Goal: Task Accomplishment & Management: Manage account settings

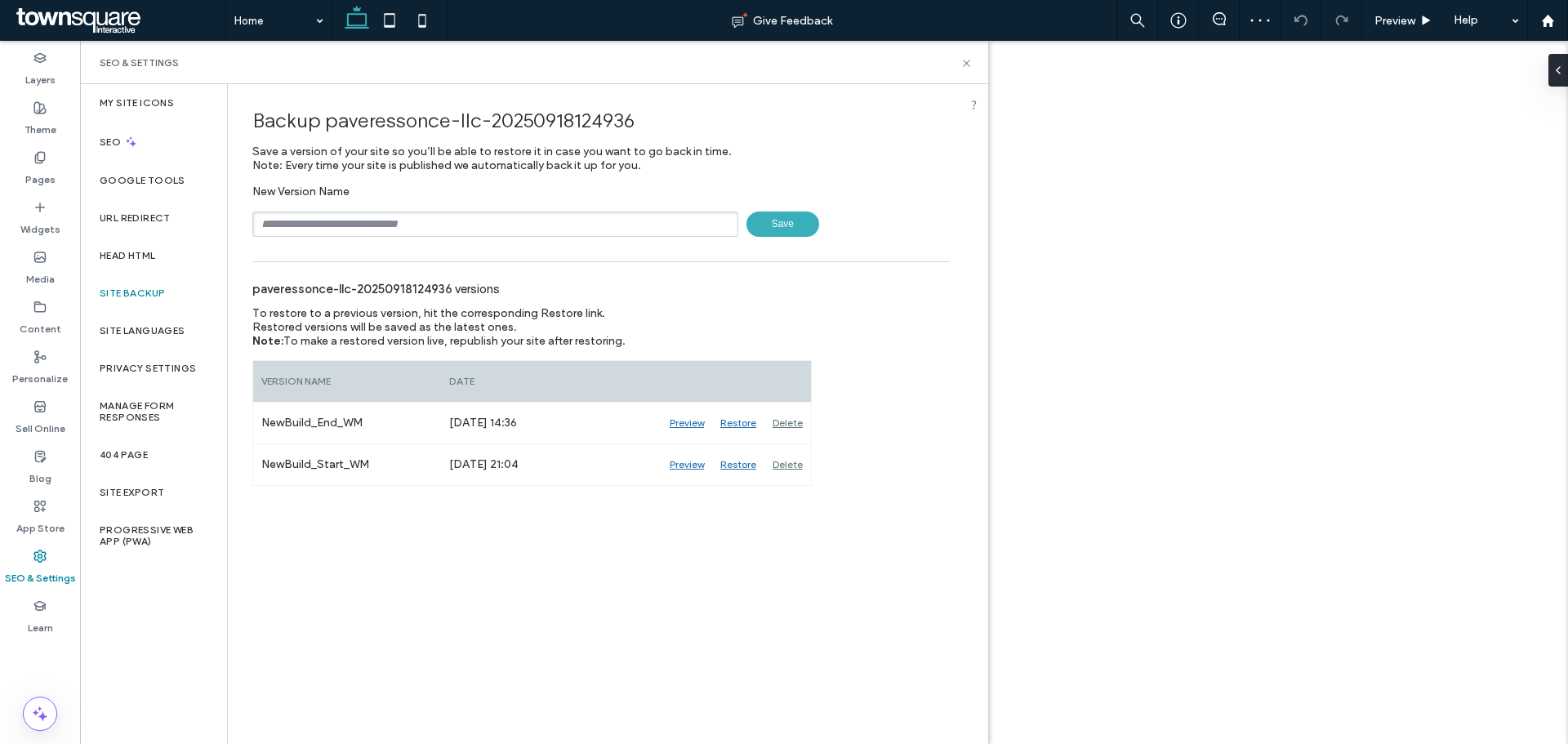
type input "**********"
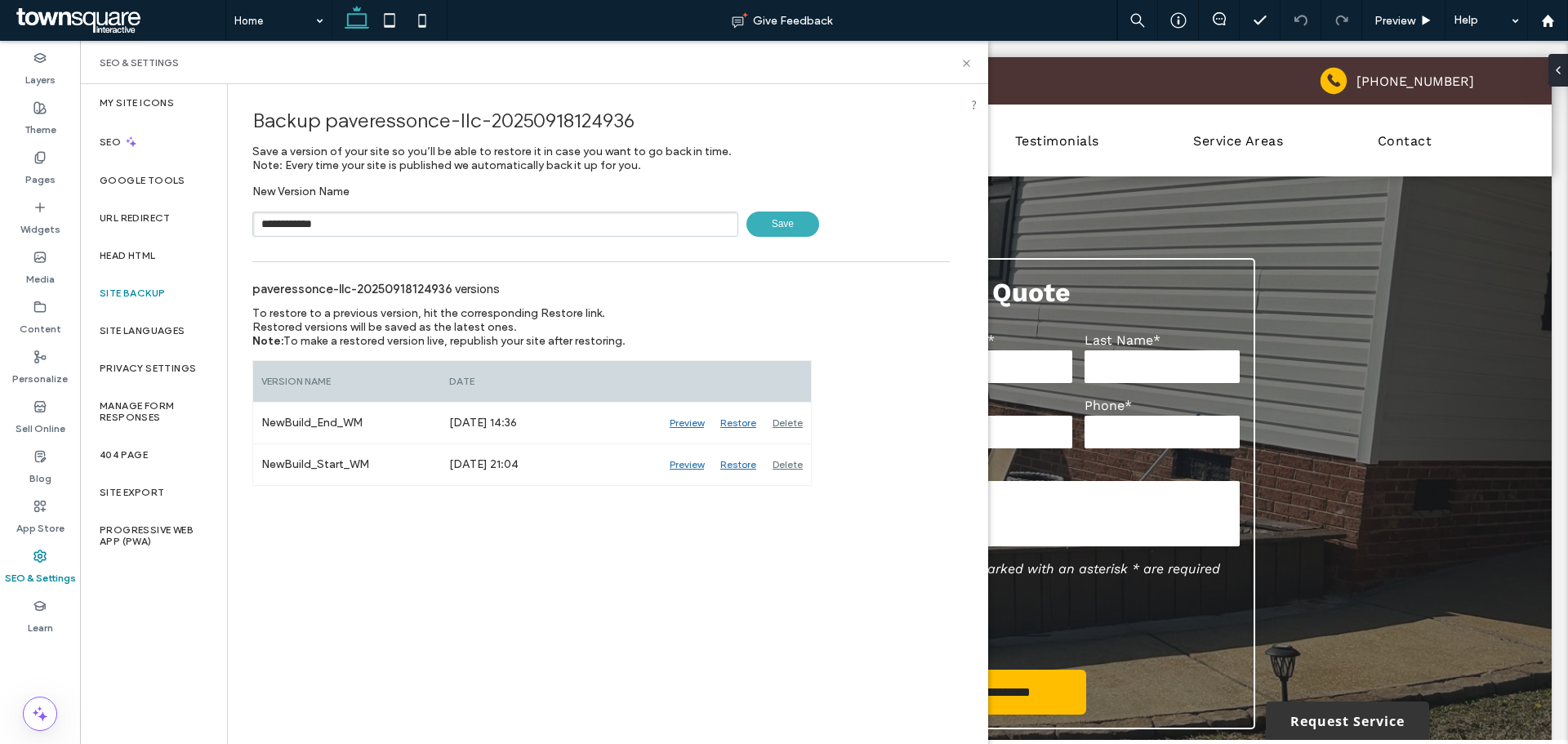
click at [805, 234] on span "Save" at bounding box center [784, 225] width 73 height 26
click at [49, 311] on div "Content" at bounding box center [39, 318] width 80 height 50
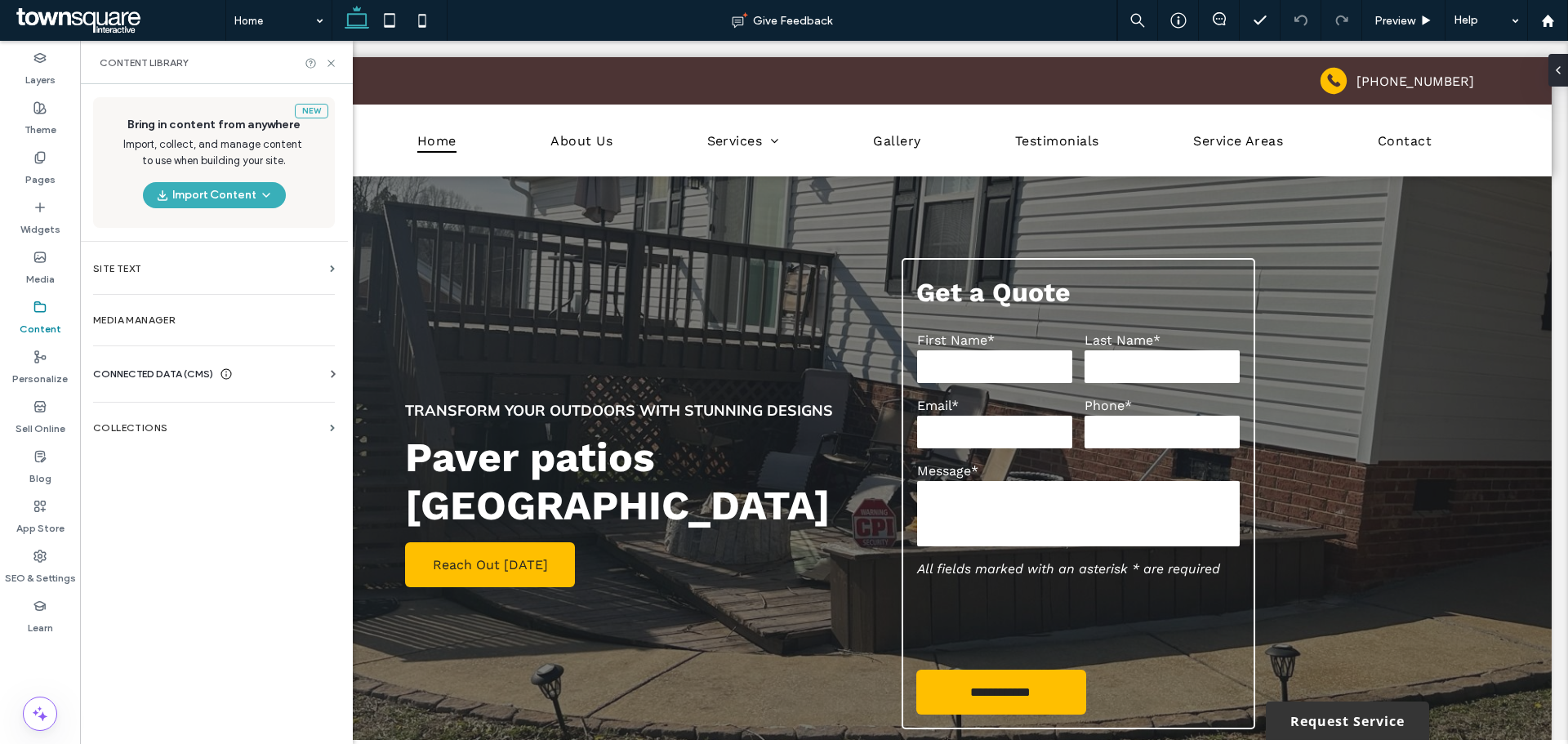
click at [149, 366] on div "CONNECTED DATA (CMS) Business Info Business Text Business Images Find and Repla…" at bounding box center [214, 373] width 268 height 42
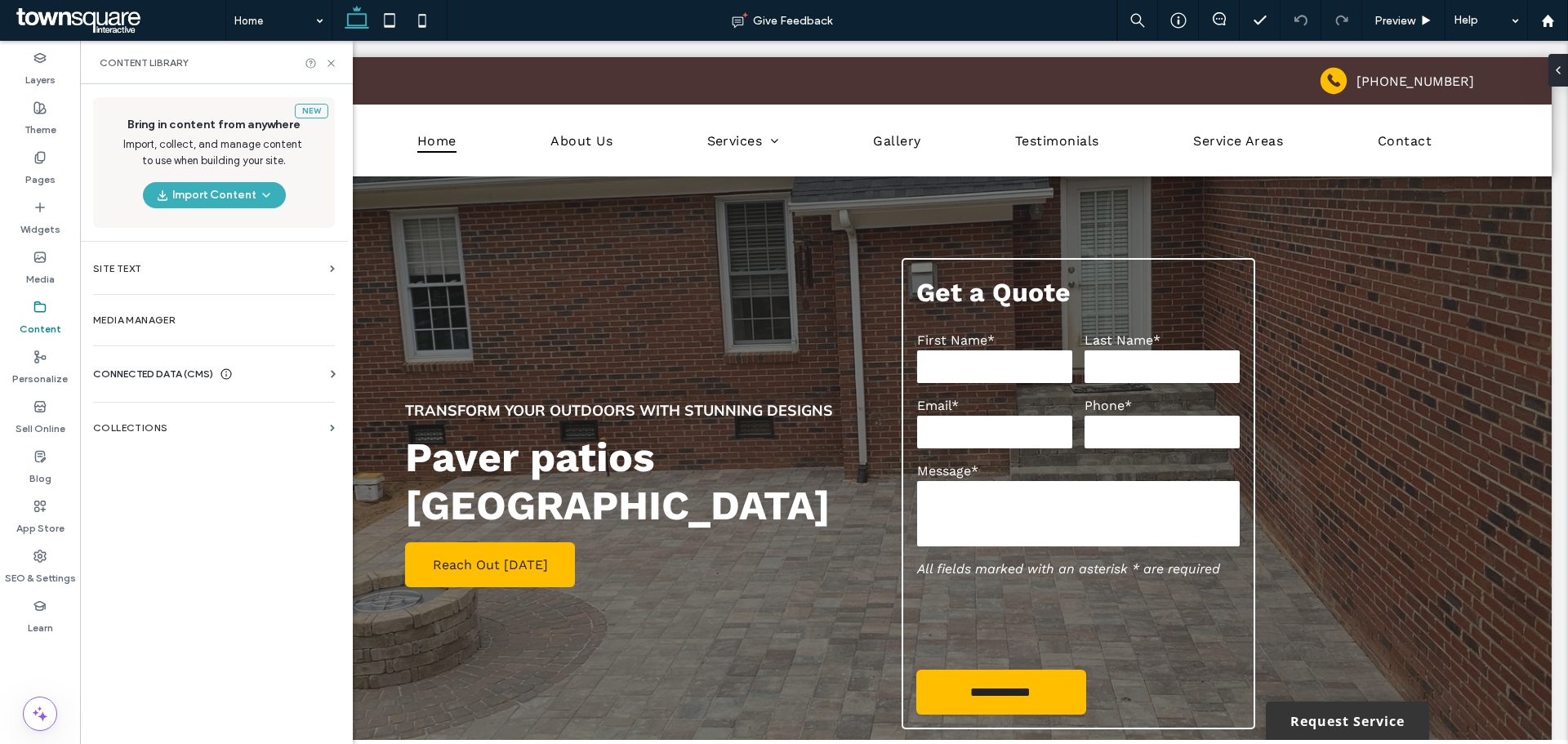
click at [272, 372] on div "CONNECTED DATA (CMS)" at bounding box center [217, 373] width 248 height 17
click at [194, 409] on label "Business Info" at bounding box center [217, 414] width 222 height 12
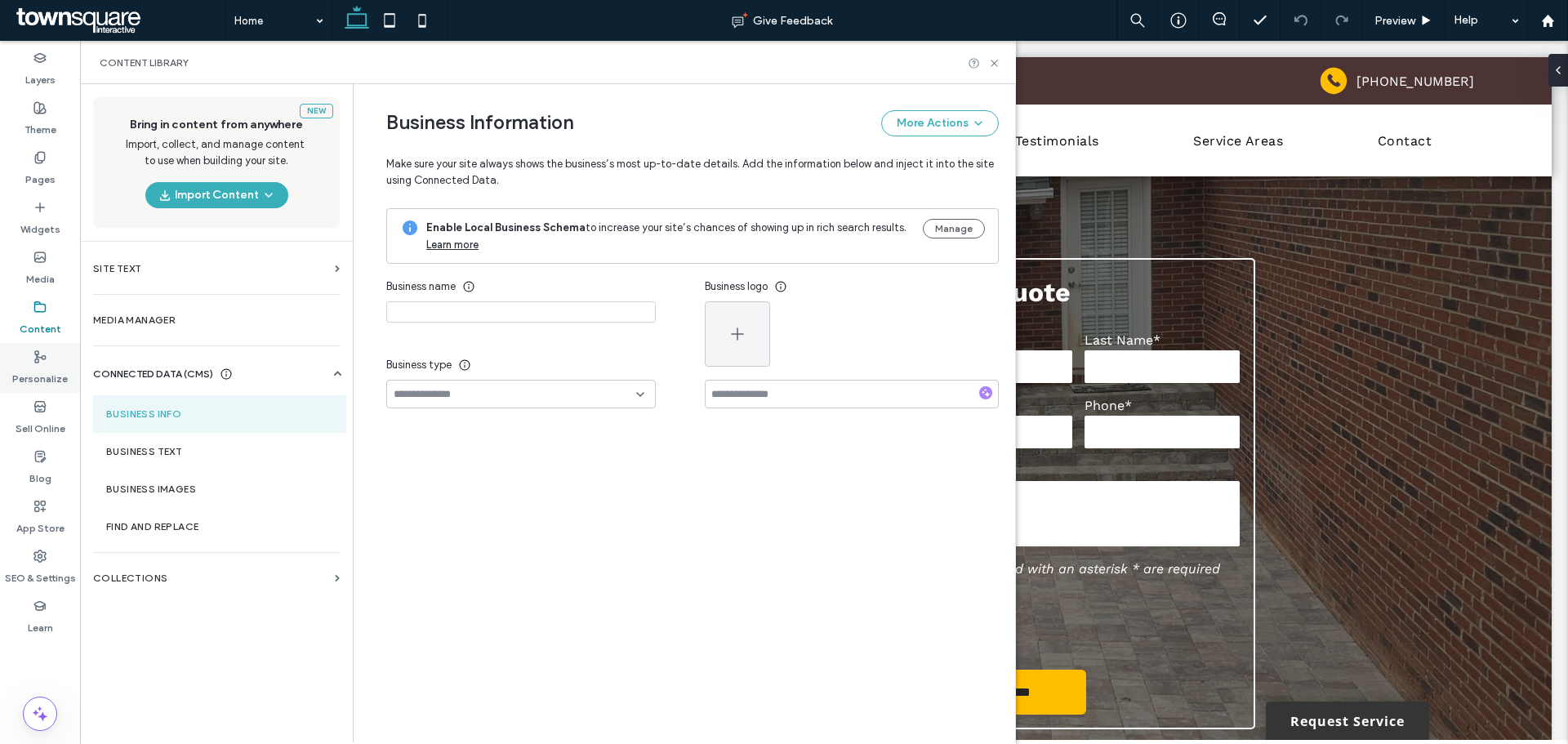
type input "**********"
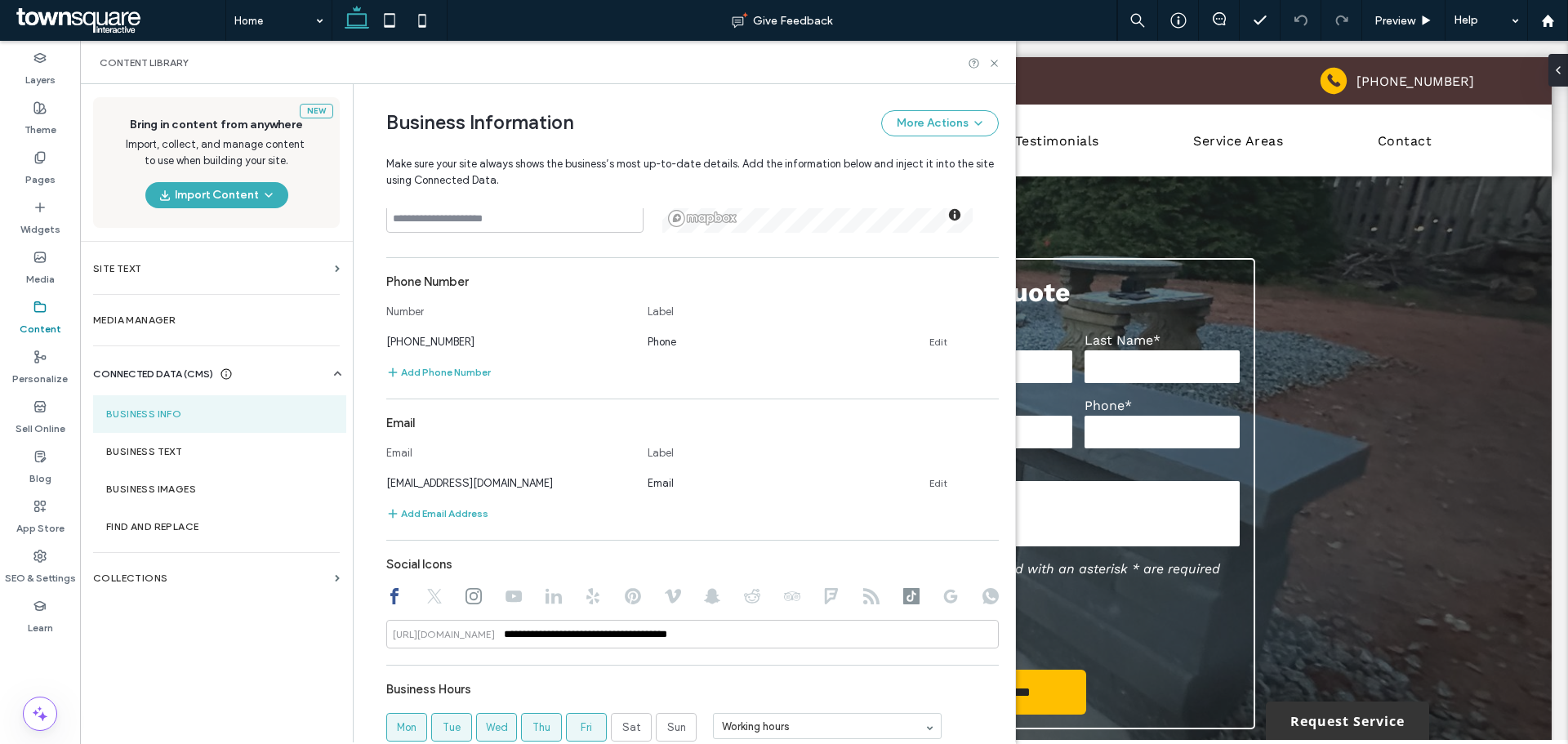
scroll to position [572, 0]
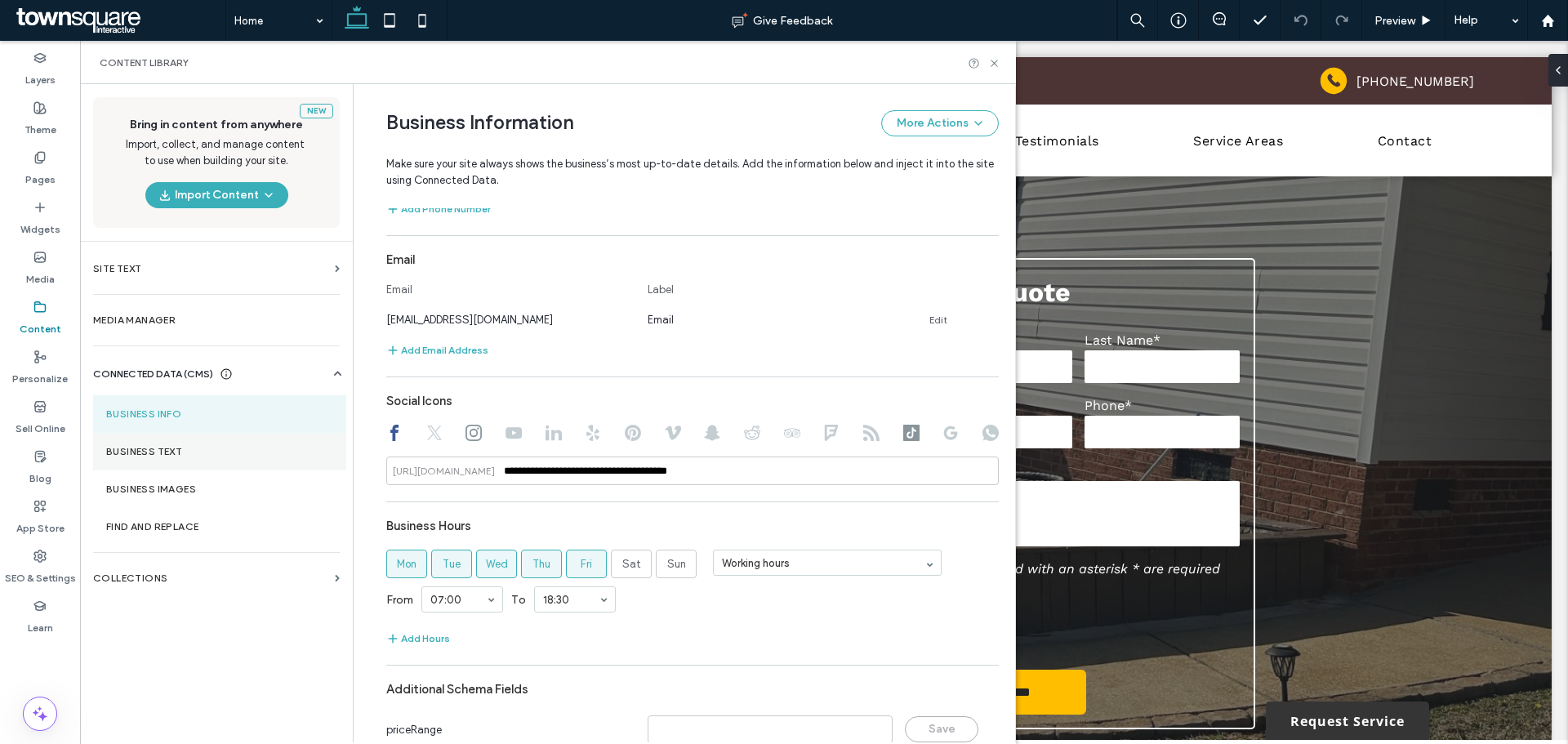
click at [228, 454] on label "Business Text" at bounding box center [220, 452] width 227 height 12
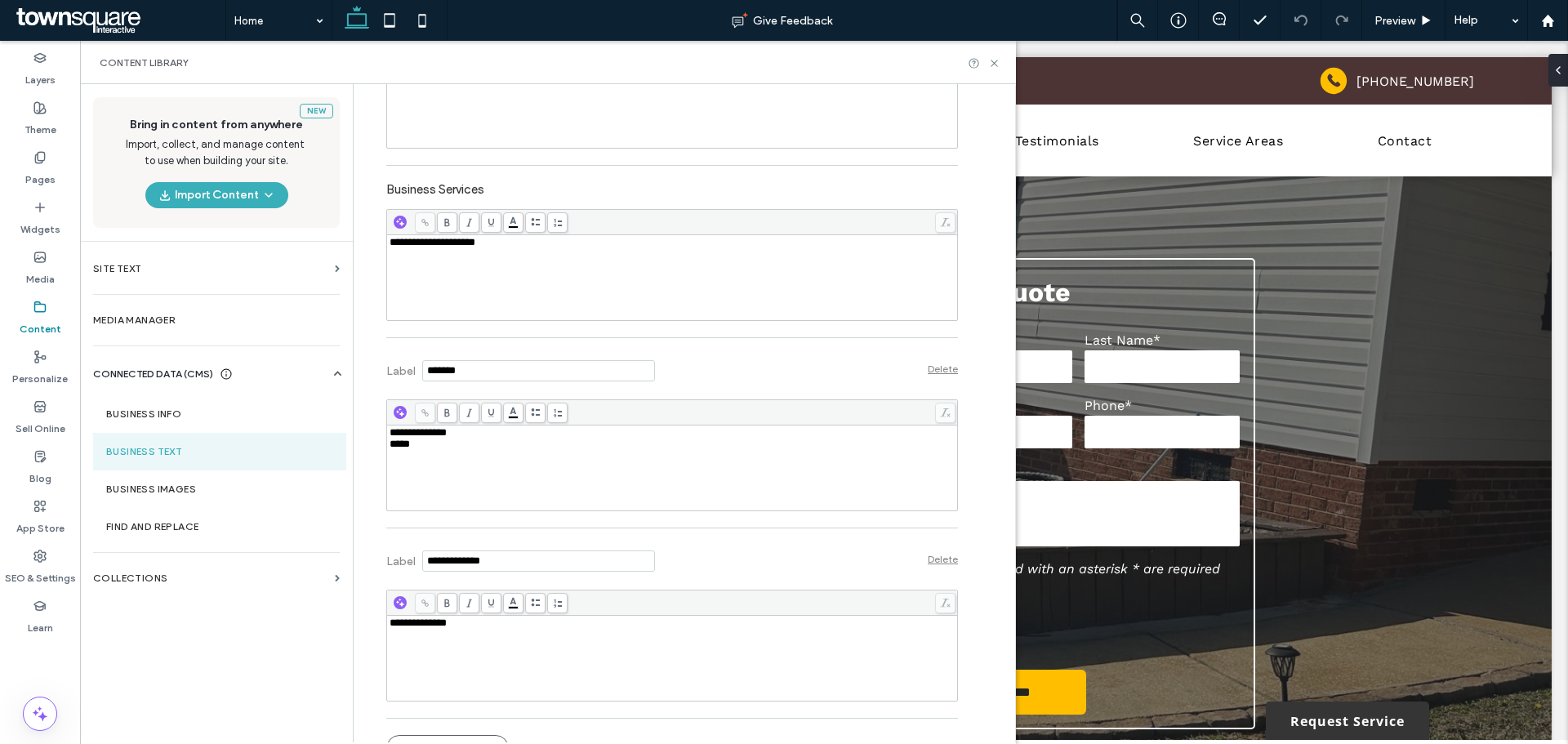
scroll to position [487, 0]
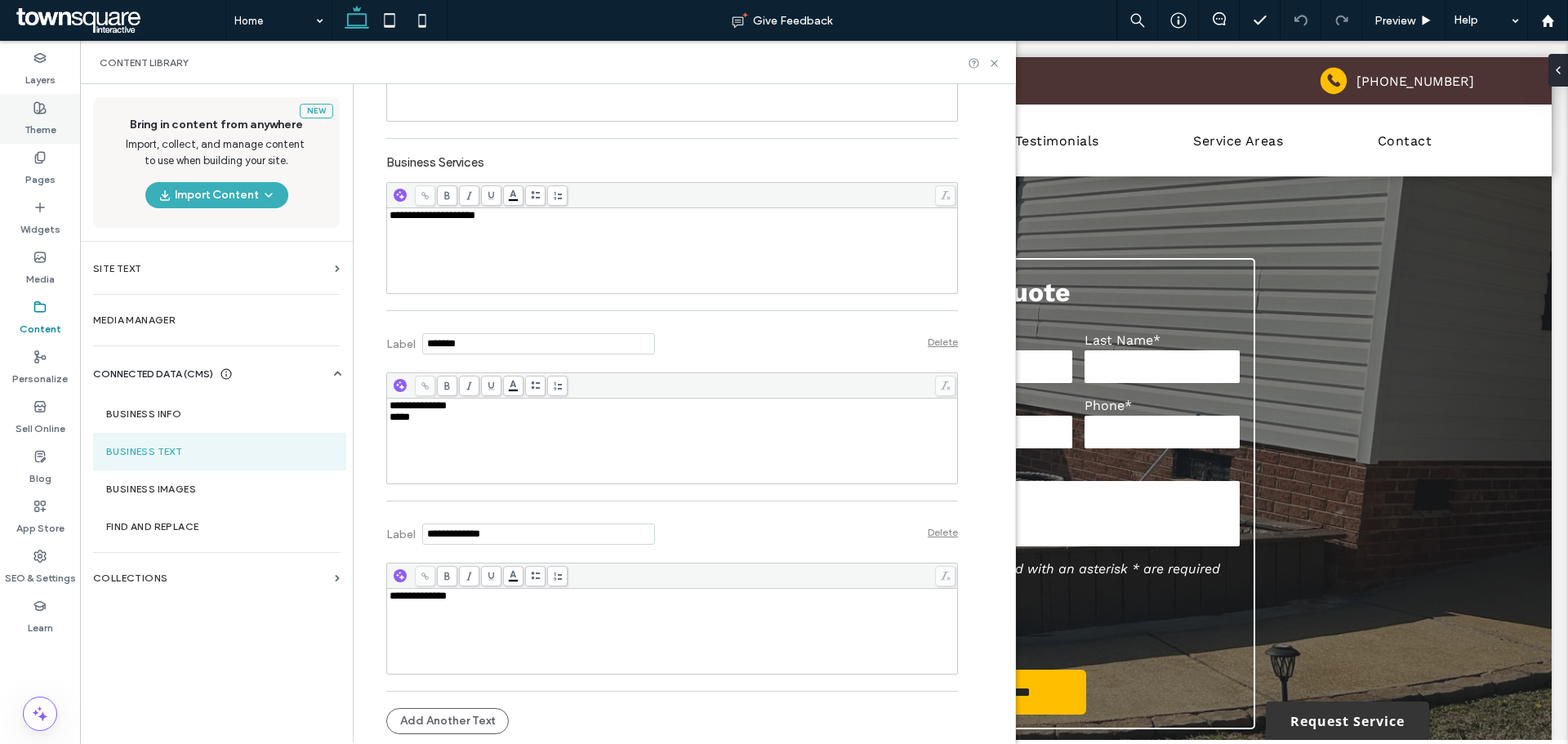
click at [42, 129] on label "Theme" at bounding box center [40, 125] width 32 height 23
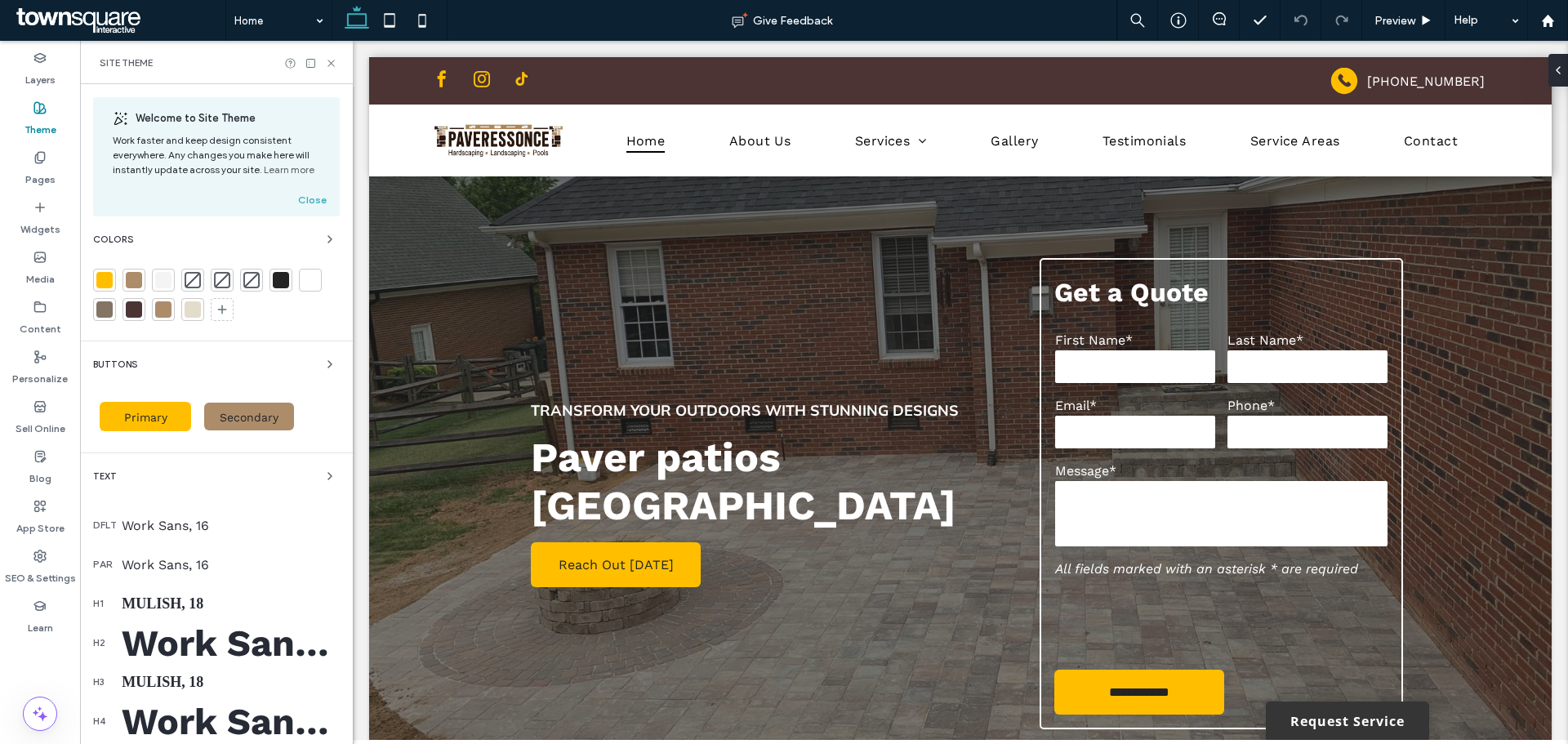
click at [101, 275] on div at bounding box center [104, 280] width 17 height 17
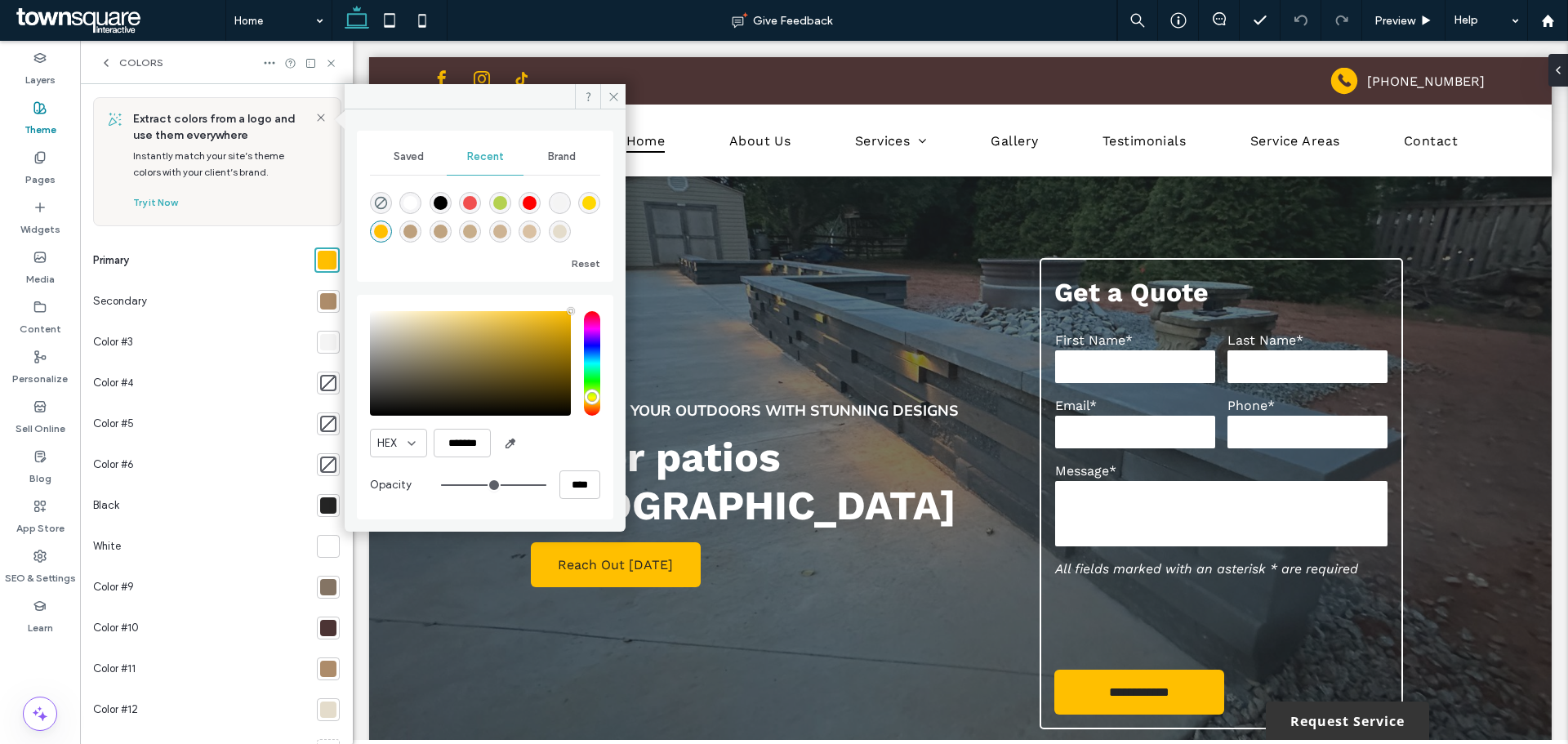
click at [103, 63] on icon at bounding box center [105, 62] width 13 height 13
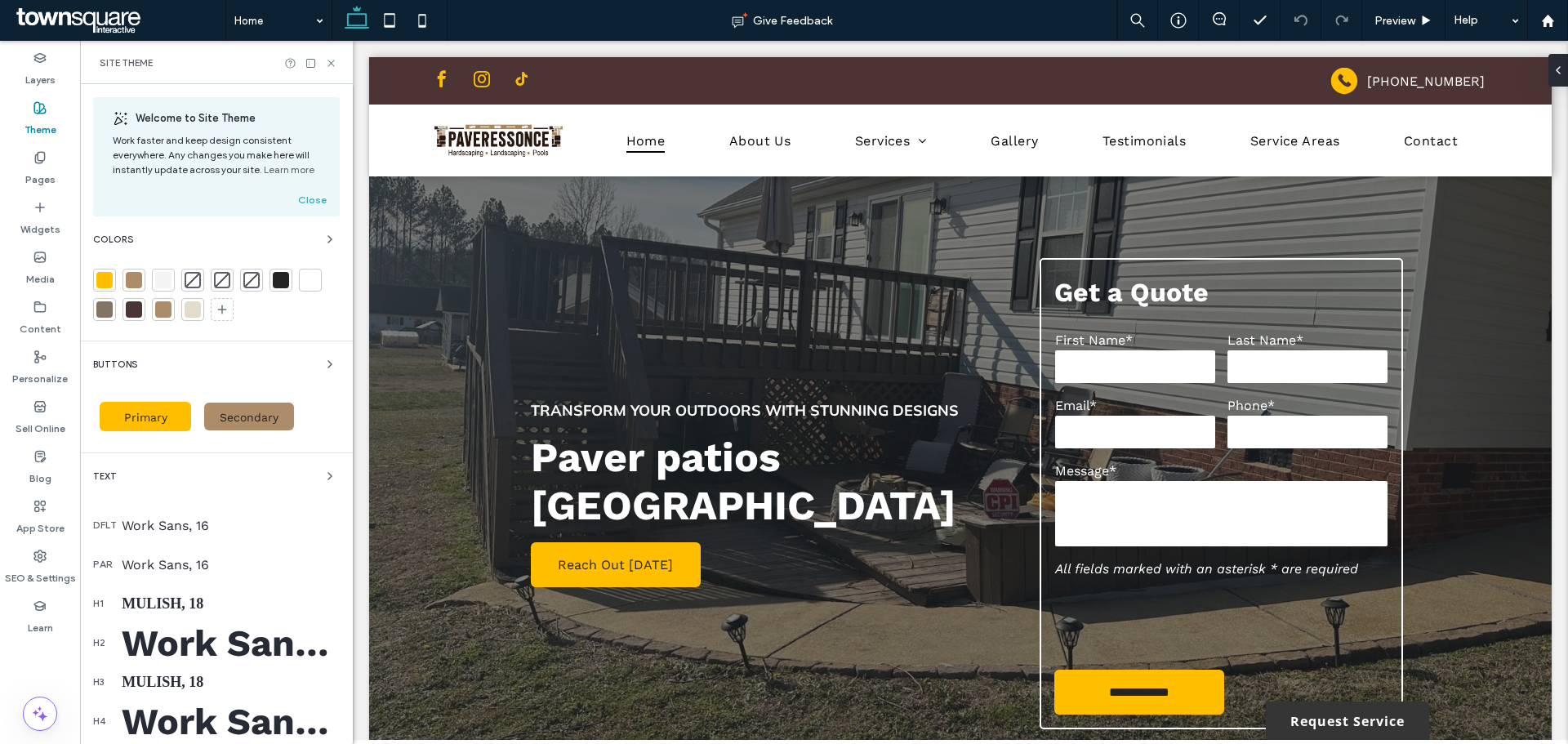
drag, startPoint x: 55, startPoint y: 576, endPoint x: 86, endPoint y: 539, distance: 48.3
click at [54, 576] on label "SEO & Settings" at bounding box center [40, 574] width 71 height 23
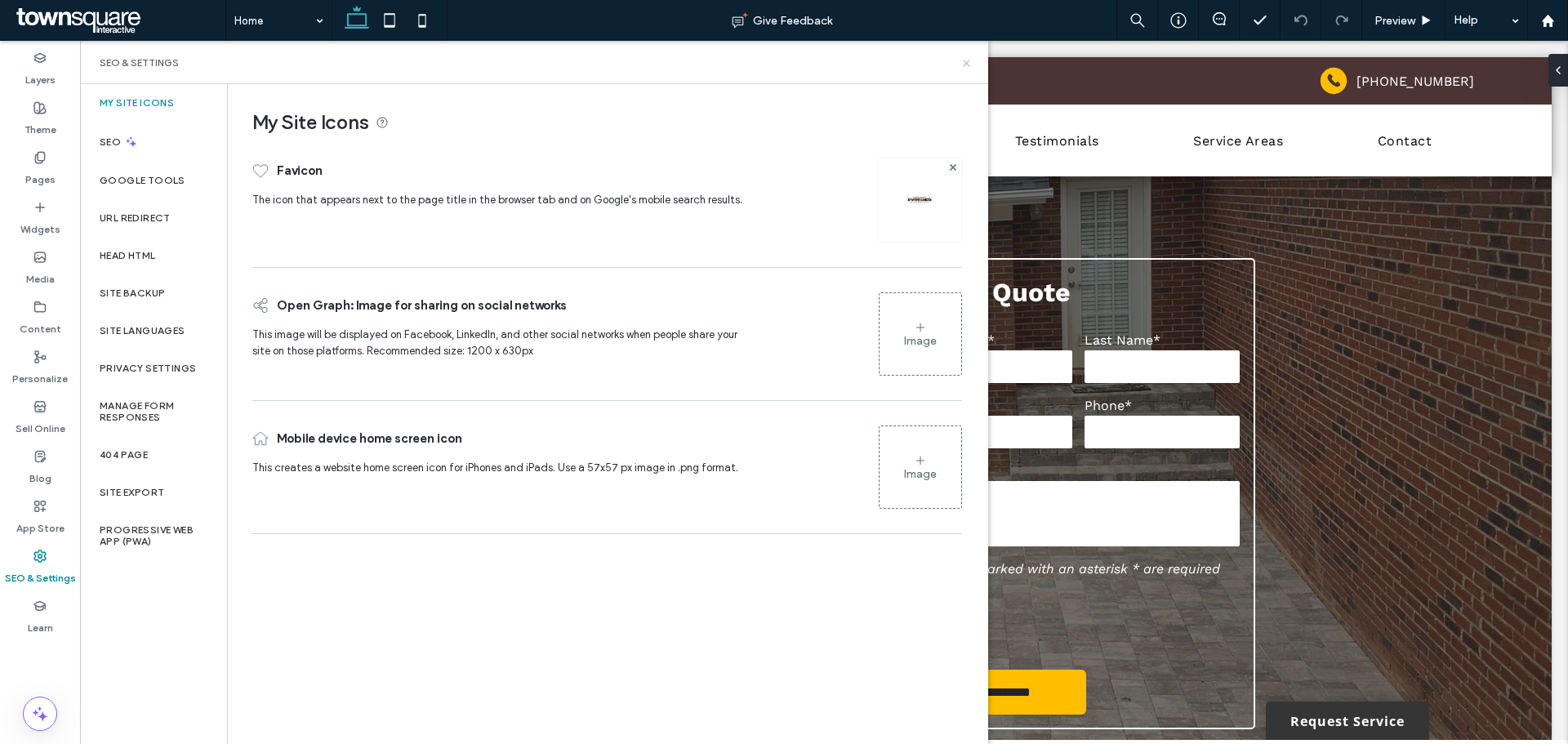
drag, startPoint x: 965, startPoint y: 67, endPoint x: 886, endPoint y: 27, distance: 88.5
click at [965, 67] on icon at bounding box center [967, 63] width 12 height 12
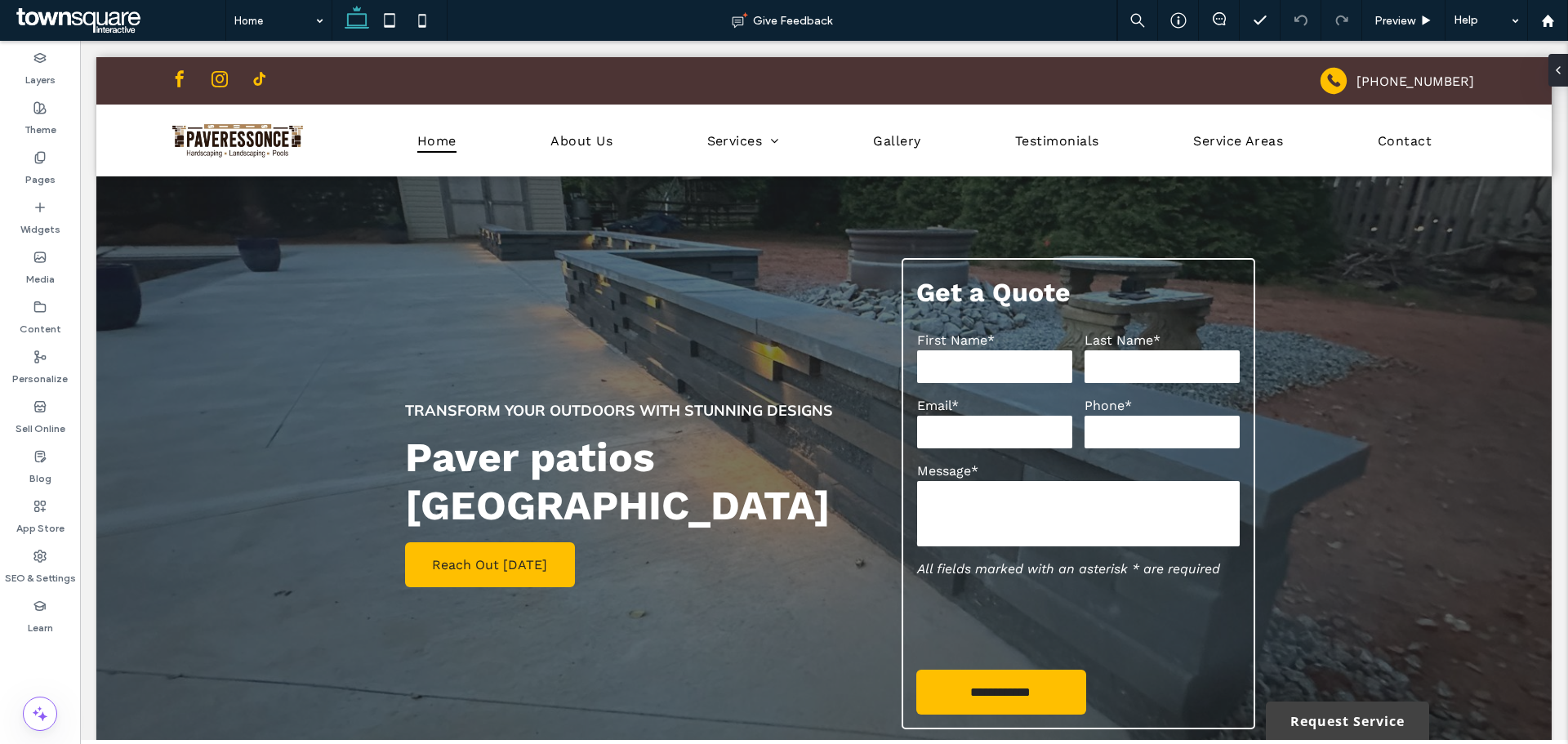
click at [1321, 729] on link "Request Service" at bounding box center [1348, 720] width 164 height 38
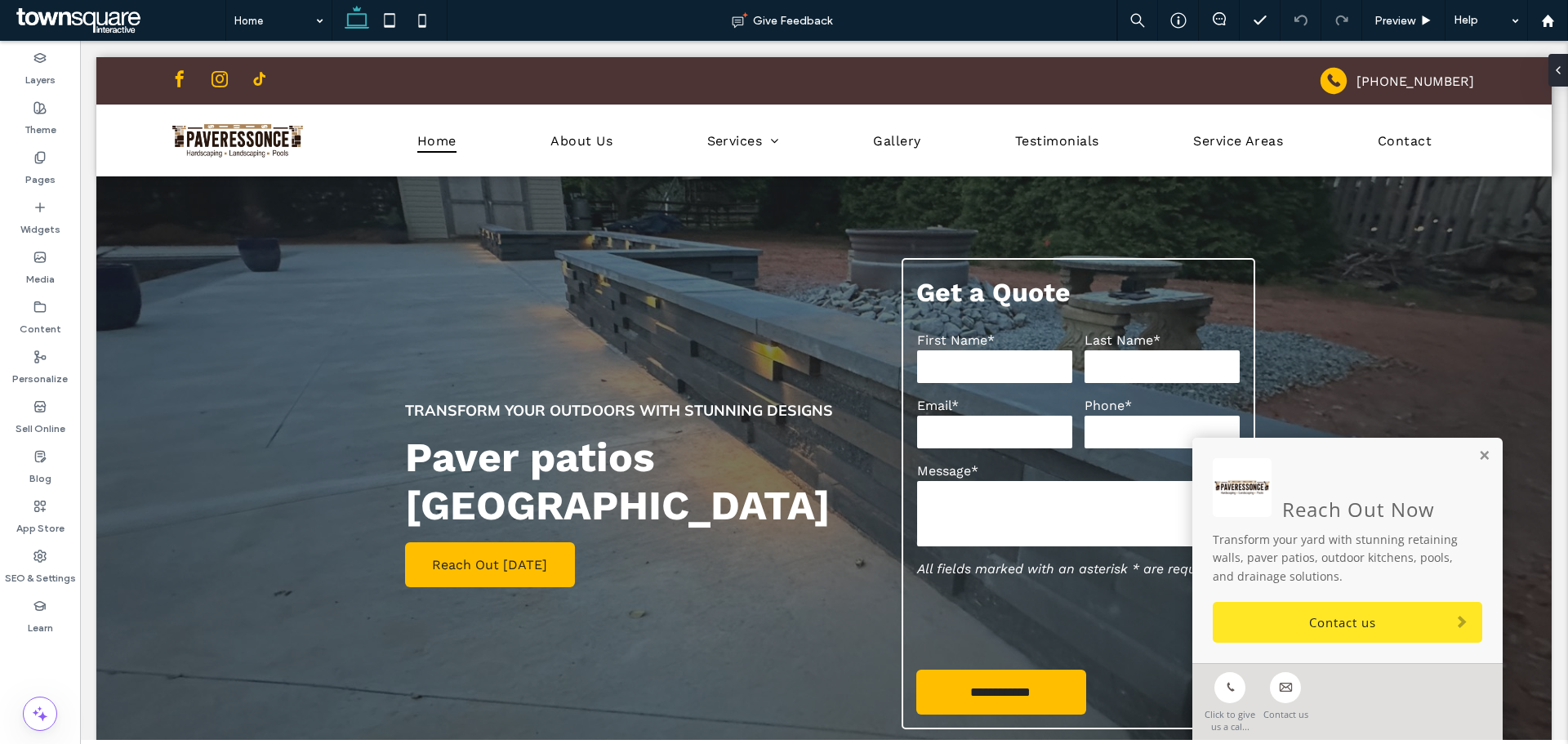
click at [1296, 614] on link "Contact us" at bounding box center [1348, 622] width 270 height 40
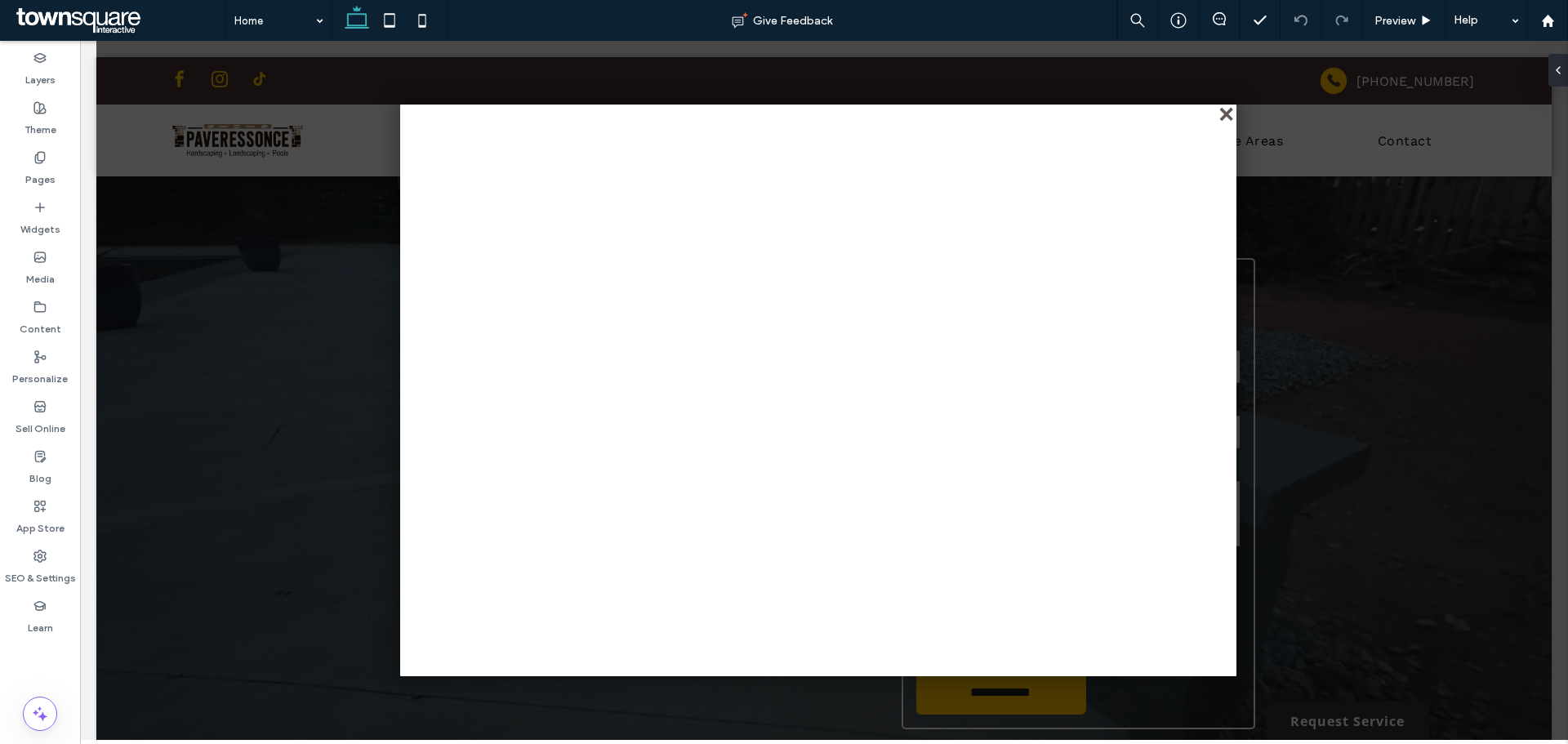
click at [1225, 110] on div "close" at bounding box center [1228, 115] width 12 height 12
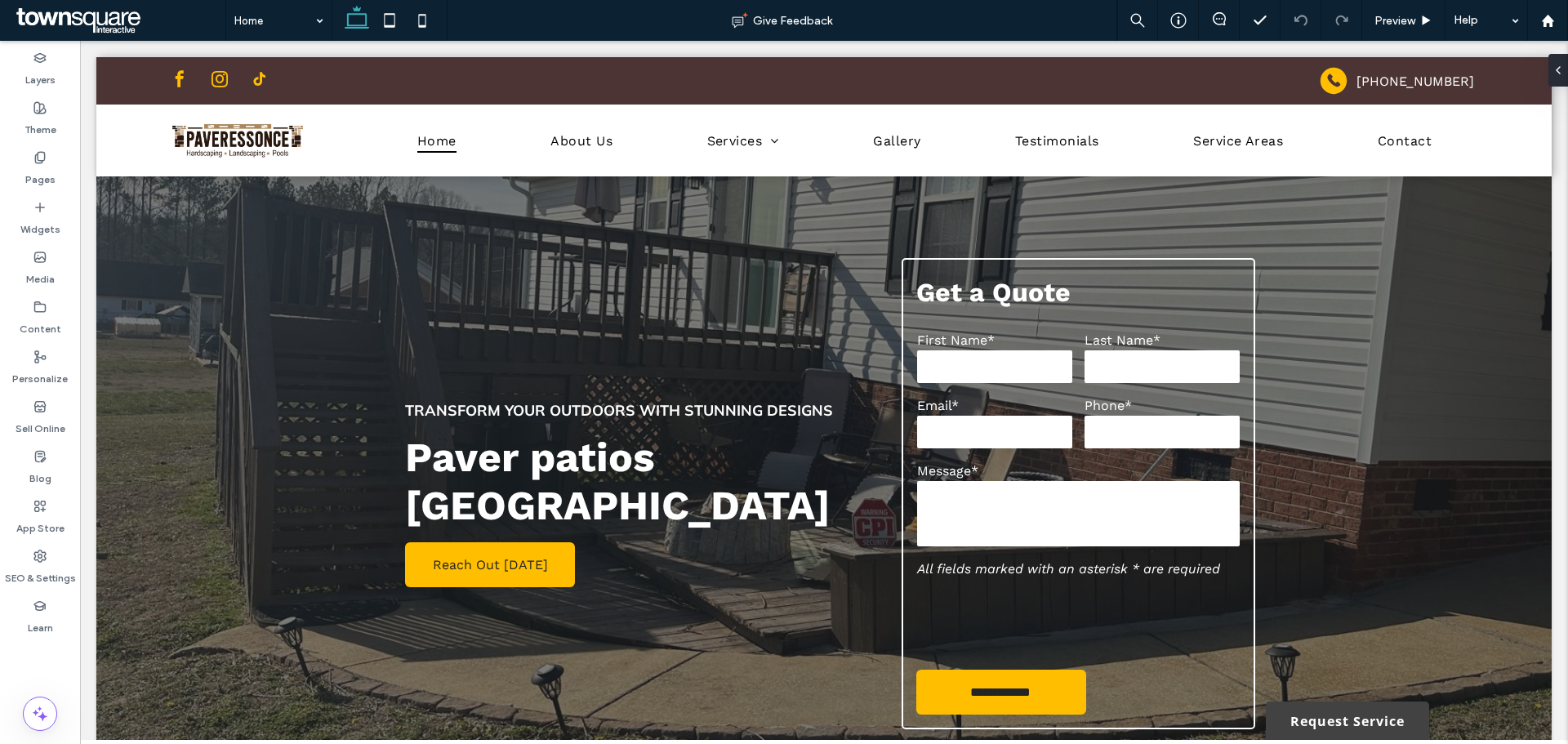
click at [1328, 727] on link "Request Service" at bounding box center [1348, 720] width 164 height 38
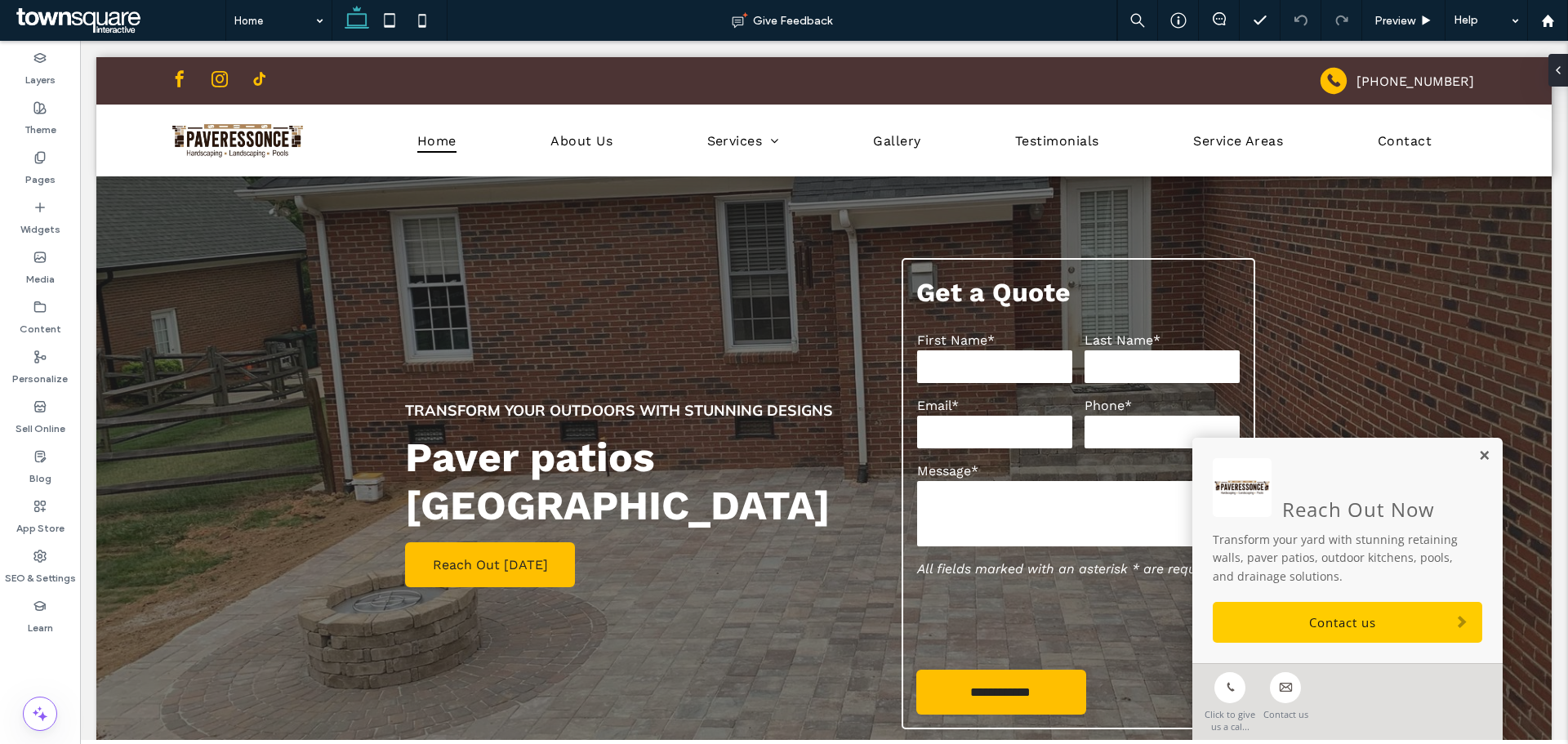
click at [1478, 453] on link at bounding box center [1484, 456] width 12 height 14
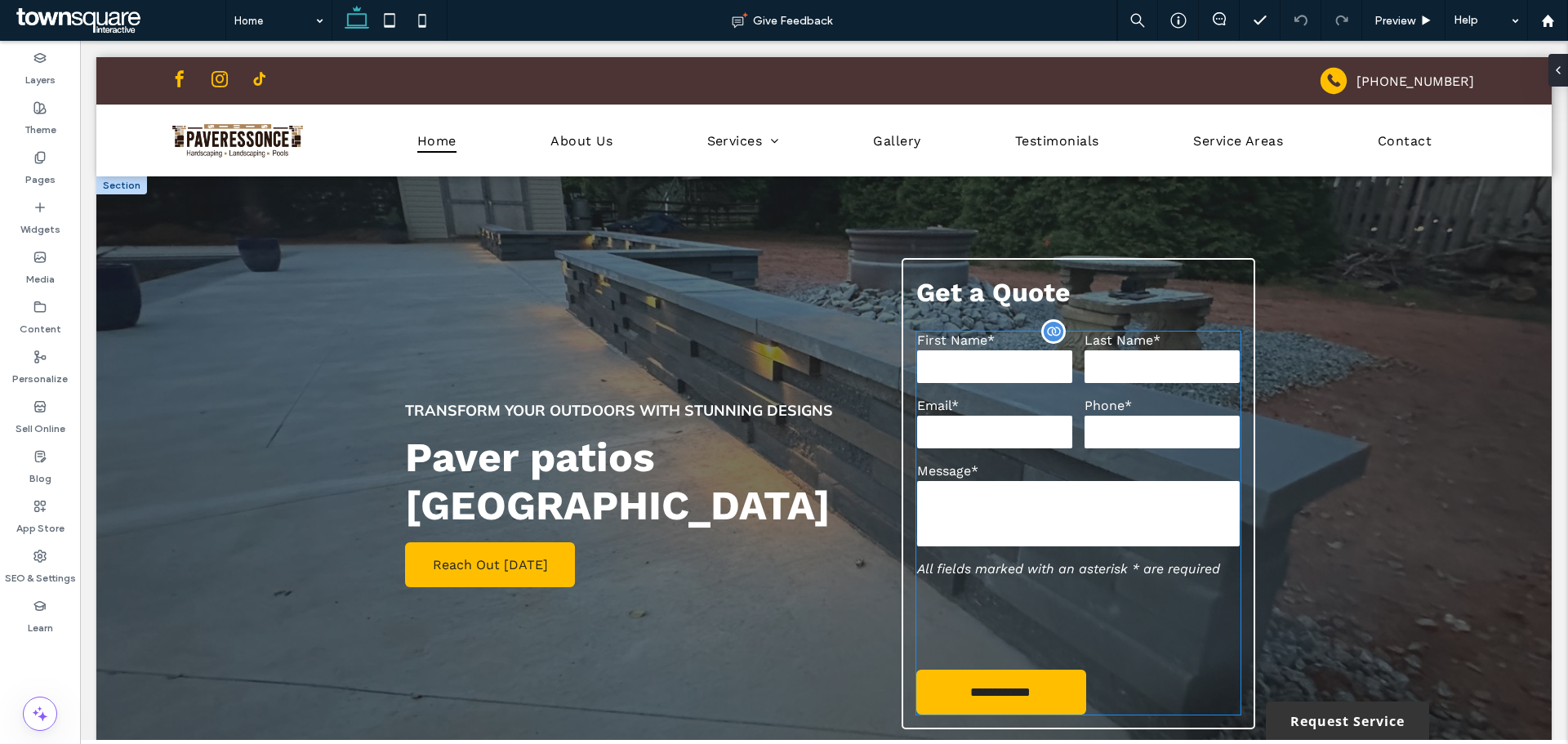
click at [1119, 408] on label "Phone*" at bounding box center [1162, 406] width 155 height 16
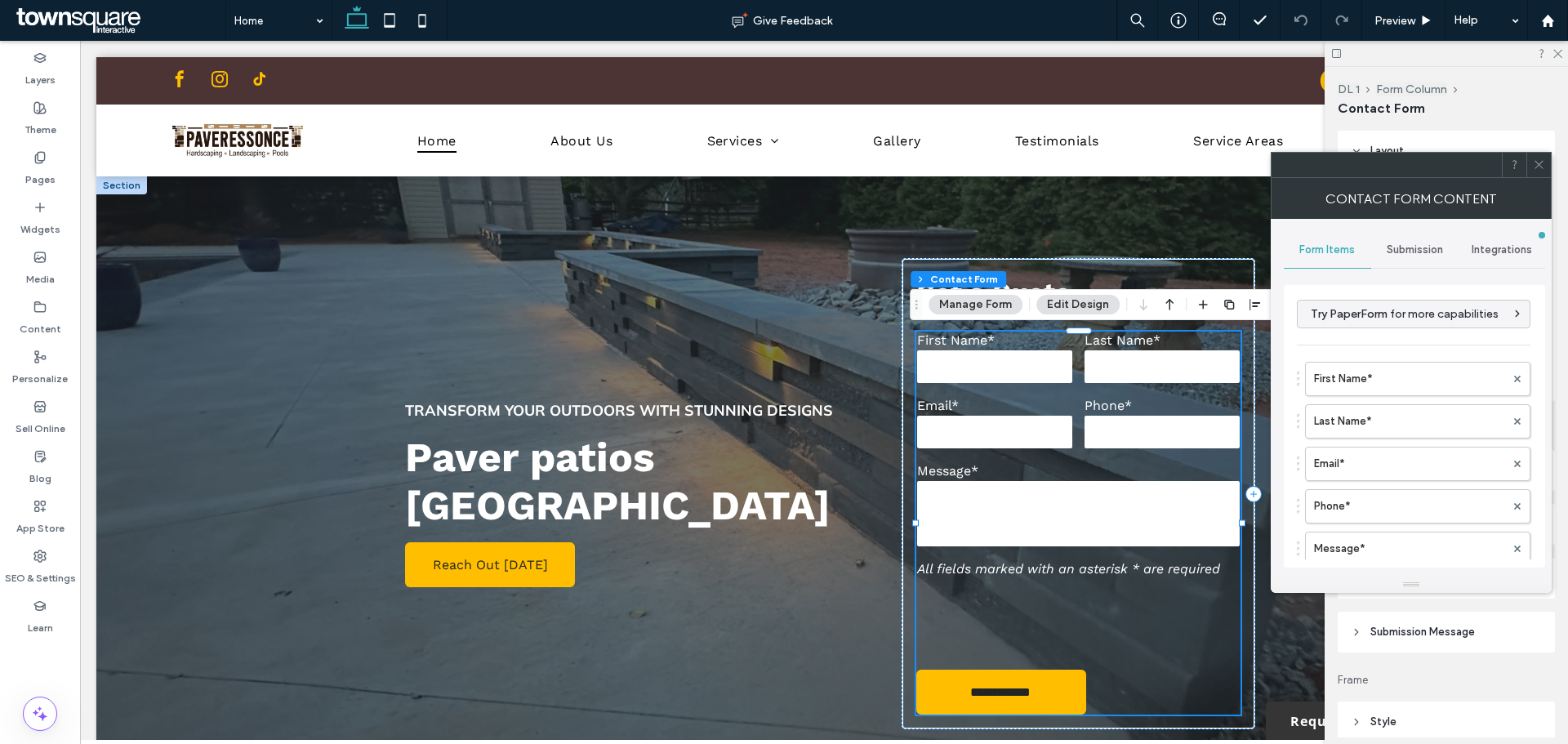
type input "*"
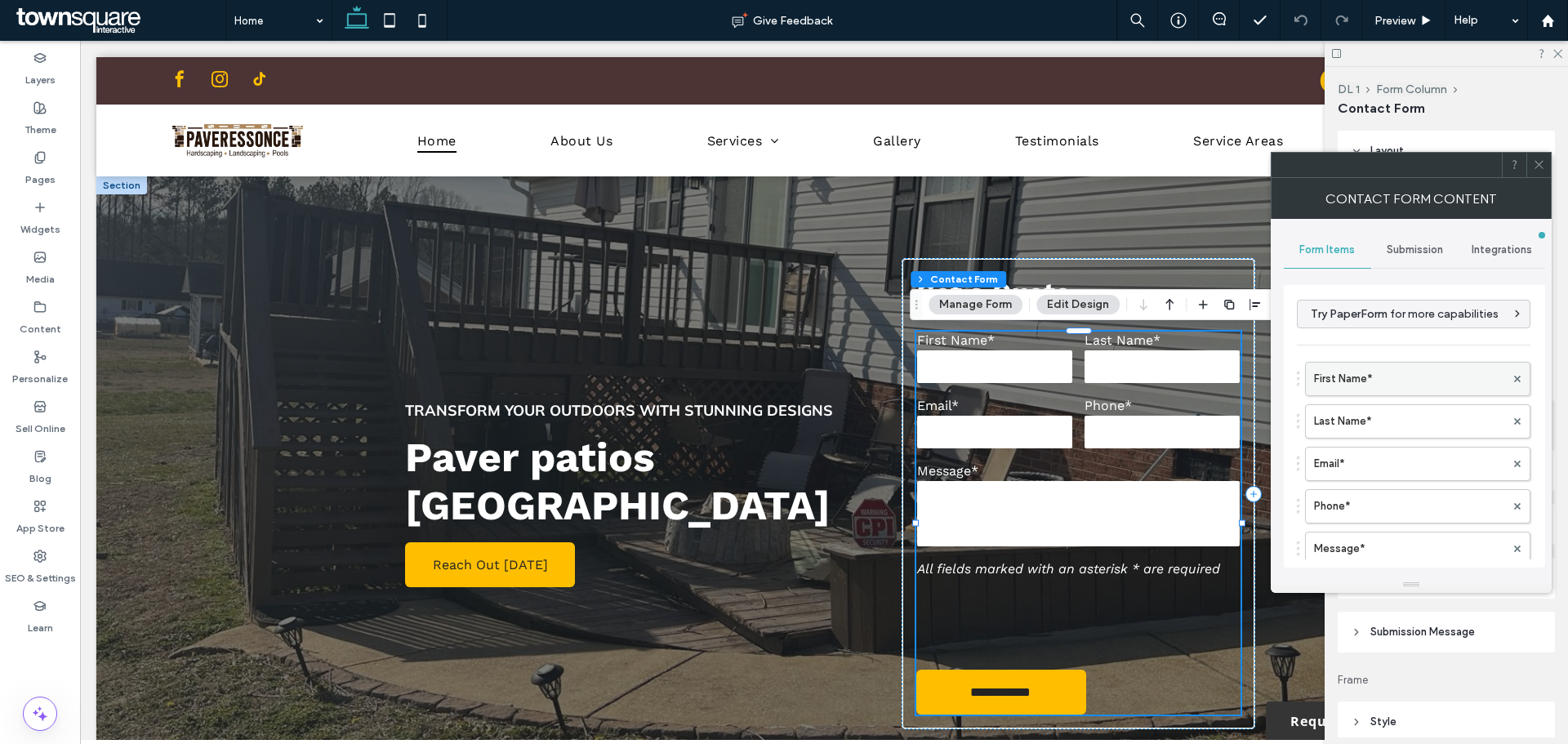
click at [1418, 389] on label "First Name*" at bounding box center [1410, 378] width 191 height 33
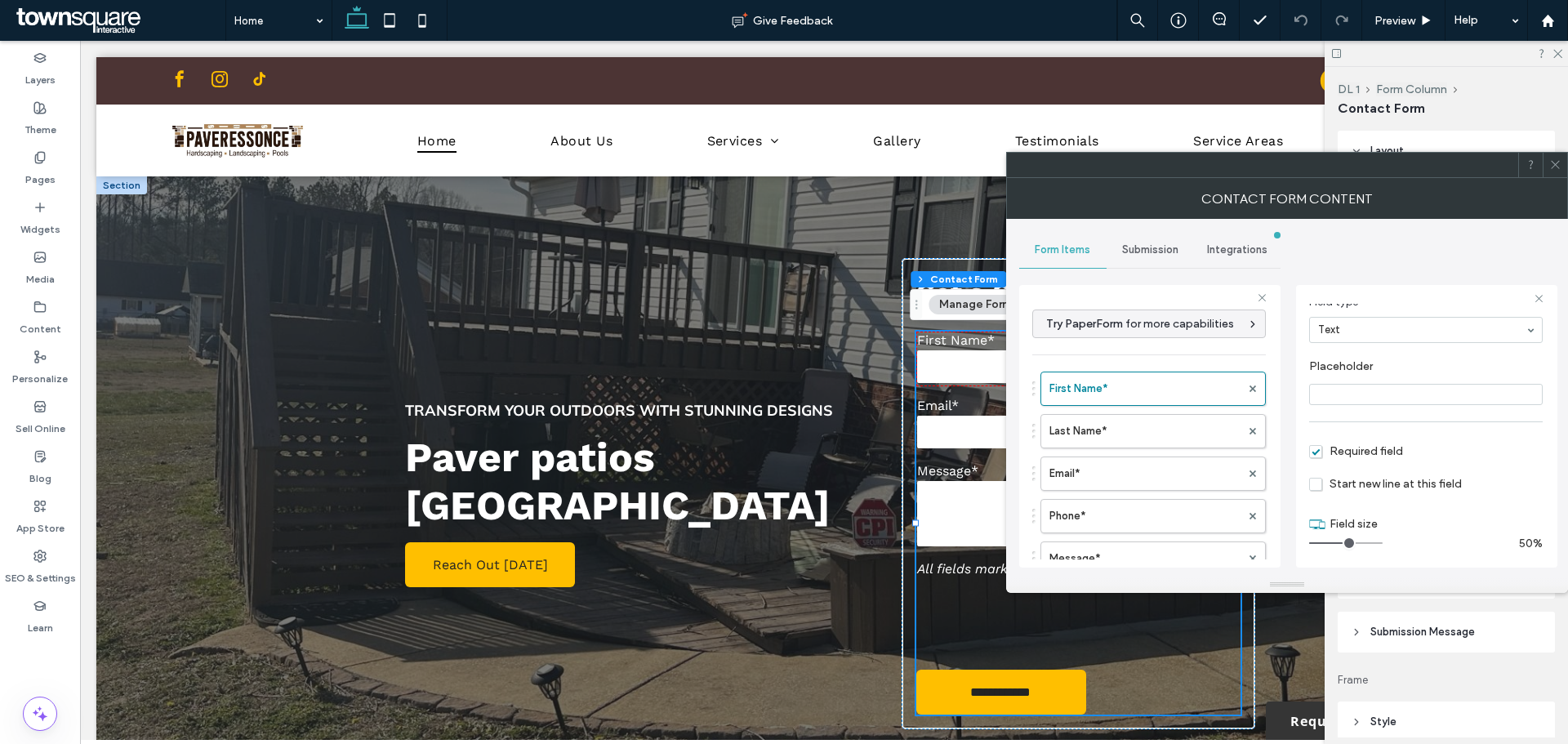
scroll to position [114, 0]
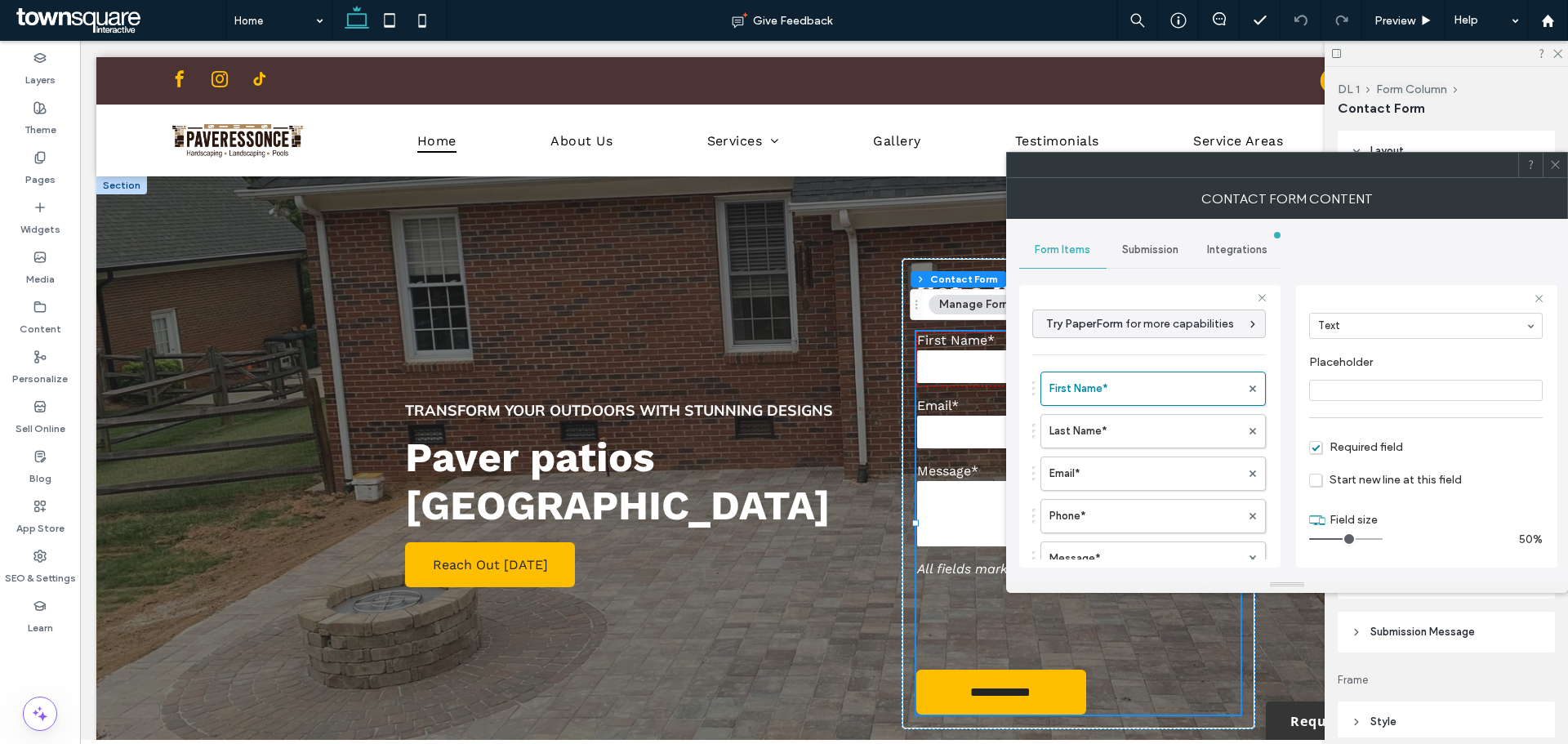
click at [1559, 171] on span at bounding box center [1555, 165] width 12 height 25
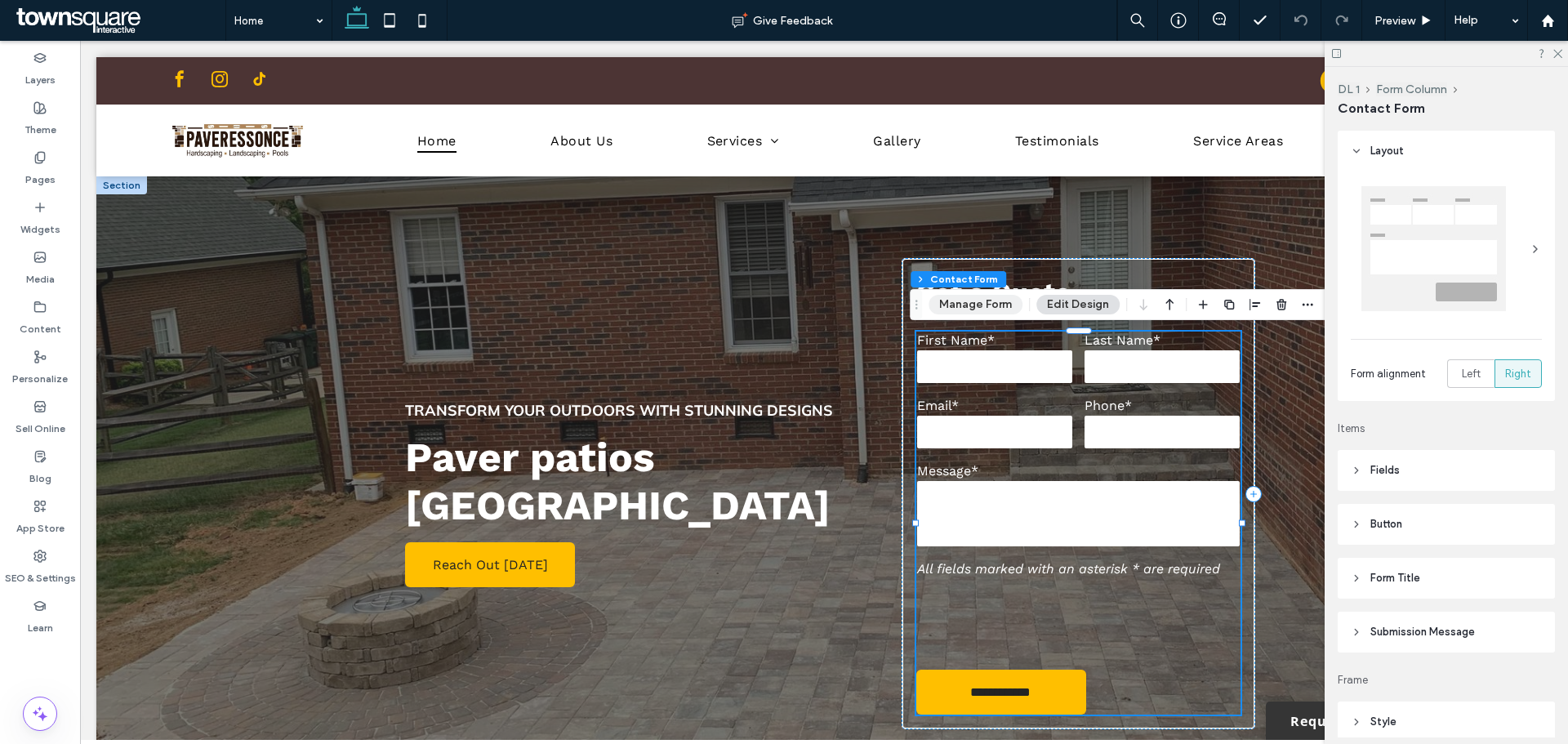
click at [995, 304] on button "Manage Form" at bounding box center [975, 304] width 94 height 20
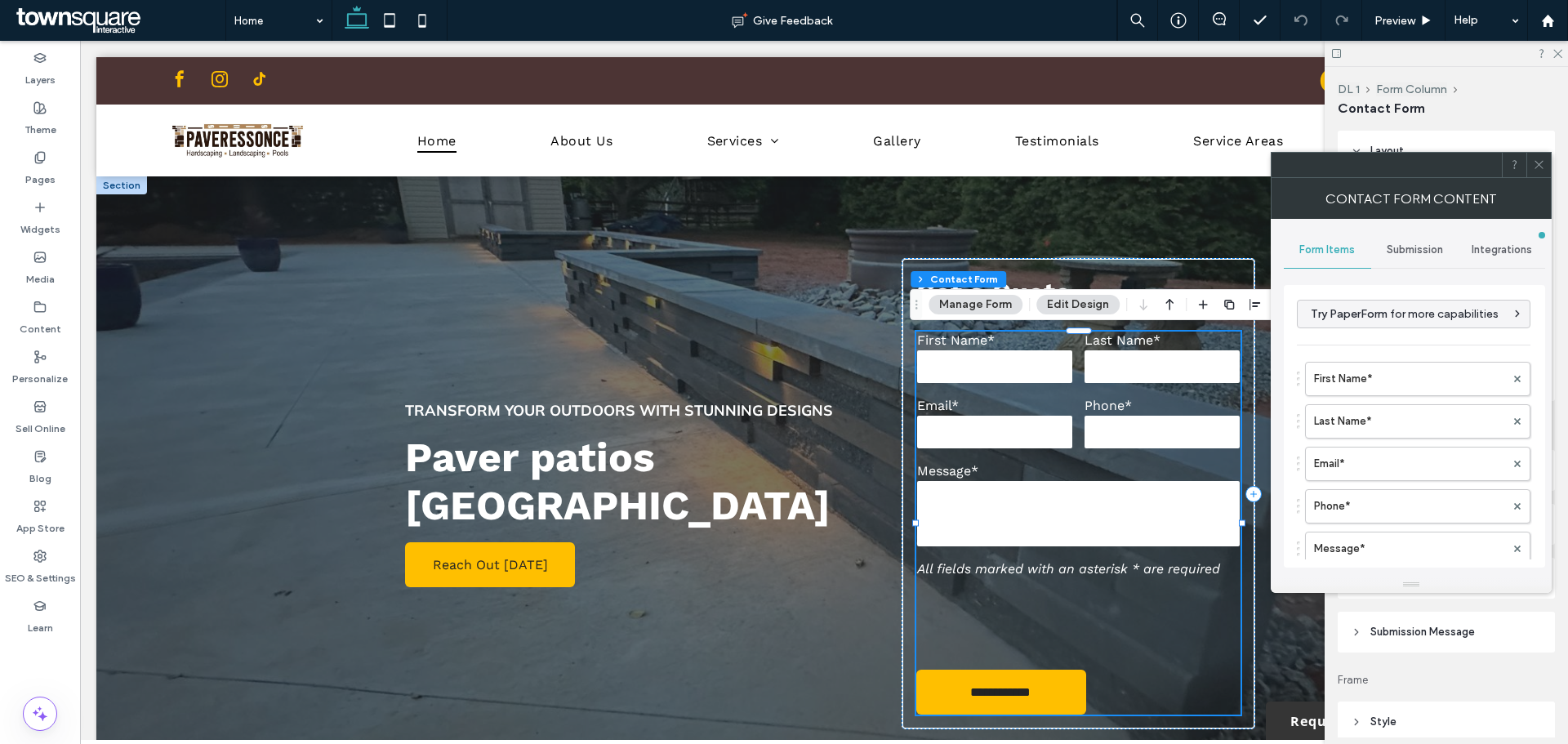
click at [1418, 255] on span "Submission" at bounding box center [1414, 249] width 56 height 13
click at [1358, 326] on label "New submission notification" at bounding box center [1414, 326] width 218 height 33
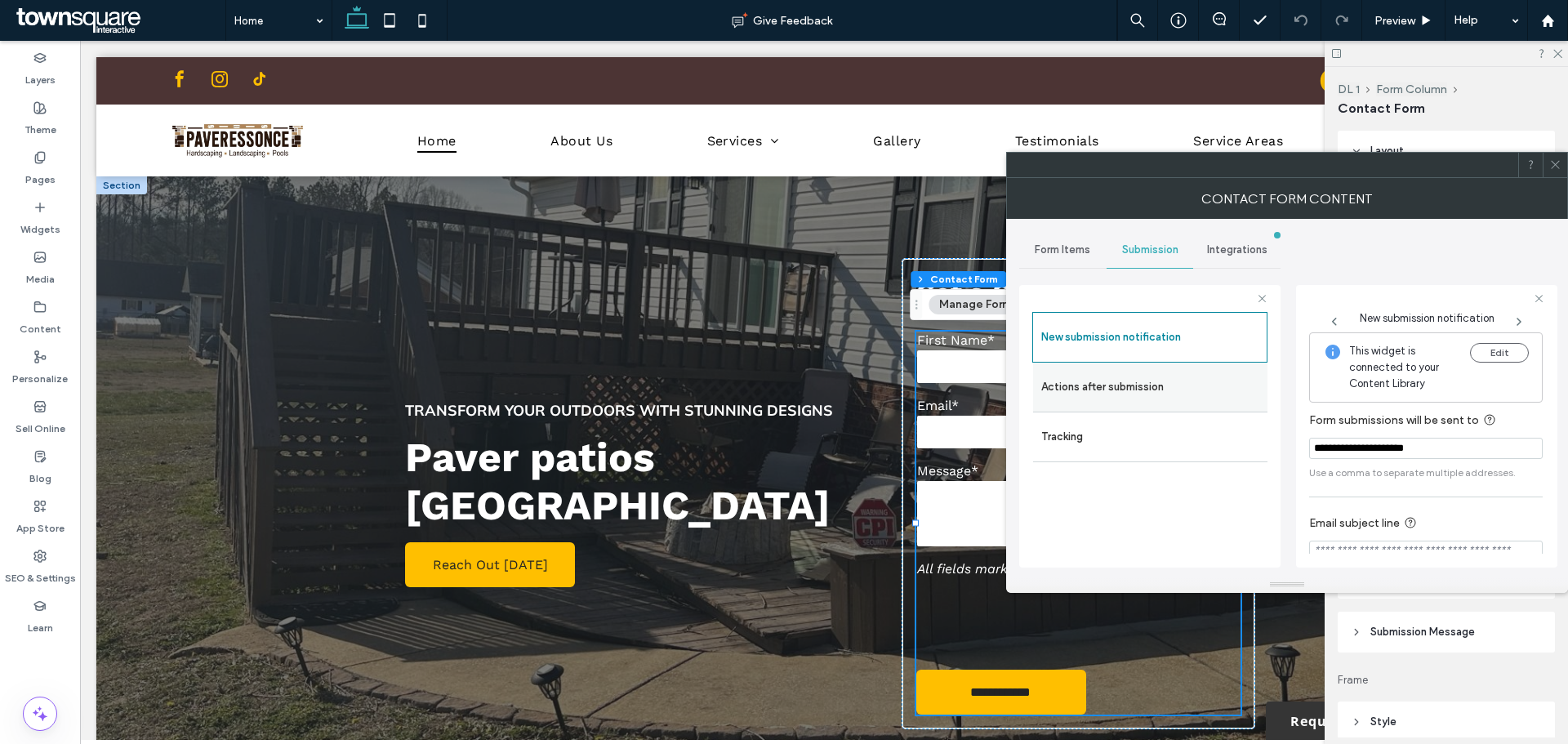
click at [1180, 393] on label "Actions after submission" at bounding box center [1150, 386] width 218 height 33
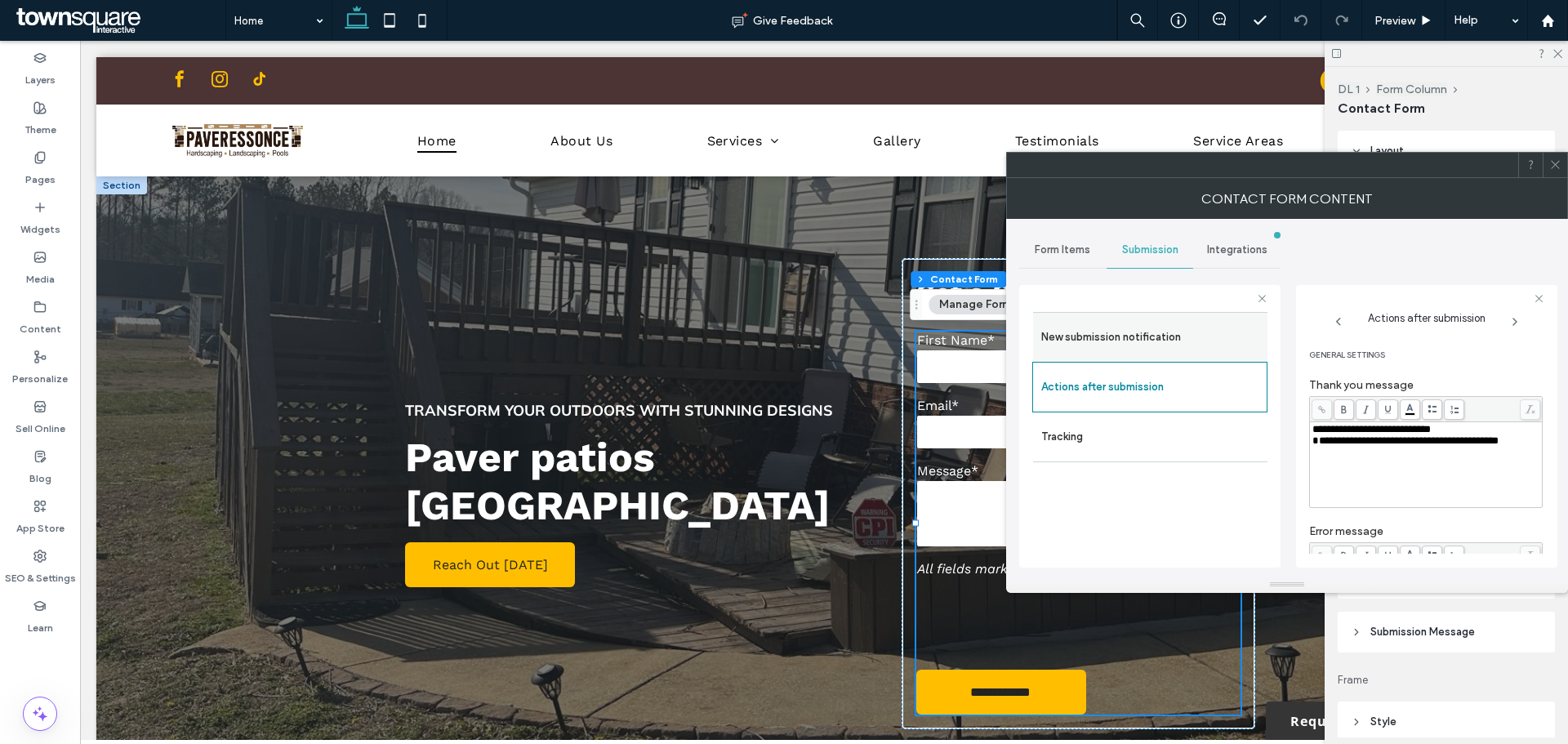
click at [1113, 351] on label "New submission notification" at bounding box center [1150, 337] width 218 height 33
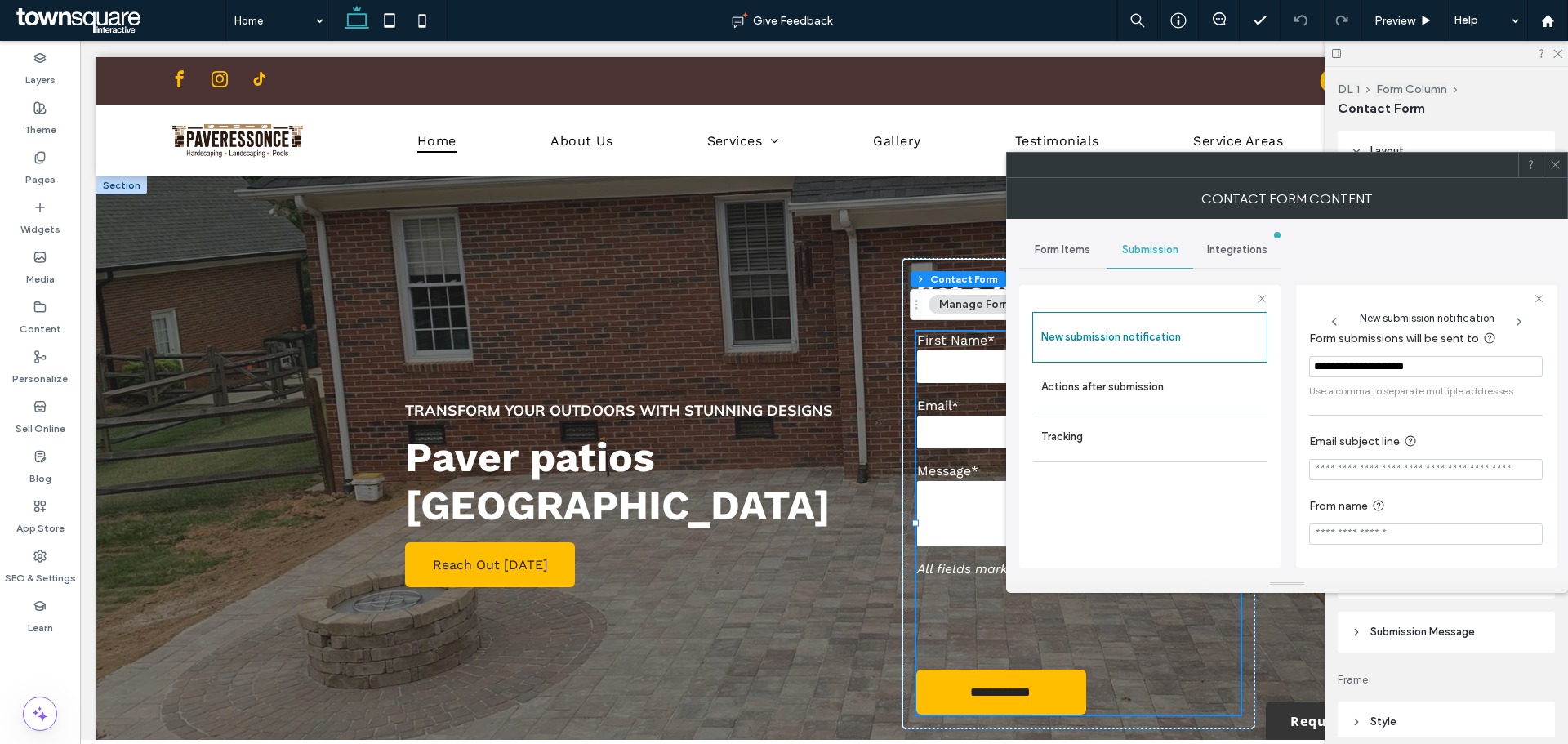
scroll to position [85, 0]
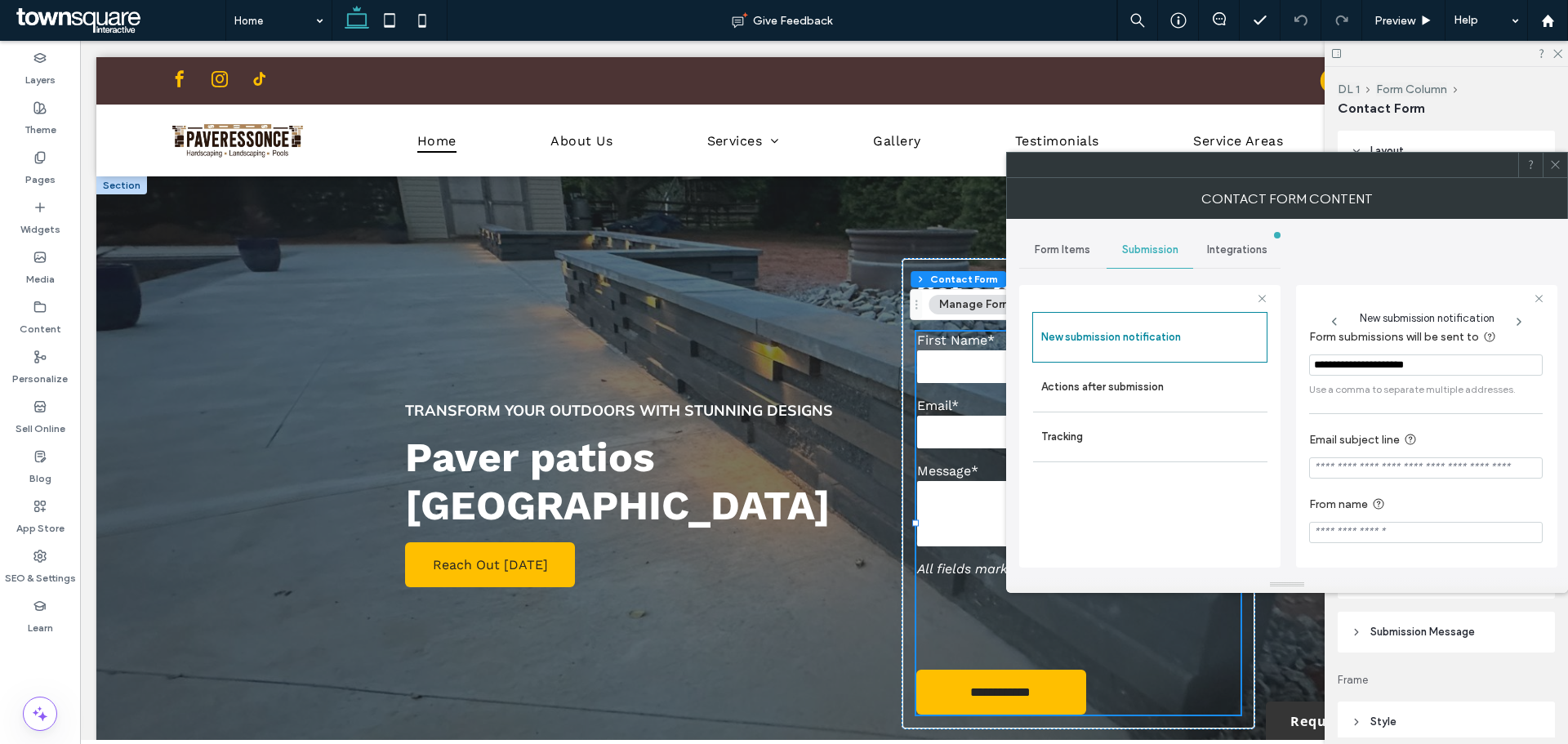
click at [1562, 163] on div at bounding box center [1555, 165] width 25 height 25
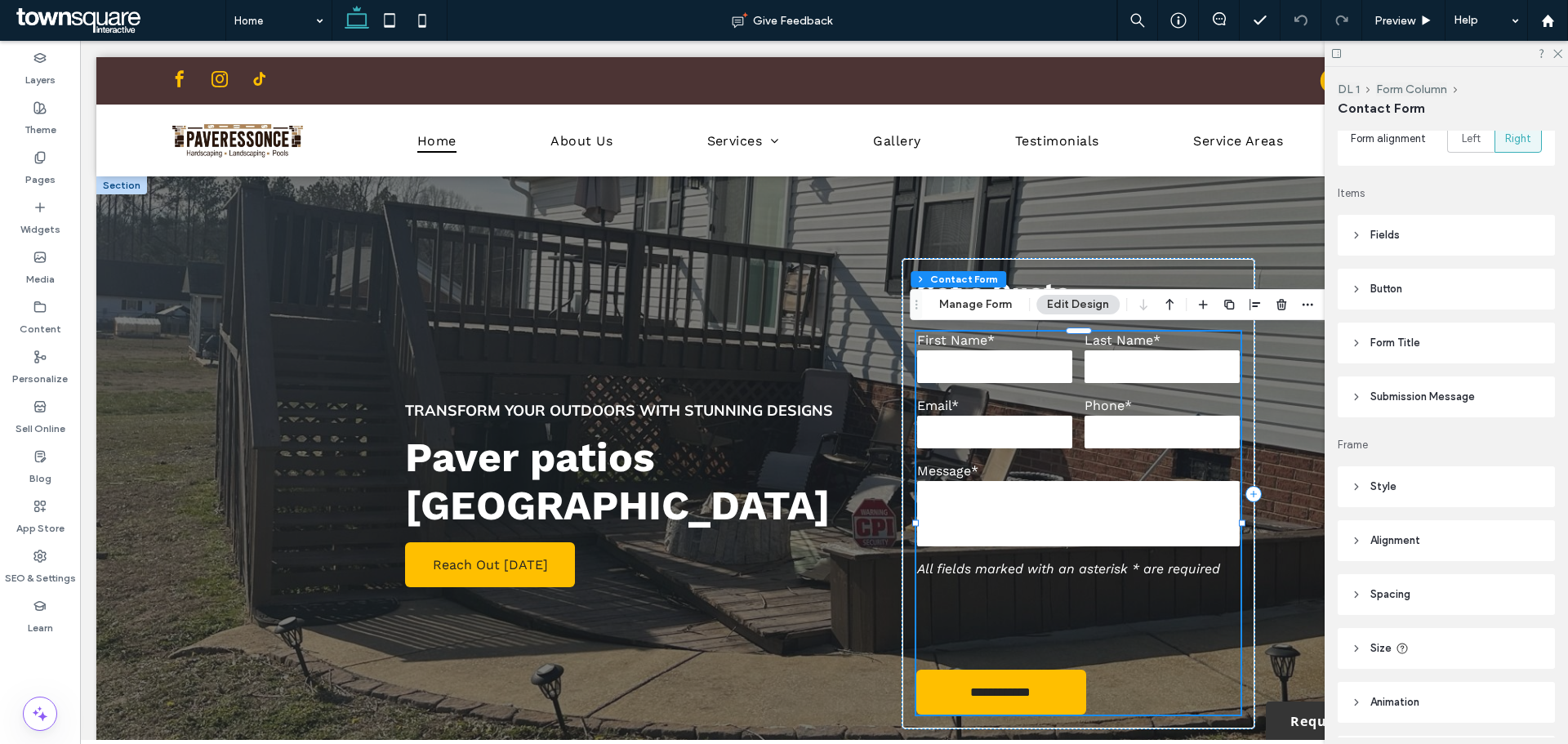
scroll to position [245, 0]
click at [1409, 407] on header "Submission Message" at bounding box center [1447, 386] width 217 height 40
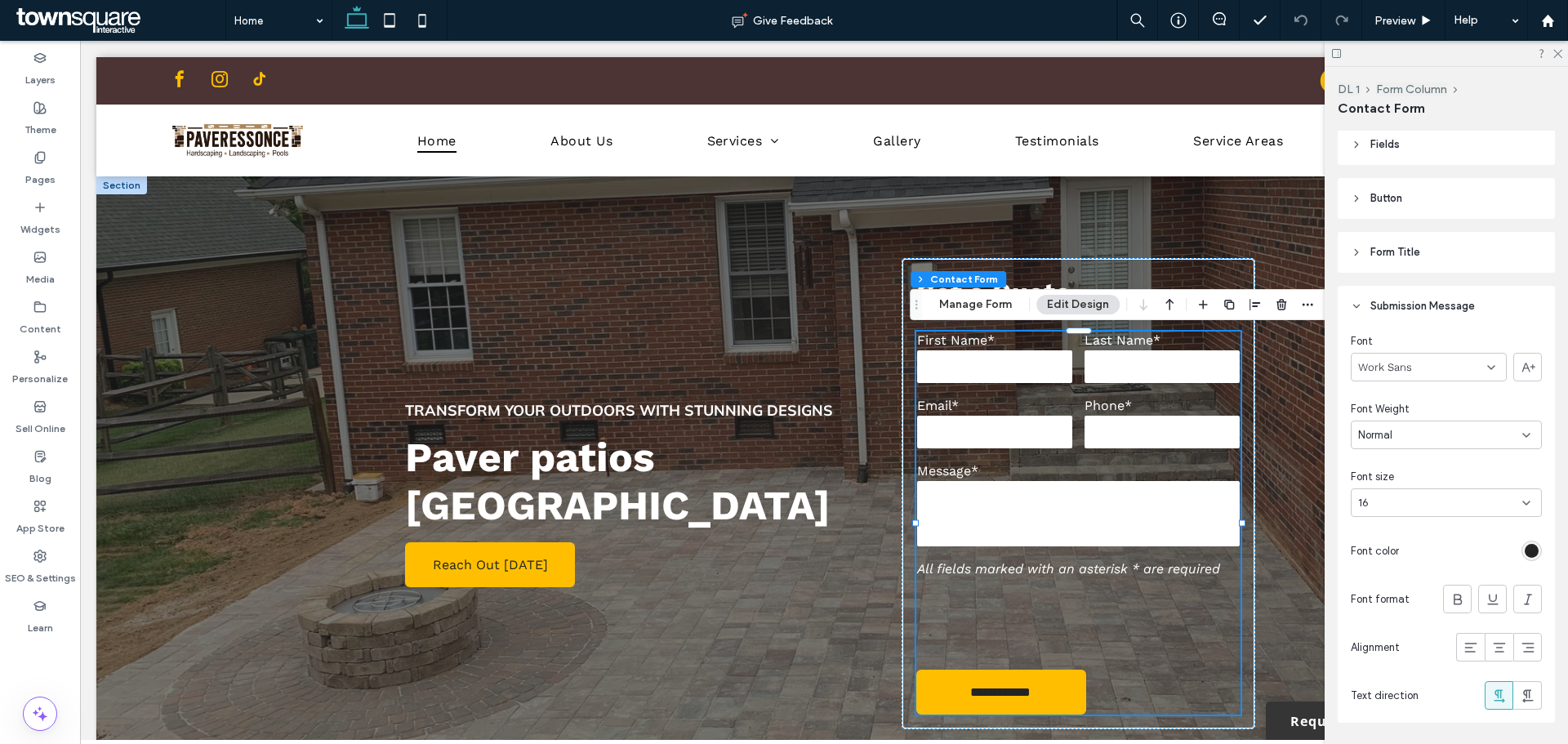
scroll to position [327, 0]
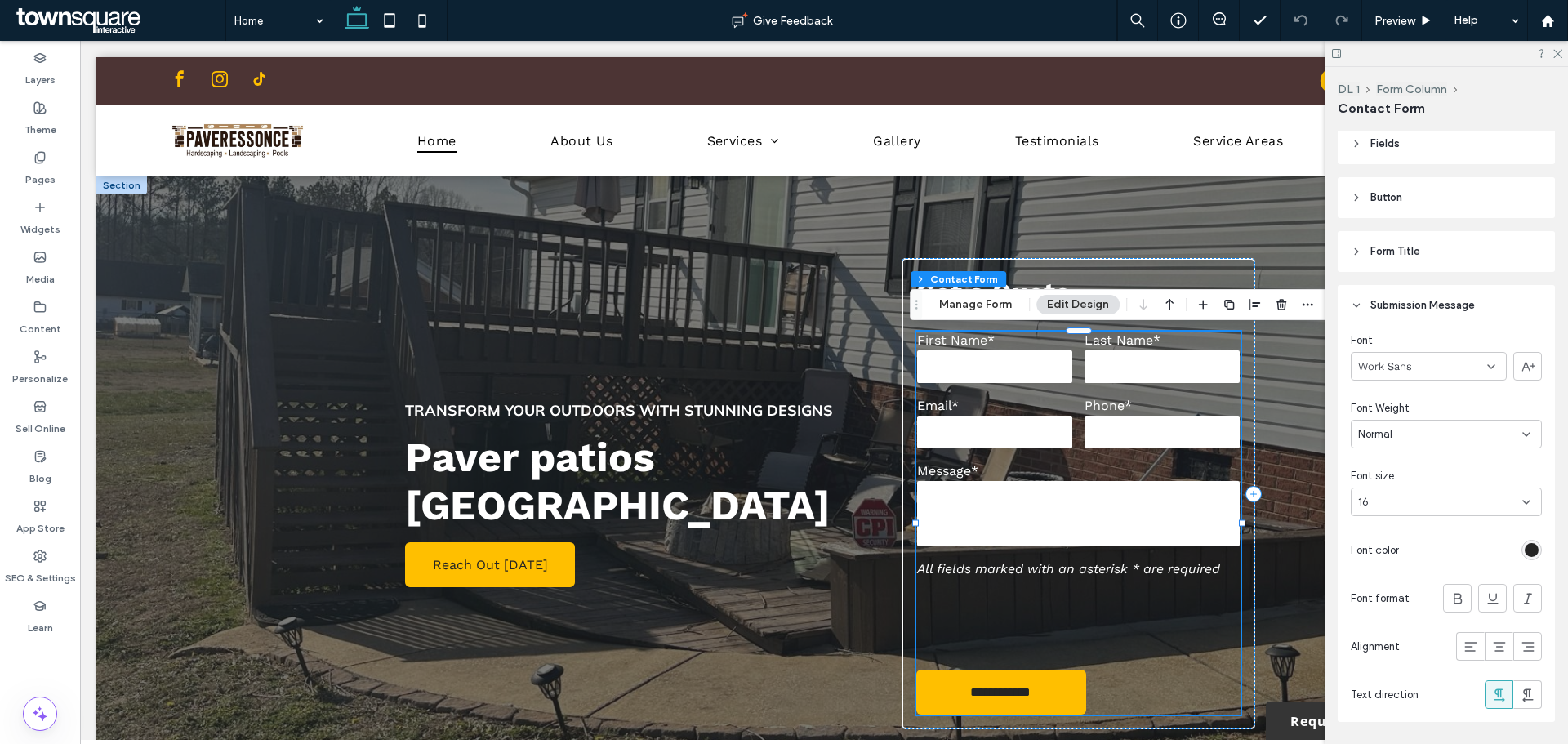
click at [1526, 556] on div "rgb(36, 36, 36)" at bounding box center [1533, 550] width 14 height 14
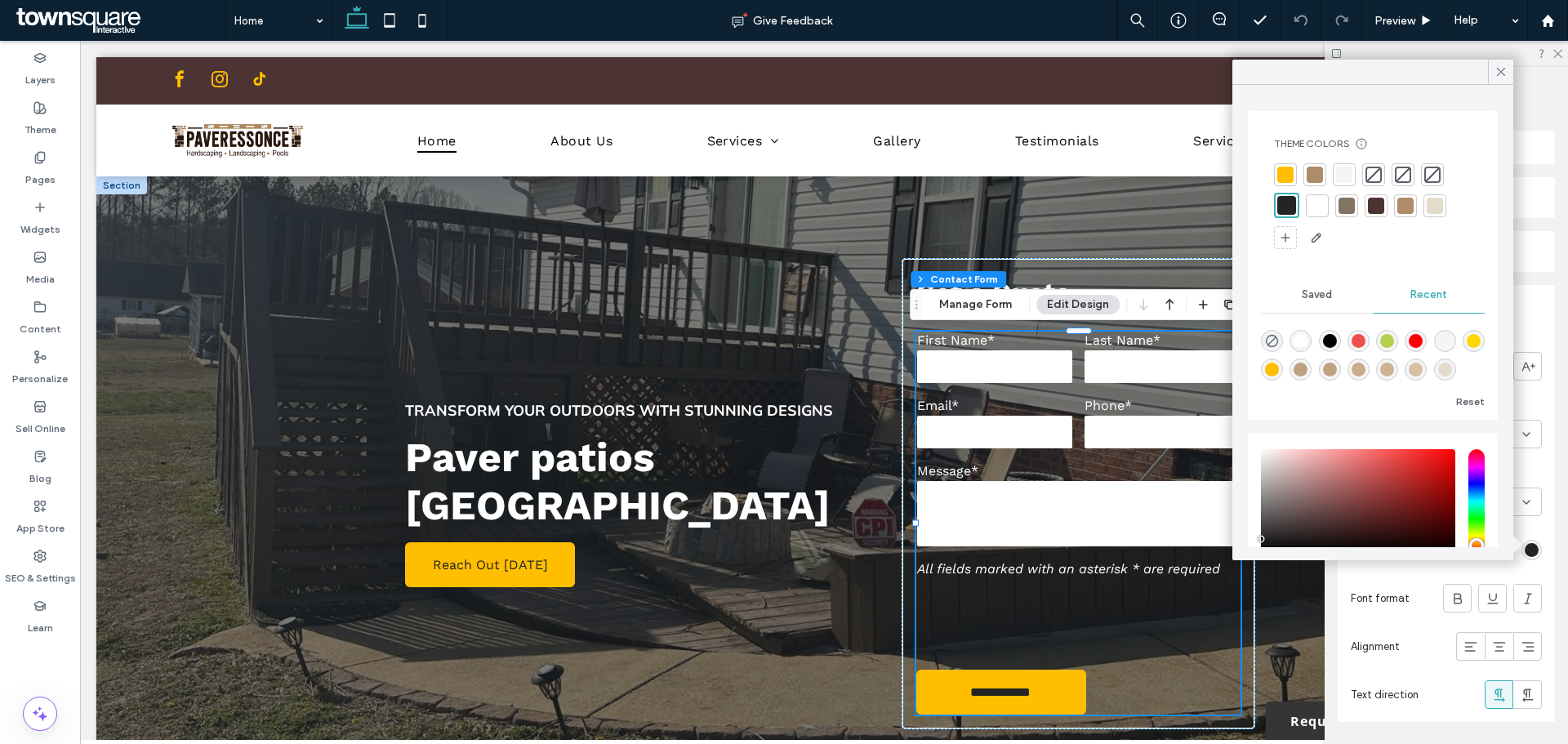
click at [1318, 208] on div at bounding box center [1318, 206] width 17 height 17
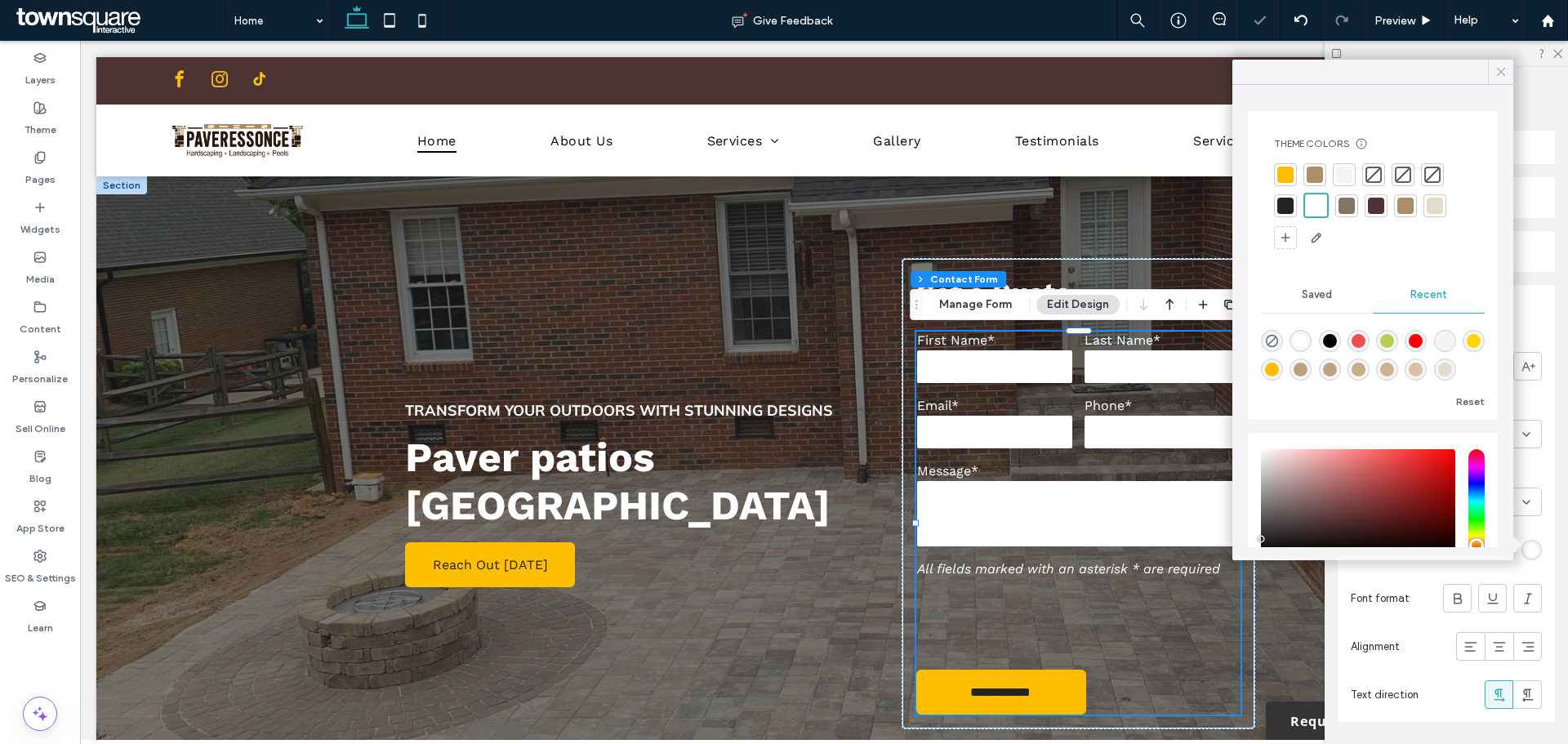
click at [1505, 65] on icon at bounding box center [1501, 71] width 15 height 15
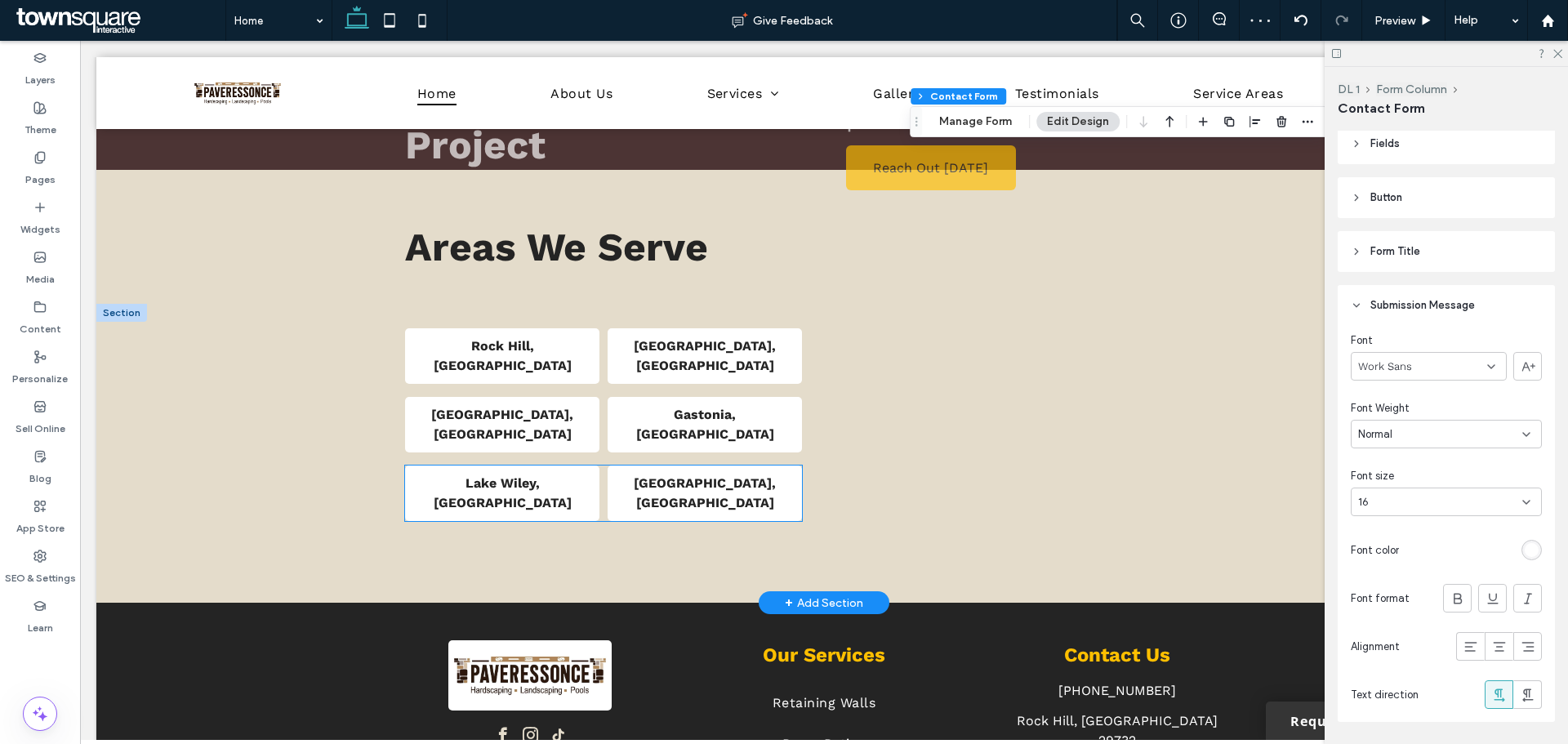
scroll to position [2941, 0]
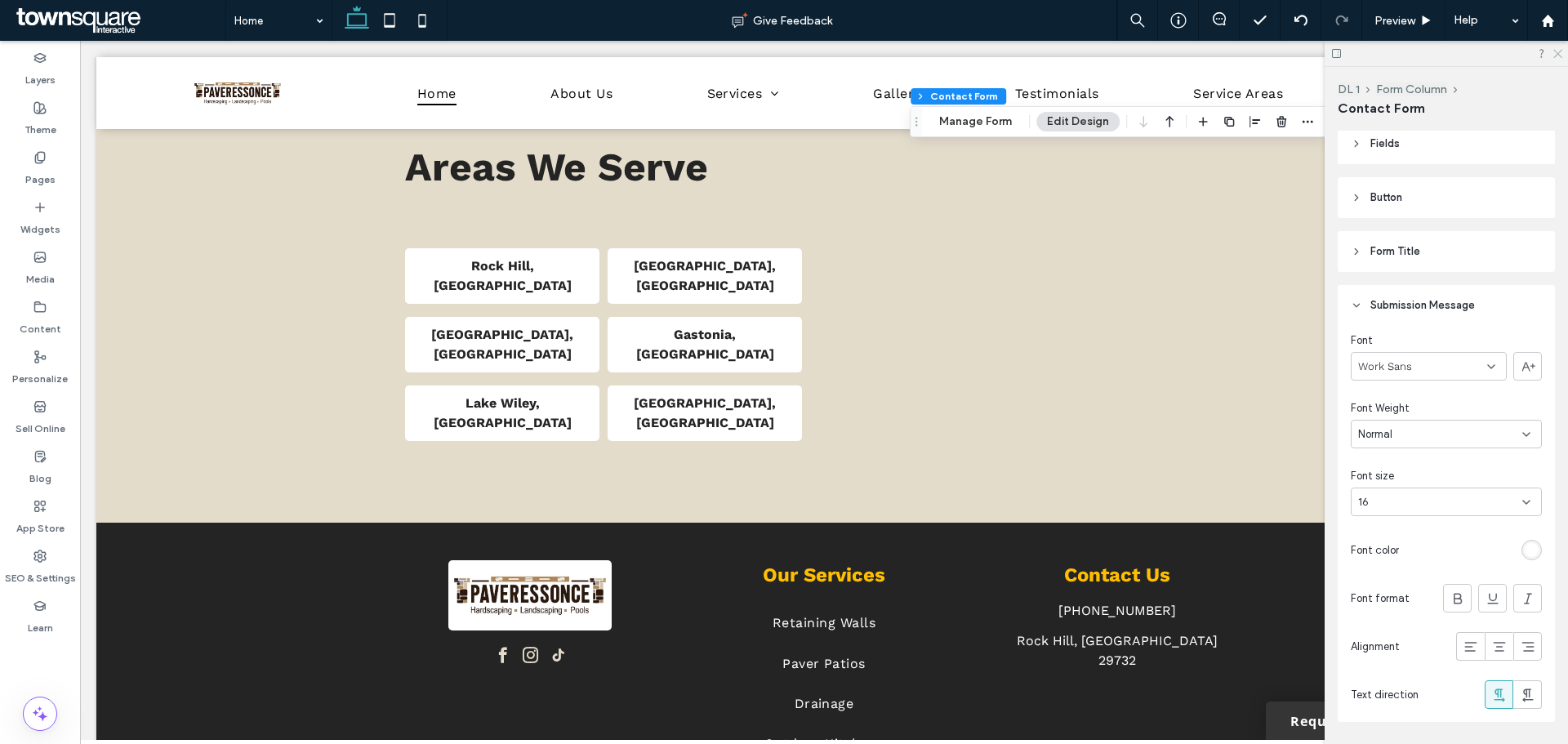
drag, startPoint x: 1558, startPoint y: 51, endPoint x: 1477, endPoint y: 11, distance: 90.3
click at [1558, 51] on icon at bounding box center [1557, 52] width 11 height 11
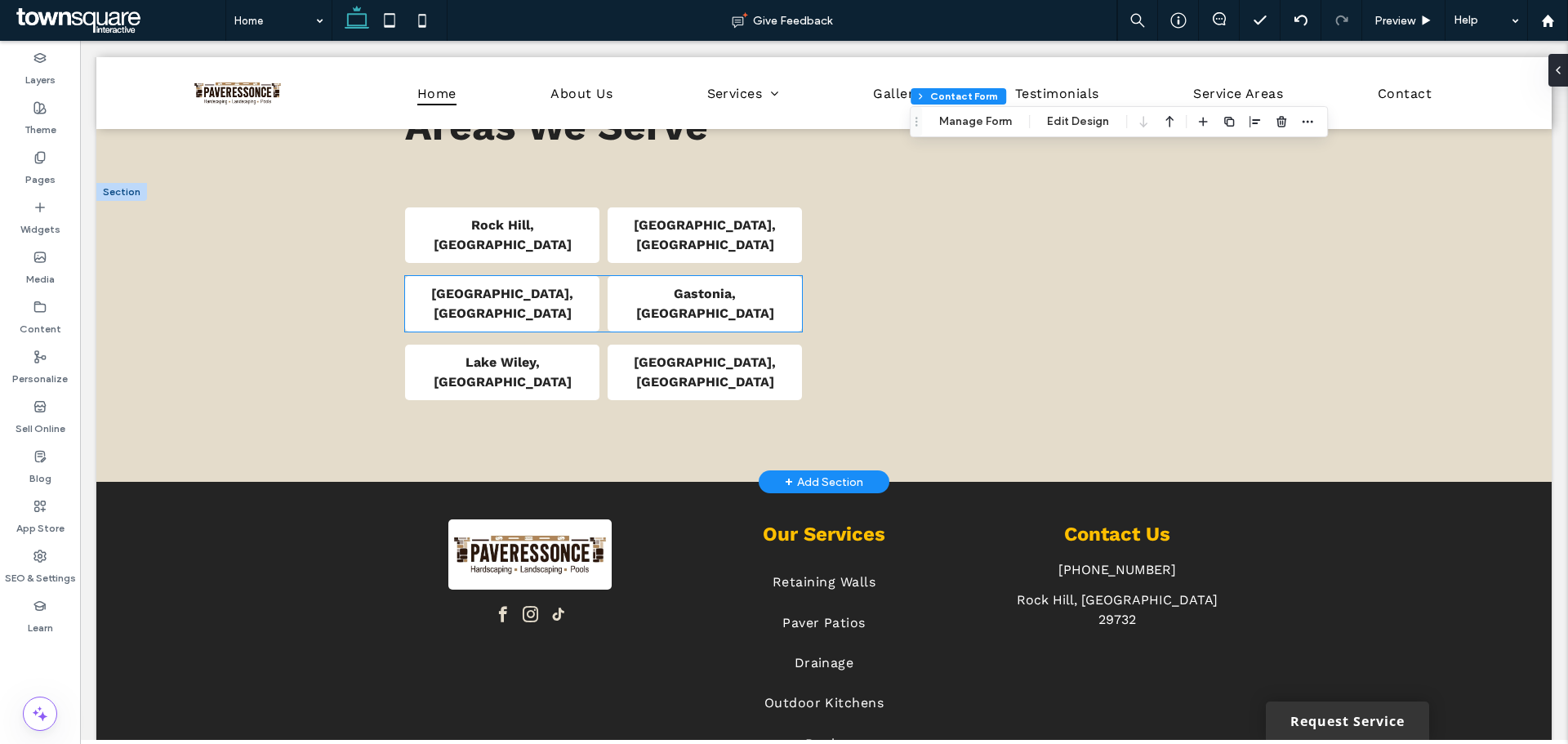
scroll to position [3060, 0]
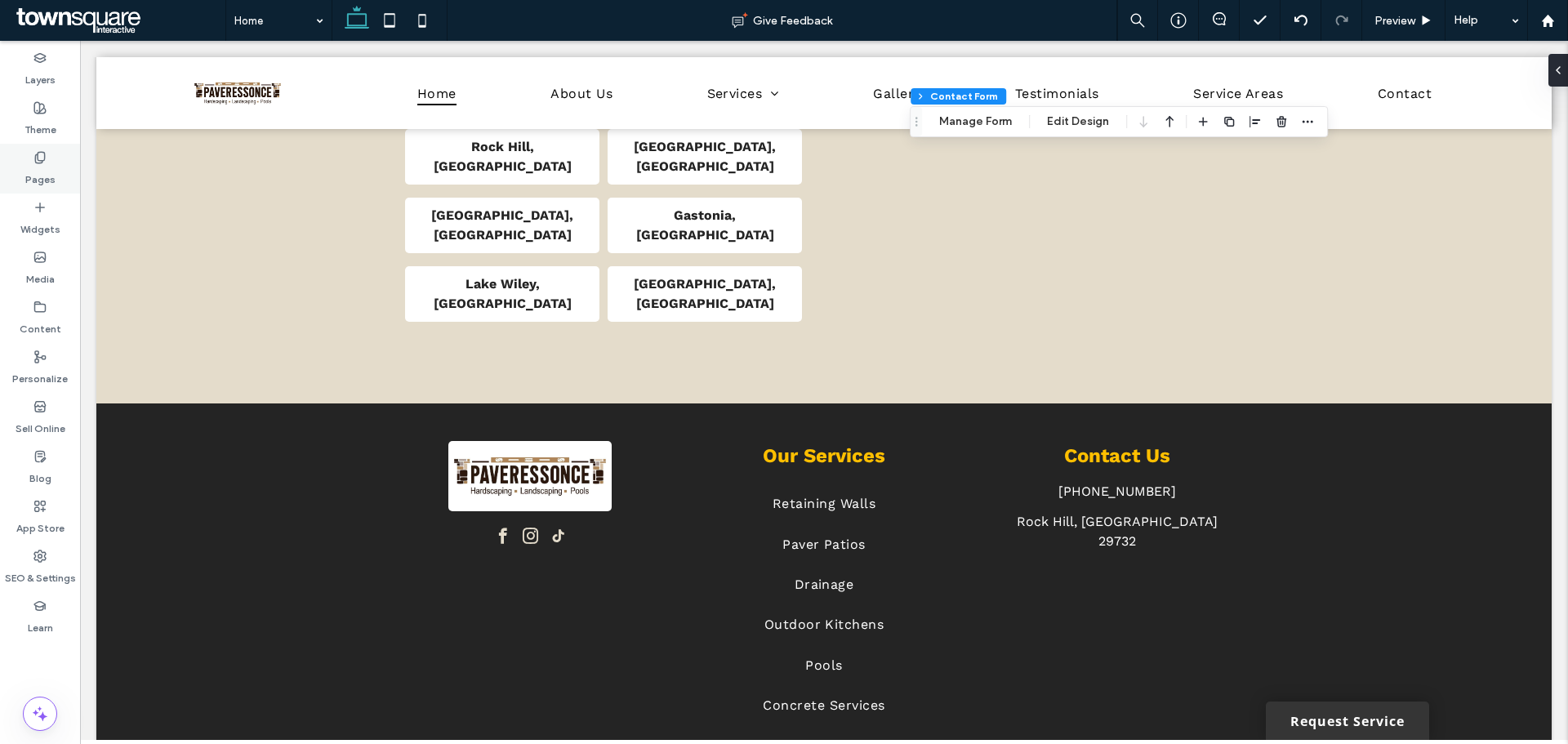
click at [77, 169] on div "Pages" at bounding box center [39, 169] width 80 height 50
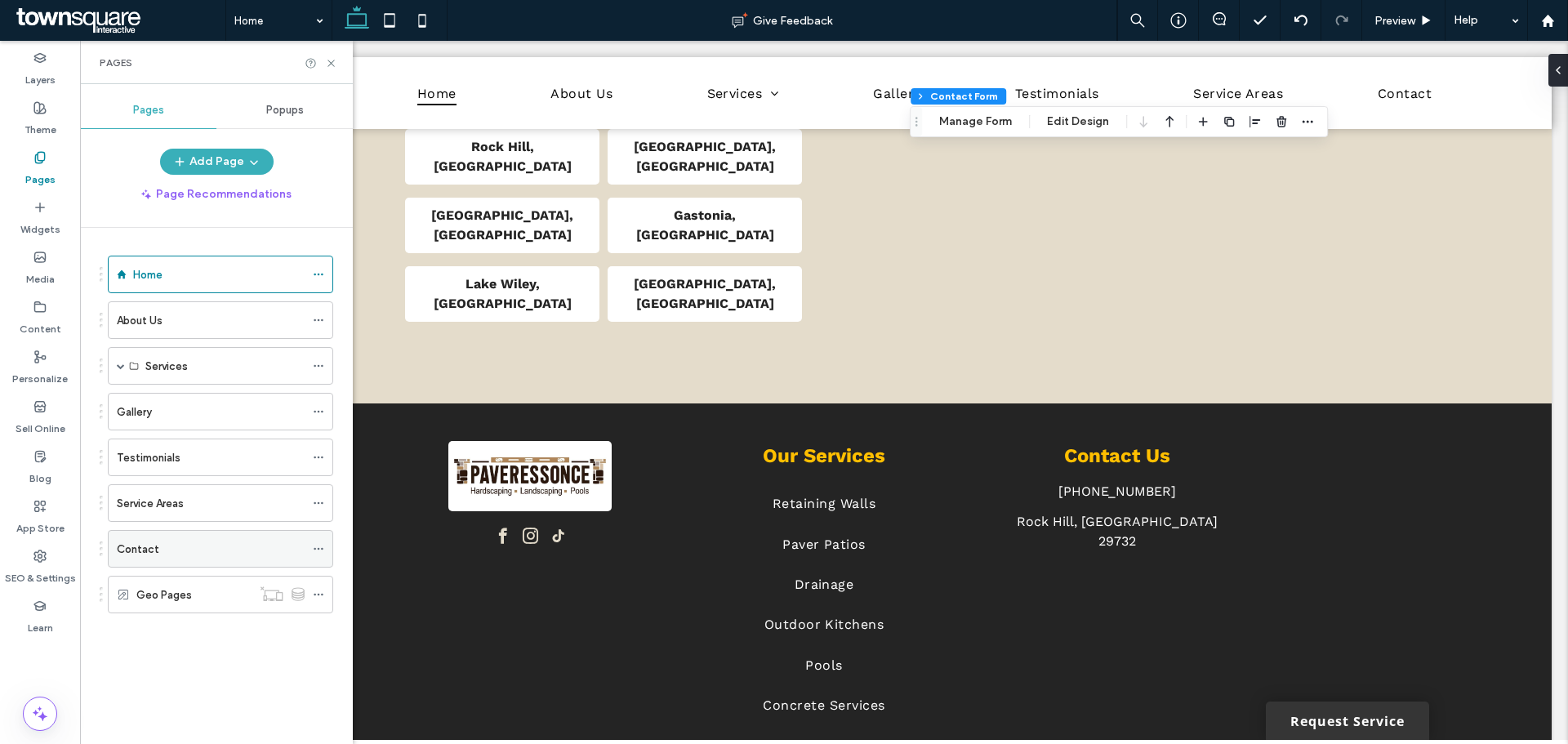
click at [155, 532] on div "Contact" at bounding box center [211, 549] width 188 height 35
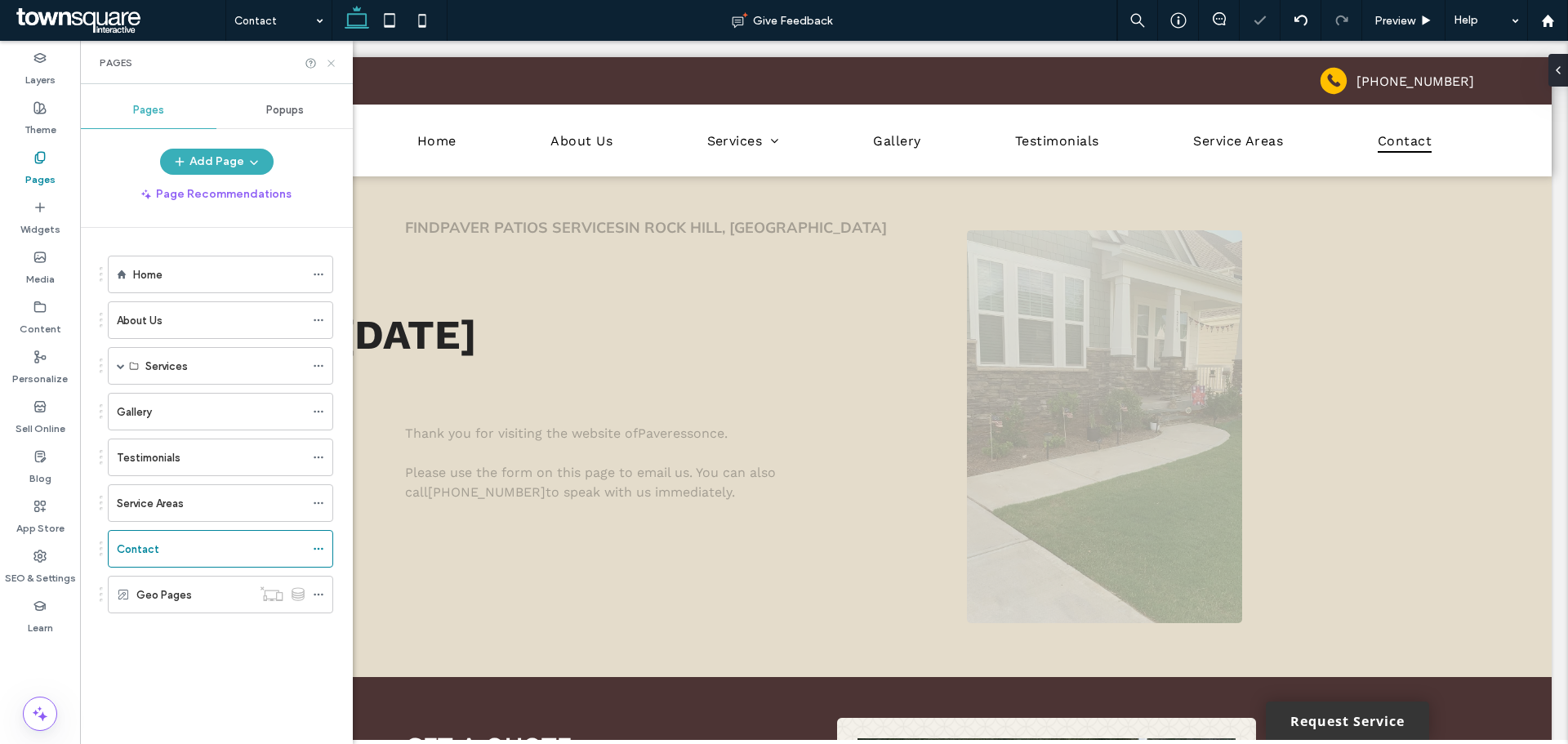
click at [330, 60] on icon at bounding box center [331, 63] width 12 height 12
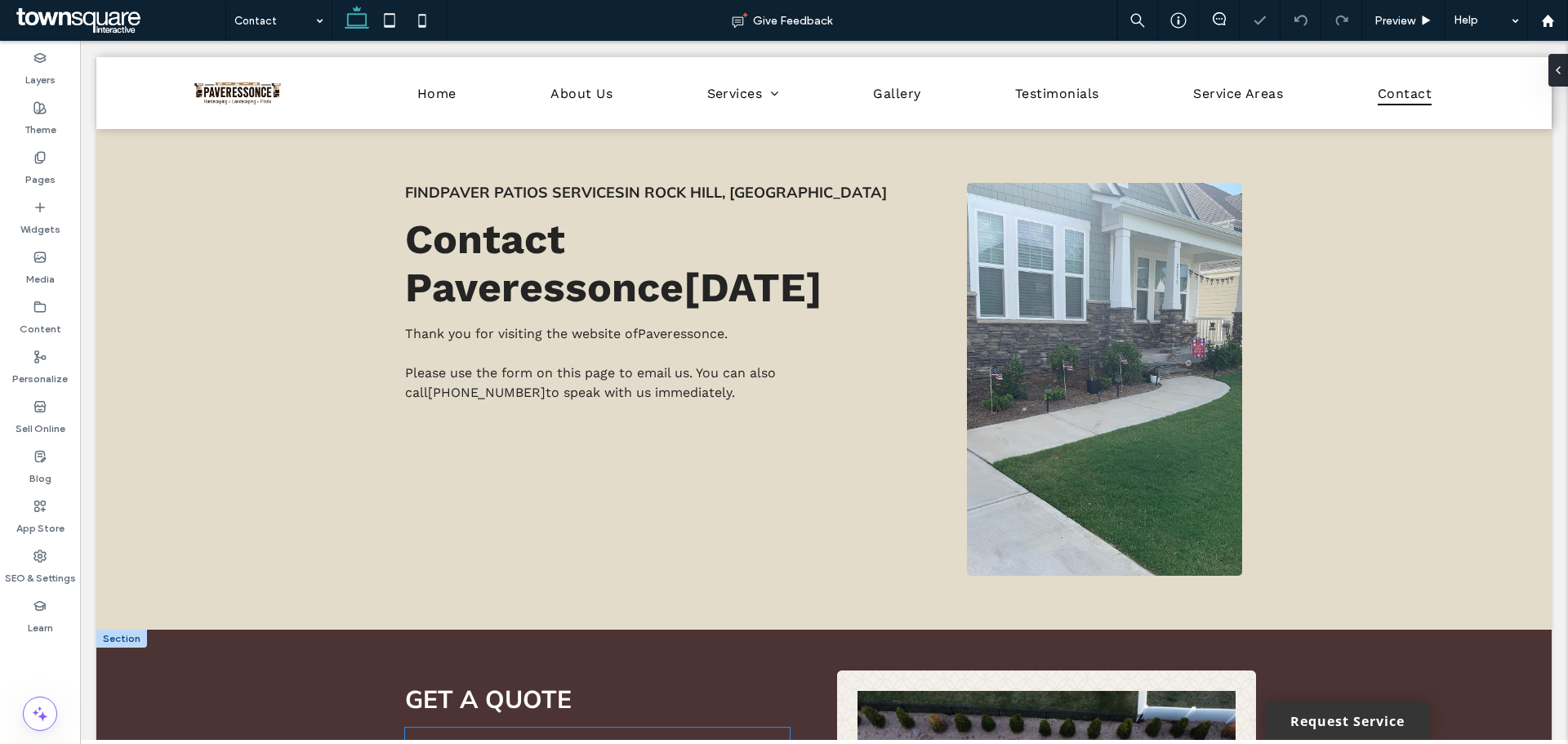
scroll to position [408, 0]
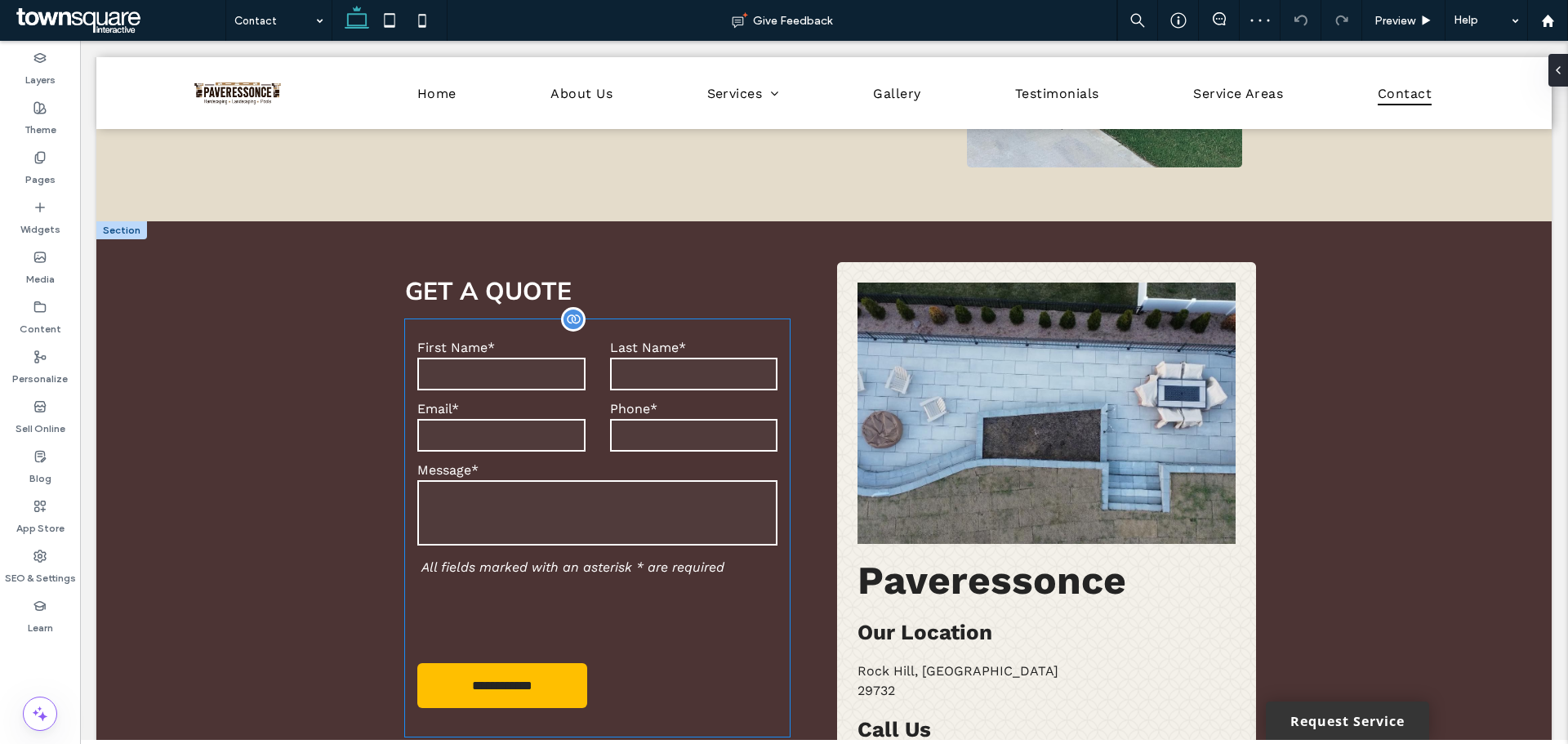
click at [623, 402] on label "Phone*" at bounding box center [694, 409] width 168 height 16
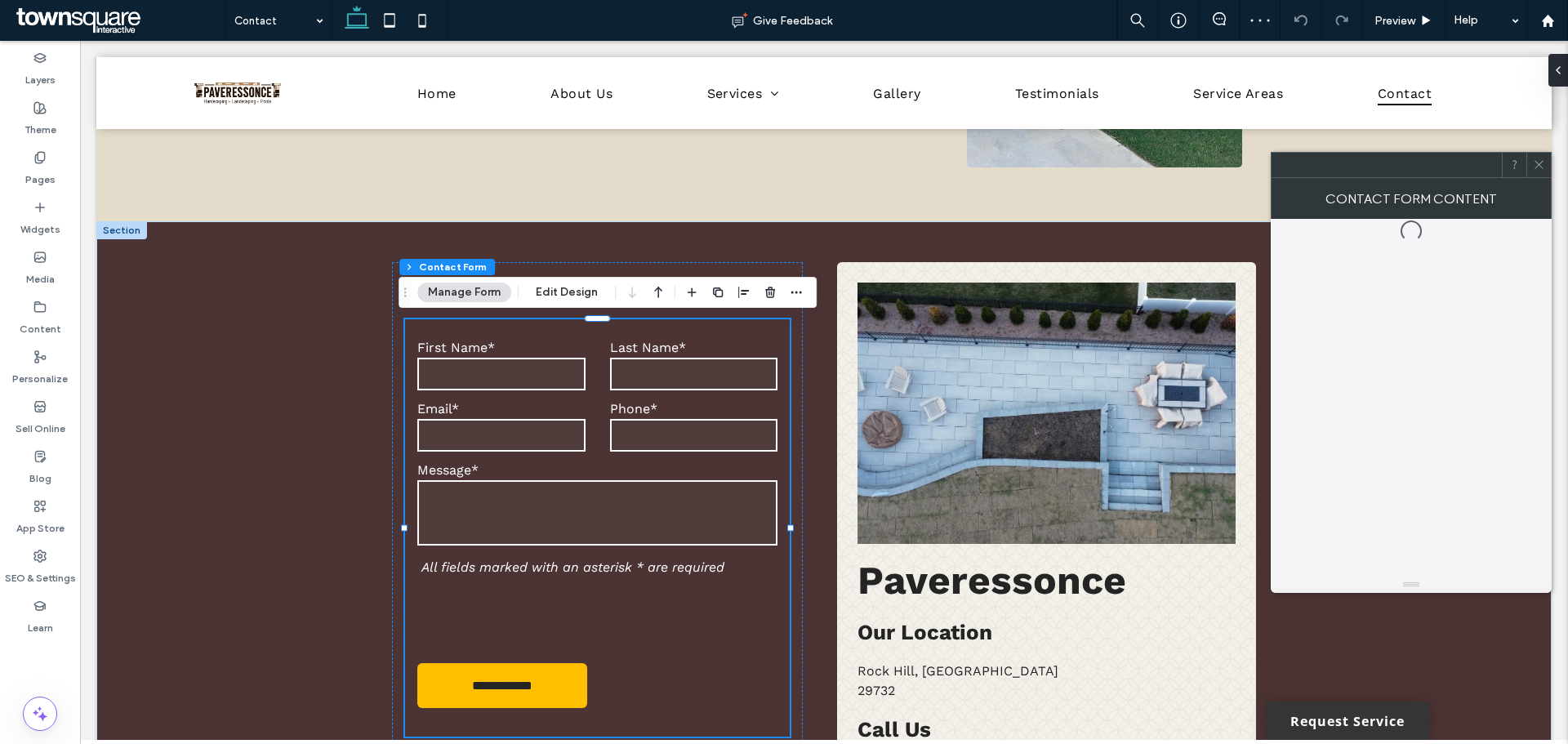
type input "*"
type input "***"
type input "*"
type input "***"
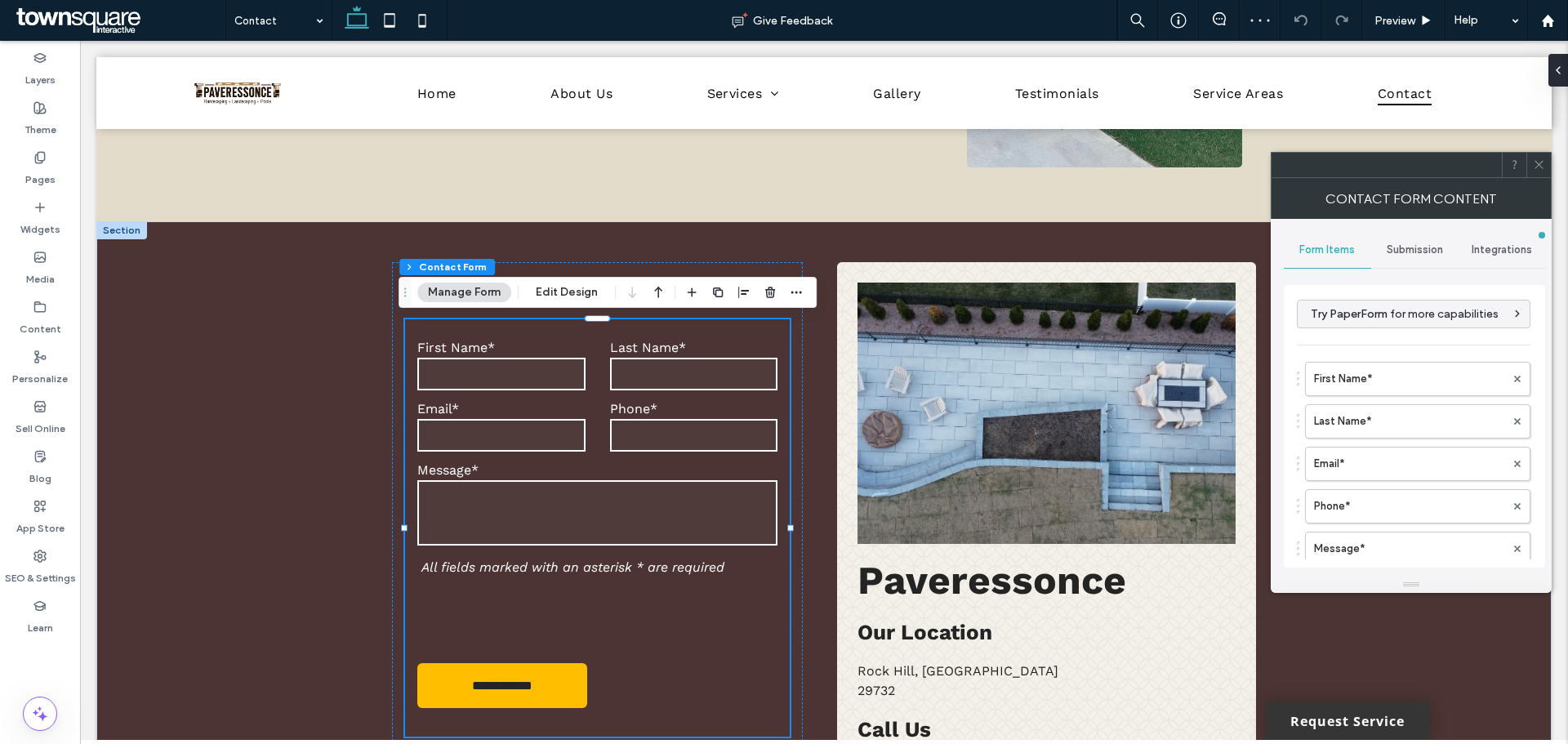
click at [1408, 250] on span "Submission" at bounding box center [1414, 249] width 56 height 13
click at [1544, 172] on span at bounding box center [1539, 165] width 12 height 25
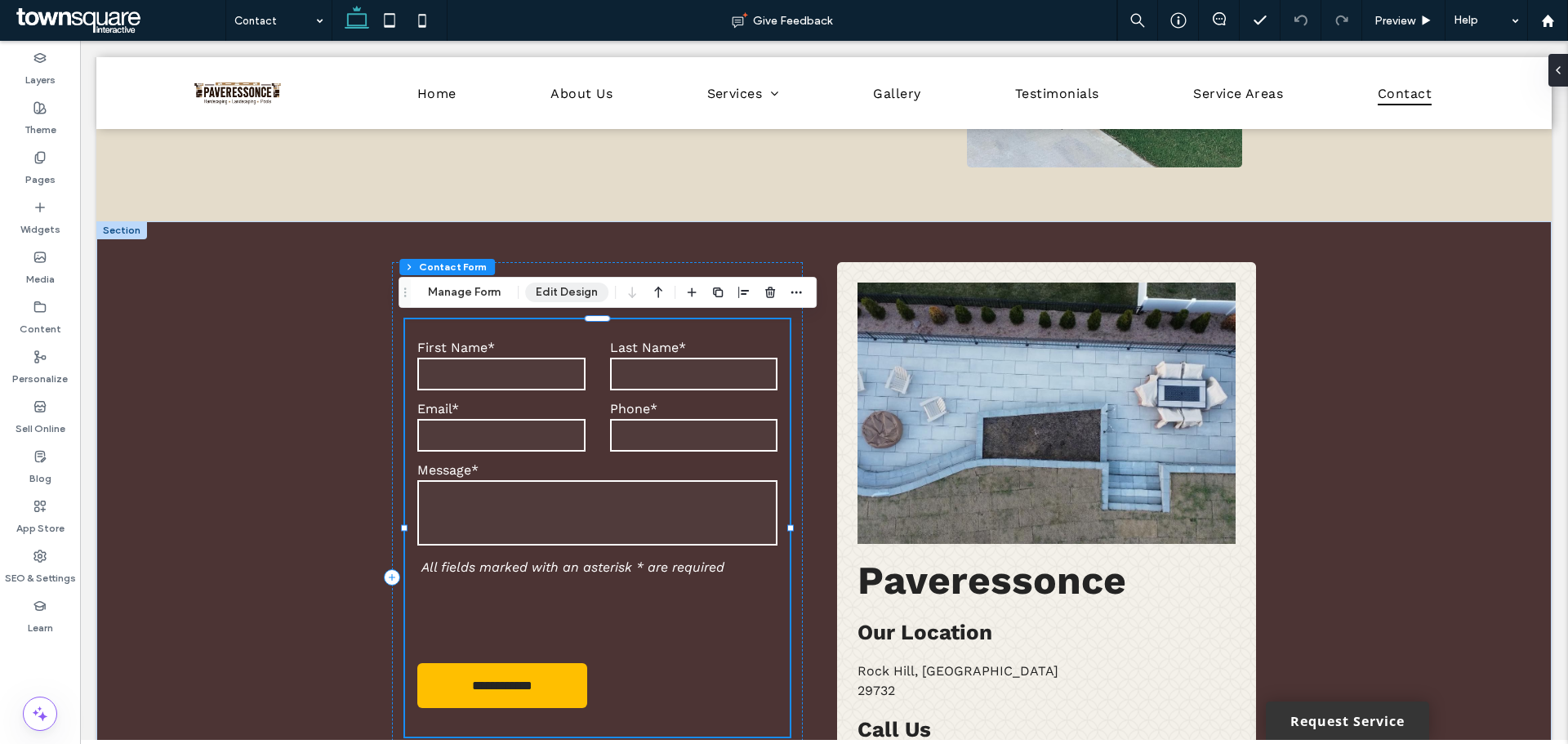
click at [547, 296] on button "Edit Design" at bounding box center [567, 293] width 84 height 20
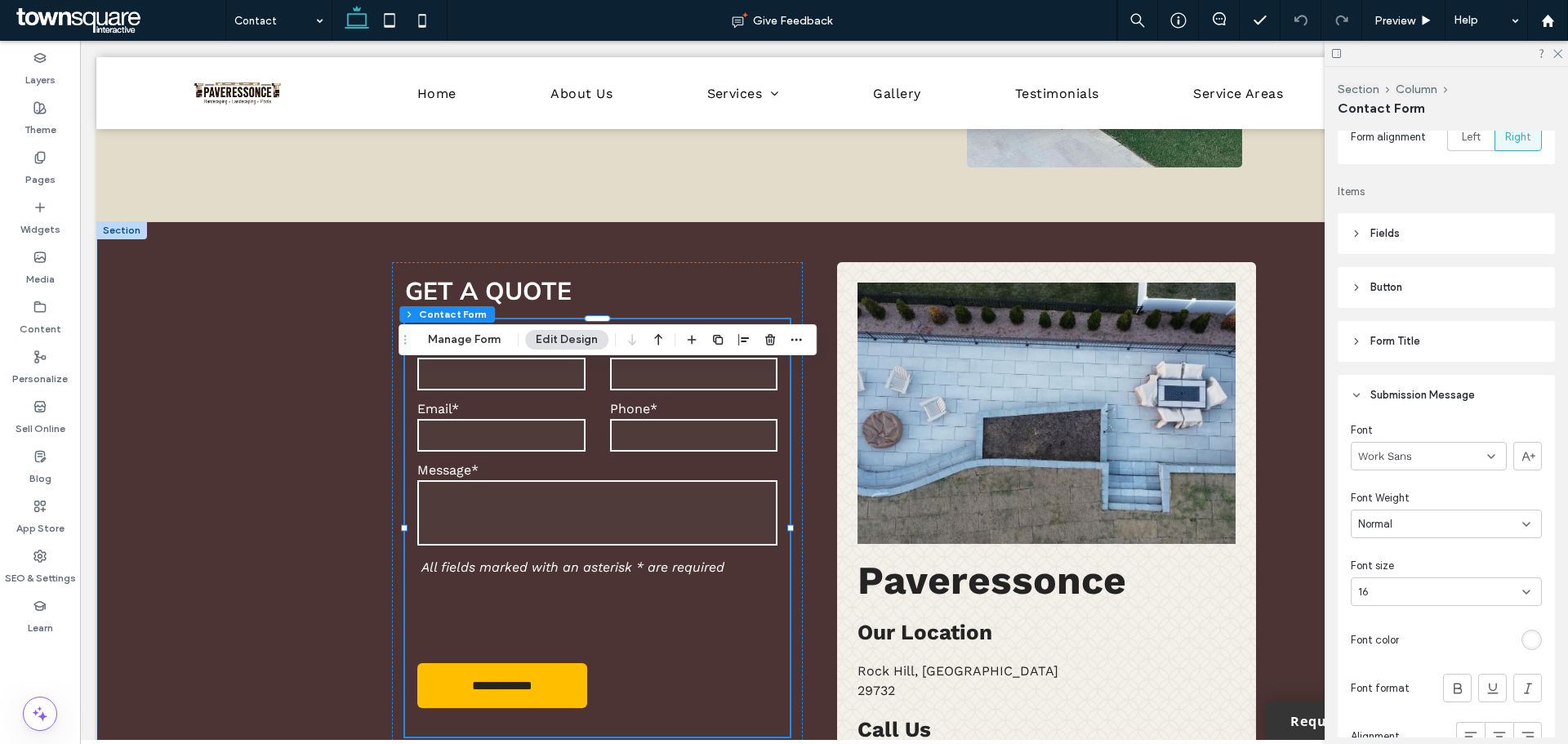
scroll to position [327, 0]
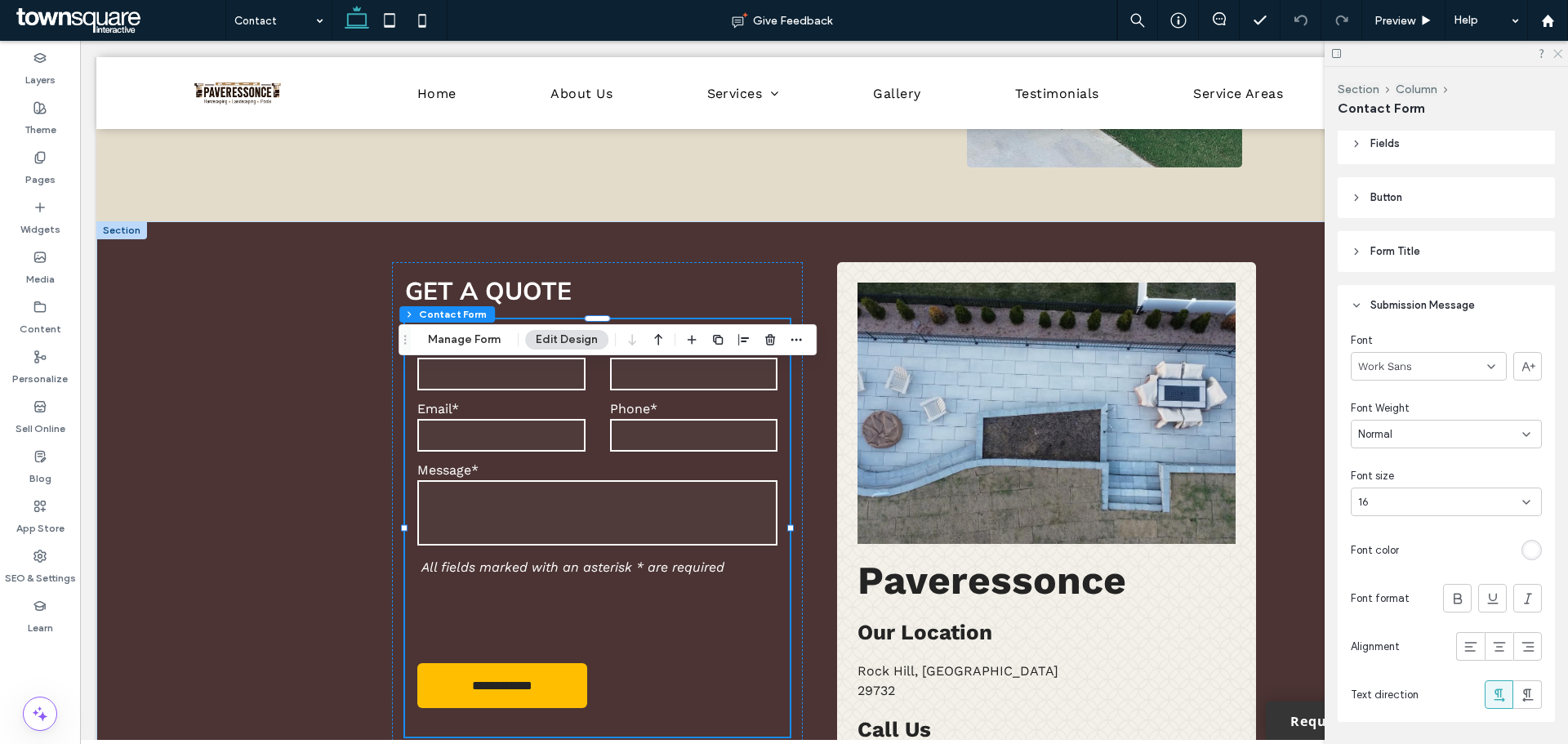
click at [1559, 53] on icon at bounding box center [1557, 52] width 11 height 11
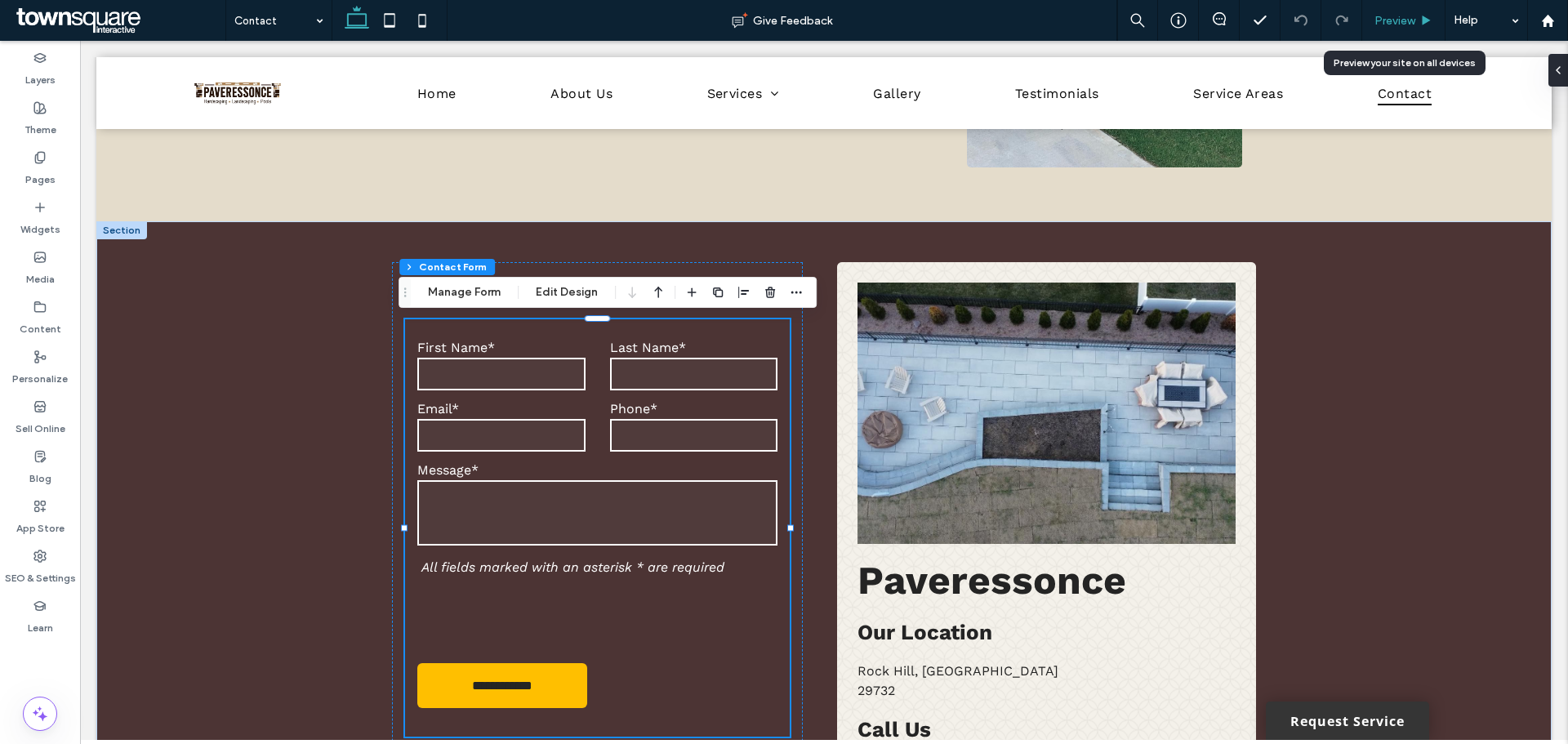
click at [1394, 23] on span "Preview" at bounding box center [1395, 21] width 40 height 14
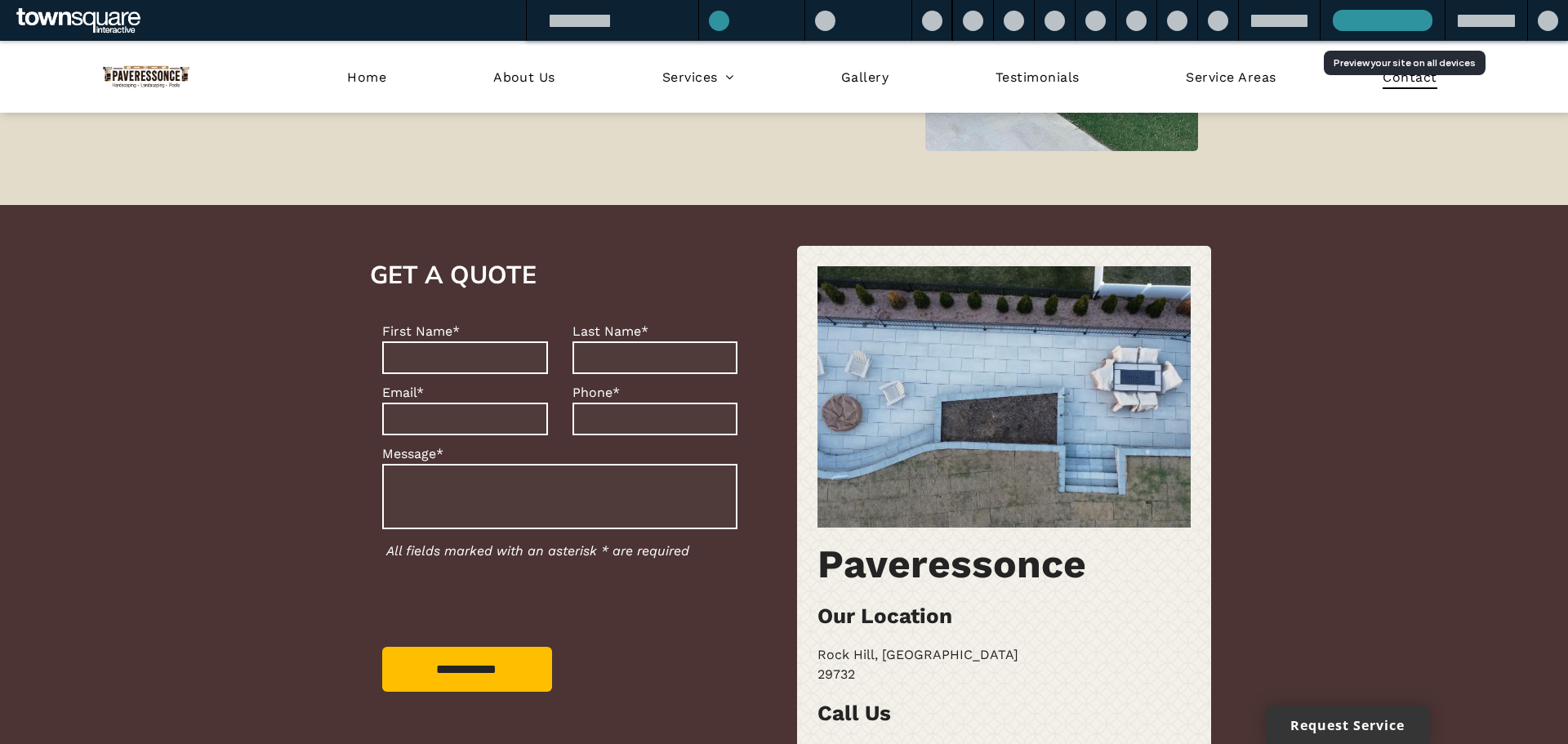
scroll to position [392, 0]
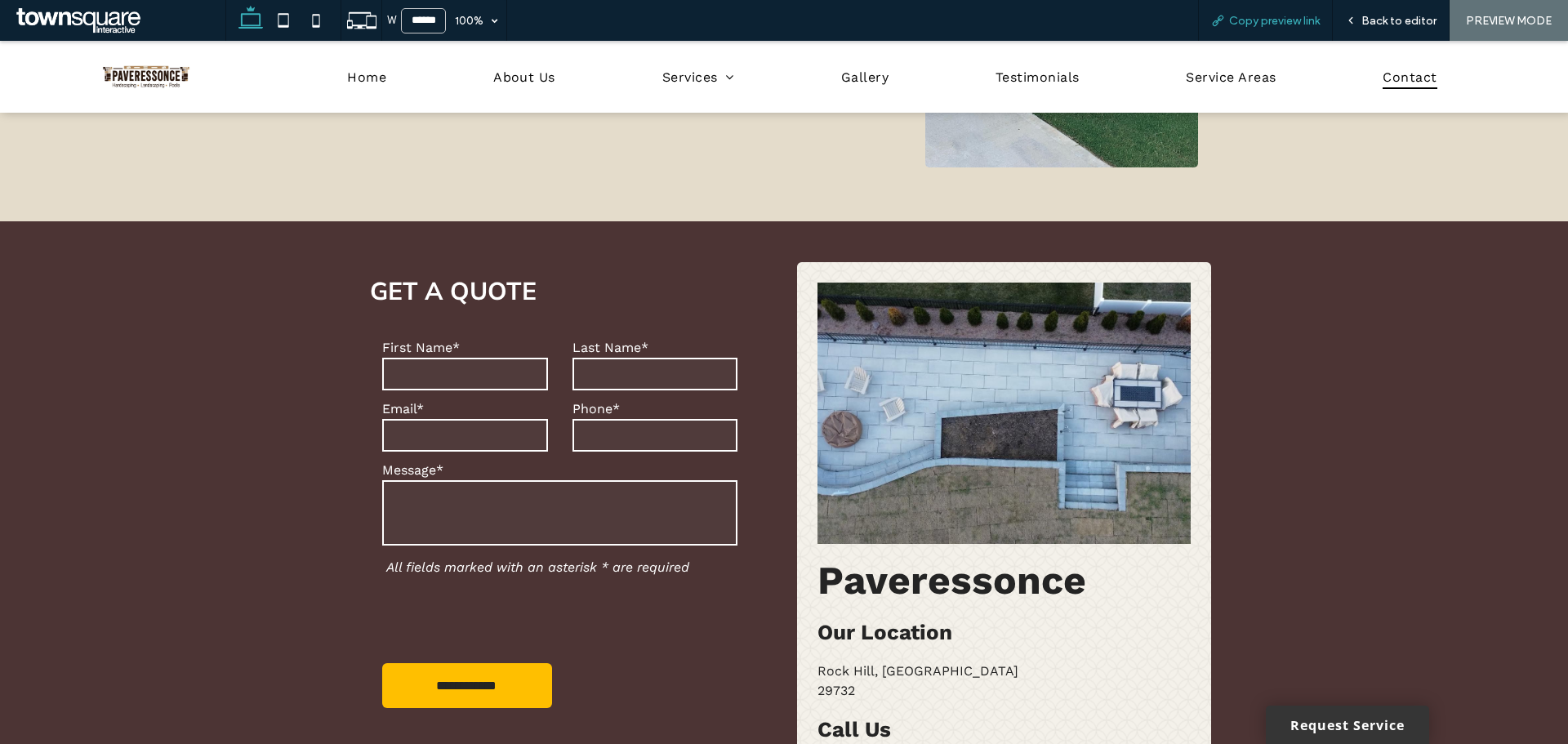
click at [1266, 18] on span "Copy preview link" at bounding box center [1274, 21] width 91 height 14
click at [357, 78] on span "Home" at bounding box center [367, 76] width 39 height 24
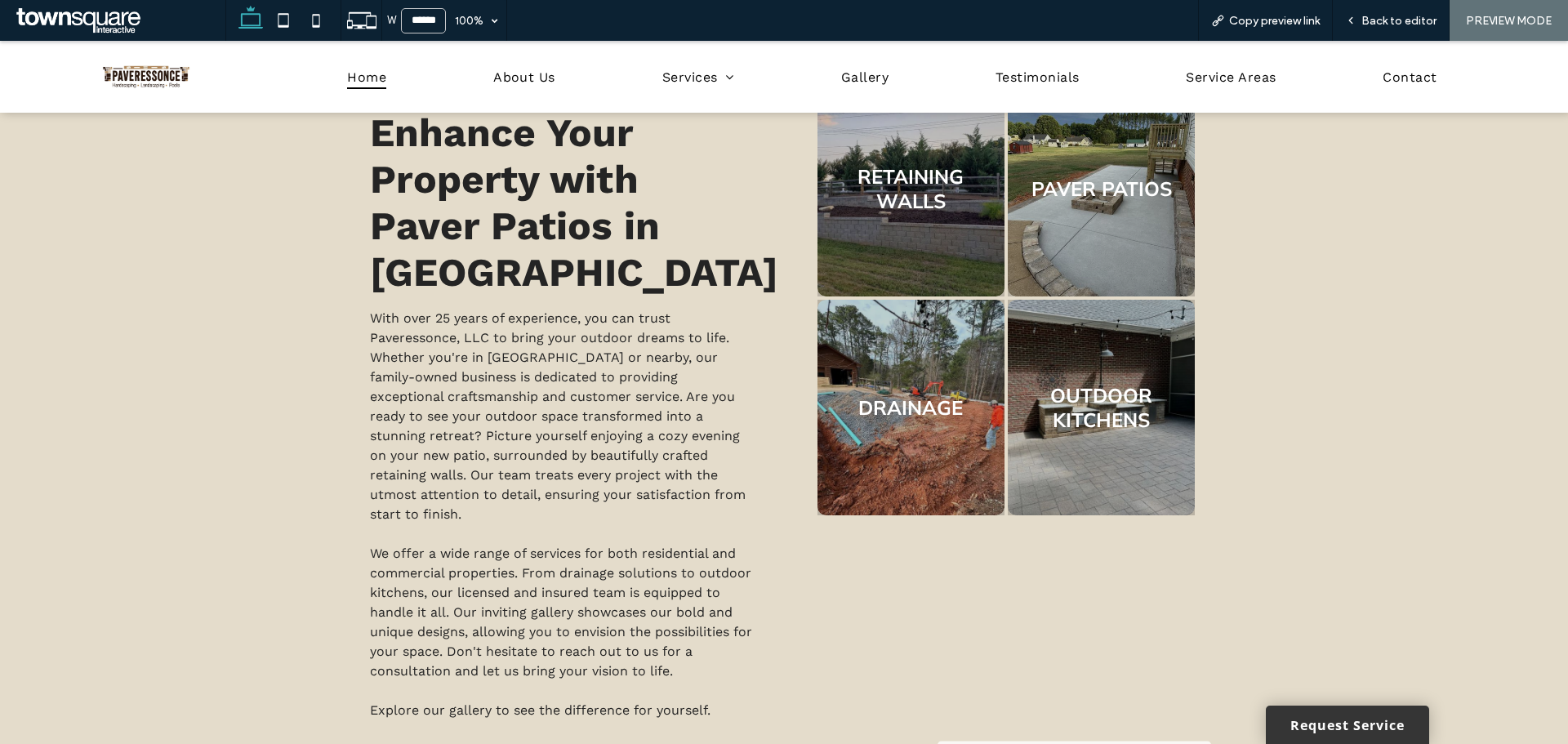
scroll to position [572, 0]
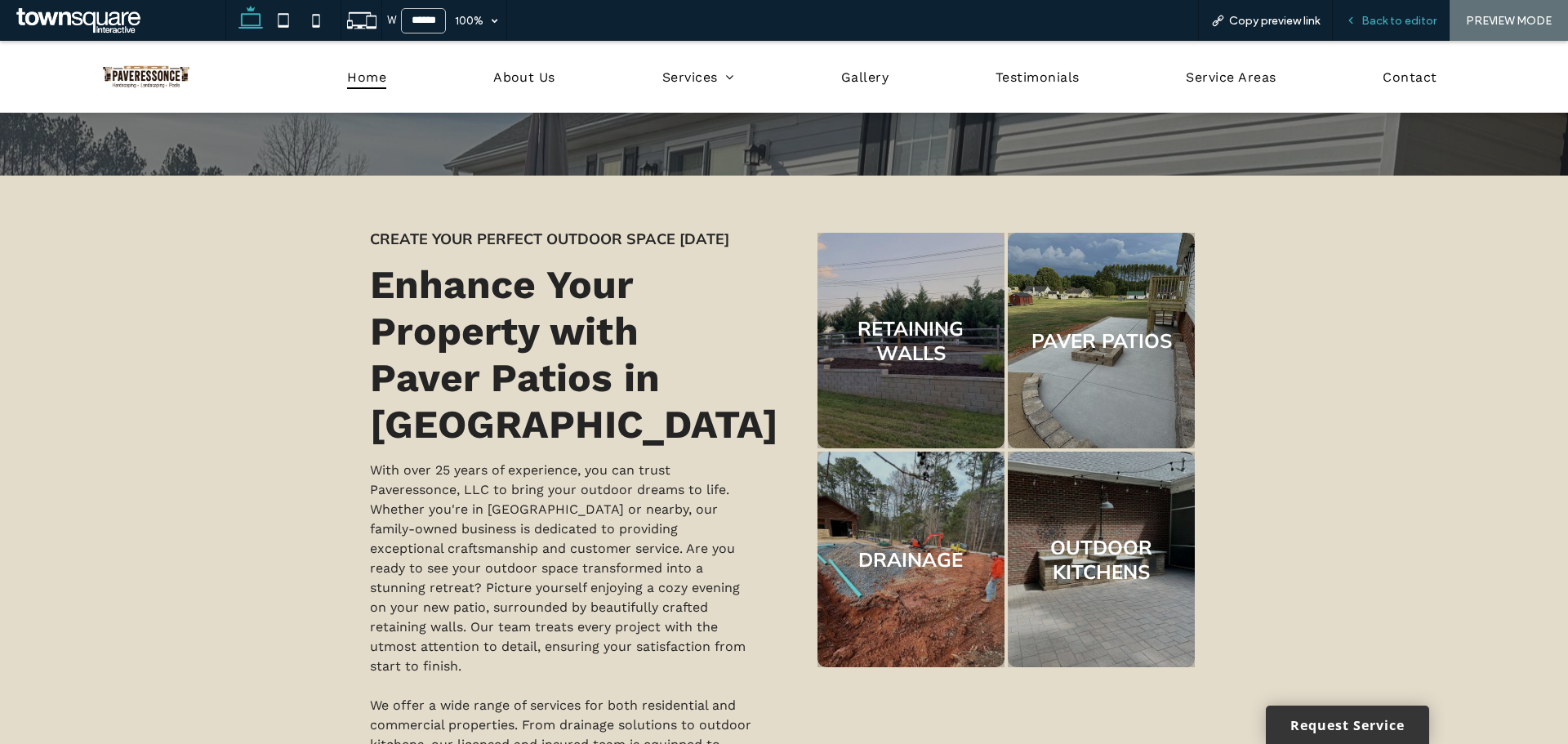
click at [1386, 22] on span "Back to editor" at bounding box center [1399, 21] width 75 height 14
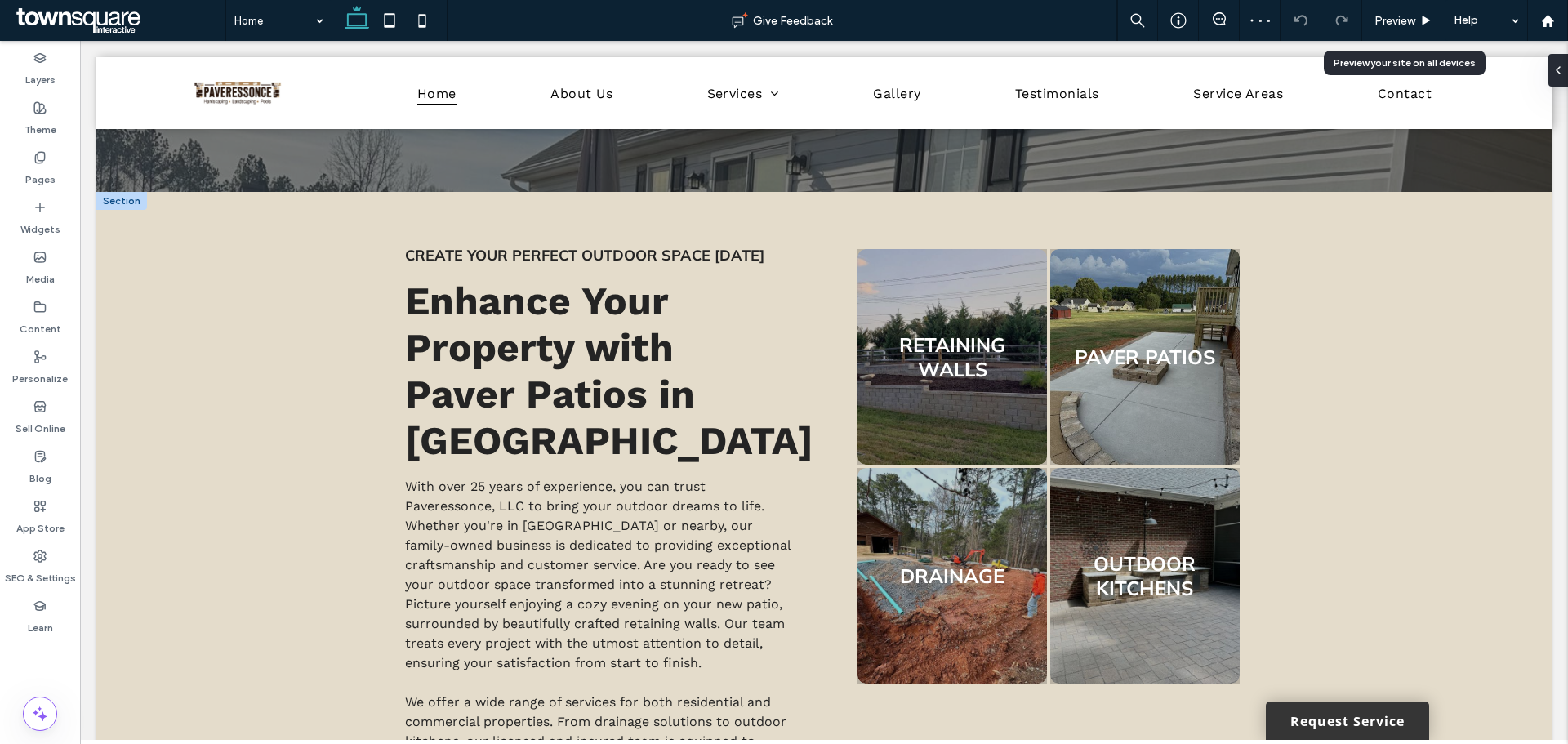
scroll to position [588, 0]
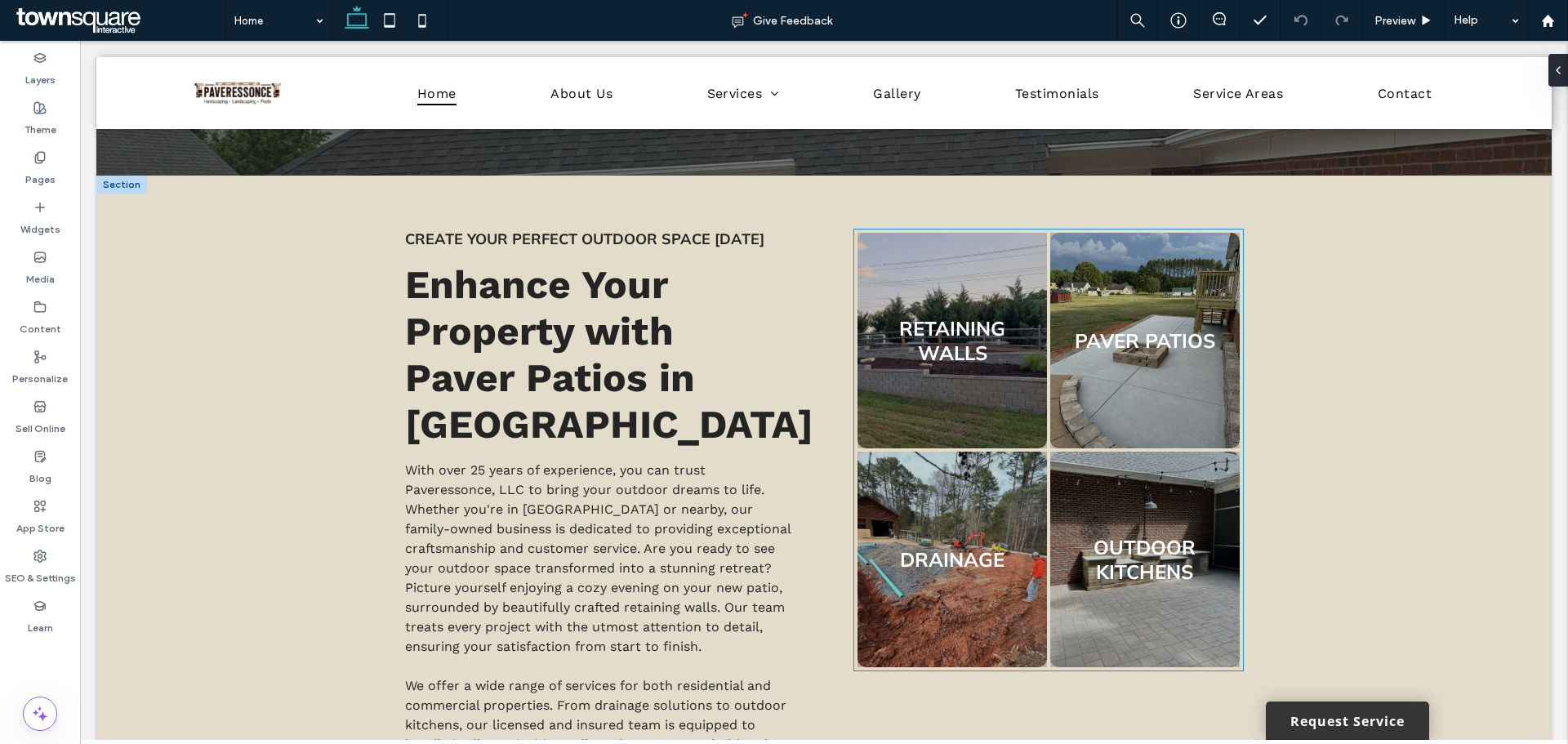
click at [1103, 350] on link at bounding box center [1145, 341] width 201 height 229
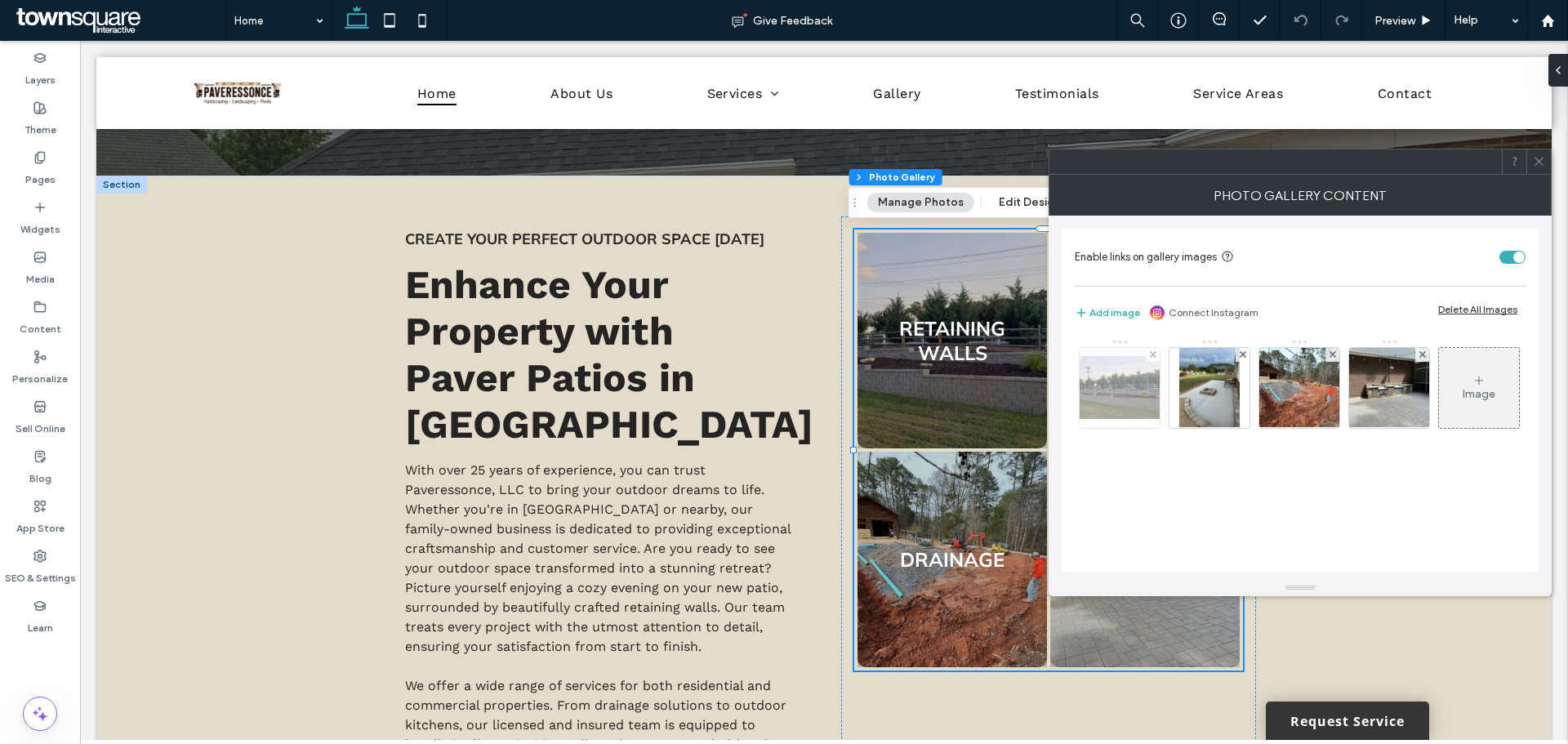
click at [1105, 398] on img at bounding box center [1120, 387] width 131 height 63
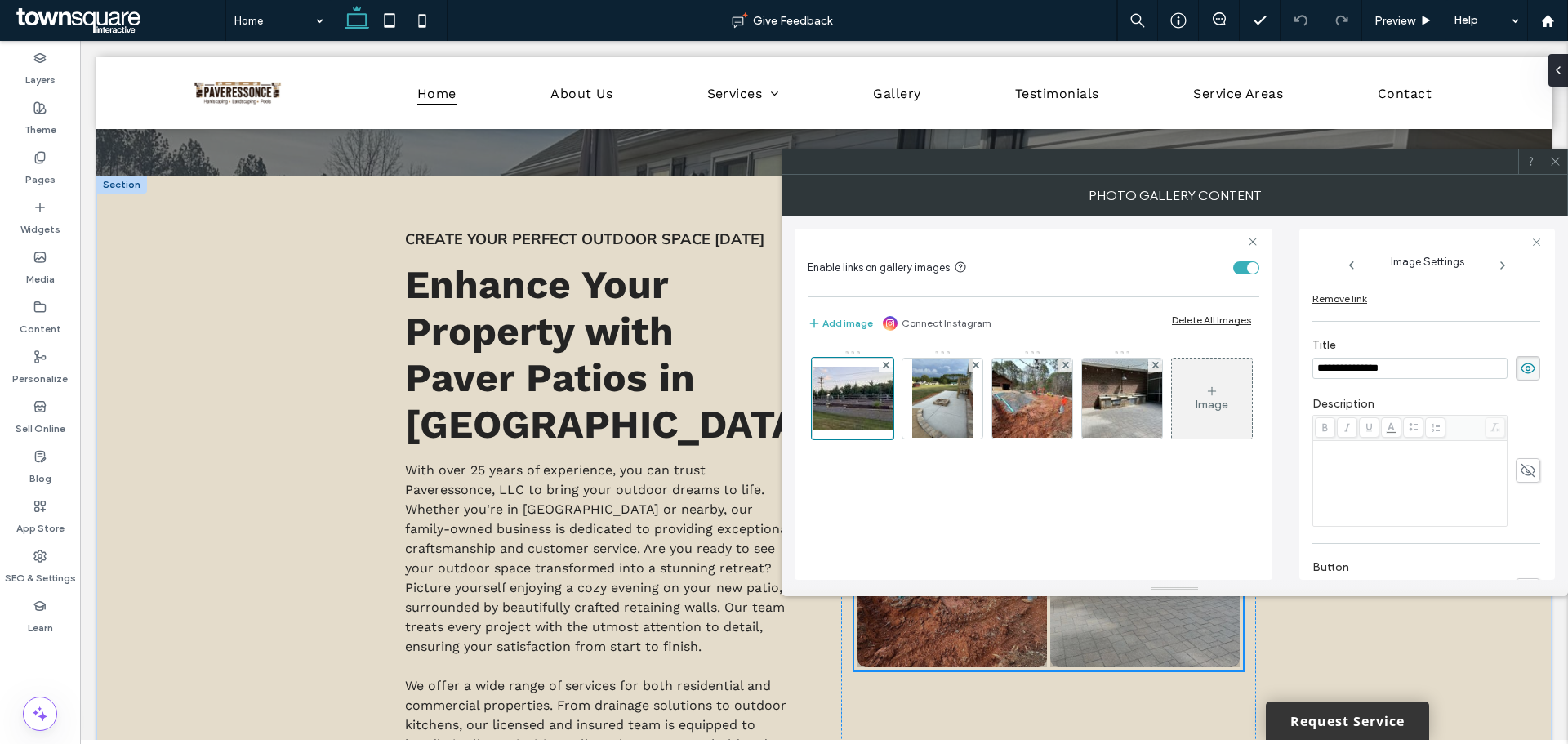
scroll to position [155, 0]
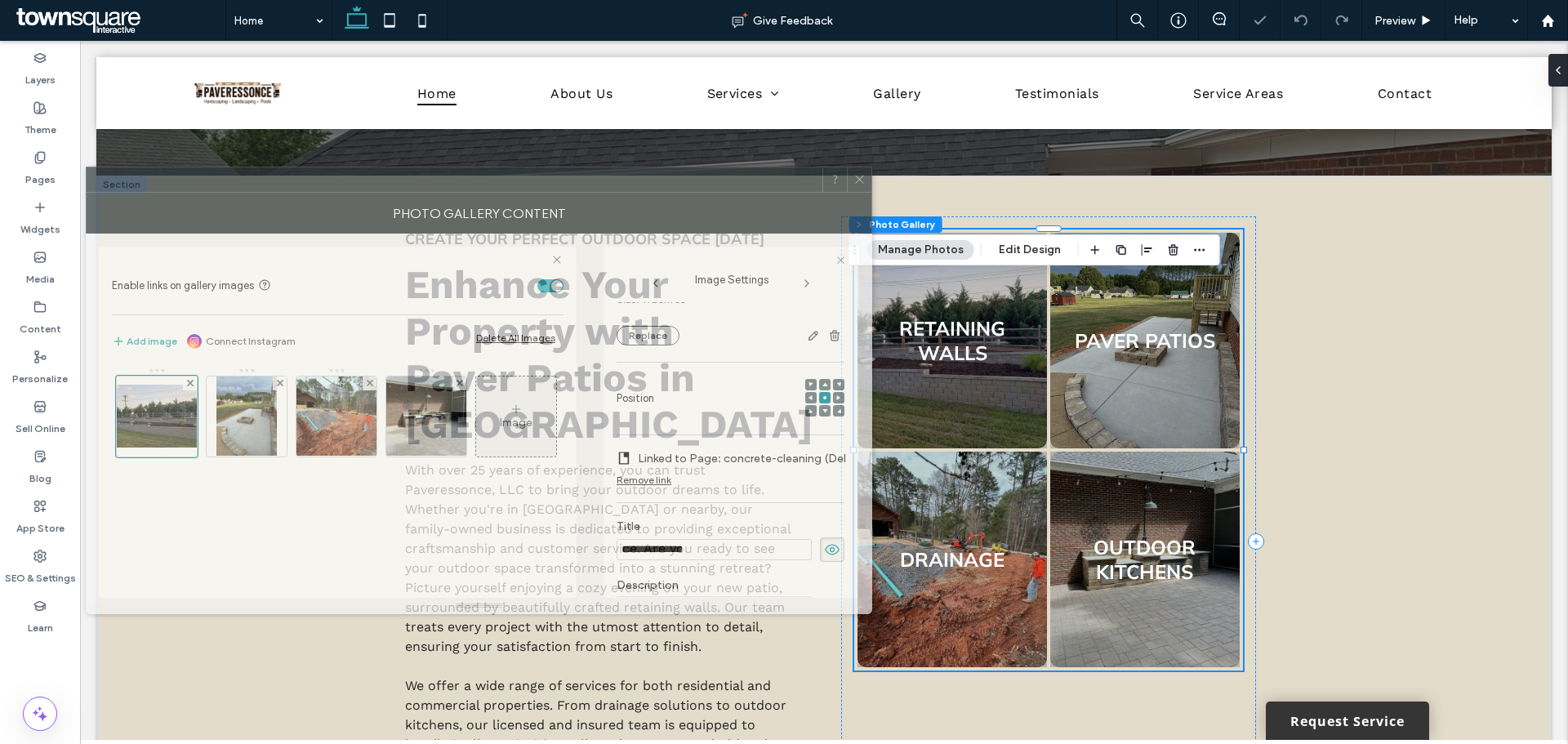
drag, startPoint x: 1290, startPoint y: 178, endPoint x: 618, endPoint y: 213, distance: 672.9
click at [600, 198] on div "Photo Gallery Content" at bounding box center [479, 213] width 786 height 40
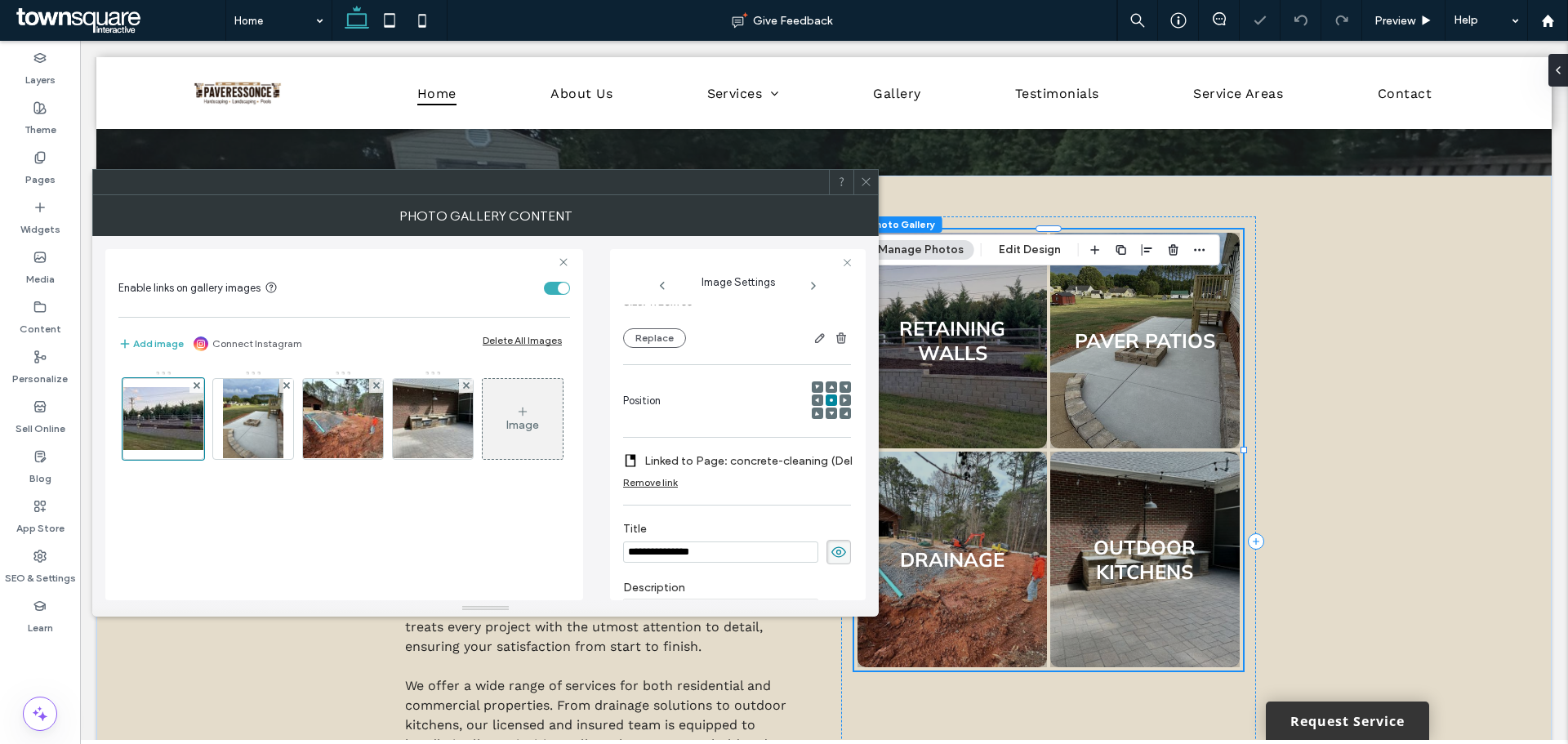
click at [766, 470] on label "Linked to Page: concrete-cleaning (Deleted)" at bounding box center [758, 461] width 228 height 31
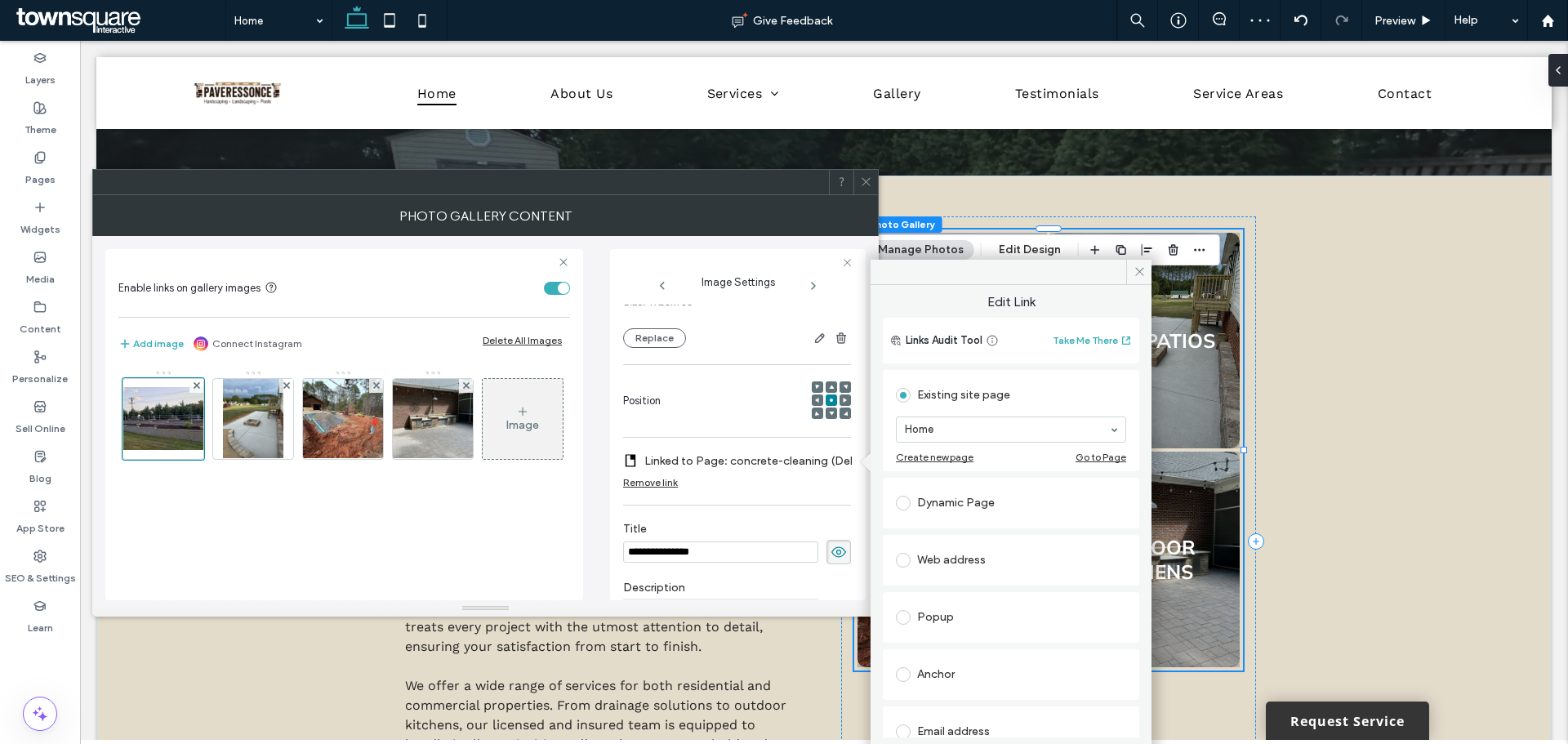
click at [792, 467] on label "Linked to Page: concrete-cleaning (Deleted)" at bounding box center [758, 461] width 228 height 31
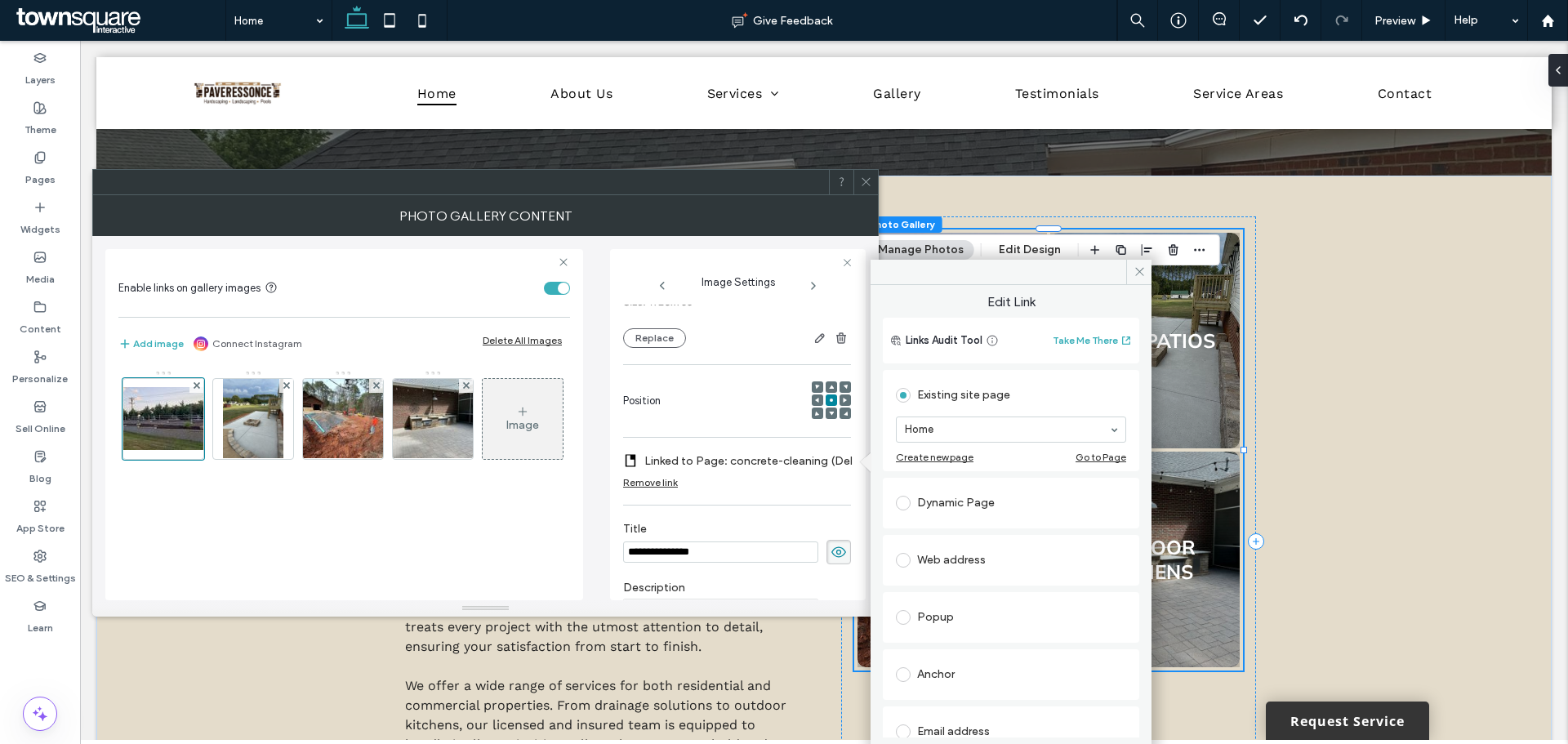
scroll to position [155, 31]
click at [789, 600] on div at bounding box center [486, 608] width 786 height 17
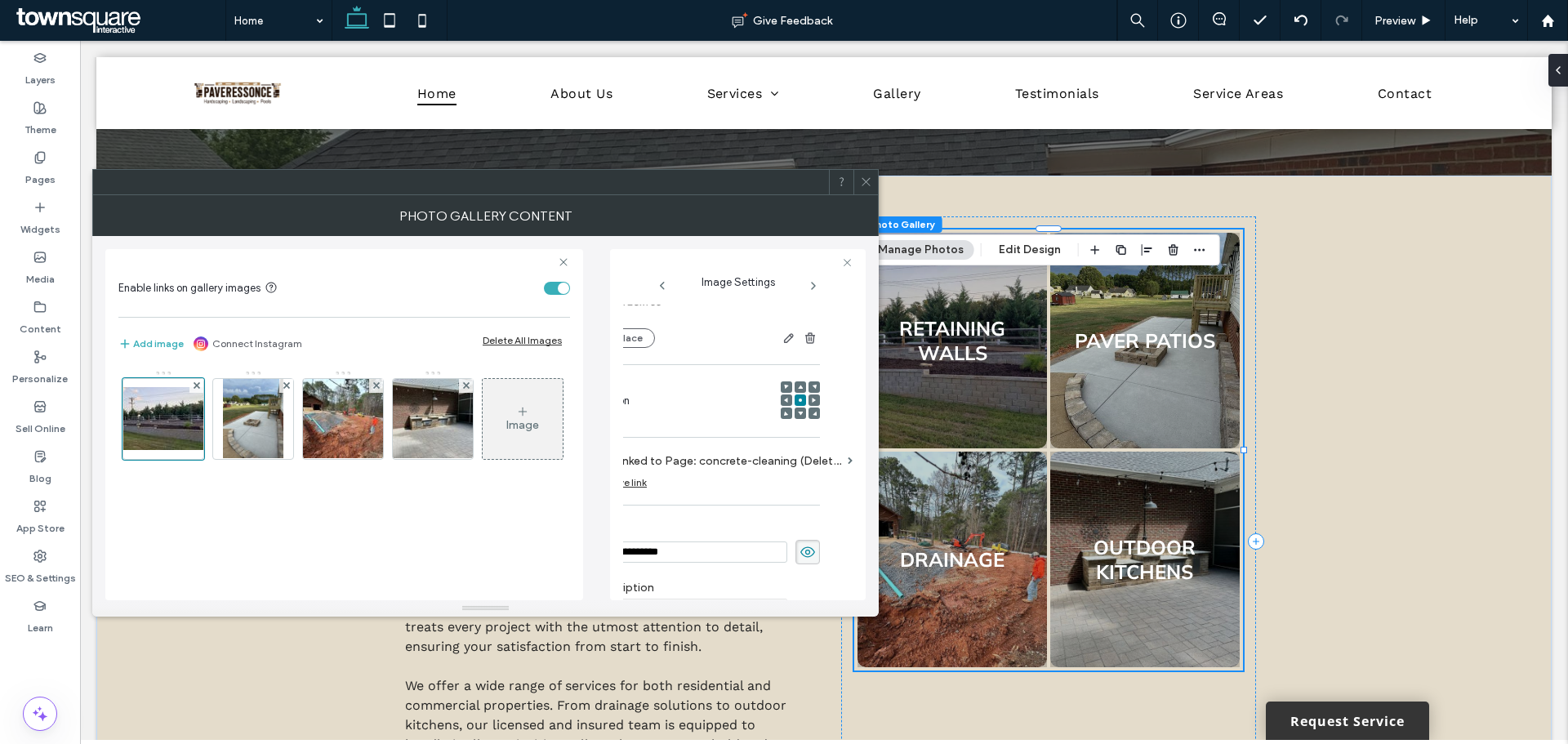
click at [651, 460] on label "Linked to Page: concrete-cleaning (Deleted)" at bounding box center [726, 461] width 228 height 31
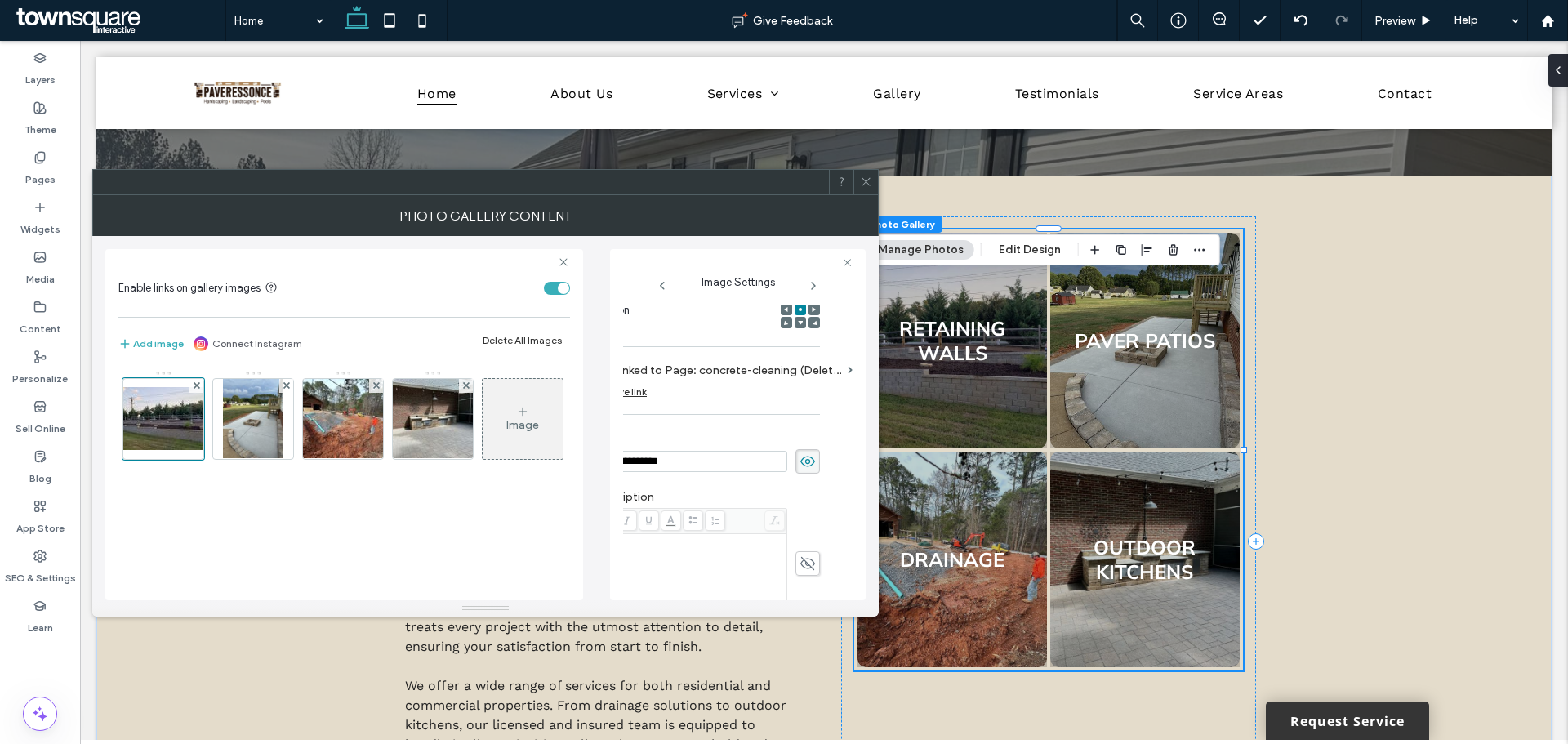
scroll to position [245, 0]
click at [689, 364] on label "Linked to Page: concrete-cleaning (Deleted)" at bounding box center [758, 371] width 228 height 31
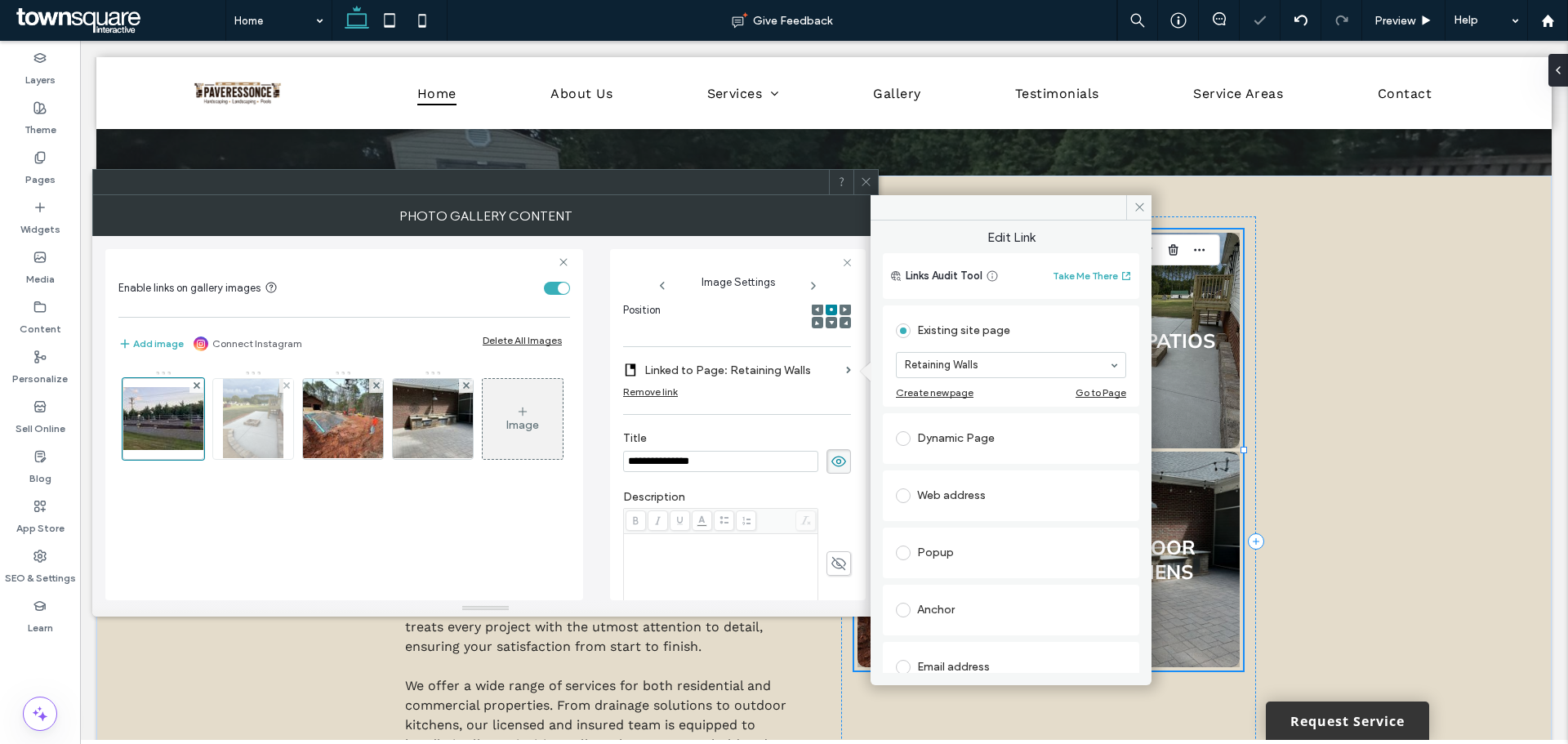
click at [260, 426] on img at bounding box center [252, 419] width 60 height 80
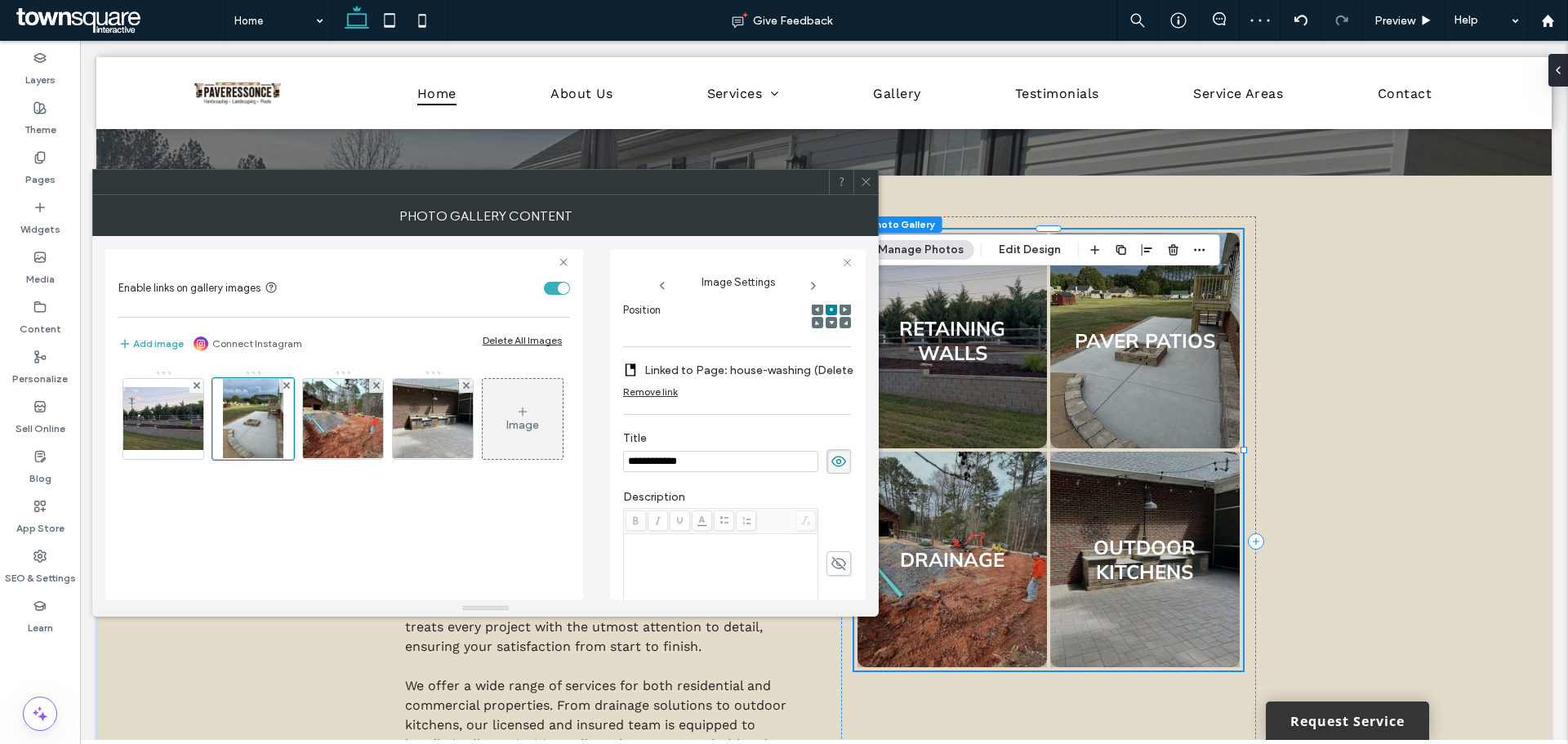
click at [718, 368] on label "Linked to Page: house-washing (Deleted)" at bounding box center [755, 371] width 221 height 31
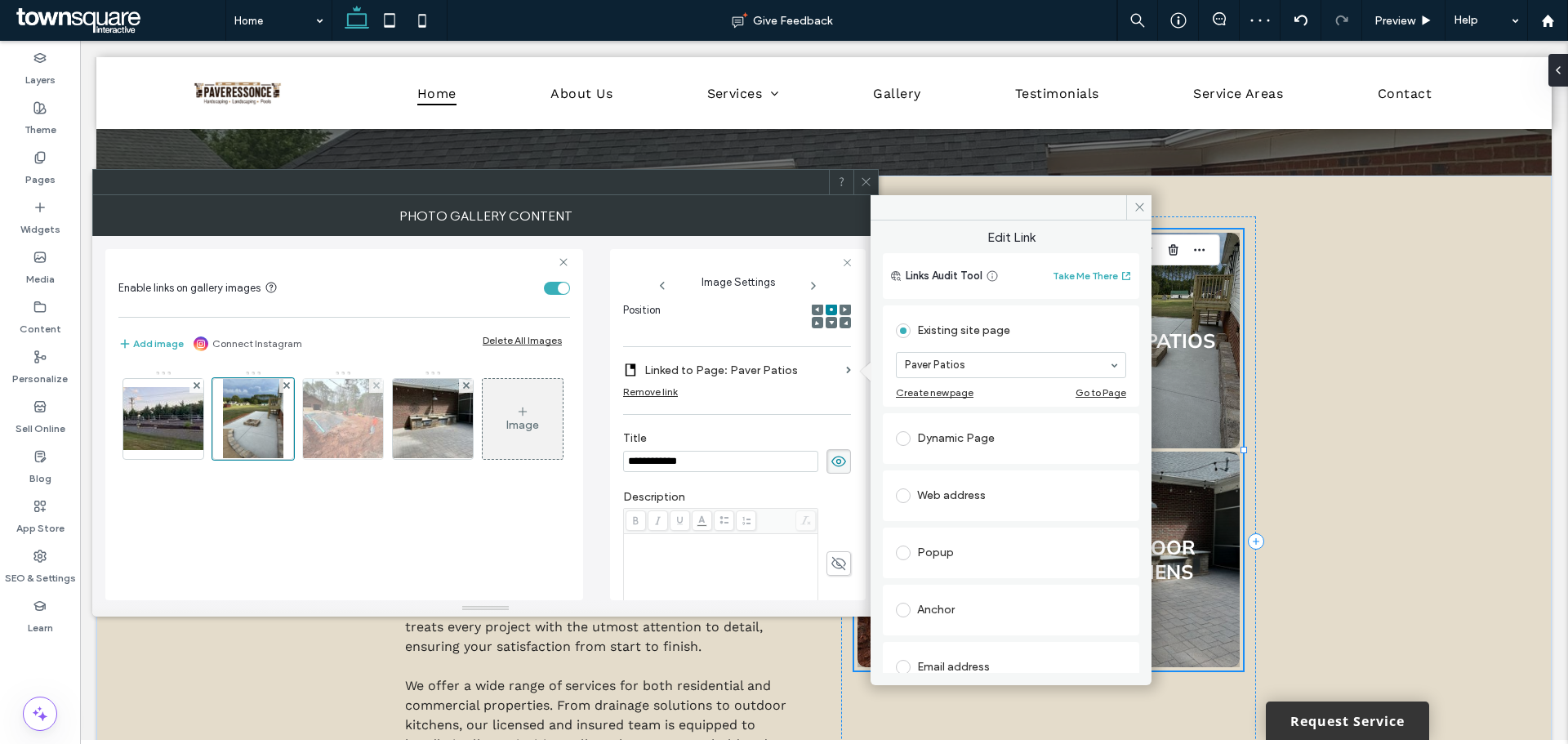
click at [331, 437] on img at bounding box center [343, 419] width 107 height 80
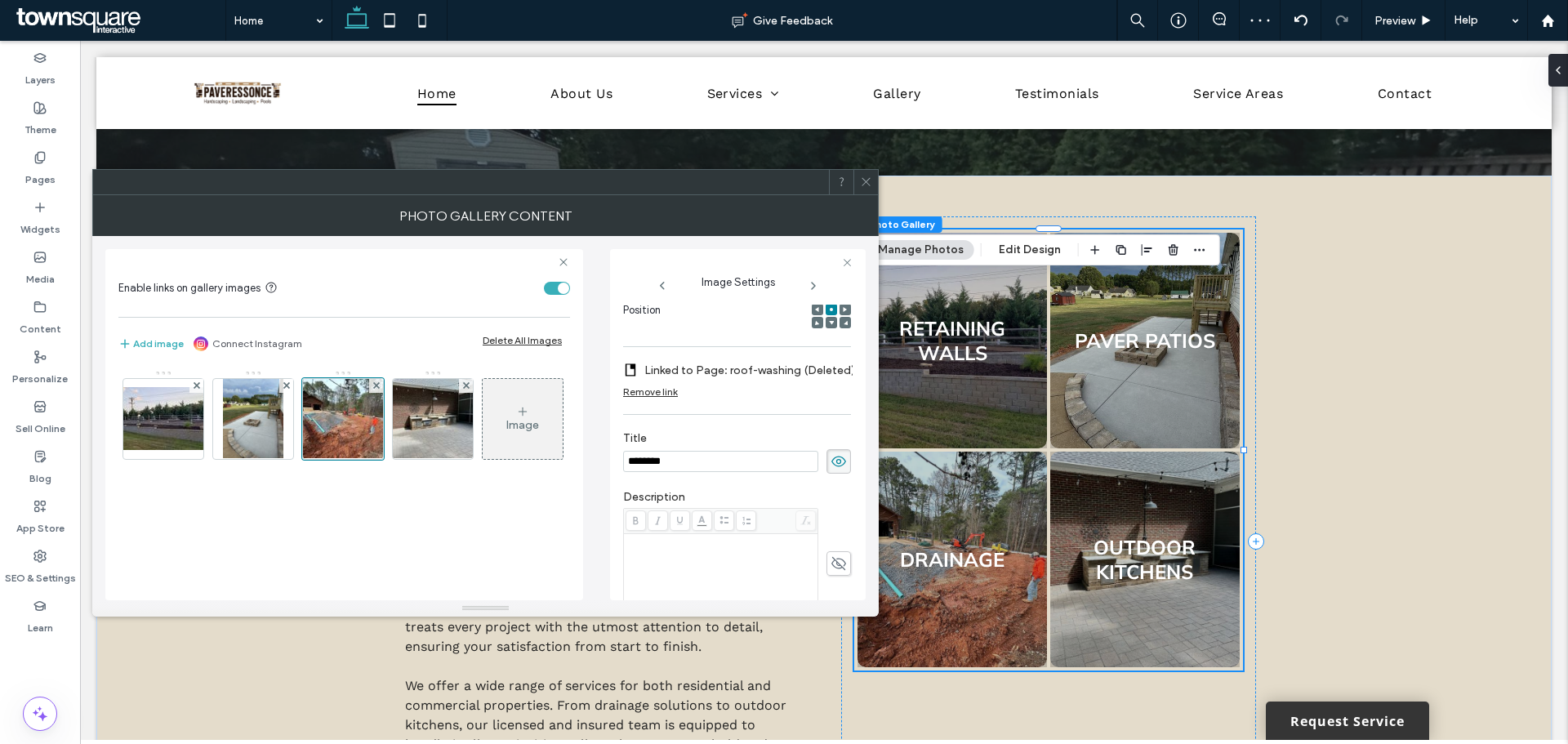
click at [783, 379] on label "Linked to Page: roof-washing (Deleted)" at bounding box center [750, 371] width 211 height 31
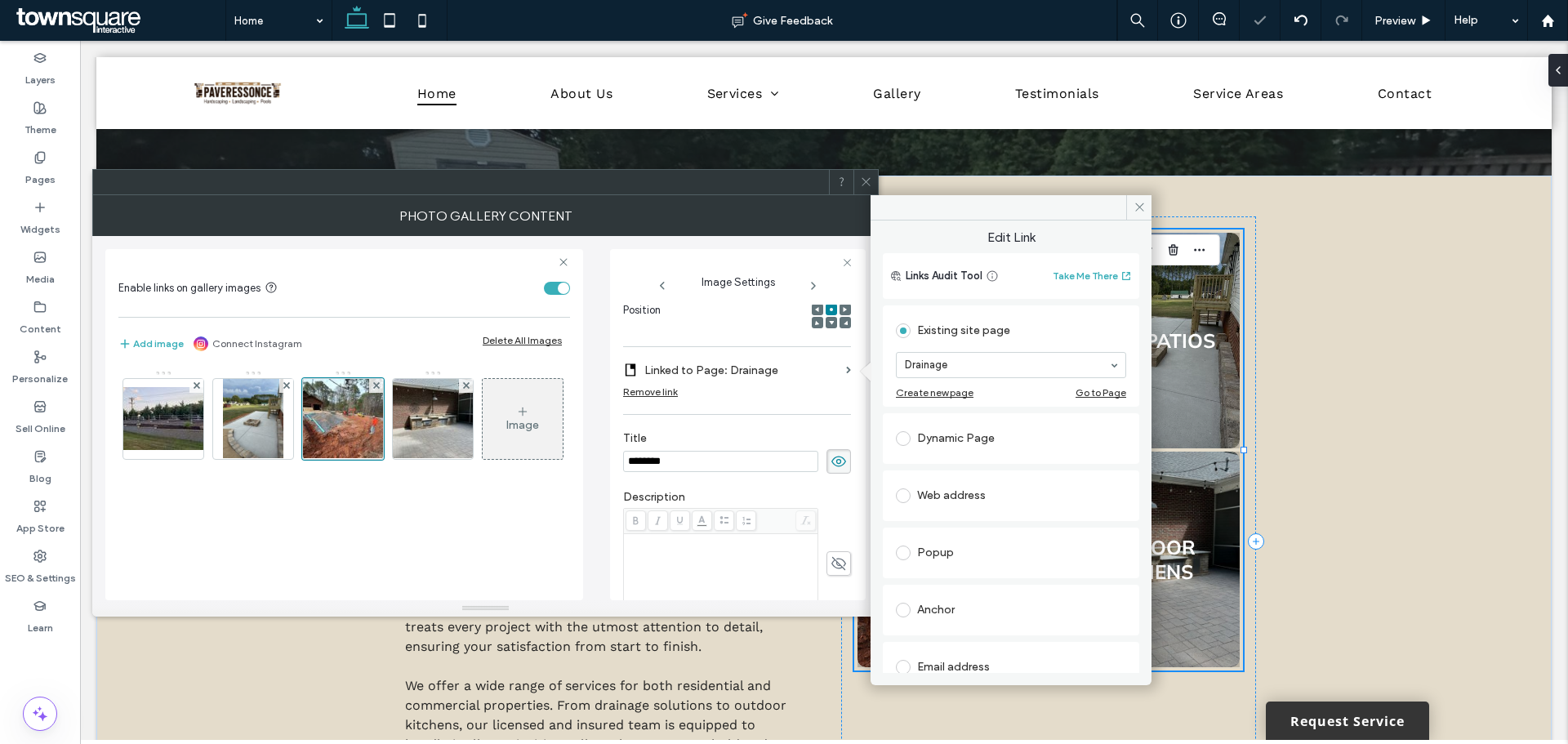
drag, startPoint x: 456, startPoint y: 422, endPoint x: 593, endPoint y: 395, distance: 139.6
click at [456, 421] on img at bounding box center [433, 419] width 107 height 80
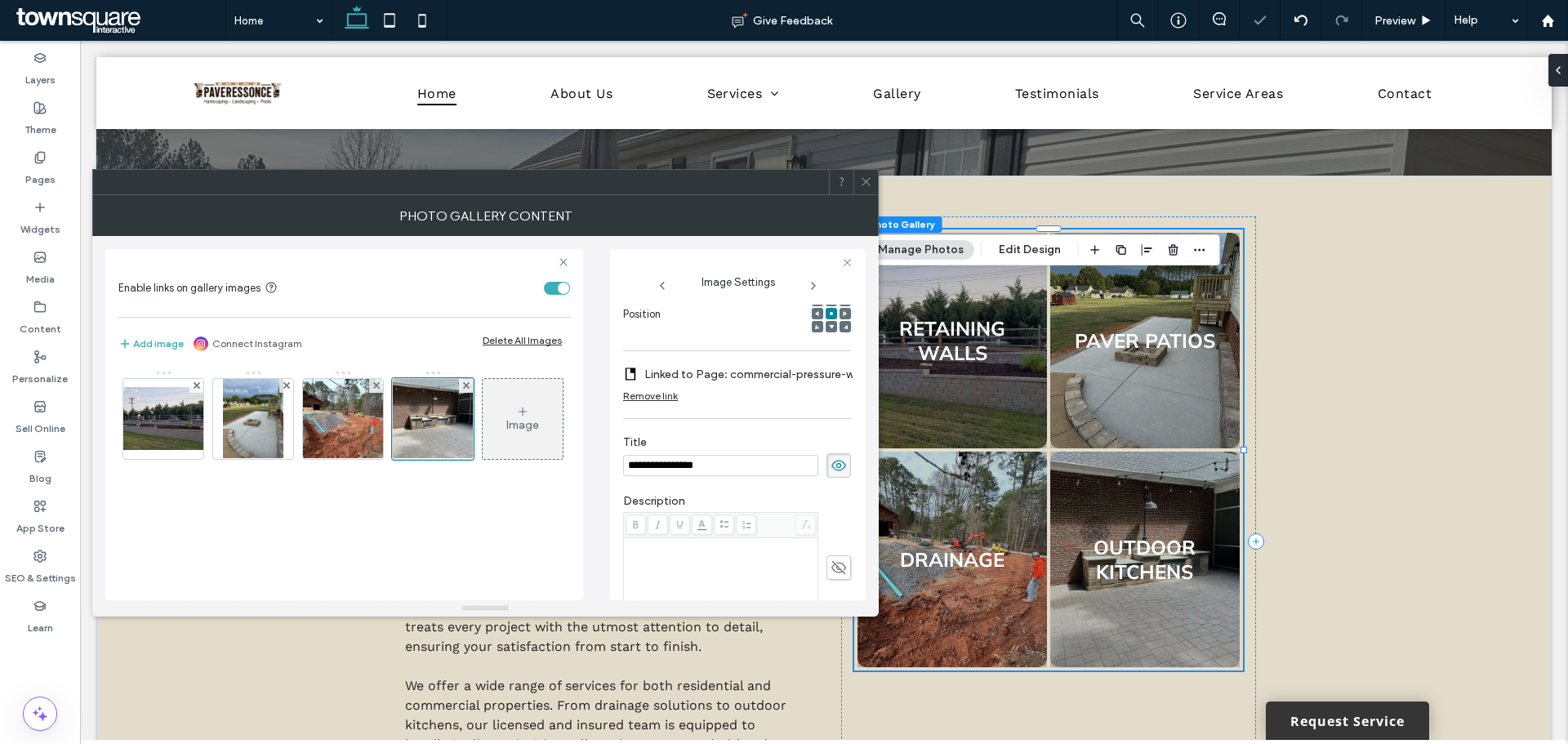
scroll to position [270, 0]
click at [766, 373] on label "Linked to Page: commercial-pressure-washing (Deleted)" at bounding box center [758, 371] width 228 height 31
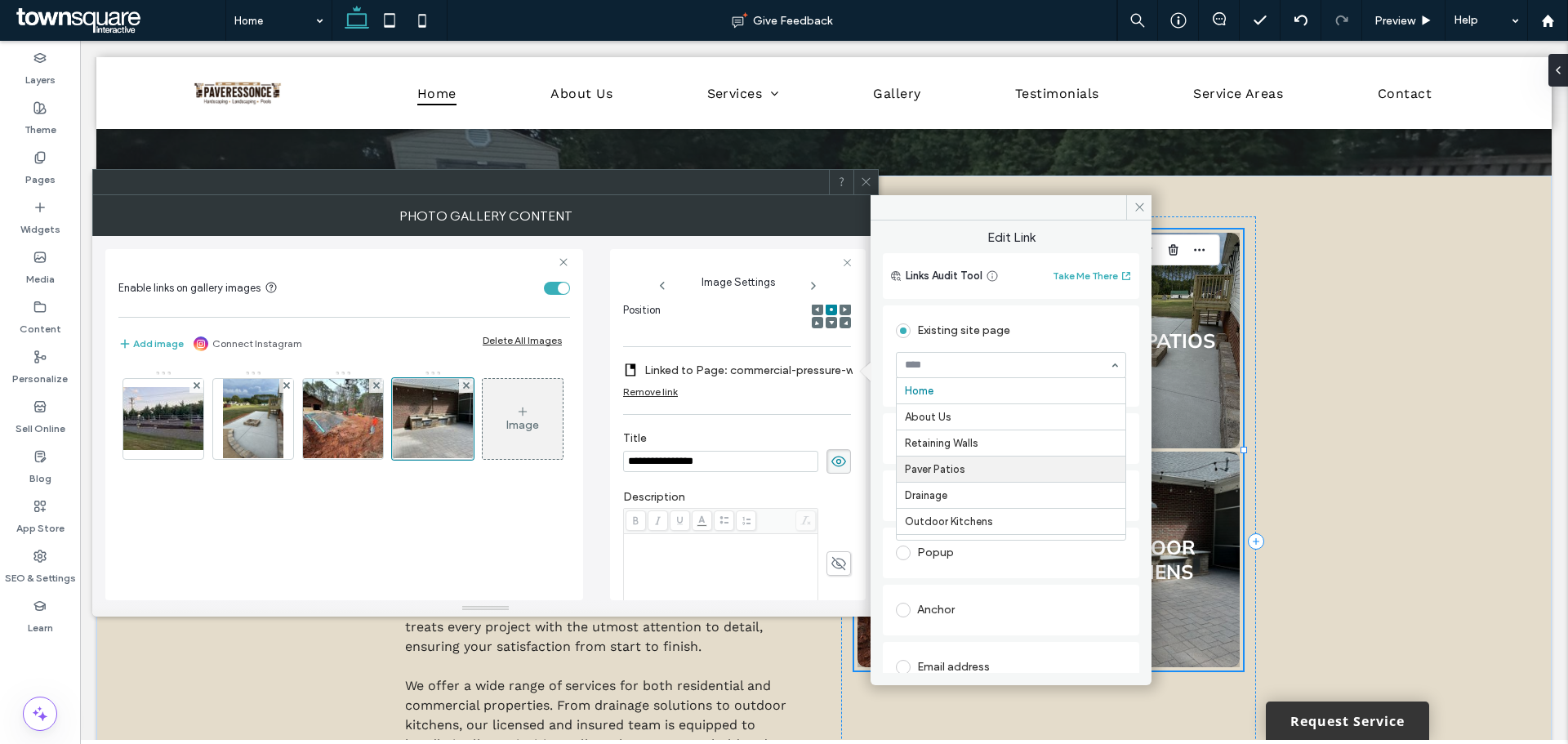
scroll to position [82, 0]
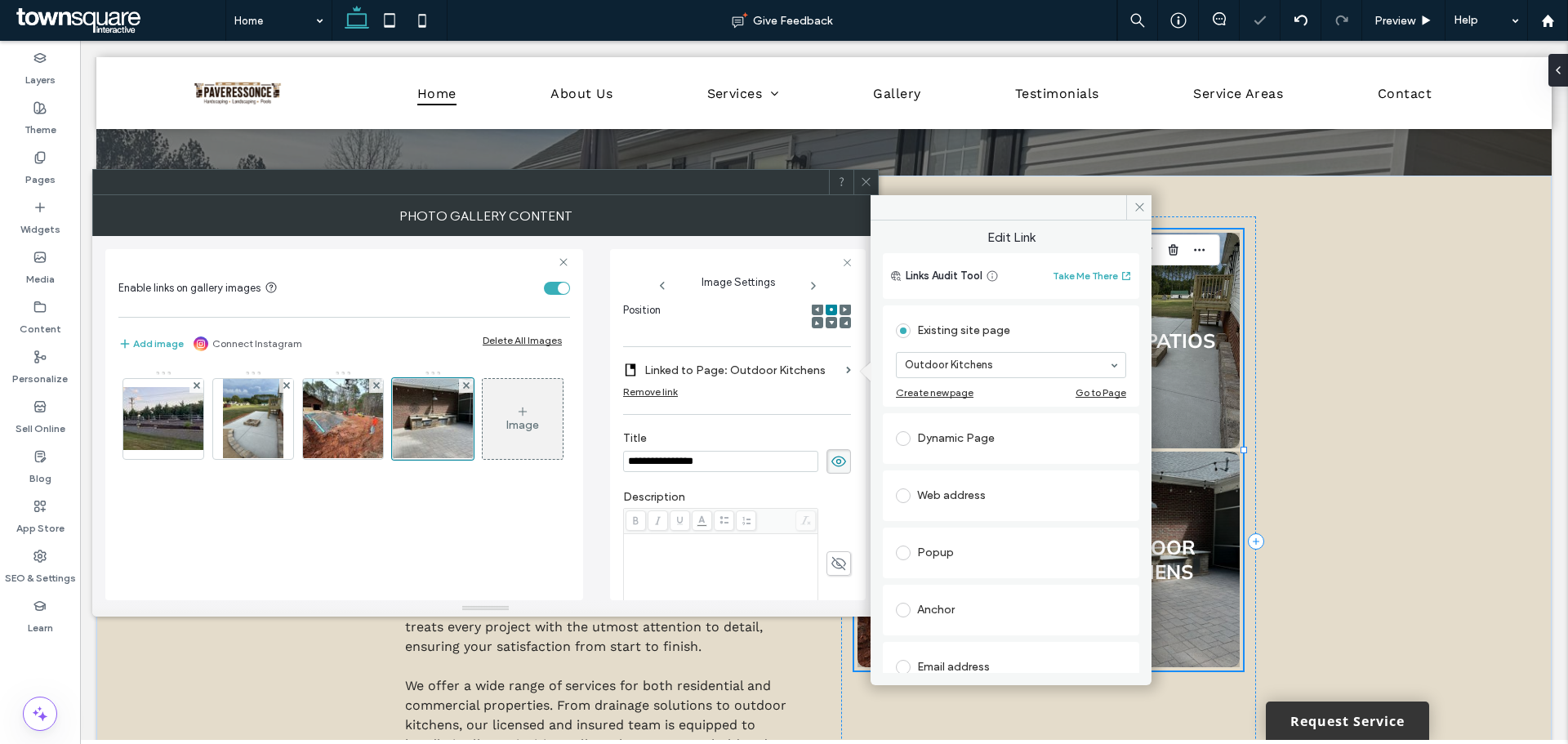
click at [489, 534] on div "Image" at bounding box center [344, 477] width 451 height 231
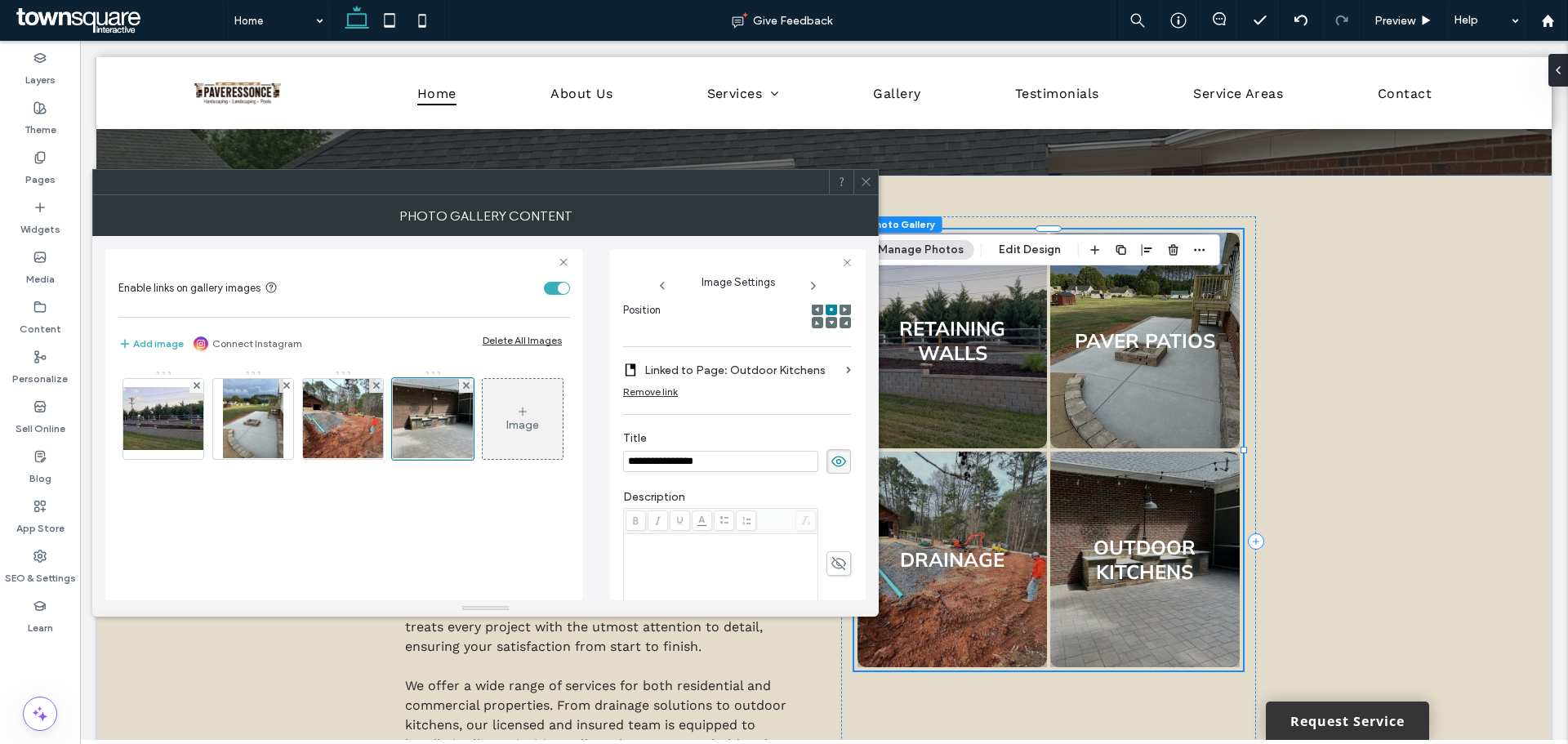
click at [866, 183] on icon at bounding box center [866, 181] width 12 height 12
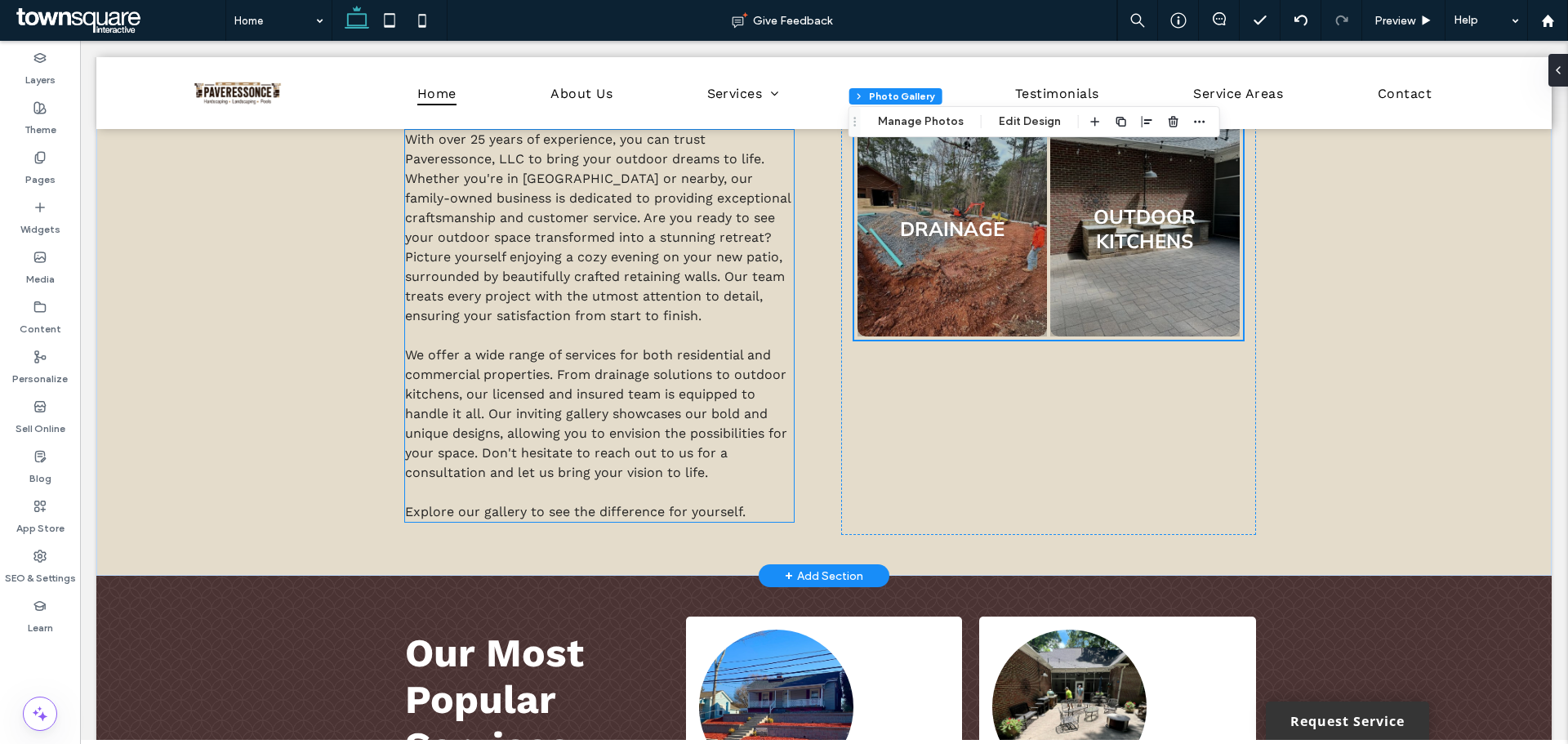
scroll to position [752, 0]
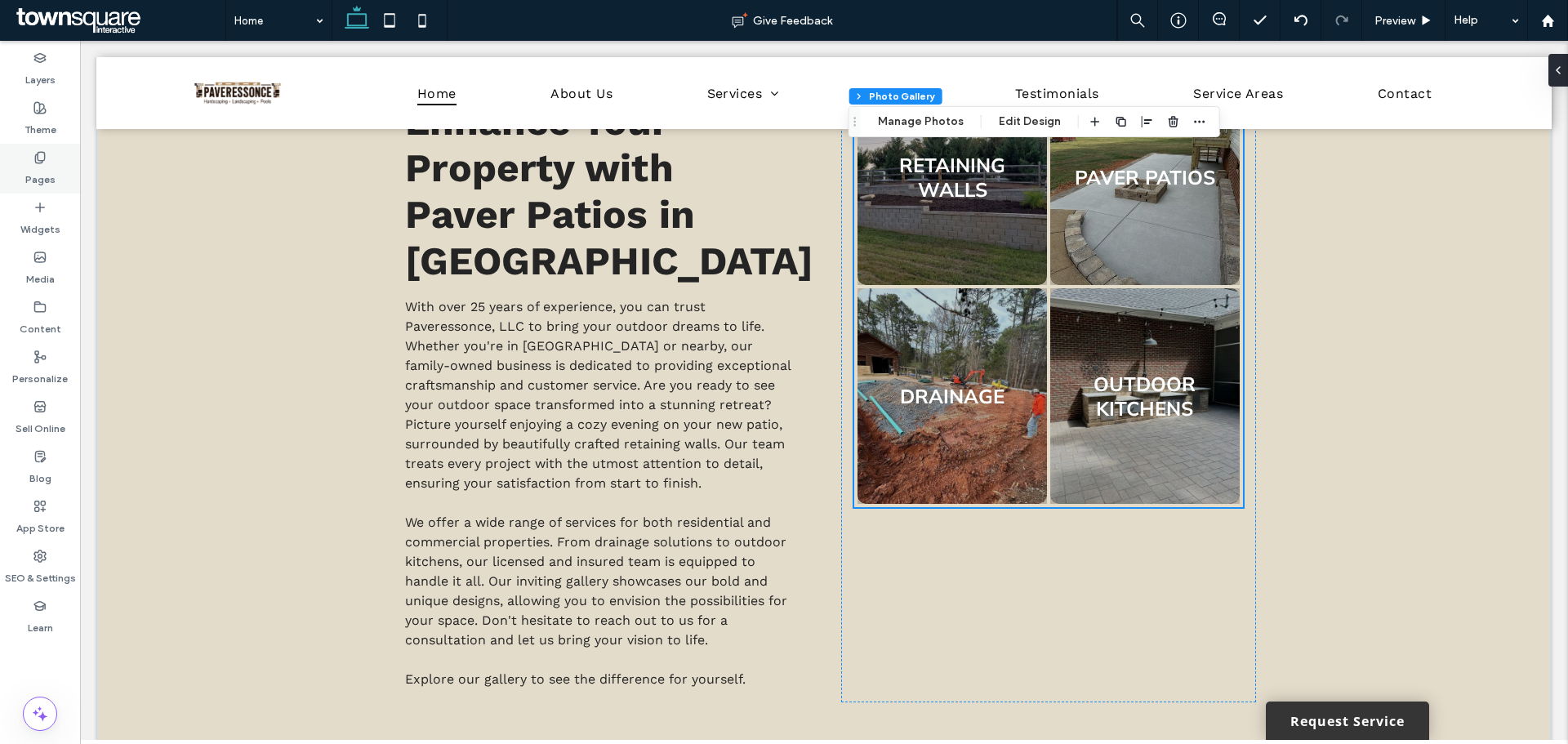
click at [31, 151] on div "Pages" at bounding box center [39, 169] width 80 height 50
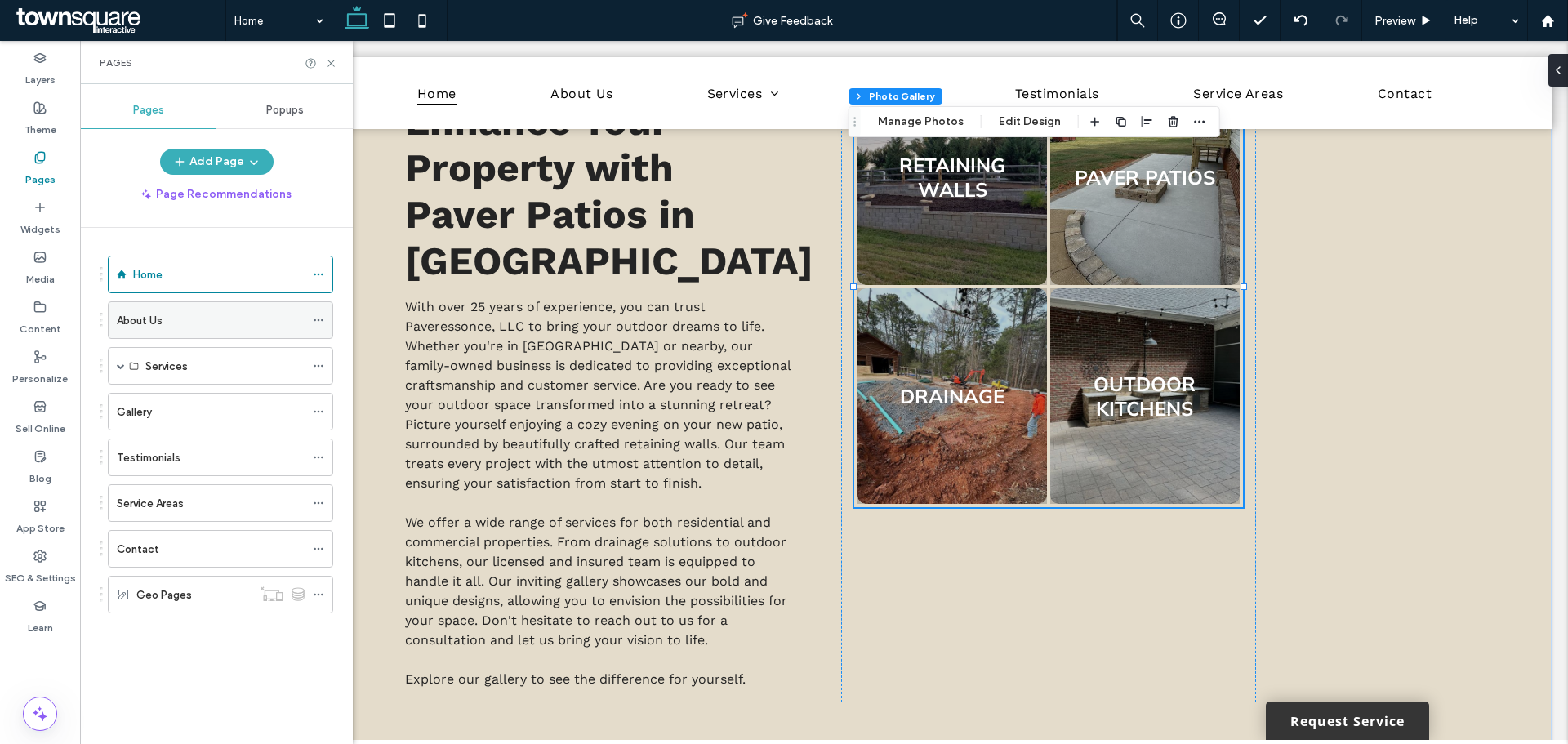
click at [164, 331] on div "About Us" at bounding box center [211, 320] width 188 height 35
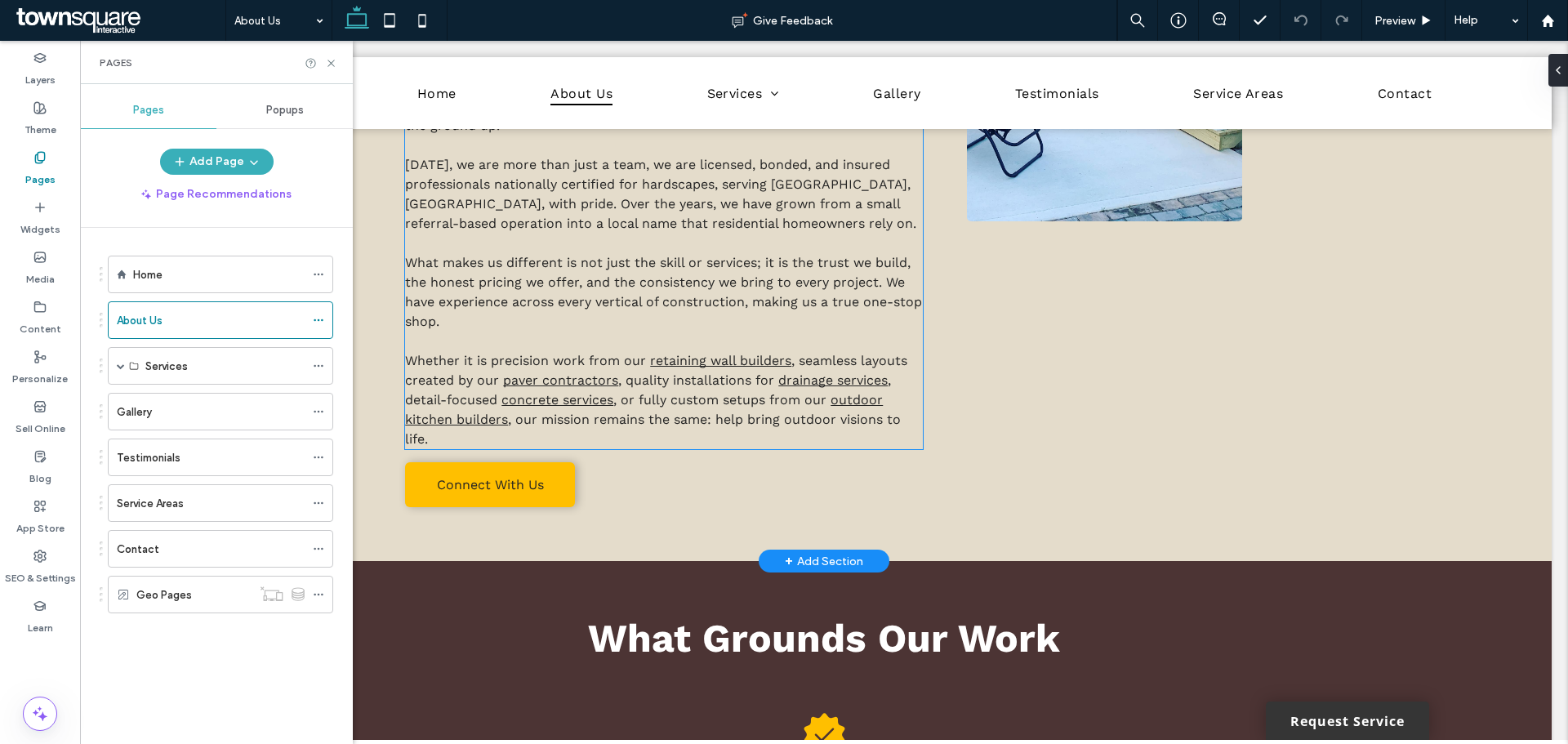
scroll to position [327, 0]
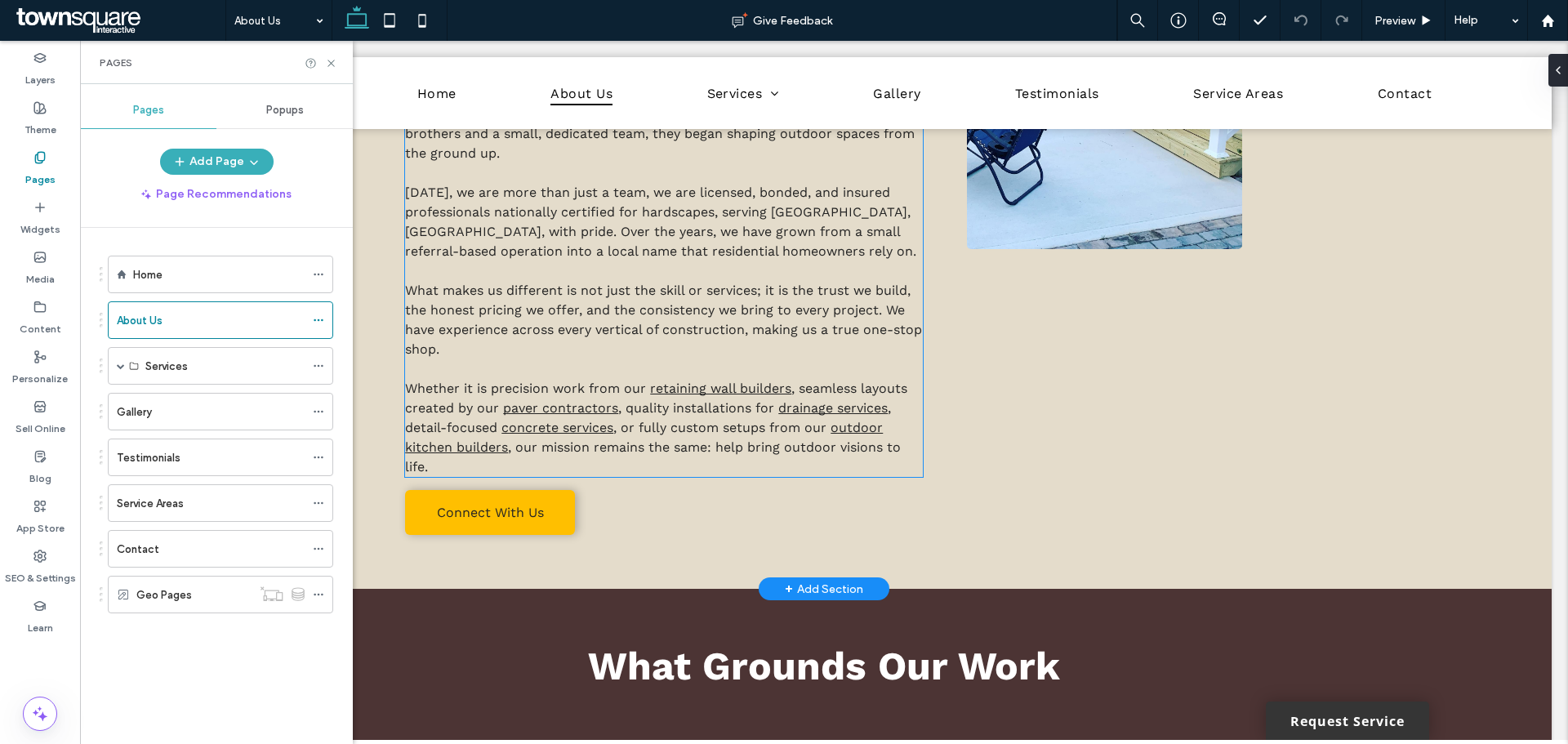
click at [827, 395] on p "Whether it is precision work from our retaining wall builders , seamless layout…" at bounding box center [664, 418] width 518 height 117
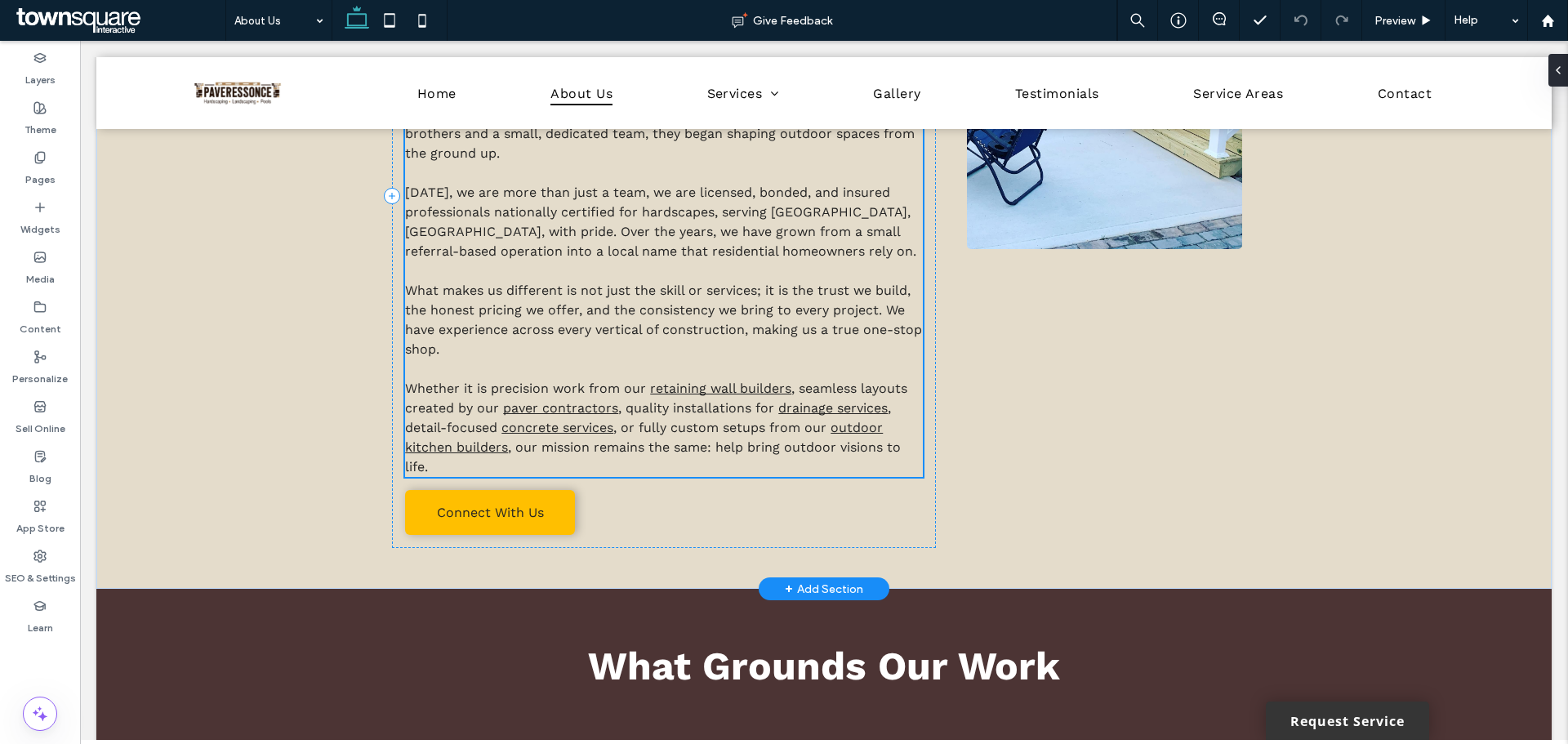
scroll to position [140, 0]
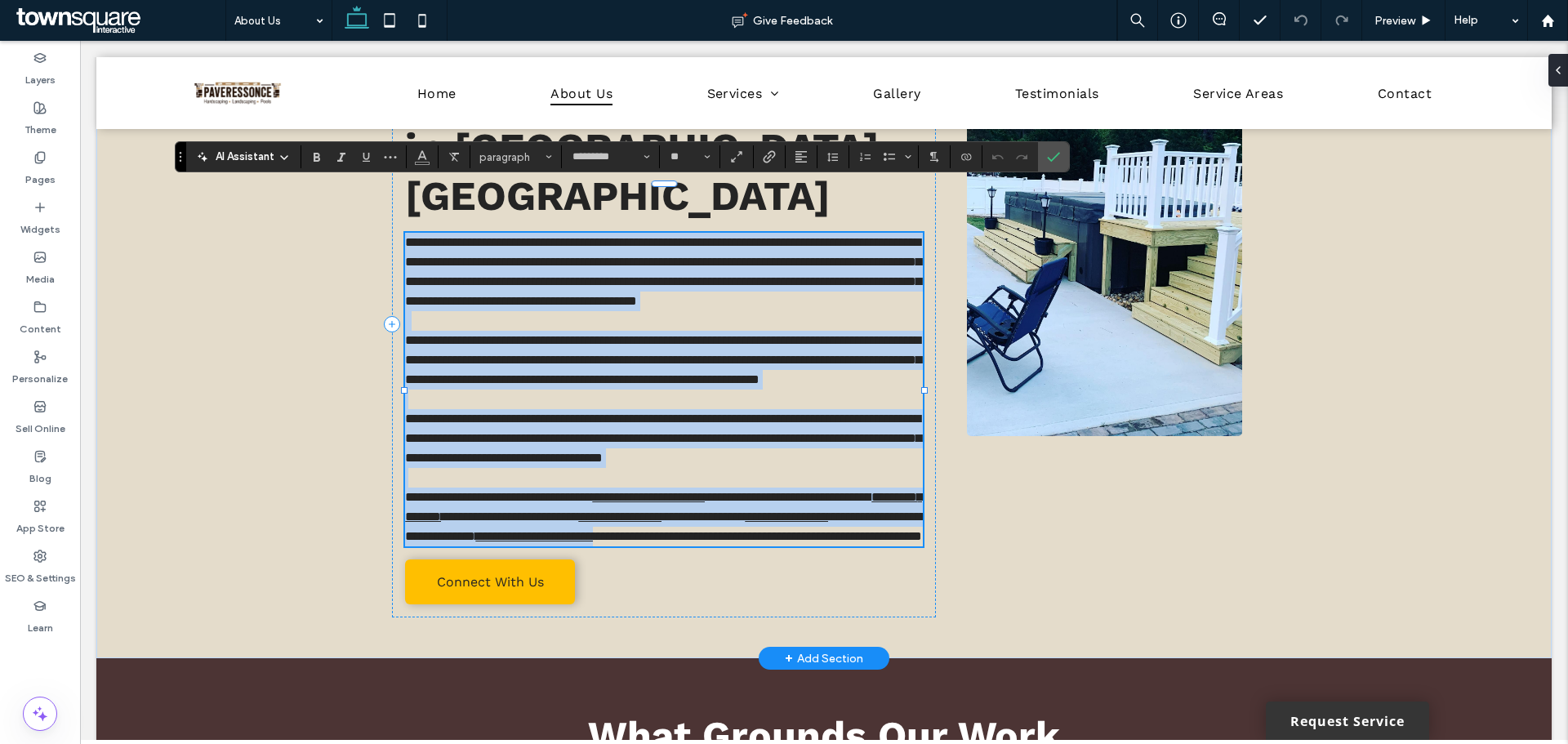
click at [432, 547] on p "**********" at bounding box center [664, 507] width 518 height 79
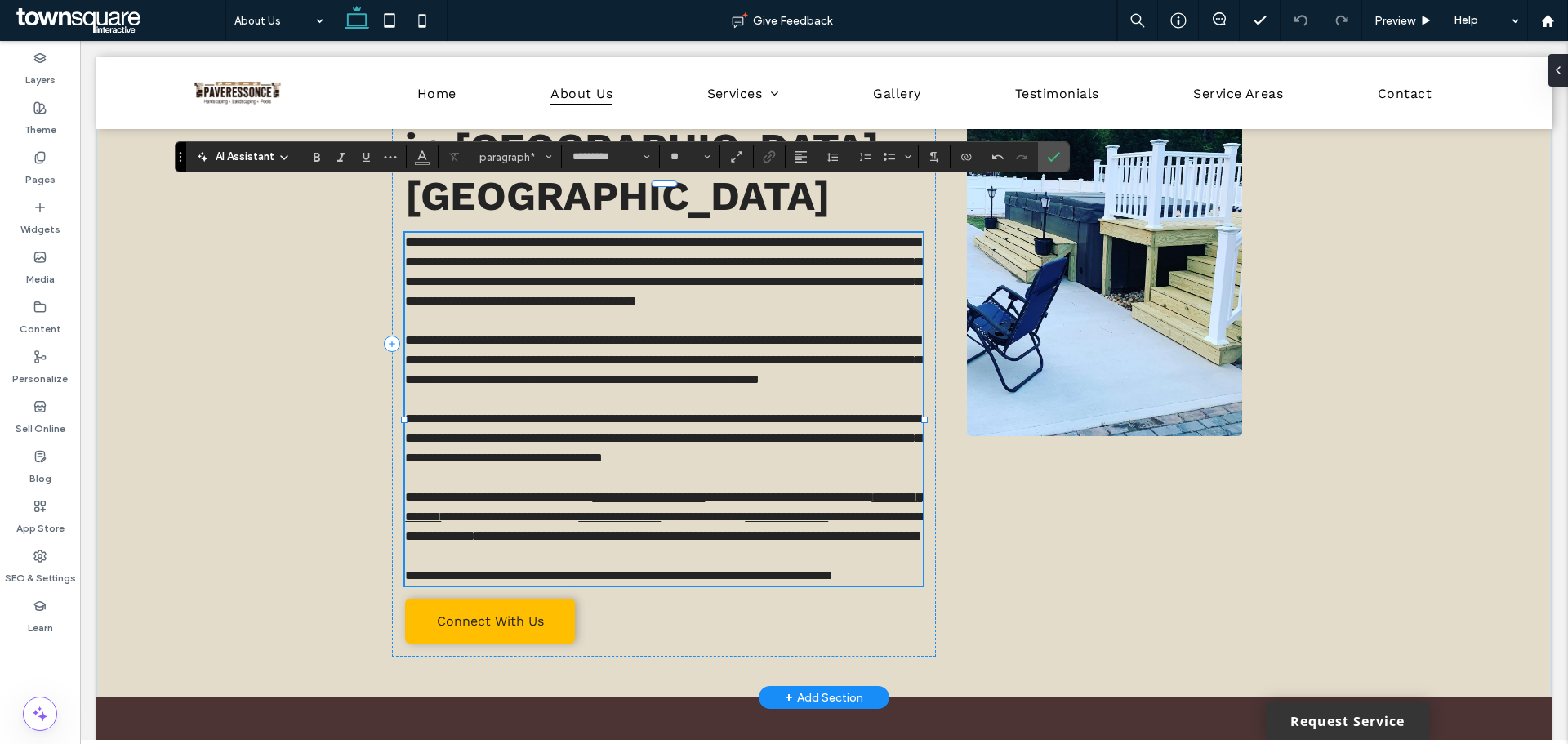
scroll to position [0, 0]
click at [1045, 153] on label "Confirm" at bounding box center [1054, 157] width 25 height 30
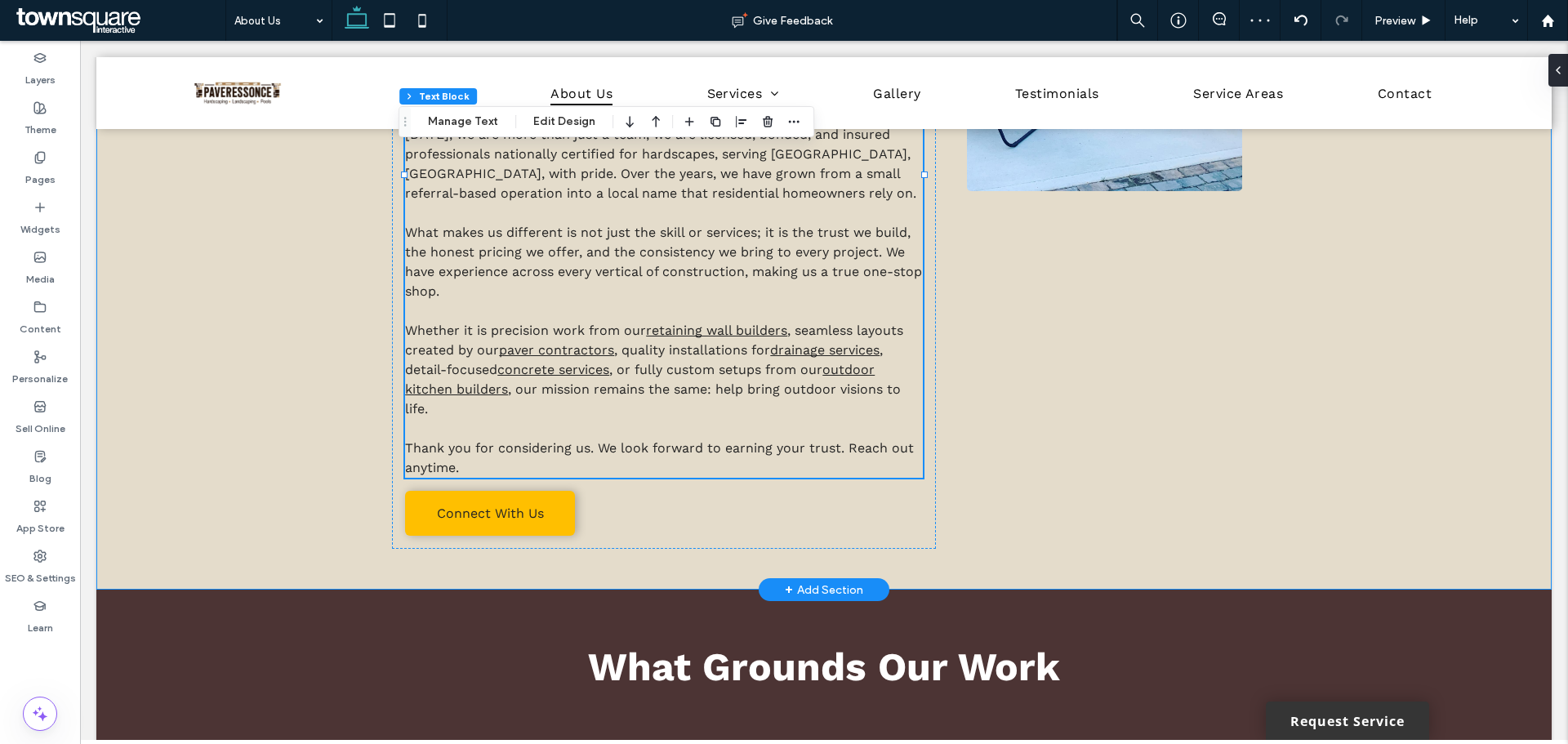
click at [298, 443] on div "About US Built From the Ground Up in Rock Hill, SC In 2019, an unexpected job c…" at bounding box center [824, 168] width 1456 height 845
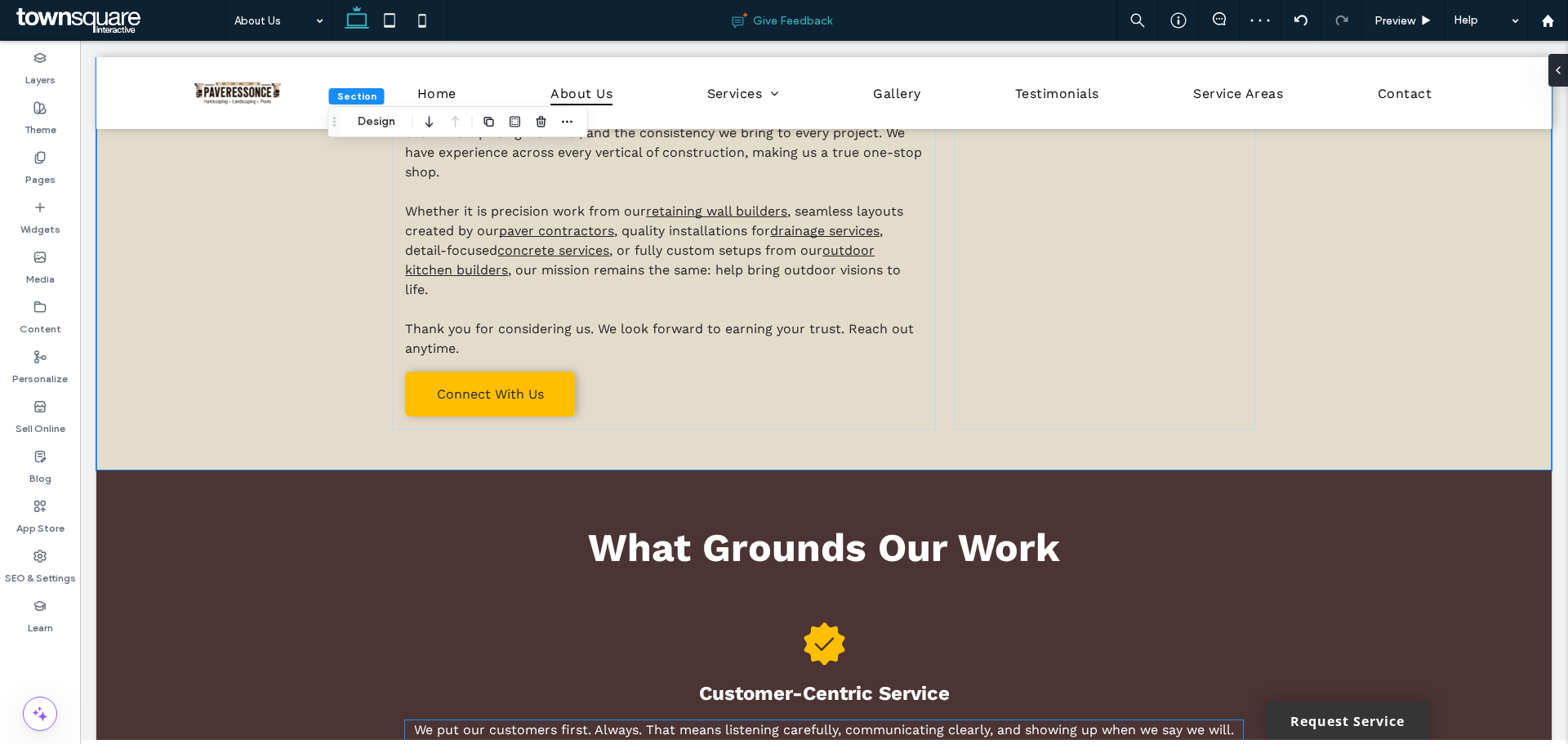
scroll to position [466, 0]
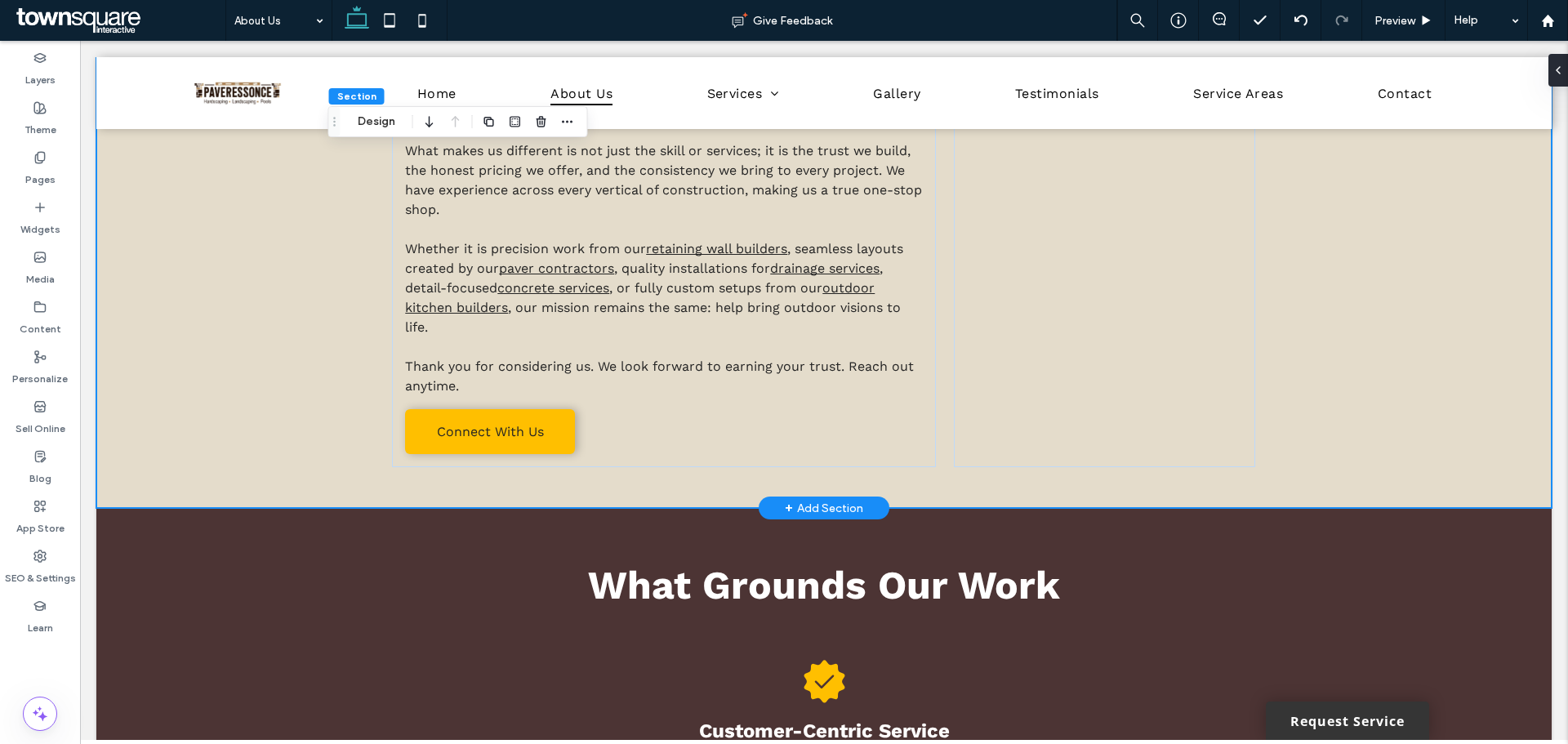
click at [304, 378] on div "About US Built From the Ground Up in Rock Hill, SC In 2019, an unexpected job c…" at bounding box center [824, 86] width 1456 height 845
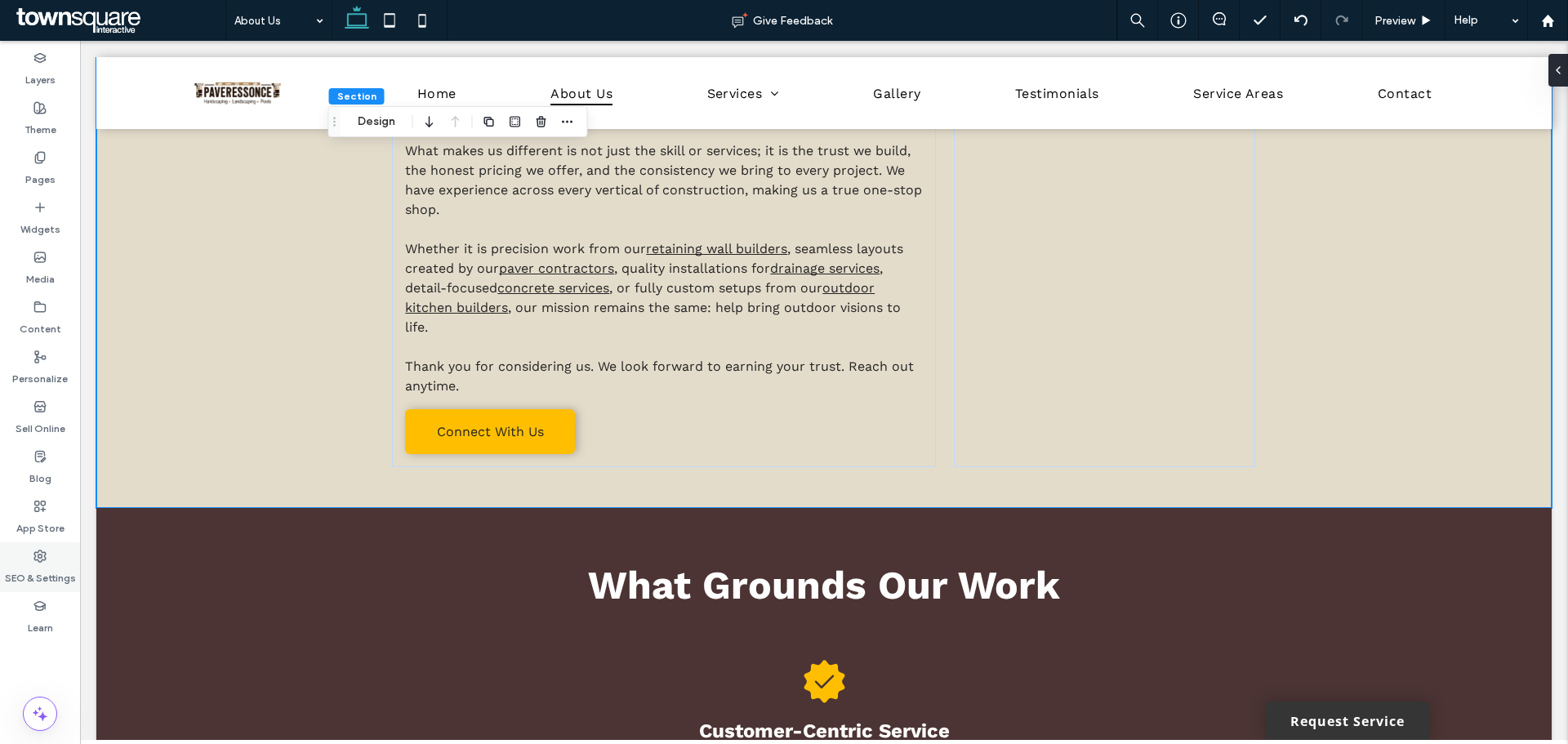
click at [50, 572] on label "SEO & Settings" at bounding box center [40, 574] width 71 height 23
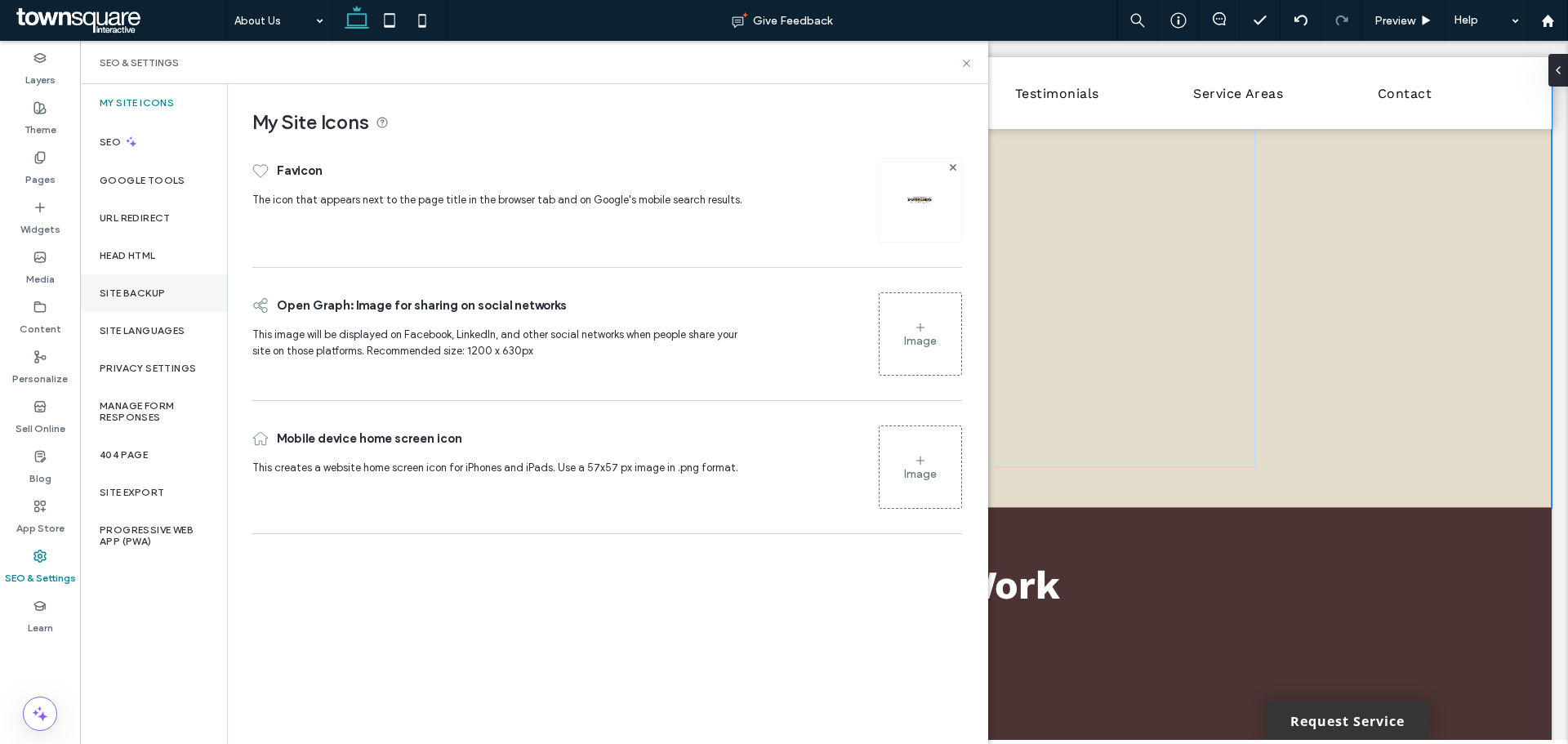
click at [119, 304] on div "Site Backup" at bounding box center [153, 294] width 147 height 37
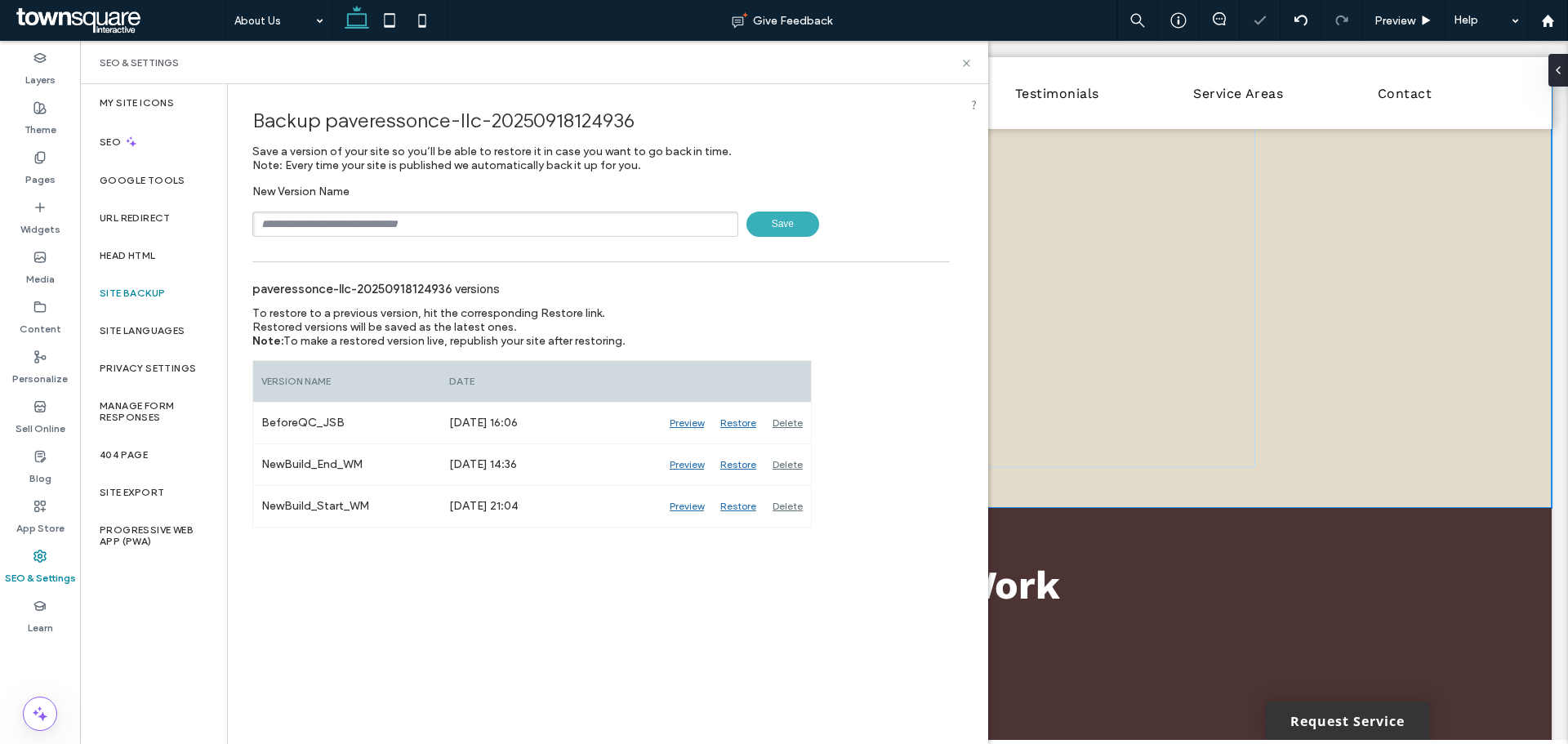
click at [380, 213] on input "text" at bounding box center [495, 225] width 486 height 26
type input "**********"
click at [779, 225] on span "Save" at bounding box center [784, 225] width 73 height 26
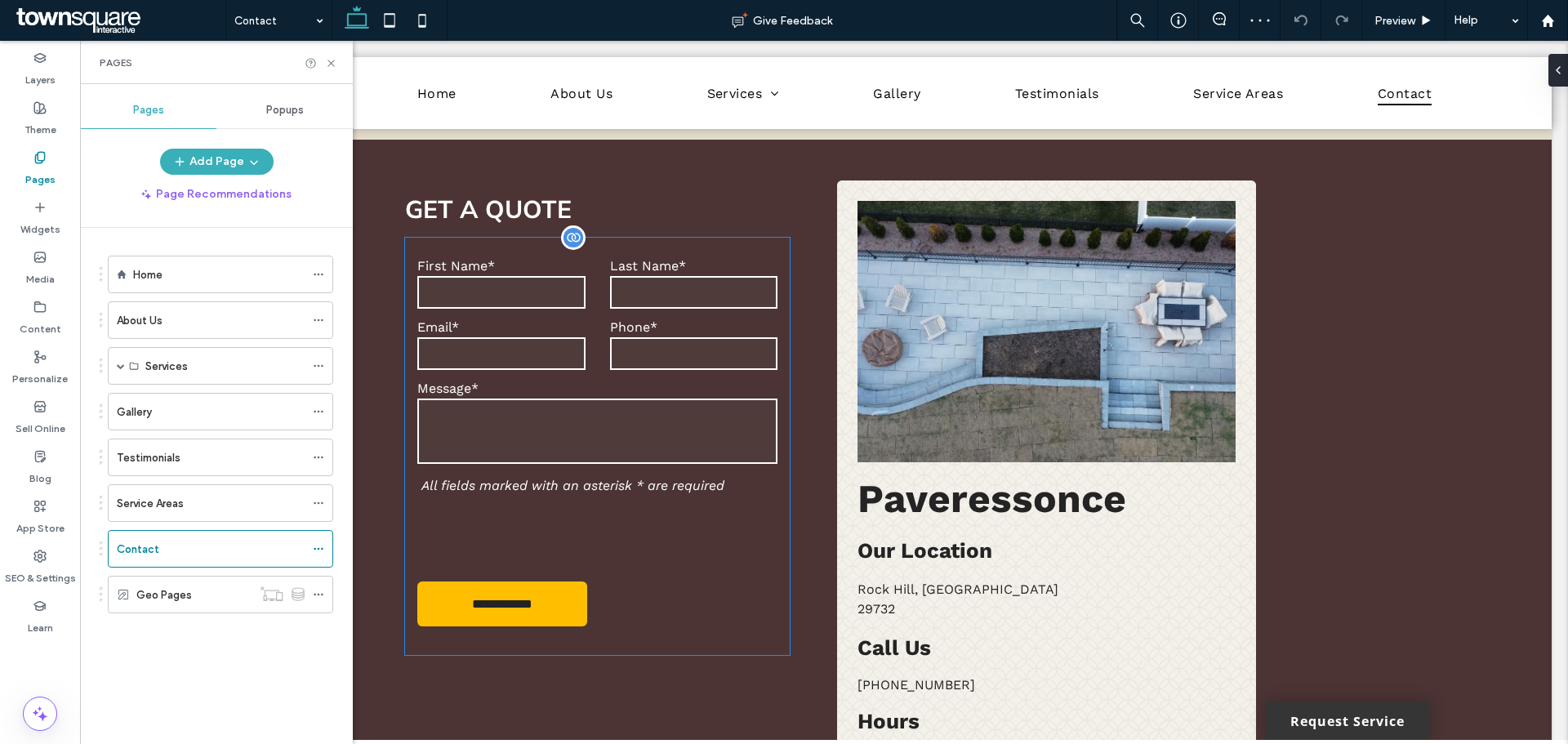
click at [649, 451] on textarea at bounding box center [598, 431] width 361 height 65
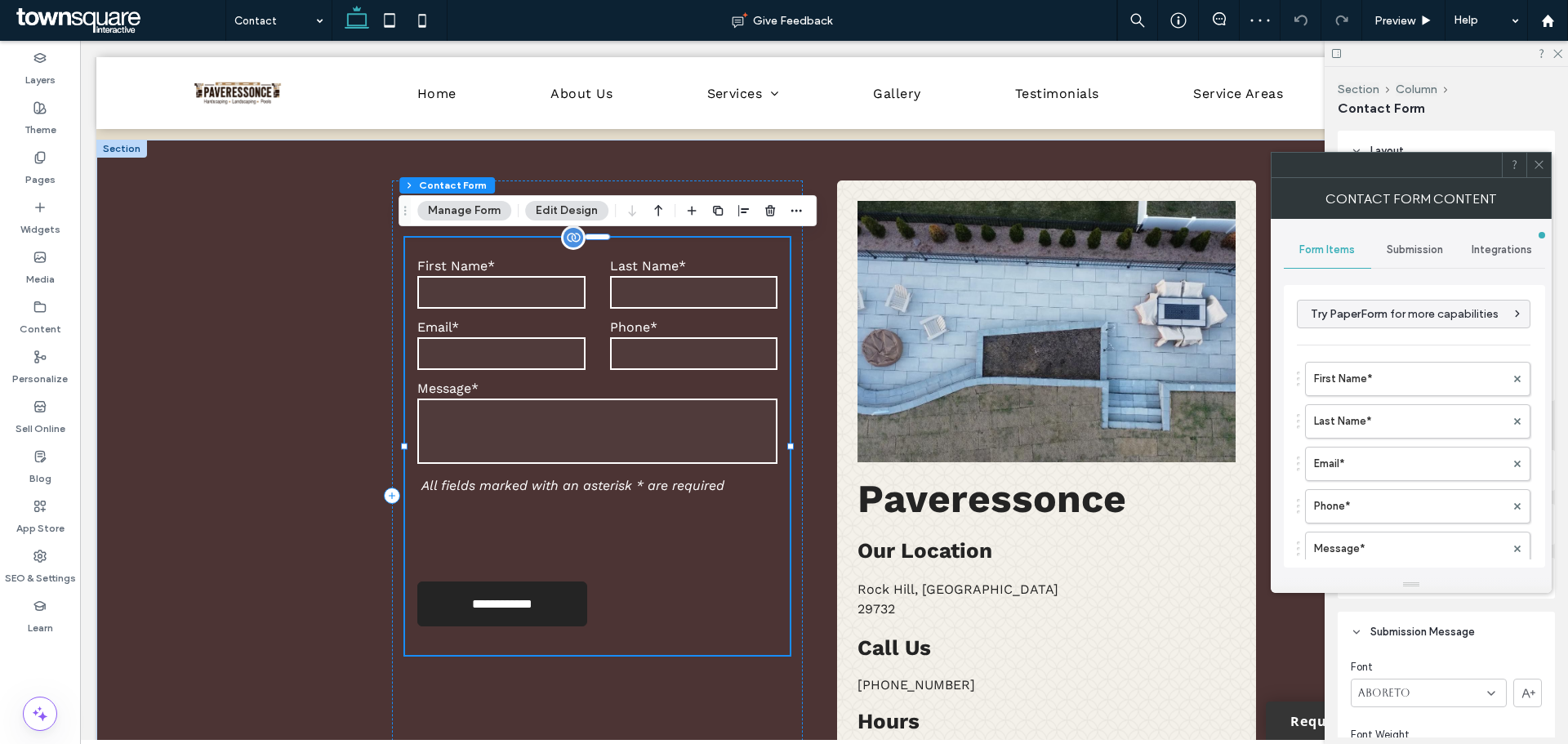
type input "*"
type input "***"
type input "*"
type input "***"
click at [1548, 157] on div at bounding box center [1538, 165] width 25 height 25
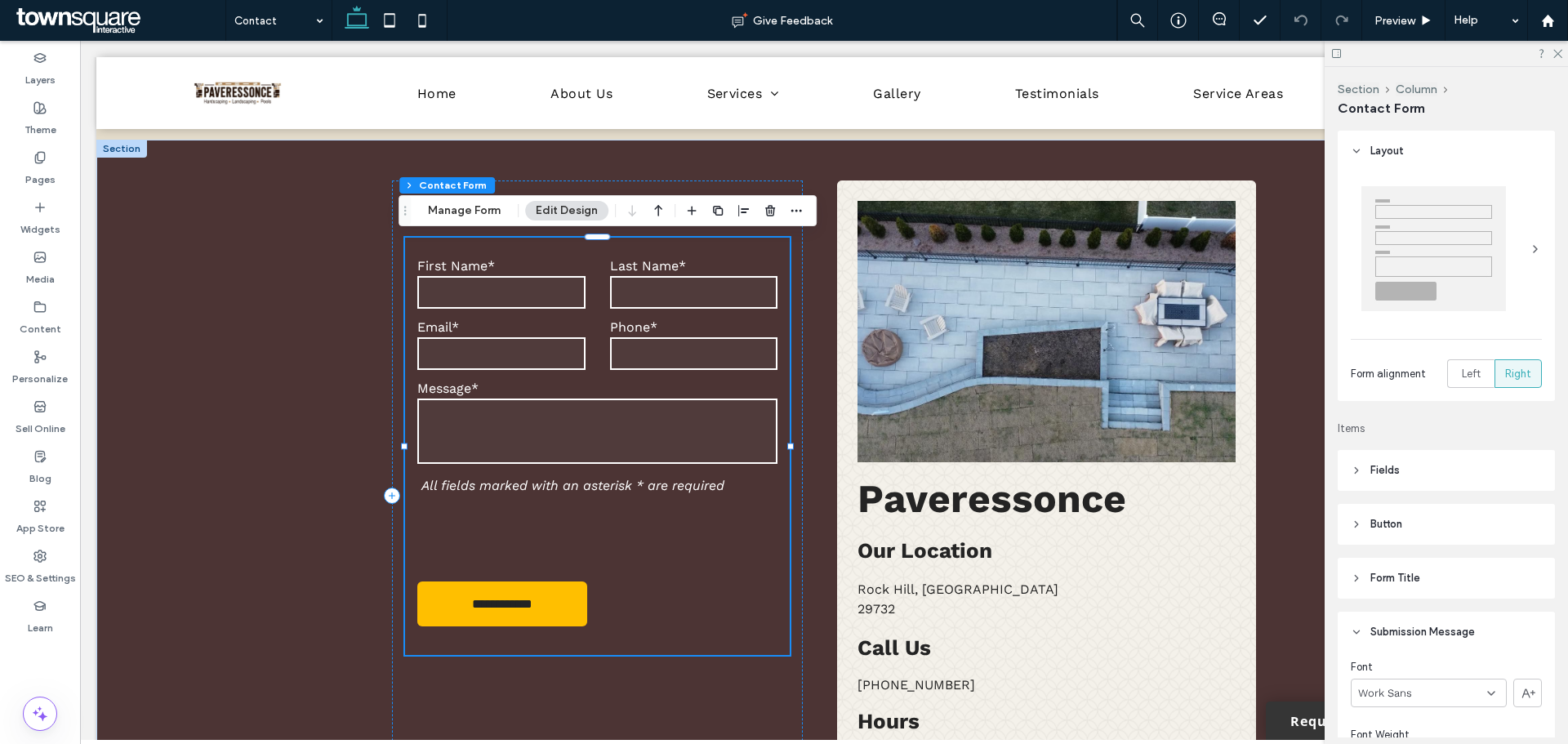
click at [451, 222] on div "Section Column Contact Form Manage Form Edit Design" at bounding box center [607, 210] width 418 height 31
click at [451, 211] on button "Manage Form" at bounding box center [464, 211] width 94 height 20
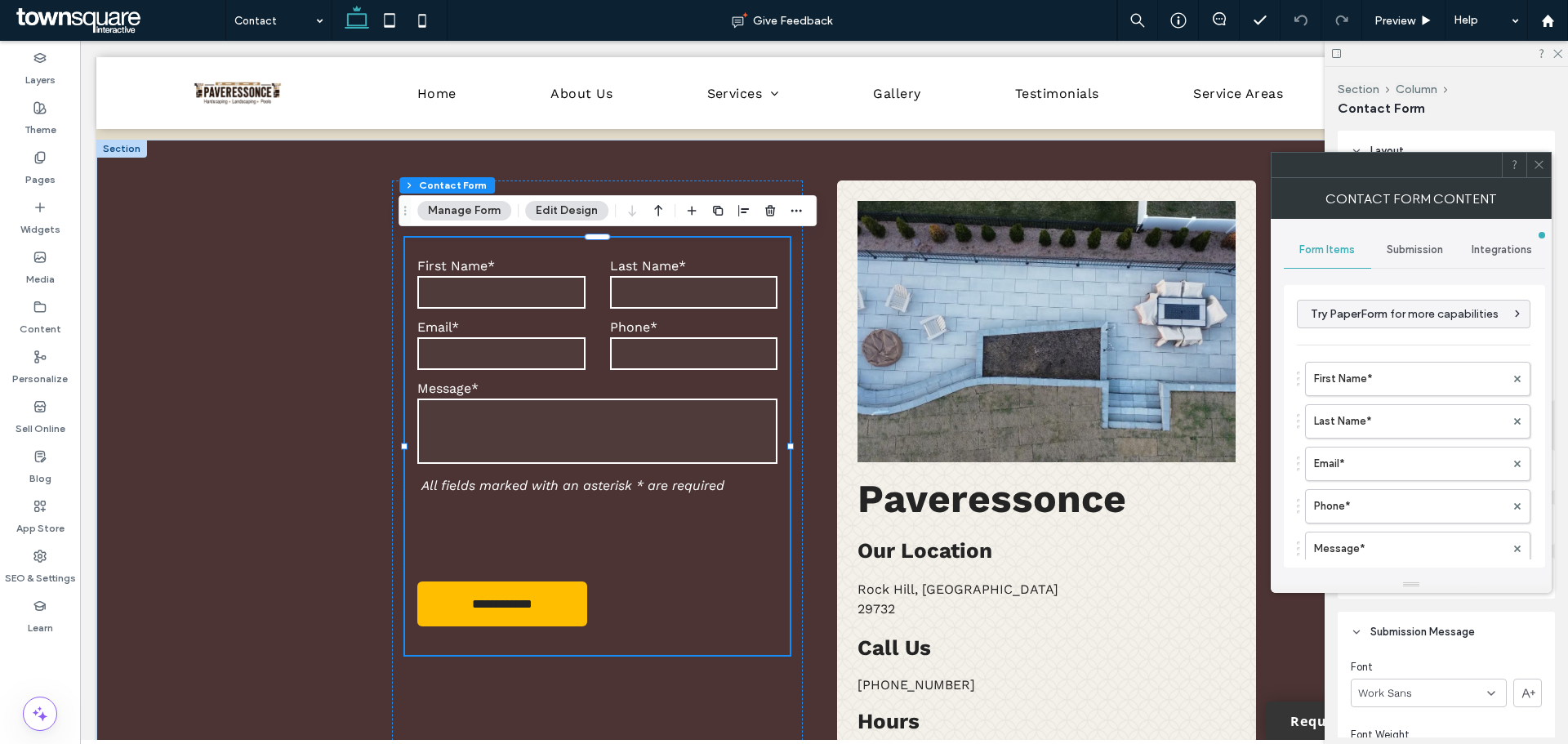
click at [1535, 157] on span at bounding box center [1539, 165] width 12 height 25
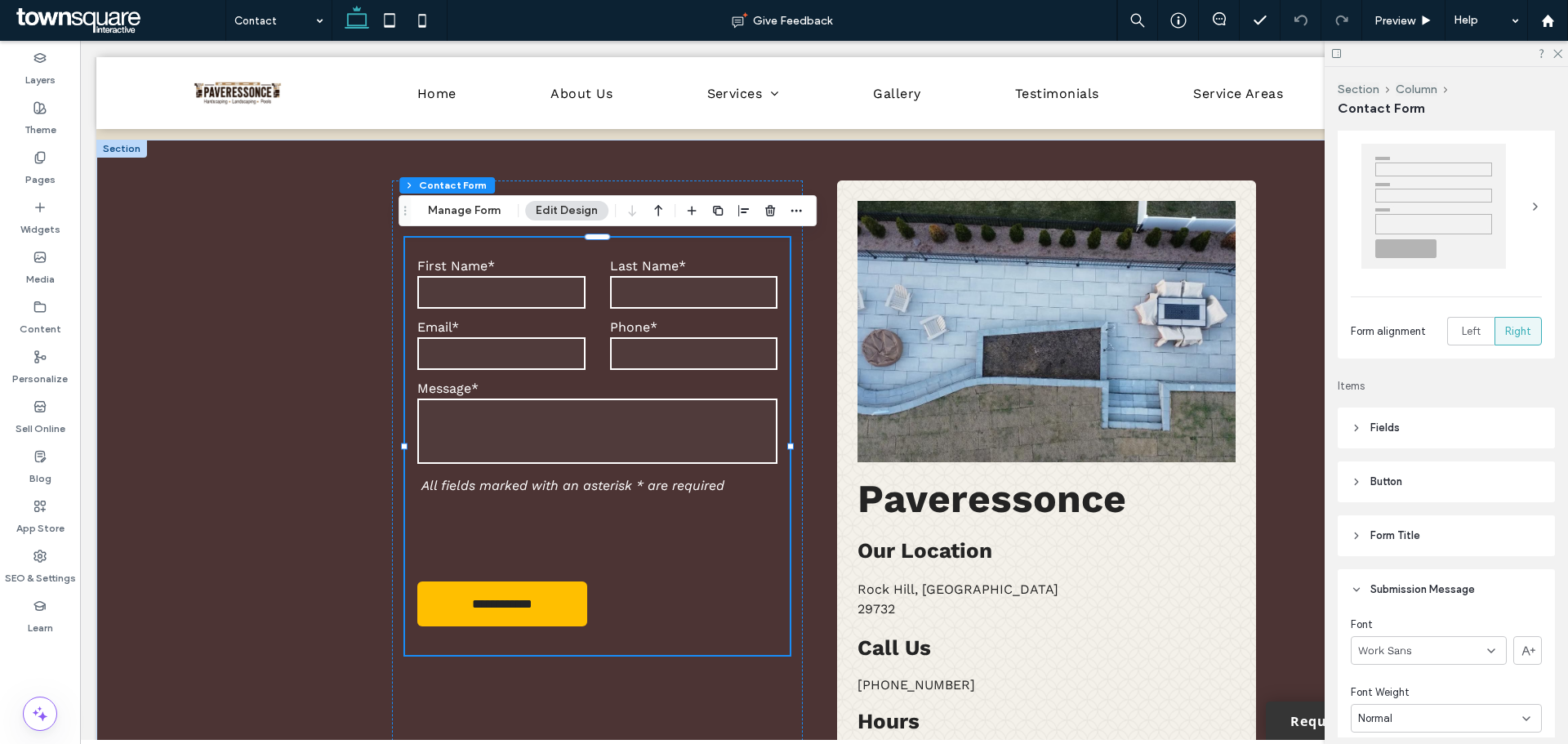
scroll to position [164, 0]
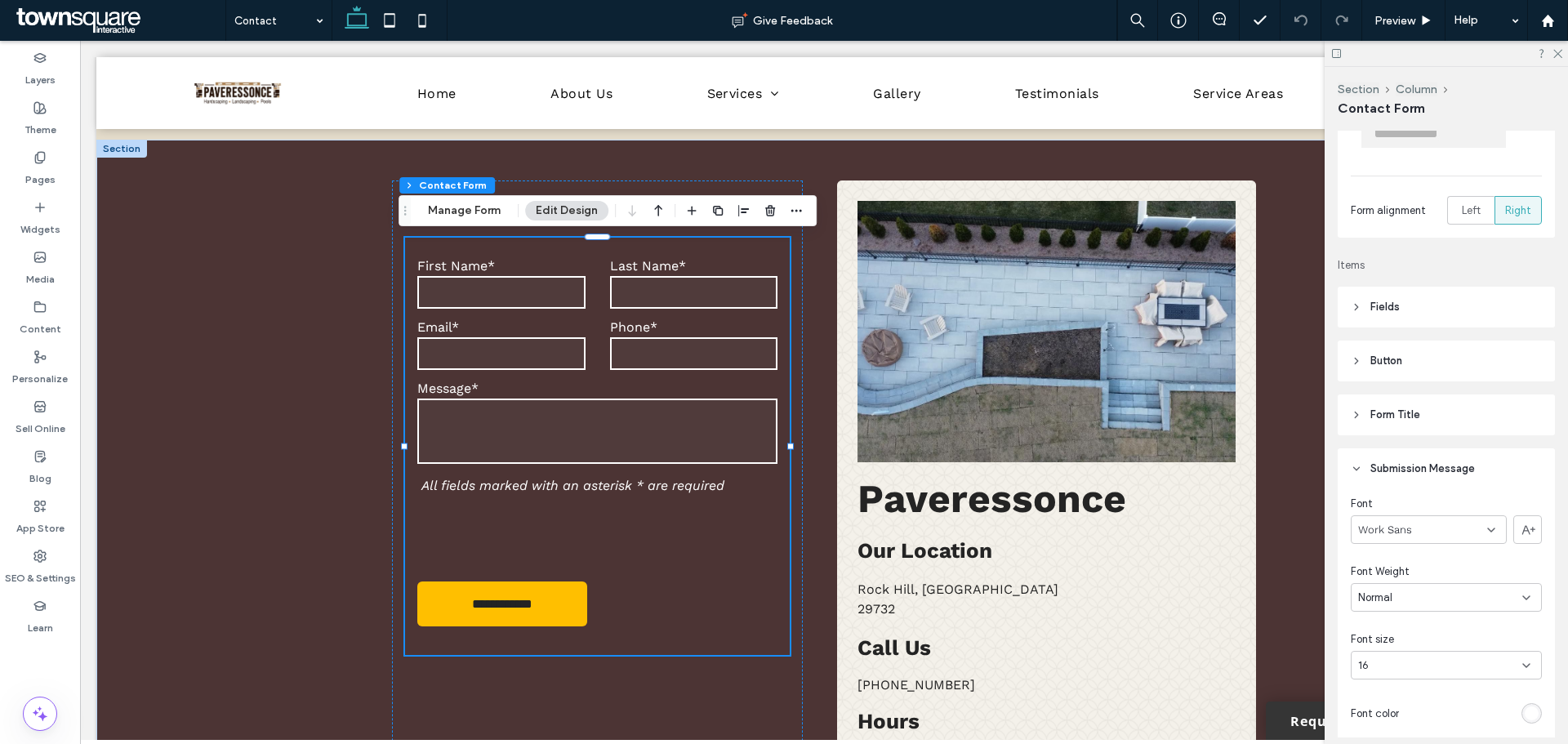
click at [1389, 292] on header "Fields" at bounding box center [1447, 306] width 217 height 40
click at [1483, 351] on span "Field Text" at bounding box center [1495, 352] width 49 height 13
click at [1412, 459] on span "Input" at bounding box center [1432, 453] width 162 height 17
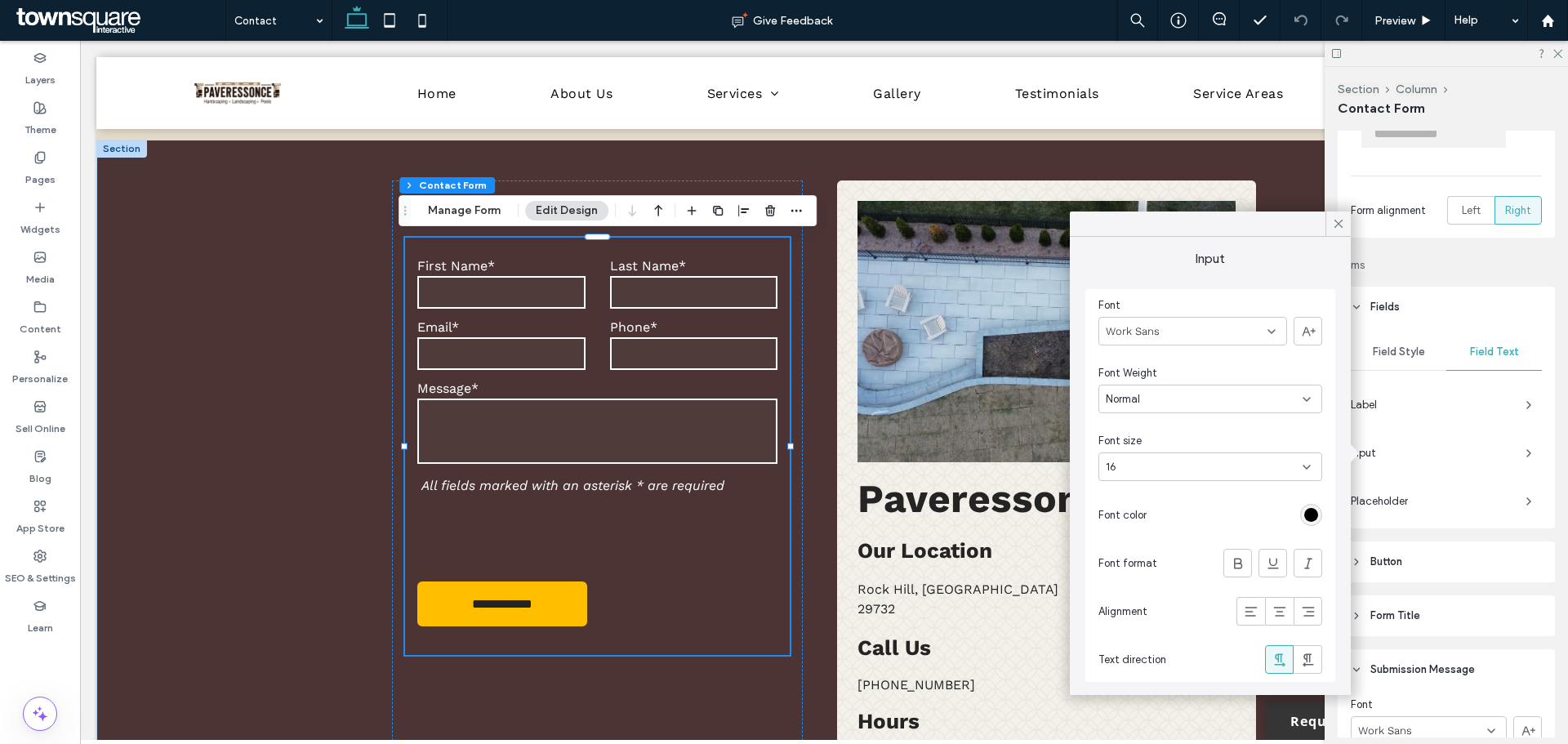
click at [1316, 508] on div "rgb(0, 0, 0)" at bounding box center [1312, 515] width 14 height 14
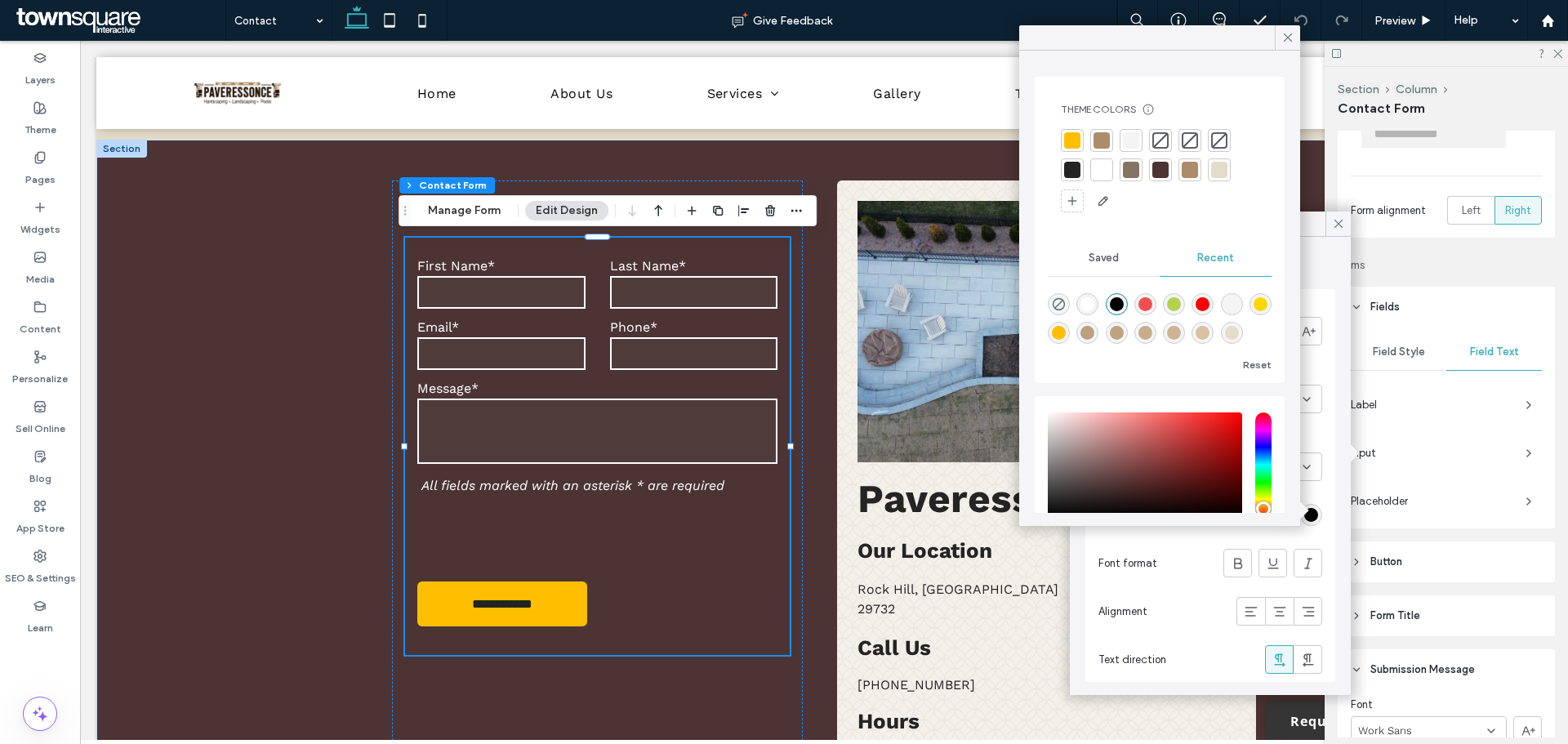
click at [1097, 169] on div at bounding box center [1102, 169] width 17 height 17
click at [1291, 38] on icon at bounding box center [1288, 37] width 15 height 15
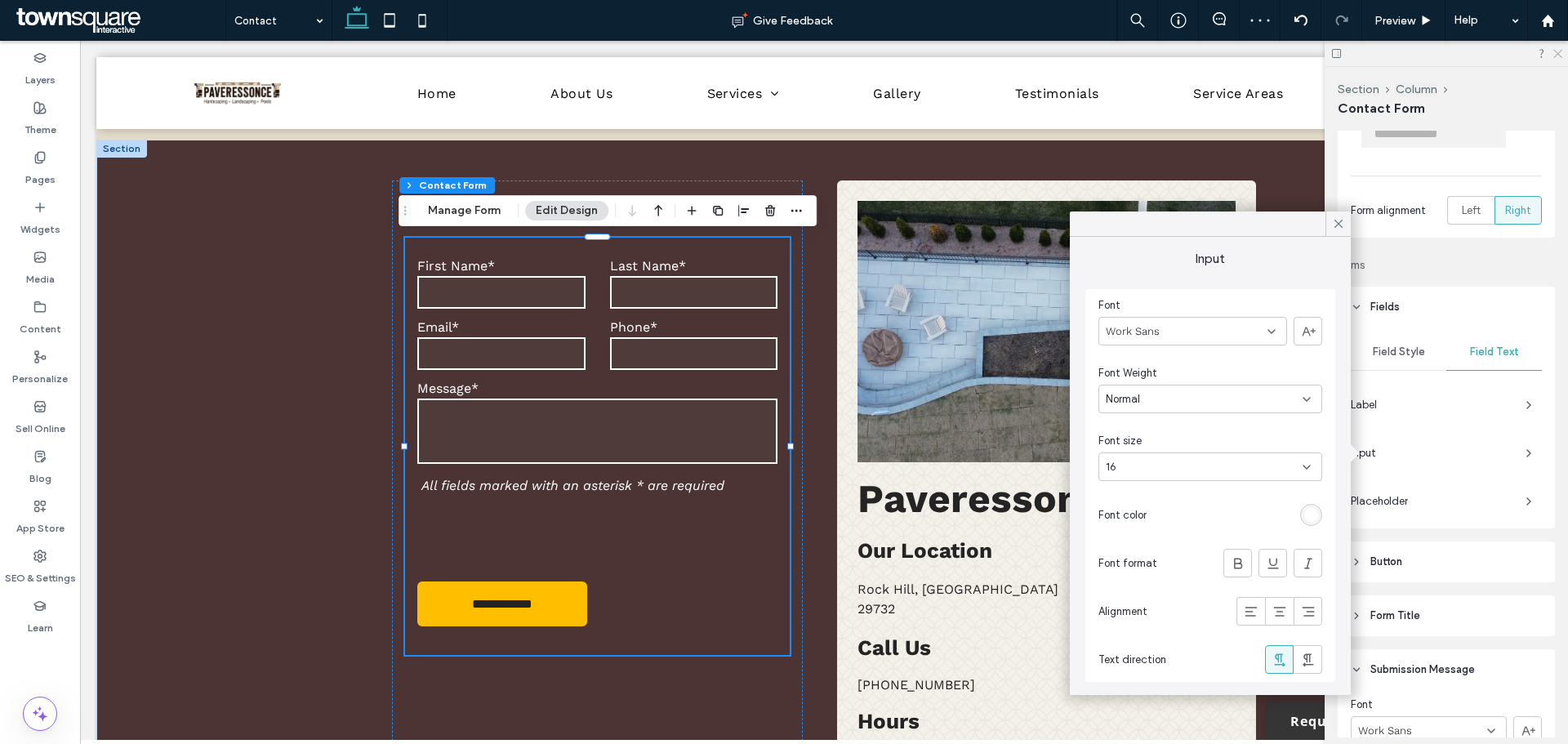
drag, startPoint x: 1561, startPoint y: 55, endPoint x: 1343, endPoint y: 7, distance: 223.2
click at [1560, 55] on icon at bounding box center [1557, 52] width 11 height 11
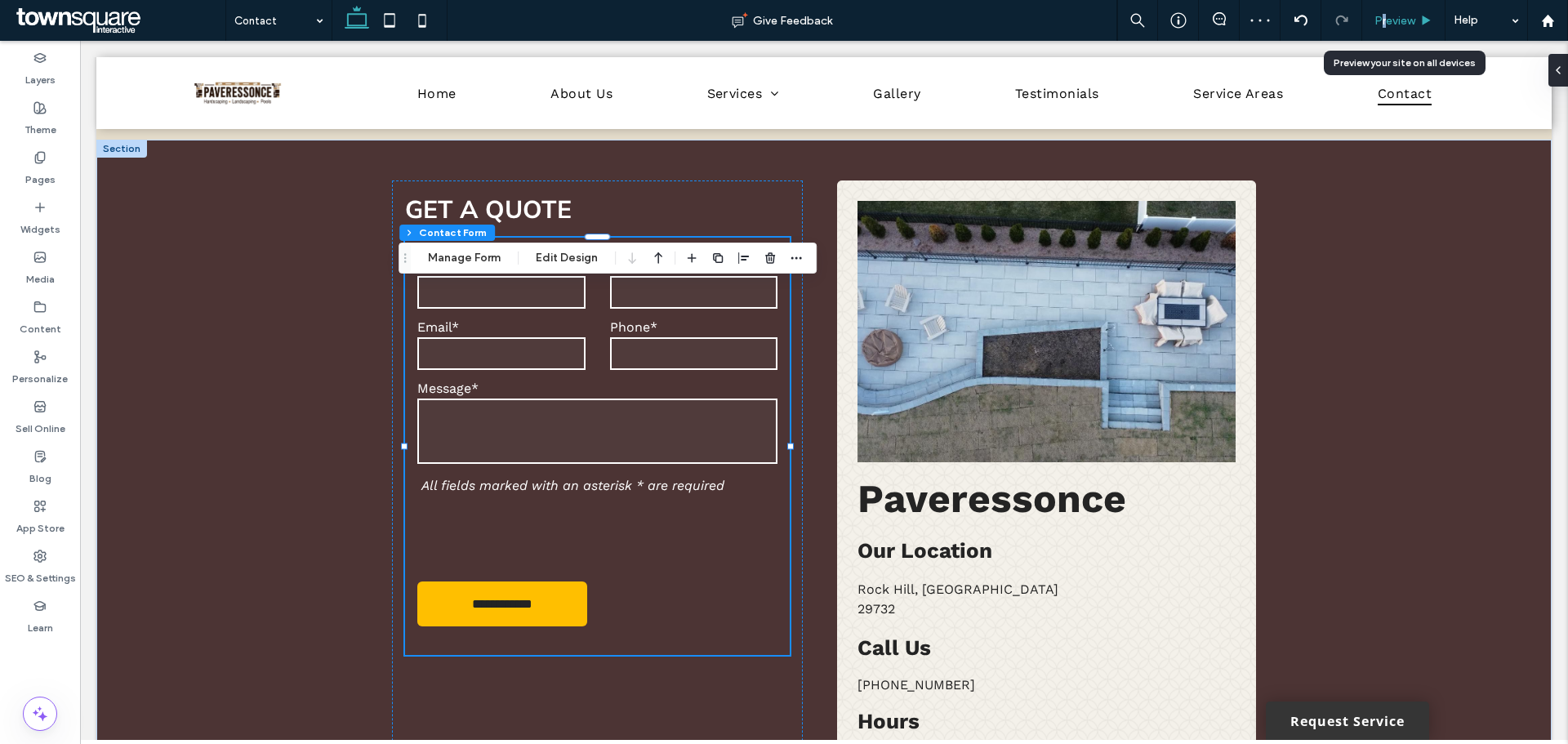
click at [1384, 16] on span "Preview" at bounding box center [1395, 21] width 40 height 14
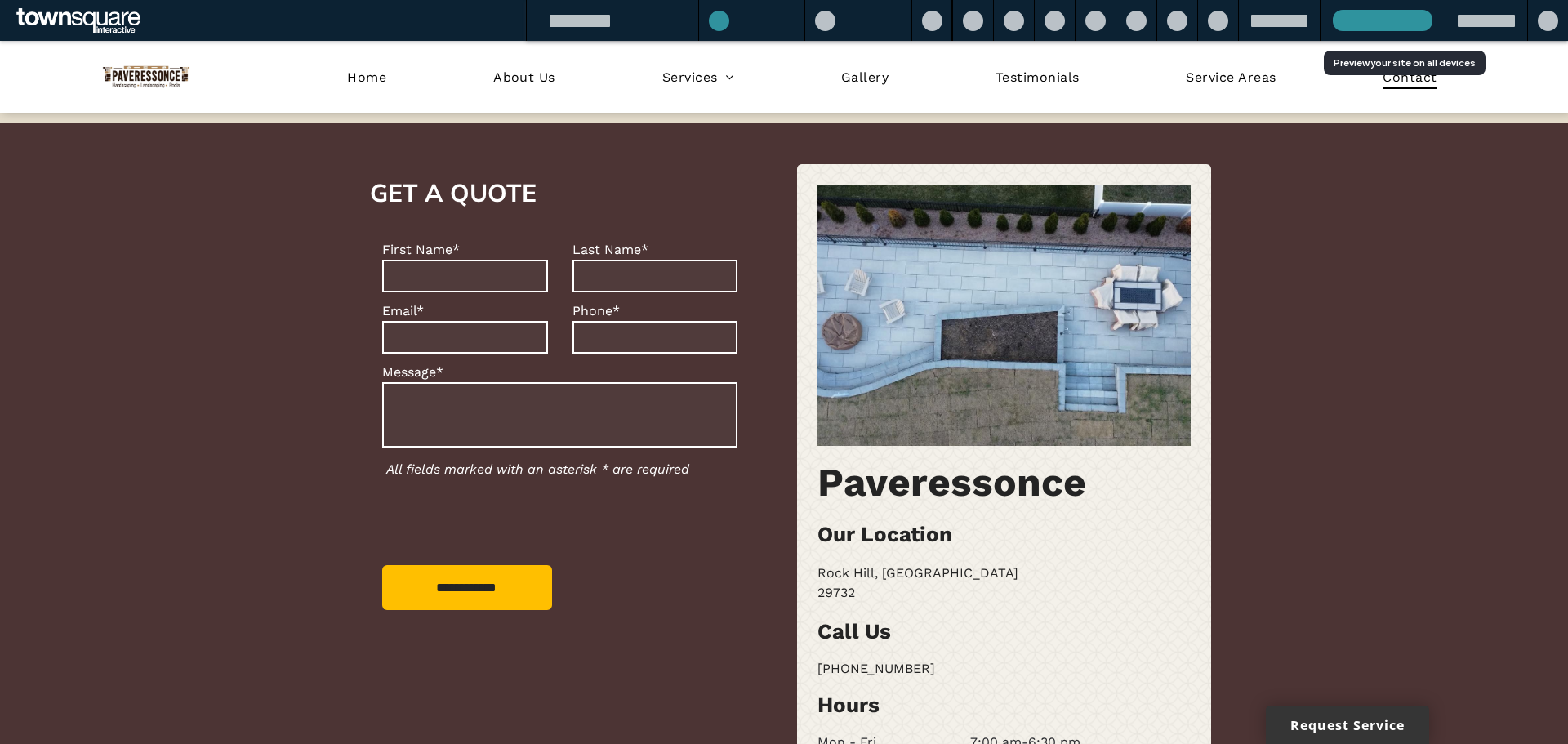
scroll to position [474, 0]
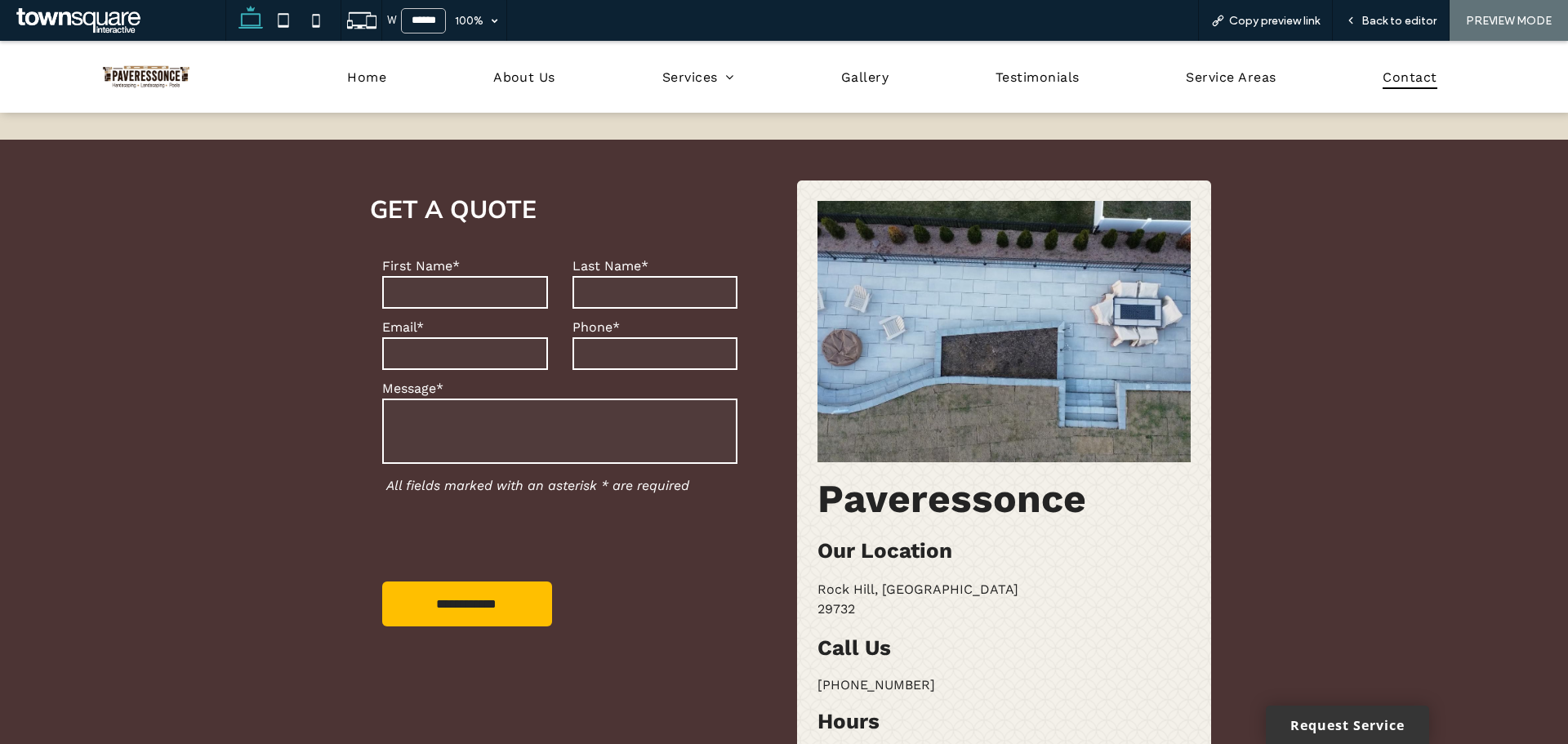
click at [1190, 16] on div "W ****** 100% Copy preview link Back to editor PREVIEW MODE" at bounding box center [897, 20] width 1343 height 40
click at [1246, 22] on span "Copy preview link" at bounding box center [1274, 21] width 91 height 14
drag, startPoint x: 1376, startPoint y: 26, endPoint x: 834, endPoint y: 136, distance: 553.0
click at [1376, 26] on span "Back to editor" at bounding box center [1399, 21] width 75 height 14
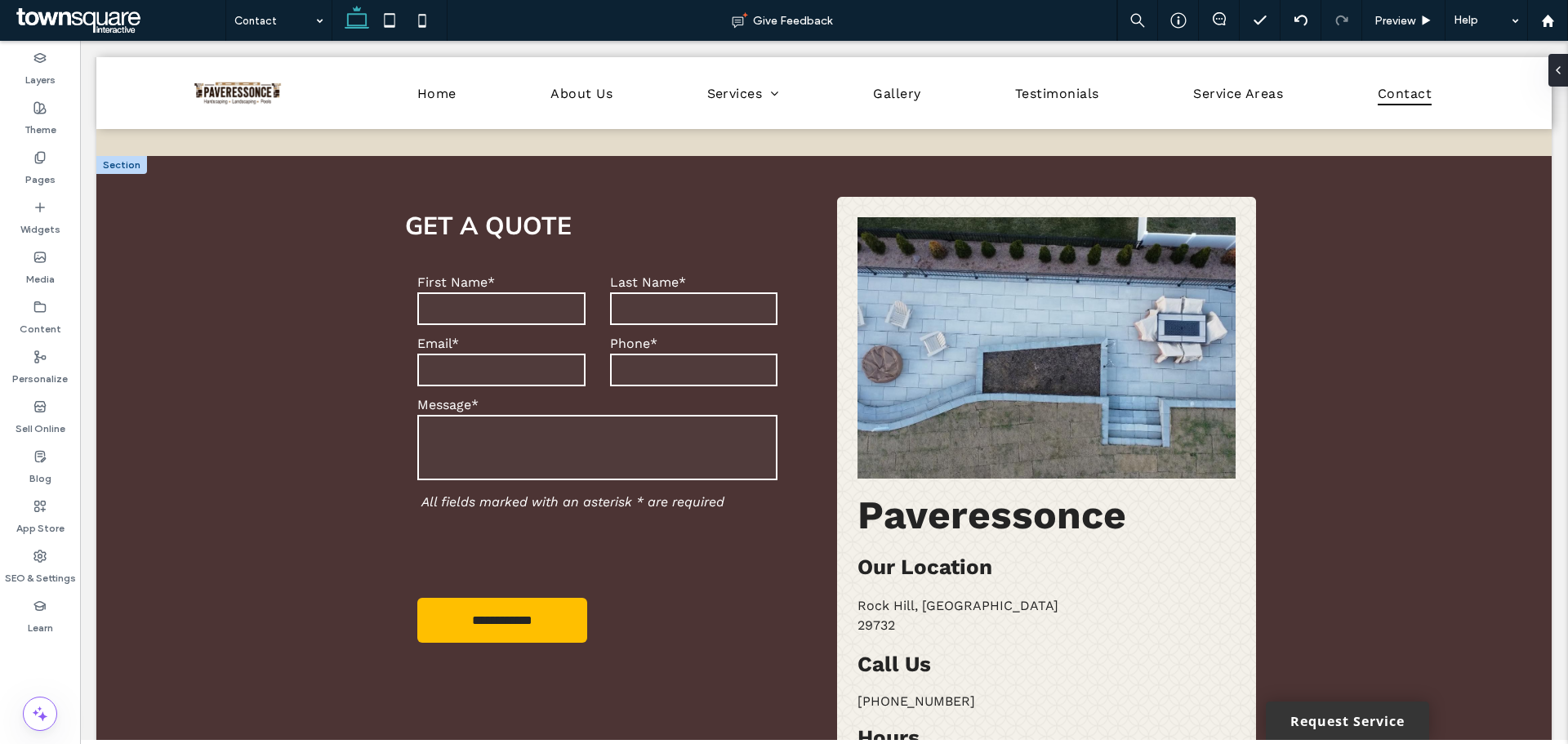
scroll to position [490, 0]
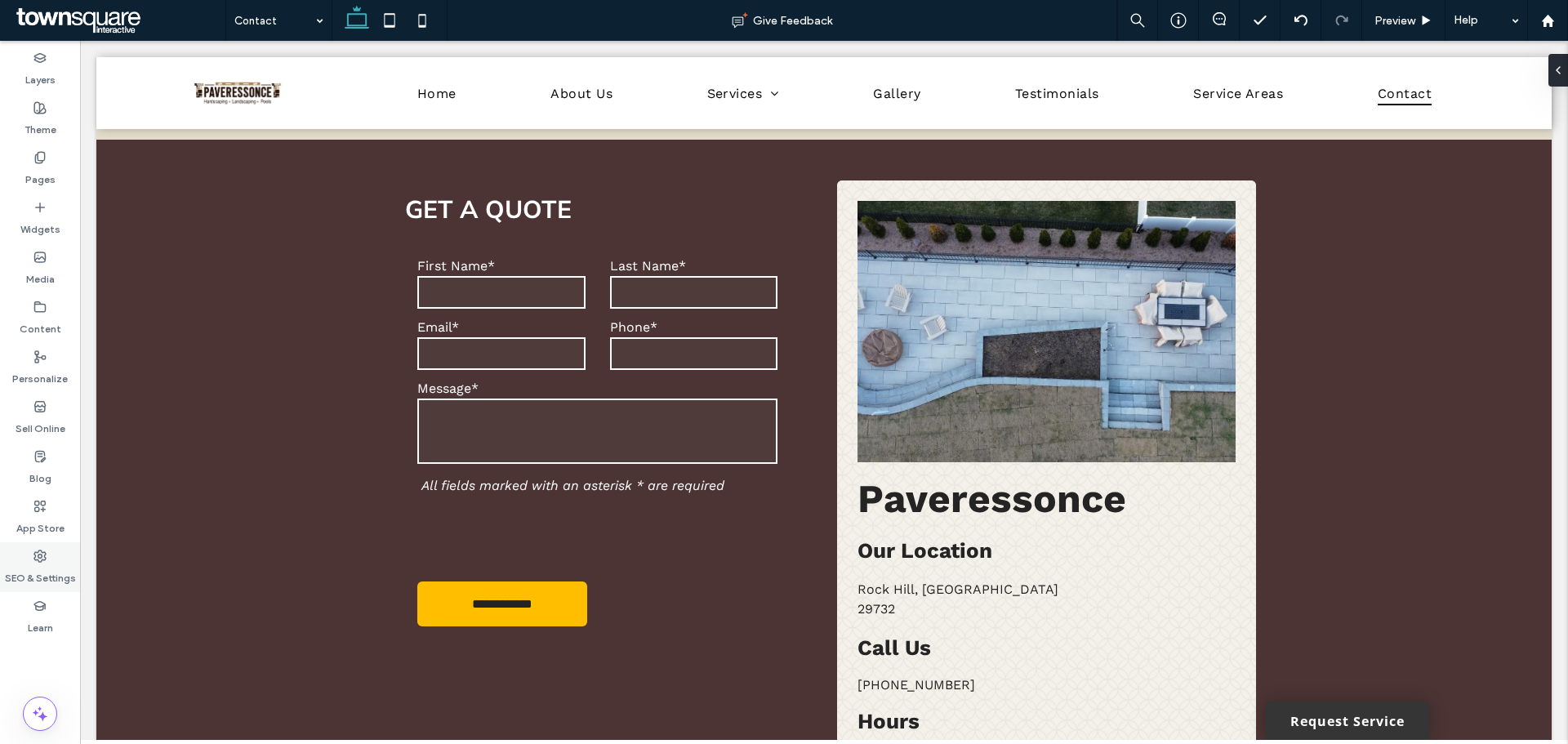
click at [64, 566] on label "SEO & Settings" at bounding box center [40, 574] width 71 height 23
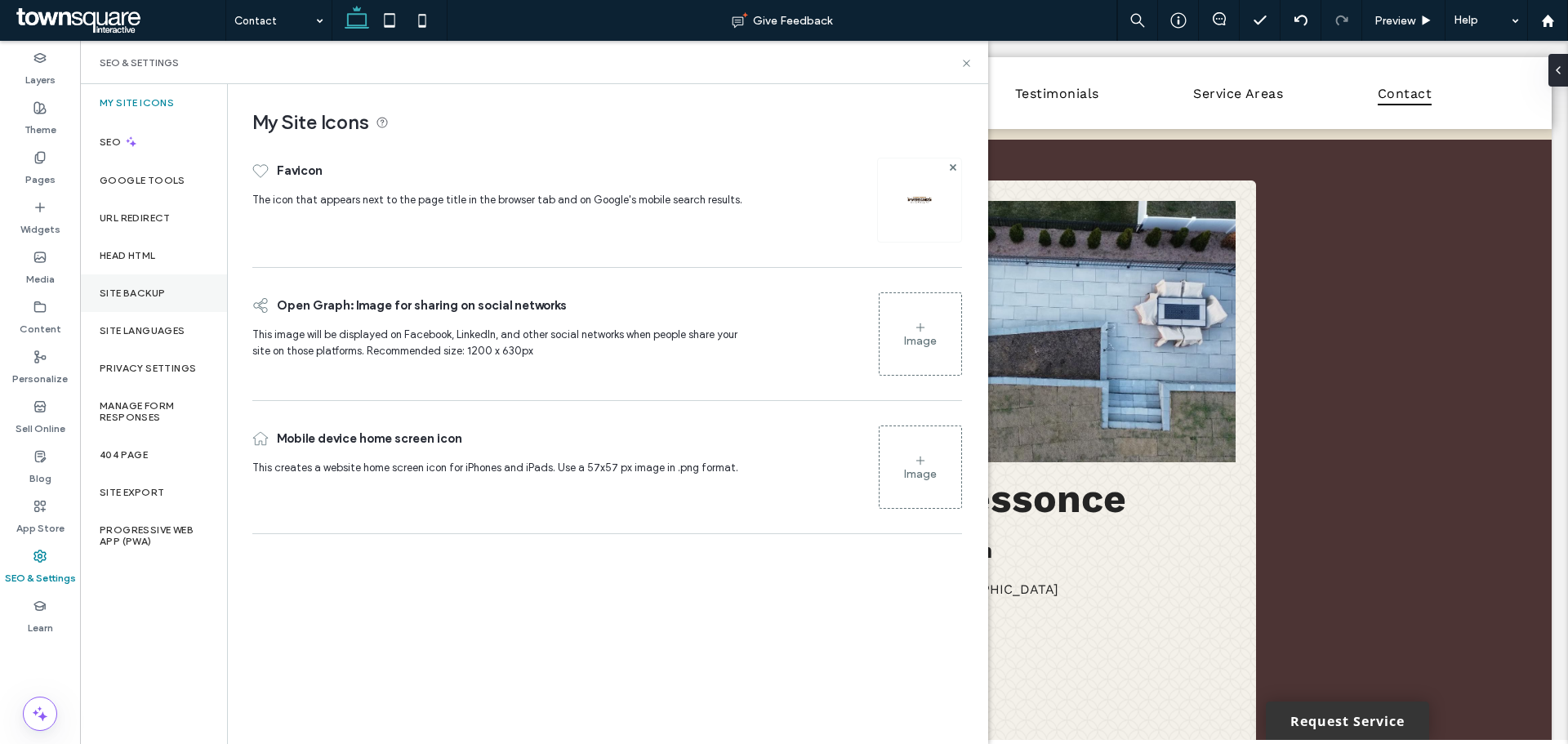
click at [122, 304] on div "Site Backup" at bounding box center [153, 294] width 147 height 37
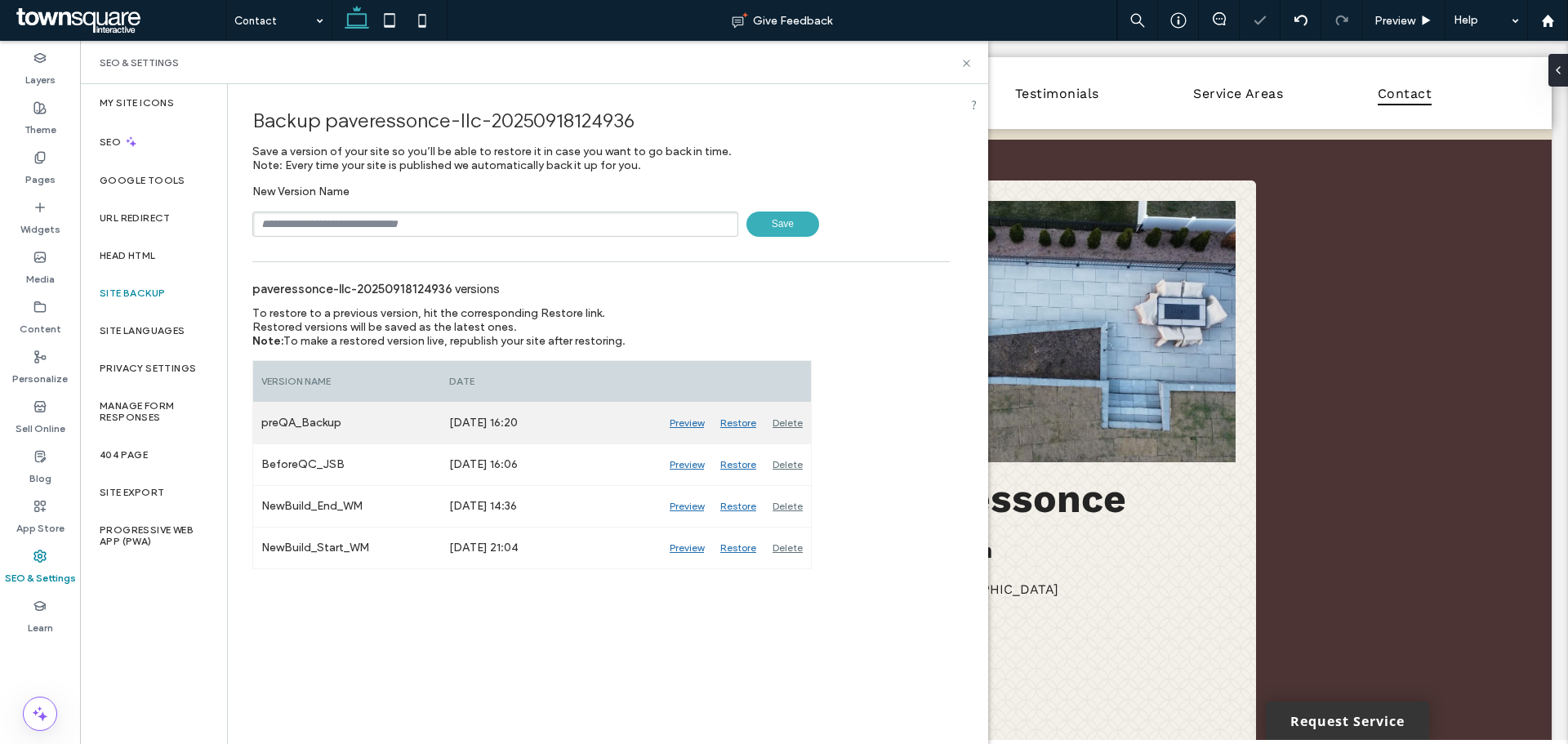
click at [776, 420] on div "Delete" at bounding box center [787, 423] width 46 height 40
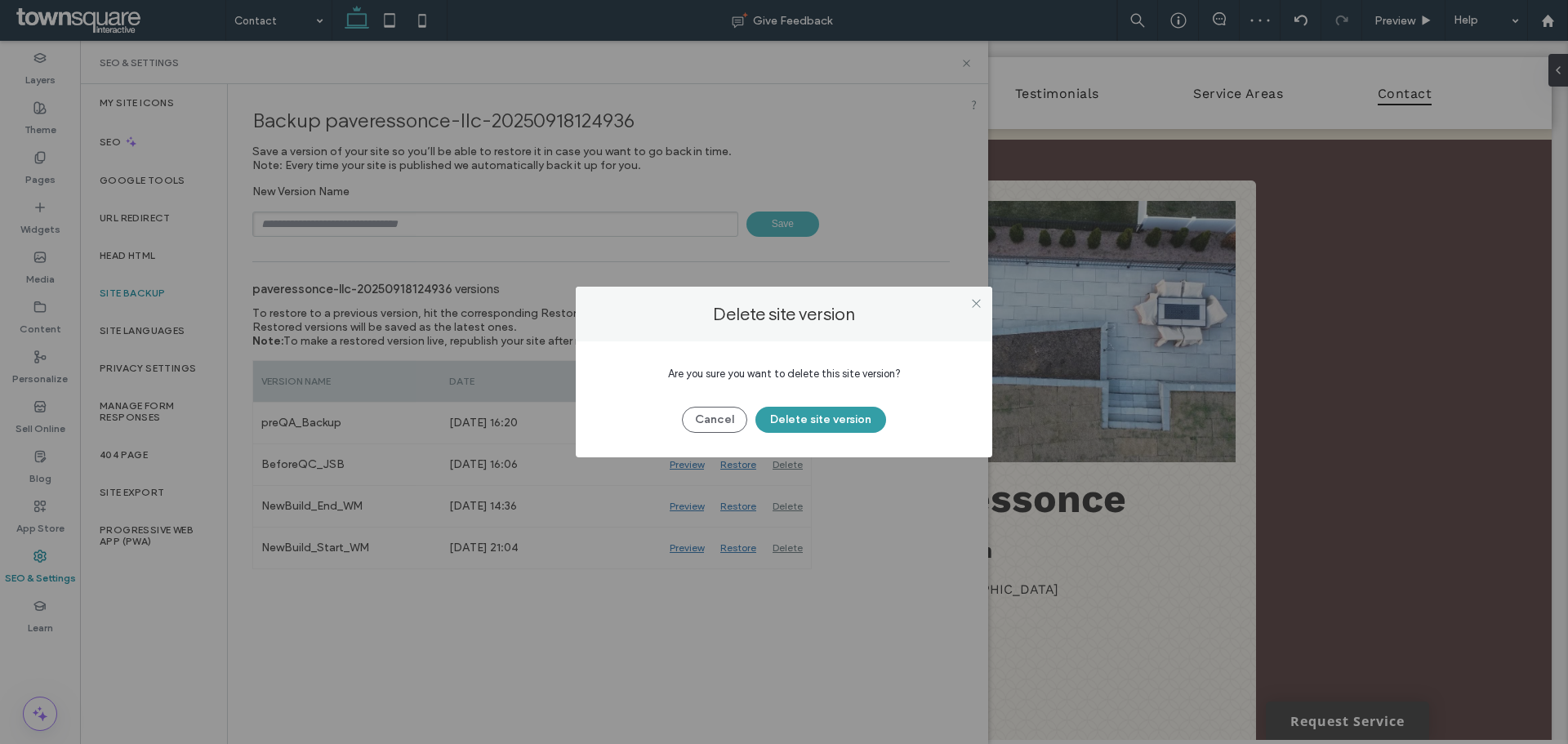
click at [787, 422] on button "Delete site version" at bounding box center [821, 420] width 131 height 27
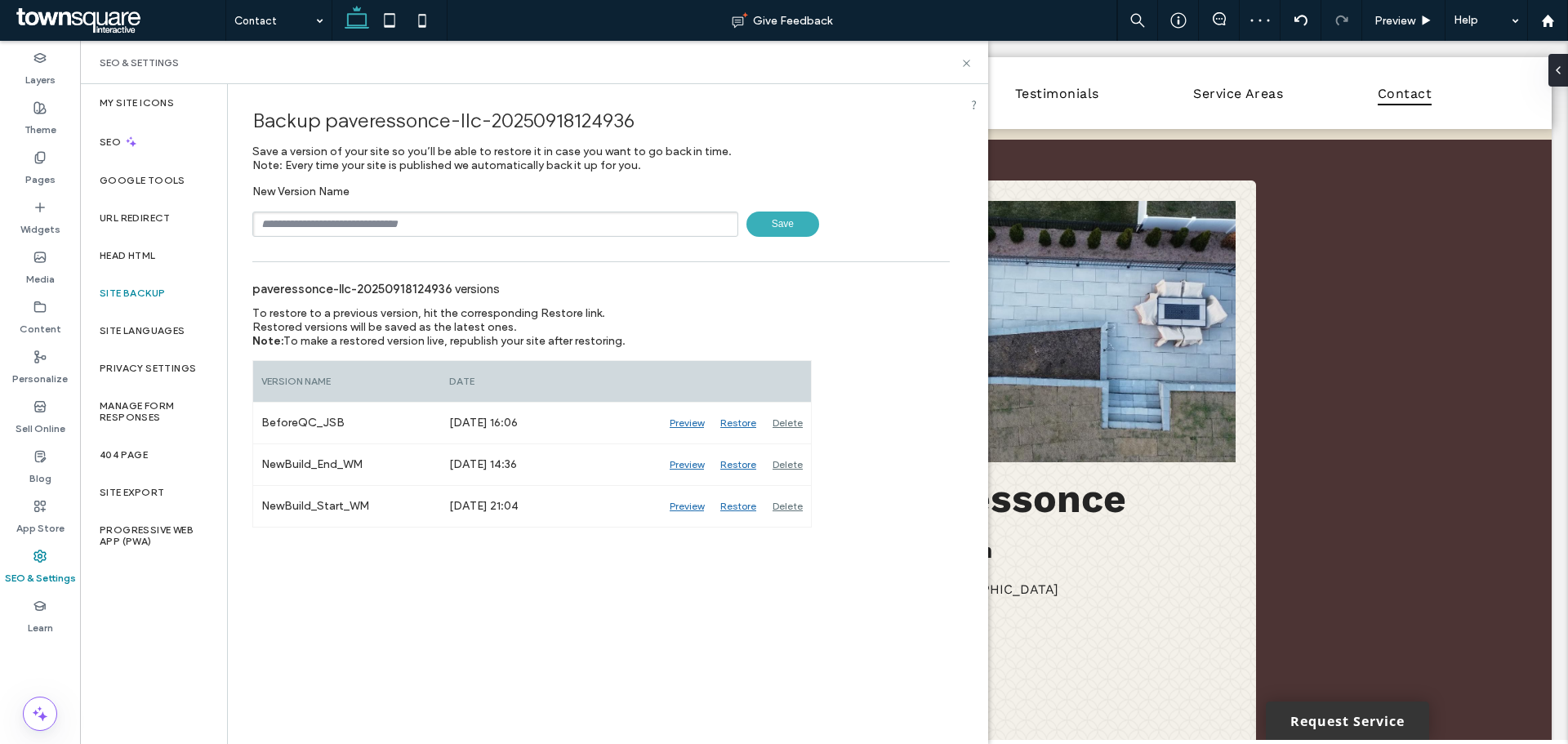
click at [404, 231] on input "text" at bounding box center [495, 225] width 486 height 26
type input "**********"
click at [773, 232] on span "Save" at bounding box center [784, 225] width 73 height 26
drag, startPoint x: 965, startPoint y: 63, endPoint x: 886, endPoint y: 22, distance: 89.0
click at [965, 63] on icon at bounding box center [967, 63] width 12 height 12
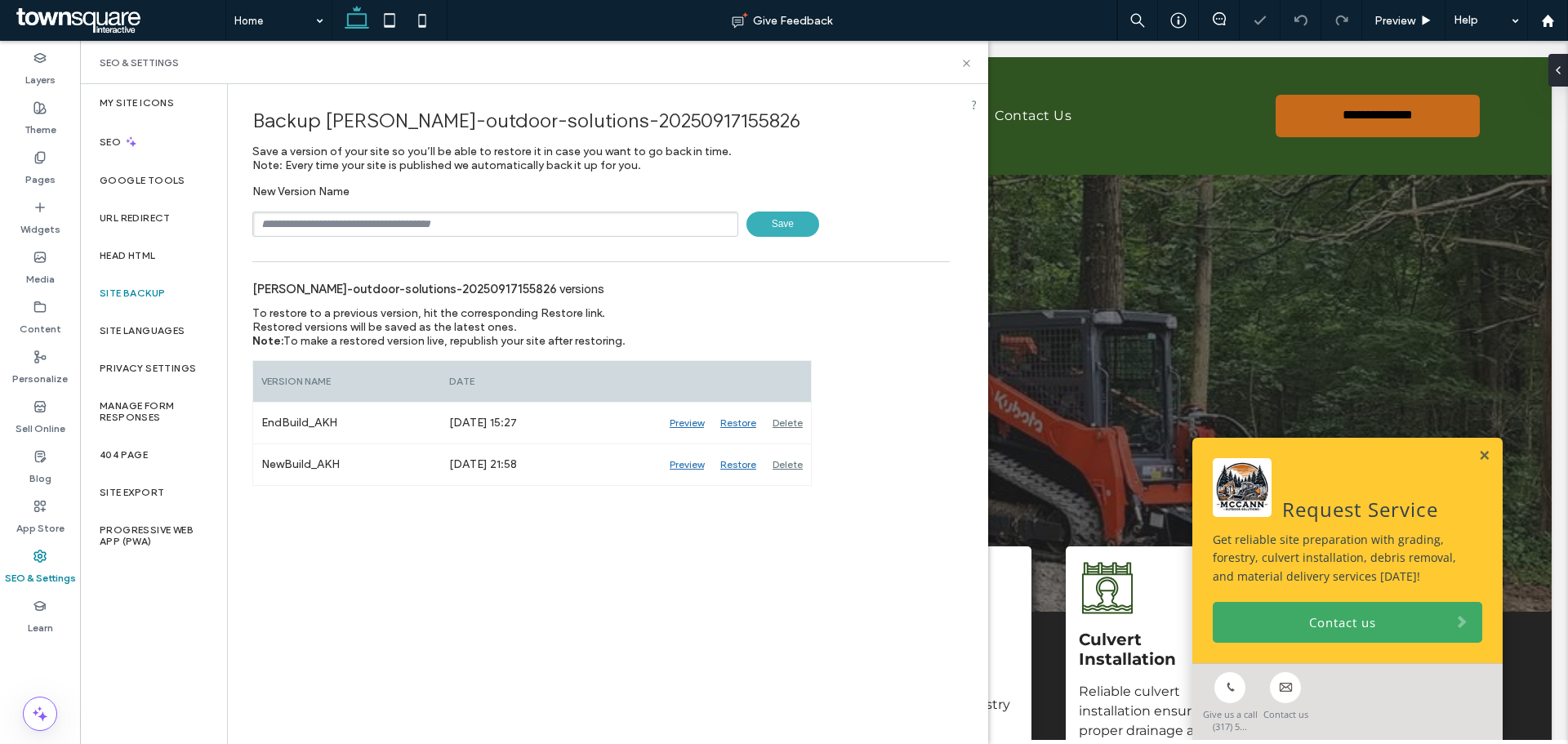
click at [305, 225] on input "text" at bounding box center [495, 225] width 486 height 26
type input "**********"
click at [776, 228] on span "Save" at bounding box center [784, 225] width 73 height 26
click at [969, 65] on use at bounding box center [966, 63] width 7 height 7
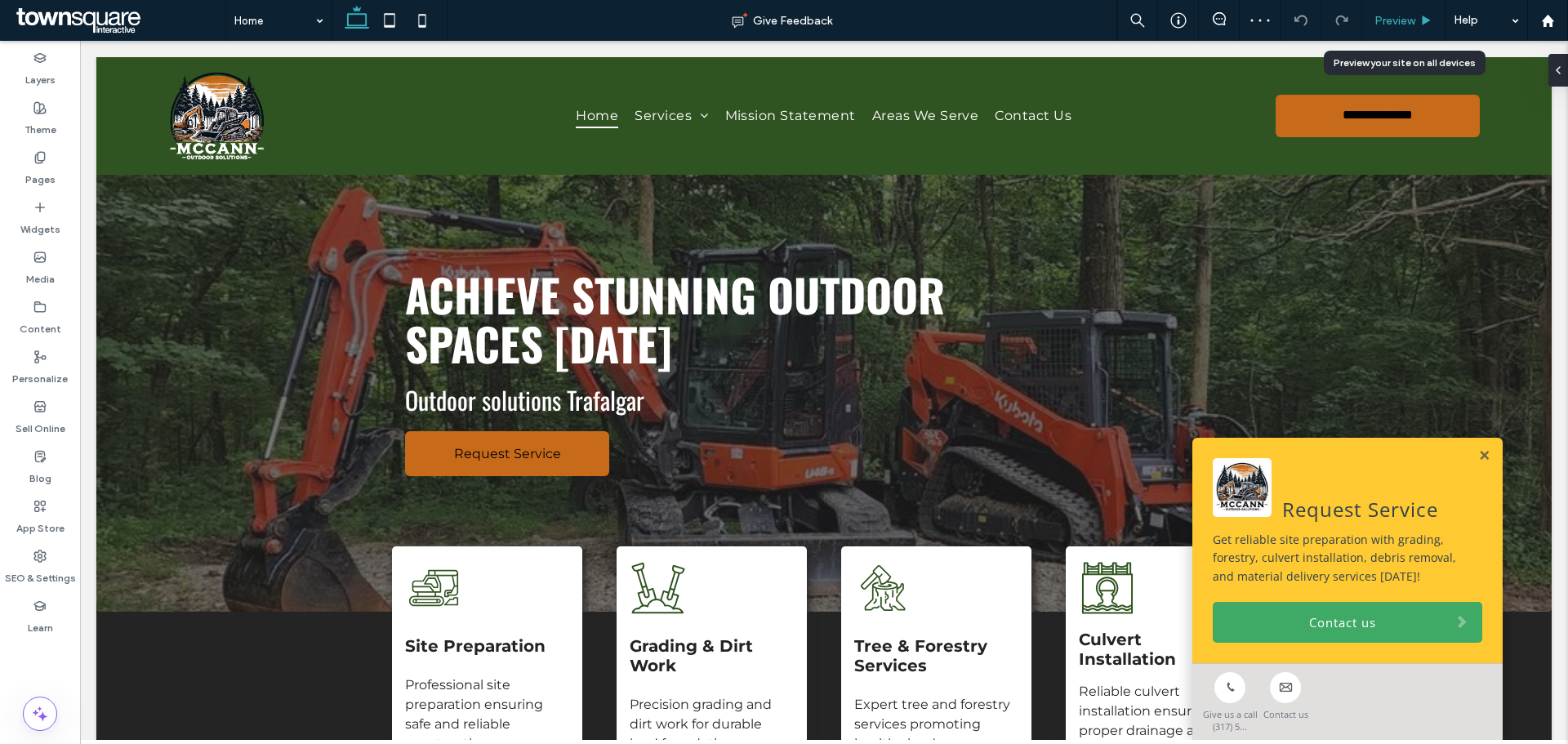
click at [1375, 14] on span "Preview" at bounding box center [1395, 21] width 40 height 14
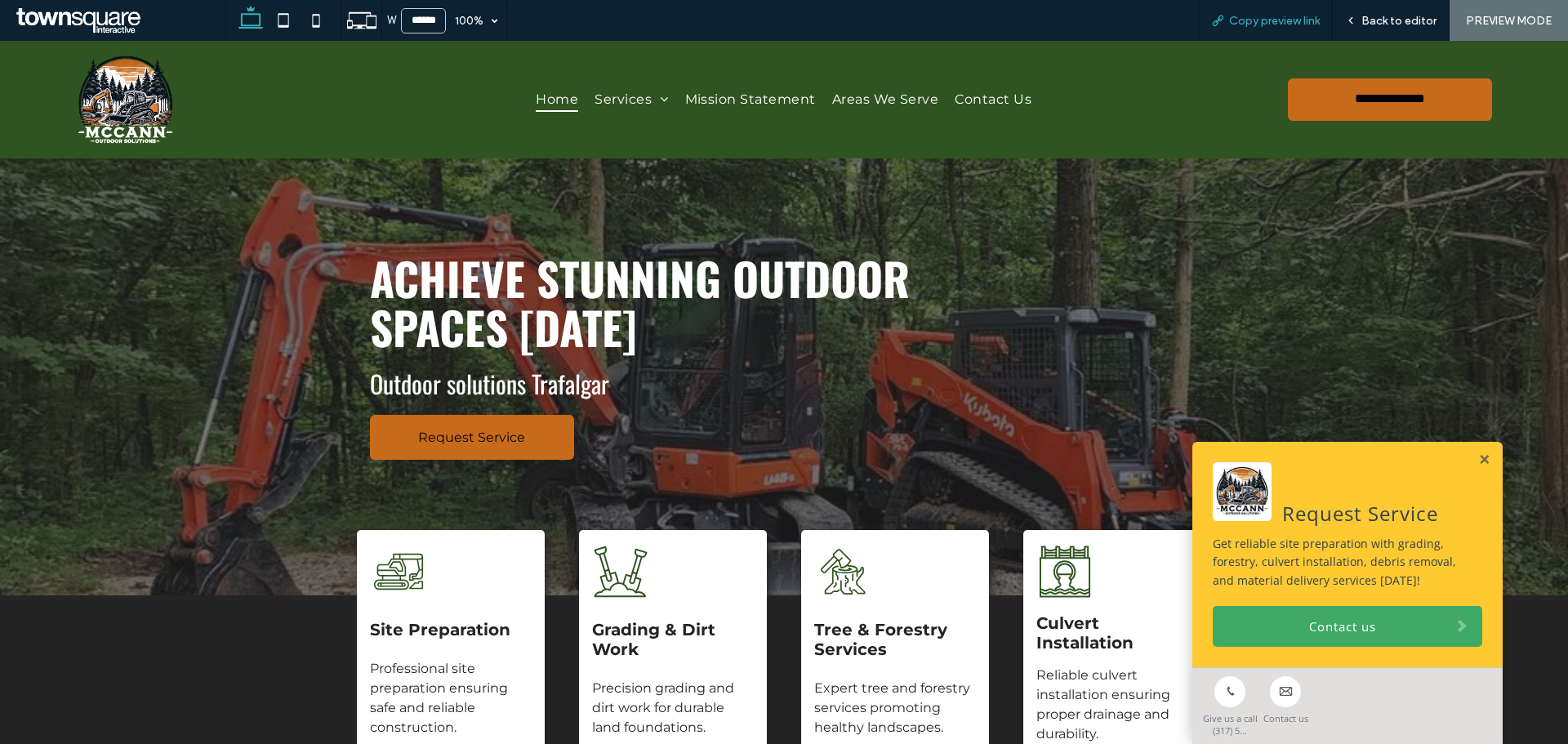
click at [1267, 27] on span "Copy preview link" at bounding box center [1274, 21] width 91 height 14
click at [1432, 15] on span "Back to editor" at bounding box center [1399, 21] width 75 height 14
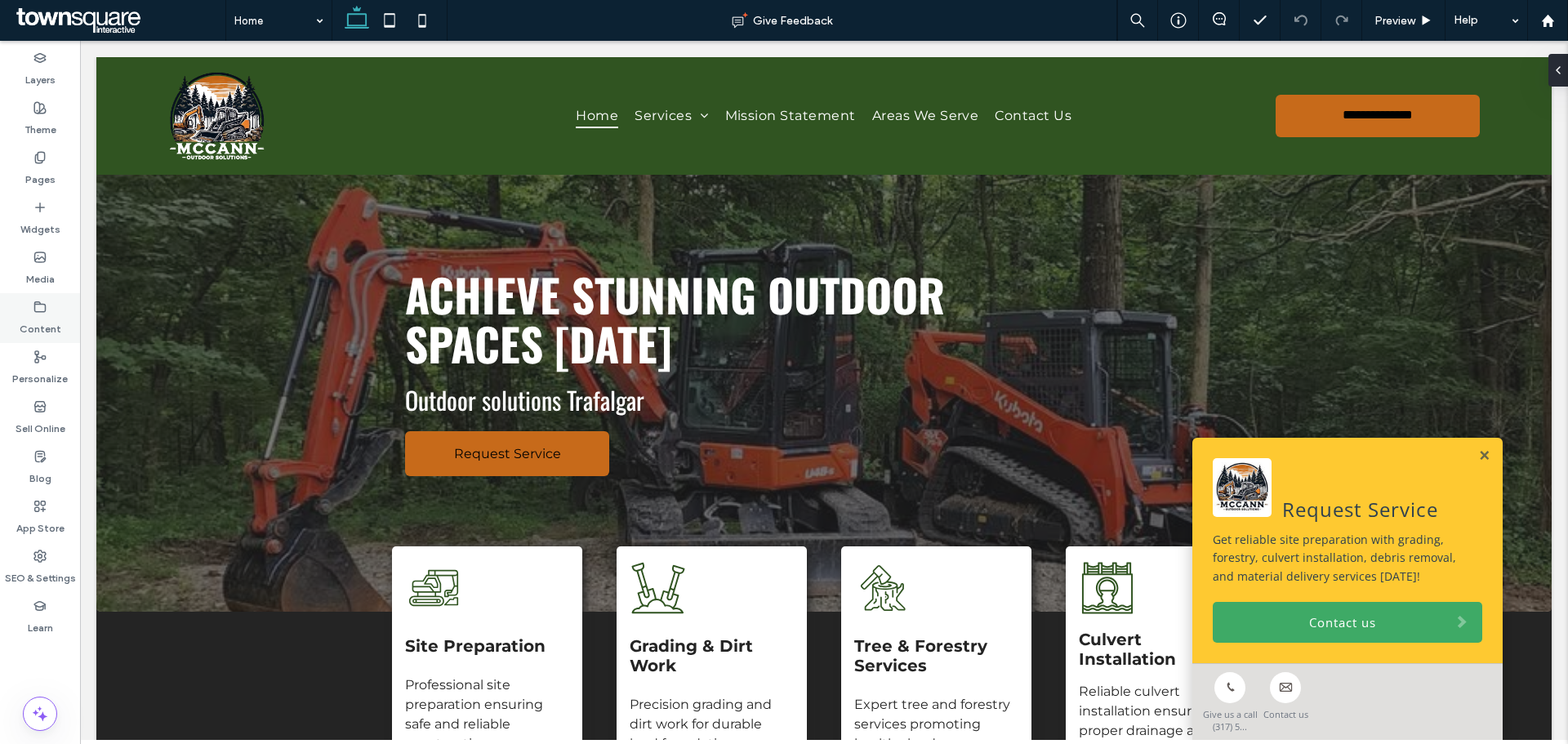
click at [53, 305] on div "Content" at bounding box center [39, 318] width 80 height 50
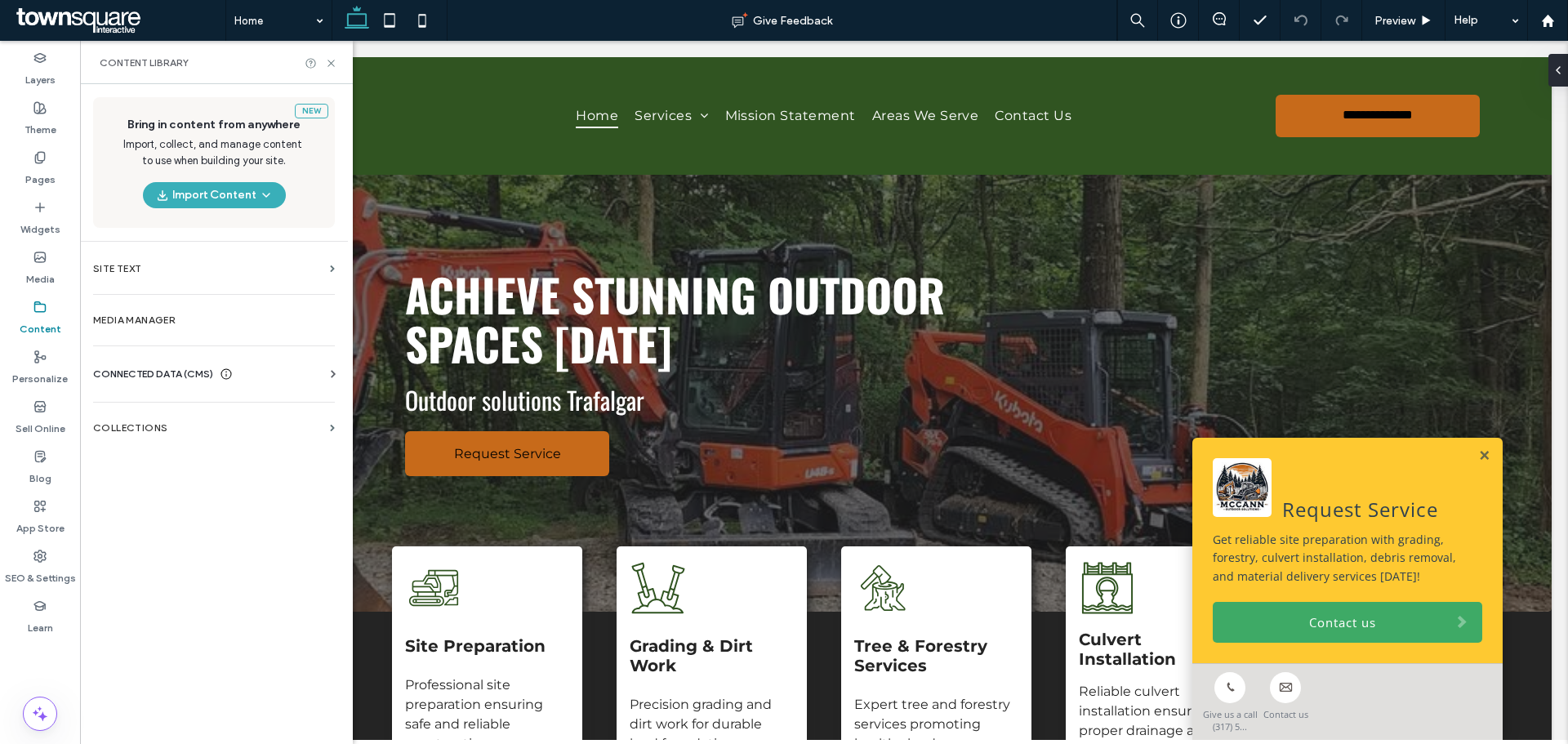
click at [132, 384] on div "Business Info Business Text Business Images Find and Replace" at bounding box center [217, 388] width 248 height 13
click at [275, 371] on div "CONNECTED DATA (CMS)" at bounding box center [217, 373] width 248 height 17
click at [245, 415] on label "Business Info" at bounding box center [217, 414] width 222 height 12
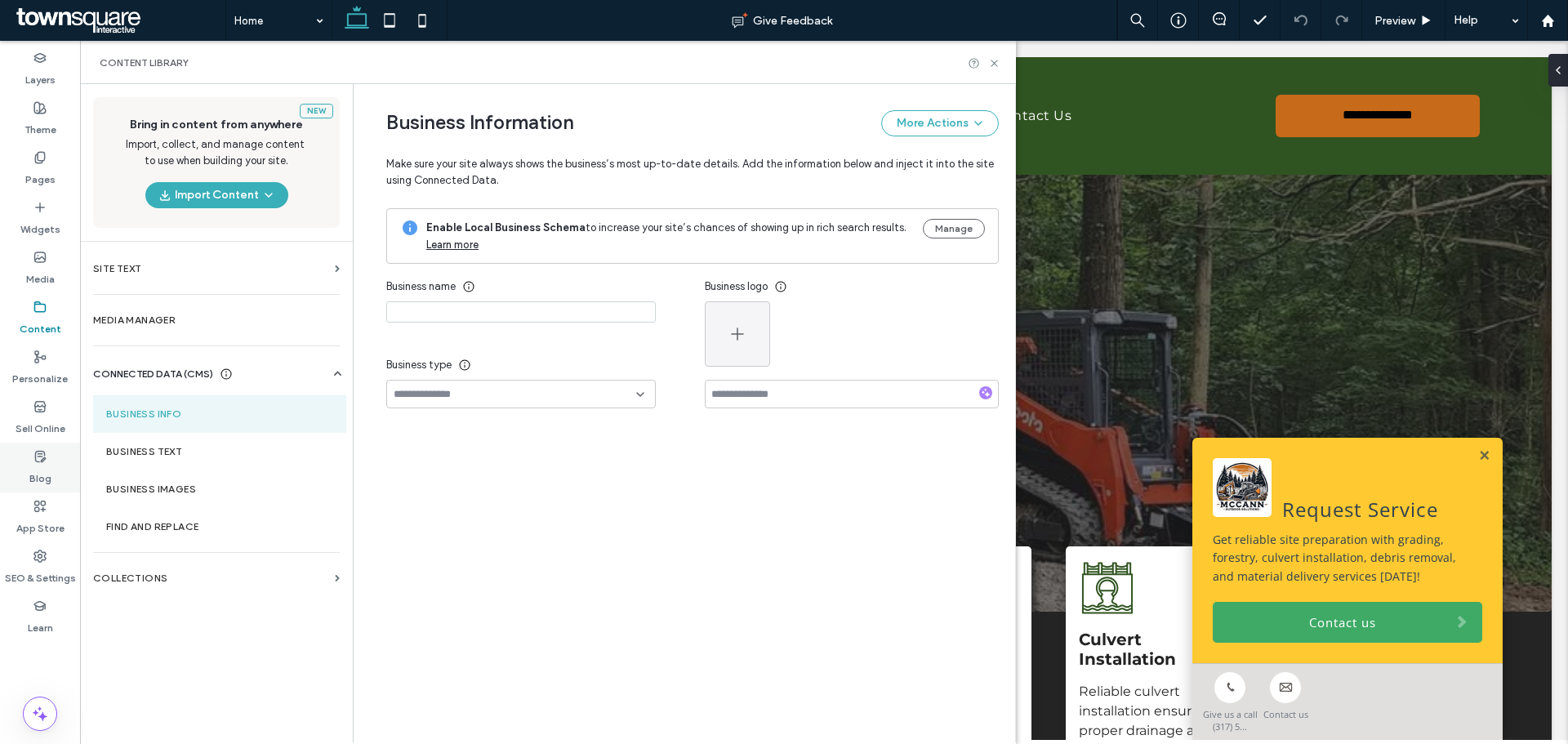
type input "**********"
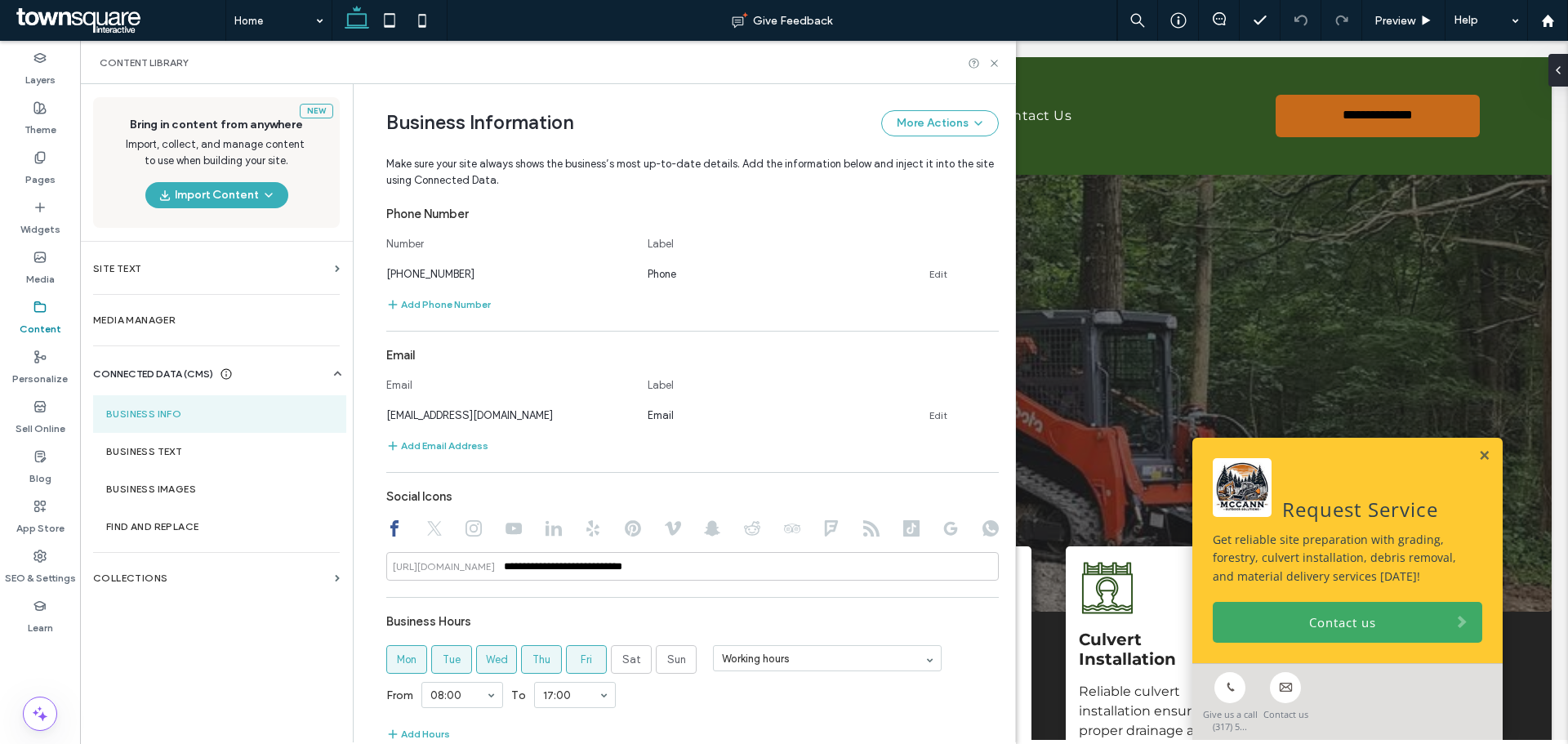
scroll to position [640, 0]
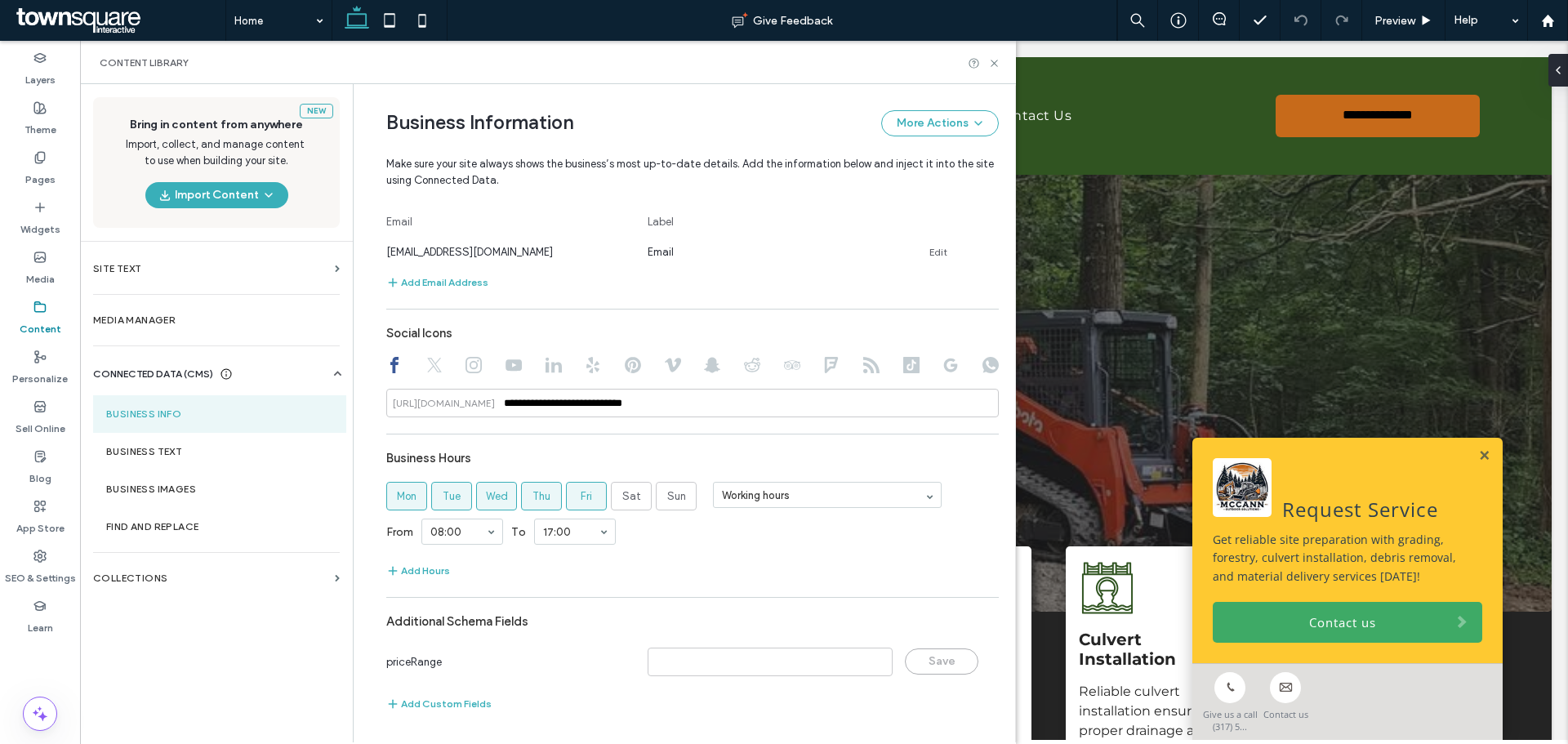
click at [506, 373] on div at bounding box center [513, 367] width 17 height 20
click at [506, 368] on use at bounding box center [513, 366] width 17 height 12
click at [465, 370] on icon at bounding box center [473, 365] width 17 height 17
click at [394, 361] on div at bounding box center [693, 367] width 613 height 20
click at [389, 361] on icon at bounding box center [394, 365] width 17 height 17
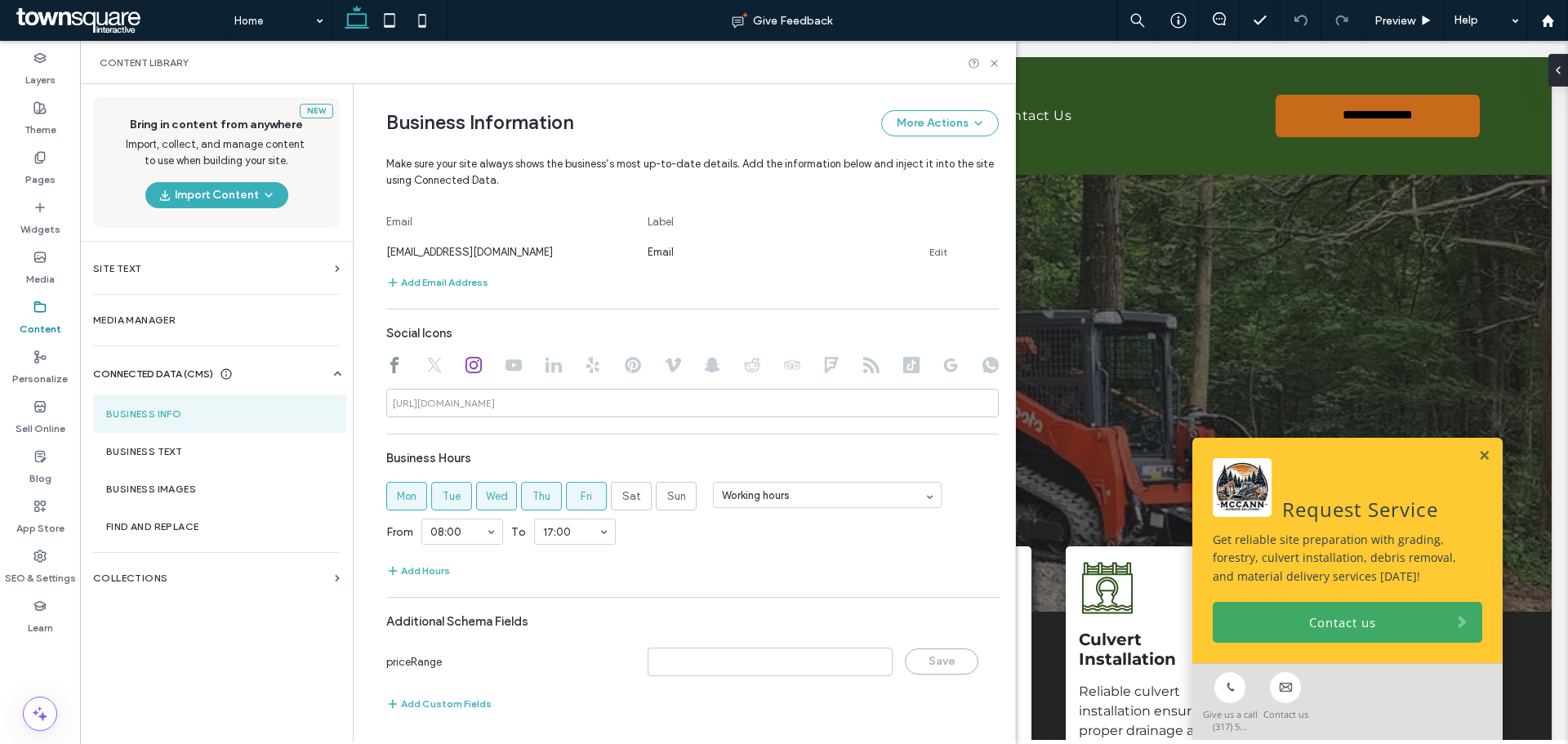
type input "**********"
click at [142, 451] on label "Business Text" at bounding box center [220, 452] width 227 height 12
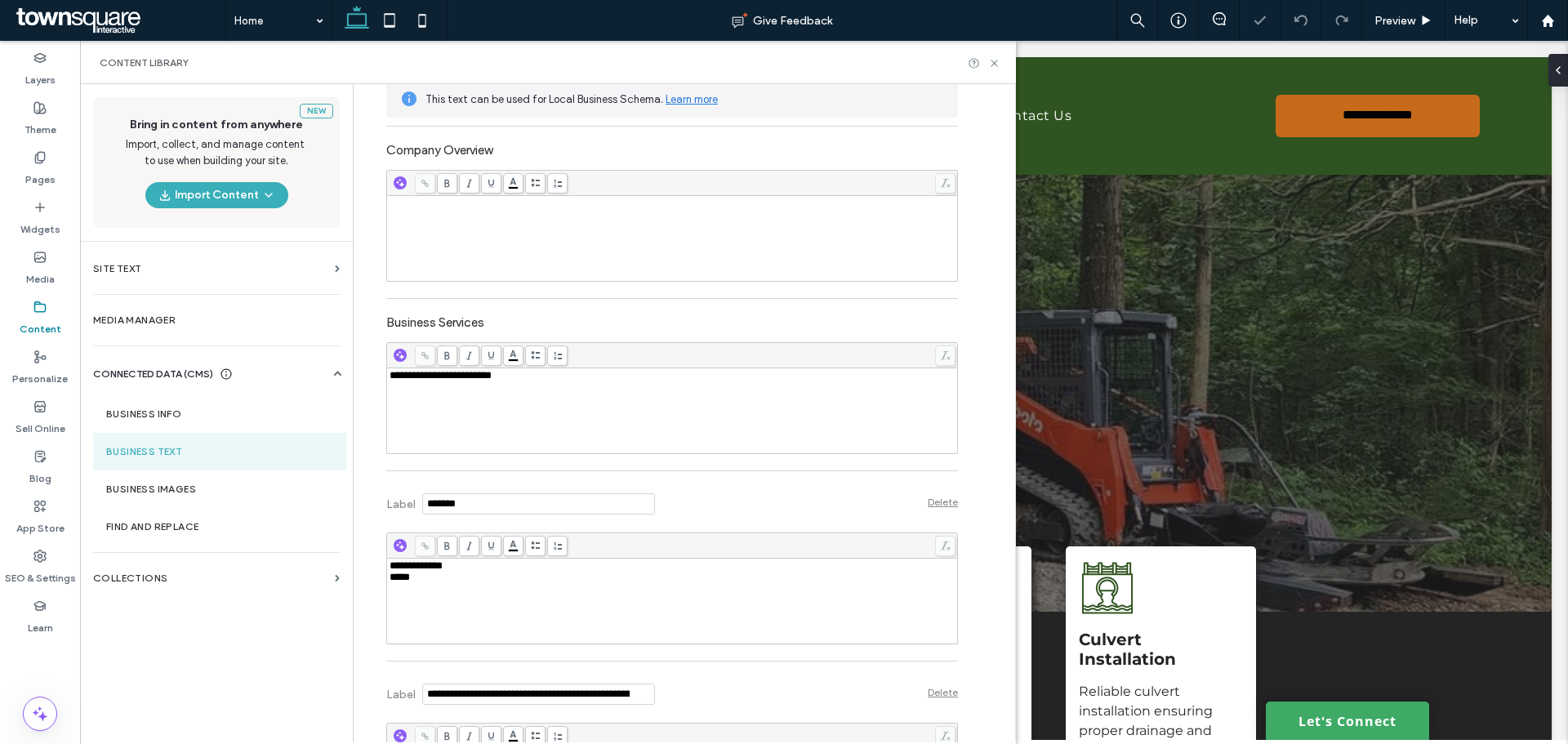
scroll to position [0, 0]
click at [995, 60] on icon at bounding box center [994, 63] width 12 height 12
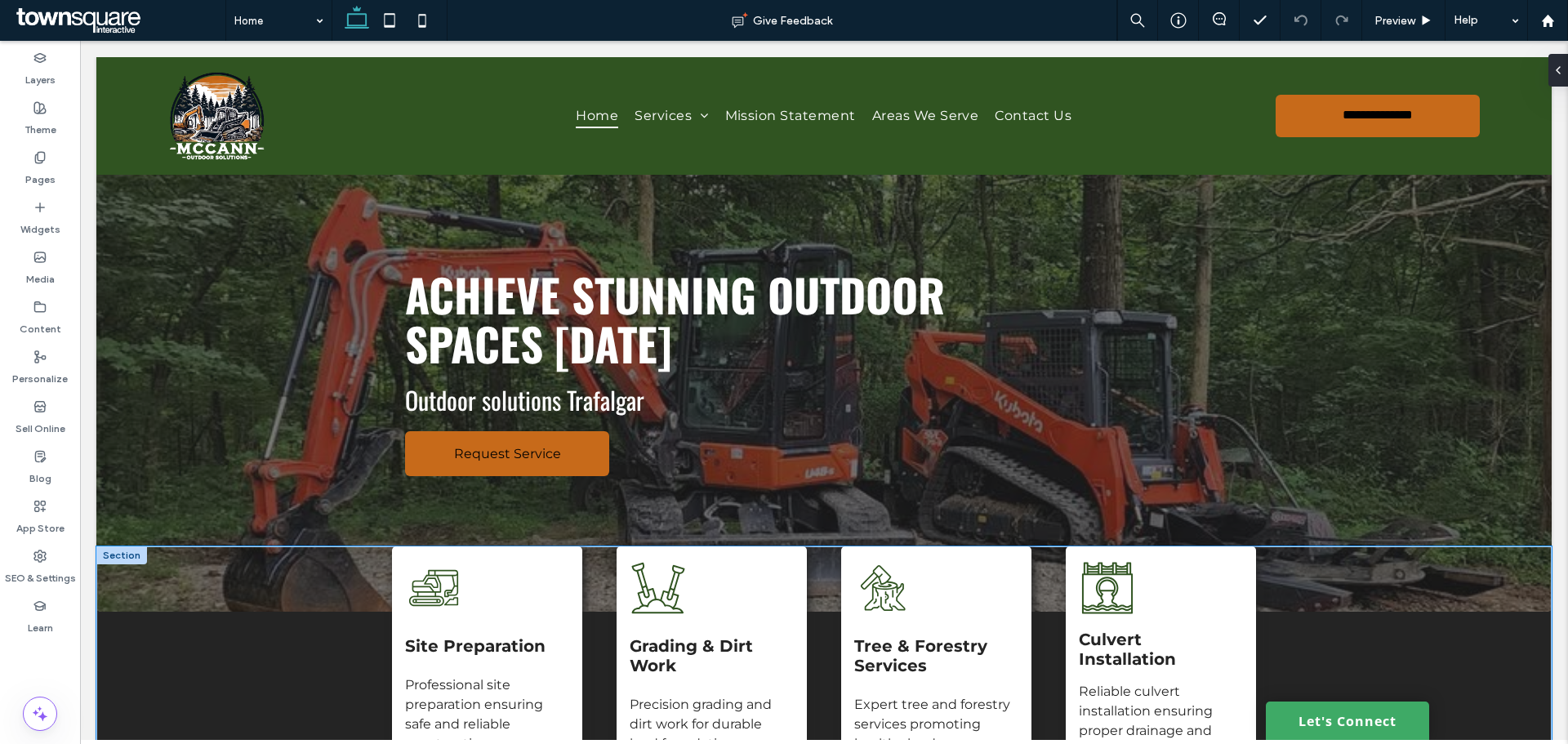
click at [1298, 701] on div "Site Preparation Professional site preparation ensuring safe and reliable const…" at bounding box center [824, 694] width 981 height 294
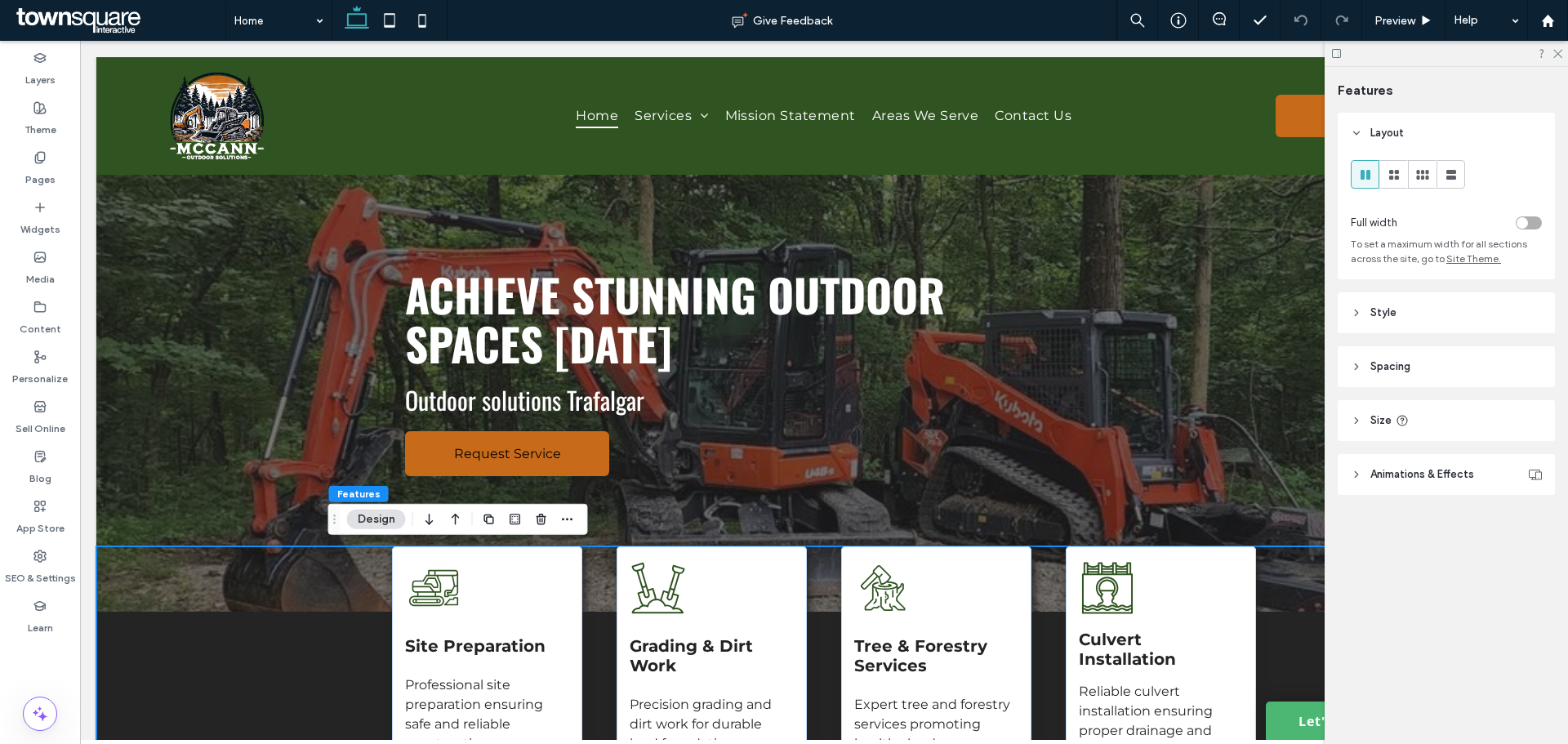
click at [1305, 713] on link "Let's Connect" at bounding box center [1348, 720] width 164 height 38
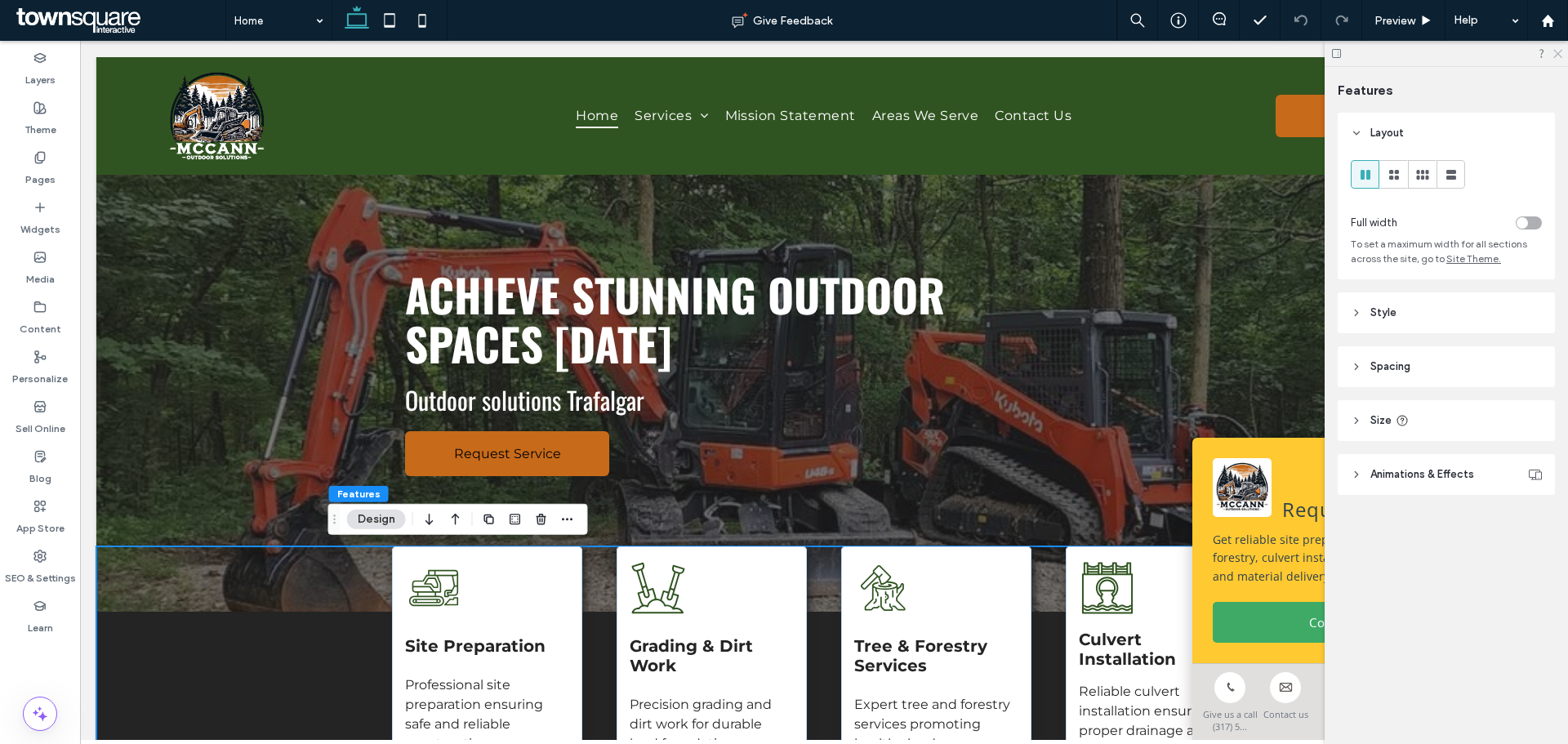
click at [1556, 54] on icon at bounding box center [1557, 52] width 11 height 11
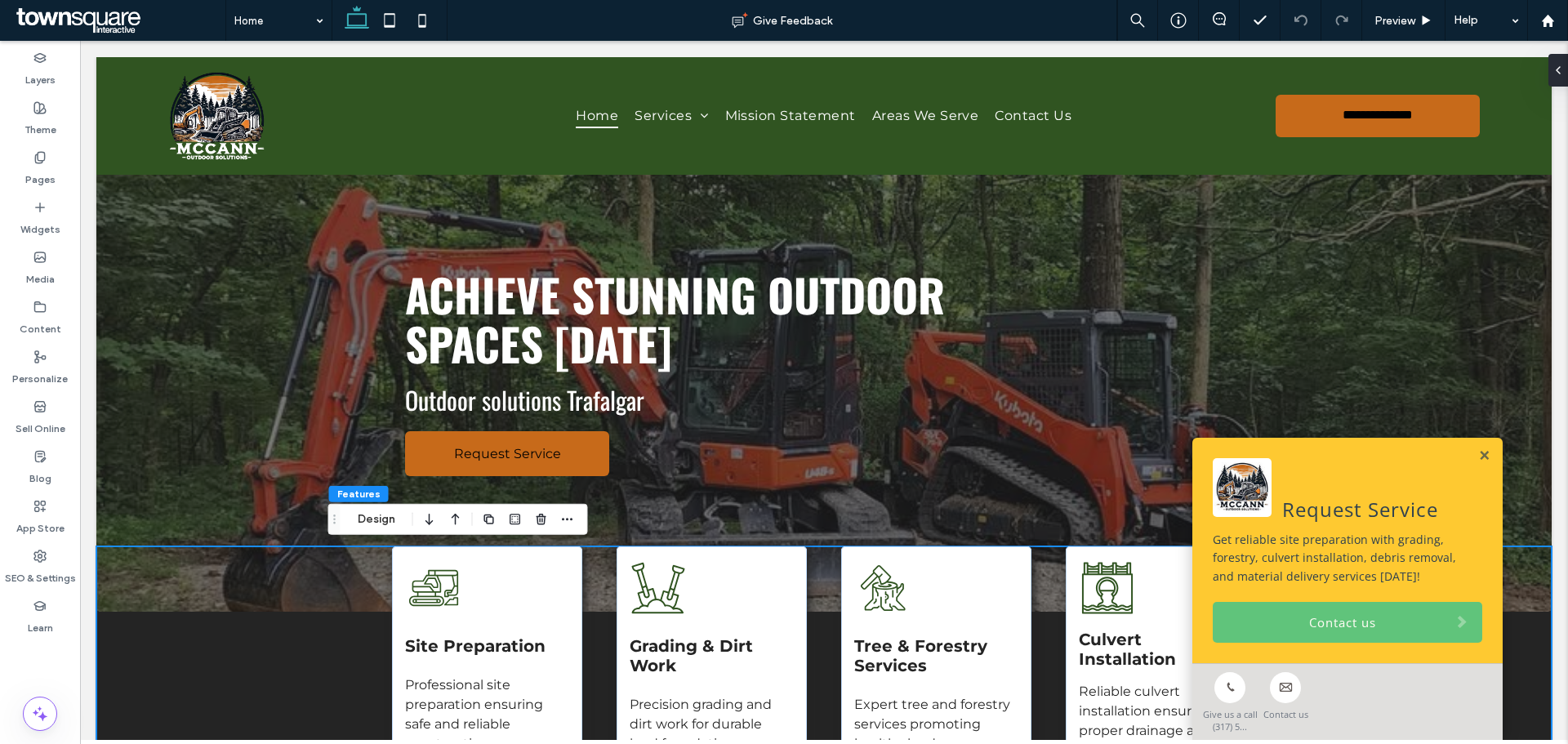
click at [1263, 626] on link "Contact us" at bounding box center [1348, 622] width 270 height 40
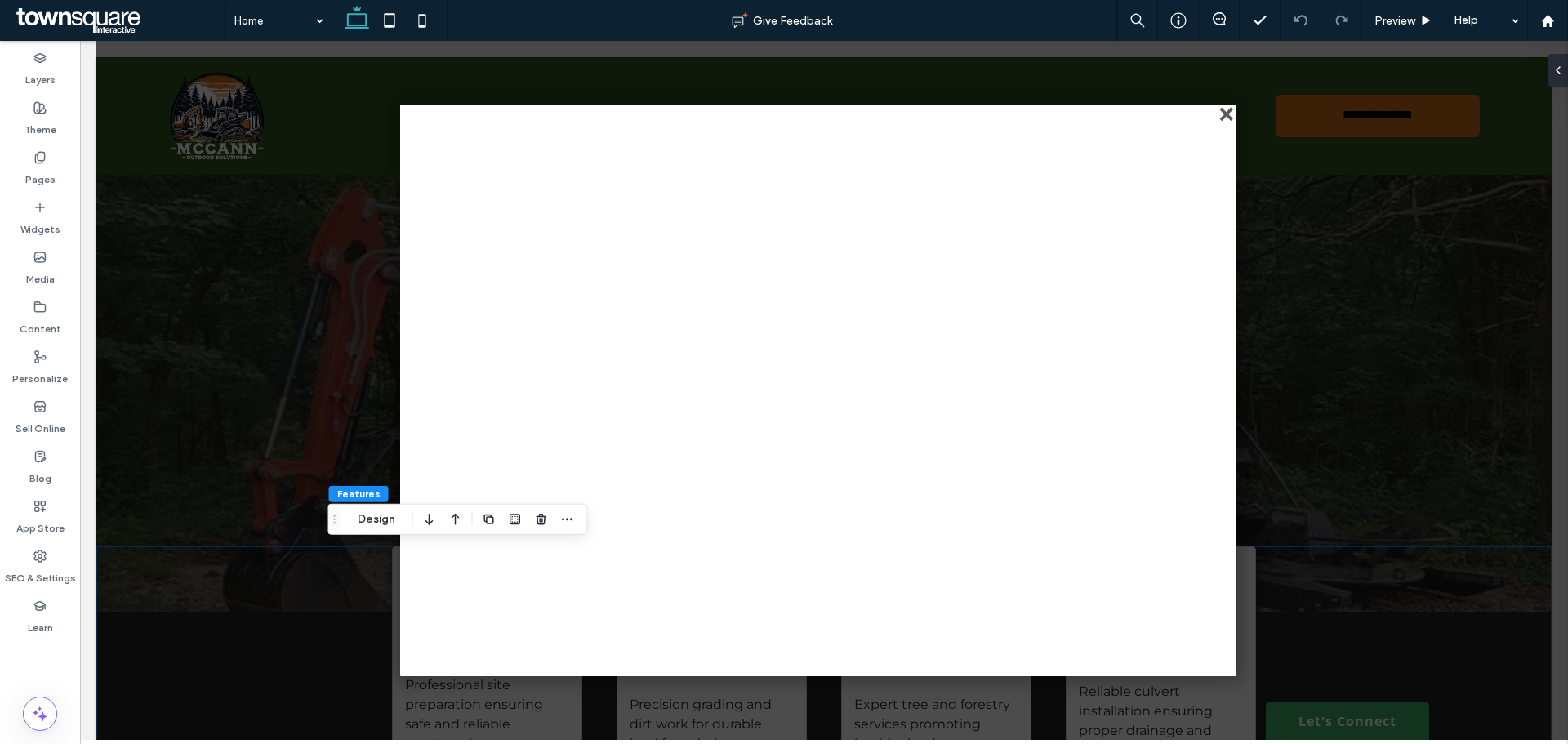
click at [1224, 114] on div "close" at bounding box center [1228, 115] width 12 height 12
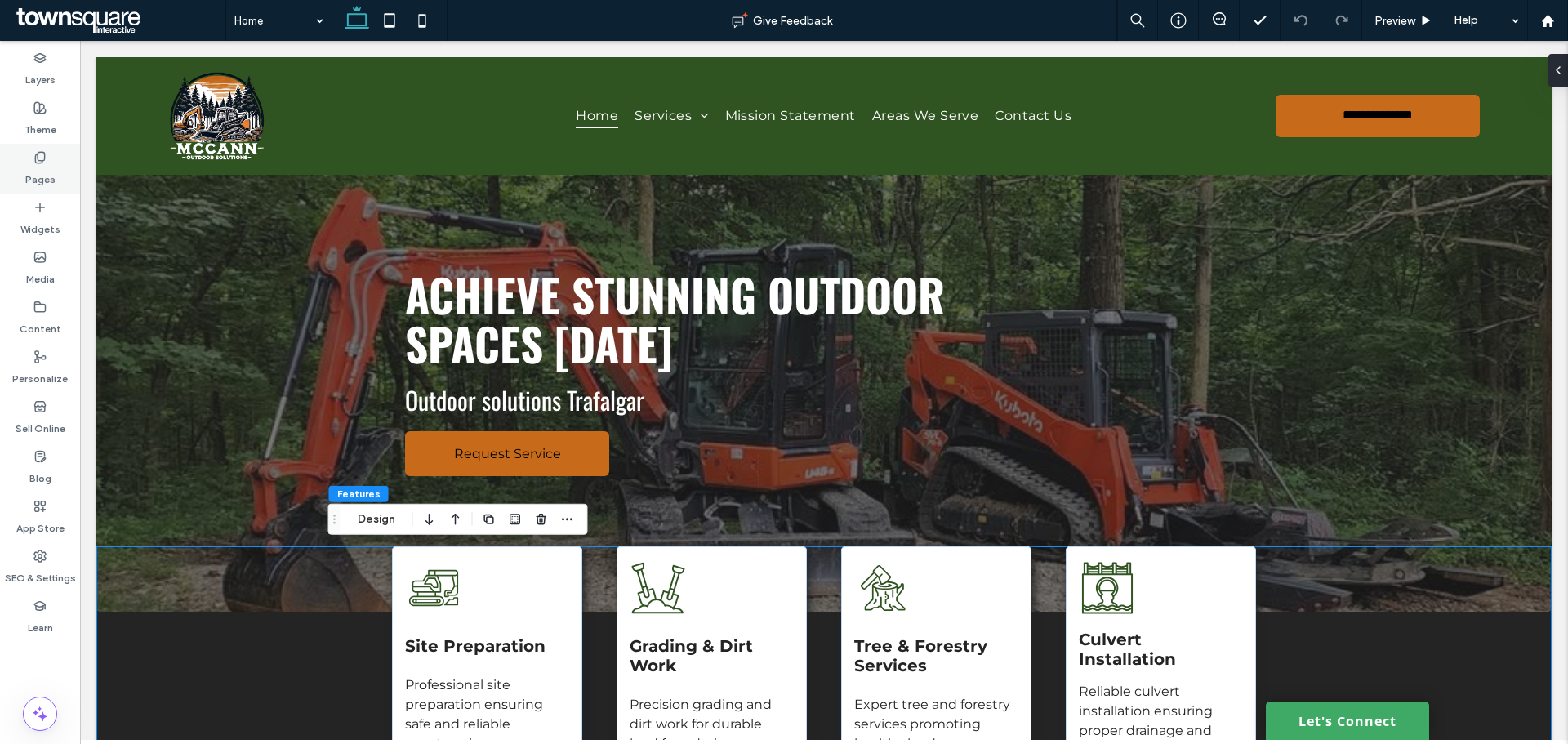
click at [52, 173] on label "Pages" at bounding box center [40, 175] width 31 height 23
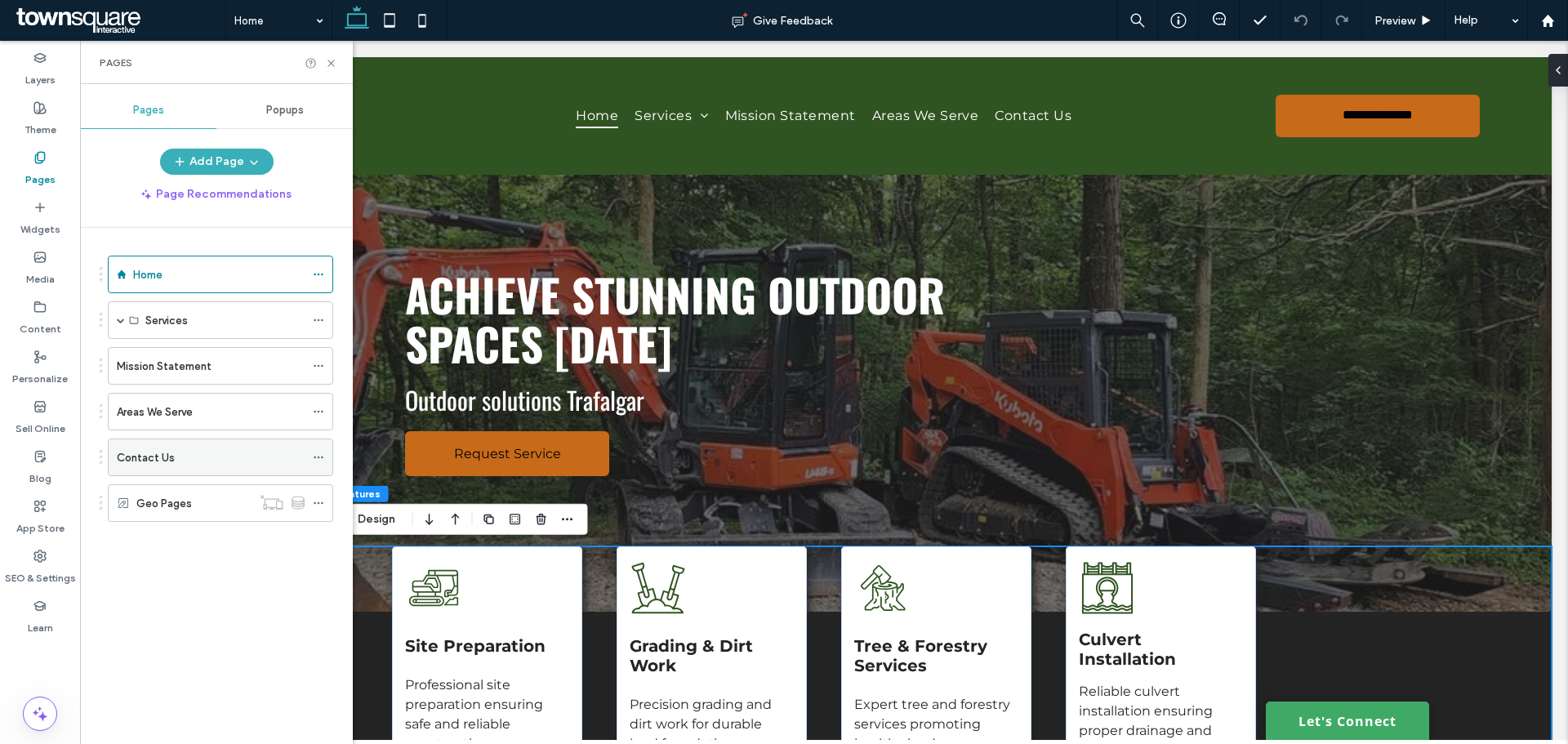
click at [166, 473] on div "Contact Us" at bounding box center [211, 457] width 188 height 35
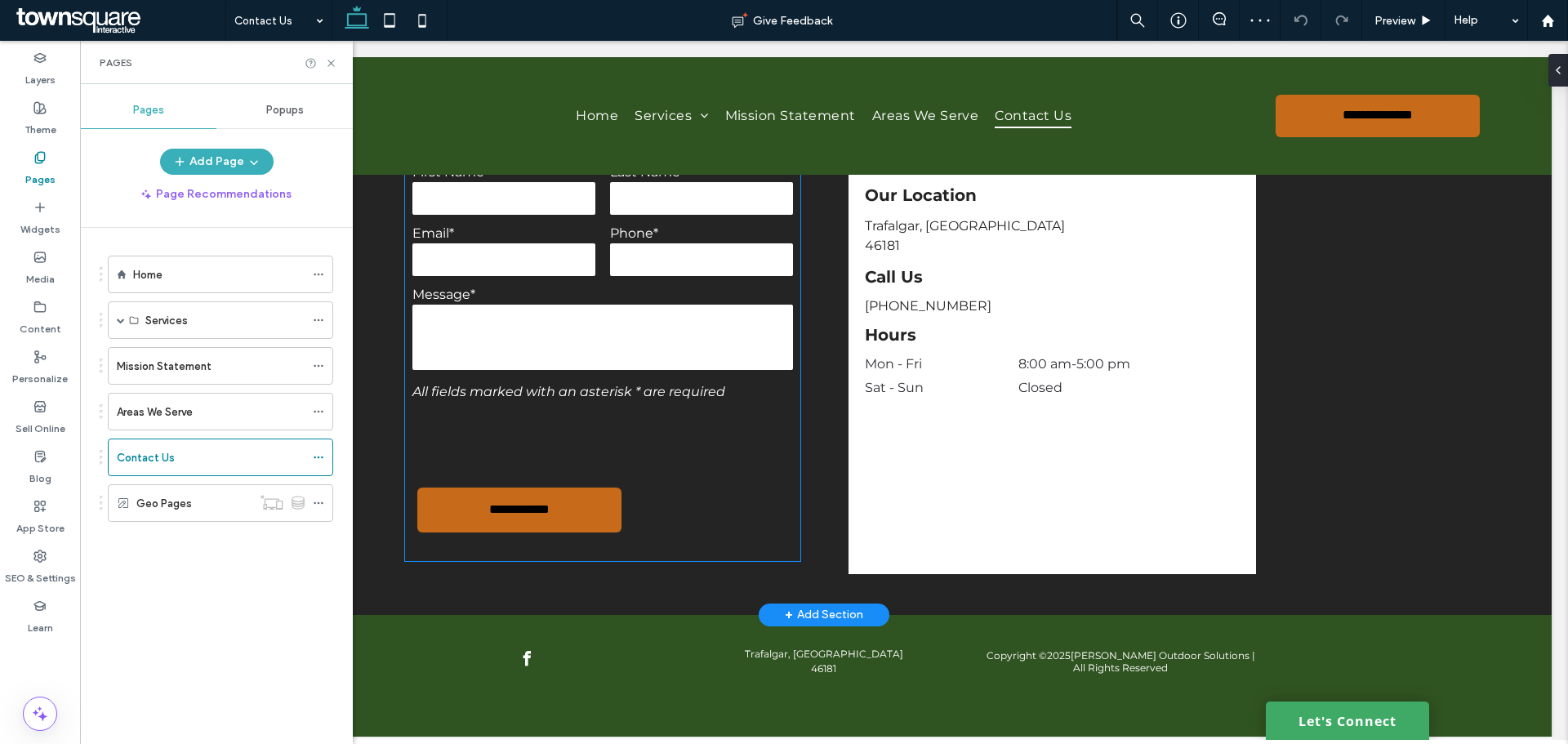
scroll to position [364, 0]
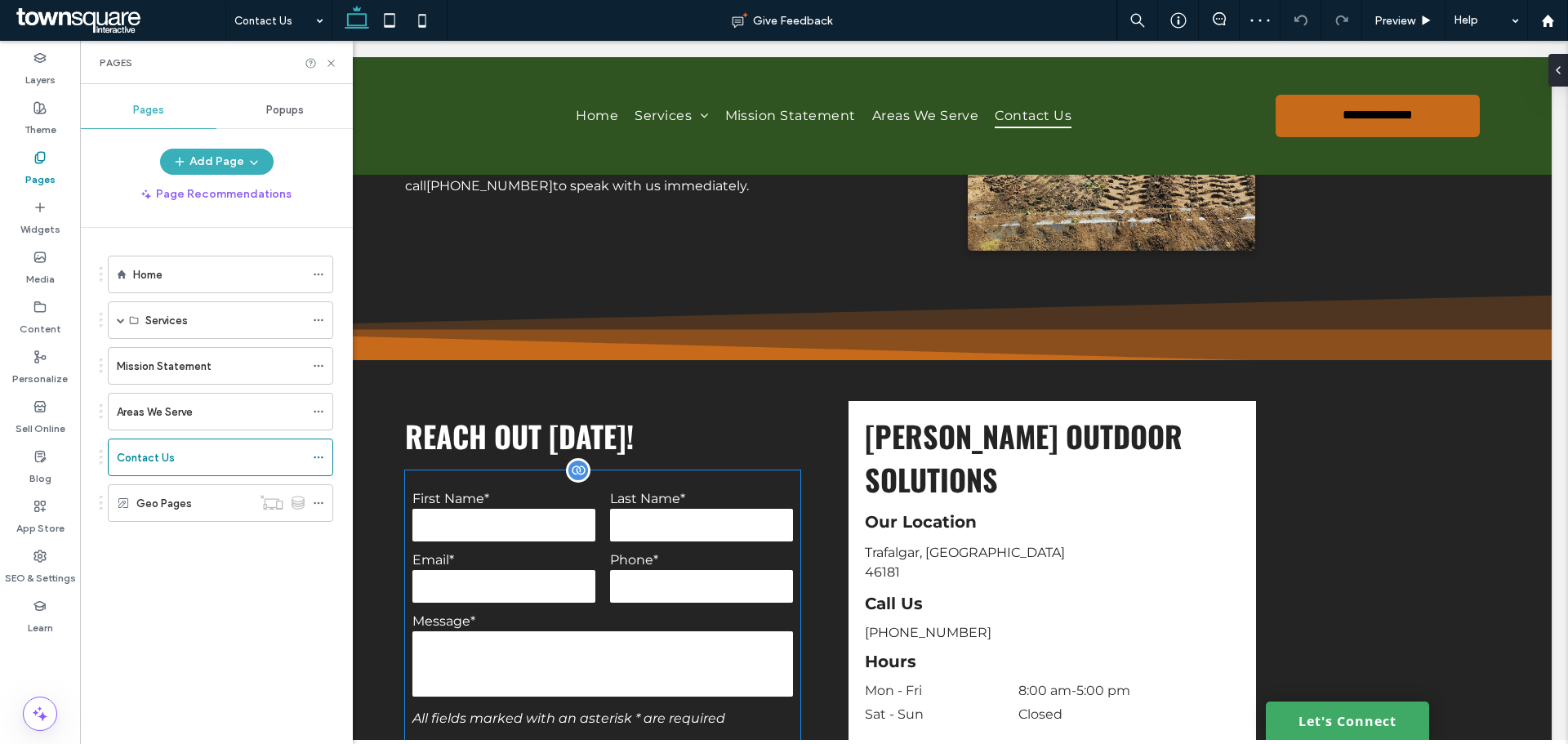
click at [601, 545] on form "**********" at bounding box center [602, 679] width 395 height 418
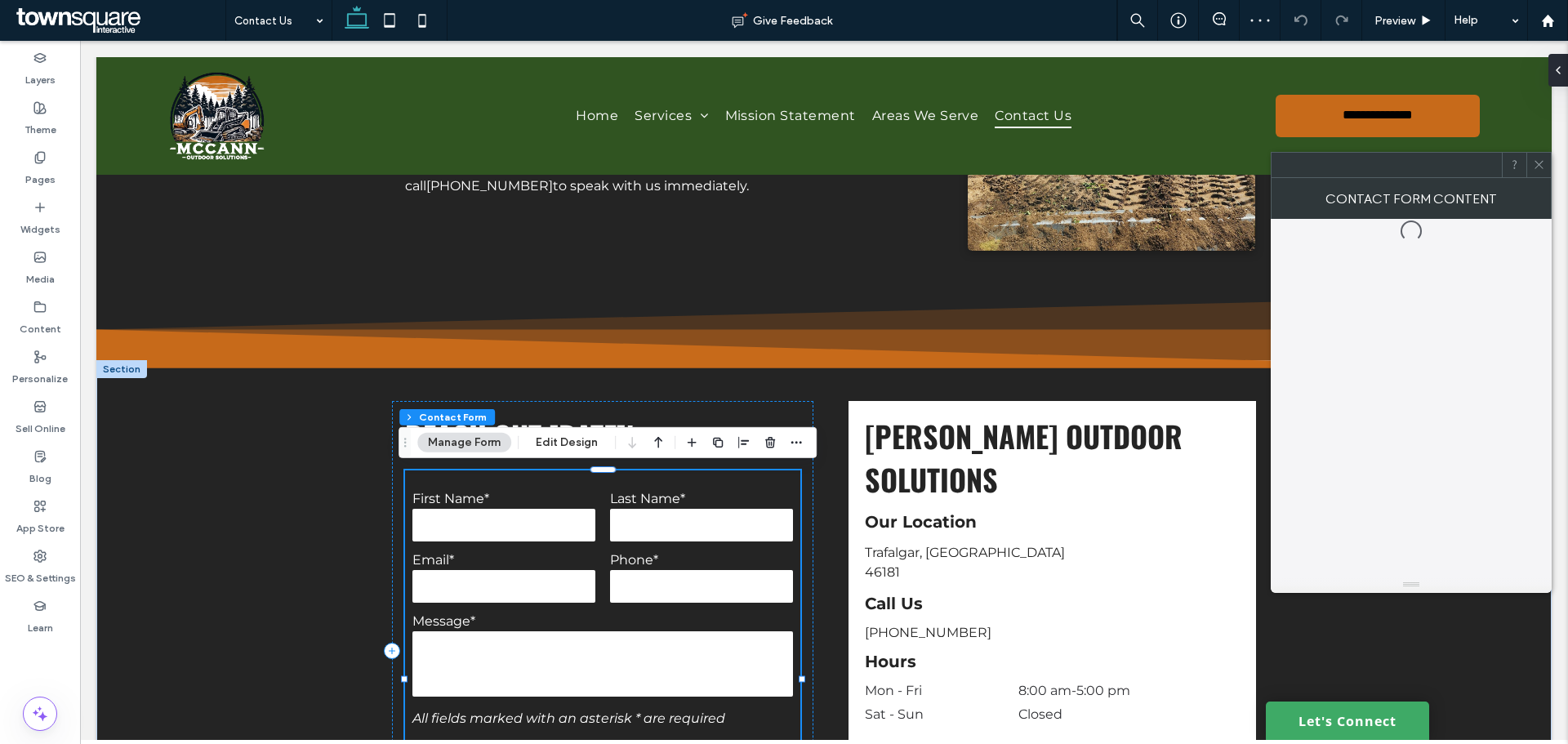
type input "*"
type input "***"
type input "*"
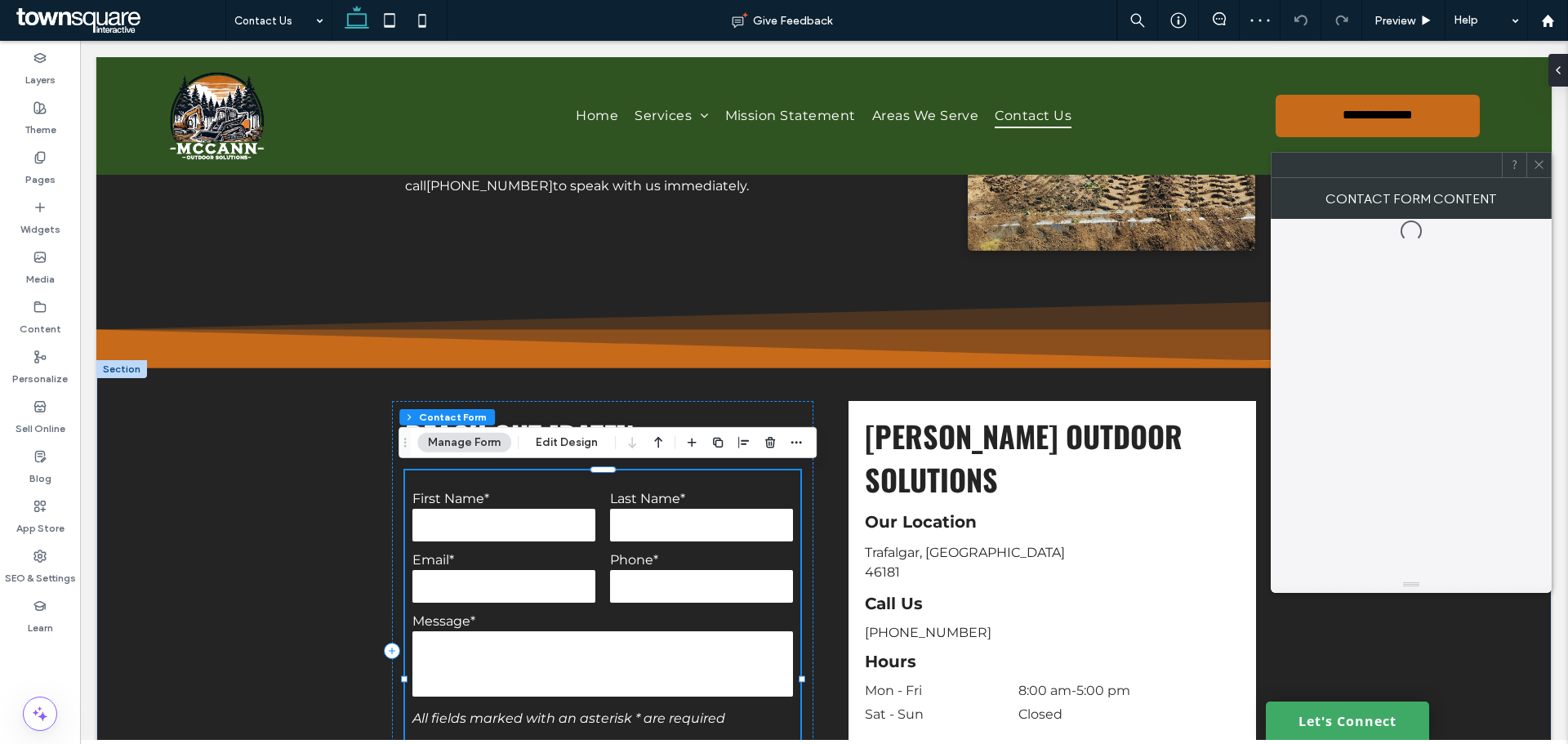
type input "***"
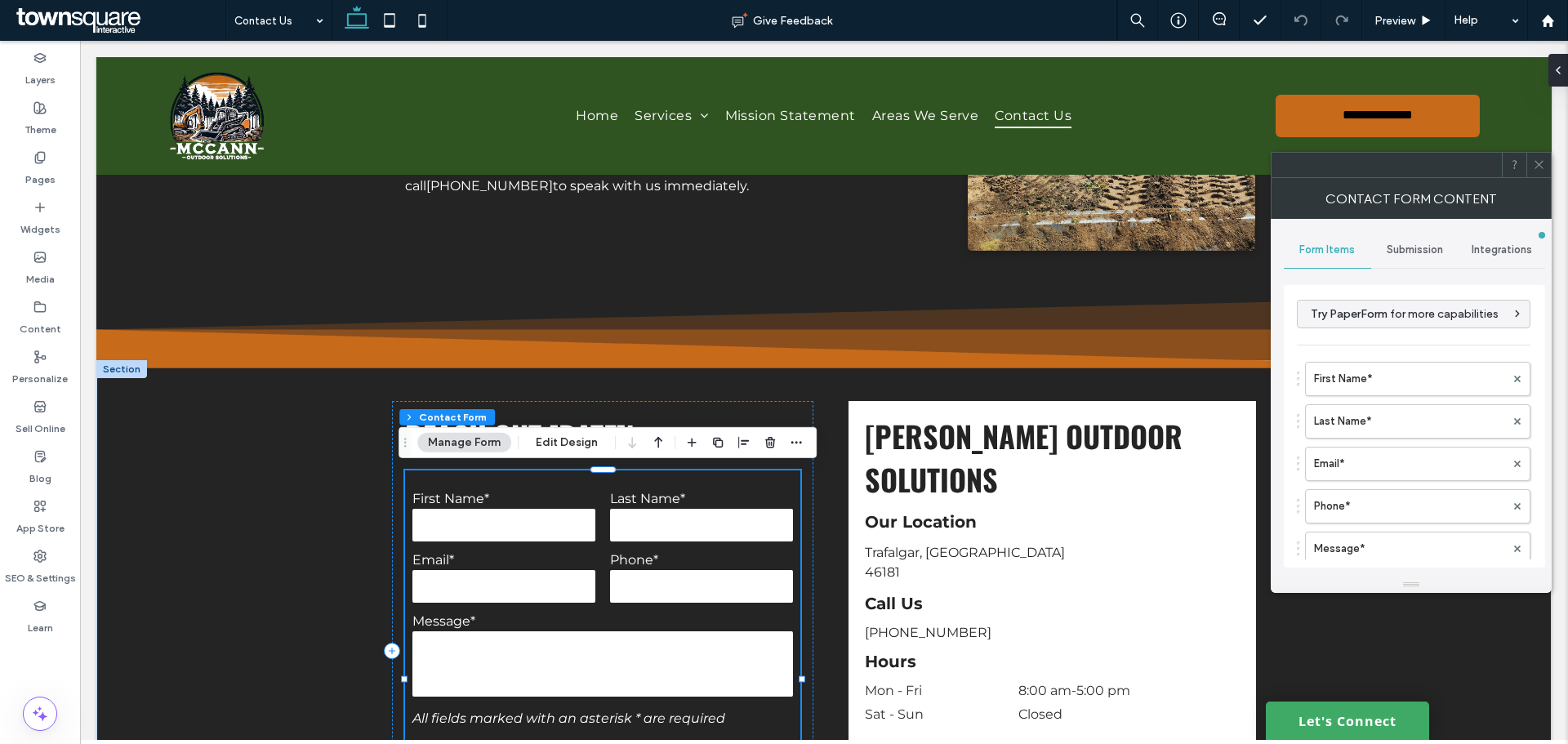
click at [1392, 369] on label "First Name*" at bounding box center [1410, 378] width 191 height 33
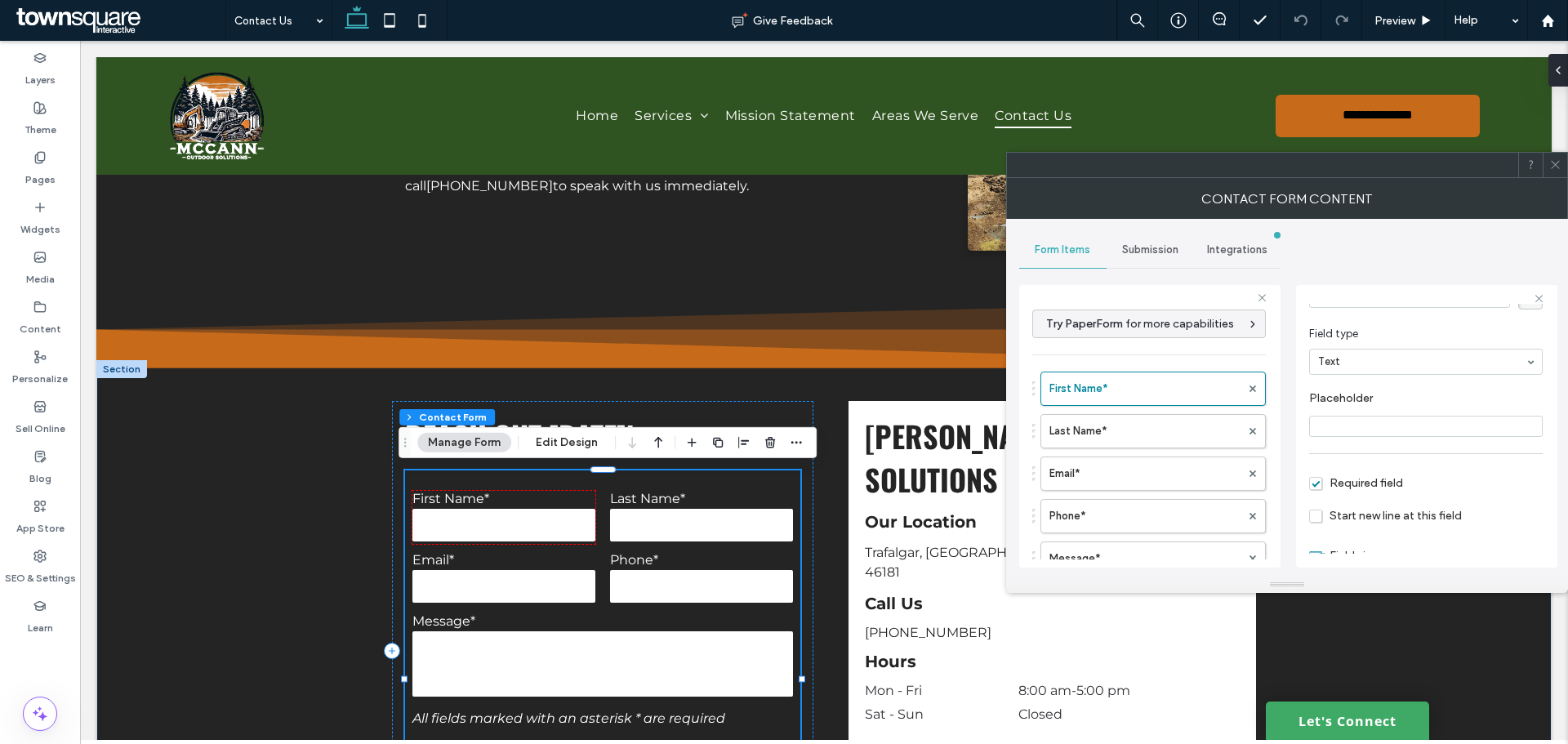
scroll to position [114, 0]
drag, startPoint x: 1158, startPoint y: 416, endPoint x: 1124, endPoint y: 428, distance: 36.1
click at [1158, 417] on label "Last Name*" at bounding box center [1145, 431] width 191 height 33
click at [1558, 167] on icon at bounding box center [1555, 165] width 12 height 12
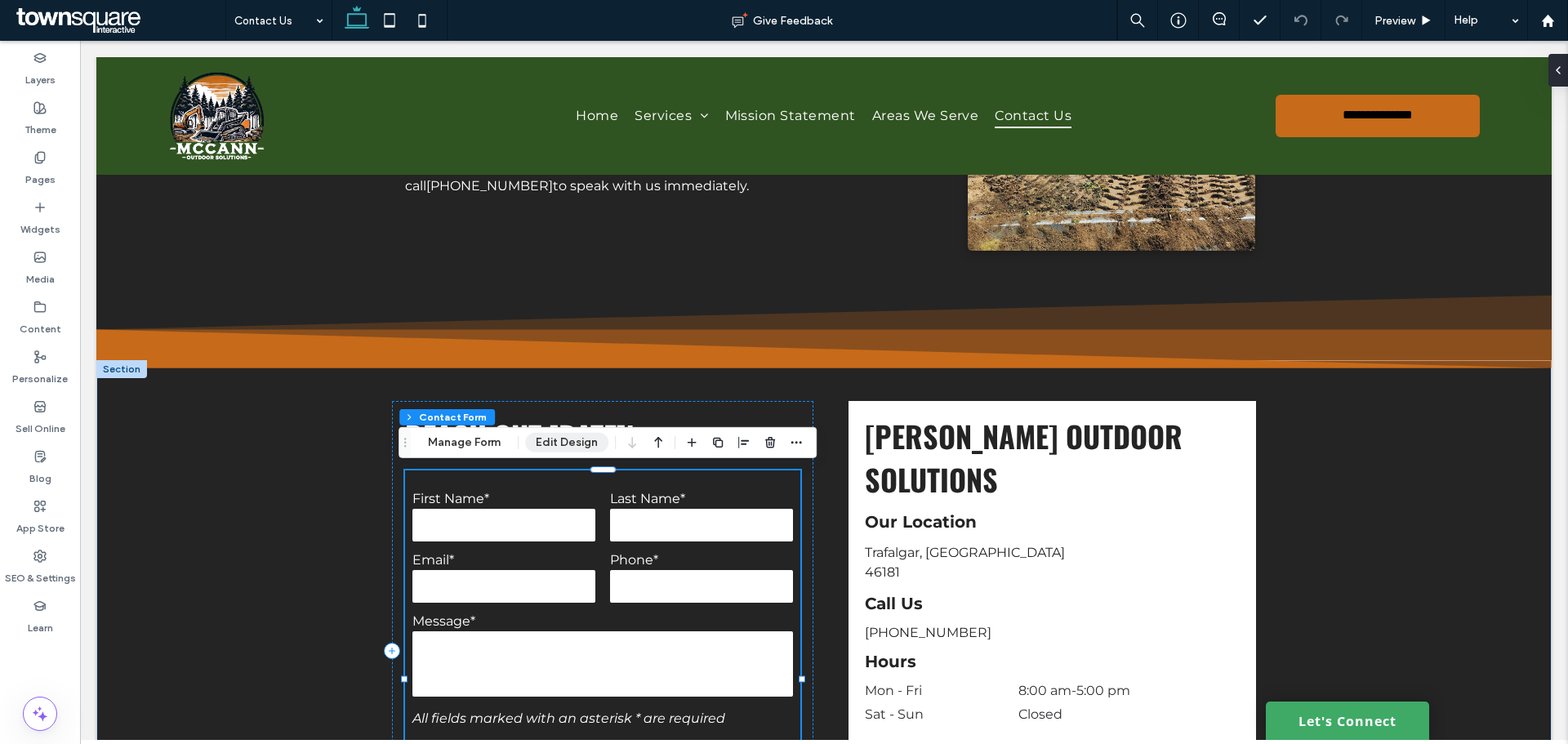
click at [563, 446] on button "Edit Design" at bounding box center [567, 442] width 84 height 20
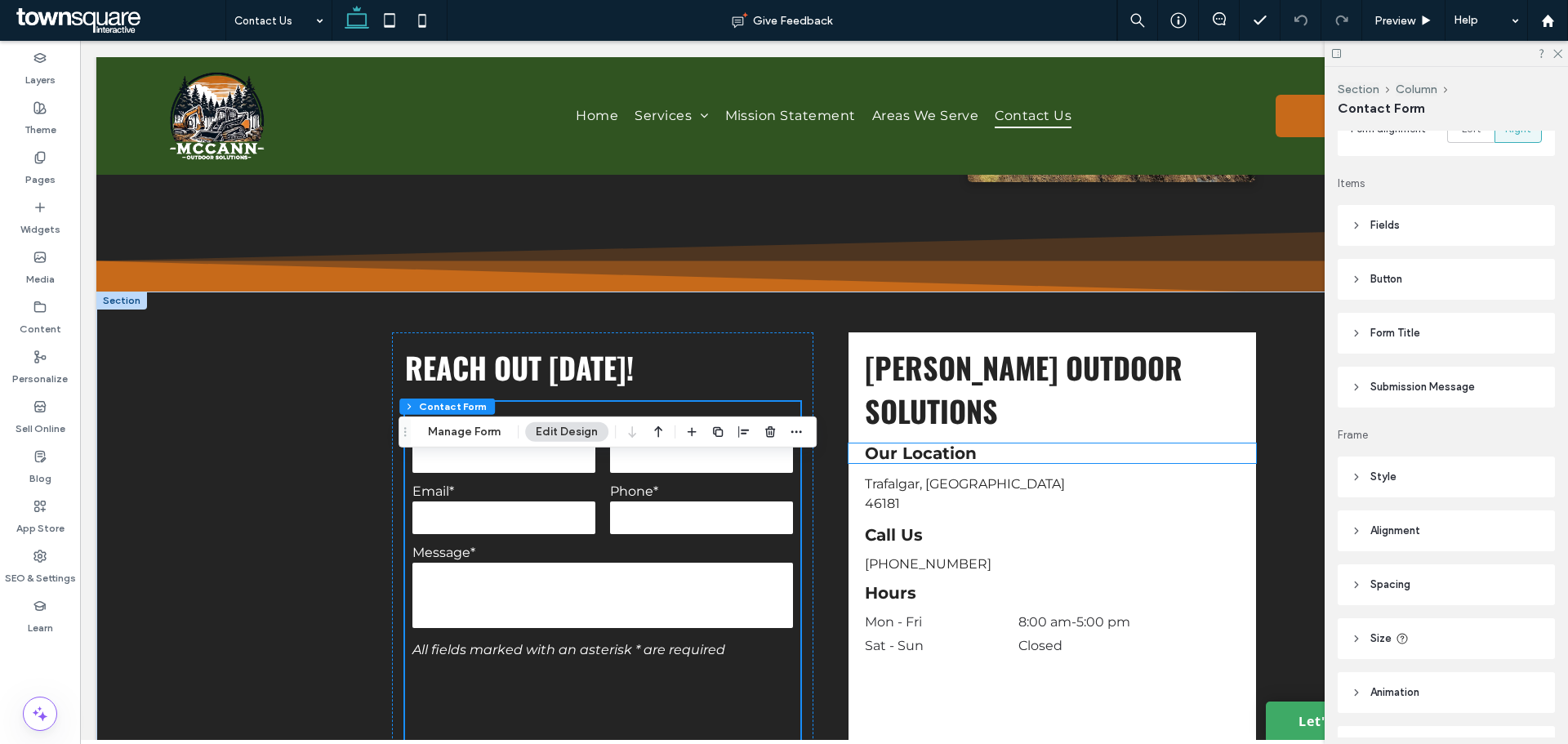
scroll to position [527, 0]
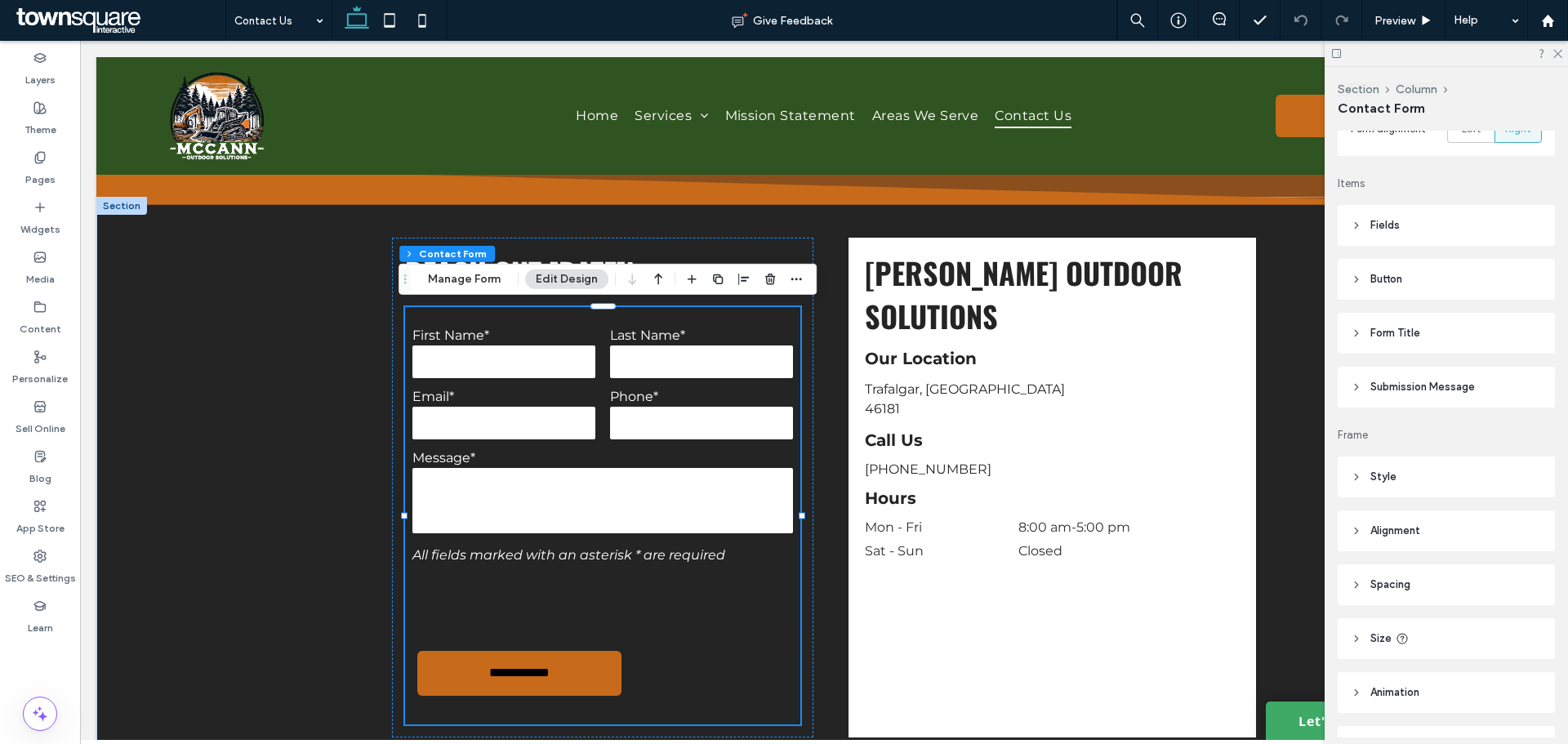
click at [1371, 391] on span "Submission Message" at bounding box center [1423, 387] width 104 height 17
click at [1560, 53] on icon at bounding box center [1557, 52] width 11 height 11
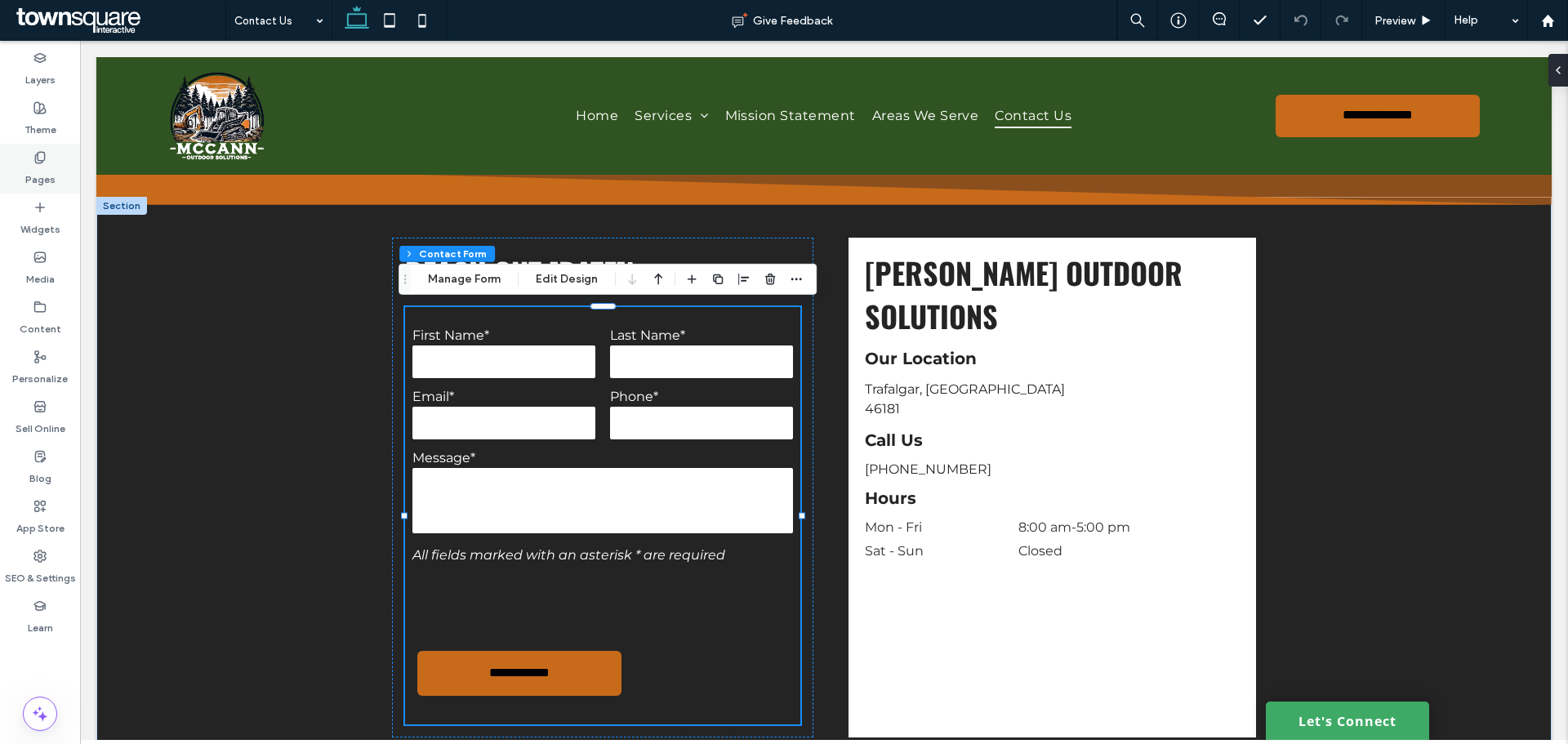
click at [36, 164] on icon at bounding box center [39, 157] width 13 height 13
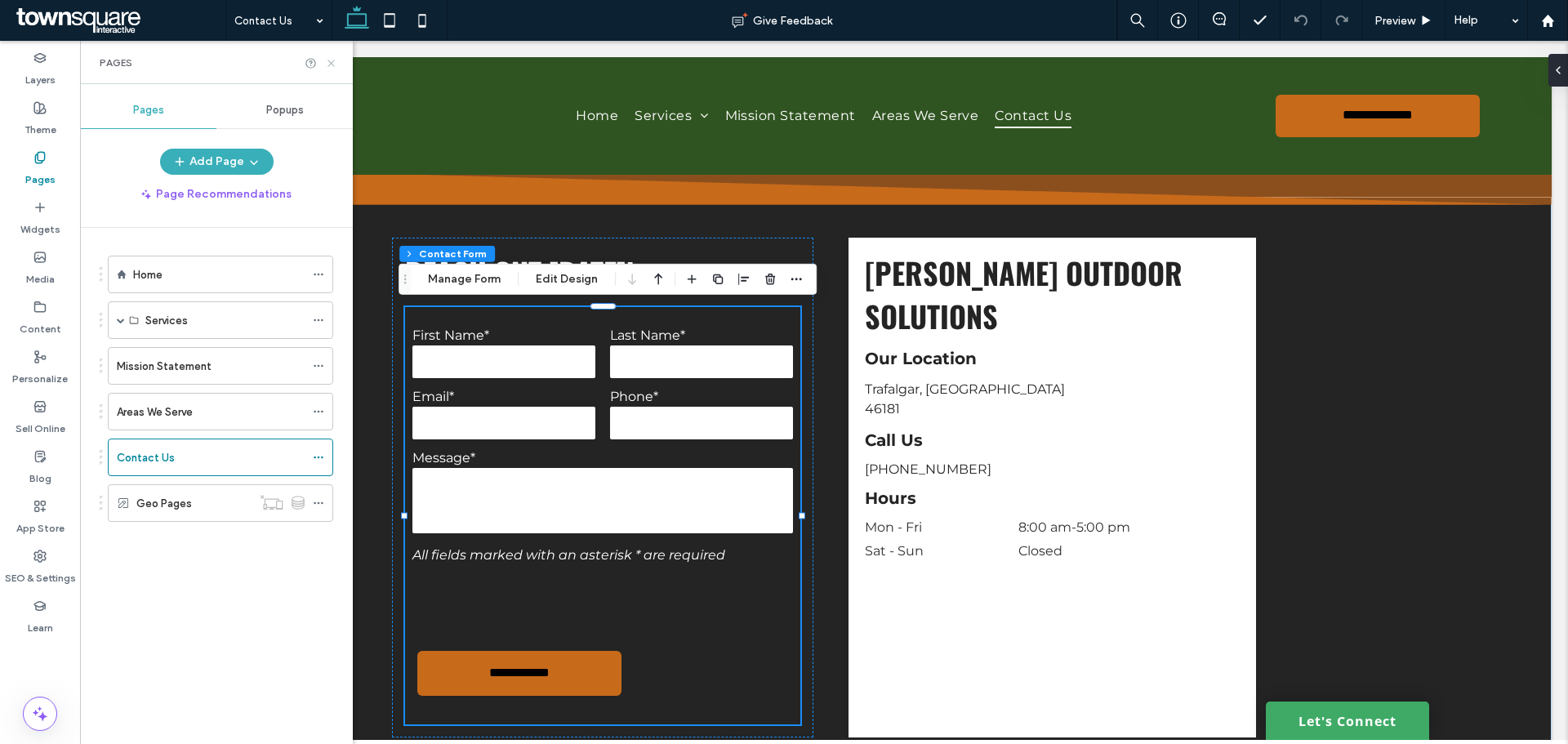
drag, startPoint x: 331, startPoint y: 64, endPoint x: 284, endPoint y: 299, distance: 239.7
click at [331, 64] on use at bounding box center [330, 63] width 7 height 7
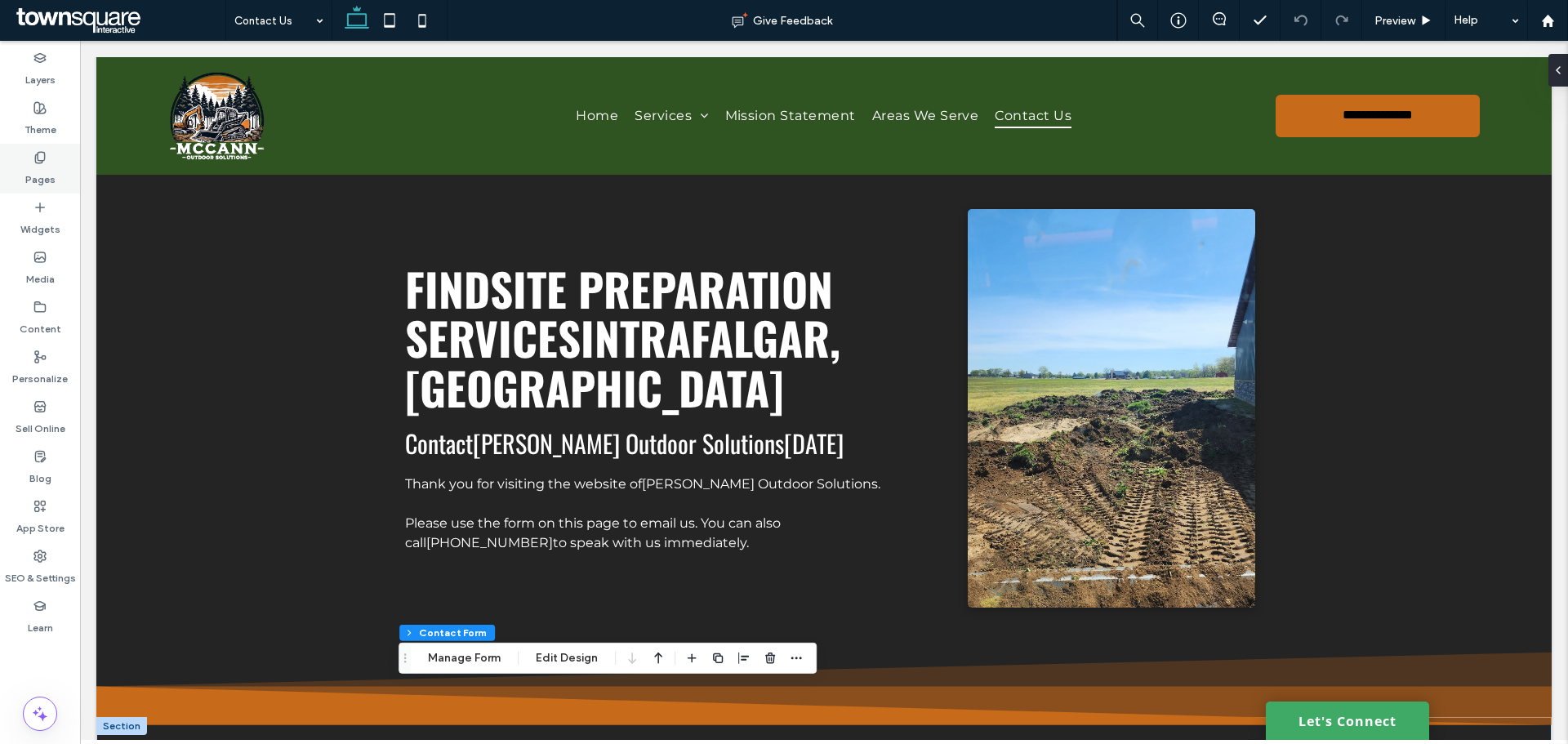
scroll to position [0, 0]
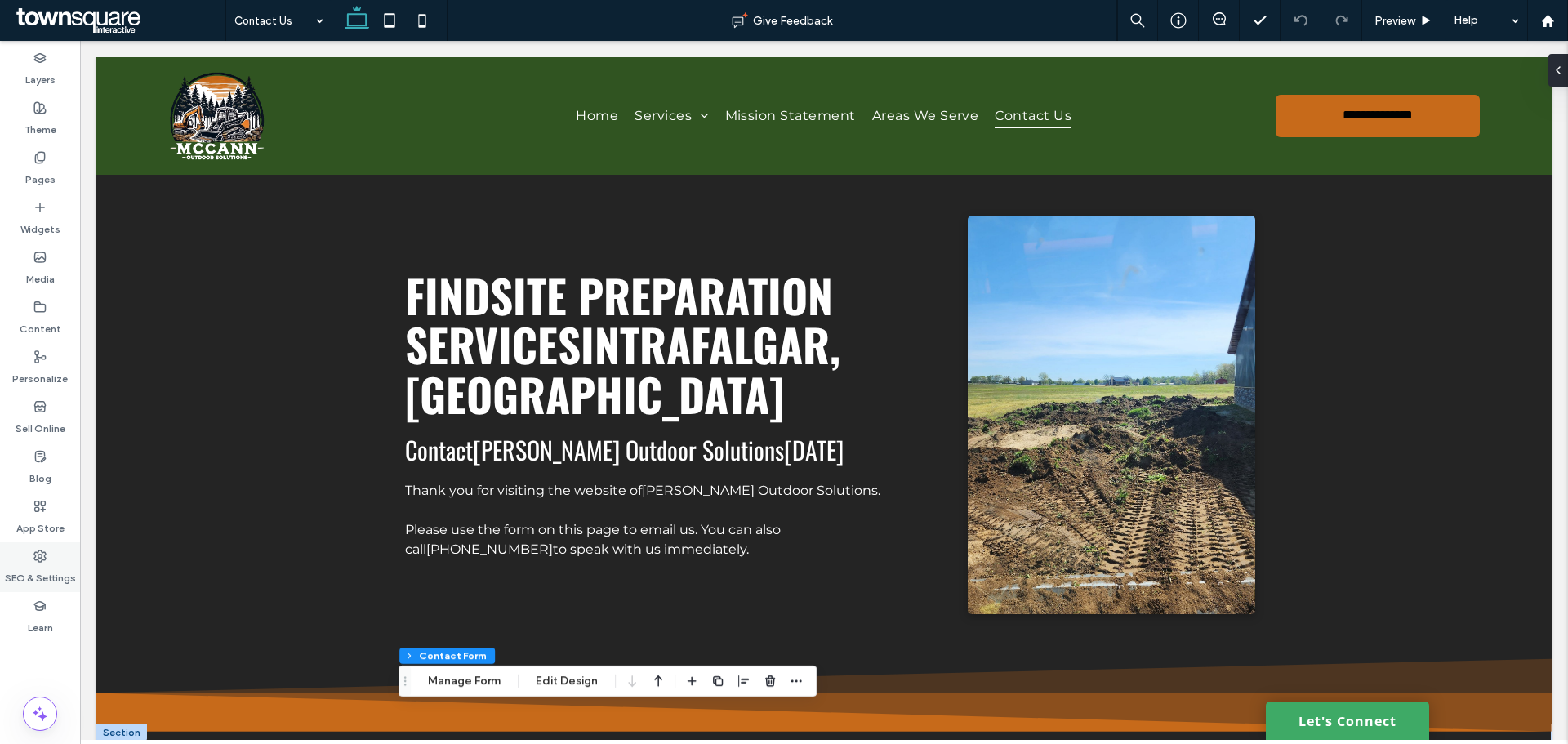
click at [56, 565] on label "SEO & Settings" at bounding box center [40, 574] width 71 height 23
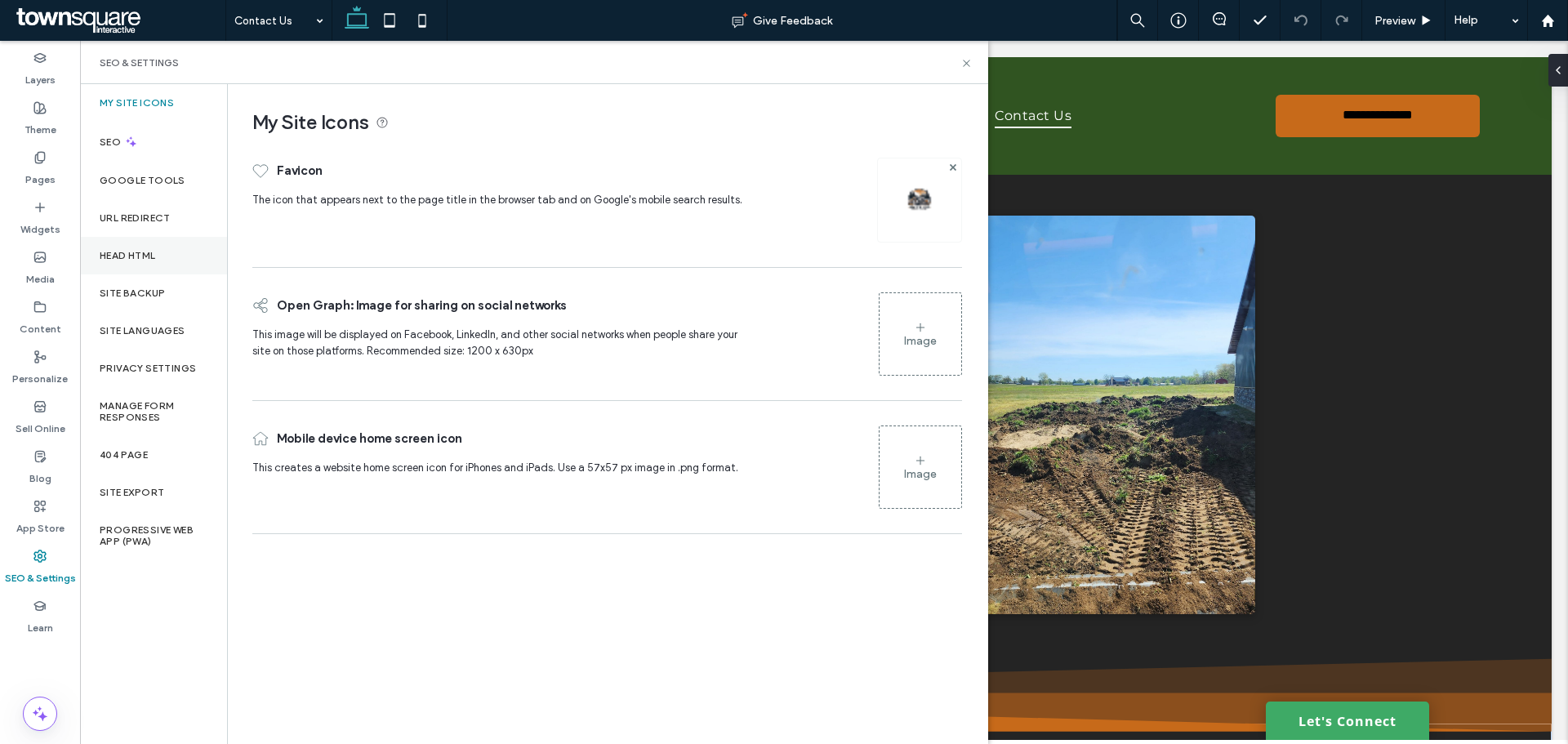
click at [154, 267] on div "Head HTML" at bounding box center [153, 255] width 147 height 37
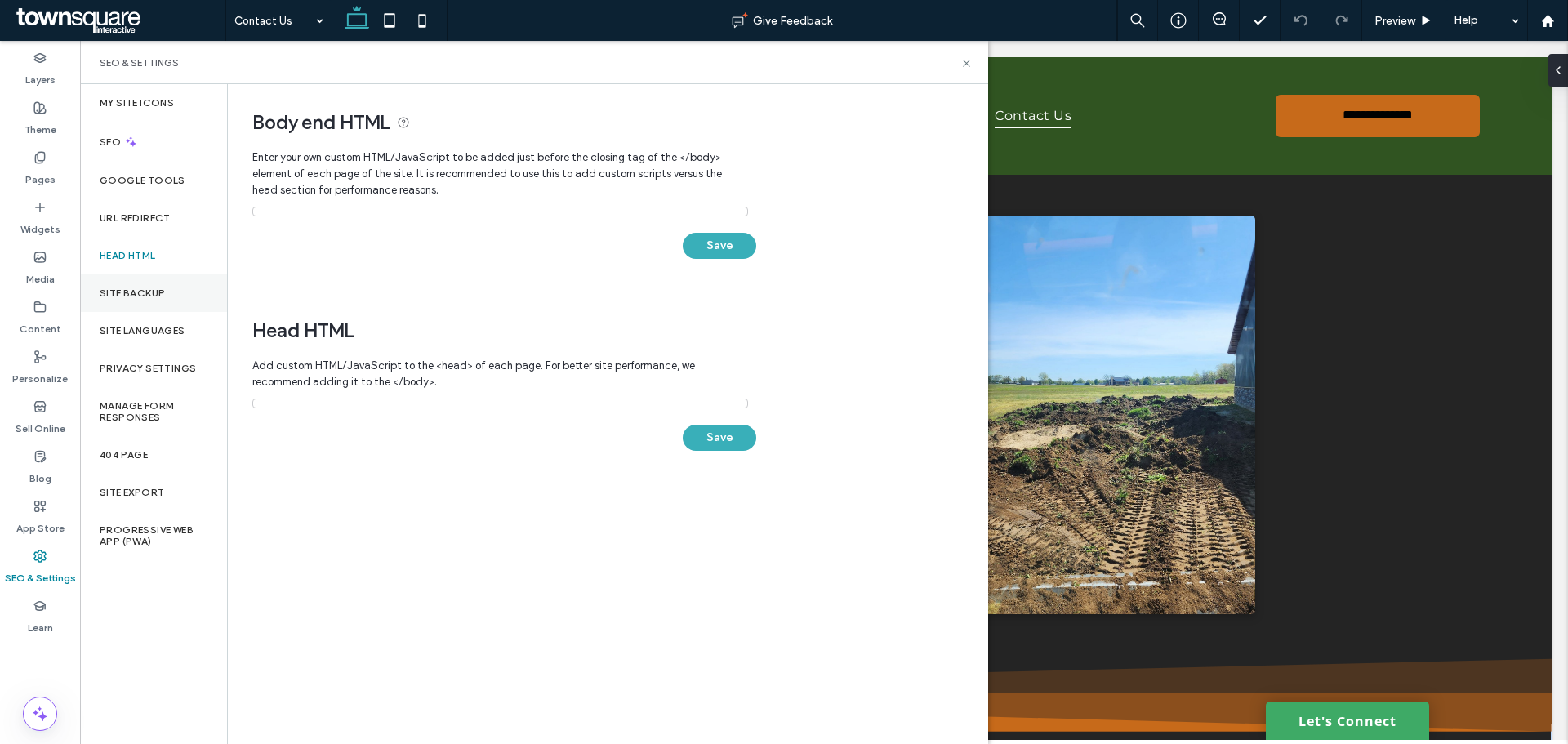
click at [155, 304] on div "Site Backup" at bounding box center [153, 294] width 147 height 37
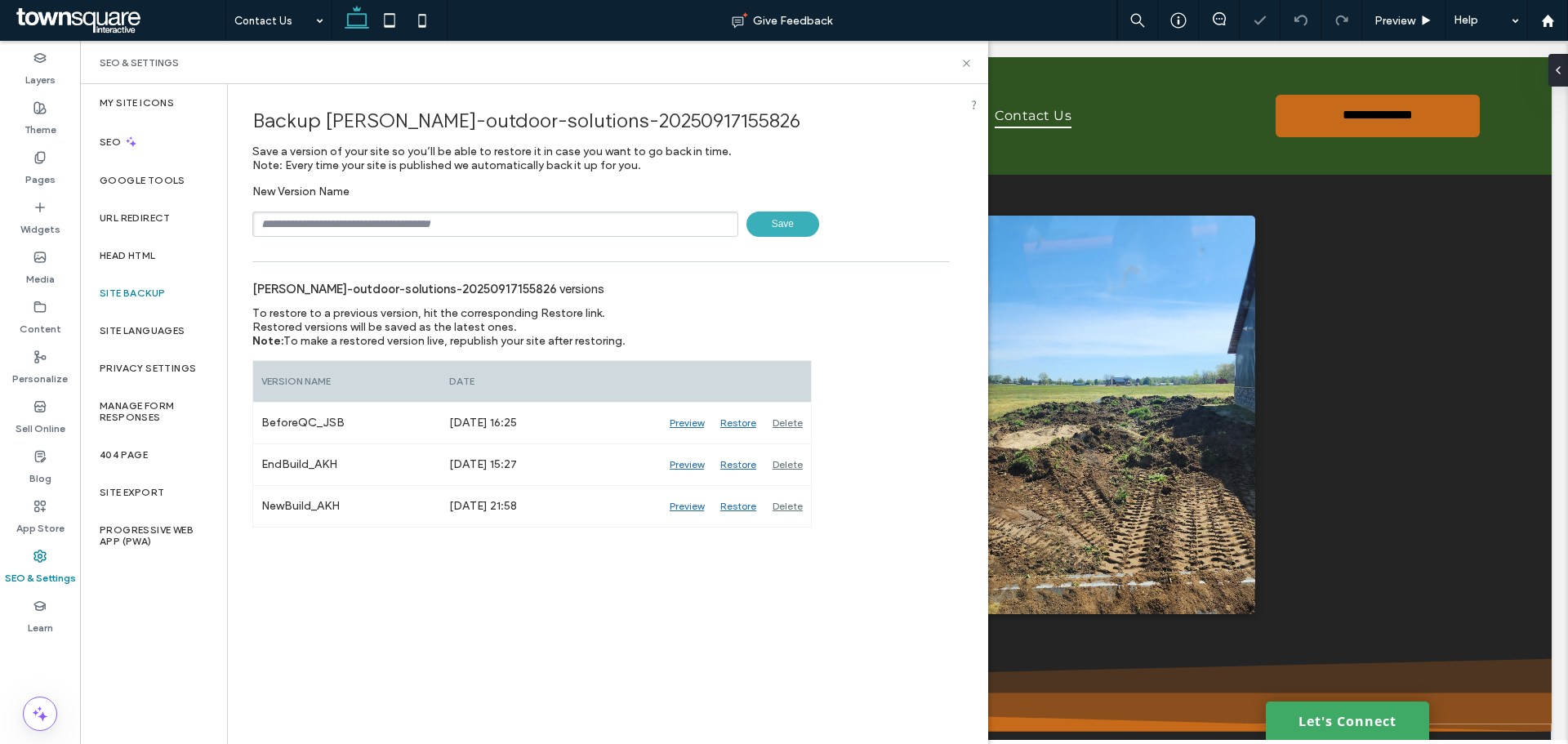
click at [389, 226] on input "text" at bounding box center [495, 225] width 486 height 26
type input "**********"
click at [788, 230] on span "Save" at bounding box center [784, 225] width 73 height 26
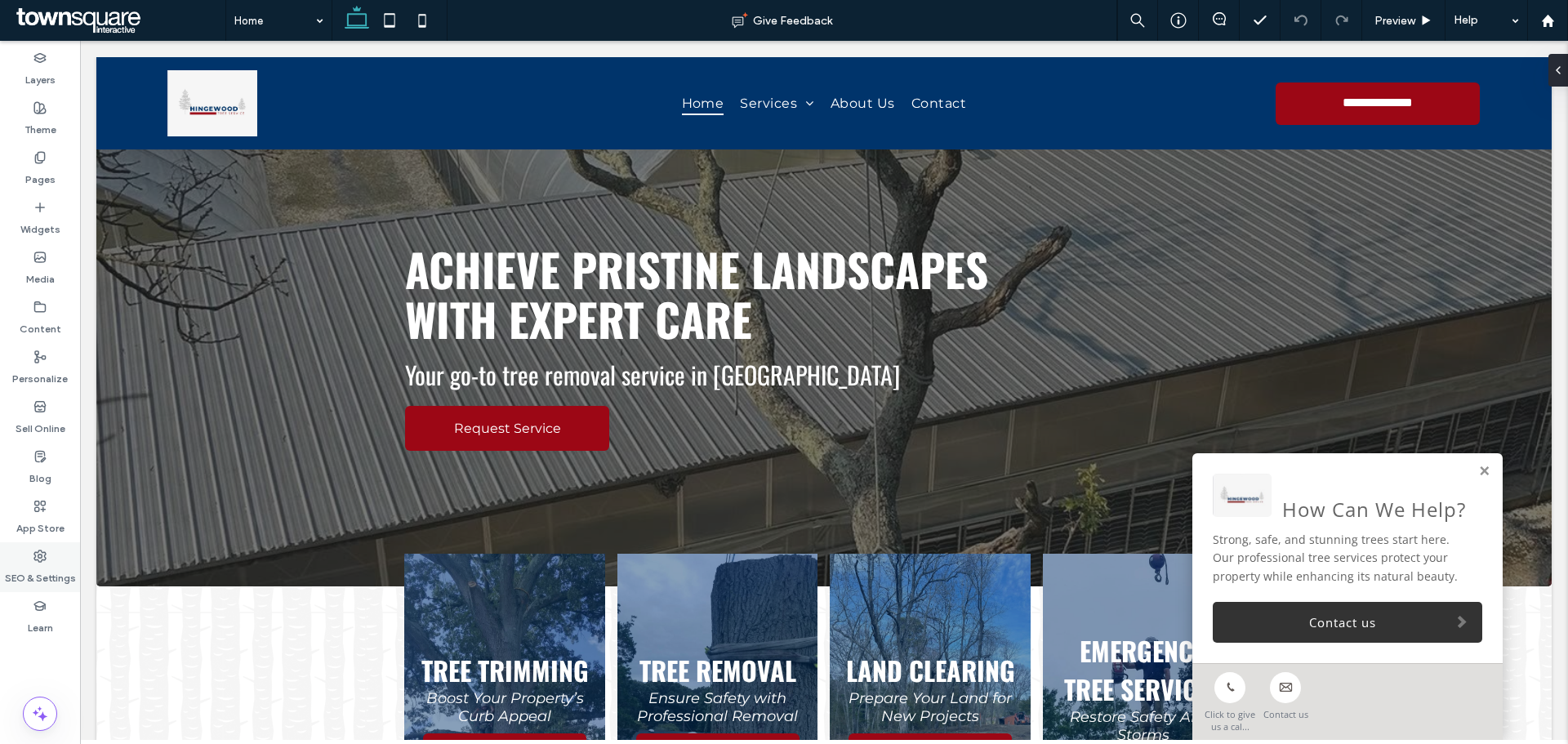
drag, startPoint x: 48, startPoint y: 553, endPoint x: 49, endPoint y: 543, distance: 10.0
click at [47, 553] on div "SEO & Settings" at bounding box center [39, 567] width 80 height 50
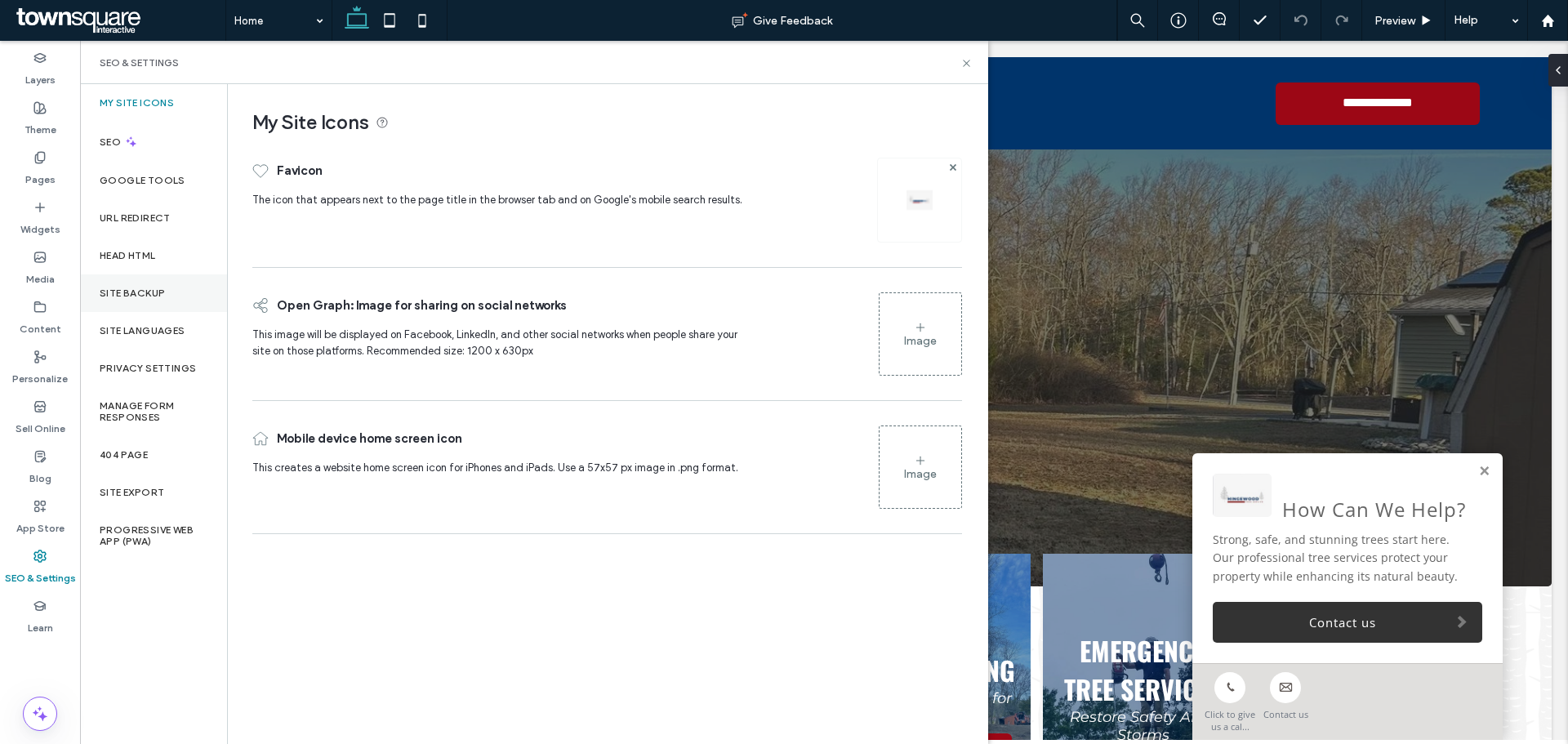
click at [102, 288] on label "Site Backup" at bounding box center [132, 294] width 65 height 12
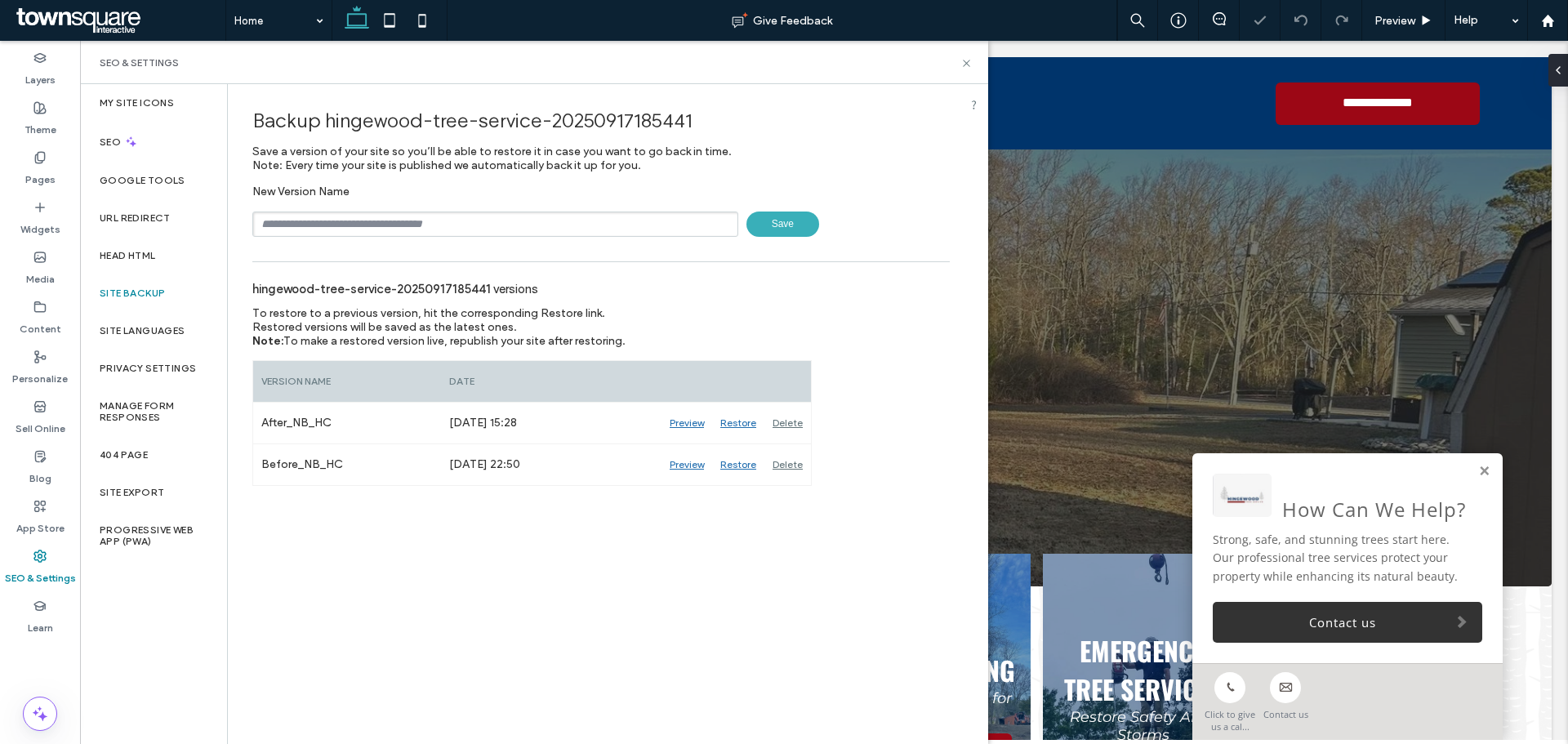
click at [387, 215] on input "text" at bounding box center [495, 225] width 486 height 26
type input "**********"
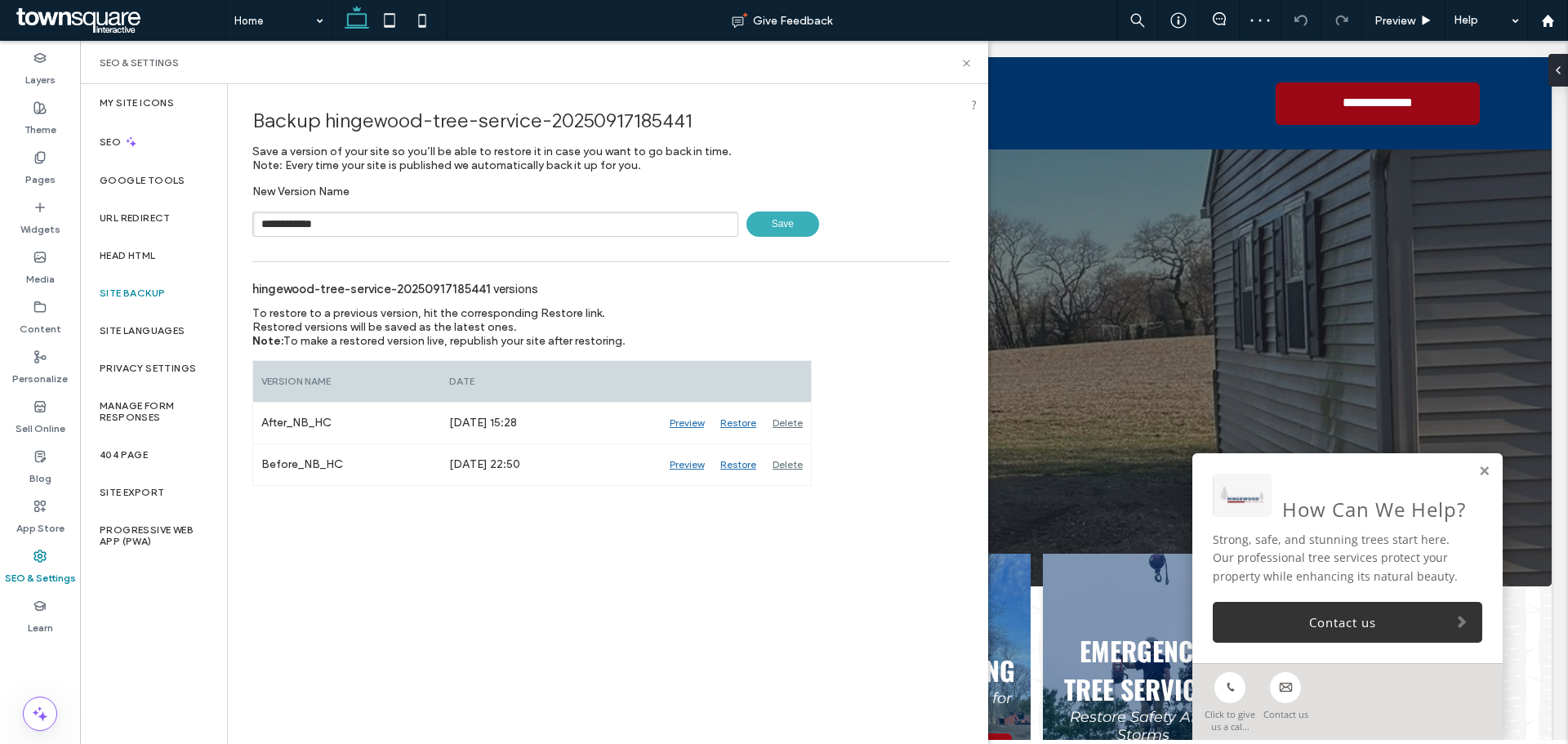
click at [776, 224] on span "Save" at bounding box center [784, 225] width 73 height 26
click at [976, 60] on div "SEO & Settings" at bounding box center [534, 62] width 909 height 43
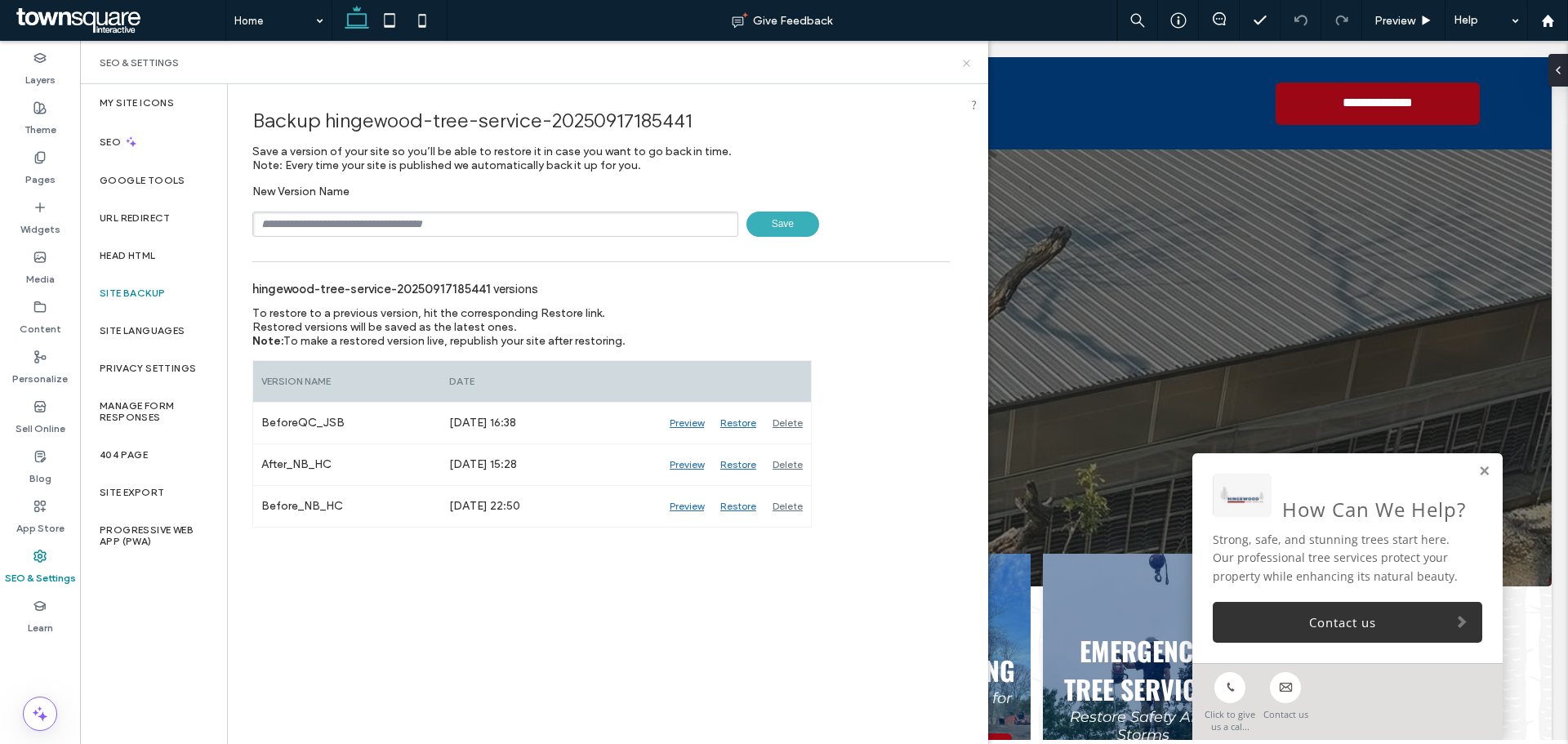
drag, startPoint x: 961, startPoint y: 65, endPoint x: 881, endPoint y: 26, distance: 89.0
click at [961, 65] on icon at bounding box center [967, 63] width 12 height 12
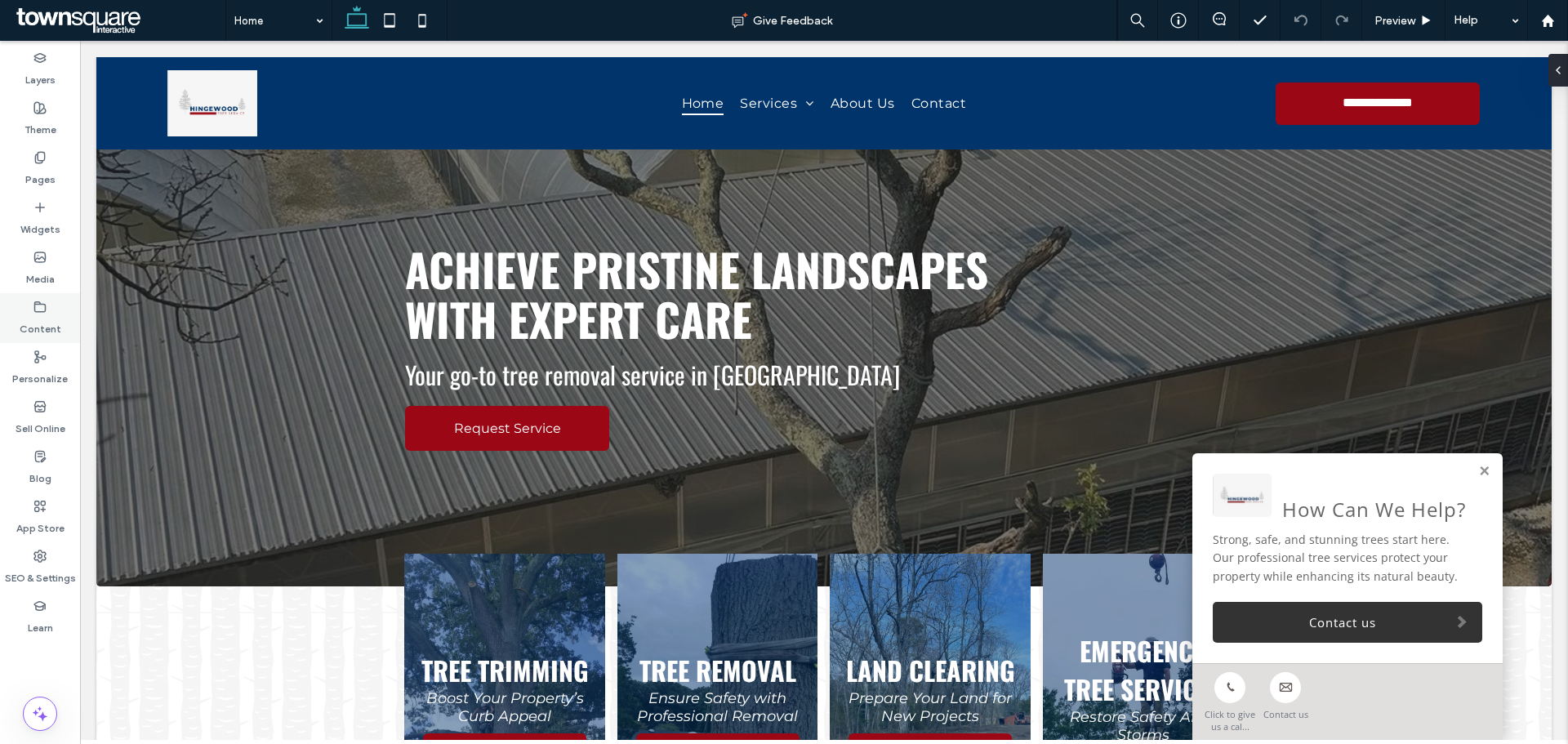
click at [36, 323] on label "Content" at bounding box center [40, 324] width 41 height 23
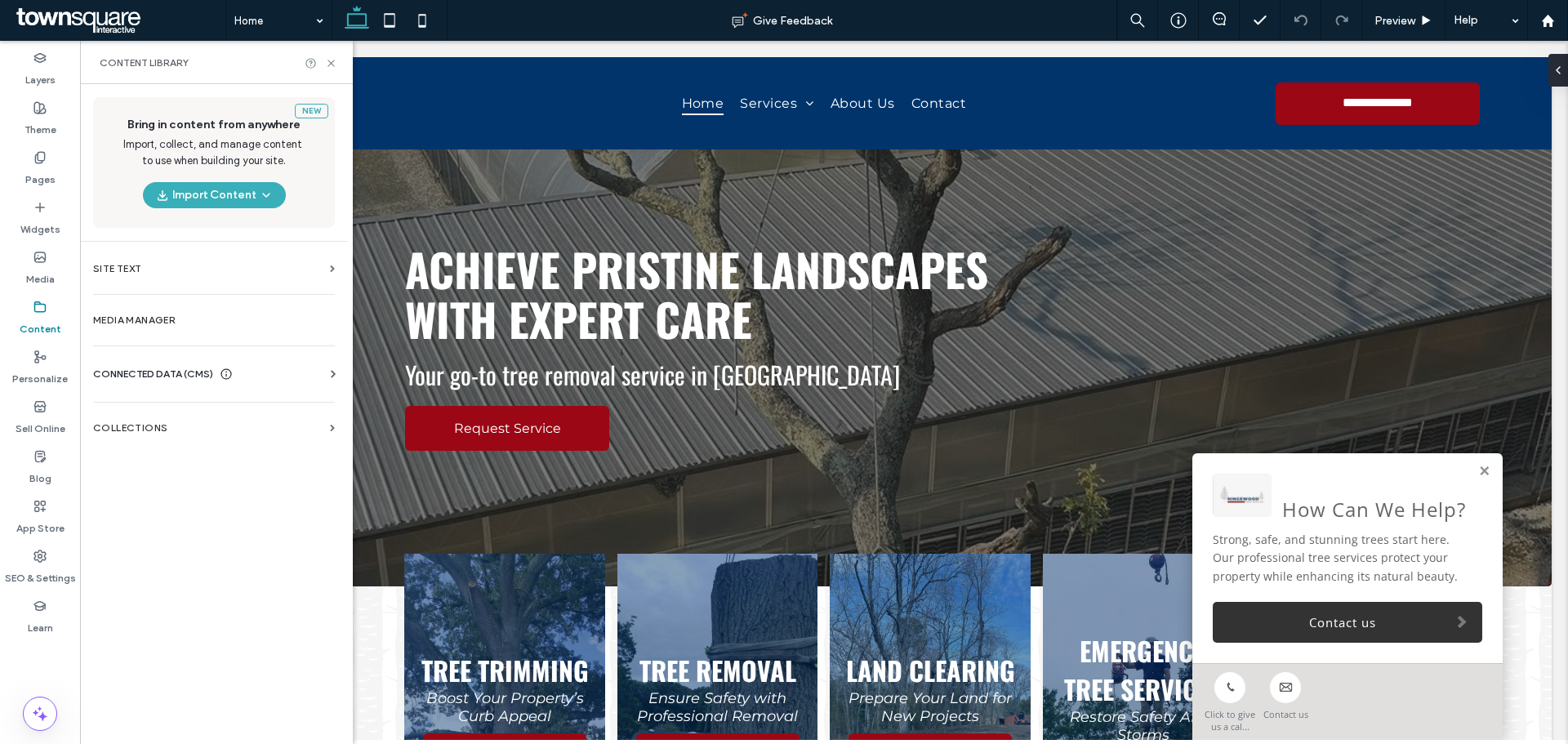
click at [122, 380] on span "CONNECTED DATA (CMS)" at bounding box center [153, 373] width 120 height 17
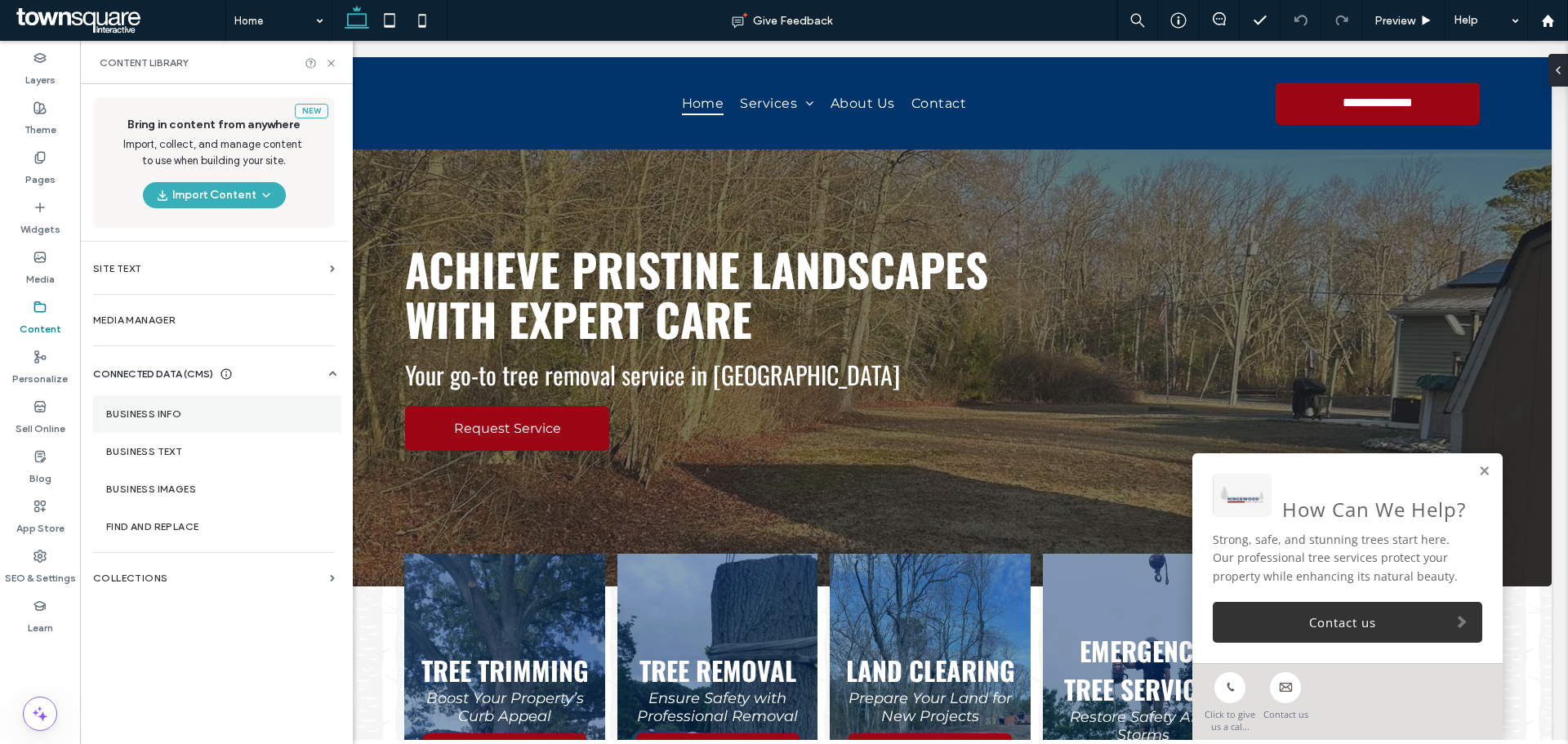
click at [203, 408] on section "Business Info" at bounding box center [217, 414] width 248 height 37
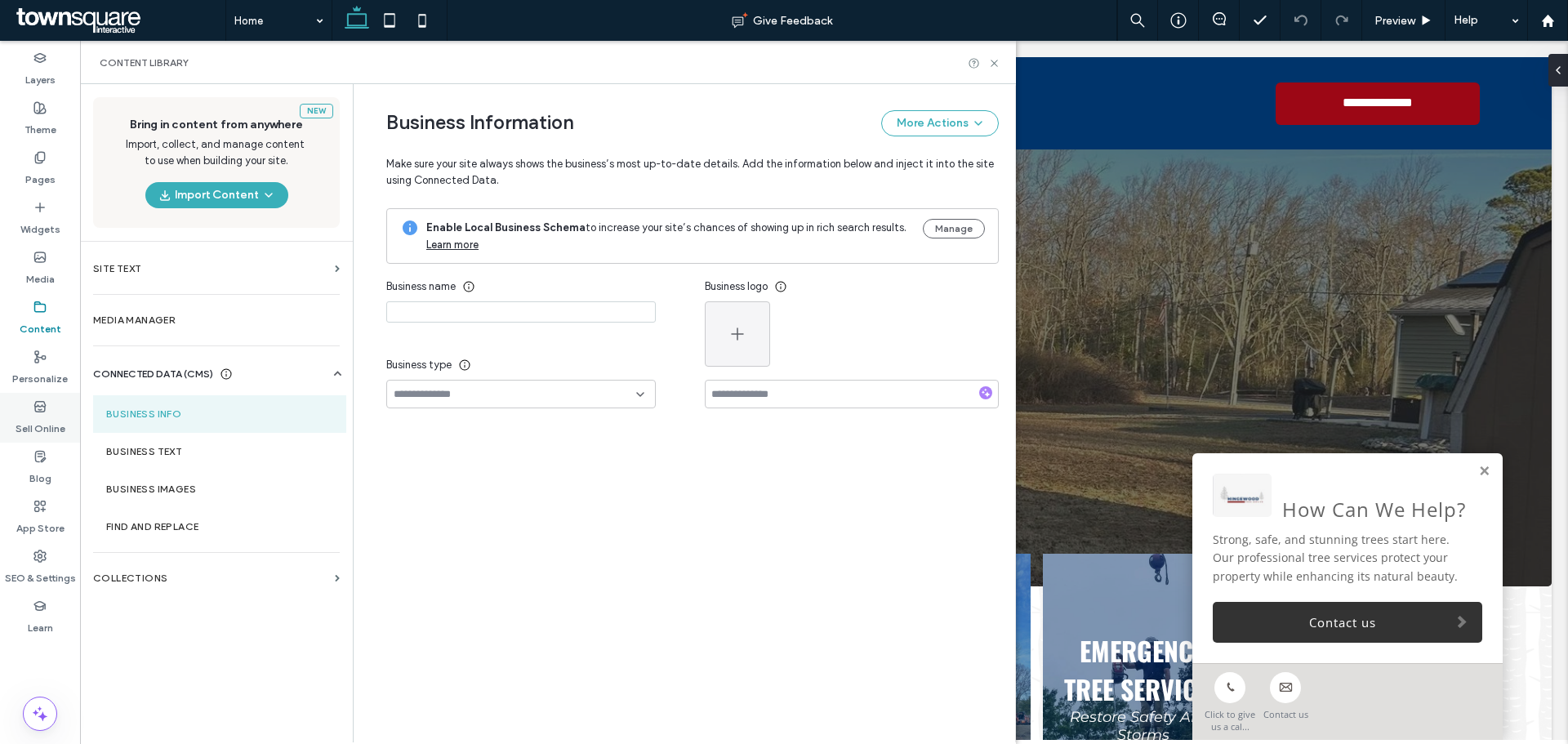
type input "**********"
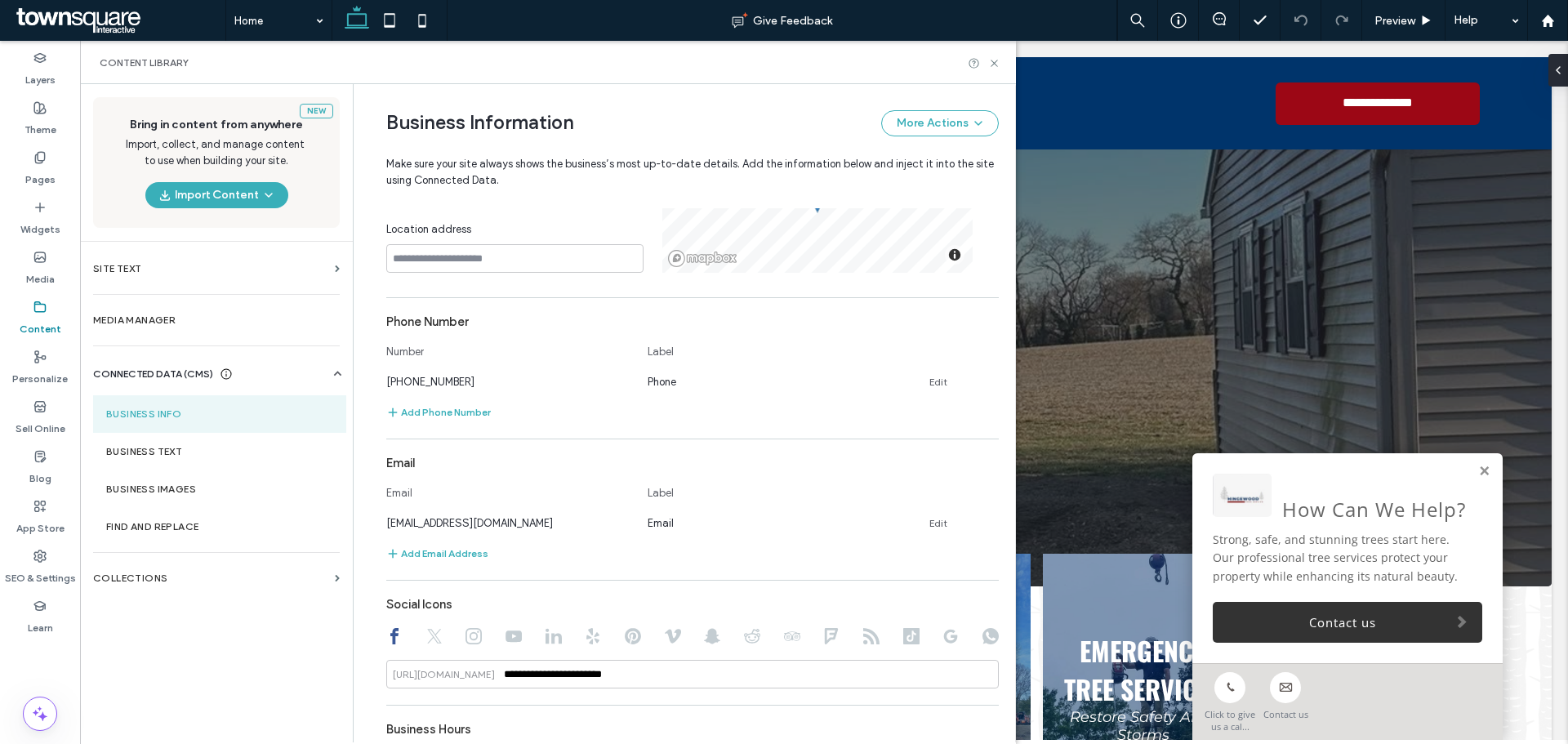
scroll to position [408, 0]
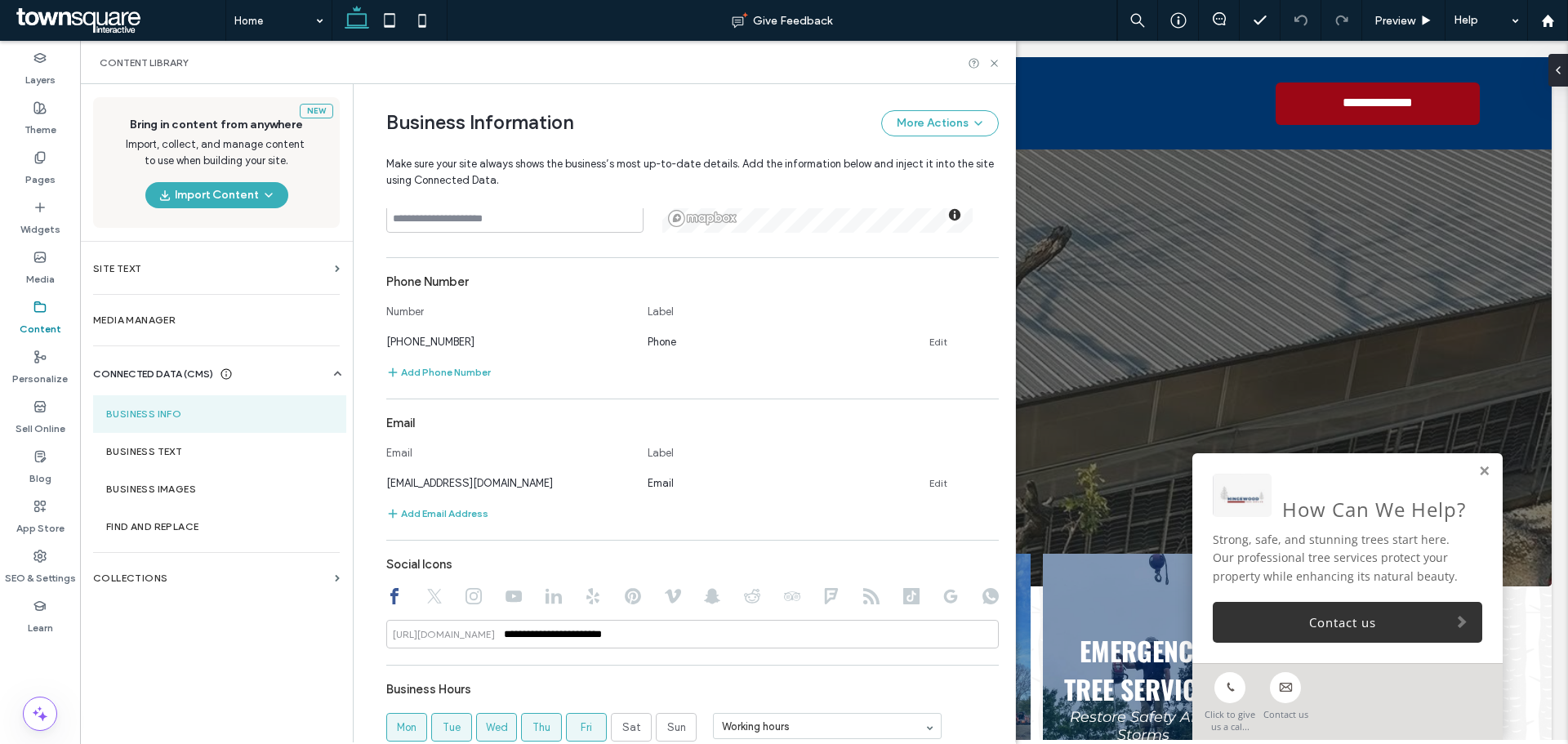
click at [196, 718] on div "New Bring in content from anywhere Import, collect, and manage content to use w…" at bounding box center [216, 412] width 273 height 656
click at [222, 685] on div "New Bring in content from anywhere Import, collect, and manage content to use w…" at bounding box center [216, 412] width 273 height 656
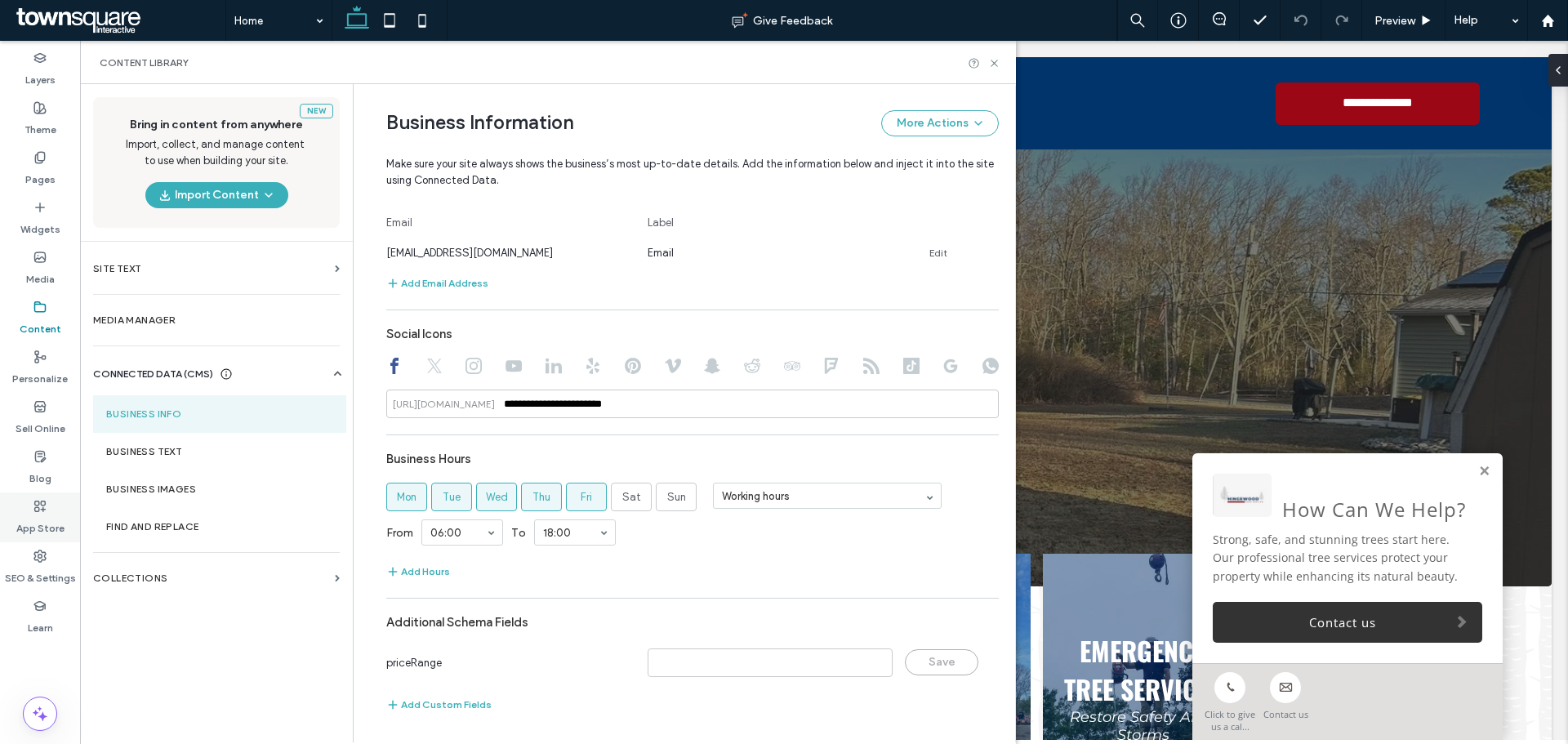
scroll to position [640, 0]
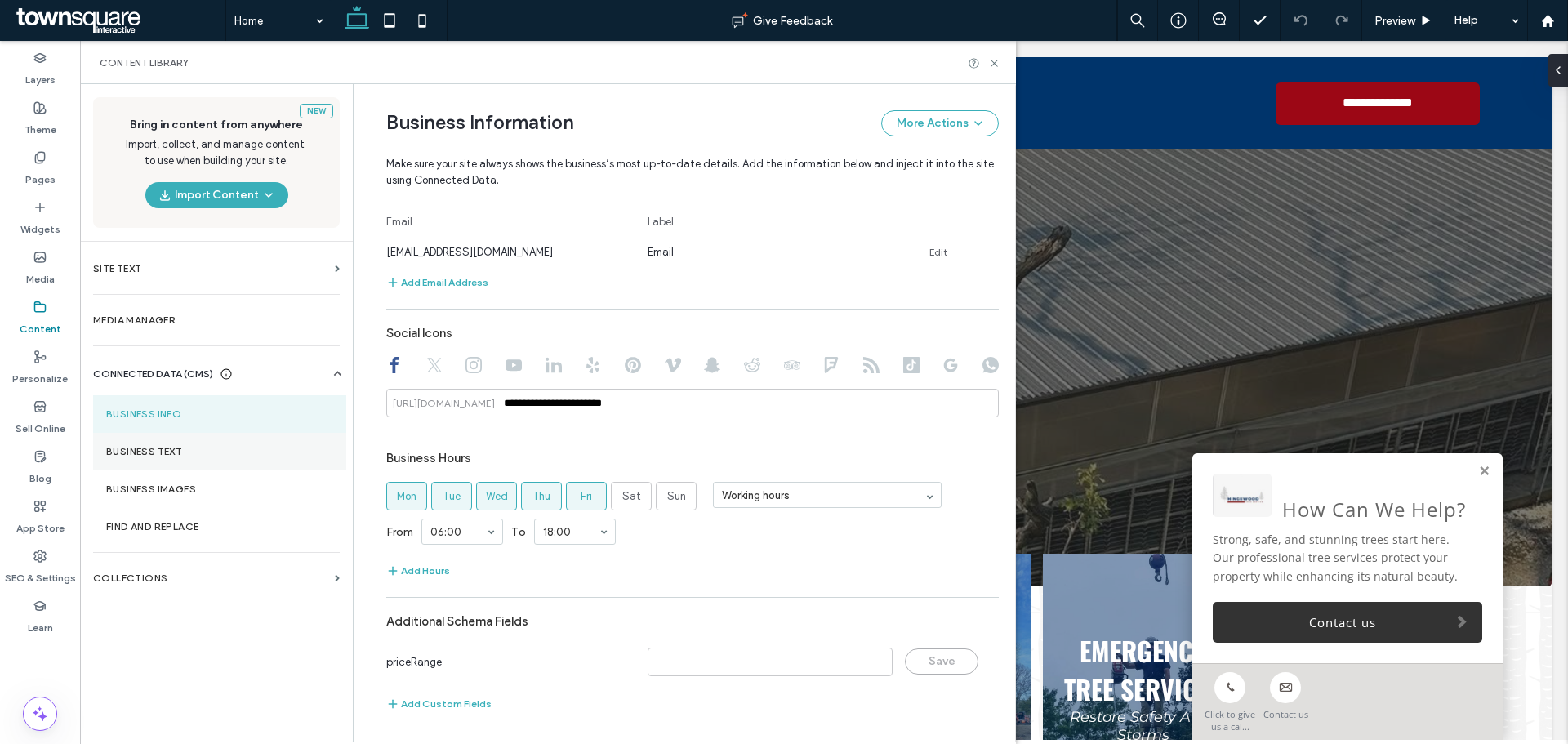
click at [168, 463] on section "Business Text" at bounding box center [219, 451] width 253 height 37
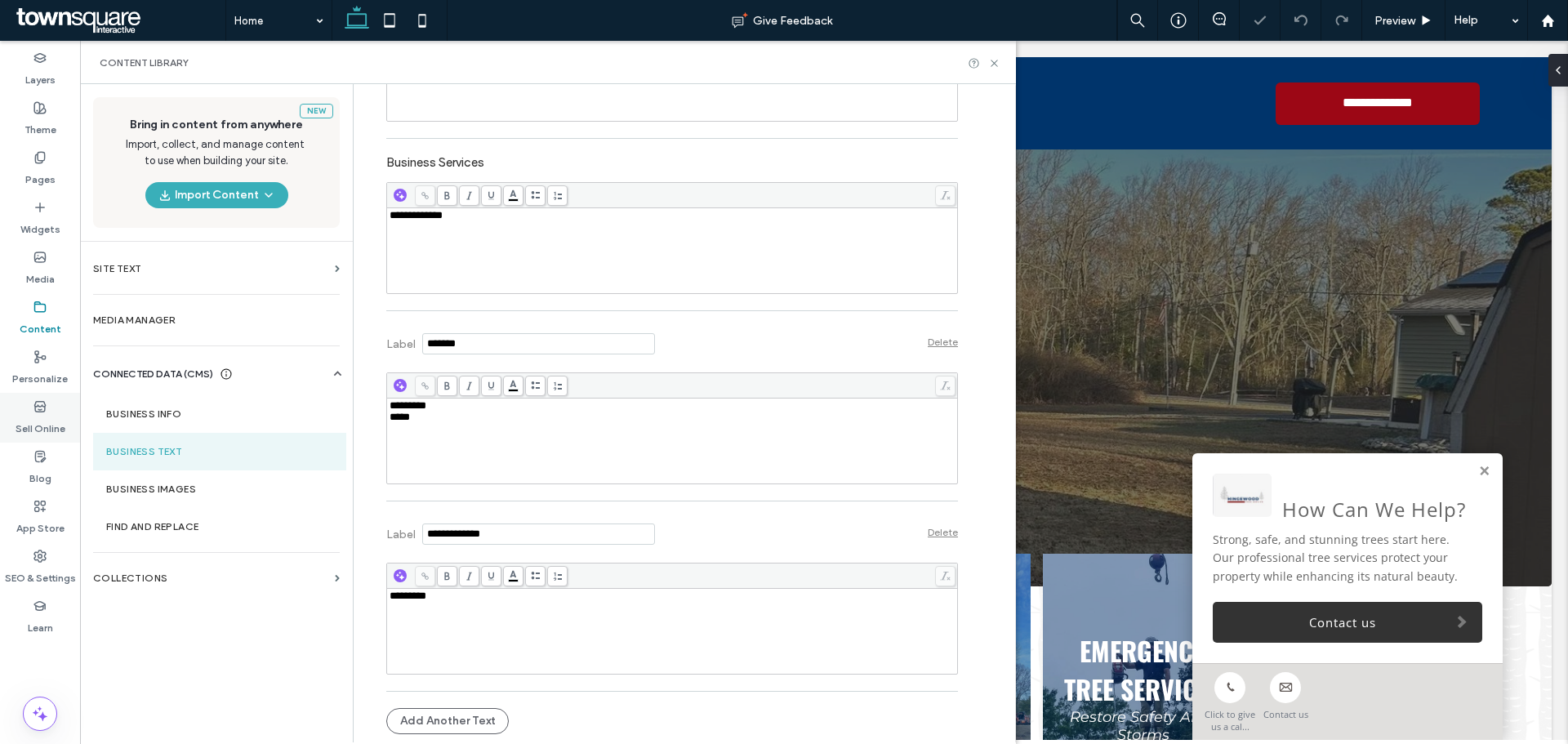
scroll to position [0, 0]
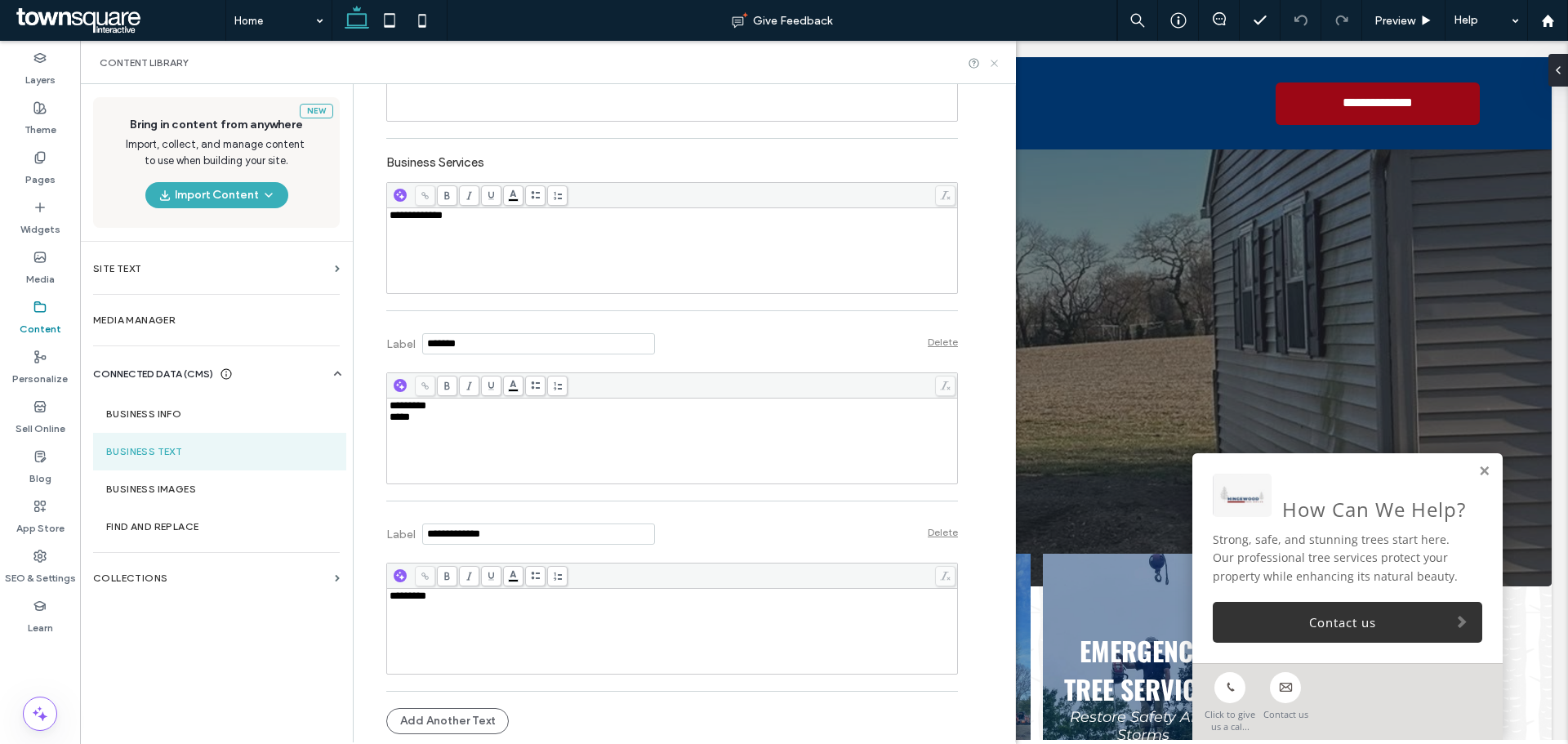
click at [993, 61] on use at bounding box center [993, 63] width 7 height 7
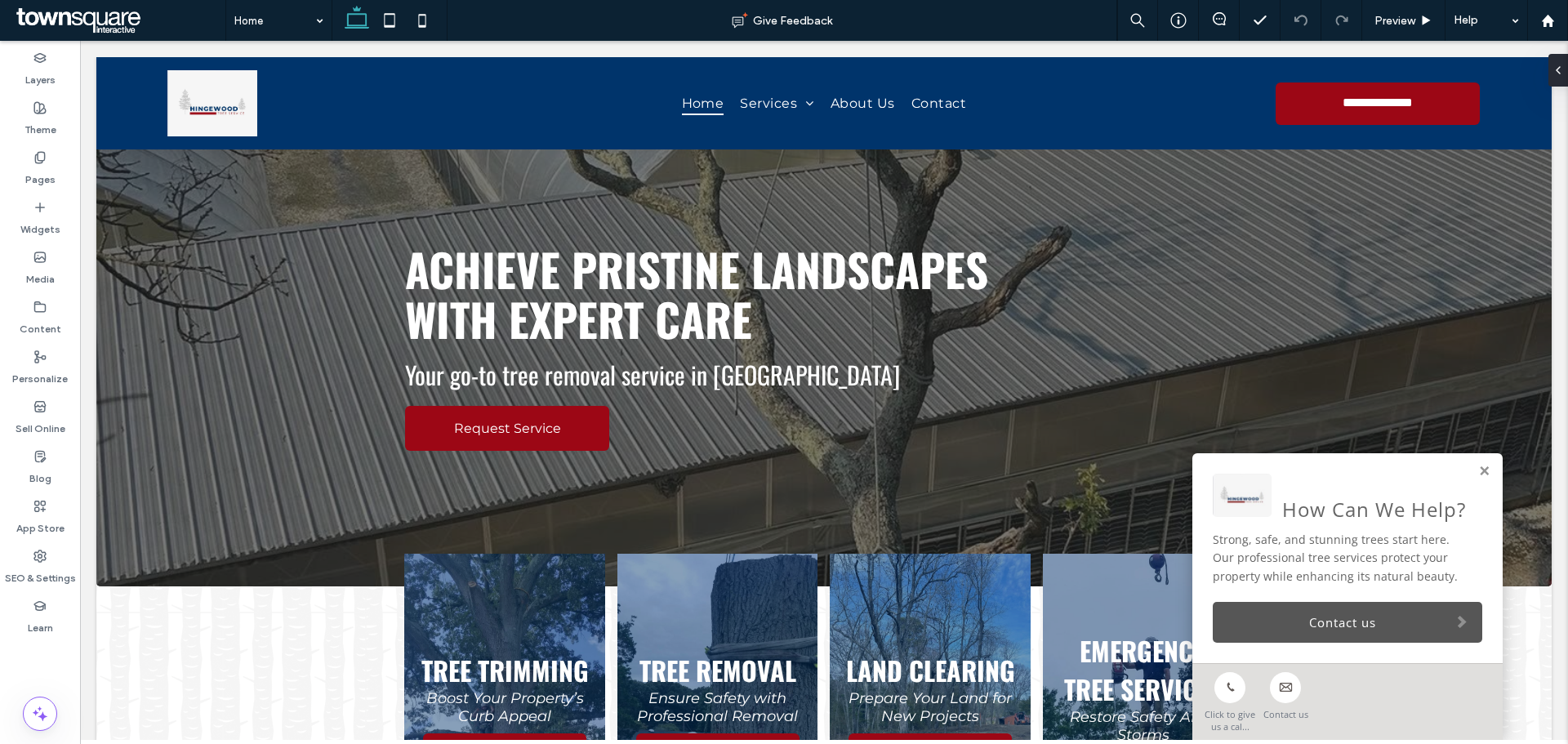
click at [1292, 608] on link "Contact us" at bounding box center [1348, 622] width 270 height 40
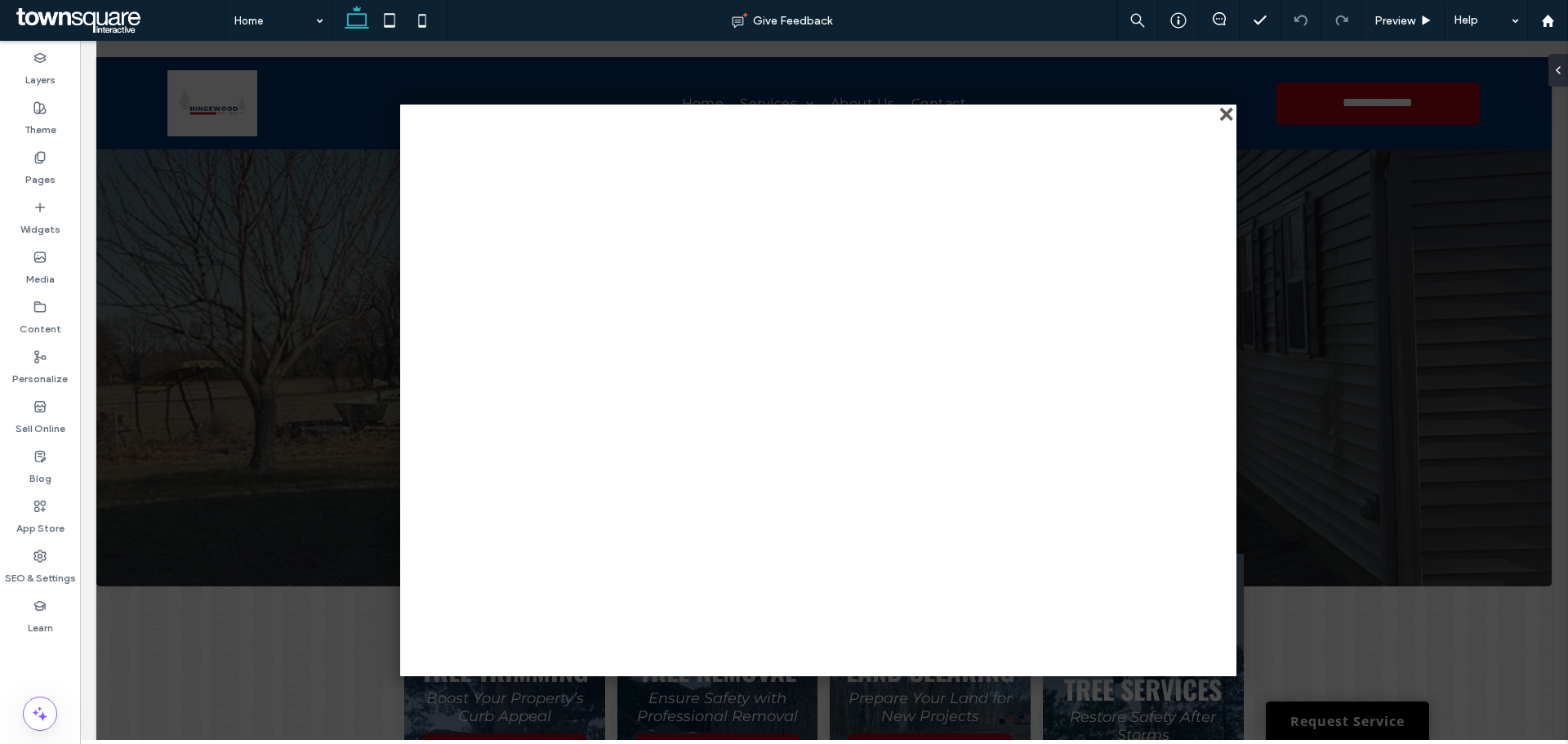
click at [1230, 109] on div "close" at bounding box center [1228, 115] width 12 height 12
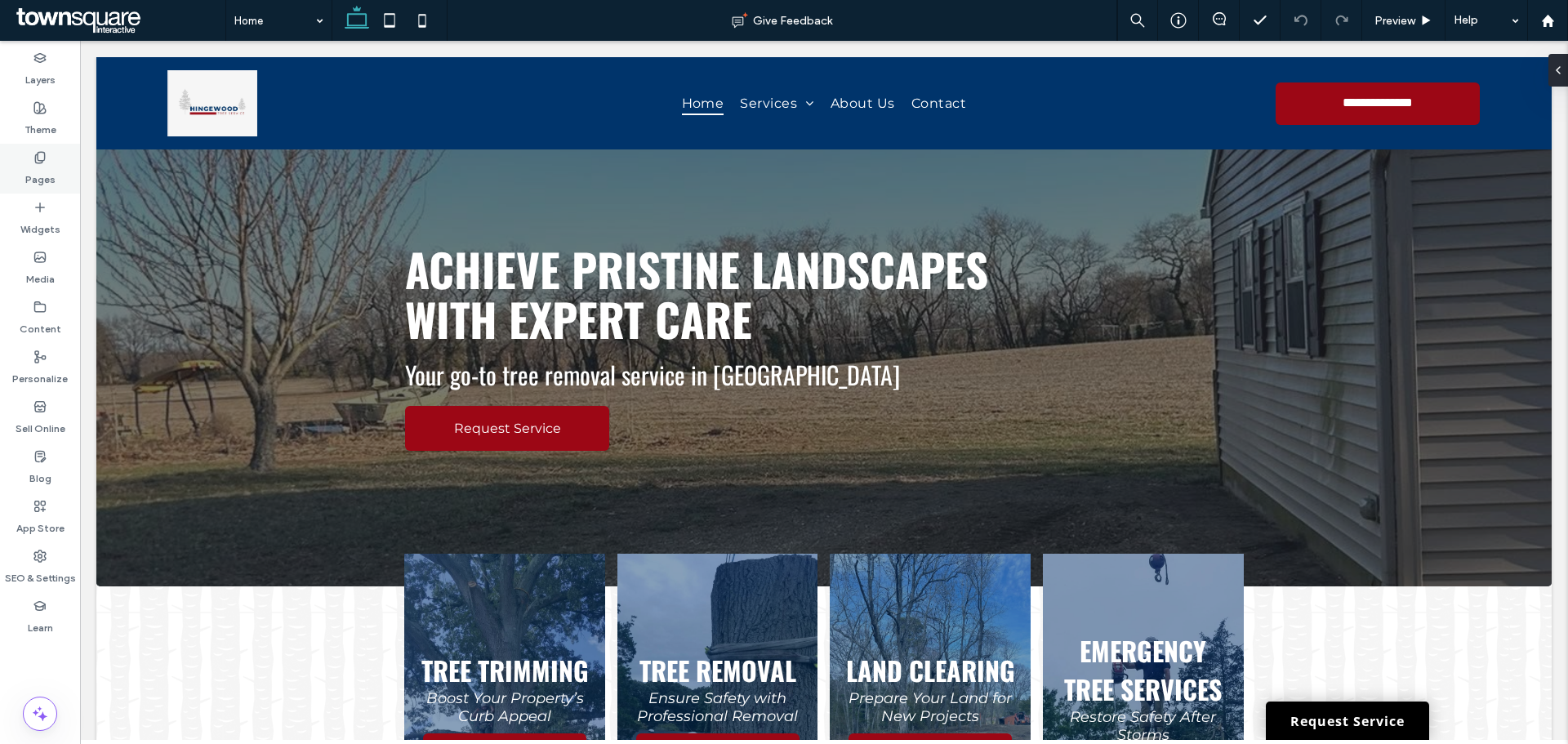
click at [41, 166] on label "Pages" at bounding box center [40, 175] width 31 height 23
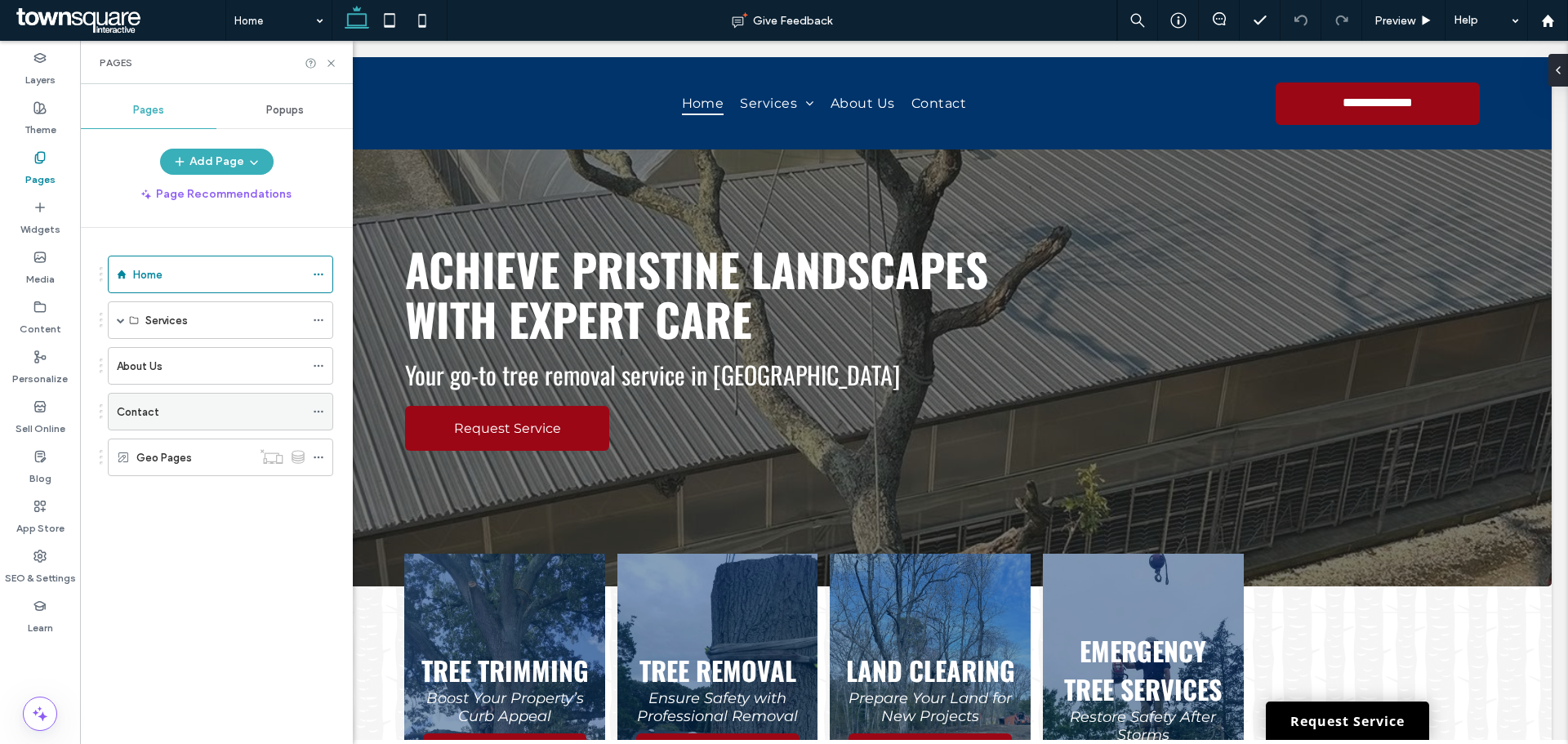
click at [125, 411] on label "Contact" at bounding box center [138, 412] width 42 height 29
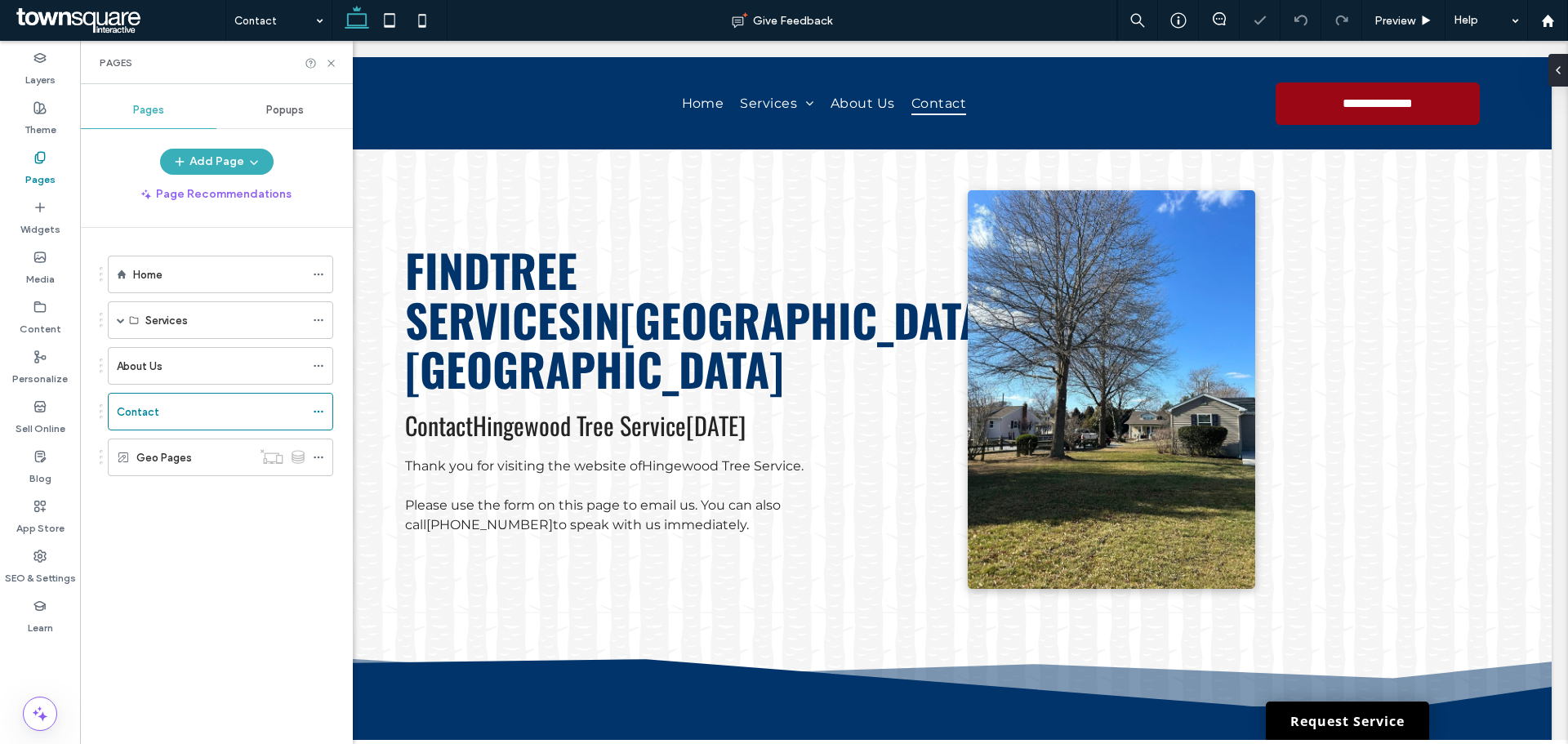
scroll to position [674, 0]
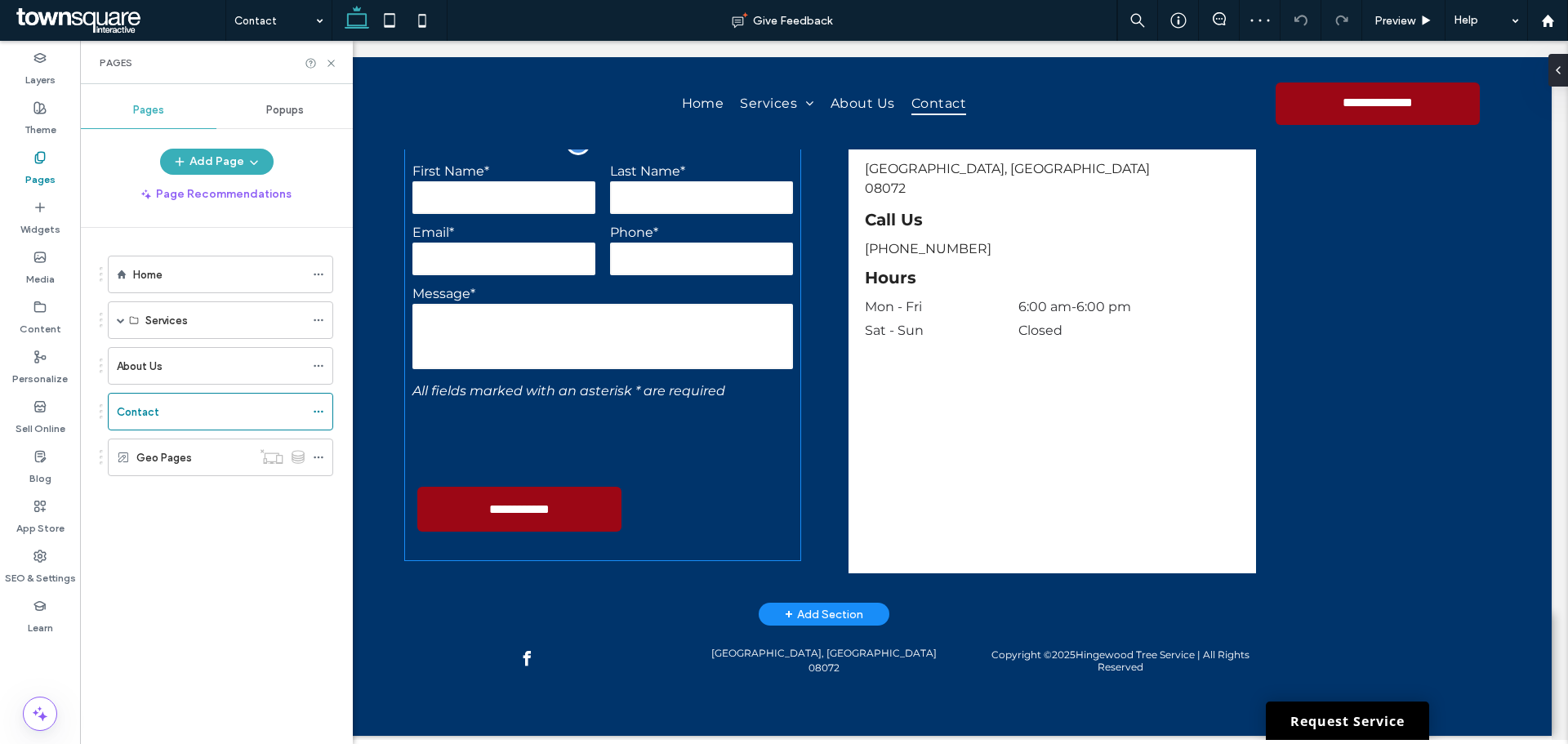
click at [608, 351] on textarea at bounding box center [603, 336] width 380 height 65
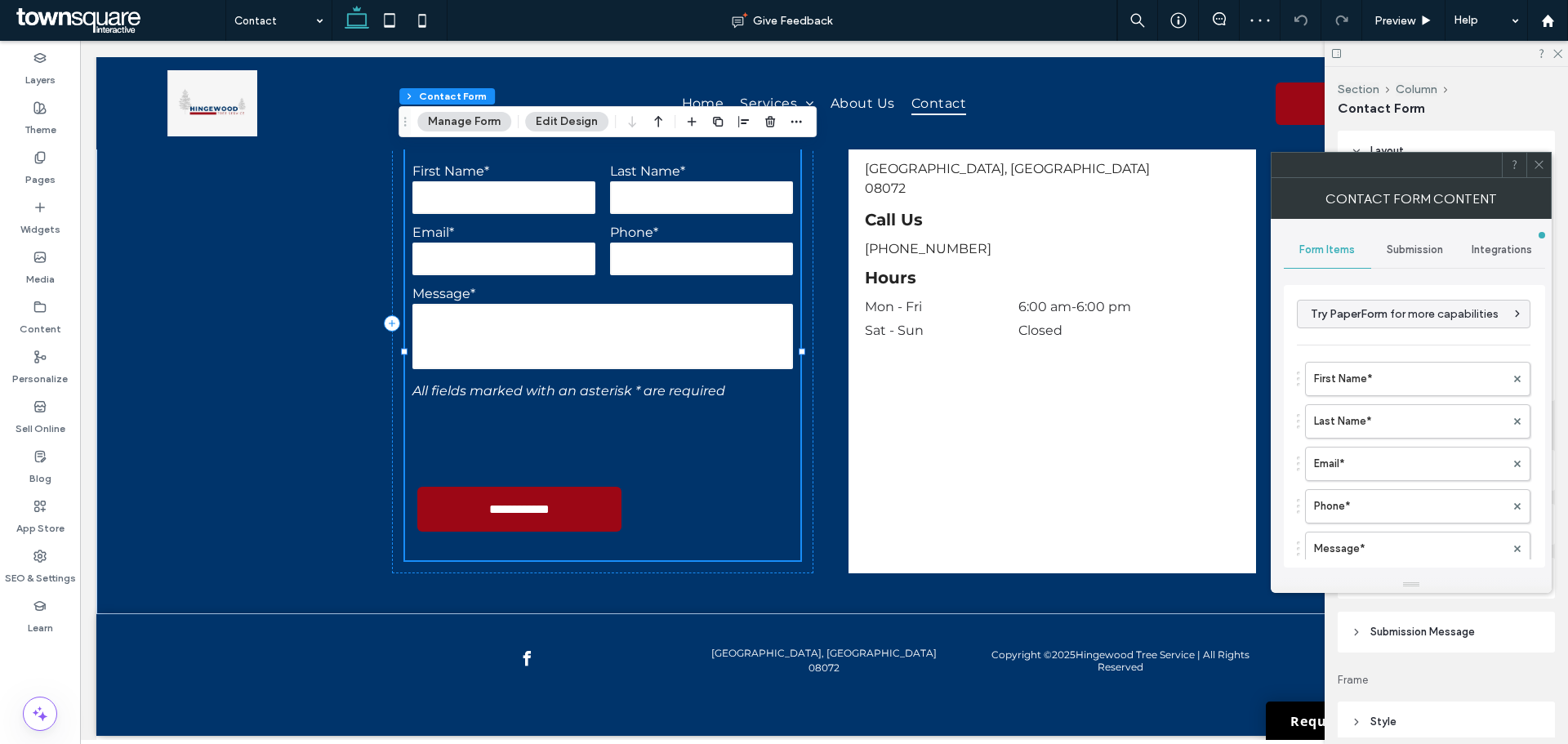
type input "*"
type input "***"
type input "*"
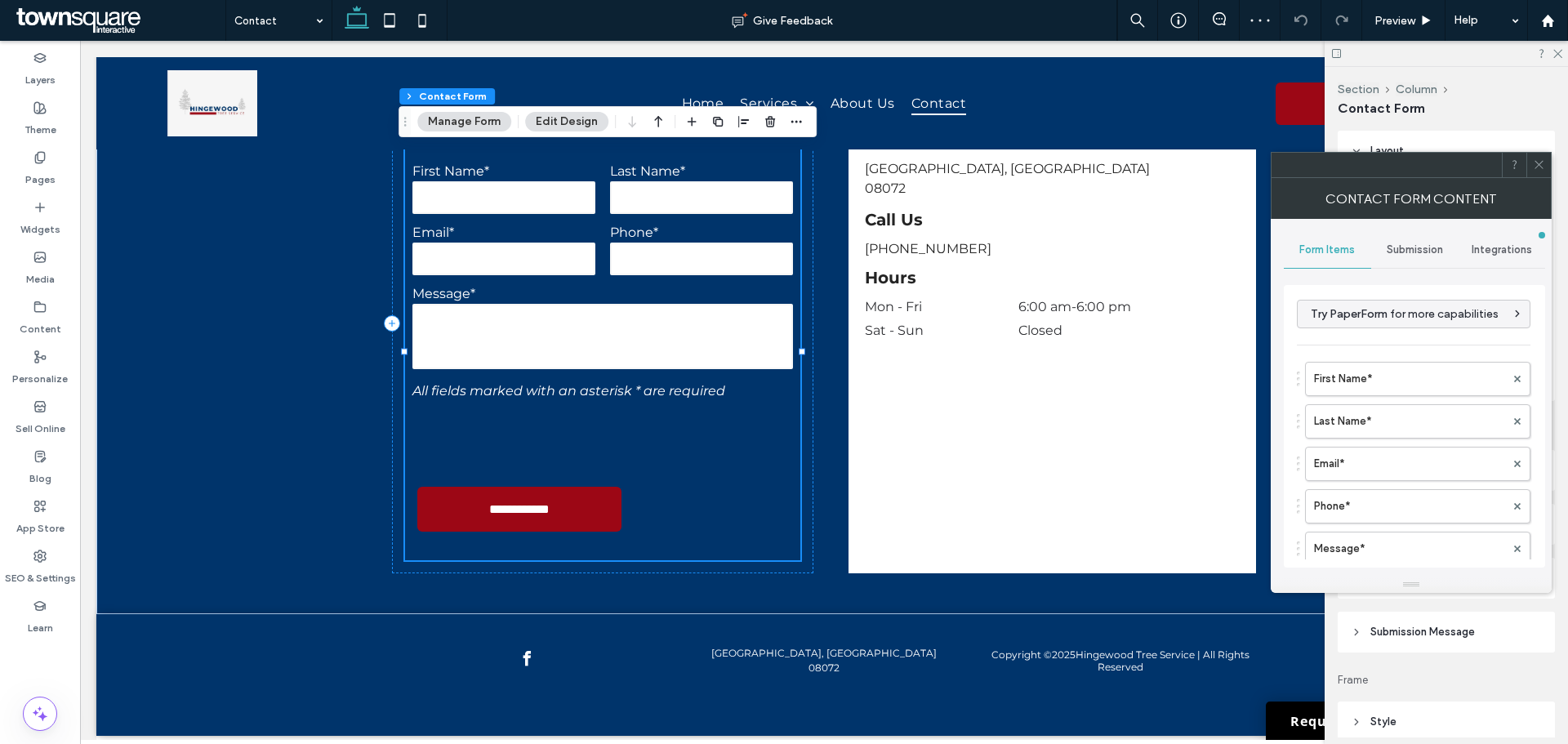
type input "***"
click at [1542, 165] on icon at bounding box center [1539, 165] width 12 height 12
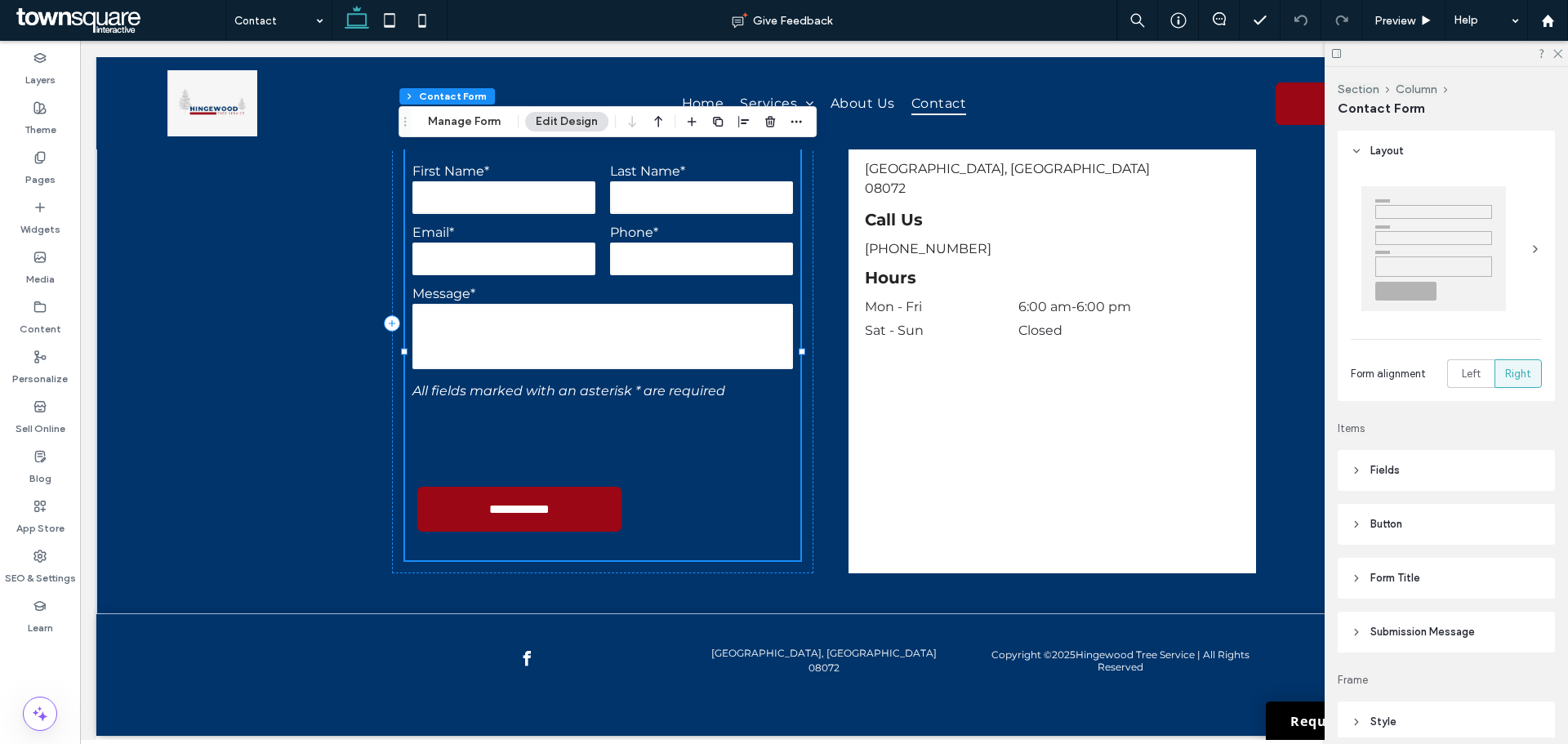
click at [1462, 636] on span "Submission Message" at bounding box center [1423, 632] width 104 height 17
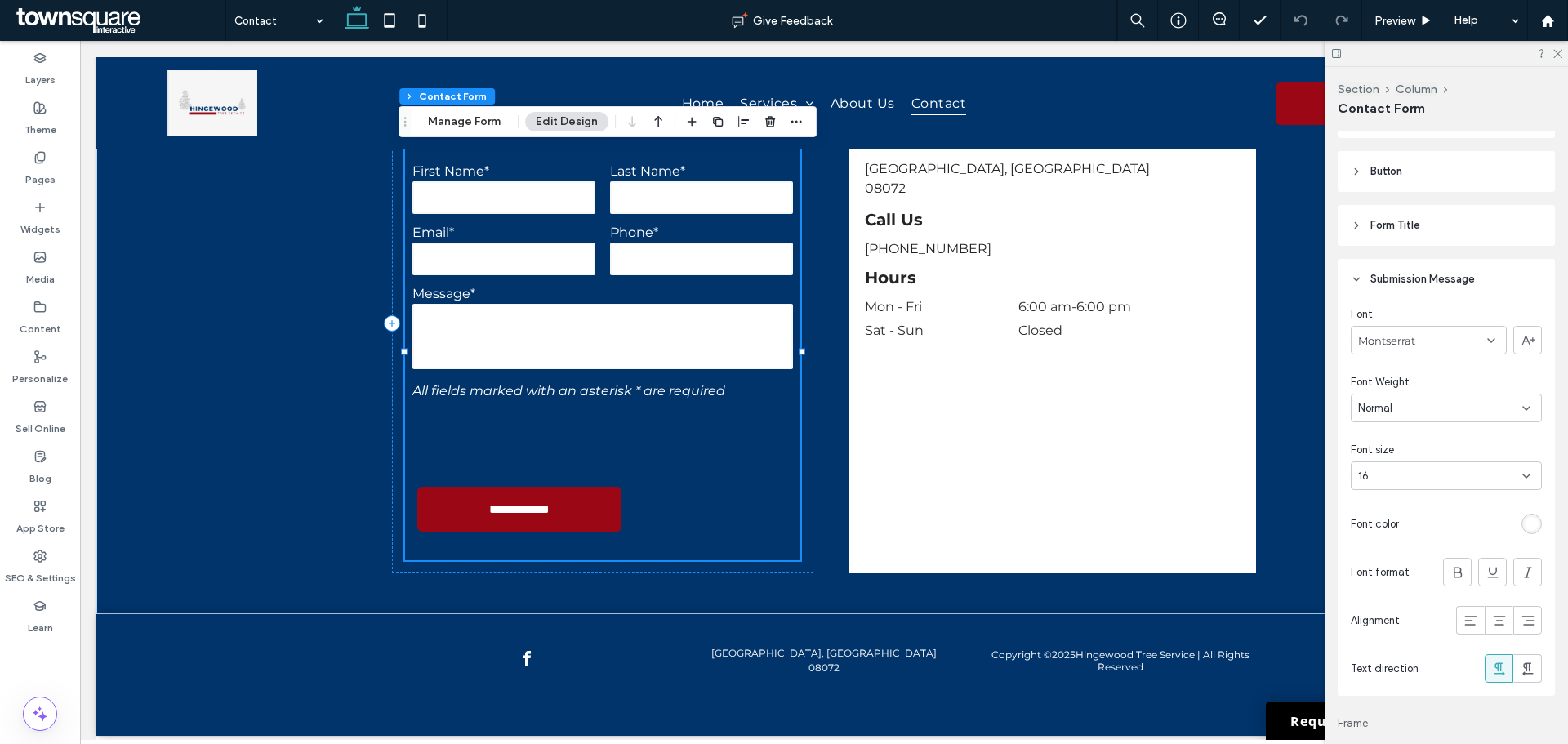
scroll to position [408, 0]
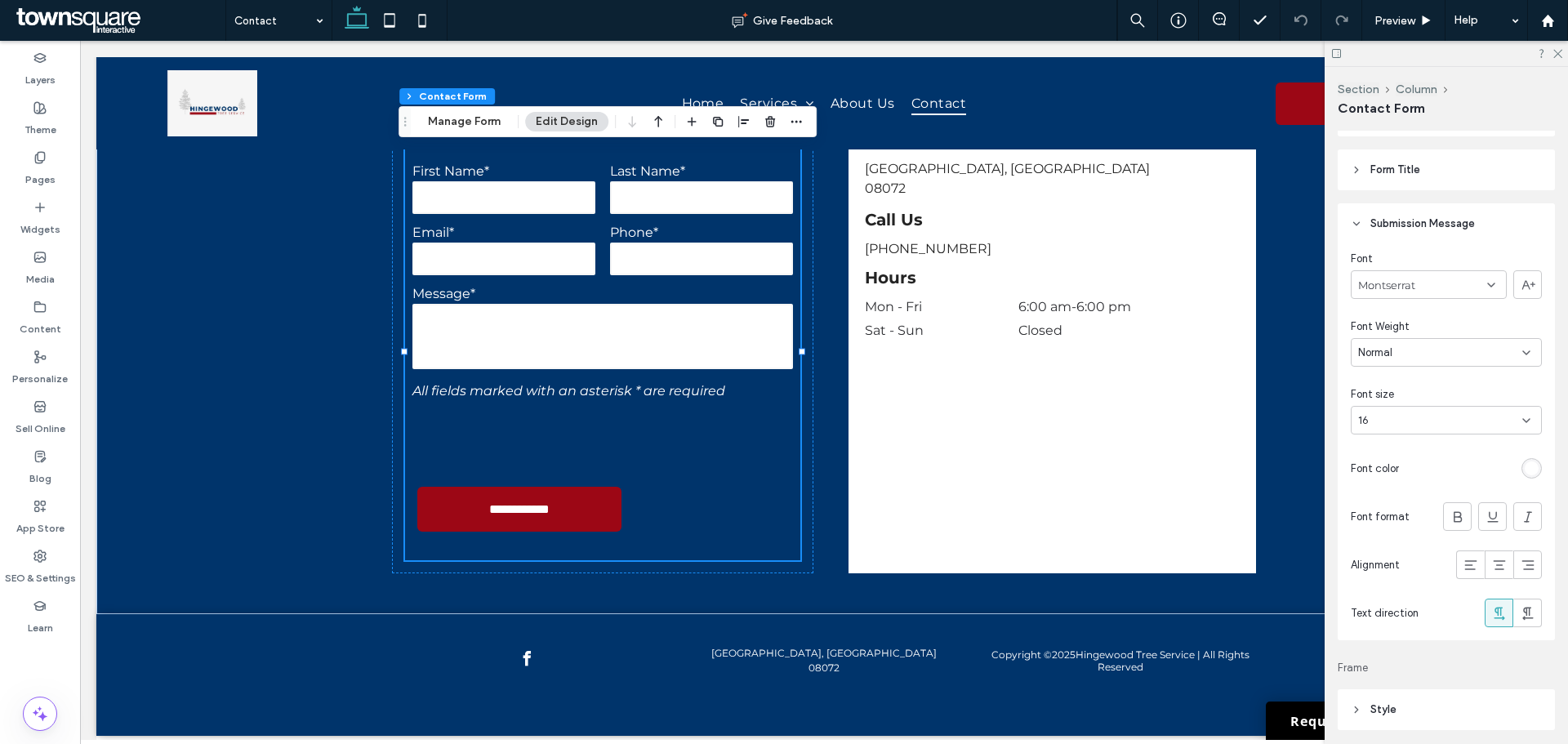
click at [1529, 465] on div "rgb(255, 255, 255)" at bounding box center [1533, 468] width 14 height 14
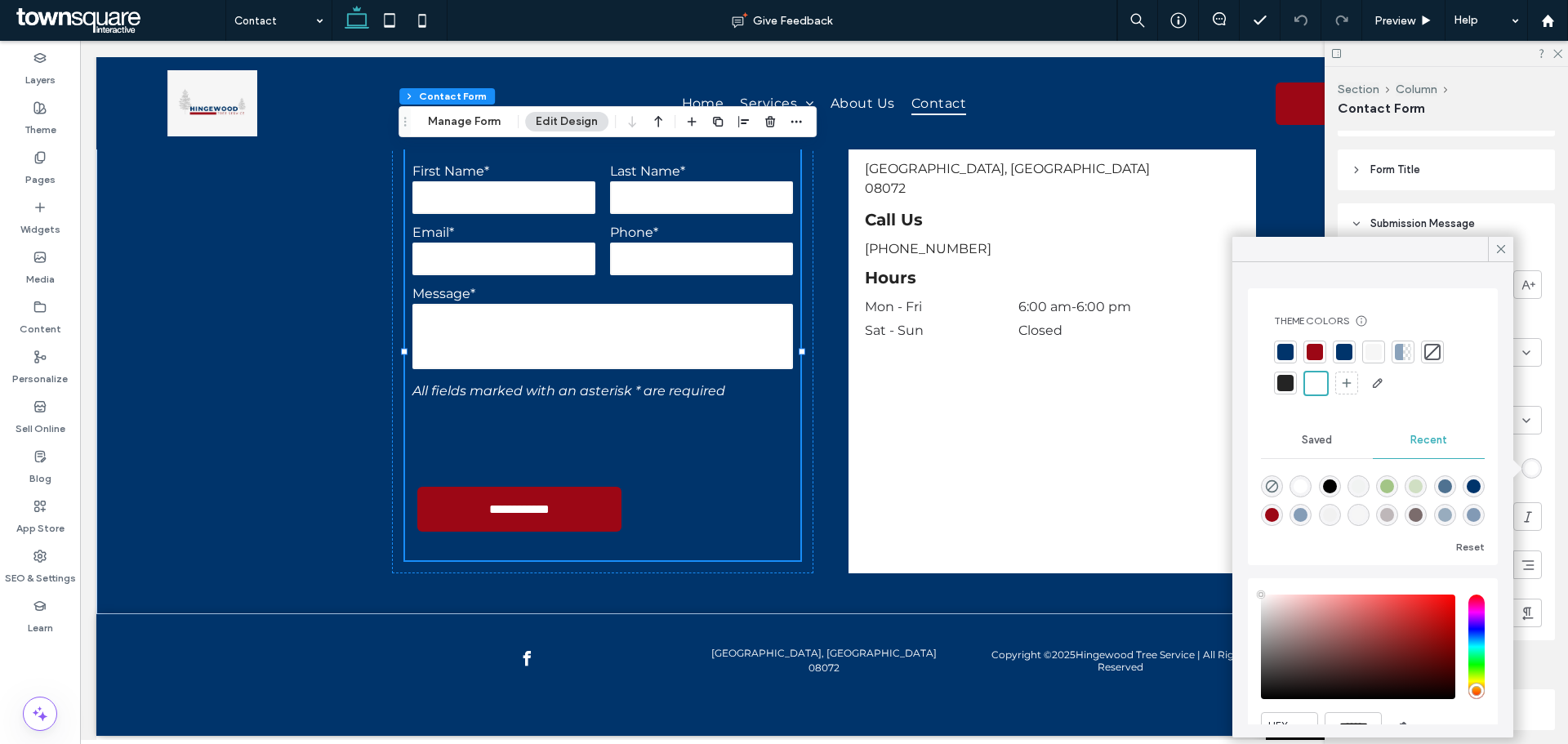
click at [1529, 465] on div "rgb(255, 255, 255)" at bounding box center [1533, 468] width 14 height 14
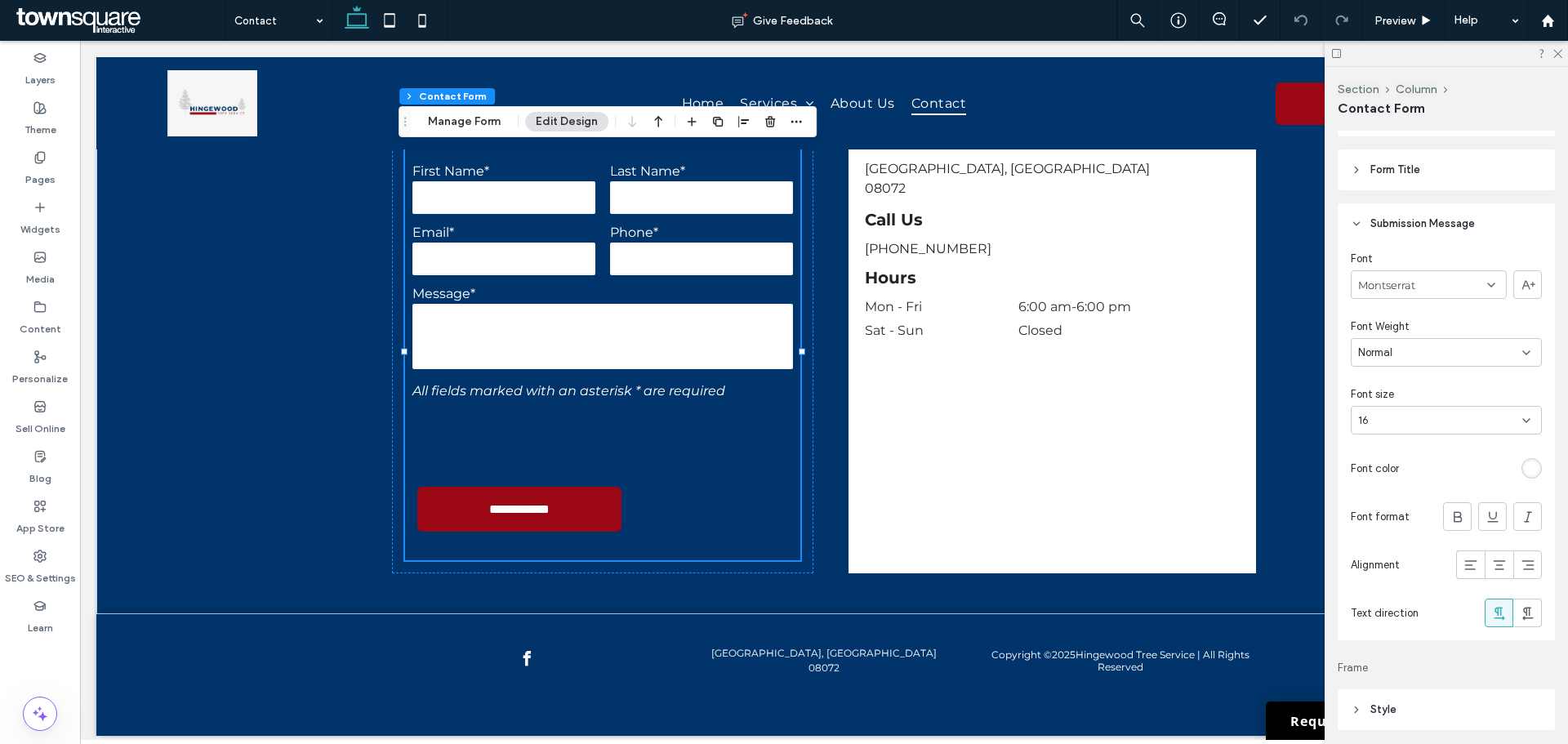
click at [1529, 465] on div "rgb(255, 255, 255)" at bounding box center [1533, 468] width 14 height 14
click at [1527, 465] on div "rgb(255, 255, 255)" at bounding box center [1533, 468] width 14 height 14
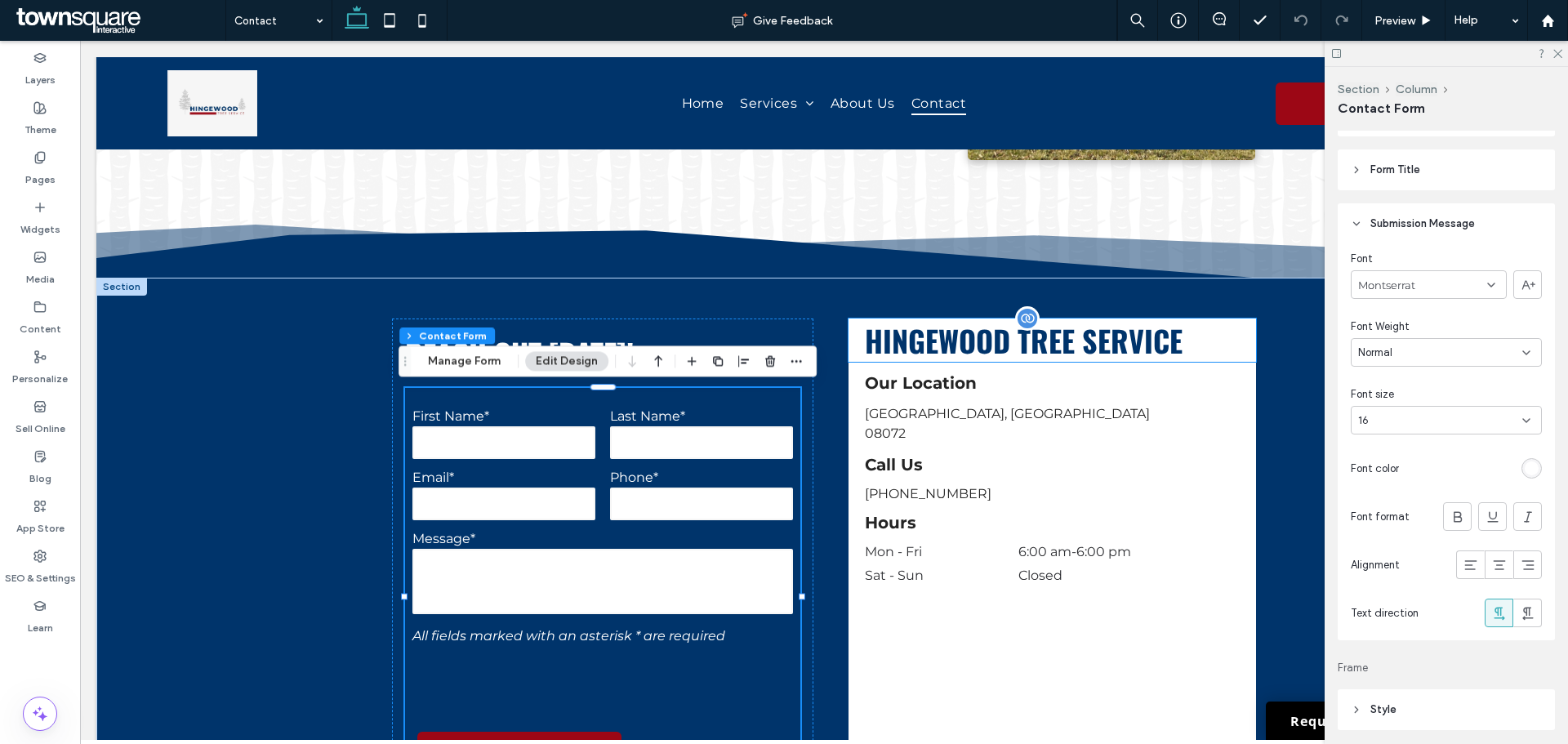
click at [943, 337] on span "Hingewood Tree Service" at bounding box center [1024, 340] width 317 height 43
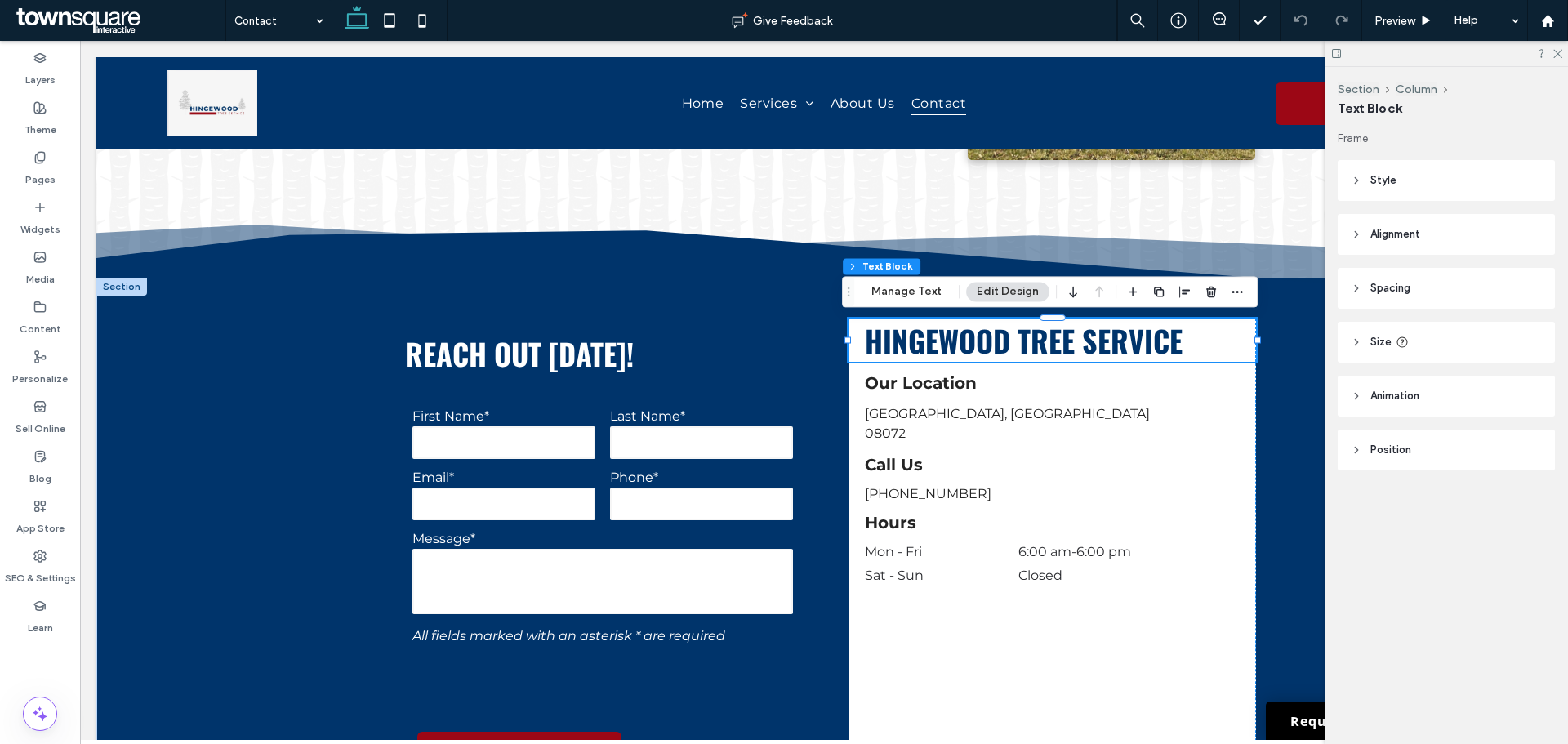
click at [1402, 181] on header "Style" at bounding box center [1447, 179] width 217 height 40
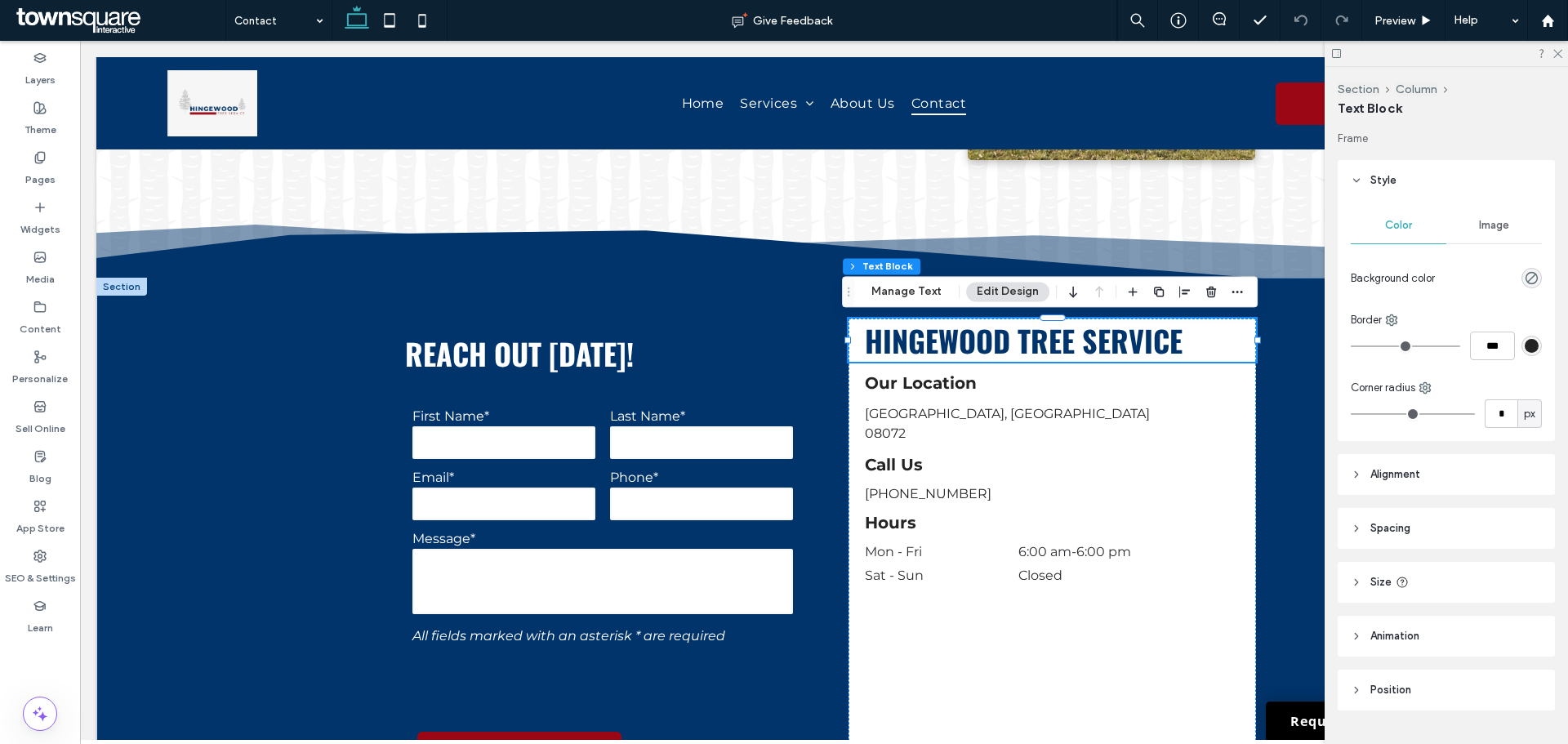
click at [1375, 518] on header "Spacing" at bounding box center [1447, 528] width 217 height 40
click at [1445, 651] on icon "button" at bounding box center [1446, 652] width 13 height 13
click at [1441, 623] on input "*" at bounding box center [1441, 623] width 22 height 21
click at [1439, 590] on label "0px" at bounding box center [1447, 591] width 20 height 14
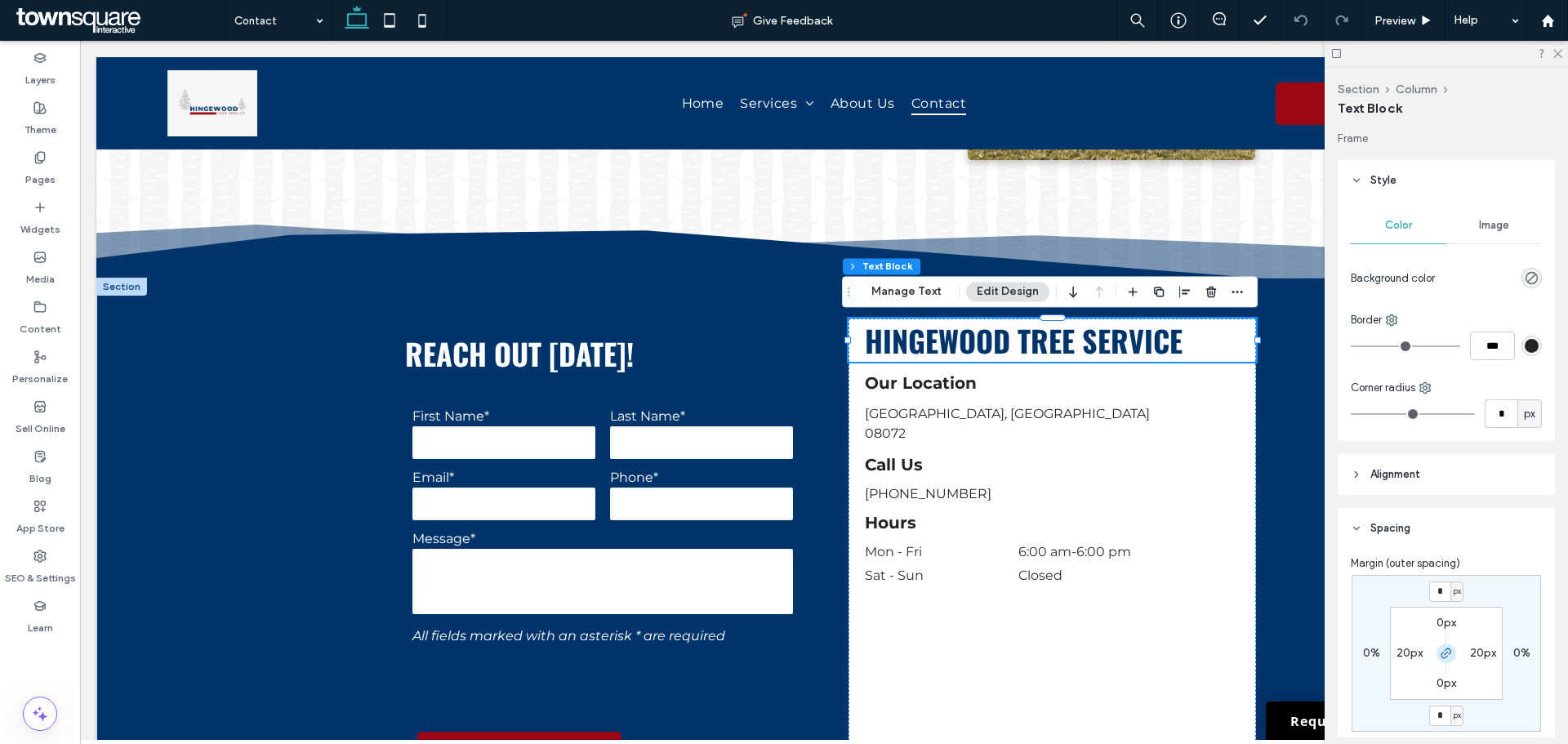
click at [1447, 646] on icon "button" at bounding box center [1446, 652] width 13 height 13
click at [1442, 600] on div "* px 0% 0px 0% 0px 20px 0px 20px" at bounding box center [1447, 653] width 189 height 157
click at [1441, 595] on input "*" at bounding box center [1441, 591] width 22 height 21
type input "**"
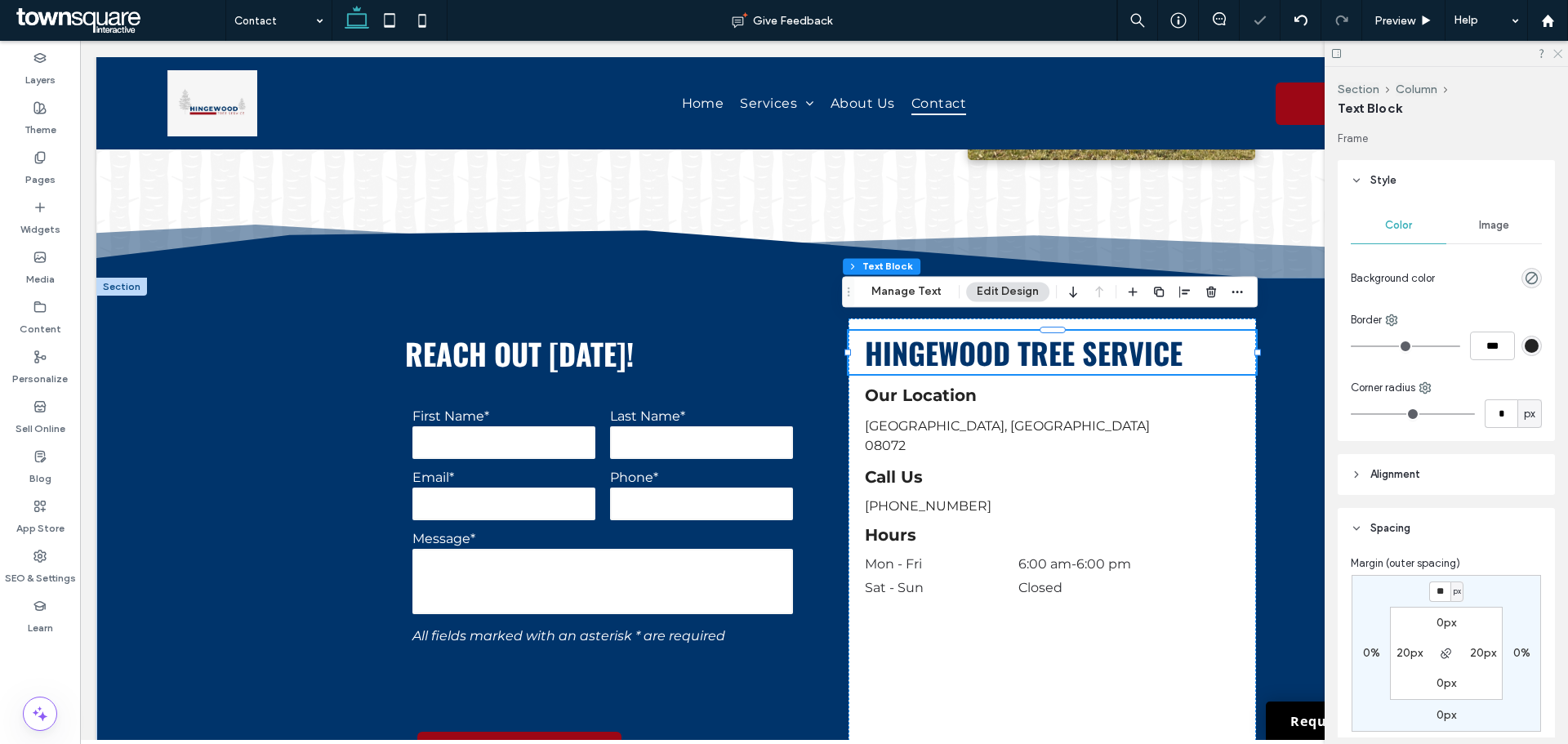
click at [1557, 55] on use at bounding box center [1558, 54] width 9 height 9
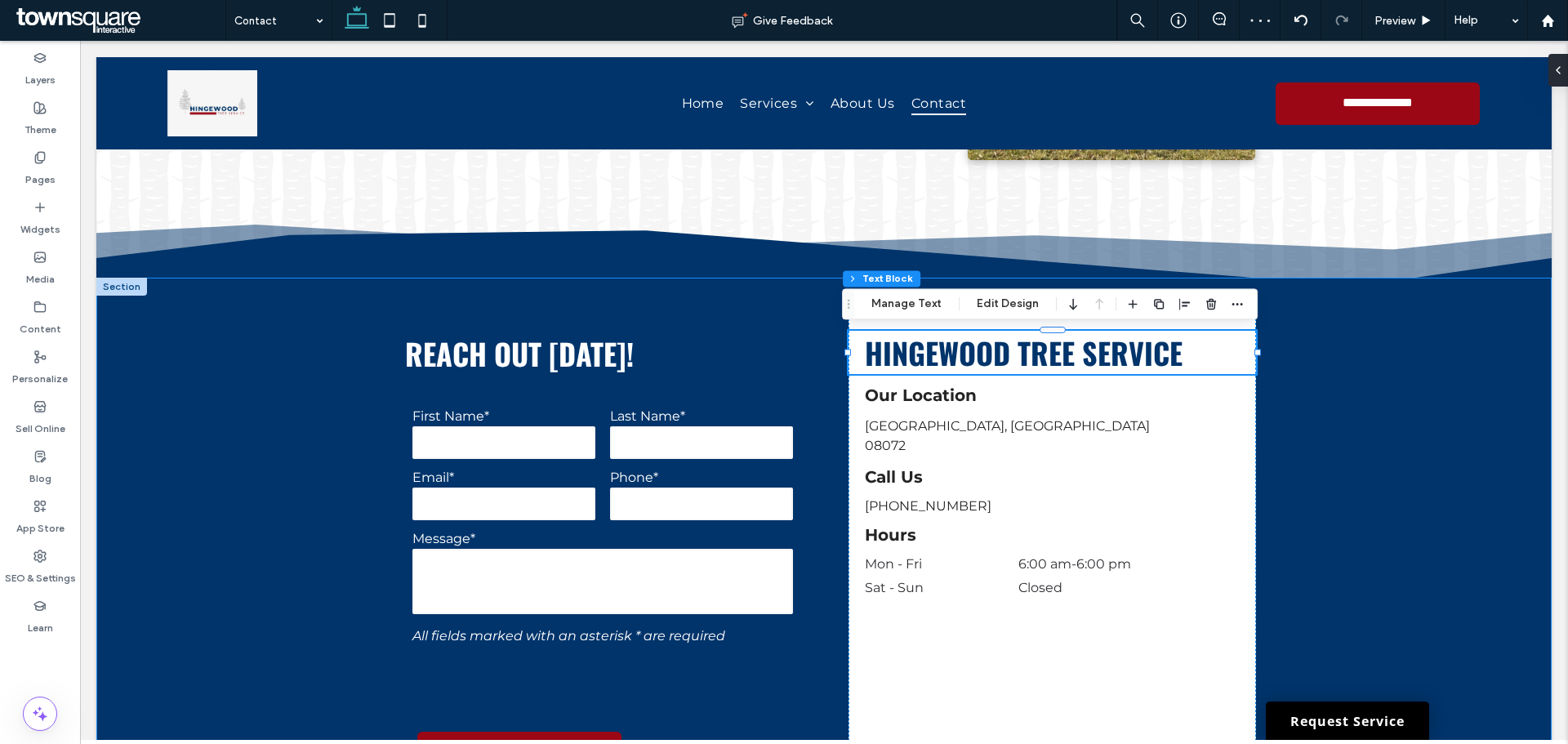
click at [513, 295] on div "**********" at bounding box center [824, 569] width 981 height 581
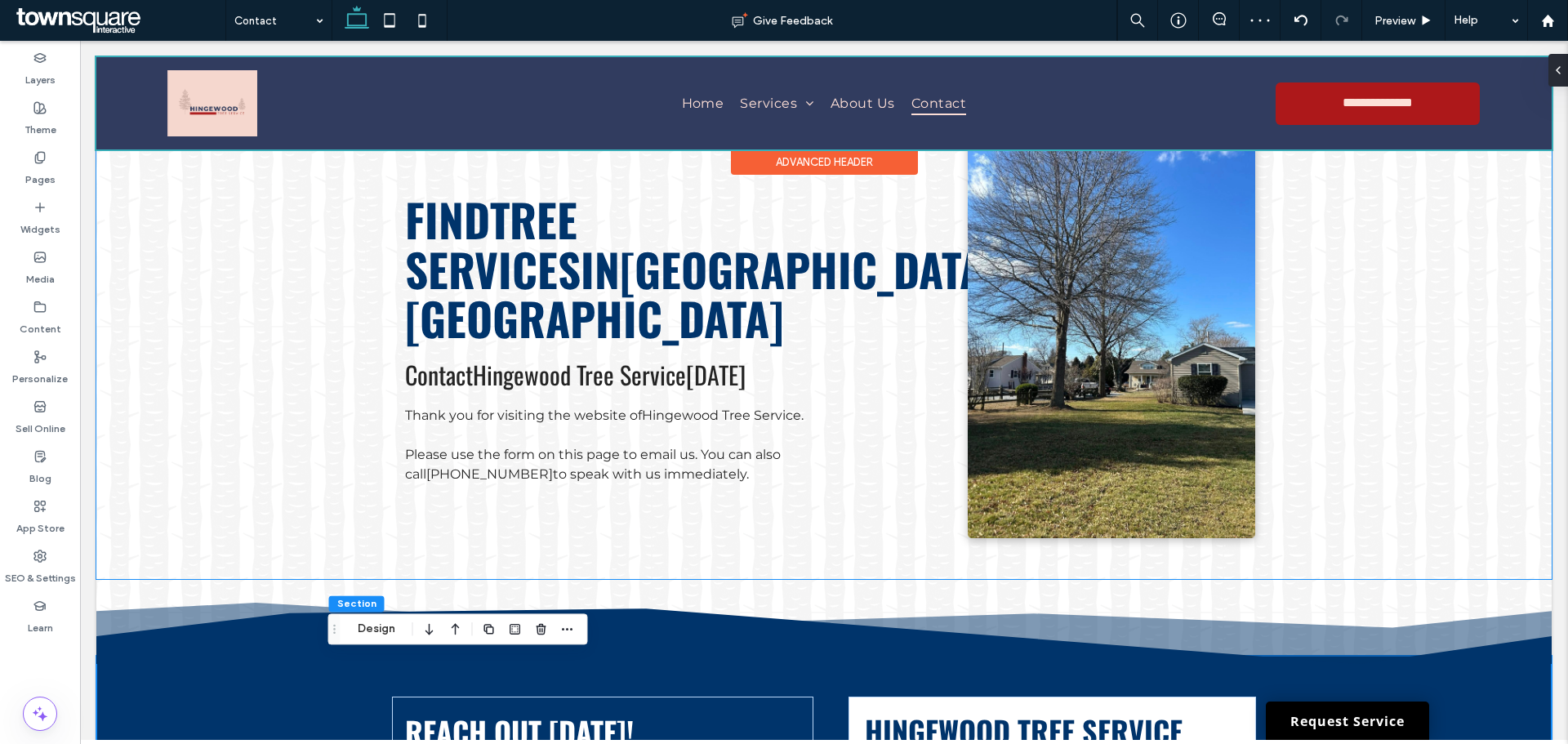
scroll to position [0, 0]
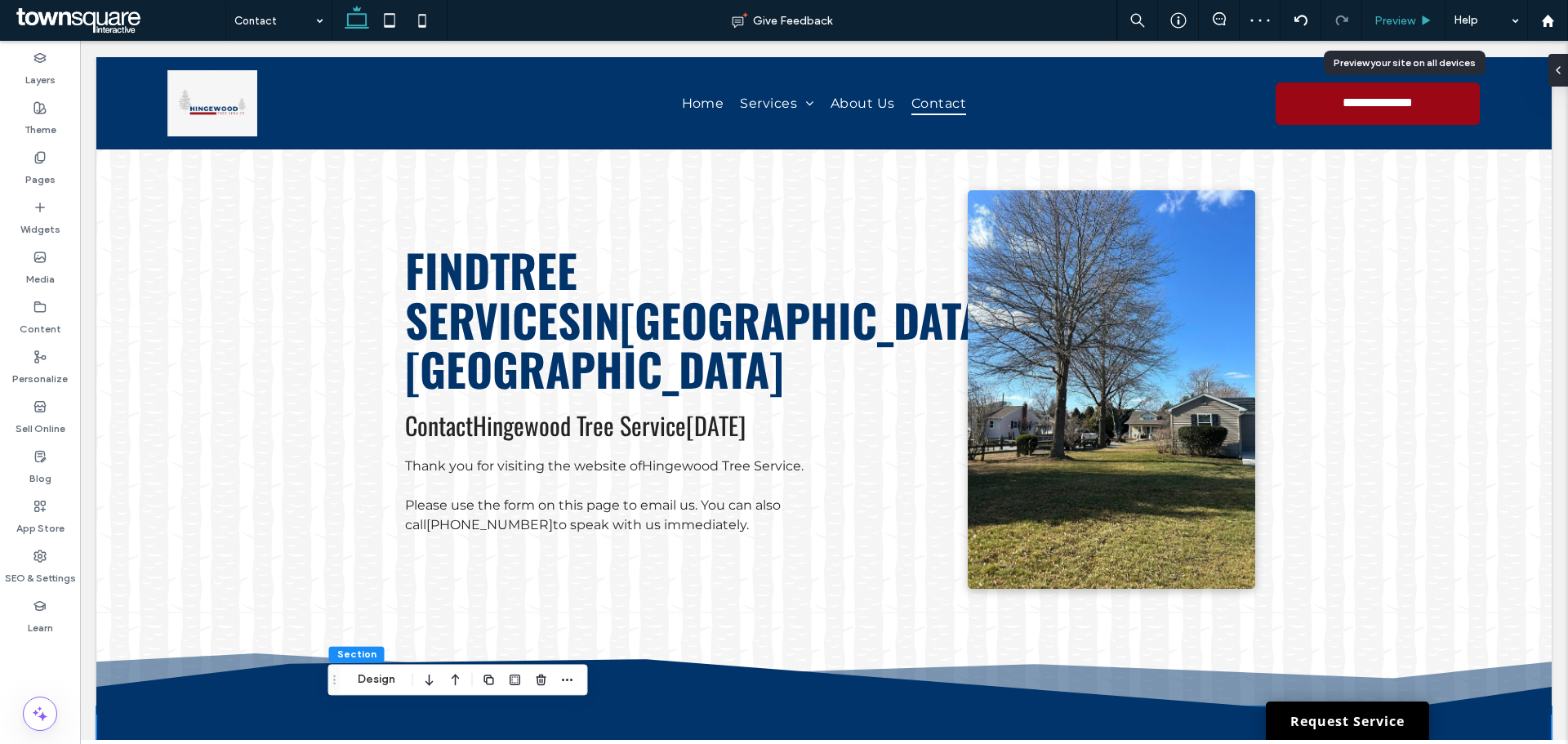
click at [1376, 27] on span "Preview" at bounding box center [1395, 21] width 40 height 14
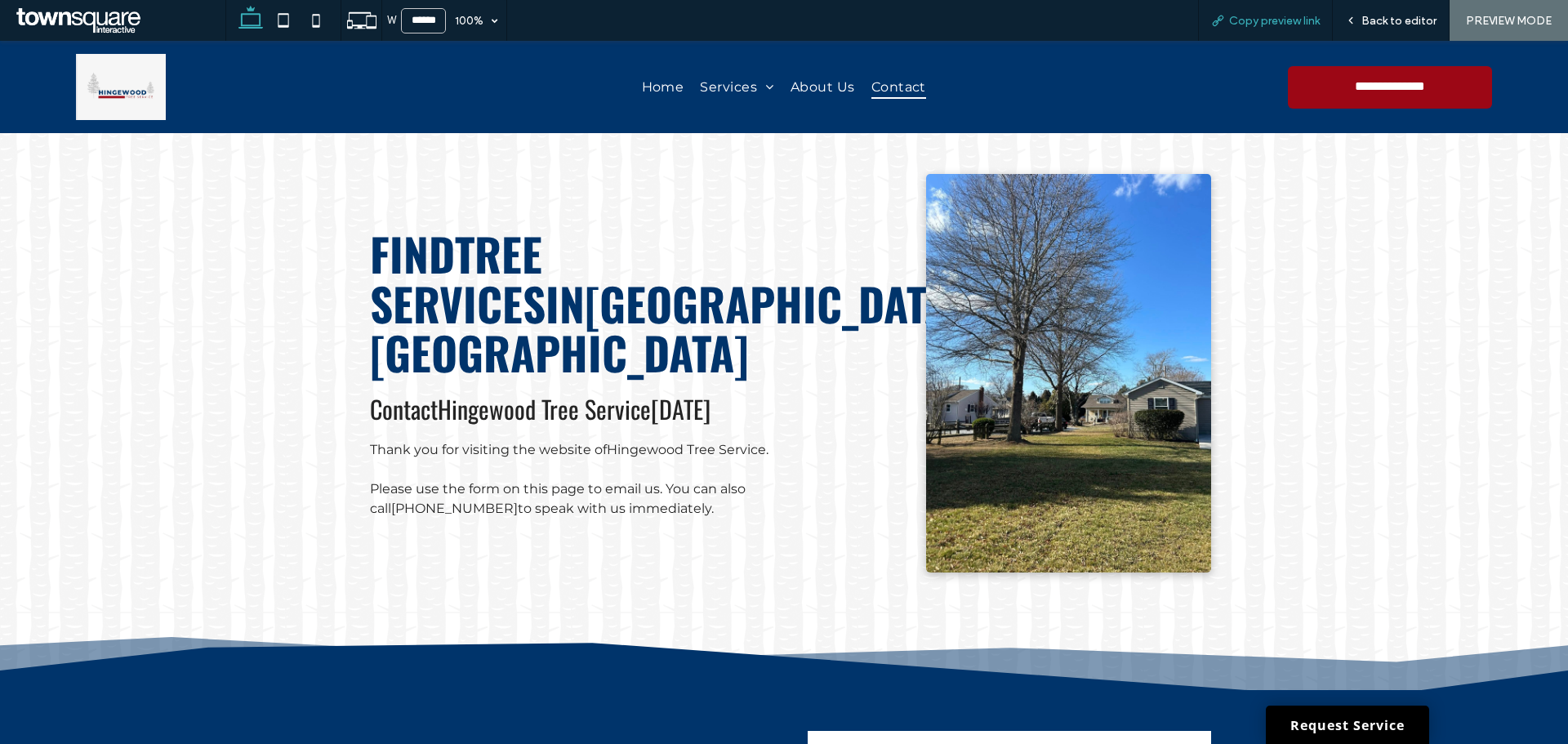
click at [1256, 25] on span "Copy preview link" at bounding box center [1274, 21] width 91 height 14
click at [1403, 17] on span "Back to editor" at bounding box center [1399, 21] width 75 height 14
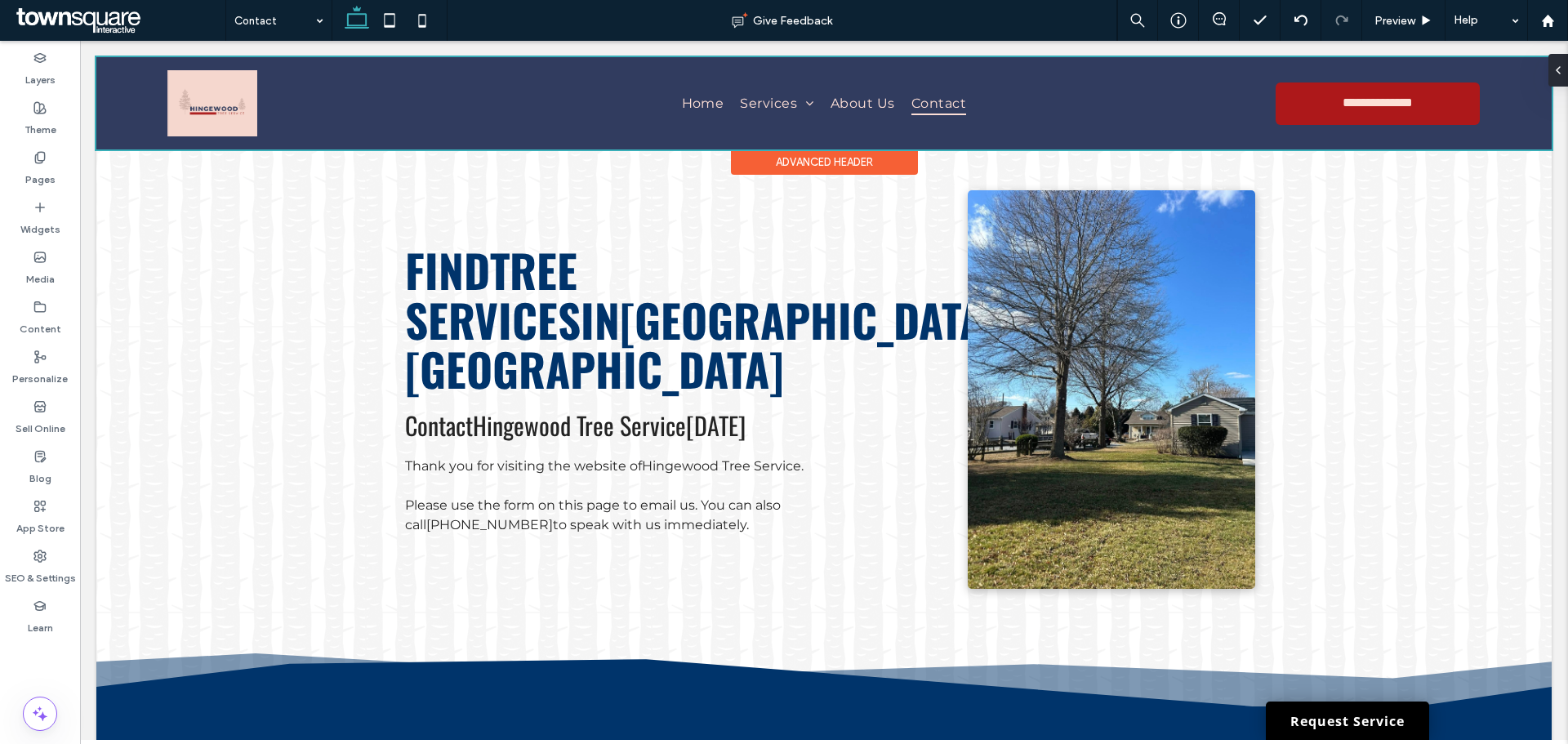
click at [547, 136] on div at bounding box center [824, 103] width 1456 height 93
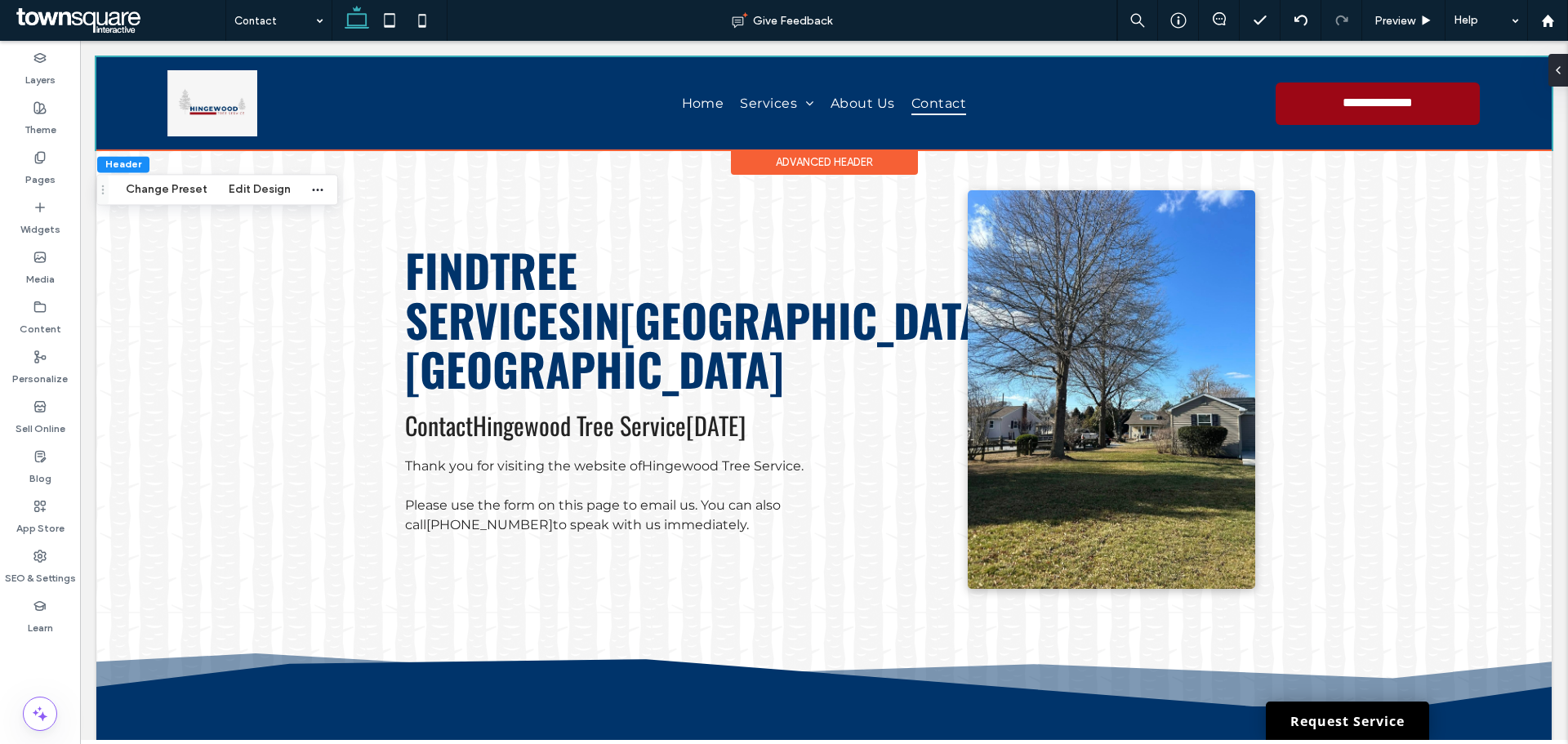
click at [787, 165] on div "Advanced Header" at bounding box center [825, 163] width 187 height 26
click at [790, 159] on div "Advanced Header" at bounding box center [825, 163] width 187 height 26
click at [251, 187] on button "Edit Design" at bounding box center [259, 189] width 84 height 20
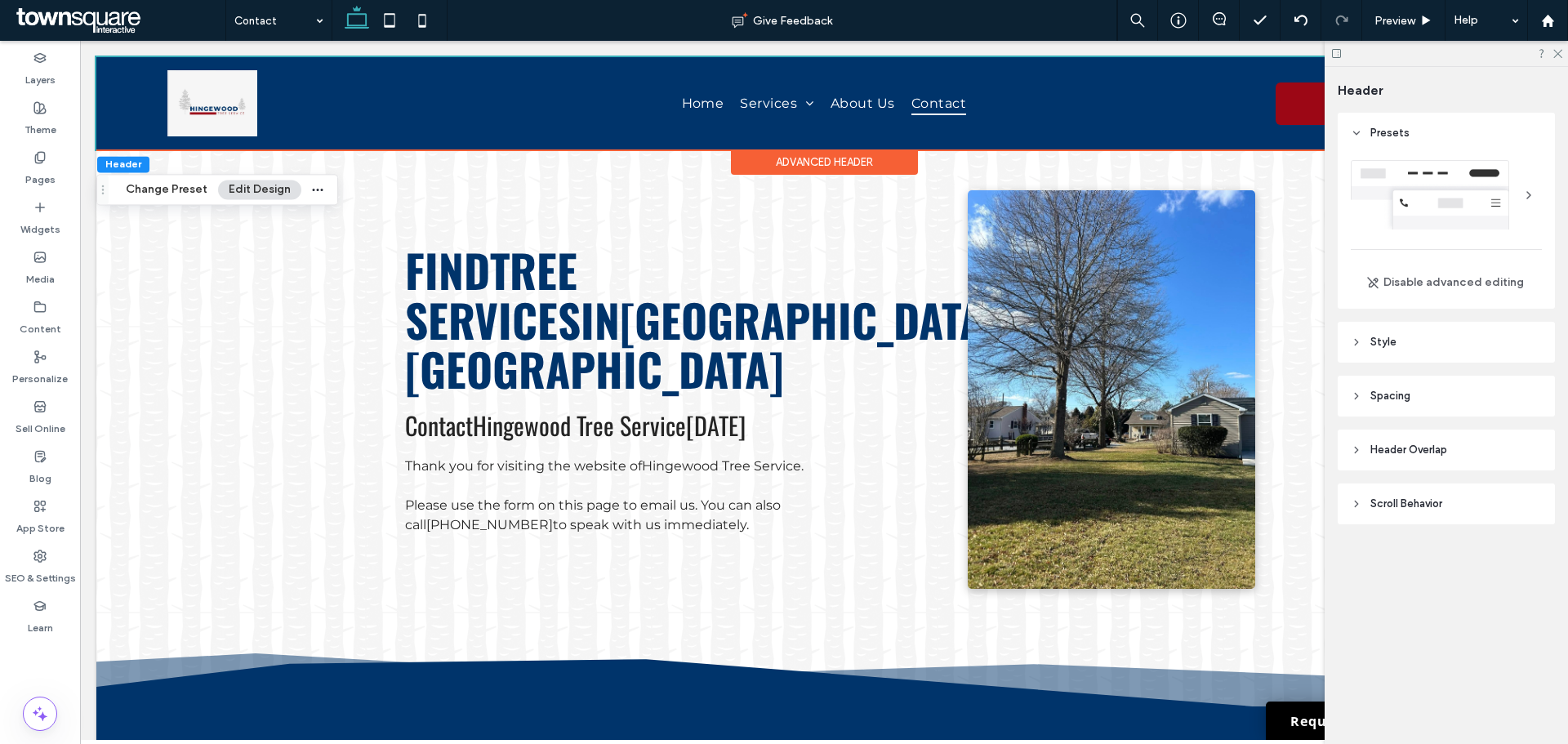
drag, startPoint x: 1394, startPoint y: 342, endPoint x: 1405, endPoint y: 342, distance: 11.0
click at [1394, 341] on span "Style" at bounding box center [1384, 342] width 27 height 17
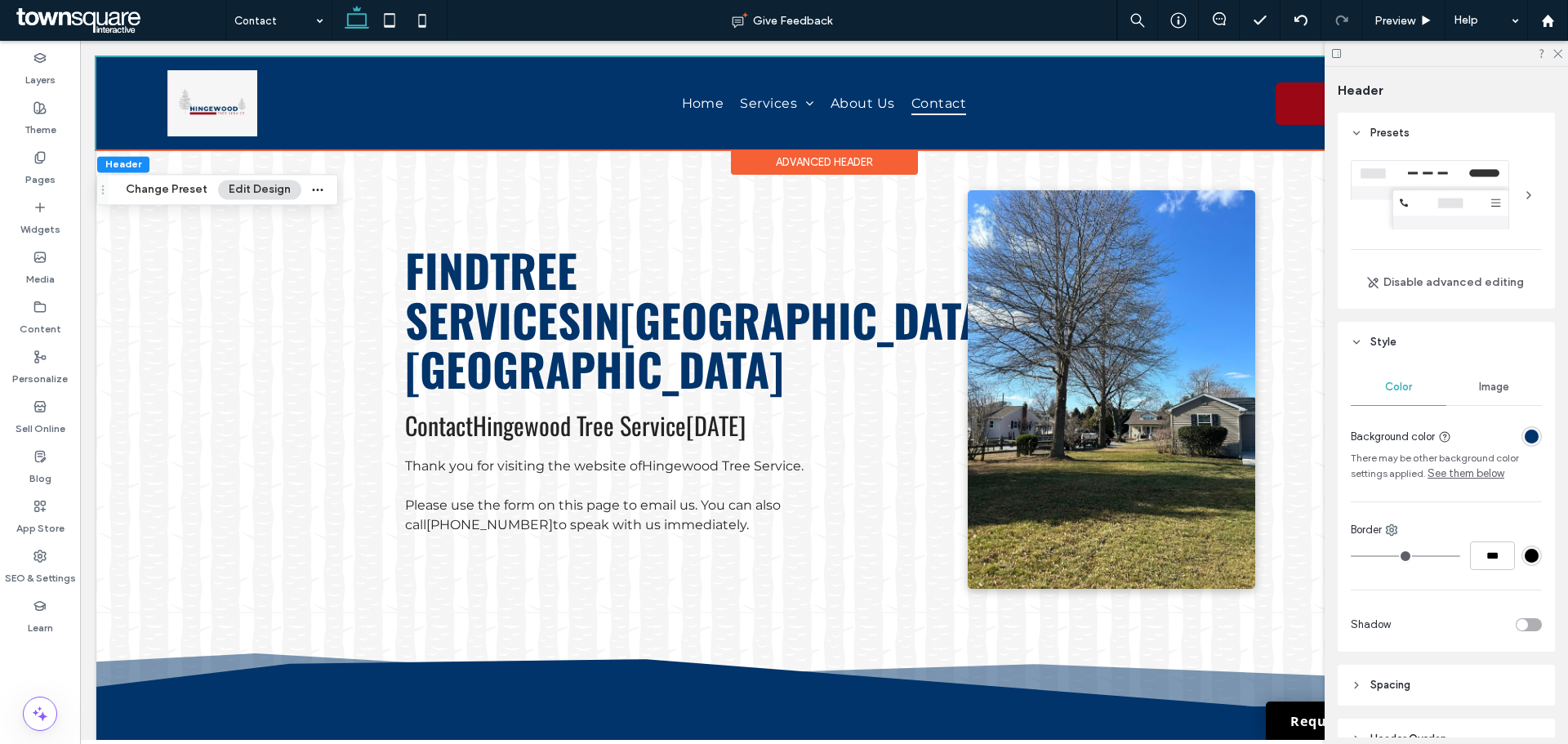
click at [1527, 432] on div "rgba(0, 52, 107, 1)" at bounding box center [1533, 437] width 14 height 14
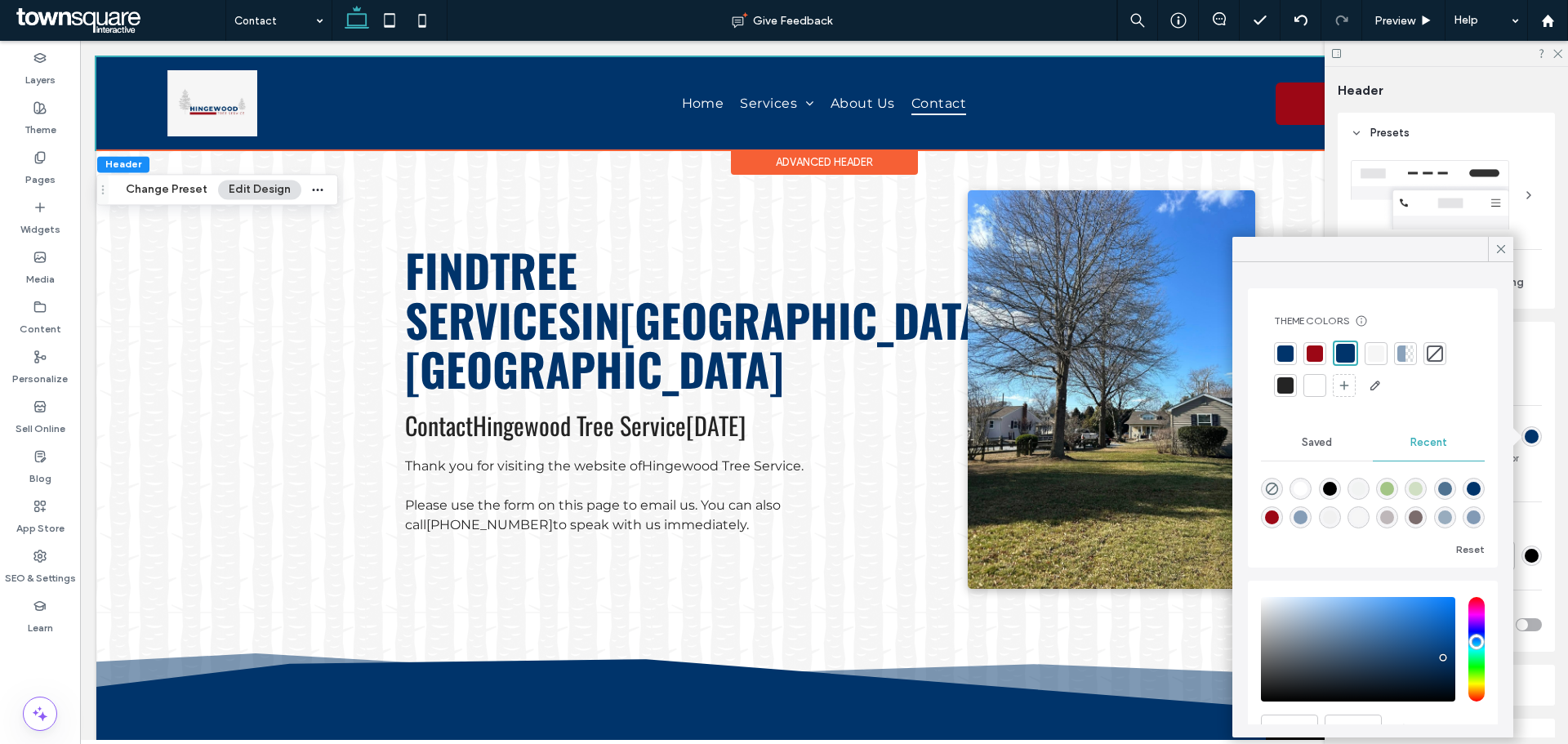
click at [1325, 374] on div at bounding box center [1315, 385] width 23 height 23
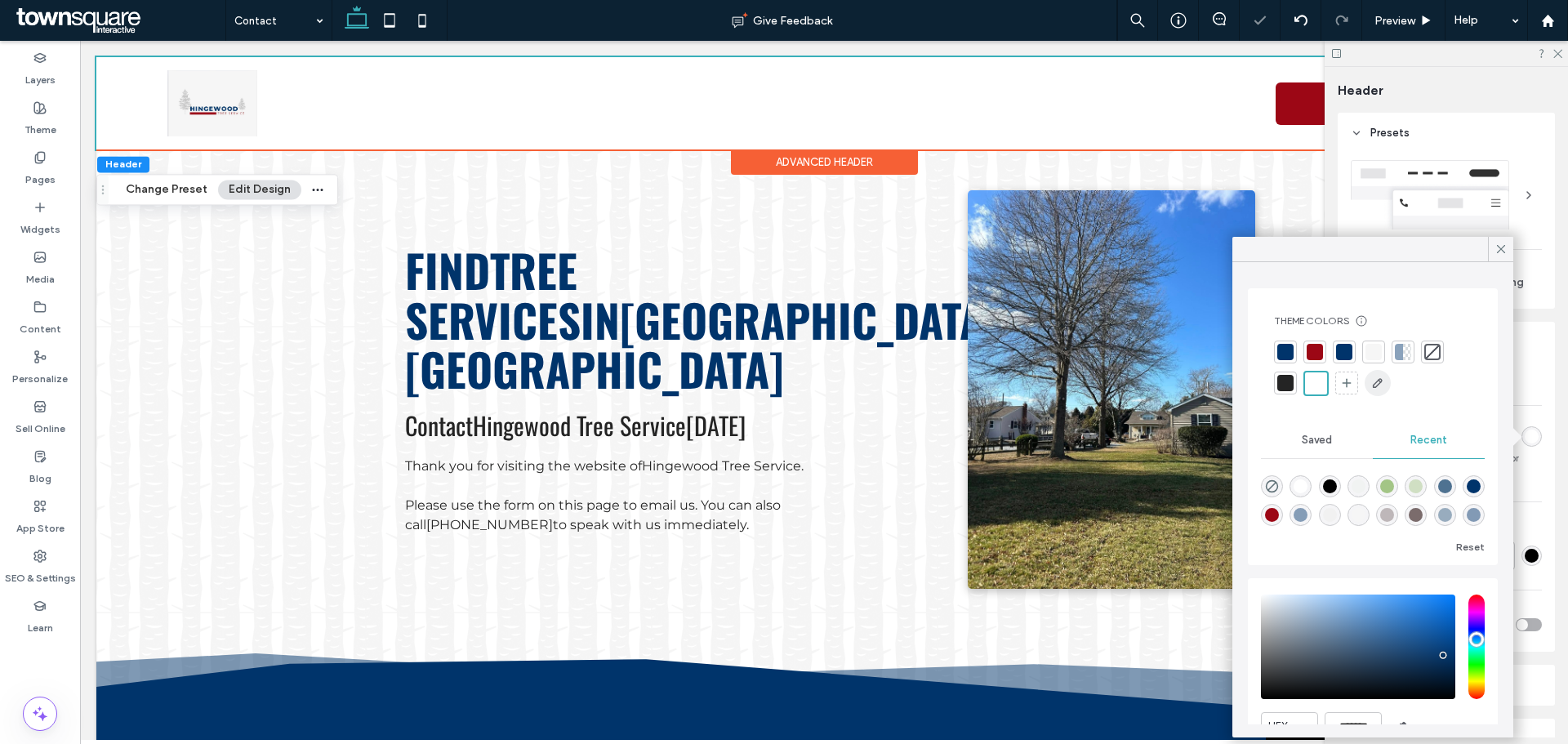
drag, startPoint x: 1370, startPoint y: 377, endPoint x: 465, endPoint y: 155, distance: 931.8
click at [1370, 377] on span "button" at bounding box center [1378, 382] width 27 height 27
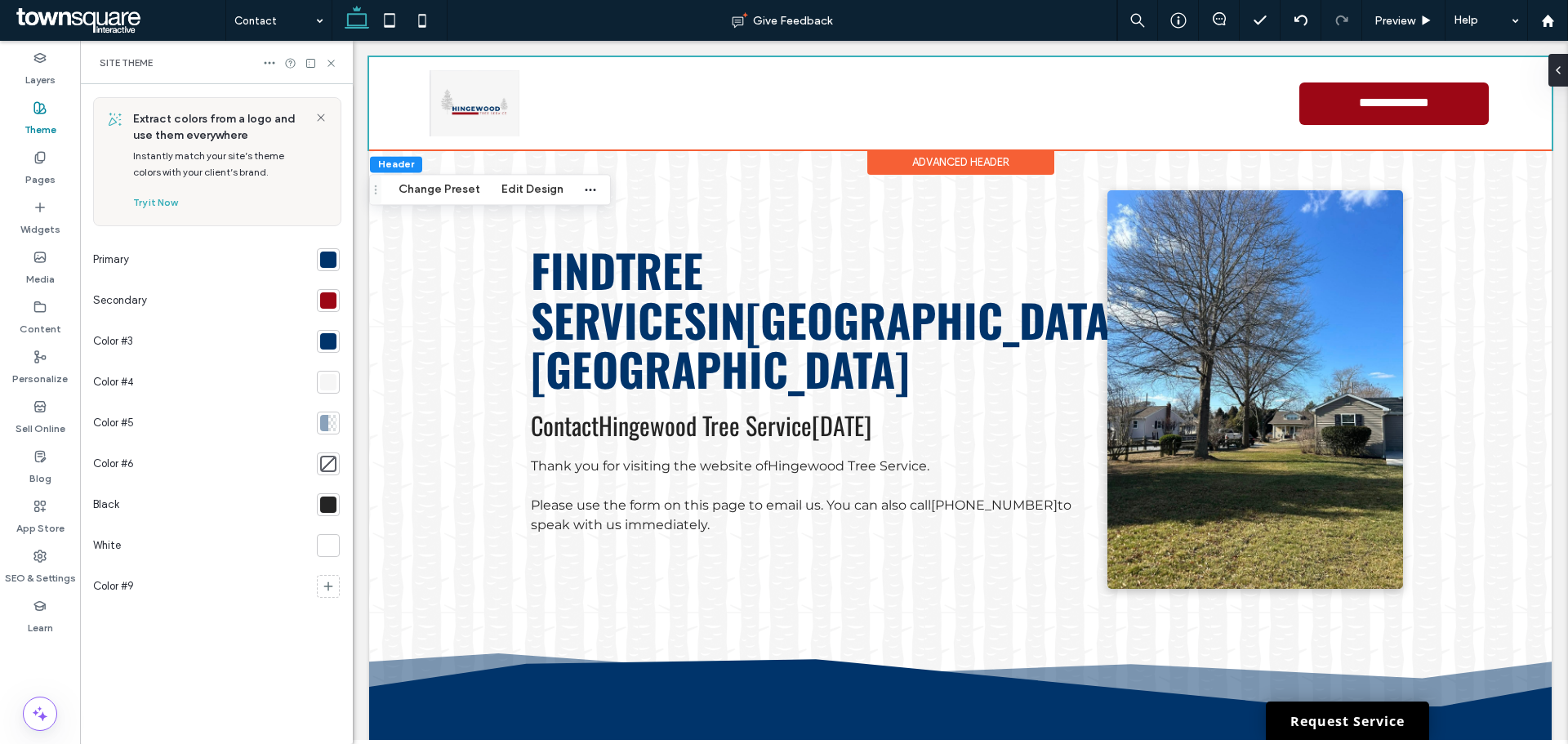
click at [322, 58] on div at bounding box center [300, 62] width 74 height 13
click at [331, 64] on icon at bounding box center [331, 63] width 12 height 12
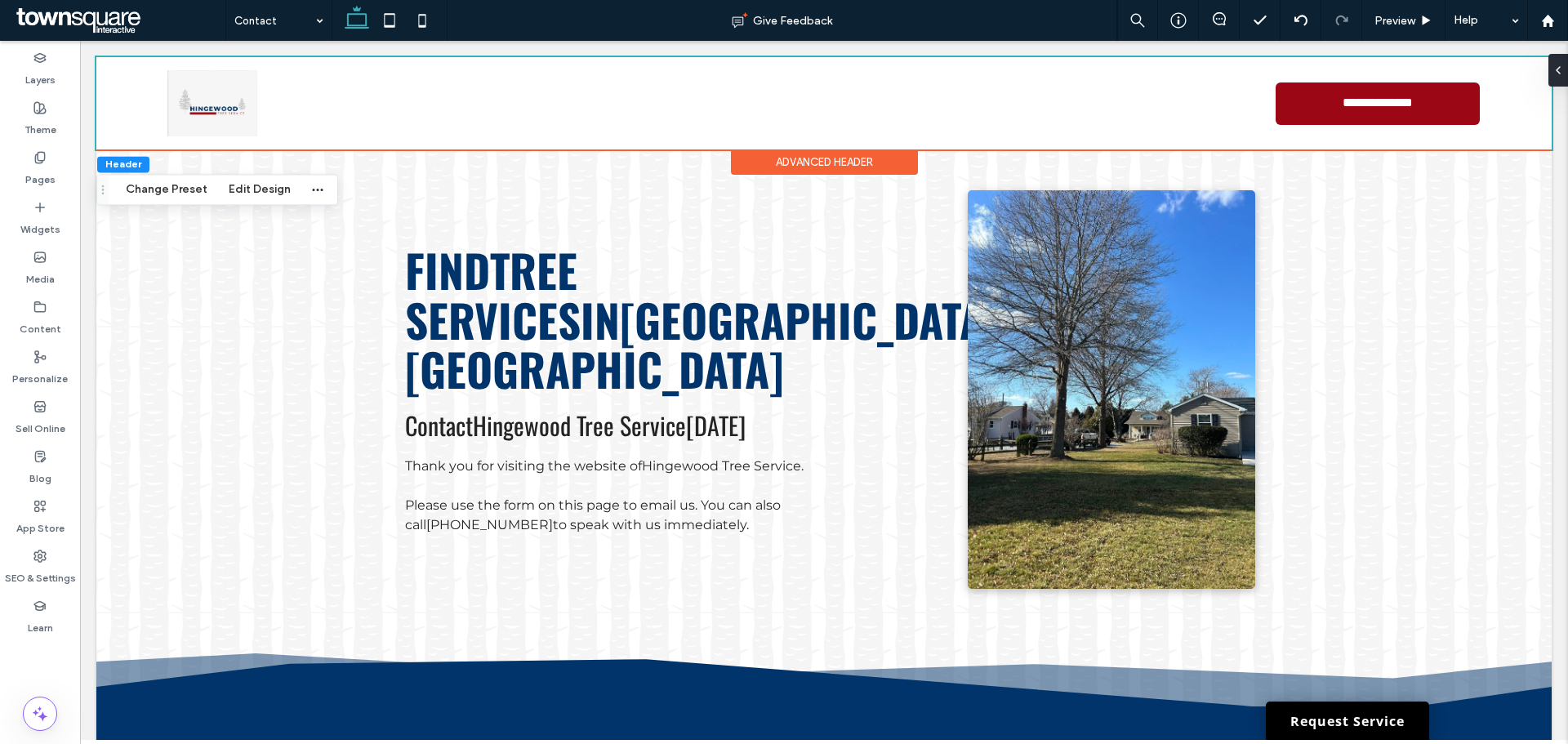
click at [752, 160] on div "Advanced Header" at bounding box center [825, 163] width 187 height 26
click at [249, 188] on button "Edit Design" at bounding box center [259, 189] width 84 height 20
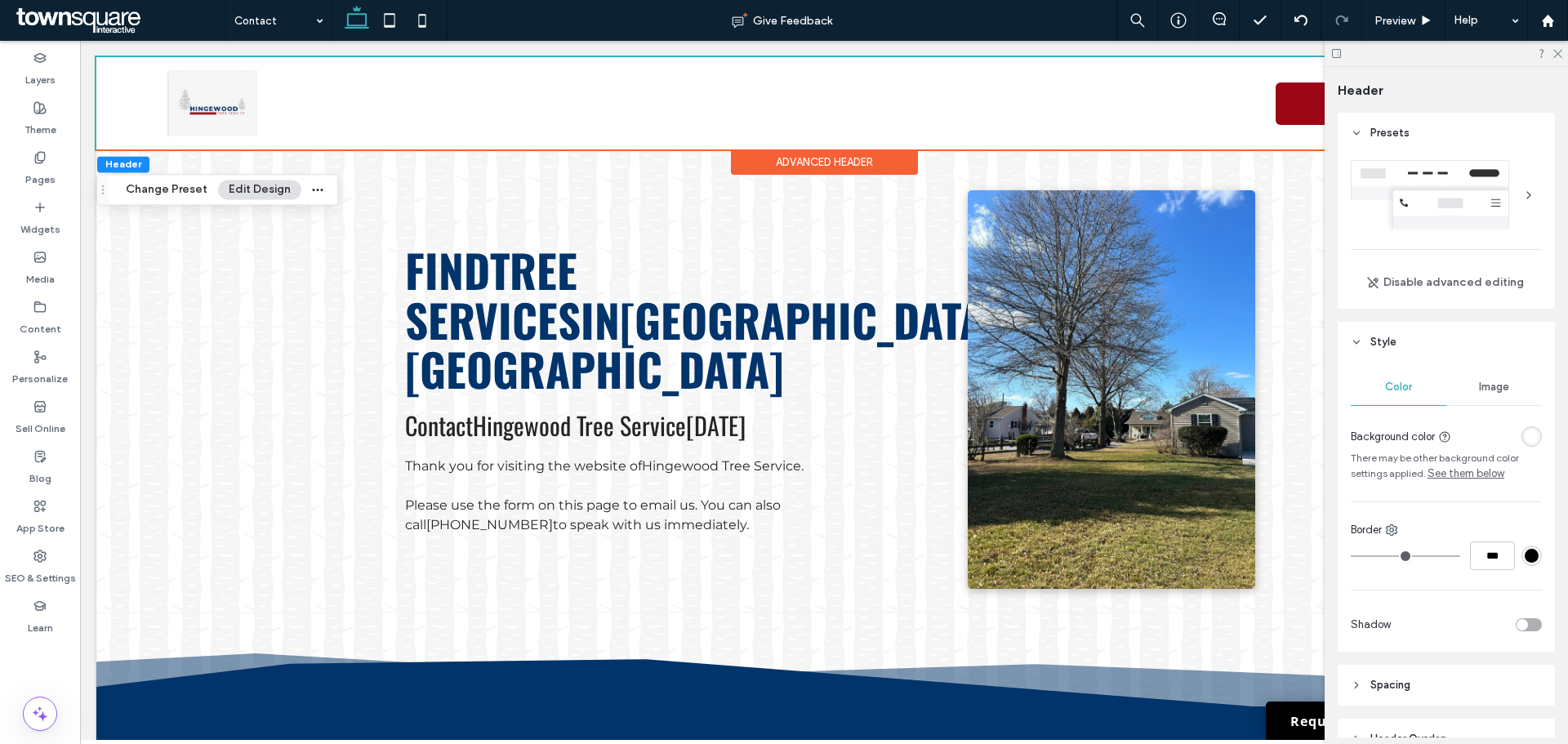
click at [1526, 435] on div "rgba(255, 255, 255, 1)" at bounding box center [1533, 437] width 14 height 14
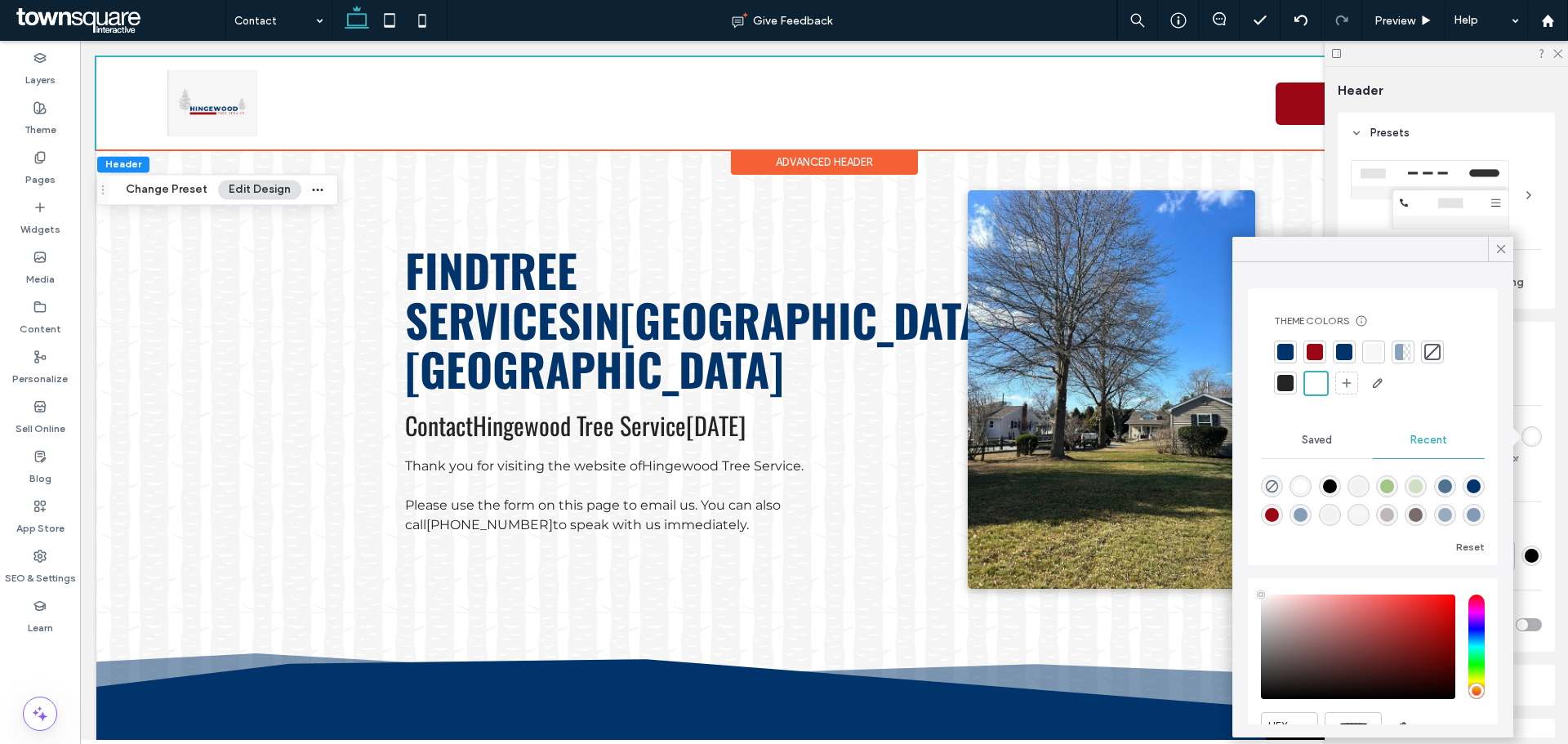
click at [1372, 352] on div at bounding box center [1374, 352] width 17 height 17
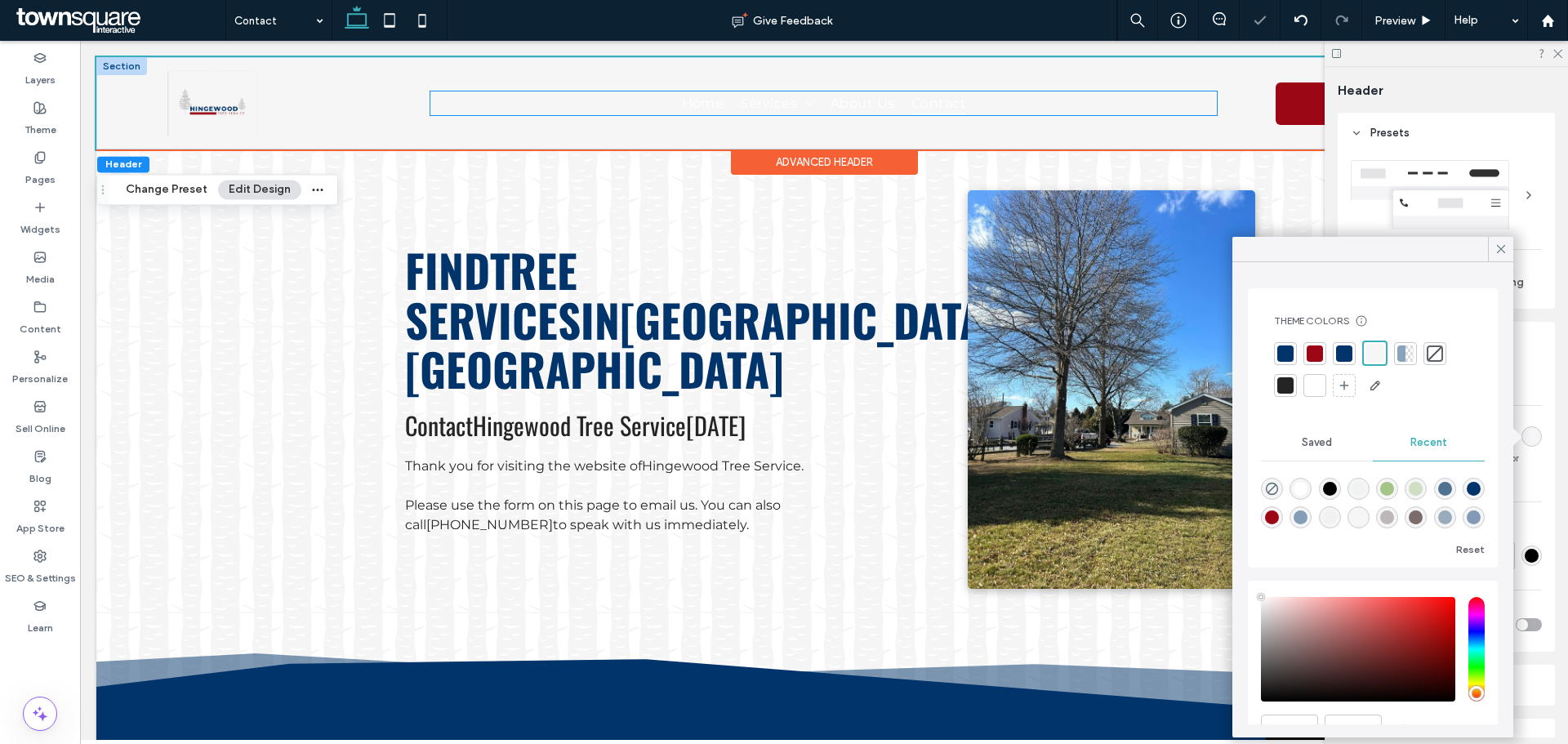
click at [648, 101] on ul "Home Services Tree Trimming Tree Removal Land Clearing Emergency Tree Services …" at bounding box center [824, 103] width 786 height 24
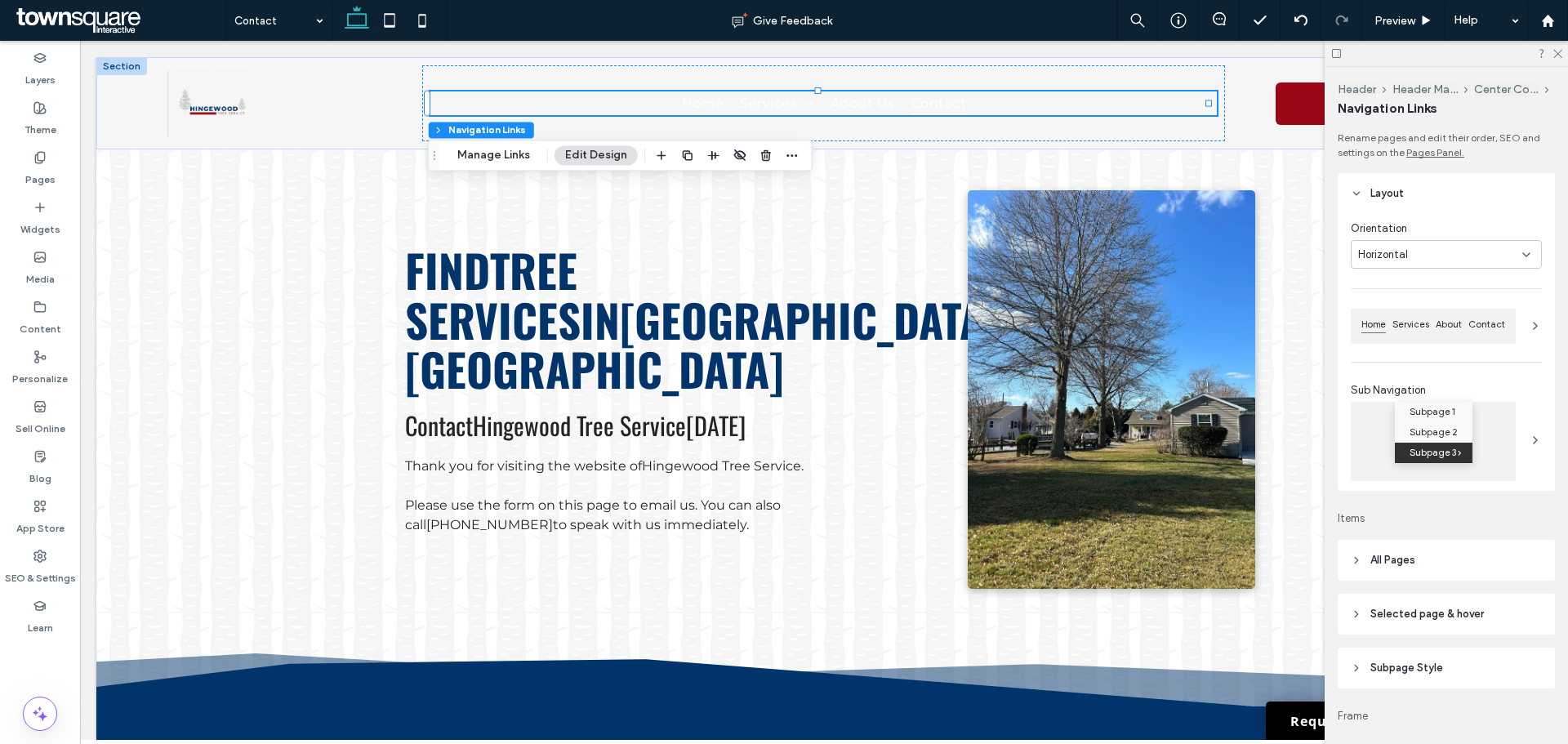
click at [1411, 561] on span "All Pages" at bounding box center [1394, 560] width 45 height 17
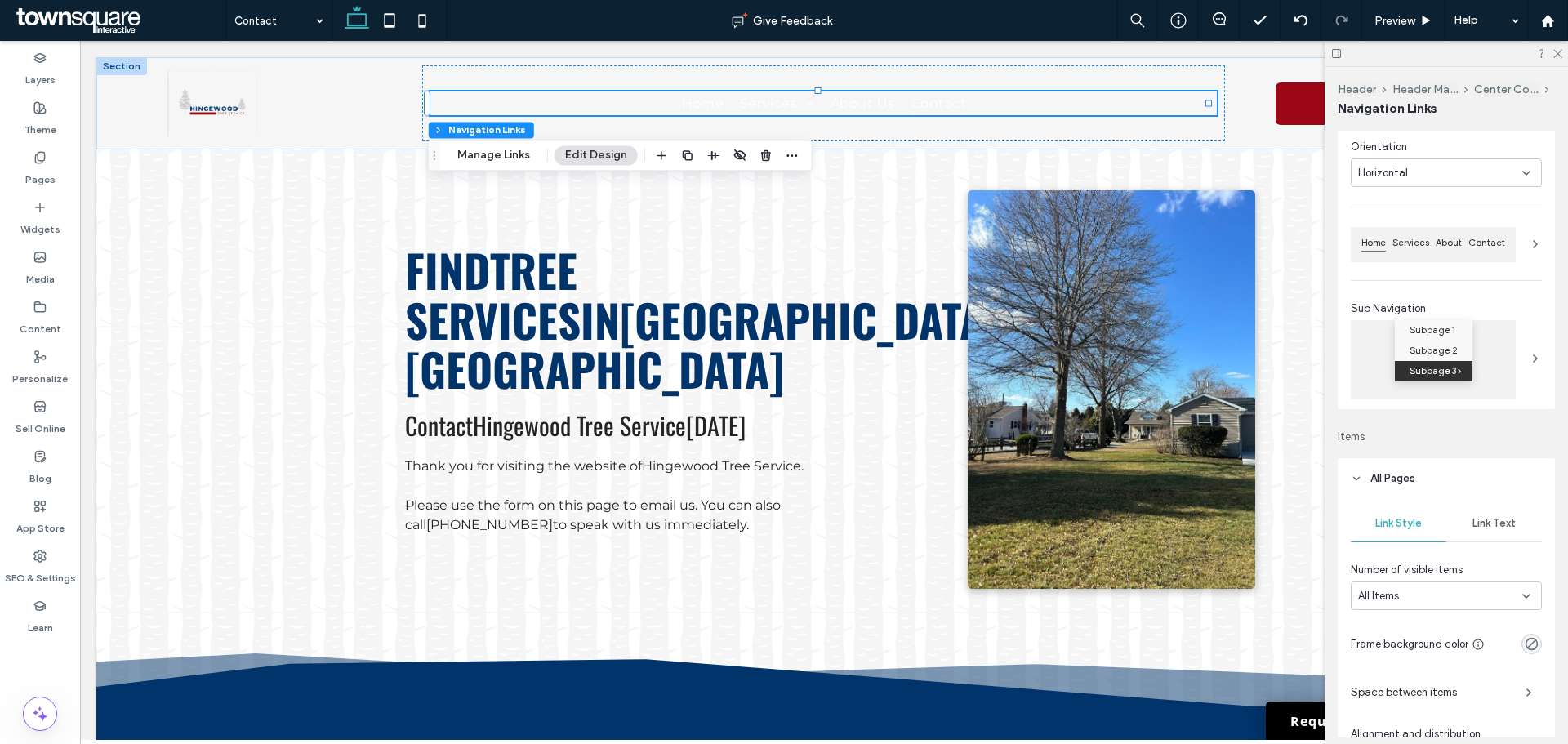
click at [1481, 522] on span "Link Text" at bounding box center [1494, 523] width 43 height 13
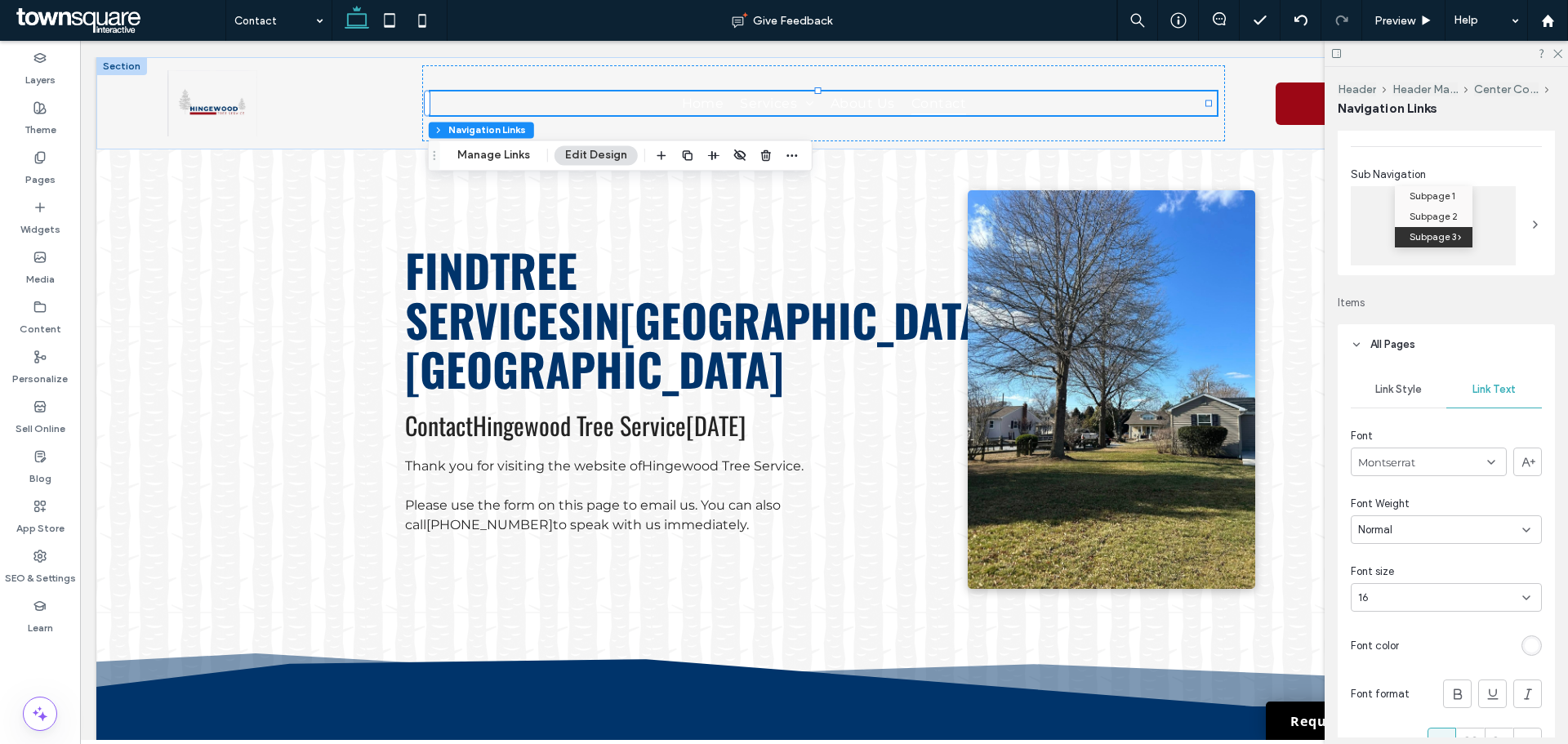
scroll to position [245, 0]
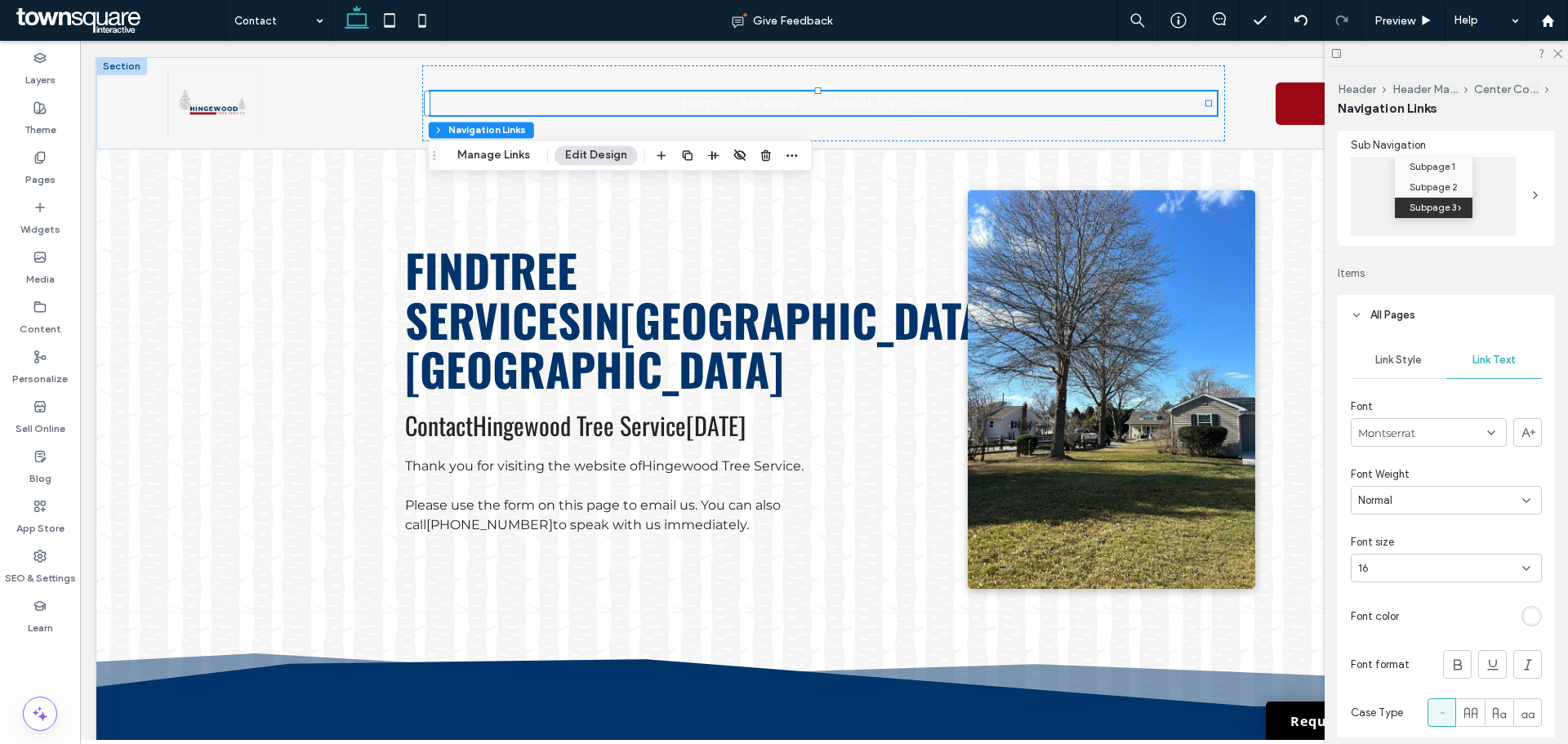
click at [1526, 616] on div "rgb(255, 255, 255)" at bounding box center [1533, 616] width 14 height 14
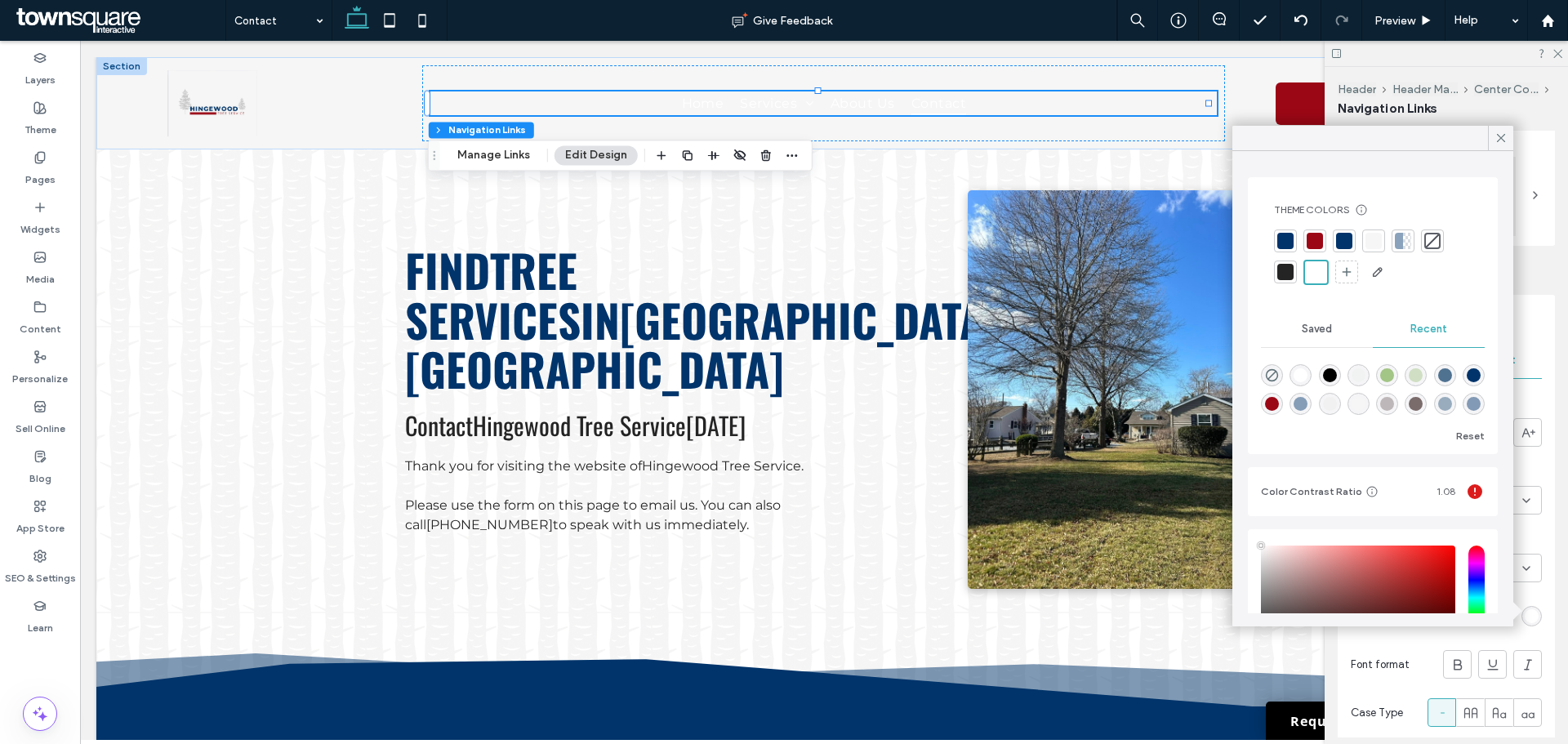
click at [1287, 270] on div at bounding box center [1285, 272] width 17 height 17
click at [1549, 594] on div "Rename pages and edit their order, SEO and settings on the Pages Panel. Layout …" at bounding box center [1452, 435] width 228 height 607
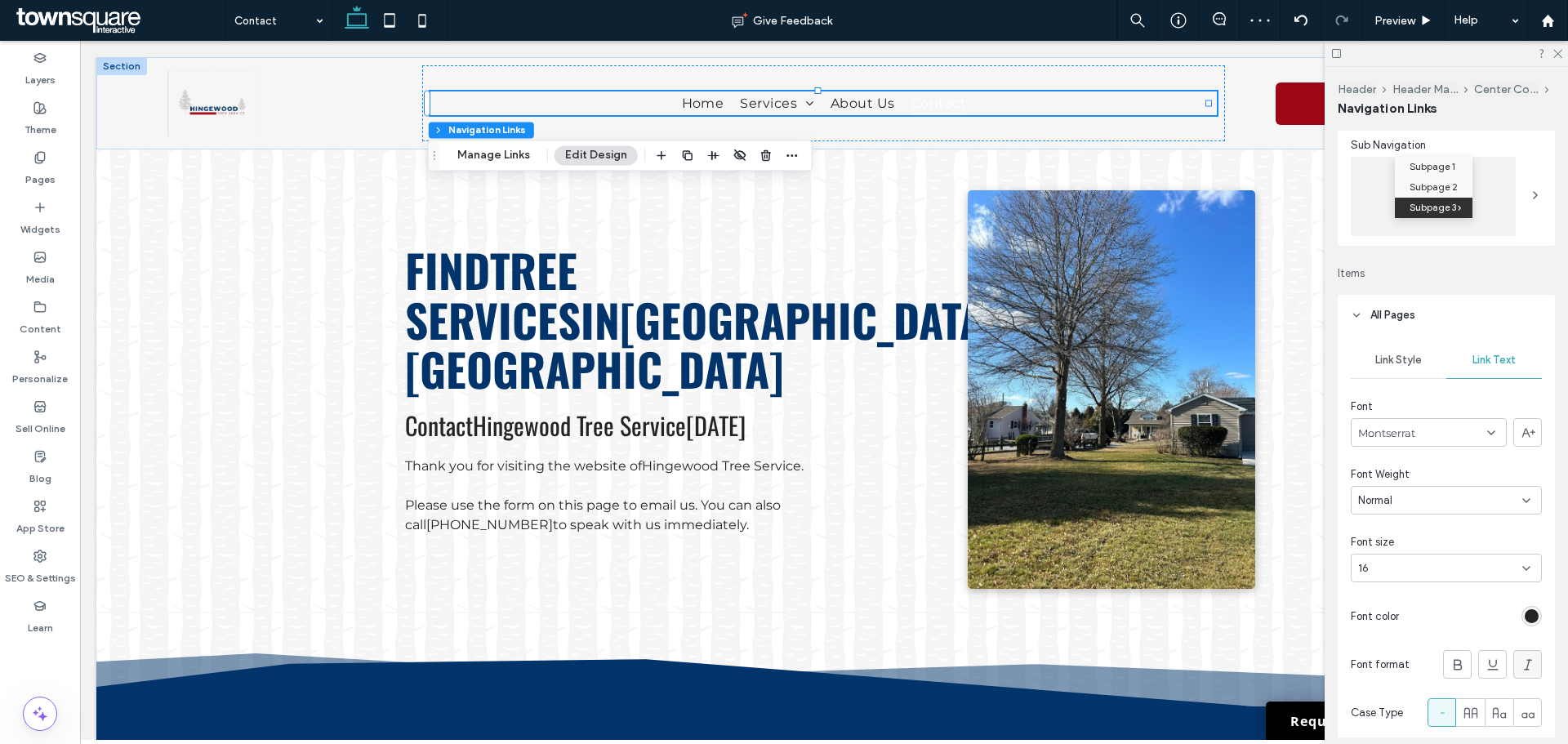
scroll to position [490, 0]
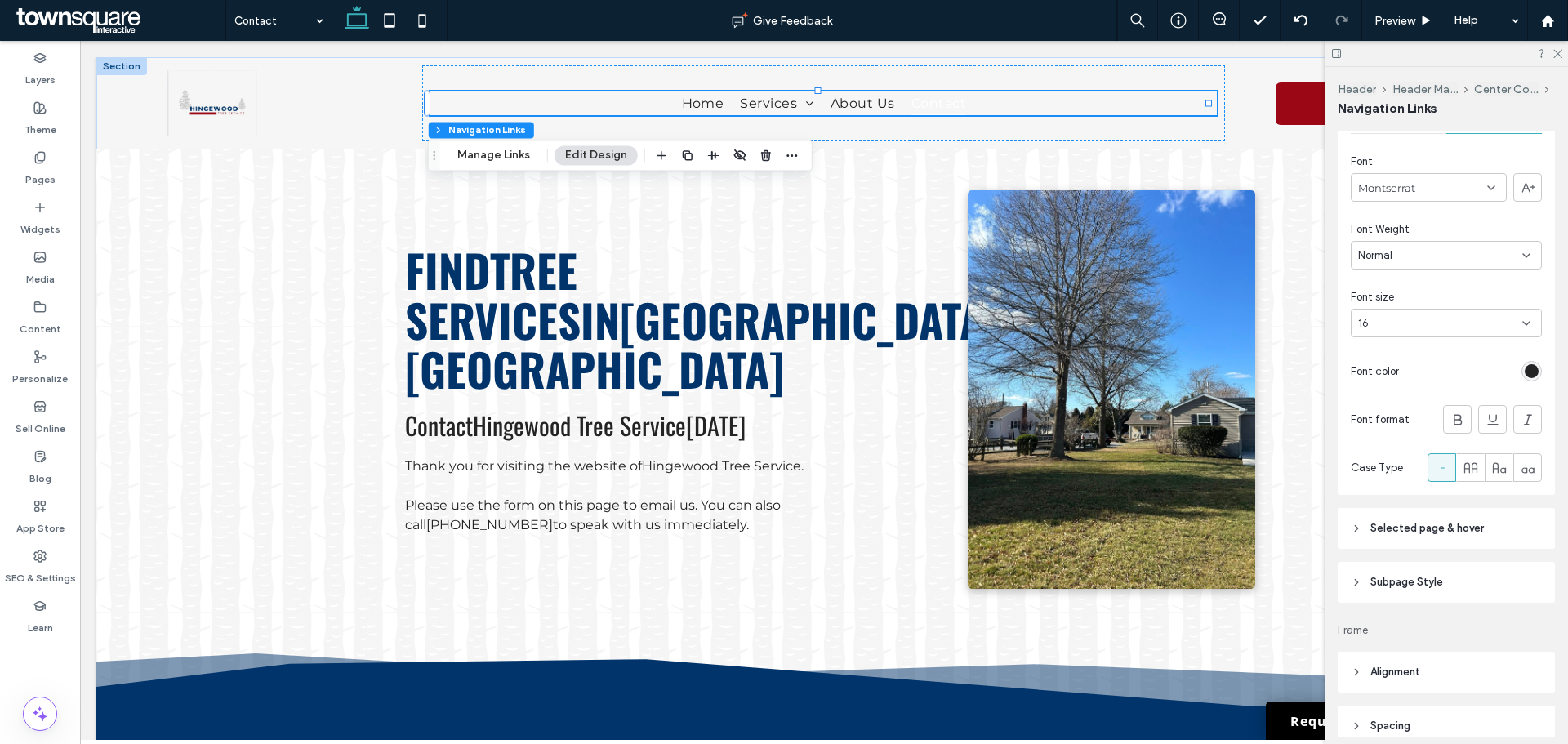
click at [1495, 530] on header "Selected page & hover" at bounding box center [1447, 528] width 217 height 40
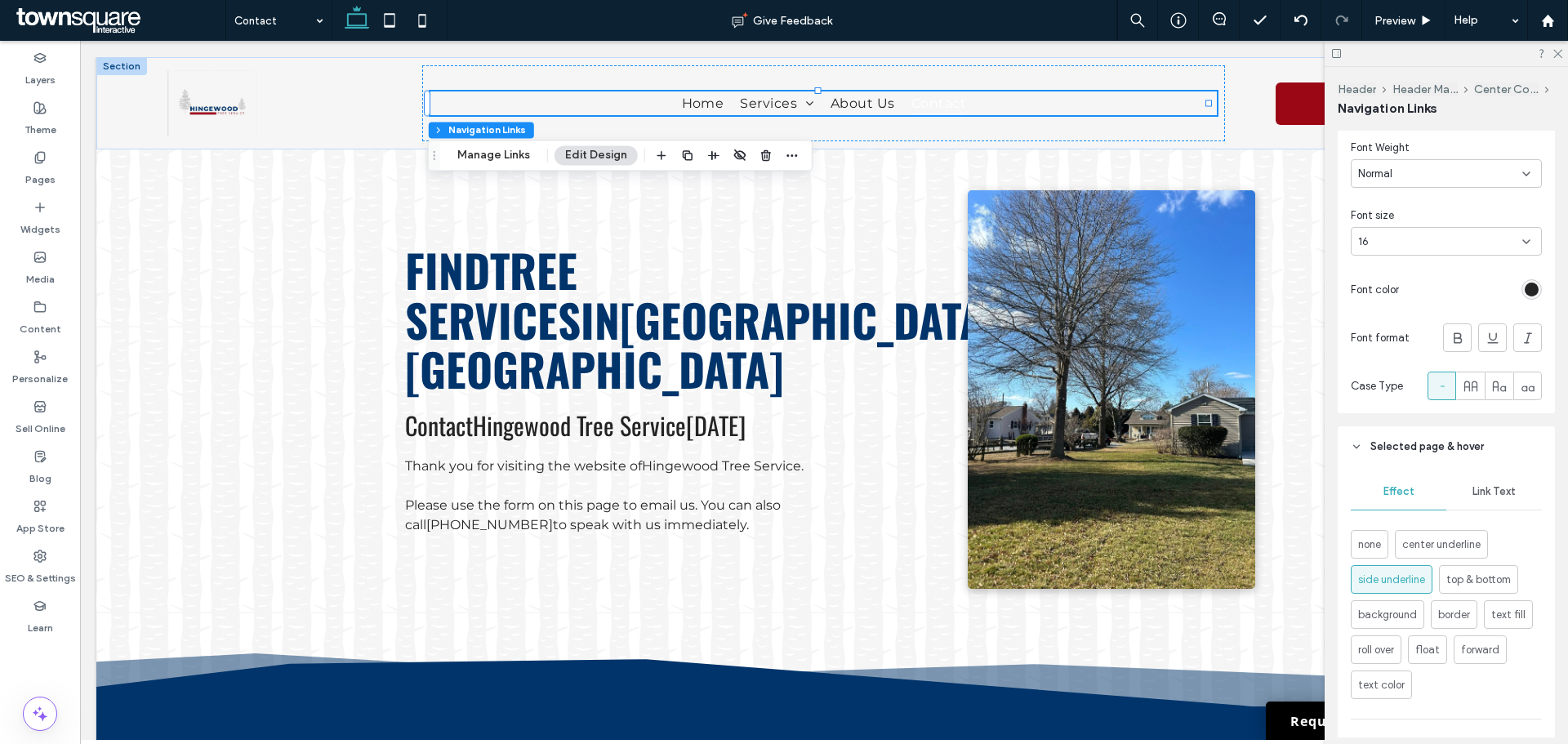
click at [1492, 498] on div "Link Text" at bounding box center [1494, 492] width 96 height 35
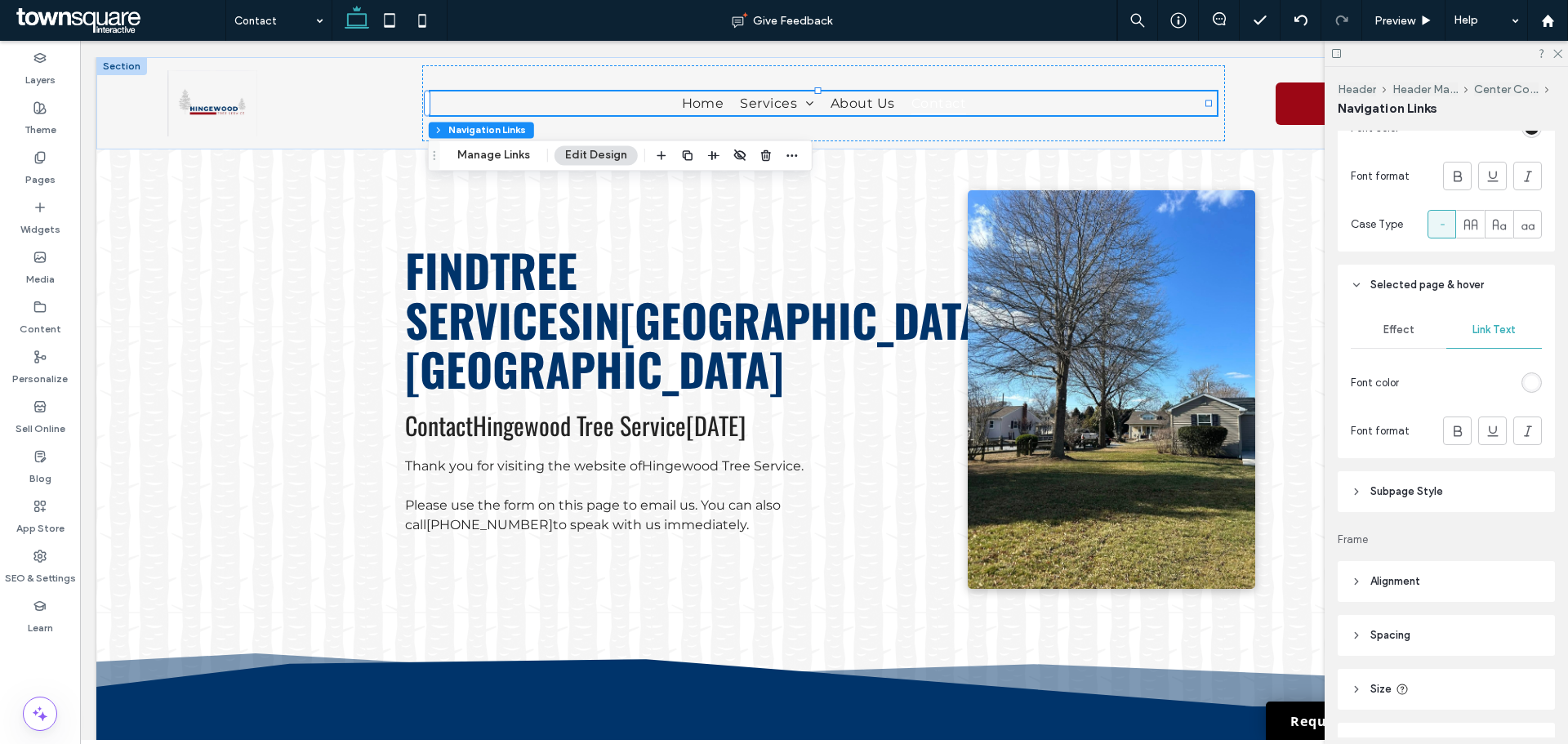
scroll to position [735, 0]
click at [1526, 381] on div "rgb(255, 255, 255)" at bounding box center [1533, 381] width 14 height 14
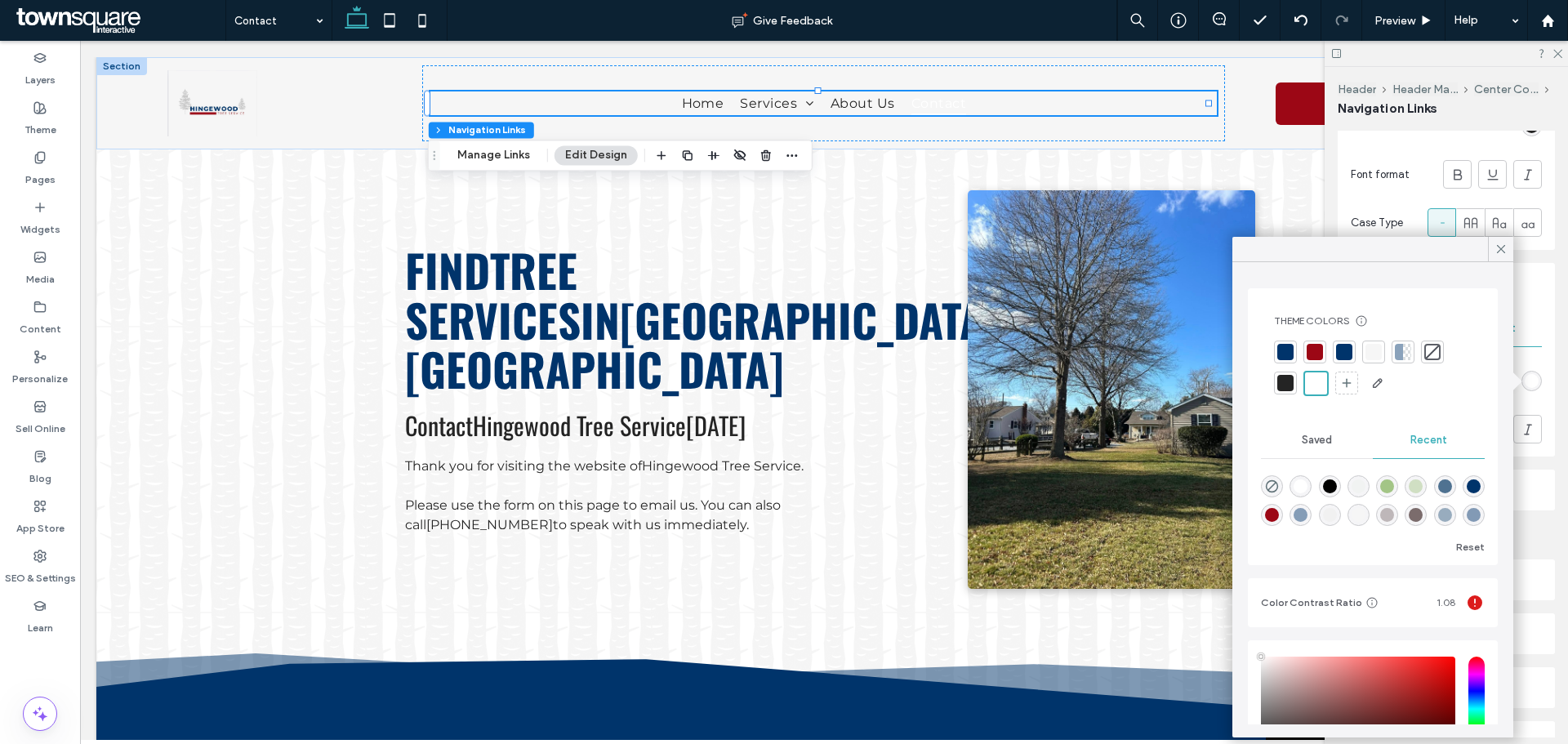
click at [1291, 351] on div at bounding box center [1285, 352] width 17 height 17
click at [1312, 356] on div at bounding box center [1318, 354] width 17 height 17
click at [1312, 351] on div at bounding box center [1316, 353] width 19 height 19
click at [1497, 246] on icon at bounding box center [1501, 248] width 15 height 15
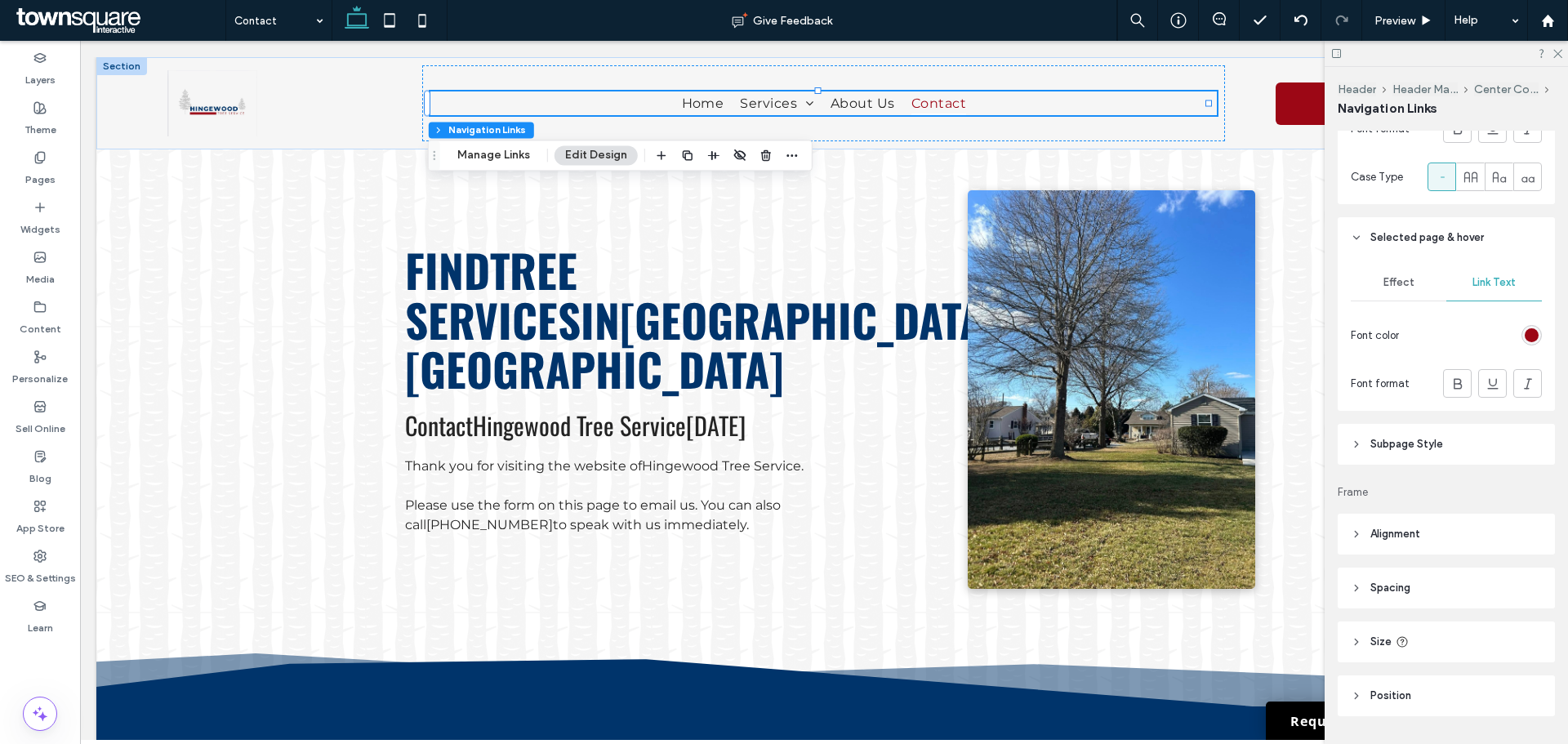
scroll to position [825, 0]
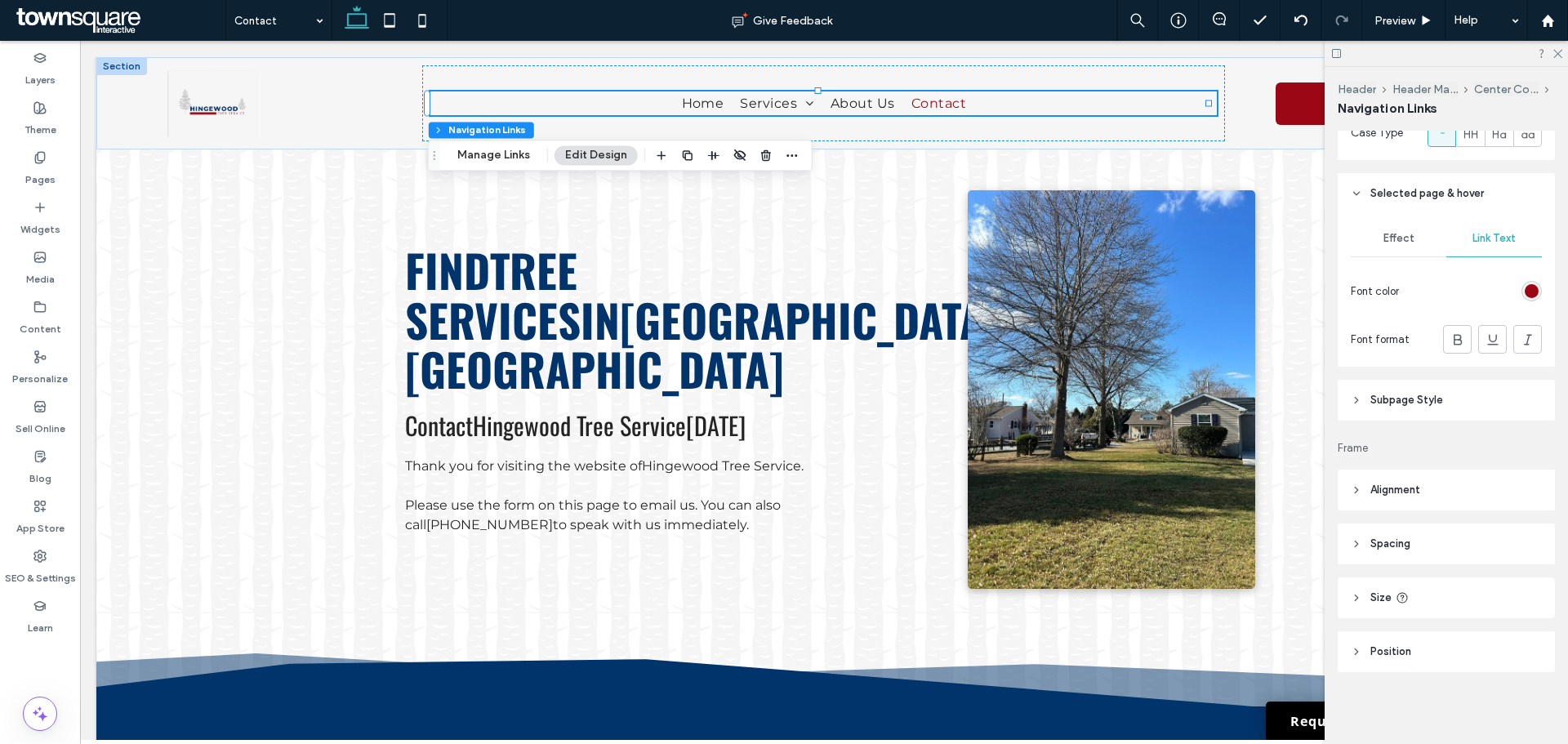
click at [1377, 403] on span "Subpage Style" at bounding box center [1407, 400] width 73 height 17
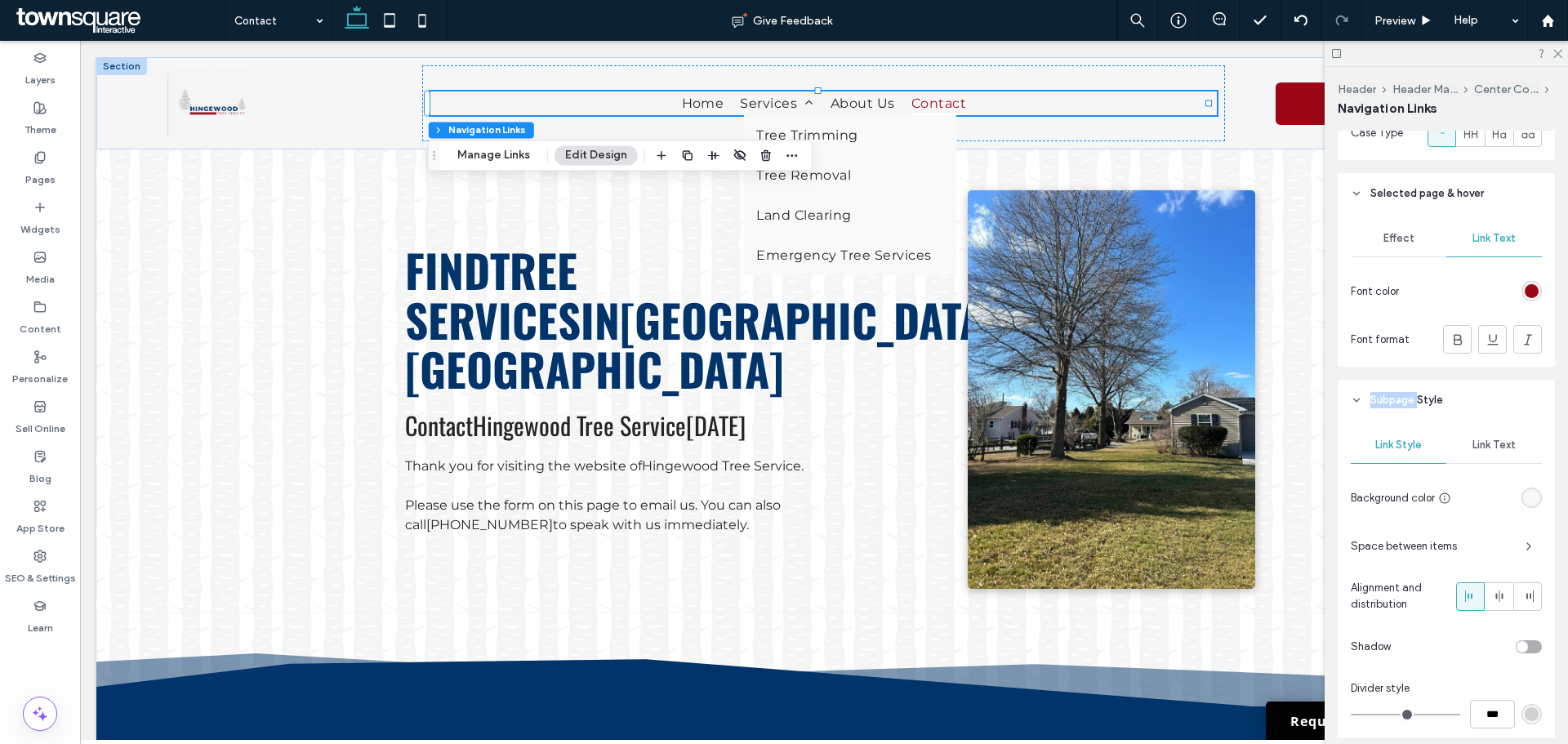
click at [1377, 403] on span "Subpage Style" at bounding box center [1407, 400] width 73 height 17
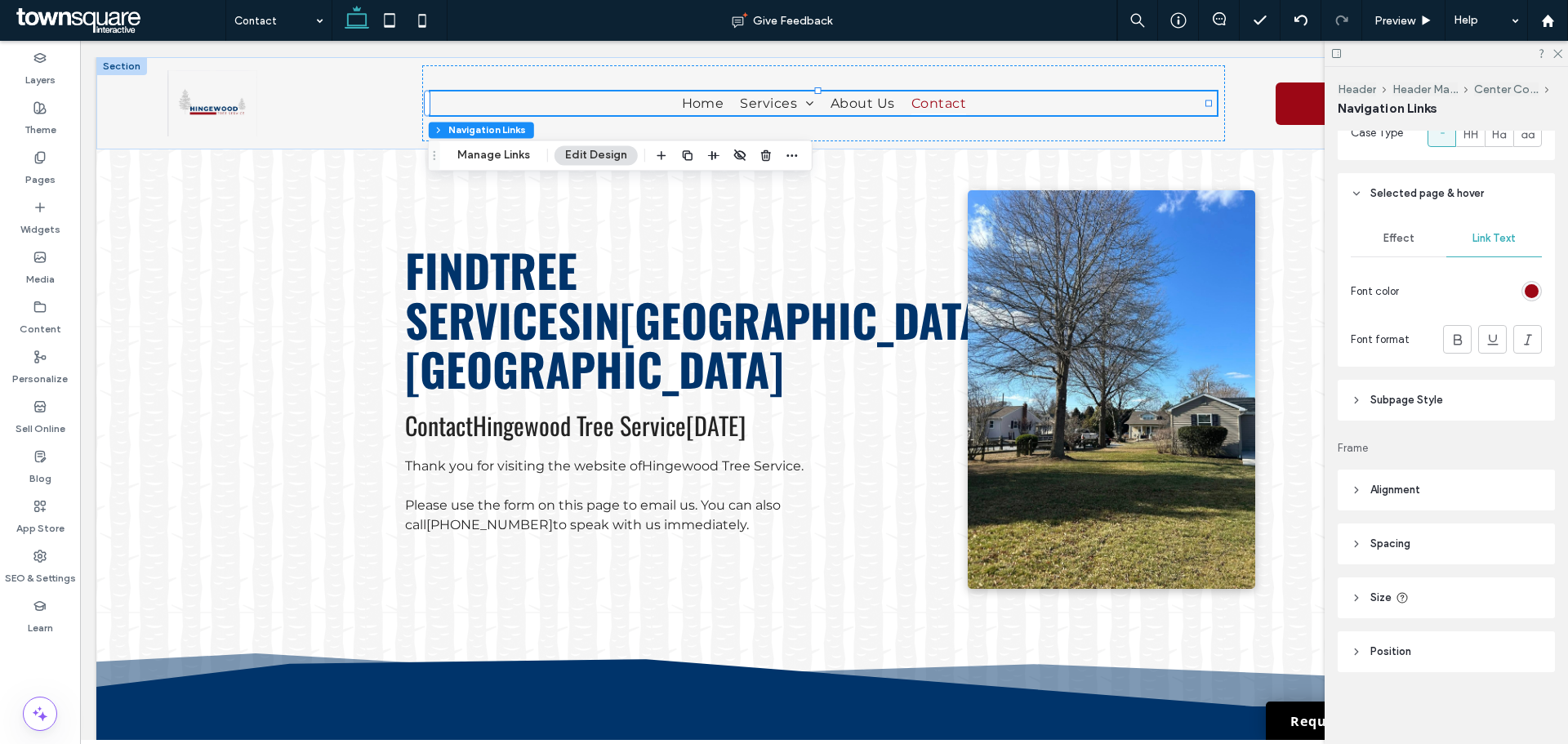
click at [1373, 548] on span "Spacing" at bounding box center [1391, 544] width 40 height 17
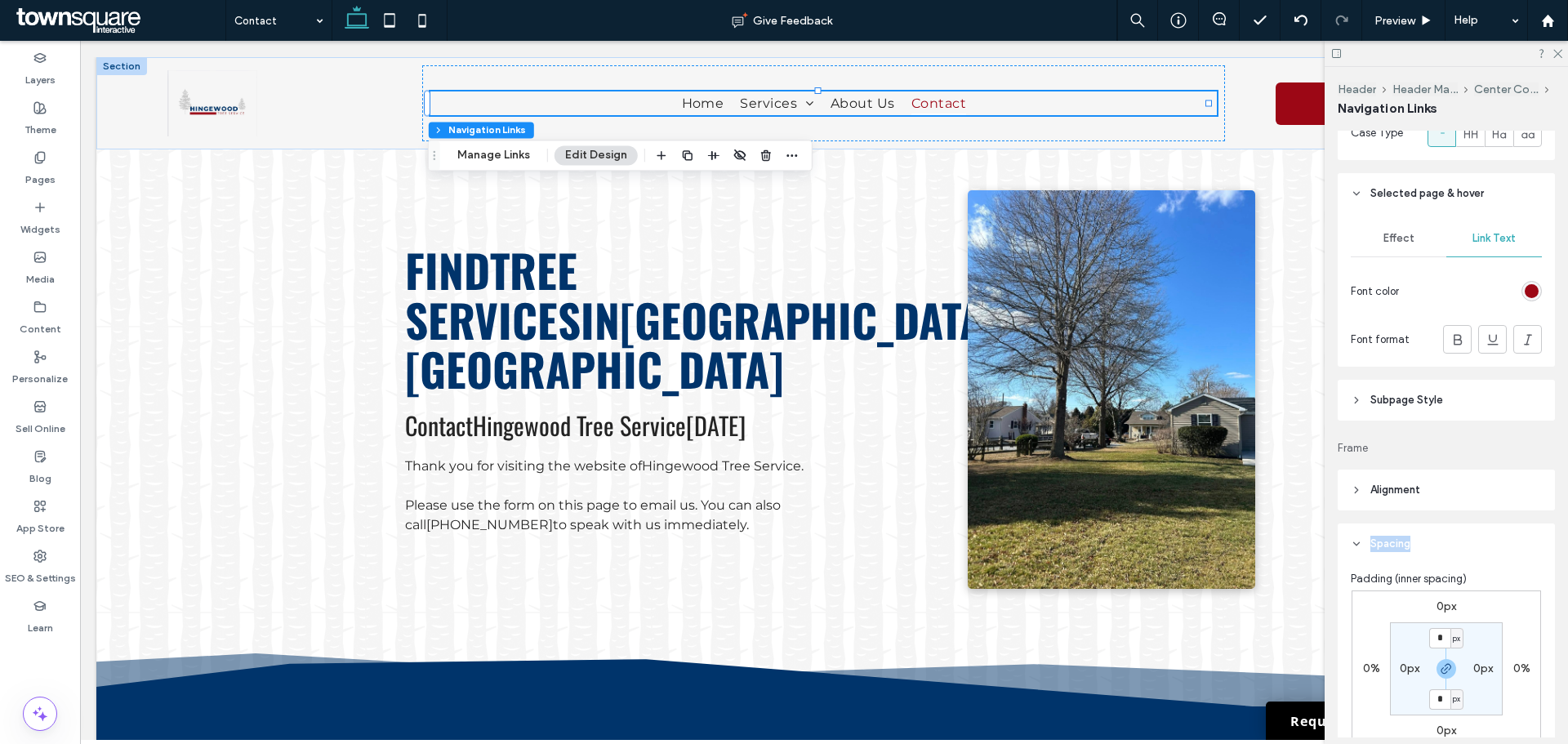
click at [1373, 548] on span "Spacing" at bounding box center [1391, 544] width 40 height 17
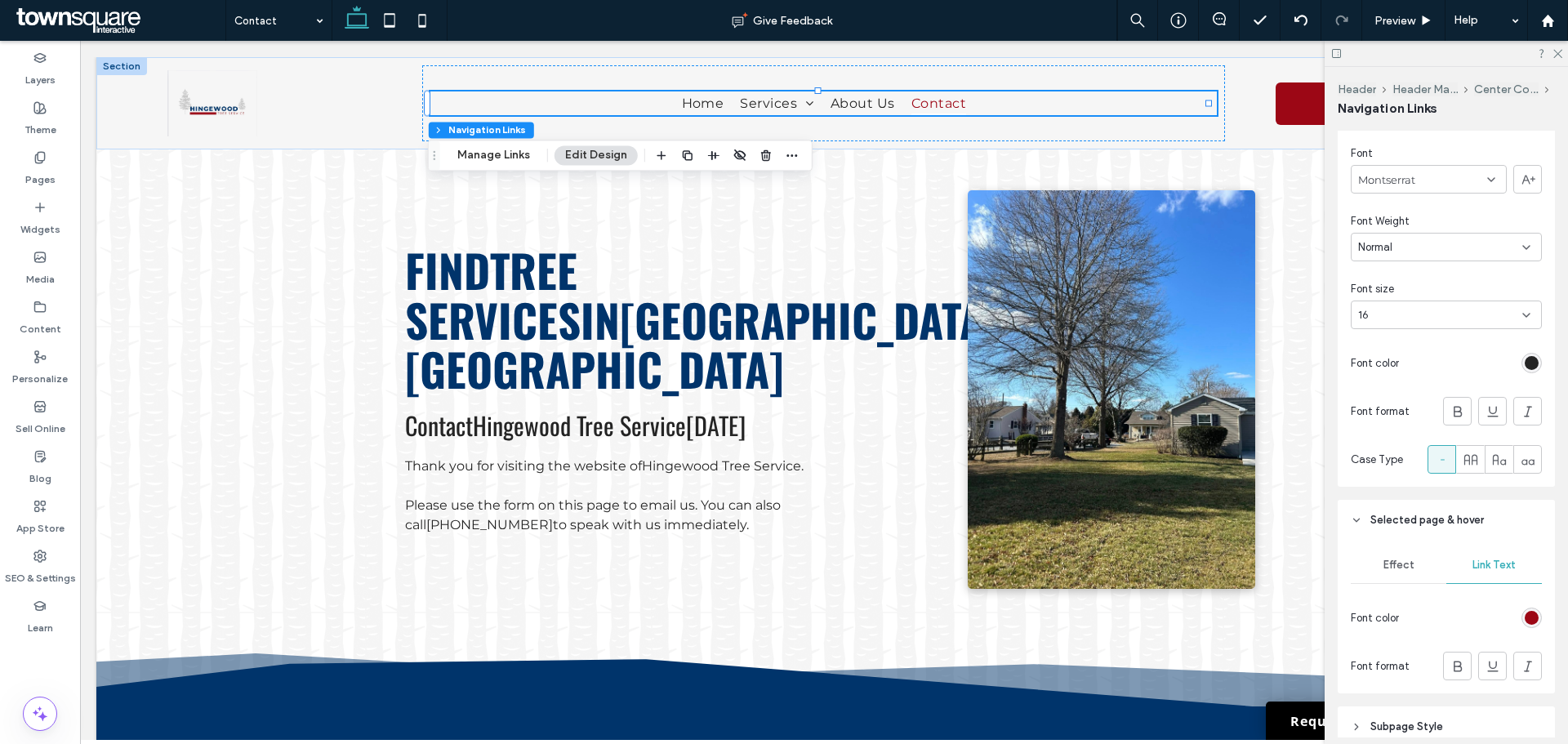
scroll to position [171, 0]
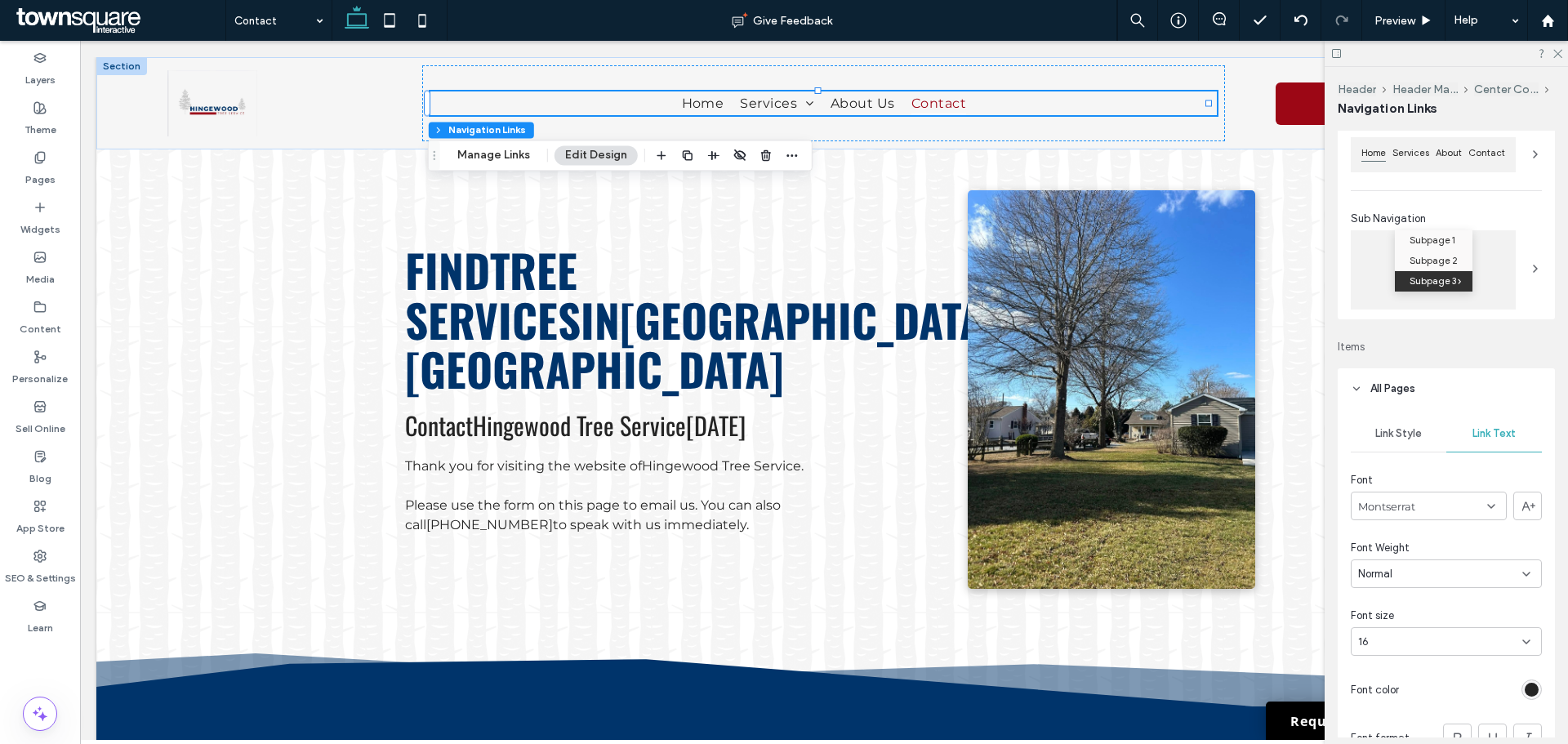
click at [1359, 389] on icon at bounding box center [1357, 389] width 12 height 12
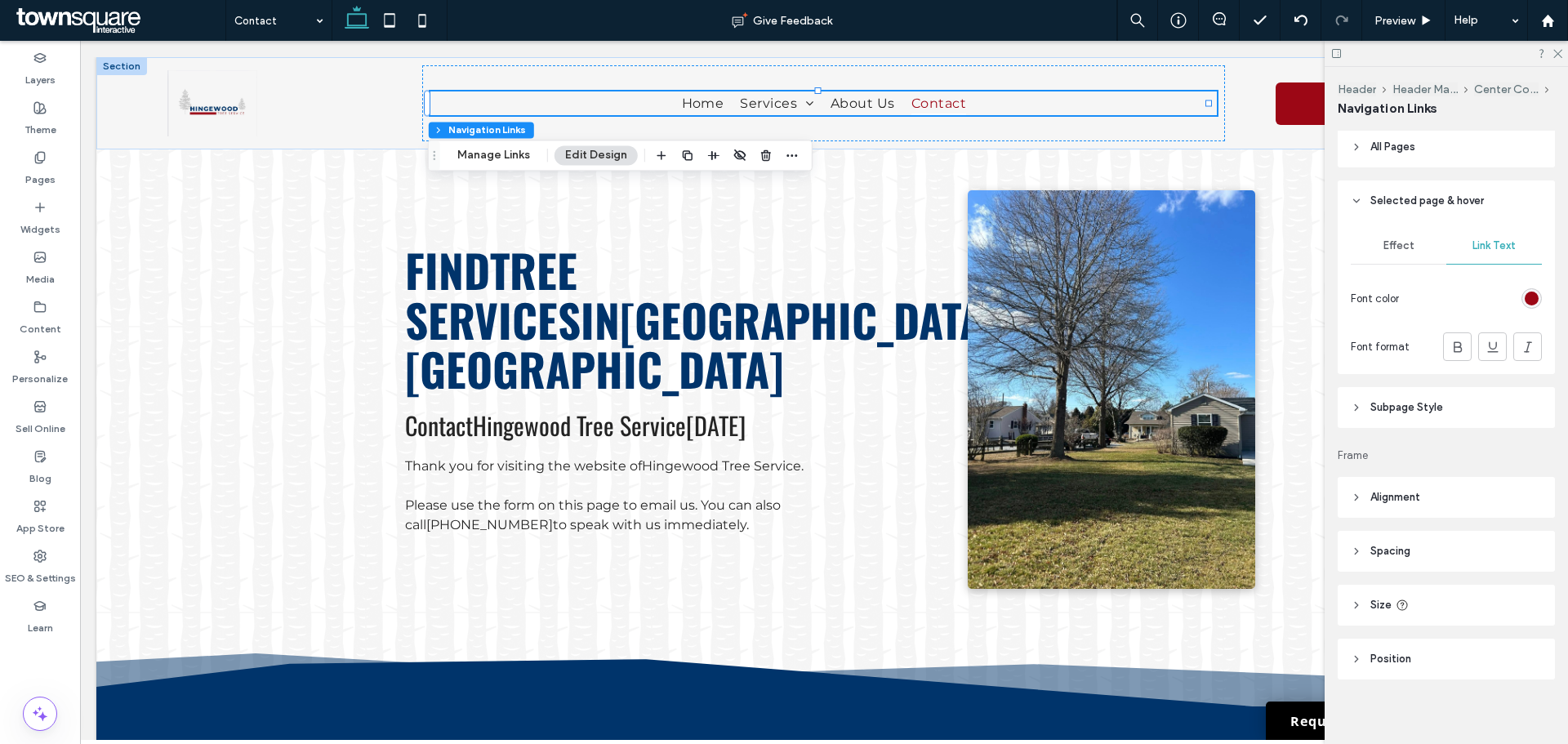
scroll to position [421, 0]
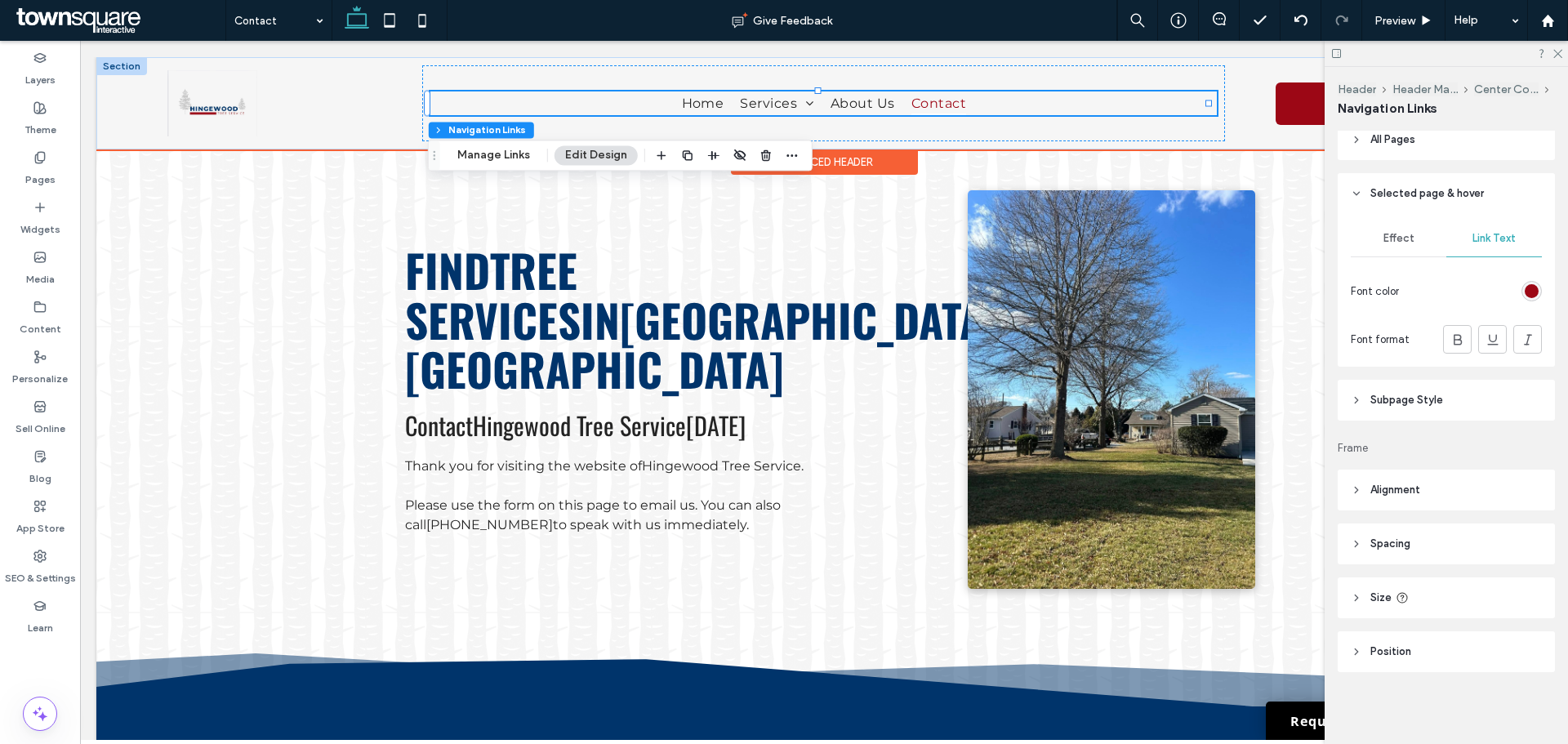
click at [854, 161] on div "Advanced Header" at bounding box center [825, 163] width 187 height 26
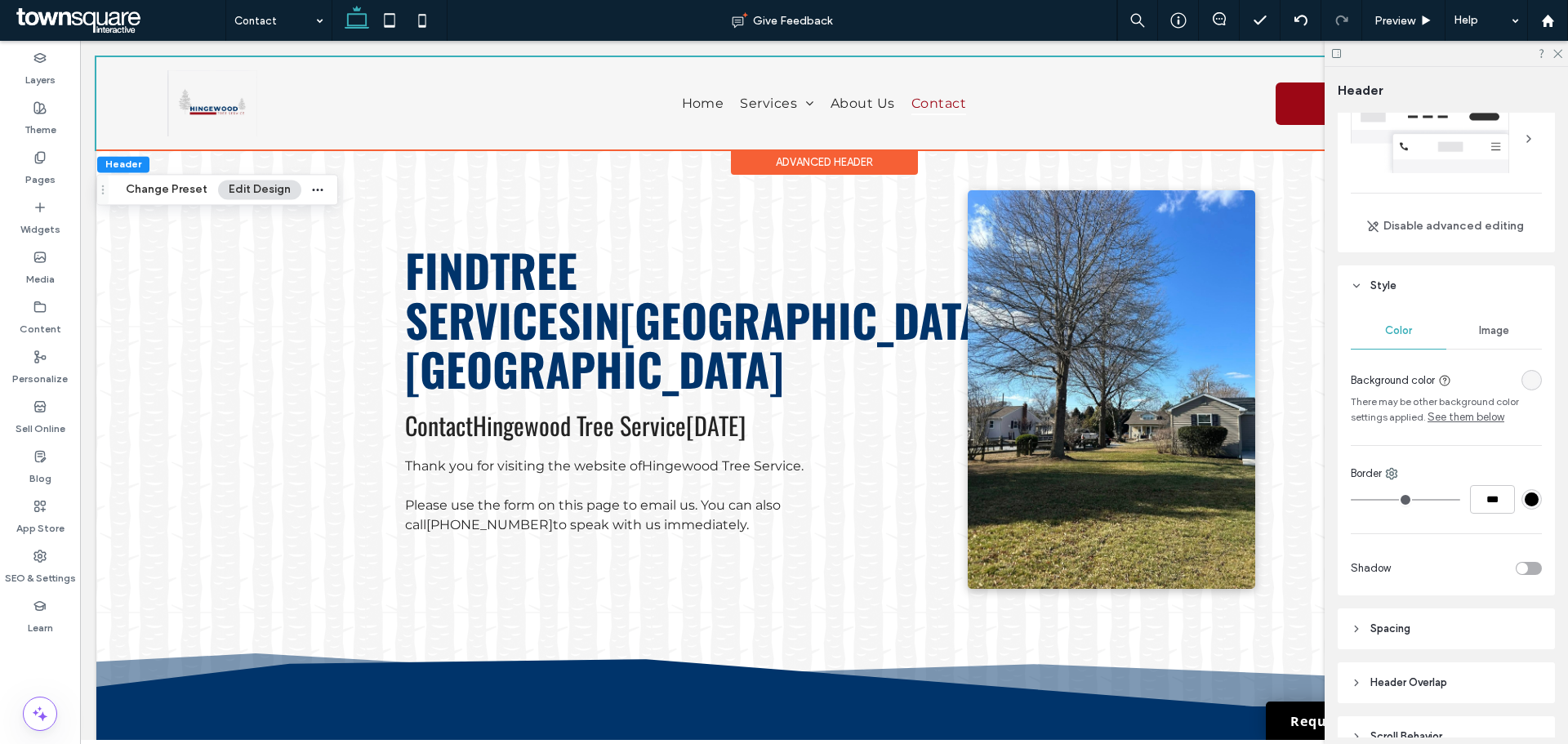
scroll to position [82, 0]
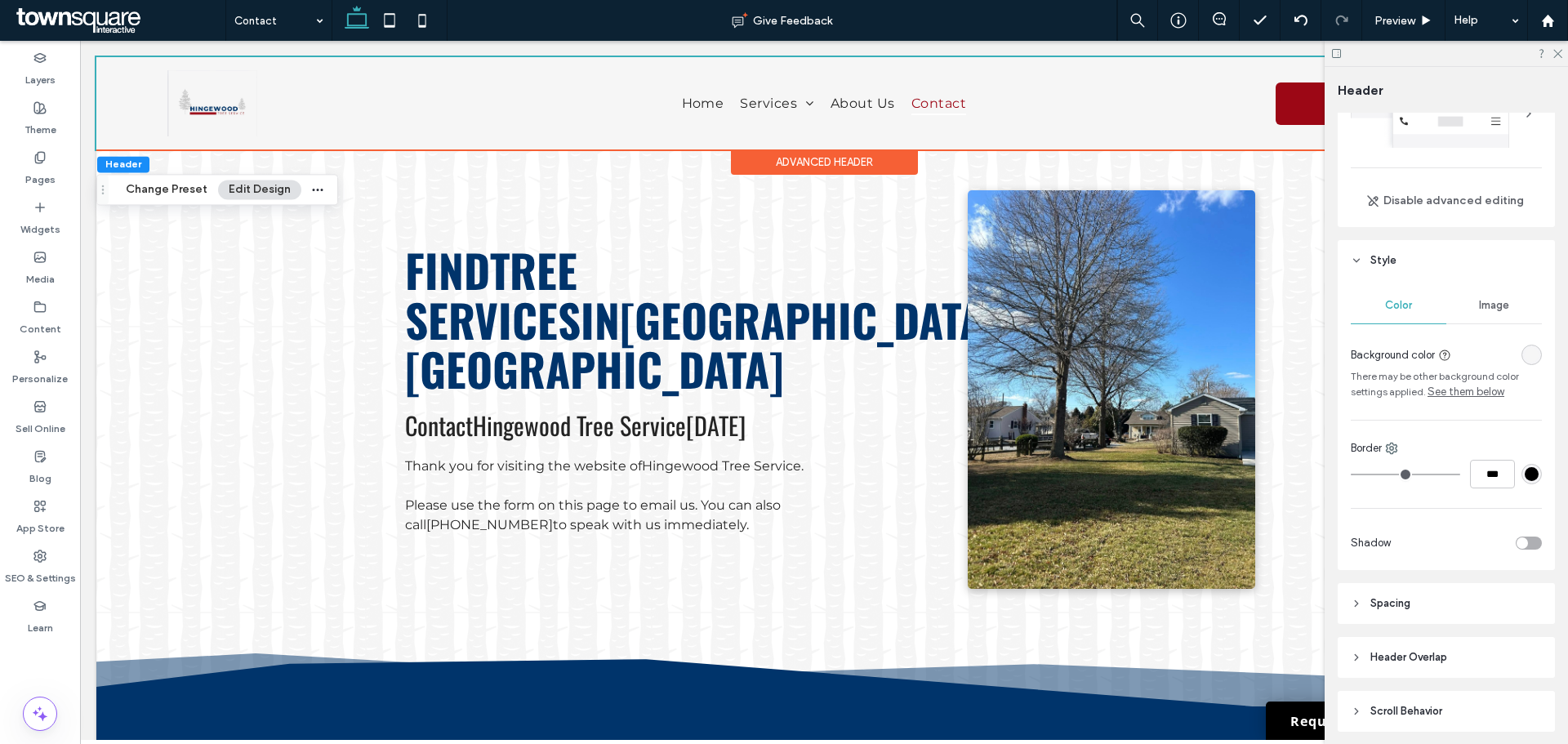
click at [1517, 546] on div "toggle" at bounding box center [1523, 543] width 12 height 12
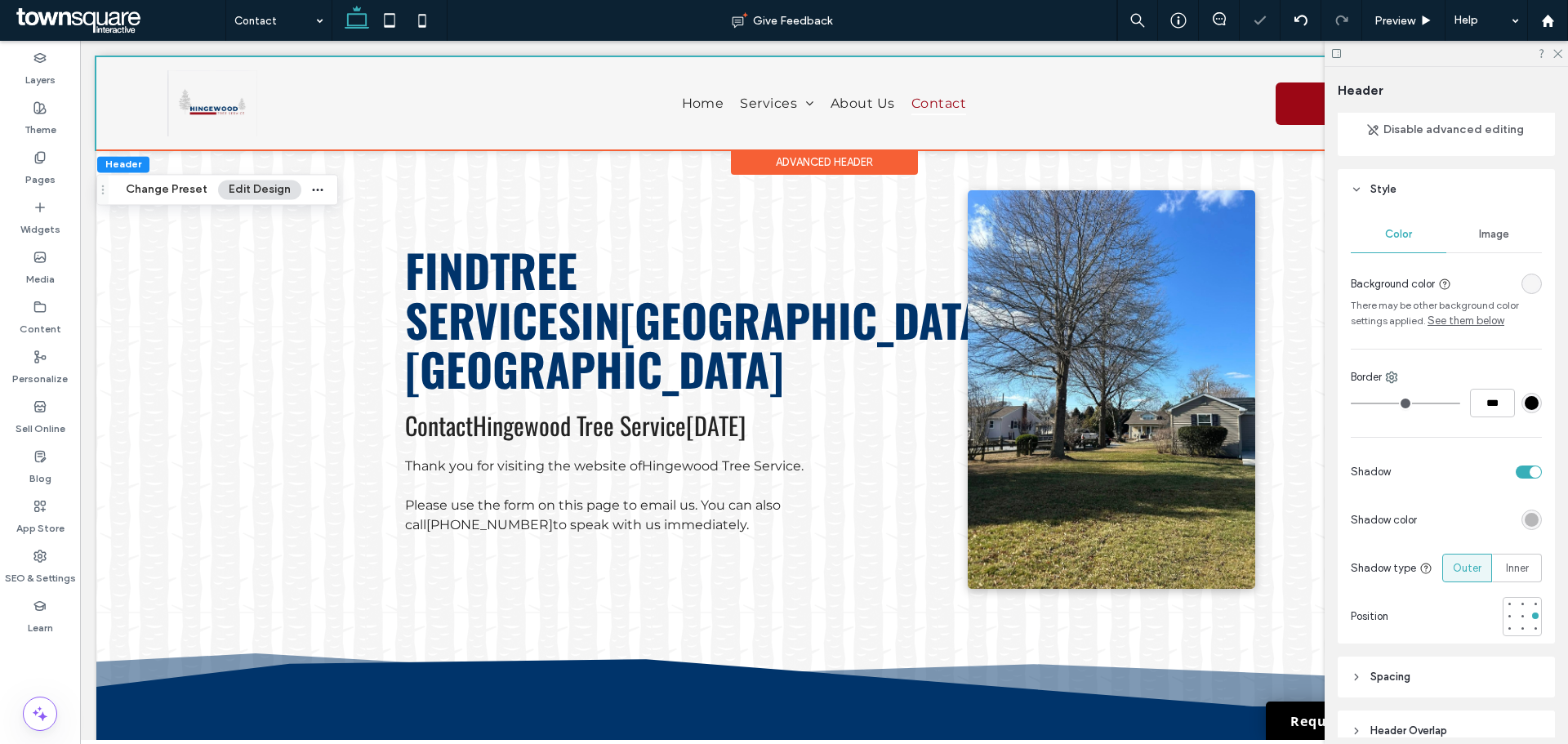
scroll to position [286, 0]
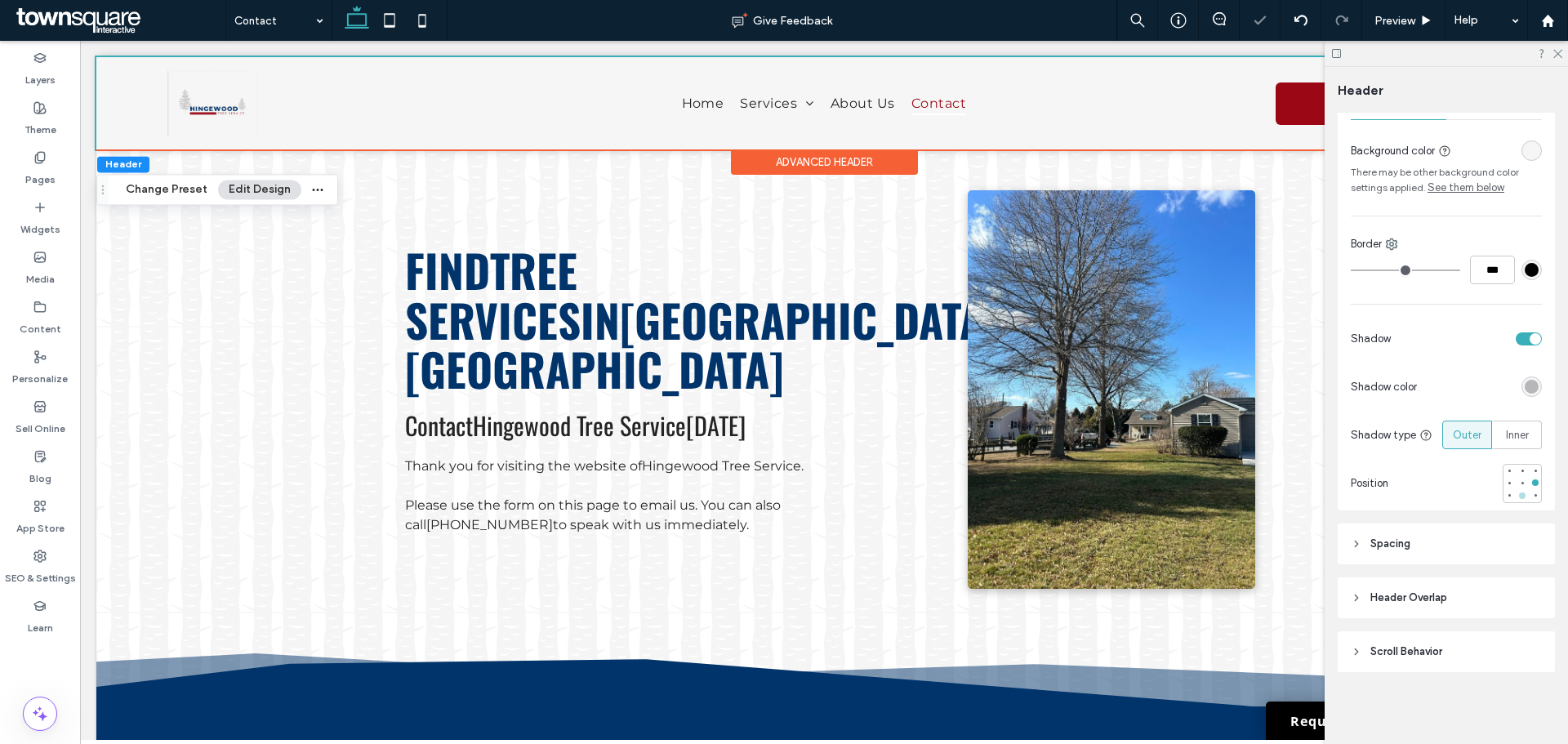
click at [1517, 500] on div at bounding box center [1523, 496] width 12 height 12
click at [1563, 56] on div at bounding box center [1446, 53] width 243 height 26
click at [1560, 56] on icon at bounding box center [1557, 52] width 11 height 11
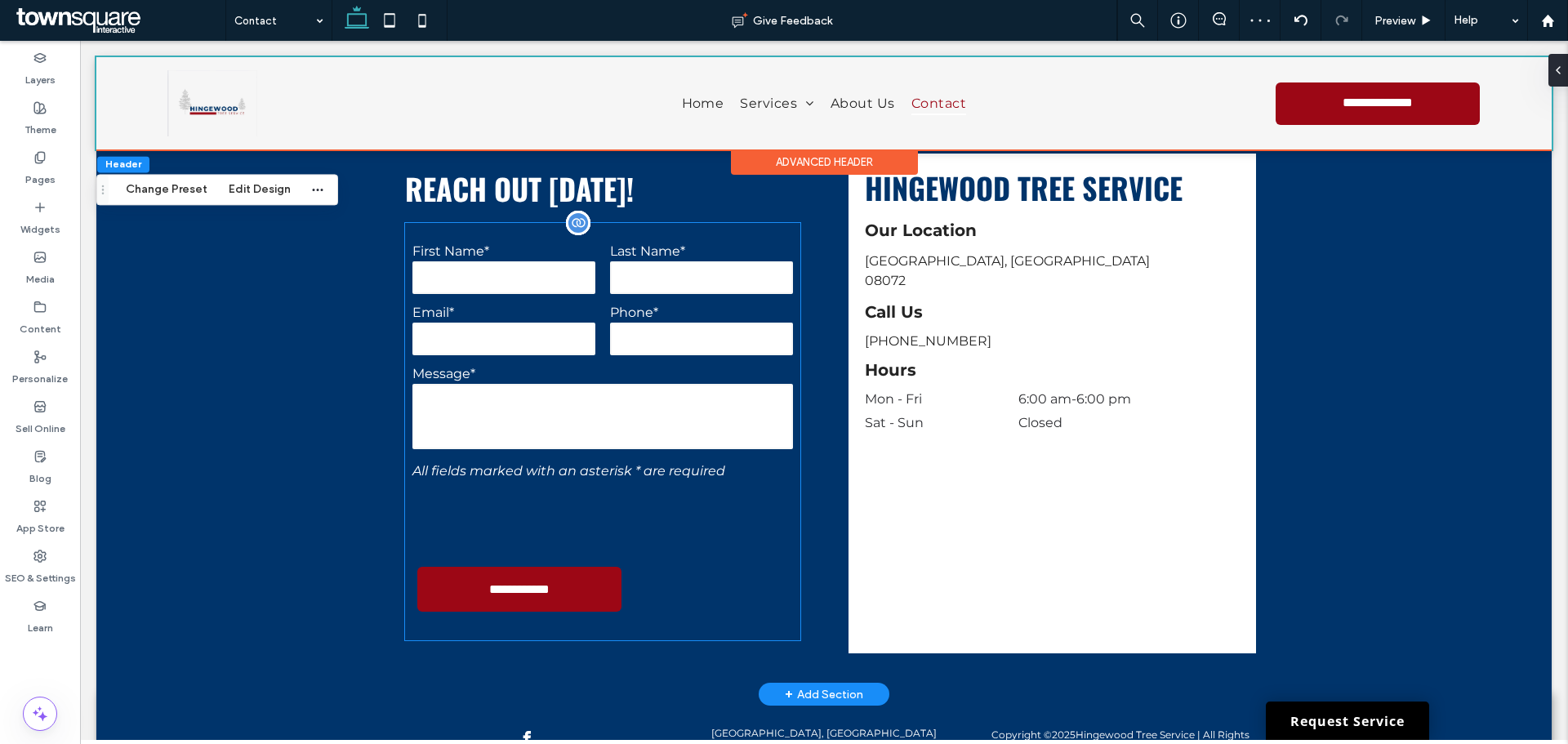
scroll to position [674, 0]
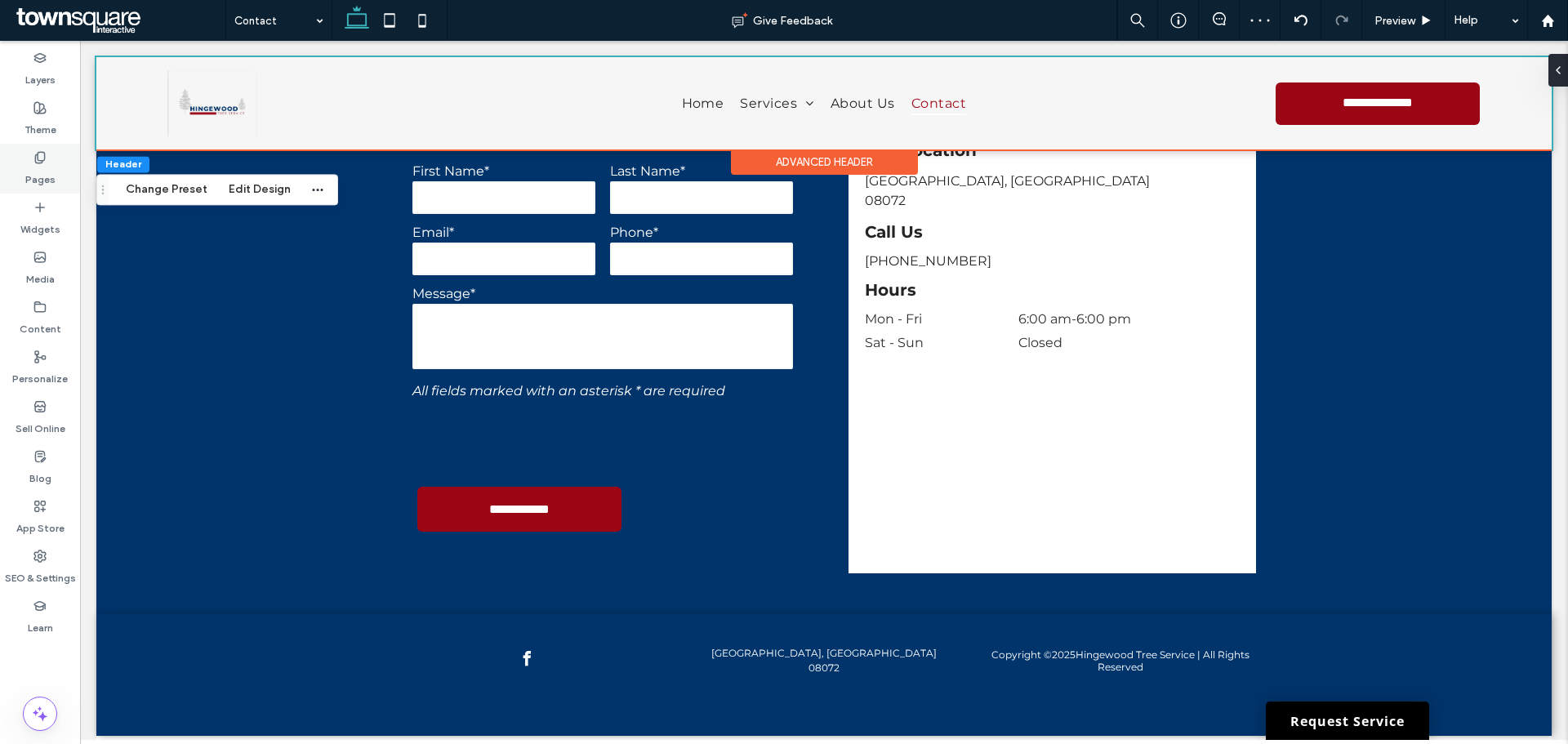
click at [42, 181] on label "Pages" at bounding box center [40, 175] width 31 height 23
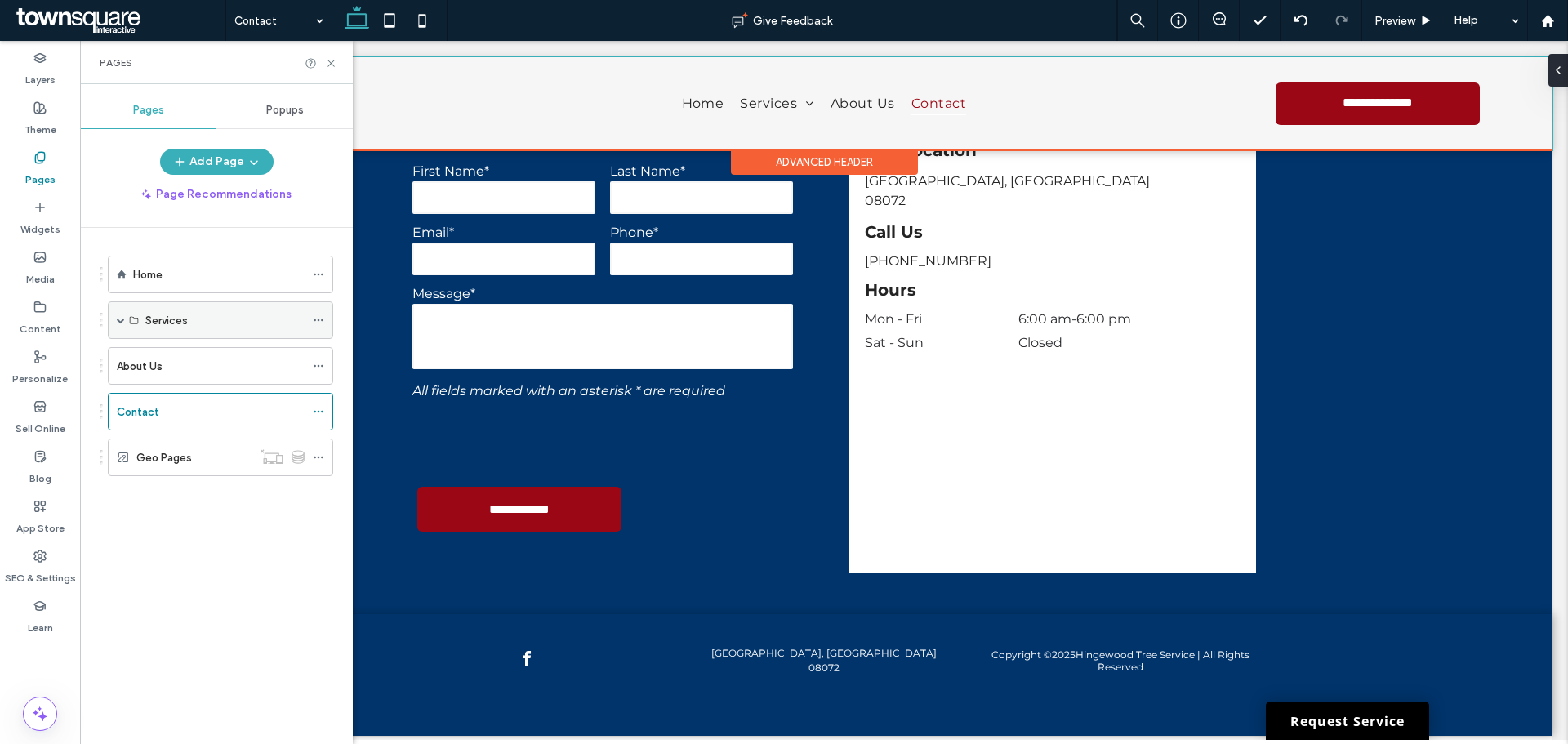
click at [117, 314] on span at bounding box center [121, 320] width 8 height 35
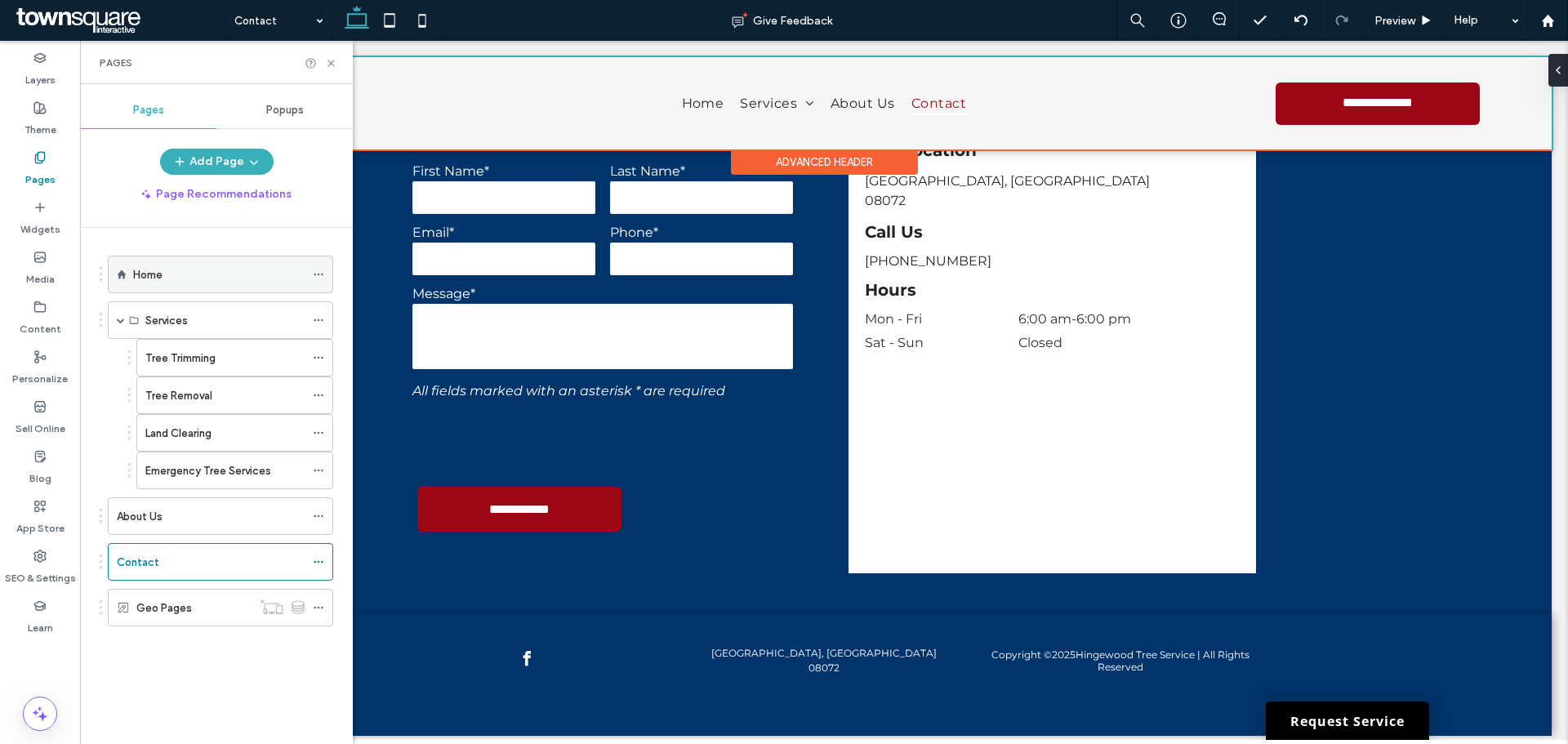
click at [160, 284] on div "Home" at bounding box center [219, 274] width 171 height 35
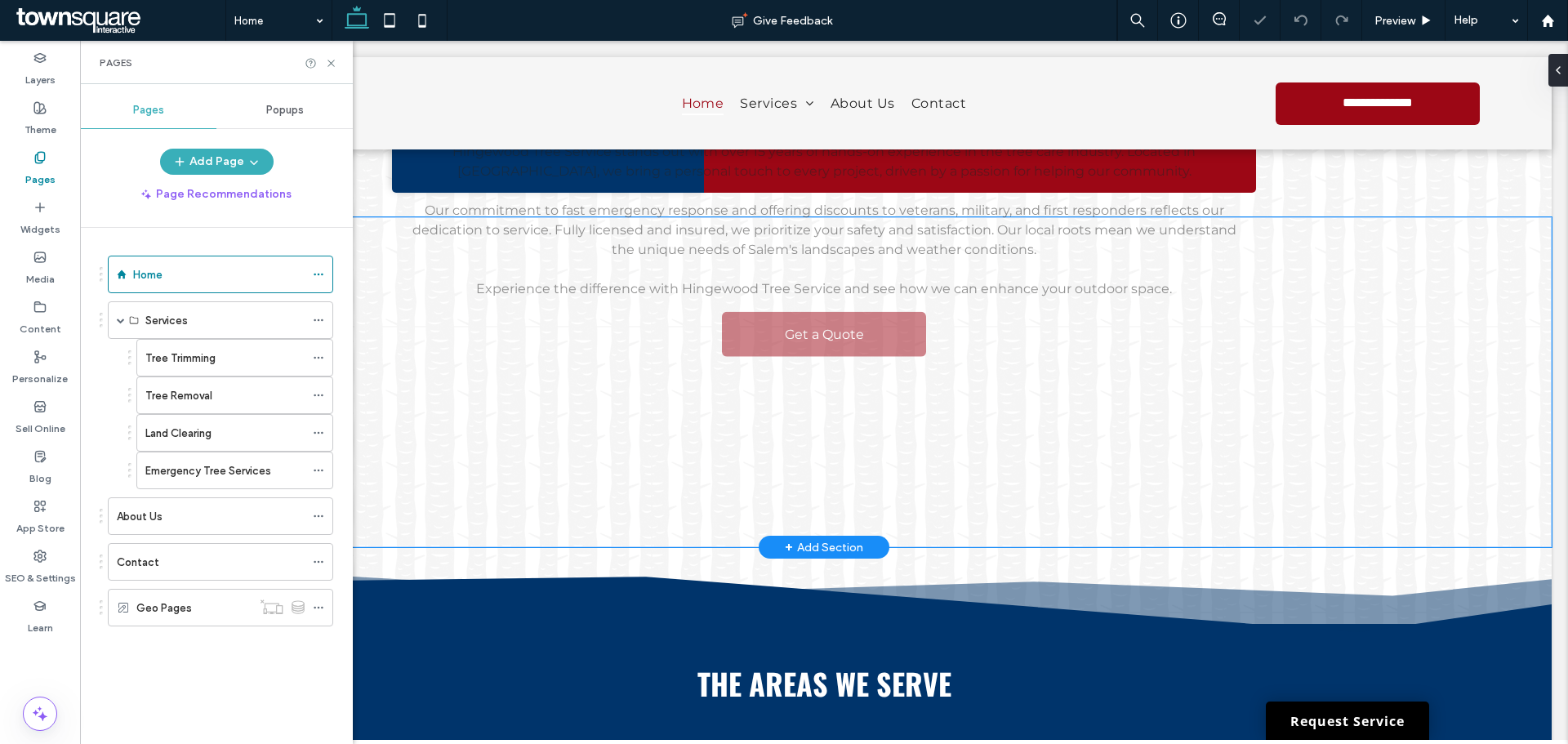
scroll to position [2451, 0]
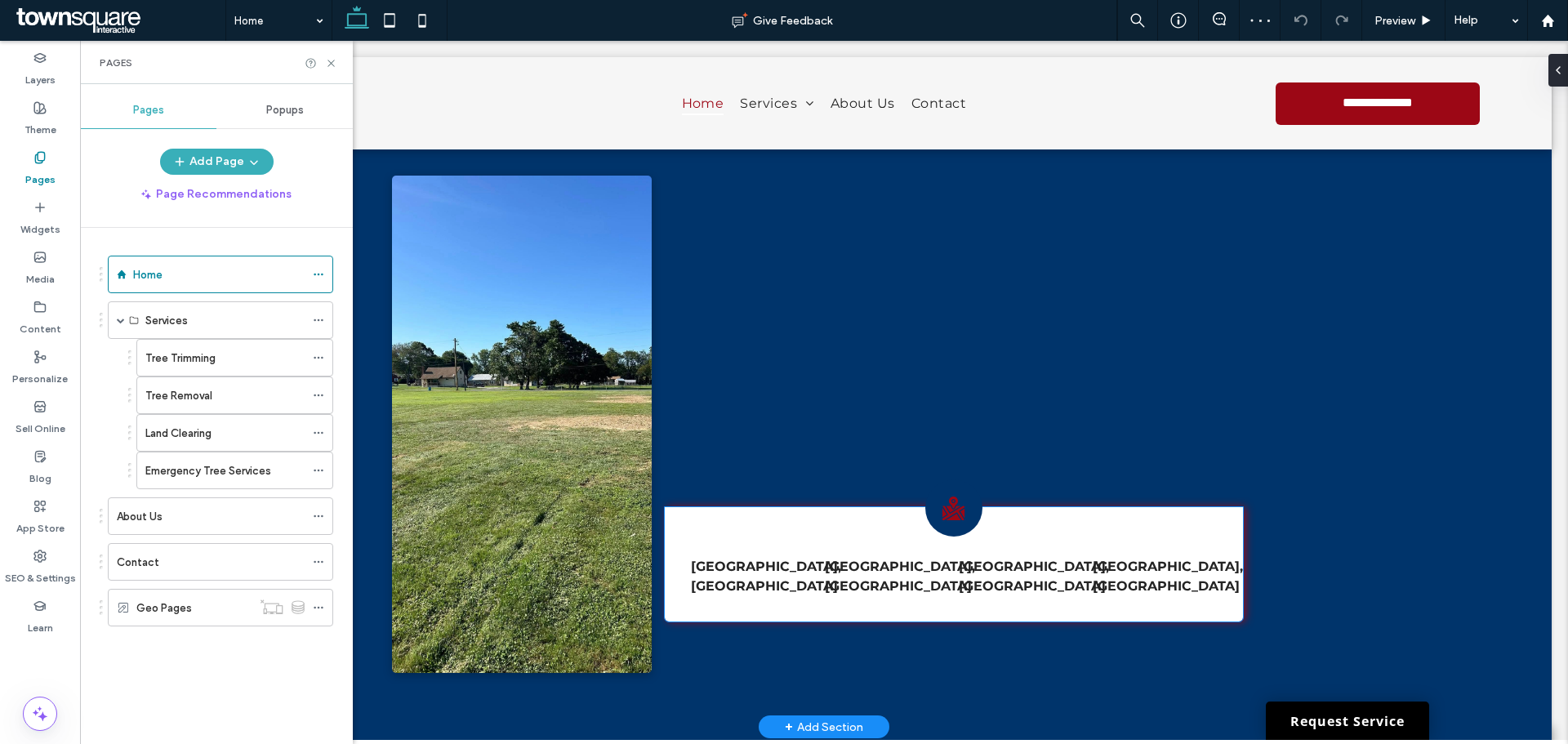
click at [946, 497] on icon at bounding box center [954, 508] width 22 height 24
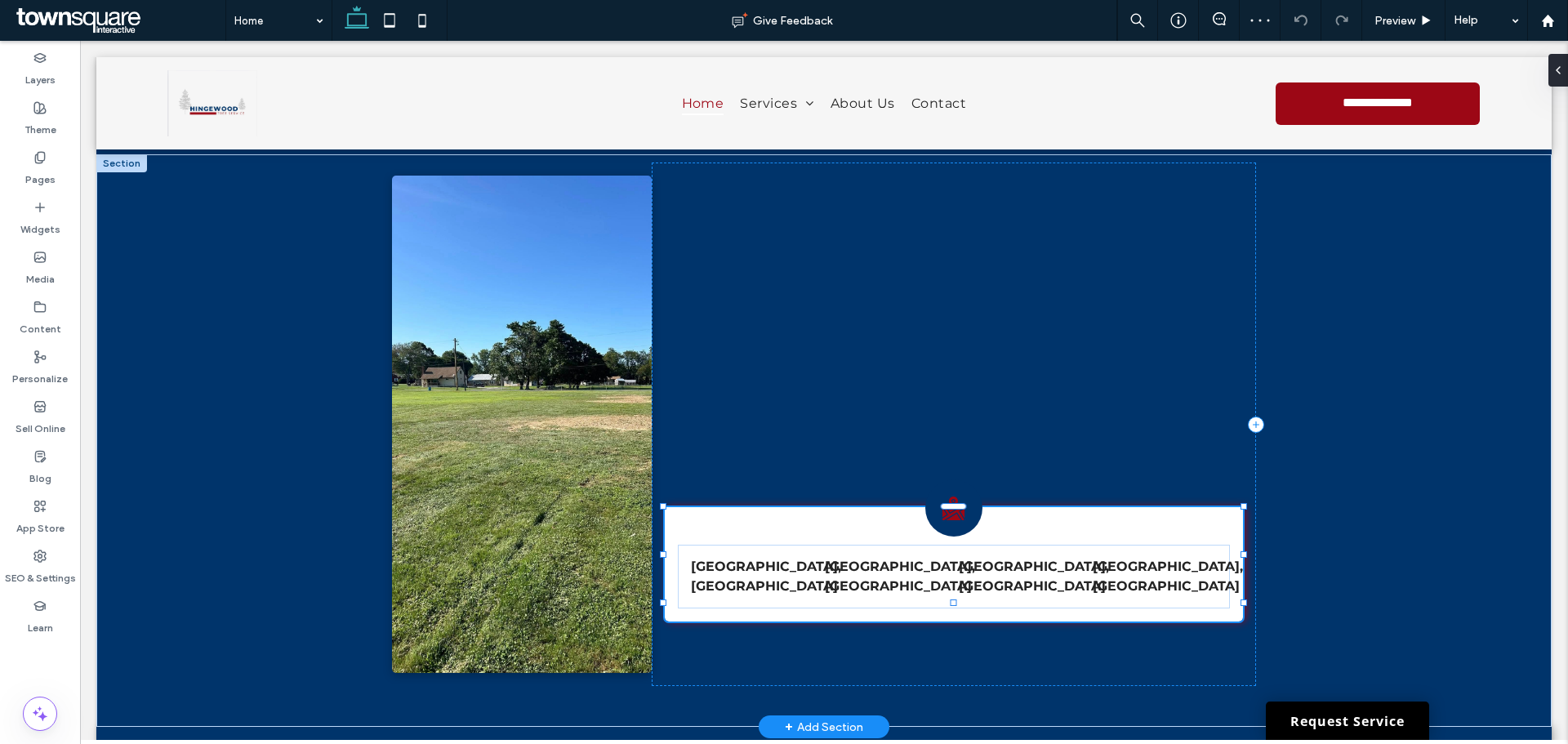
click at [946, 504] on div at bounding box center [954, 507] width 27 height 7
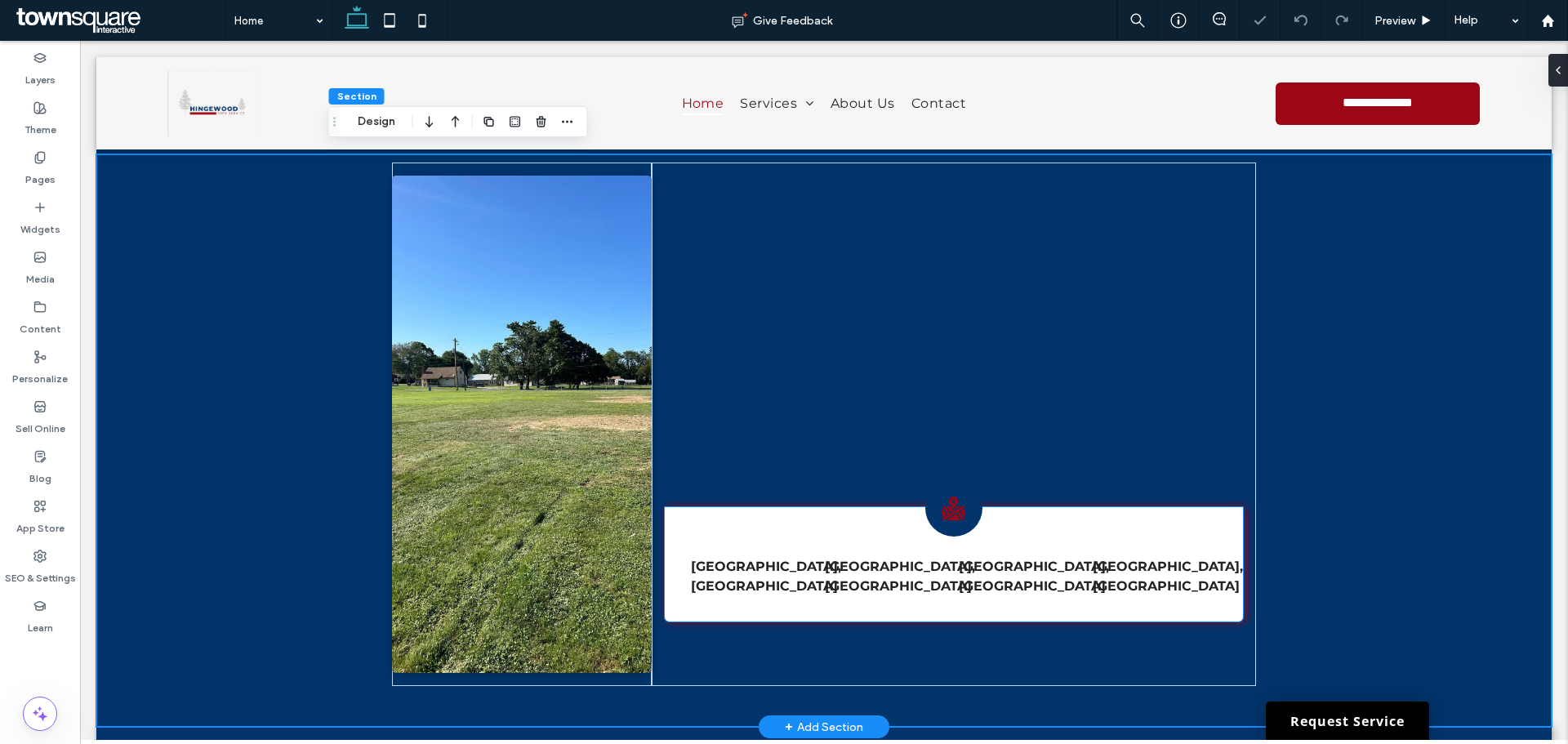
click at [947, 494] on icon at bounding box center [953, 507] width 29 height 29
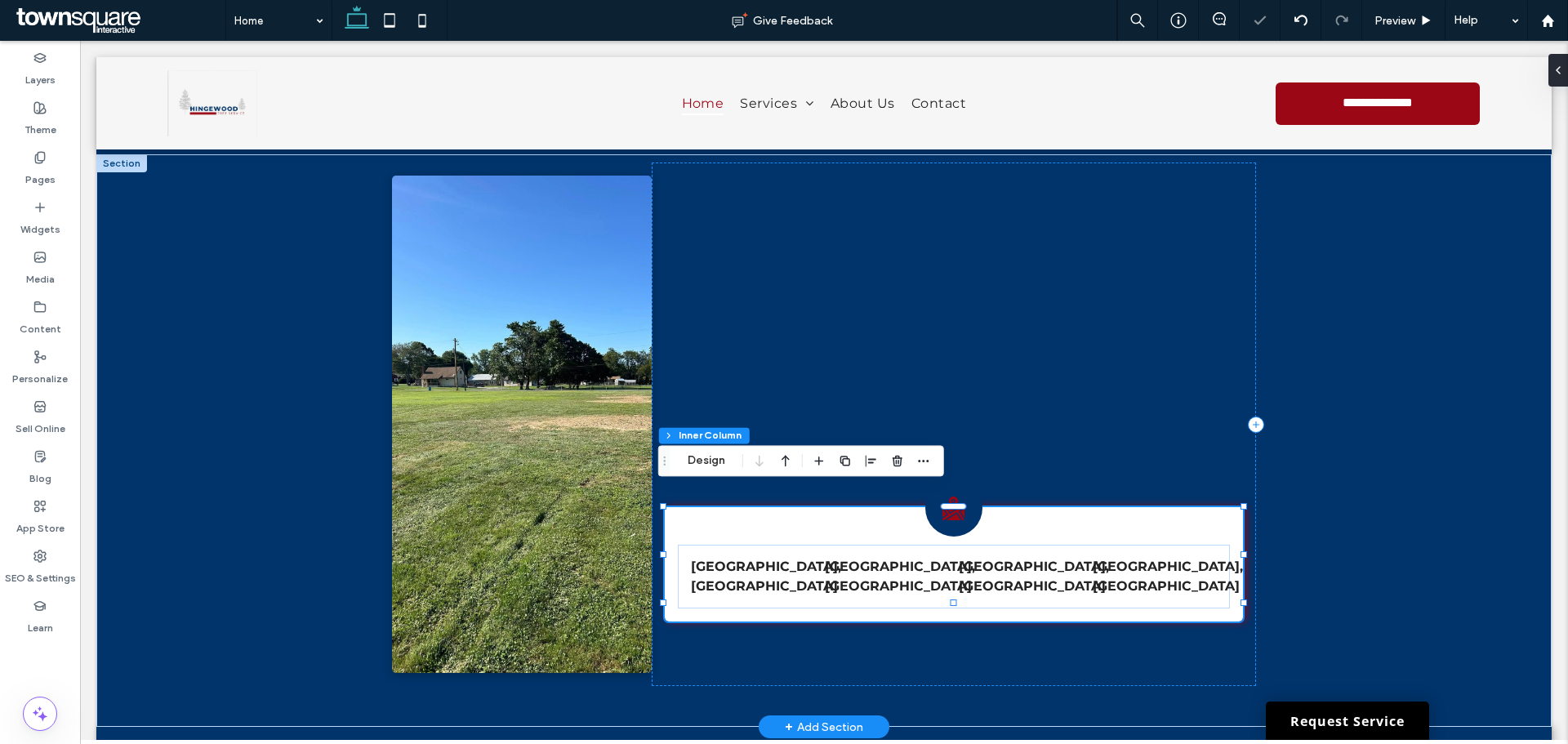
click at [947, 504] on div at bounding box center [954, 507] width 27 height 7
click at [948, 497] on icon at bounding box center [954, 508] width 22 height 24
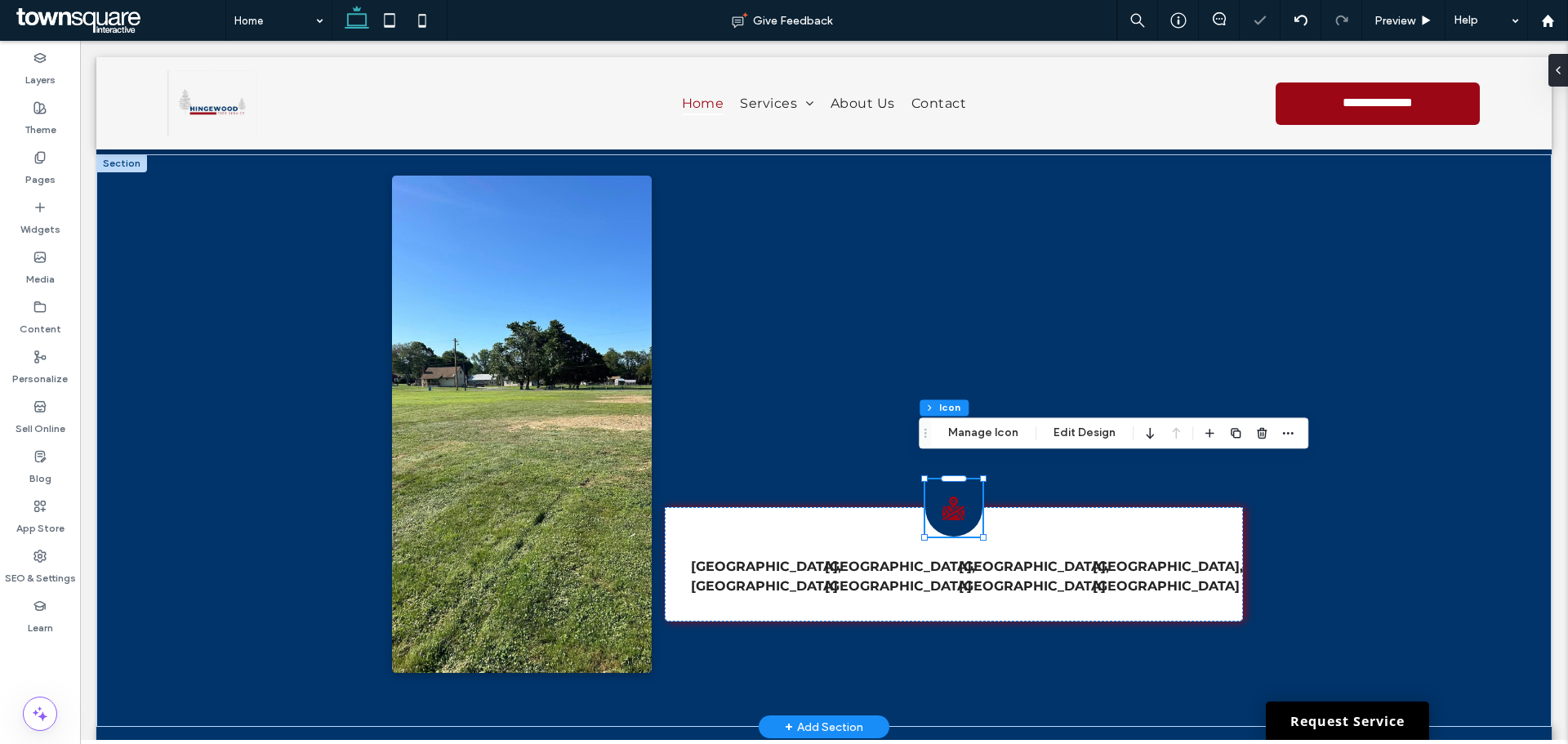
click at [948, 497] on icon at bounding box center [954, 508] width 22 height 24
click at [974, 428] on button "Manage Icon" at bounding box center [984, 433] width 92 height 20
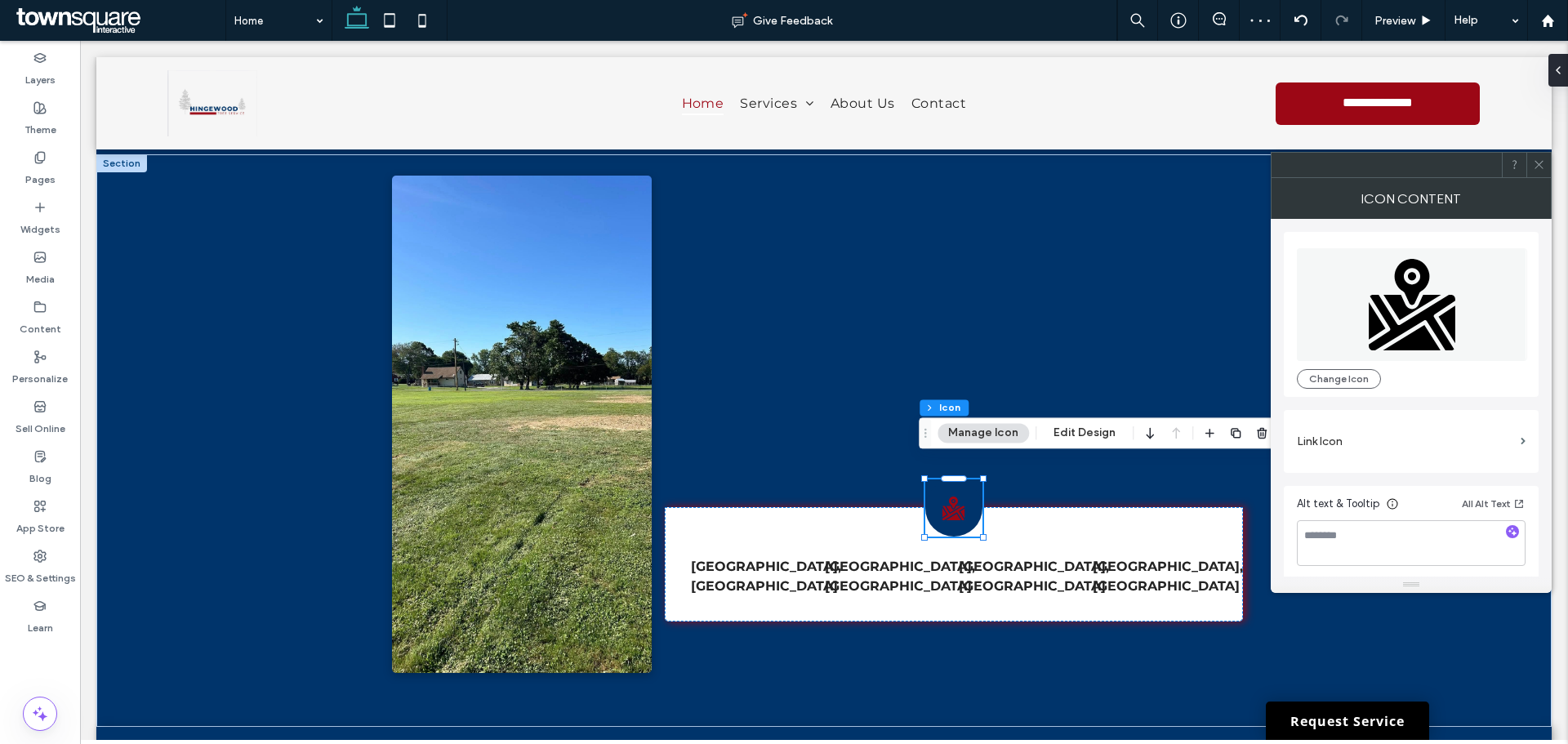
click at [1537, 161] on icon at bounding box center [1539, 165] width 12 height 12
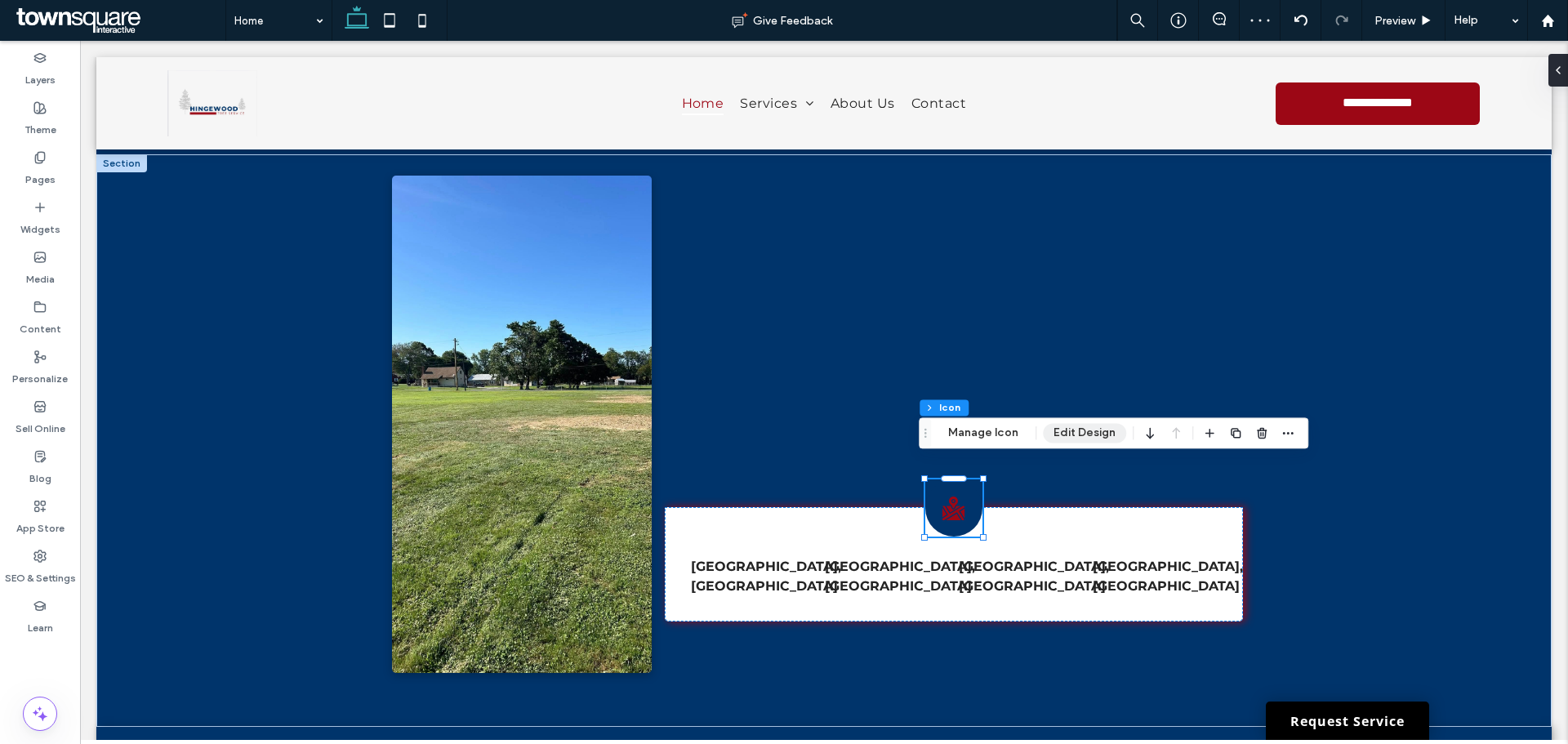
click at [1070, 436] on button "Edit Design" at bounding box center [1084, 433] width 84 height 20
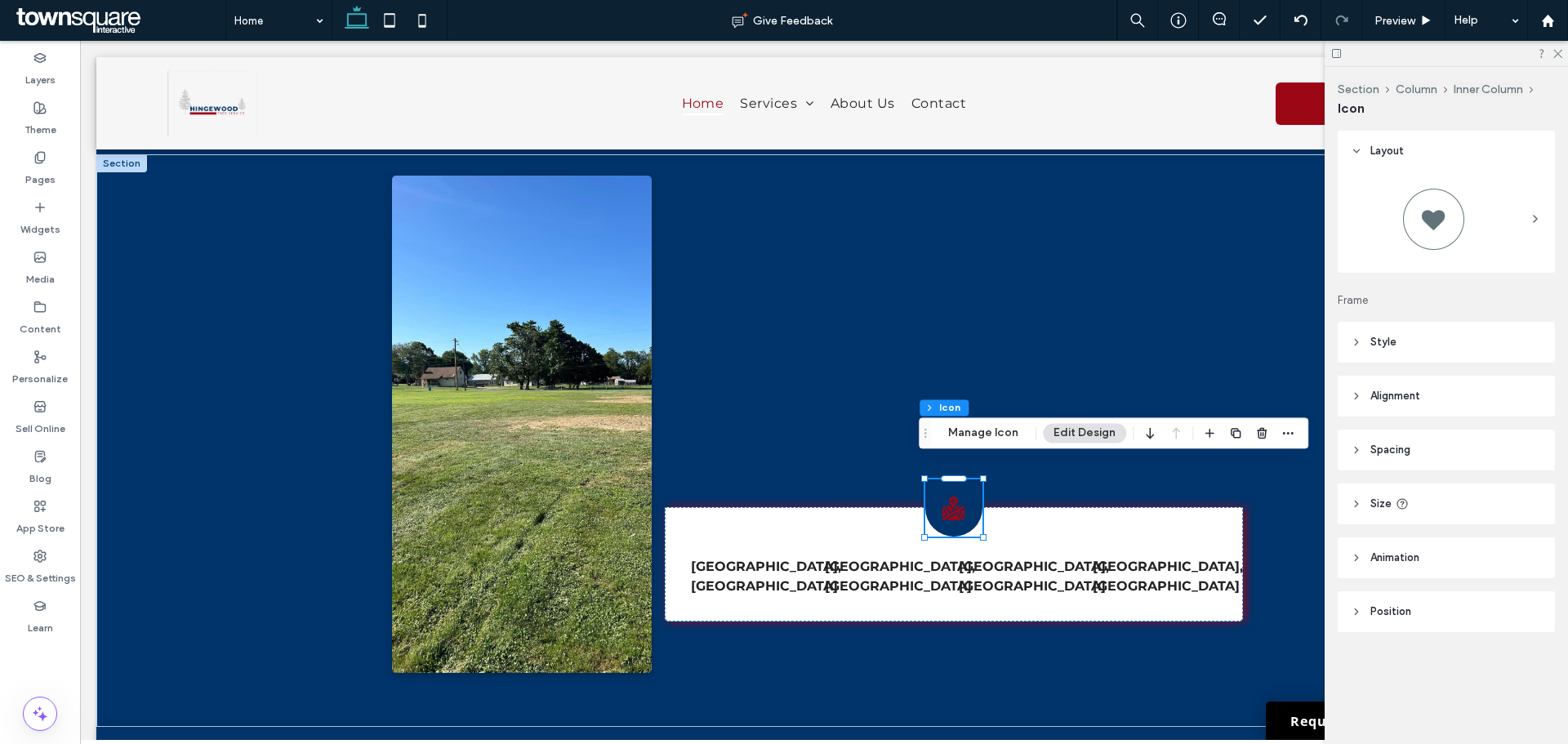
click at [1458, 340] on header "Style" at bounding box center [1447, 342] width 217 height 40
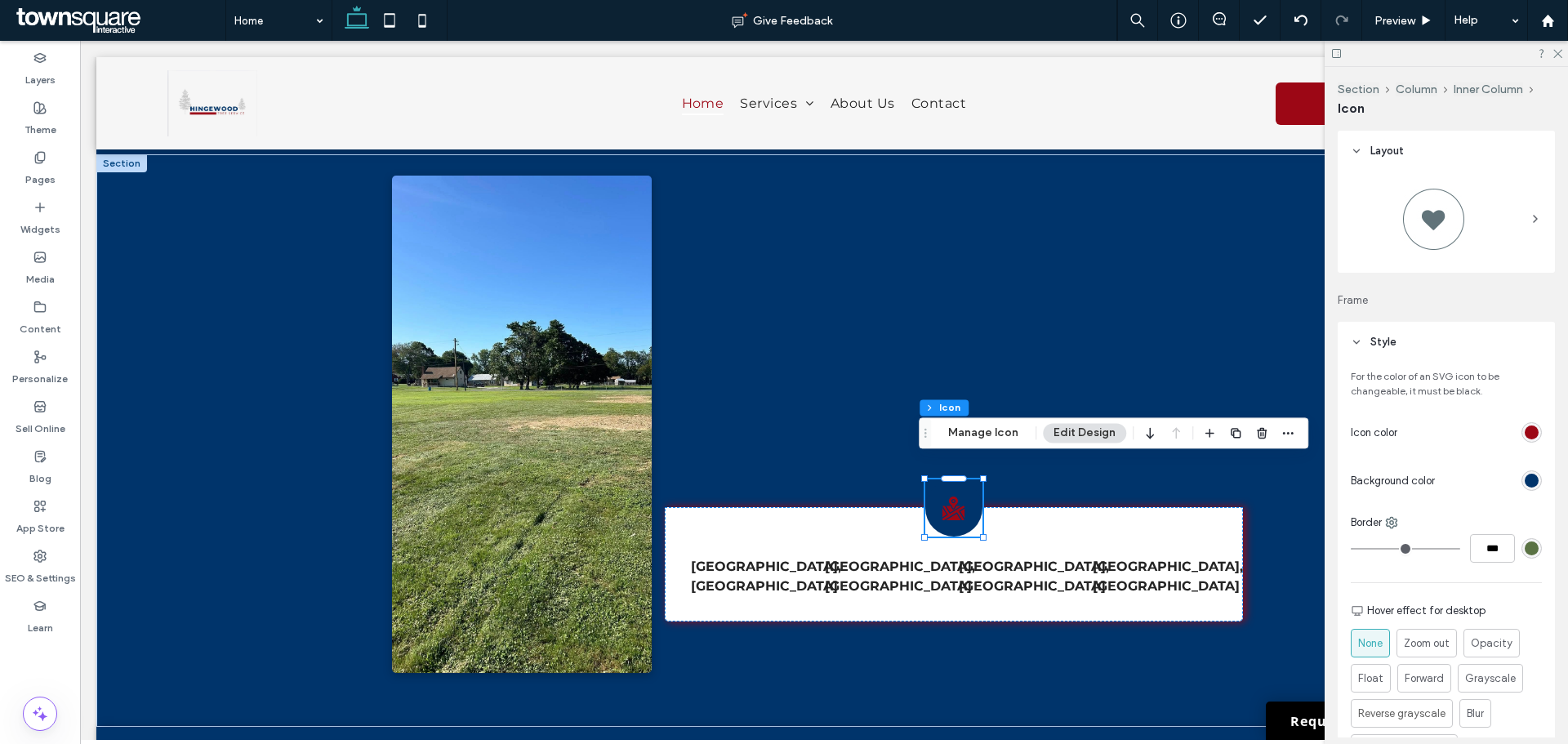
click at [1532, 431] on div "rgb(156, 7, 21)" at bounding box center [1532, 433] width 21 height 21
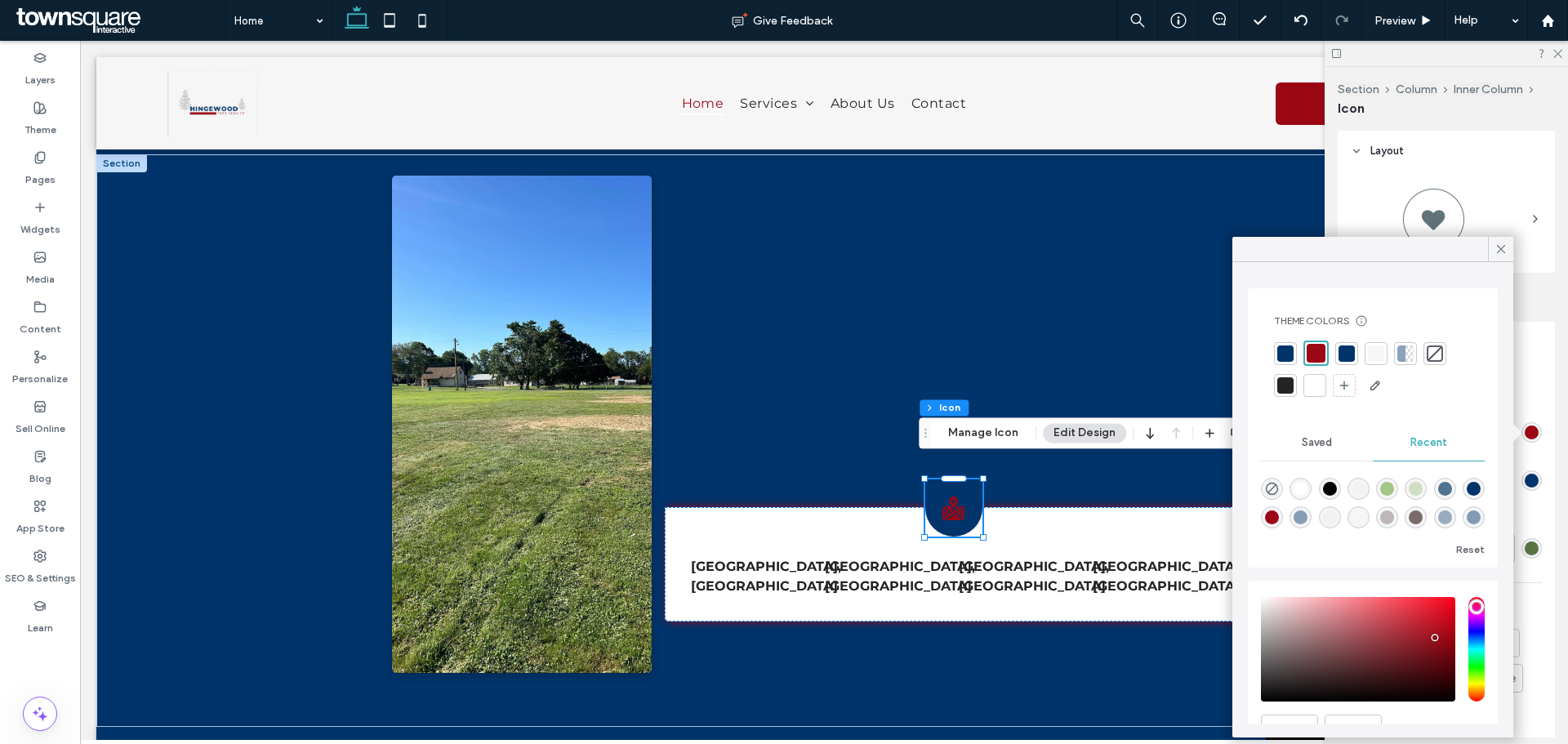
click at [1298, 386] on div at bounding box center [1373, 370] width 198 height 58
click at [1310, 384] on div at bounding box center [1315, 385] width 17 height 17
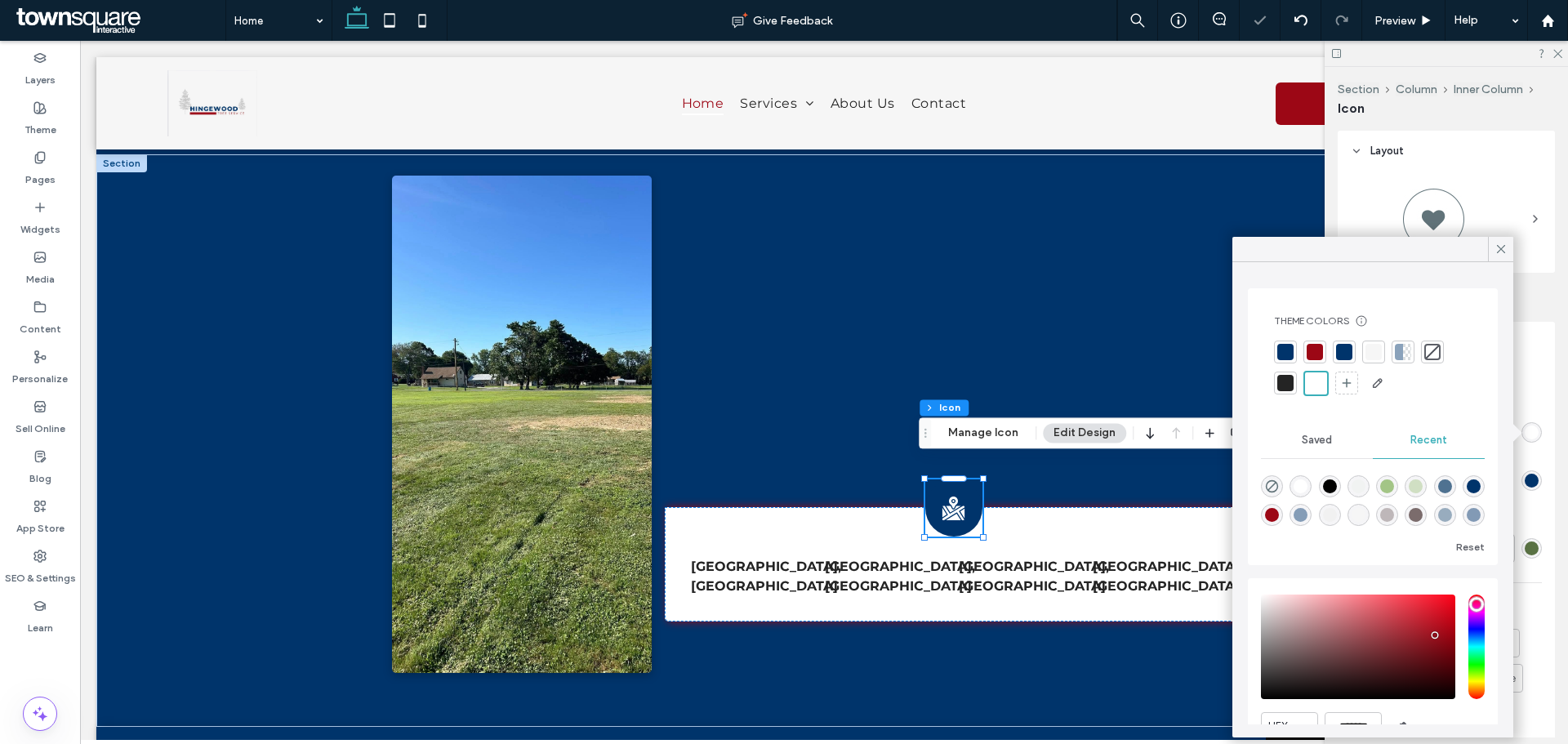
click at [1498, 250] on icon at bounding box center [1501, 248] width 15 height 15
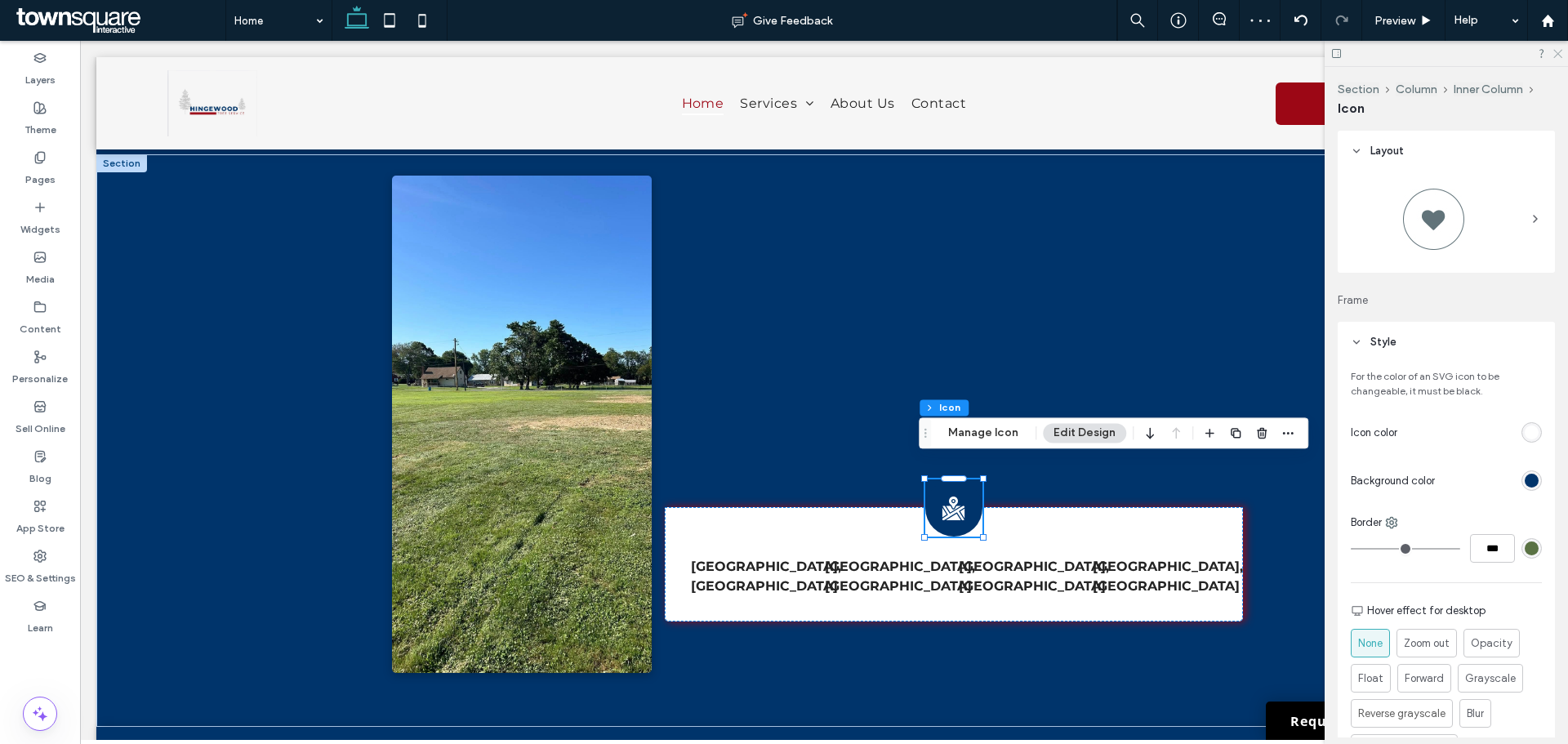
click at [1557, 54] on icon at bounding box center [1557, 52] width 11 height 11
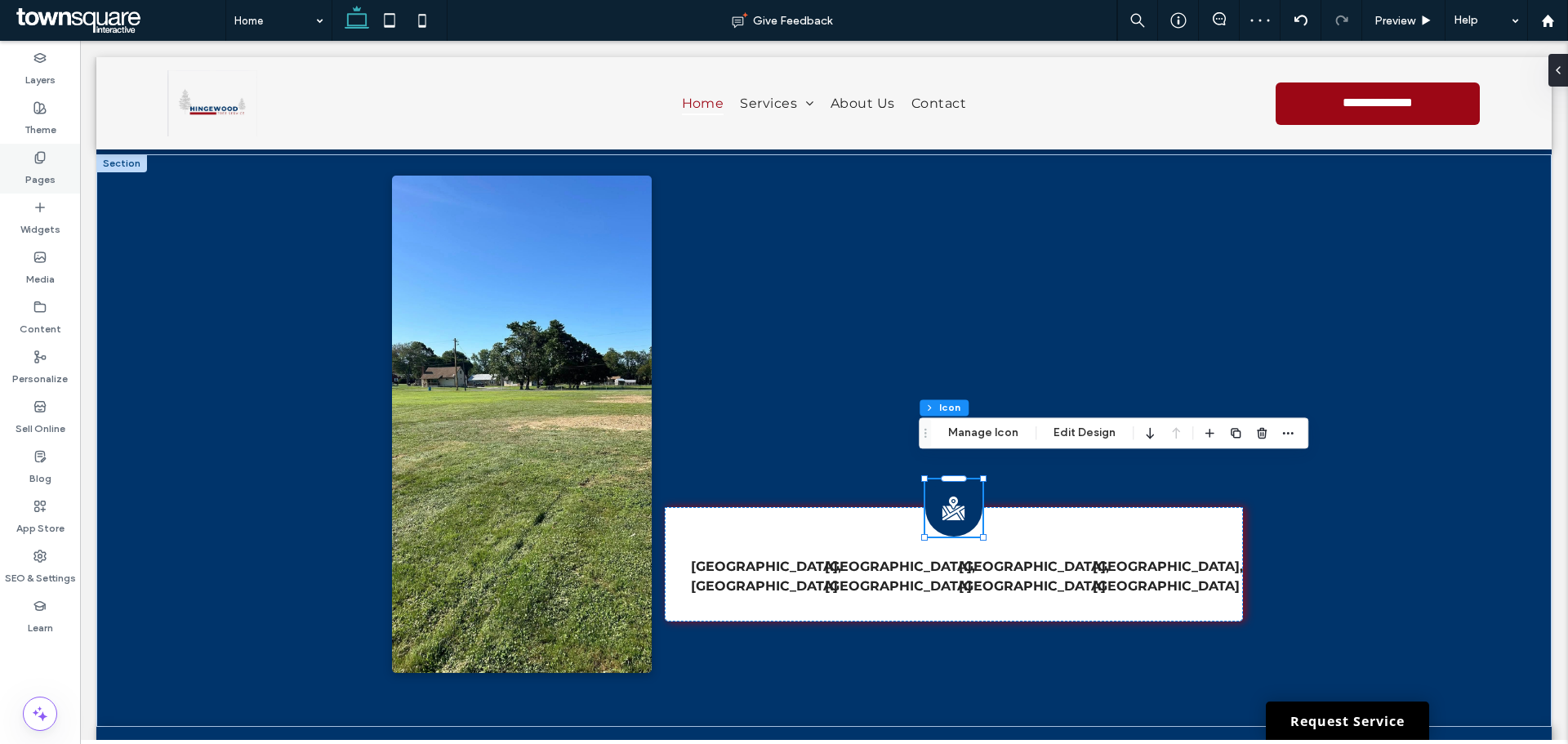
click at [42, 175] on label "Pages" at bounding box center [40, 175] width 31 height 23
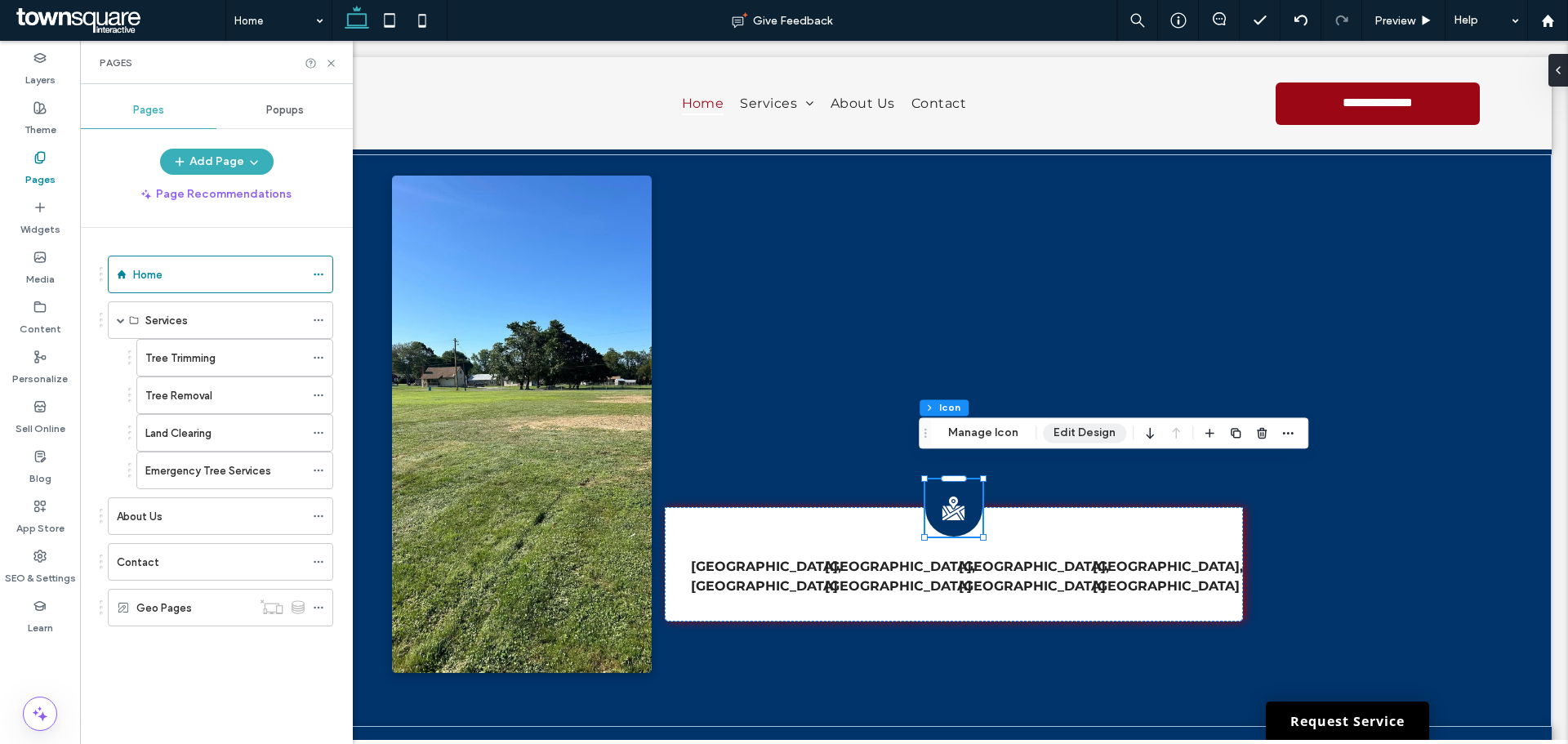
click at [1096, 428] on button "Edit Design" at bounding box center [1084, 433] width 84 height 20
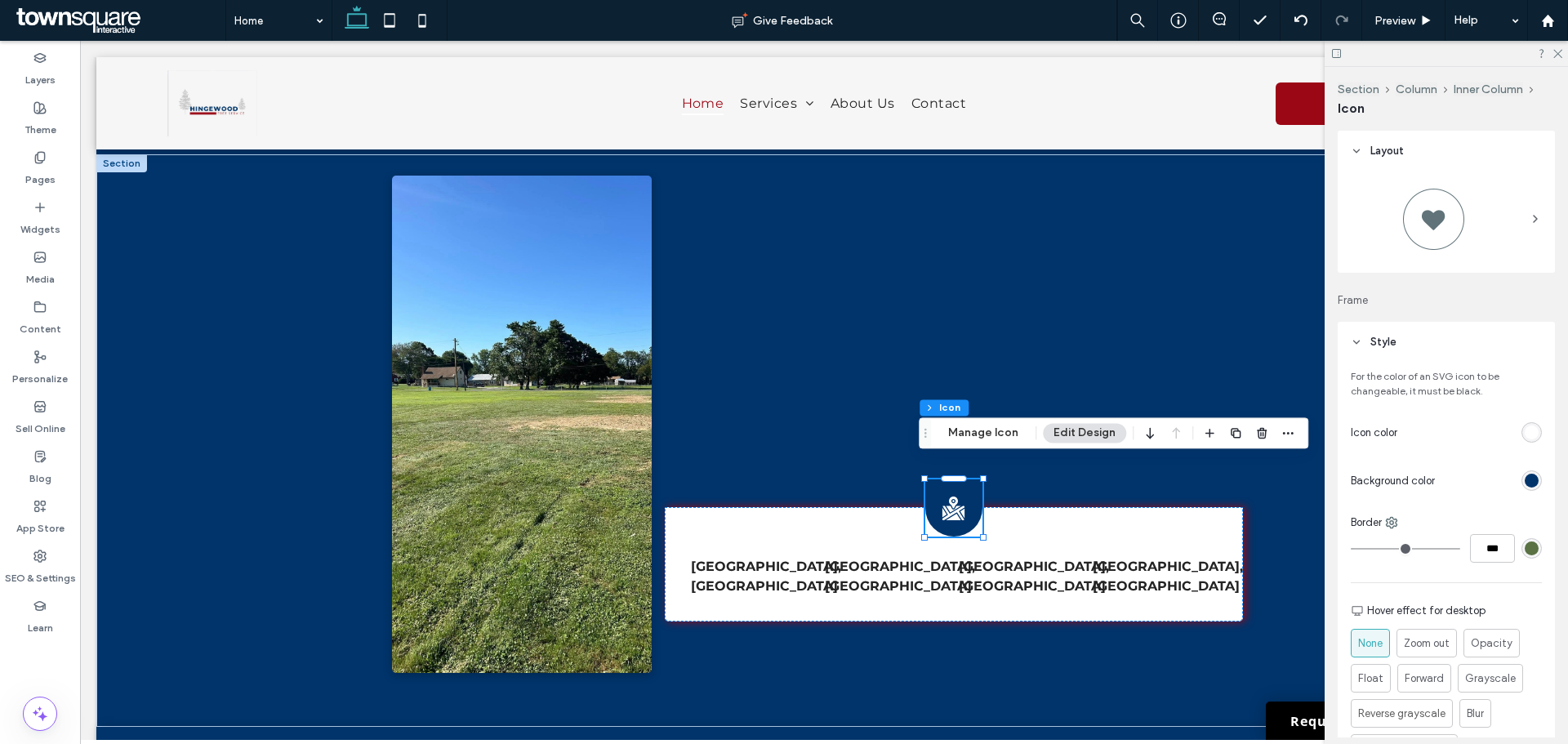
click at [1527, 475] on div "rgb(0, 52, 107)" at bounding box center [1533, 481] width 14 height 14
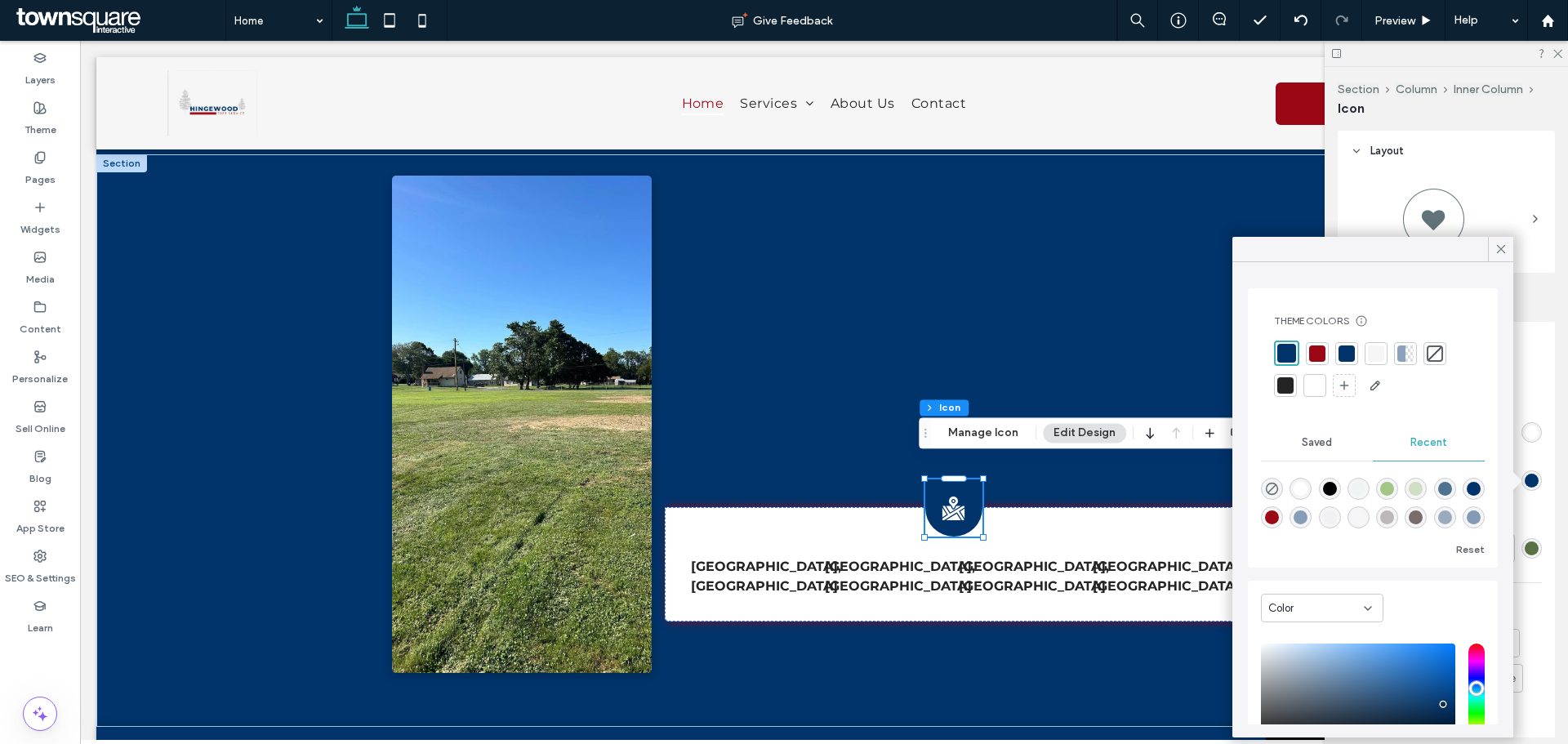
click at [1306, 354] on div at bounding box center [1373, 370] width 198 height 58
click at [1311, 352] on div at bounding box center [1318, 354] width 17 height 17
click at [39, 154] on icon at bounding box center [39, 157] width 13 height 13
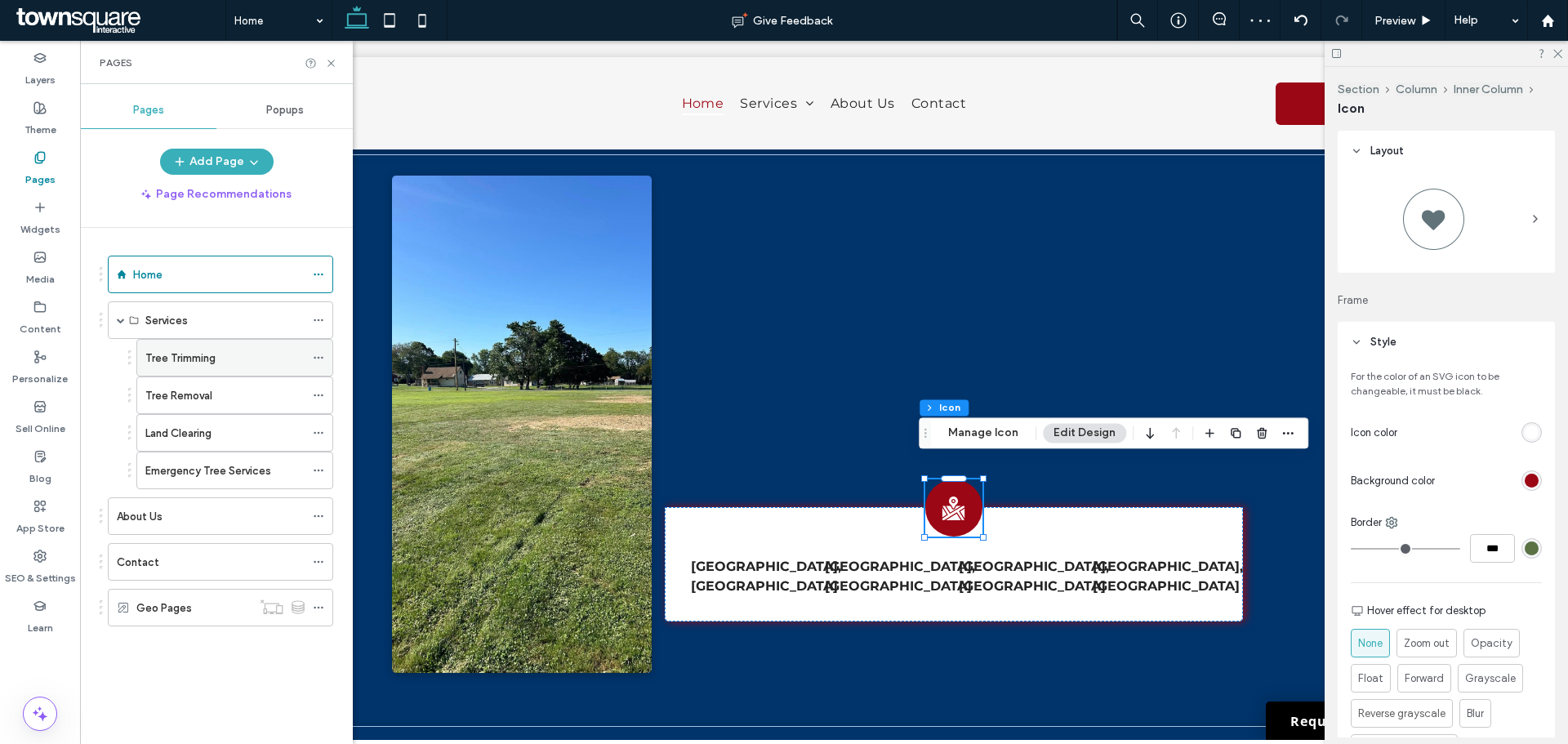
click at [175, 370] on div "Tree Trimming" at bounding box center [226, 358] width 160 height 35
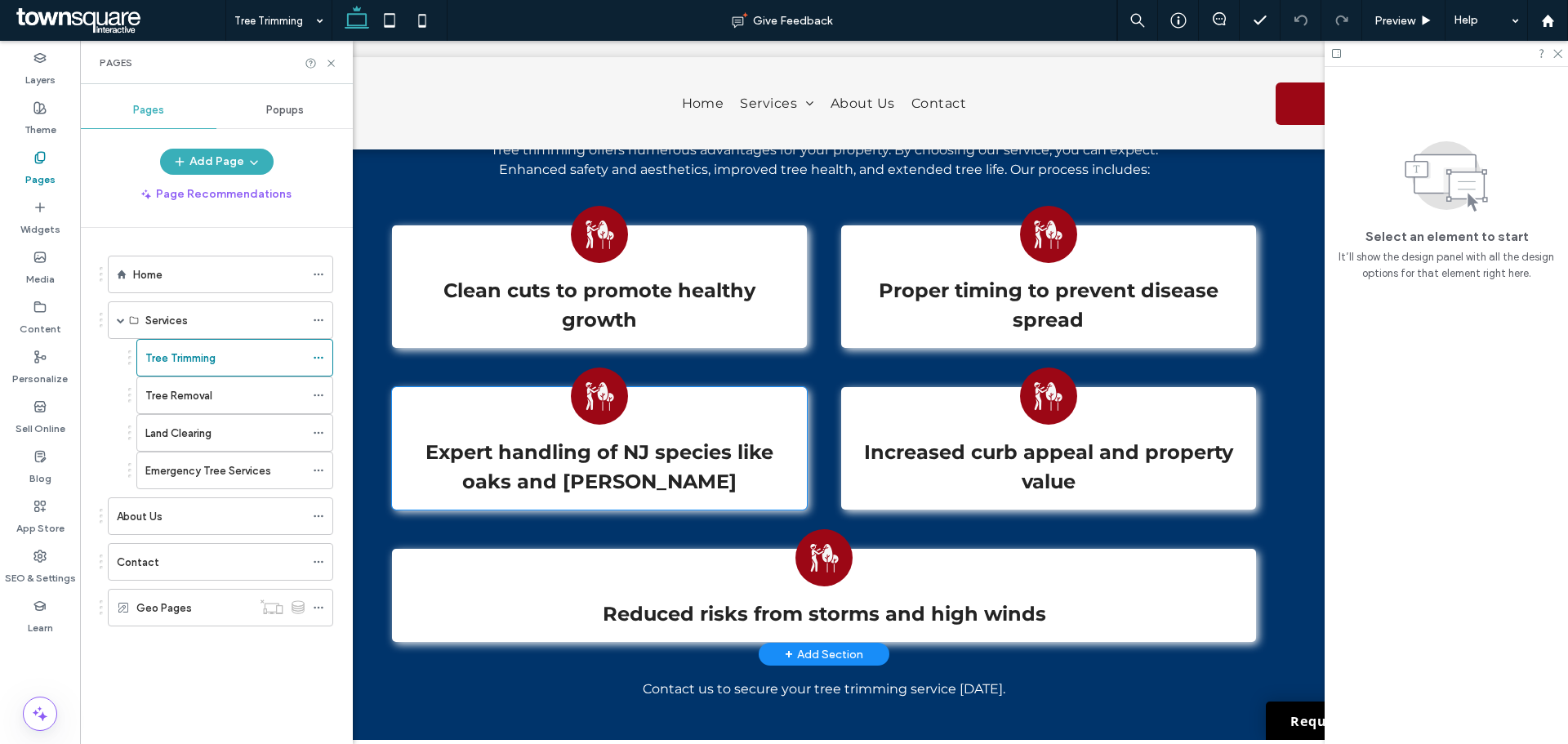
scroll to position [968, 0]
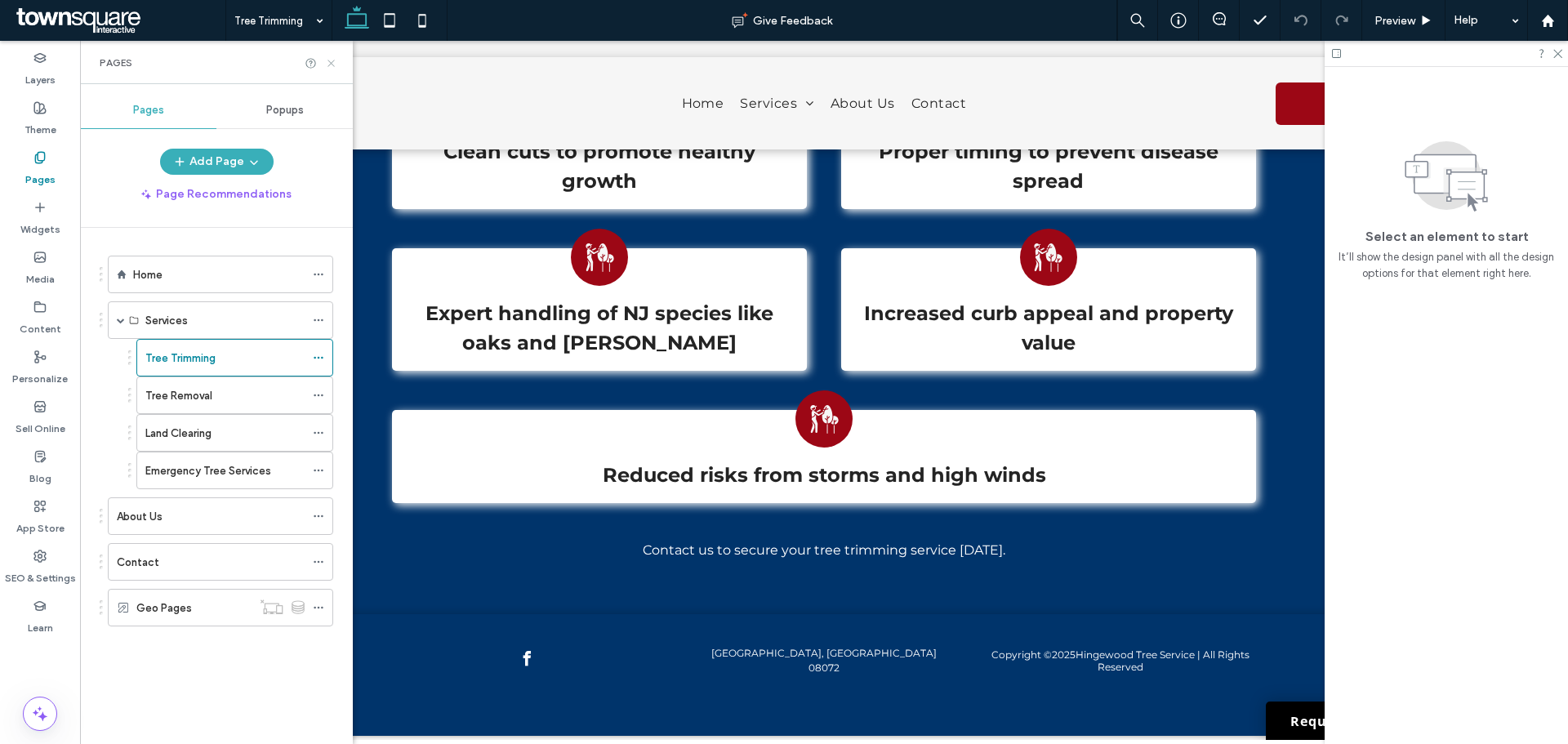
drag, startPoint x: 331, startPoint y: 60, endPoint x: 427, endPoint y: 228, distance: 193.5
click at [331, 60] on icon at bounding box center [331, 63] width 12 height 12
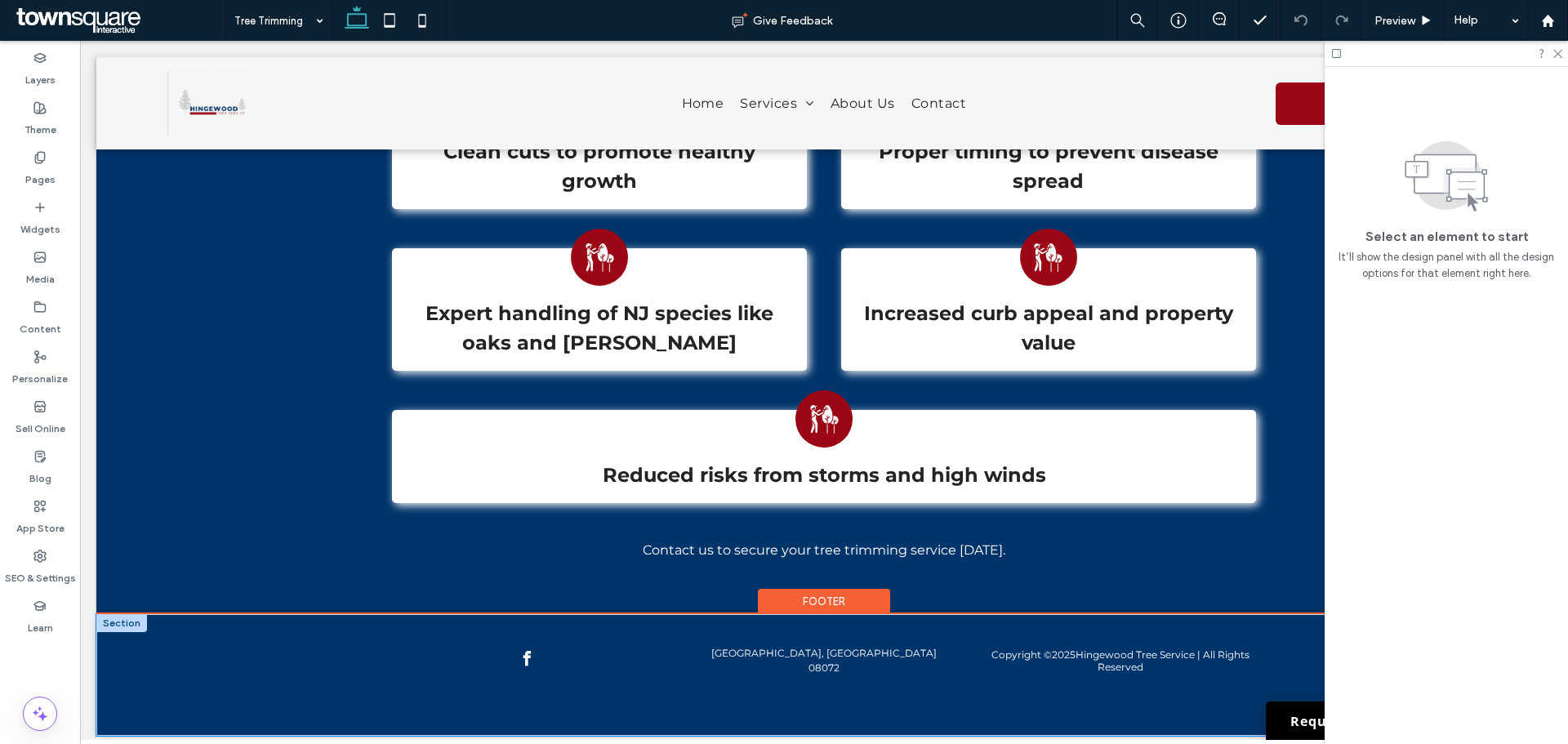
click at [128, 642] on div "Copyright © 2025 Hingewood Tree Service | All Rights Reserved Salem, NJ 08072" at bounding box center [824, 675] width 1456 height 122
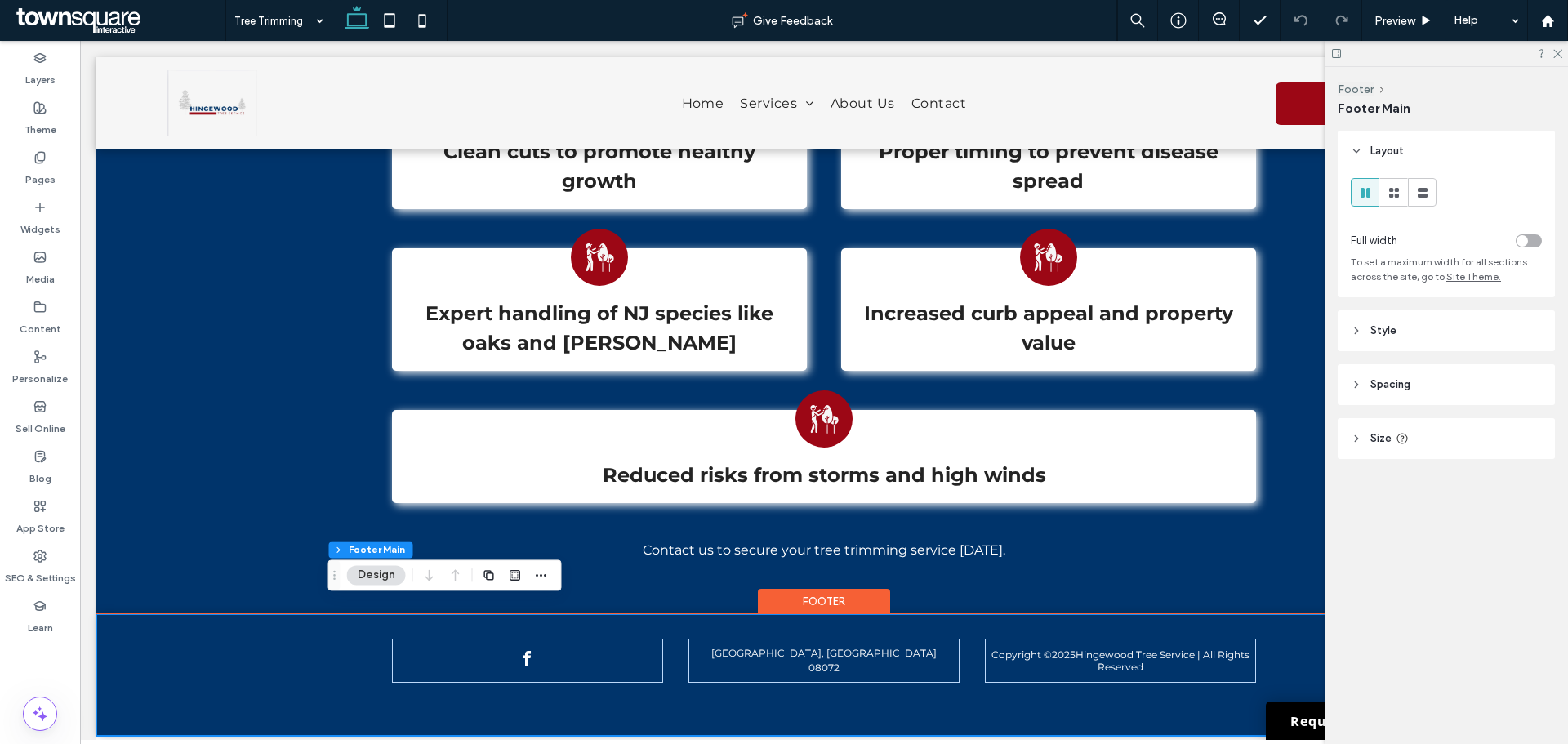
click at [851, 589] on div "Footer" at bounding box center [824, 602] width 132 height 26
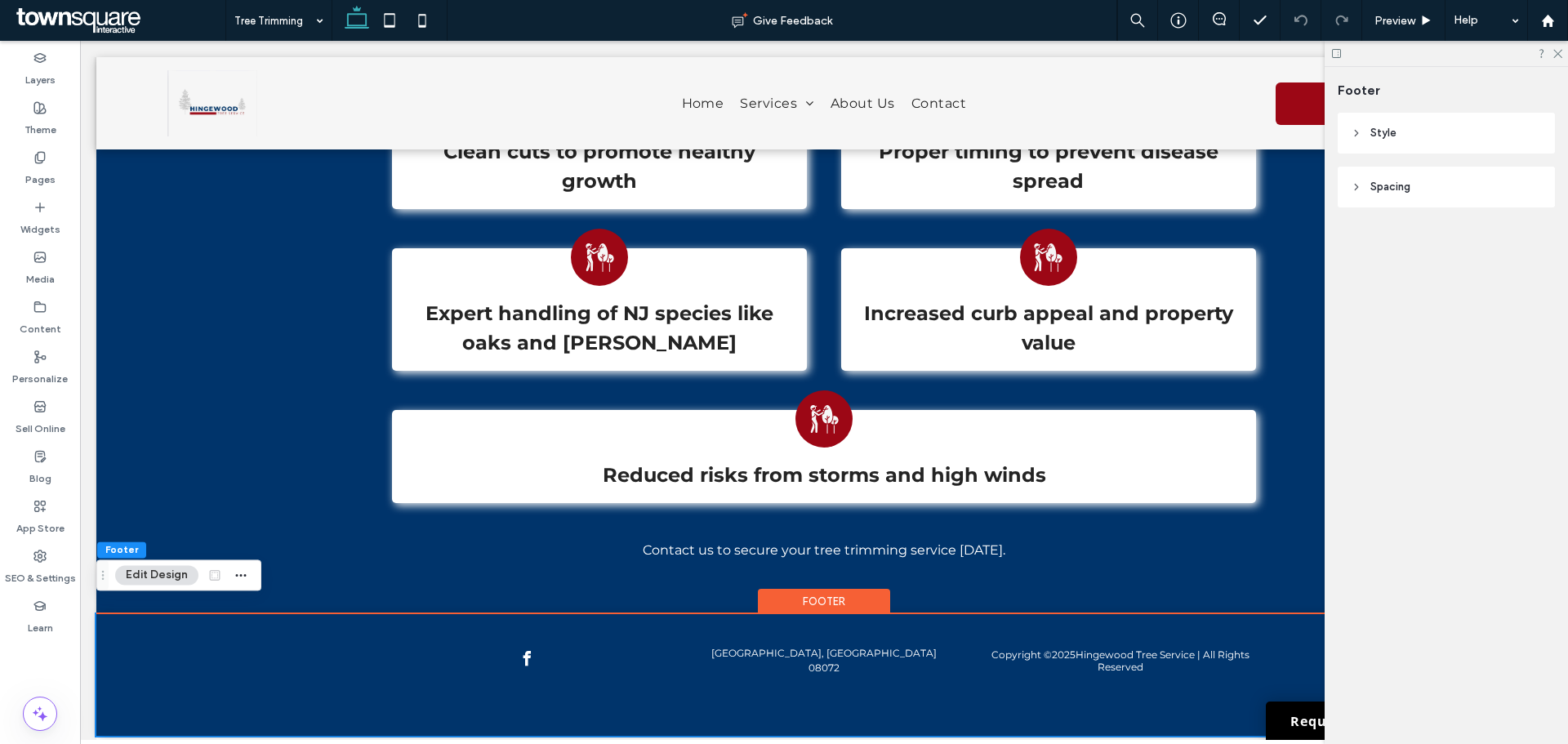
click at [851, 589] on div "Footer" at bounding box center [824, 602] width 132 height 26
click at [156, 569] on button "Edit Design" at bounding box center [157, 575] width 84 height 20
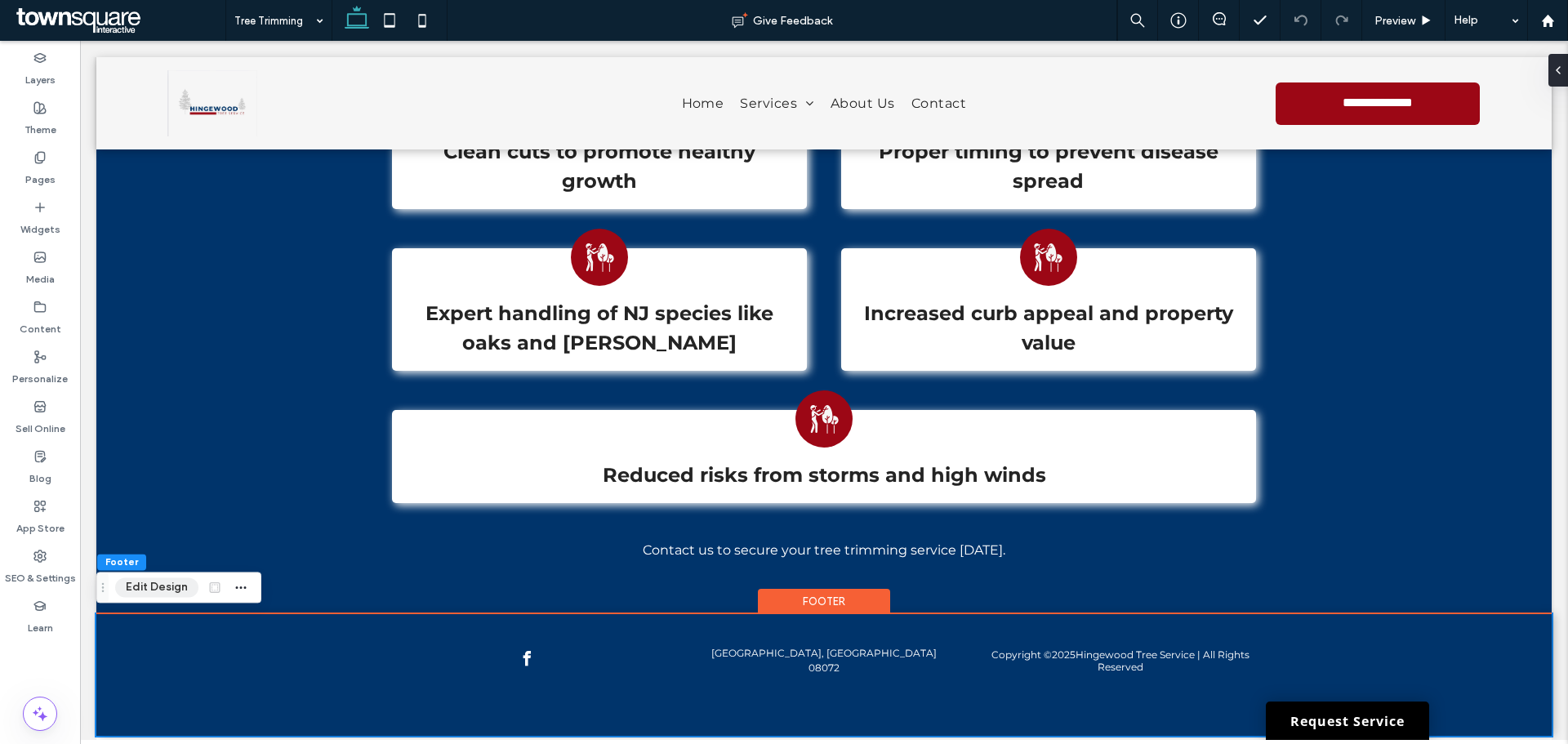
click at [156, 581] on button "Edit Design" at bounding box center [157, 587] width 84 height 20
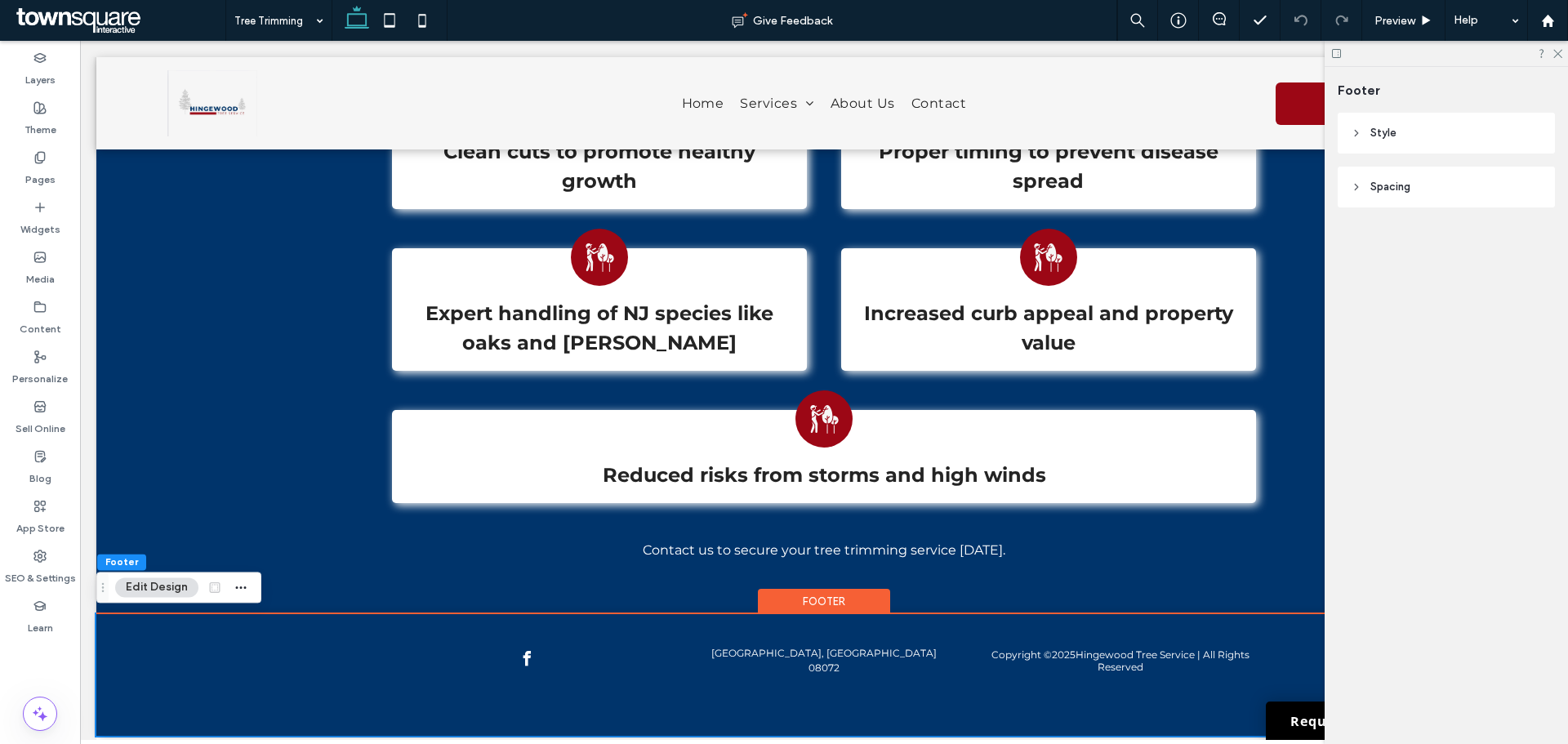
click at [1396, 174] on header "Spacing" at bounding box center [1447, 186] width 217 height 40
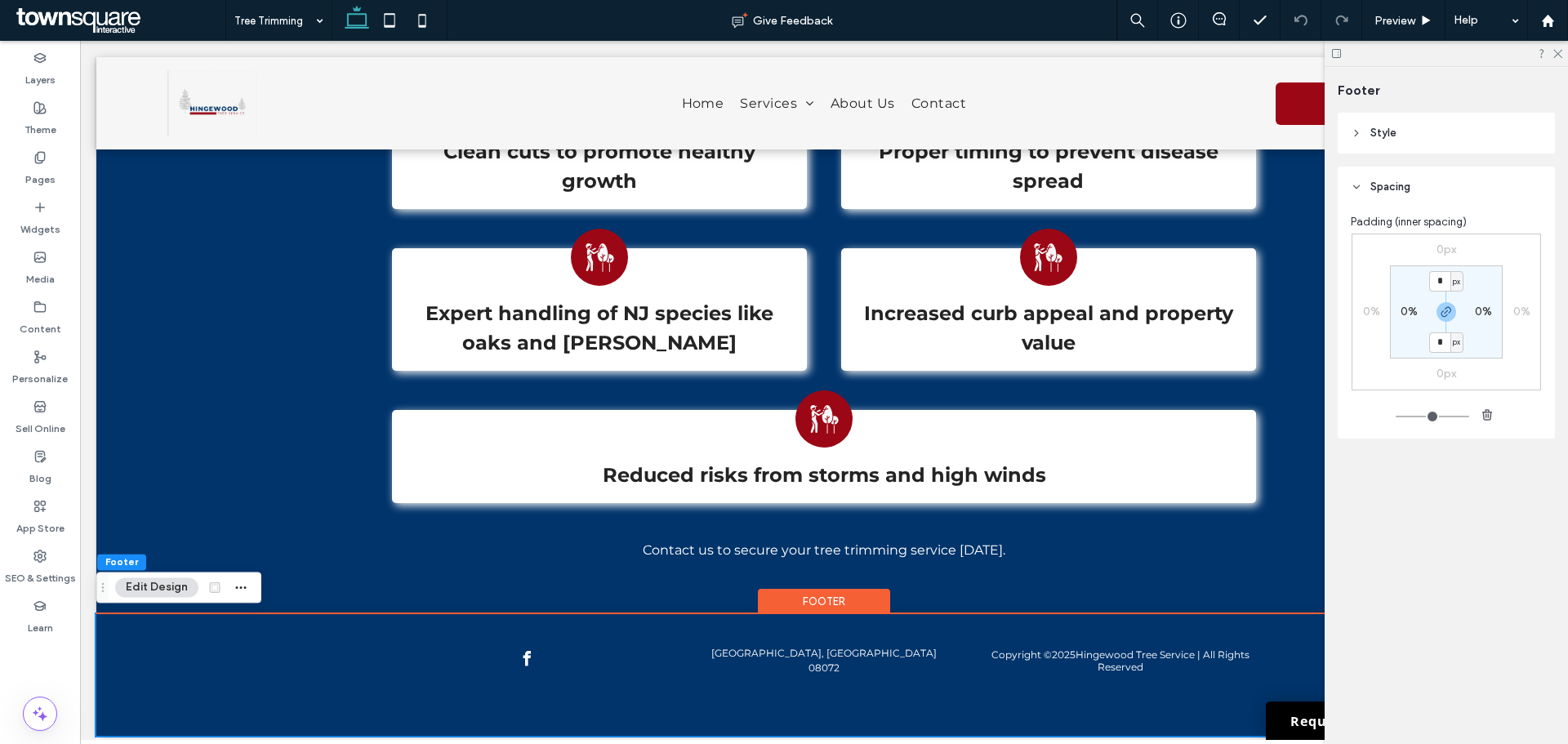
click at [1392, 185] on span "Spacing" at bounding box center [1391, 187] width 40 height 17
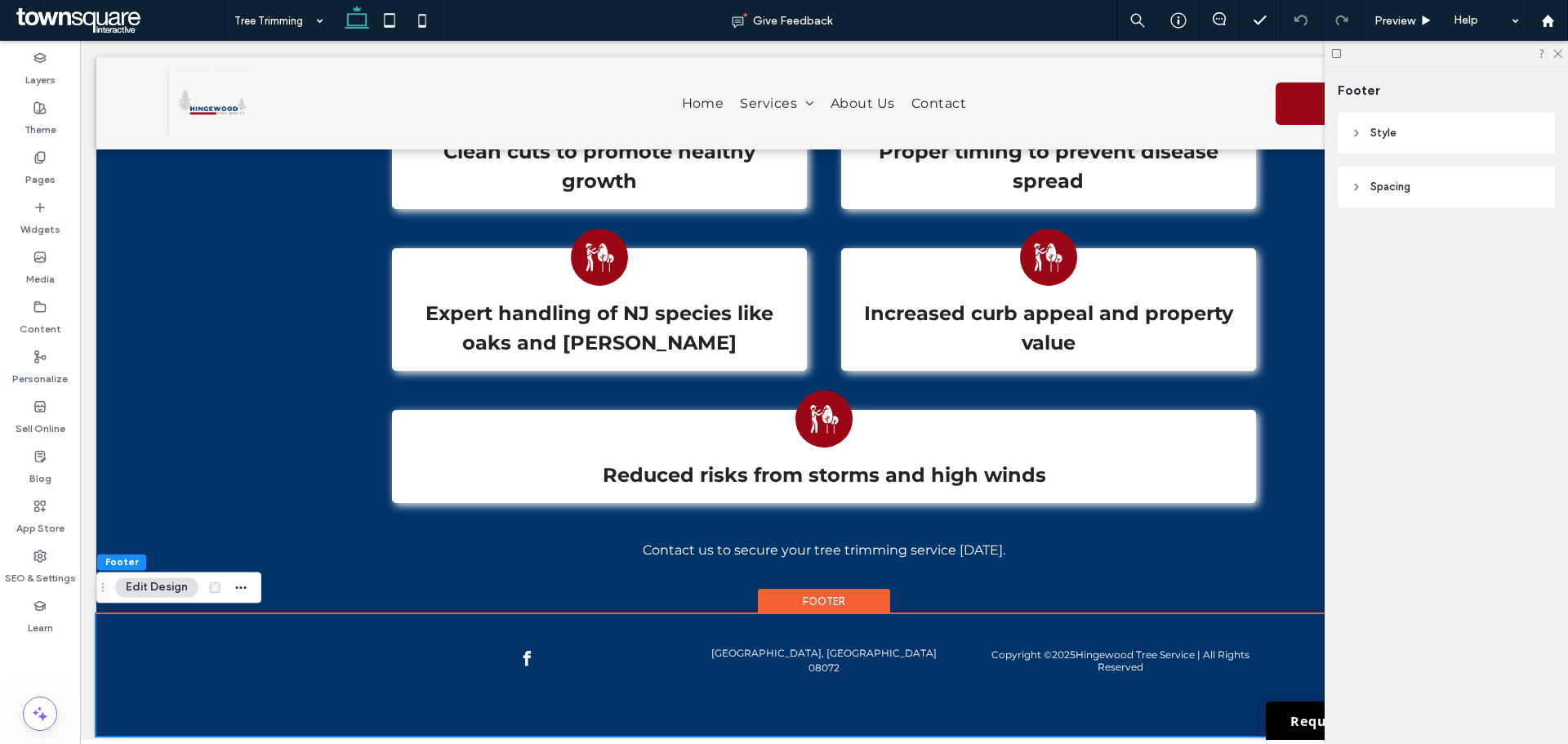
click at [1437, 136] on header "Style" at bounding box center [1447, 132] width 217 height 40
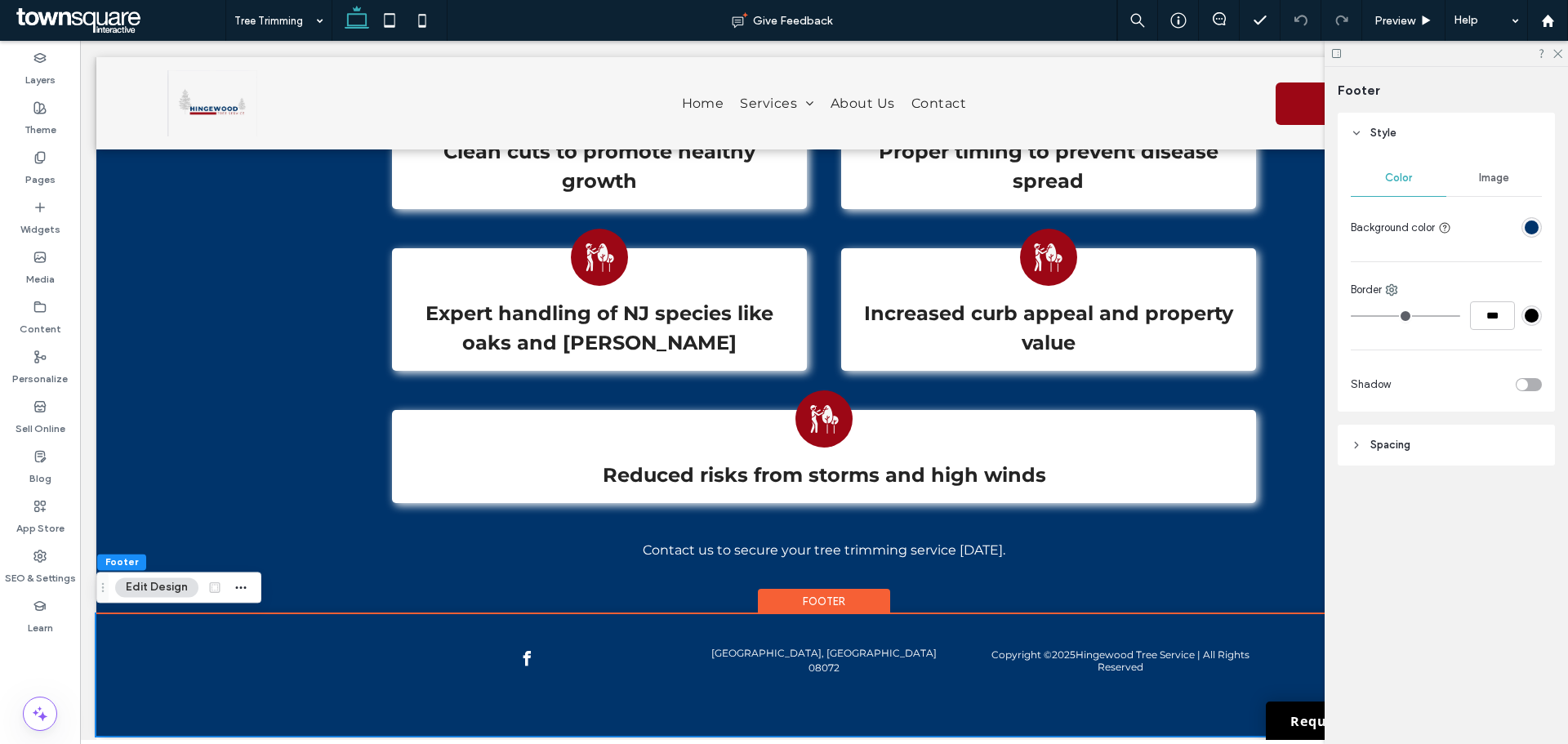
click at [1533, 227] on div "rgba(0, 52, 107, 1)" at bounding box center [1533, 228] width 14 height 14
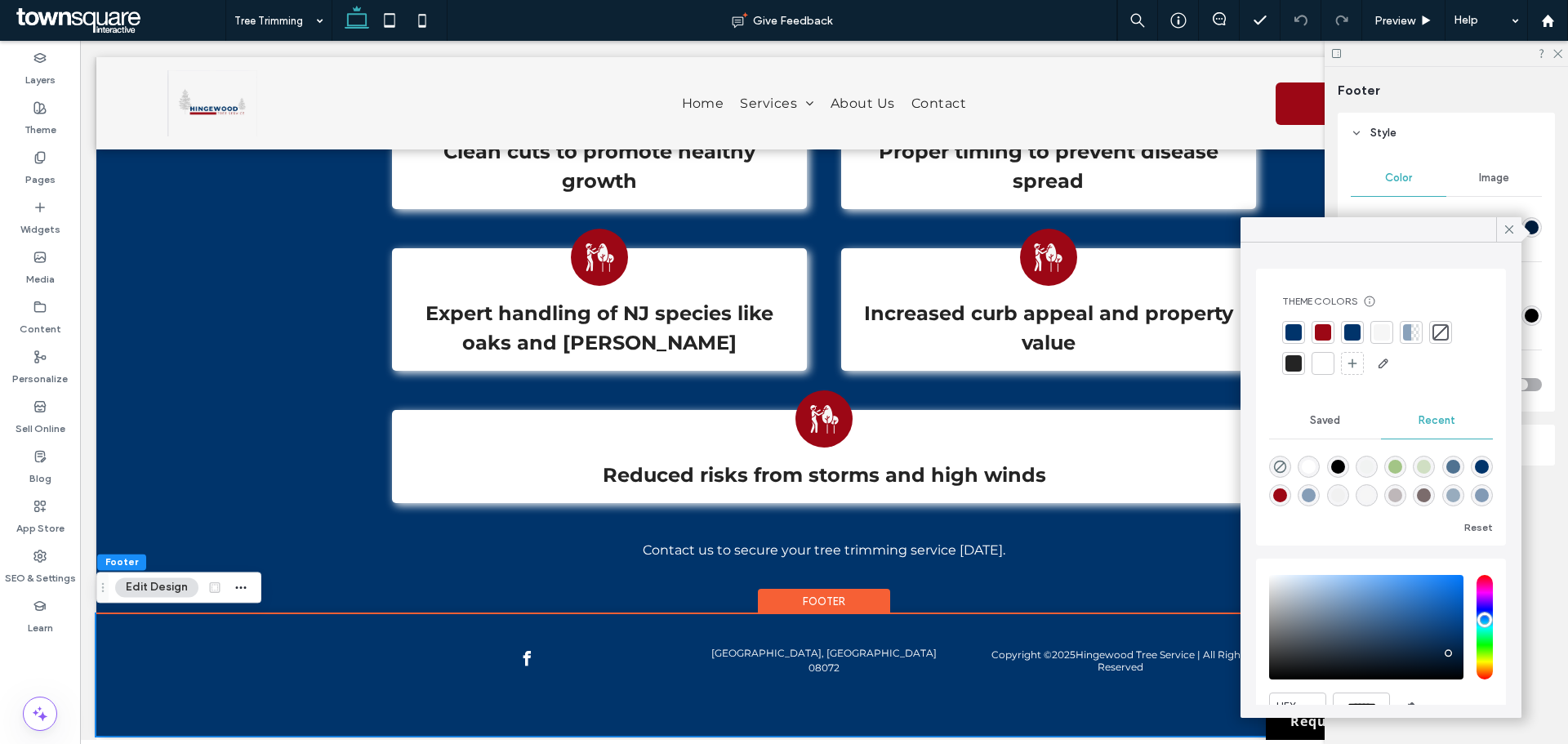
type input "*******"
drag, startPoint x: 1445, startPoint y: 644, endPoint x: 1450, endPoint y: 660, distance: 16.8
click at [1450, 660] on div "saturation and value" at bounding box center [1366, 628] width 194 height 104
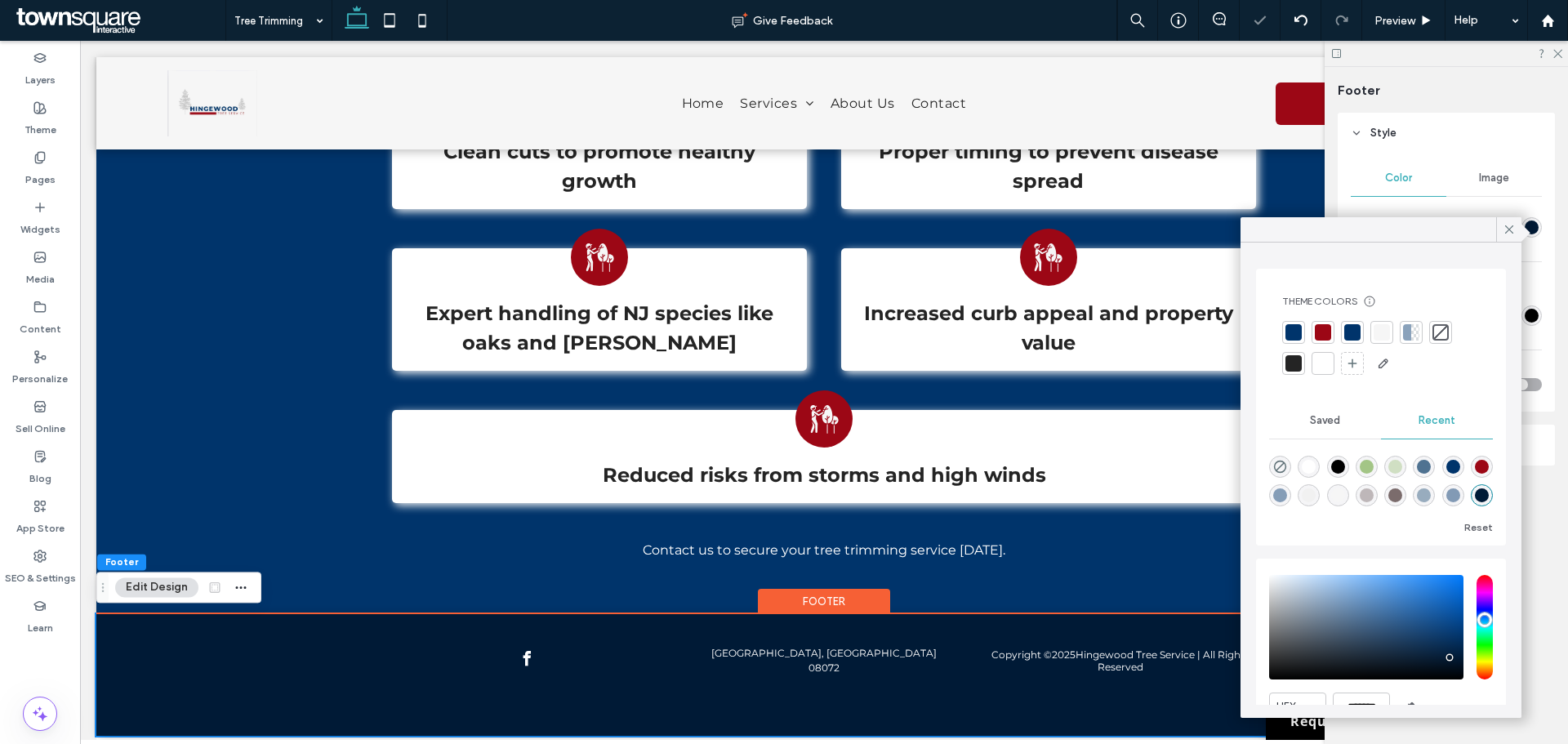
drag, startPoint x: 1508, startPoint y: 233, endPoint x: 1548, endPoint y: 168, distance: 76.3
click at [1509, 231] on icon at bounding box center [1509, 229] width 15 height 15
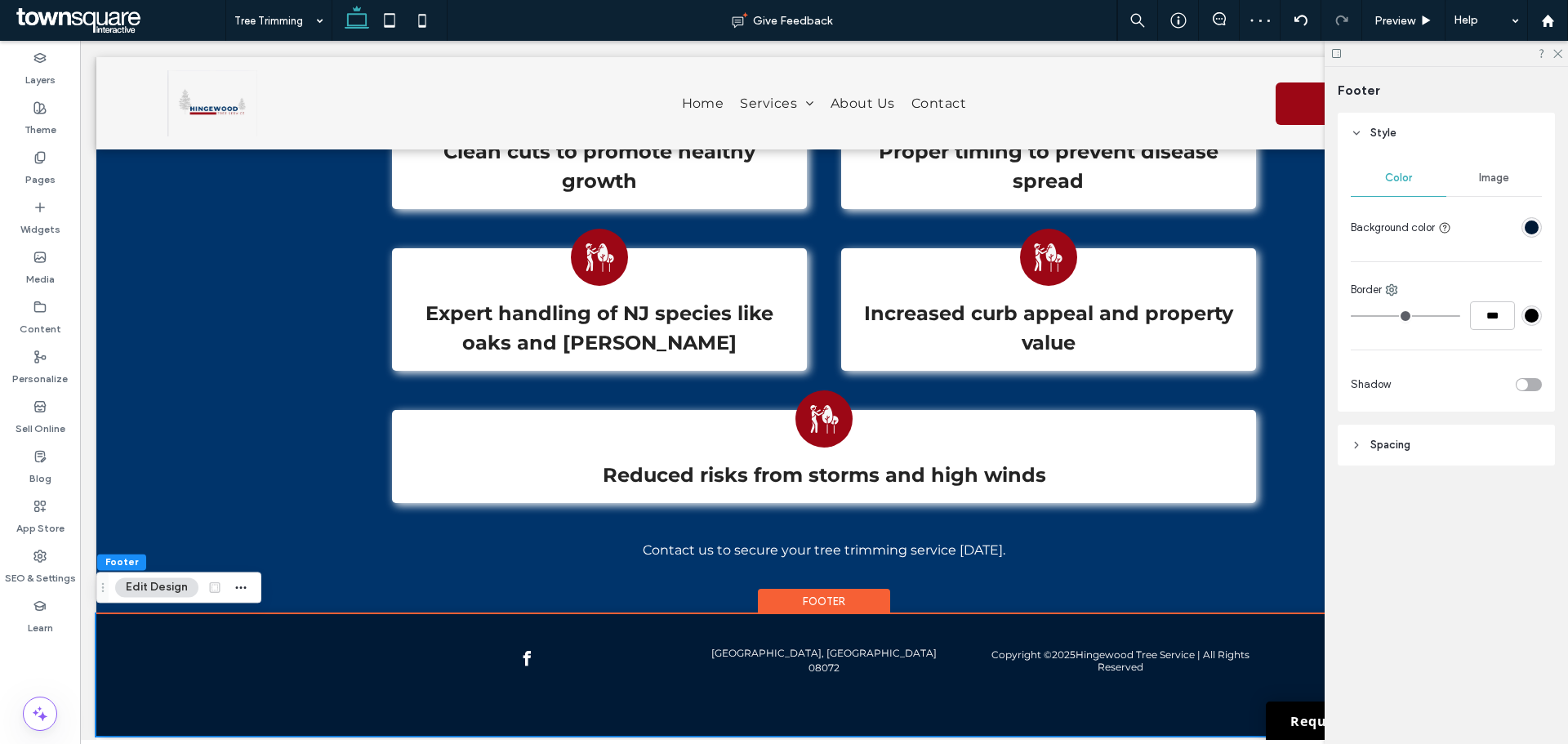
click at [1558, 46] on div at bounding box center [1446, 53] width 243 height 26
click at [1557, 47] on icon at bounding box center [1557, 52] width 11 height 11
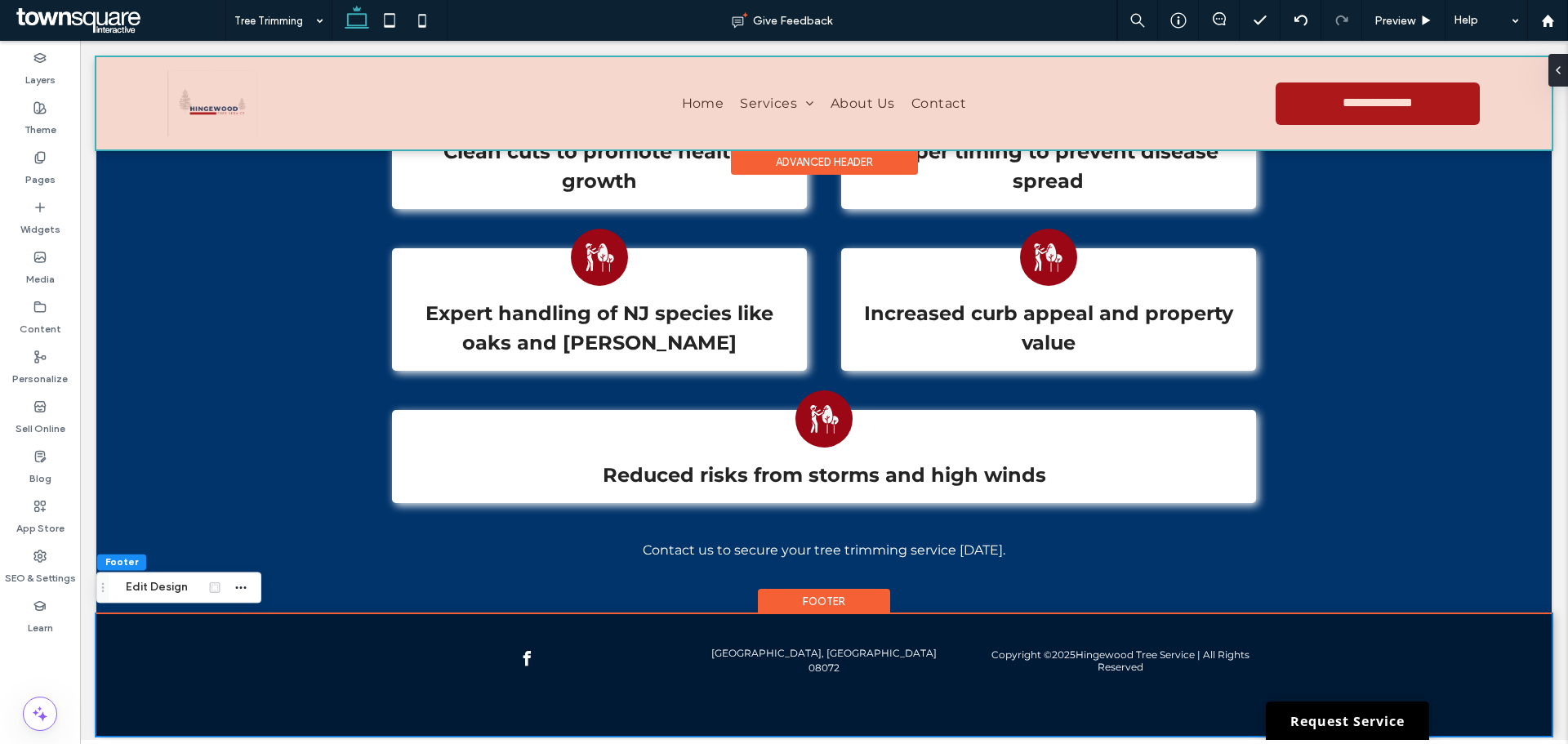
click at [752, 107] on div at bounding box center [824, 103] width 1456 height 93
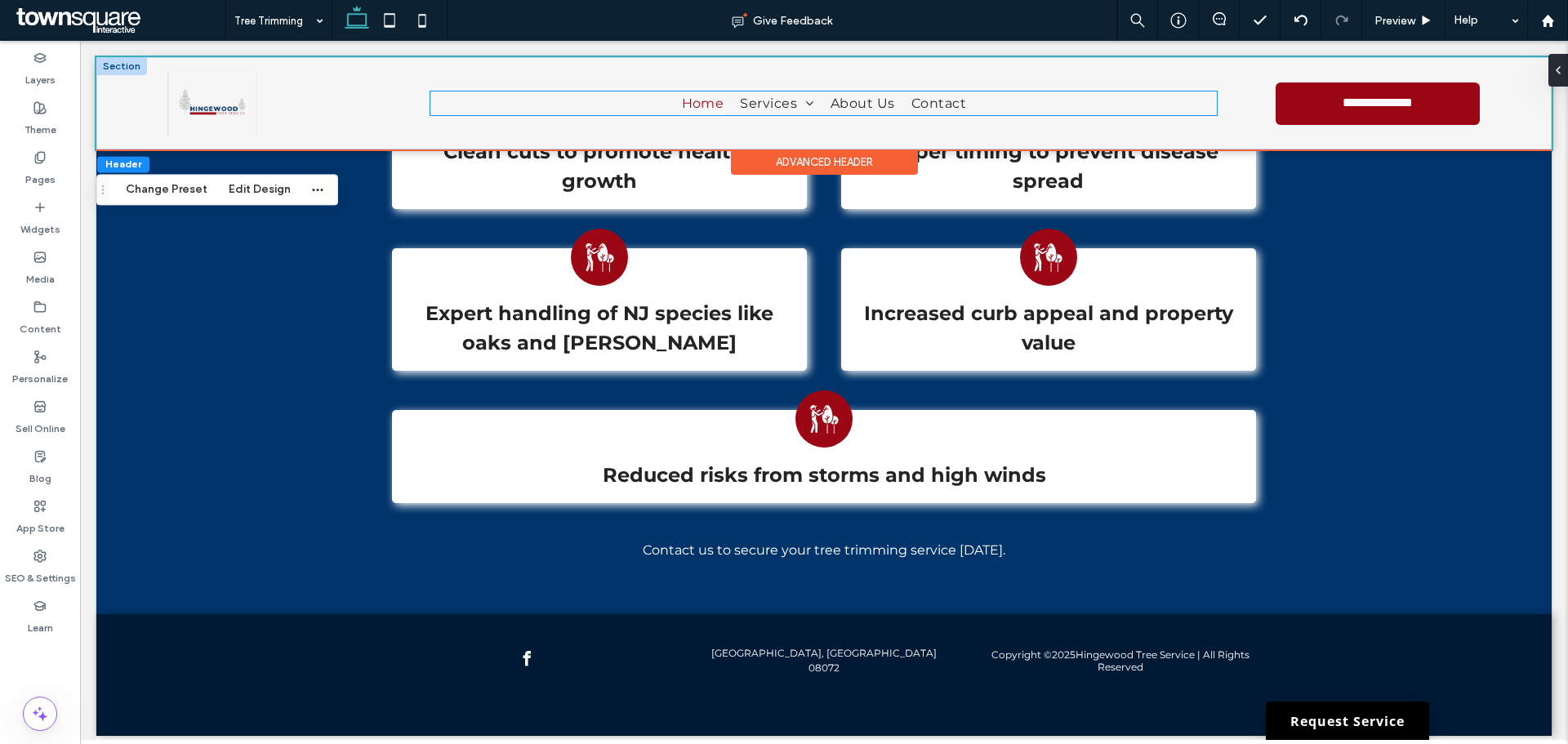
click at [674, 107] on link "Home" at bounding box center [704, 103] width 59 height 24
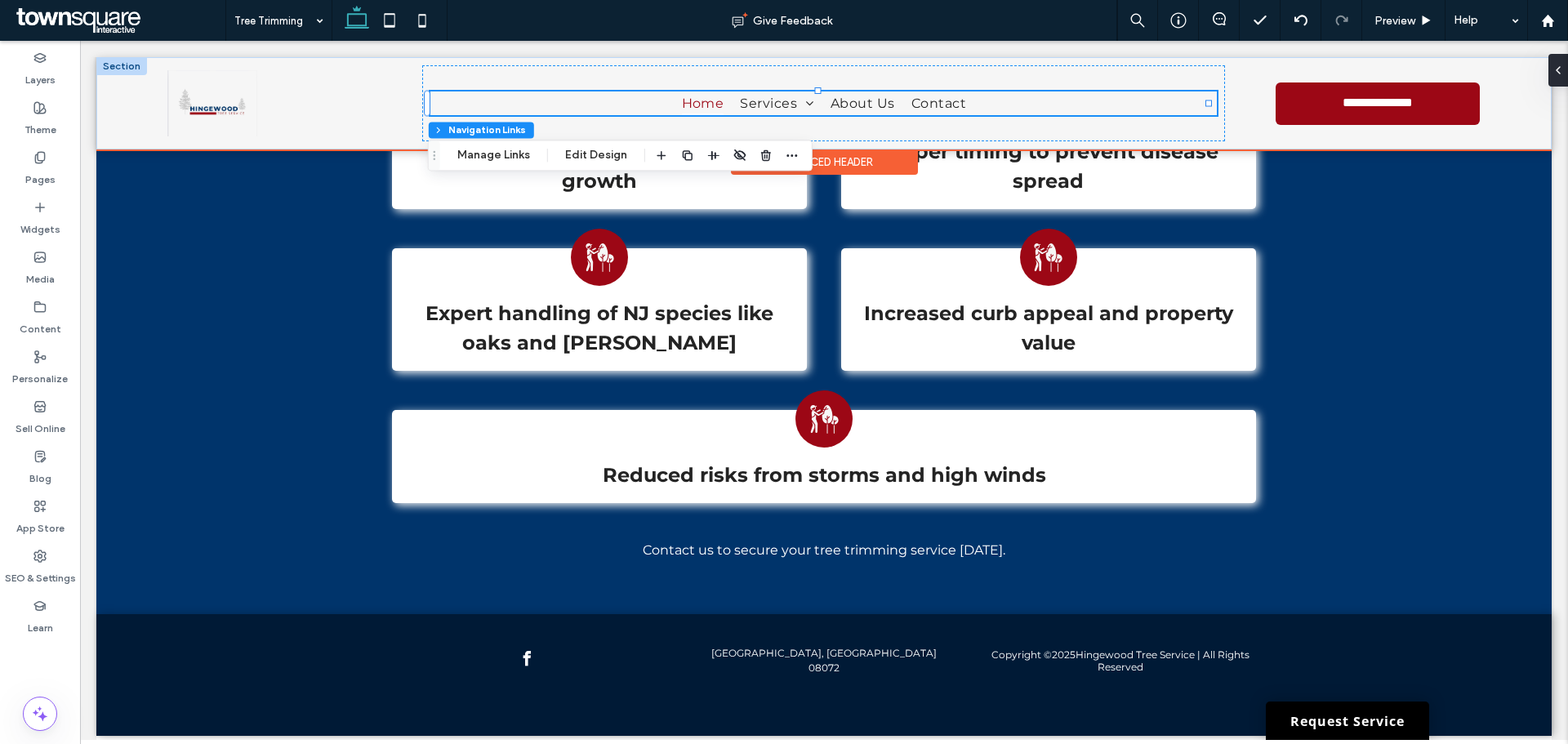
click at [674, 107] on link "Home" at bounding box center [704, 103] width 59 height 24
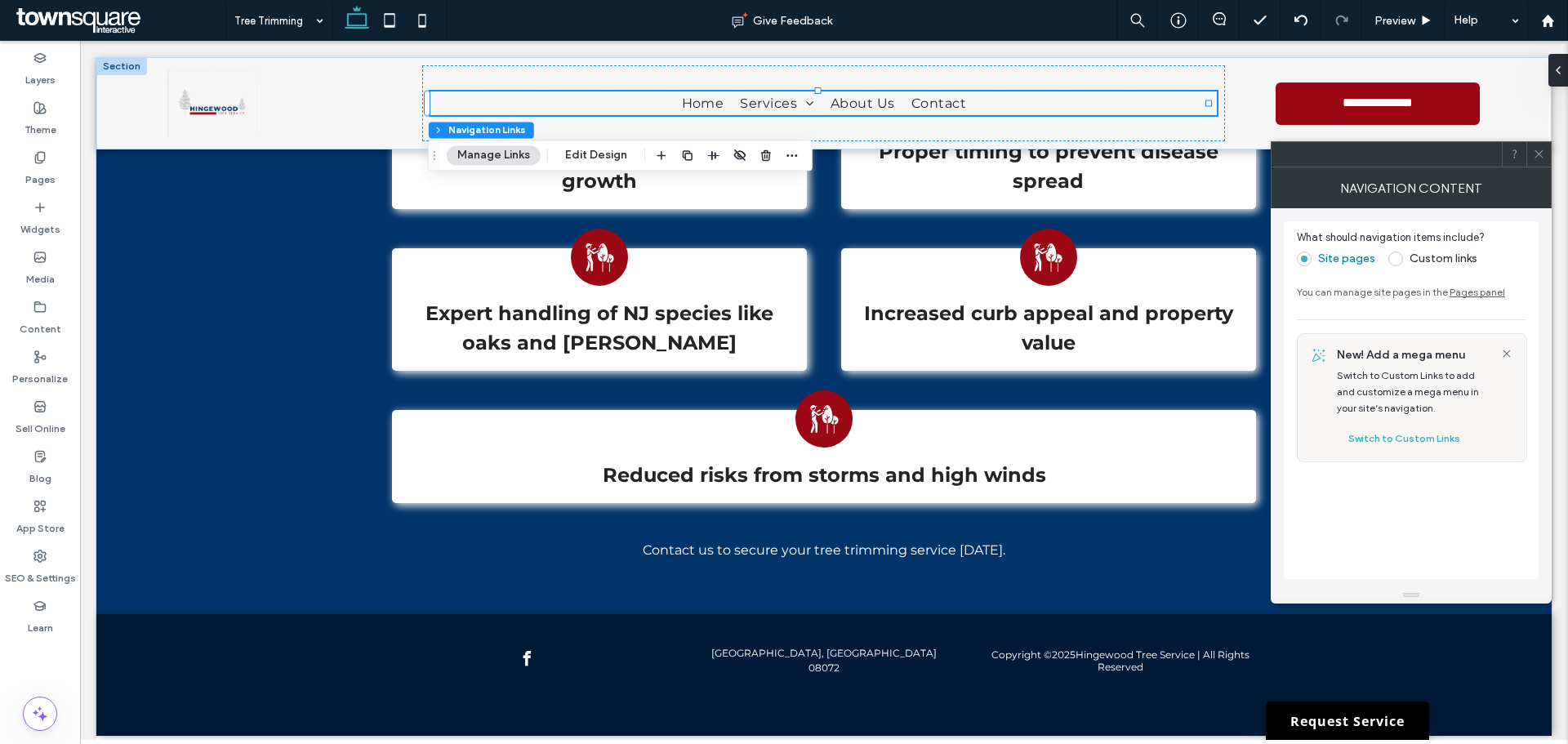
click at [1537, 147] on span at bounding box center [1539, 154] width 12 height 25
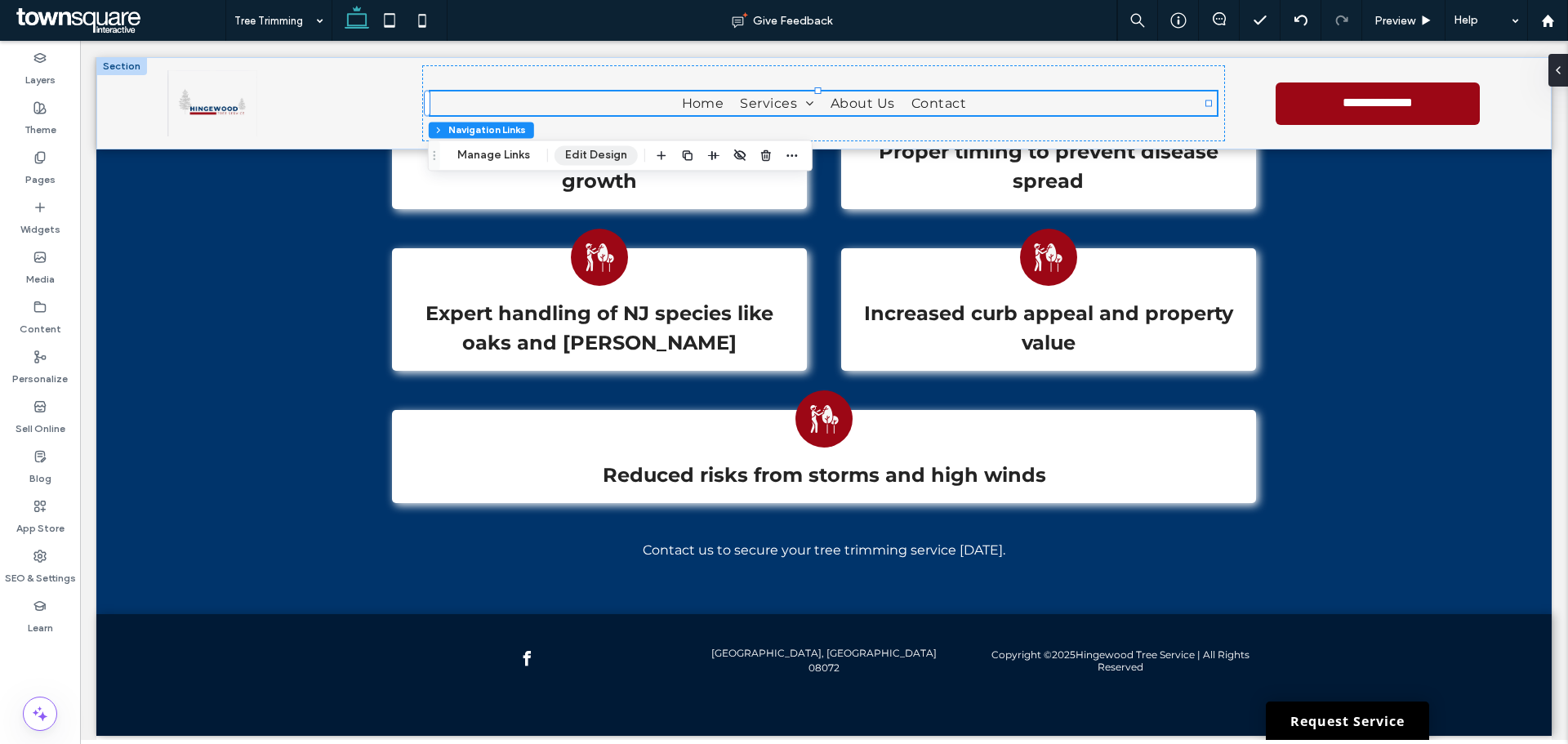
click at [589, 151] on button "Edit Design" at bounding box center [596, 156] width 84 height 20
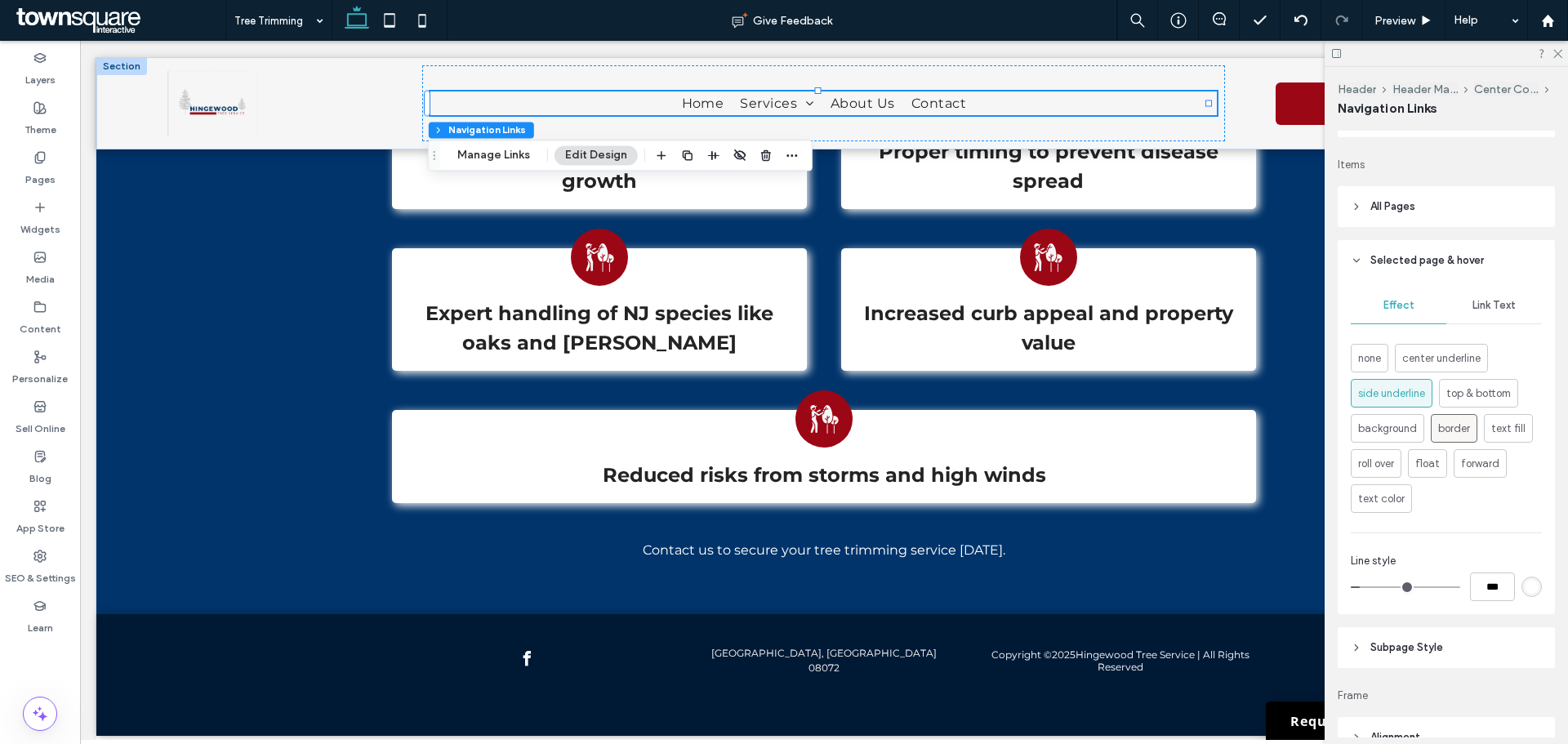
scroll to position [408, 0]
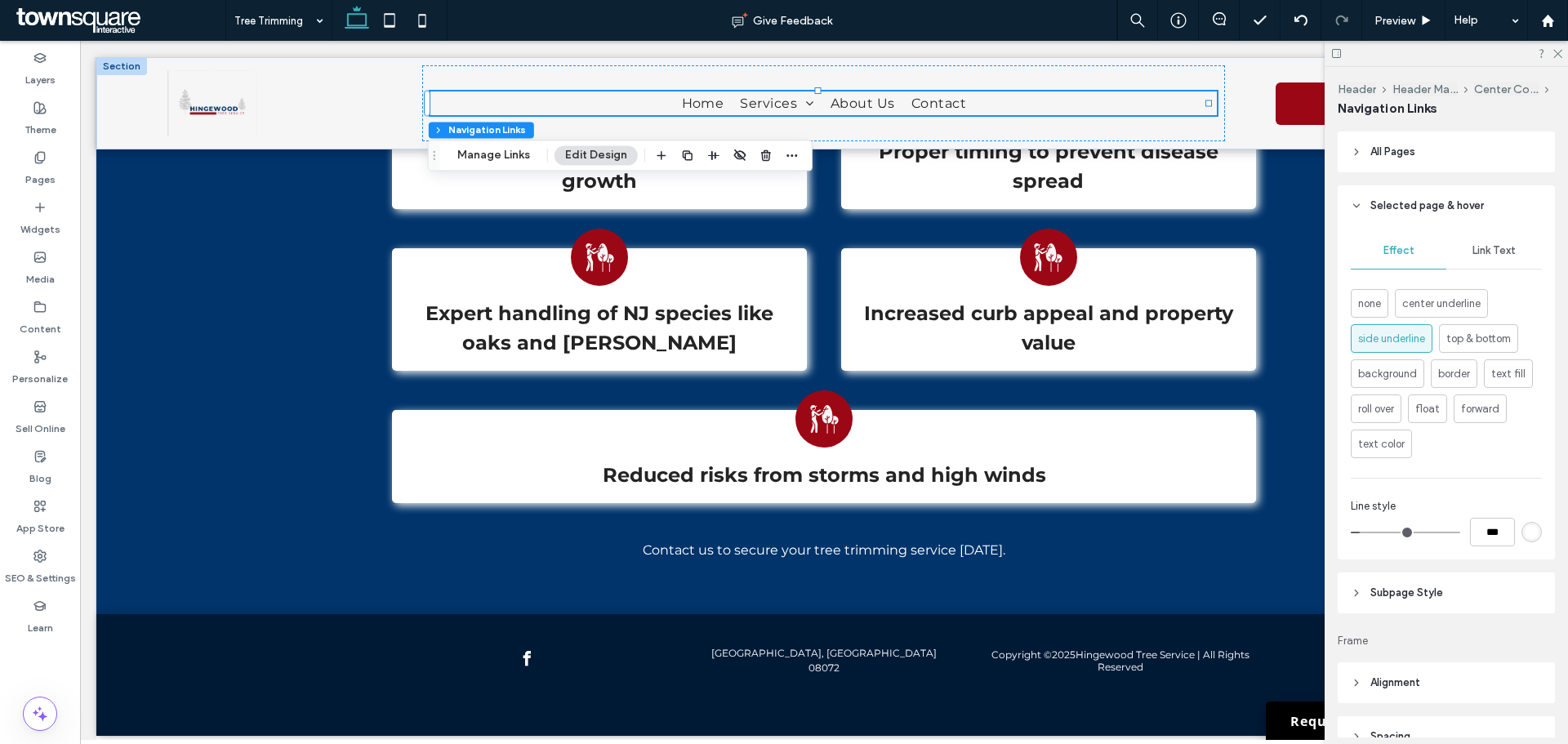
click at [1526, 535] on div "rgb(255, 255, 255)" at bounding box center [1533, 532] width 14 height 14
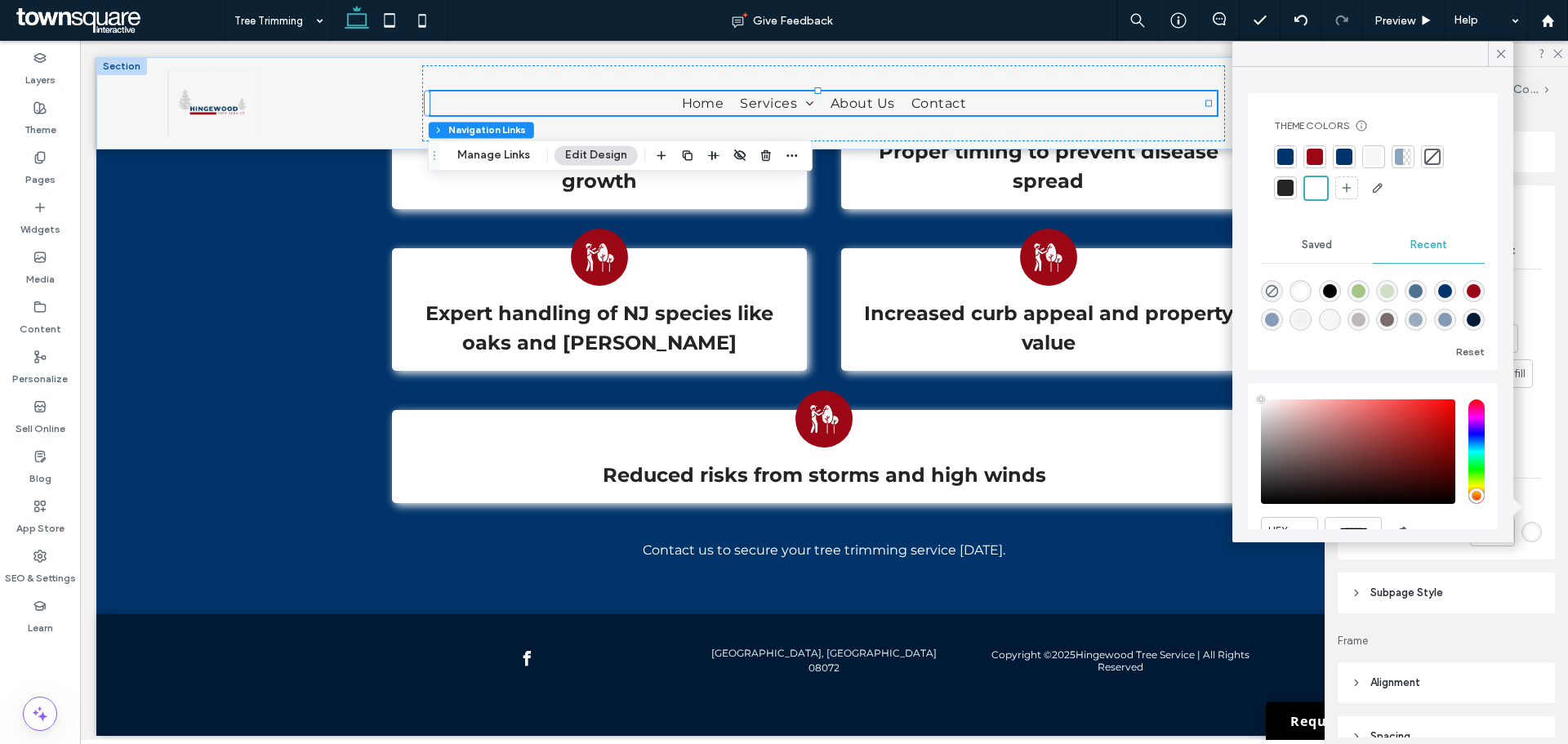
click at [1344, 156] on div at bounding box center [1344, 157] width 17 height 17
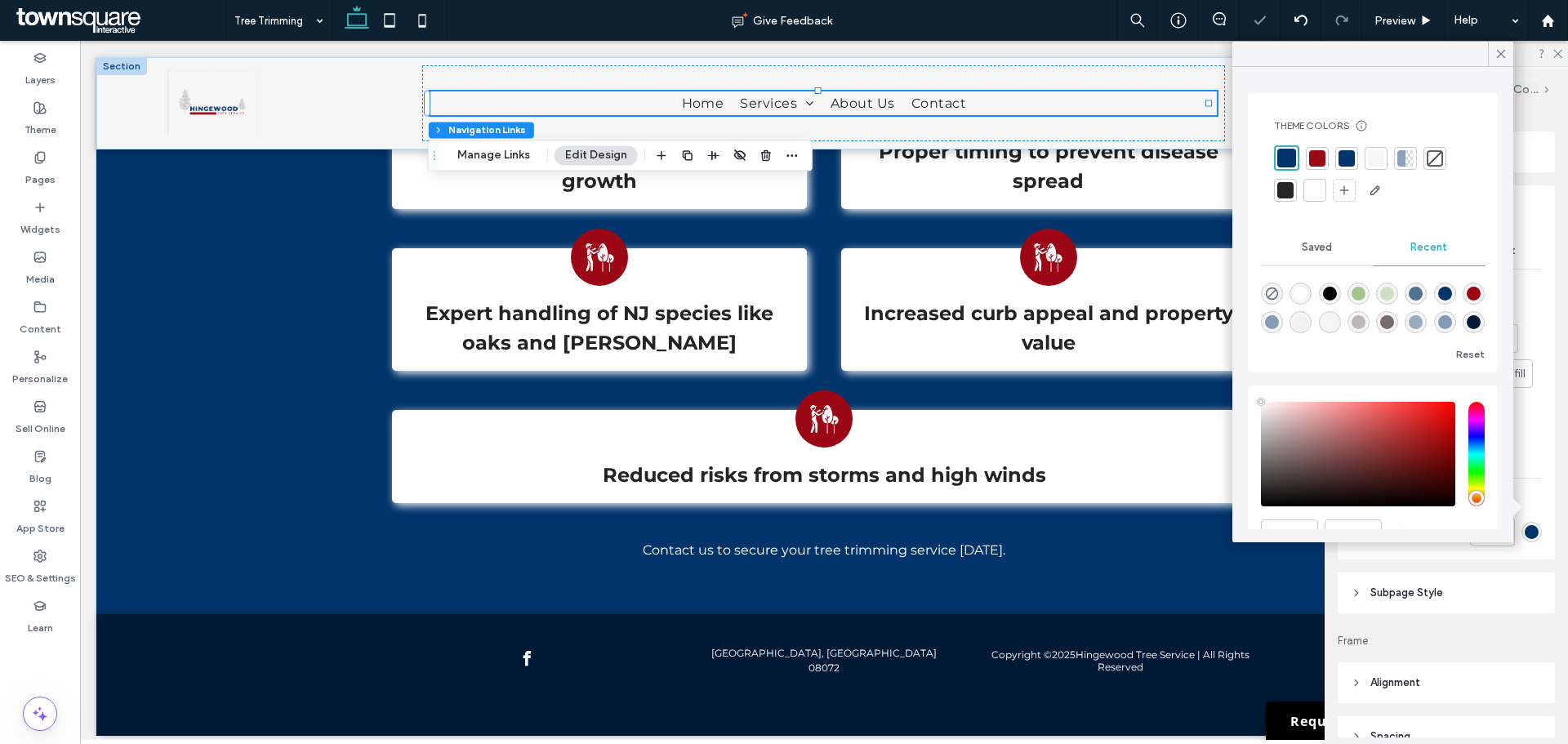
click at [1315, 159] on div at bounding box center [1318, 159] width 17 height 17
click at [1501, 54] on use at bounding box center [1501, 54] width 8 height 8
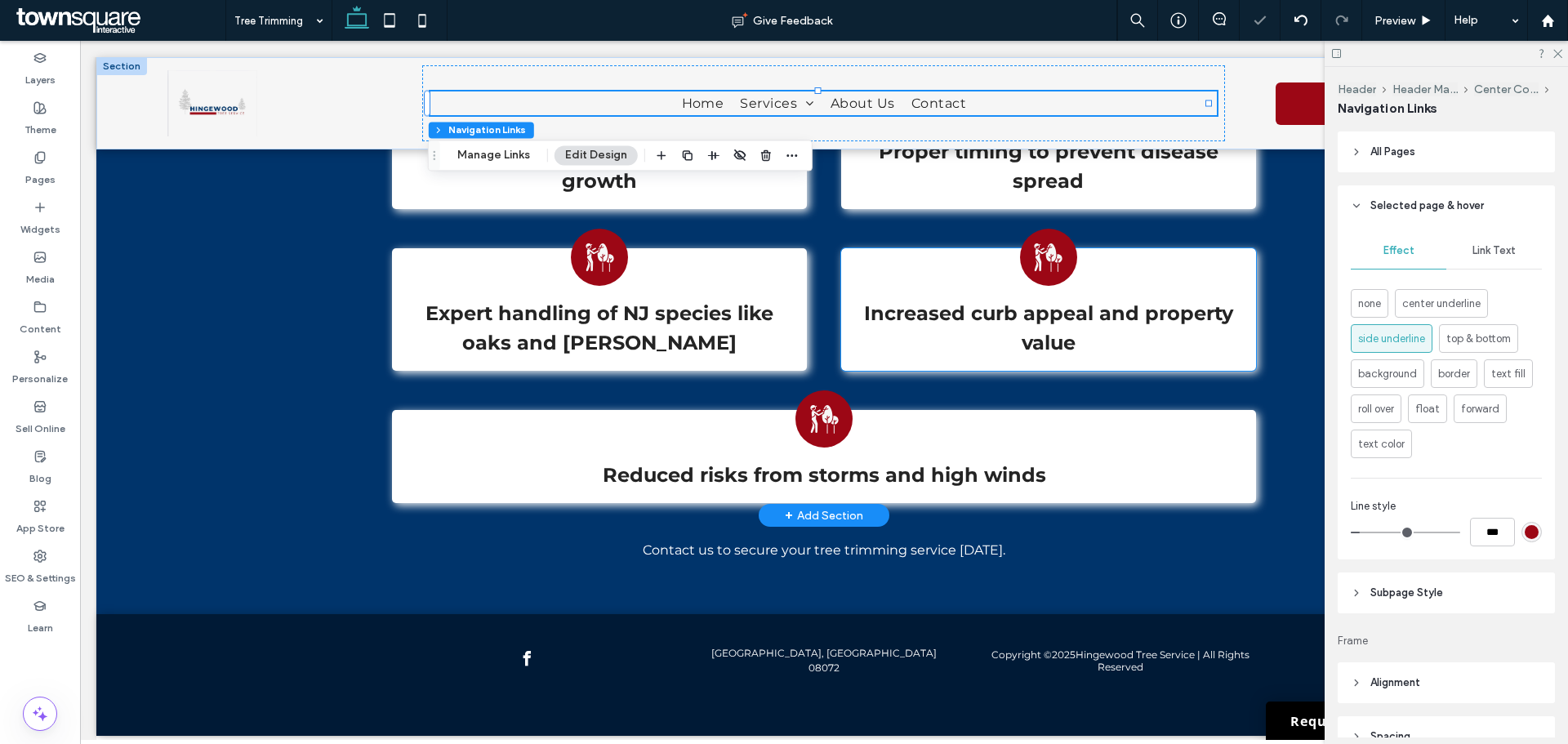
click at [1169, 272] on div "Increased curb appeal and property value" at bounding box center [1049, 309] width 415 height 122
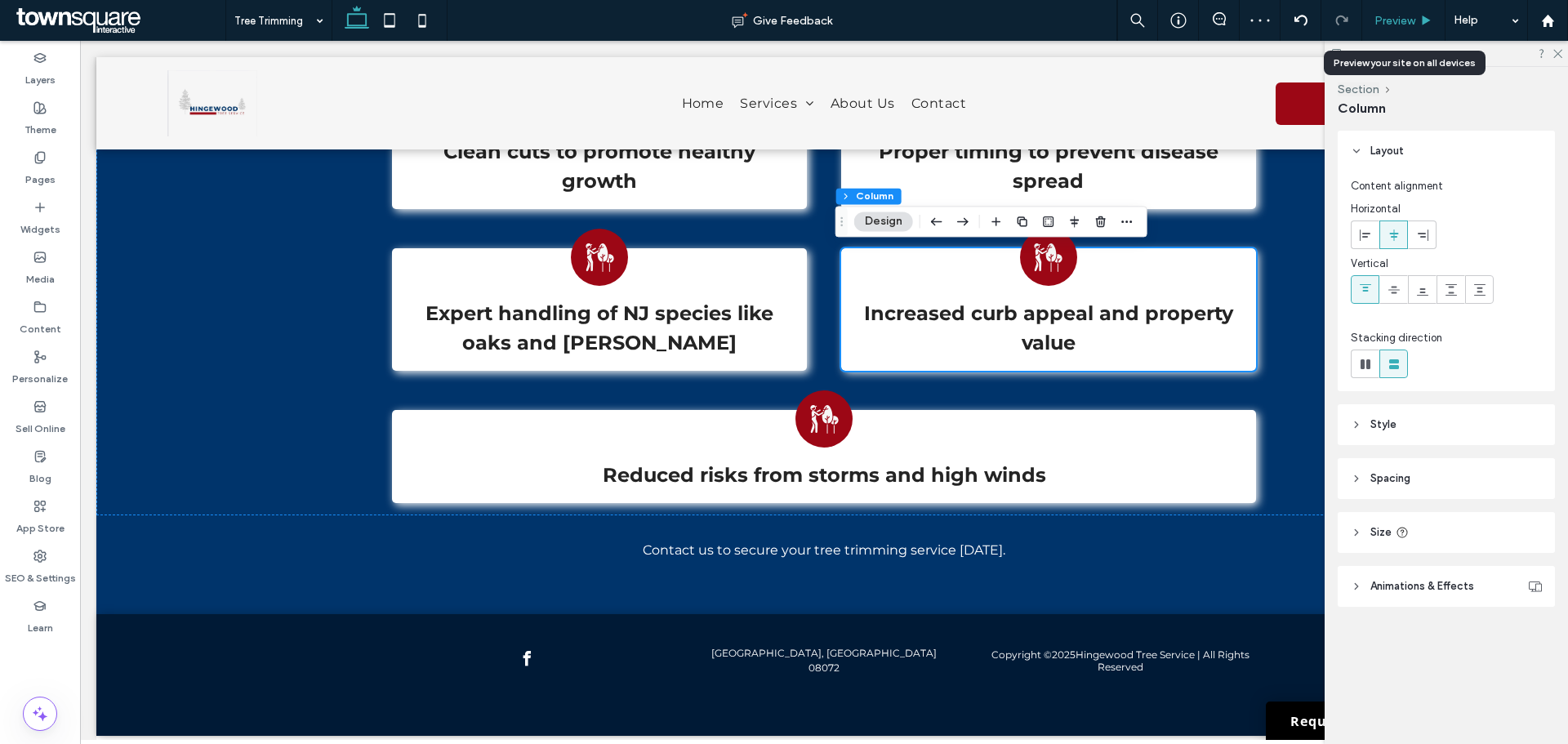
click at [1391, 24] on span "Preview" at bounding box center [1395, 21] width 40 height 14
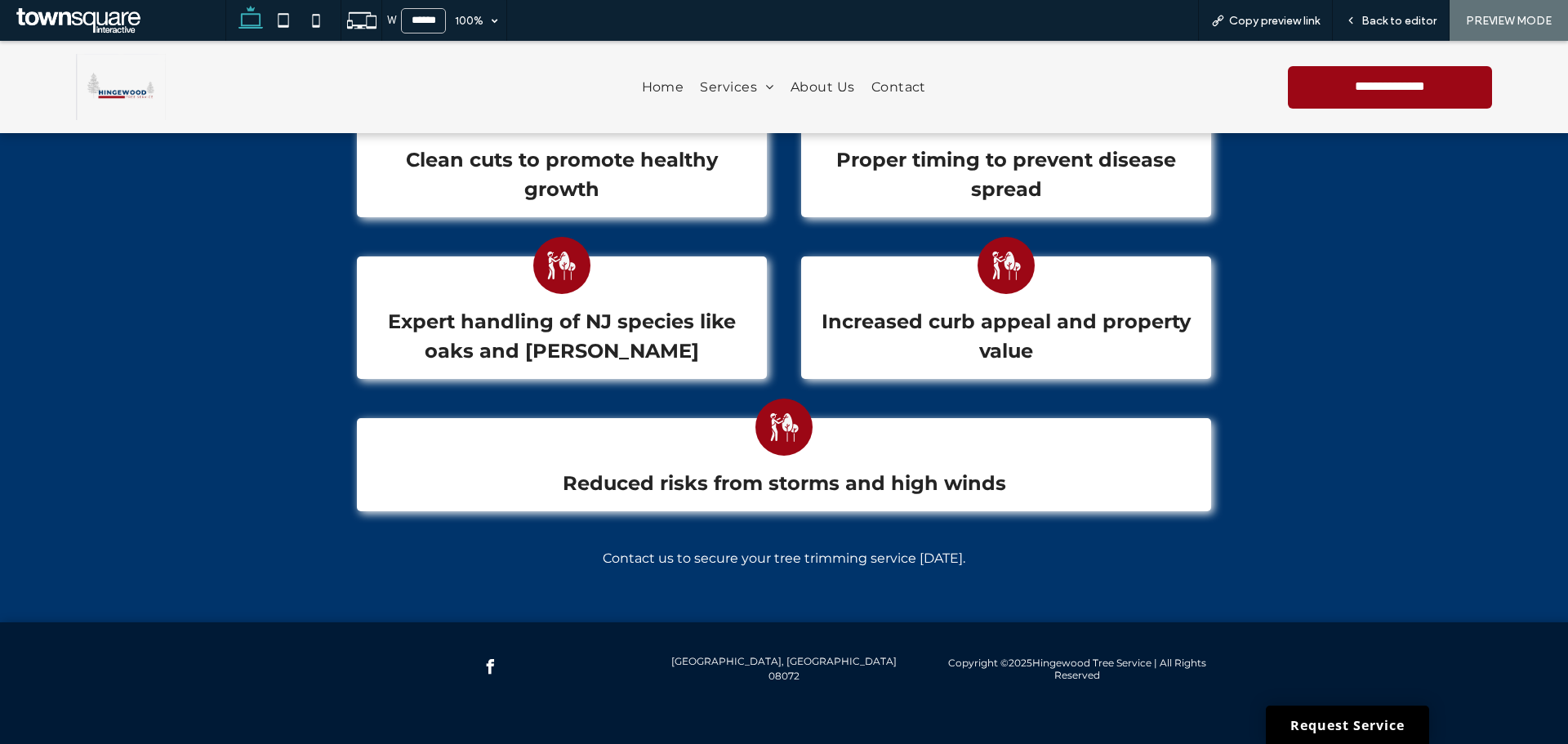
scroll to position [931, 0]
click at [1367, 15] on span "Back to editor" at bounding box center [1399, 21] width 75 height 14
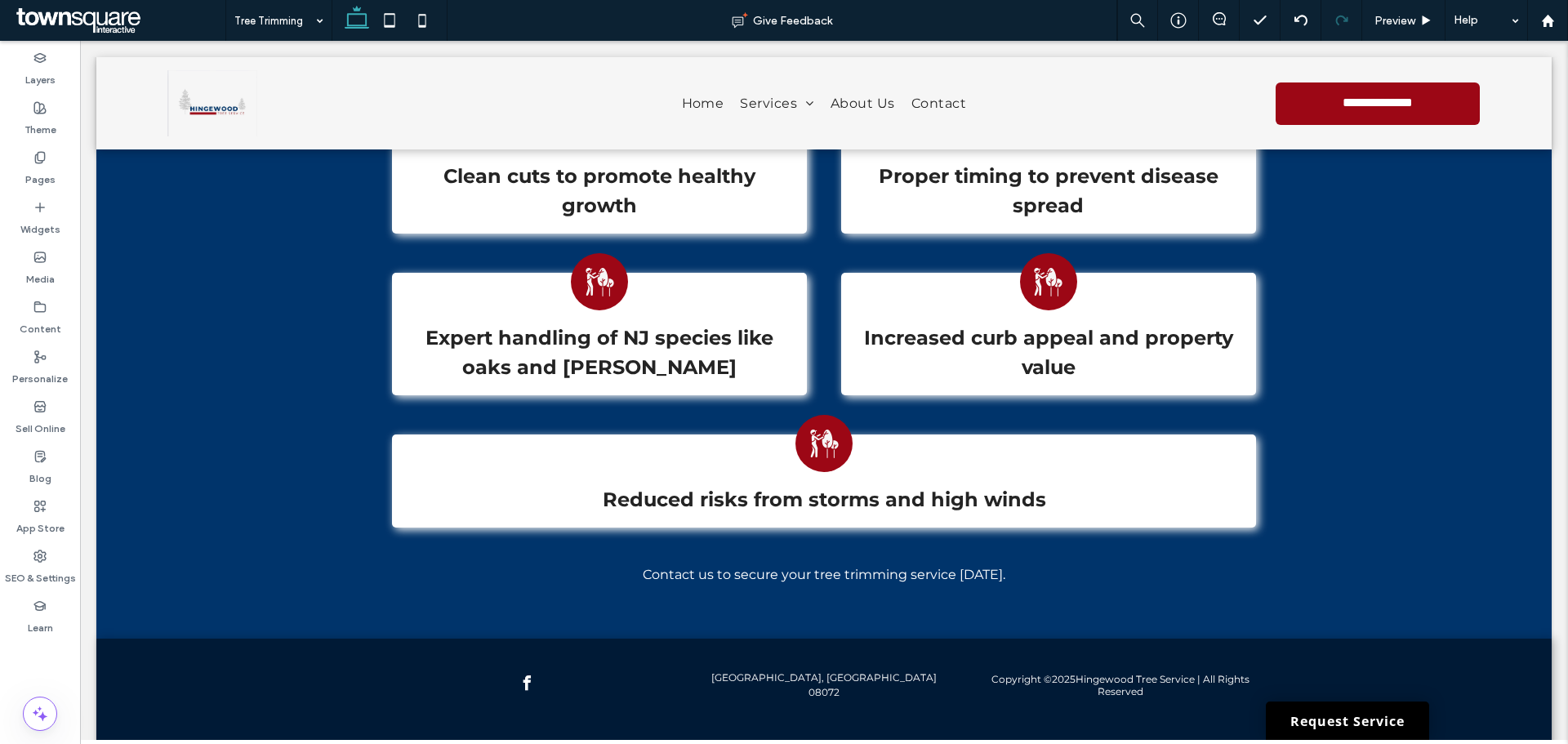
scroll to position [956, 0]
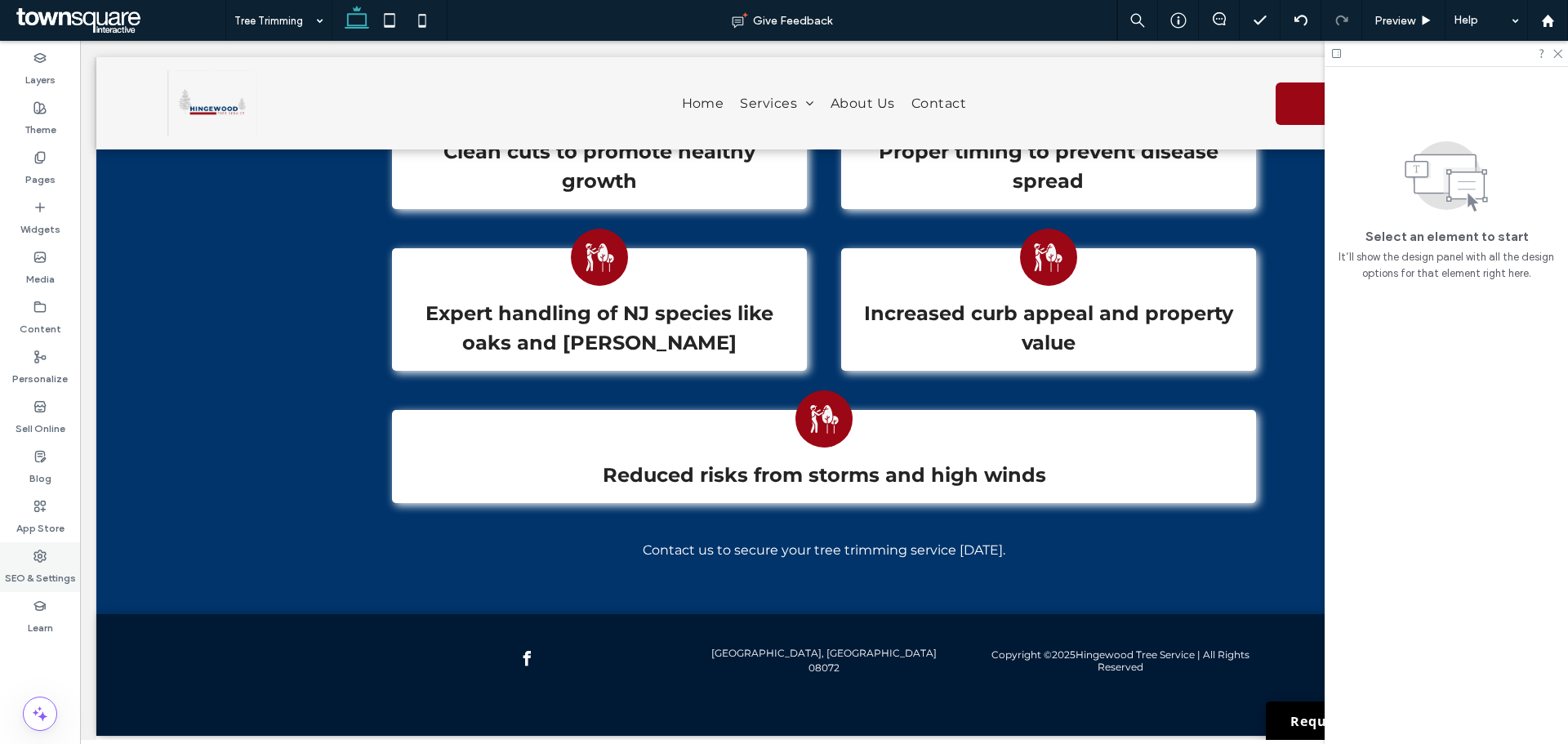
click at [69, 551] on div "SEO & Settings" at bounding box center [39, 567] width 80 height 50
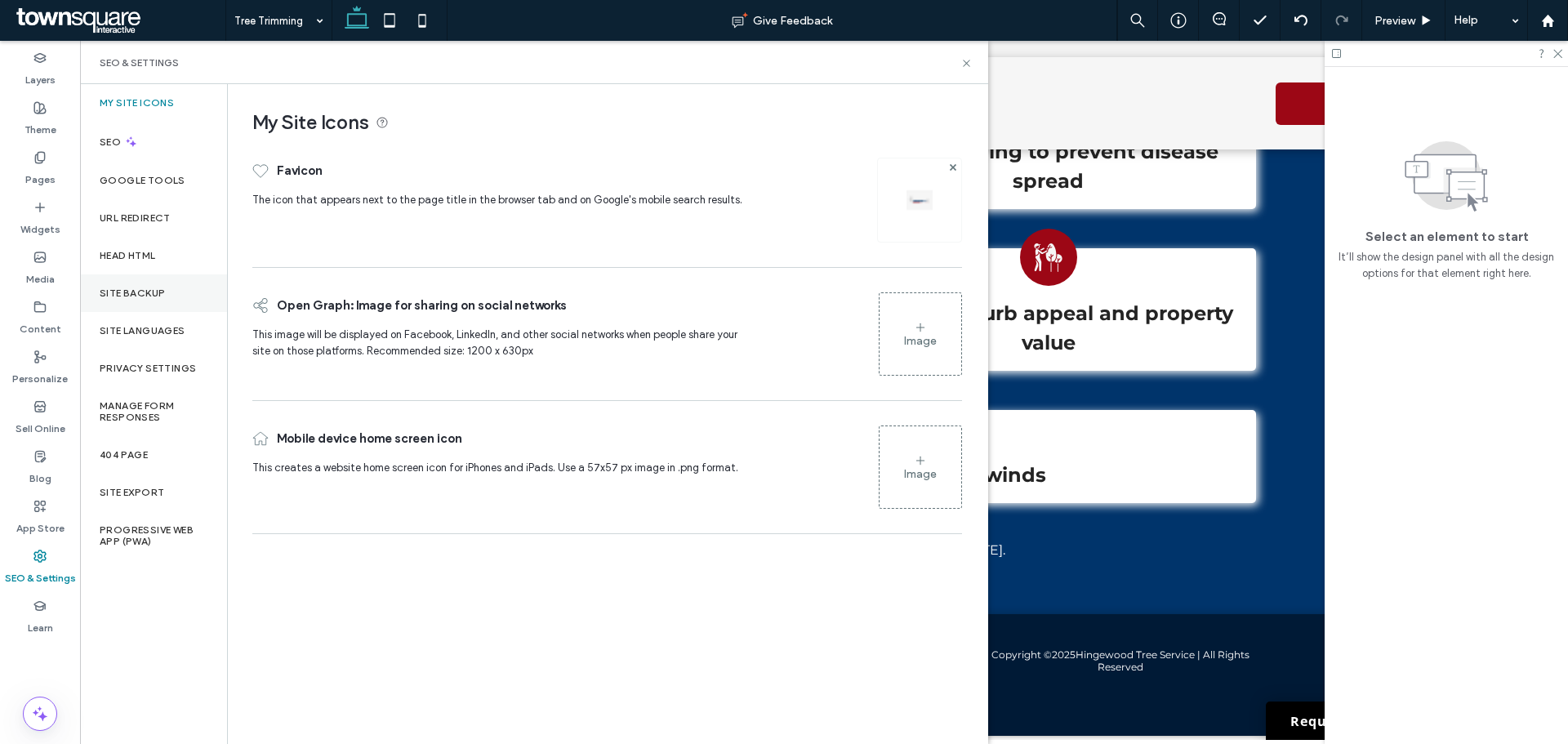
click at [165, 294] on label "Site Backup" at bounding box center [132, 294] width 65 height 12
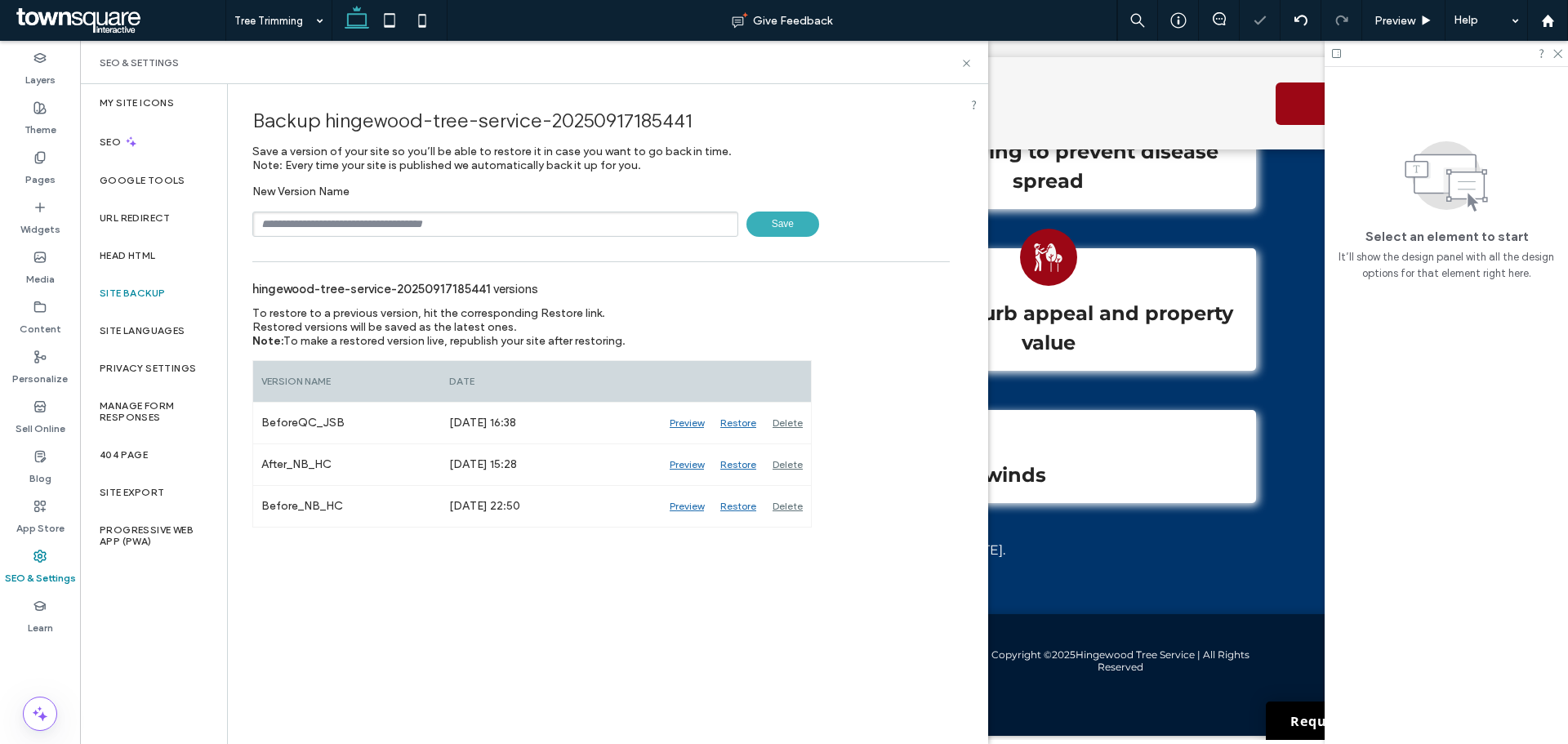
click at [357, 203] on div "New Version Name Save" at bounding box center [601, 210] width 698 height 52
click at [365, 218] on input "text" at bounding box center [495, 225] width 486 height 26
type input "**********"
drag, startPoint x: 824, startPoint y: 214, endPoint x: 793, endPoint y: 215, distance: 31.0
click at [824, 213] on div "**********" at bounding box center [601, 225] width 698 height 26
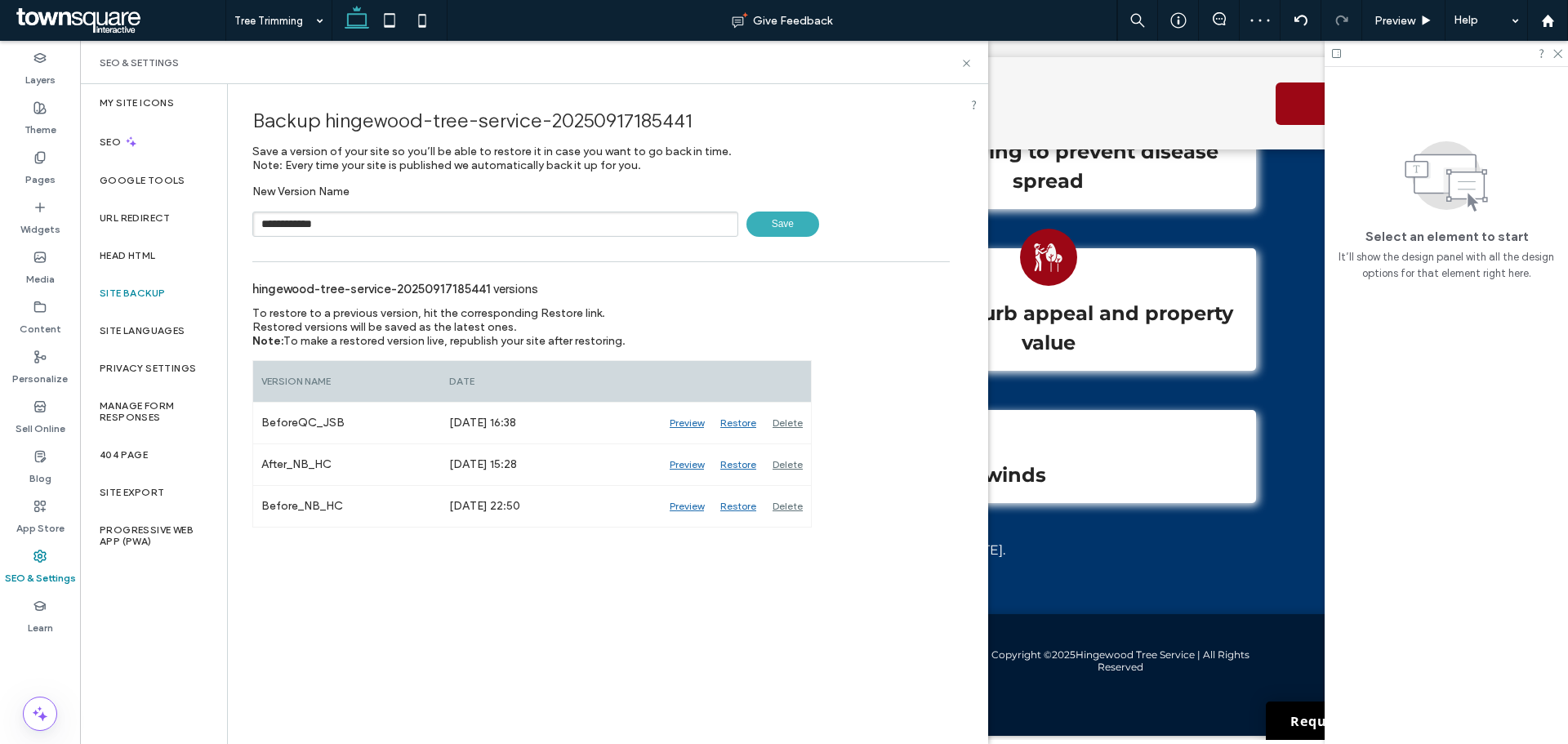
click at [789, 216] on span "Save" at bounding box center [784, 225] width 73 height 26
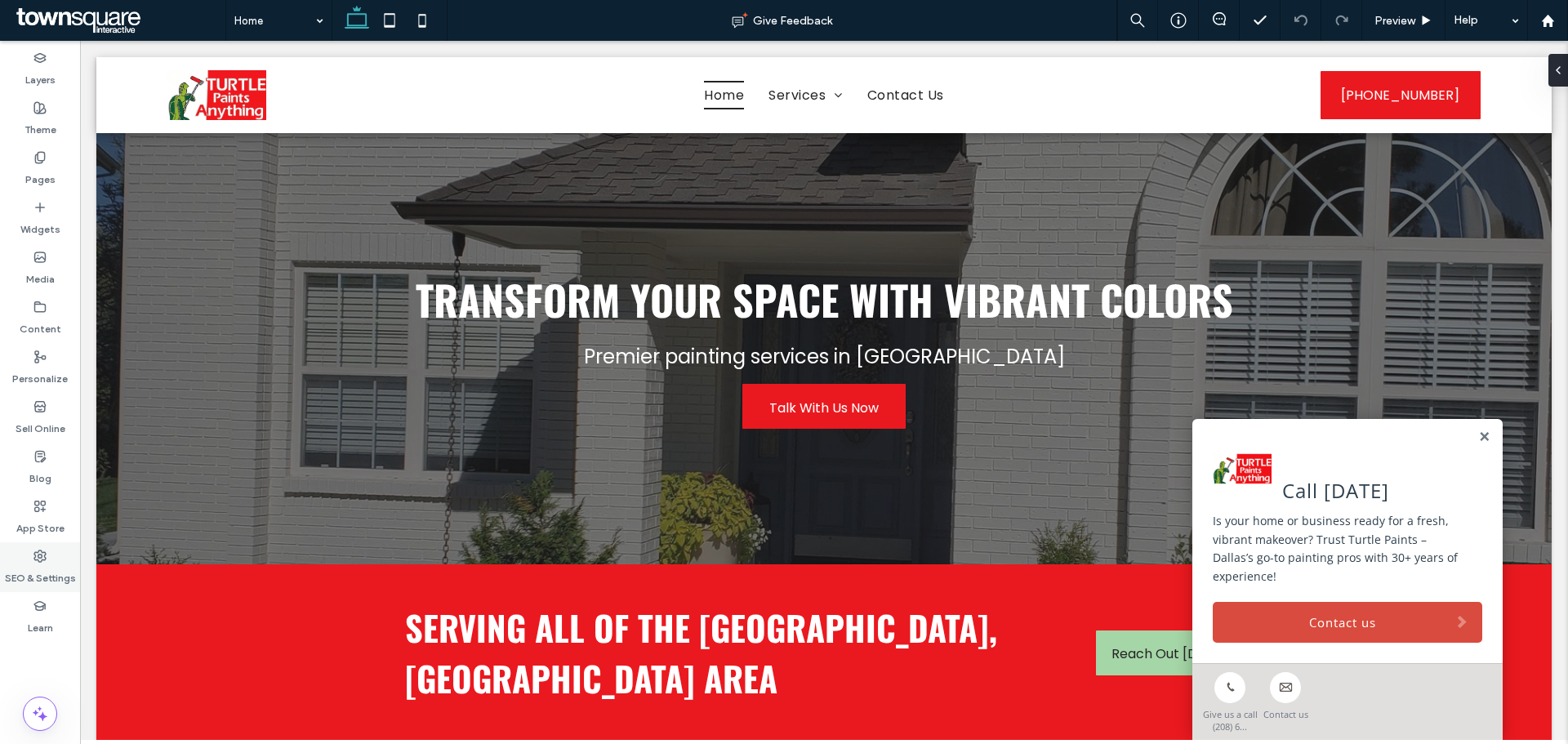
click at [63, 575] on label "SEO & Settings" at bounding box center [40, 574] width 71 height 23
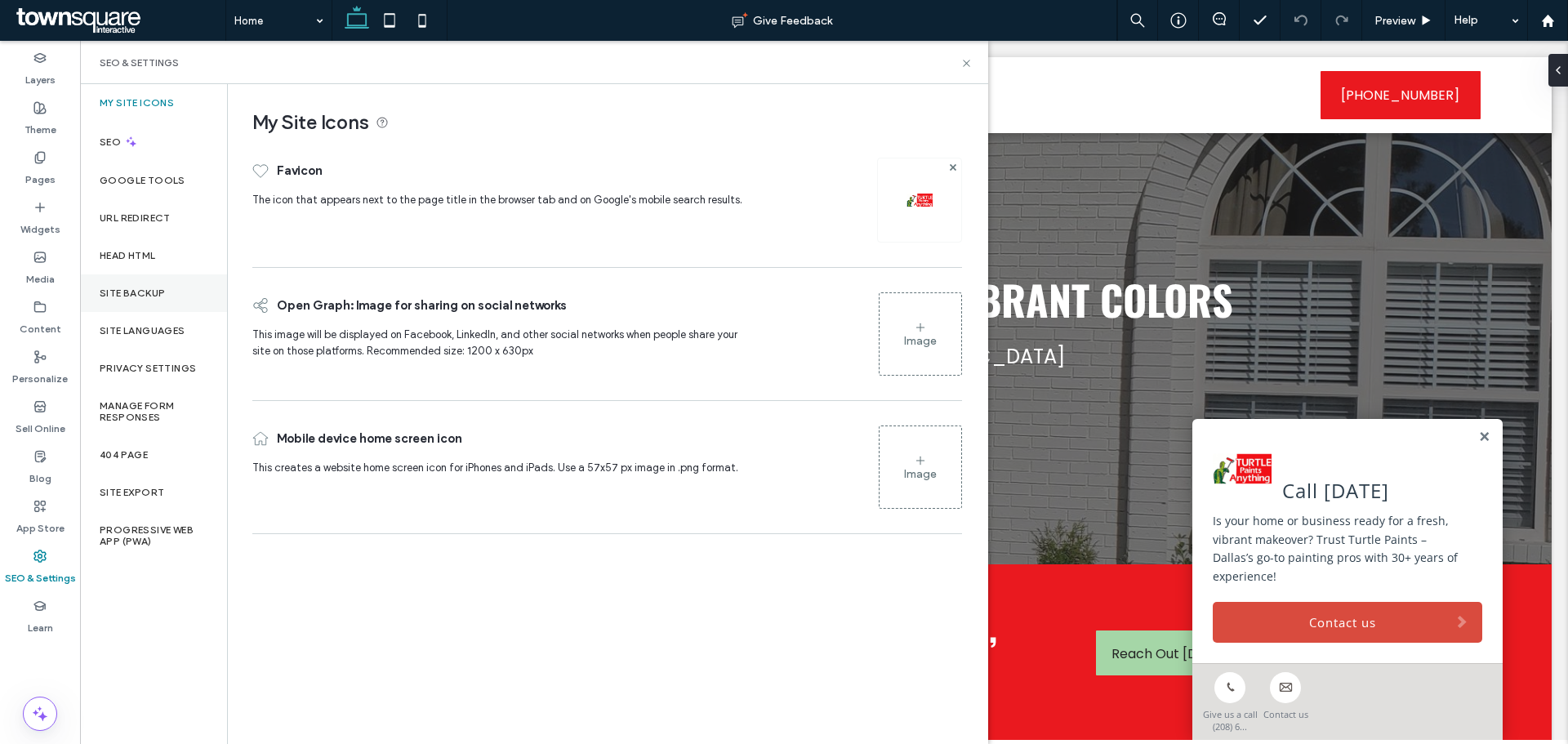
click at [174, 284] on div "Site Backup" at bounding box center [153, 294] width 147 height 37
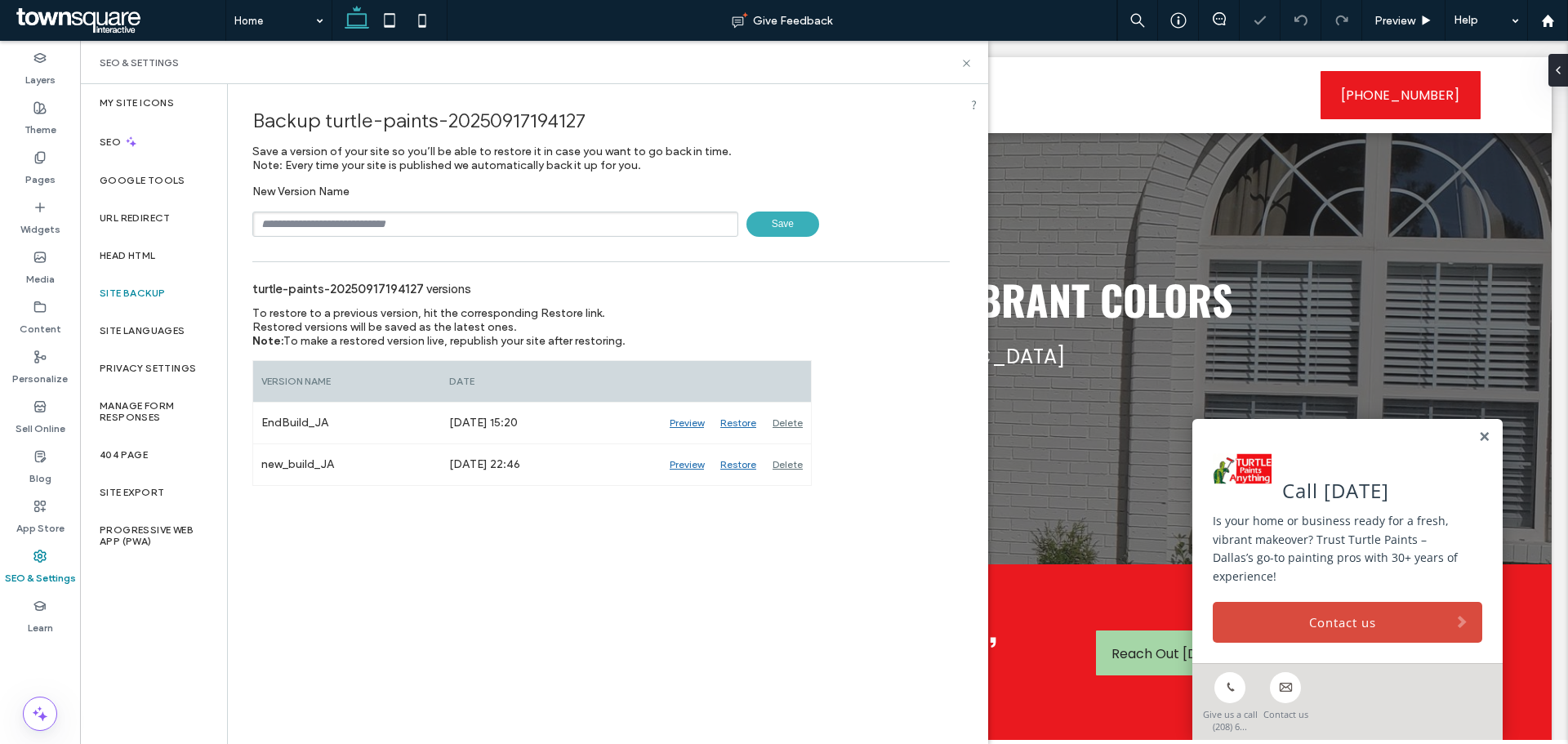
click at [328, 221] on input "text" at bounding box center [495, 225] width 486 height 26
type input "**********"
click at [808, 228] on span "Save" at bounding box center [784, 225] width 73 height 26
click at [967, 61] on icon at bounding box center [967, 63] width 12 height 12
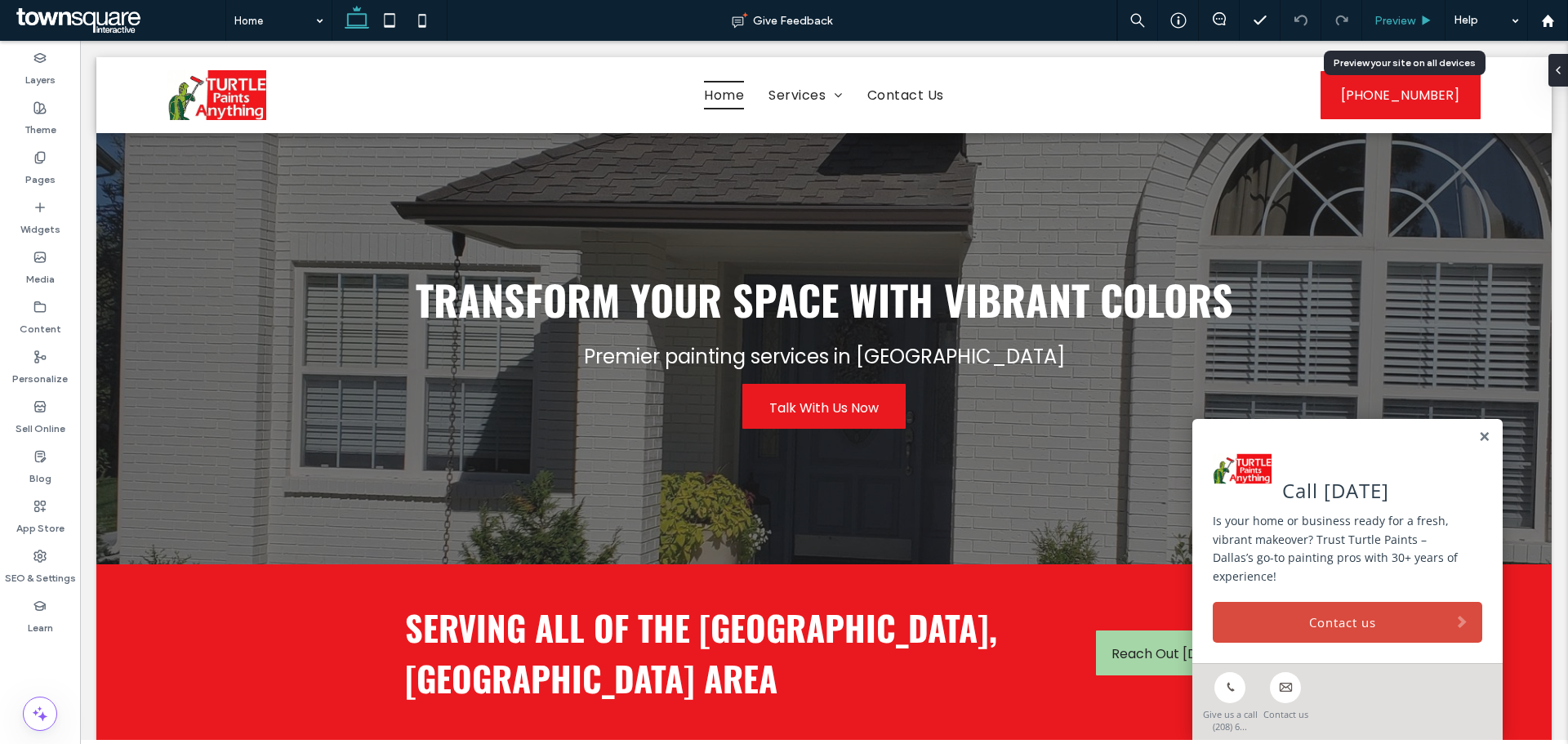
click at [1394, 18] on span "Preview" at bounding box center [1395, 21] width 40 height 14
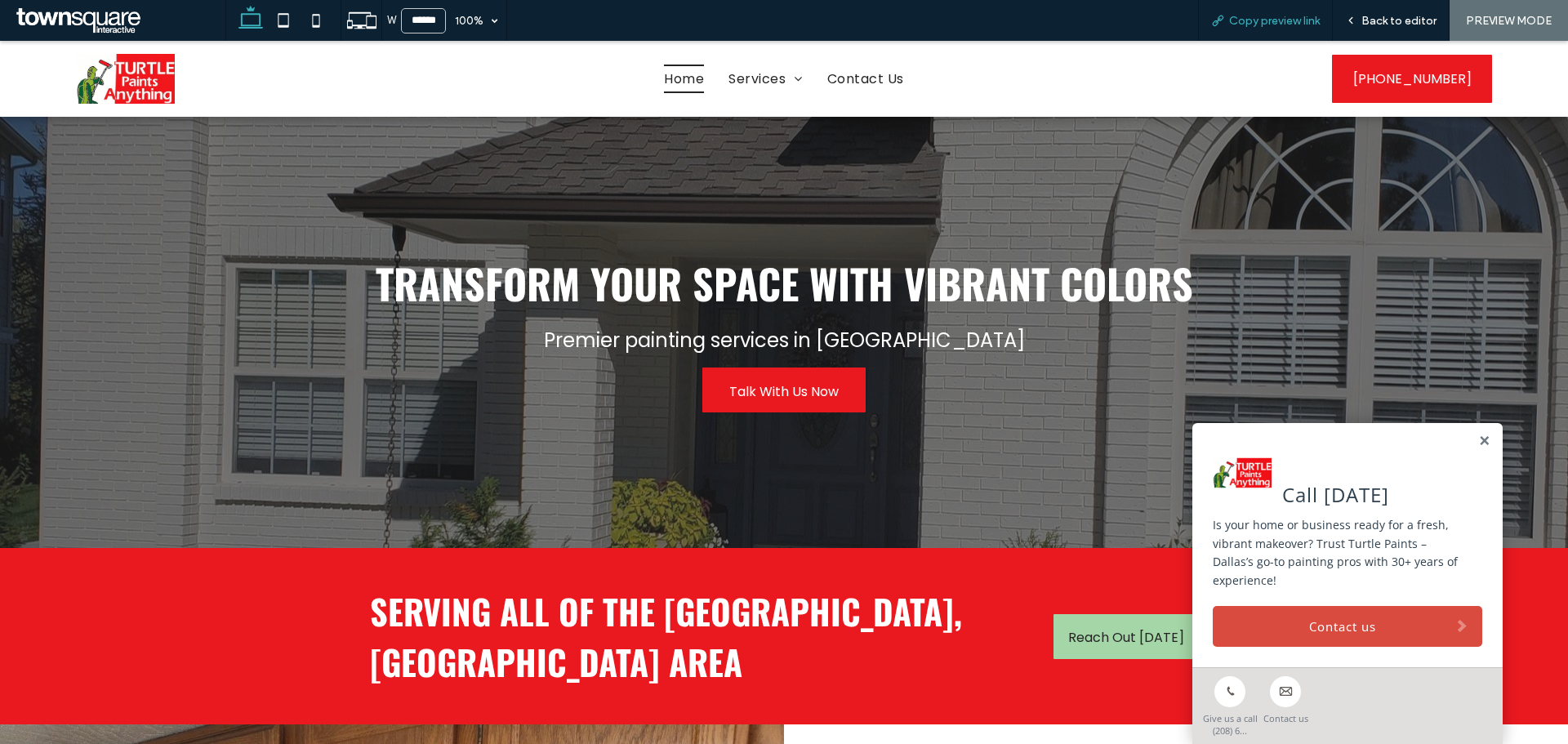
click at [1291, 14] on span "Copy preview link" at bounding box center [1274, 21] width 91 height 14
drag, startPoint x: 1369, startPoint y: 22, endPoint x: 1151, endPoint y: 21, distance: 218.0
click at [1369, 22] on span "Back to editor" at bounding box center [1399, 21] width 75 height 14
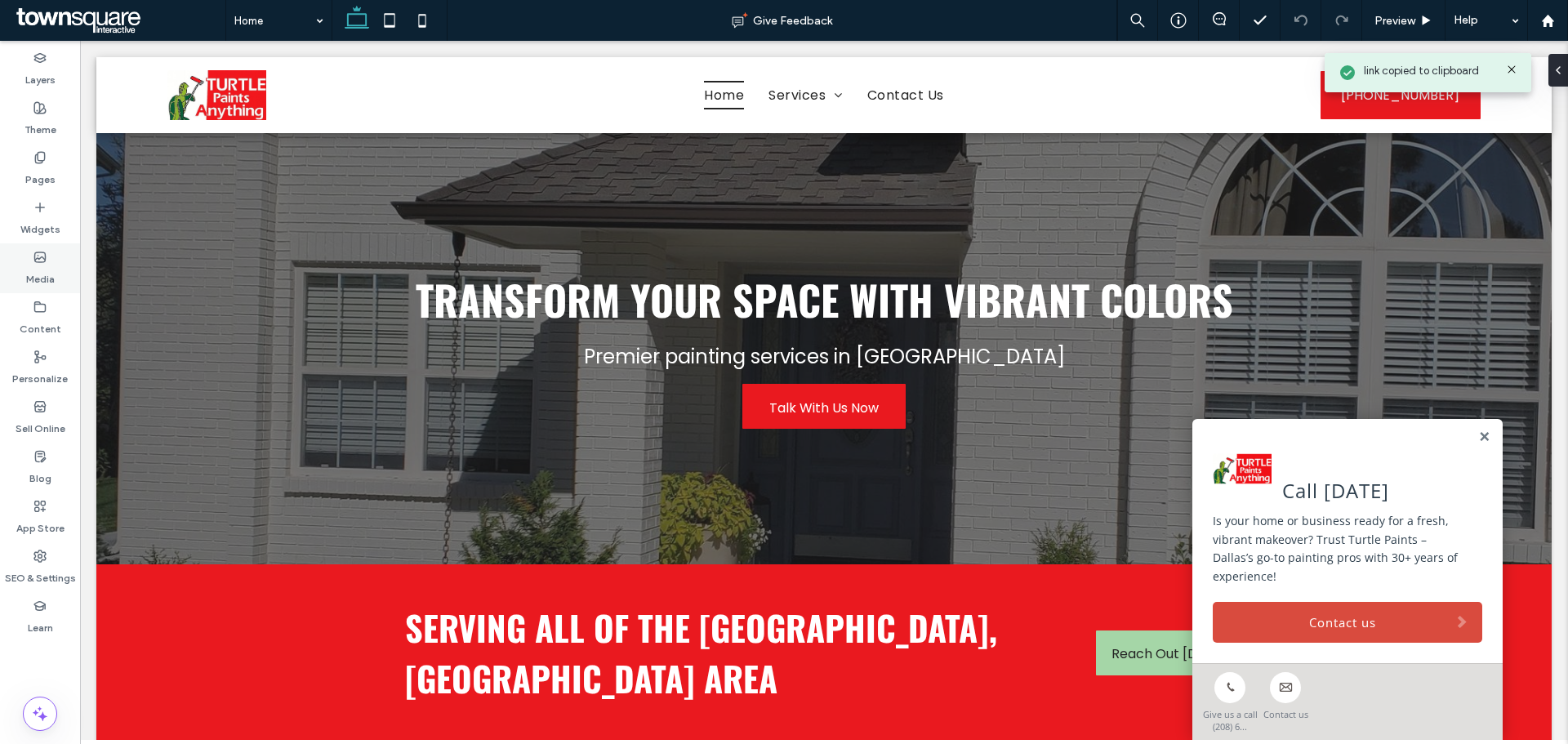
click at [53, 279] on label "Media" at bounding box center [40, 275] width 29 height 23
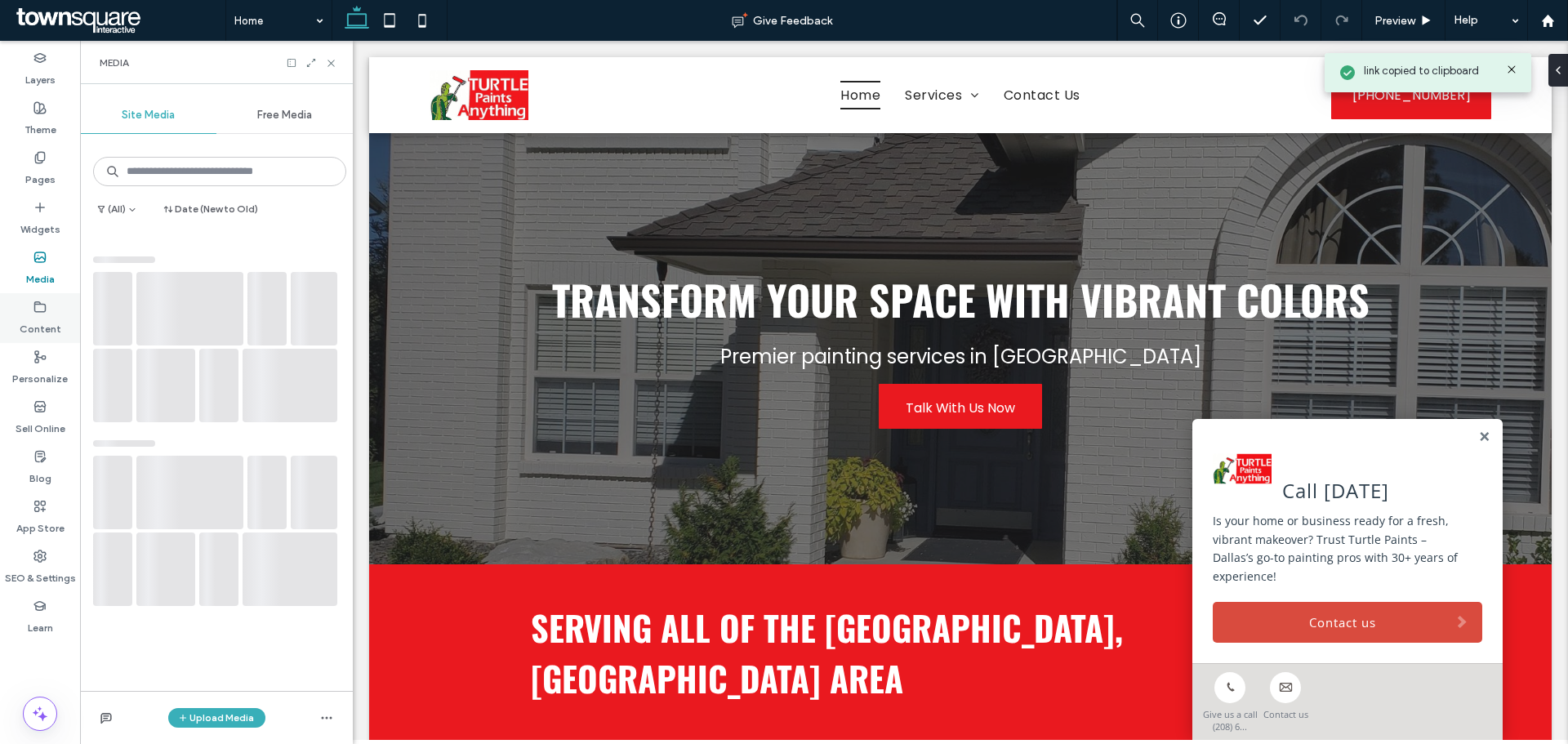
click at [50, 299] on div "Content" at bounding box center [39, 318] width 80 height 50
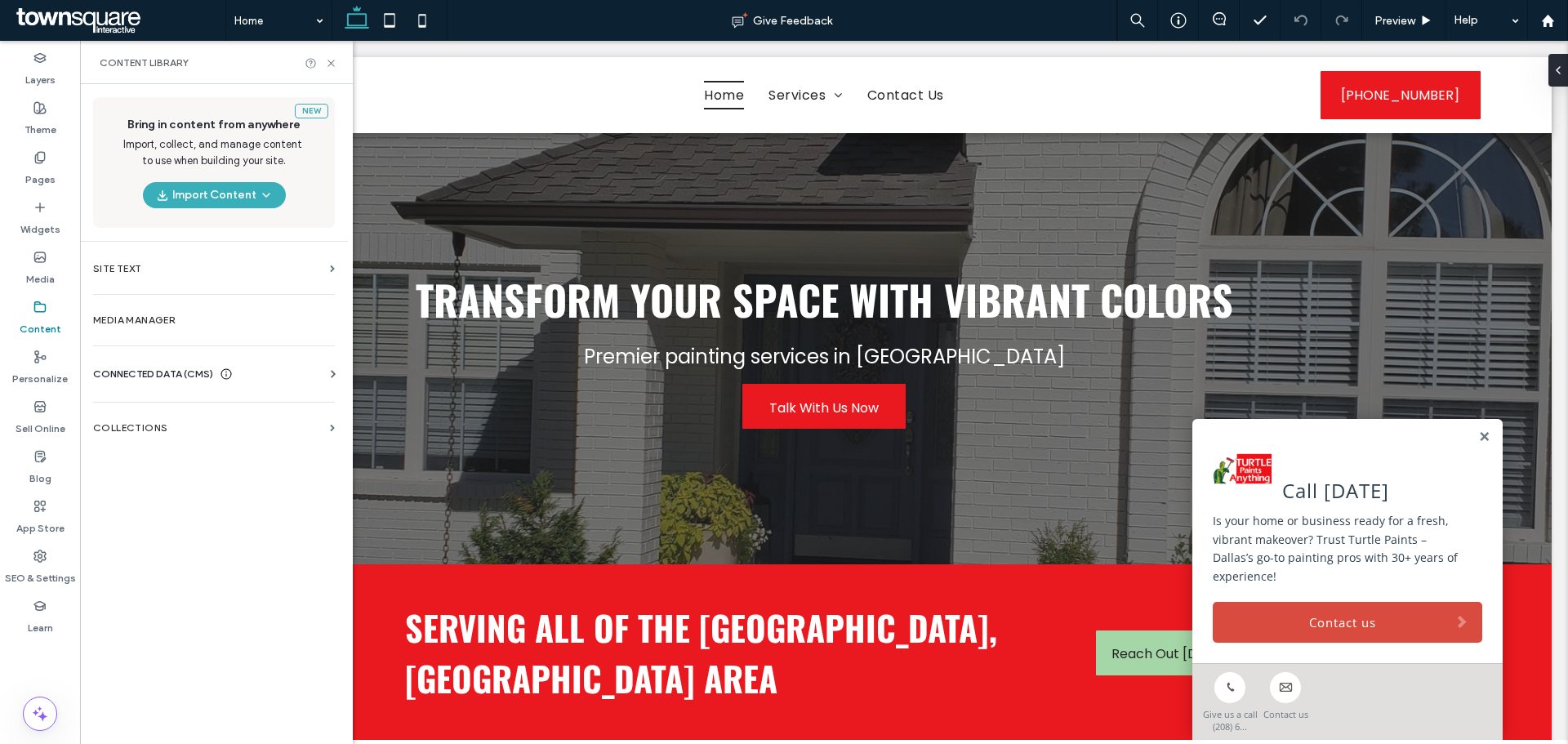
click at [135, 372] on span "CONNECTED DATA (CMS)" at bounding box center [153, 373] width 120 height 17
click at [168, 428] on section "Business Info" at bounding box center [217, 414] width 248 height 37
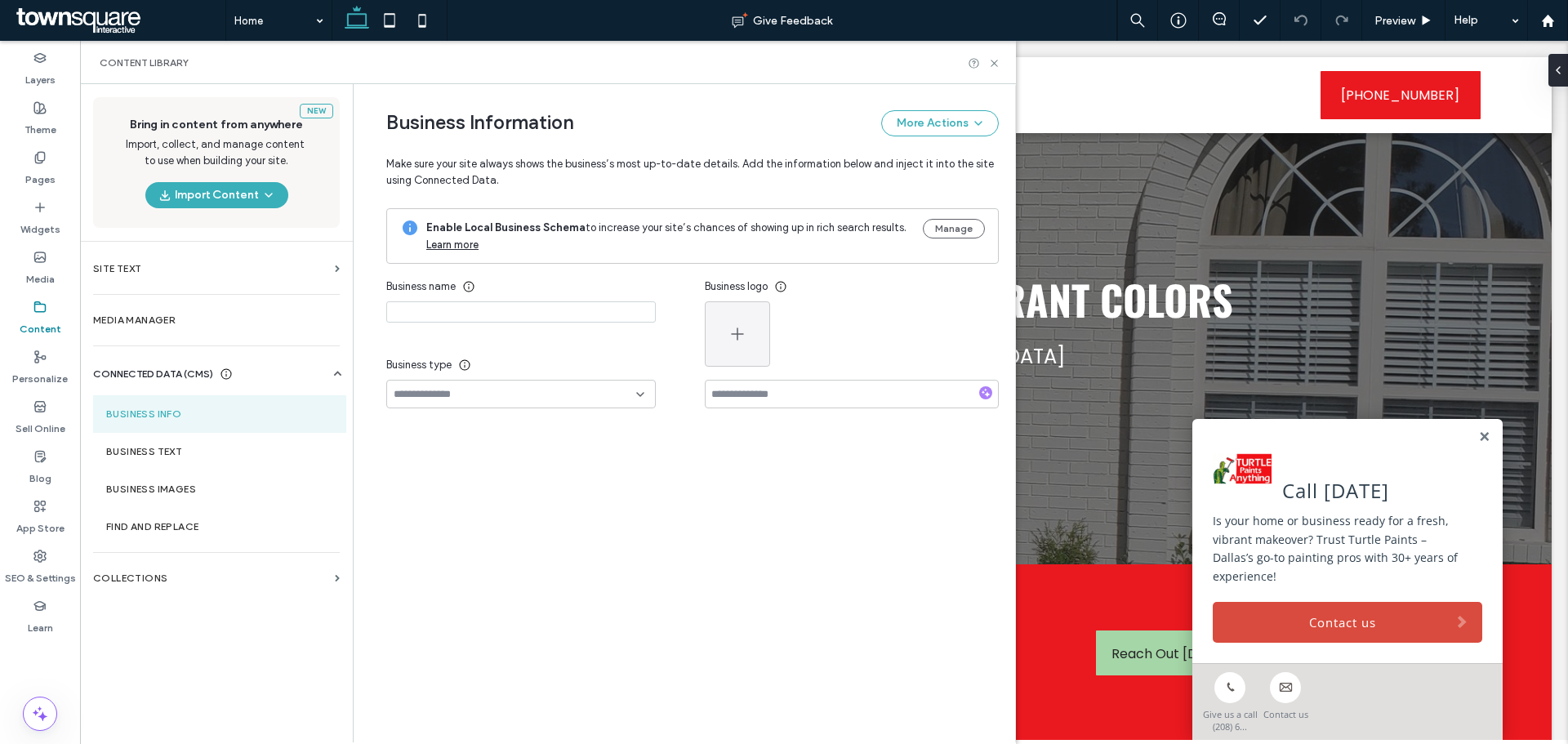
type input "**********"
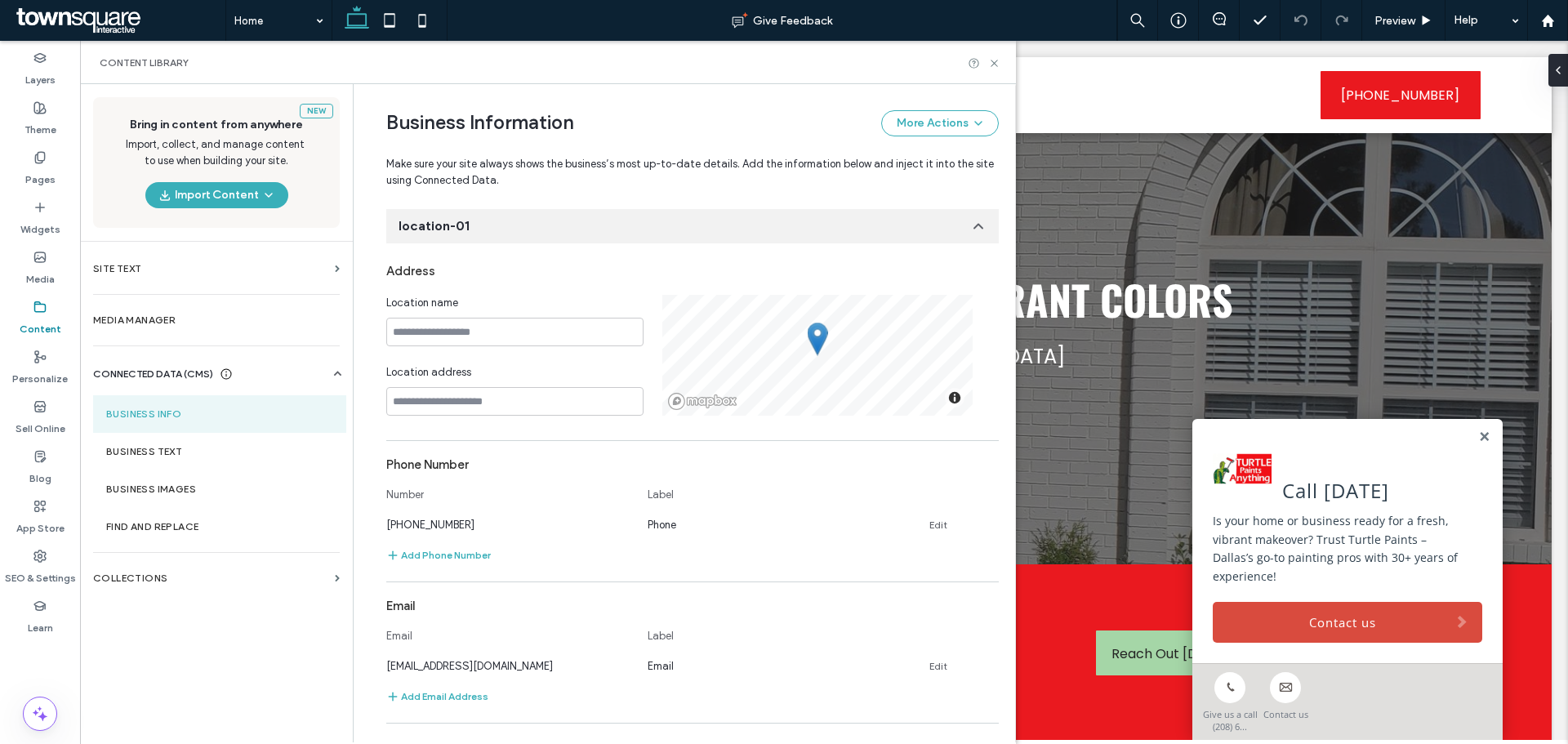
scroll to position [245, 0]
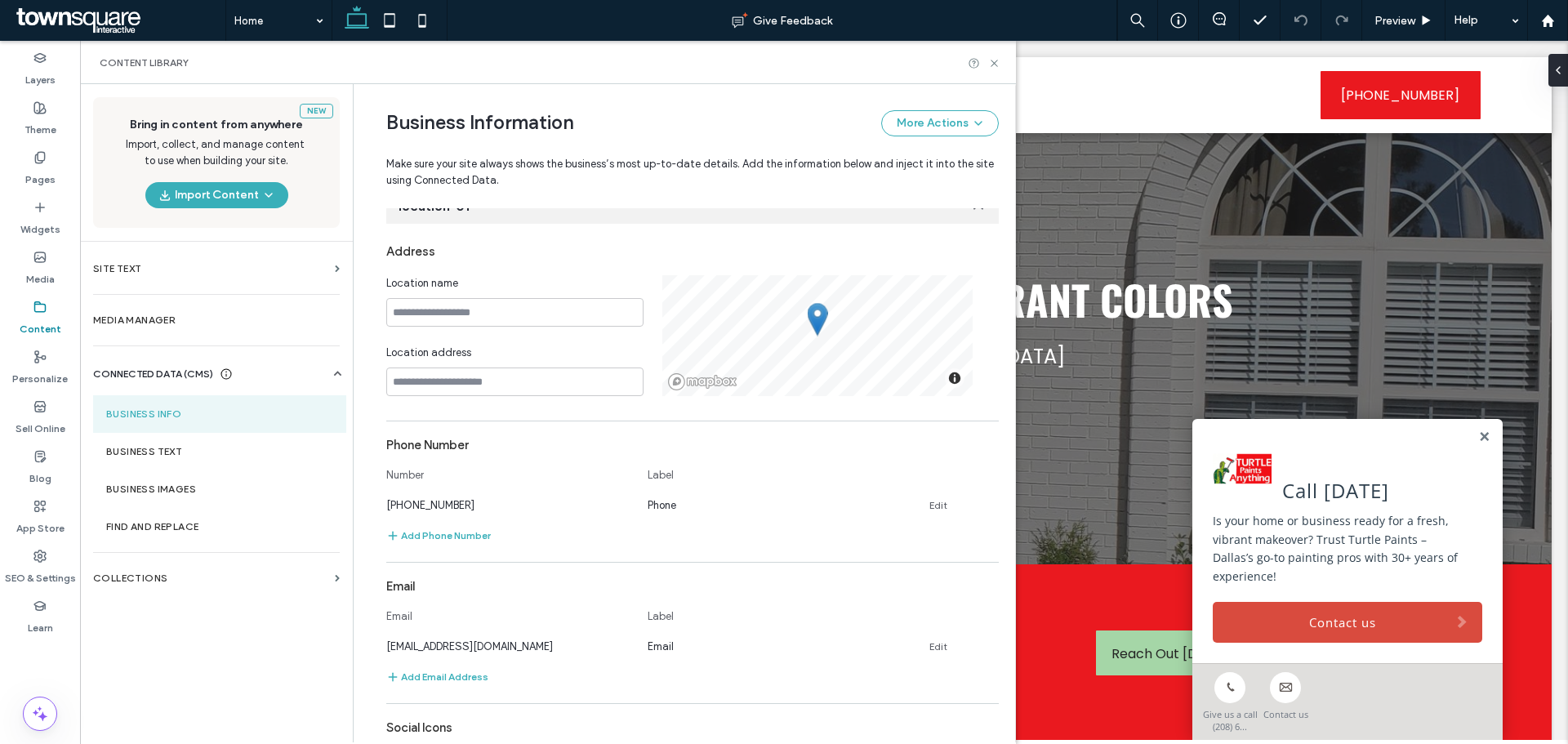
click at [219, 704] on div "New Bring in content from anywhere Import, collect, and manage content to use w…" at bounding box center [216, 412] width 273 height 656
click at [246, 650] on div "New Bring in content from anywhere Import, collect, and manage content to use w…" at bounding box center [216, 412] width 273 height 656
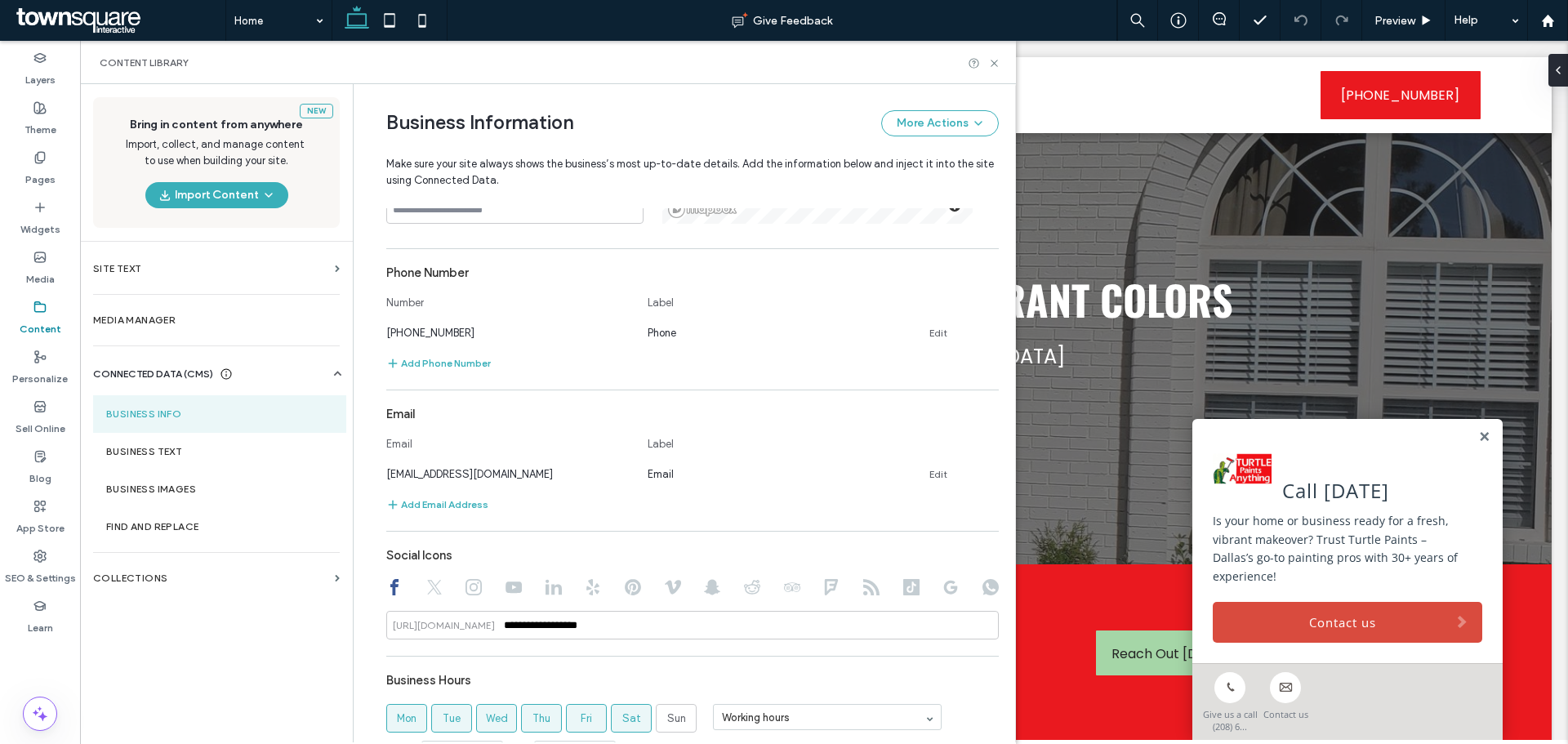
scroll to position [640, 0]
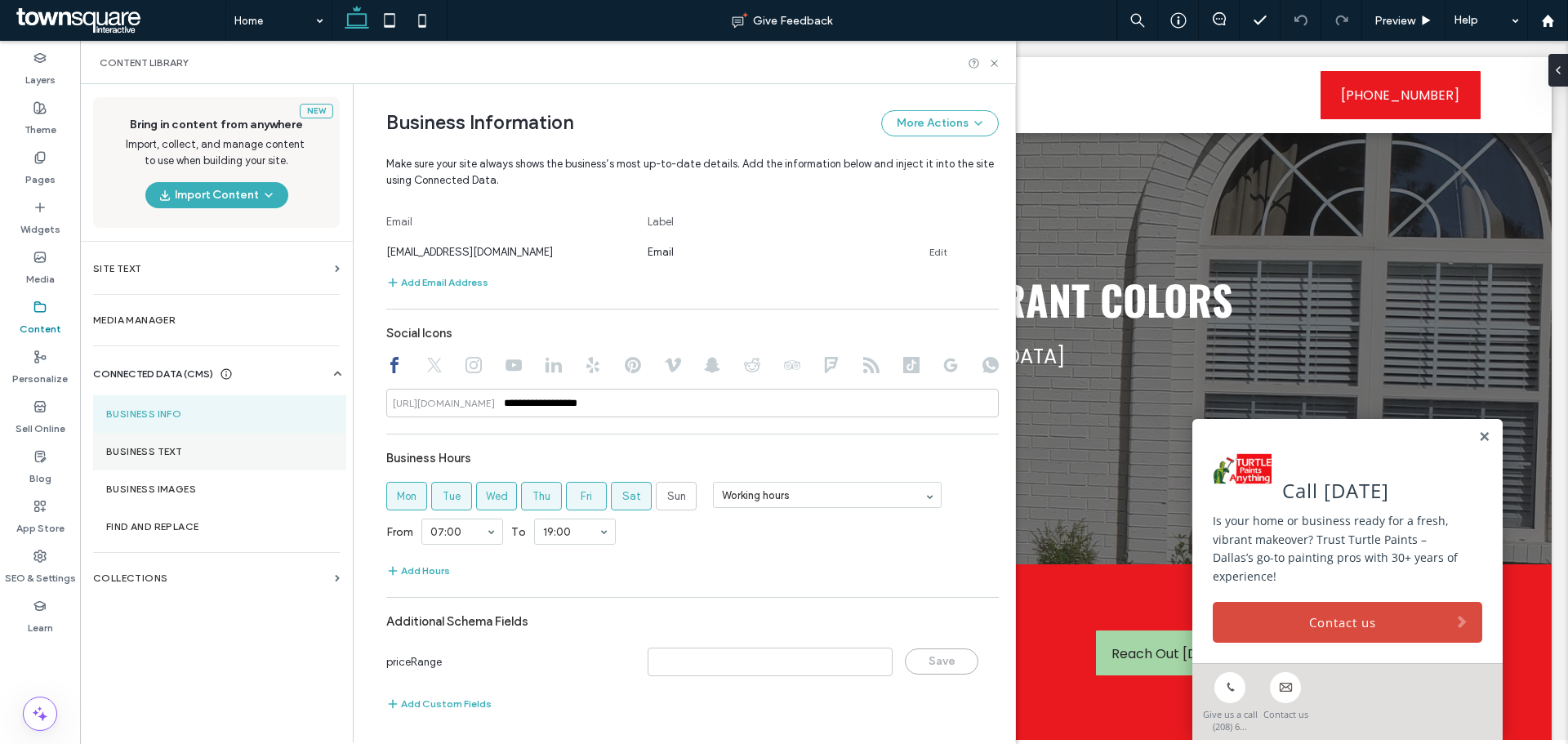
click at [159, 450] on label "Business Text" at bounding box center [220, 452] width 227 height 12
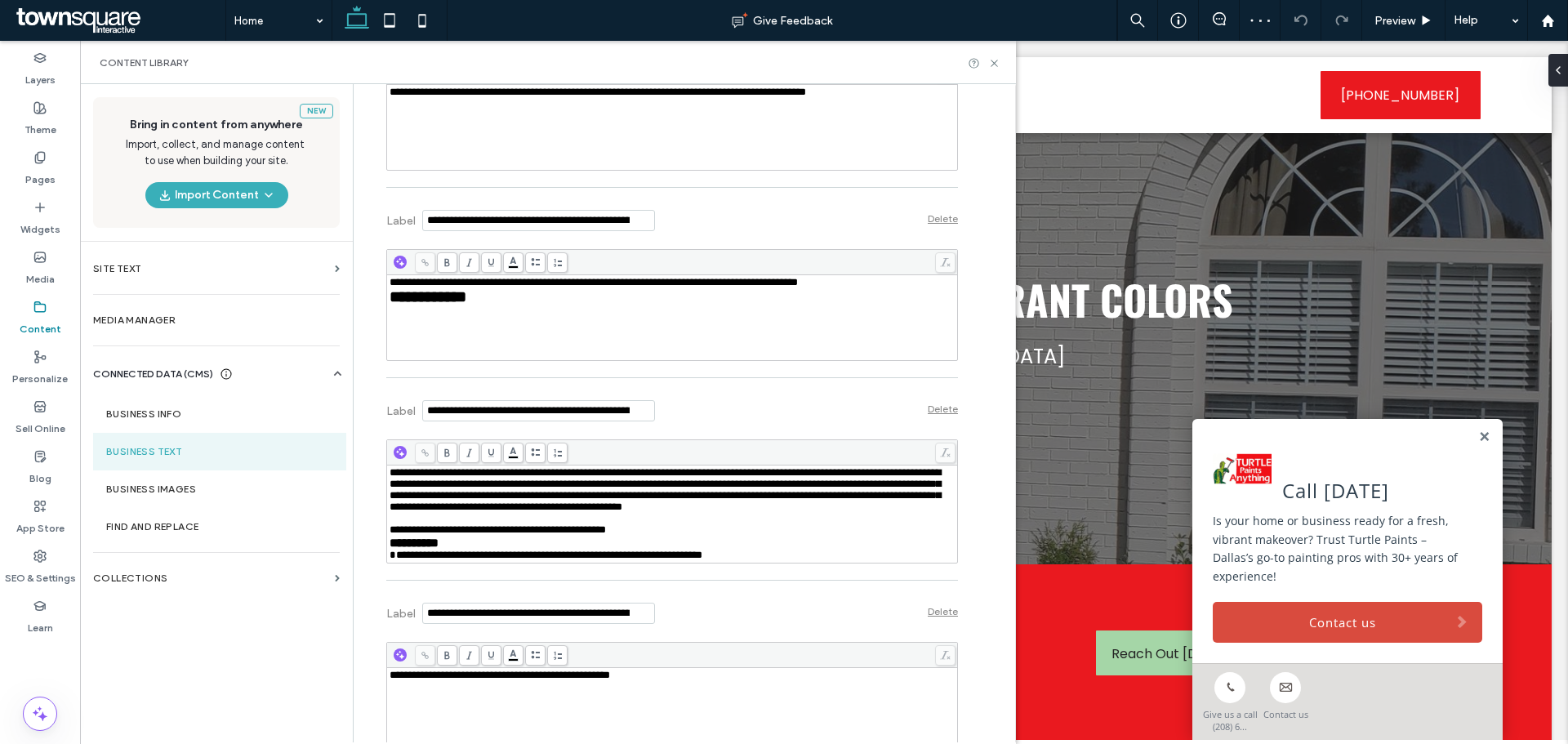
scroll to position [2451, 0]
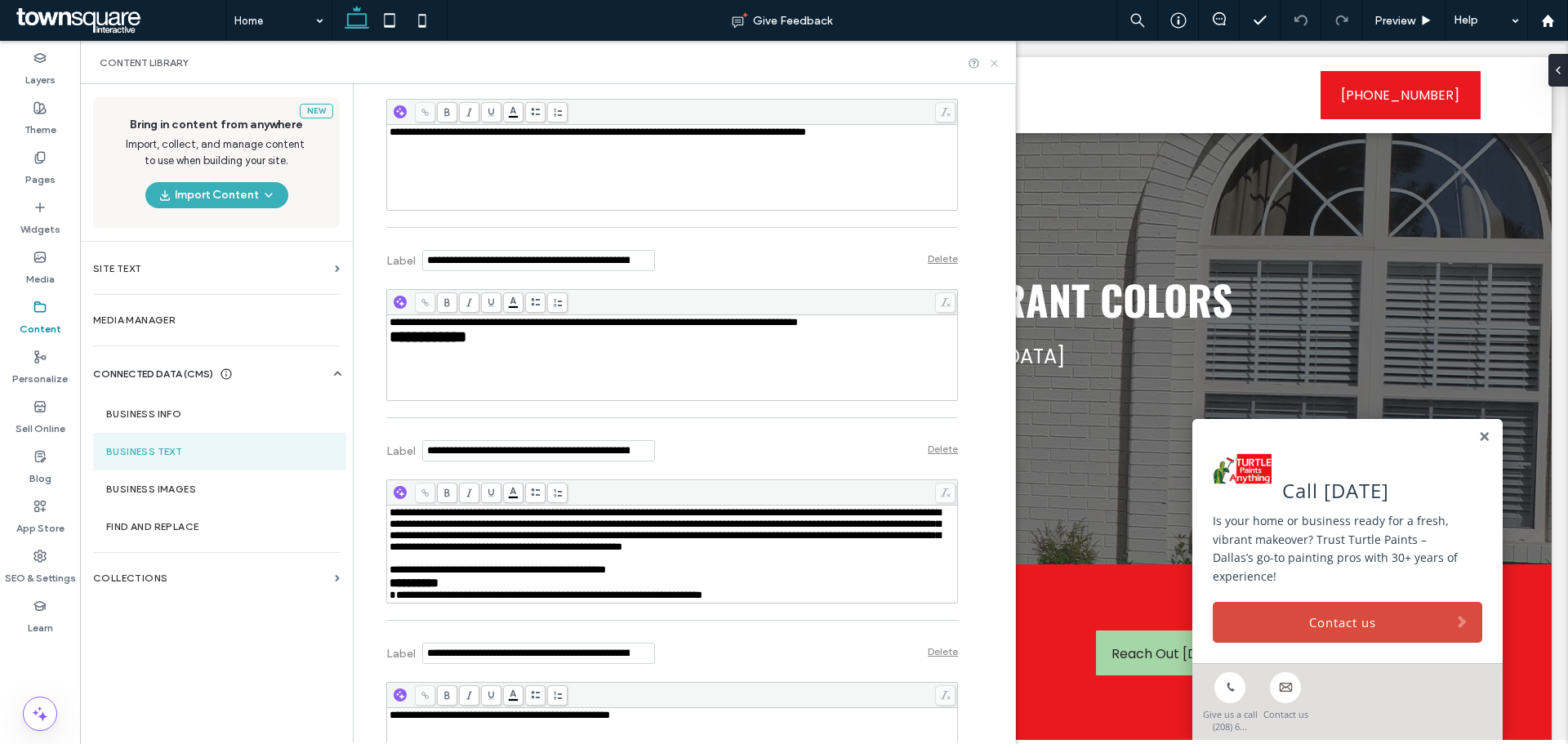
click at [990, 62] on icon at bounding box center [994, 63] width 12 height 12
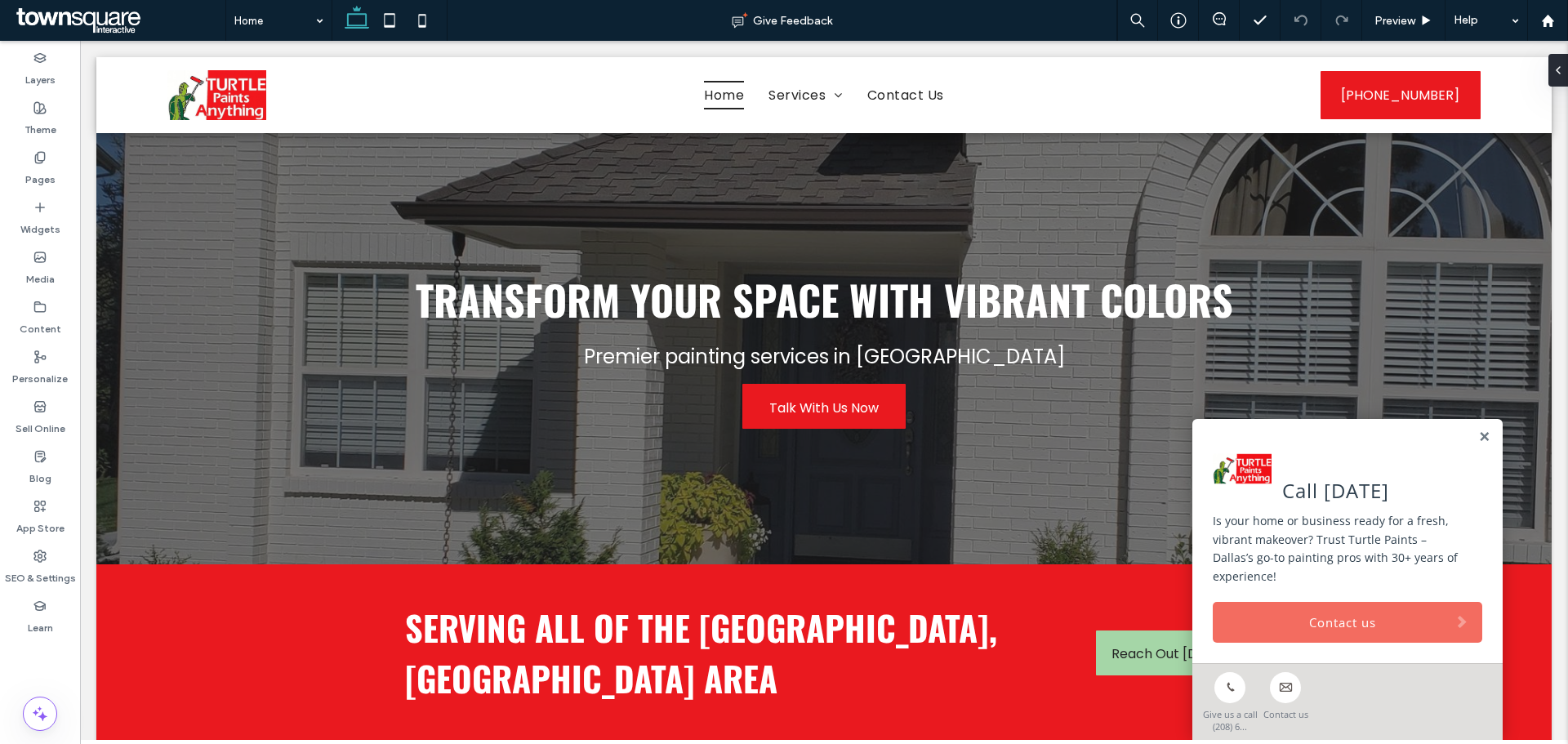
click at [1297, 627] on link "Contact us" at bounding box center [1348, 622] width 270 height 40
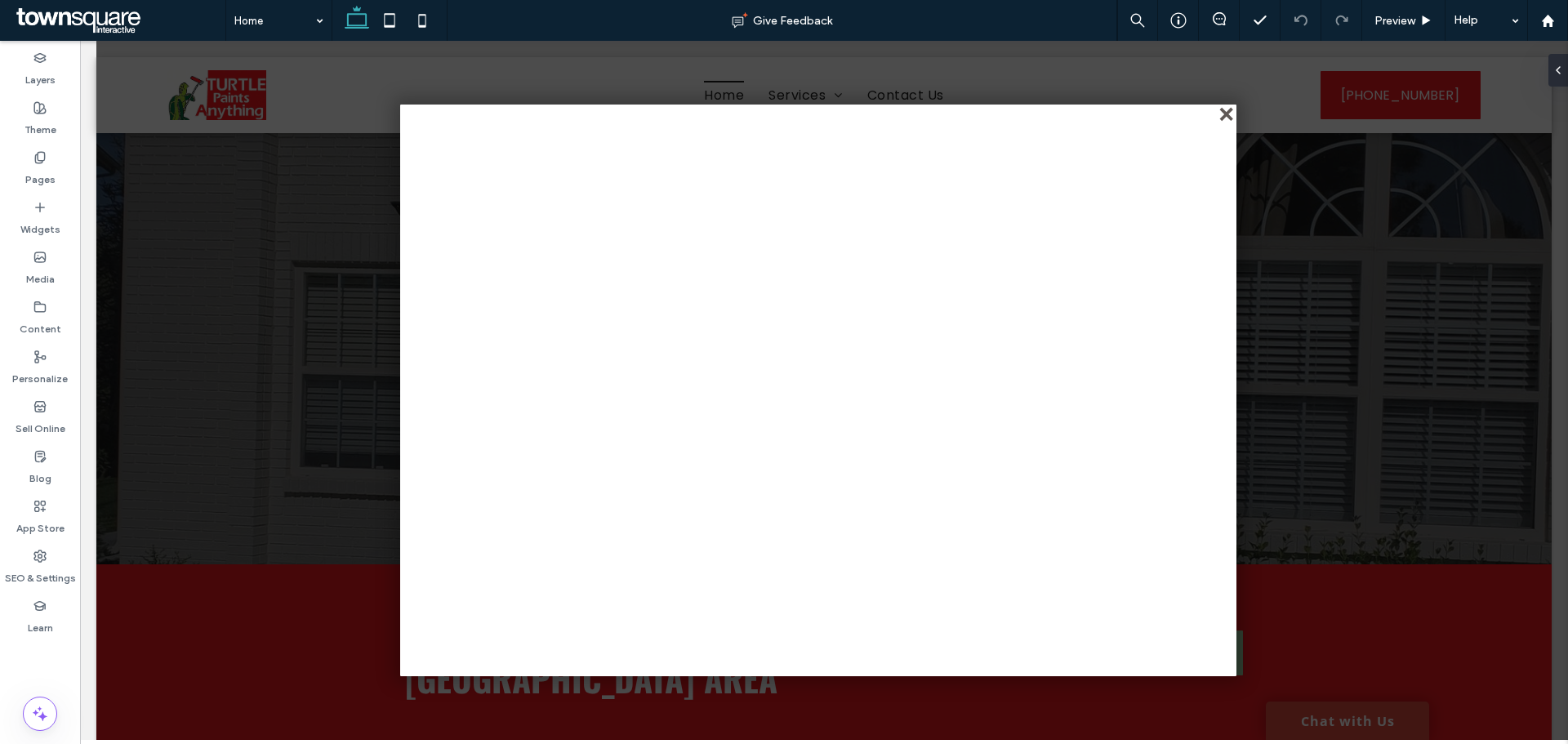
click at [1228, 112] on div "close" at bounding box center [1228, 115] width 12 height 12
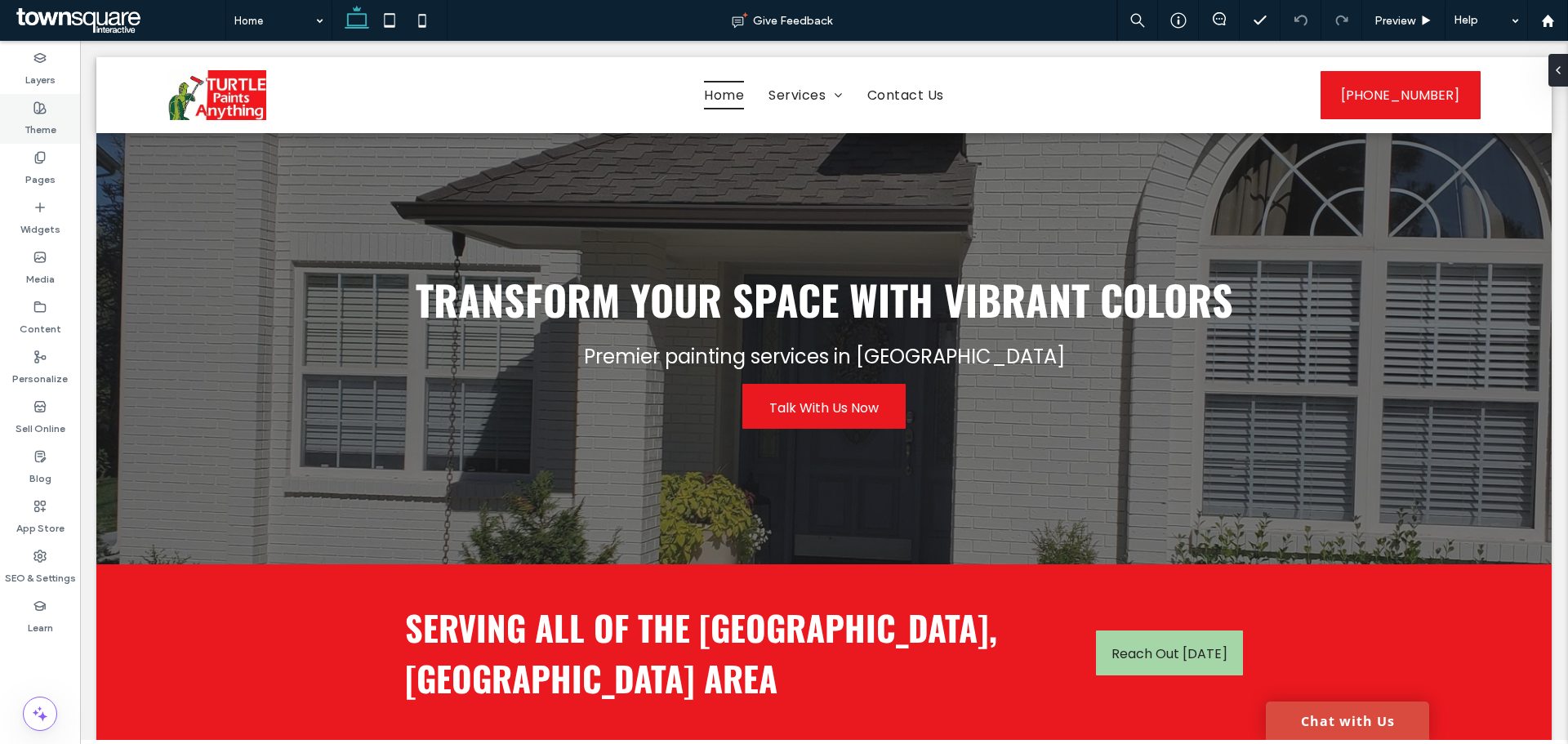
click at [47, 118] on label "Theme" at bounding box center [40, 125] width 32 height 23
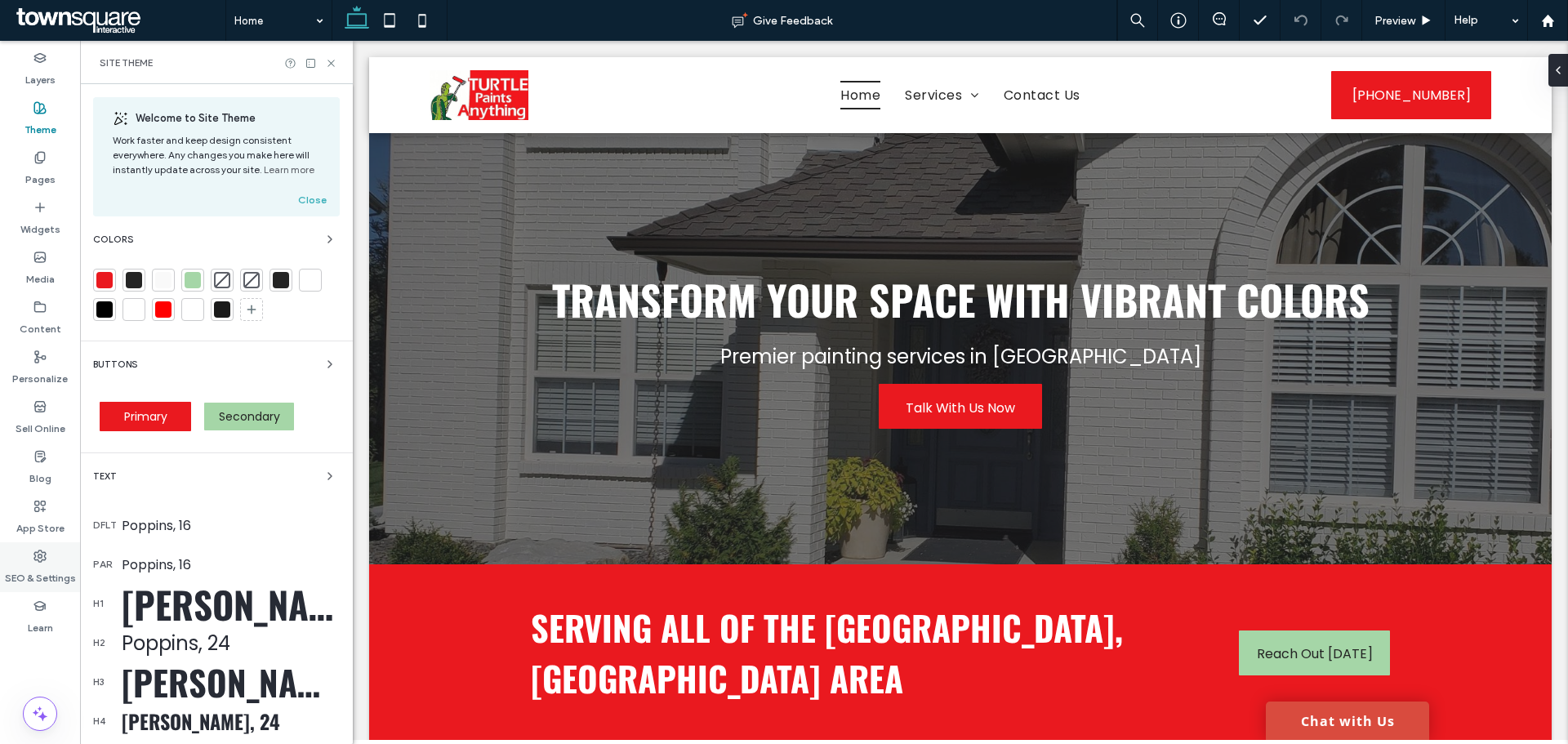
drag, startPoint x: 37, startPoint y: 566, endPoint x: 35, endPoint y: 558, distance: 8.2
click at [37, 566] on label "SEO & Settings" at bounding box center [40, 574] width 71 height 23
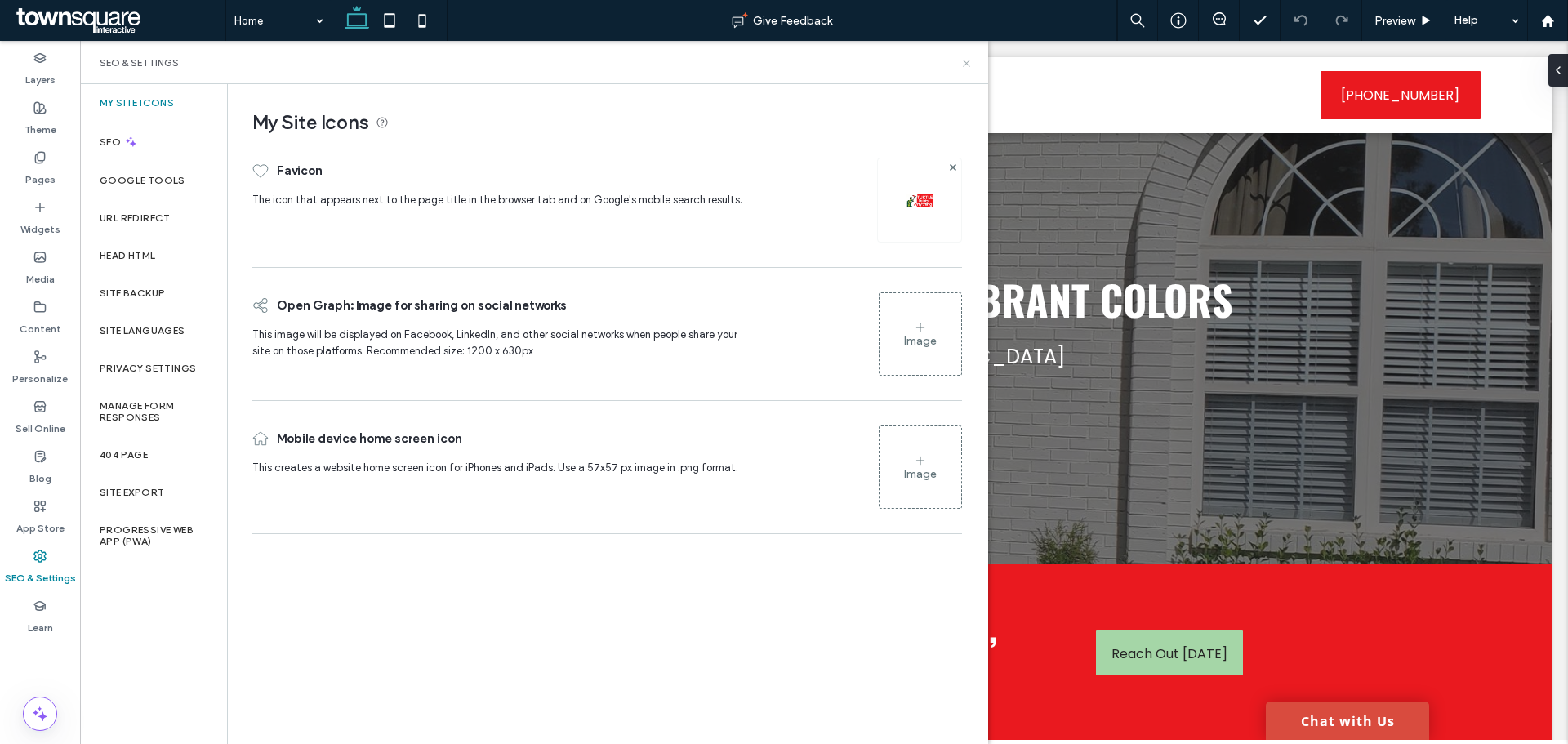
drag, startPoint x: 966, startPoint y: 57, endPoint x: 890, endPoint y: 20, distance: 84.5
click at [966, 57] on icon at bounding box center [967, 63] width 12 height 12
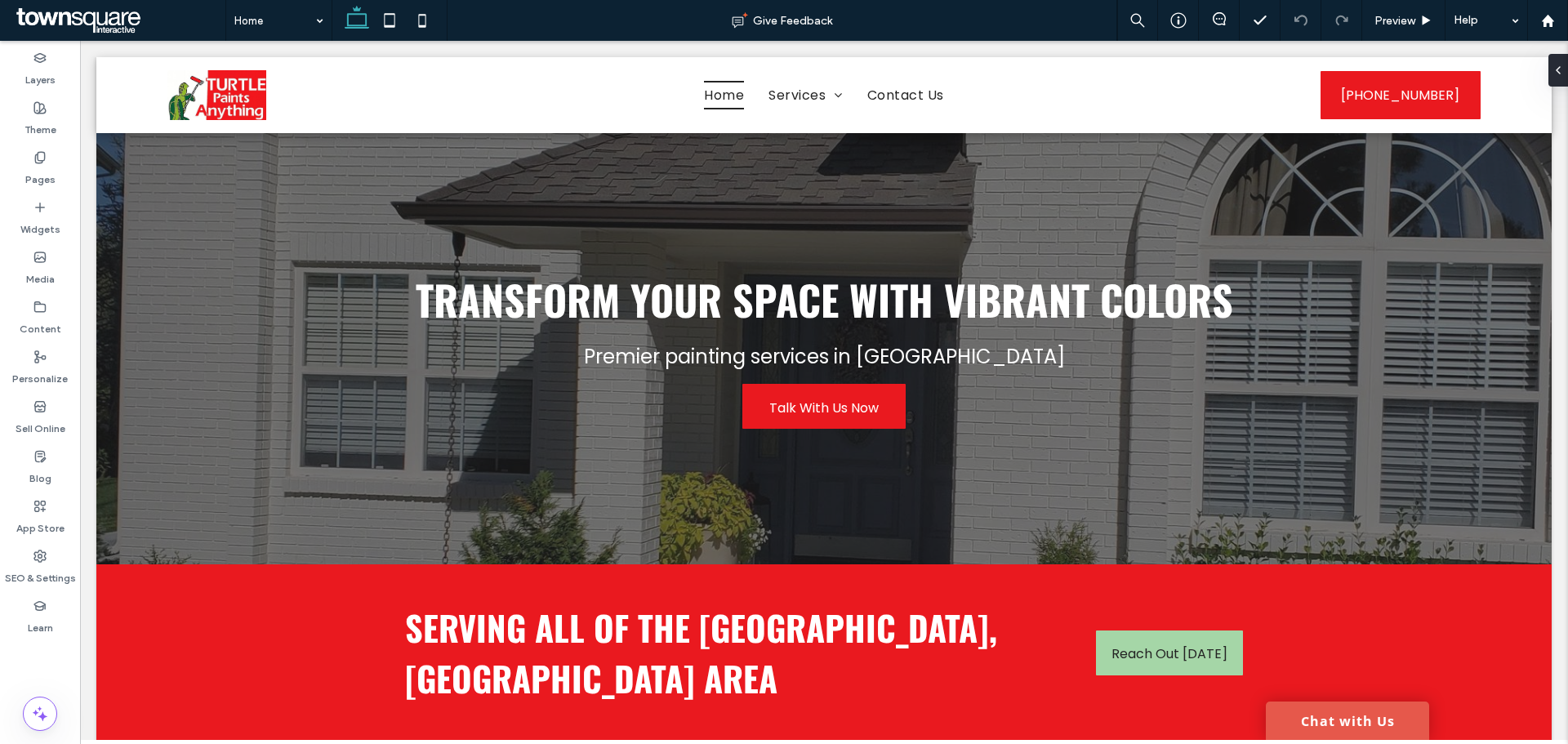
click at [1339, 717] on link "Chat with Us" at bounding box center [1348, 720] width 164 height 38
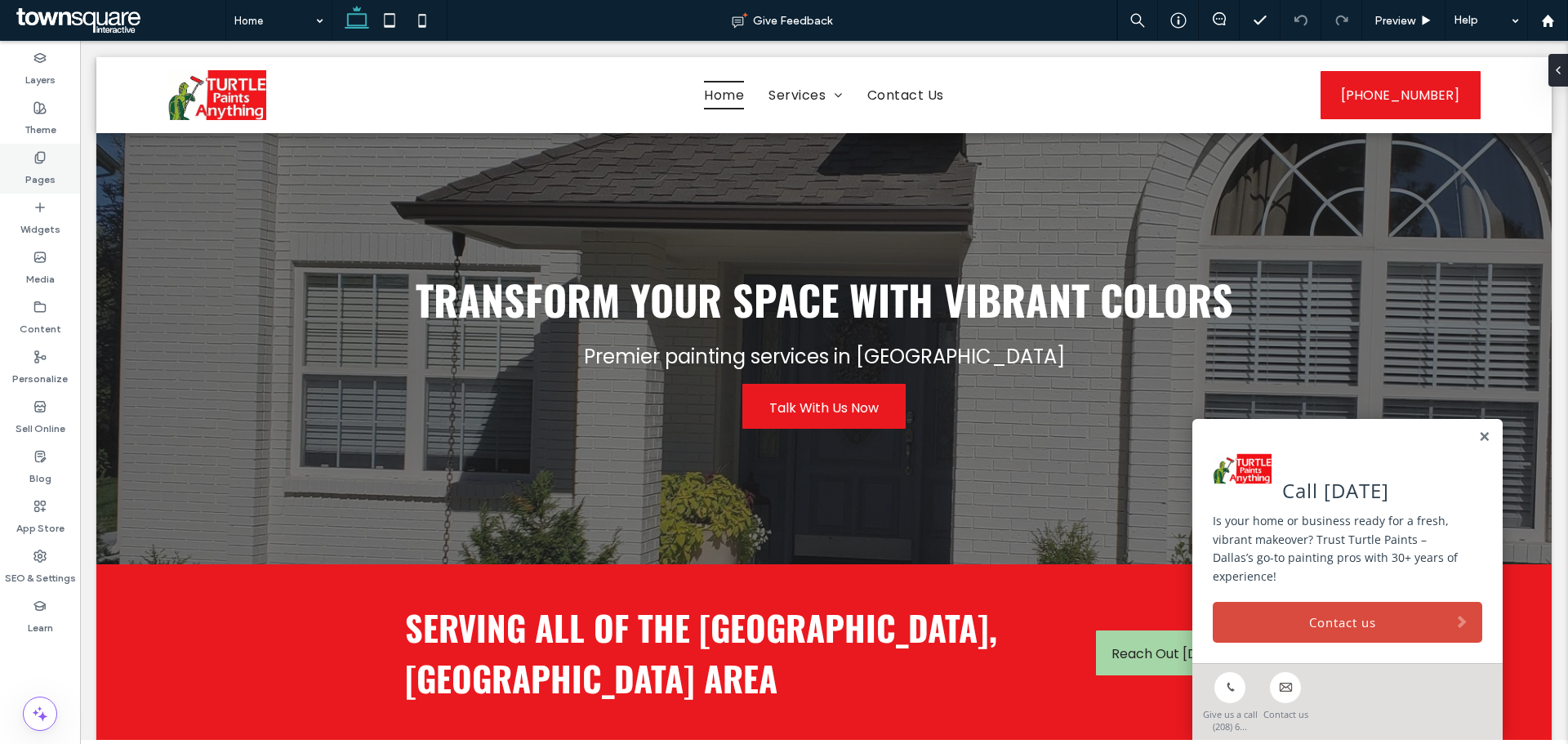
click at [35, 154] on icon at bounding box center [39, 157] width 13 height 13
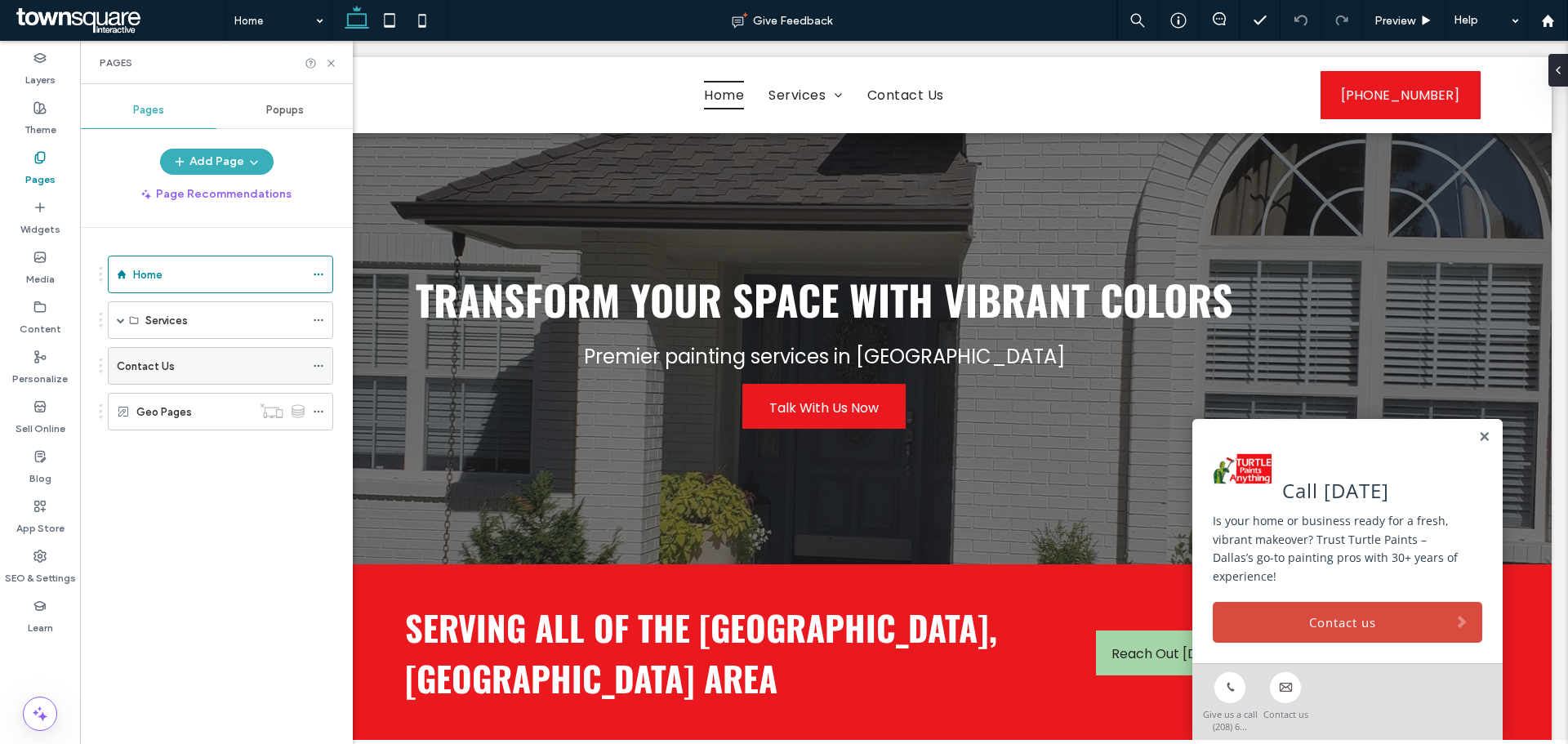
click at [198, 359] on div "Contact Us" at bounding box center [211, 366] width 188 height 17
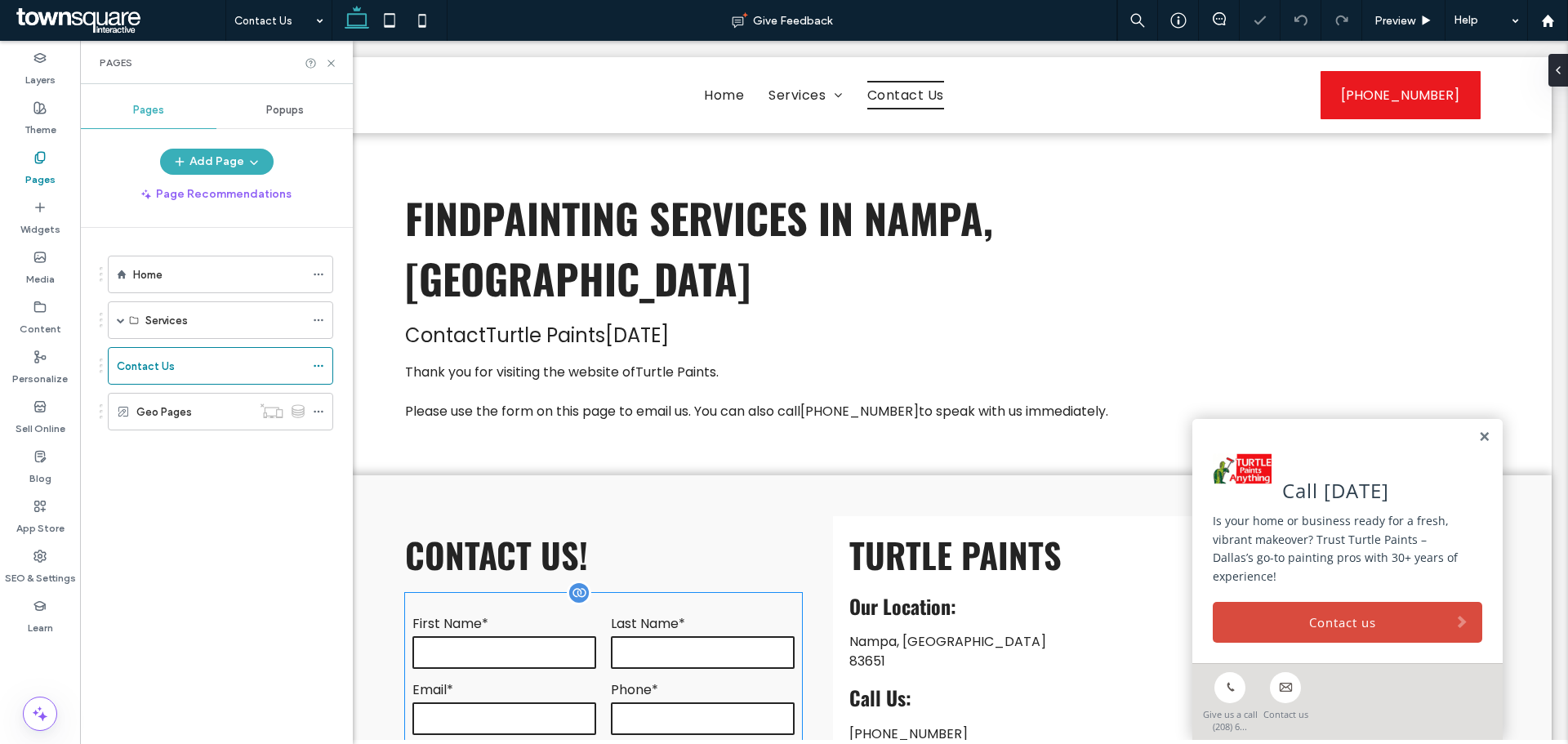
scroll to position [327, 0]
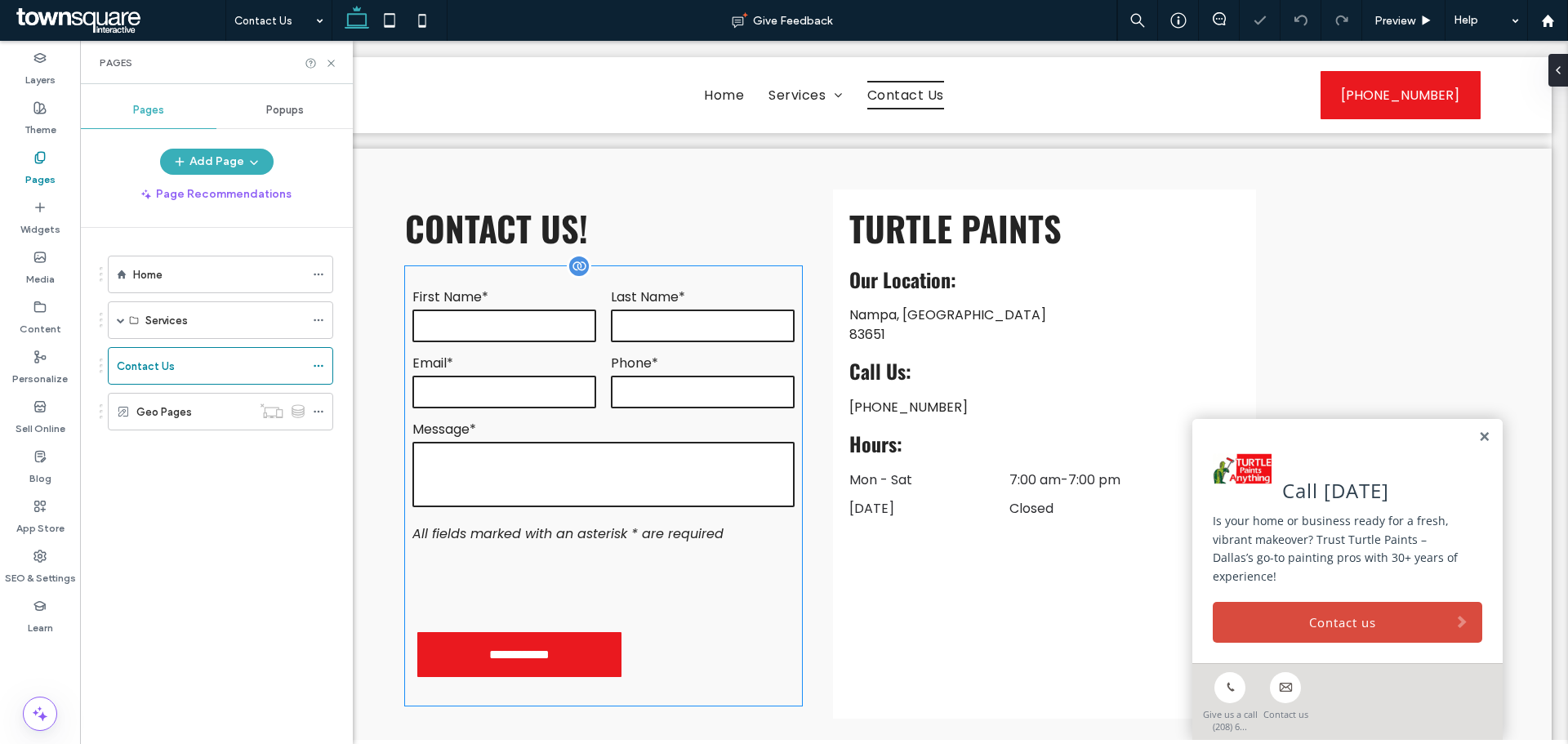
click at [595, 441] on textarea at bounding box center [604, 474] width 382 height 65
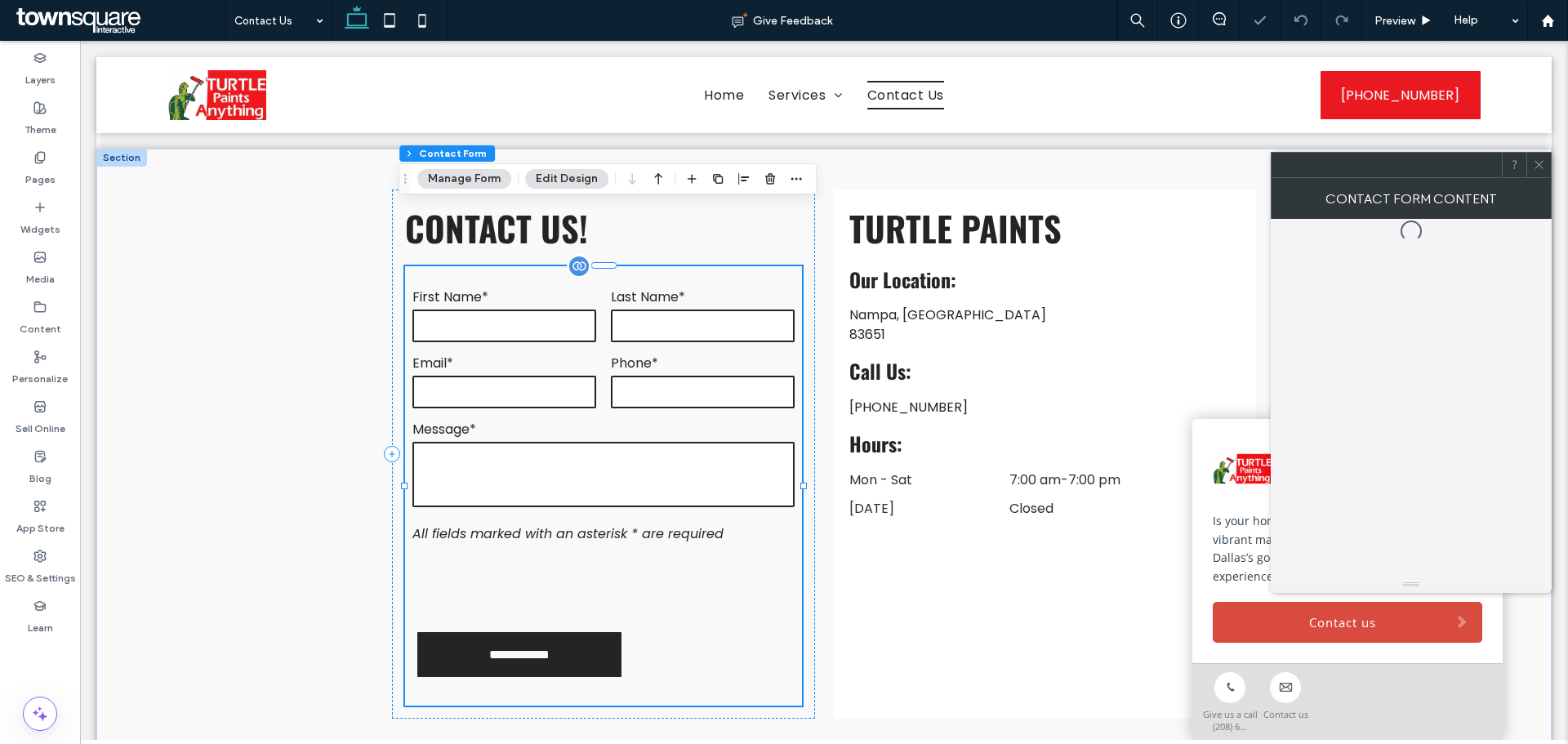
type input "*"
type input "***"
type input "*"
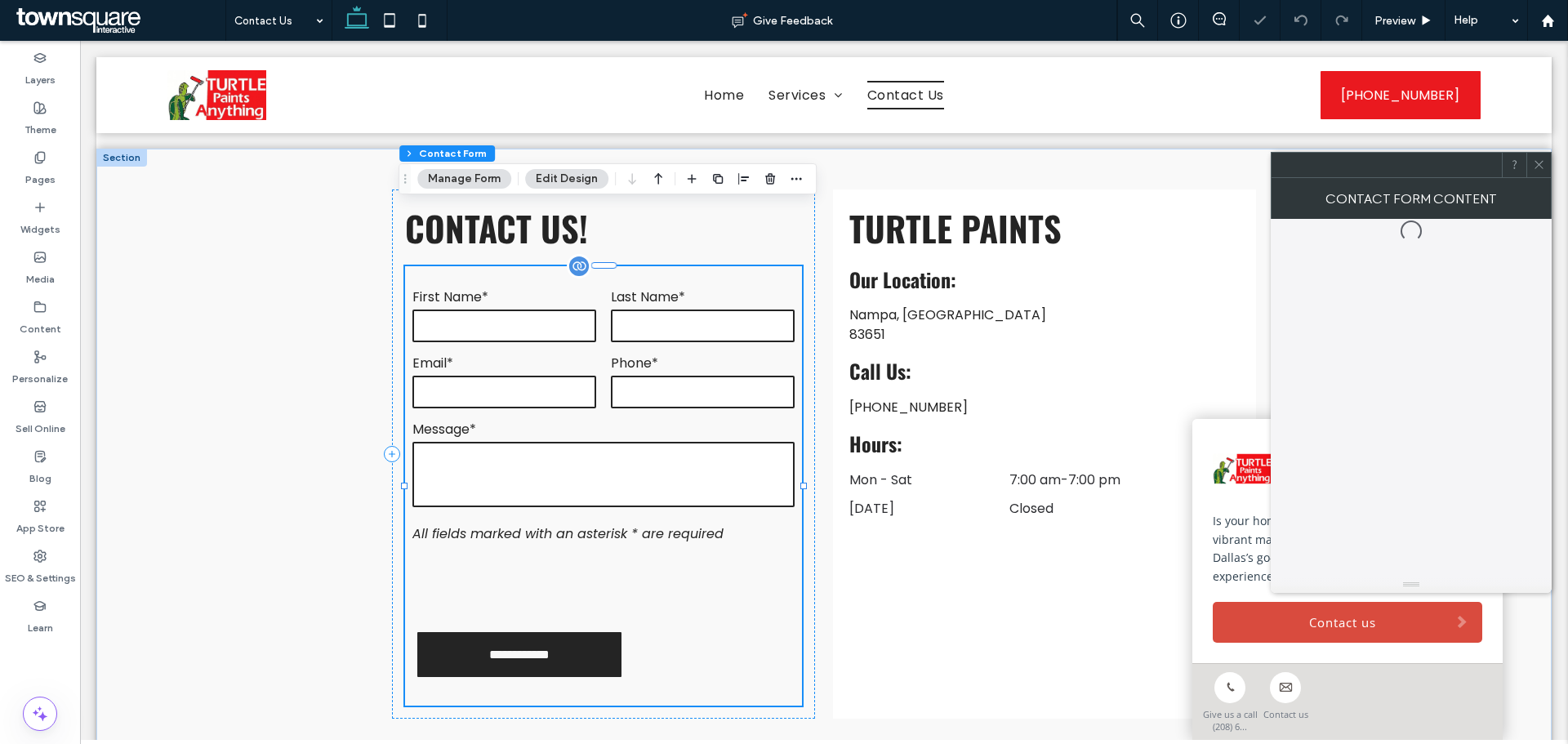
type input "***"
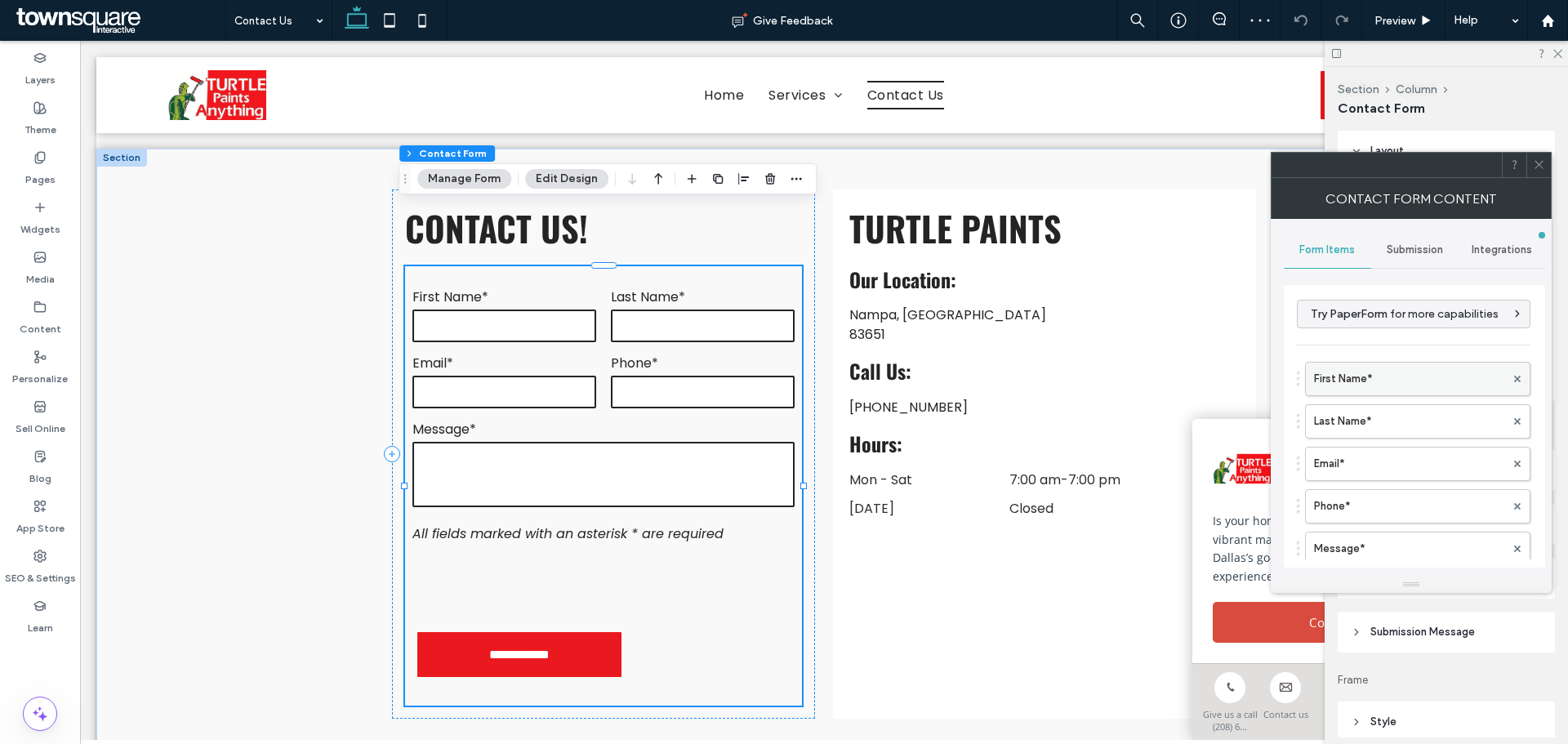
click at [1362, 374] on label "First Name*" at bounding box center [1410, 378] width 191 height 33
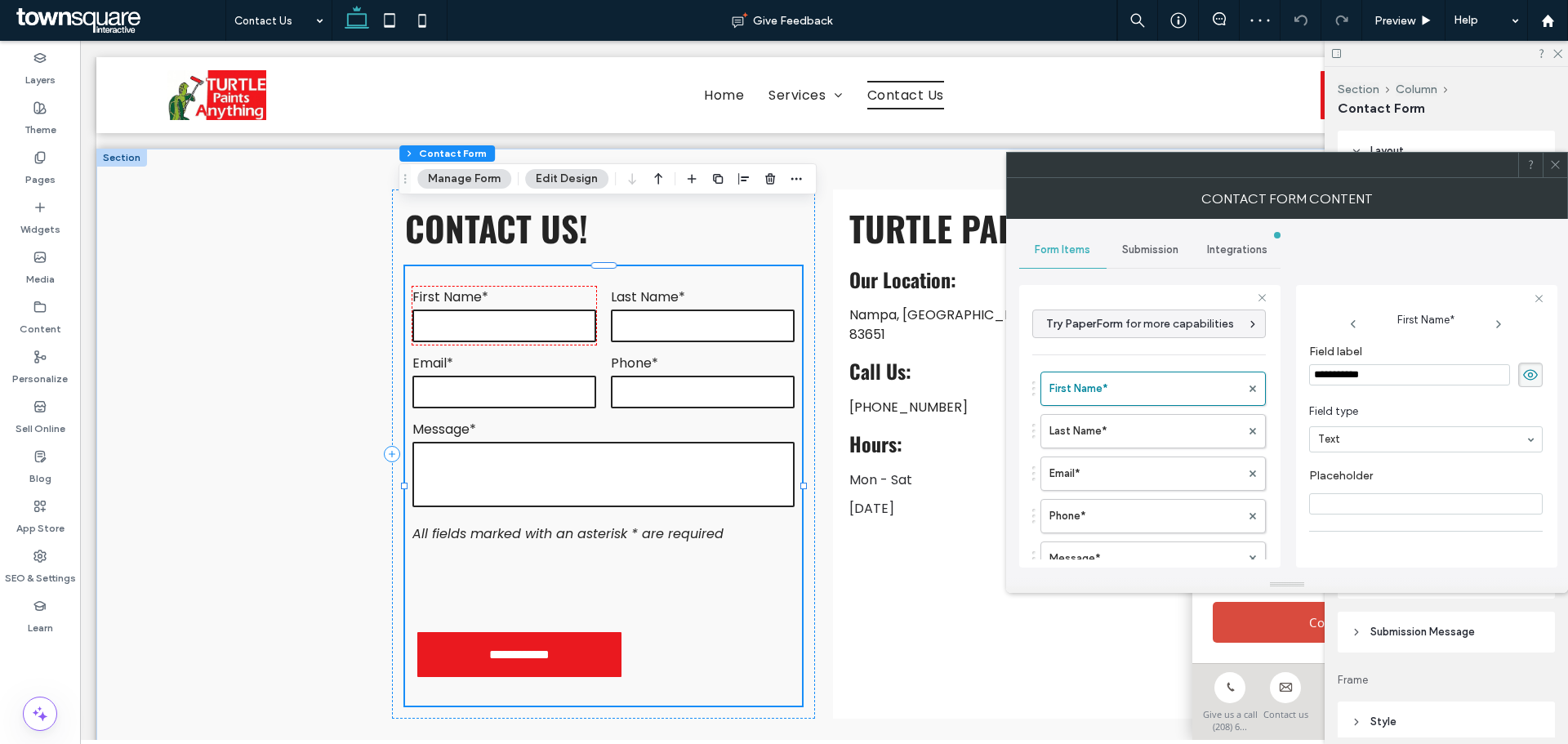
scroll to position [114, 0]
click at [1554, 165] on icon at bounding box center [1555, 165] width 12 height 12
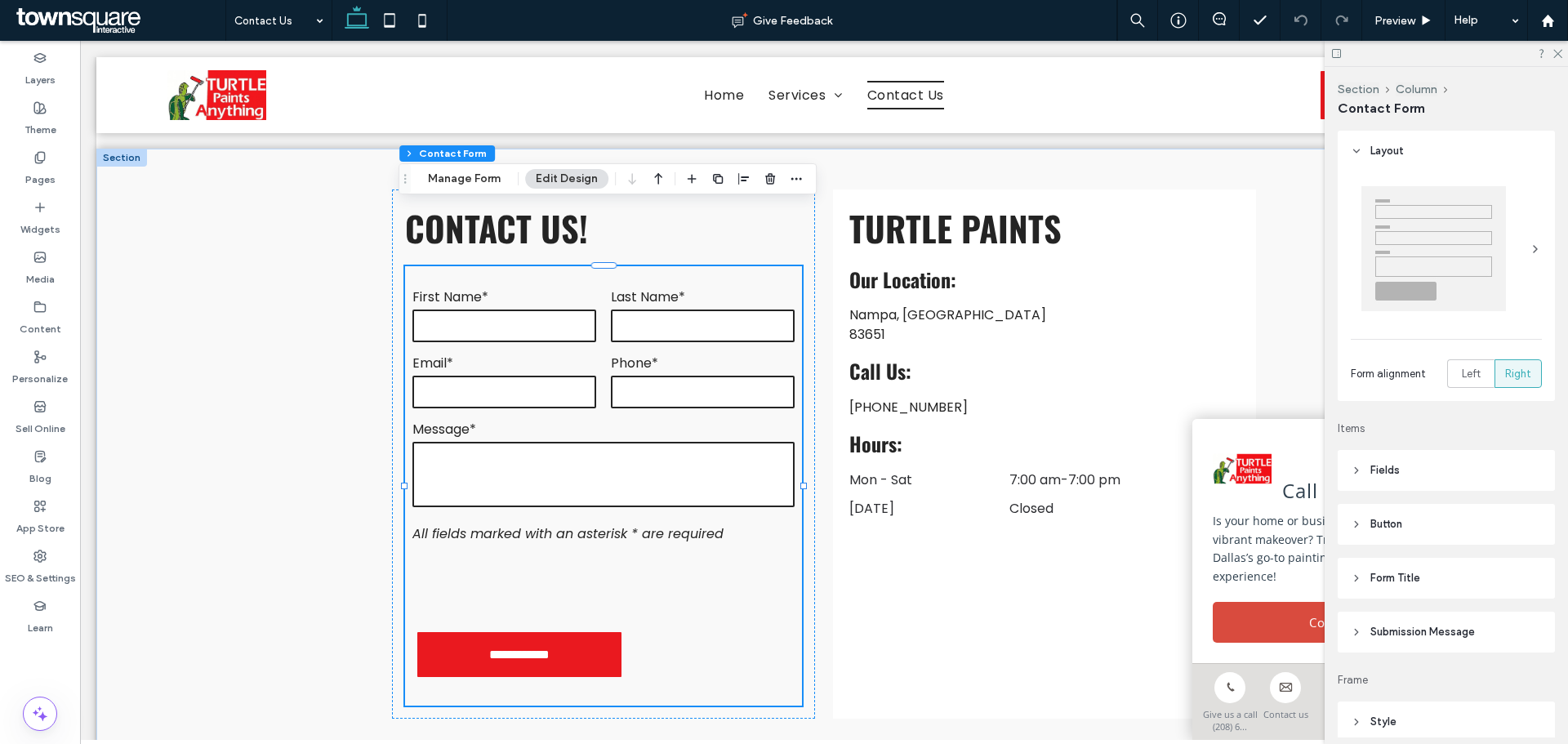
click at [1440, 617] on header "Submission Message" at bounding box center [1447, 632] width 217 height 40
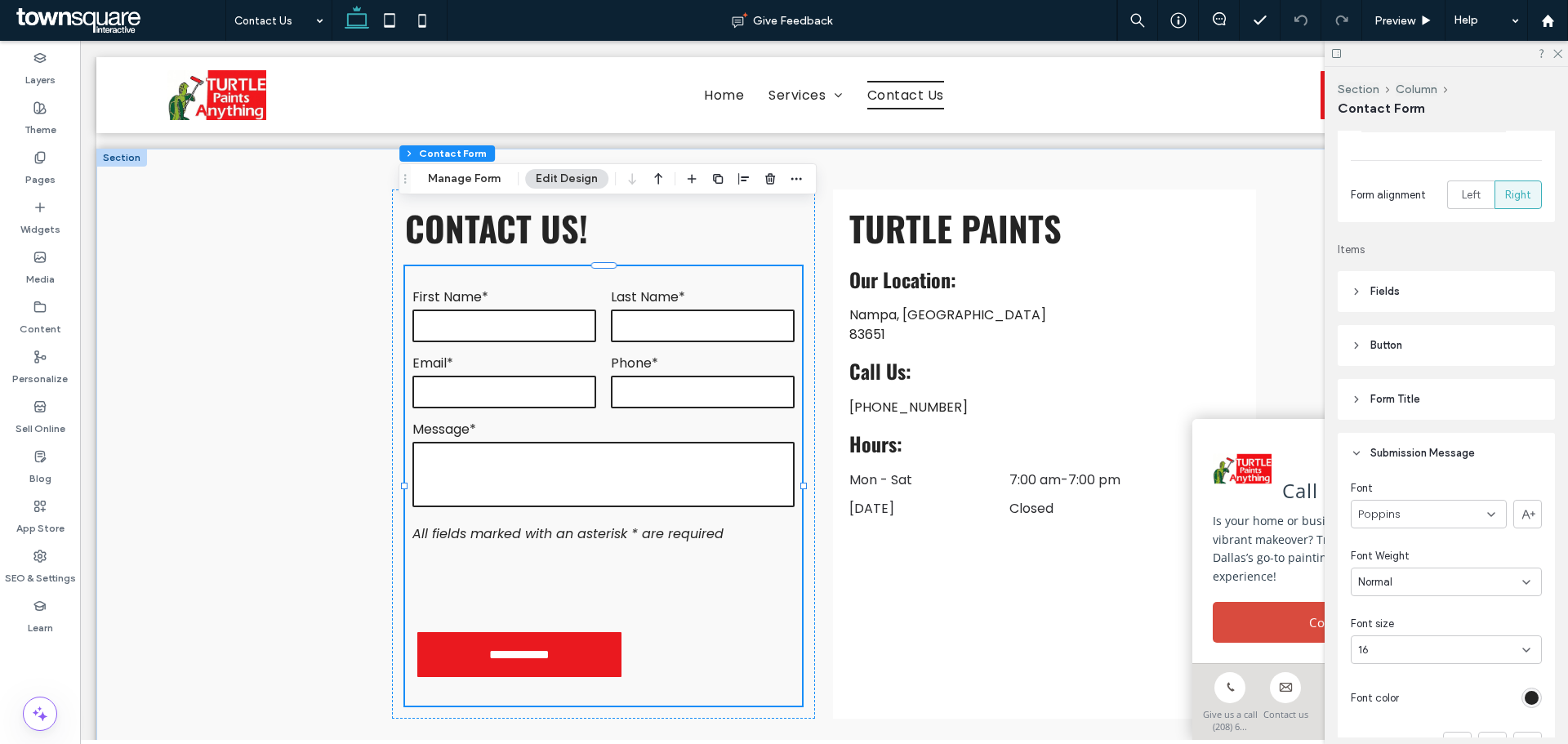
scroll to position [245, 0]
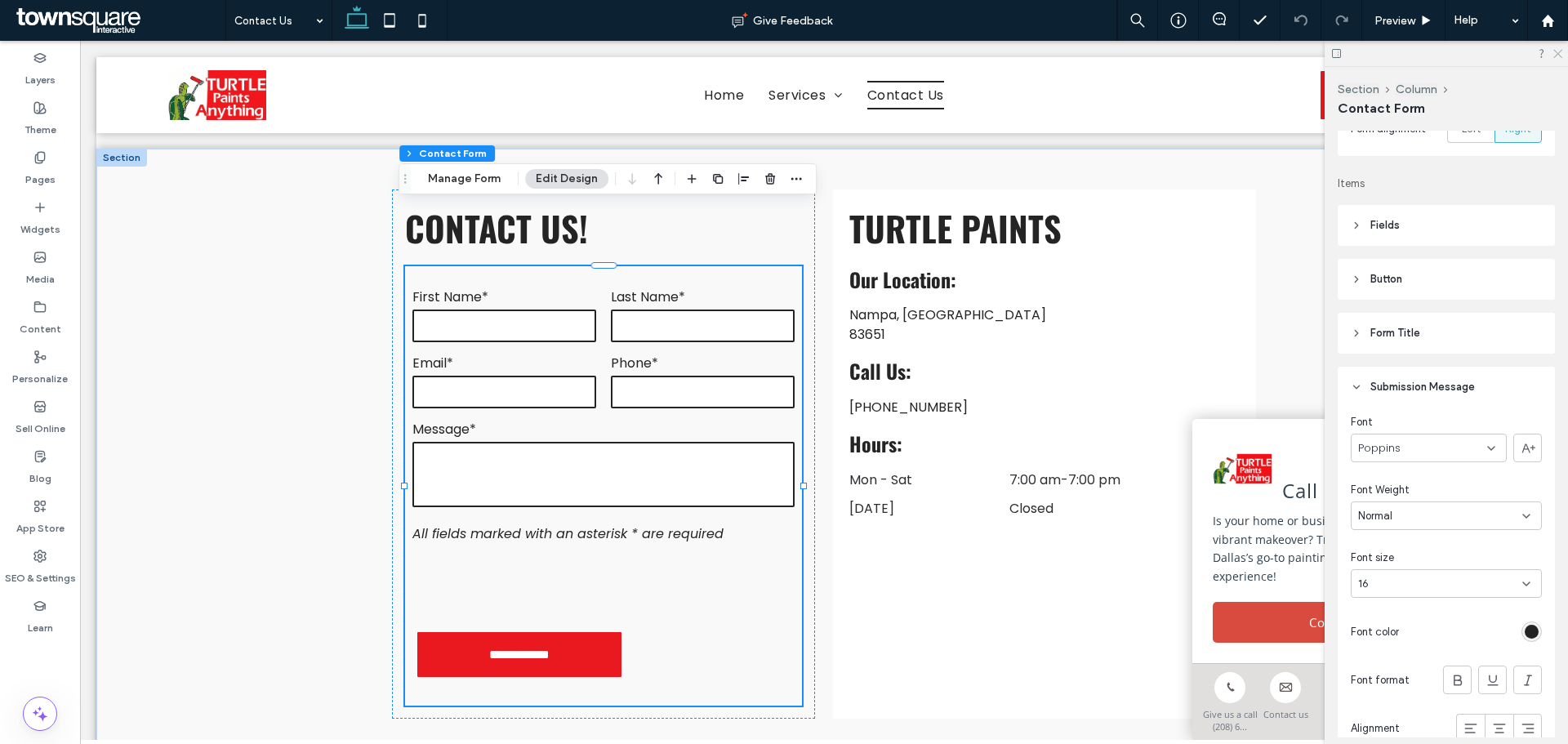
click at [1558, 54] on use at bounding box center [1558, 54] width 9 height 9
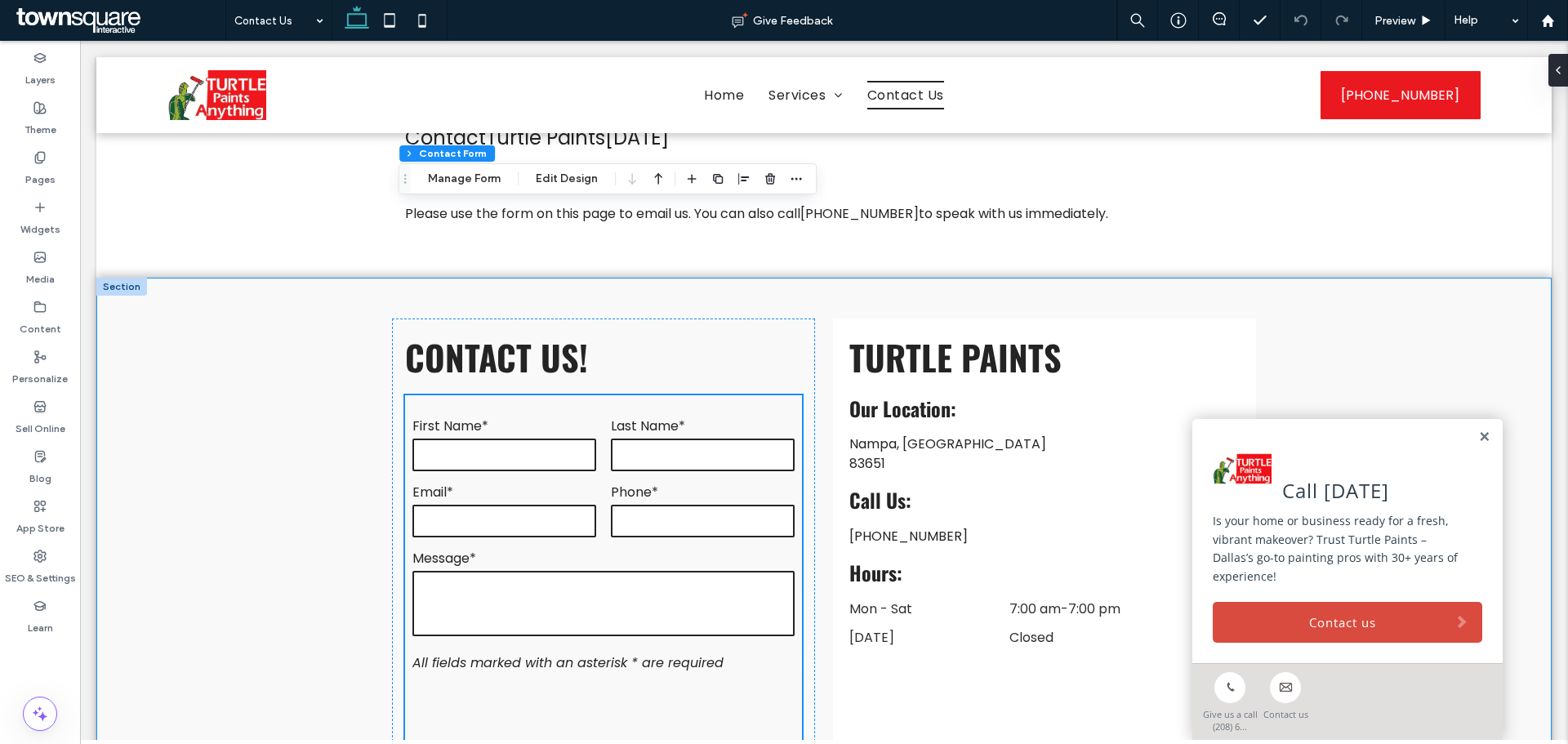
scroll to position [0, 0]
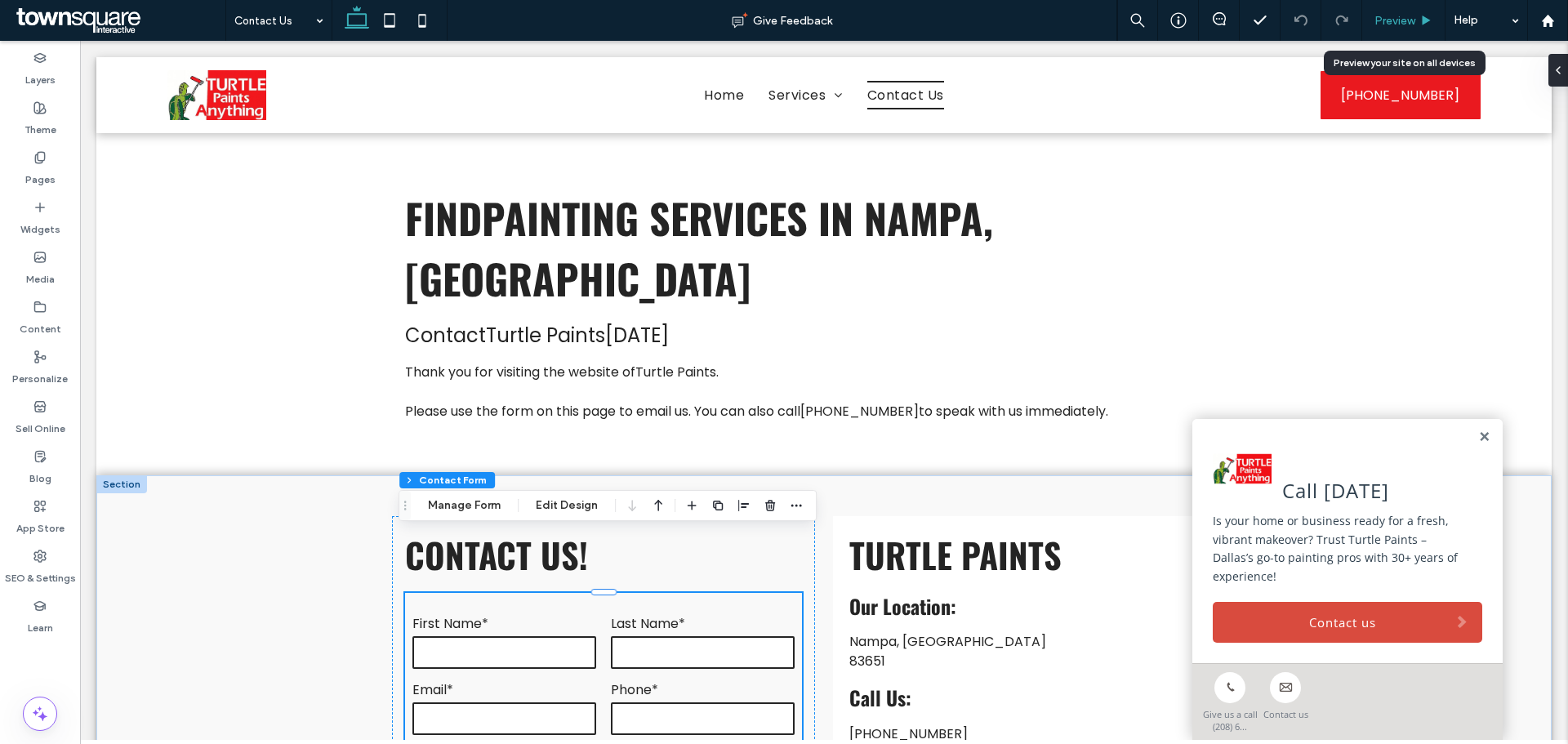
click at [1386, 12] on div "Preview" at bounding box center [1404, 20] width 84 height 40
click at [1385, 15] on span "Preview" at bounding box center [1395, 21] width 40 height 14
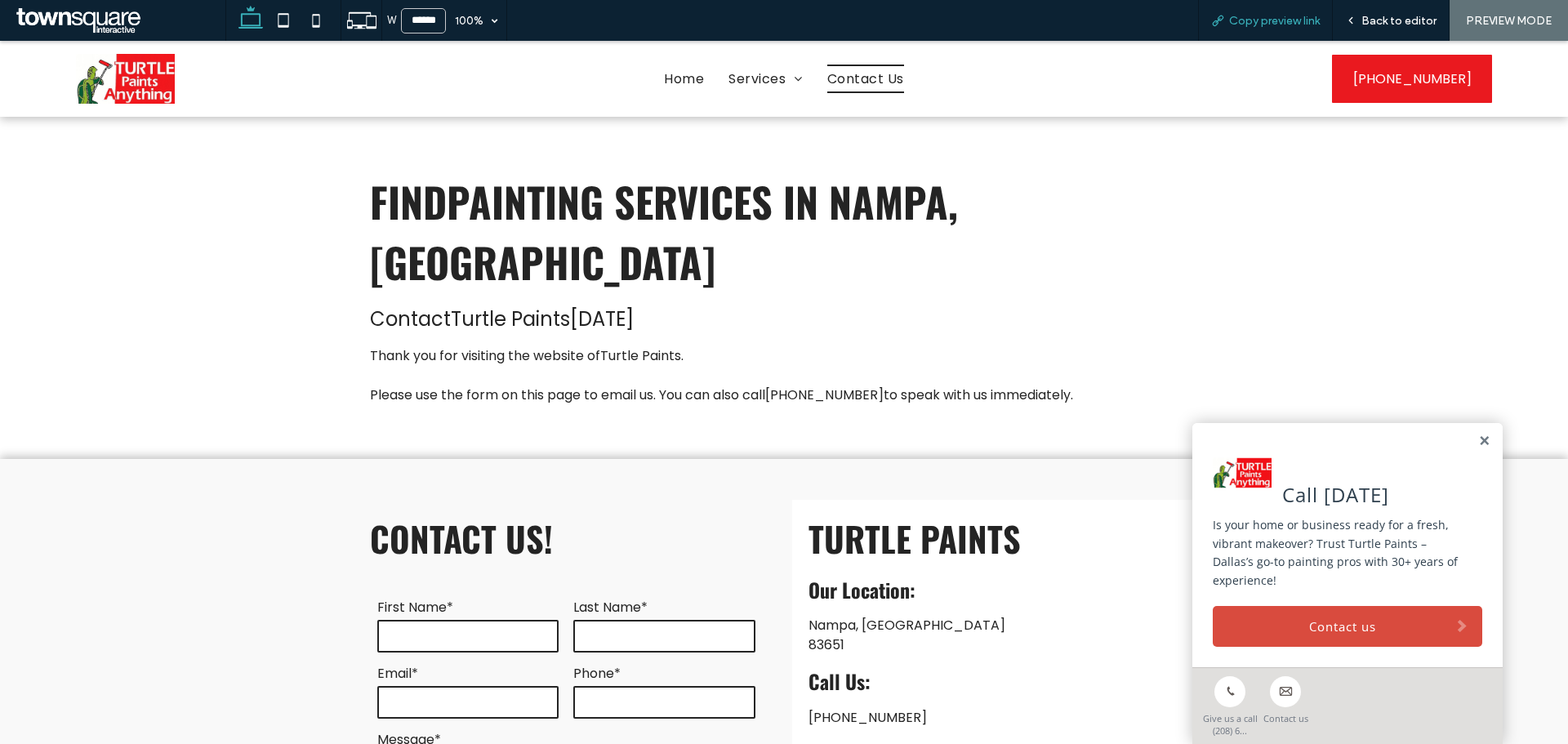
drag, startPoint x: 1254, startPoint y: 17, endPoint x: 1199, endPoint y: 12, distance: 55.2
click at [1253, 17] on span "Copy preview link" at bounding box center [1274, 21] width 91 height 14
click at [1357, 19] on icon at bounding box center [1351, 21] width 12 height 12
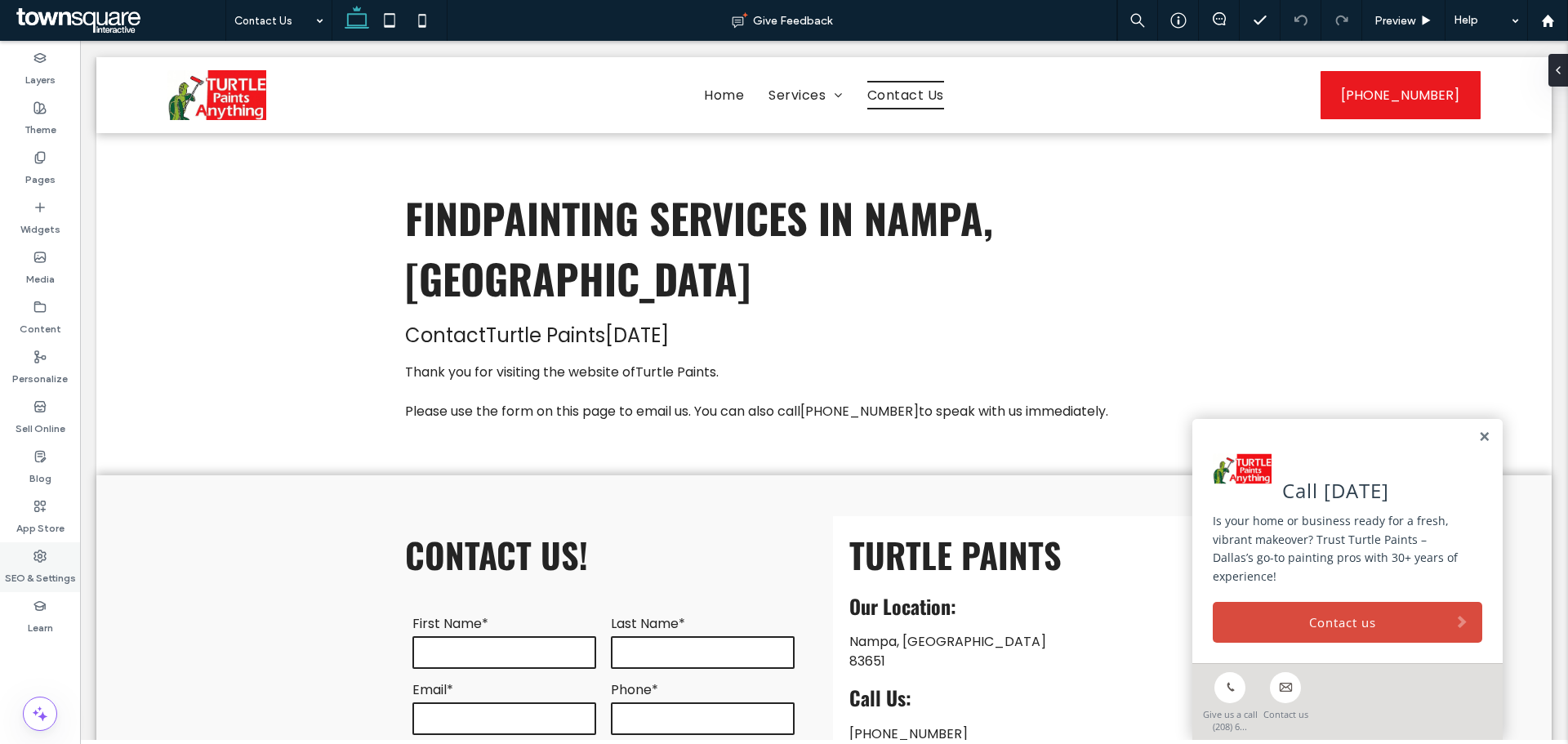
click at [8, 561] on div "SEO & Settings" at bounding box center [39, 567] width 80 height 50
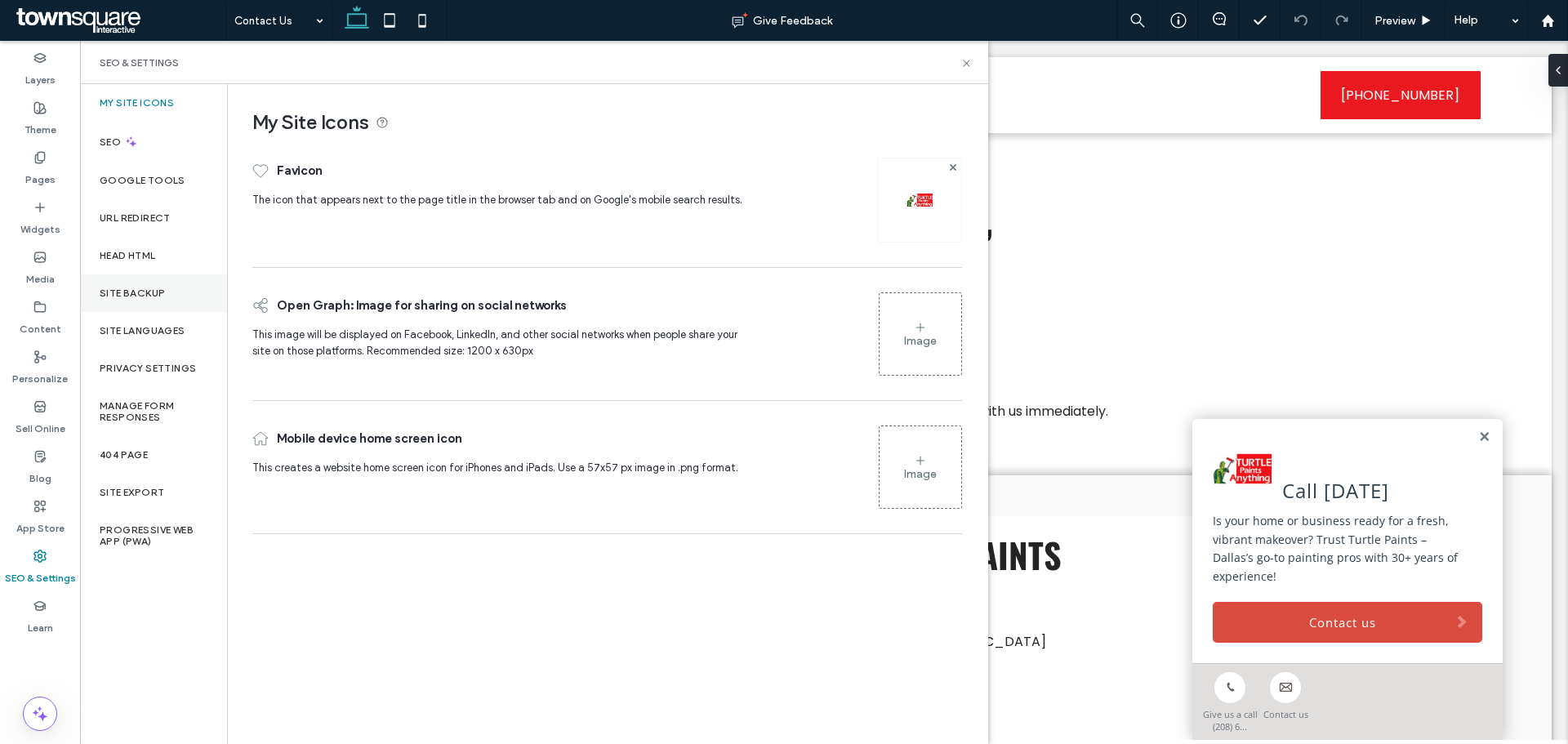
click at [151, 308] on div "Site Backup" at bounding box center [153, 294] width 147 height 37
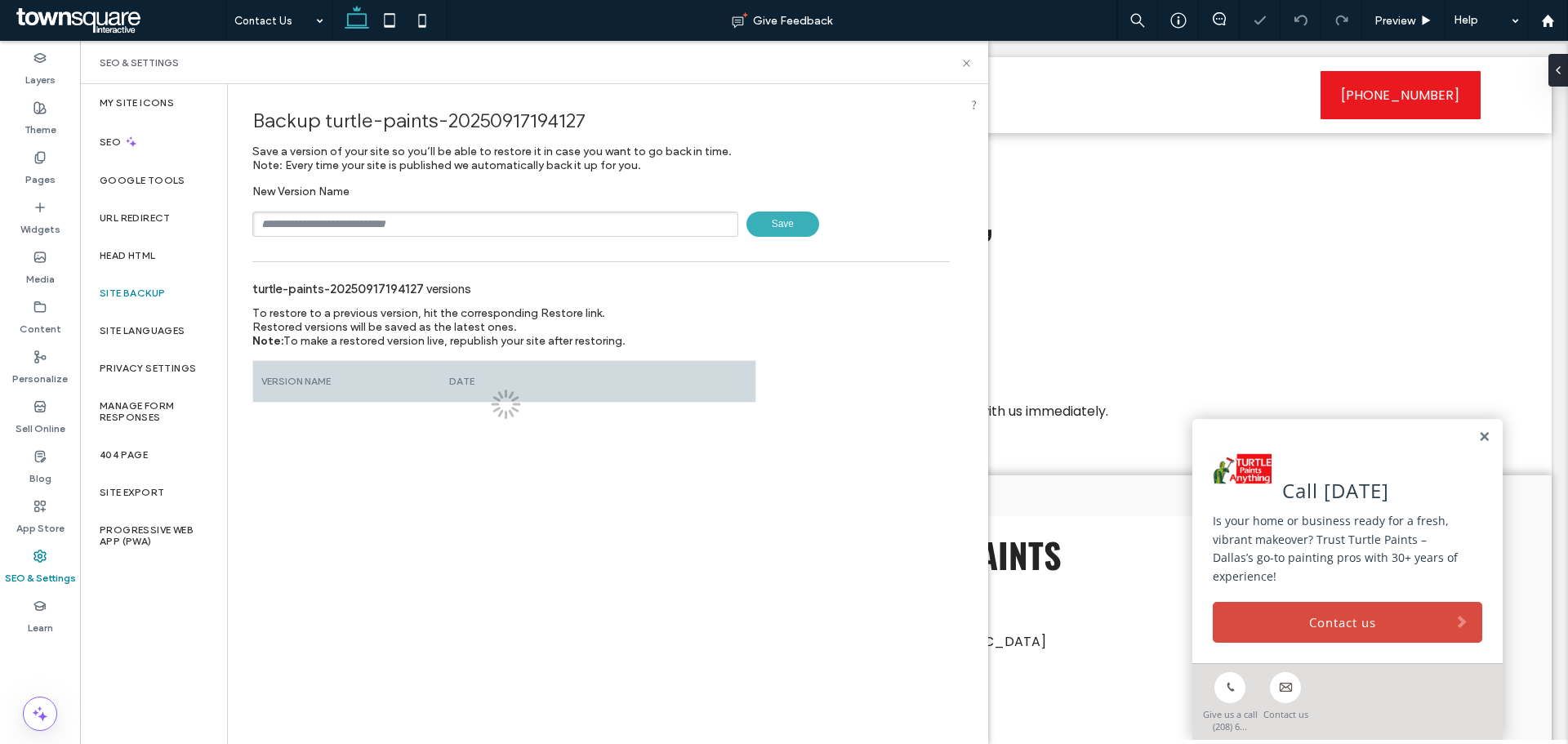
click at [332, 232] on input "text" at bounding box center [495, 225] width 486 height 26
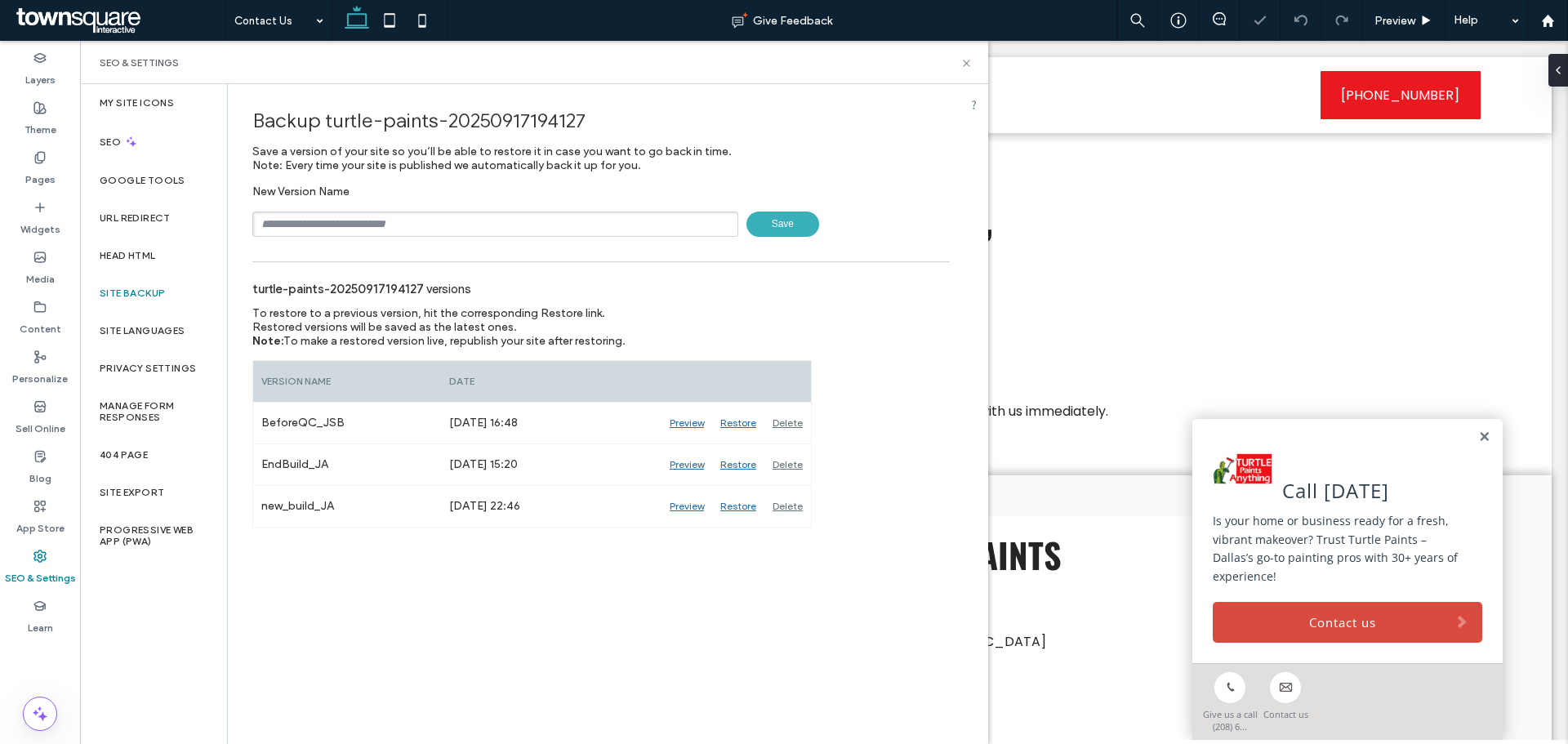
type input "**********"
click at [740, 224] on div "**********" at bounding box center [601, 225] width 698 height 26
click at [766, 224] on span "Save" at bounding box center [784, 225] width 73 height 26
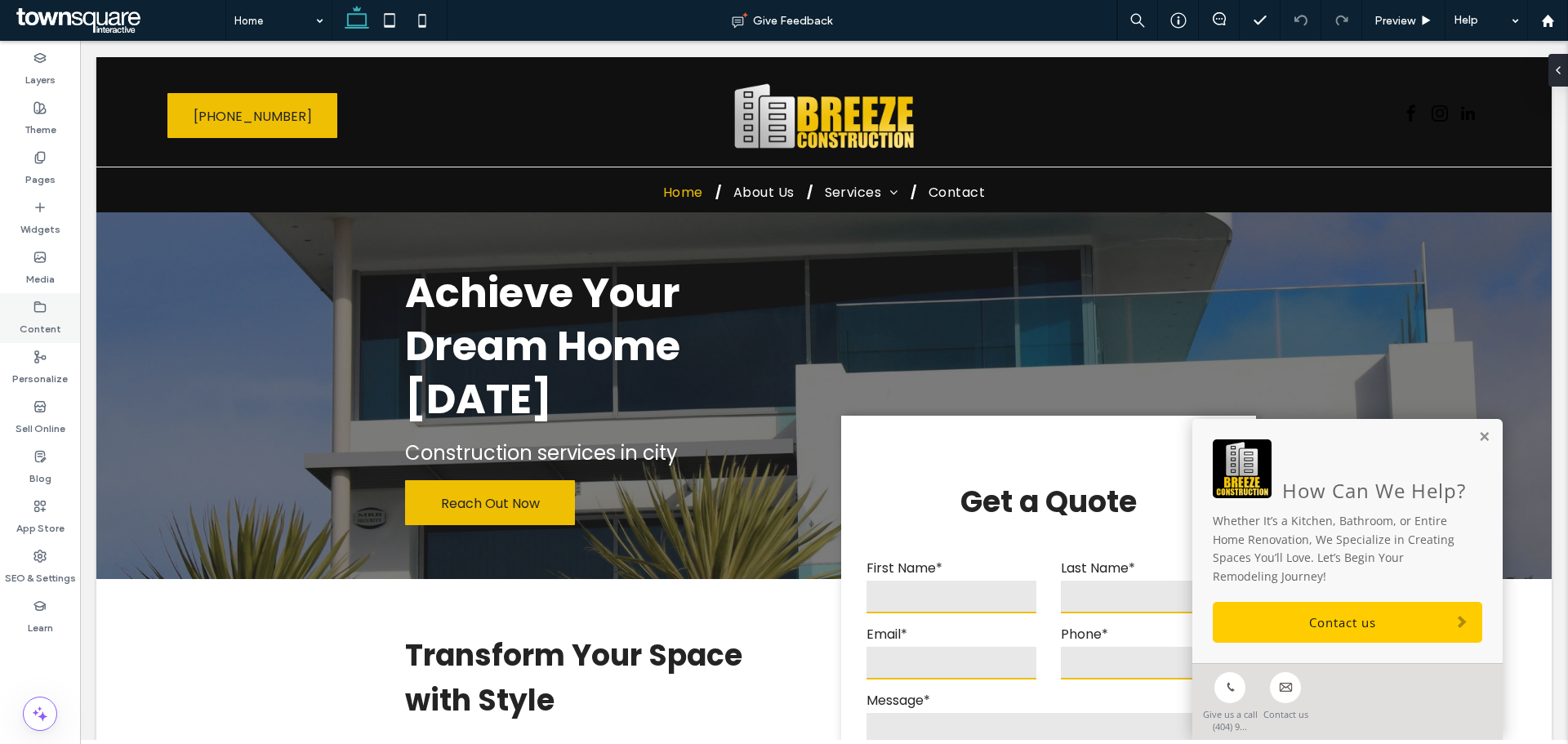
click at [36, 327] on label "Content" at bounding box center [40, 324] width 41 height 23
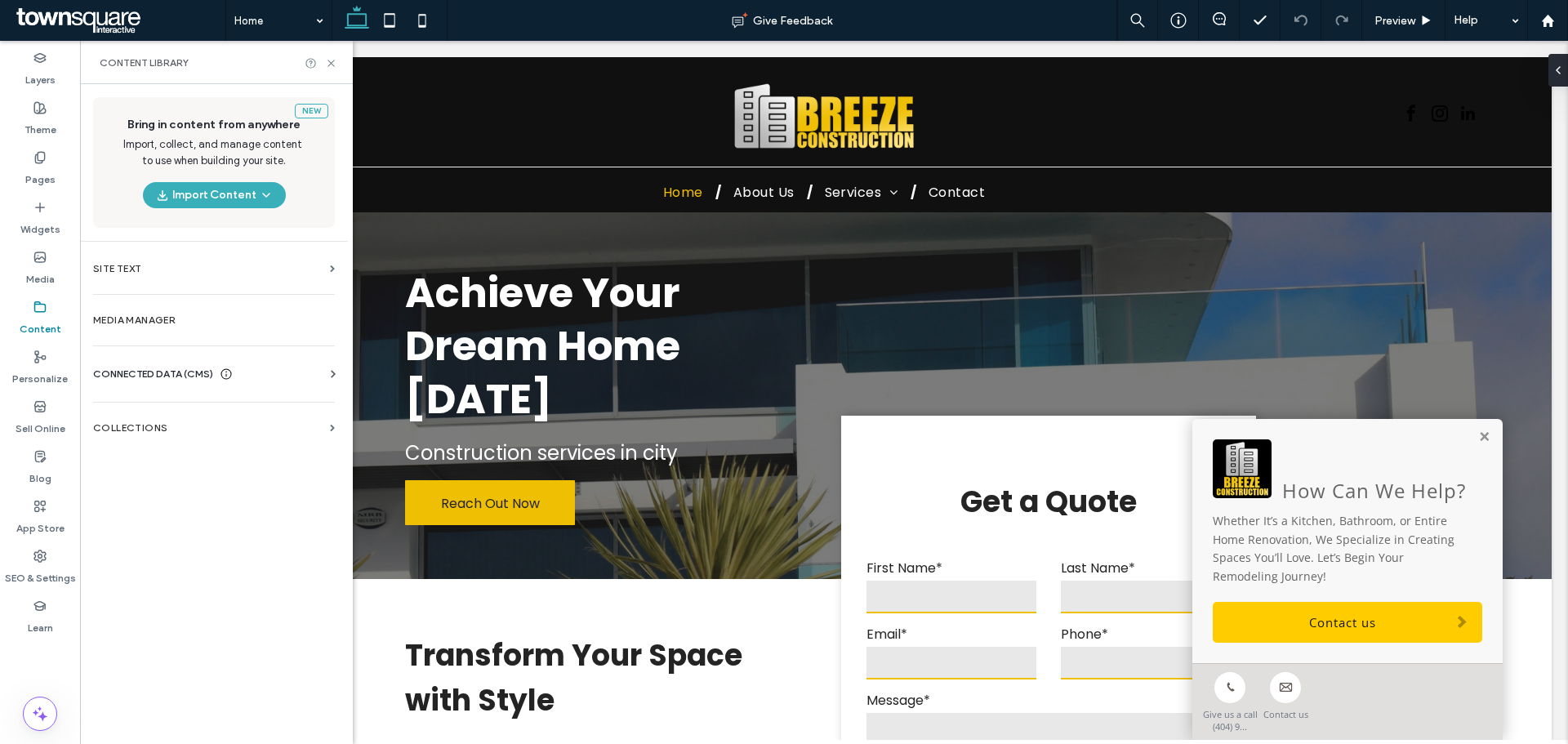
click at [128, 368] on span "CONNECTED DATA (CMS)" at bounding box center [153, 373] width 120 height 17
click at [215, 421] on section "Business Info" at bounding box center [217, 414] width 248 height 37
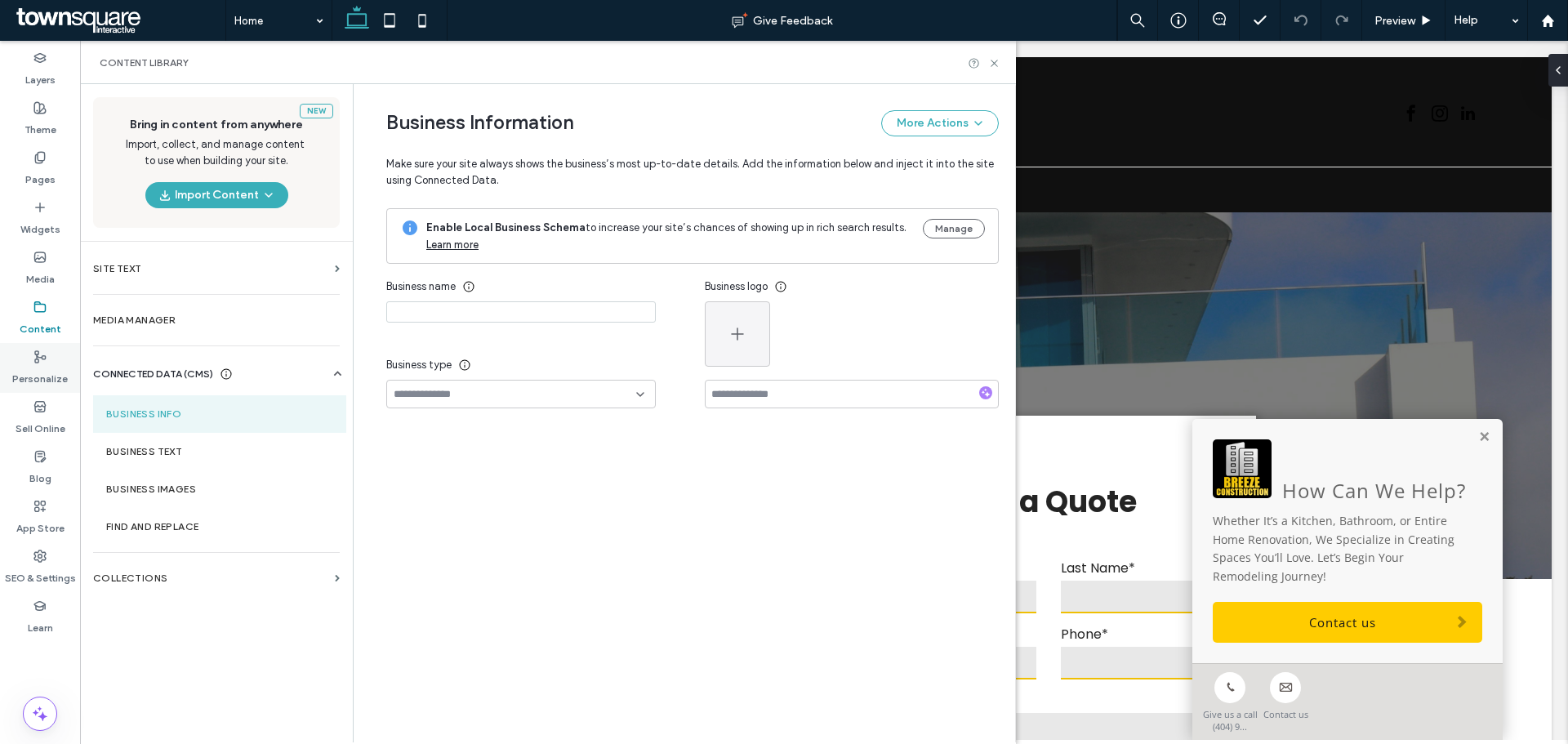
type input "**********"
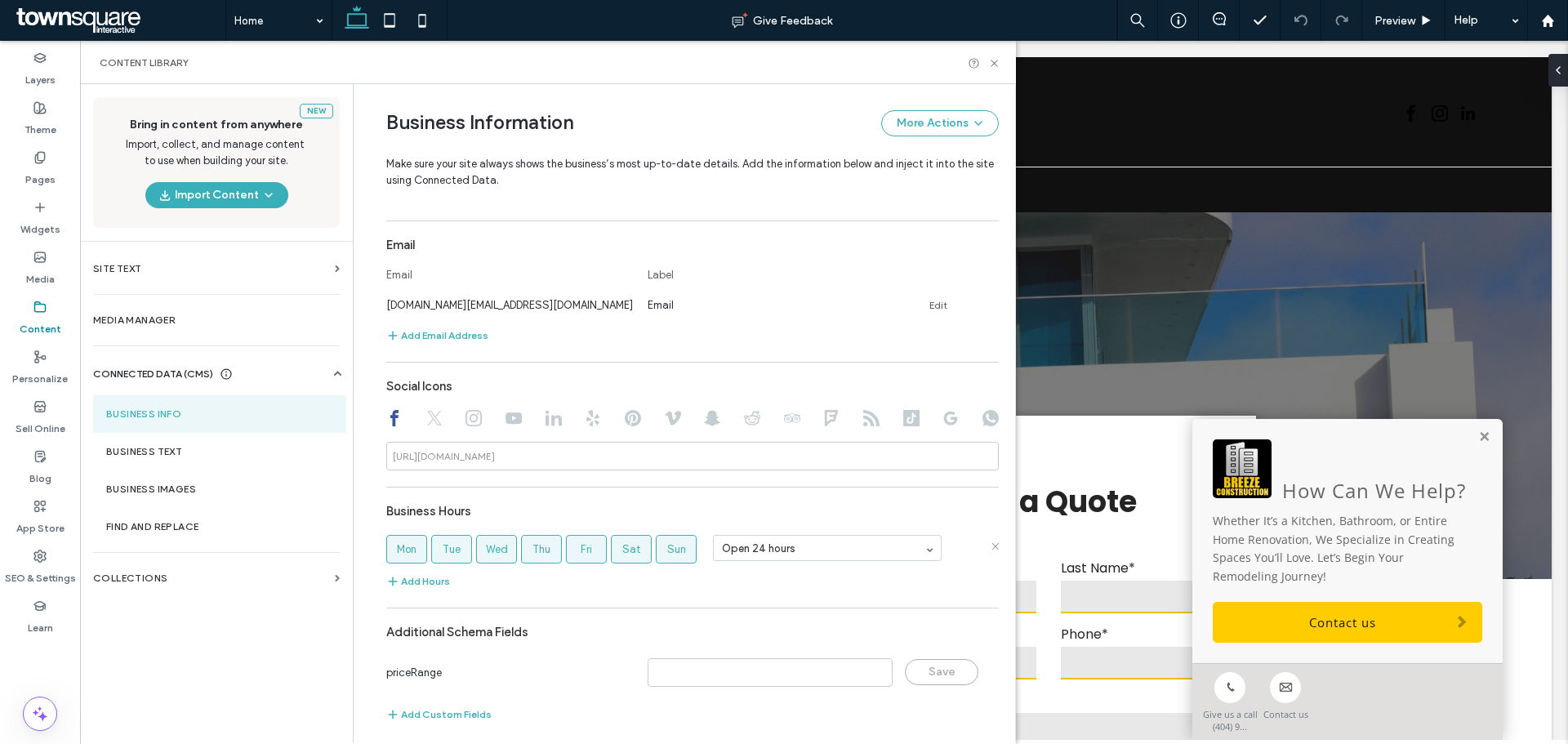
scroll to position [597, 0]
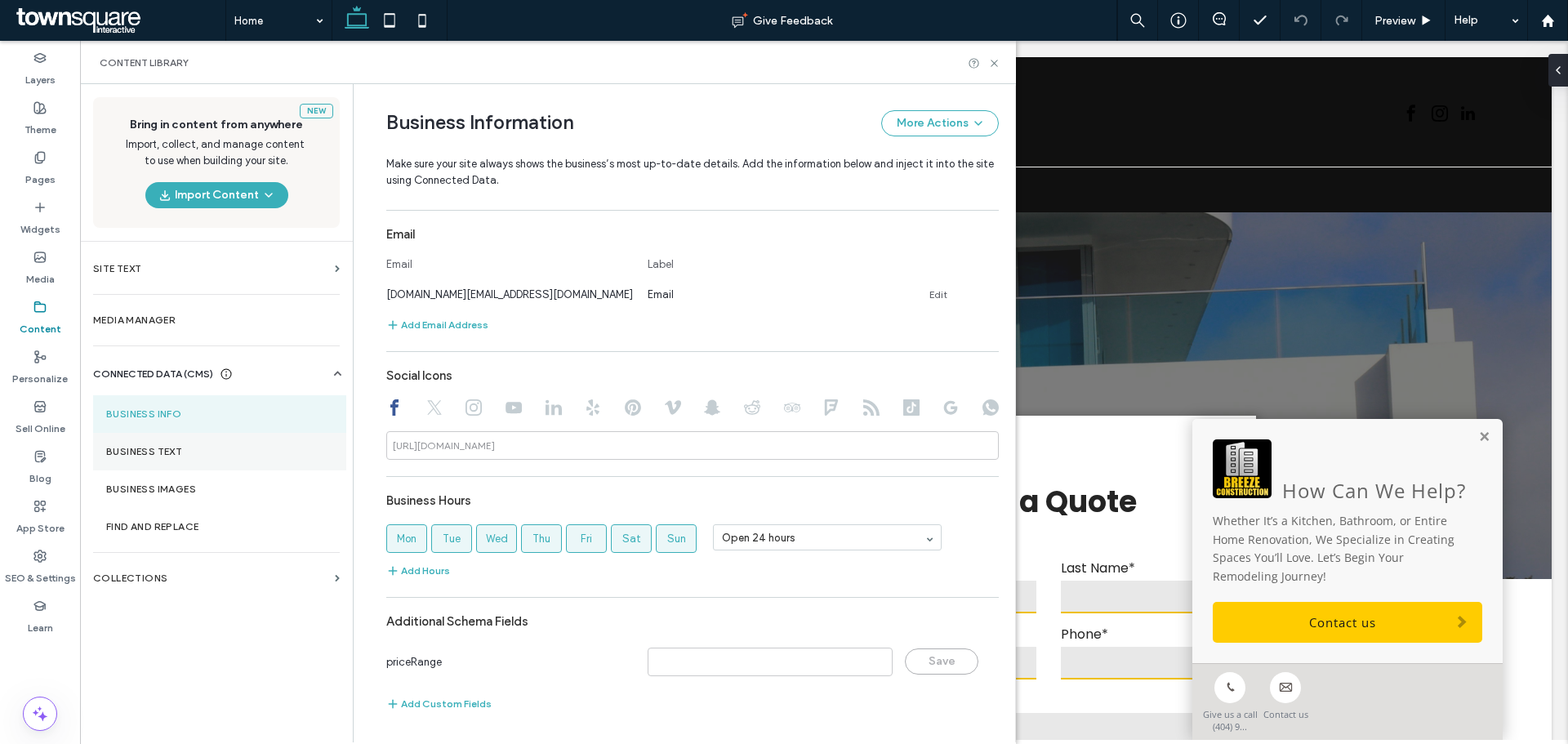
click at [177, 451] on label "Business Text" at bounding box center [220, 452] width 227 height 12
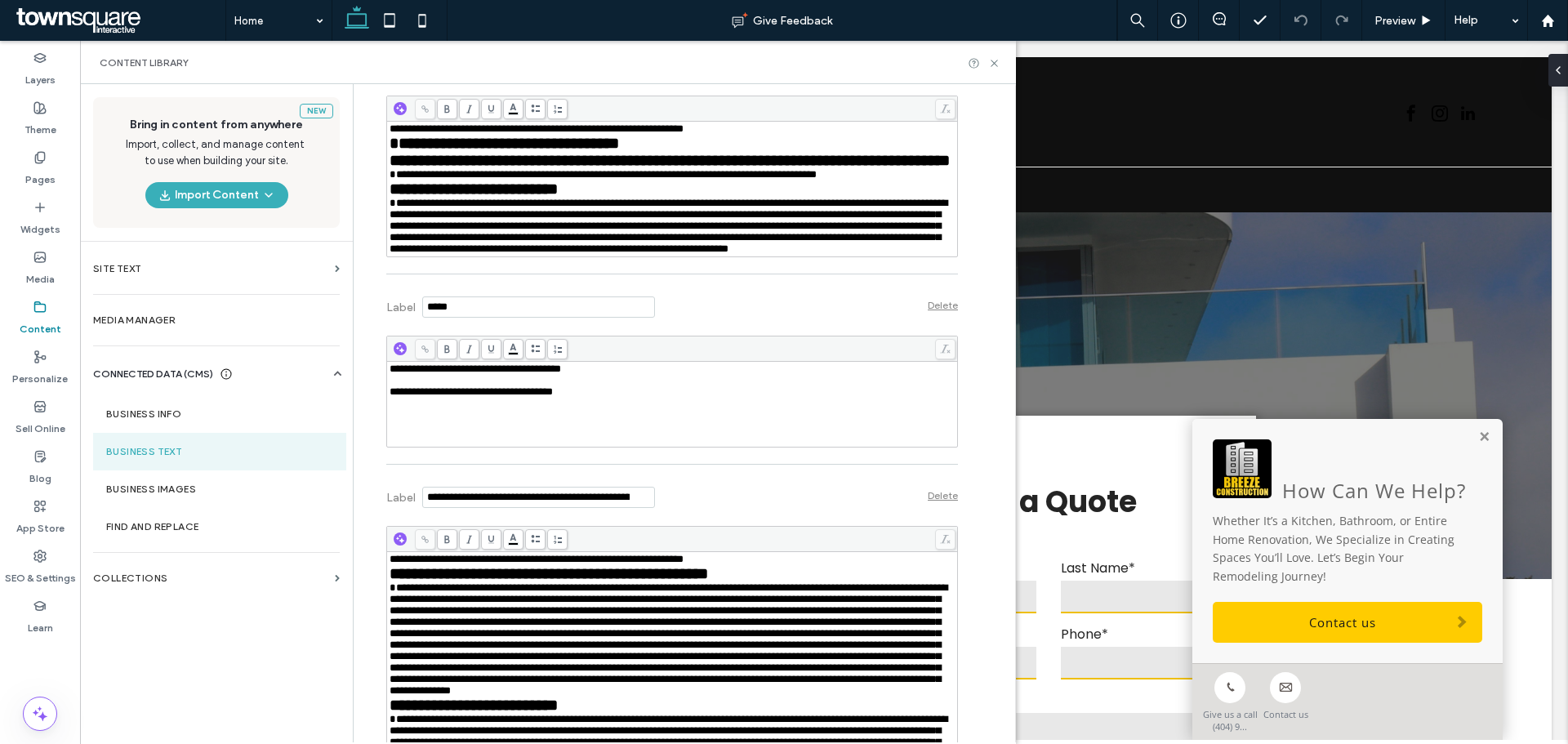
scroll to position [2369, 0]
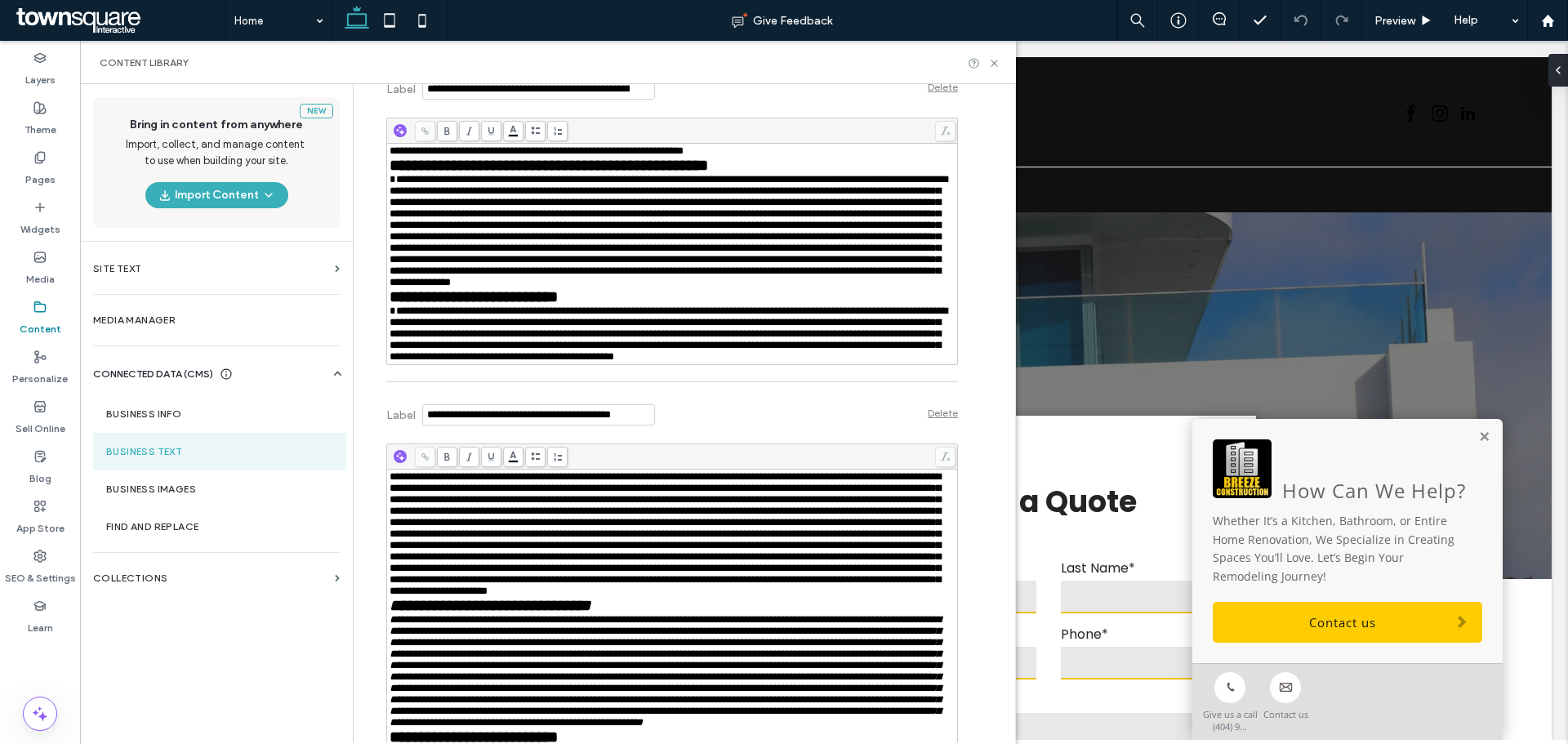
click at [994, 69] on div "Content Library" at bounding box center [548, 62] width 936 height 43
click at [994, 69] on icon at bounding box center [994, 63] width 12 height 12
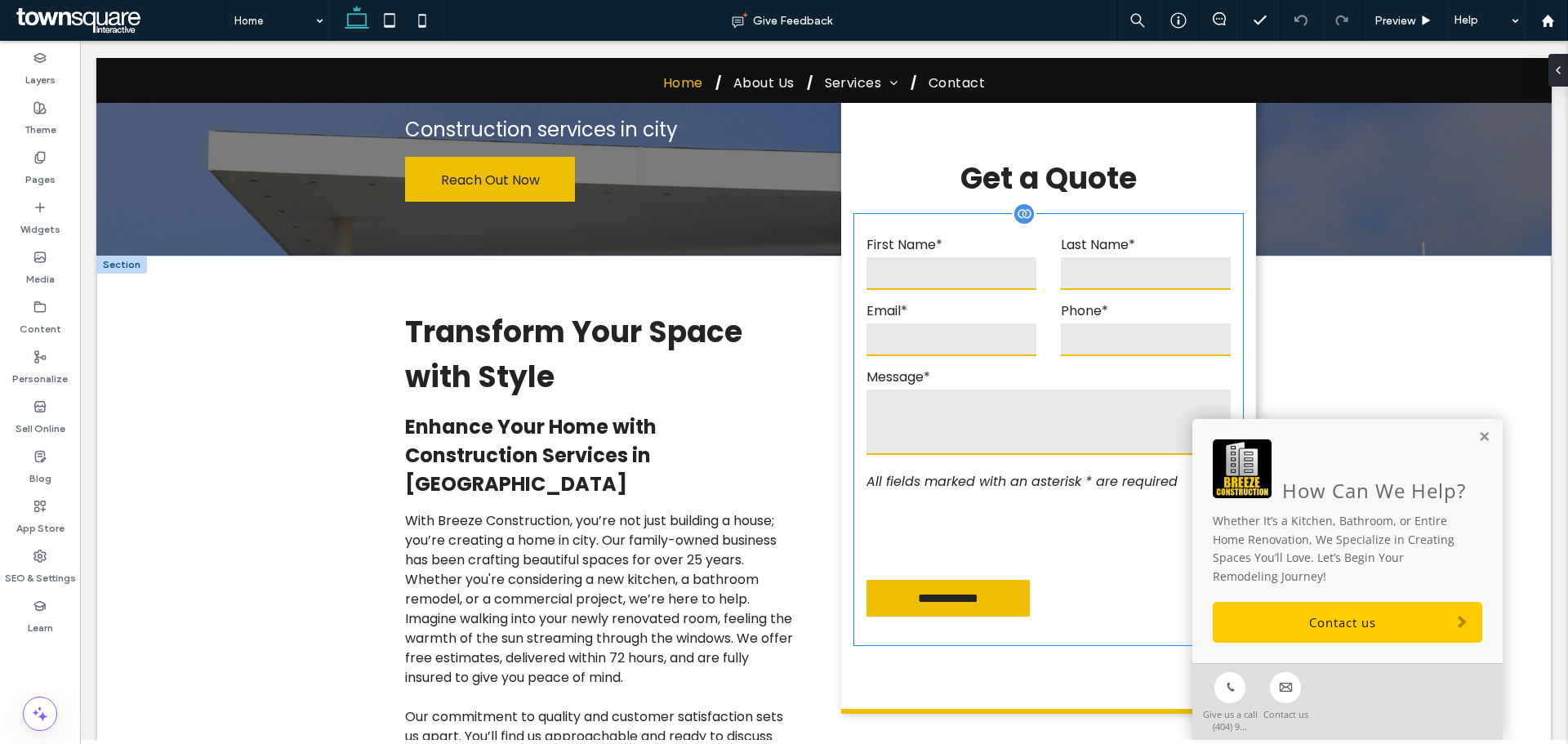
scroll to position [327, 0]
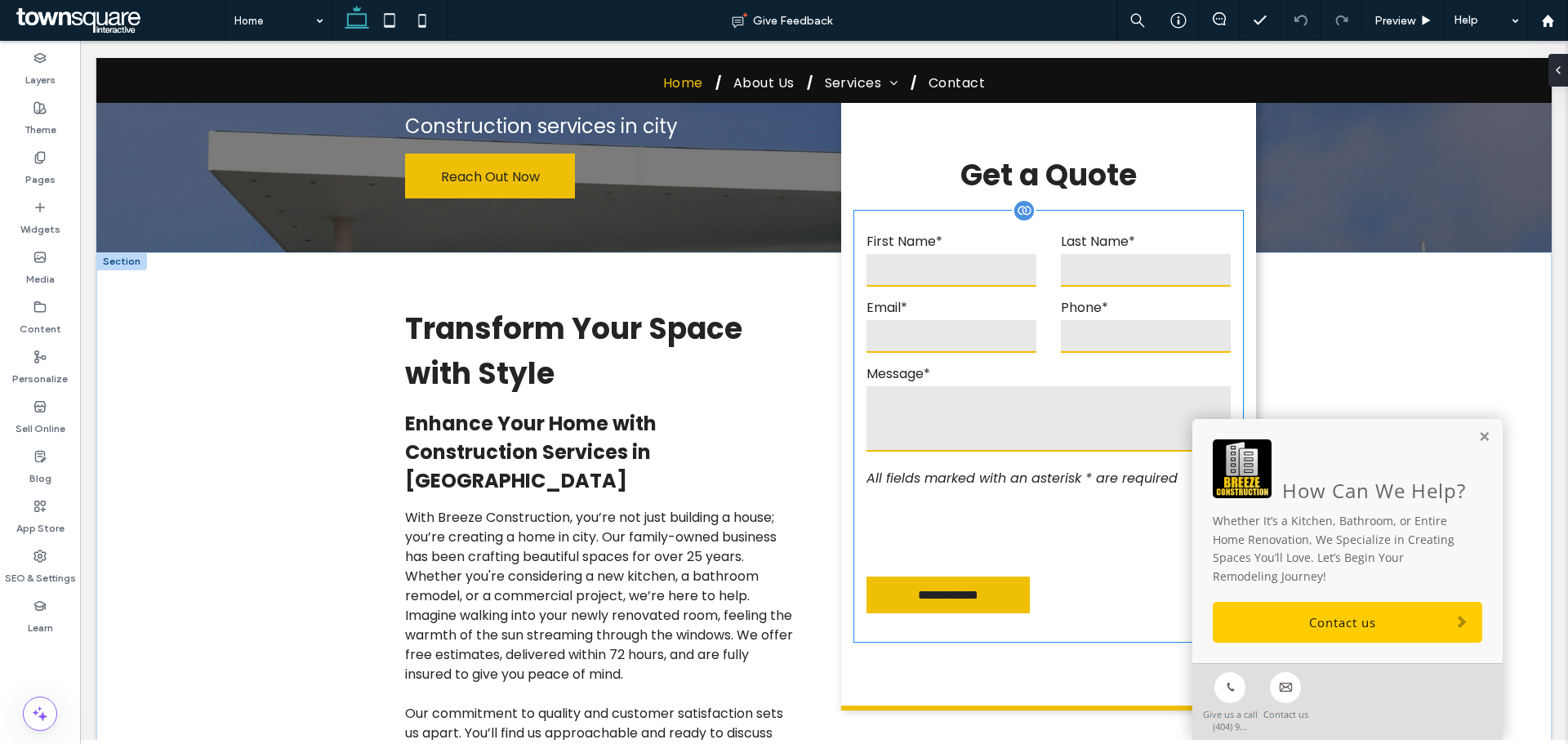
click at [972, 469] on em "All fields marked with an asterisk * are required" at bounding box center [1022, 478] width 311 height 19
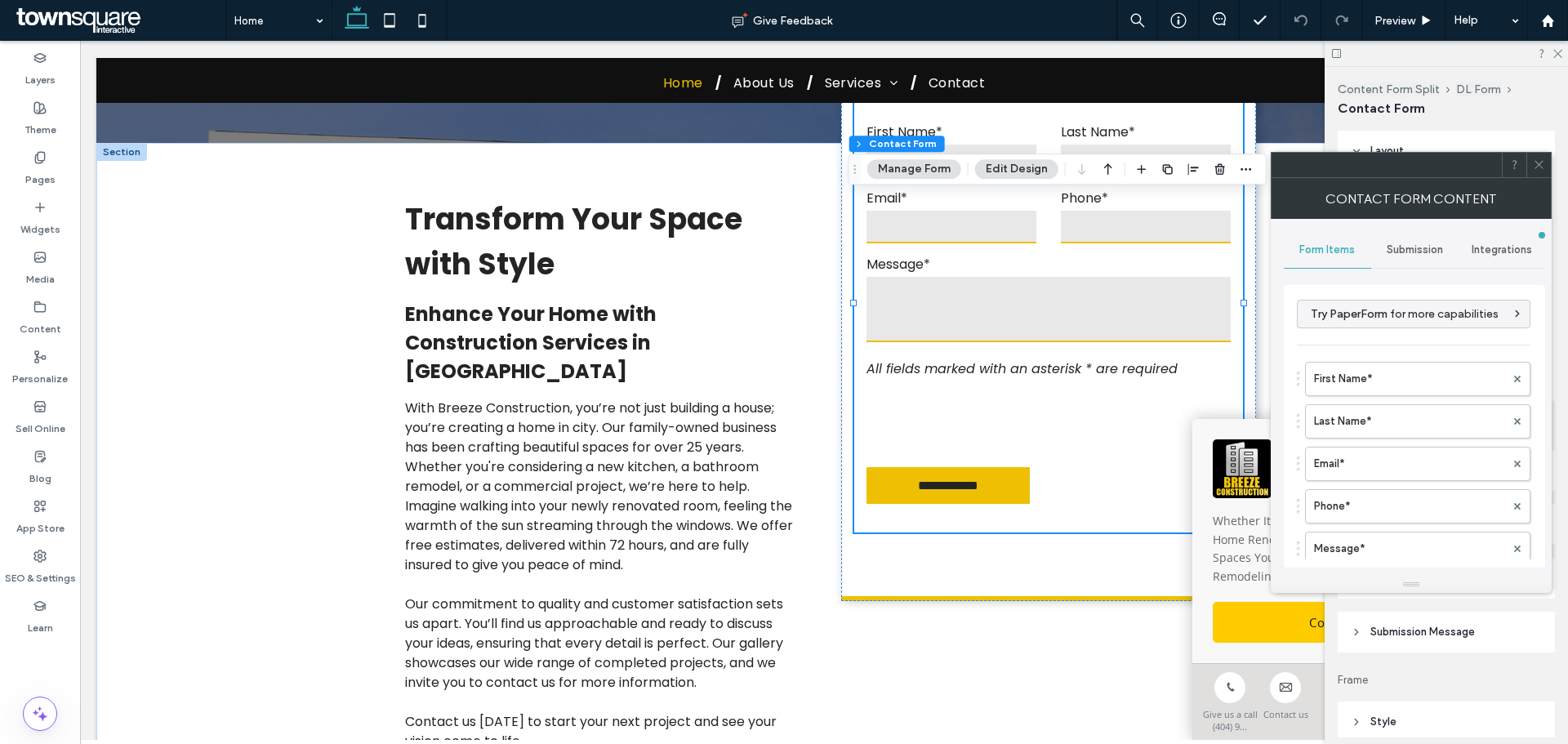
click at [1406, 250] on span "Submission" at bounding box center [1414, 249] width 56 height 13
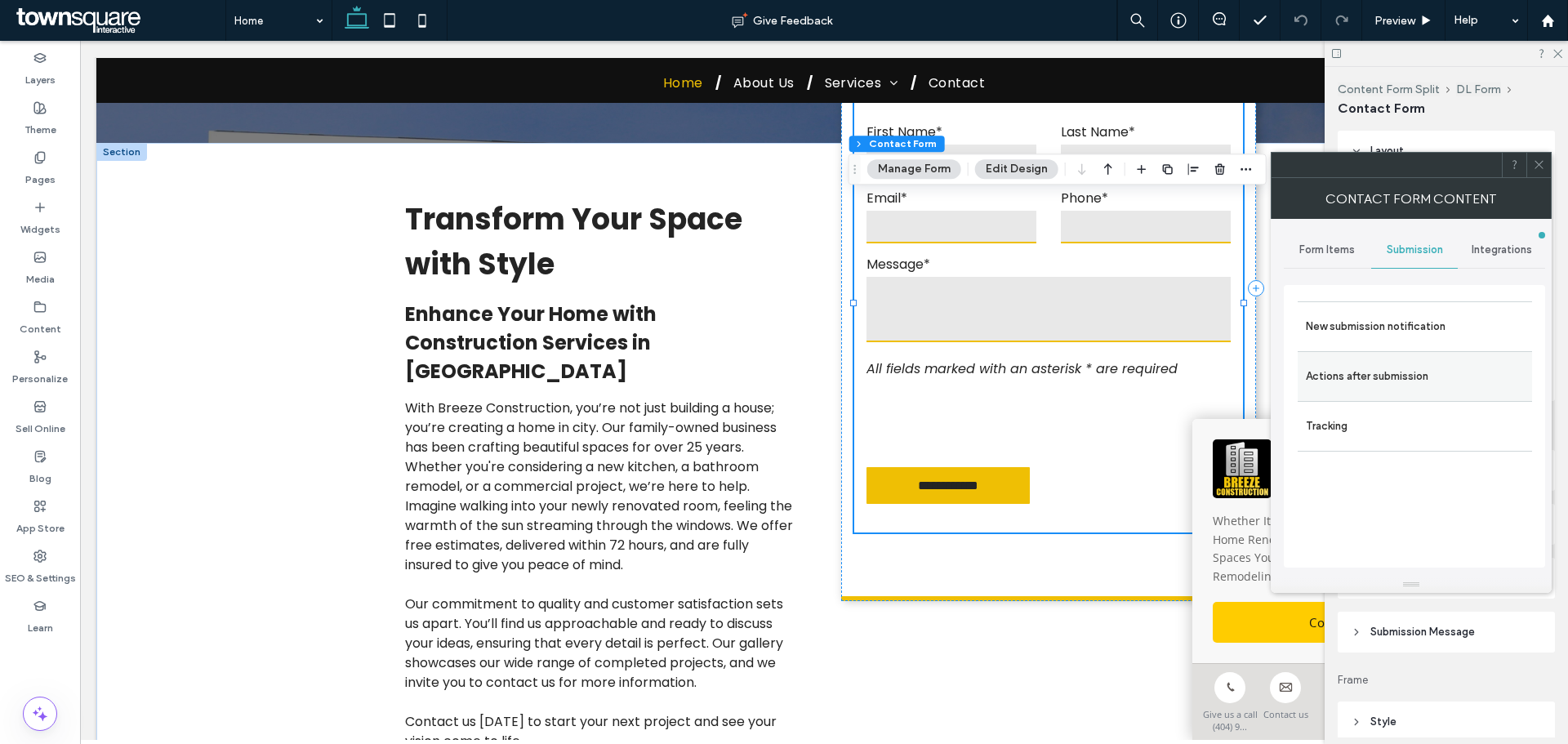
click at [1399, 356] on div "Actions after submission" at bounding box center [1415, 375] width 235 height 50
click at [1400, 336] on label "New submission notification" at bounding box center [1414, 326] width 218 height 33
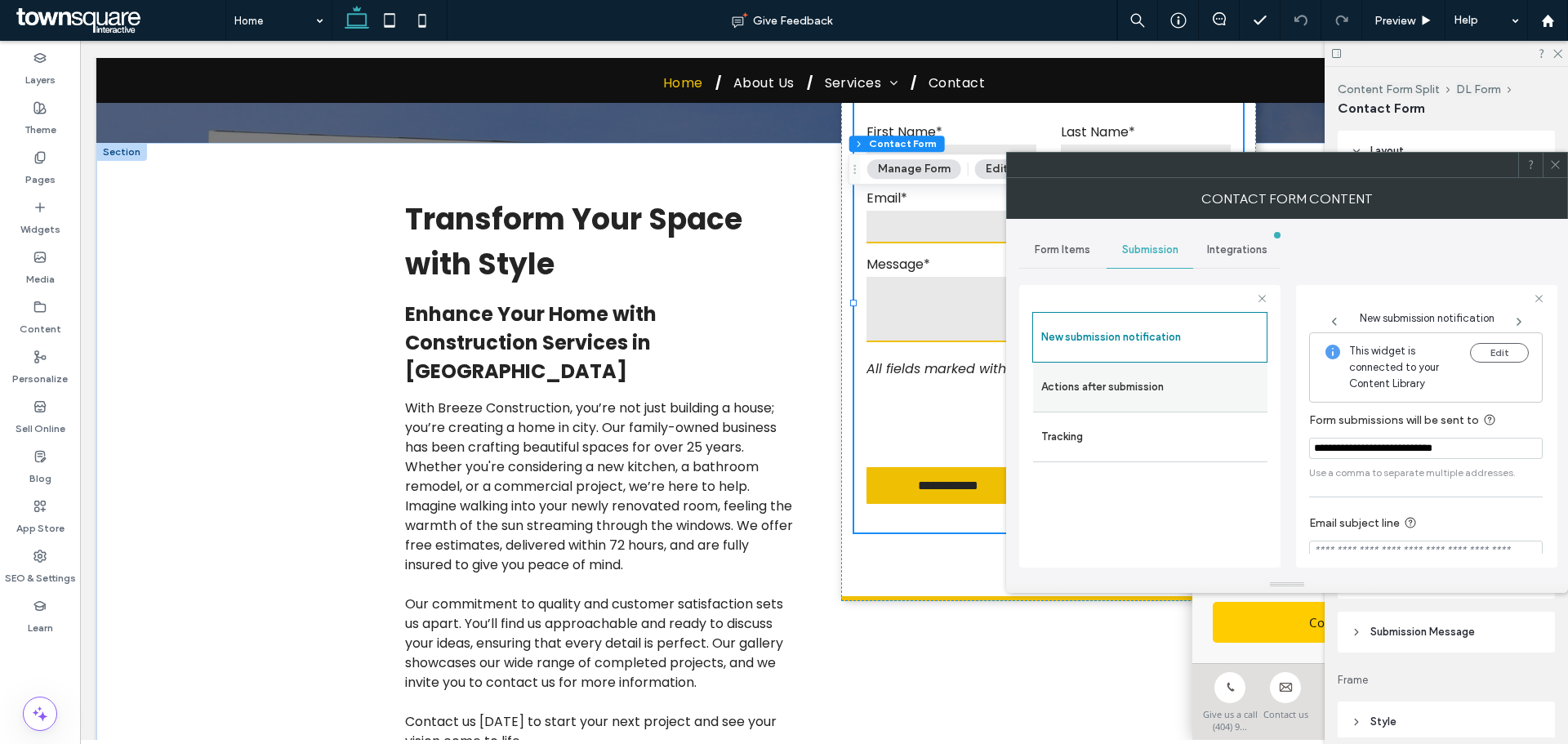
click at [1220, 370] on div "Actions after submission" at bounding box center [1151, 387] width 235 height 49
click at [1200, 376] on label "Actions after submission" at bounding box center [1150, 386] width 218 height 33
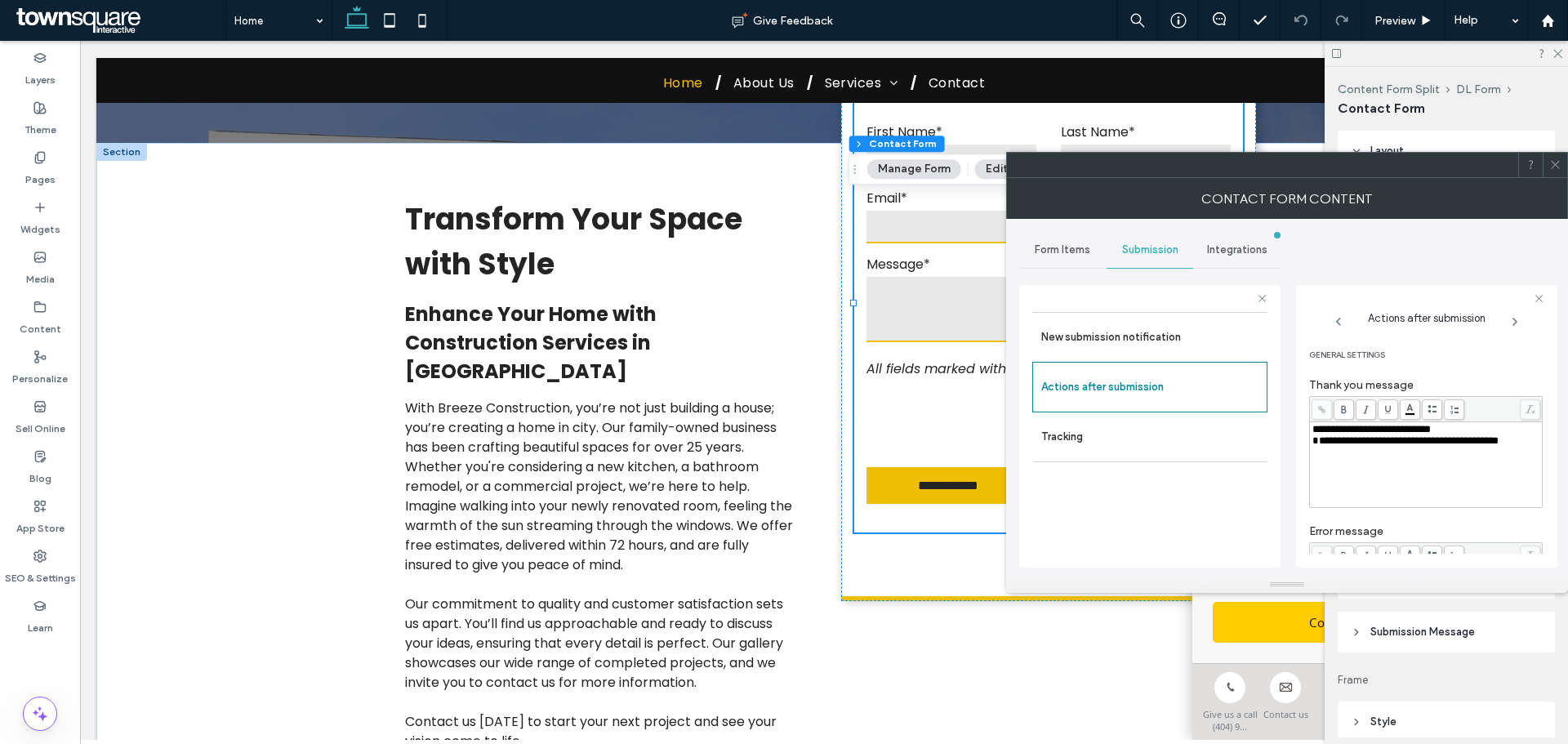
click at [1061, 255] on span "Form Items" at bounding box center [1062, 249] width 55 height 13
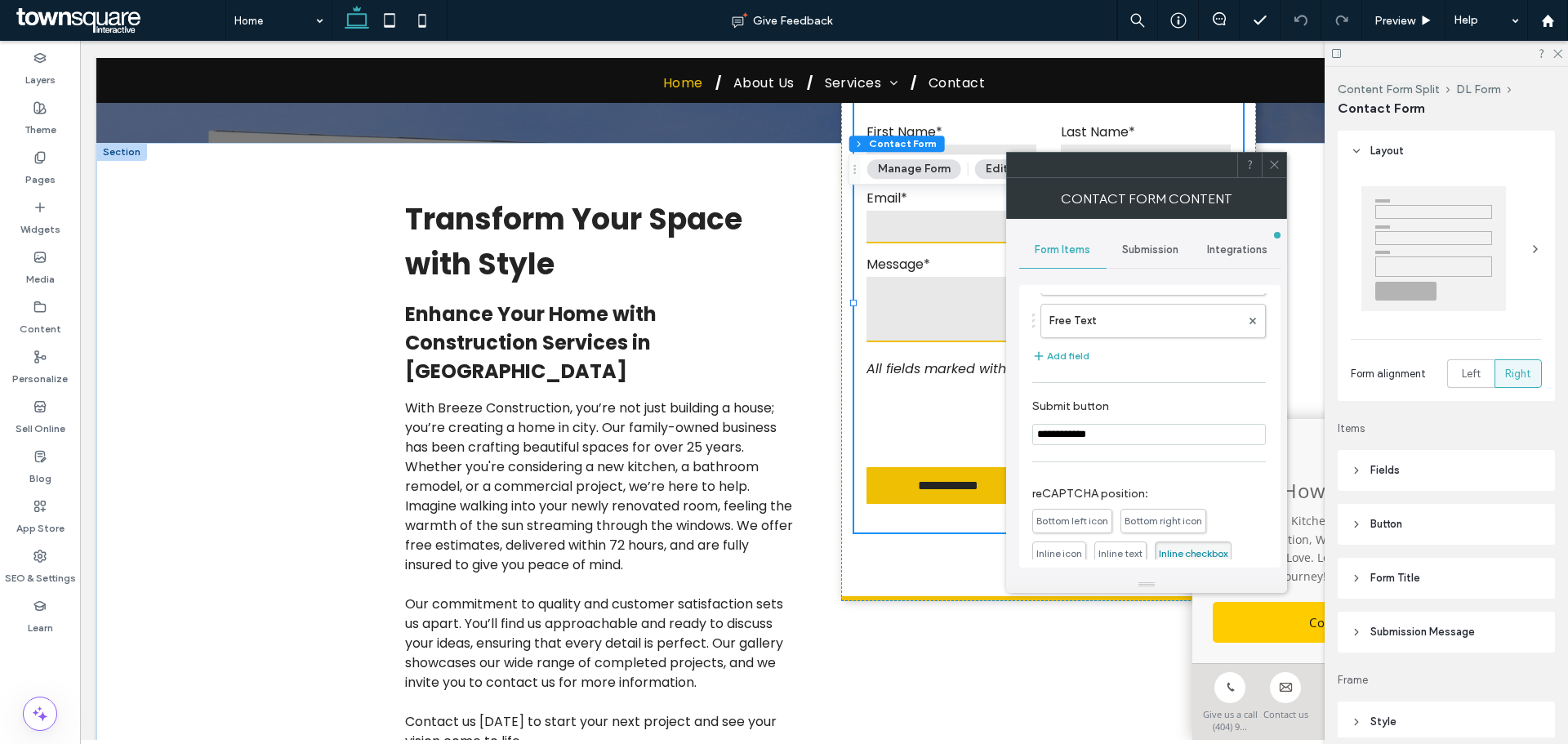
scroll to position [200, 0]
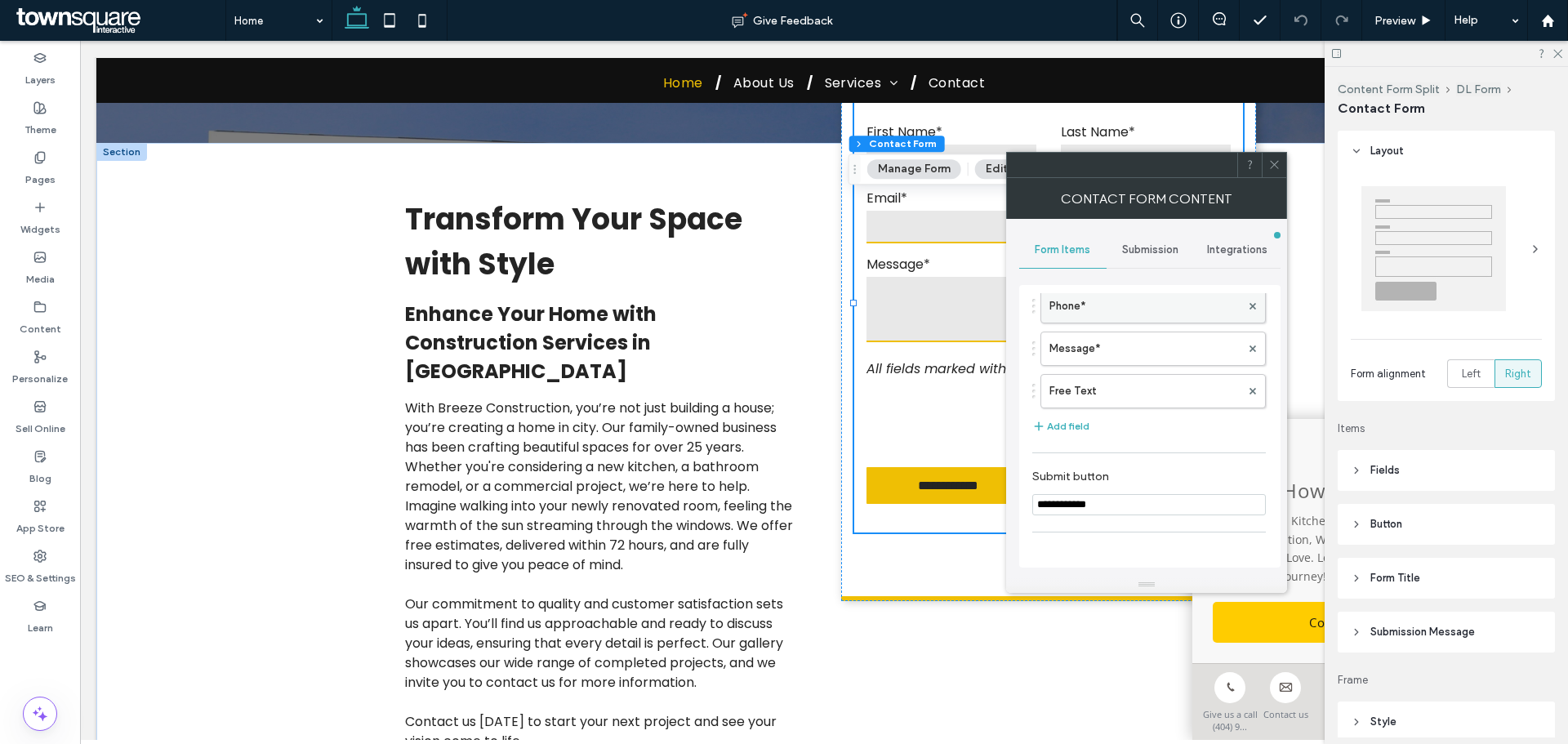
click at [1097, 317] on label "Phone*" at bounding box center [1145, 305] width 191 height 33
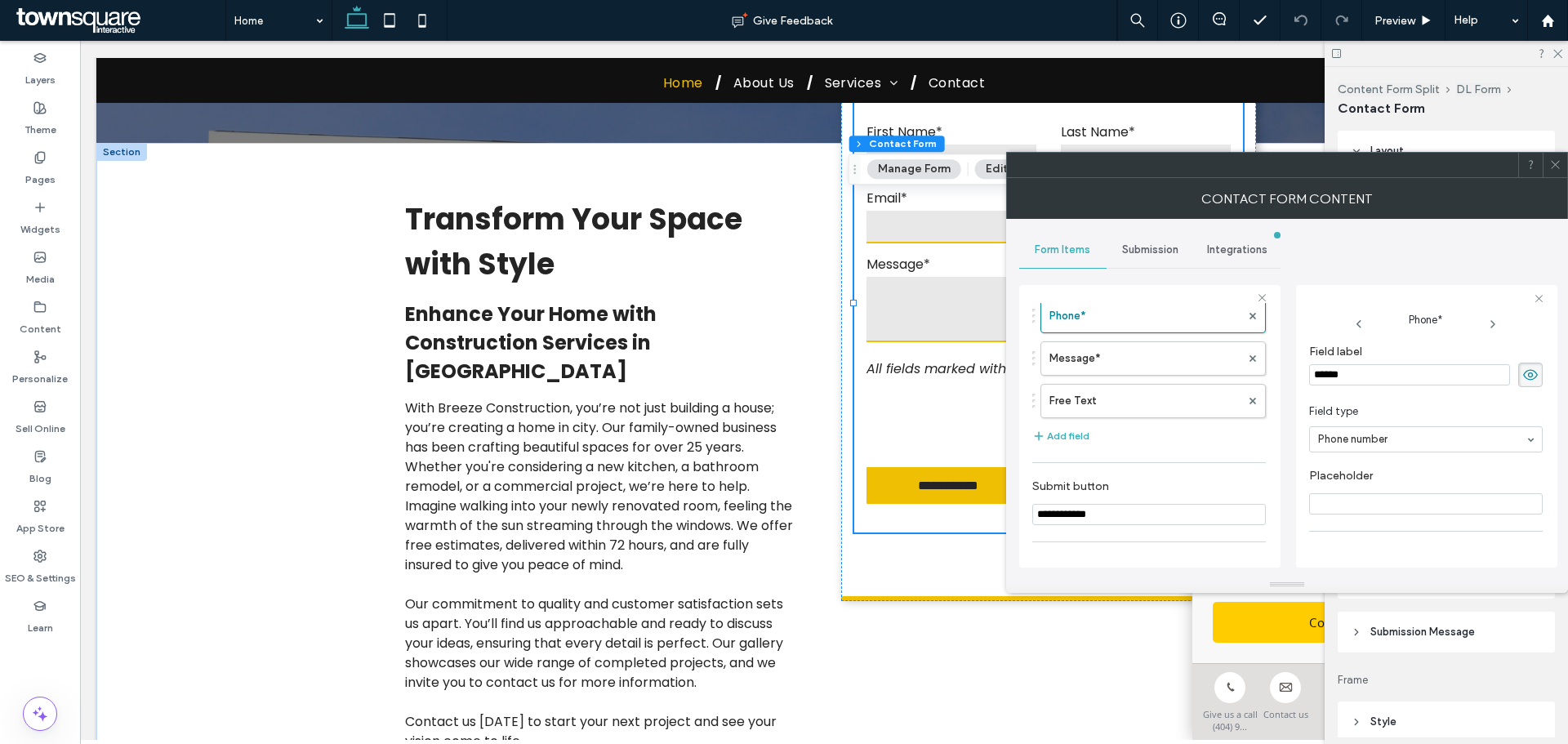
scroll to position [114, 0]
click at [1557, 173] on span at bounding box center [1555, 165] width 12 height 25
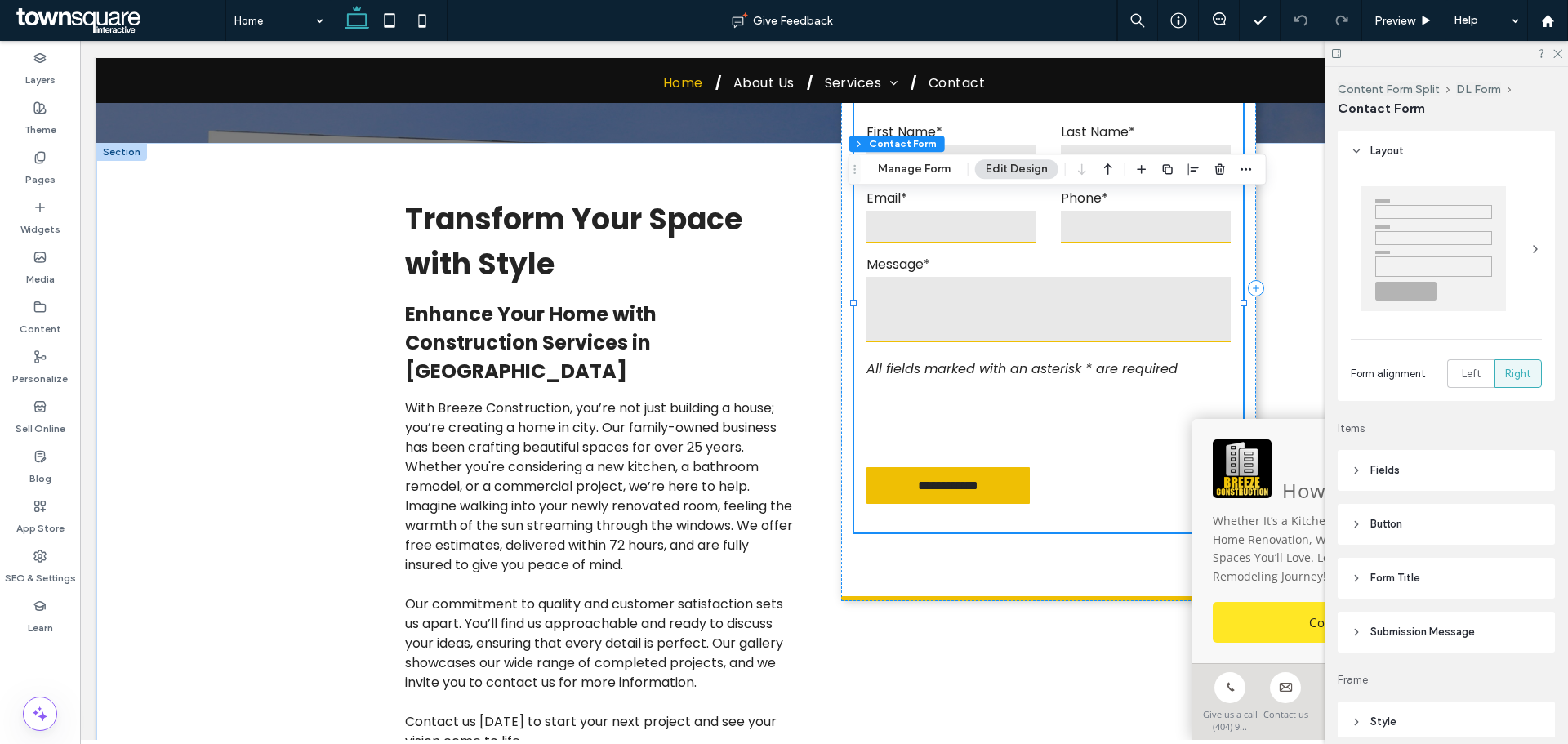
click at [1262, 608] on link "Contact us" at bounding box center [1348, 622] width 270 height 40
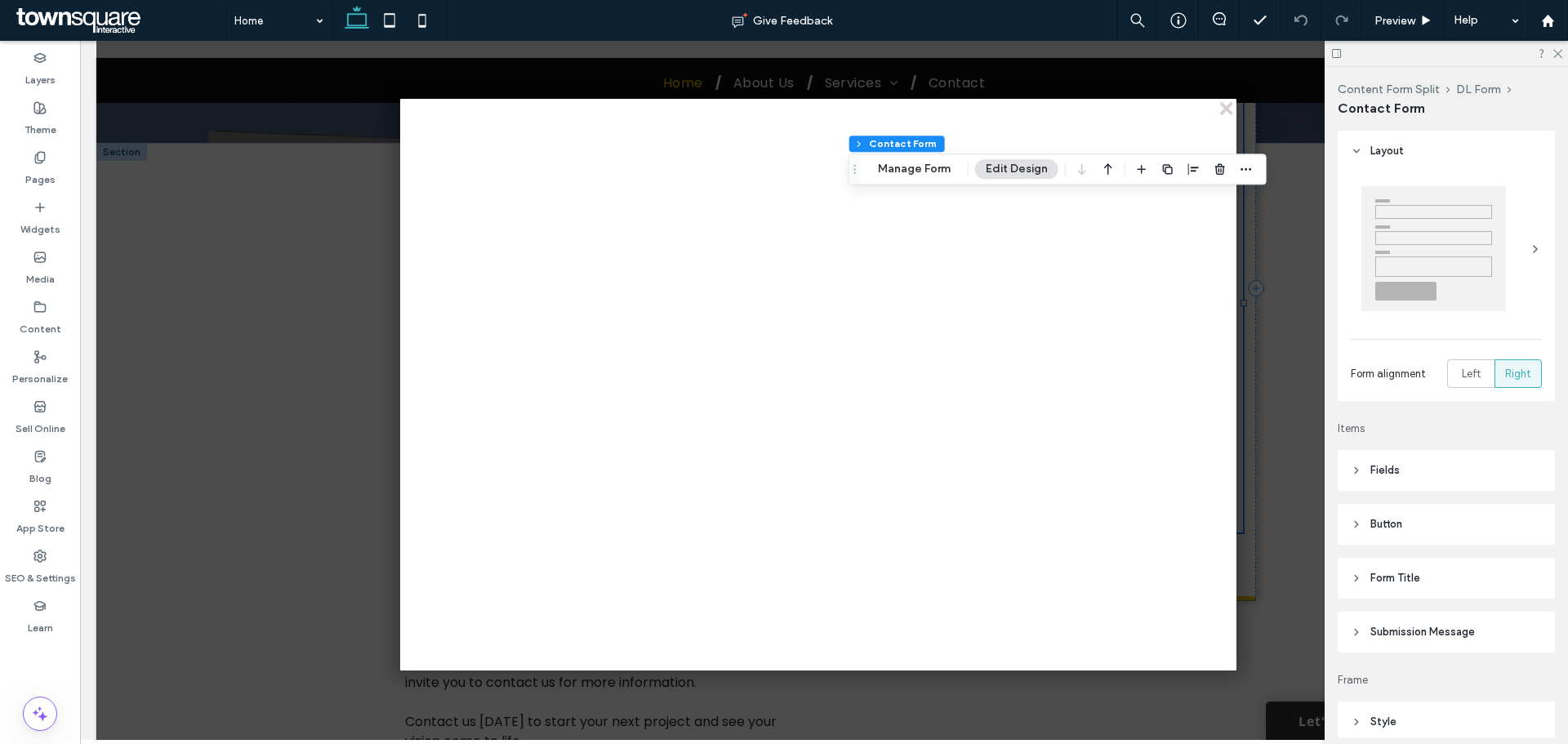
click at [1383, 632] on span "Submission Message" at bounding box center [1423, 632] width 104 height 17
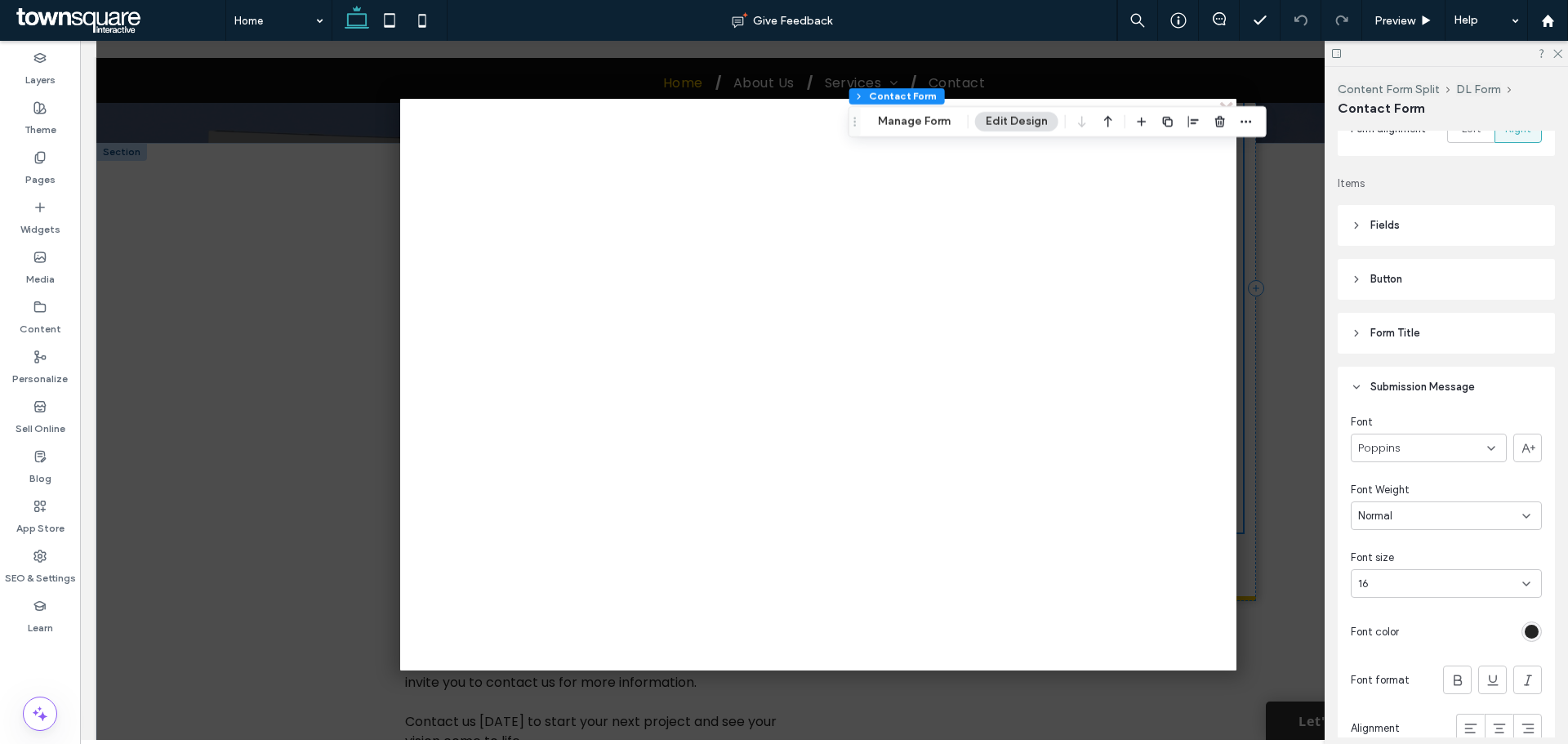
scroll to position [164, 0]
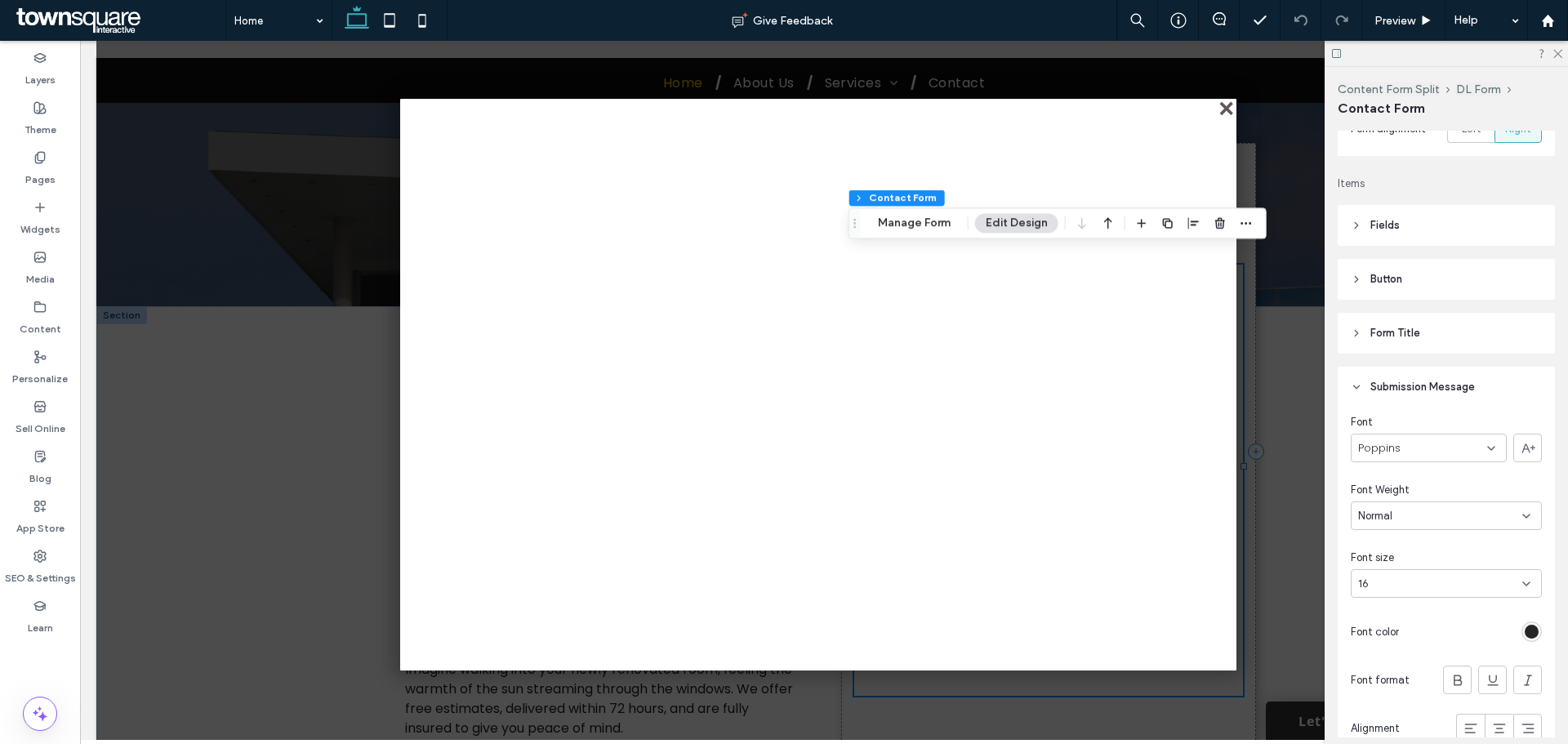
click at [1225, 112] on div "close" at bounding box center [1228, 109] width 12 height 12
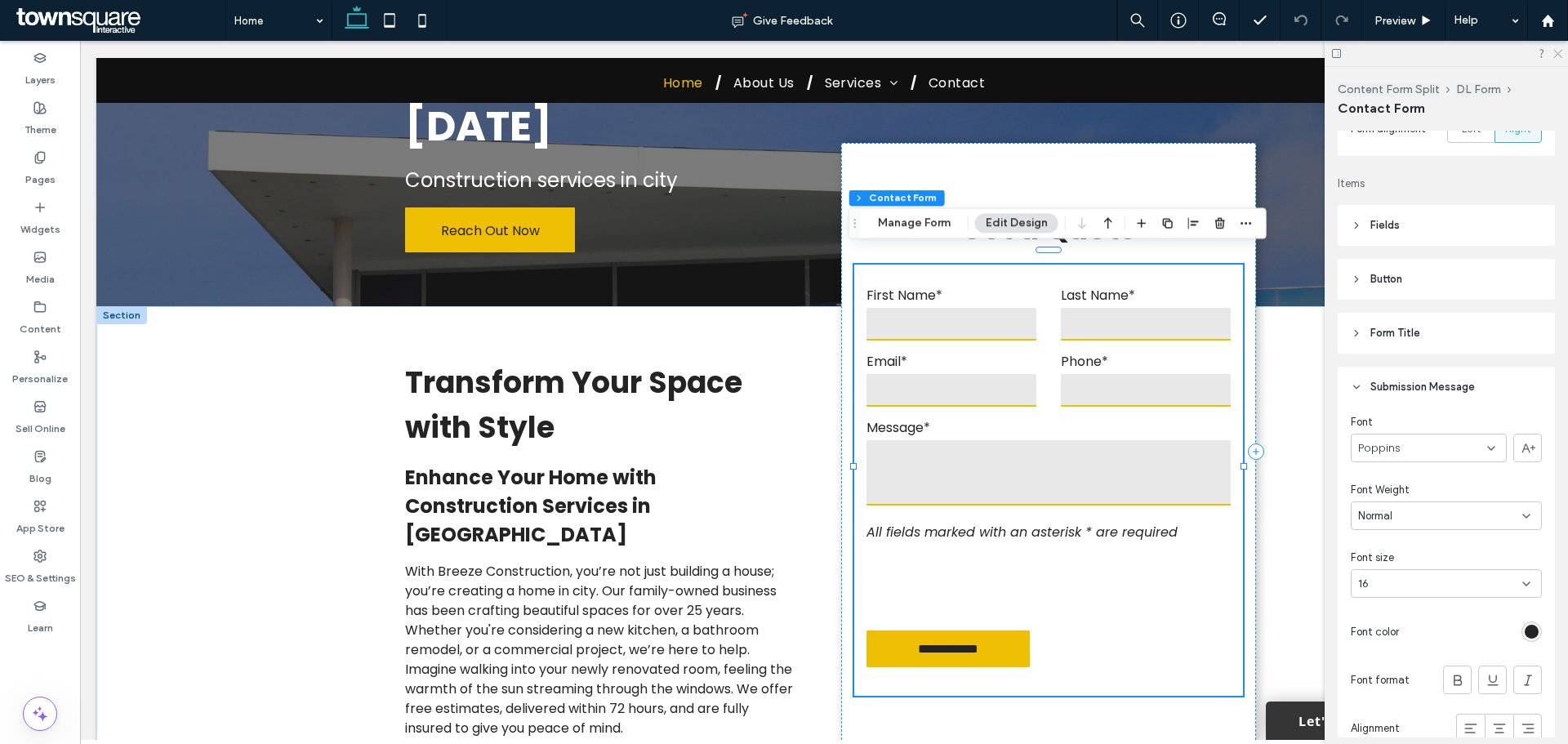
click at [1554, 57] on icon at bounding box center [1557, 52] width 11 height 11
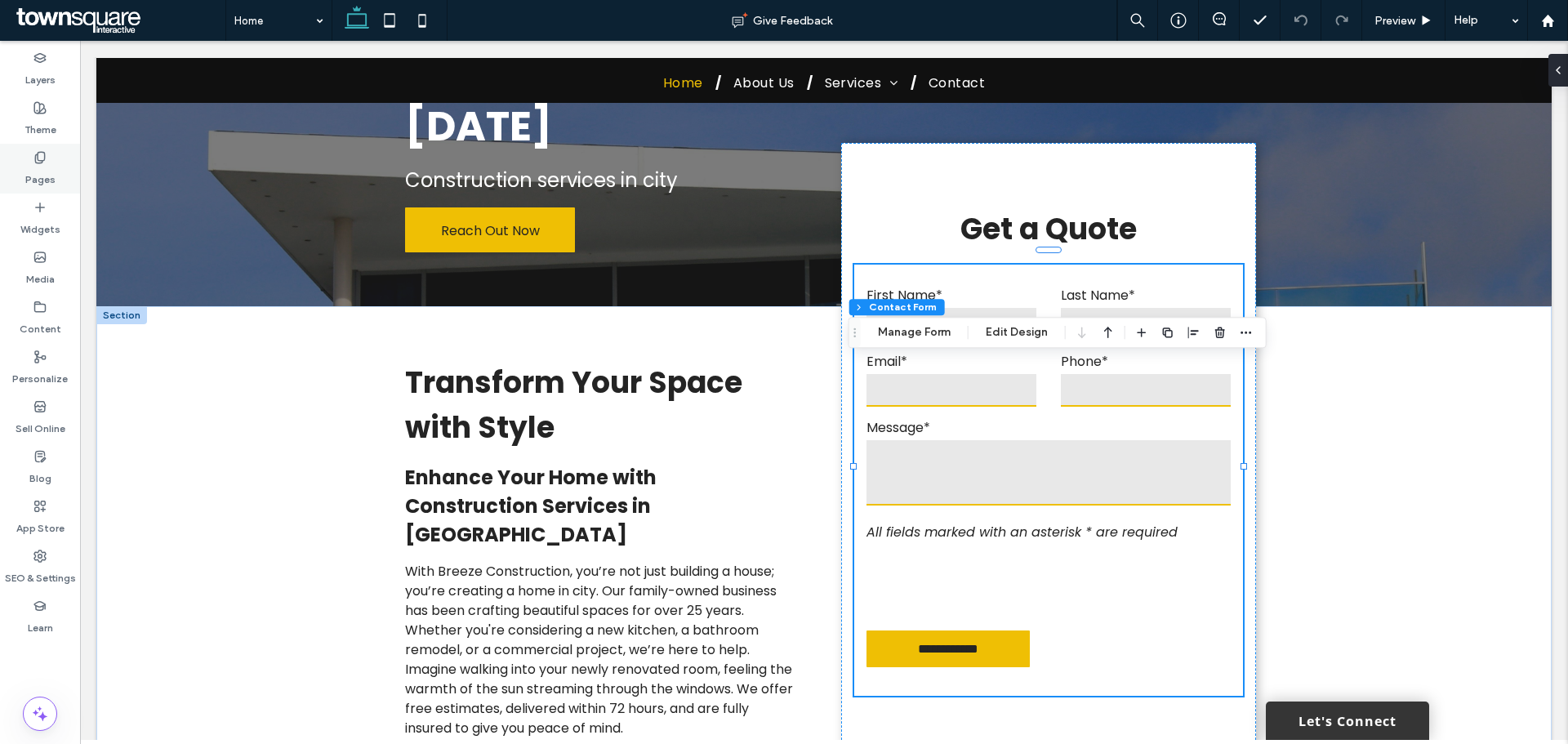
click at [26, 159] on div "Pages" at bounding box center [39, 169] width 80 height 50
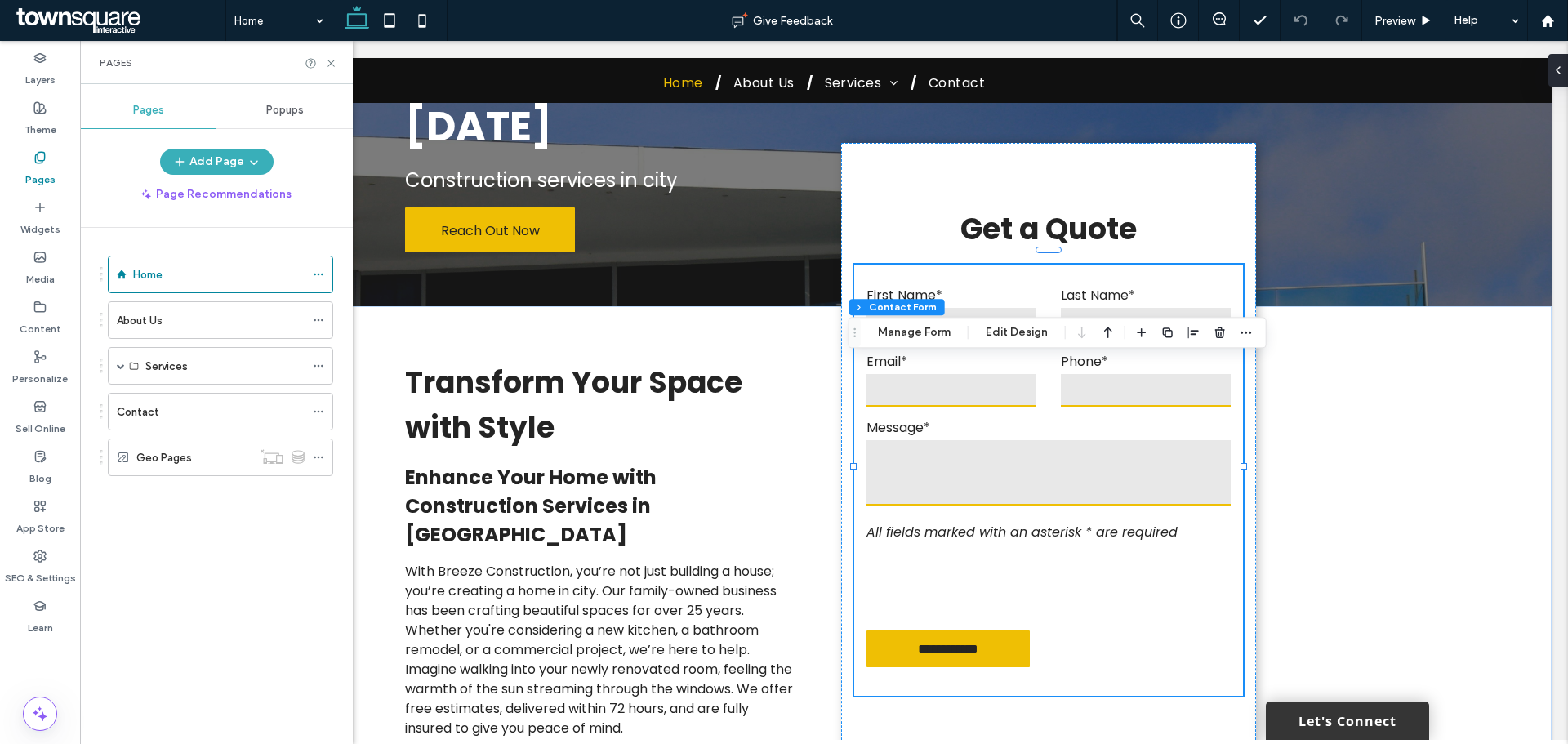
click at [169, 403] on div "Contact" at bounding box center [211, 411] width 188 height 17
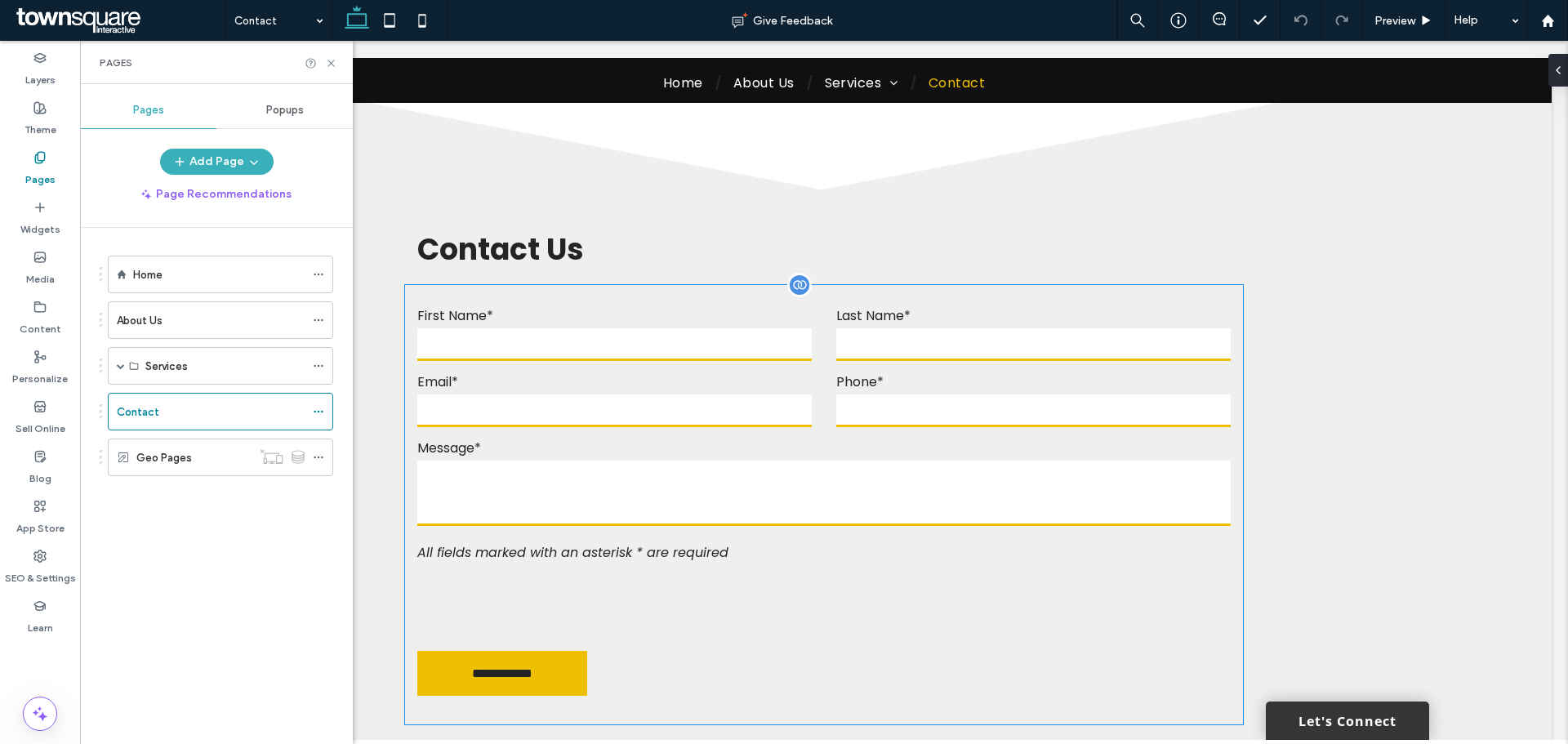
scroll to position [981, 0]
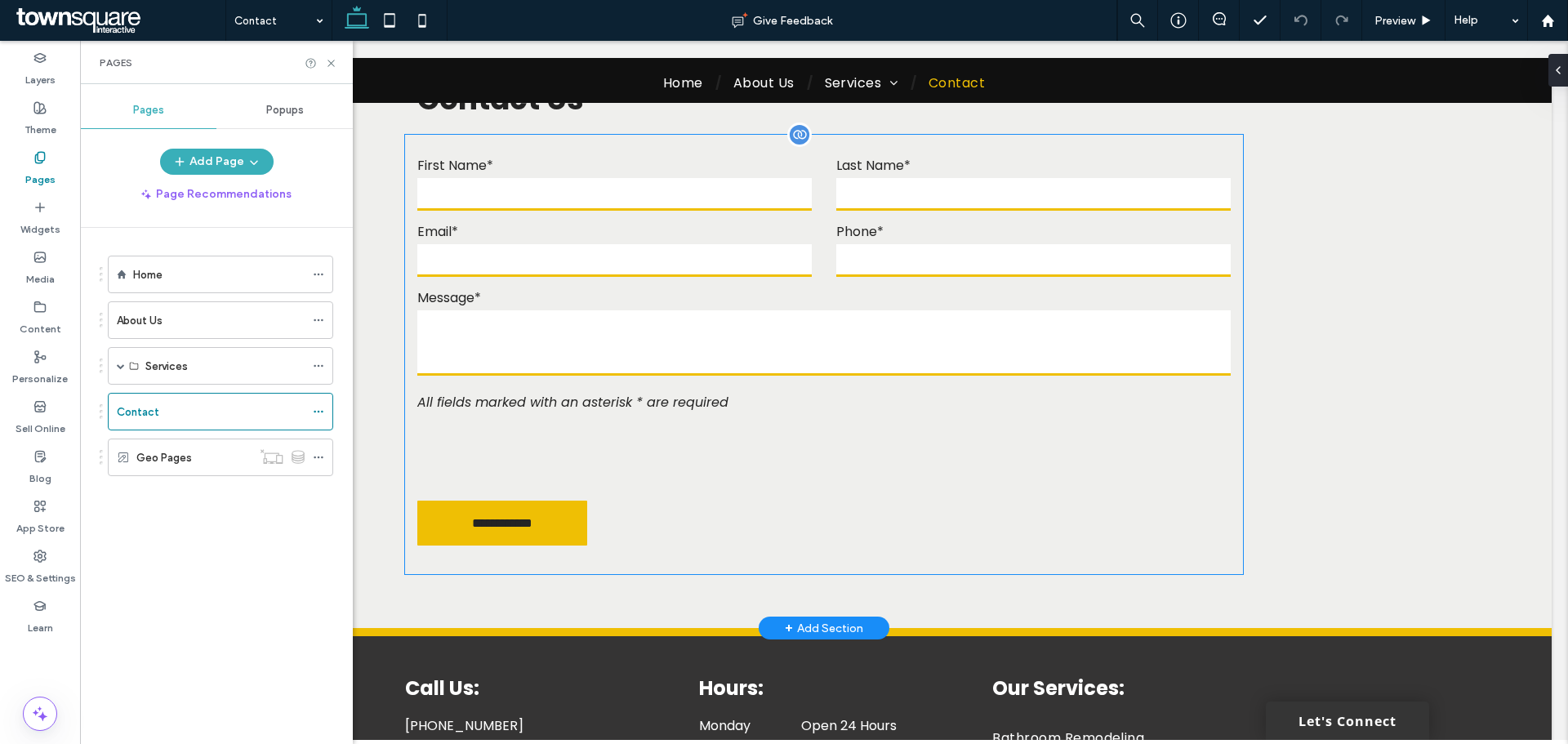
click at [794, 430] on div at bounding box center [824, 452] width 838 height 64
click at [794, 430] on div "**********" at bounding box center [824, 355] width 838 height 440
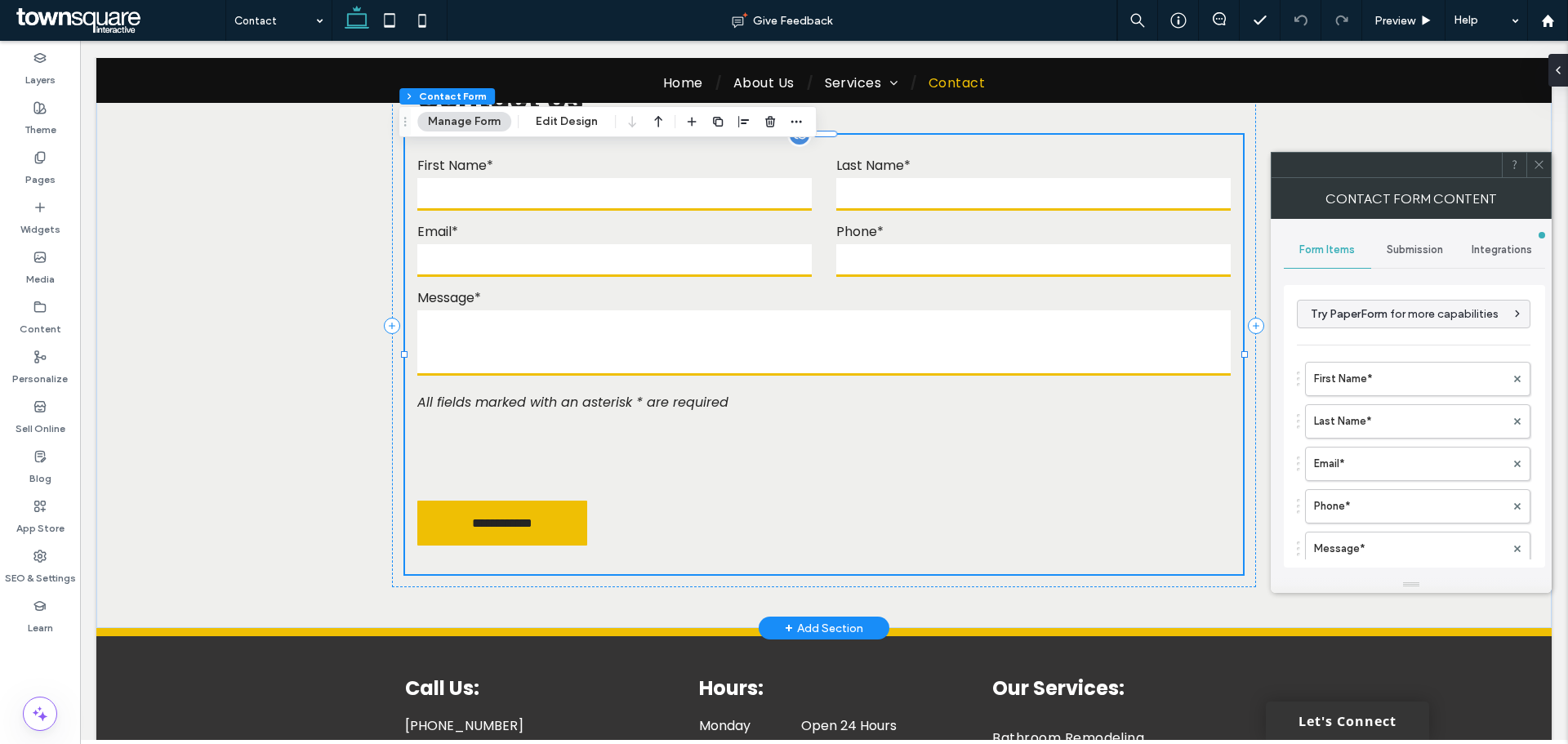
type input "**********"
click at [1440, 254] on span "Submission" at bounding box center [1414, 249] width 56 height 13
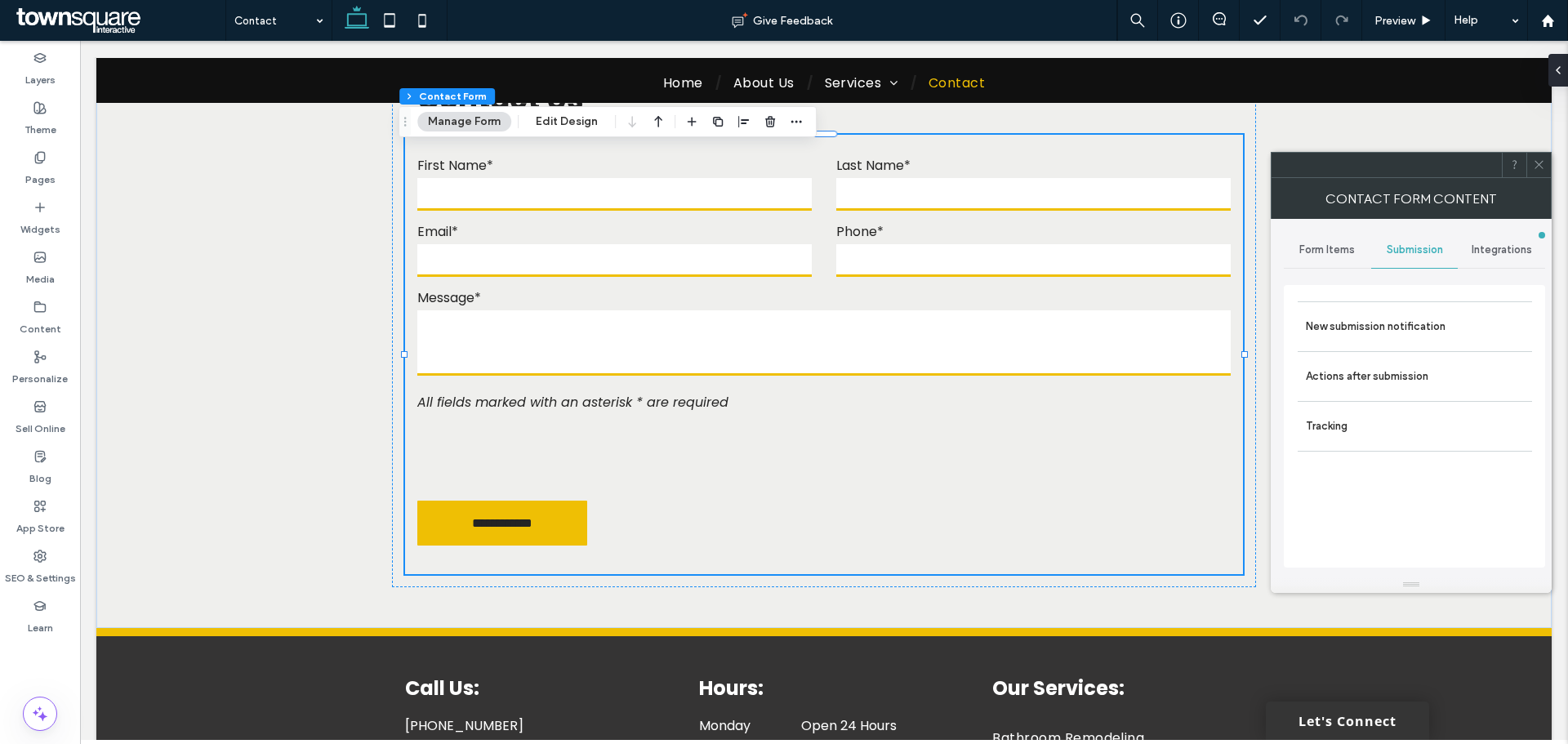
click at [1538, 166] on use at bounding box center [1538, 165] width 8 height 8
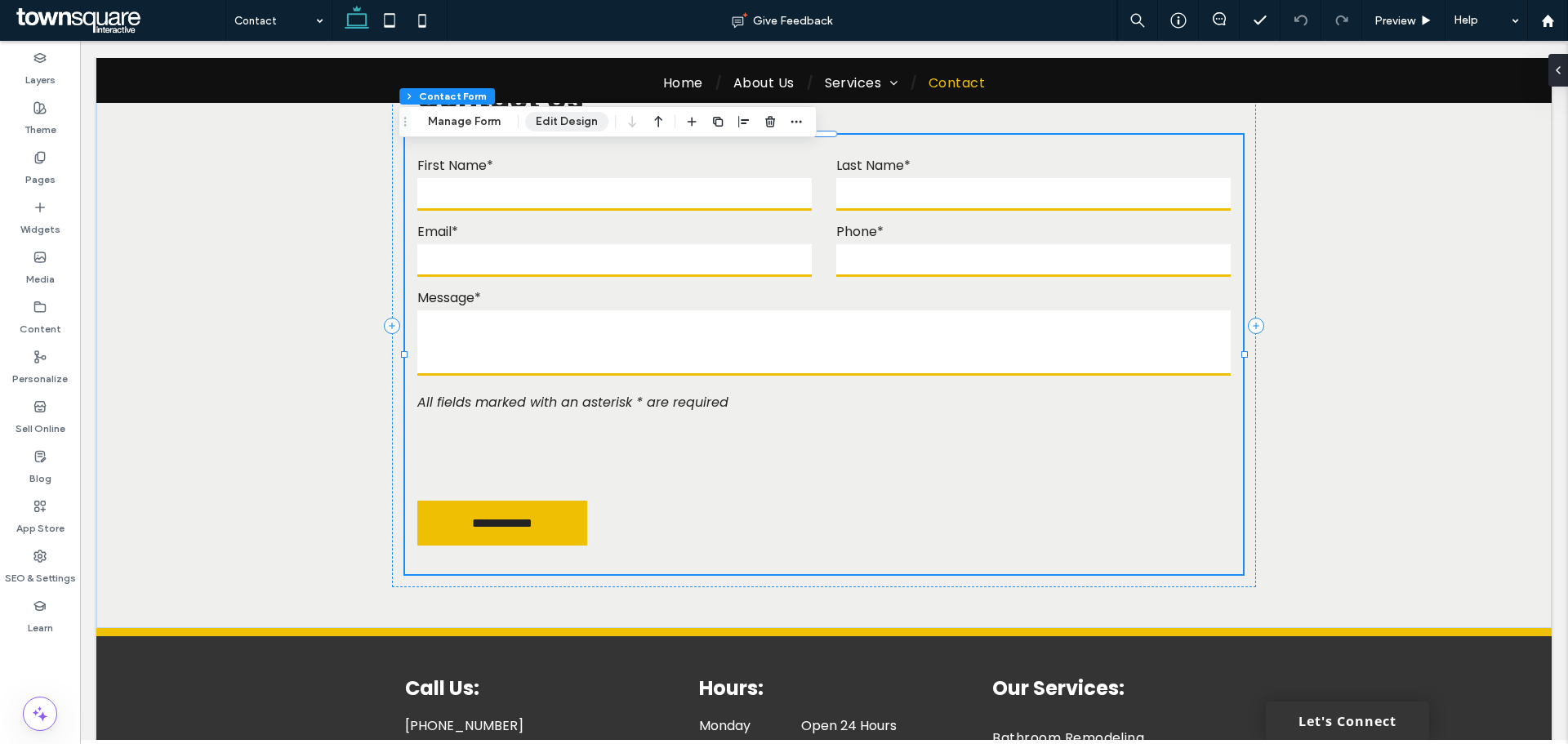
click at [566, 118] on button "Edit Design" at bounding box center [567, 122] width 84 height 20
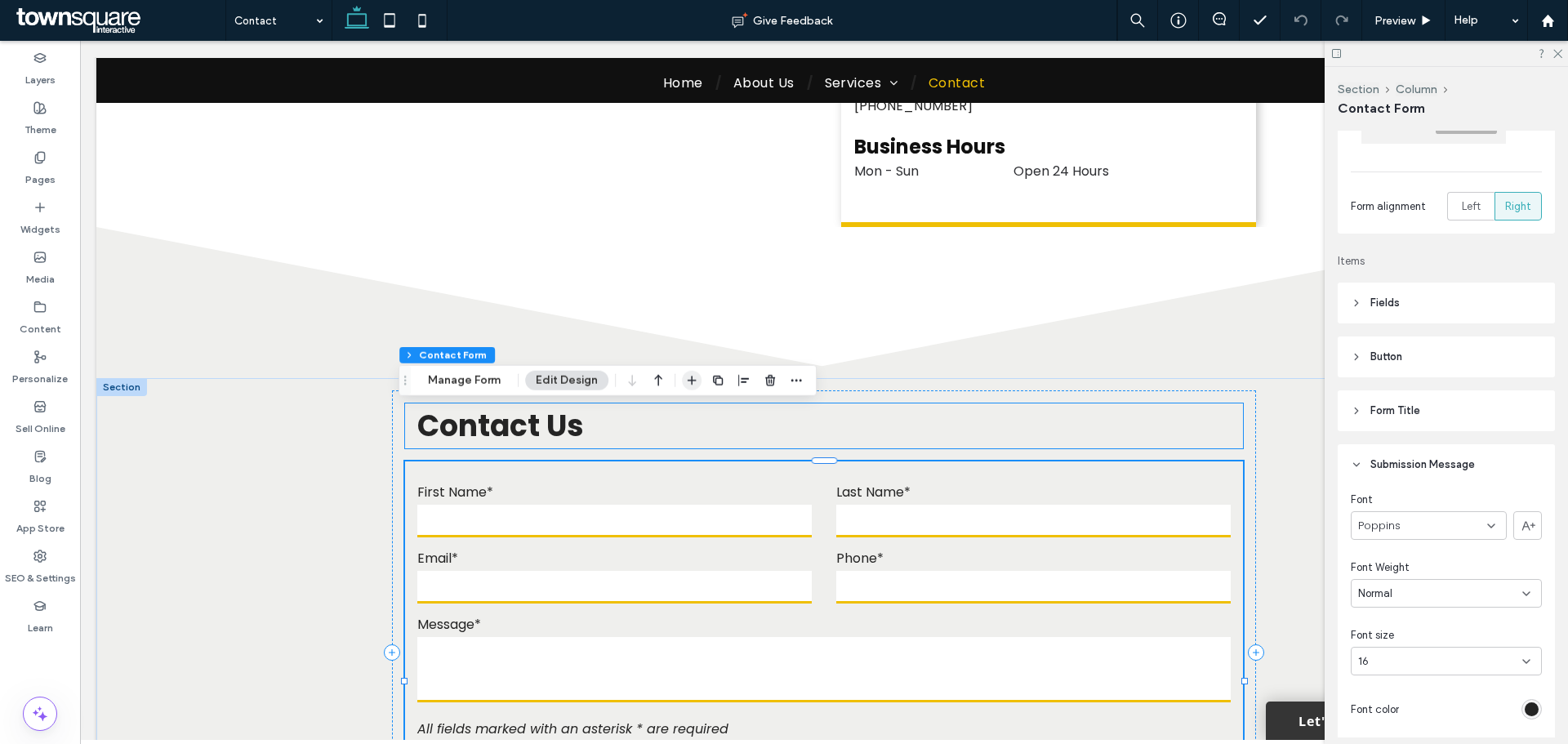
scroll to position [164, 0]
click at [1561, 51] on use at bounding box center [1558, 54] width 9 height 9
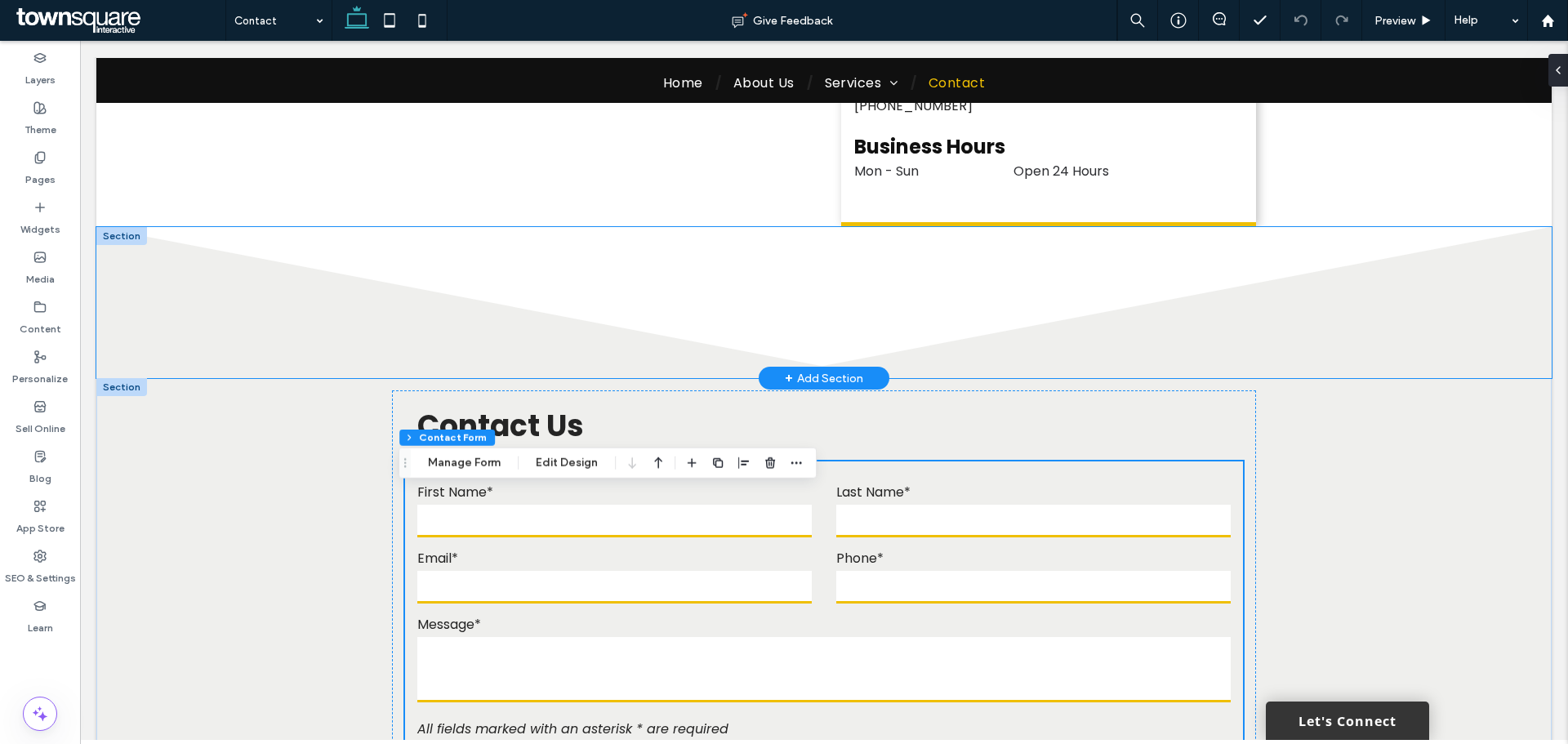
scroll to position [408, 0]
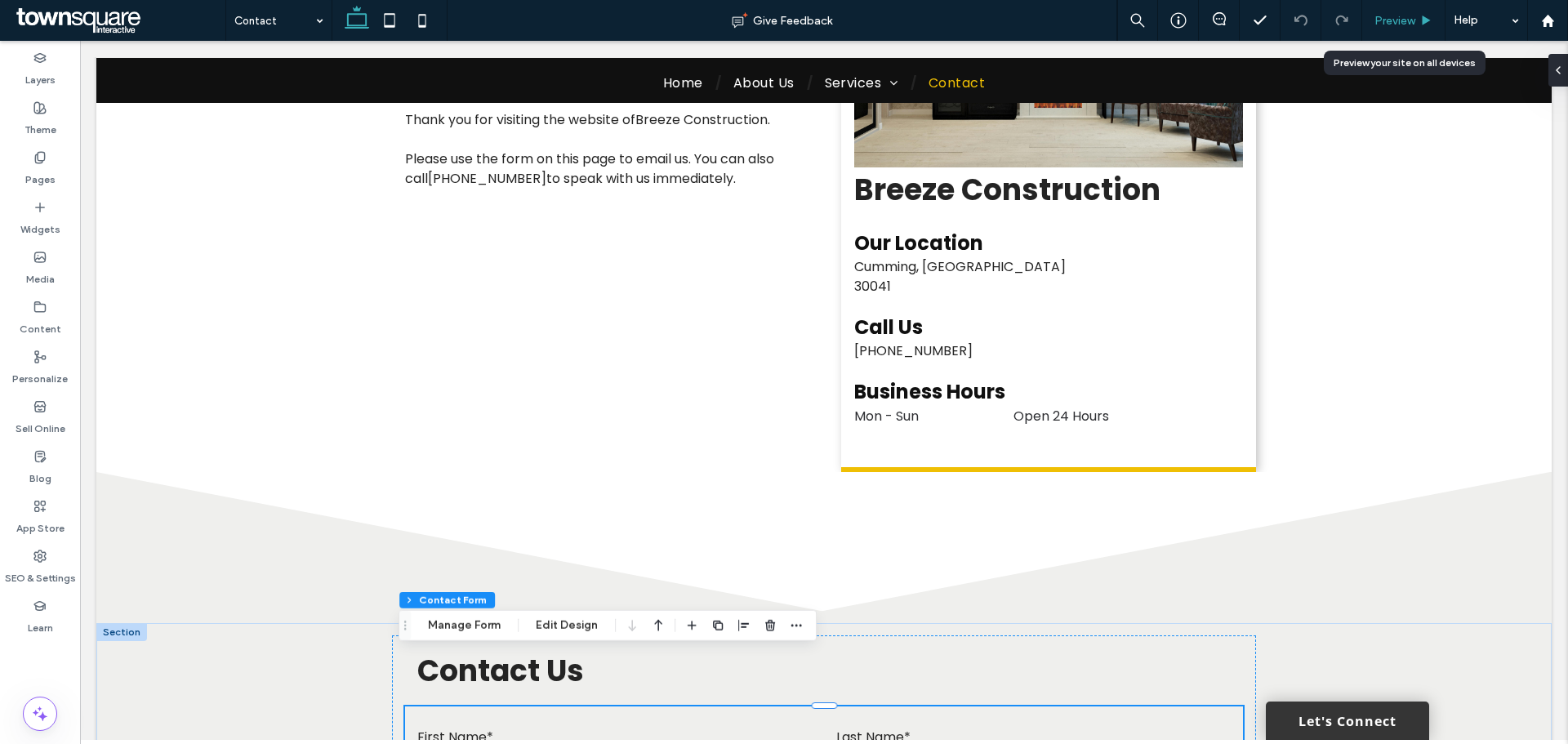
click at [1387, 22] on span "Preview" at bounding box center [1395, 21] width 40 height 14
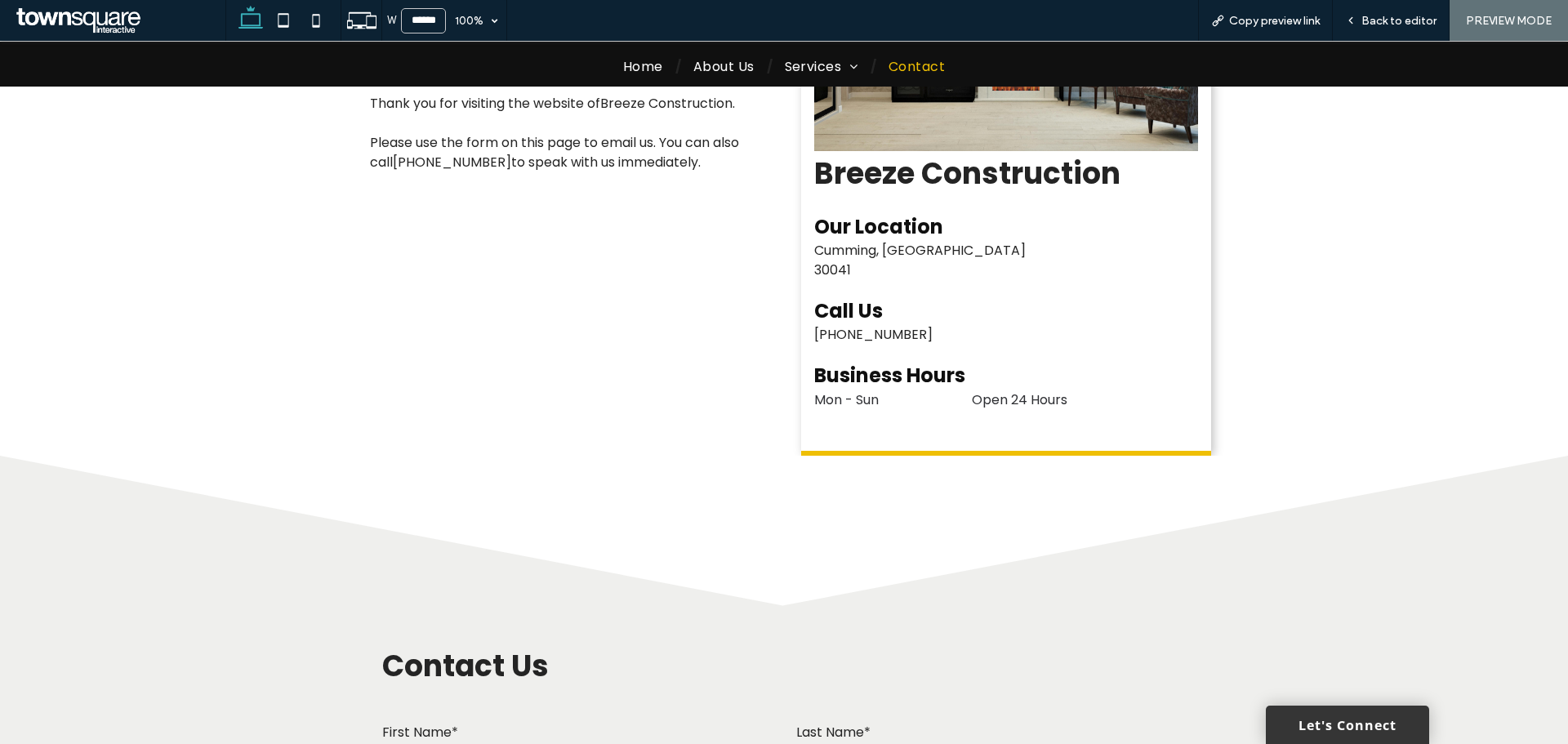
scroll to position [392, 0]
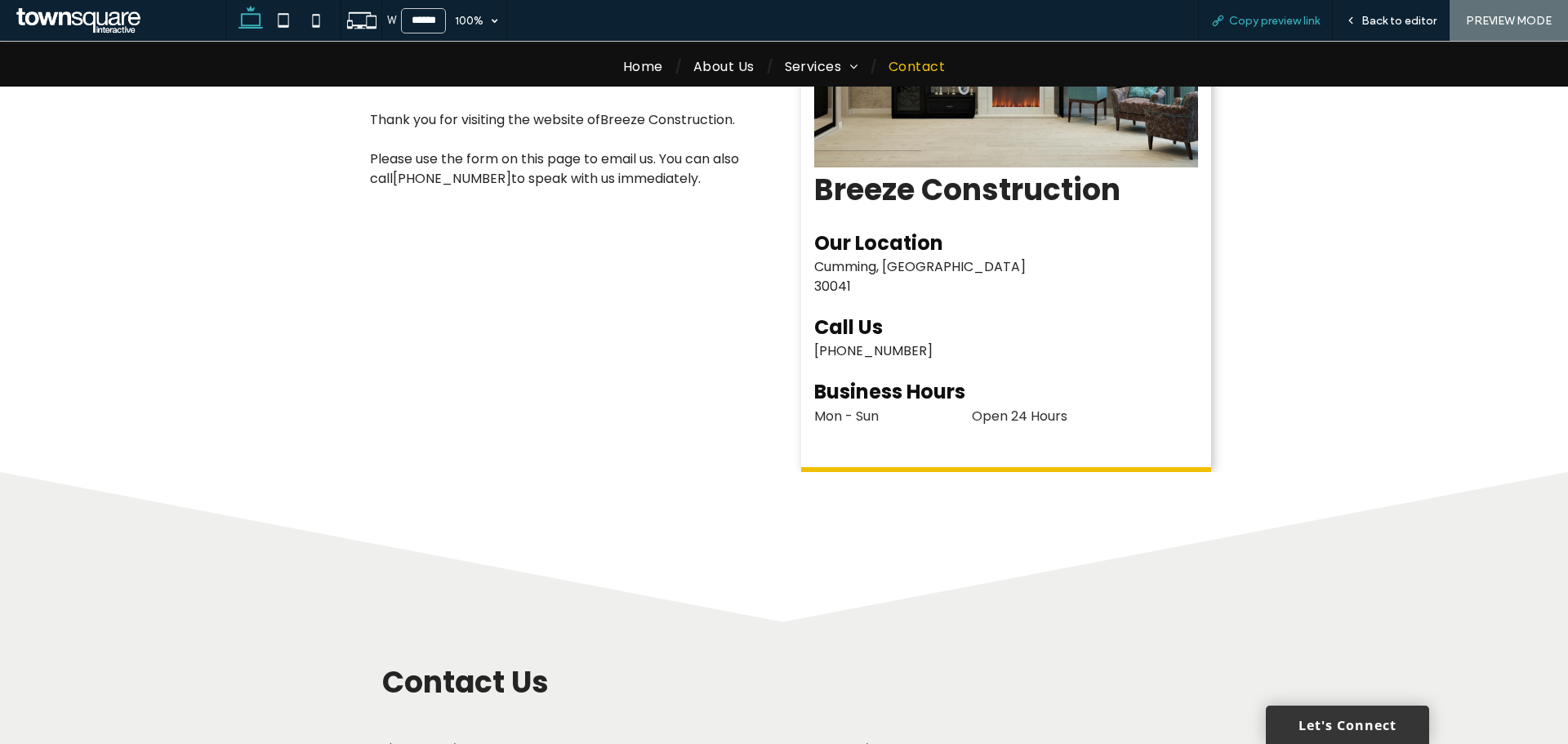
click at [1232, 23] on span "Copy preview link" at bounding box center [1274, 21] width 91 height 14
click at [310, 8] on icon at bounding box center [315, 20] width 33 height 33
type input "*****"
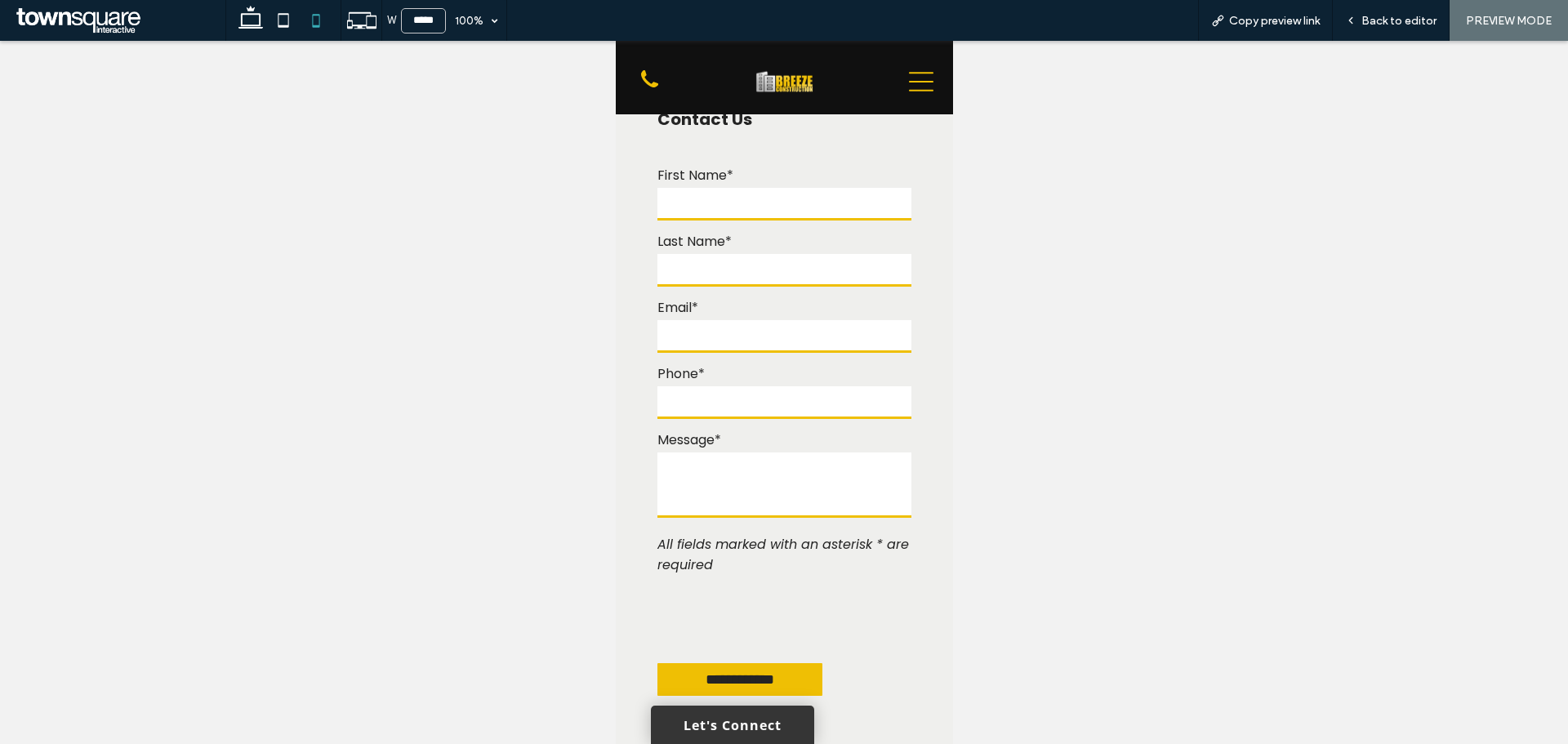
click at [803, 79] on img at bounding box center [784, 82] width 58 height 22
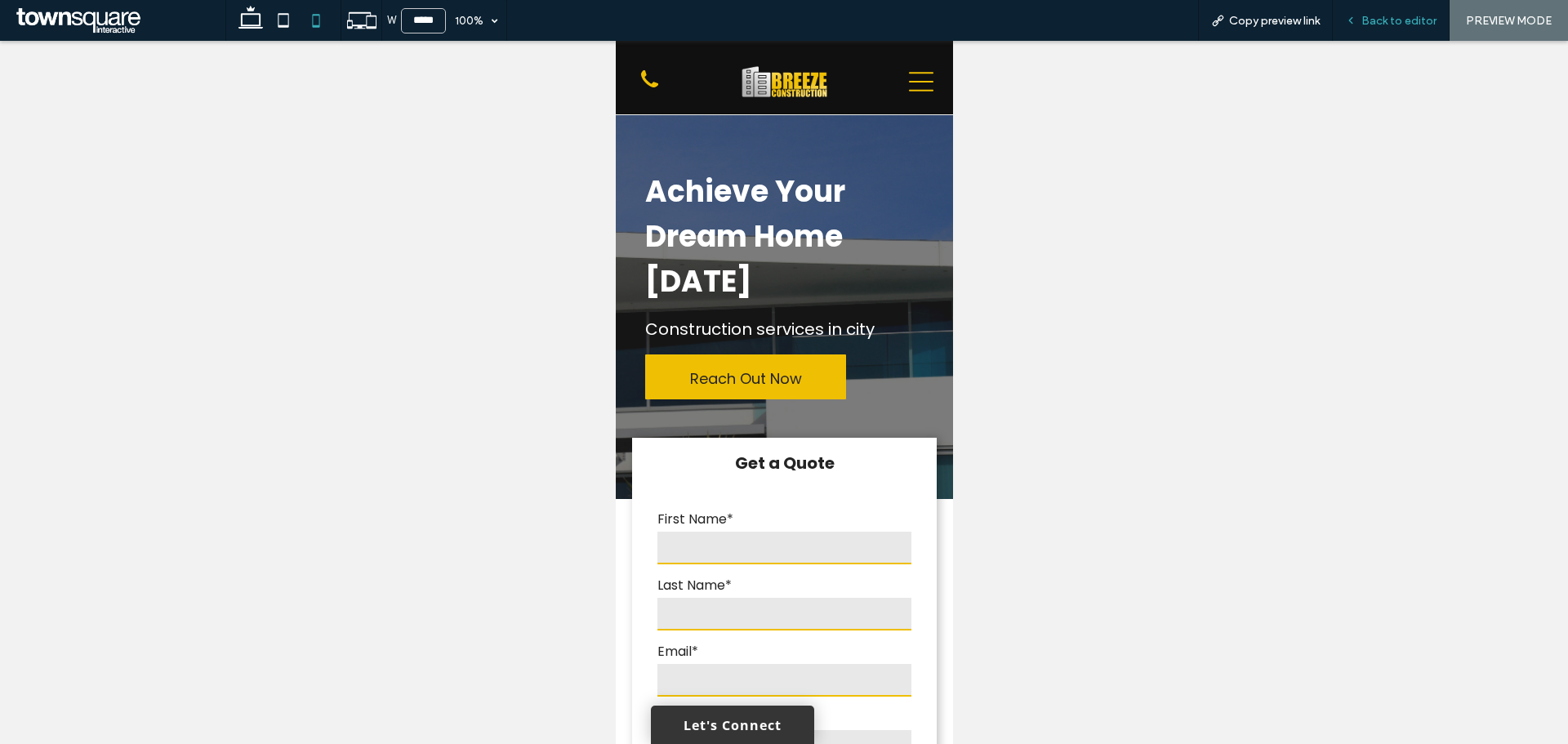
click at [1367, 16] on div "Back to editor" at bounding box center [1392, 21] width 116 height 14
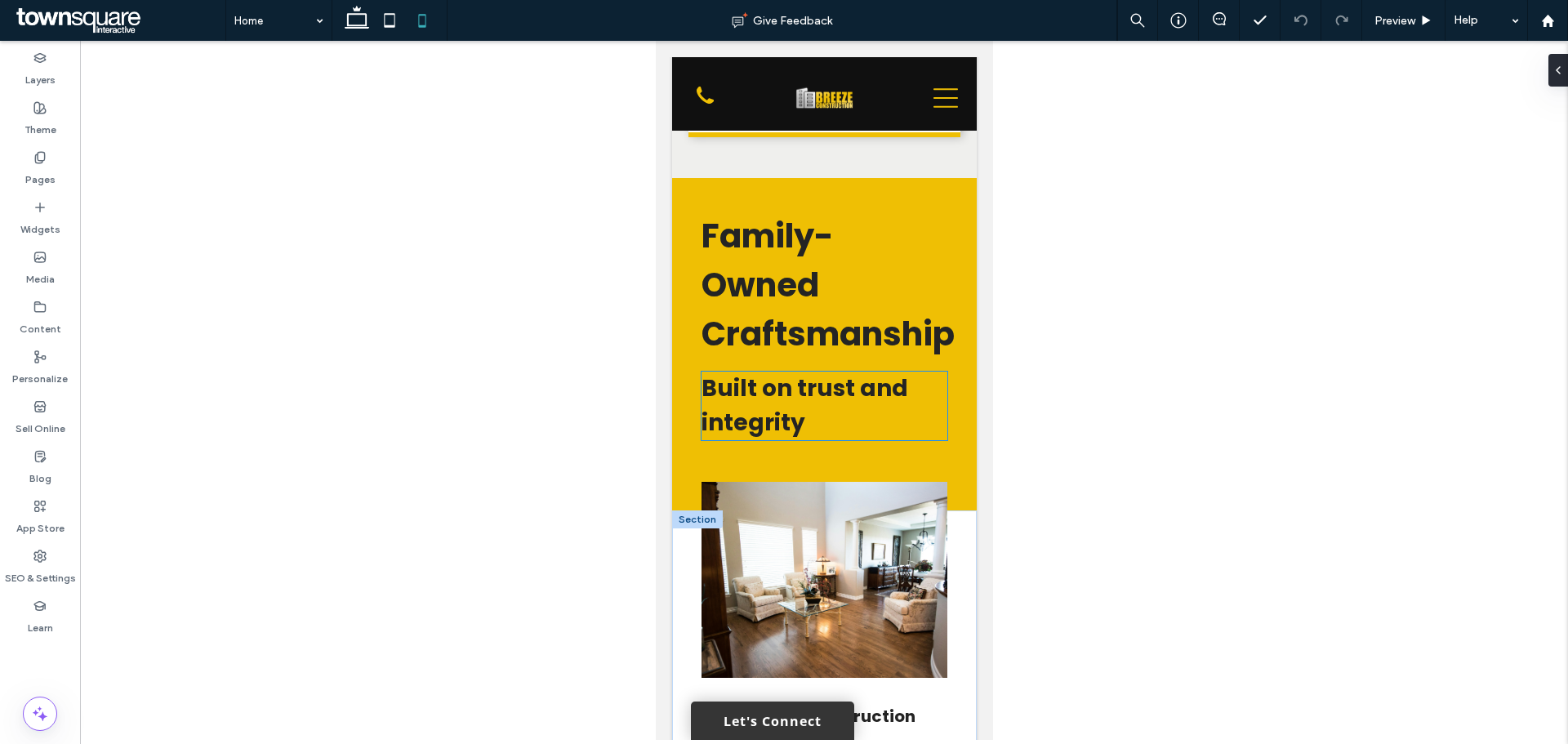
scroll to position [3268, 0]
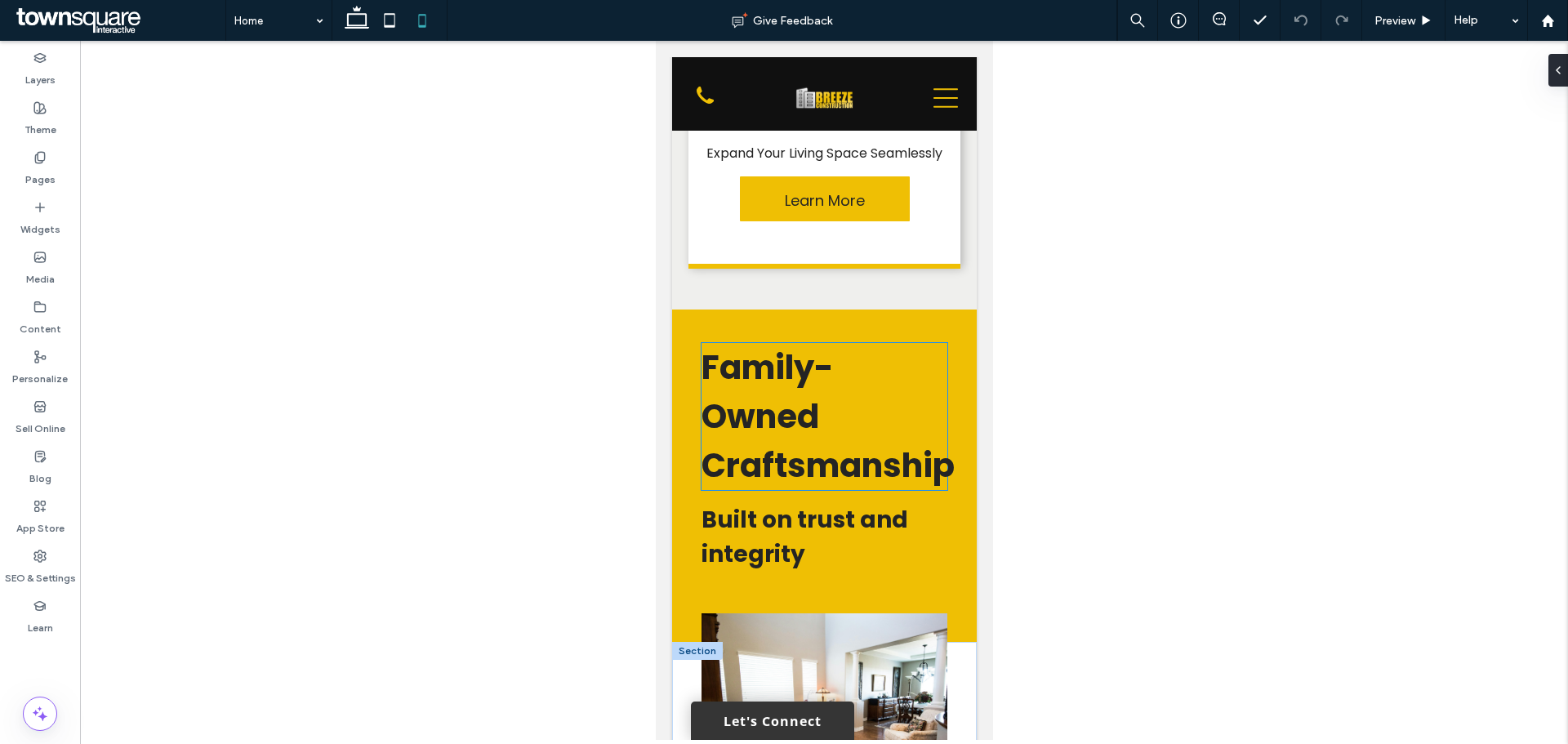
click at [742, 404] on span "Family-Owned Craftsmanship" at bounding box center [827, 417] width 253 height 144
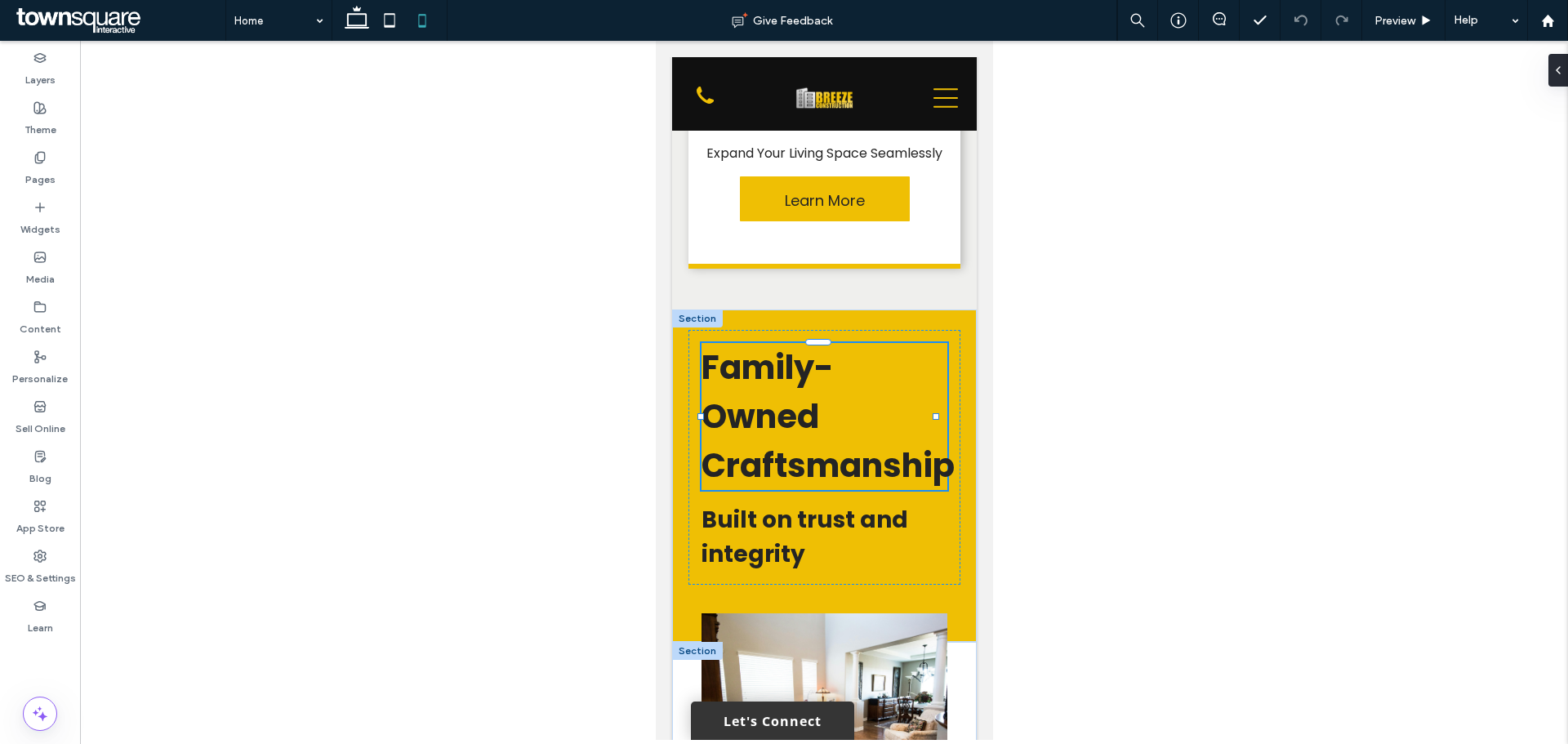
click at [742, 404] on div "Family-Owned Craftsmanship" at bounding box center [823, 416] width 245 height 147
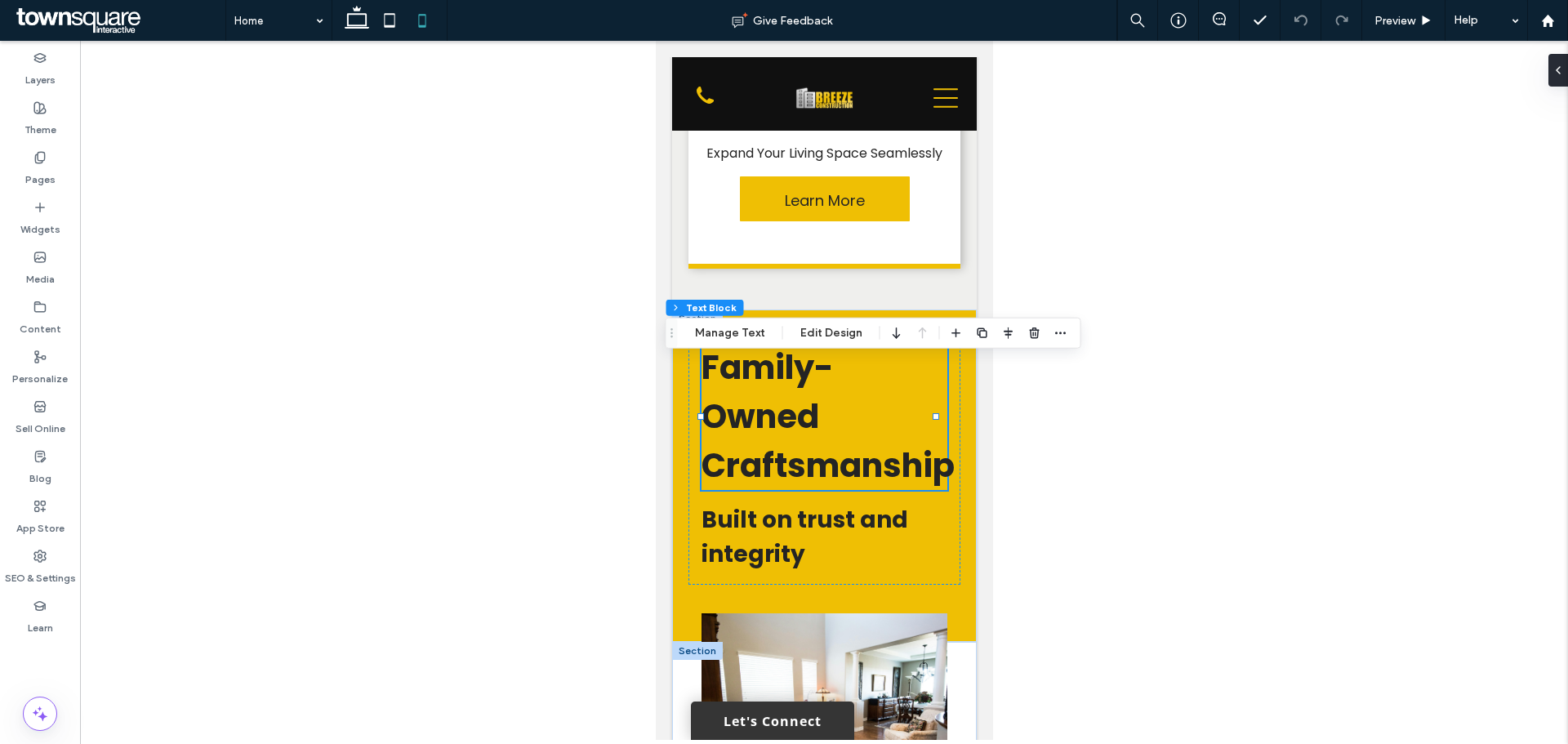
click at [742, 404] on span "Family-Owned Craftsmanship" at bounding box center [827, 417] width 253 height 144
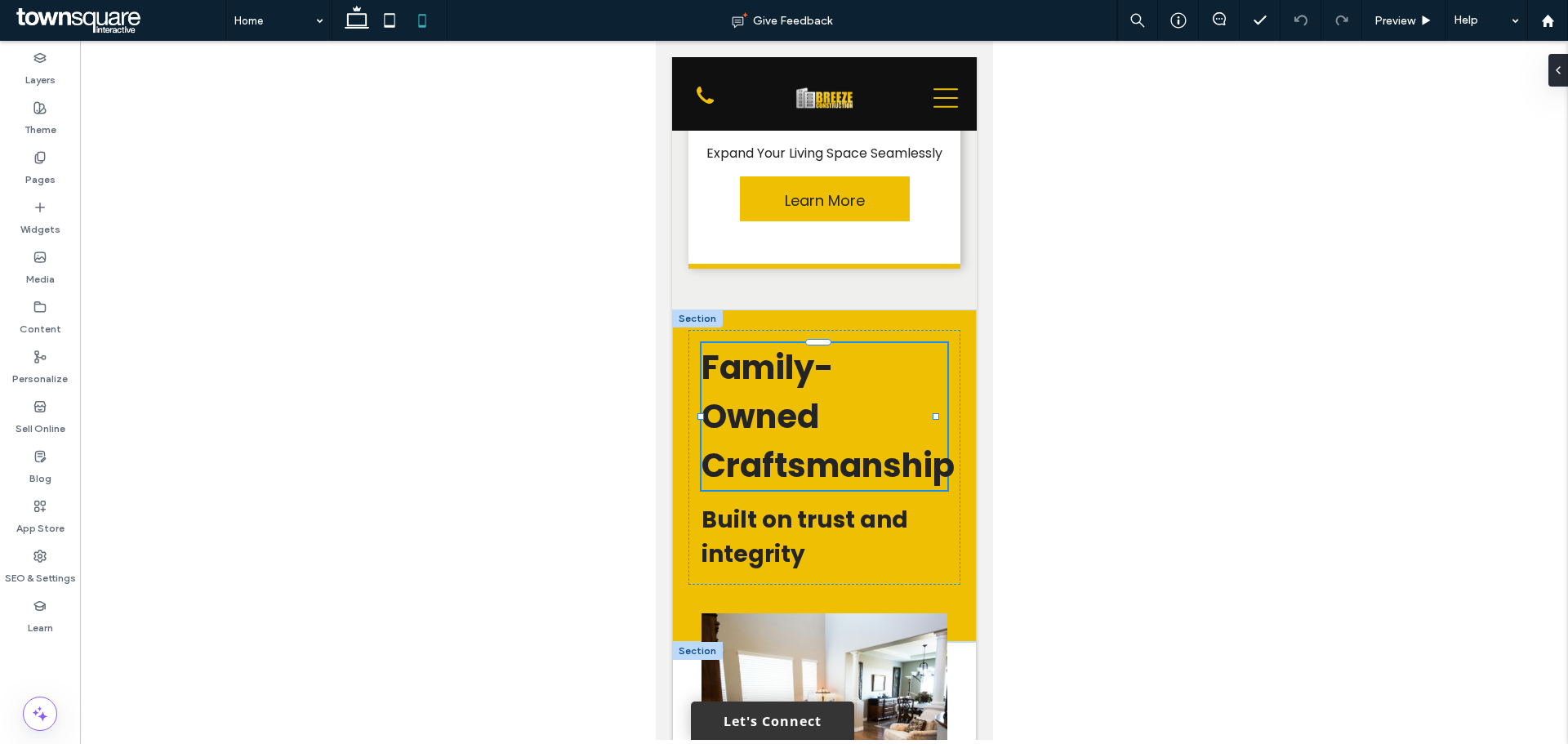
type input "*******"
type input "**"
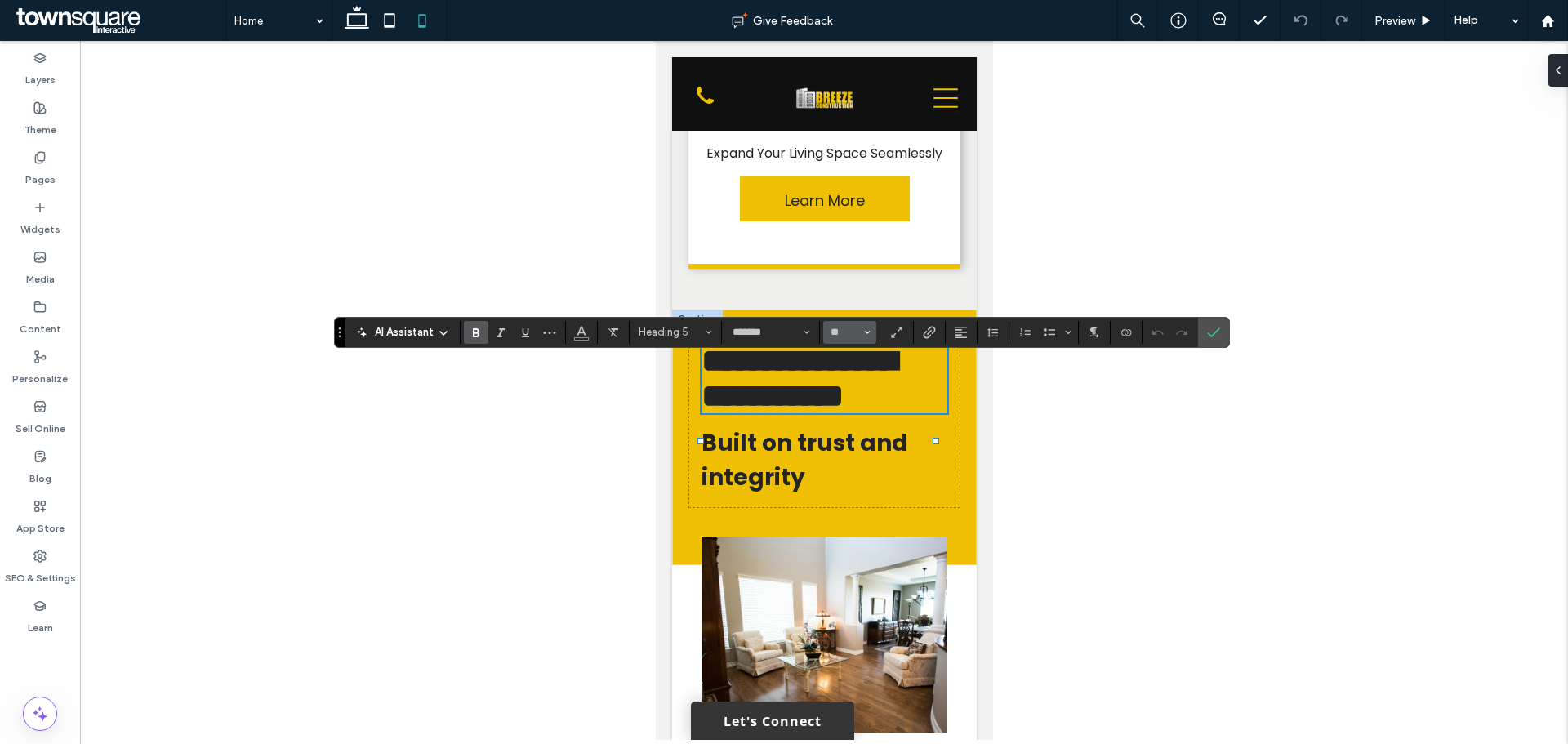
click at [857, 327] on input "**" at bounding box center [845, 332] width 32 height 13
type input "**"
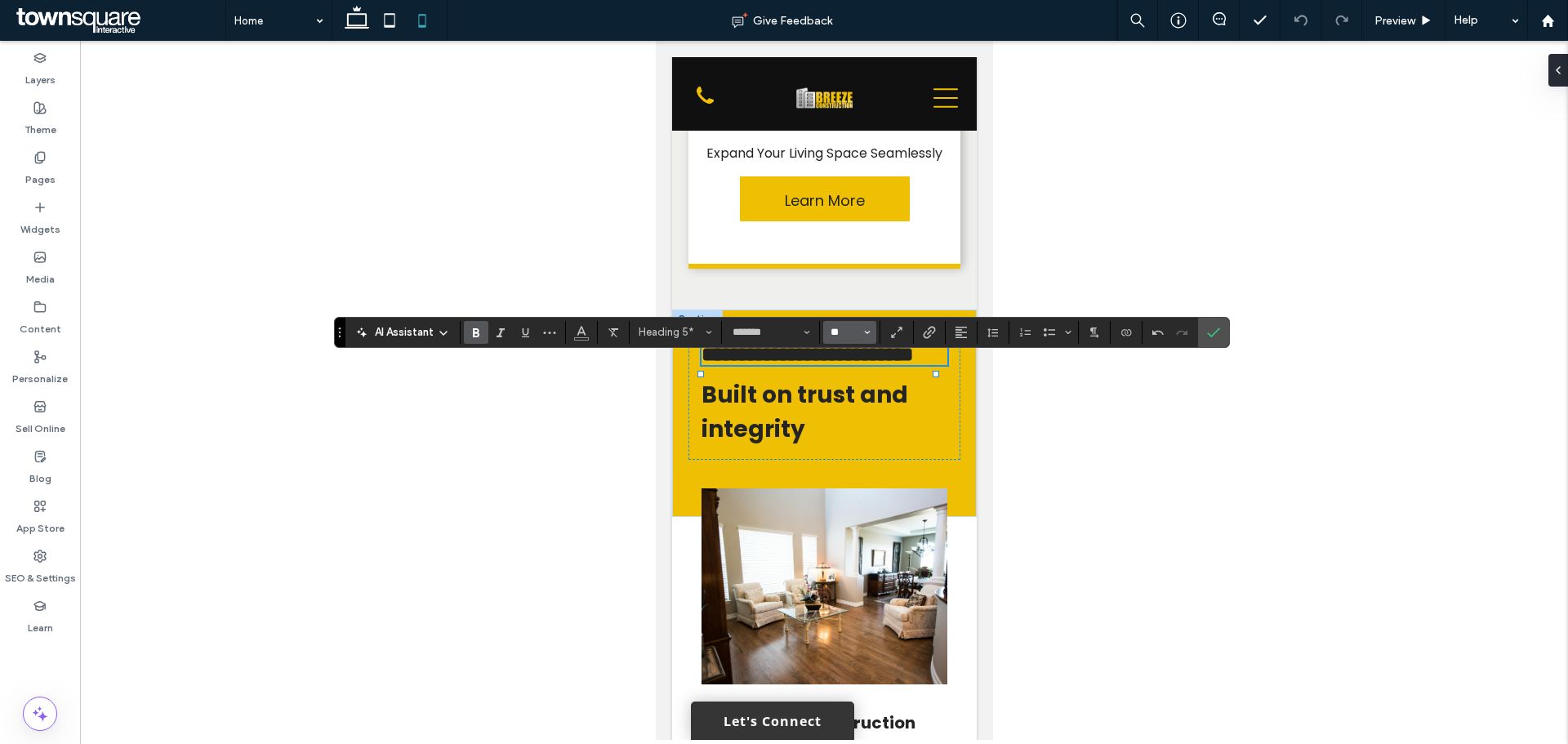
click at [857, 327] on input "**" at bounding box center [845, 332] width 32 height 13
click at [857, 327] on input "Size-input" at bounding box center [845, 332] width 32 height 13
type input "**"
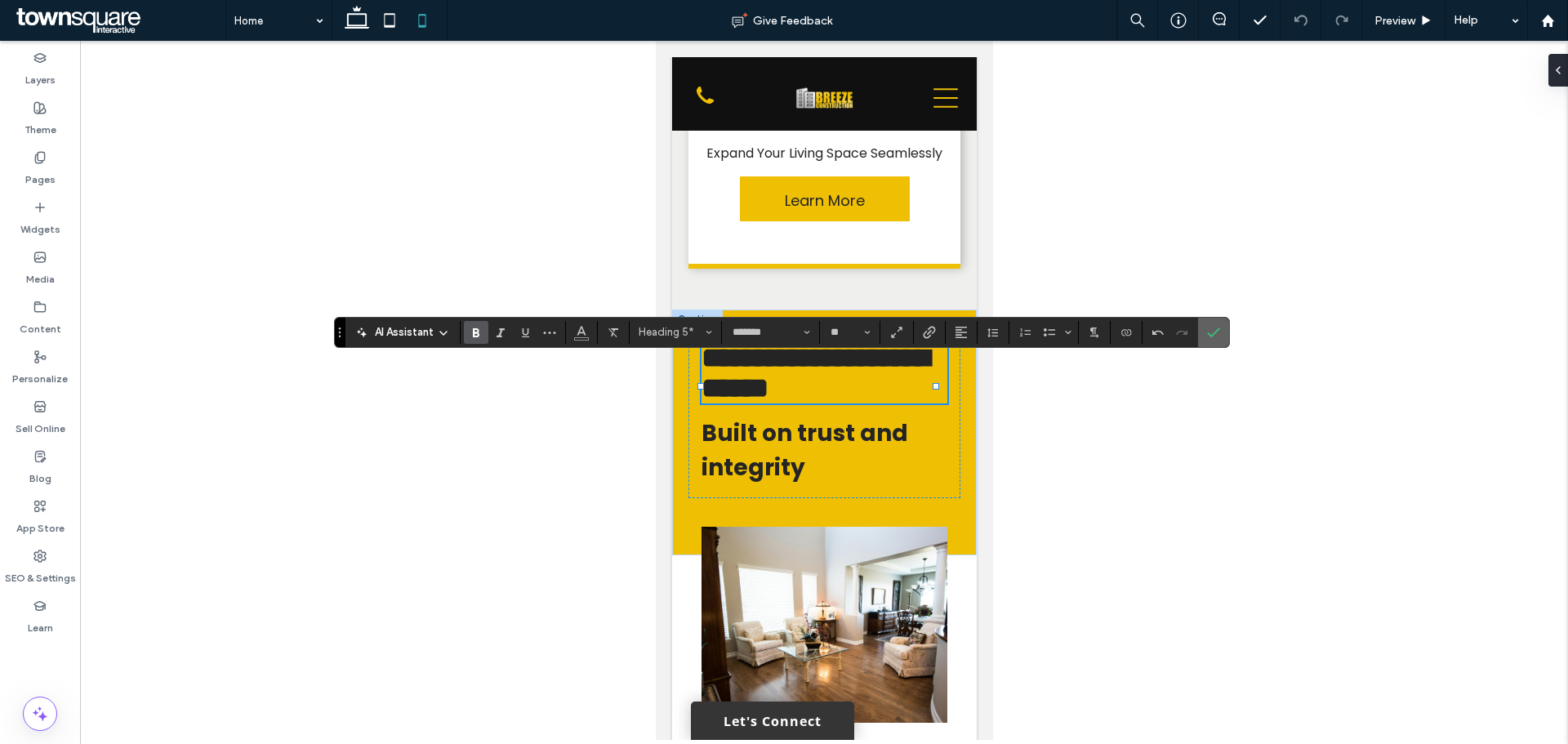
click at [1210, 332] on icon "Confirm" at bounding box center [1213, 332] width 13 height 13
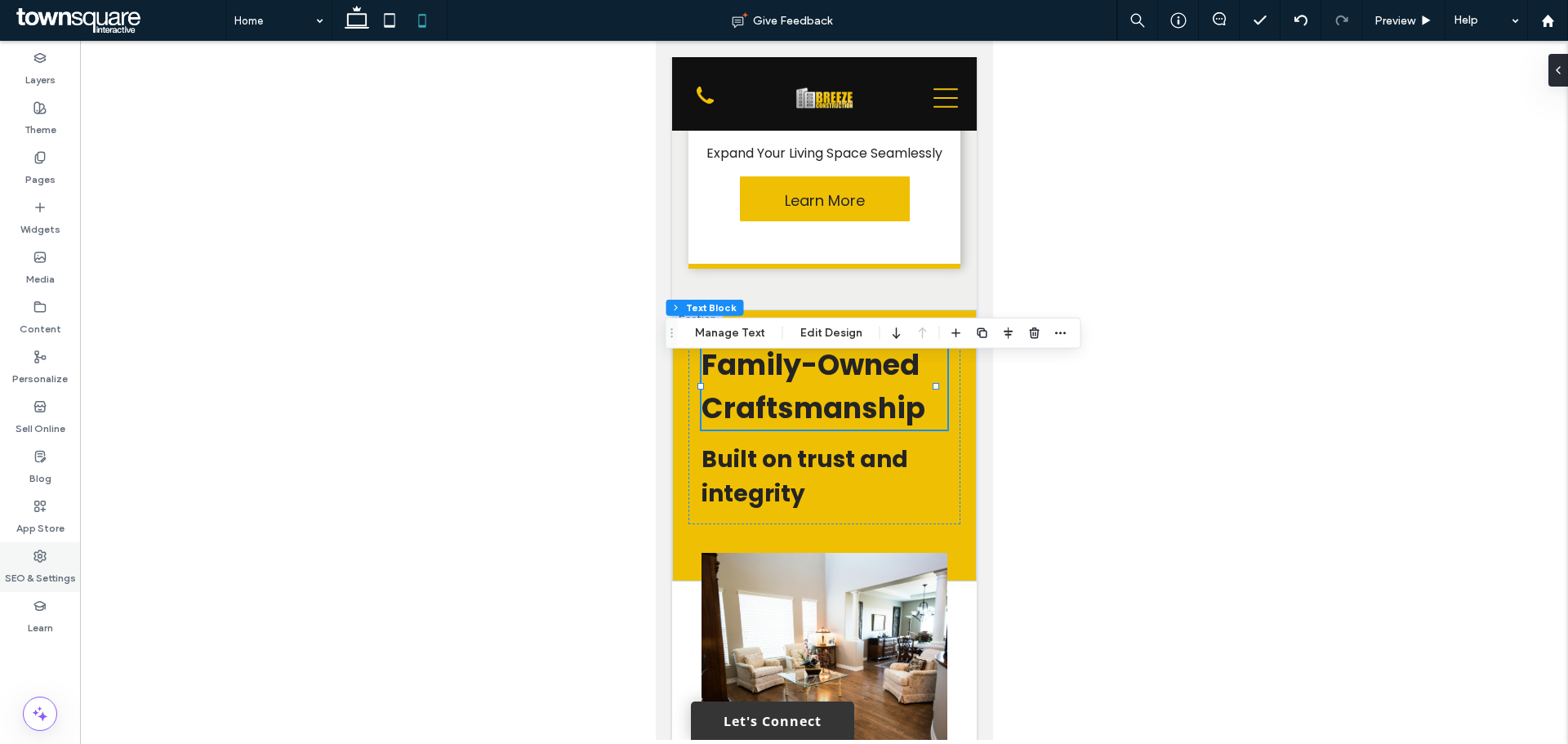
click at [35, 561] on icon at bounding box center [39, 556] width 13 height 13
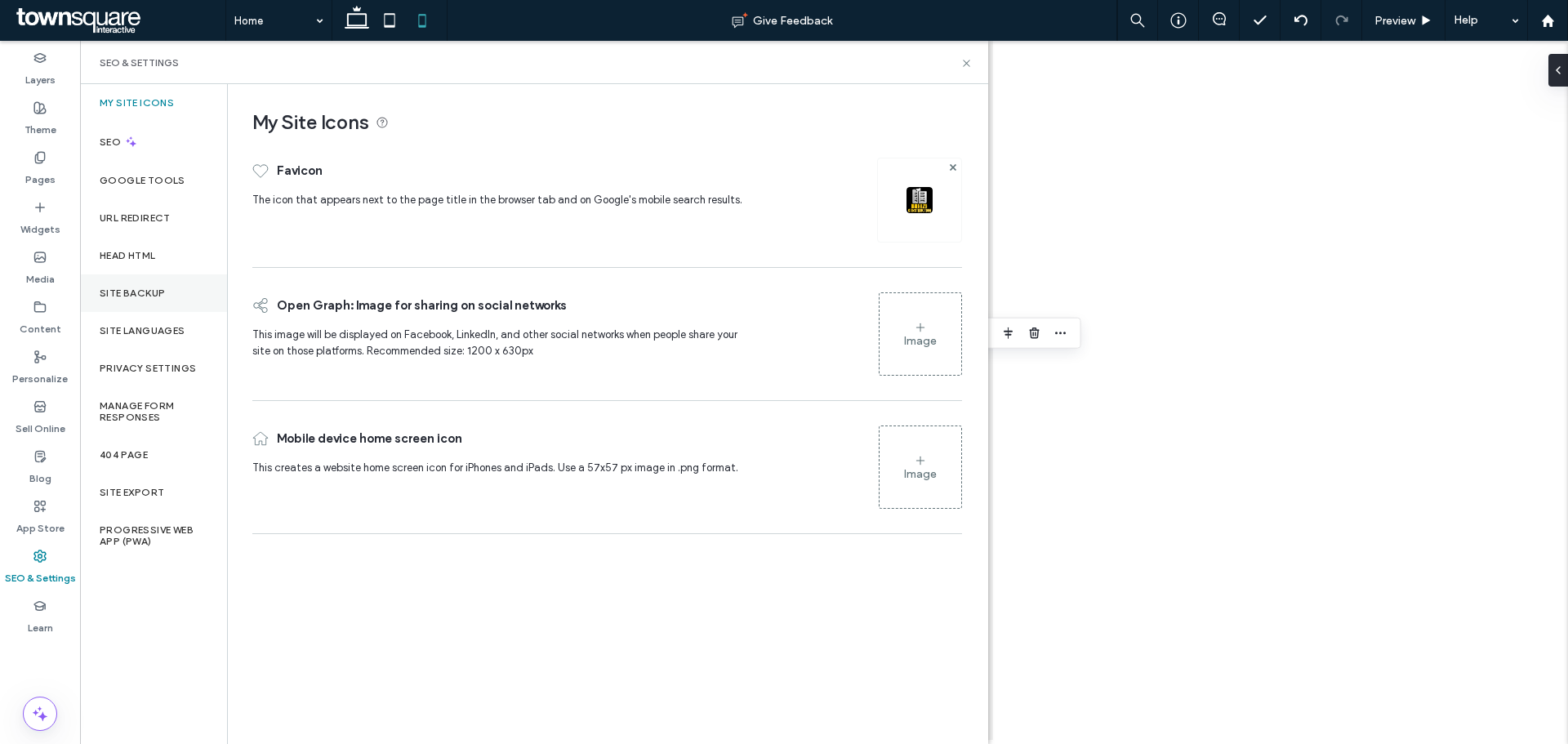
click at [130, 304] on div "Site Backup" at bounding box center [153, 294] width 147 height 37
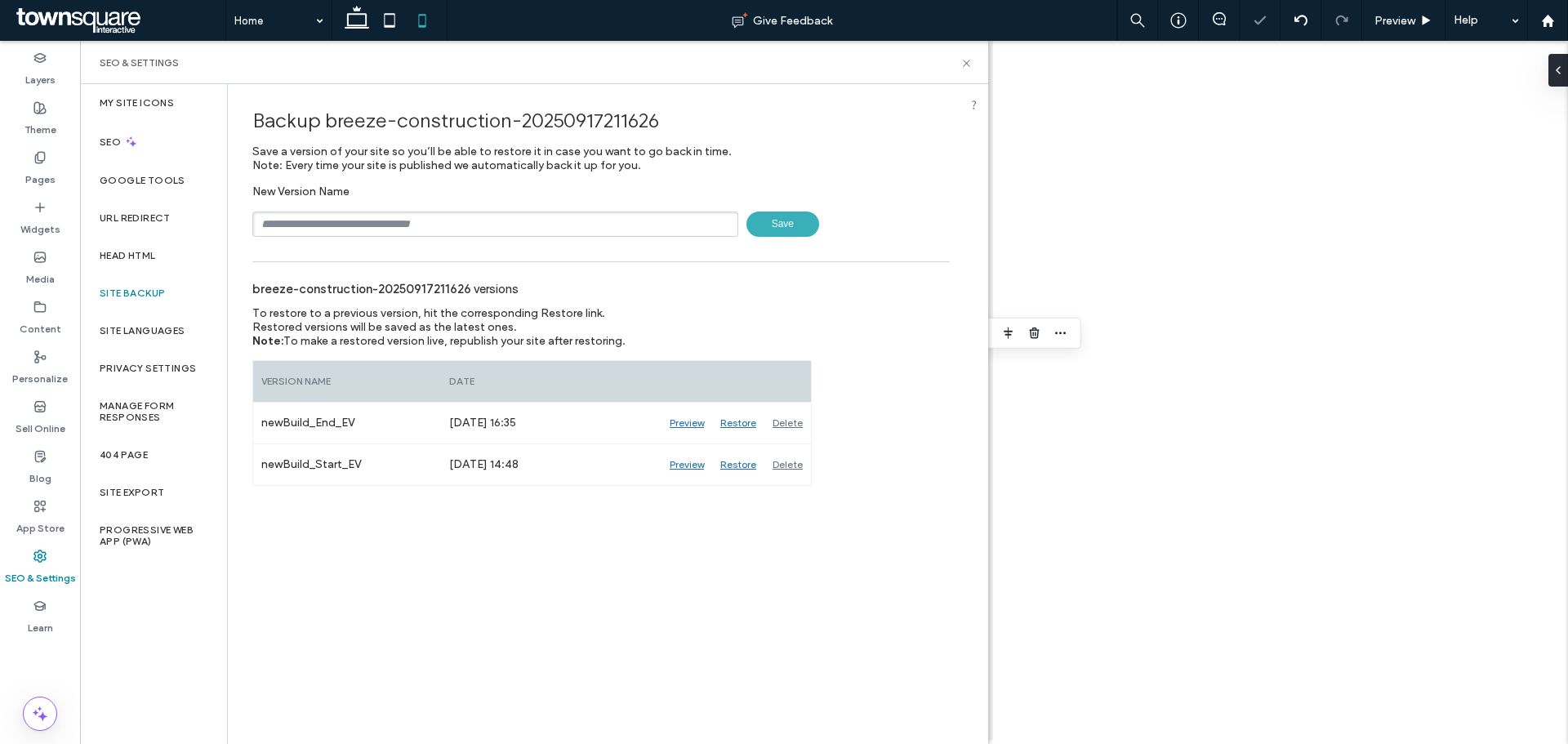
click at [378, 222] on input "text" at bounding box center [495, 225] width 486 height 26
type input "**********"
click at [773, 233] on span "Save" at bounding box center [784, 225] width 73 height 26
click at [972, 64] on icon at bounding box center [967, 63] width 12 height 12
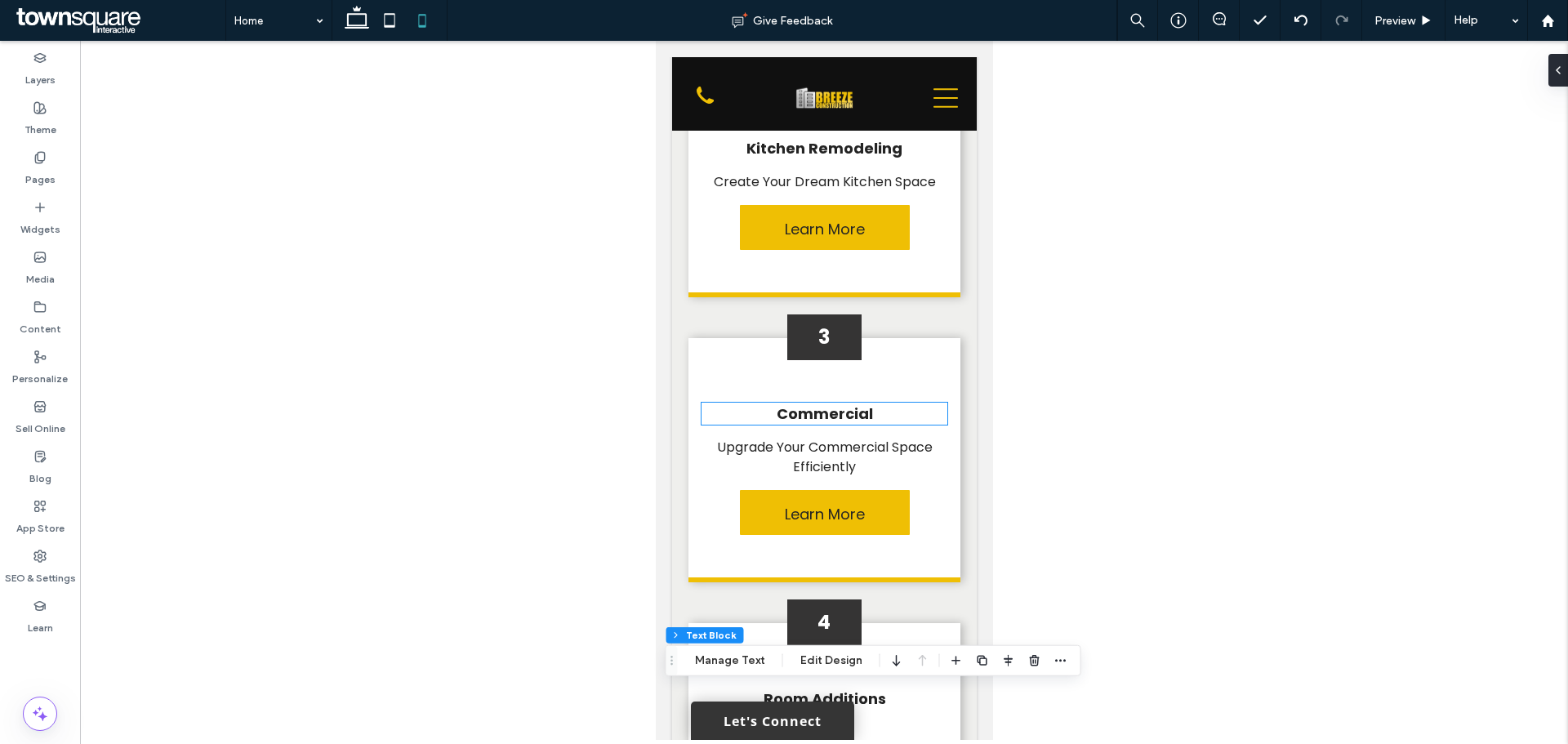
scroll to position [2451, 0]
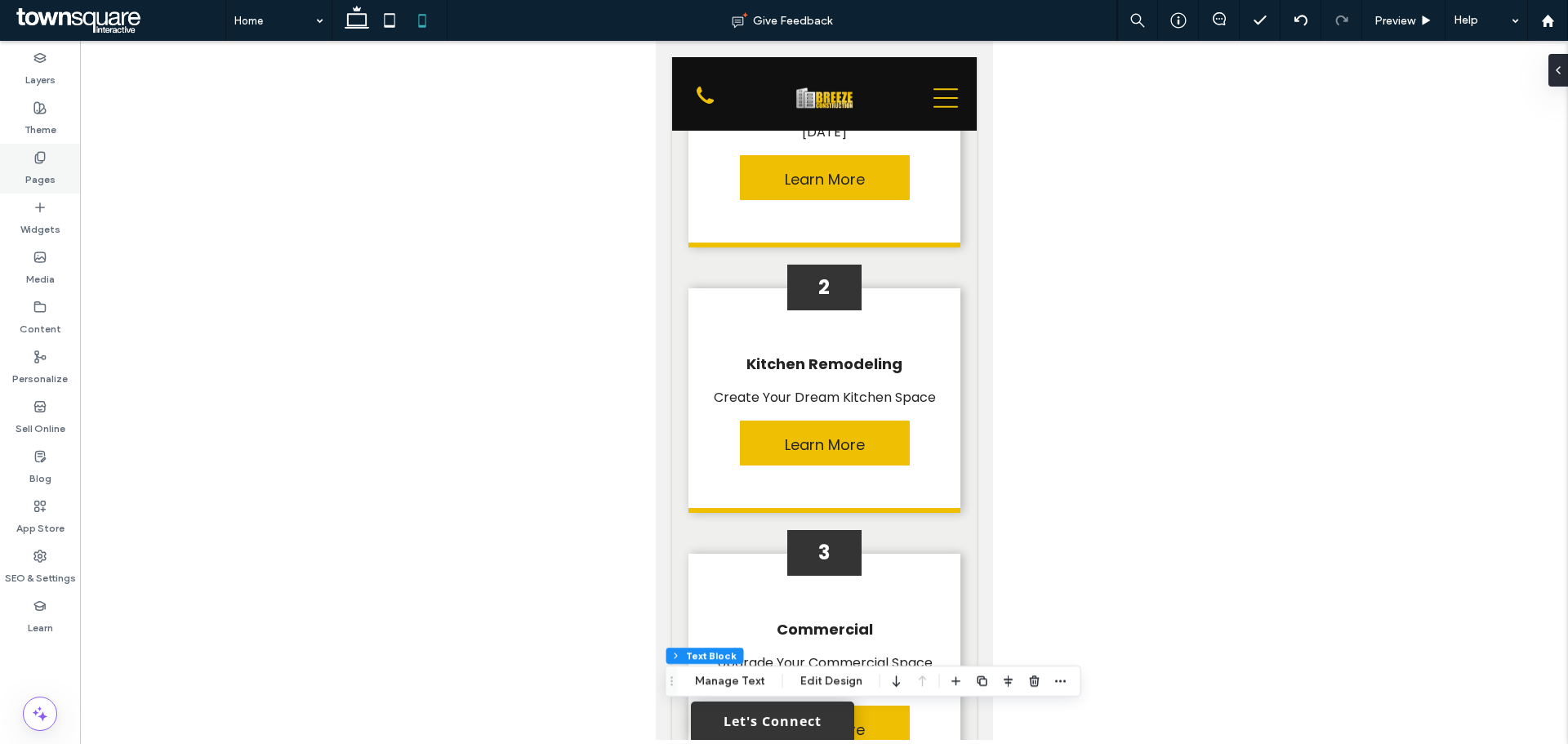
click at [36, 151] on div "Pages" at bounding box center [39, 169] width 80 height 50
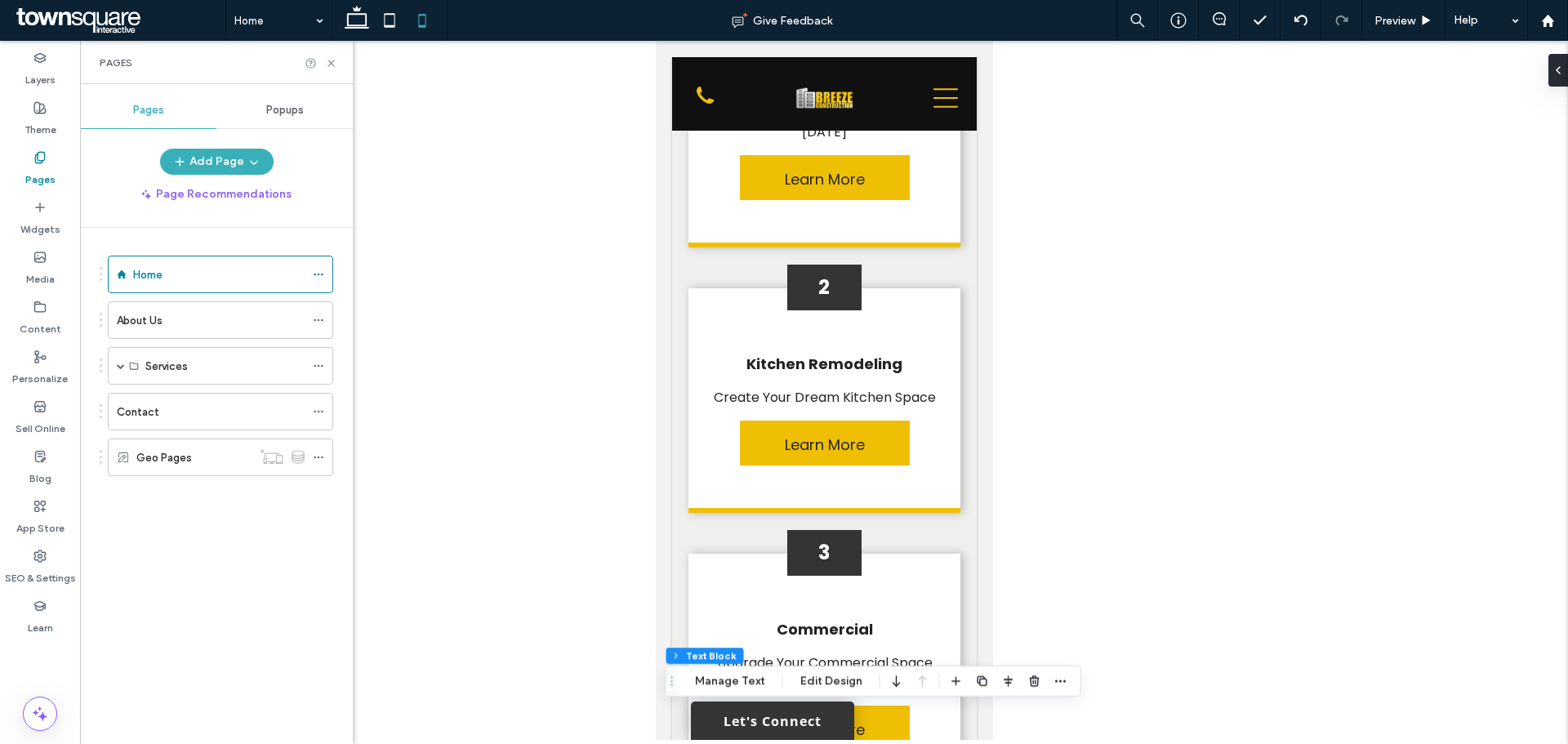
click at [173, 421] on div "Contact" at bounding box center [211, 412] width 188 height 35
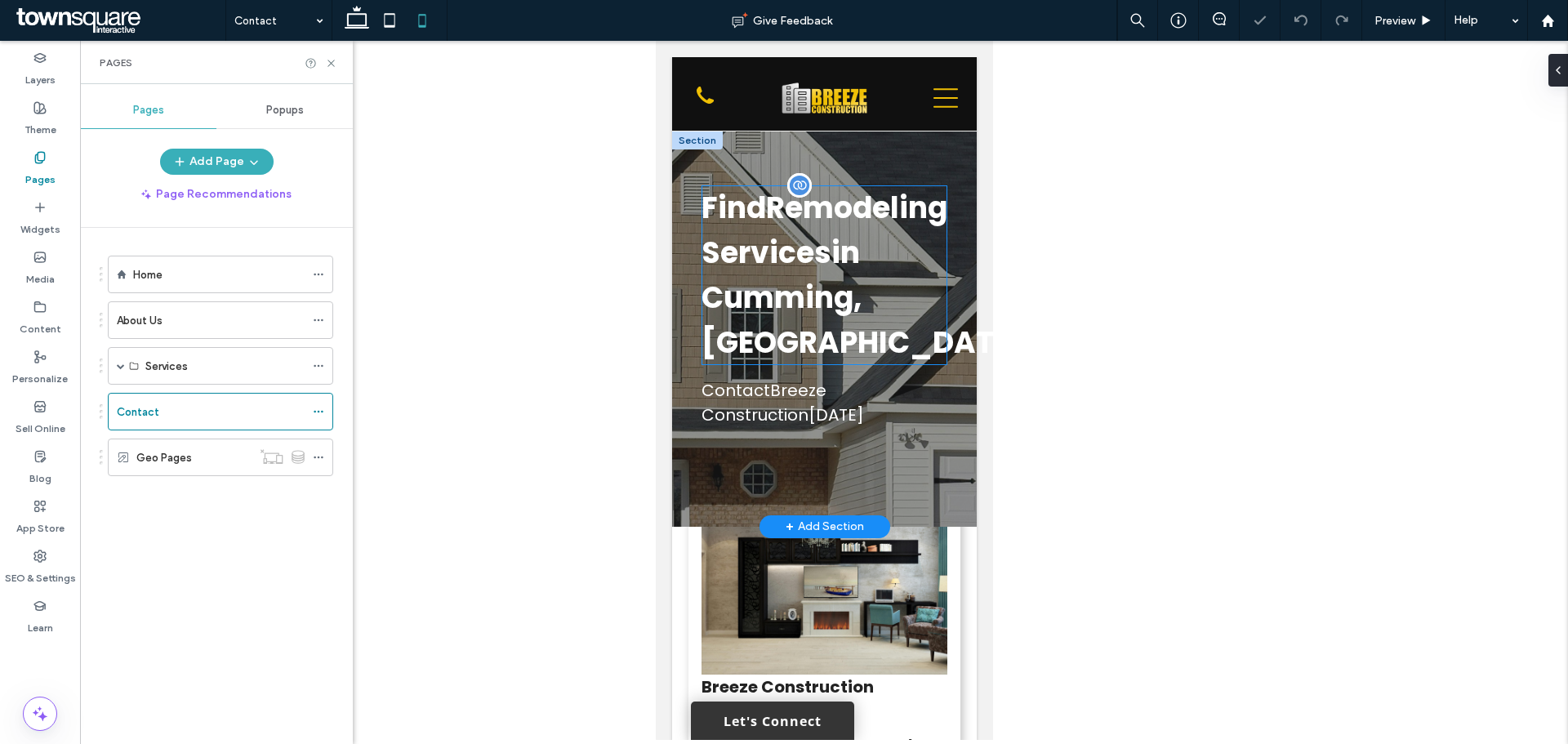
click at [815, 266] on span "Remodeling Services" at bounding box center [823, 231] width 245 height 87
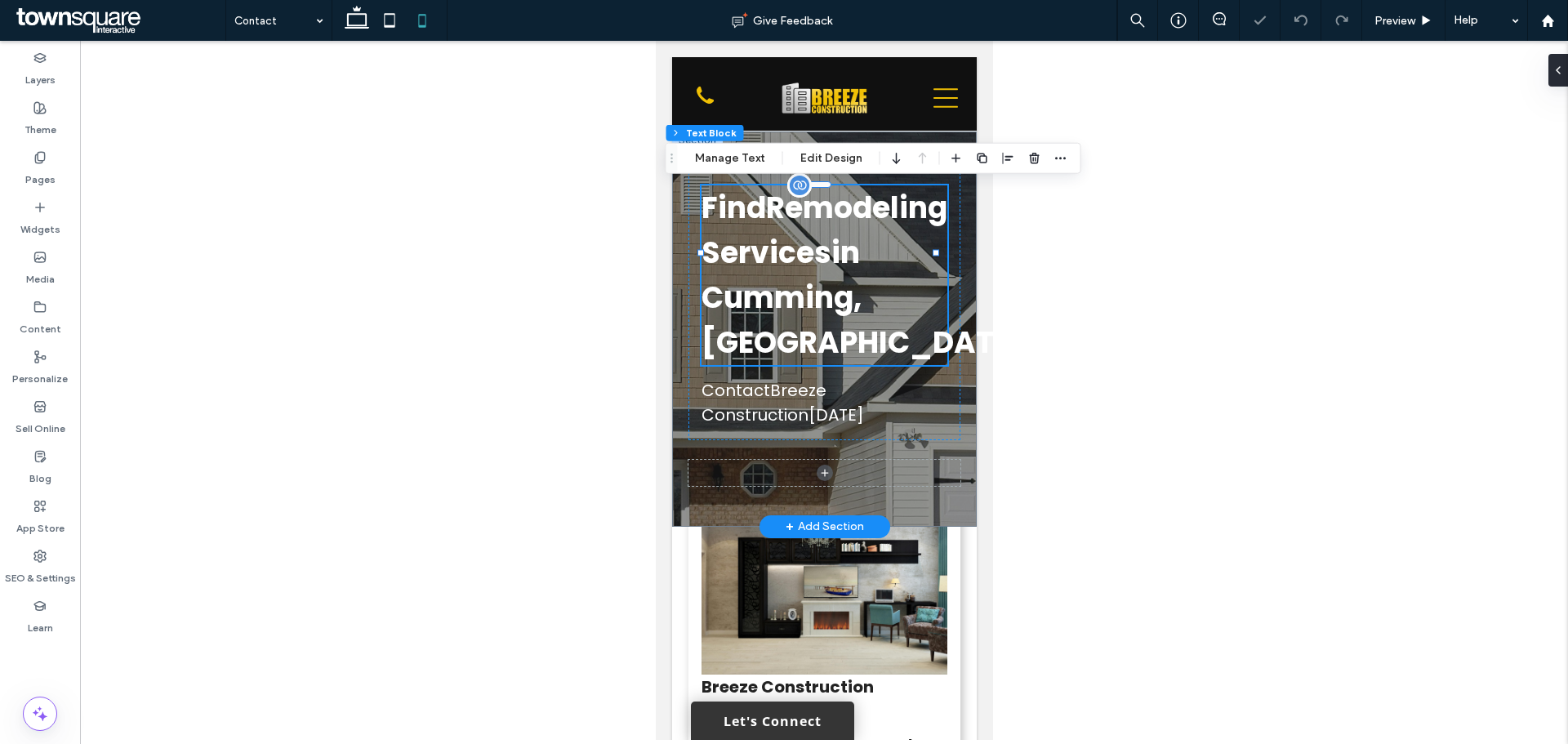
click at [815, 266] on span "Remodeling Services" at bounding box center [823, 231] width 245 height 87
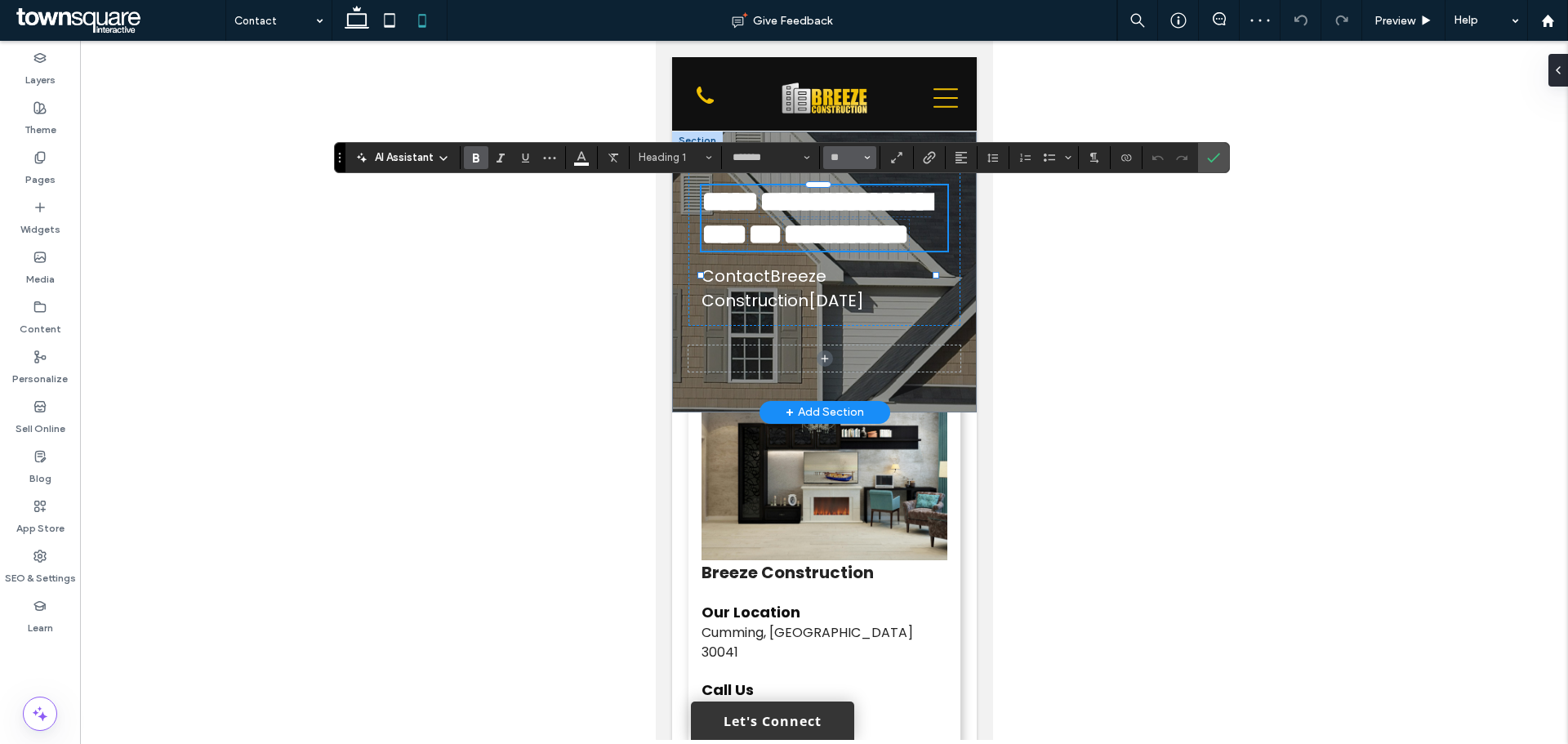
click at [844, 151] on input "**" at bounding box center [845, 157] width 32 height 13
type input "**"
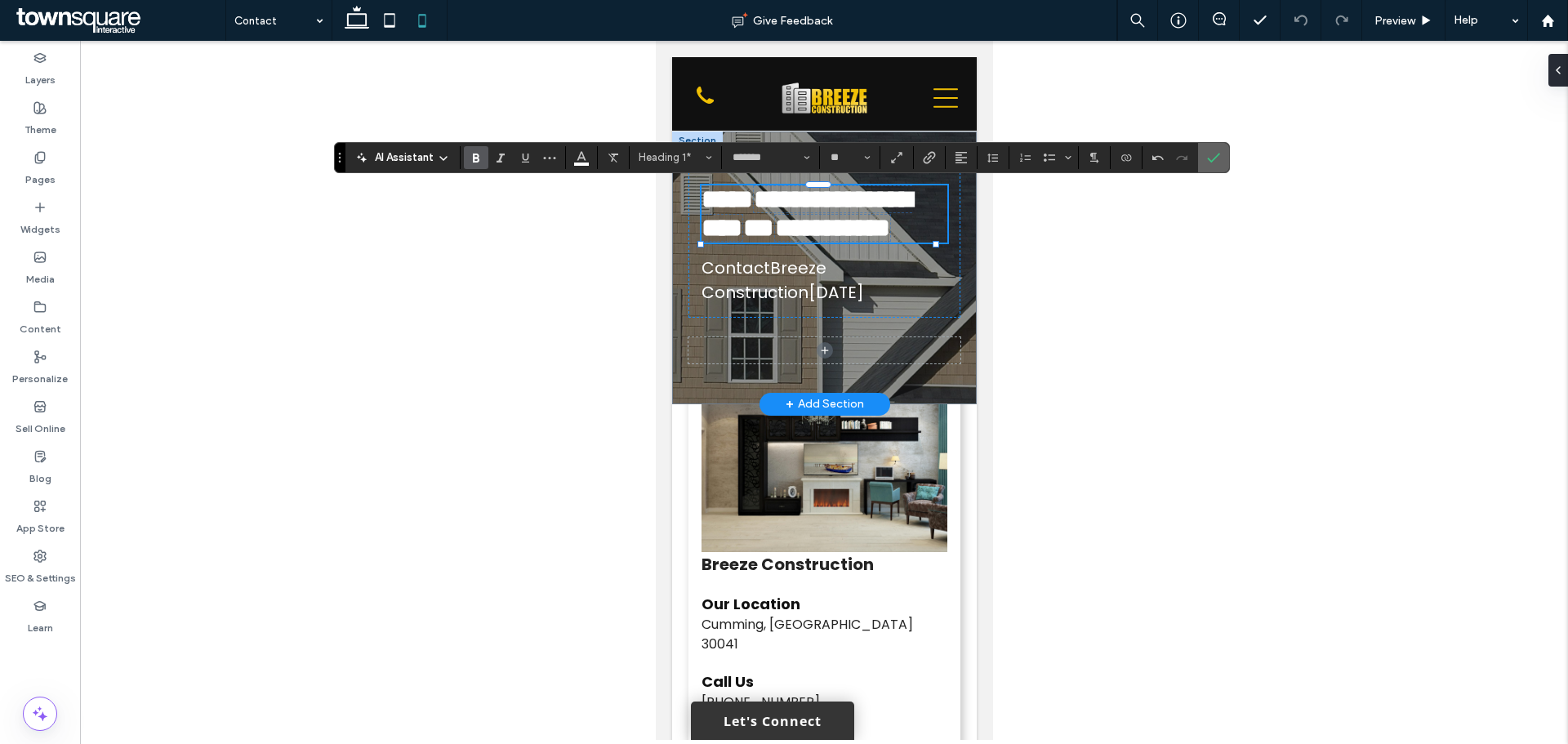
click at [1220, 160] on icon "Confirm" at bounding box center [1213, 157] width 13 height 13
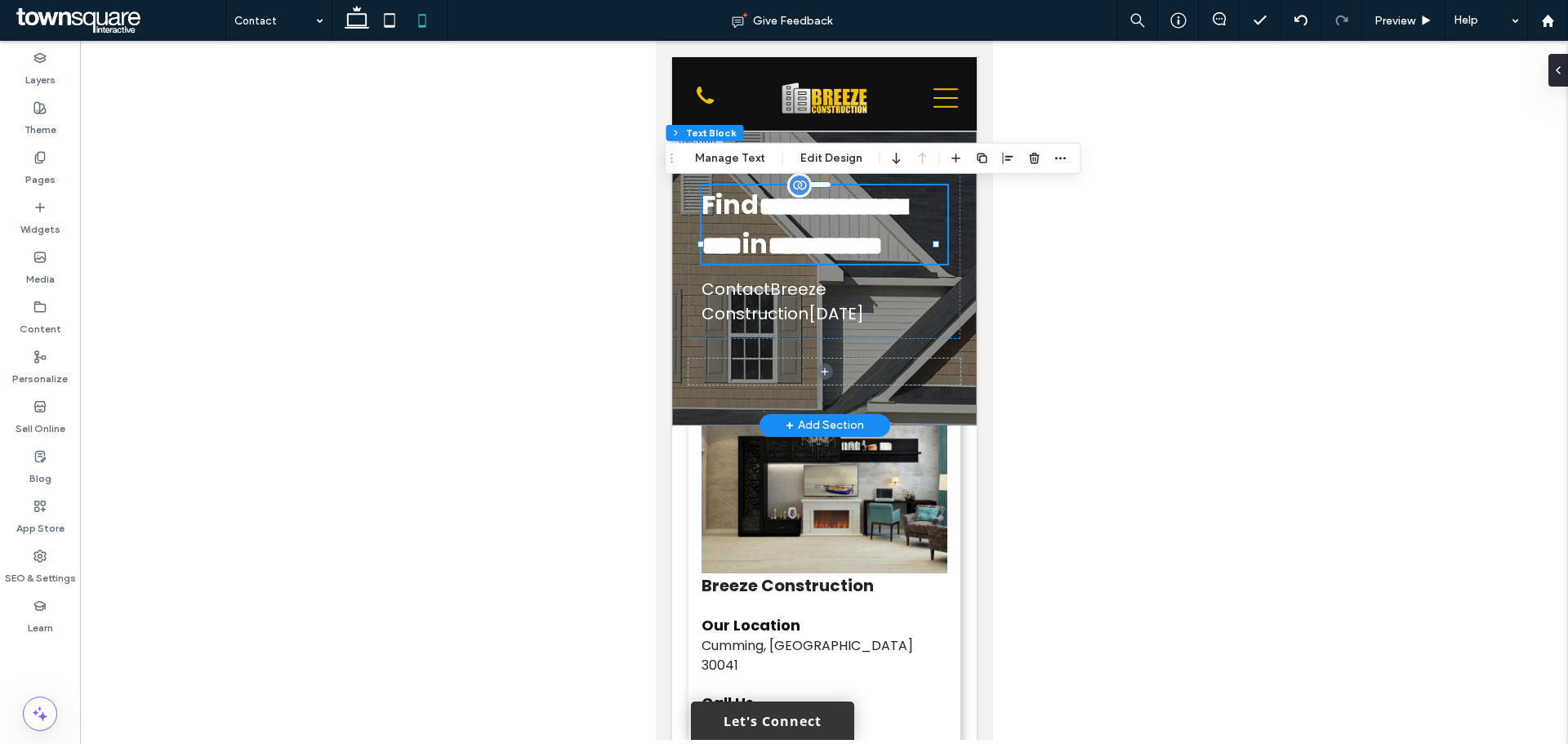
click at [795, 259] on span "**********" at bounding box center [803, 226] width 205 height 65
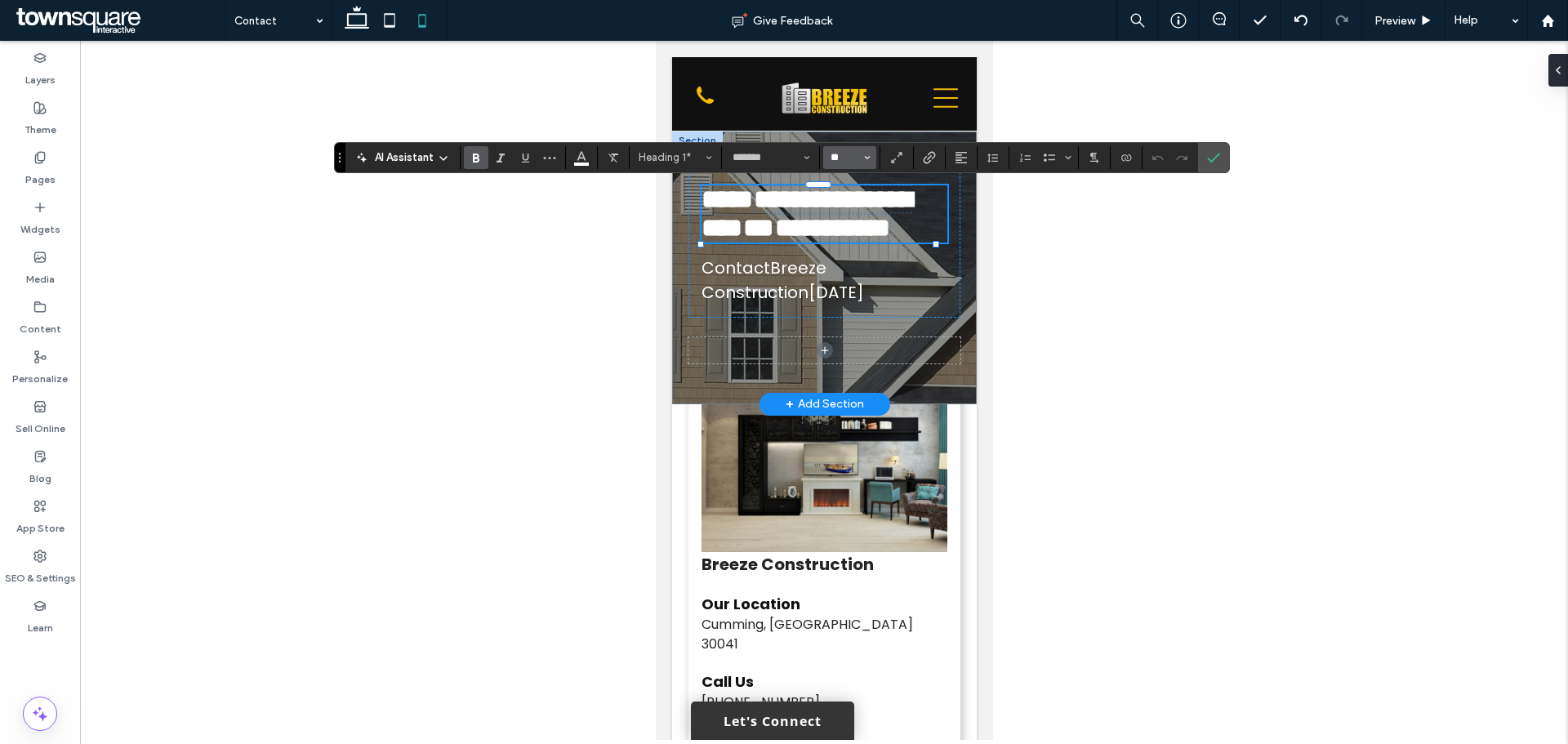
click at [834, 156] on input "**" at bounding box center [845, 157] width 32 height 13
type input "**"
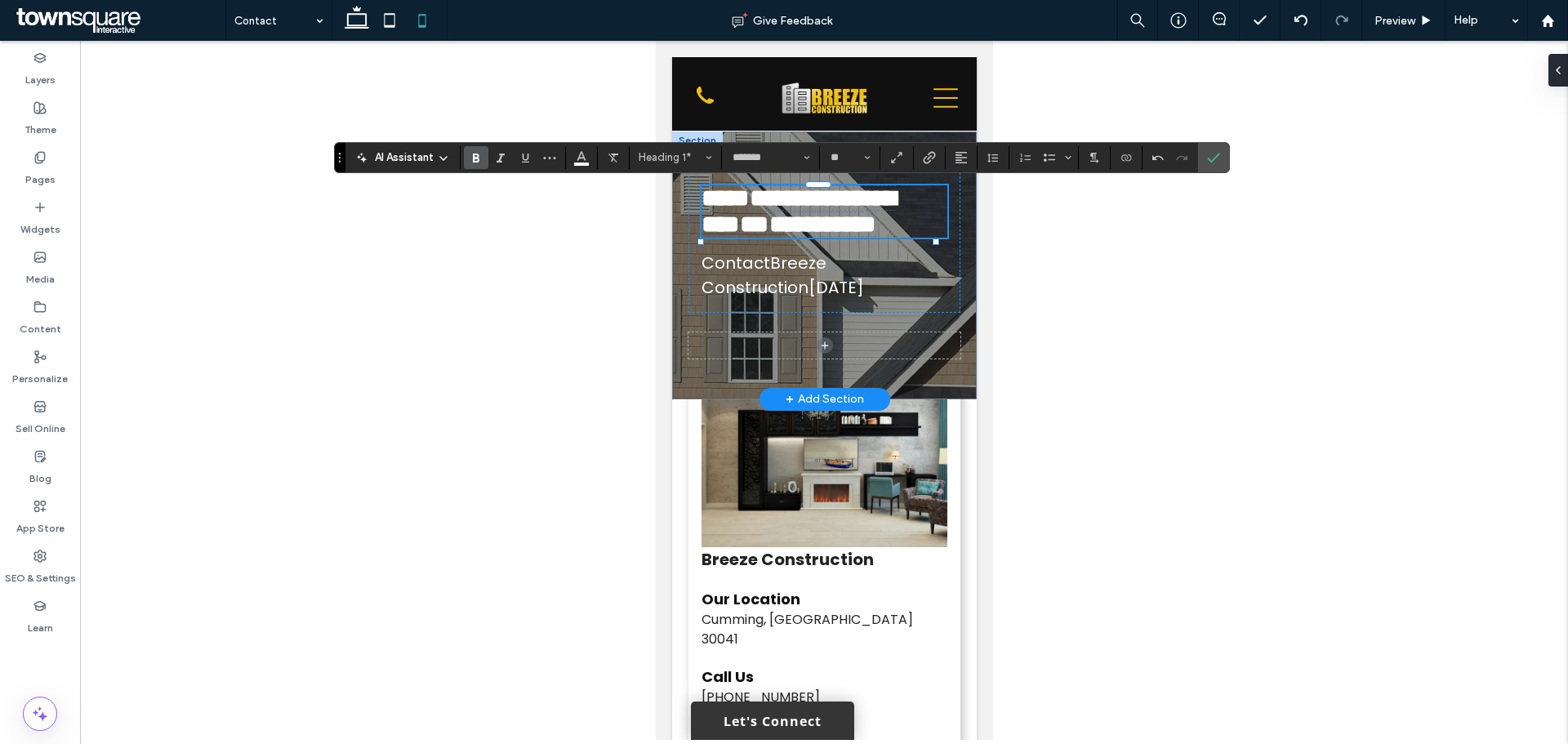
click at [1210, 164] on icon "Confirm" at bounding box center [1213, 157] width 13 height 13
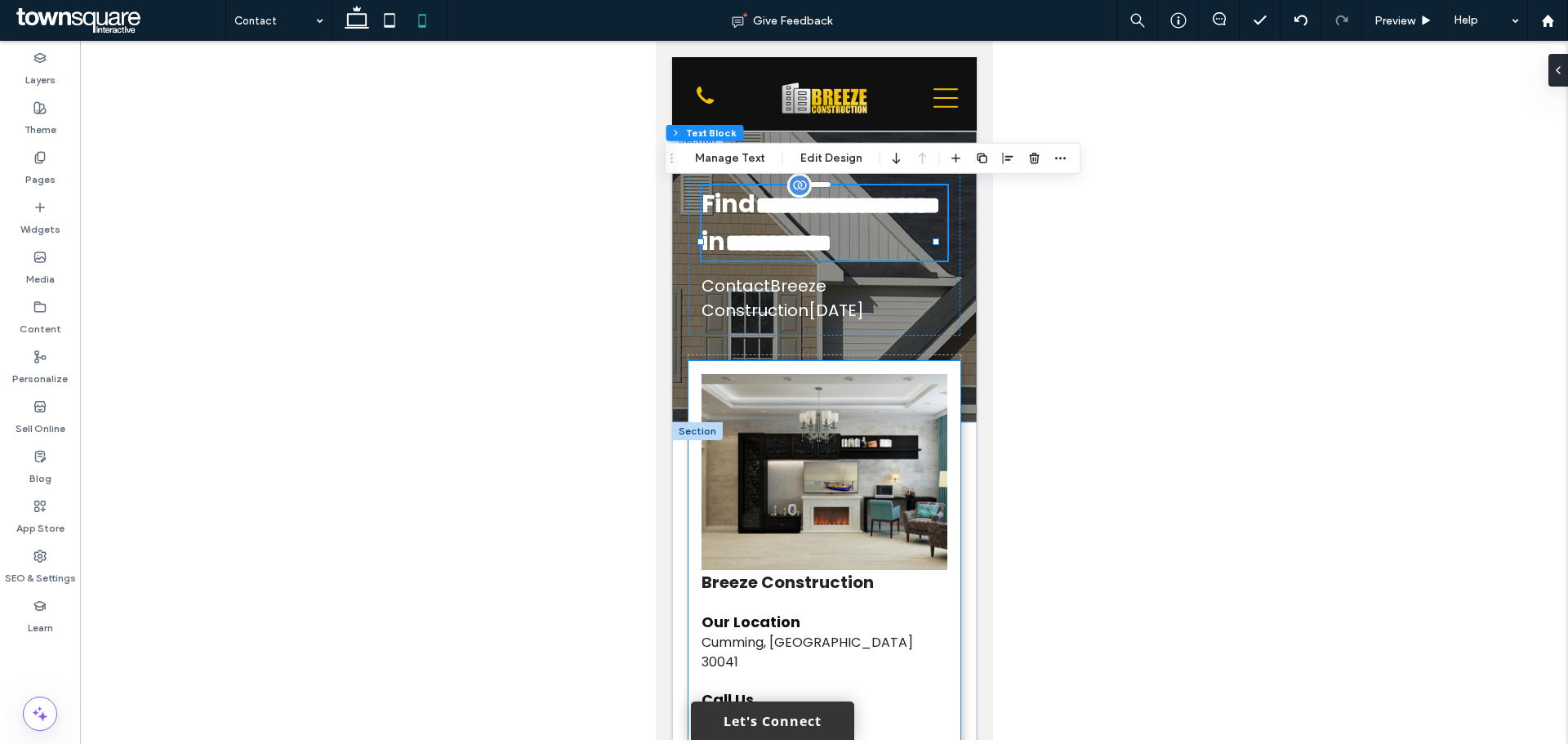
click at [937, 466] on div "Breeze Construction Our Location Cumming, GA 30041 Mon - Sun Open 24 Hours Call…" at bounding box center [824, 597] width 272 height 474
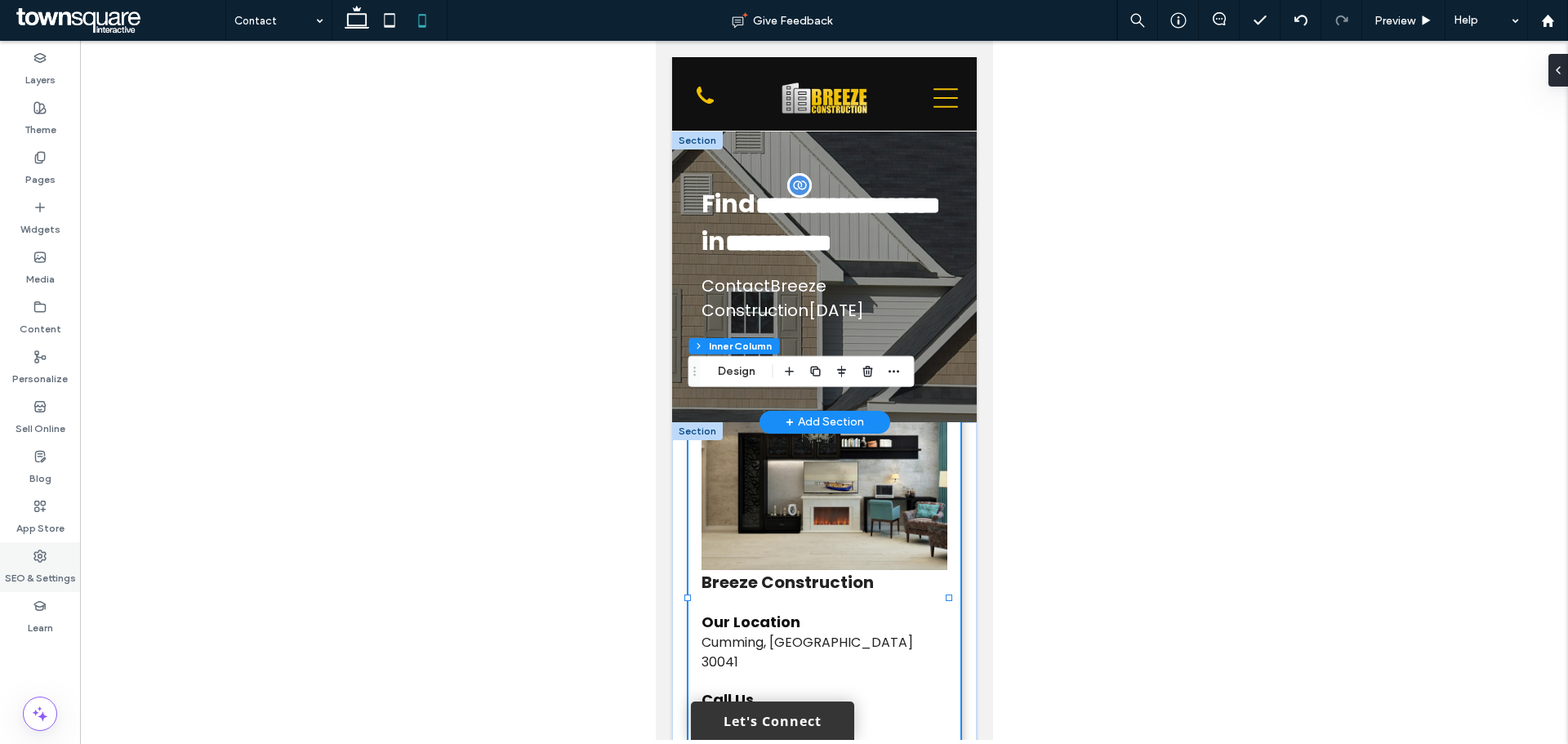
click at [63, 542] on div "Layers Theme Pages Widgets Media Content Personalize Sell Online Blog App Store…" at bounding box center [39, 392] width 80 height 704
click at [58, 545] on div "SEO & Settings" at bounding box center [39, 567] width 80 height 50
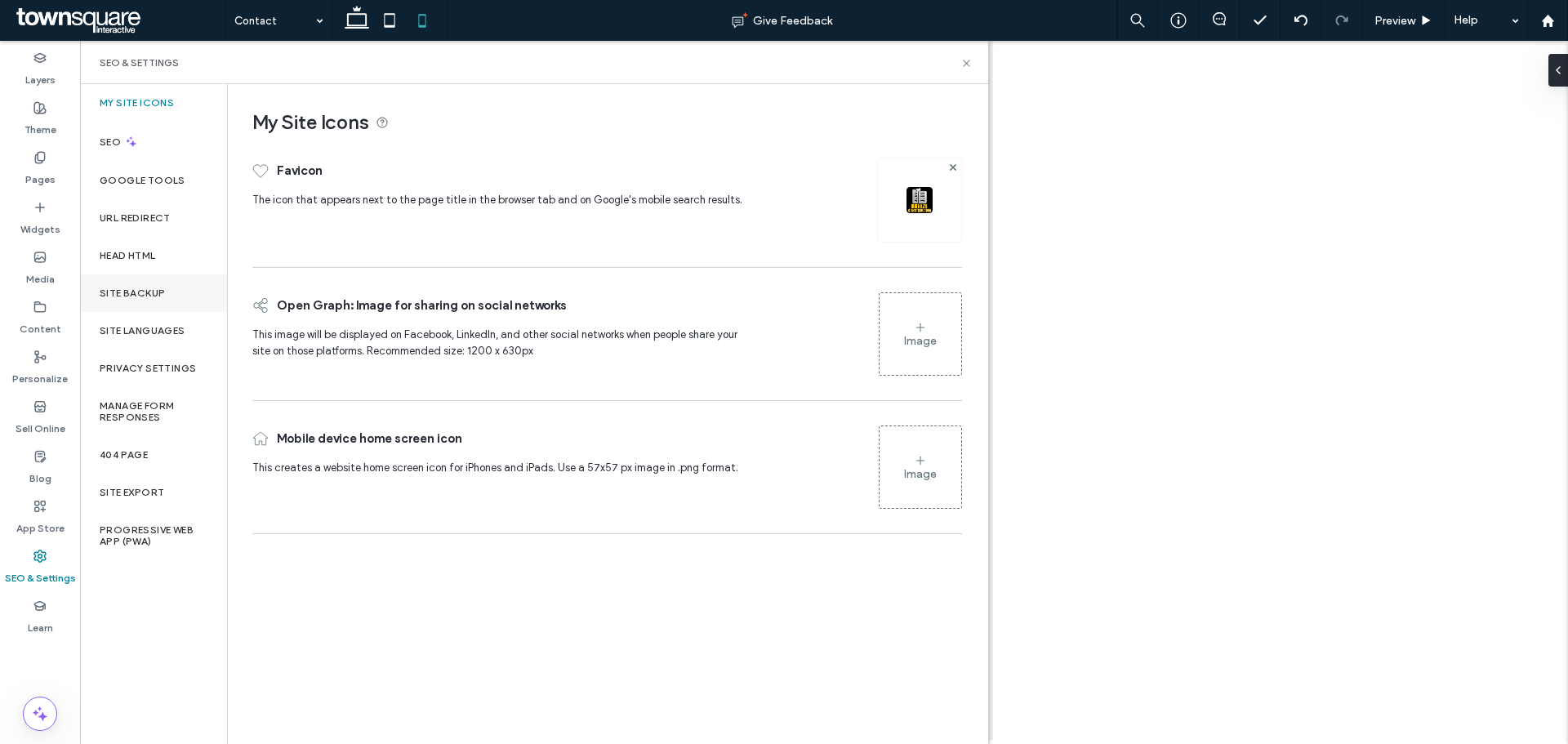
click at [158, 275] on div "Site Backup" at bounding box center [153, 294] width 147 height 37
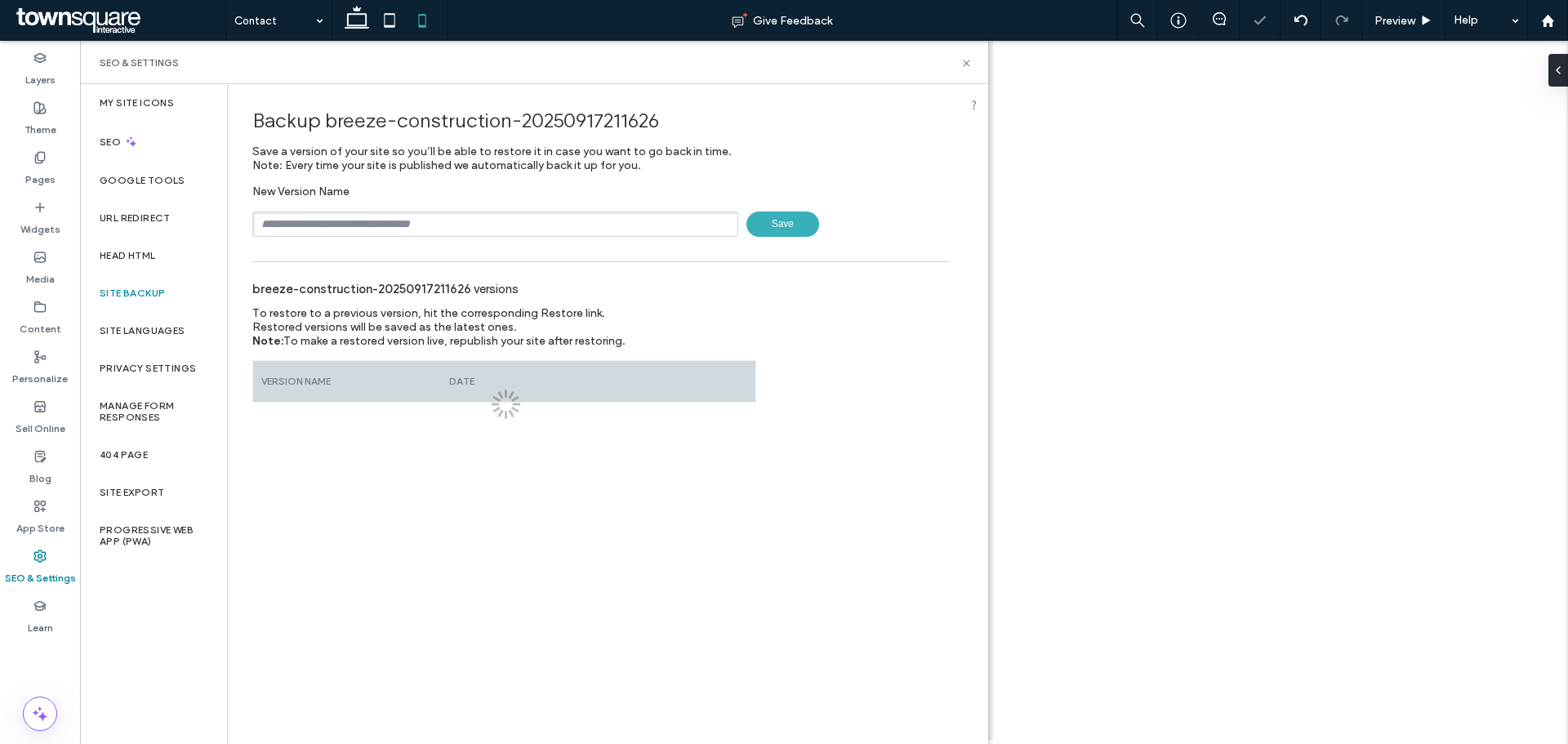
click at [456, 233] on input "text" at bounding box center [495, 225] width 486 height 26
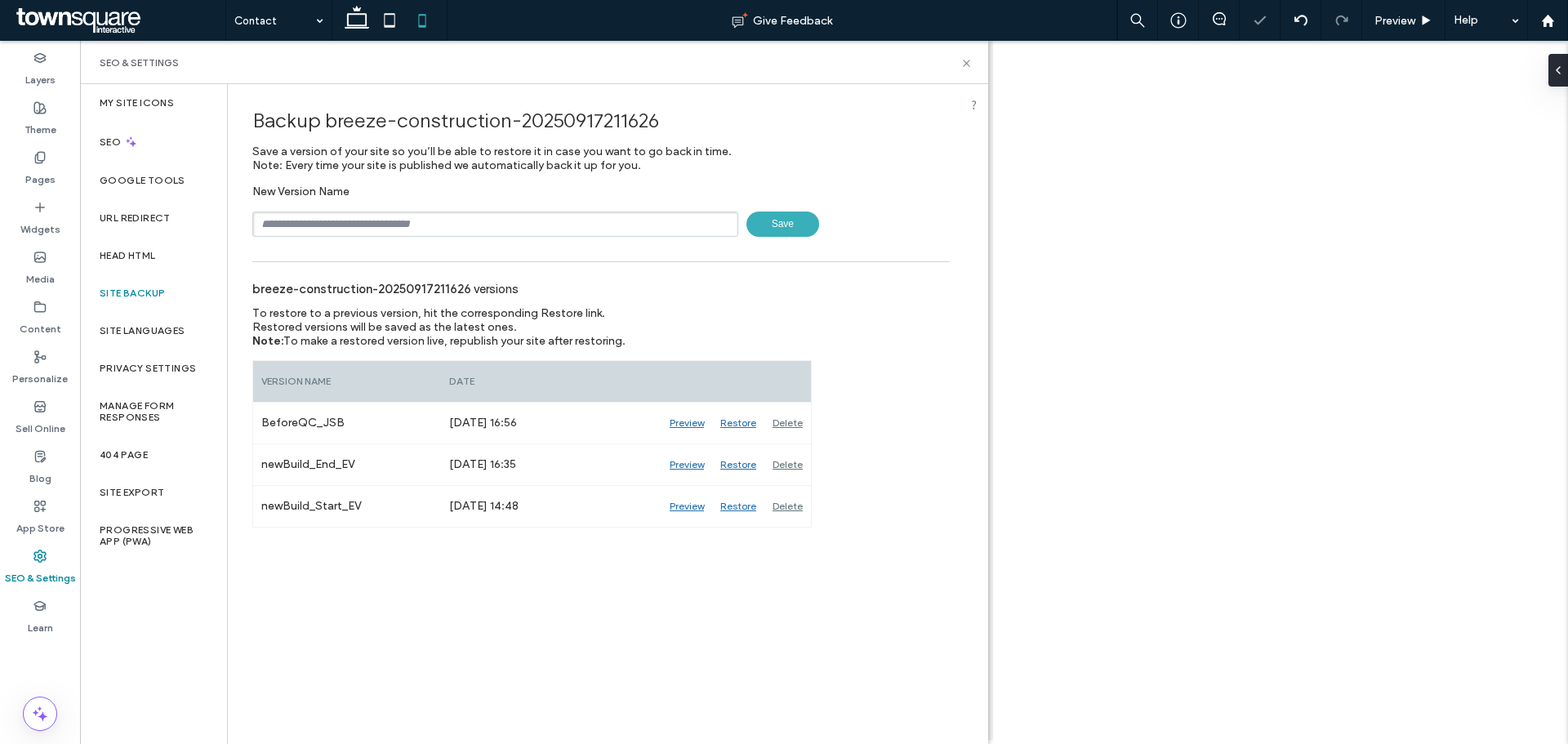
type input "**********"
click at [821, 205] on div "**********" at bounding box center [601, 210] width 698 height 52
click at [810, 217] on span "Save" at bounding box center [784, 225] width 73 height 26
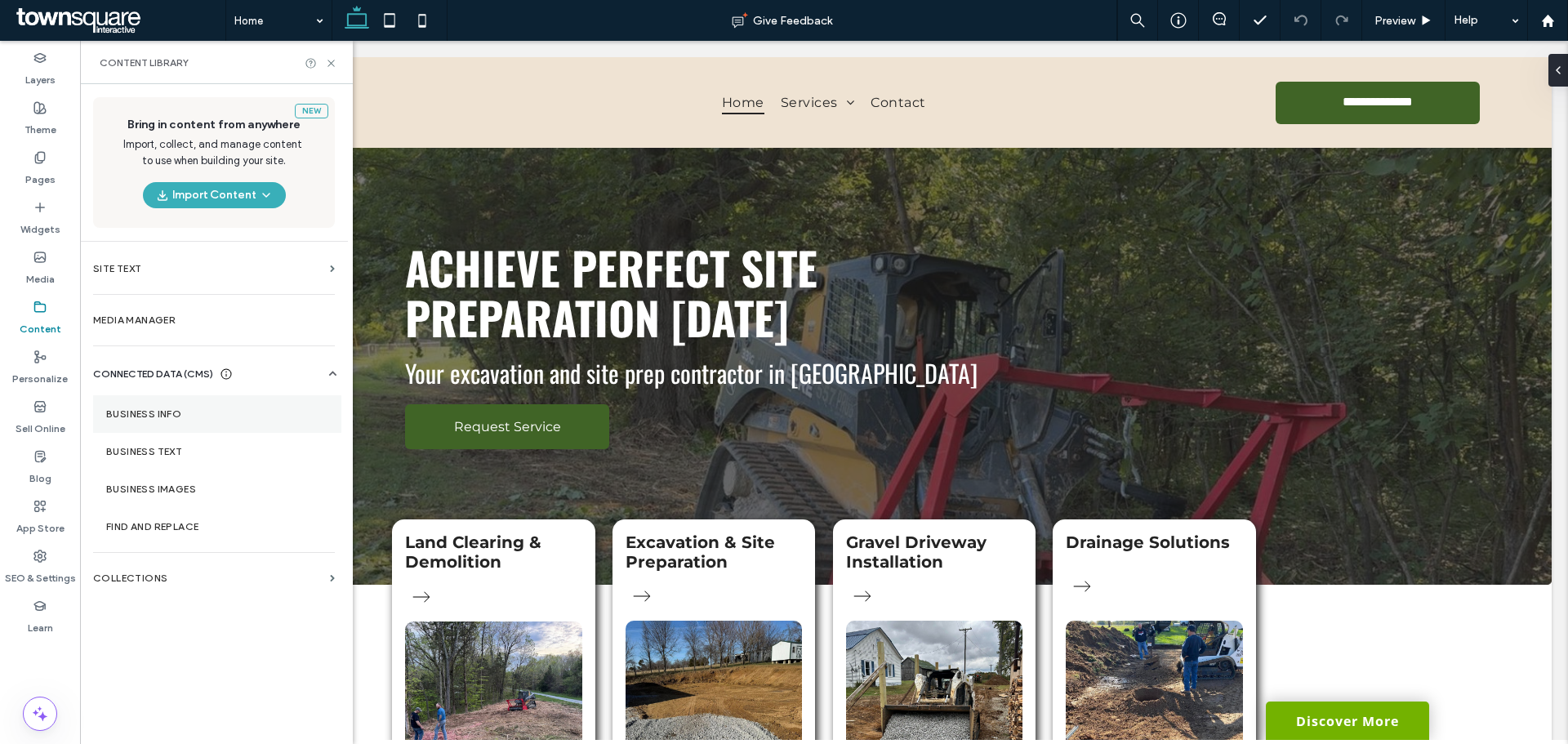
click at [136, 422] on section "Business Info" at bounding box center [217, 414] width 248 height 37
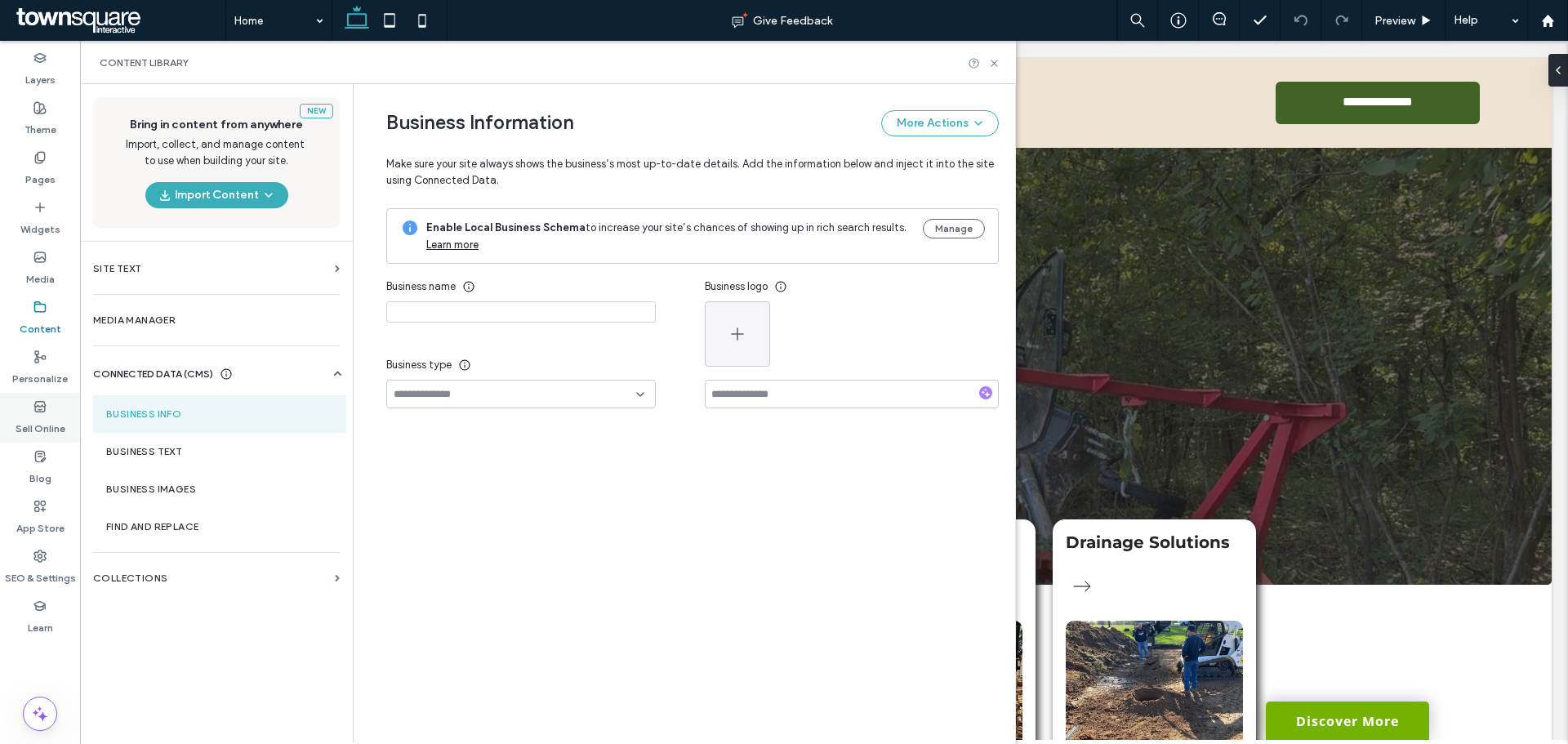
type input "**********"
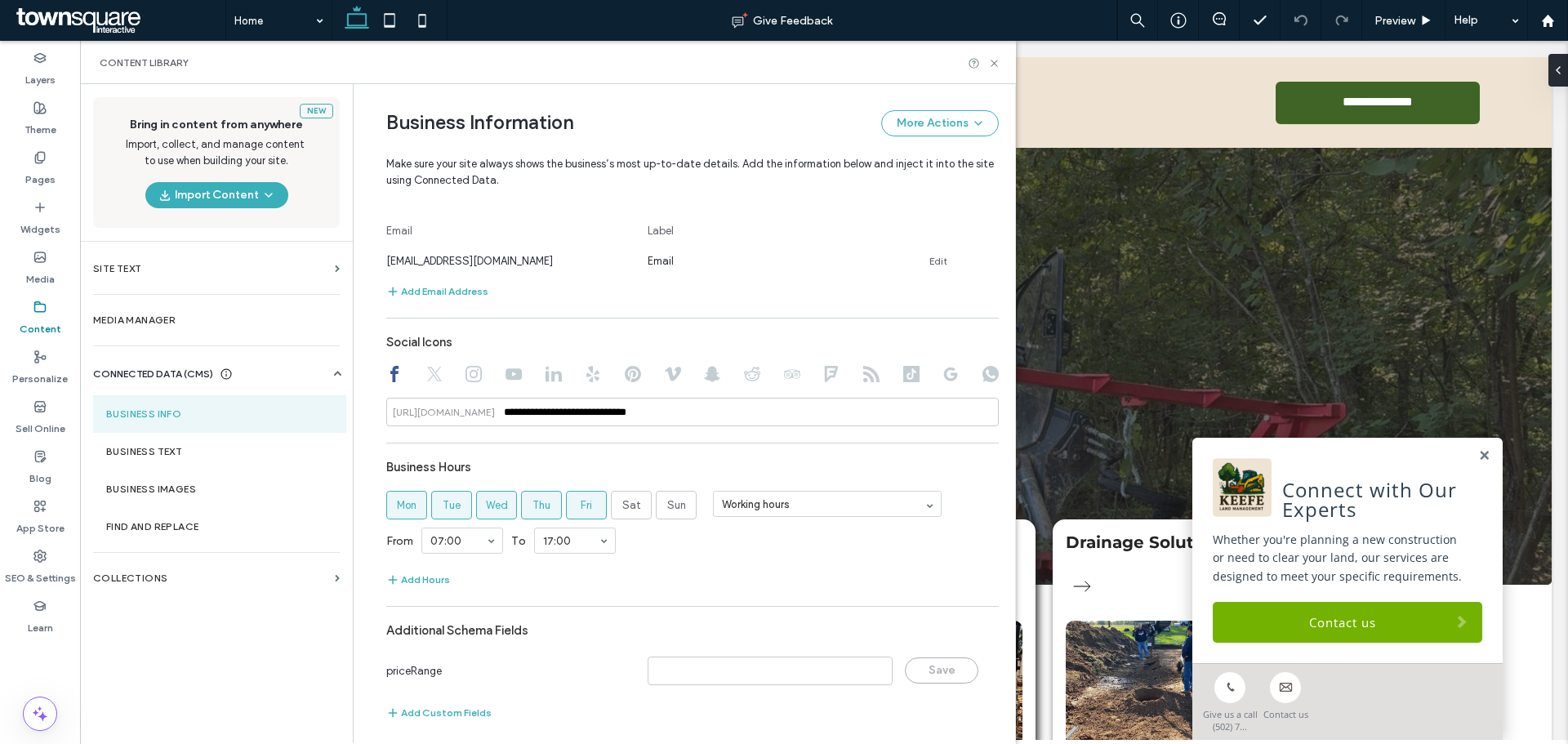
scroll to position [640, 0]
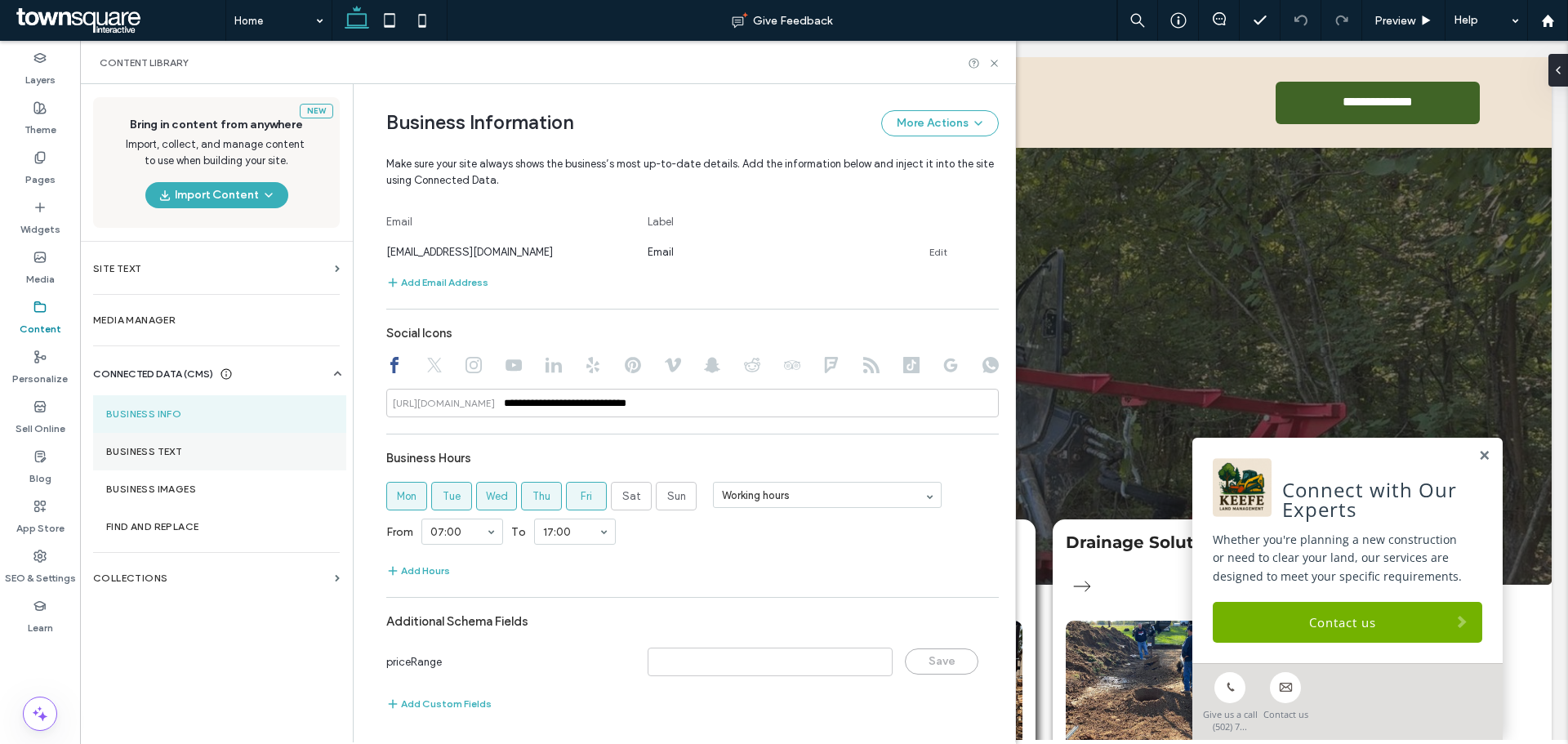
click at [128, 446] on label "Business Text" at bounding box center [220, 452] width 227 height 12
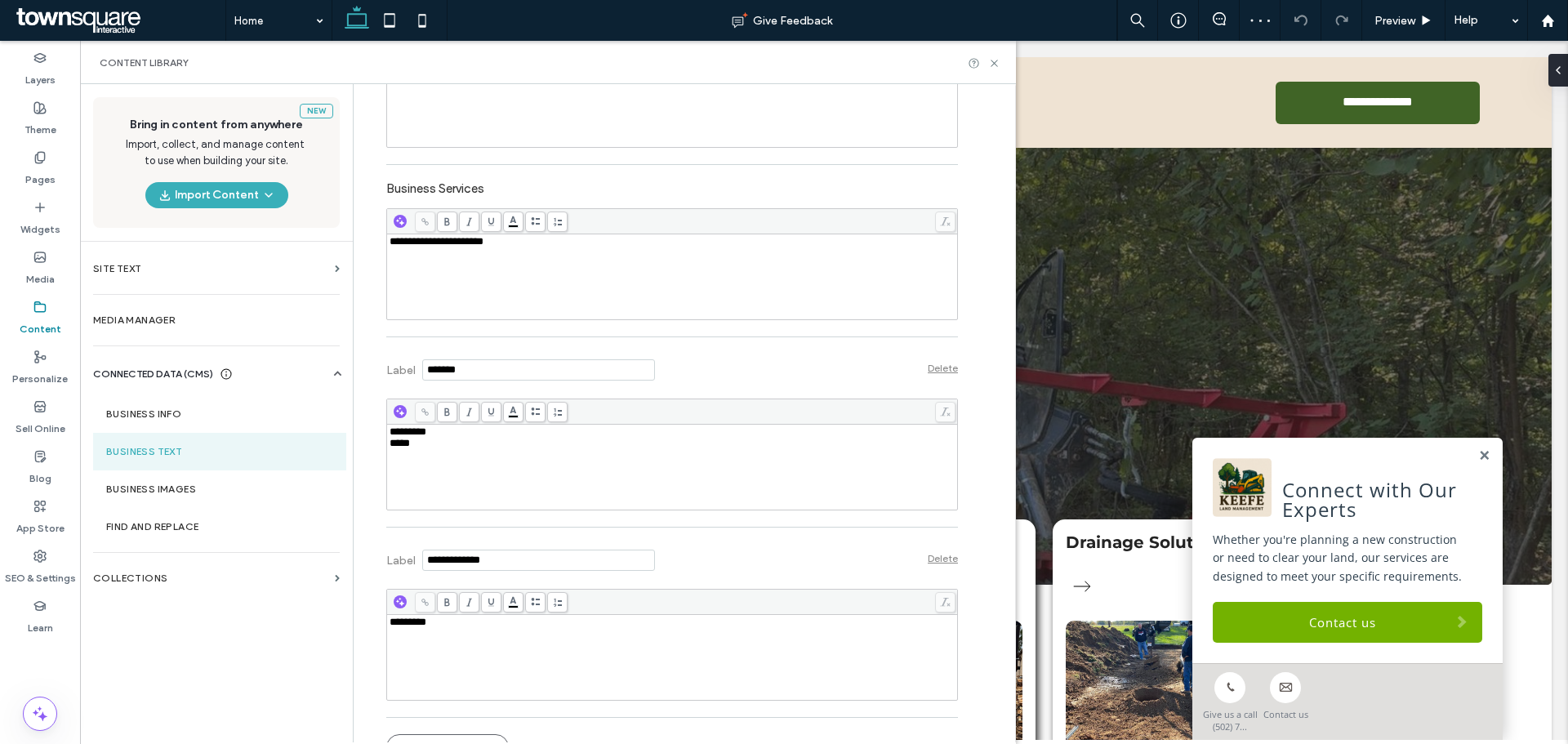
scroll to position [487, 0]
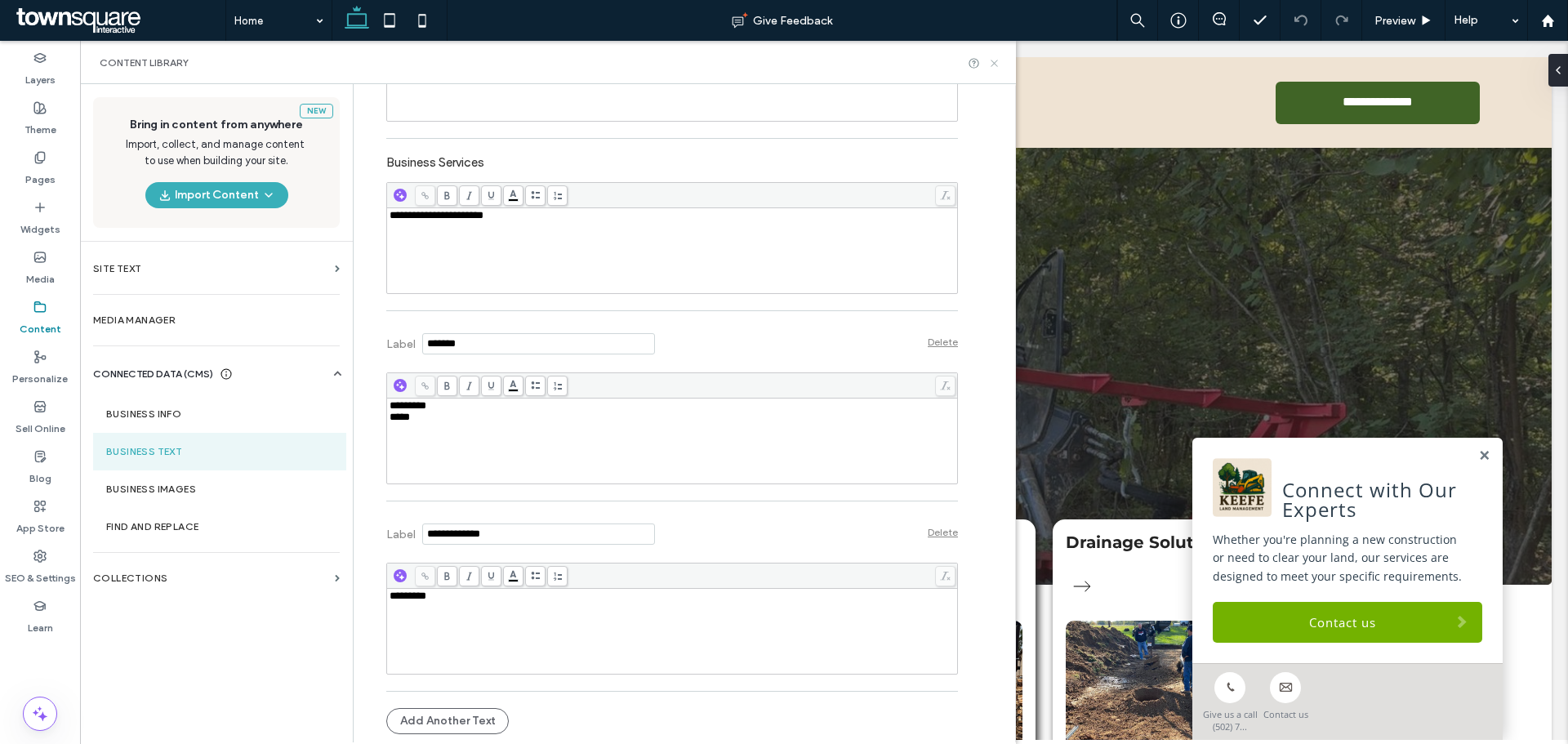
click at [995, 69] on icon at bounding box center [994, 63] width 12 height 12
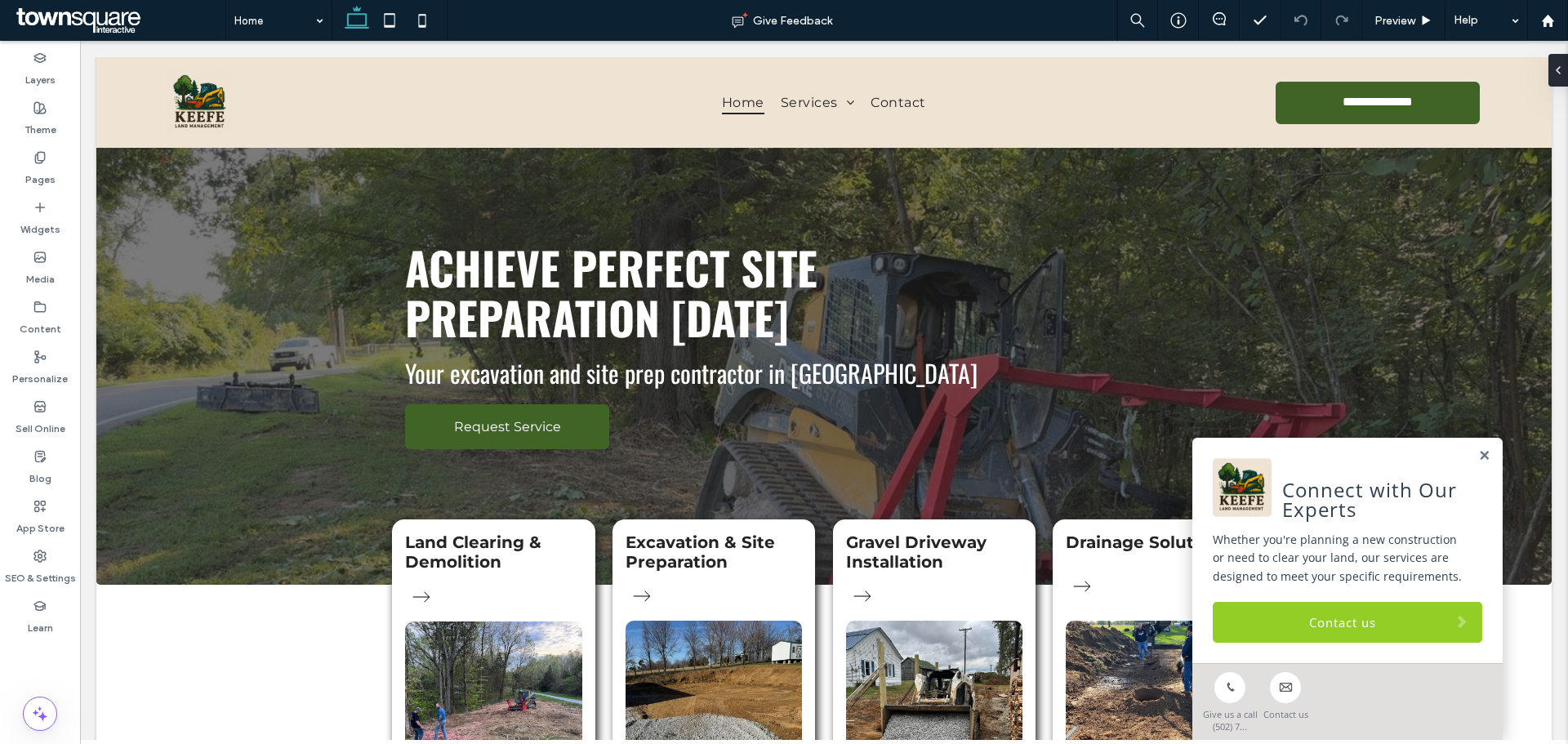
click at [1281, 633] on link "Contact us" at bounding box center [1348, 622] width 270 height 40
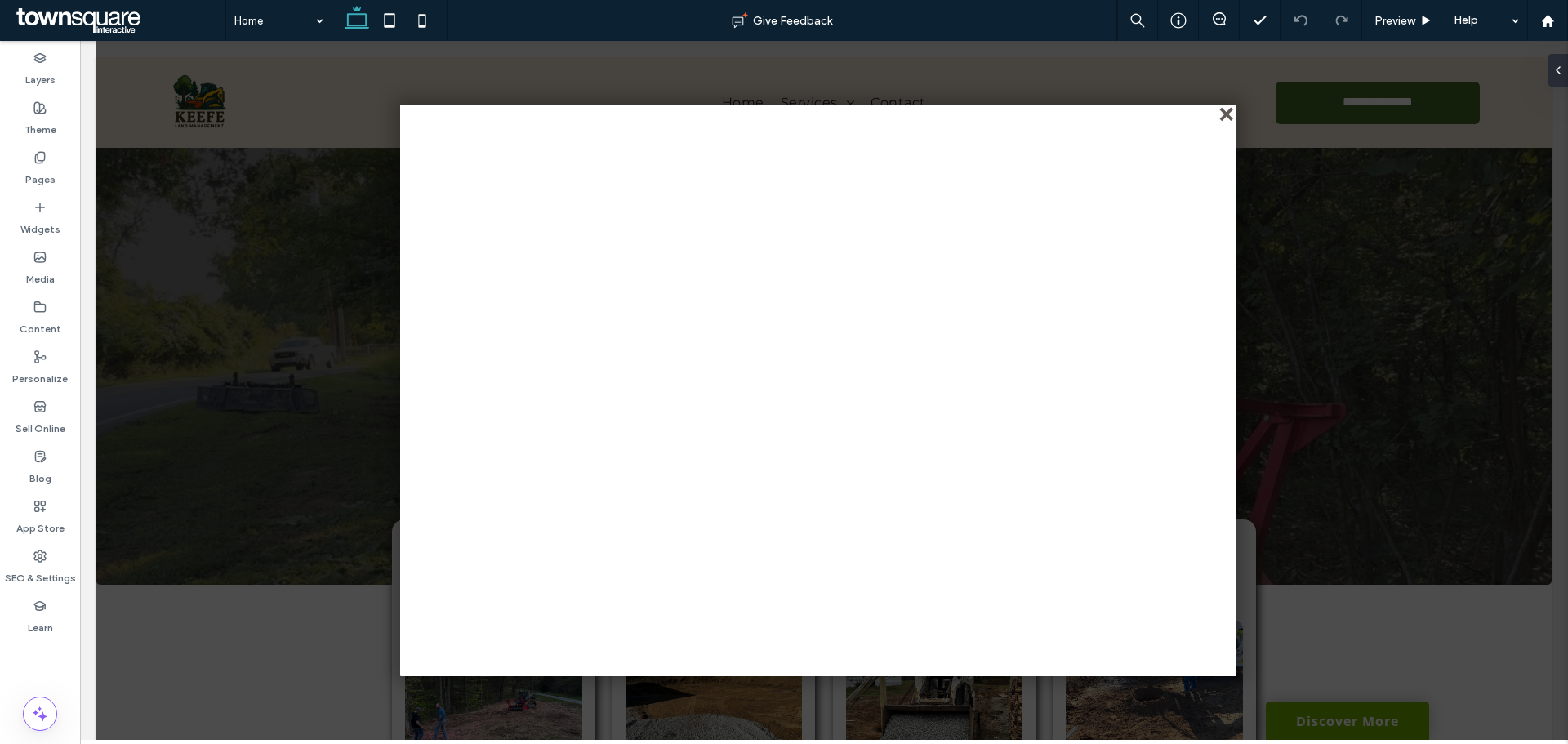
click at [1229, 117] on div "close" at bounding box center [1228, 115] width 12 height 12
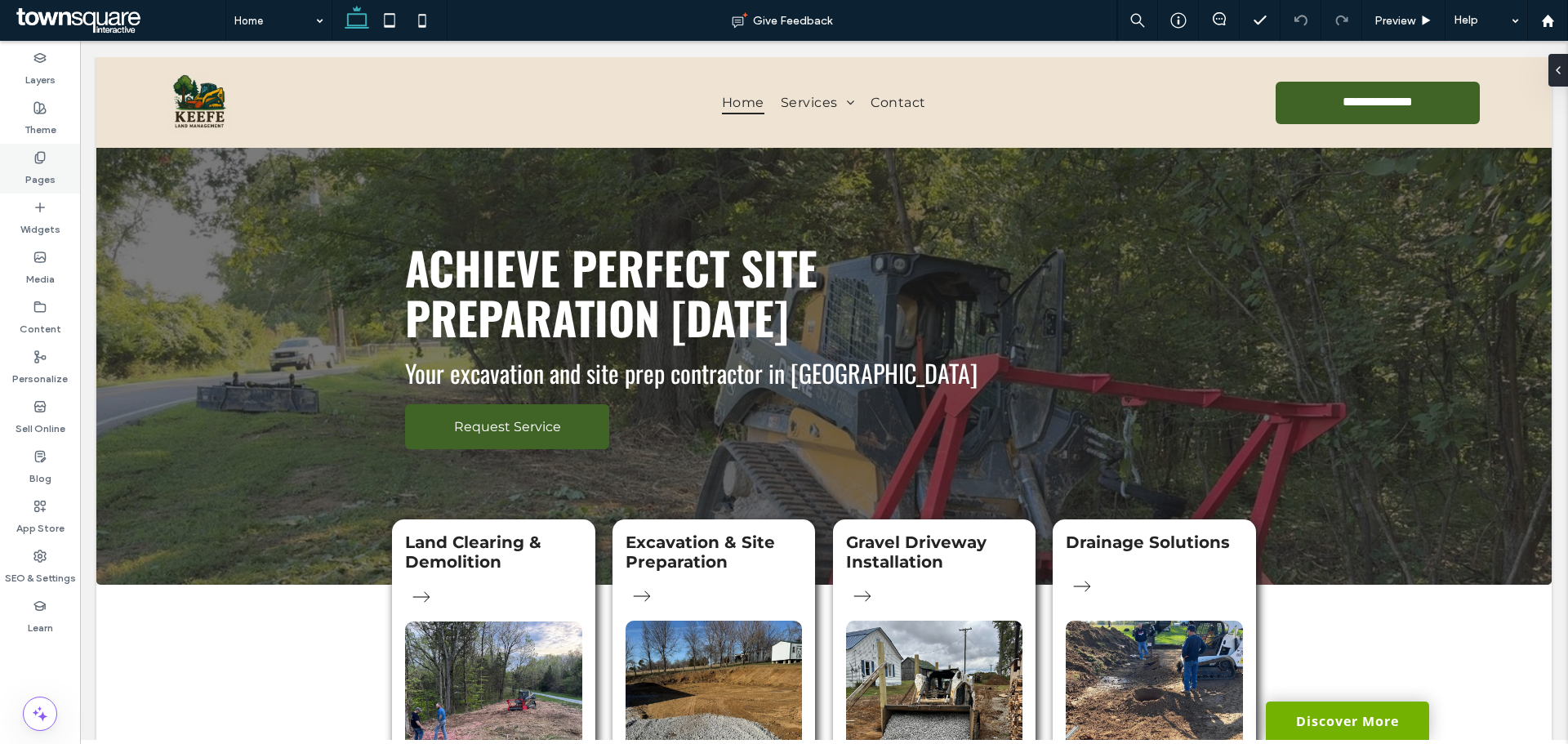
click at [53, 165] on label "Pages" at bounding box center [40, 175] width 31 height 23
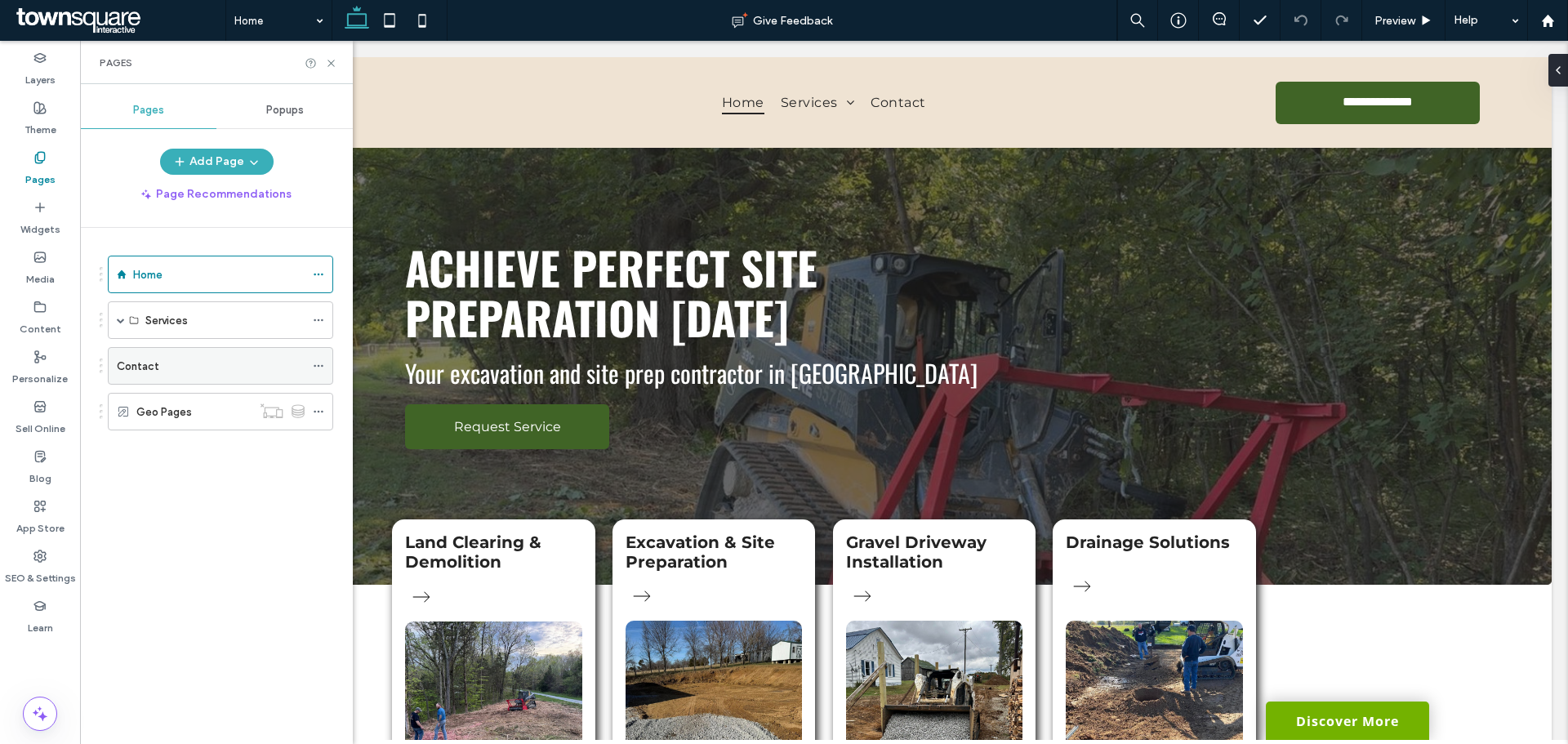
click at [158, 368] on div "Contact" at bounding box center [211, 366] width 188 height 17
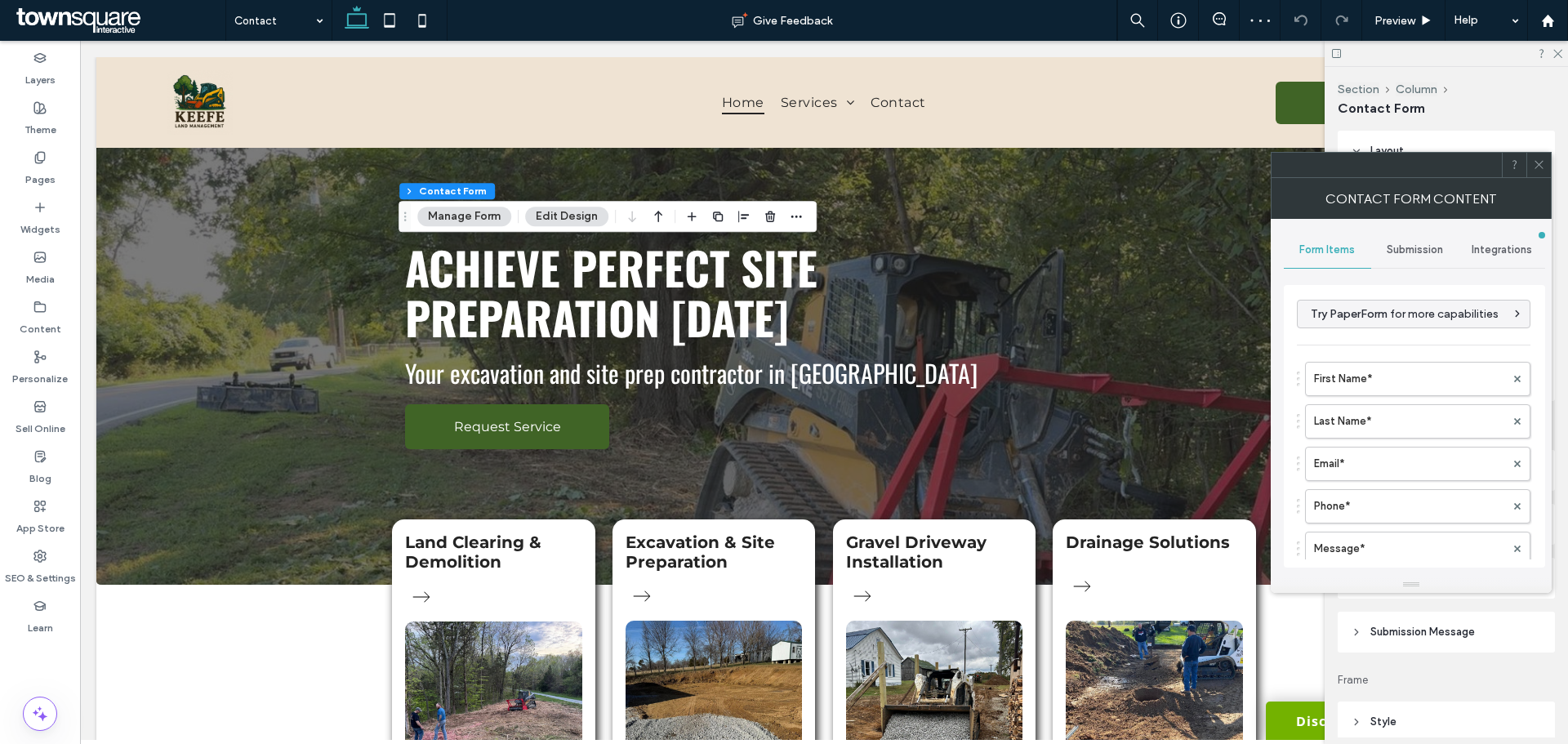
type input "**********"
type input "*"
type input "***"
type input "*"
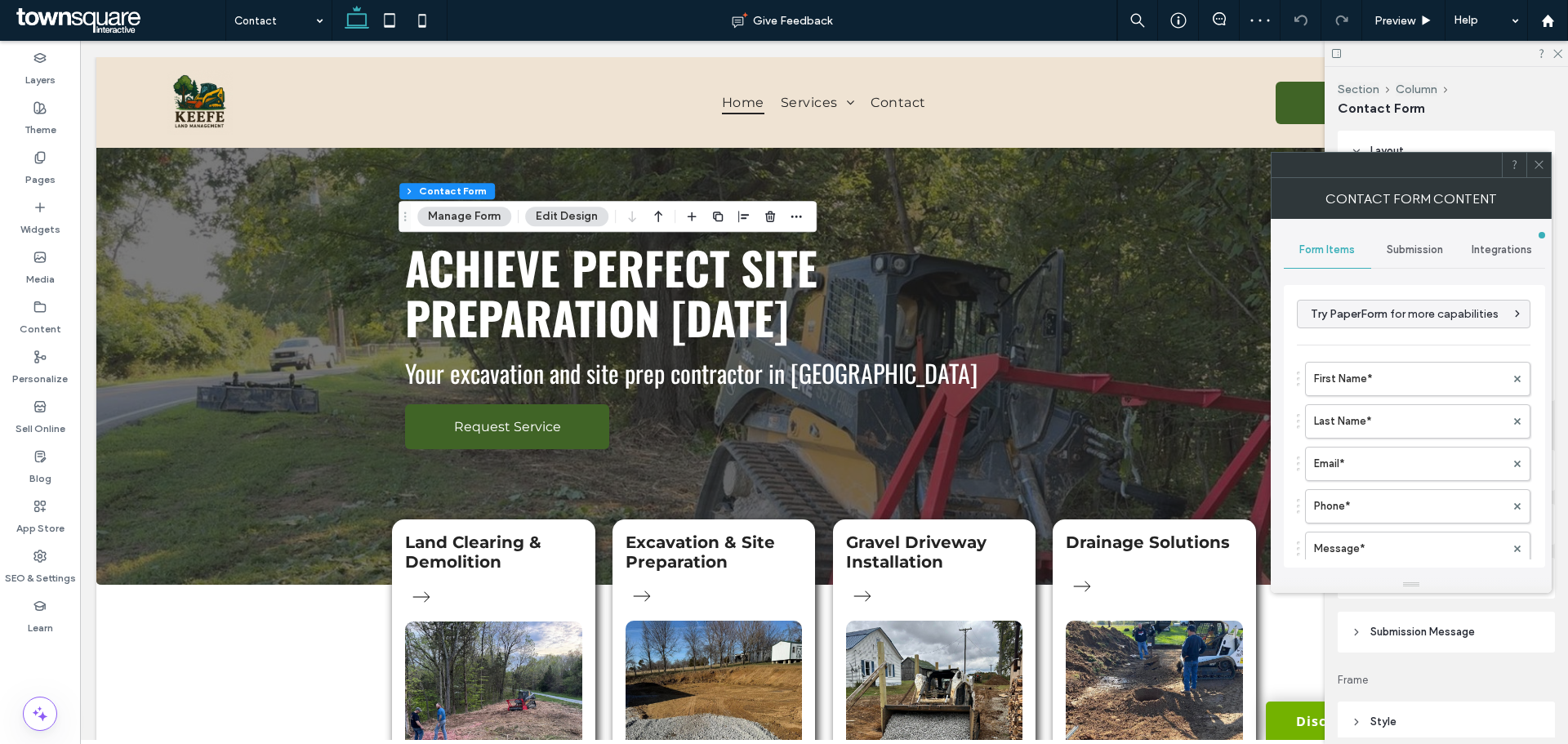
type input "*"
type input "***"
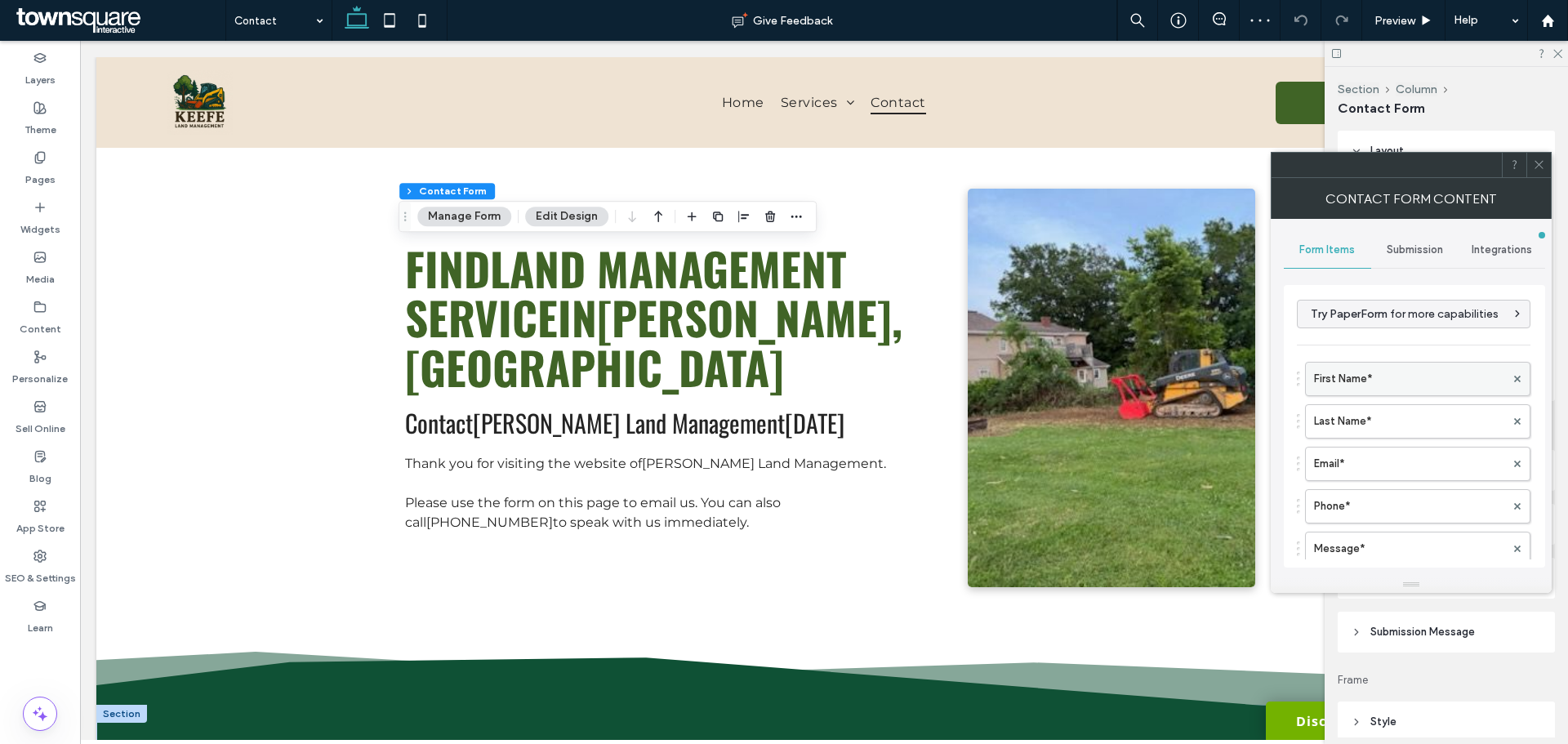
scroll to position [572, 0]
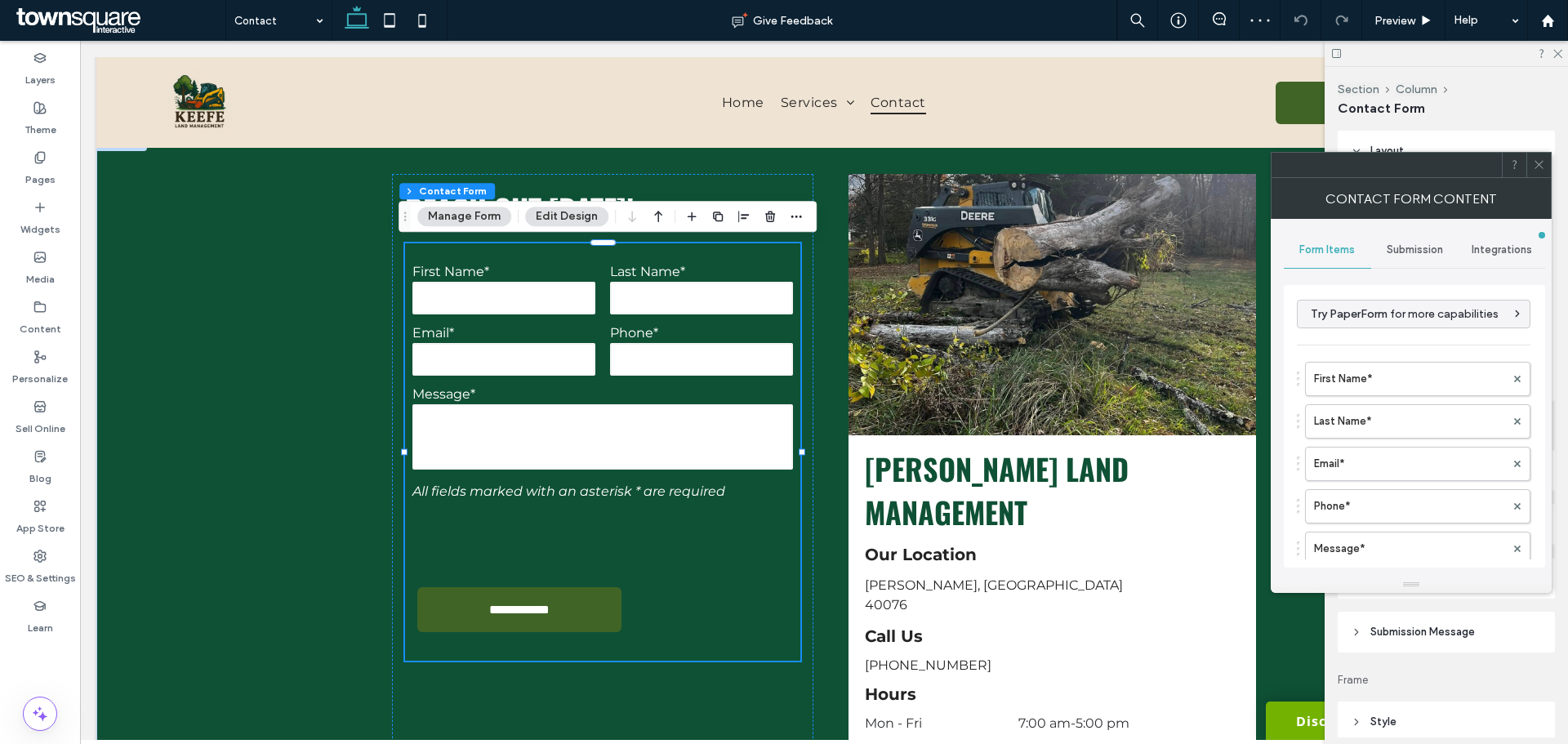
click at [1405, 249] on span "Submission" at bounding box center [1414, 249] width 56 height 13
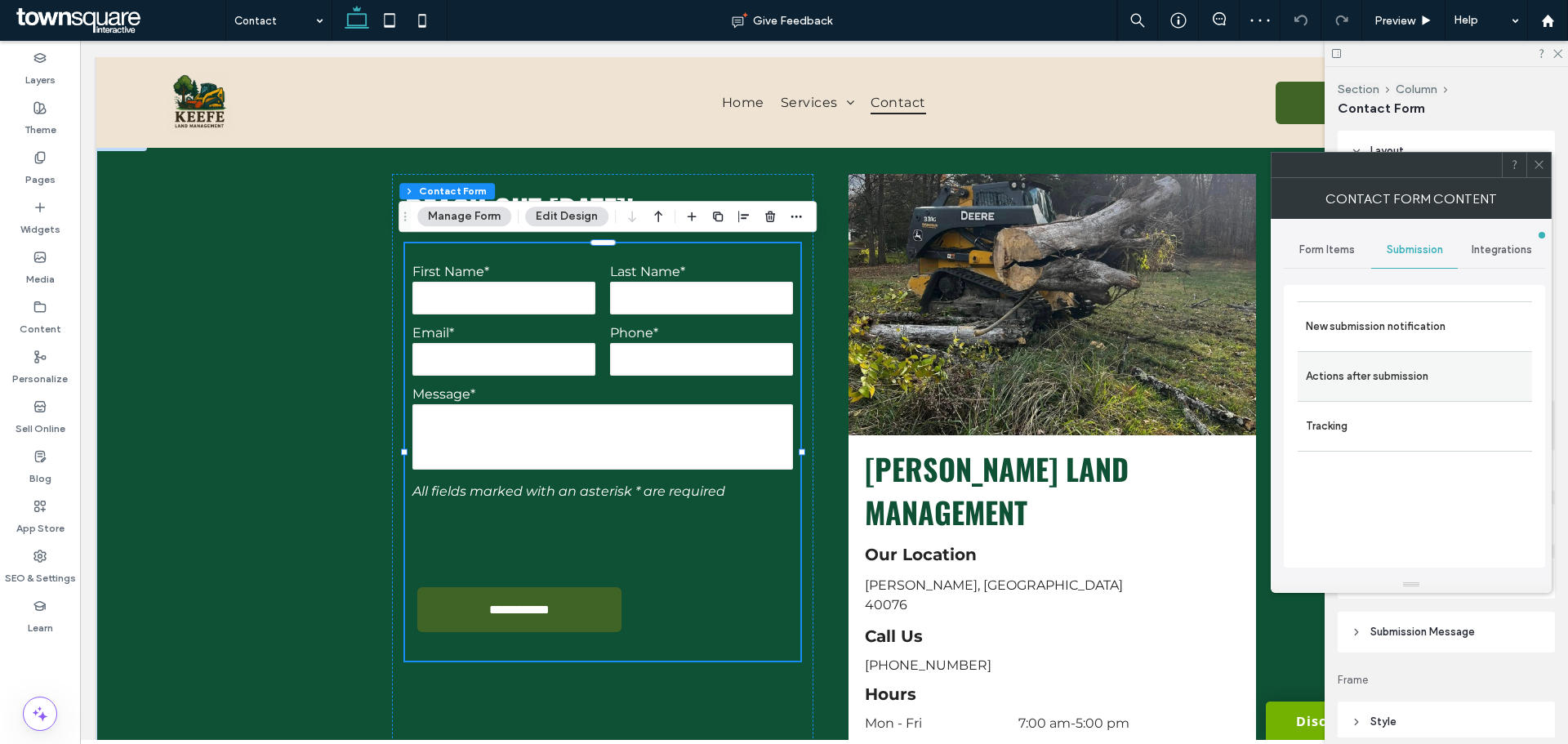
click at [1398, 366] on label "Actions after submission" at bounding box center [1414, 376] width 218 height 33
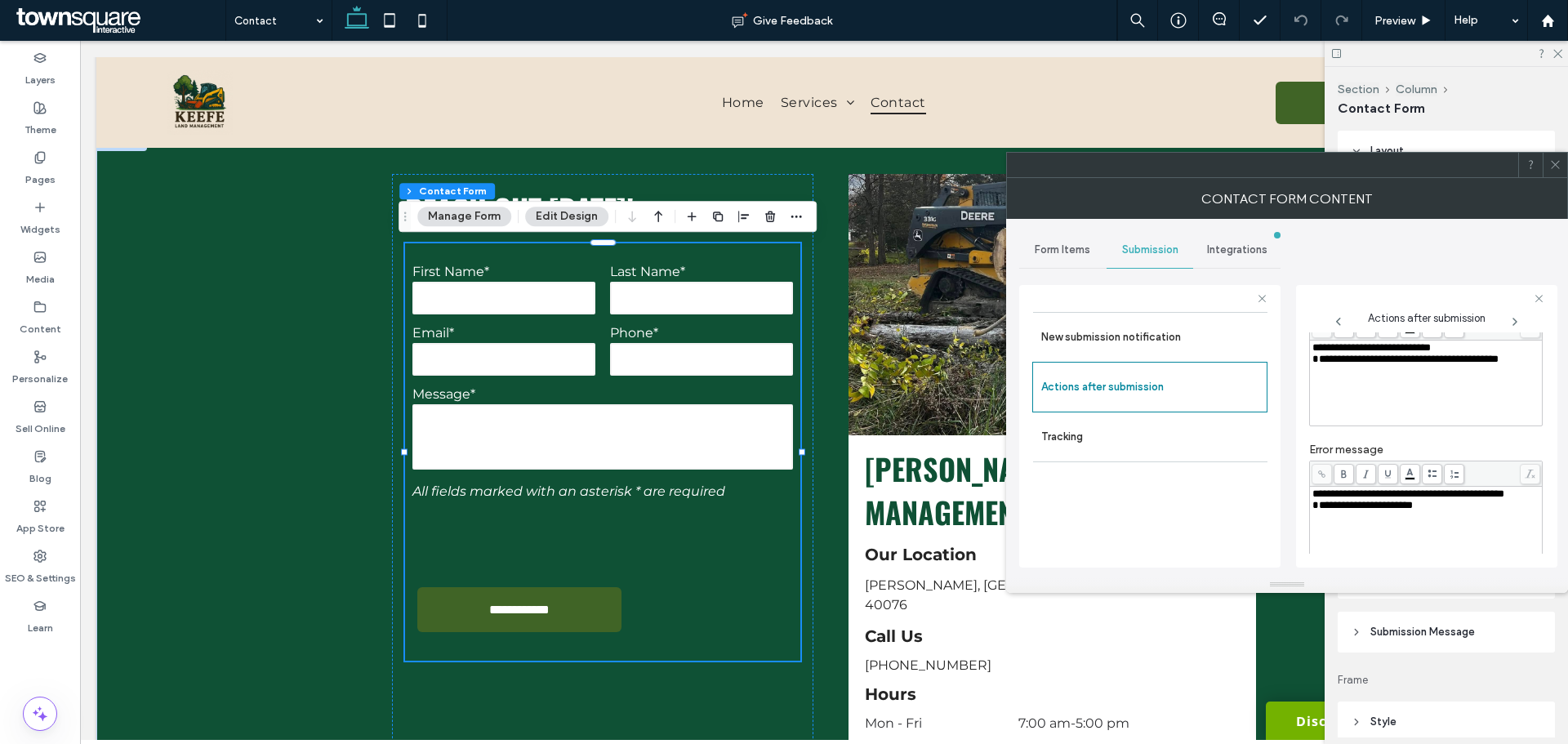
scroll to position [282, 0]
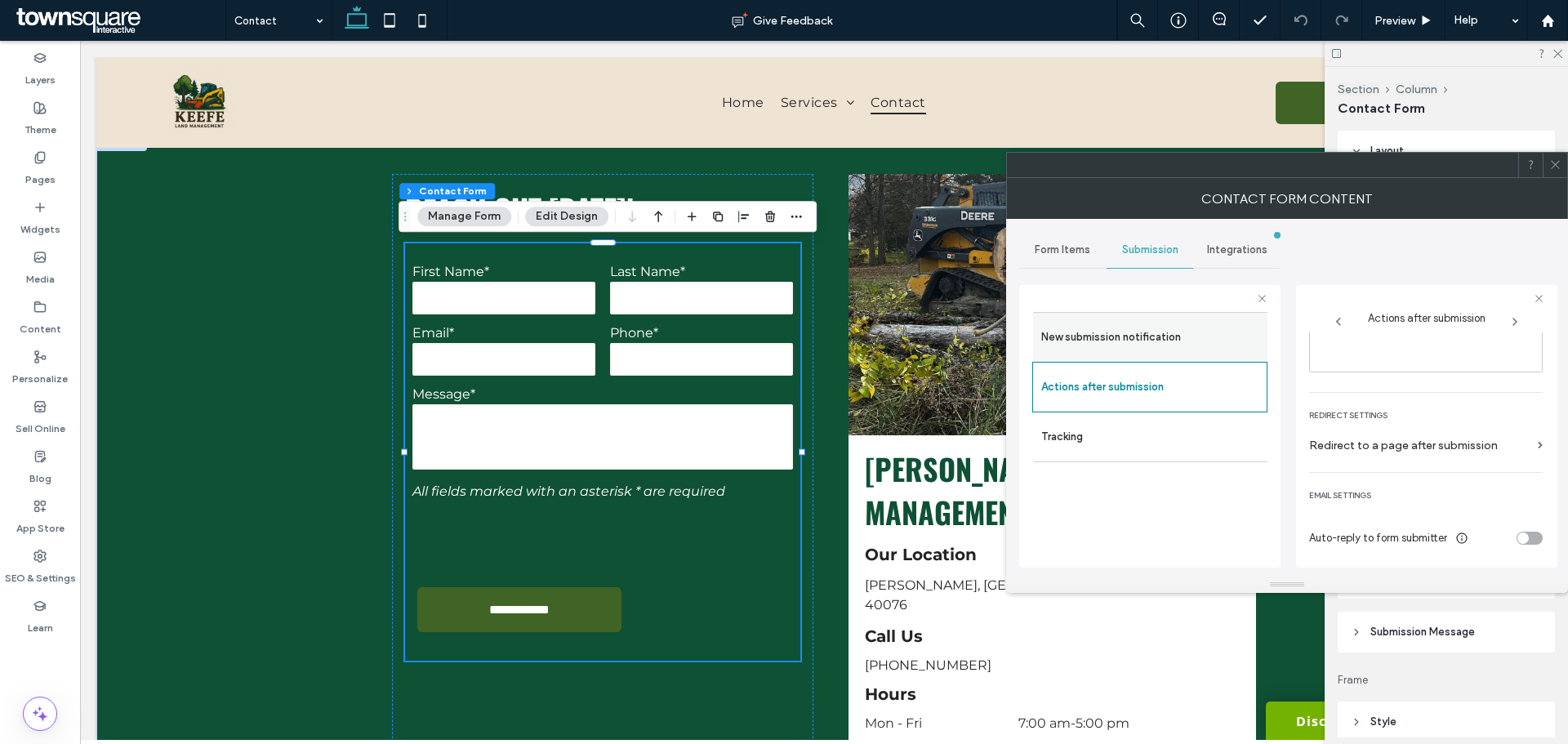
click at [1161, 355] on div "New submission notification" at bounding box center [1151, 337] width 235 height 50
click at [1162, 341] on label "New submission notification" at bounding box center [1150, 337] width 218 height 33
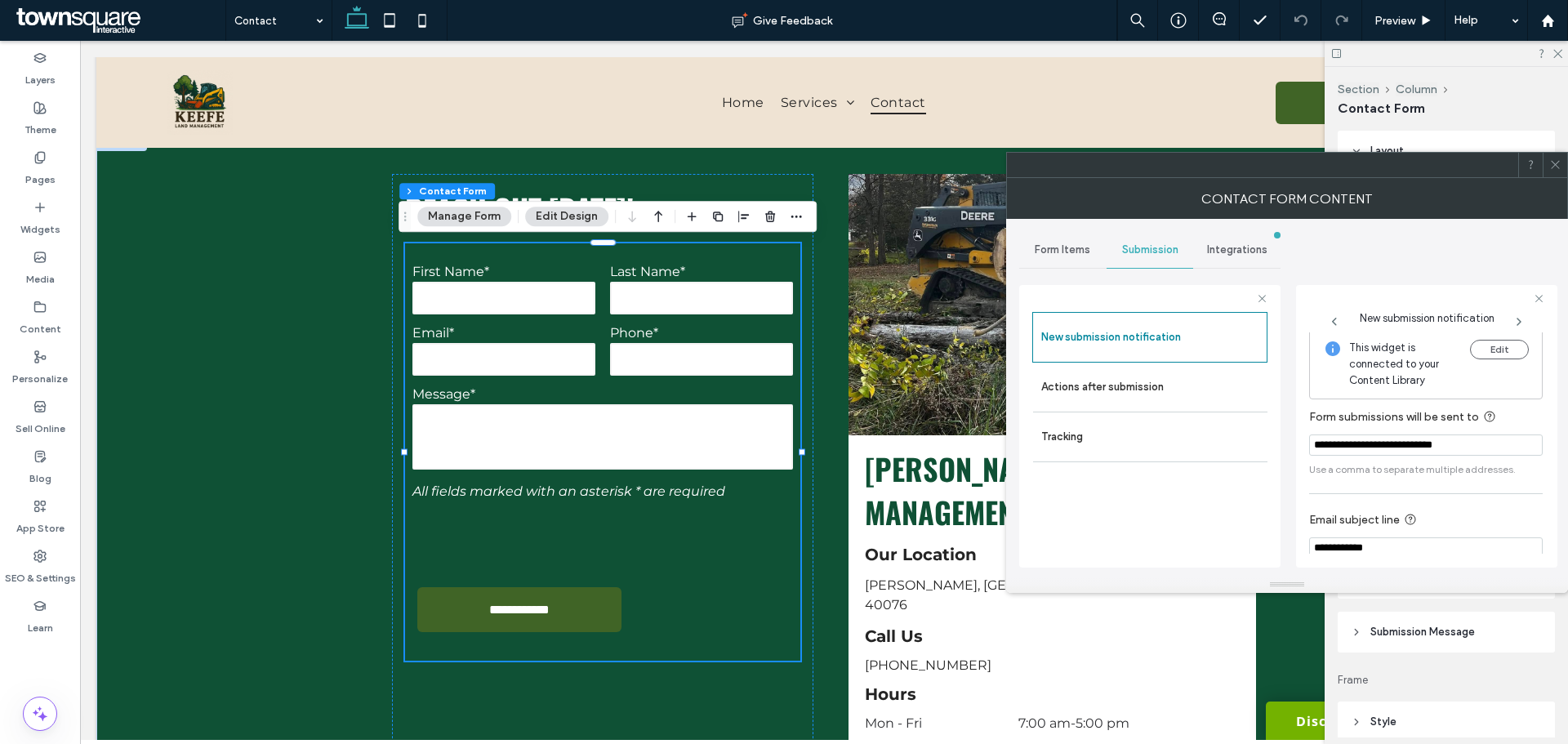
scroll to position [0, 0]
click at [1554, 162] on icon at bounding box center [1555, 165] width 12 height 12
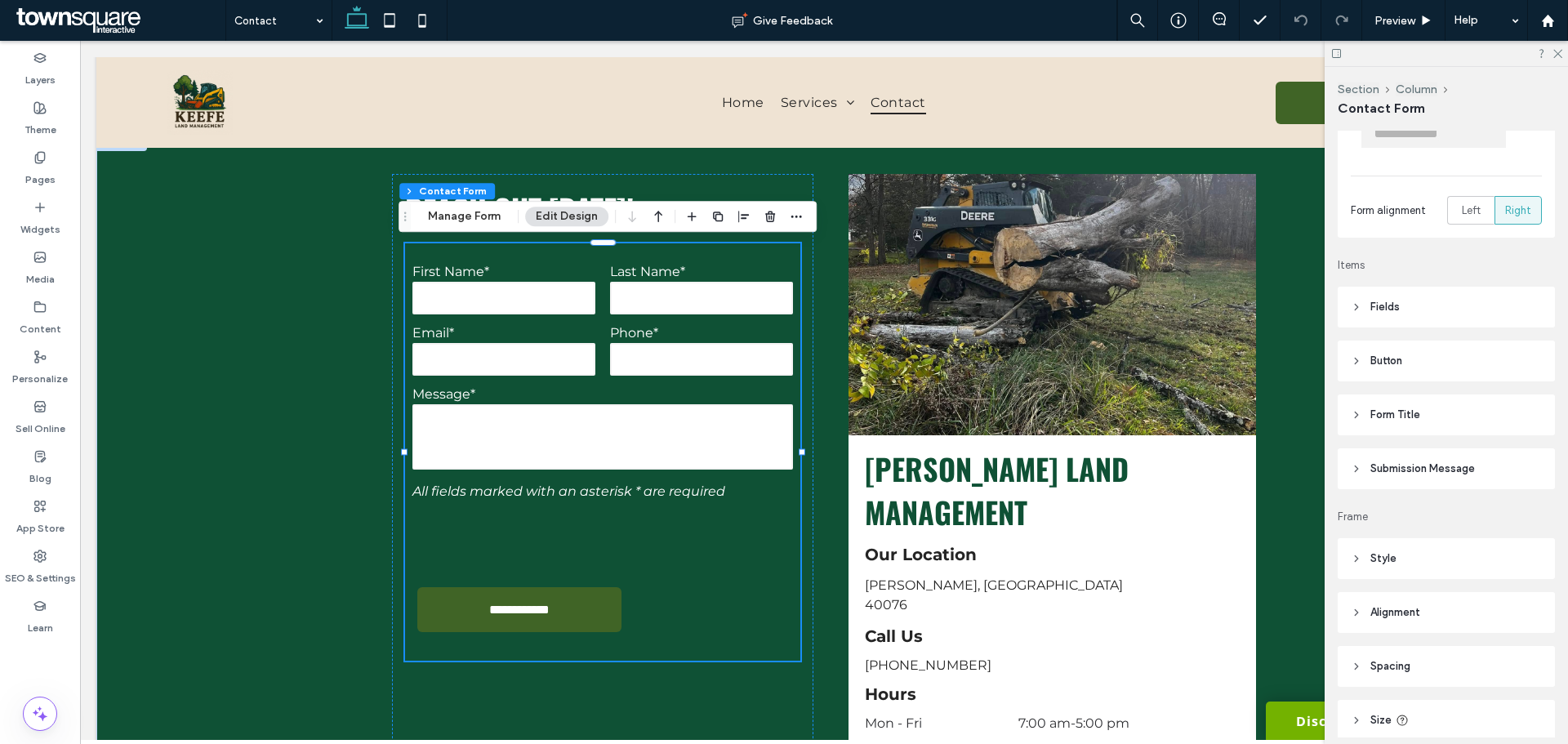
click at [1403, 454] on header "Submission Message" at bounding box center [1447, 468] width 217 height 40
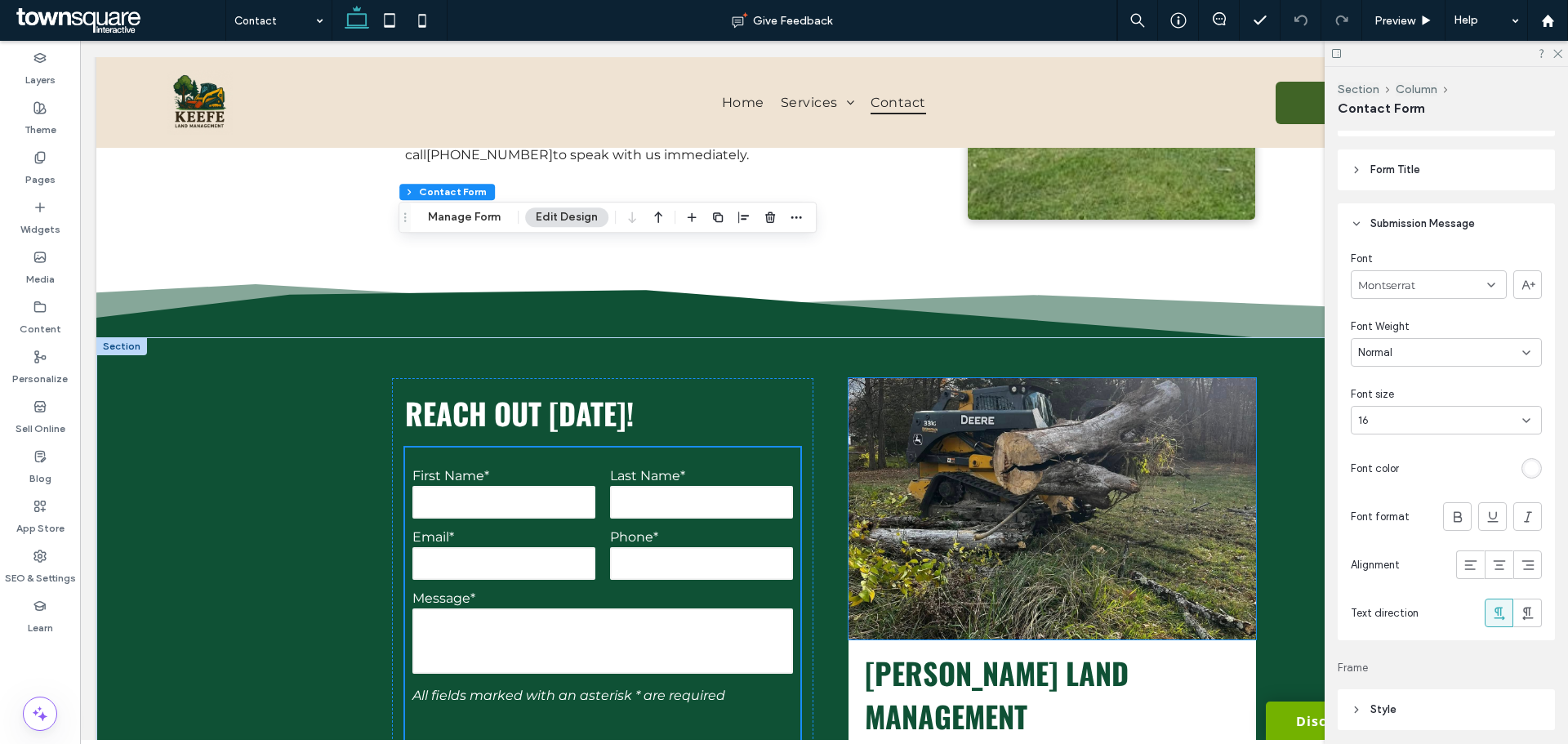
scroll to position [245, 0]
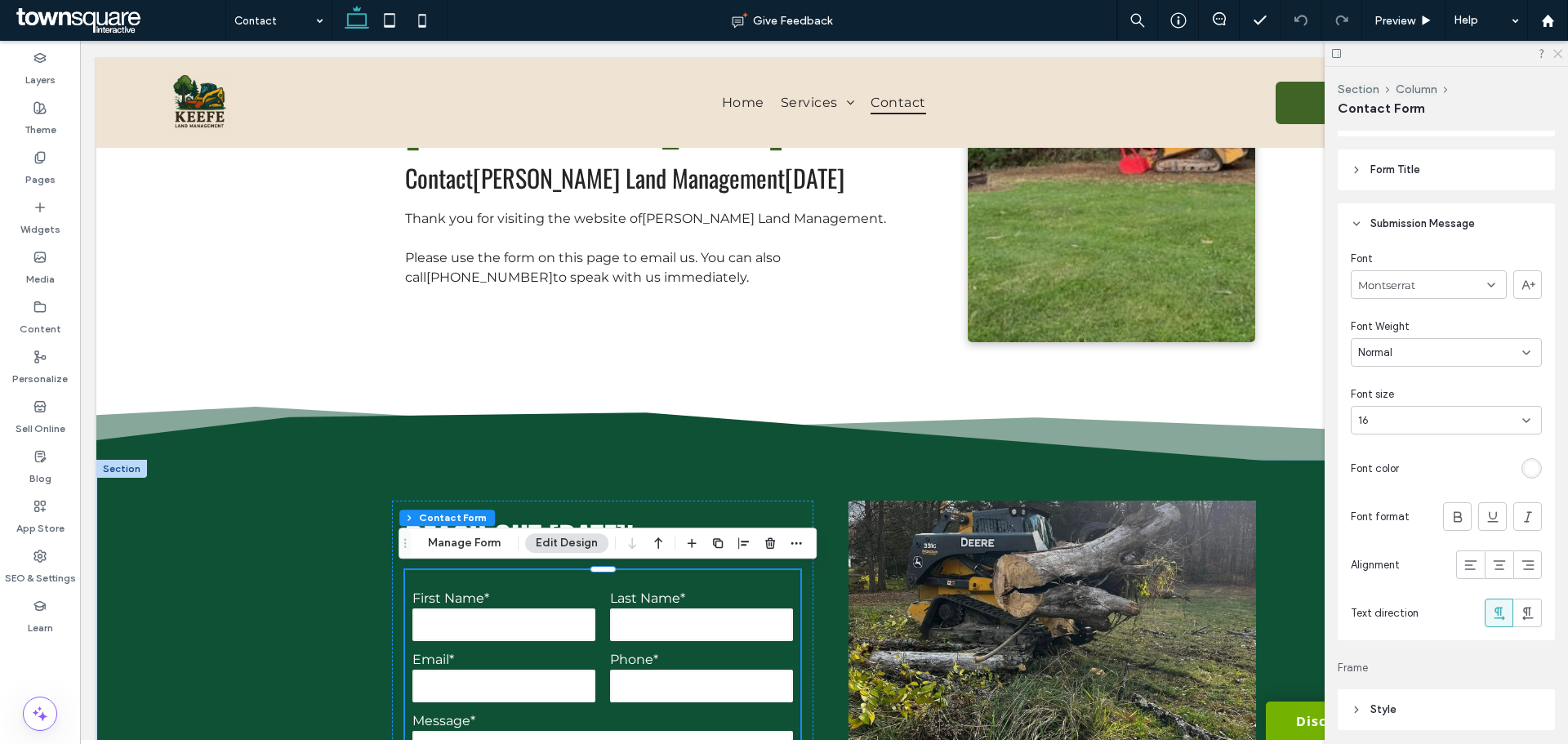
click at [1557, 54] on icon at bounding box center [1557, 52] width 11 height 11
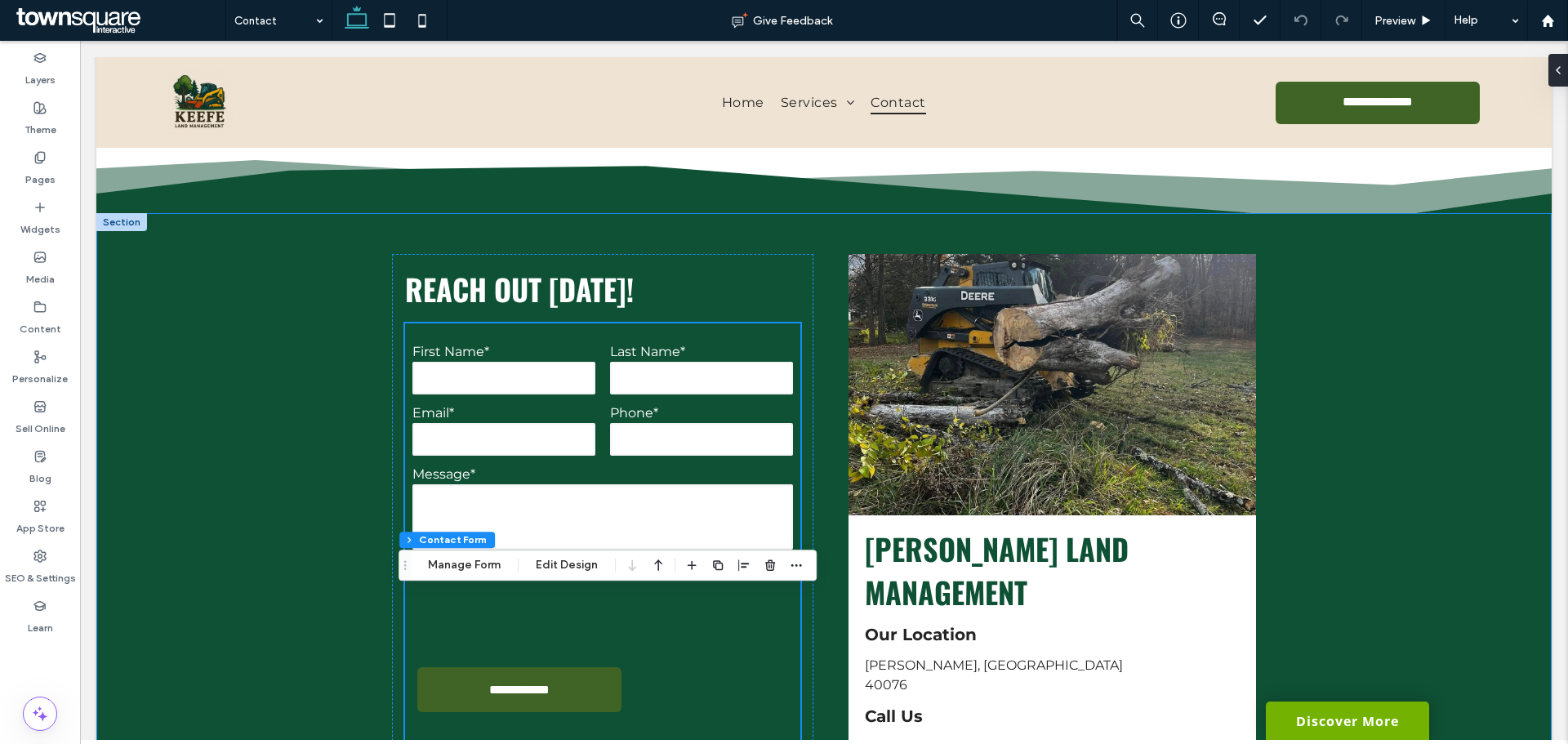
scroll to position [669, 0]
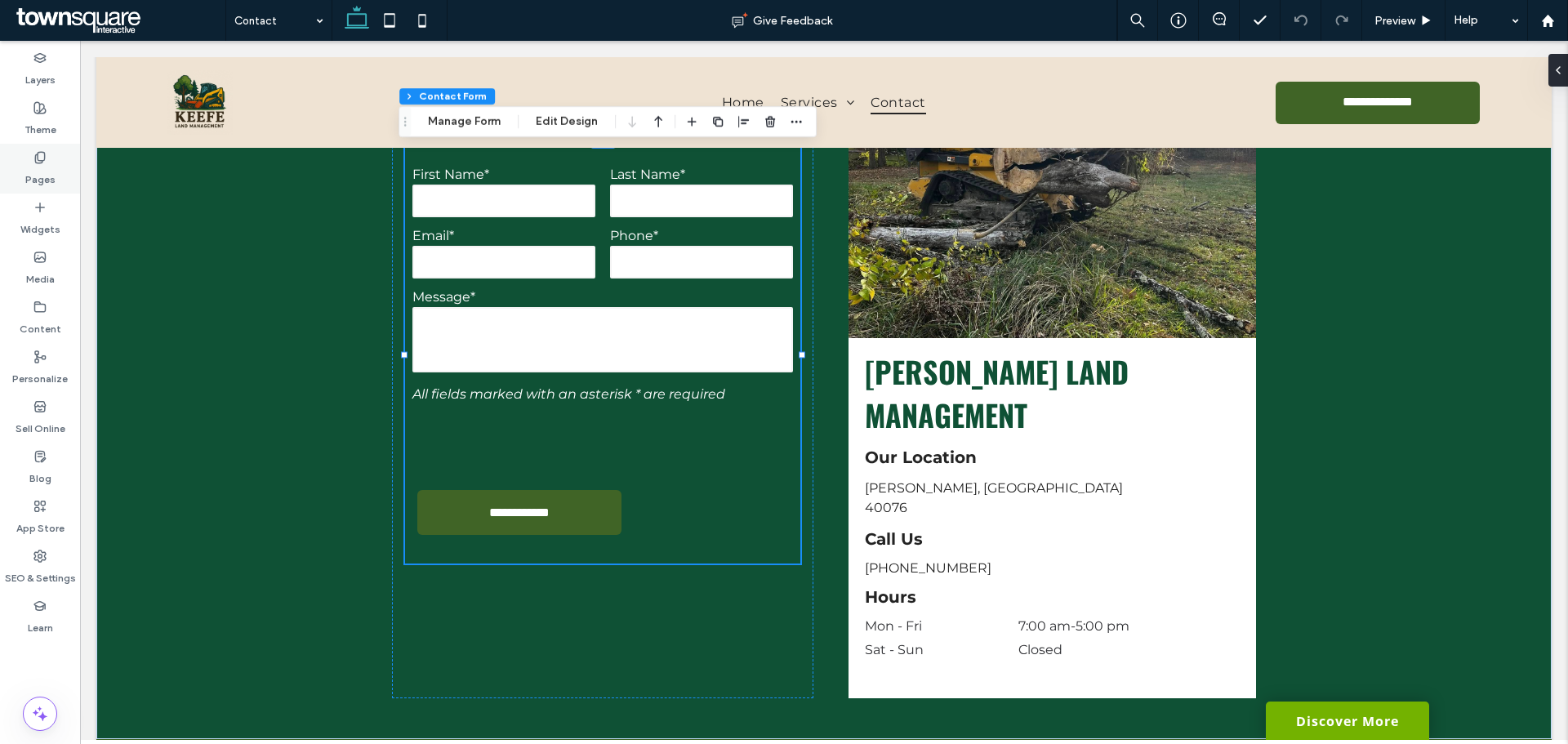
click at [36, 162] on icon at bounding box center [39, 157] width 13 height 13
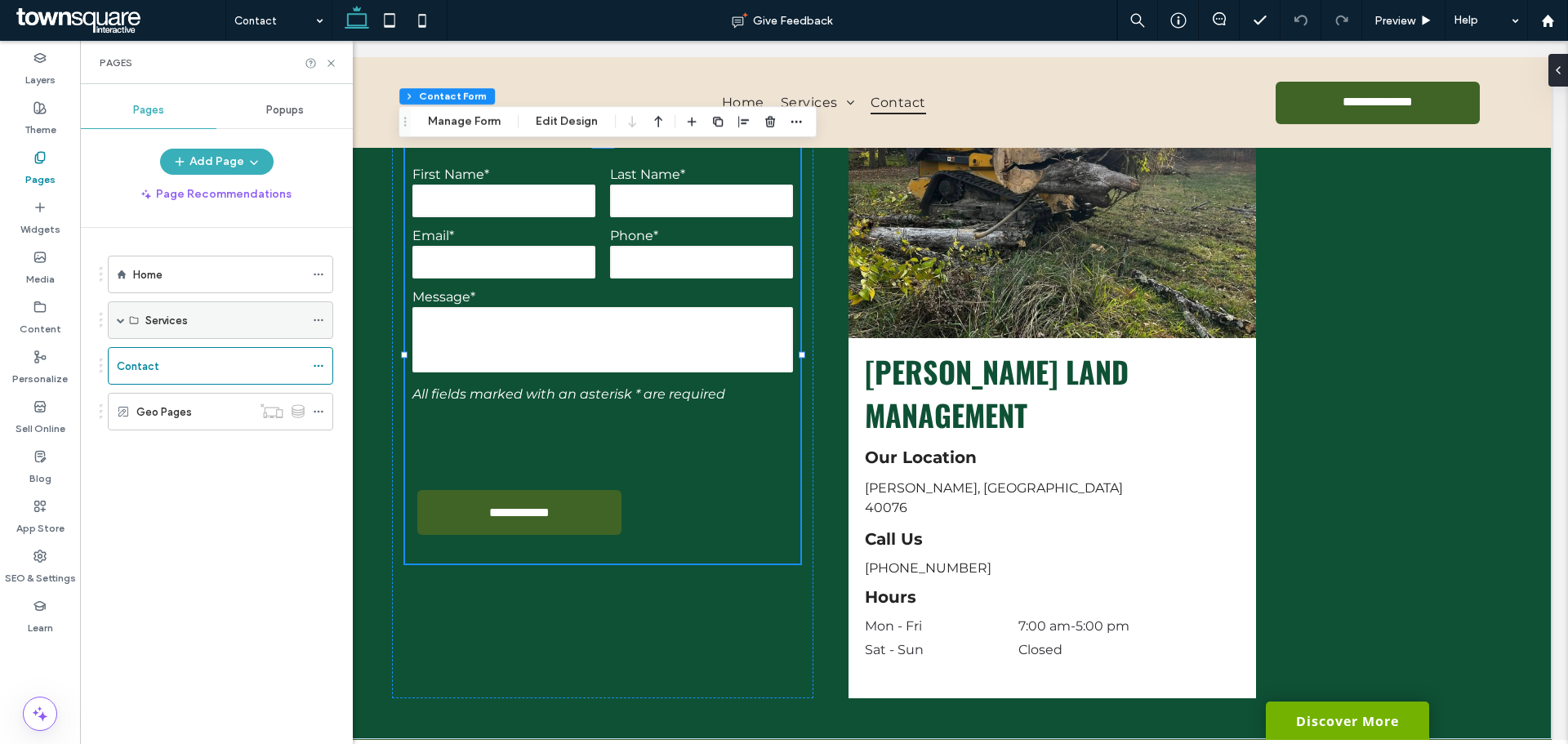
click at [126, 317] on div "Services" at bounding box center [220, 320] width 226 height 37
click at [123, 317] on span at bounding box center [121, 320] width 8 height 8
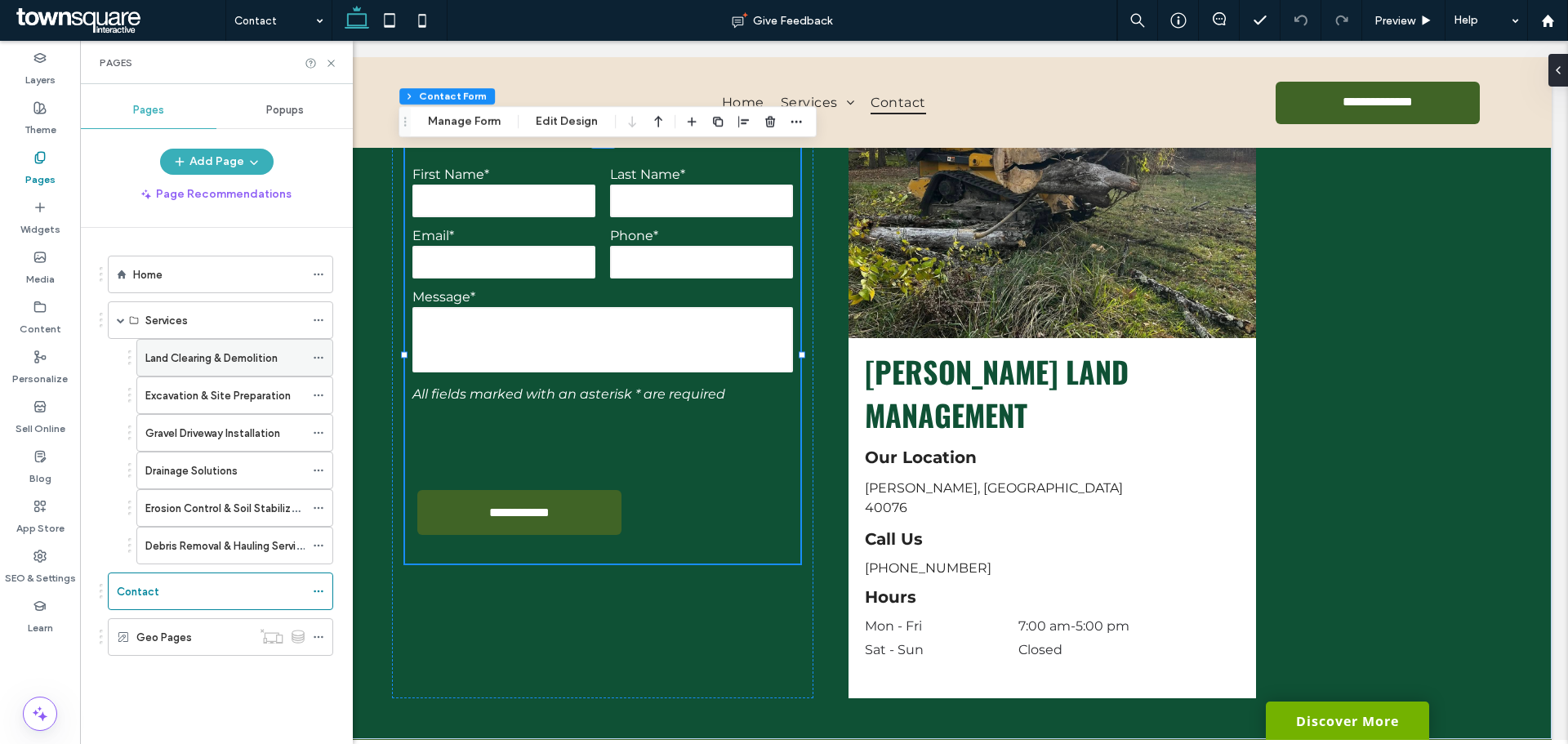
click at [148, 346] on div "Land Clearing & Demolition" at bounding box center [226, 358] width 160 height 35
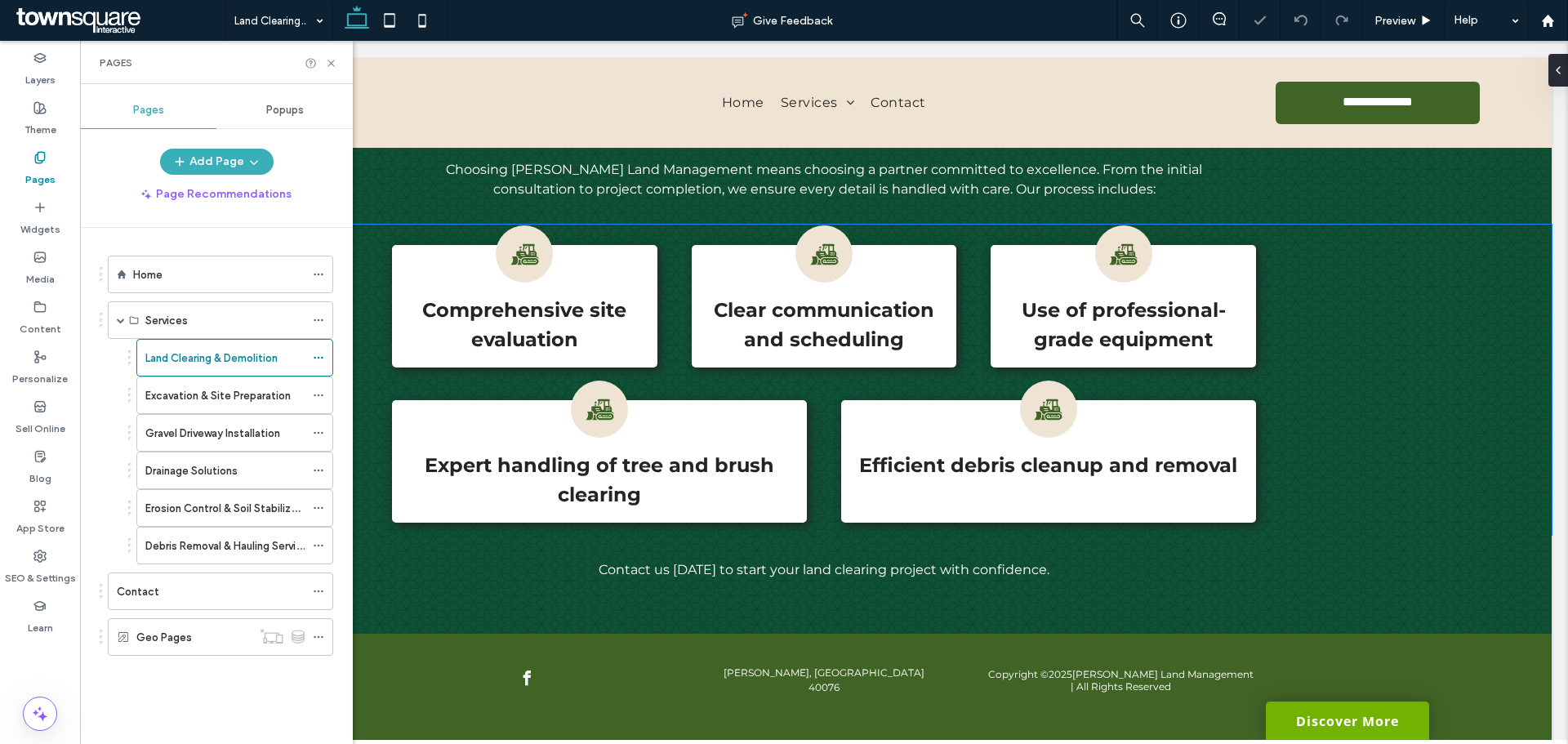
scroll to position [224, 0]
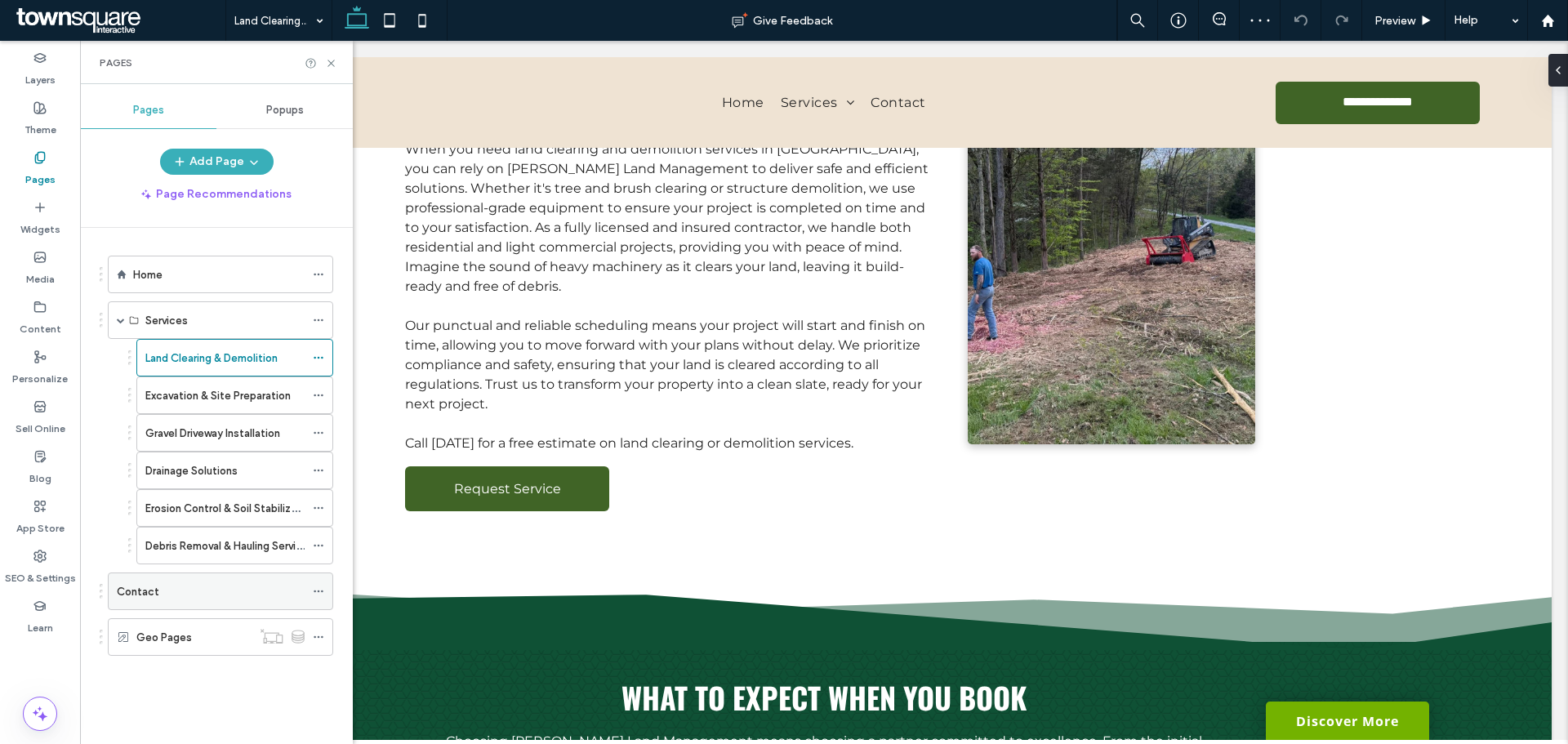
click at [160, 587] on div "Contact" at bounding box center [211, 591] width 188 height 17
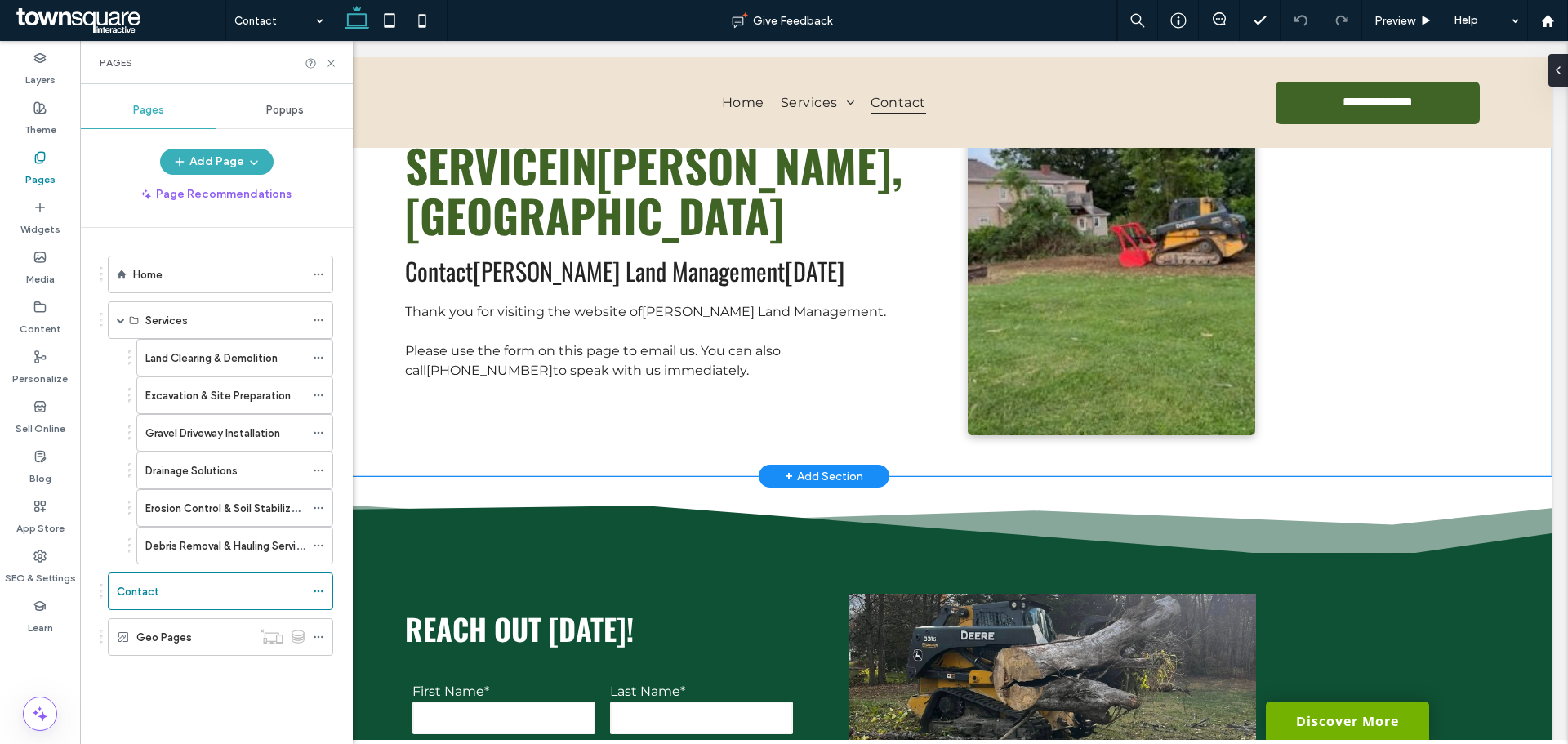
scroll to position [16, 0]
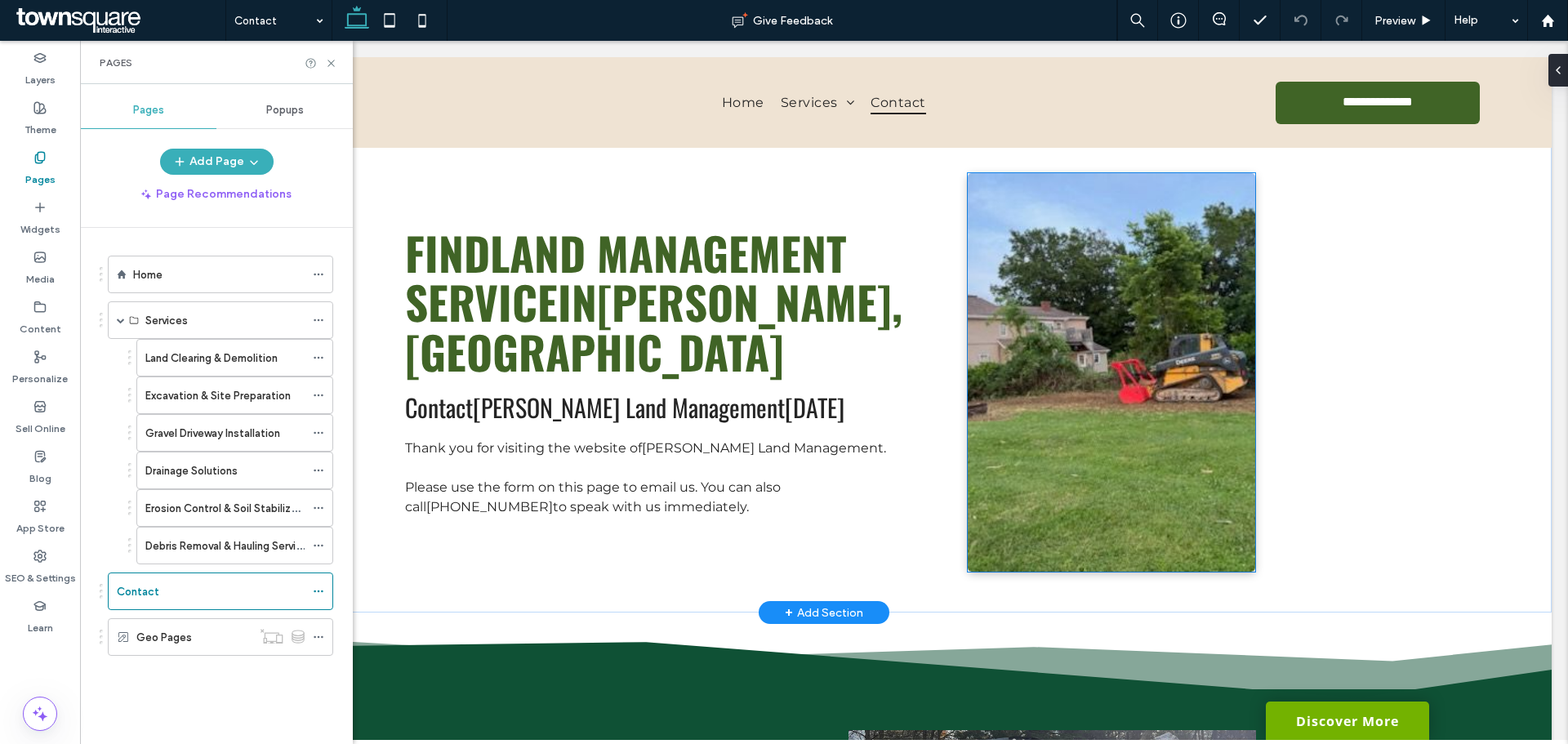
click at [1087, 356] on img at bounding box center [1112, 372] width 289 height 398
click at [1087, 356] on div at bounding box center [1112, 372] width 289 height 398
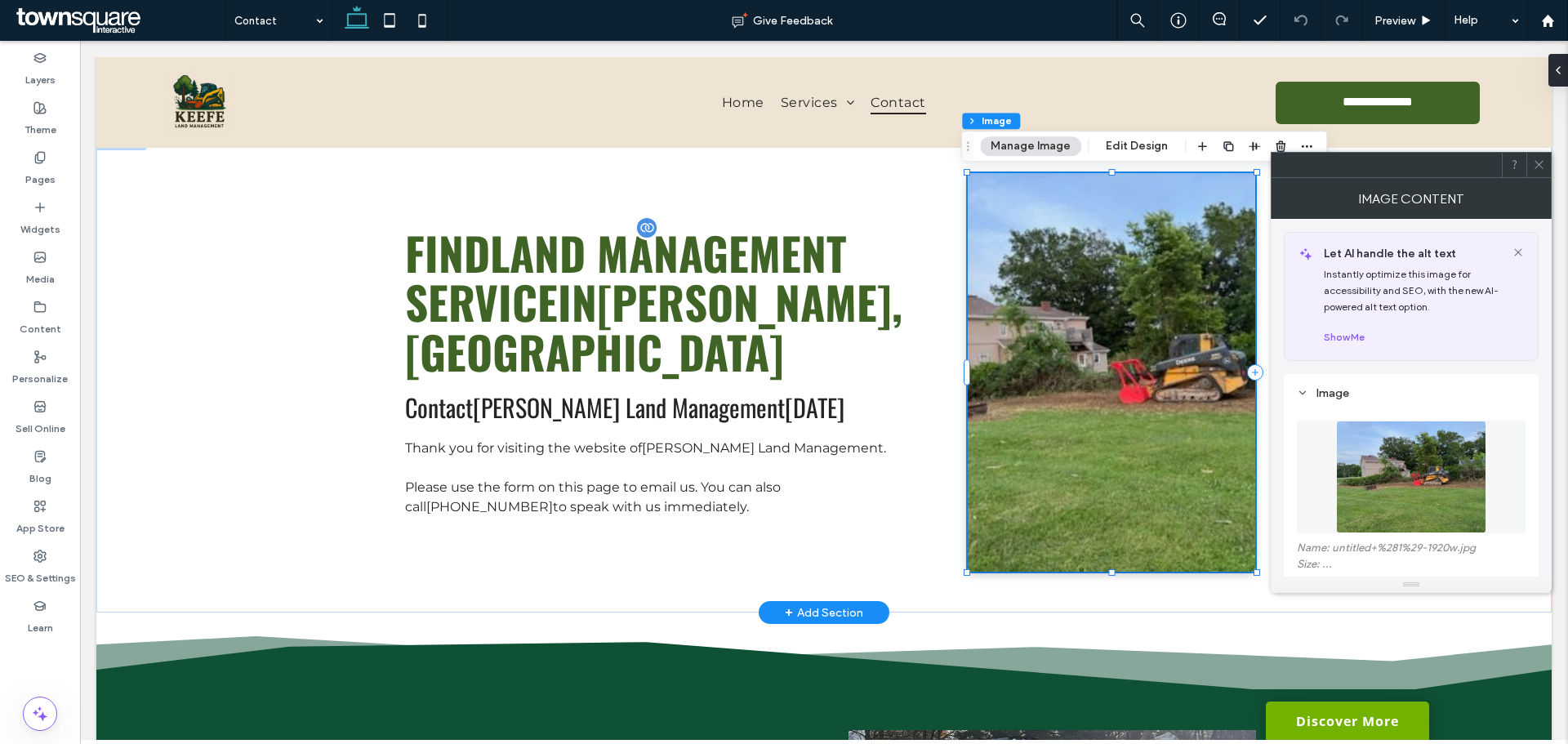
type input "*"
click at [1109, 141] on button "Edit Design" at bounding box center [1137, 146] width 84 height 20
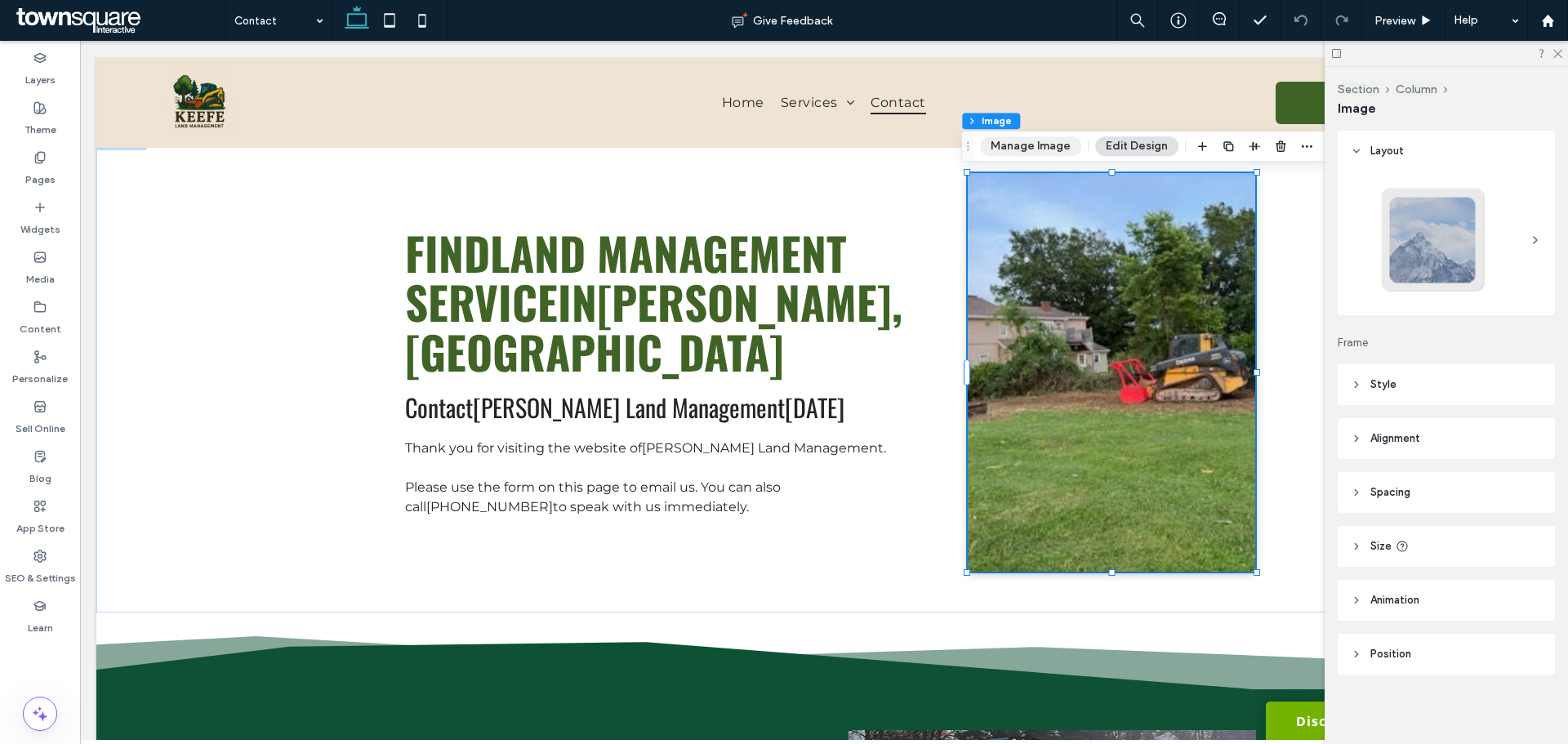
click at [1028, 152] on button "Manage Image" at bounding box center [1031, 146] width 102 height 20
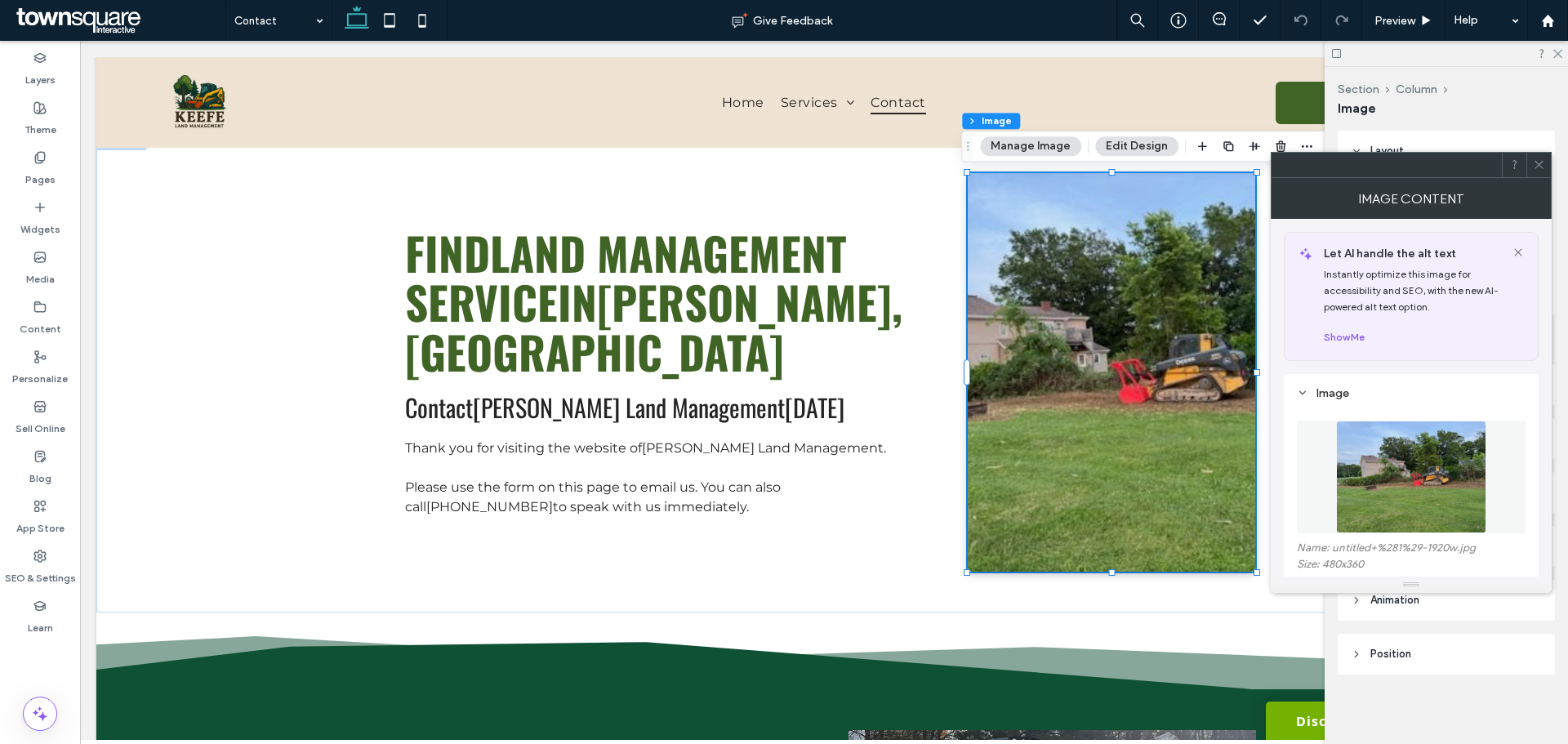
click at [1360, 453] on img at bounding box center [1411, 477] width 150 height 112
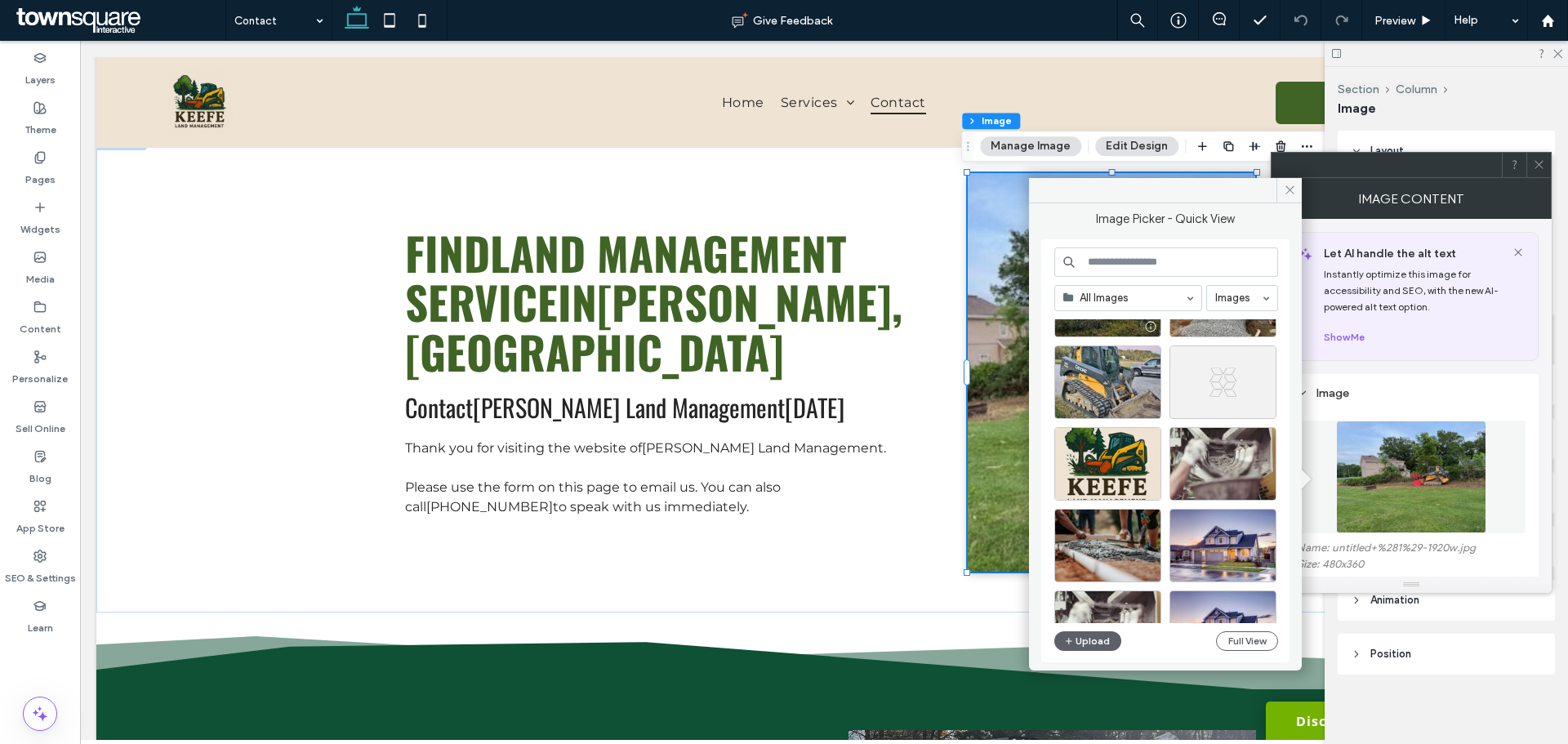
scroll to position [572, 0]
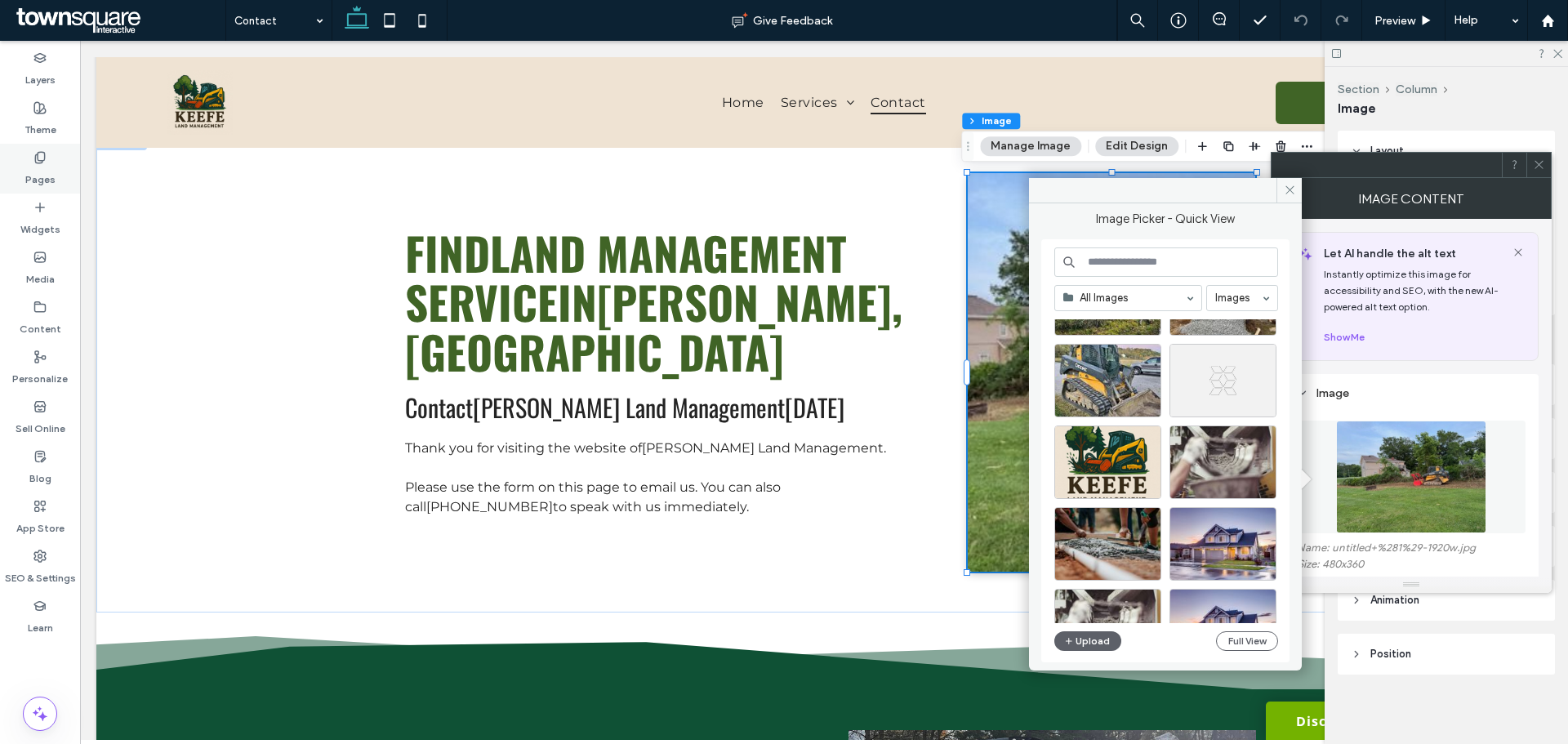
click at [60, 168] on div "Pages" at bounding box center [39, 169] width 80 height 50
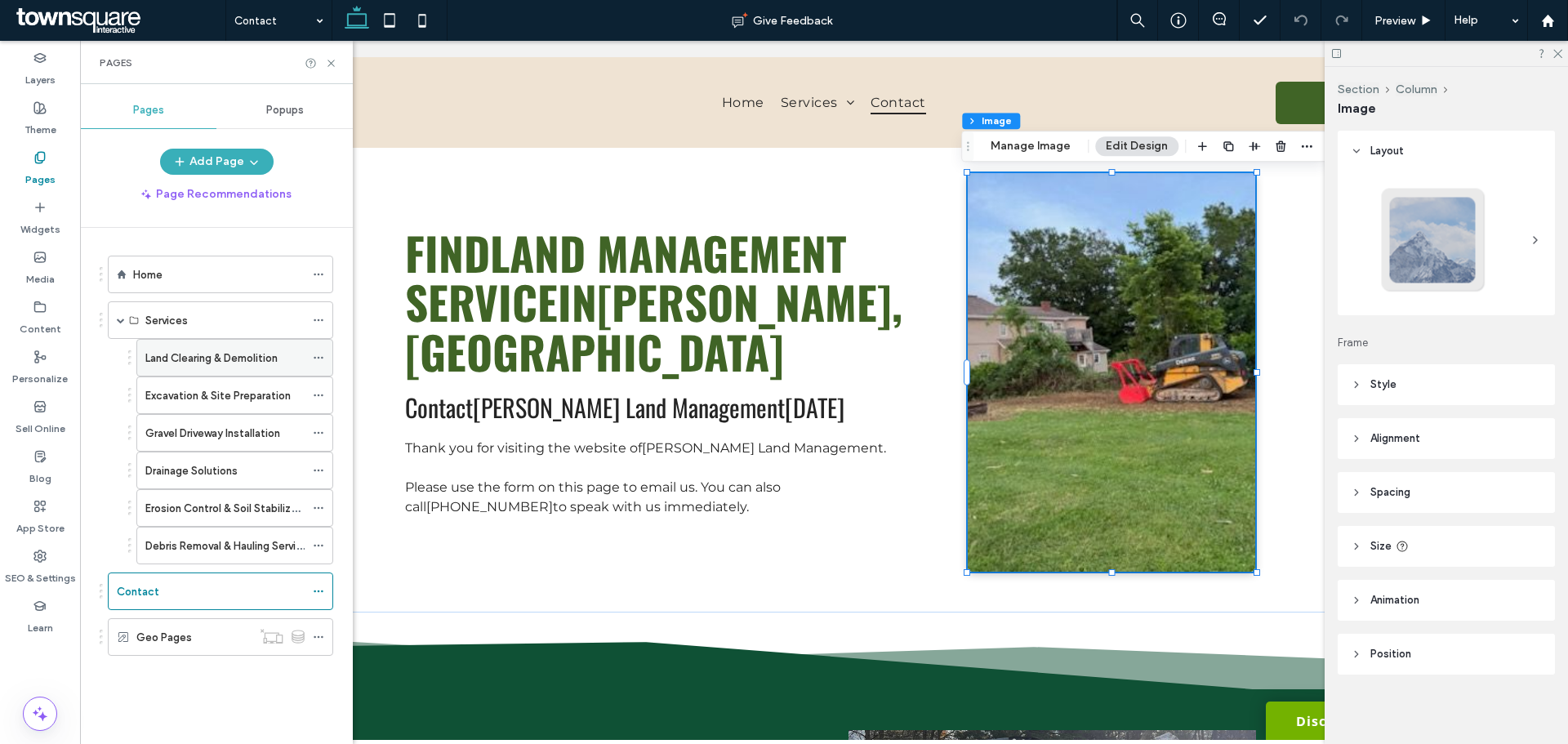
click at [180, 373] on div "Land Clearing & Demolition" at bounding box center [226, 358] width 160 height 35
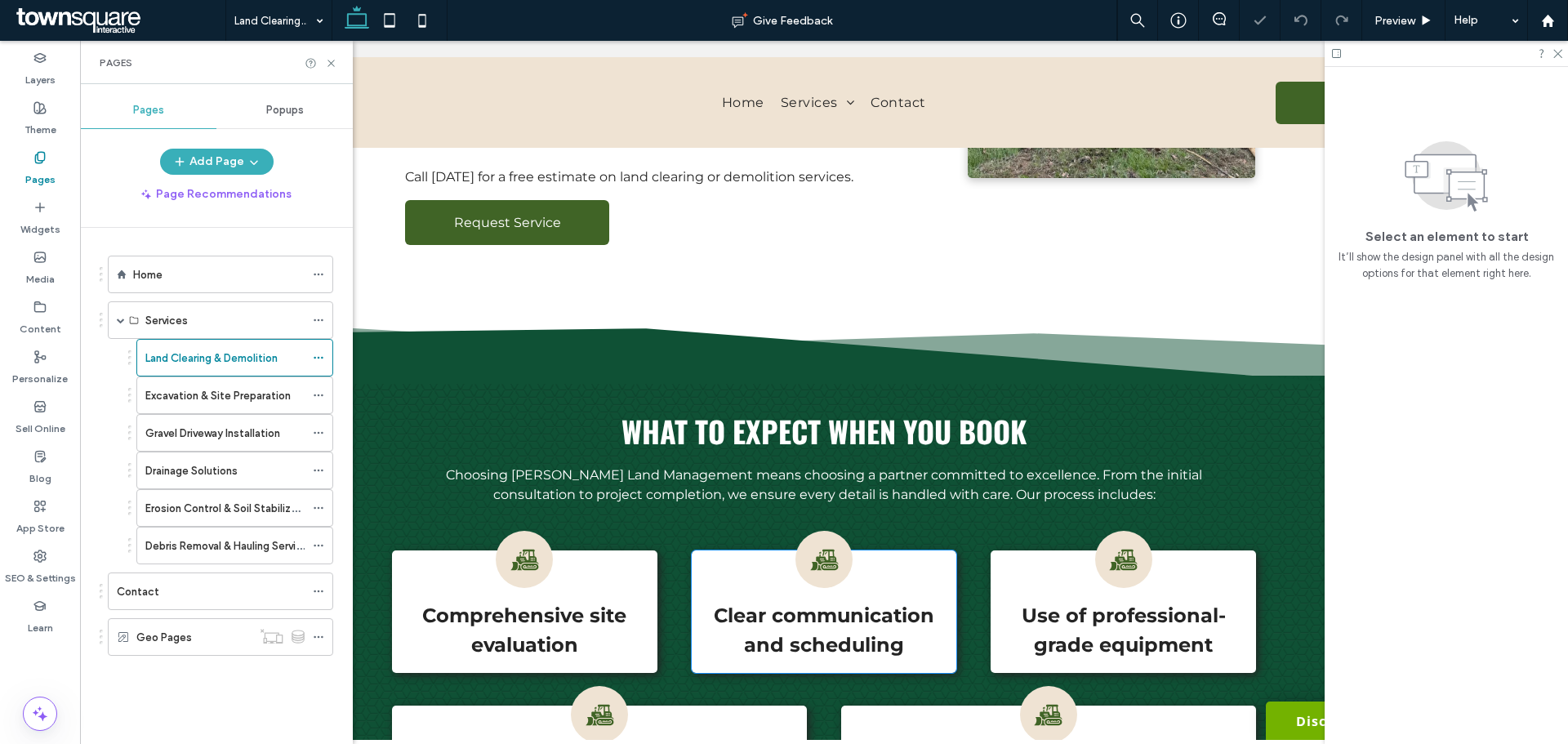
scroll to position [808, 0]
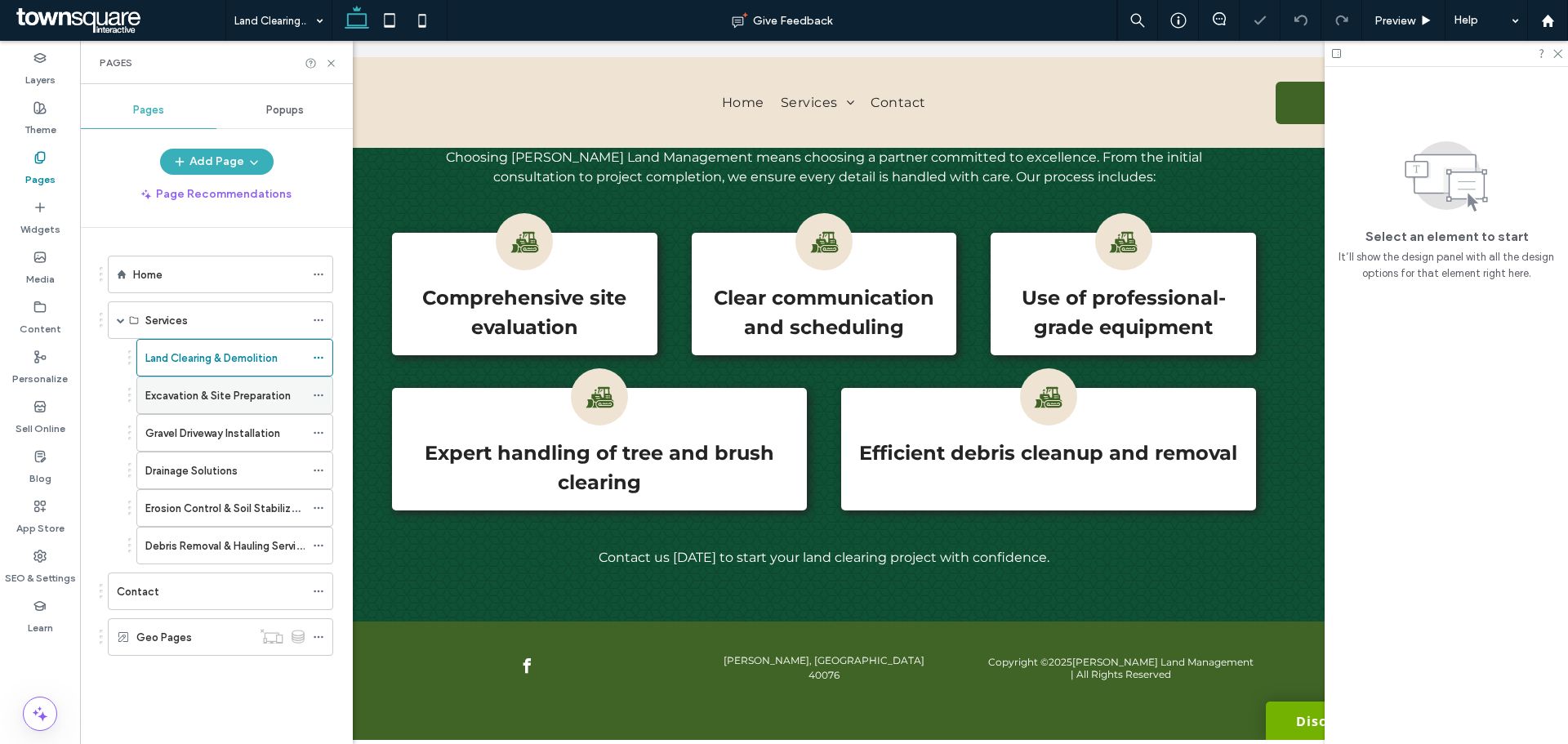
click at [177, 413] on div "Excavation & Site Preparation" at bounding box center [235, 395] width 197 height 37
click at [185, 401] on label "Excavation & Site Preparation" at bounding box center [219, 395] width 146 height 29
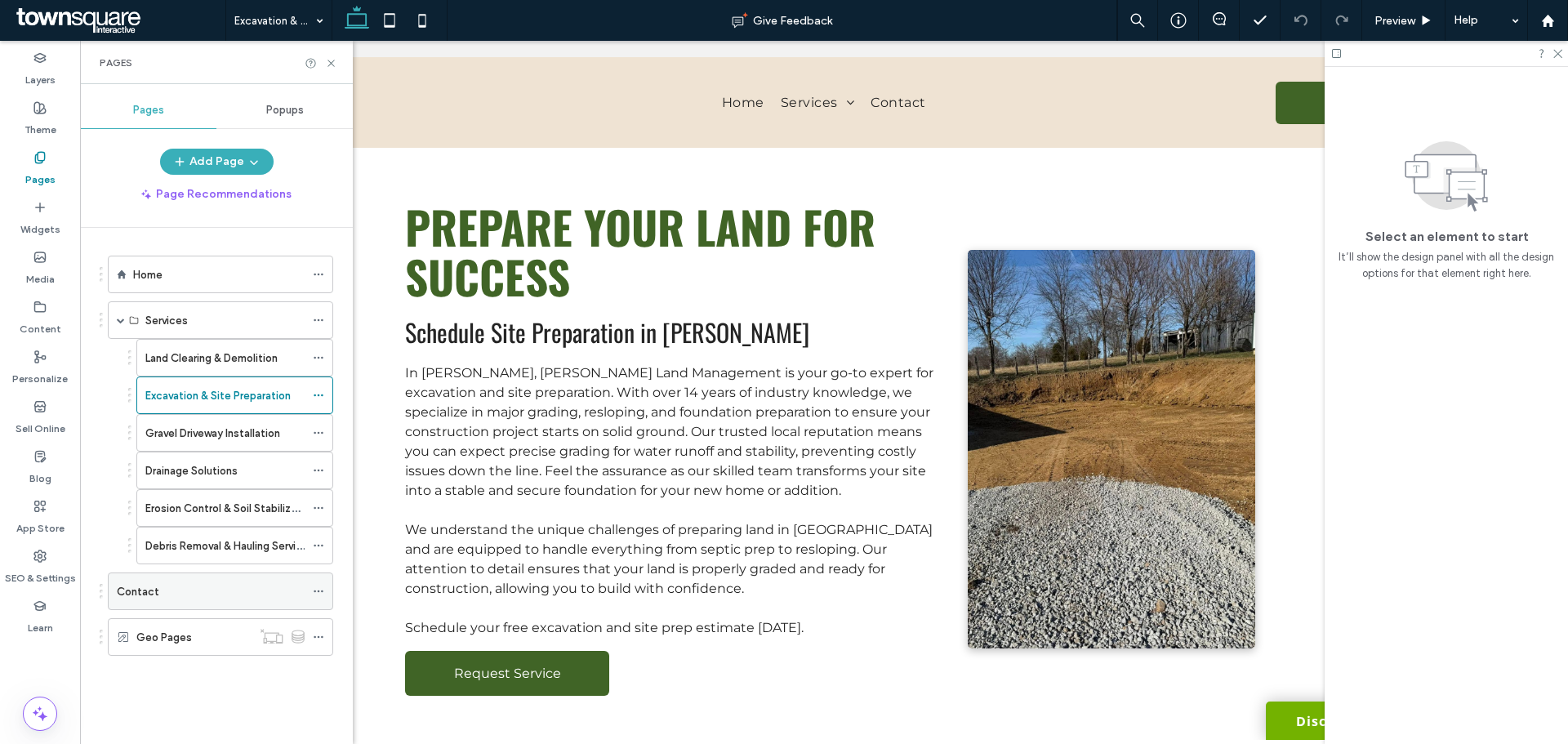
click at [227, 603] on div "Contact" at bounding box center [211, 591] width 188 height 35
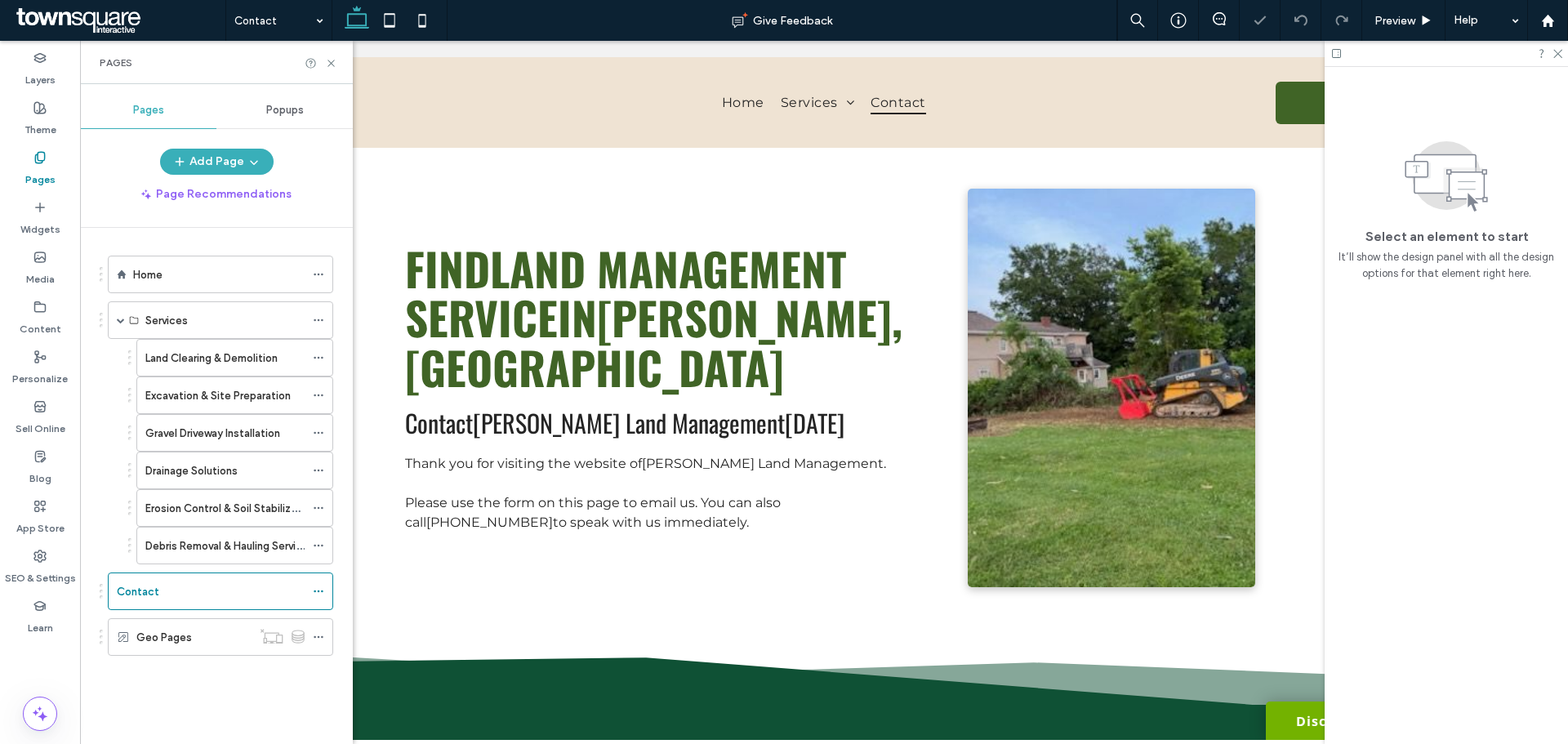
click at [1072, 400] on img at bounding box center [1112, 387] width 289 height 398
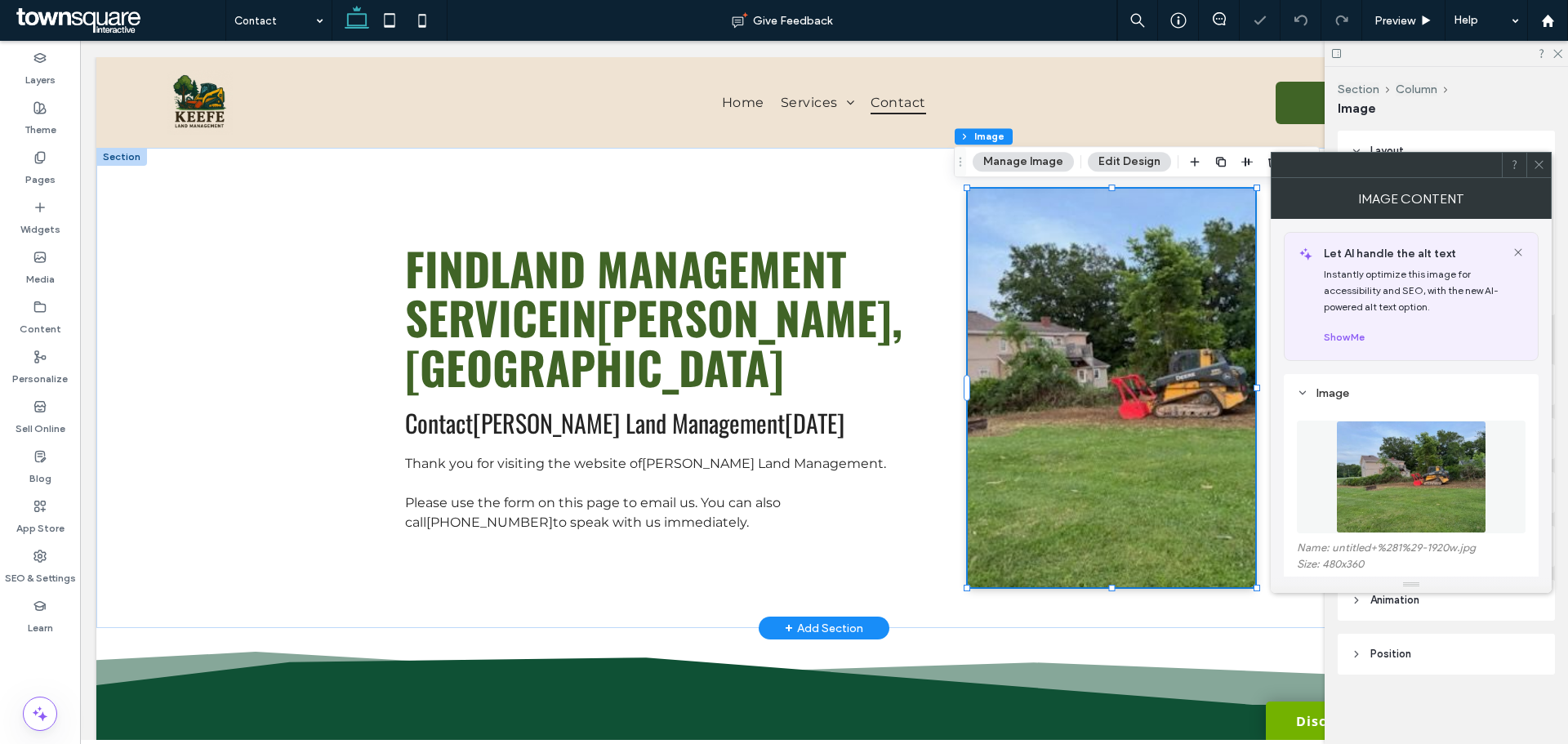
type input "*"
click at [1376, 454] on img at bounding box center [1411, 477] width 150 height 112
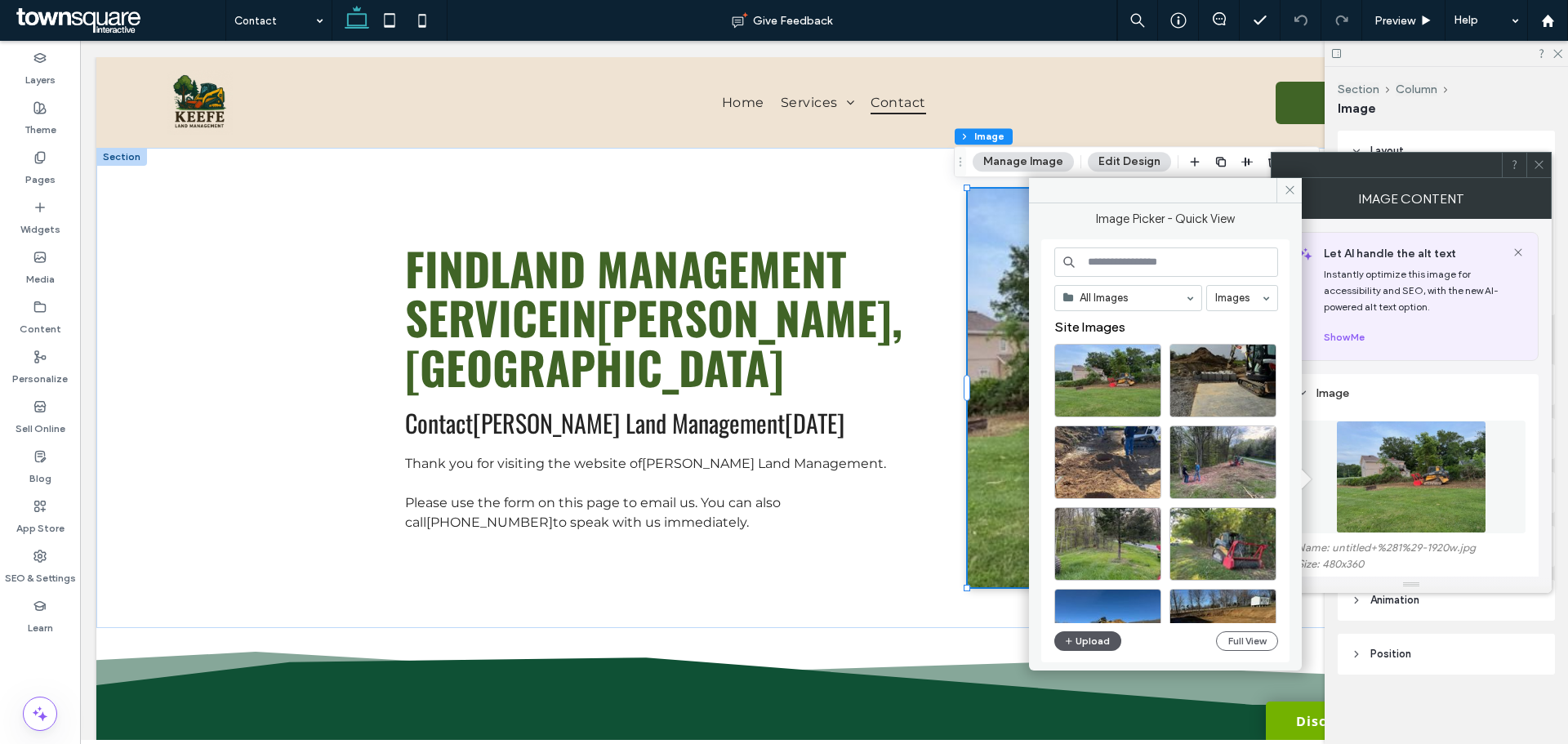
click at [1089, 645] on button "Upload" at bounding box center [1088, 642] width 67 height 20
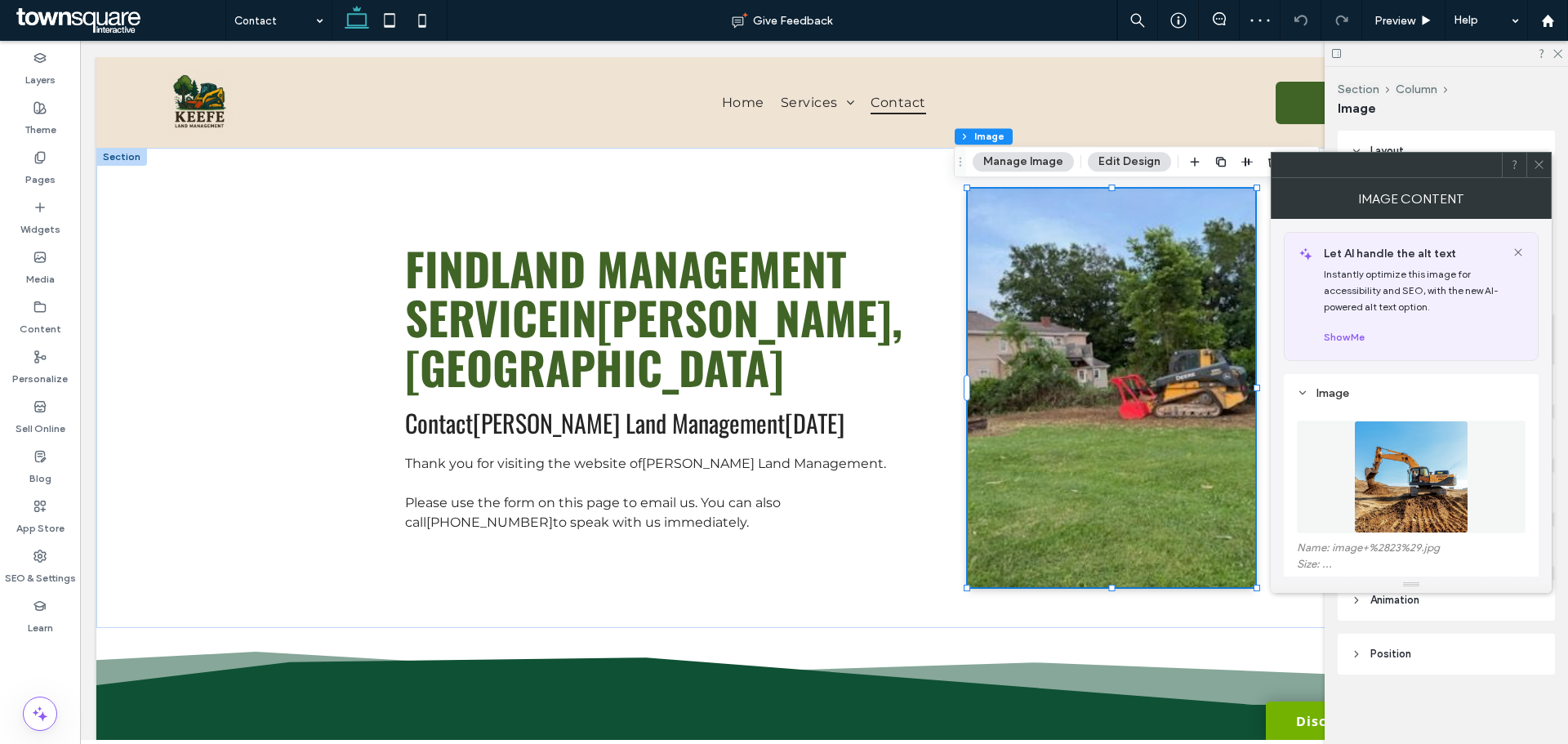
click at [1543, 165] on icon at bounding box center [1539, 165] width 12 height 12
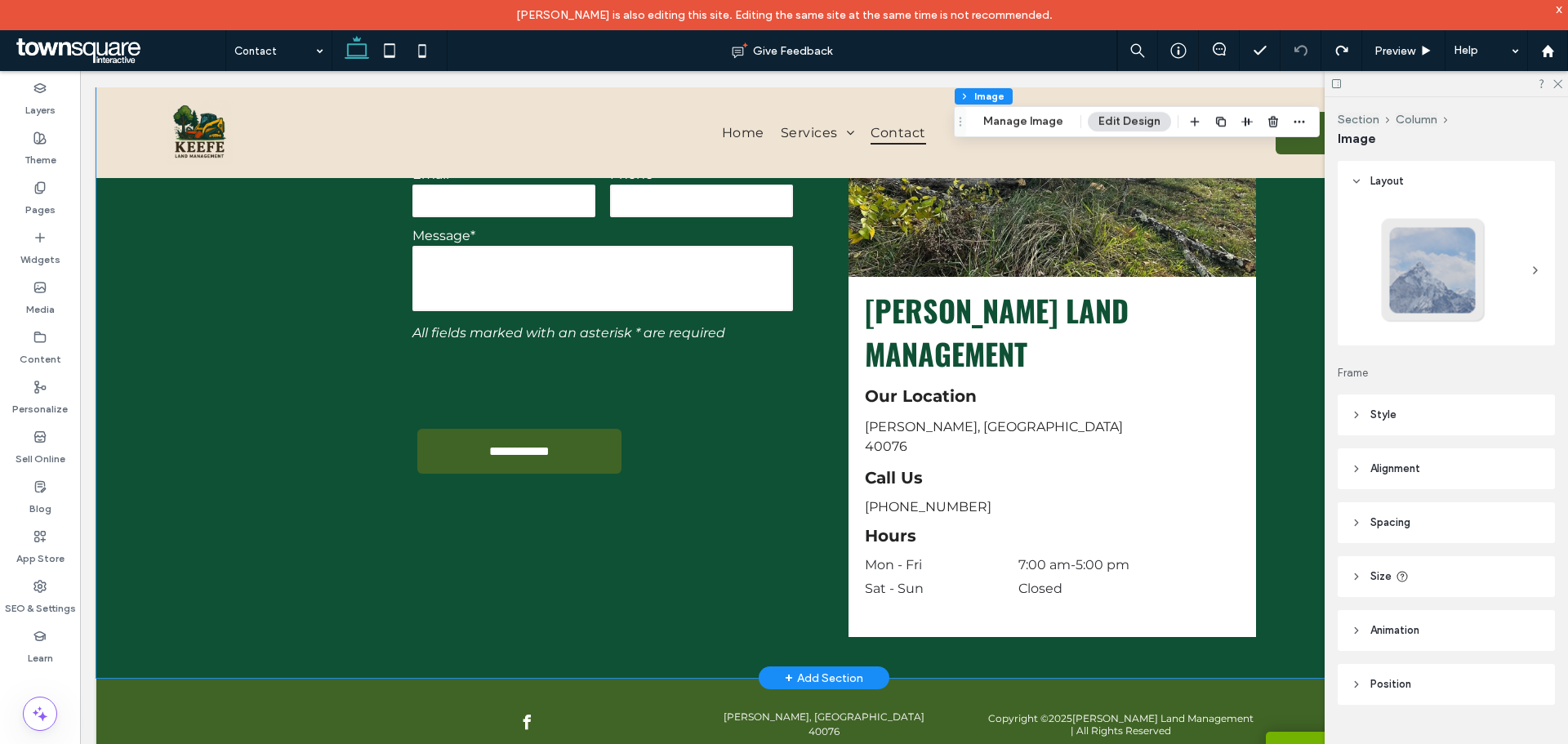
scroll to position [763, 0]
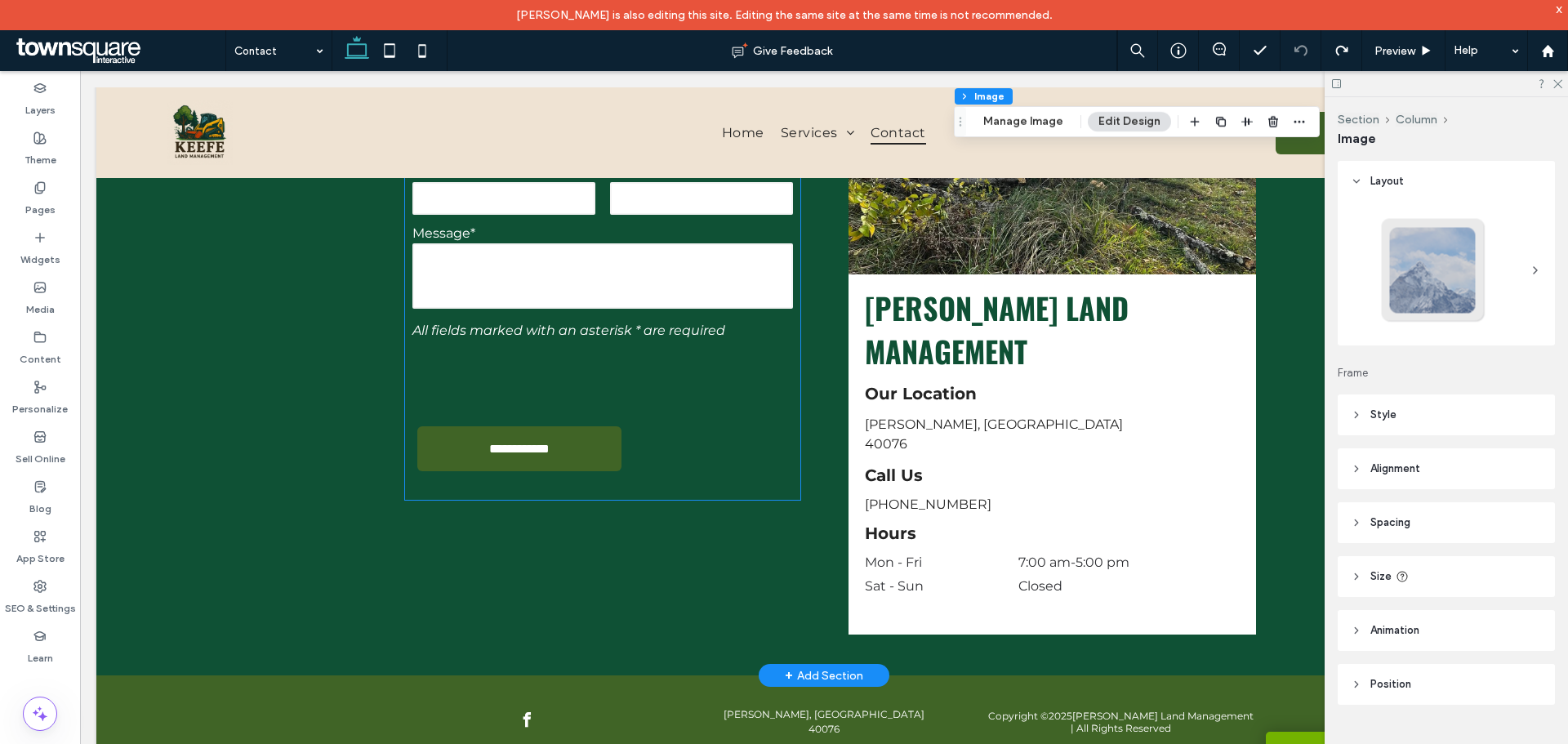
click at [658, 432] on form "**********" at bounding box center [602, 292] width 395 height 418
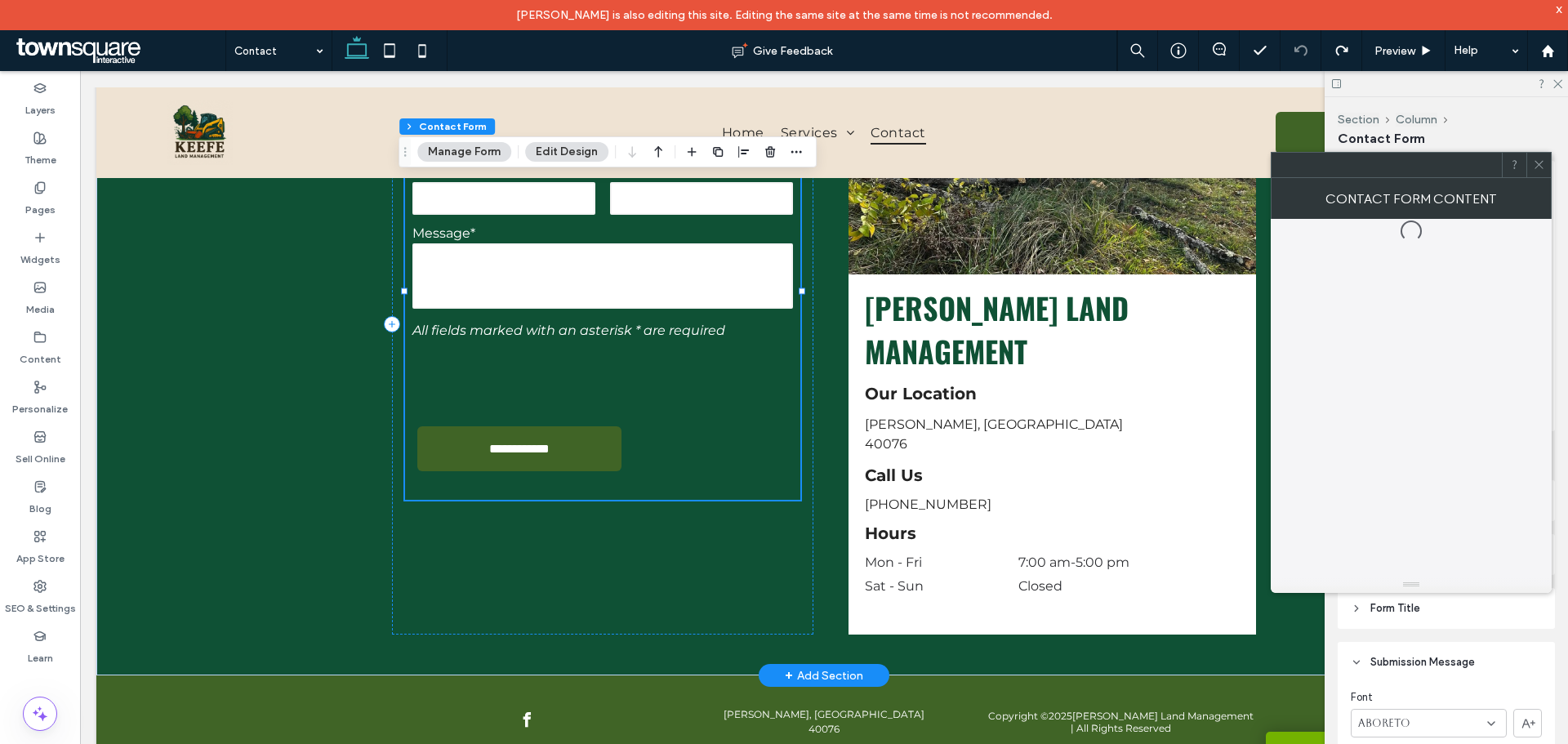
type input "*"
type input "***"
type input "*"
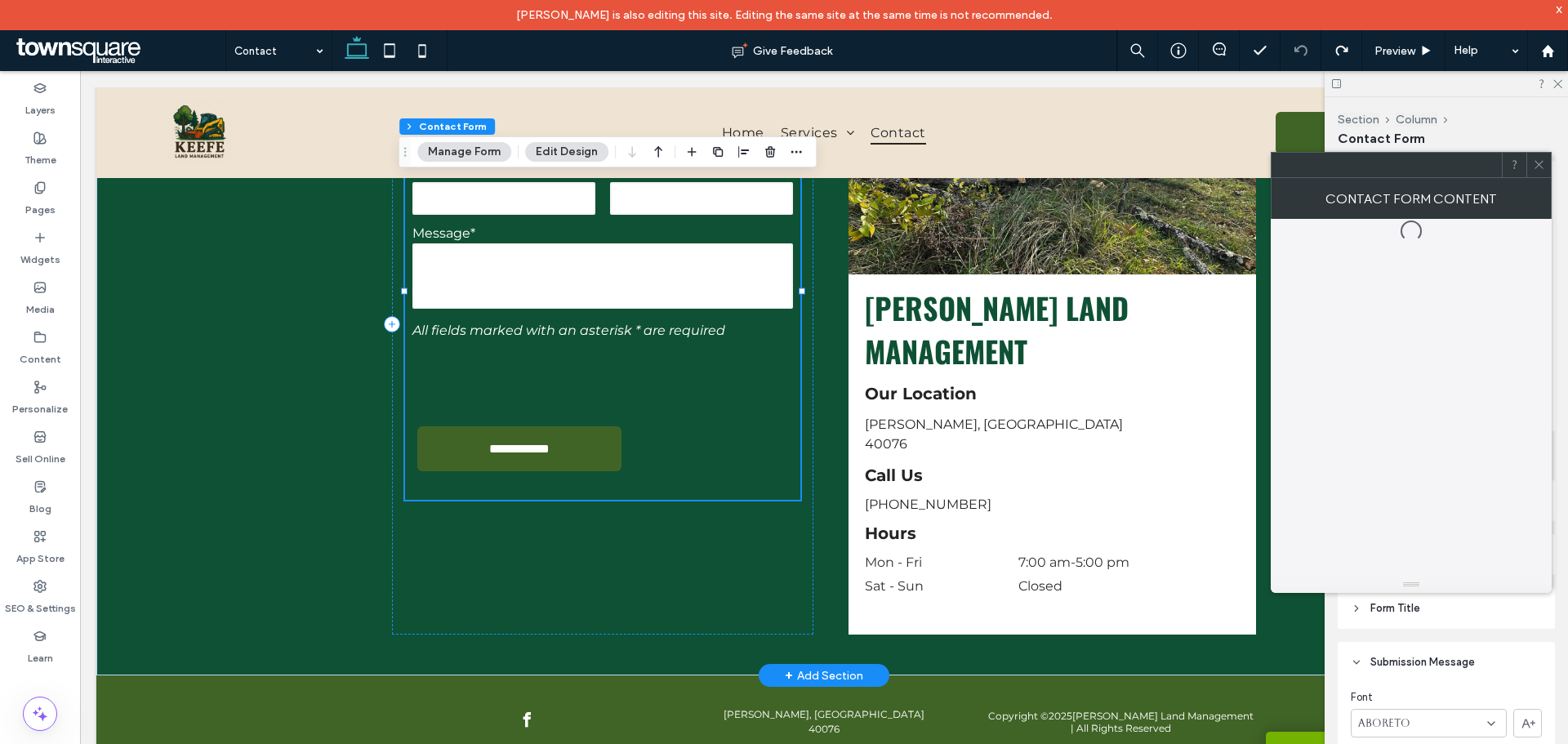
type input "***"
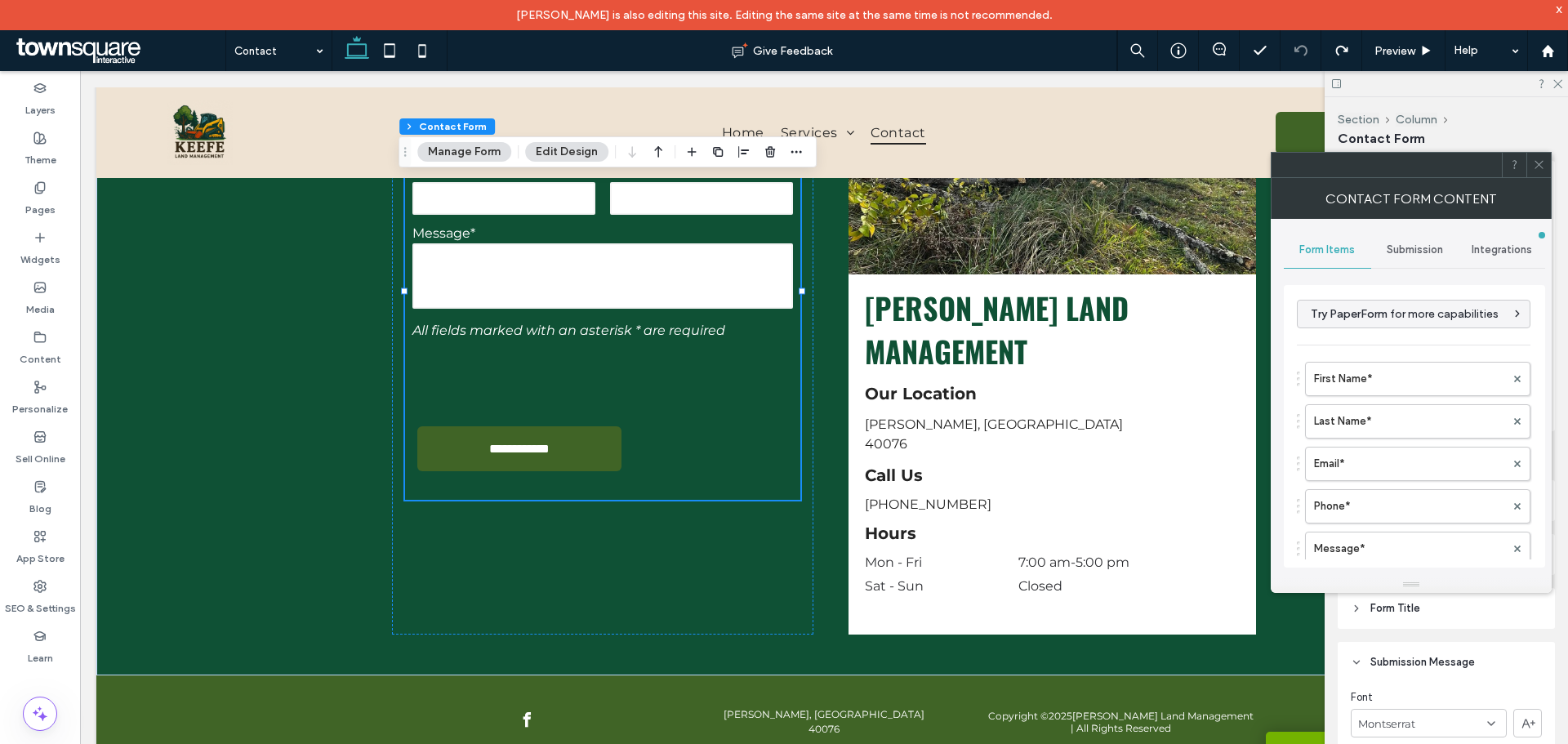
click at [1397, 250] on span "Submission" at bounding box center [1414, 249] width 56 height 13
click at [1539, 165] on use at bounding box center [1538, 165] width 8 height 8
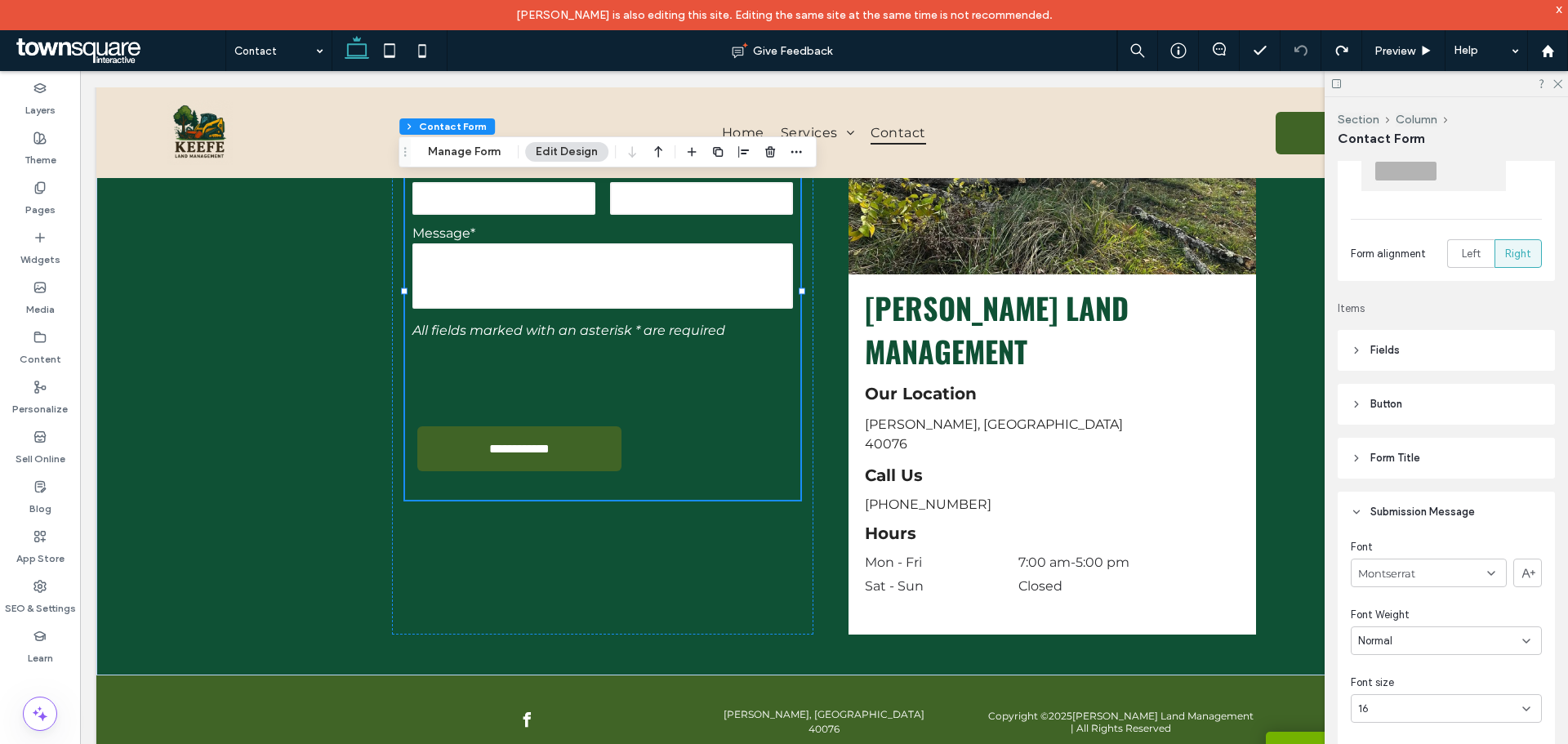
scroll to position [164, 0]
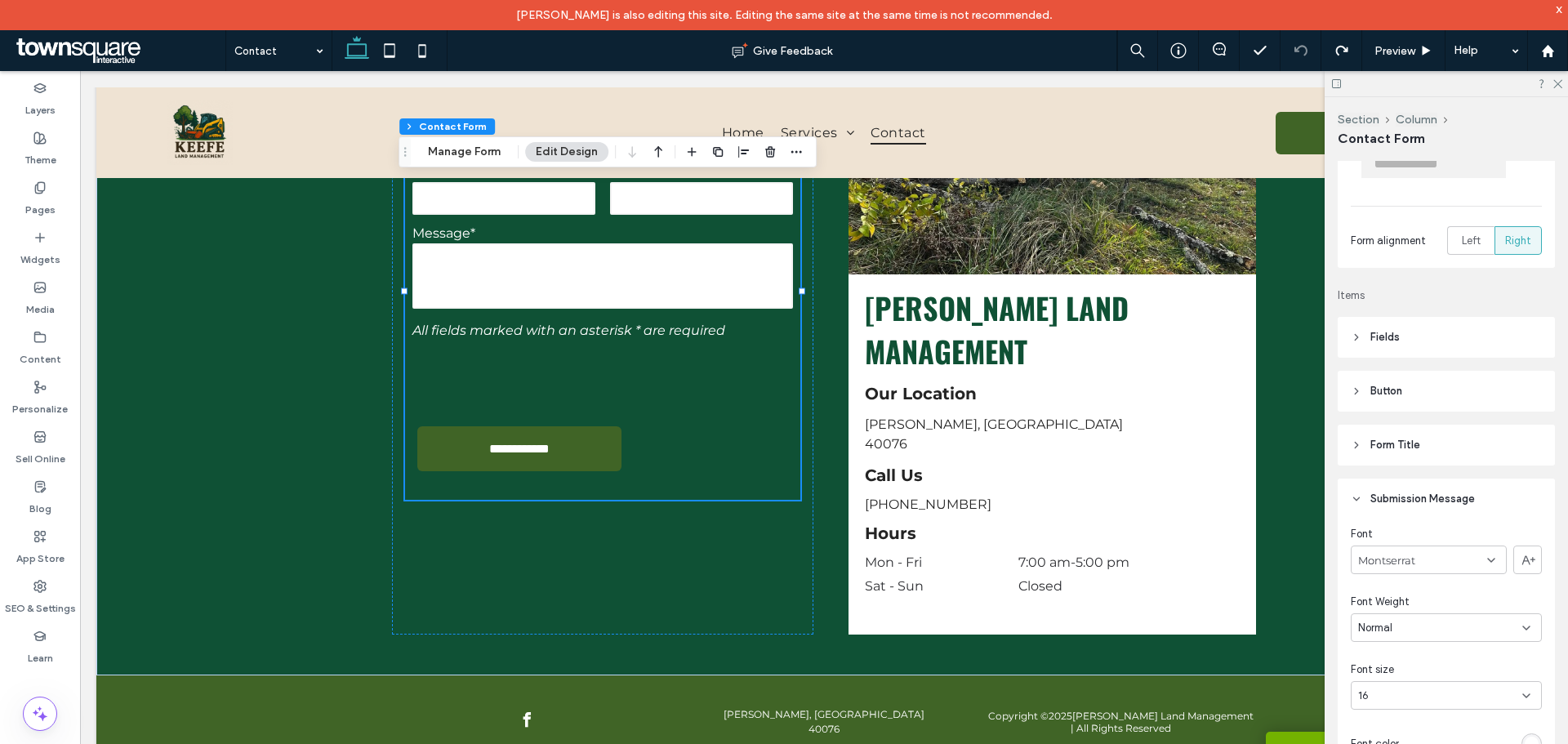
click at [1414, 403] on header "Button" at bounding box center [1447, 390] width 217 height 40
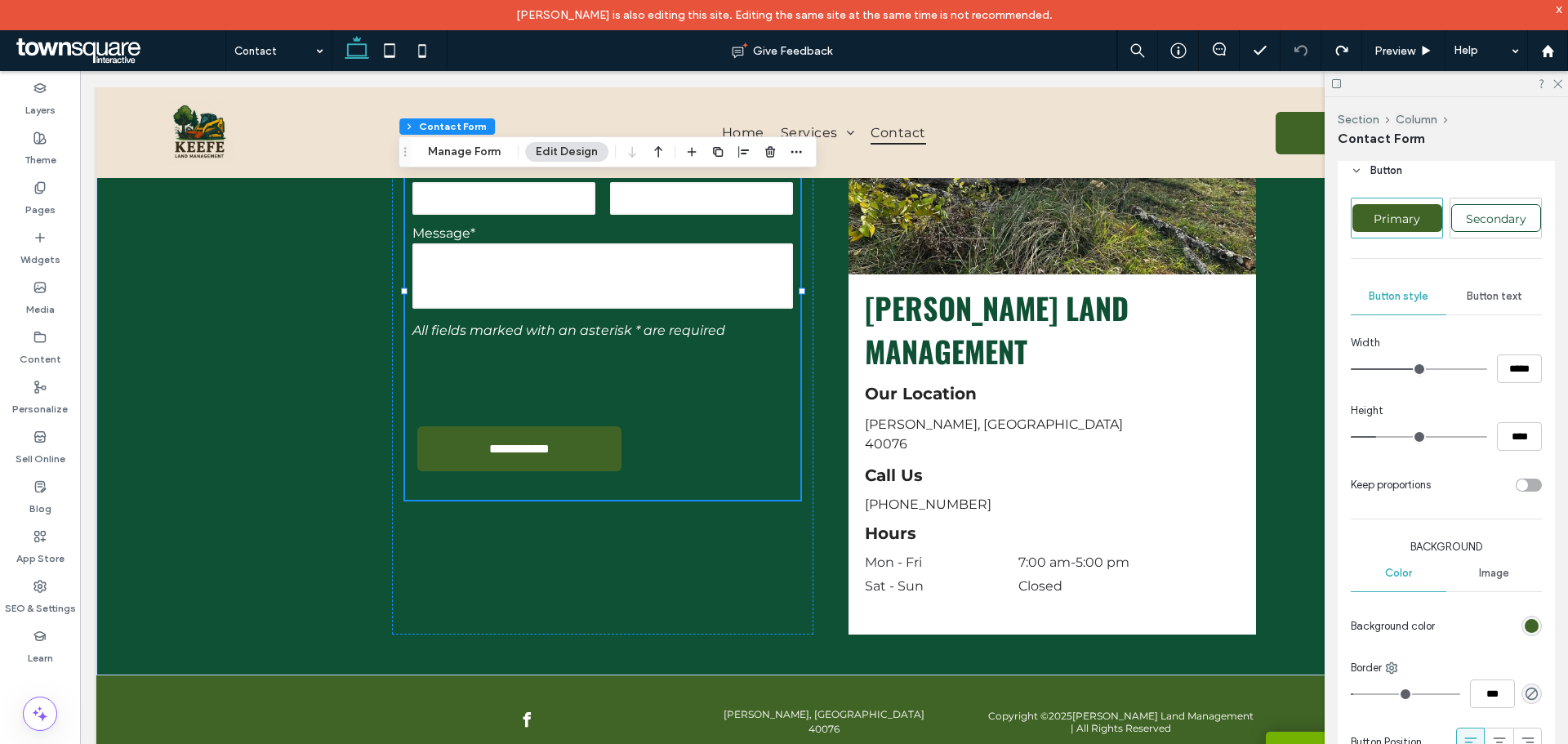
scroll to position [408, 0]
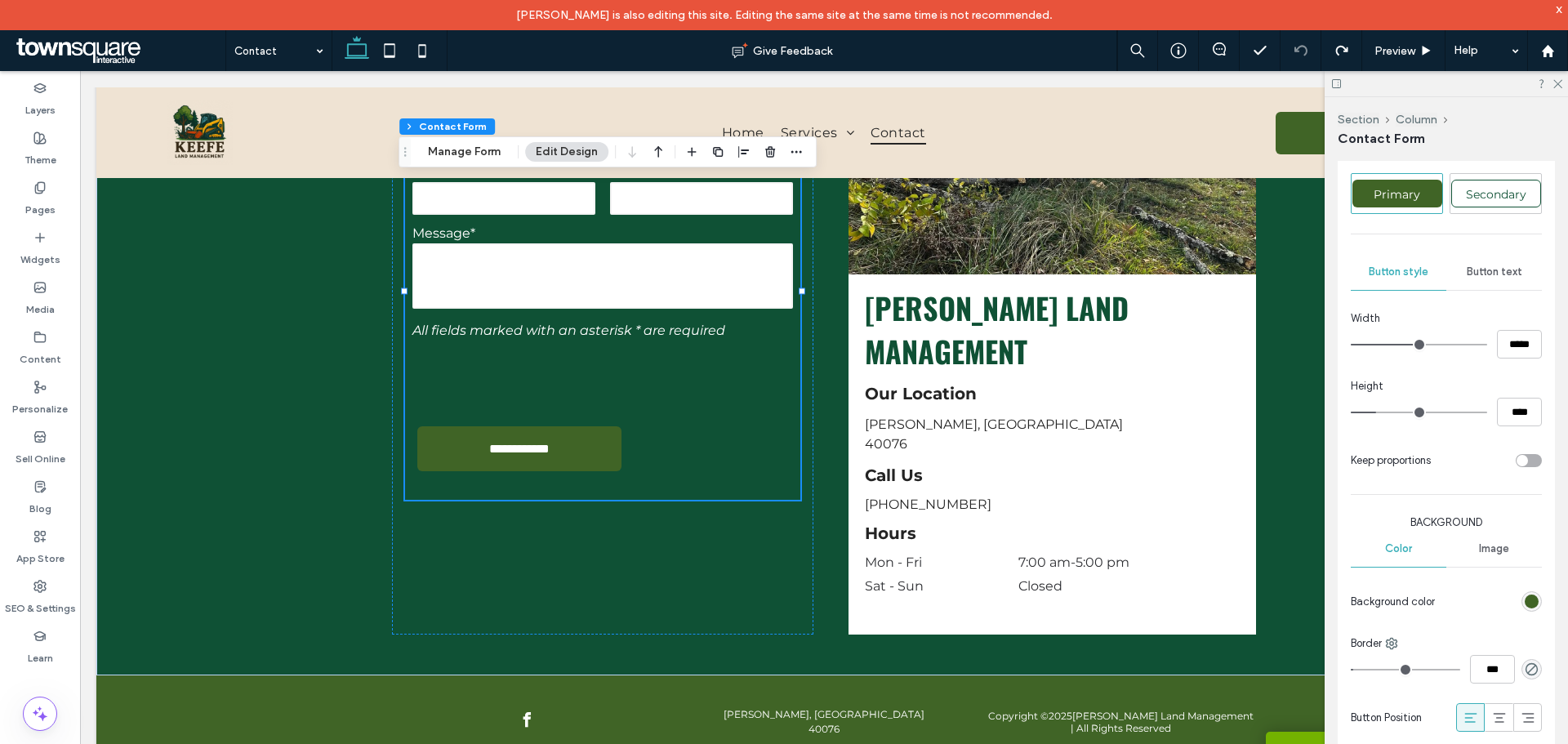
click at [1526, 595] on div "rgb(64, 100, 38)" at bounding box center [1533, 601] width 14 height 14
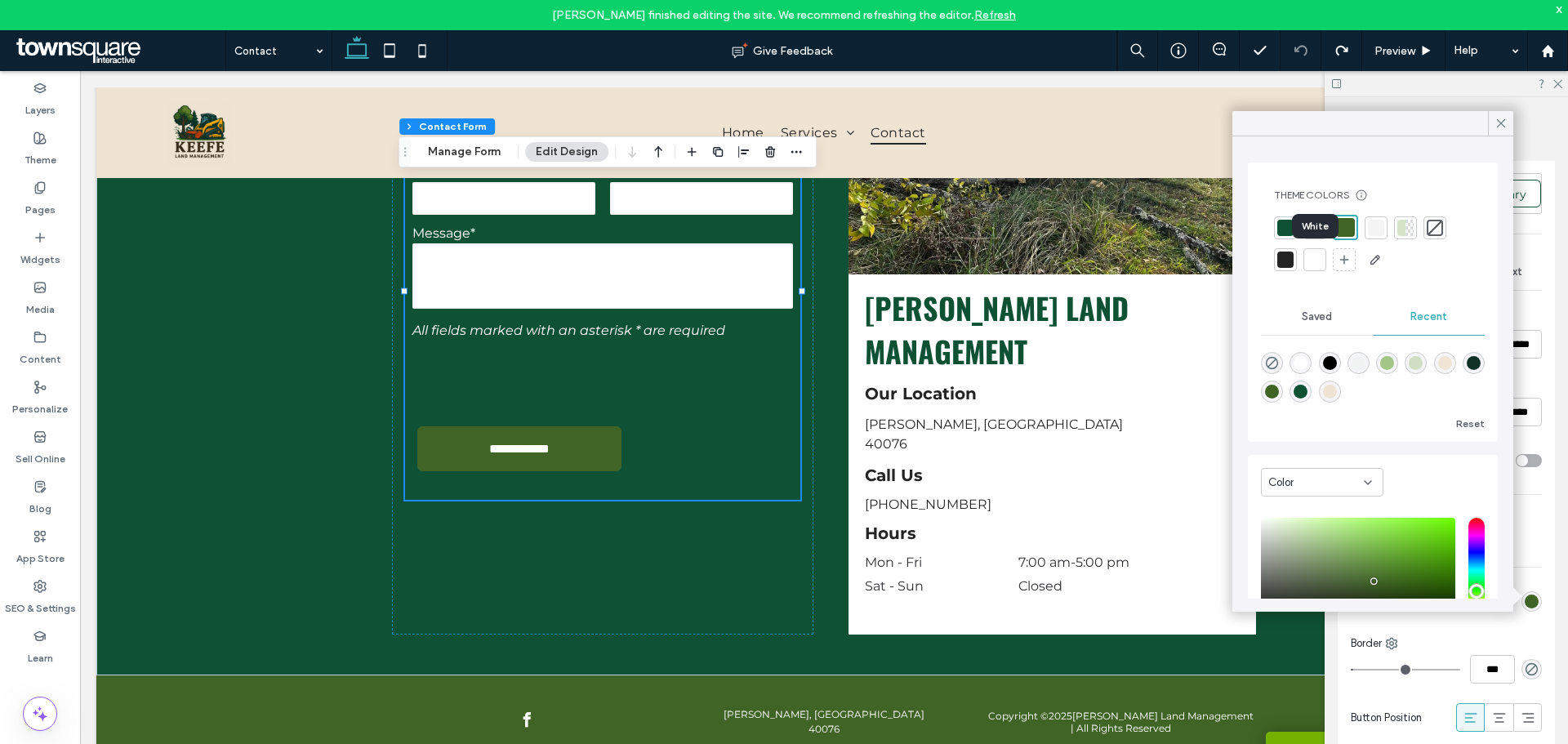
click at [1311, 255] on div at bounding box center [1315, 259] width 17 height 17
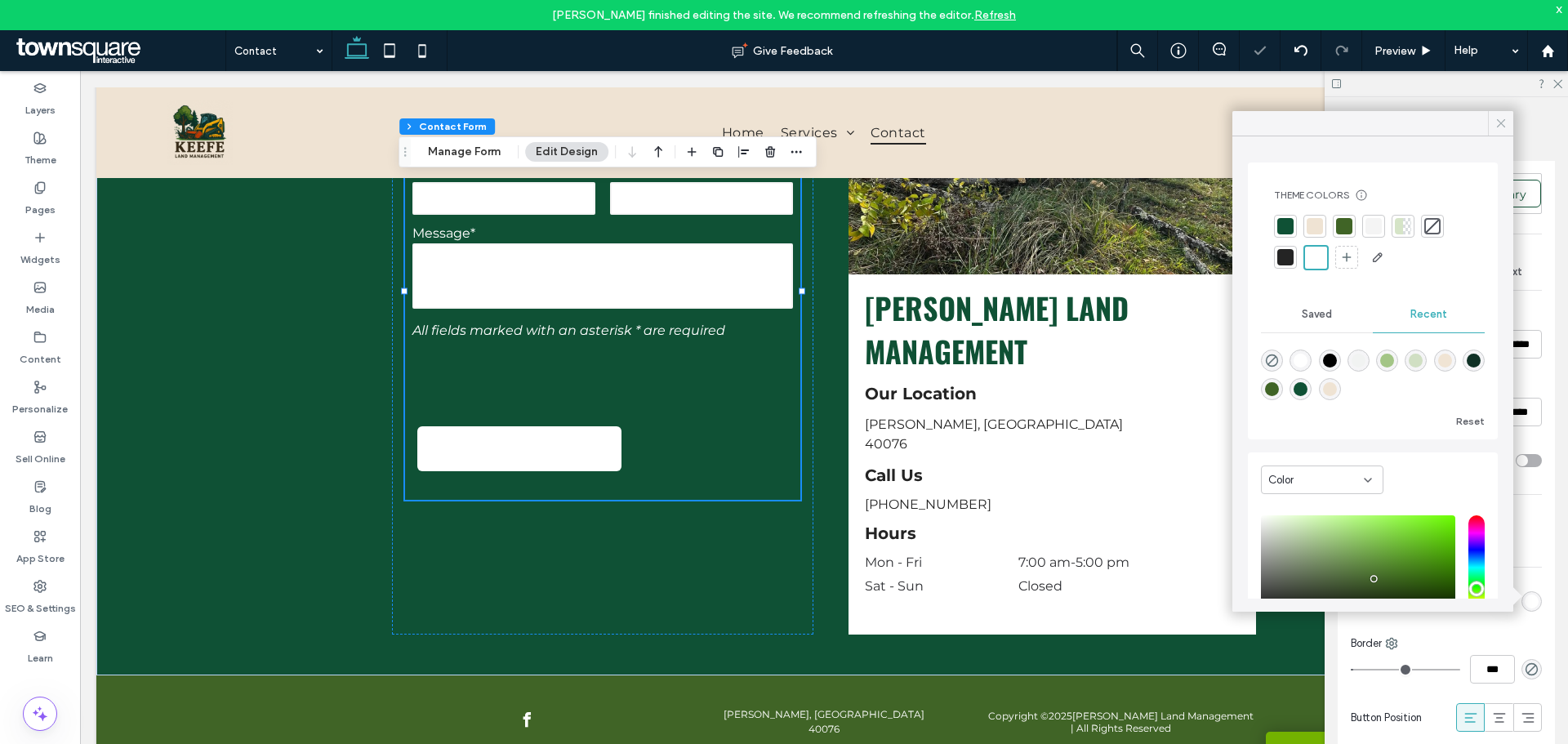
click at [1507, 120] on icon at bounding box center [1501, 123] width 15 height 15
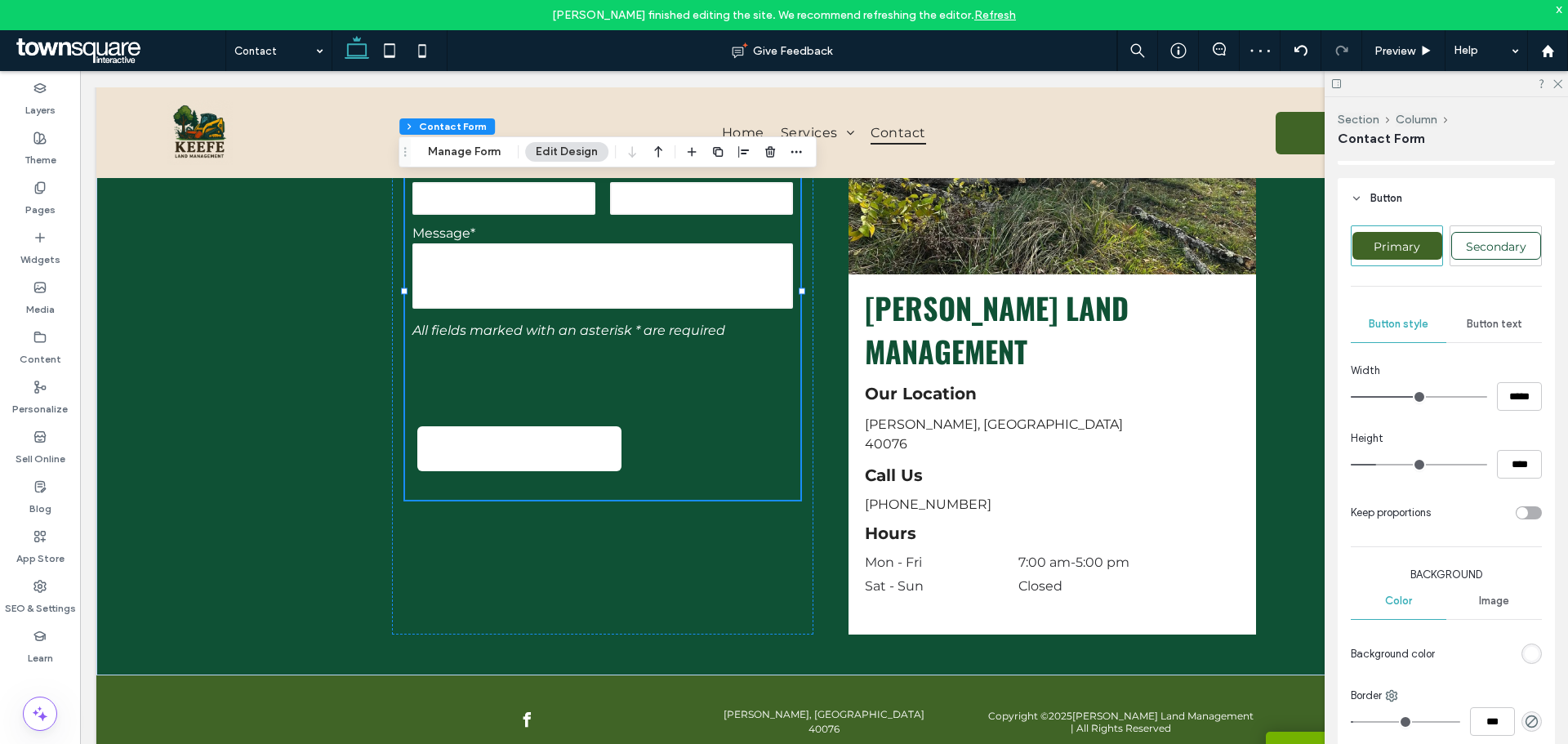
scroll to position [327, 0]
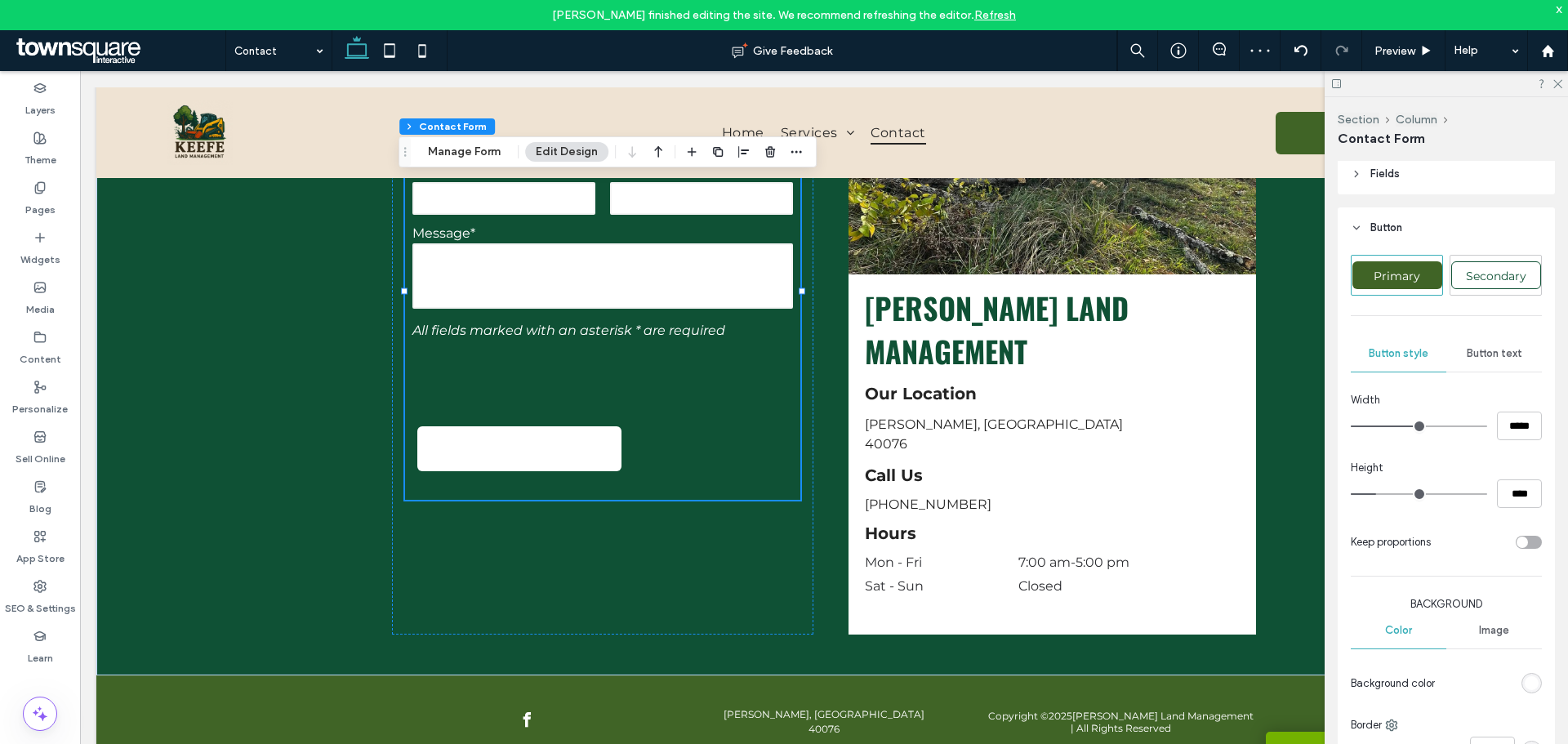
click at [1495, 352] on span "Button text" at bounding box center [1495, 353] width 55 height 13
click at [1528, 582] on div "rgb(255, 255, 255)" at bounding box center [1532, 590] width 21 height 21
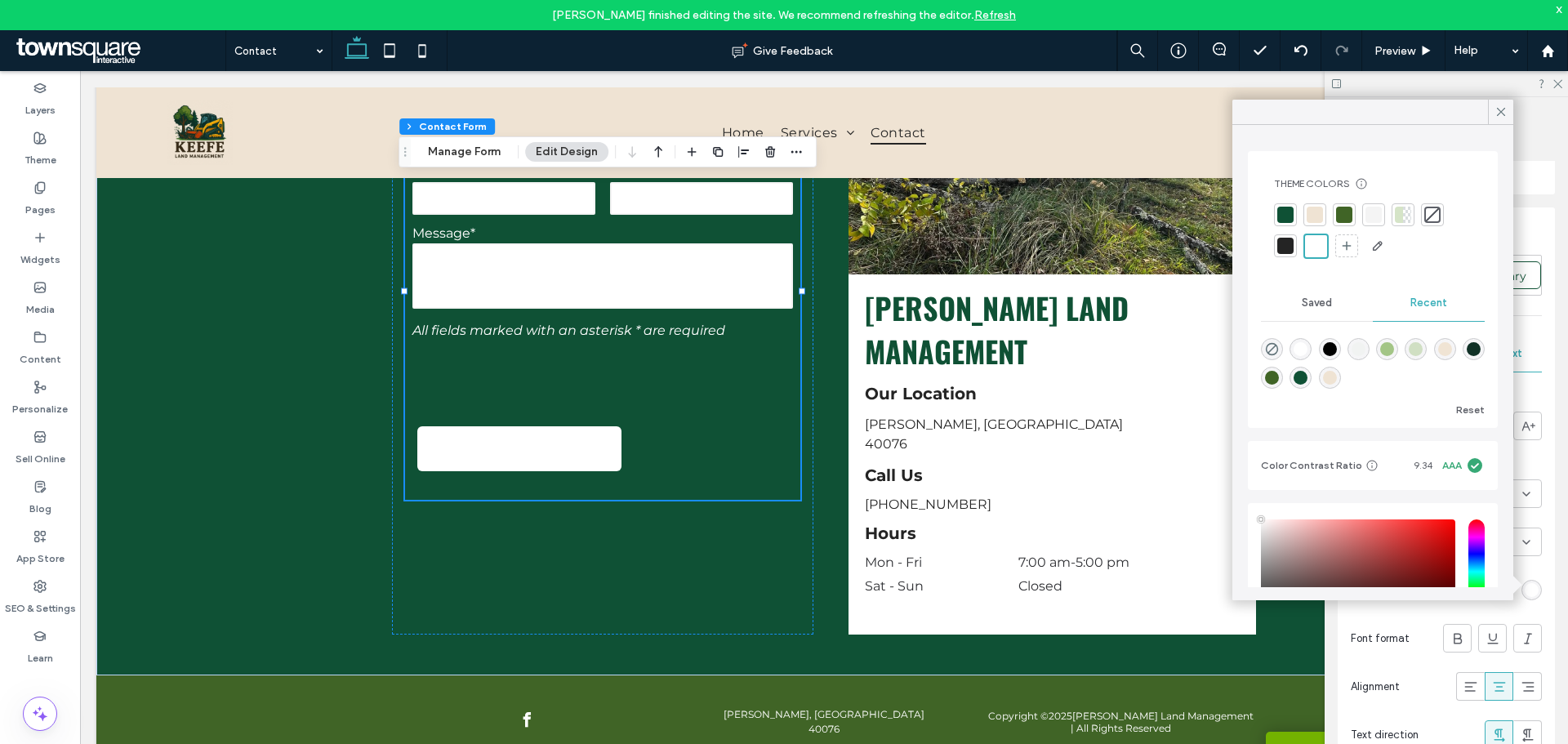
click at [1284, 243] on div at bounding box center [1285, 245] width 17 height 17
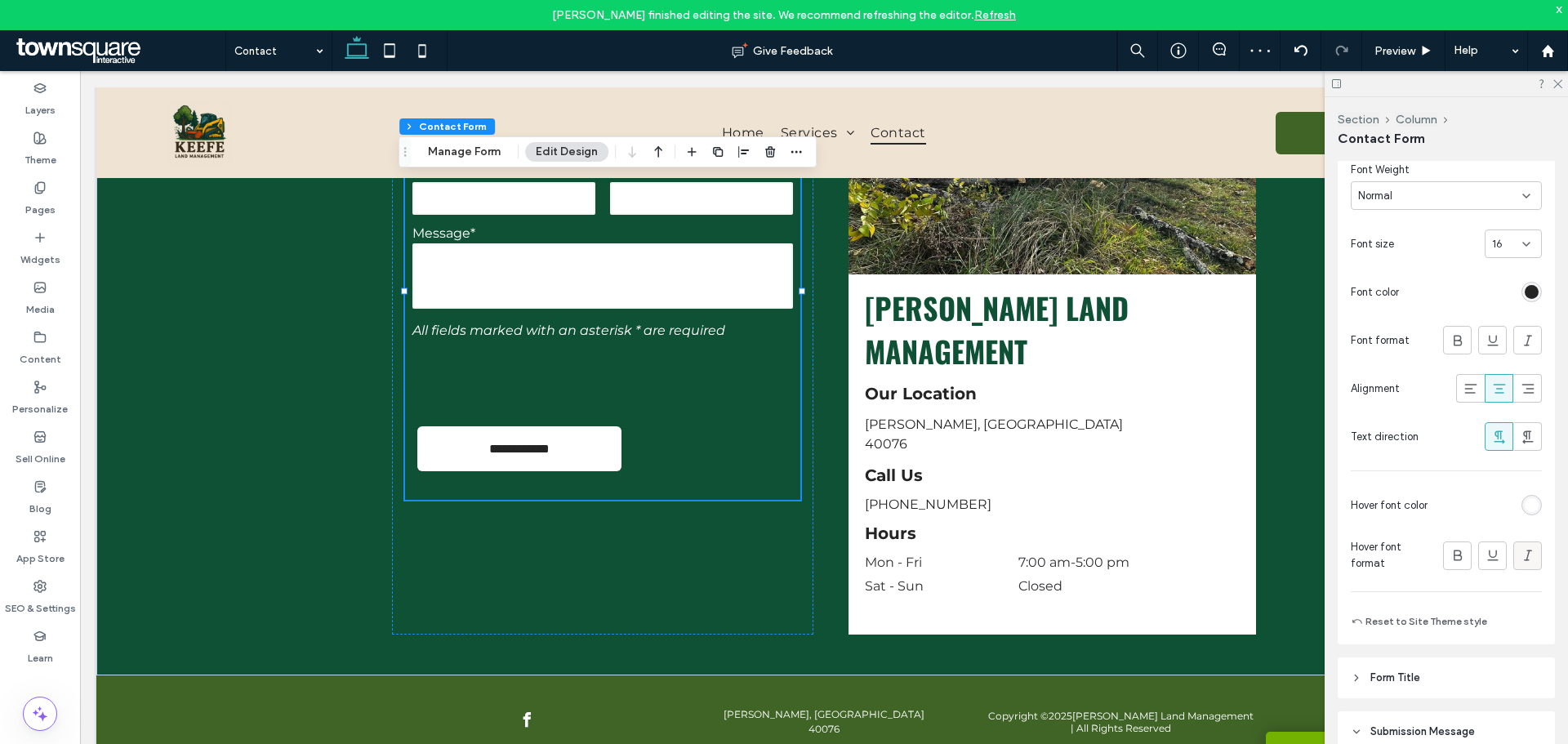
scroll to position [653, 0]
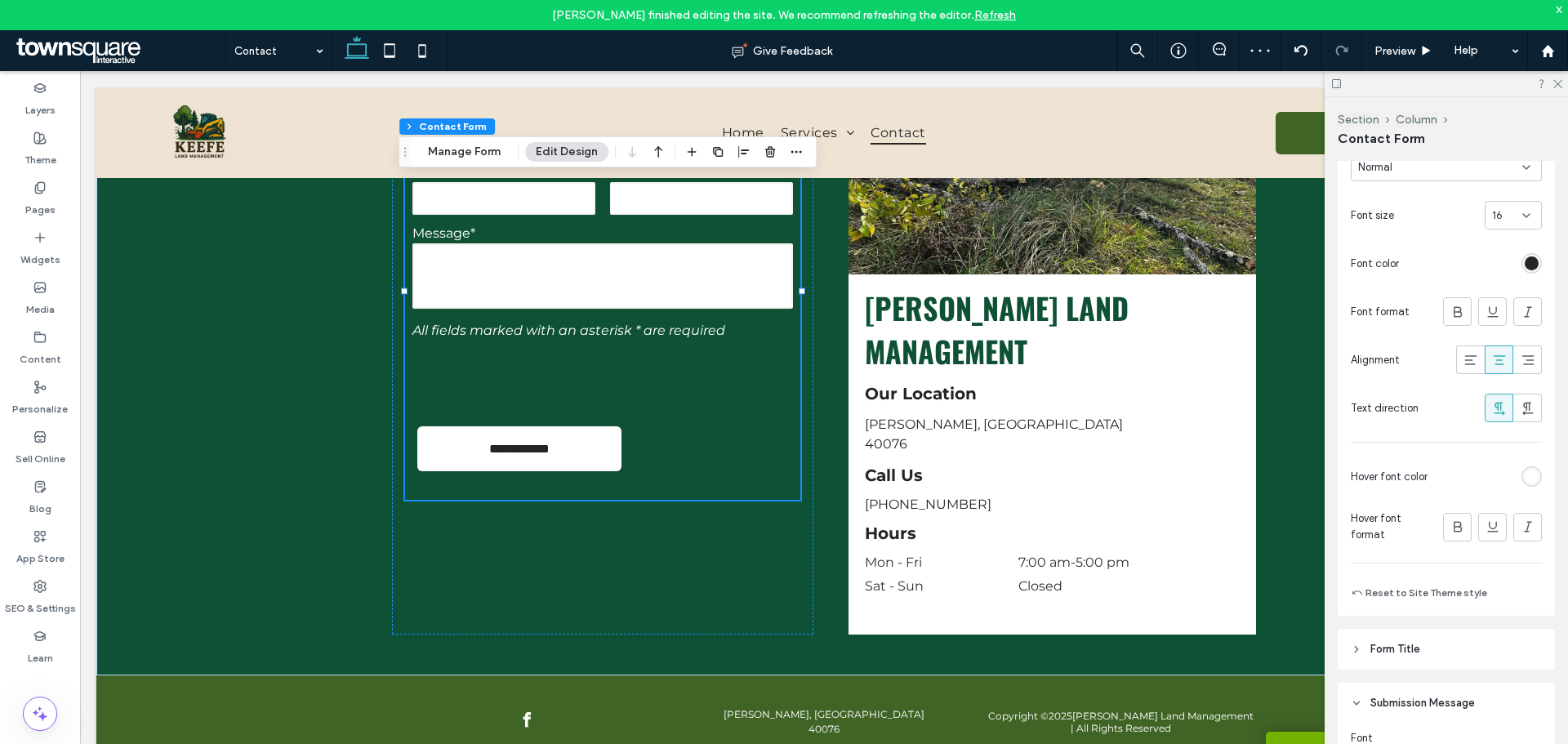
click at [1526, 471] on div "rgb(255, 255, 255)" at bounding box center [1533, 477] width 14 height 14
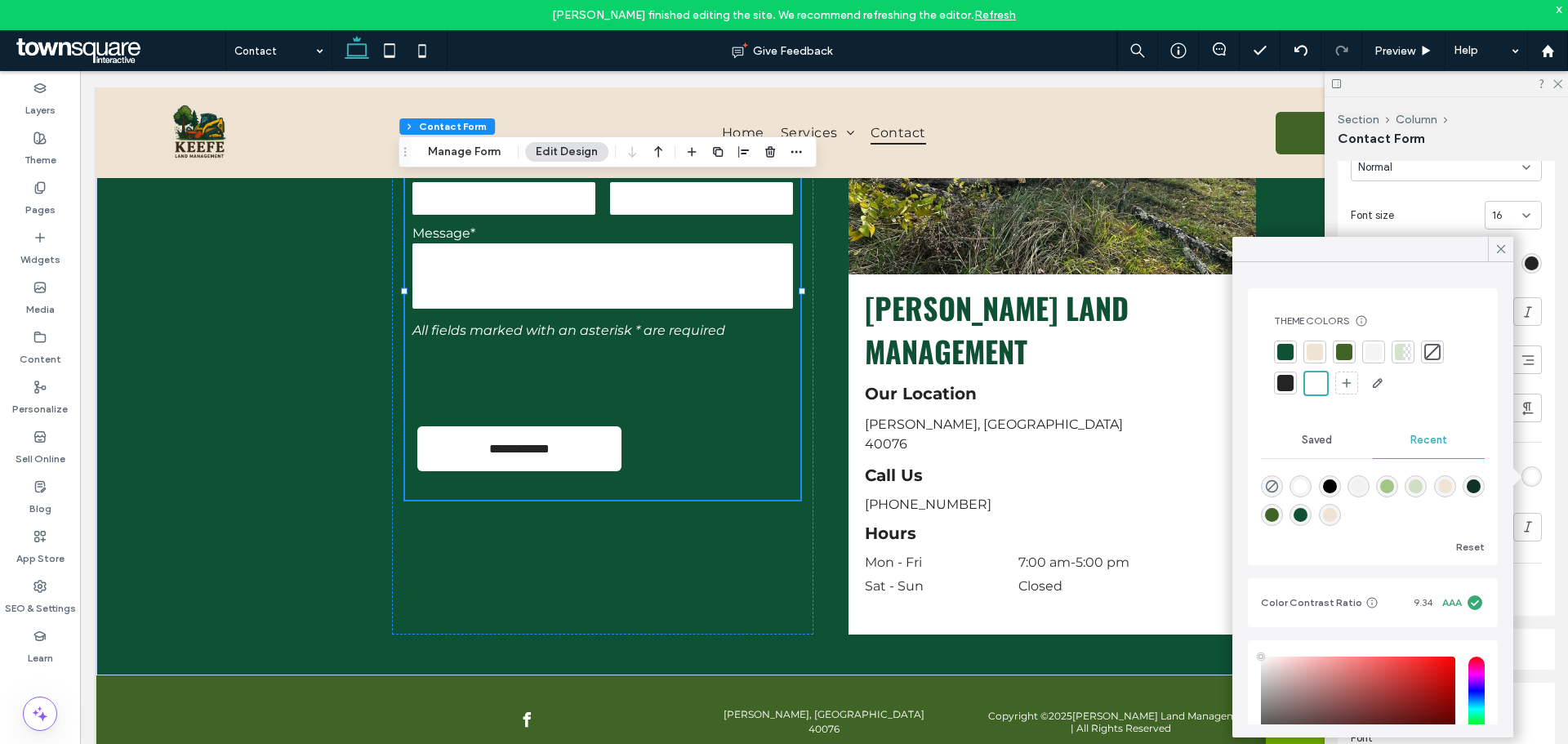
drag, startPoint x: 1313, startPoint y: 385, endPoint x: 957, endPoint y: 314, distance: 363.0
click at [1313, 385] on div at bounding box center [1316, 383] width 19 height 19
click at [1557, 79] on icon at bounding box center [1557, 83] width 11 height 11
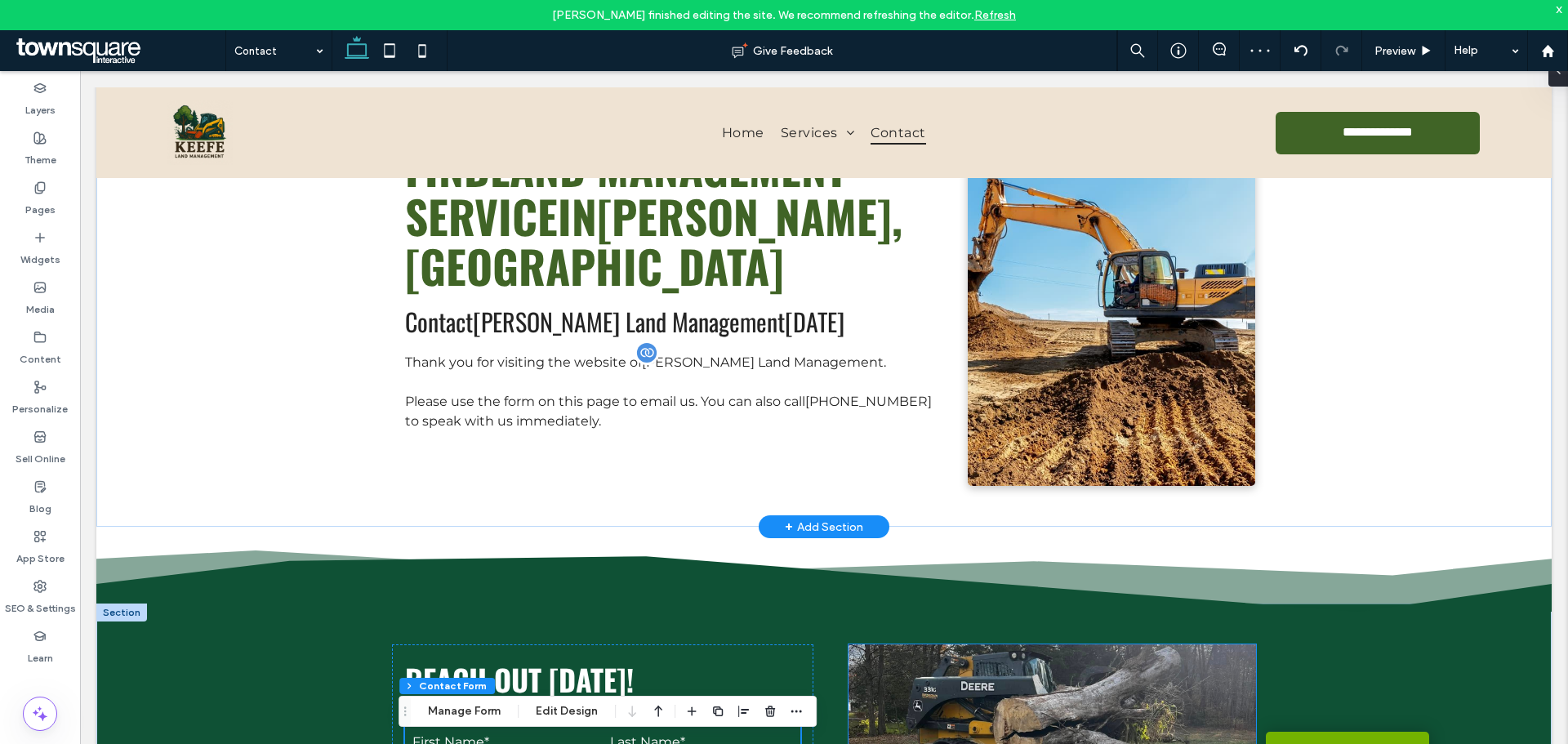
scroll to position [0, 0]
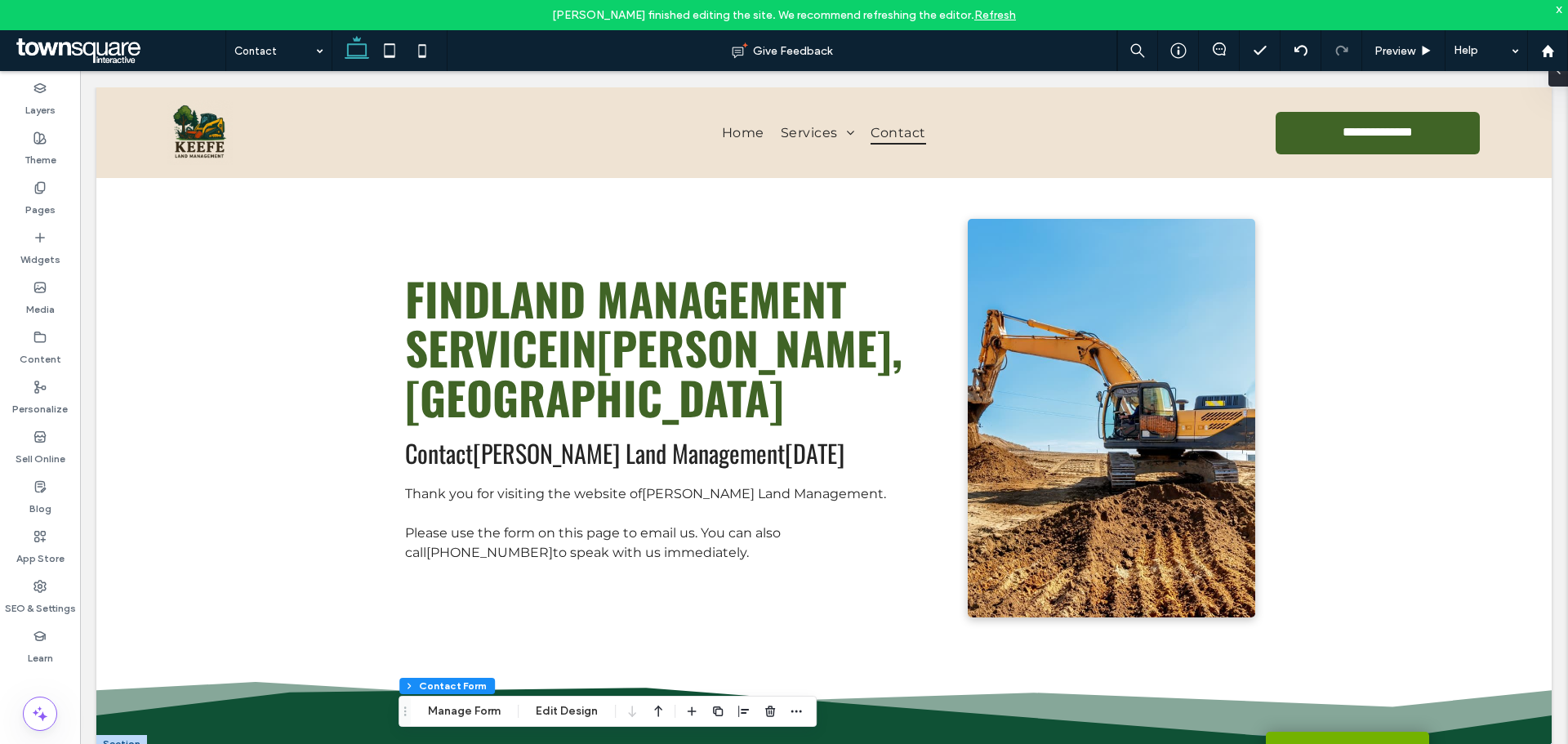
drag, startPoint x: 1561, startPoint y: 5, endPoint x: 1549, endPoint y: 12, distance: 13.9
click at [1562, 6] on div "x" at bounding box center [1559, 9] width 7 height 14
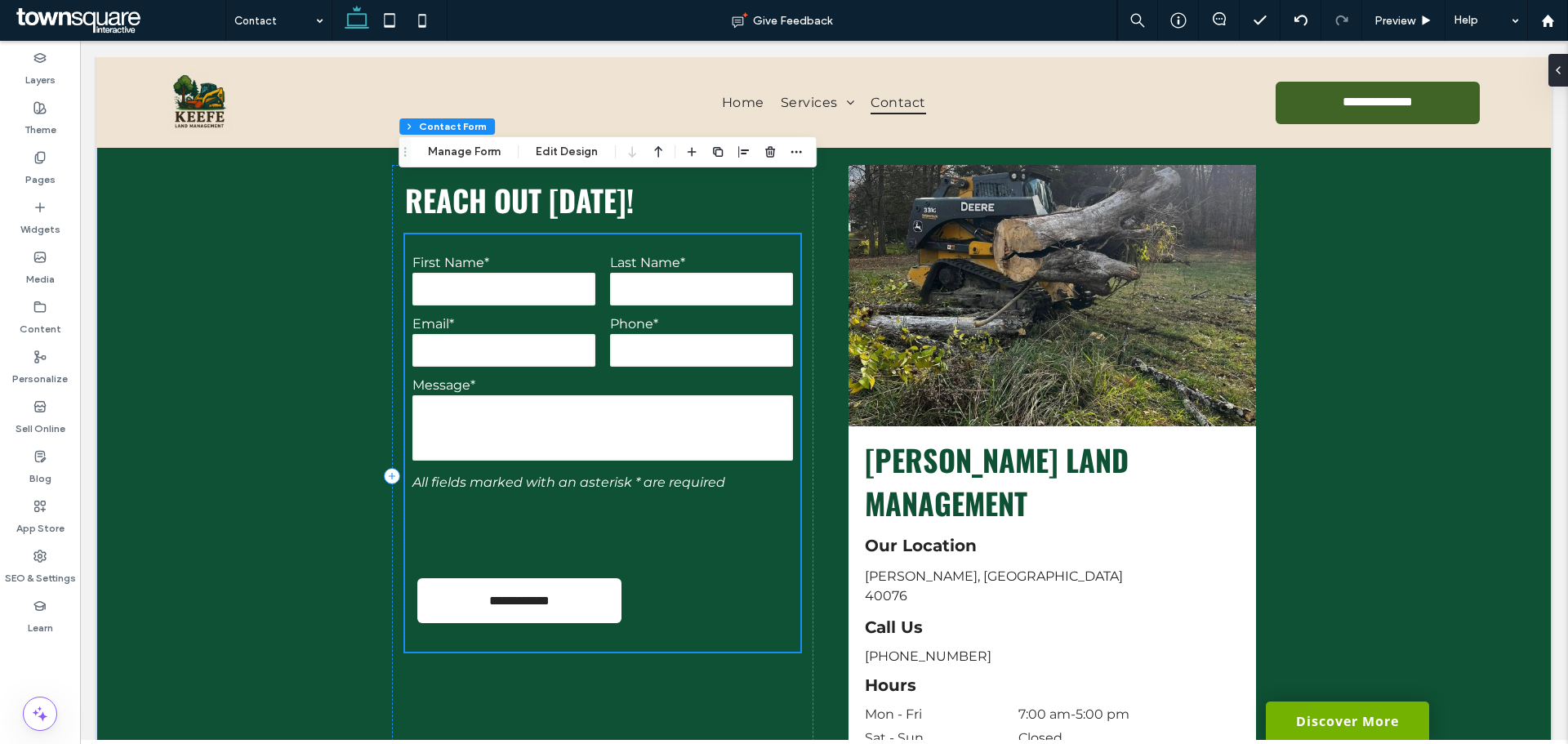
scroll to position [751, 0]
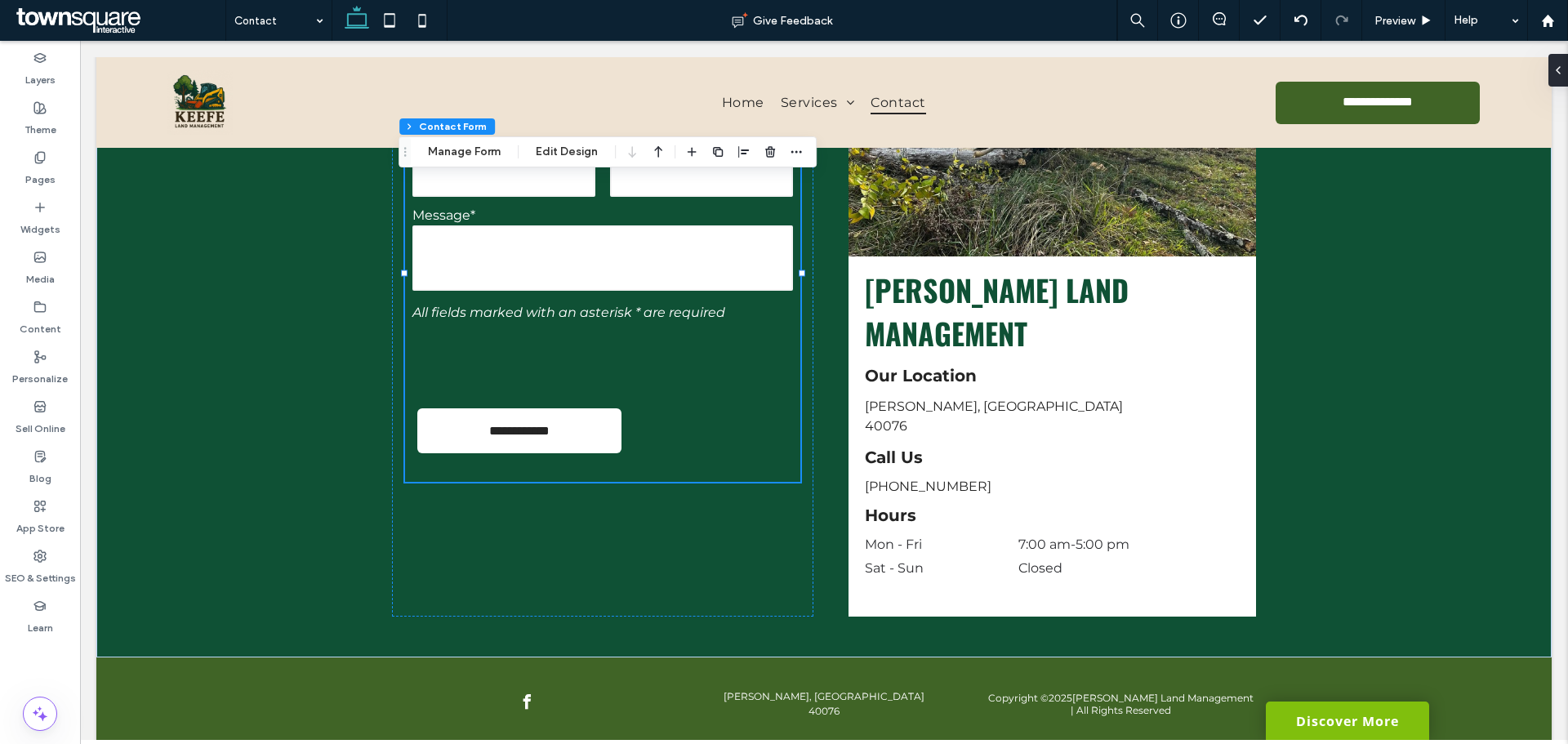
click at [1378, 716] on link "Discover More" at bounding box center [1348, 720] width 164 height 38
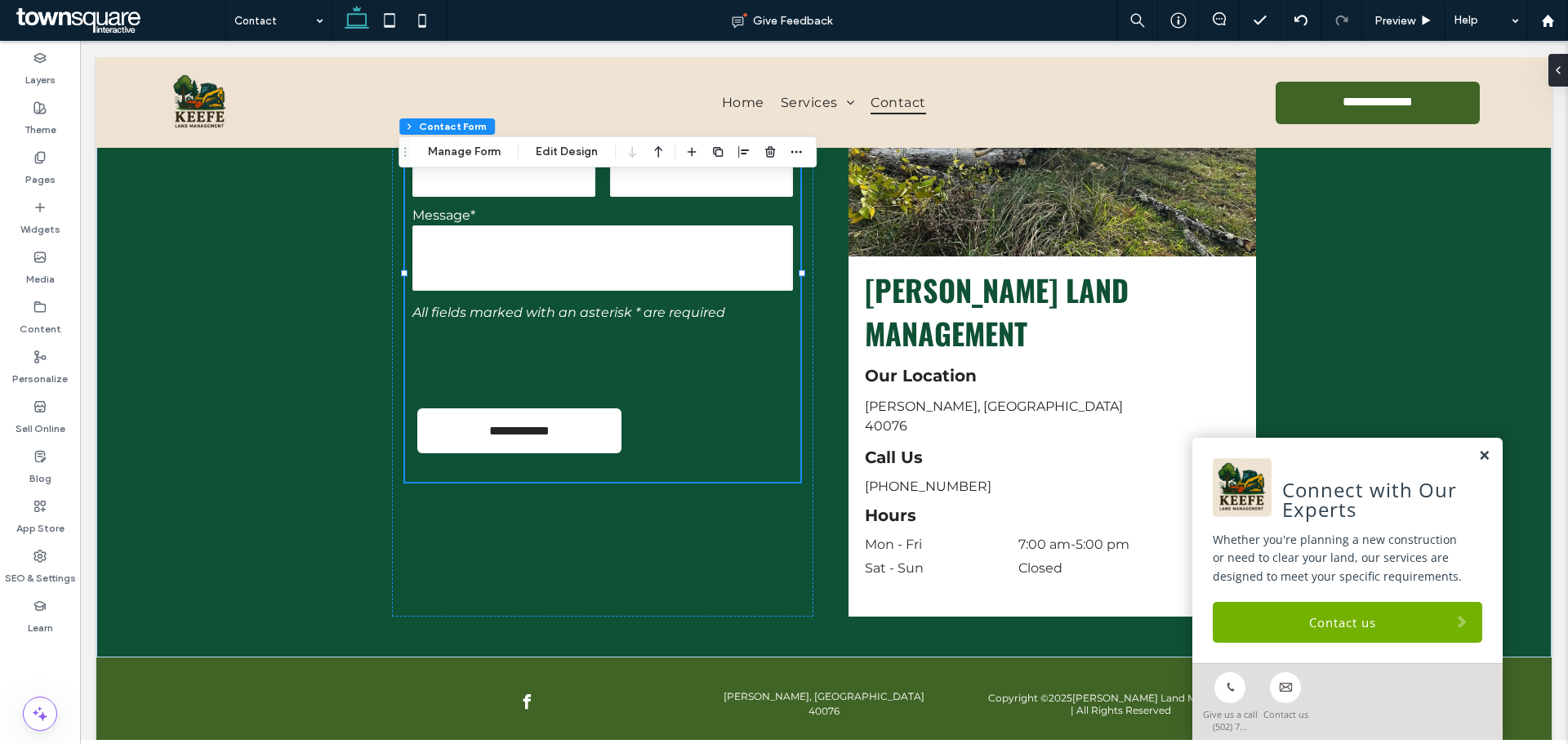
click at [1478, 457] on link at bounding box center [1484, 456] width 12 height 14
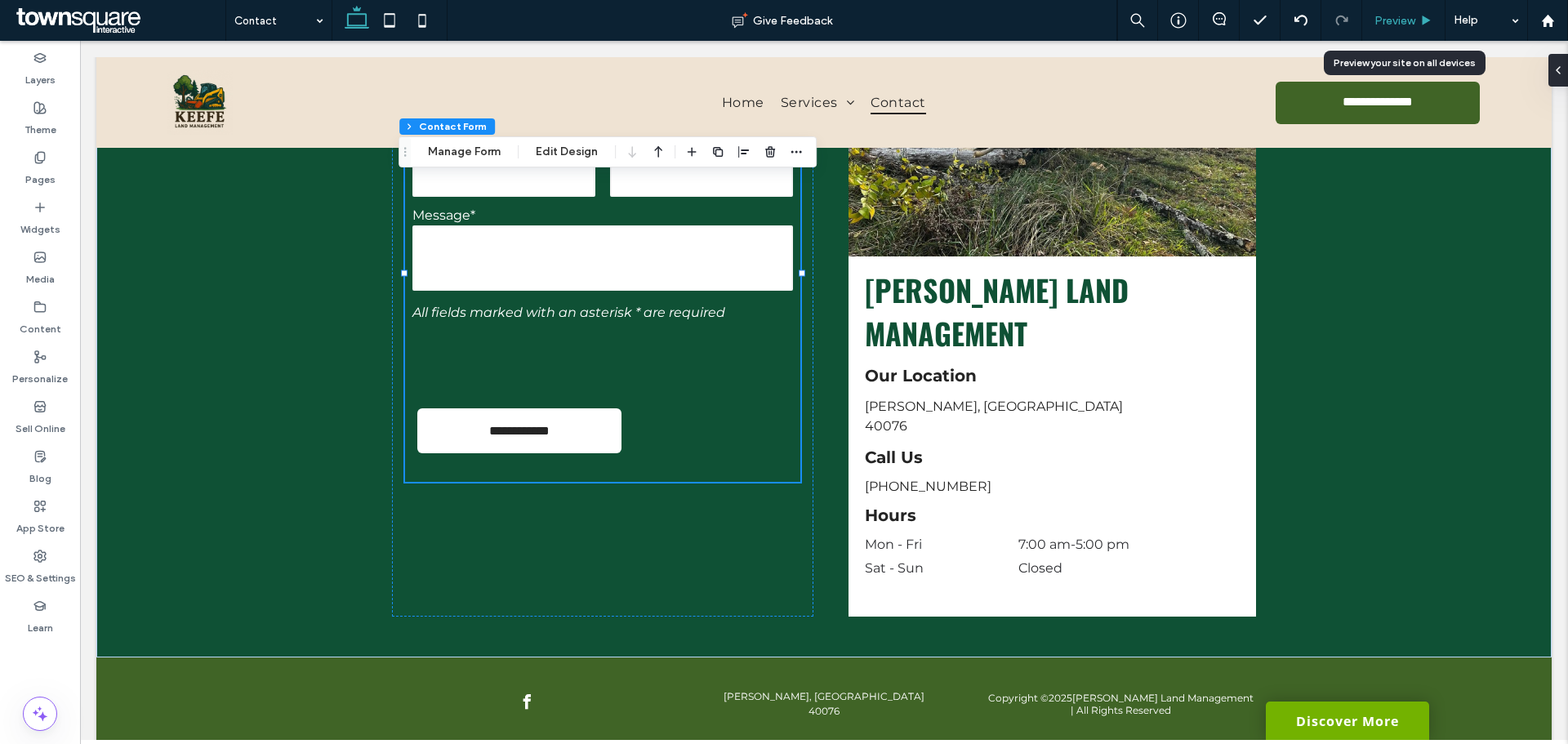
click at [1403, 11] on div "Preview" at bounding box center [1404, 20] width 84 height 40
click at [1383, 29] on div "Preview" at bounding box center [1404, 20] width 84 height 40
click at [1377, 21] on span "Preview" at bounding box center [1395, 21] width 40 height 14
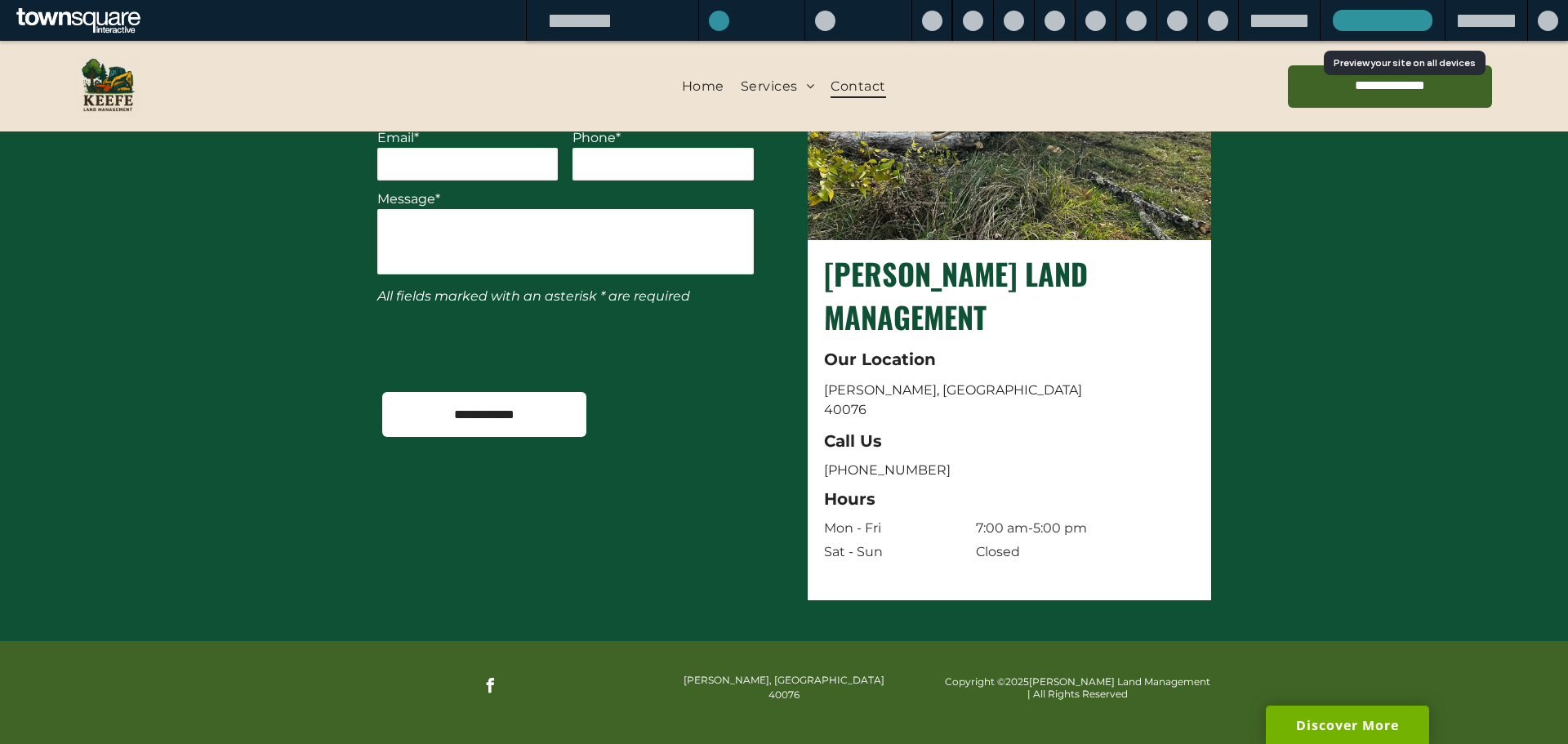
scroll to position [726, 0]
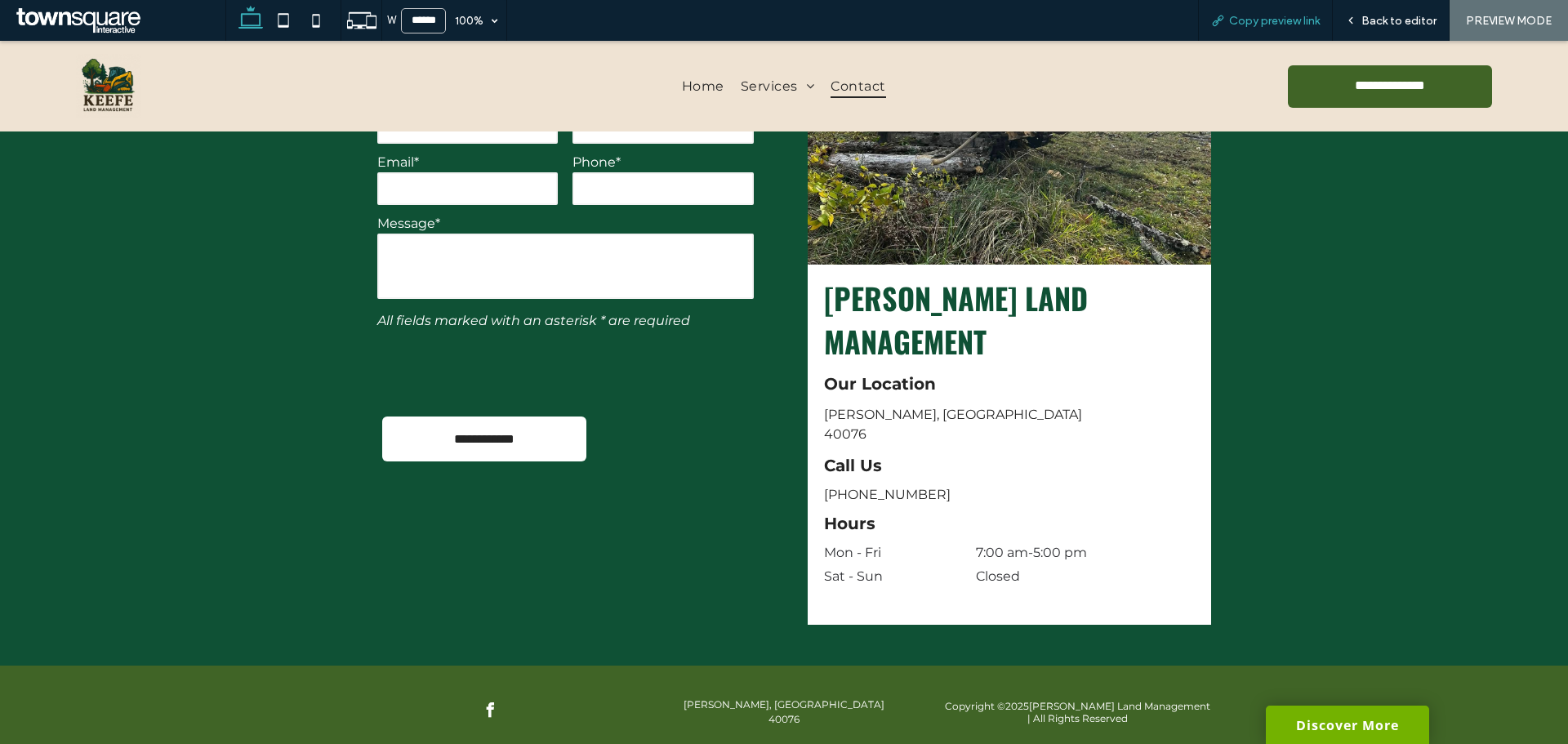
click at [1266, 18] on span "Copy preview link" at bounding box center [1274, 21] width 91 height 14
click at [1375, 27] on span "Back to editor" at bounding box center [1399, 21] width 75 height 14
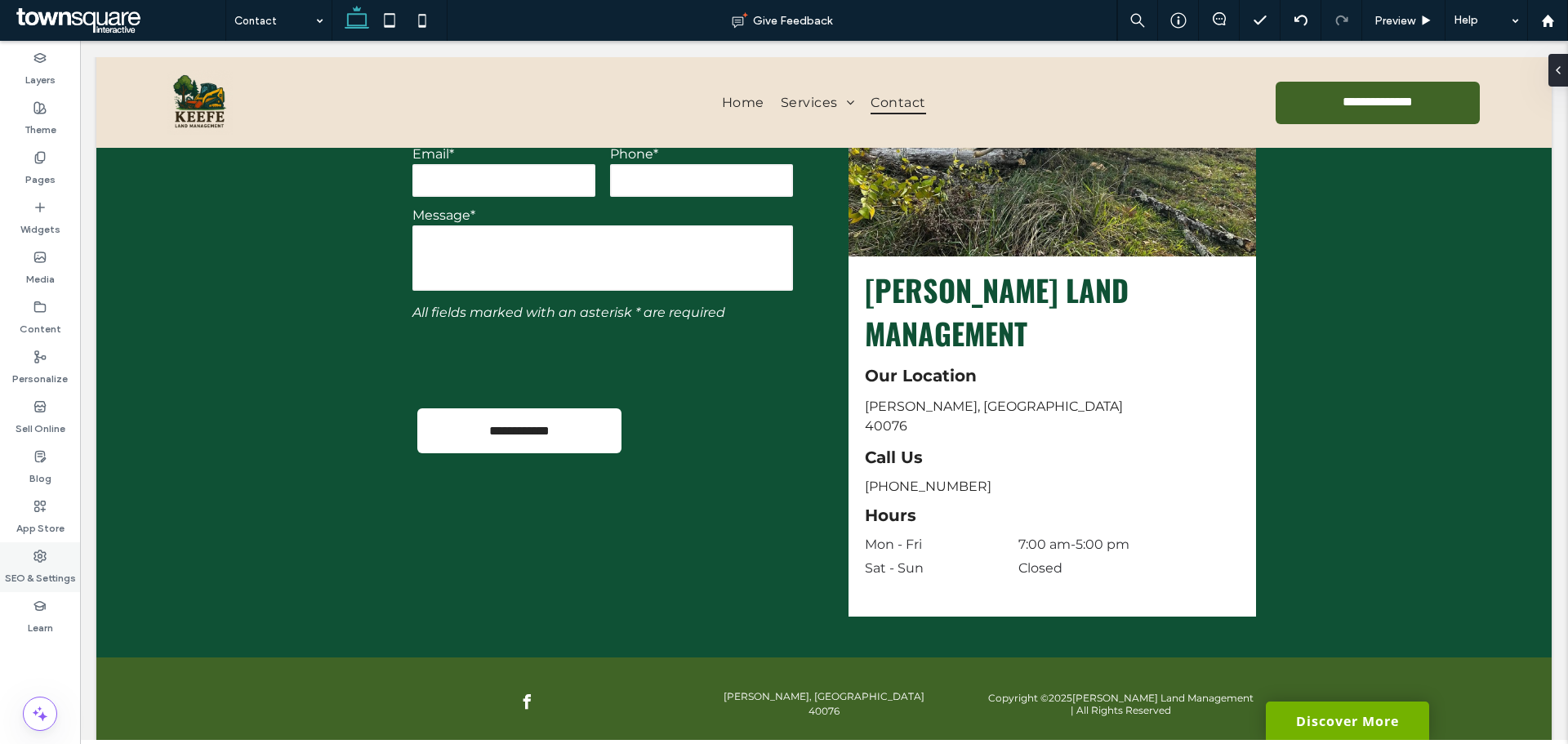
click at [37, 564] on label "SEO & Settings" at bounding box center [40, 574] width 71 height 23
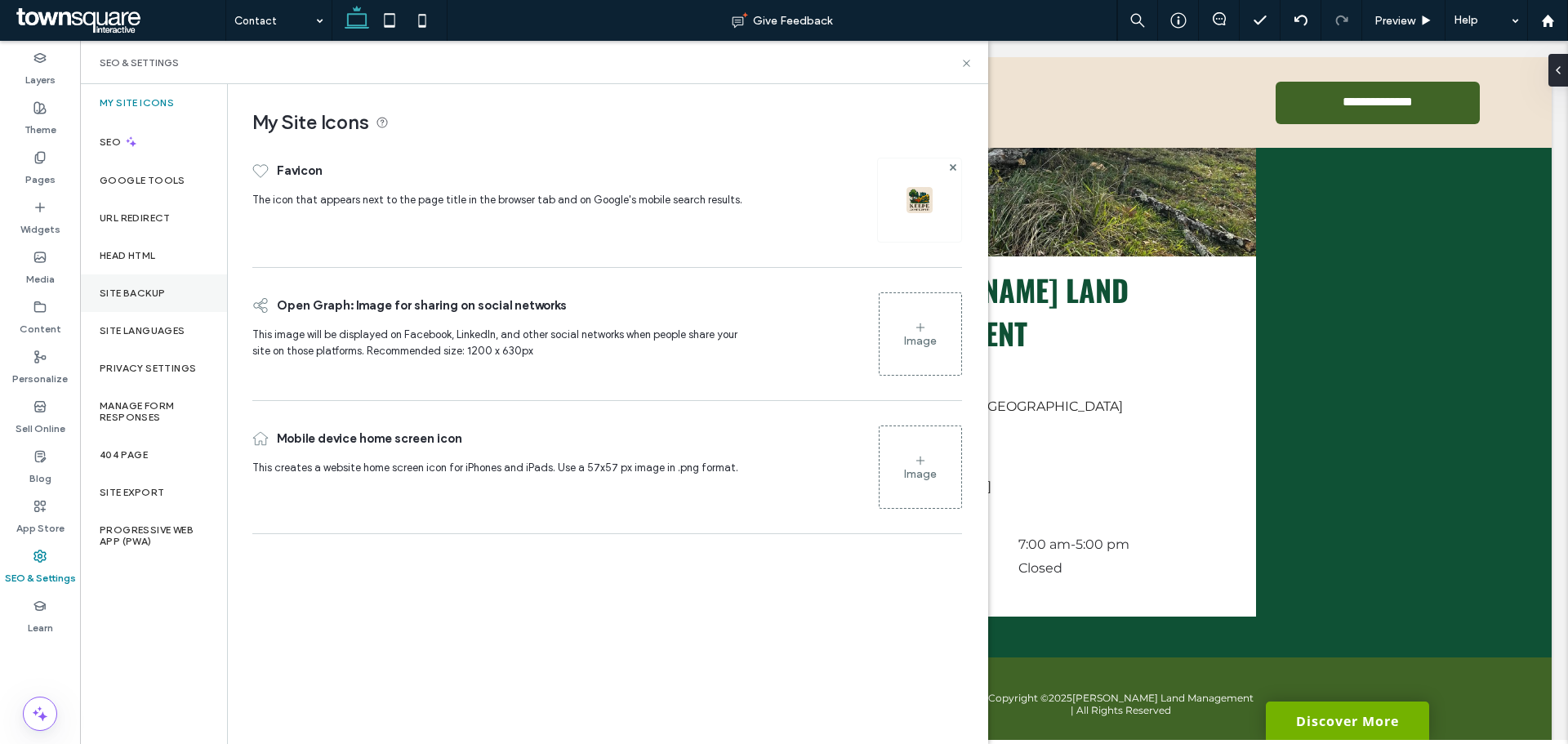
click at [162, 285] on div "Site Backup" at bounding box center [153, 294] width 147 height 37
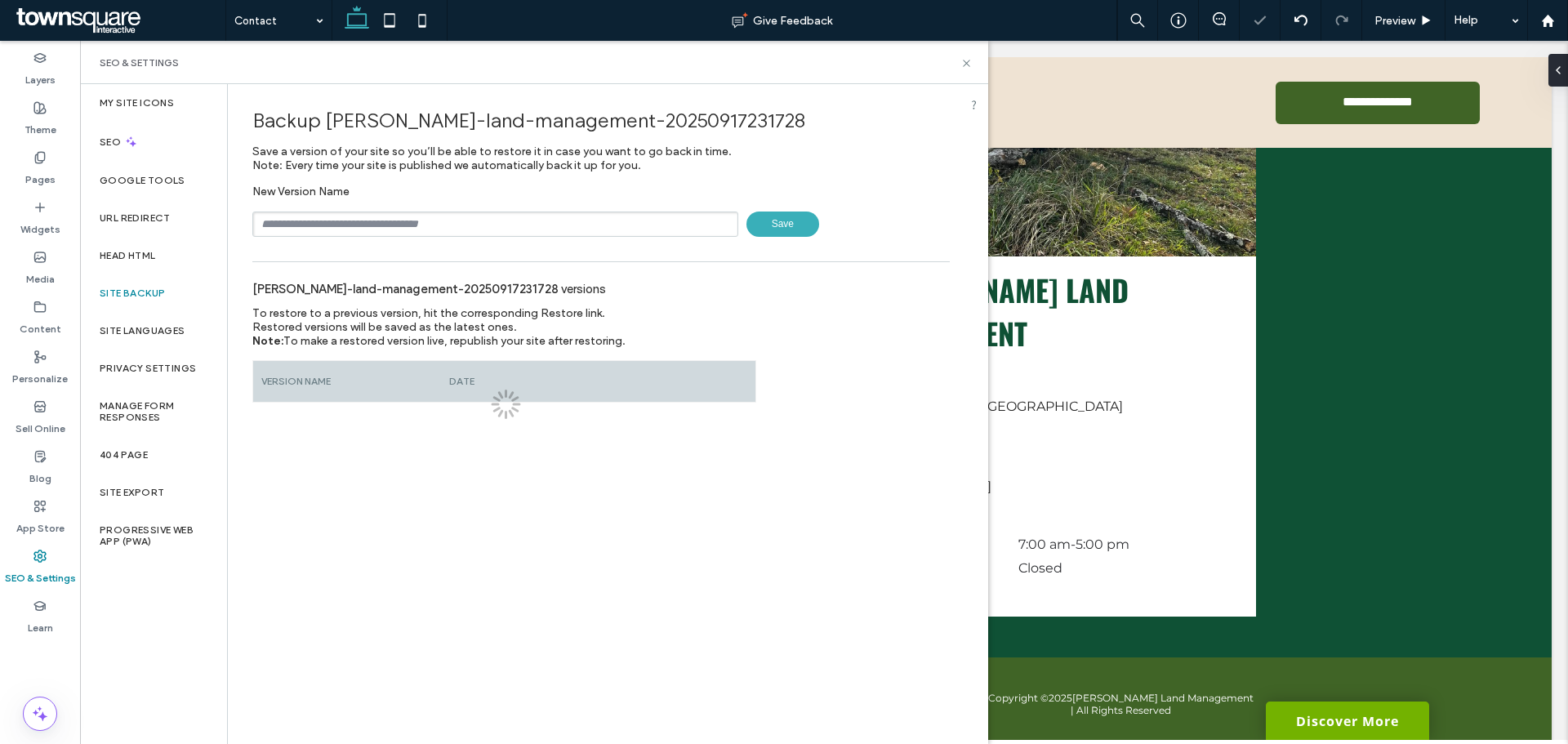
click at [361, 231] on input "text" at bounding box center [495, 225] width 486 height 26
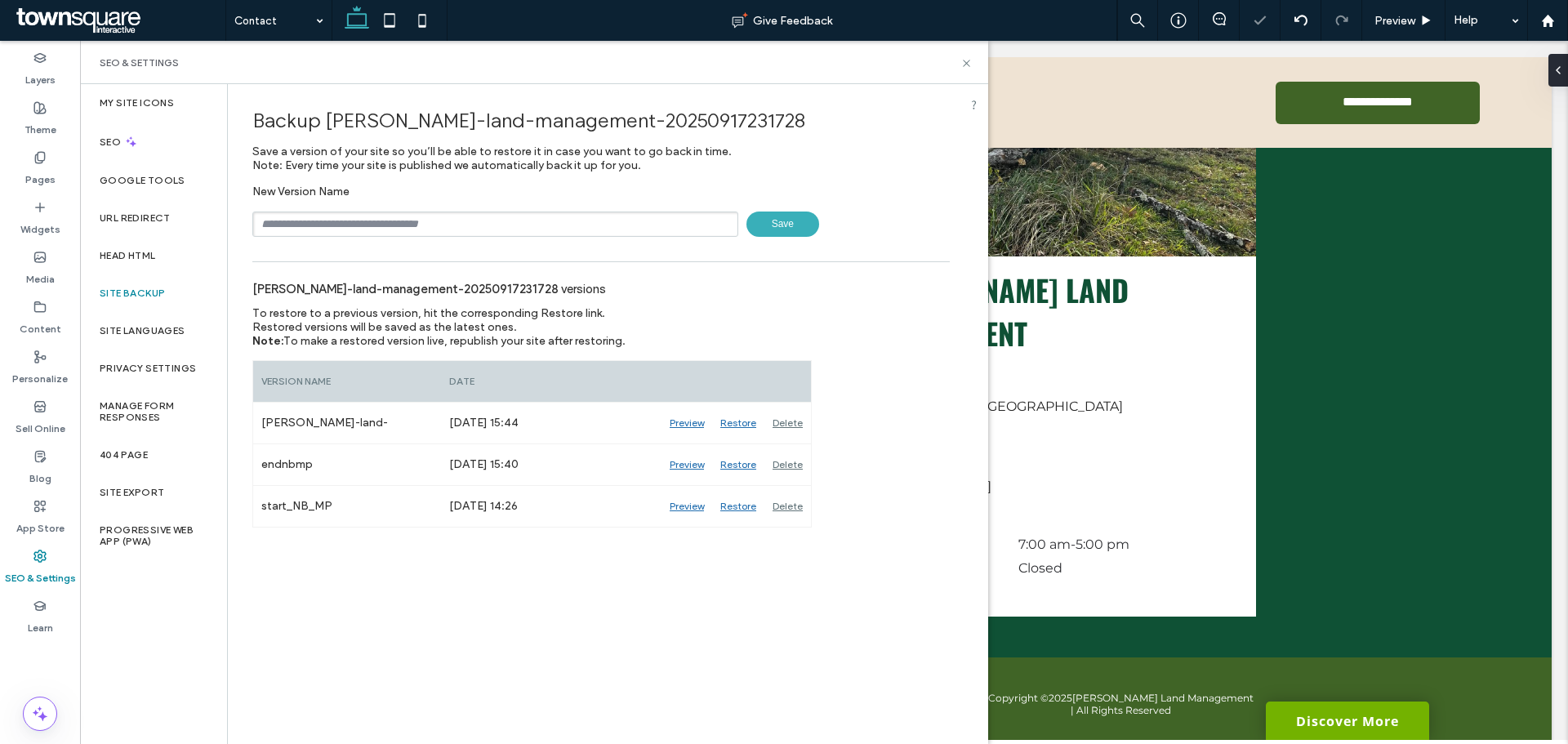
type input "**********"
click at [765, 217] on span "Save" at bounding box center [784, 225] width 73 height 26
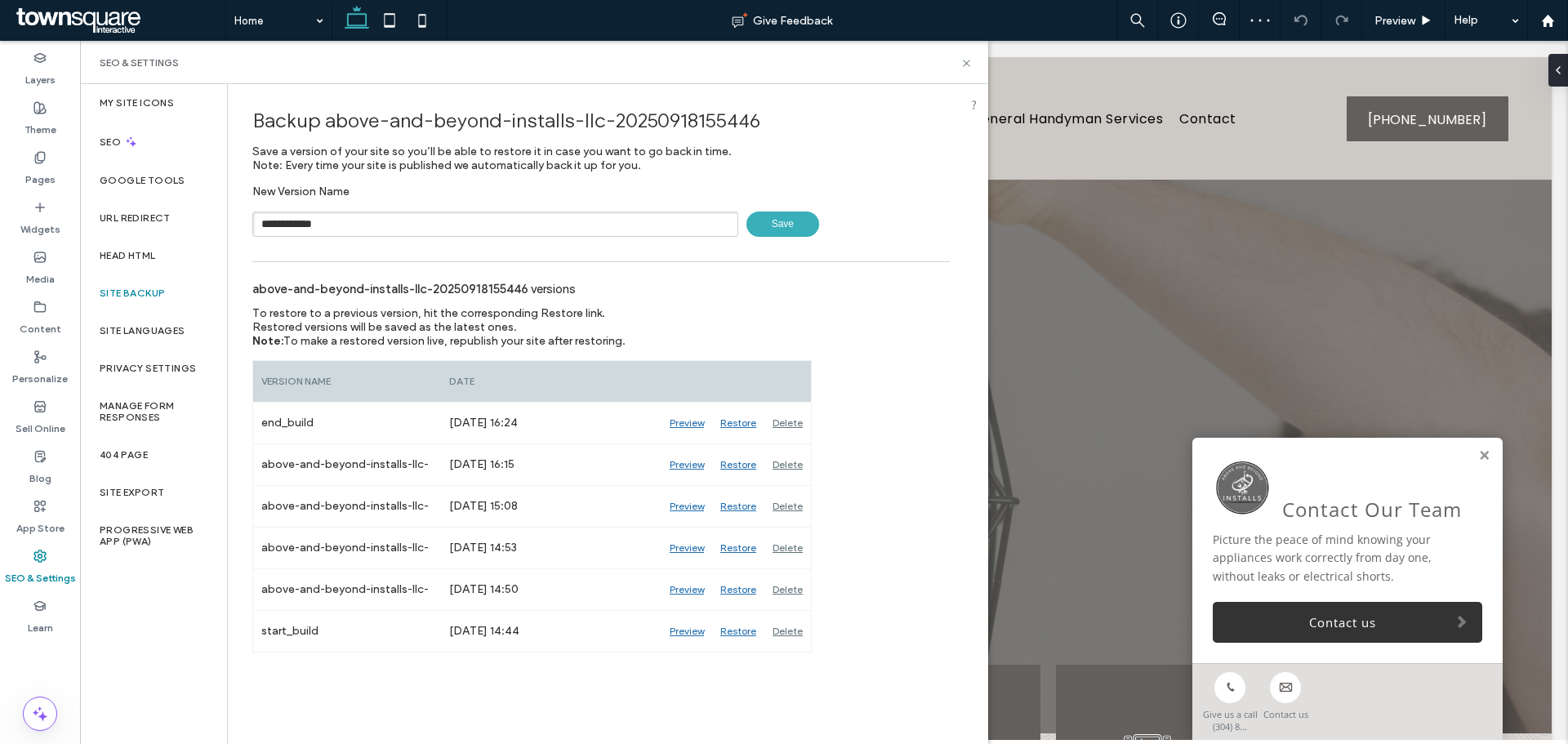
click at [791, 220] on span "Save" at bounding box center [784, 225] width 73 height 26
click at [967, 64] on use at bounding box center [966, 63] width 7 height 7
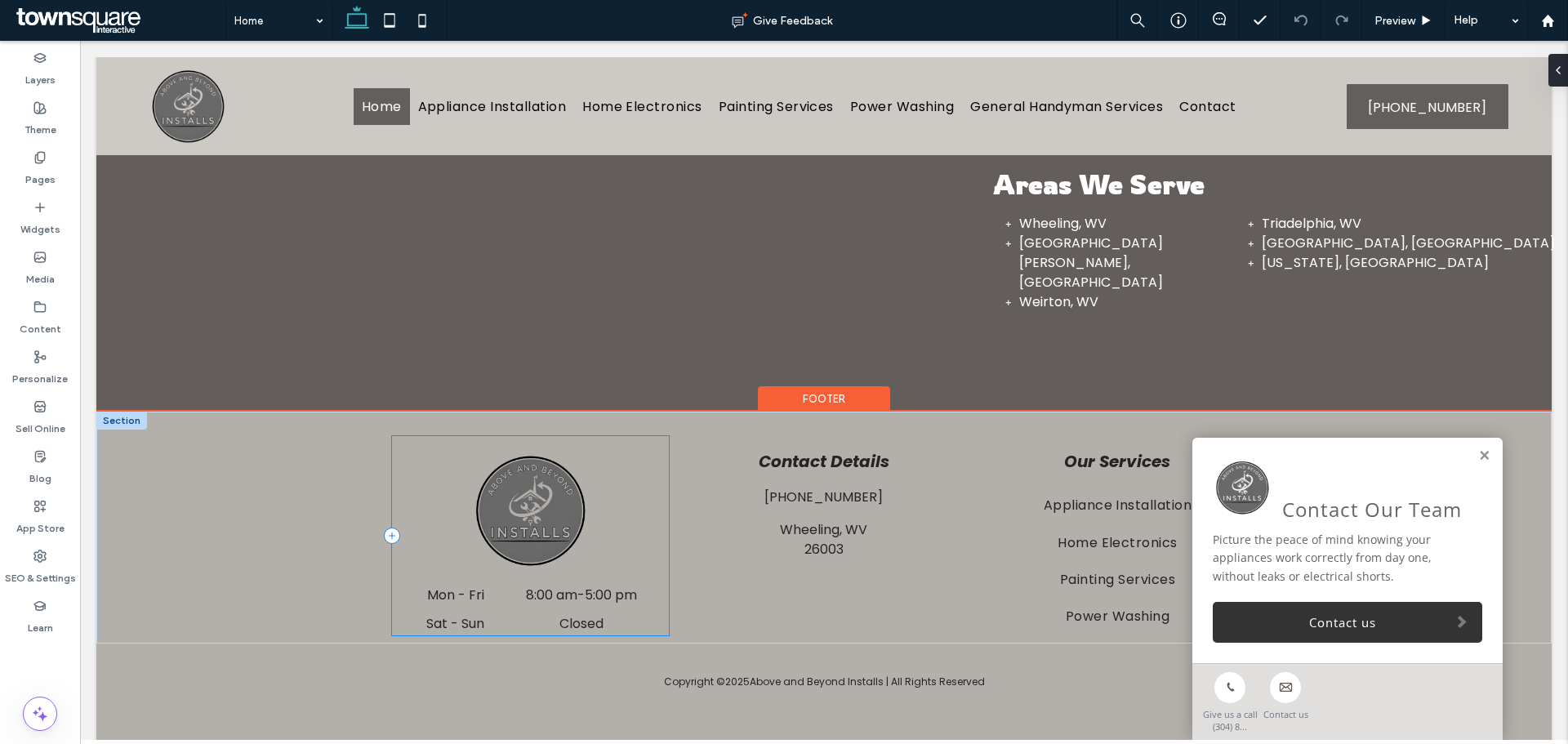
scroll to position [2205, 0]
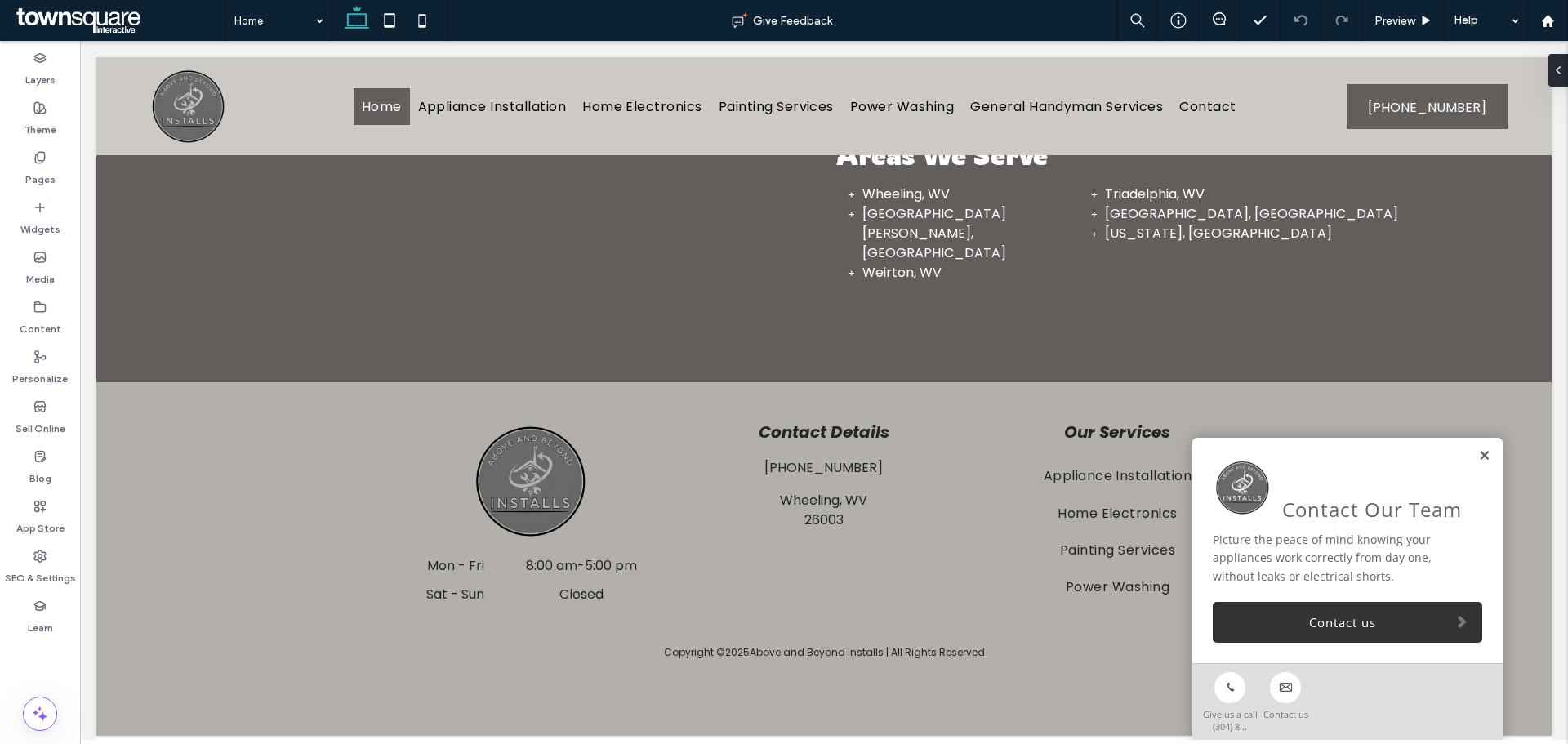
click at [1478, 456] on link at bounding box center [1484, 456] width 12 height 14
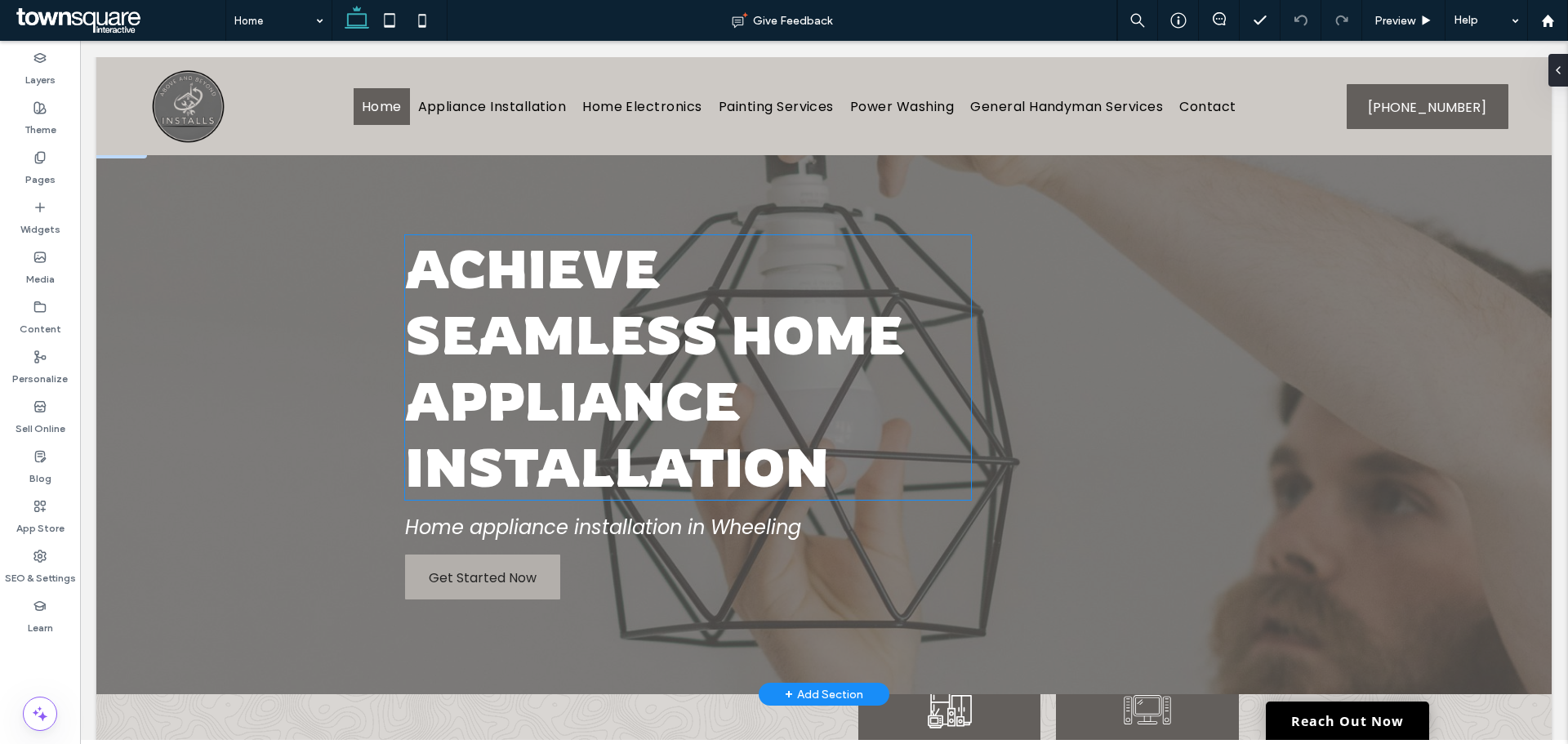
scroll to position [0, 0]
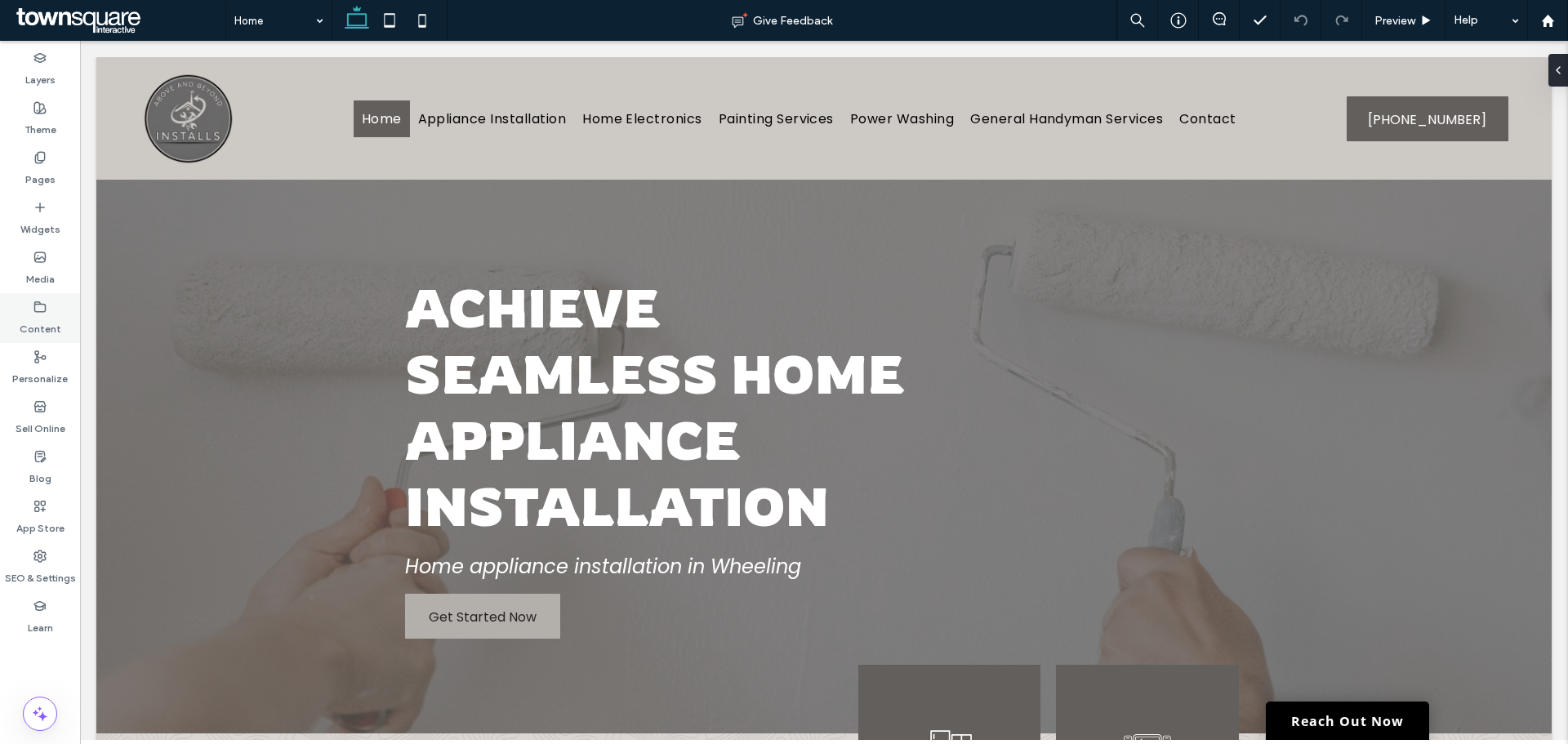
click at [48, 309] on div "Content" at bounding box center [39, 318] width 80 height 50
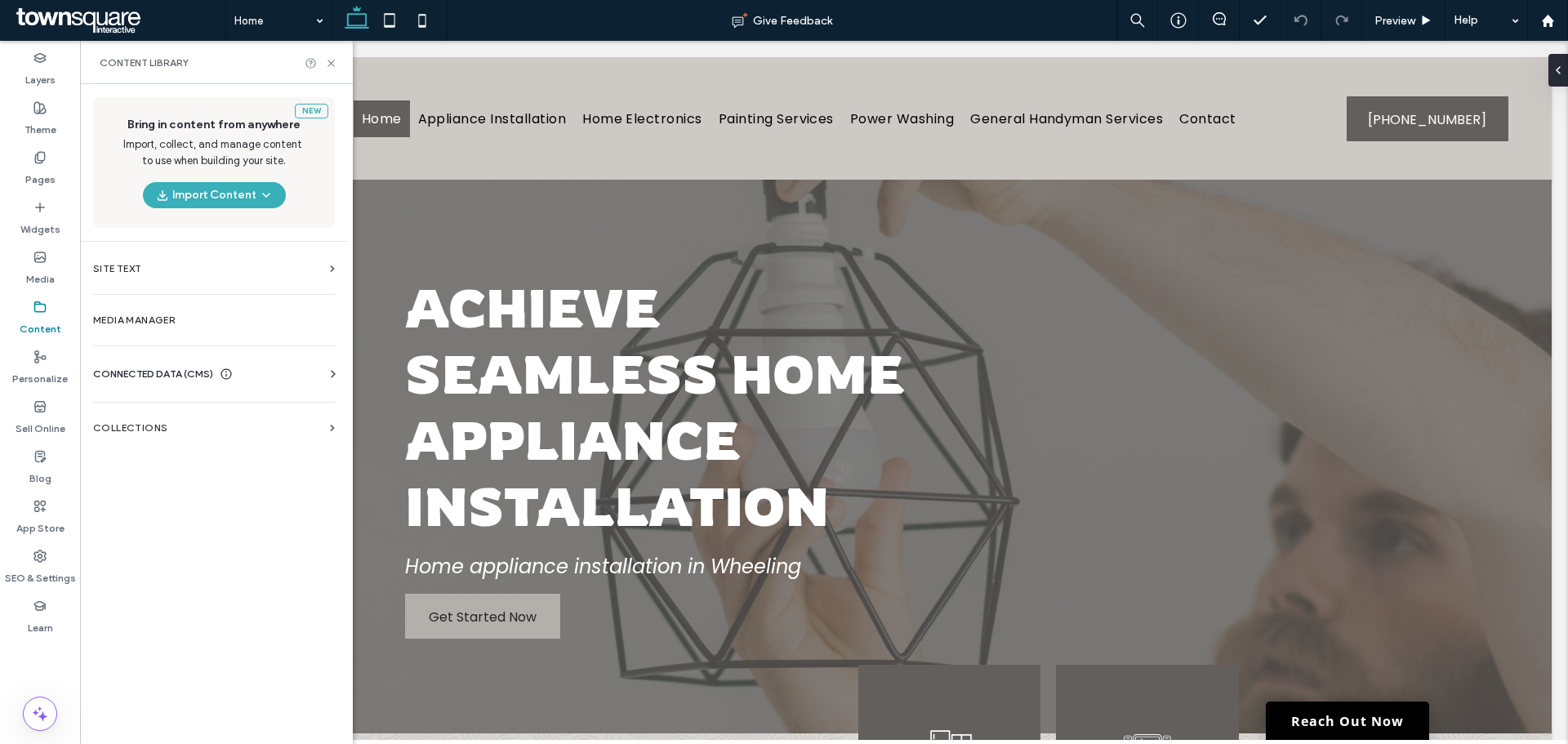
click at [138, 359] on div "CONNECTED DATA (CMS) Business Info Business Text Business Images Find and Repla…" at bounding box center [214, 373] width 268 height 42
drag, startPoint x: 151, startPoint y: 370, endPoint x: 175, endPoint y: 390, distance: 31.2
click at [151, 371] on span "CONNECTED DATA (CMS)" at bounding box center [153, 373] width 120 height 17
click at [179, 420] on section "Business Info" at bounding box center [217, 414] width 248 height 37
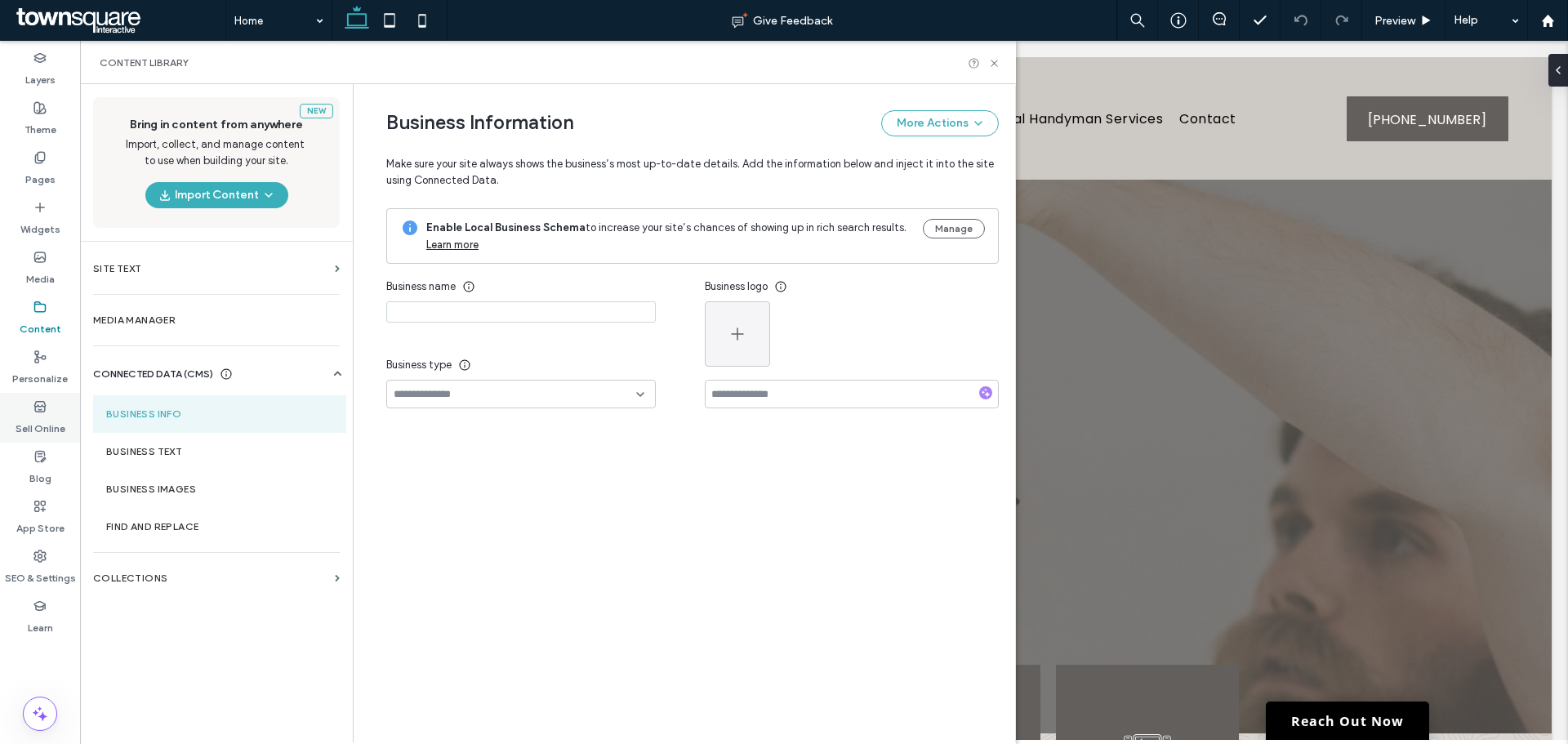
type input "**********"
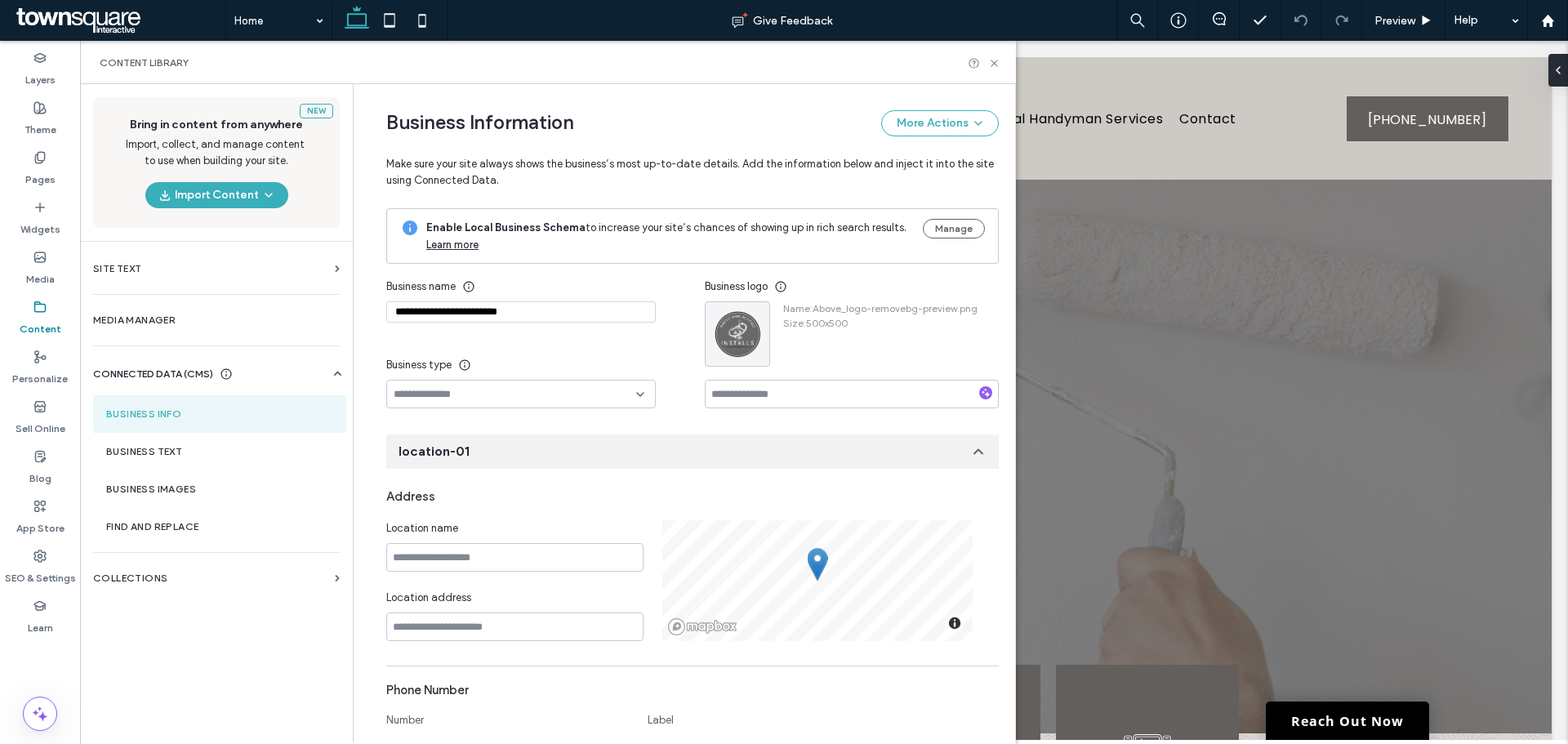
click at [353, 537] on div "**********" at bounding box center [684, 413] width 662 height 658
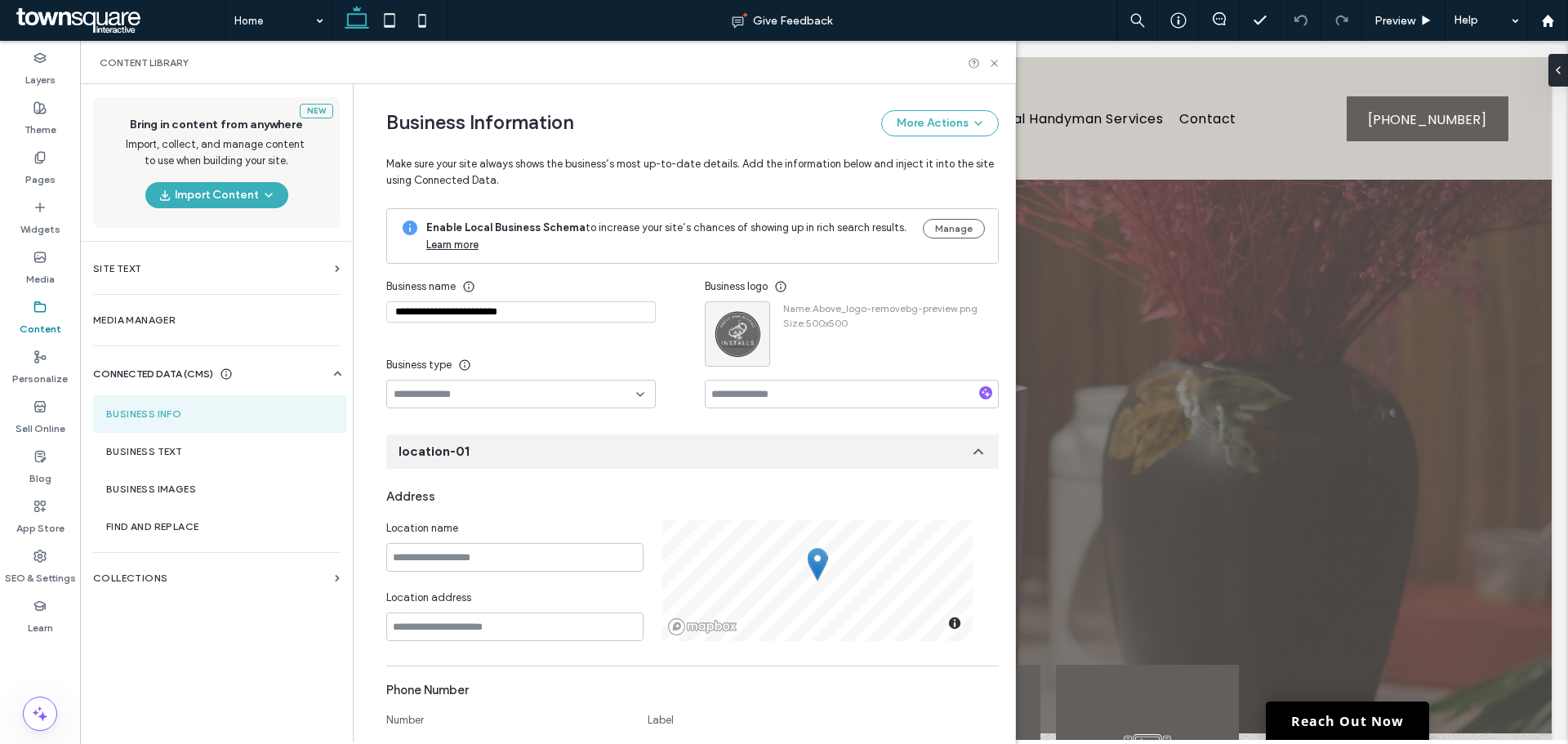
click at [209, 671] on div "New Bring in content from anywhere Import, collect, and manage content to use w…" at bounding box center [216, 412] width 273 height 656
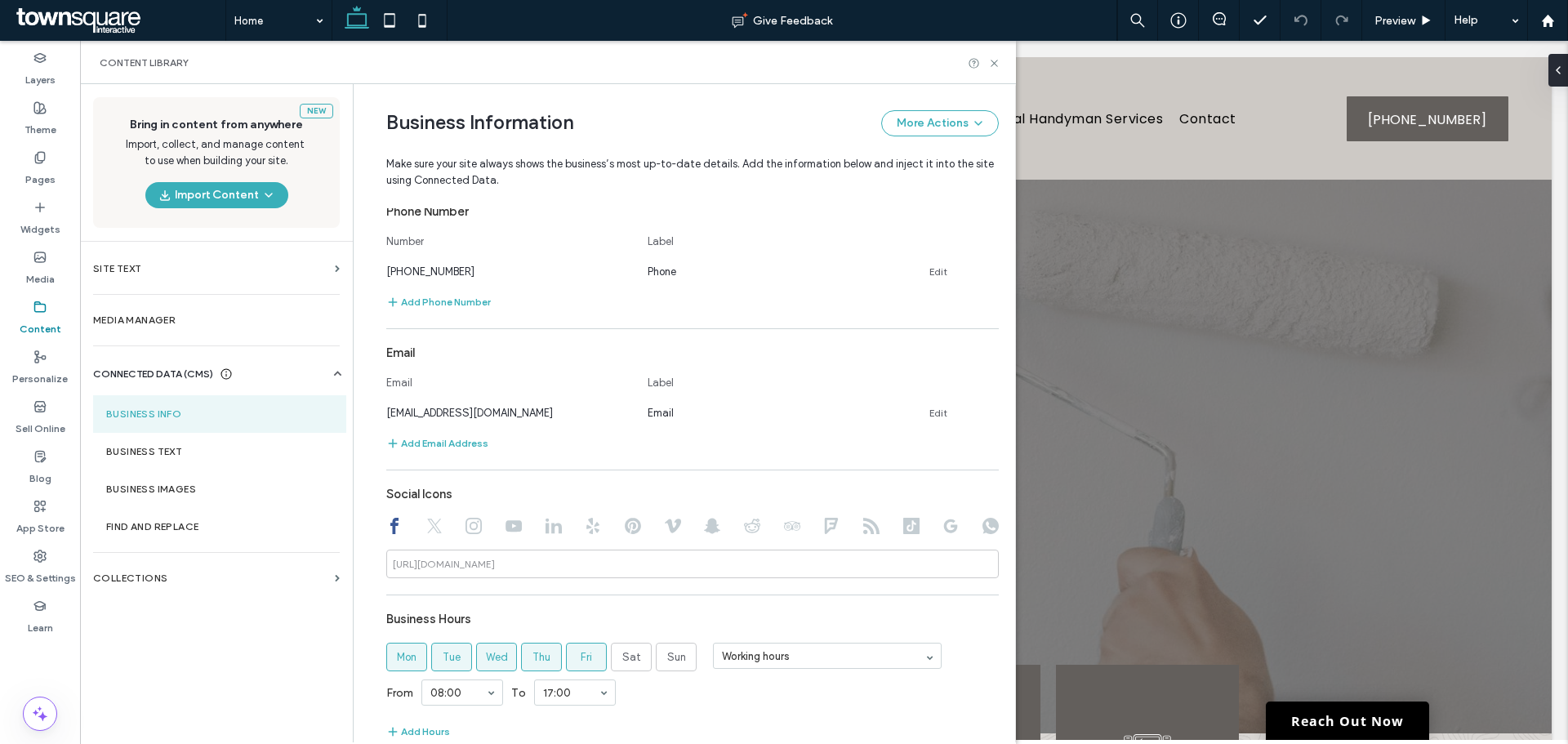
click at [218, 683] on div "New Bring in content from anywhere Import, collect, and manage content to use w…" at bounding box center [216, 412] width 273 height 656
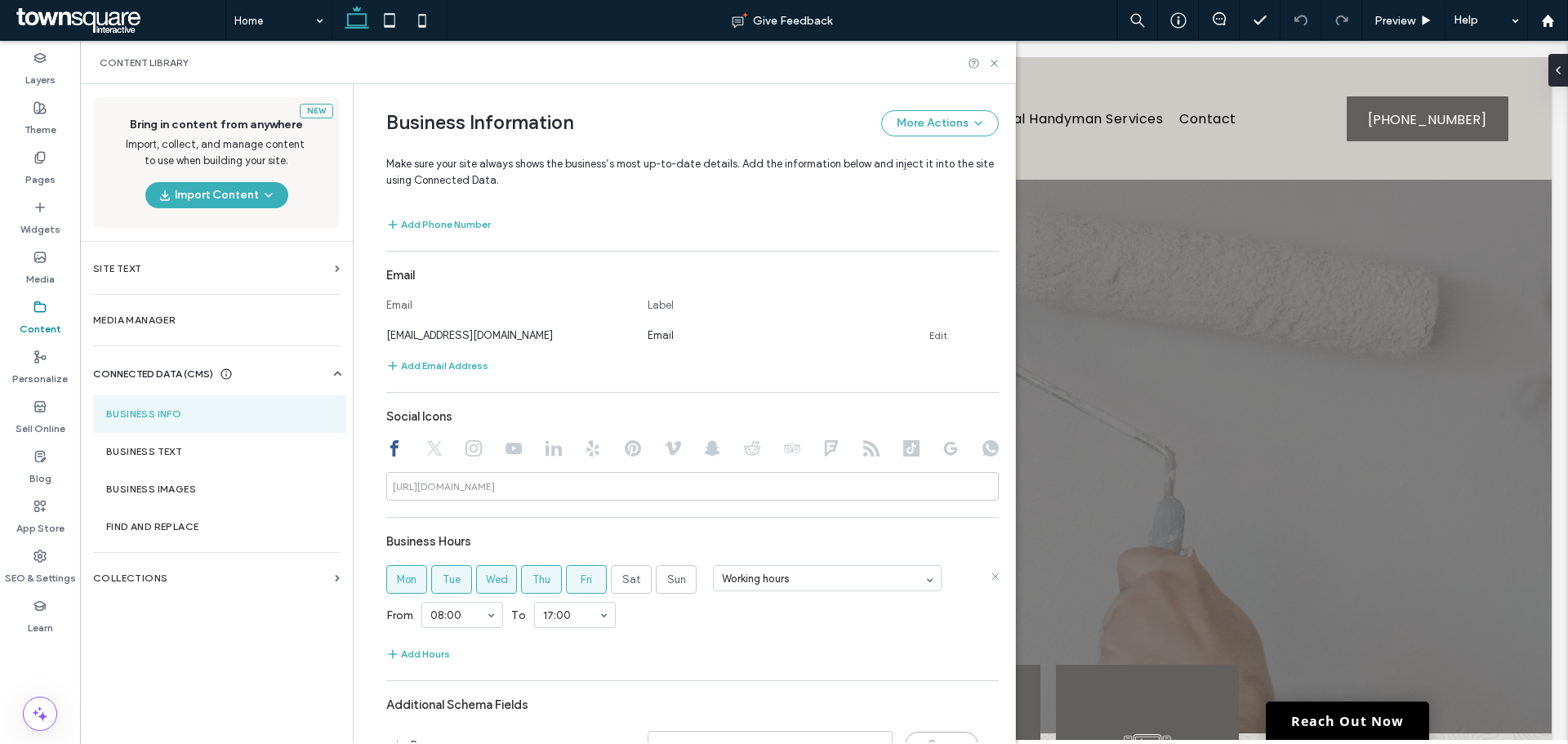
scroll to position [640, 0]
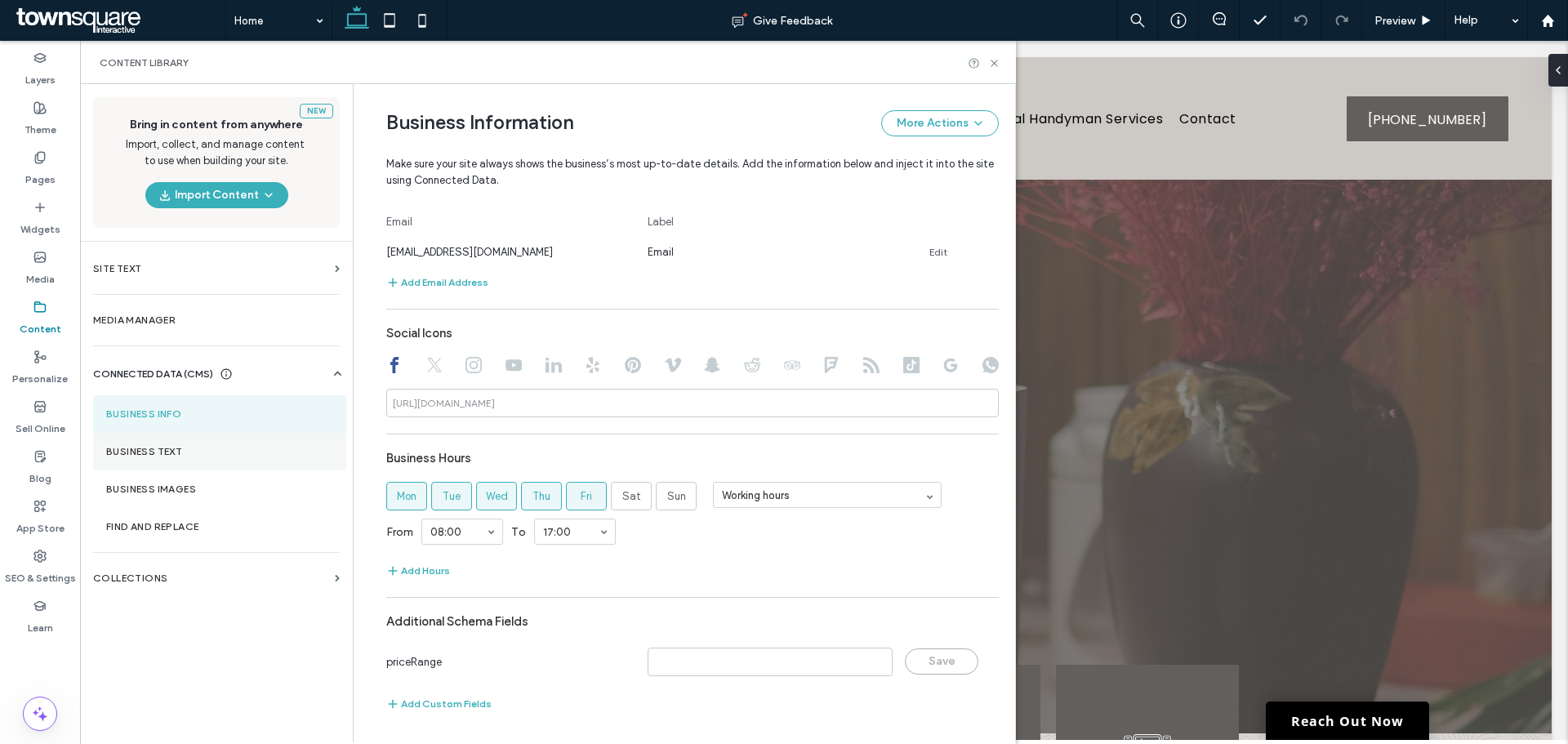
click at [163, 458] on section "Business Text" at bounding box center [219, 451] width 253 height 37
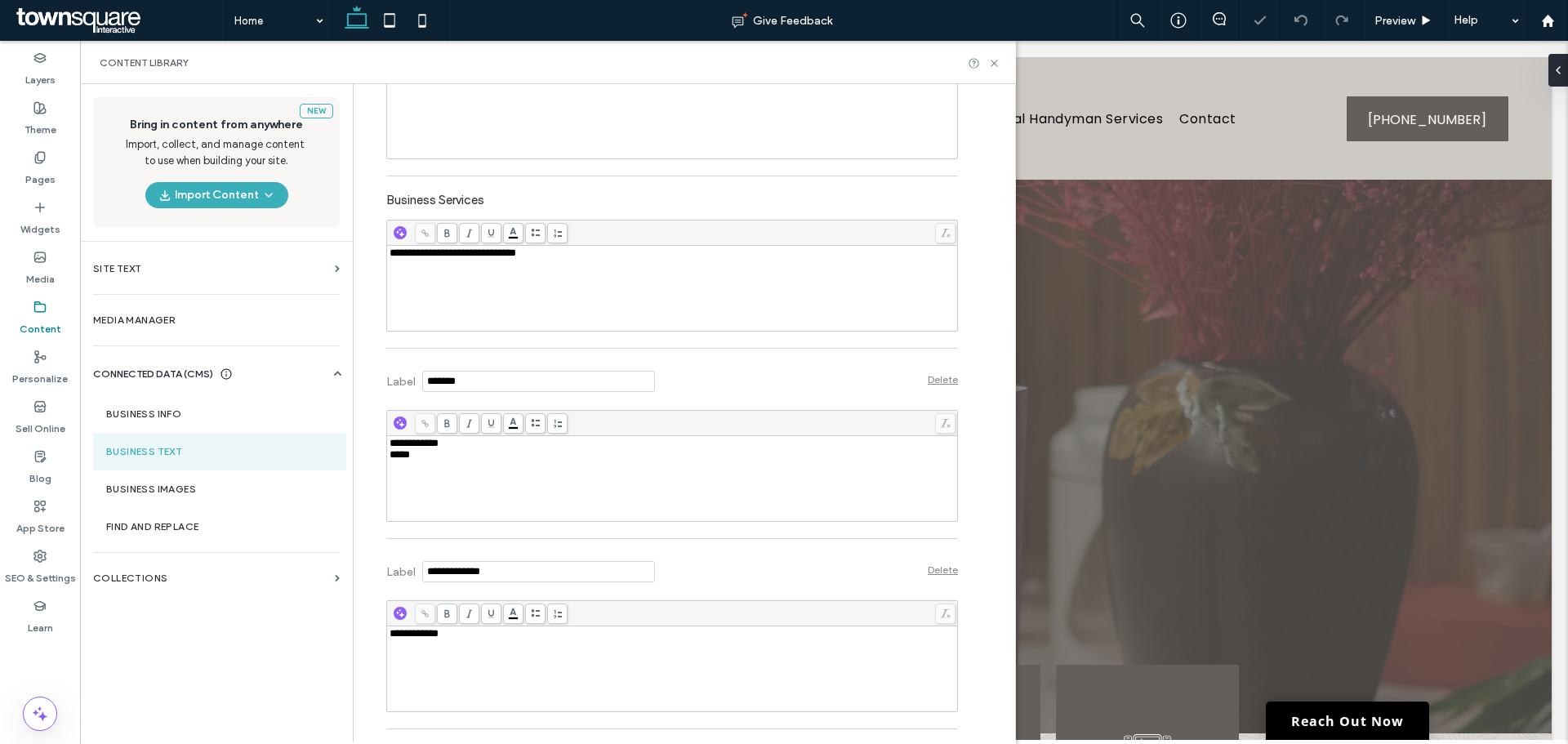
scroll to position [487, 0]
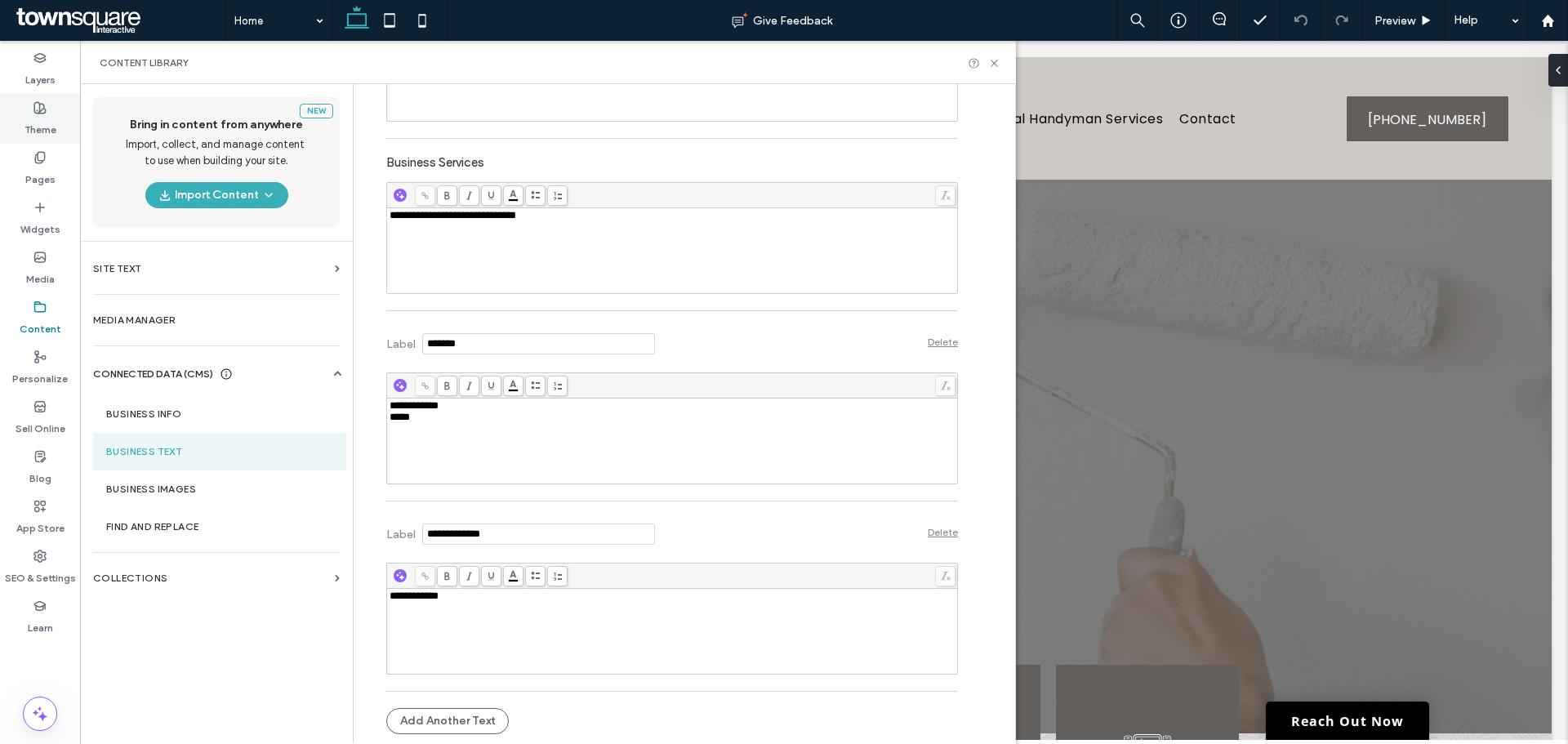
click at [42, 125] on label "Theme" at bounding box center [40, 125] width 32 height 23
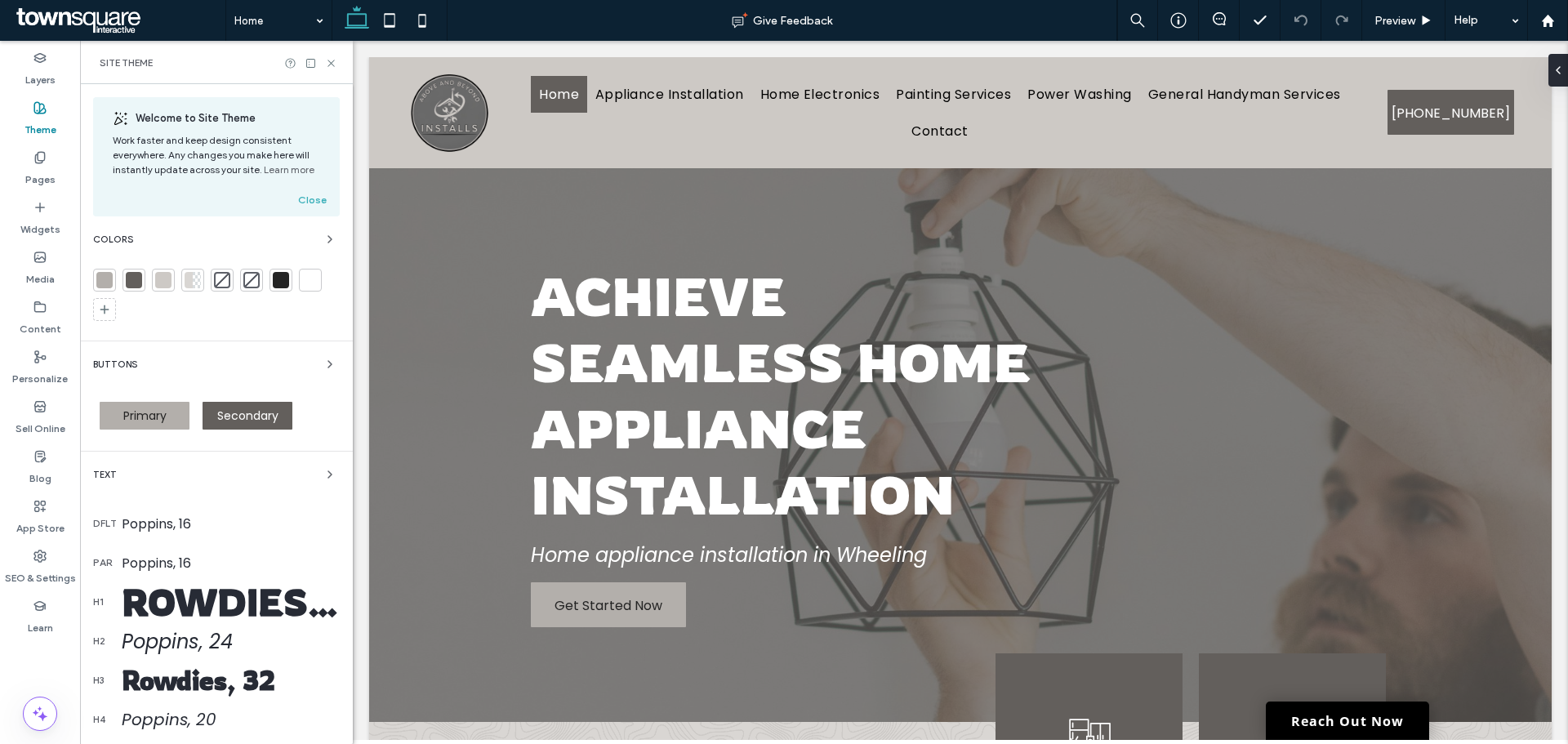
click at [102, 284] on div at bounding box center [104, 280] width 17 height 17
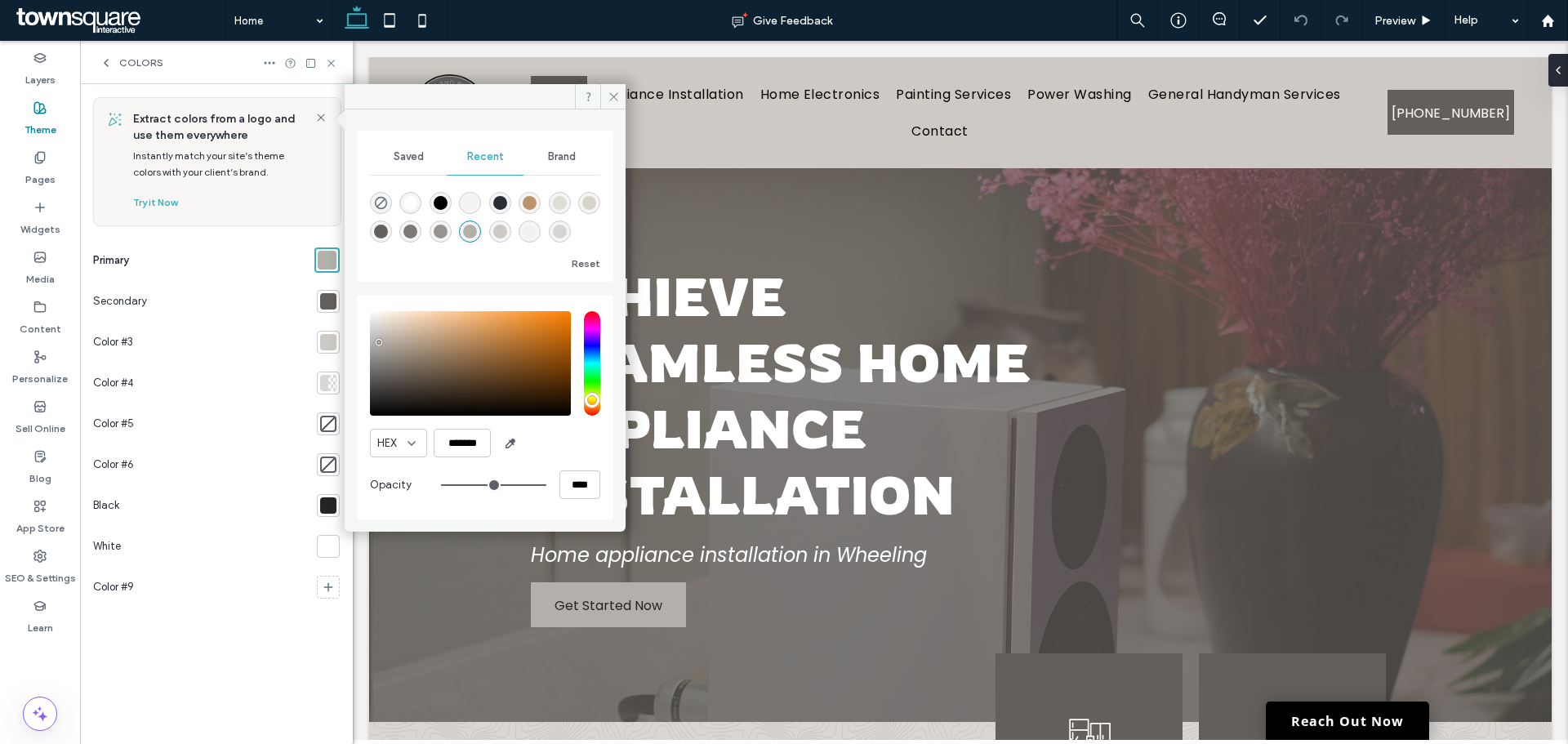
click at [339, 294] on div at bounding box center [328, 301] width 23 height 23
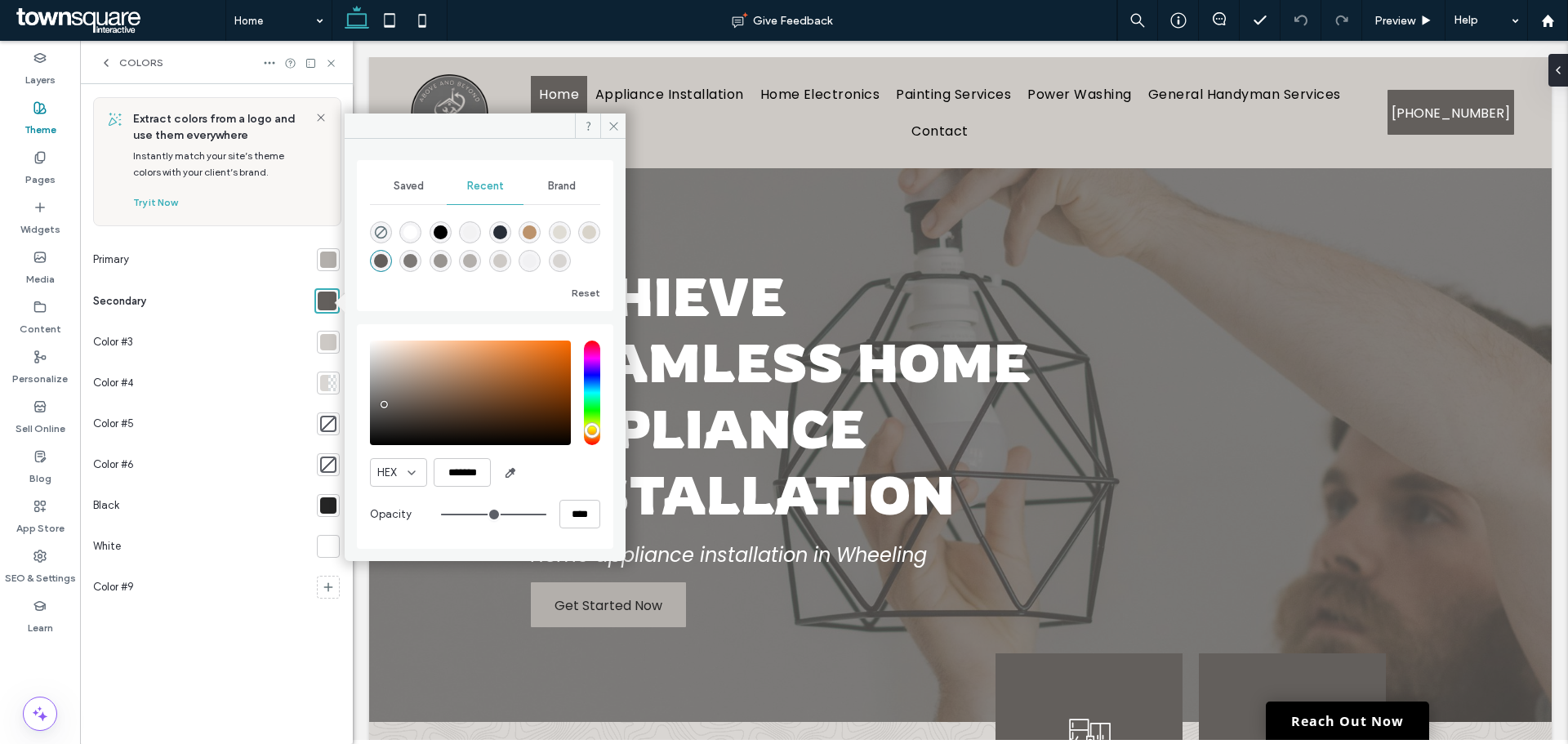
click at [332, 346] on div at bounding box center [328, 342] width 17 height 17
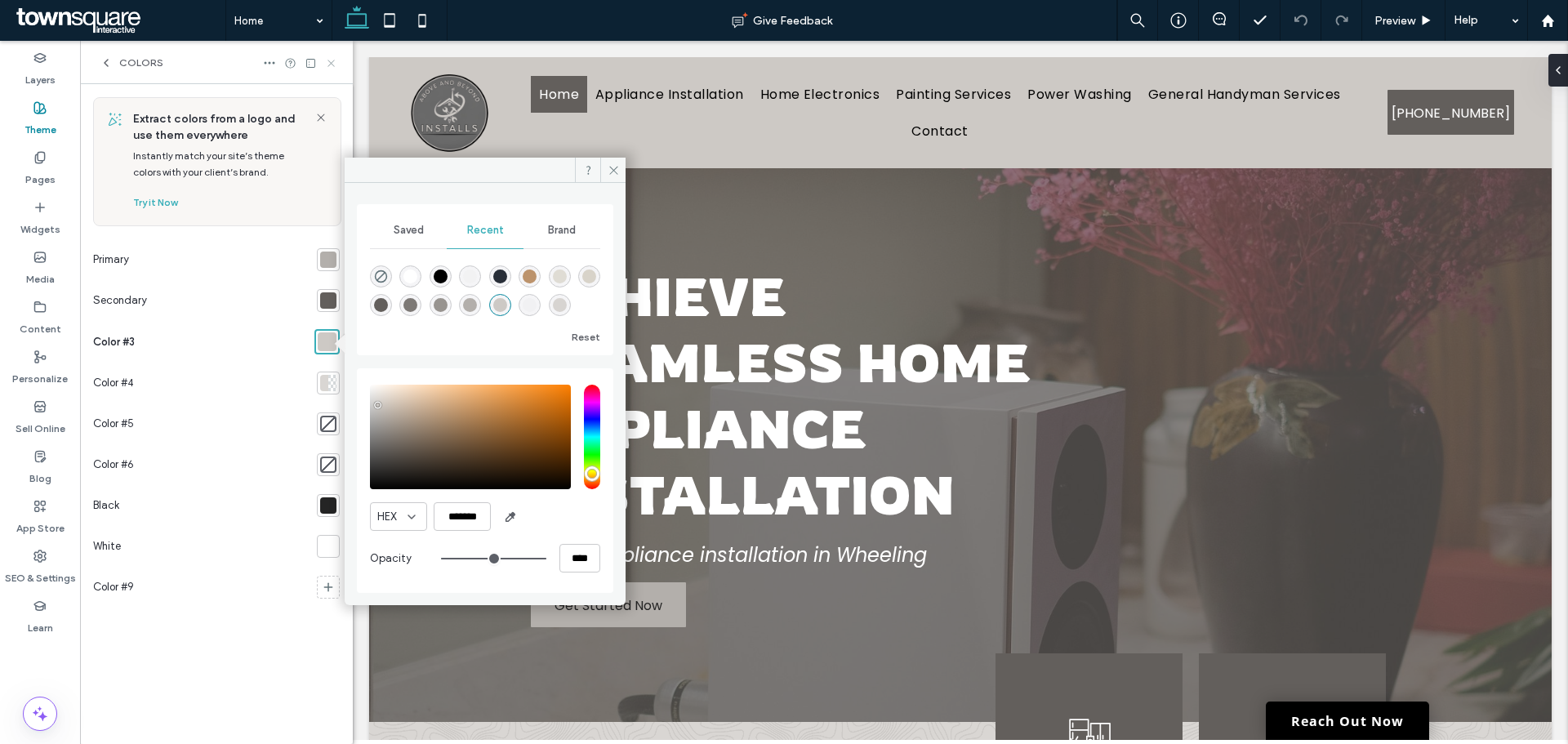
click at [329, 62] on icon at bounding box center [331, 63] width 12 height 12
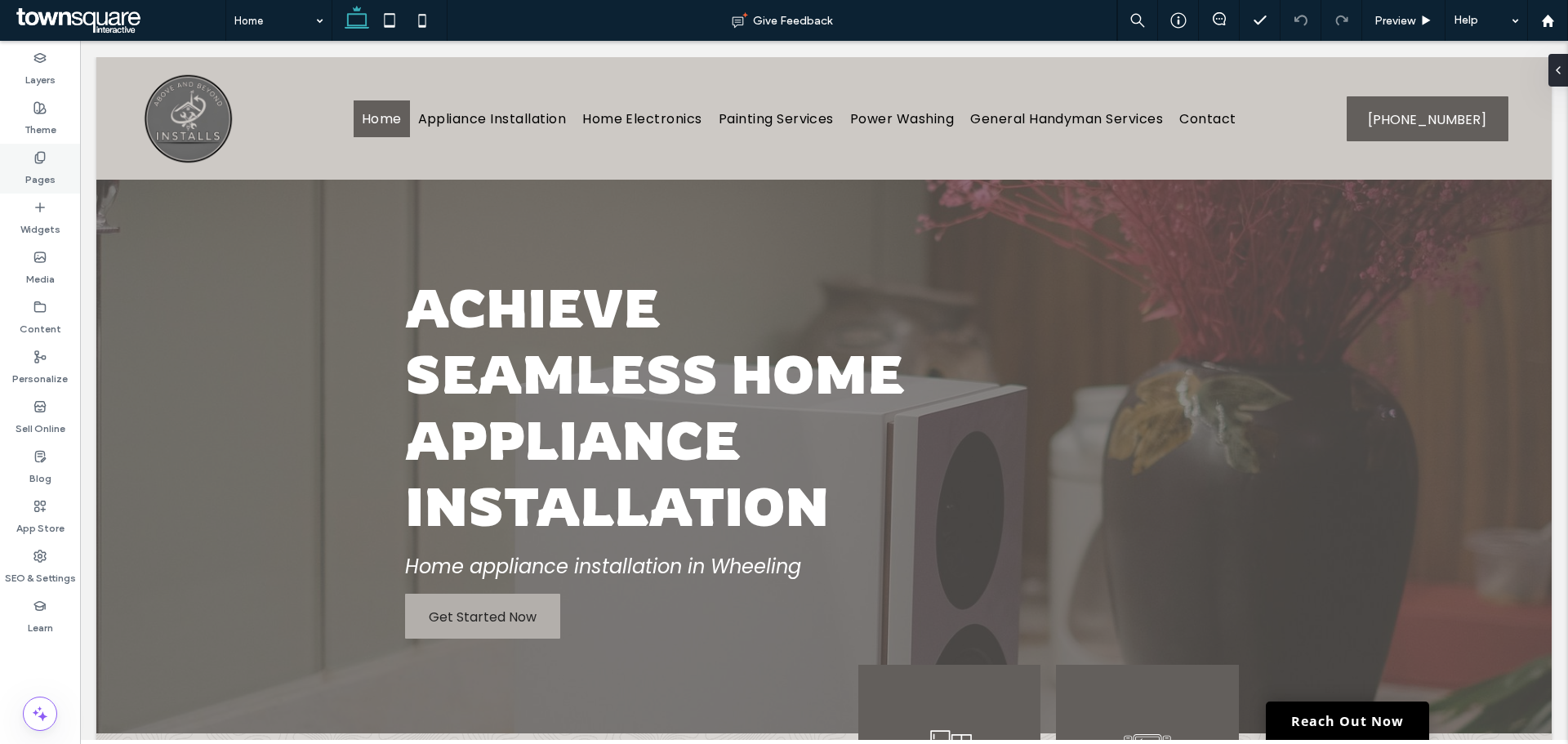
click at [61, 169] on div "Pages" at bounding box center [39, 169] width 80 height 50
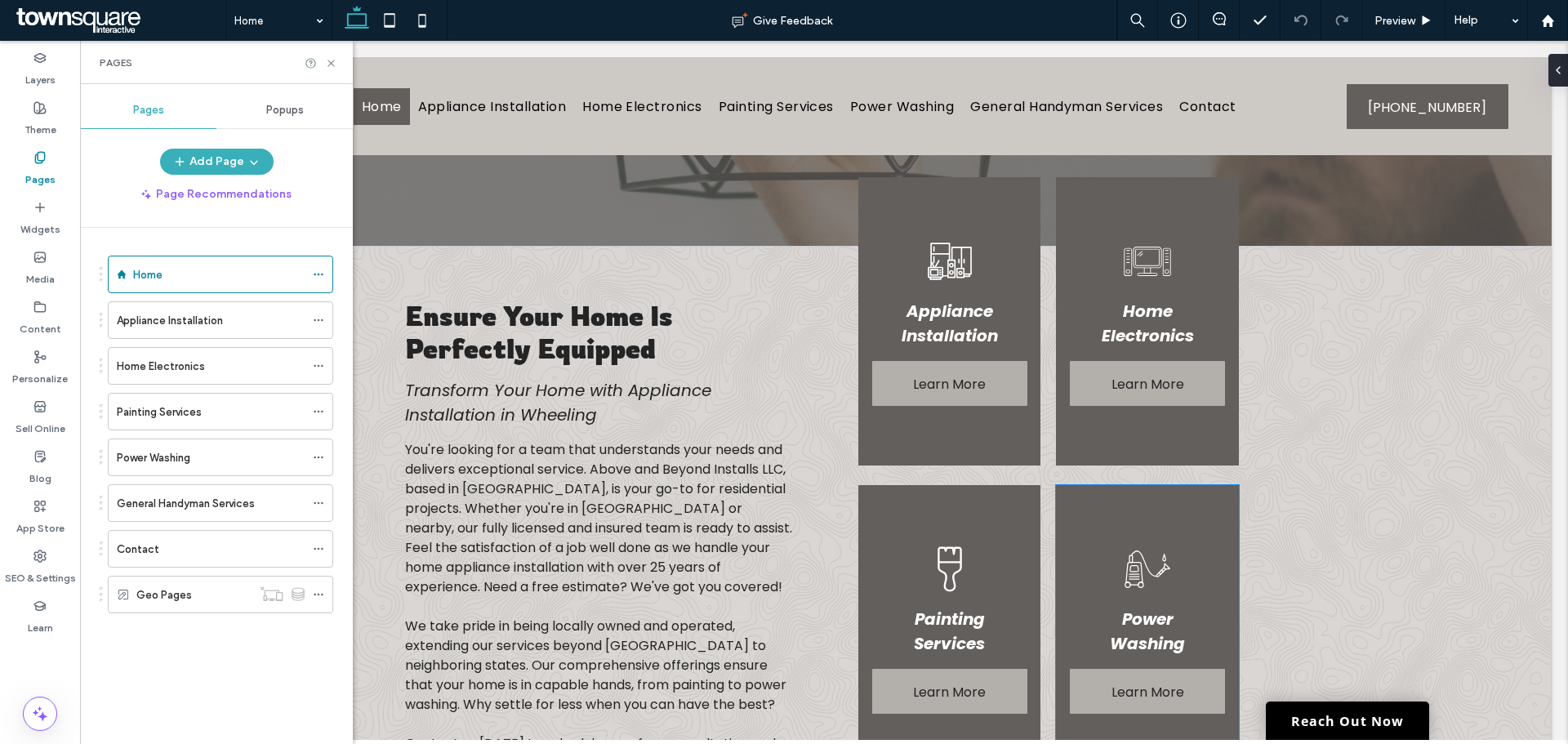
scroll to position [490, 0]
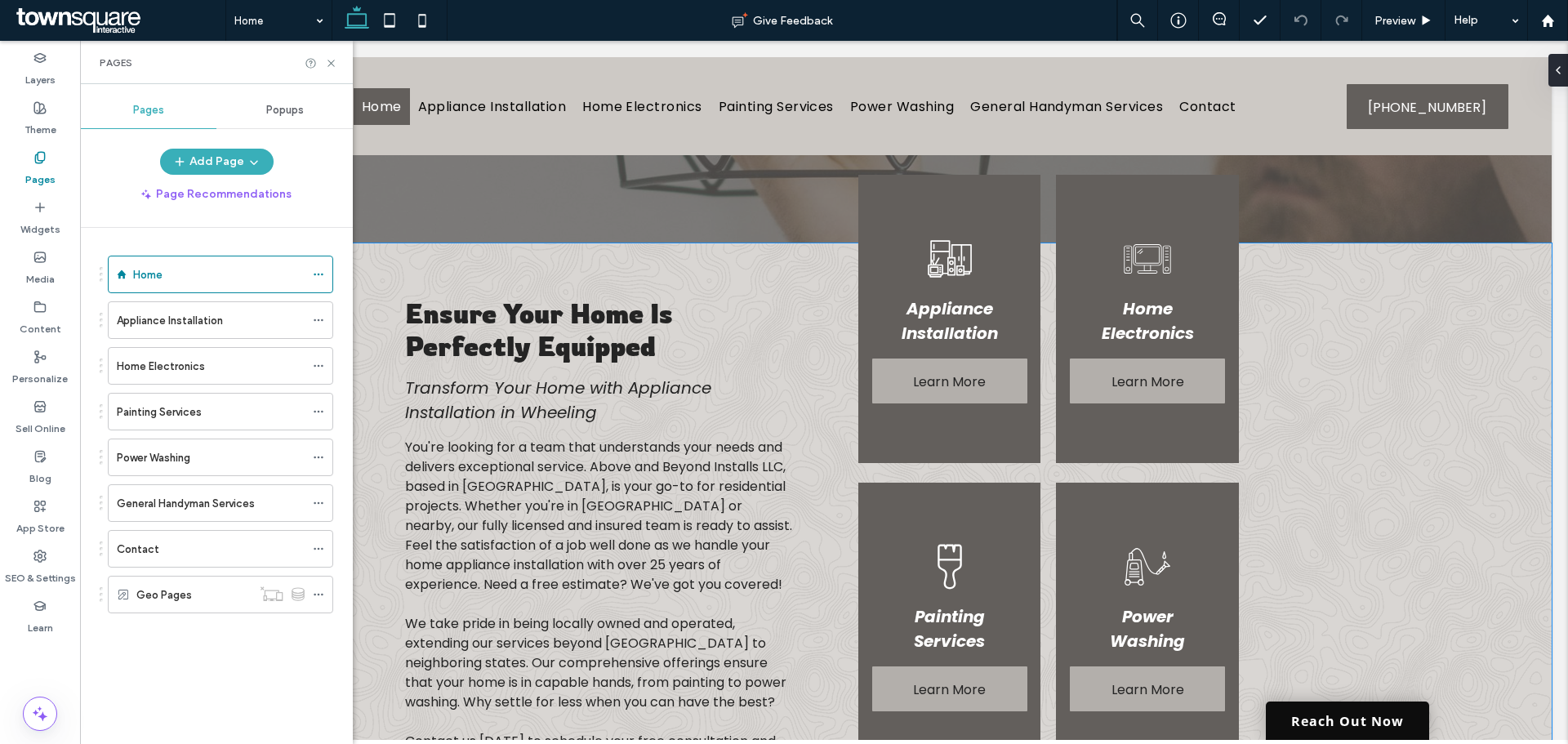
click at [1299, 727] on link "Reach Out Now" at bounding box center [1348, 720] width 164 height 38
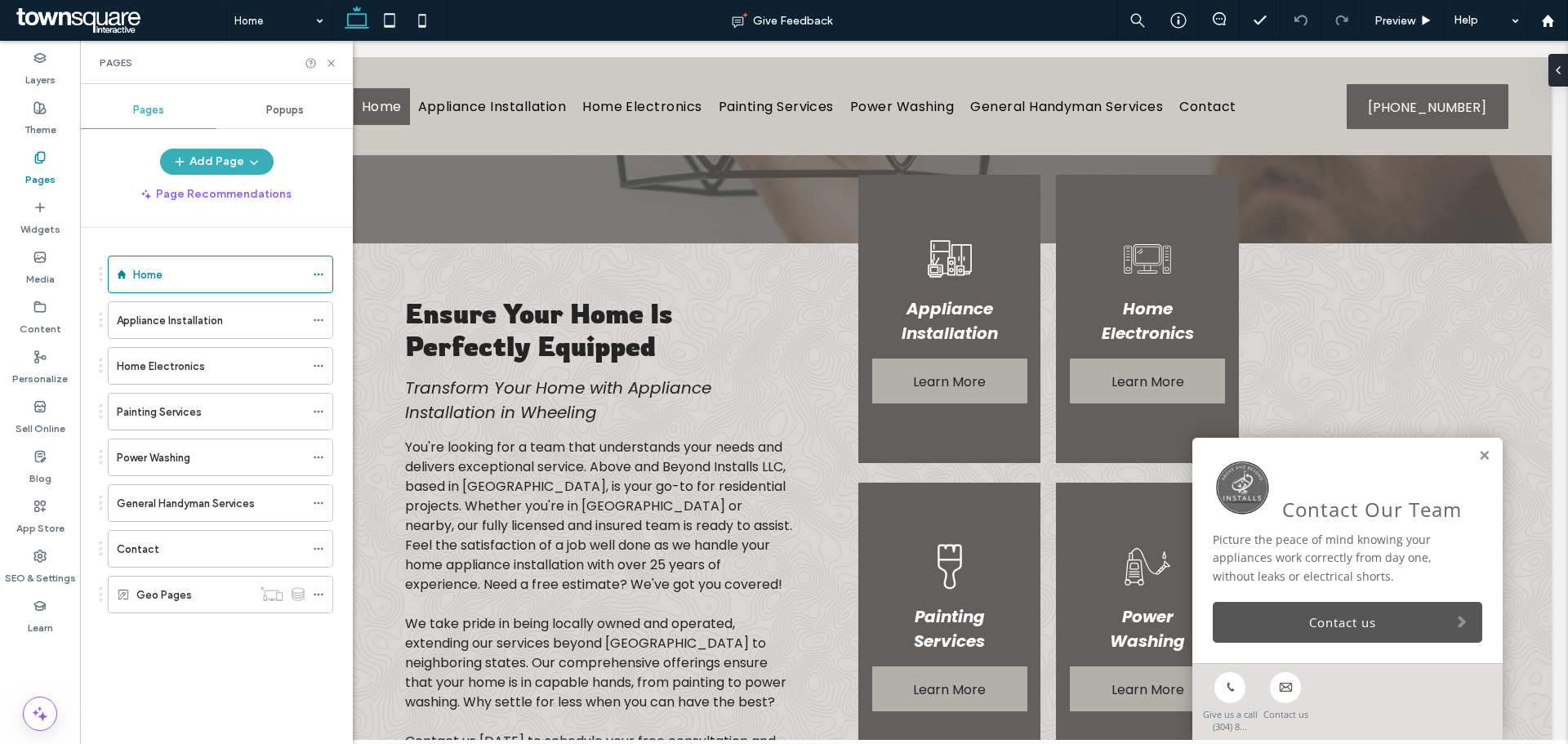
click at [1350, 620] on link "Contact us" at bounding box center [1348, 622] width 270 height 40
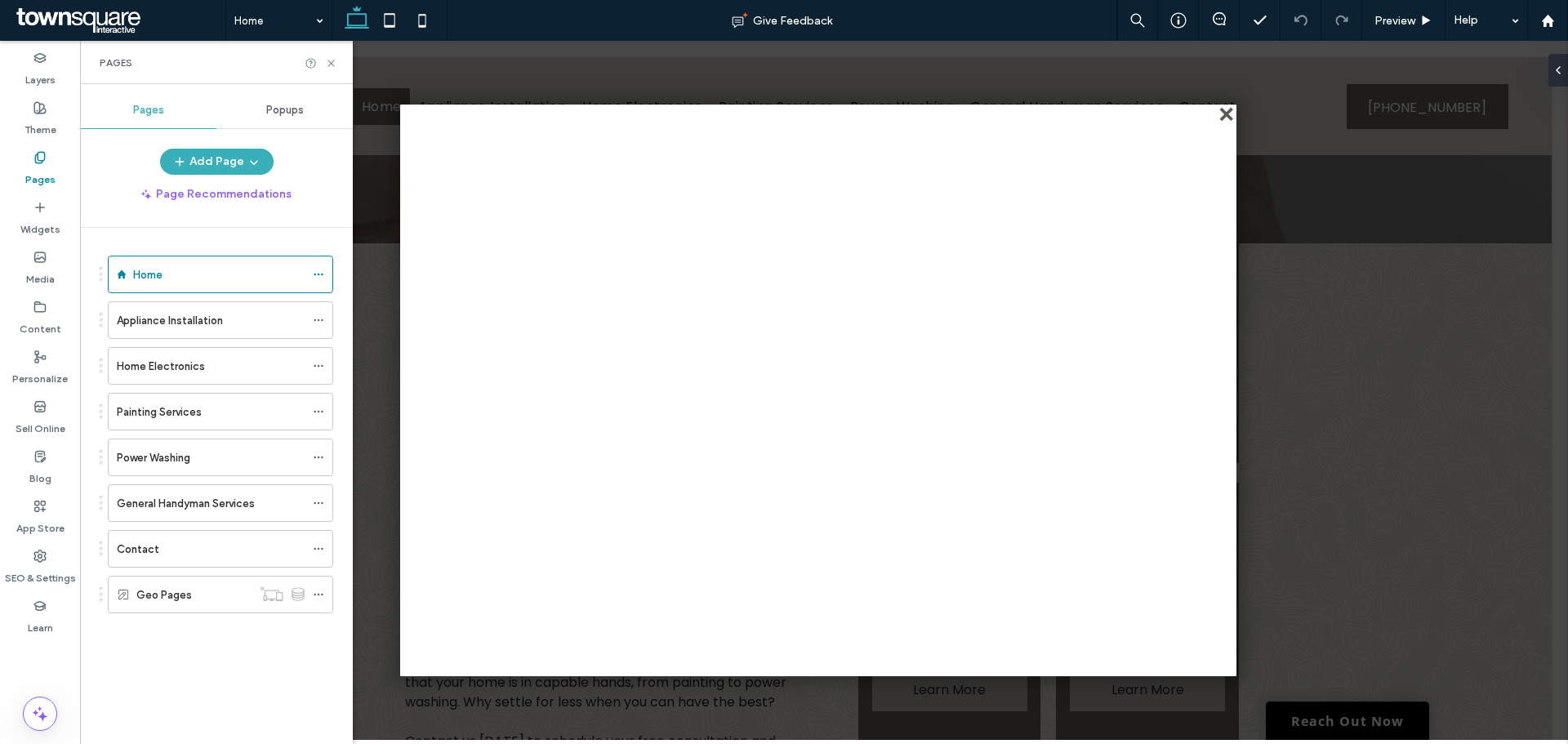
click at [1229, 115] on div "close" at bounding box center [1228, 115] width 12 height 12
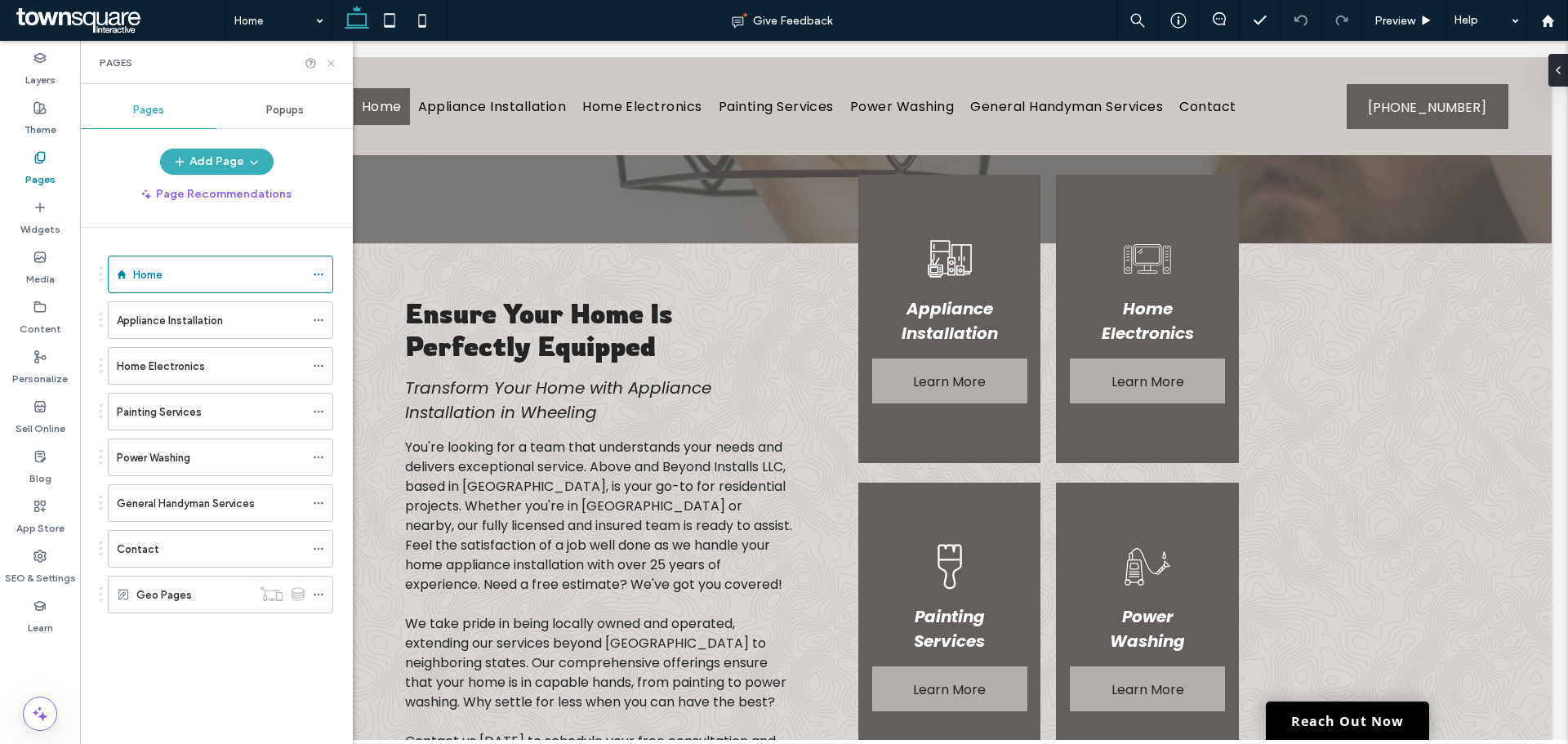
click at [332, 59] on icon at bounding box center [331, 63] width 12 height 12
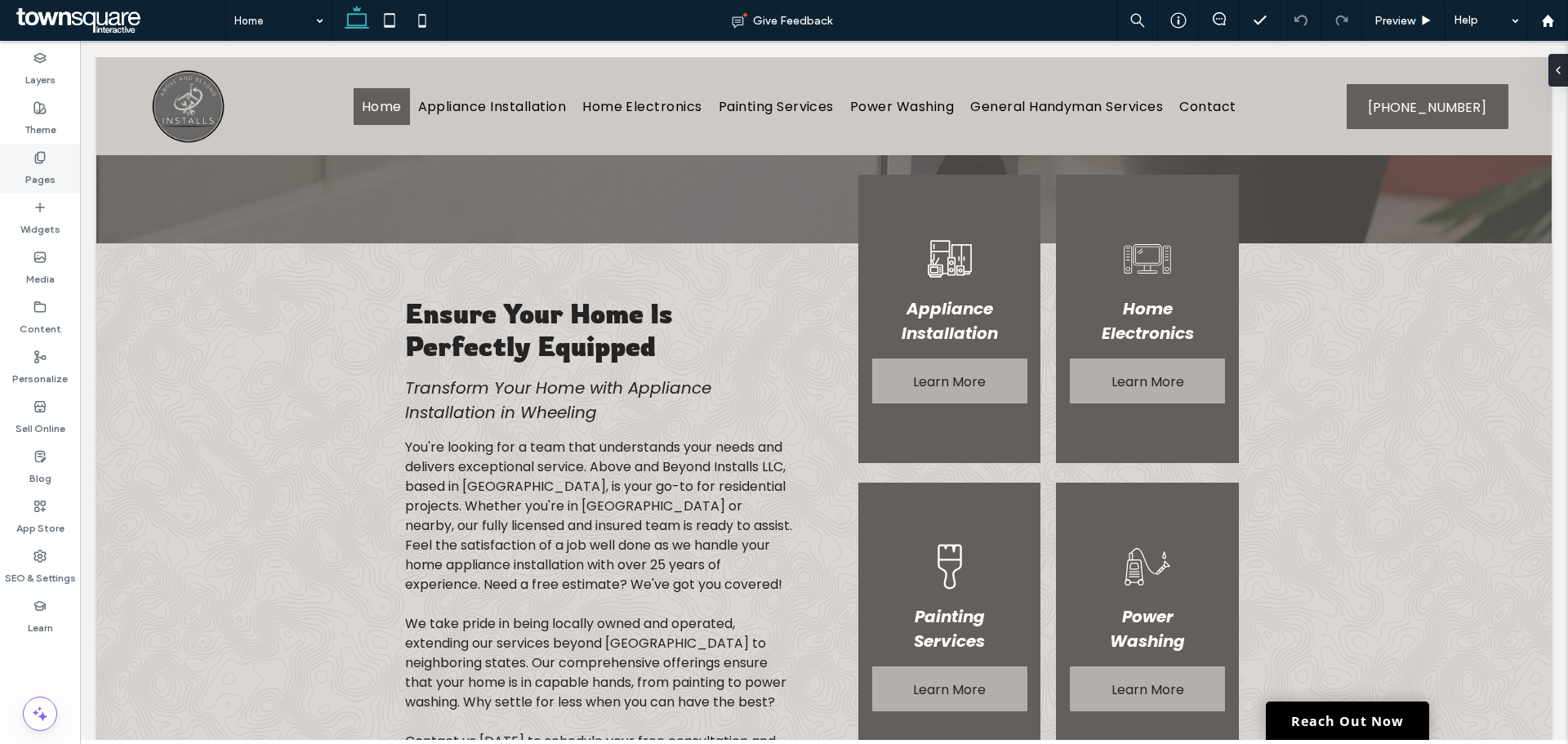
click at [42, 165] on label "Pages" at bounding box center [40, 175] width 31 height 23
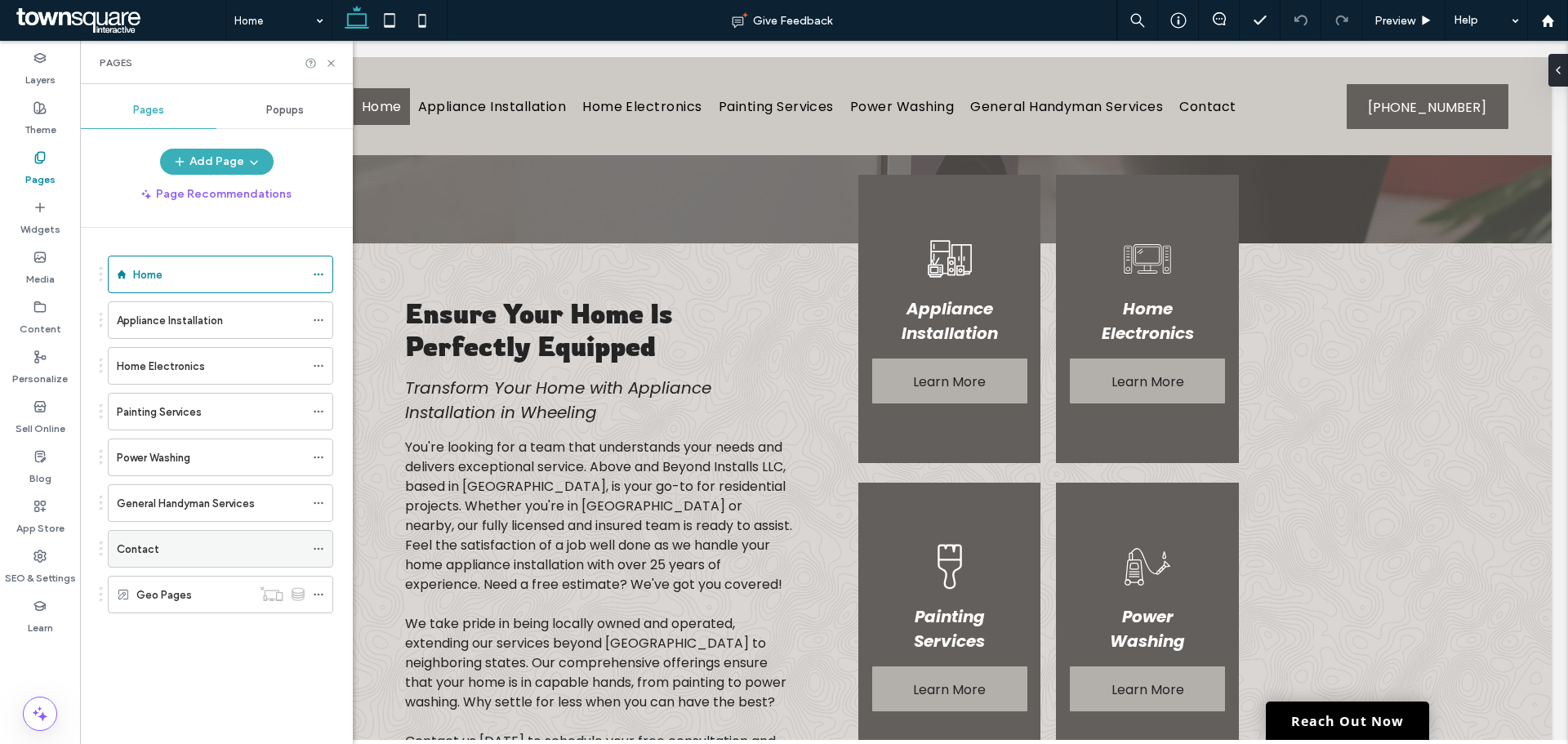
click at [170, 550] on div "Contact" at bounding box center [211, 549] width 188 height 17
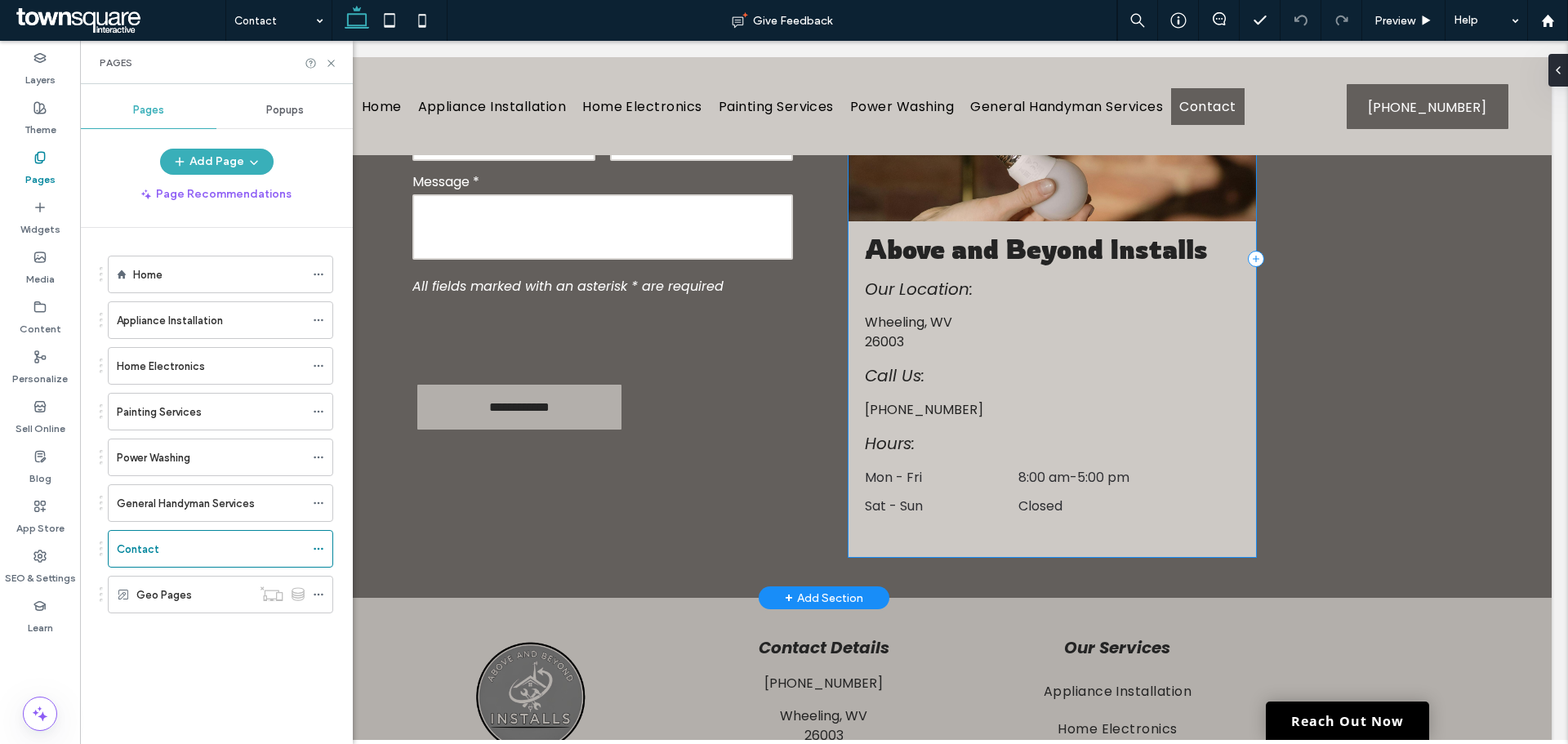
scroll to position [572, 0]
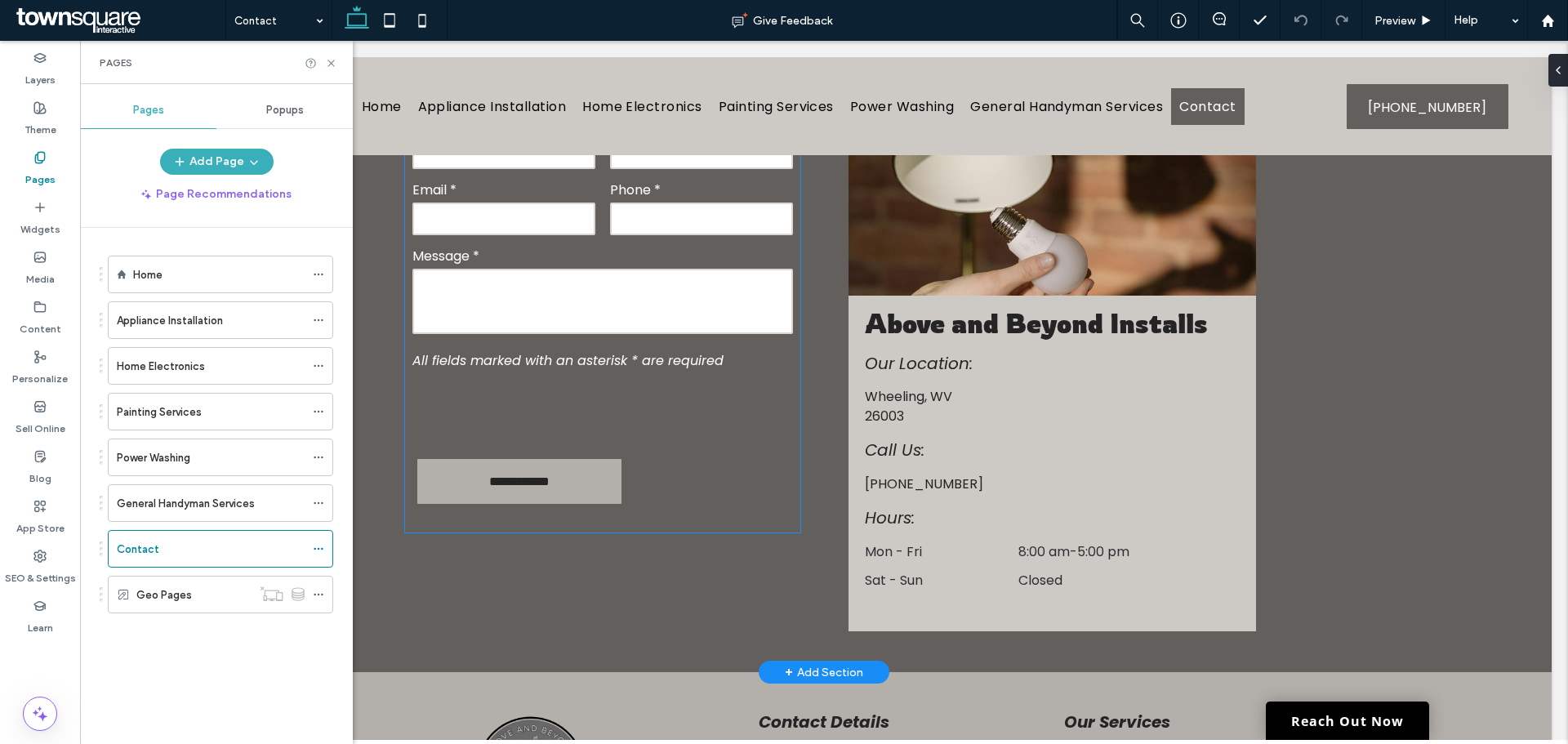
click at [579, 332] on textarea at bounding box center [603, 302] width 380 height 65
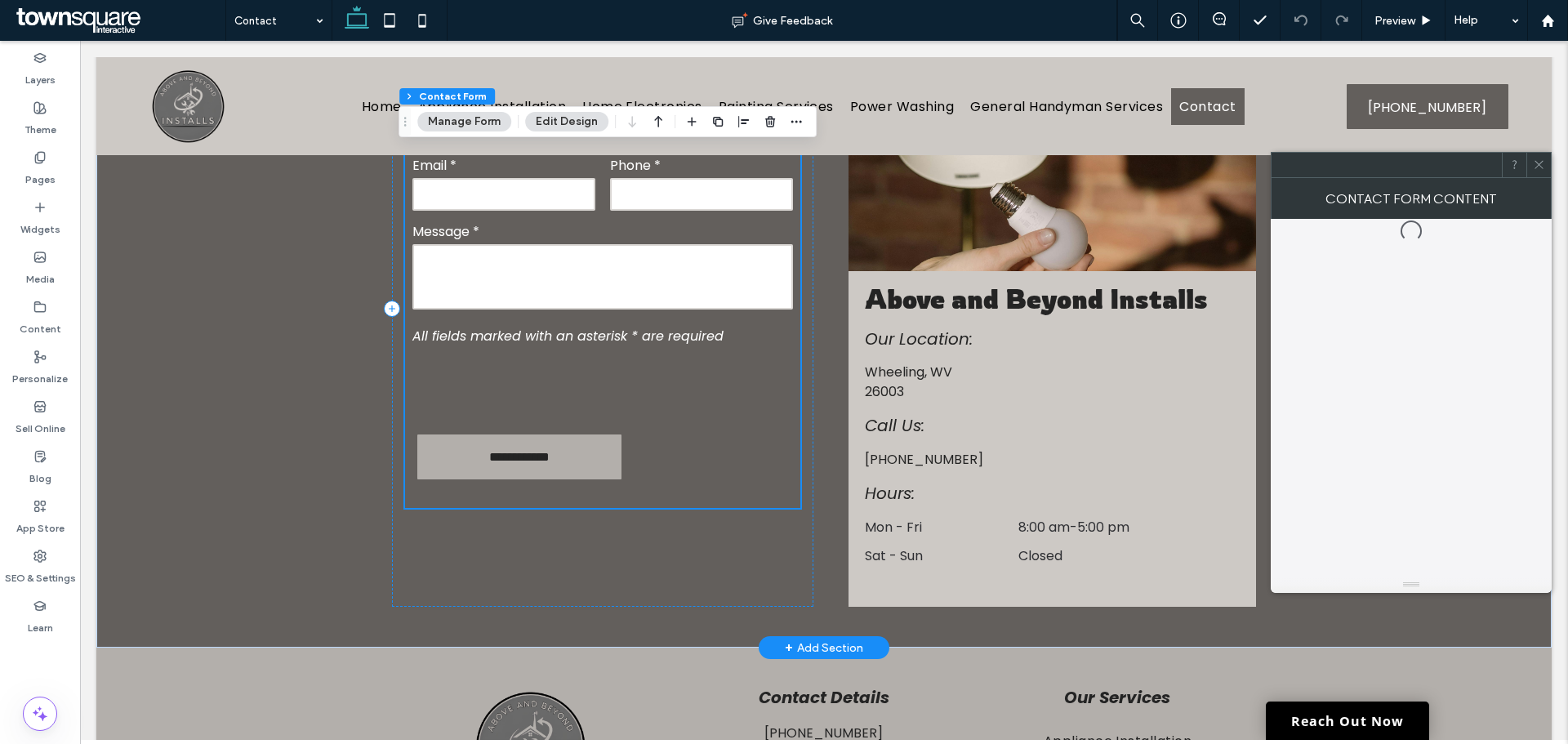
scroll to position [547, 0]
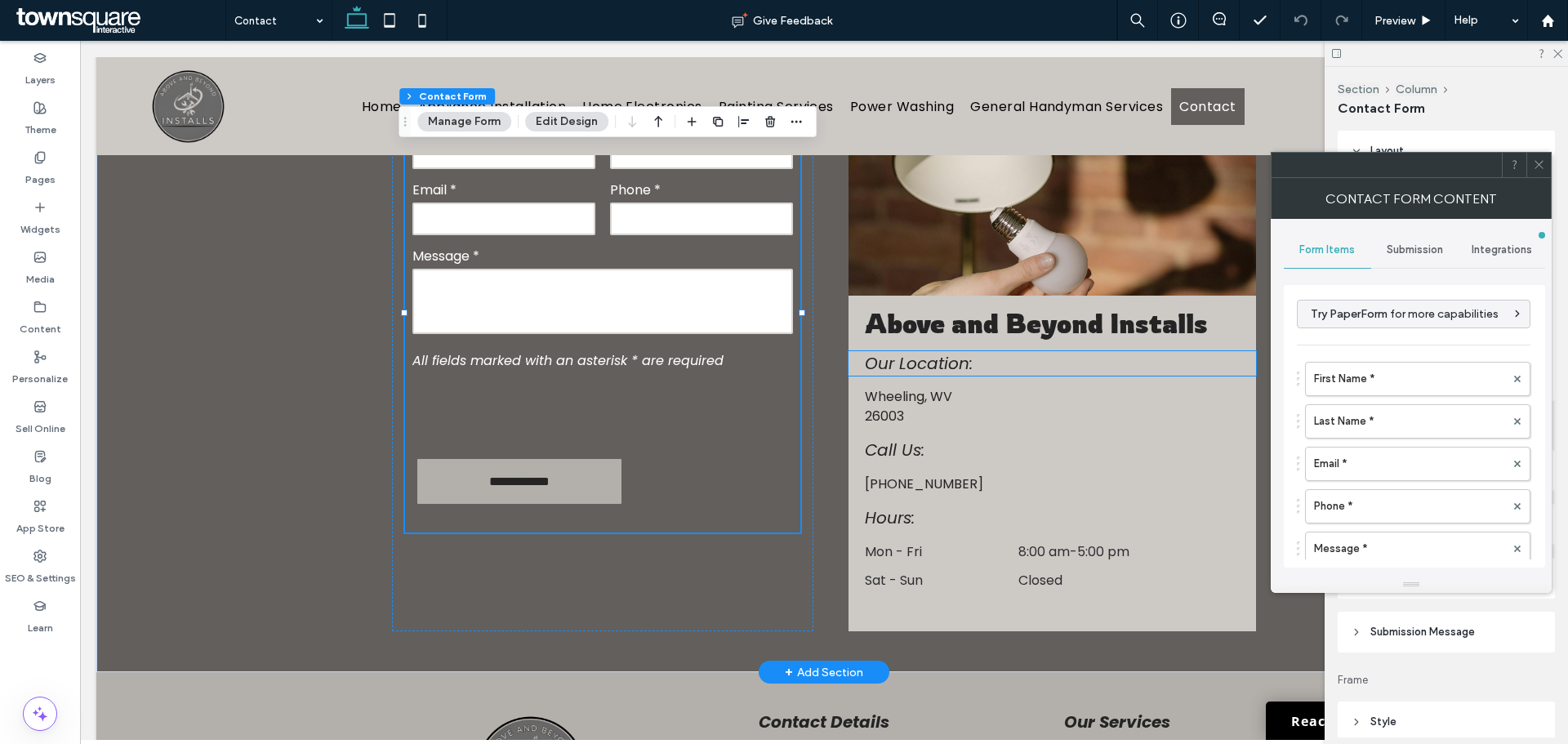
type input "*"
type input "***"
type input "*"
click at [1425, 633] on span "Submission Message" at bounding box center [1423, 632] width 104 height 17
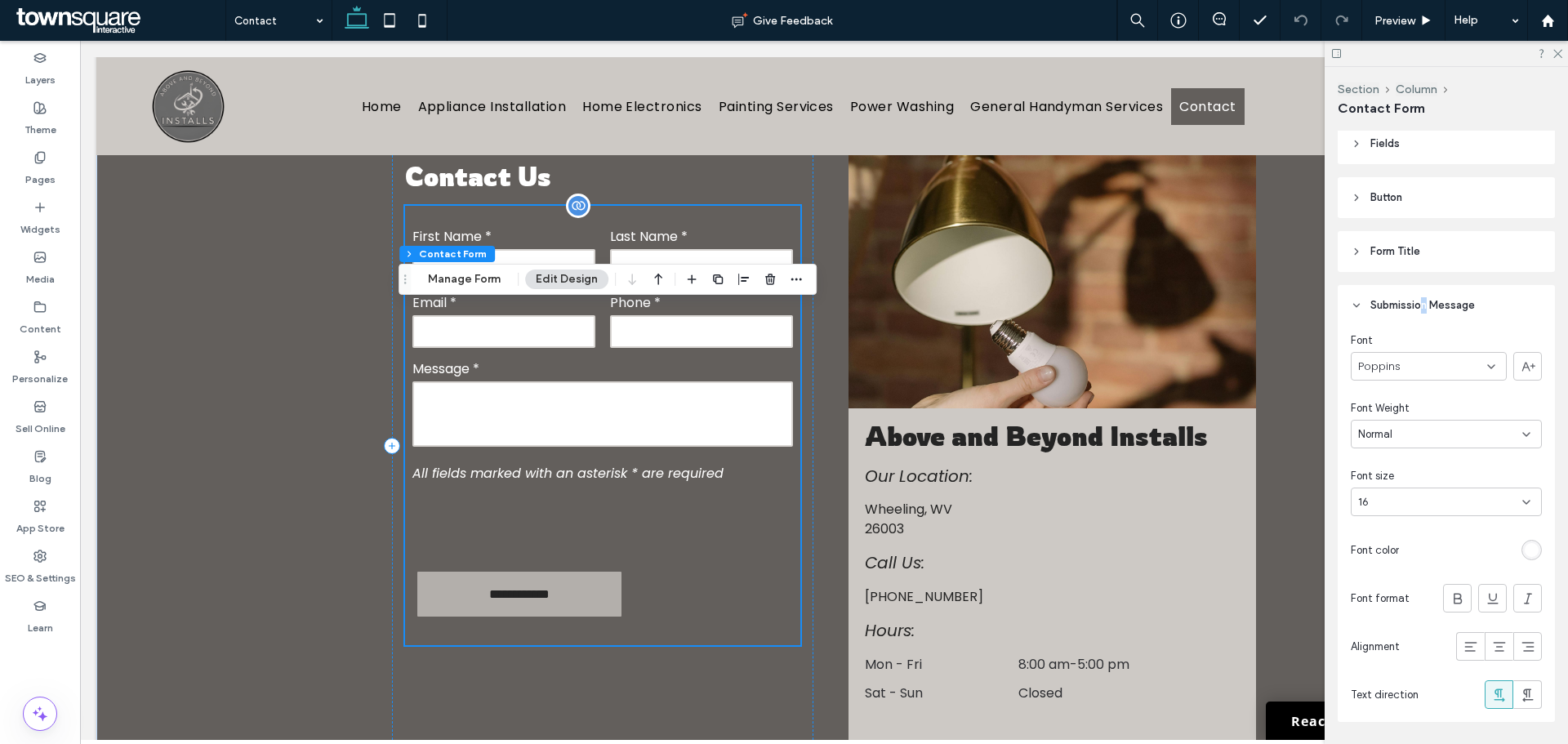
scroll to position [303, 0]
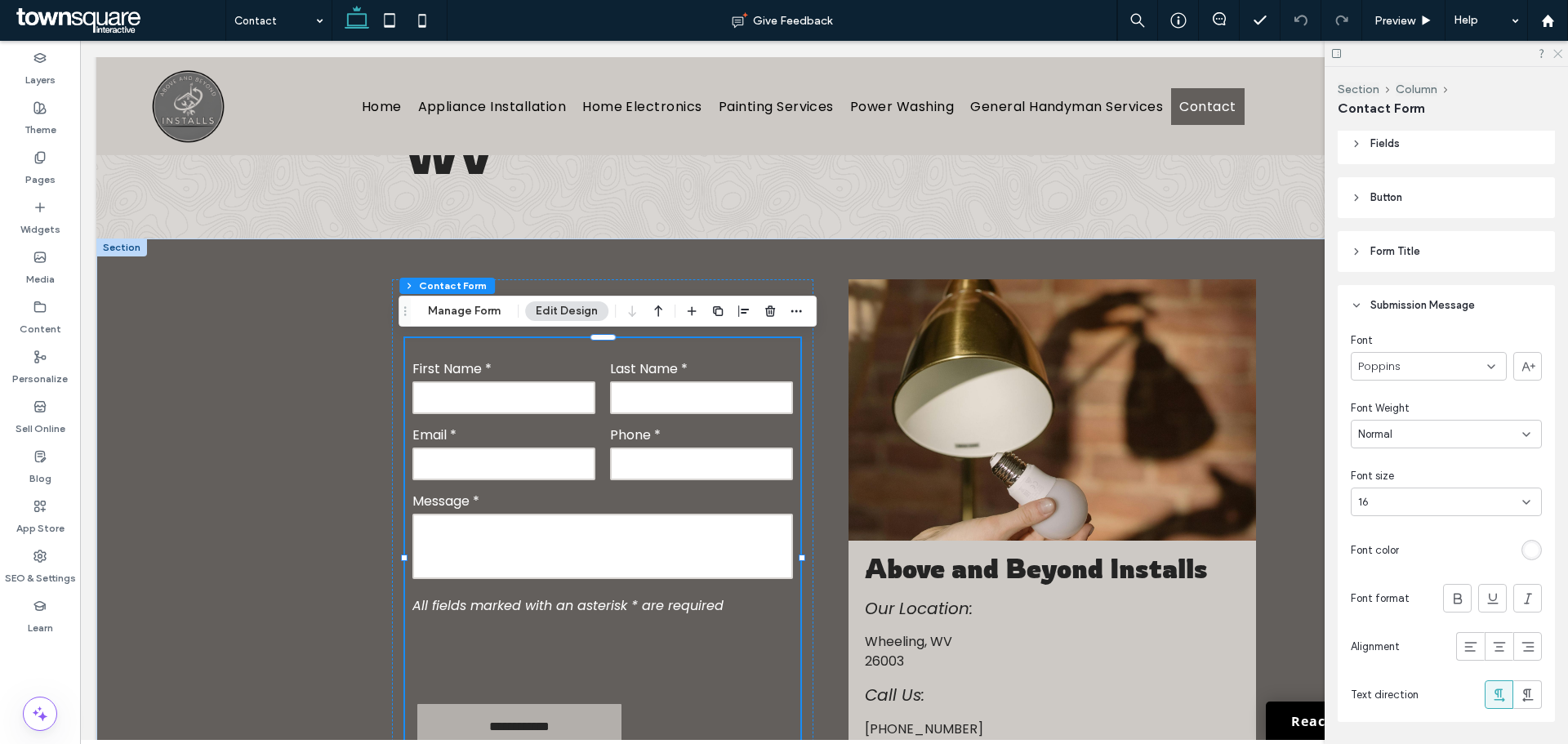
click at [1560, 50] on icon at bounding box center [1557, 52] width 11 height 11
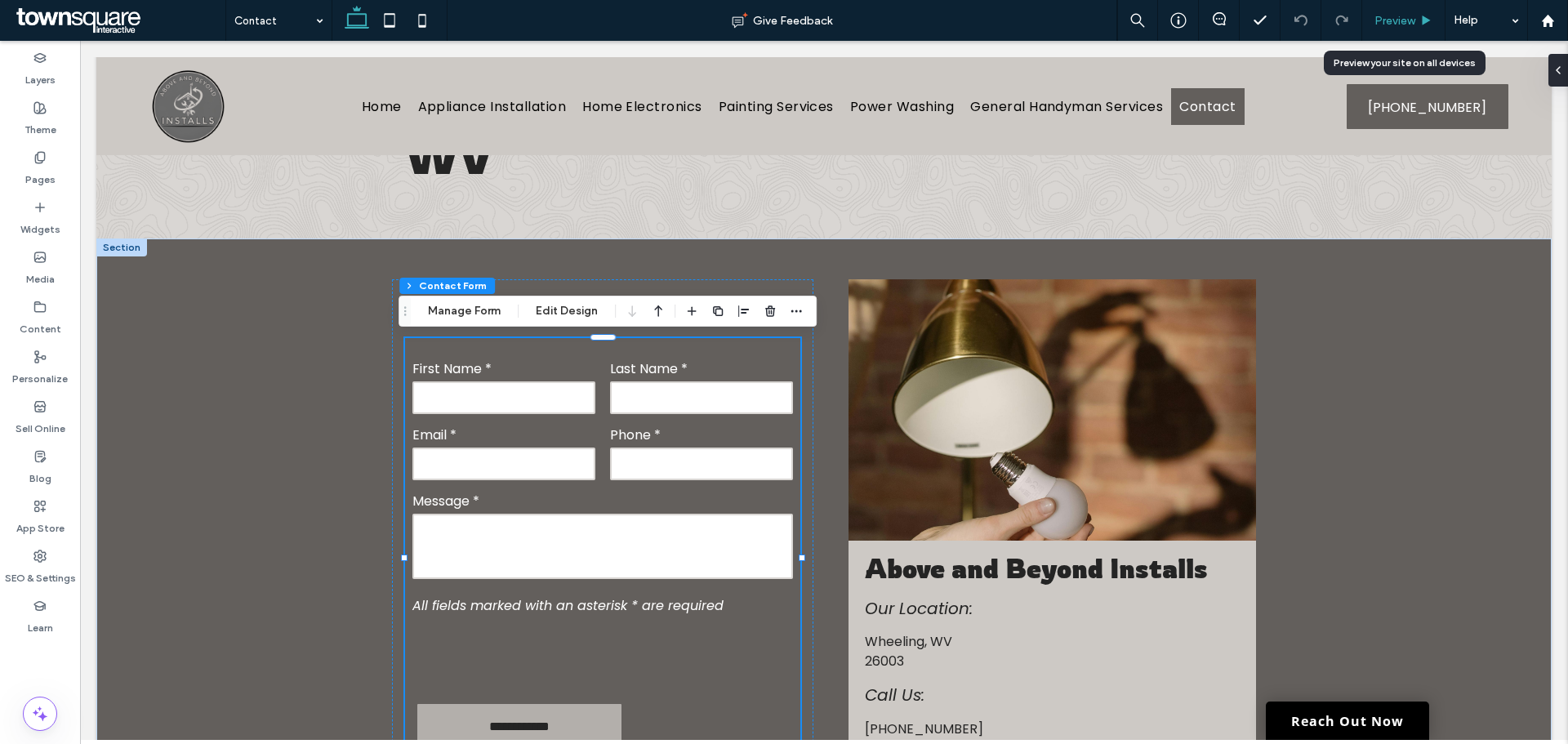
click at [1411, 17] on span "Preview" at bounding box center [1395, 21] width 40 height 14
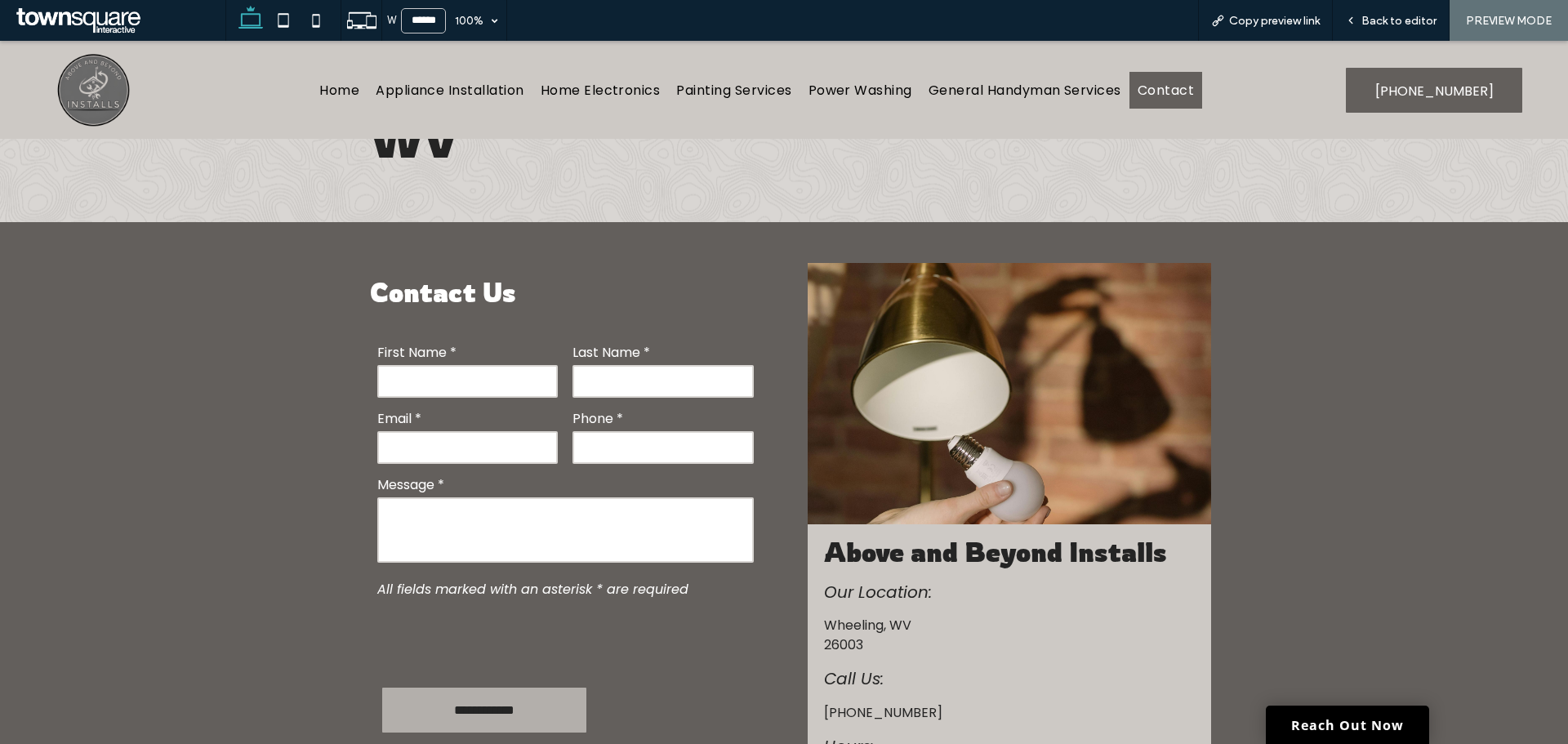
scroll to position [286, 0]
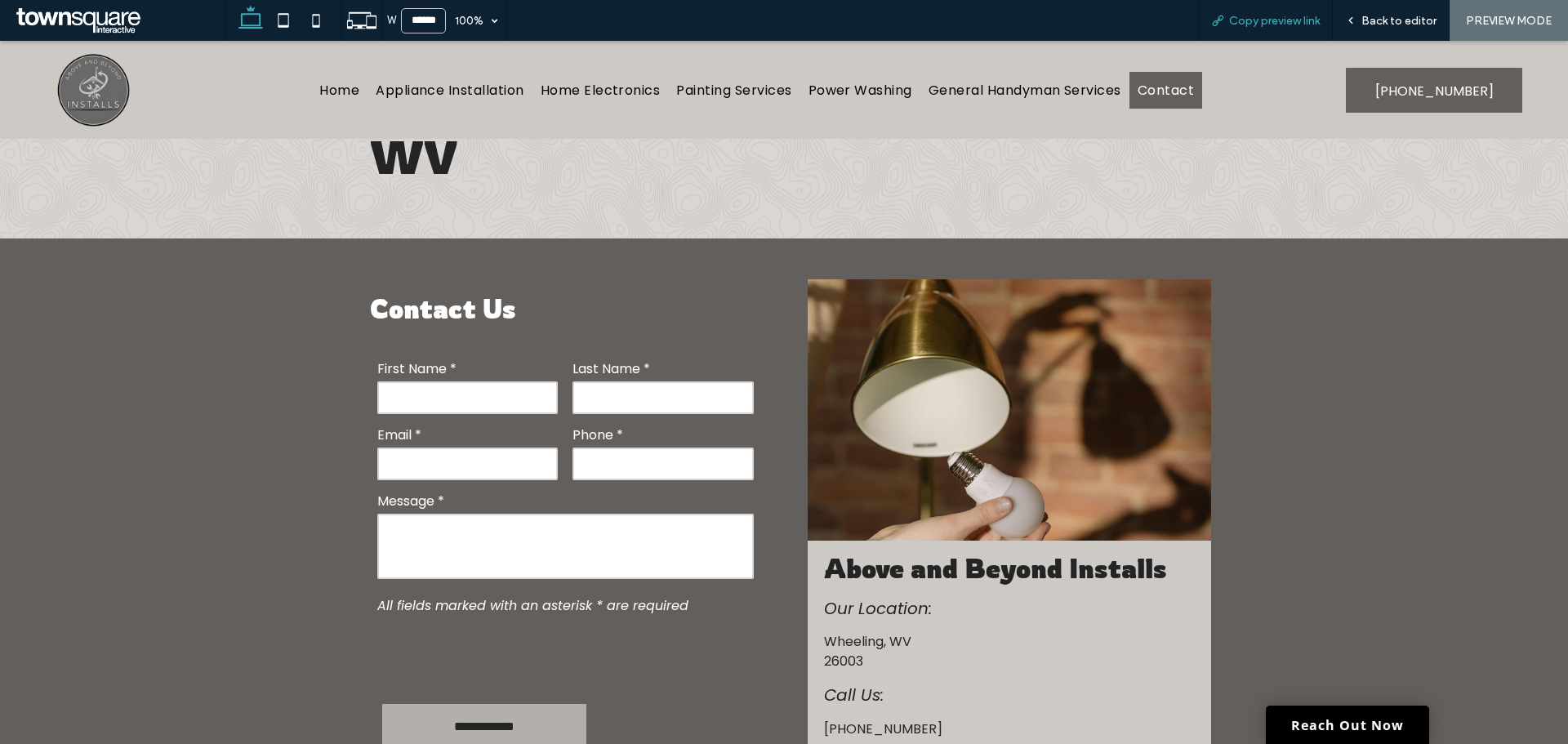
click at [1284, 19] on span "Copy preview link" at bounding box center [1274, 21] width 91 height 14
click at [322, 17] on icon at bounding box center [315, 20] width 33 height 33
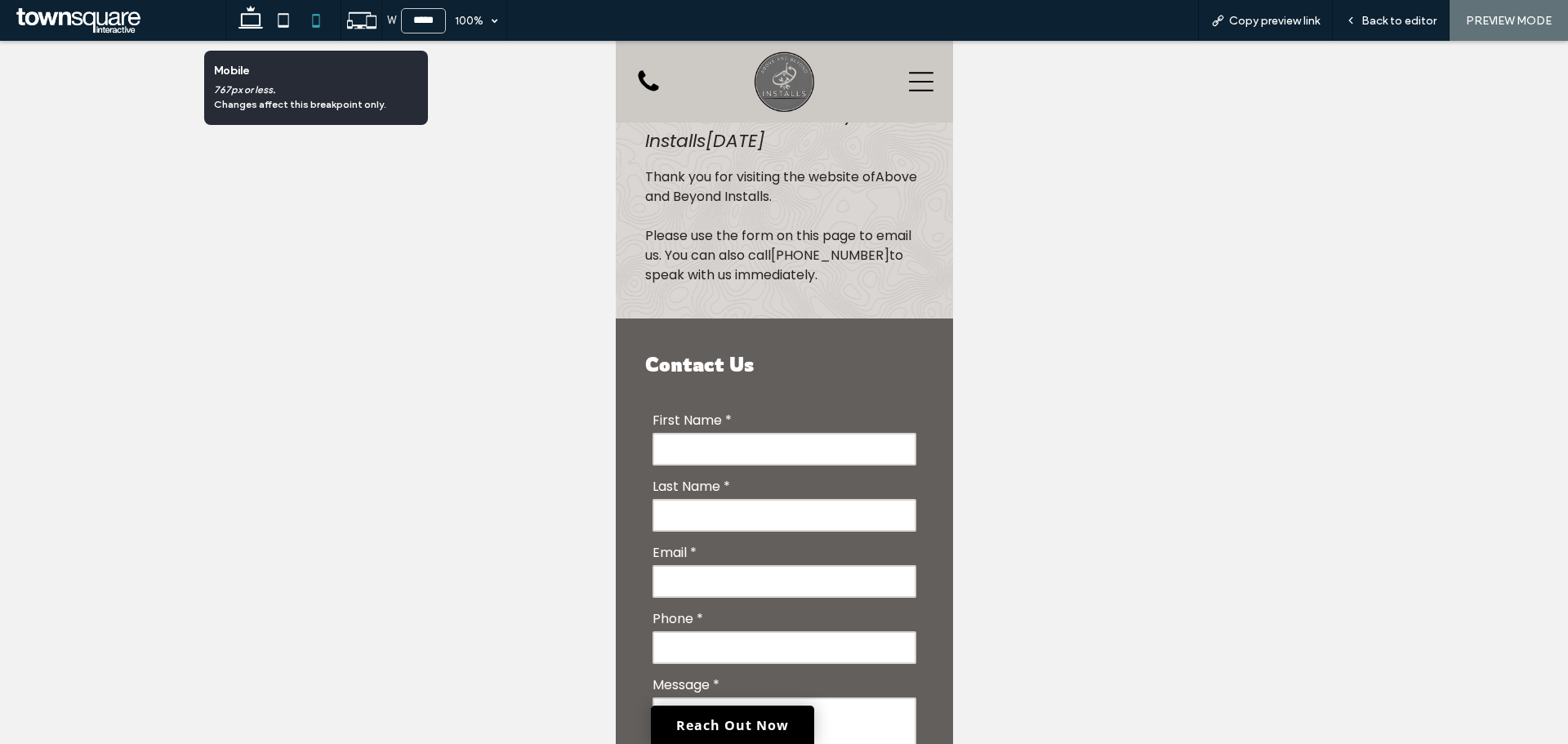
type input "*****"
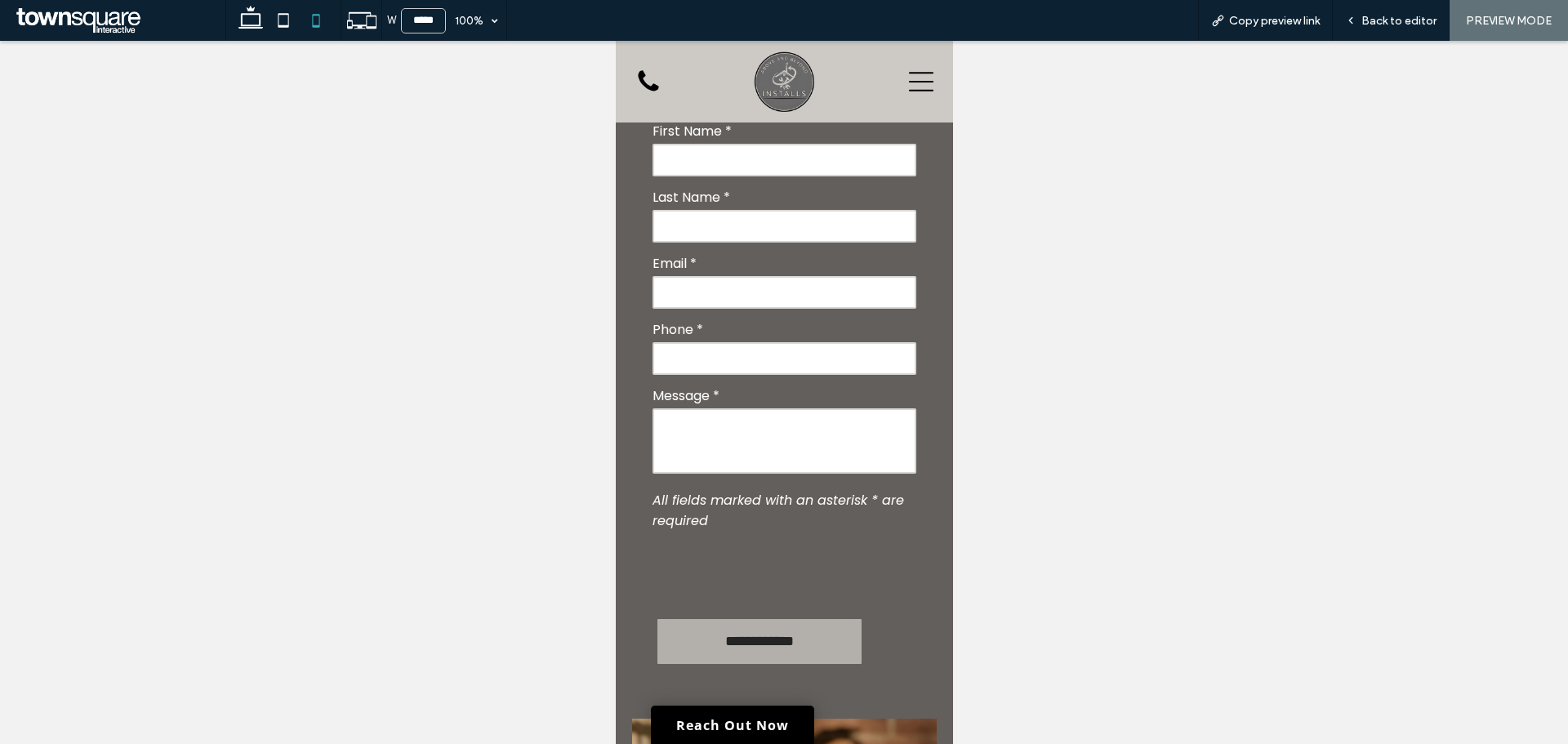
click at [765, 83] on img at bounding box center [784, 82] width 67 height 67
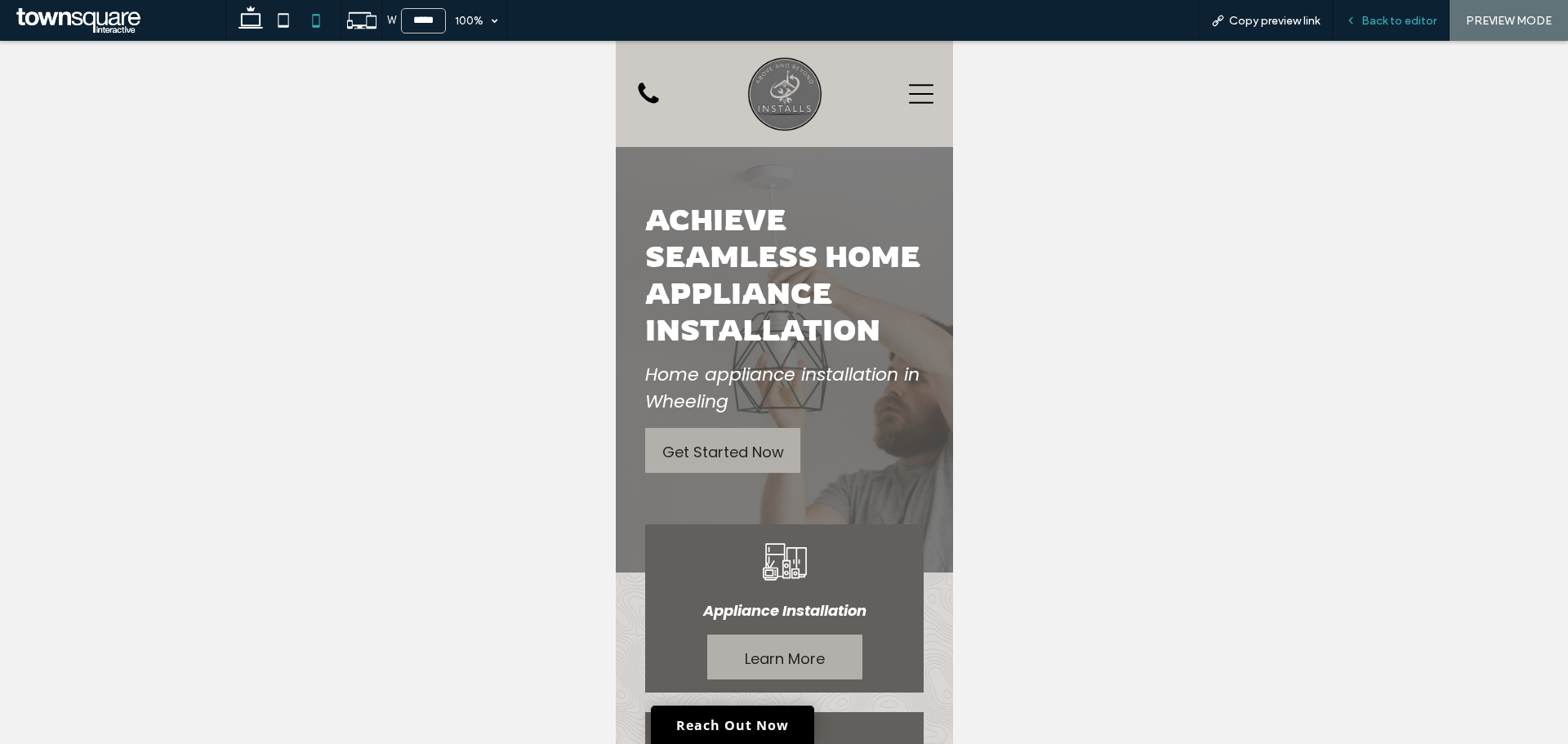
click at [1372, 30] on div "Back to editor" at bounding box center [1392, 20] width 117 height 40
click at [1361, 19] on div "Back to editor" at bounding box center [1392, 21] width 116 height 14
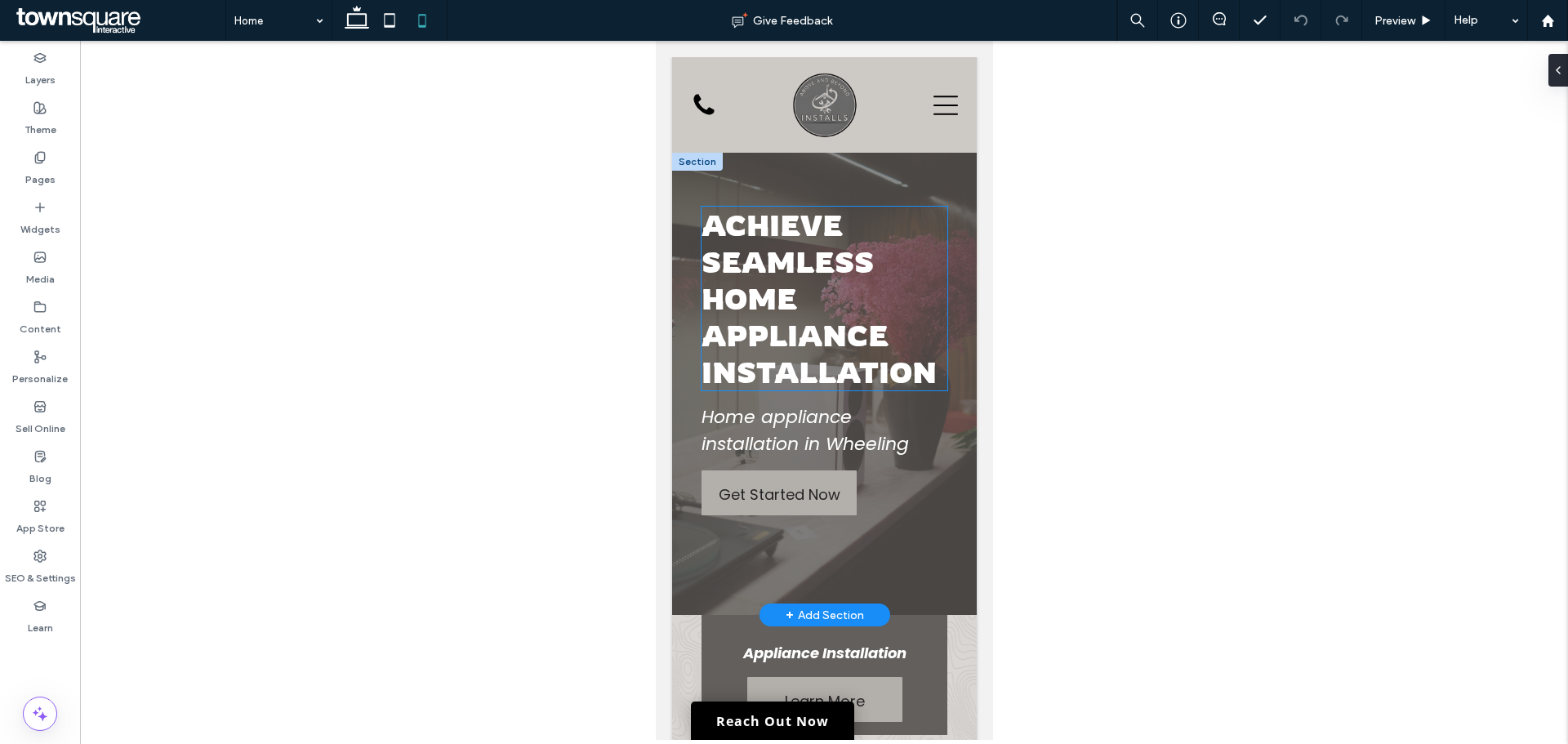
click at [869, 289] on h1 "Achieve Seamless Home Appliance Installation" at bounding box center [823, 299] width 245 height 183
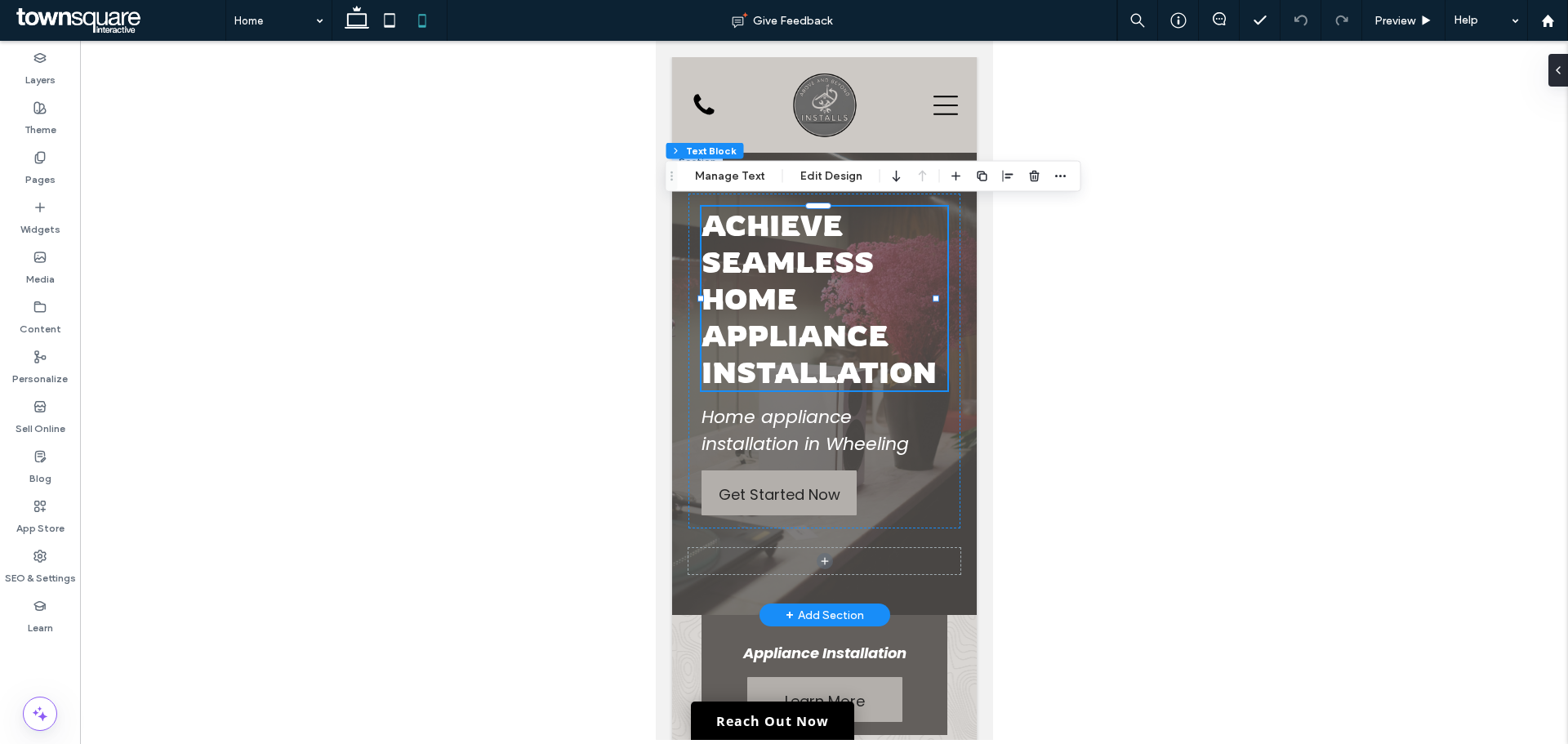
click at [869, 289] on div "Achieve Seamless Home Appliance Installation" at bounding box center [823, 299] width 245 height 183
click at [869, 289] on h1 "Achieve Seamless Home Appliance Installation" at bounding box center [823, 299] width 245 height 183
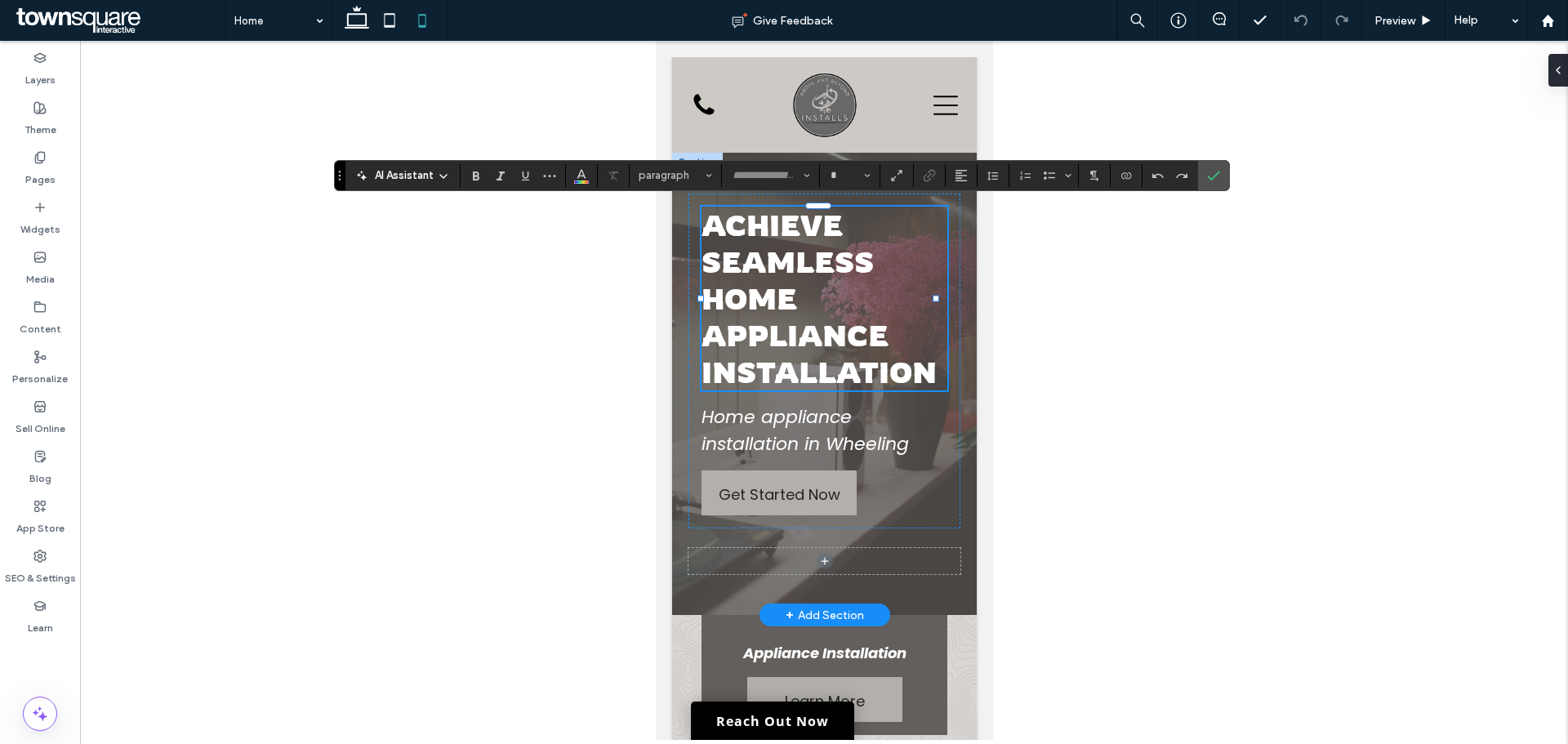
type input "*******"
type input "**"
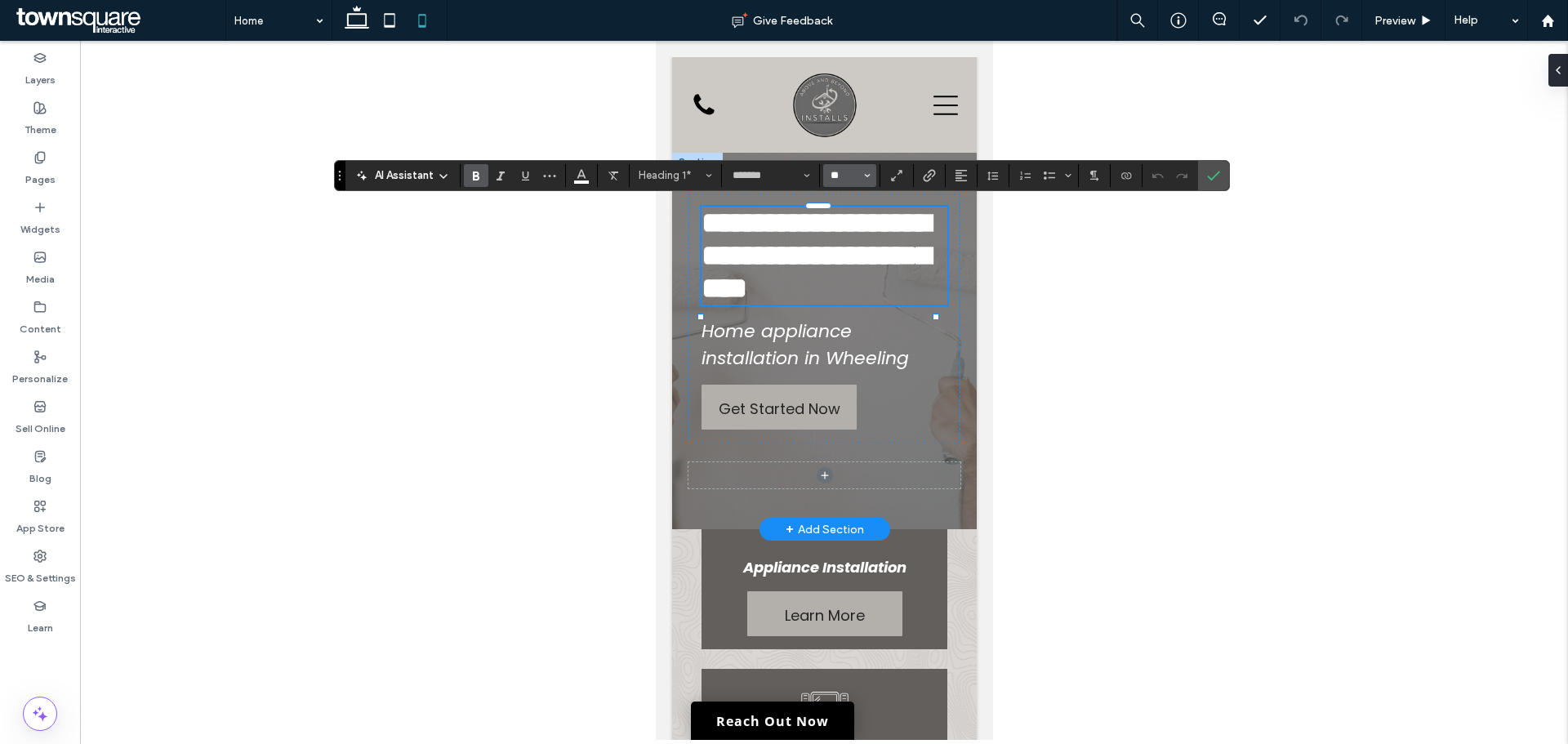
click at [843, 178] on input "**" at bounding box center [845, 175] width 32 height 13
type input "**"
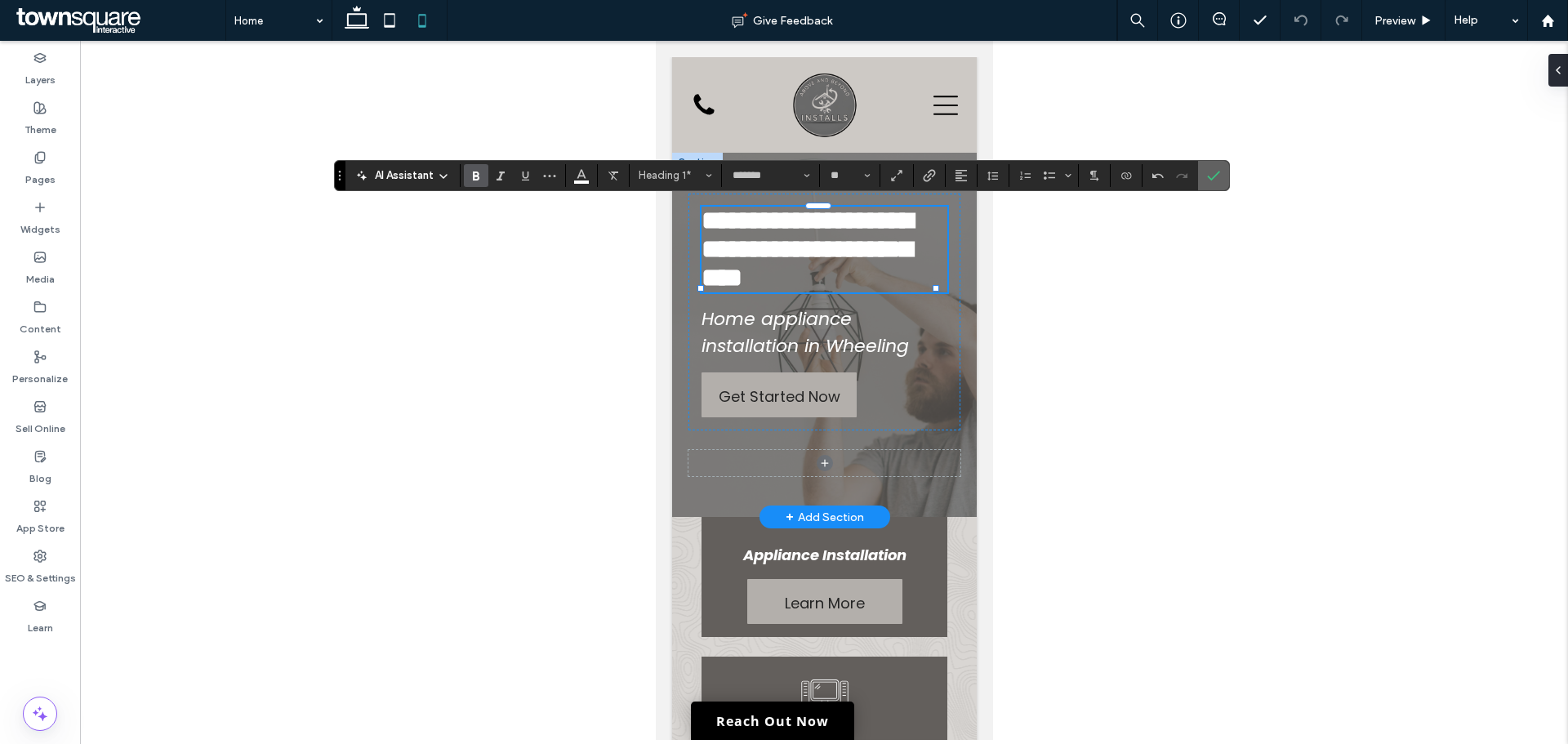
click at [1208, 174] on icon "Confirm" at bounding box center [1213, 175] width 13 height 13
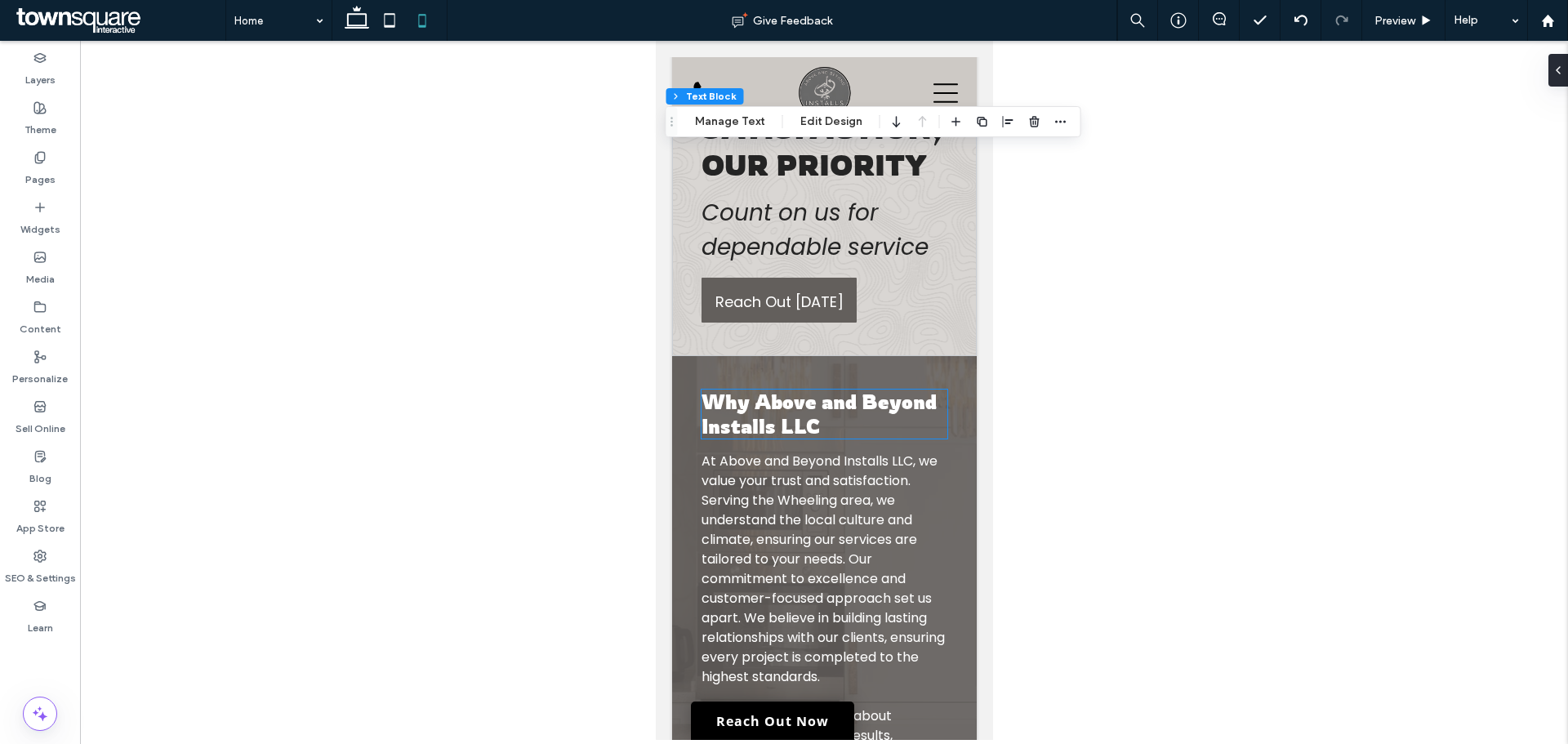
scroll to position [2533, 0]
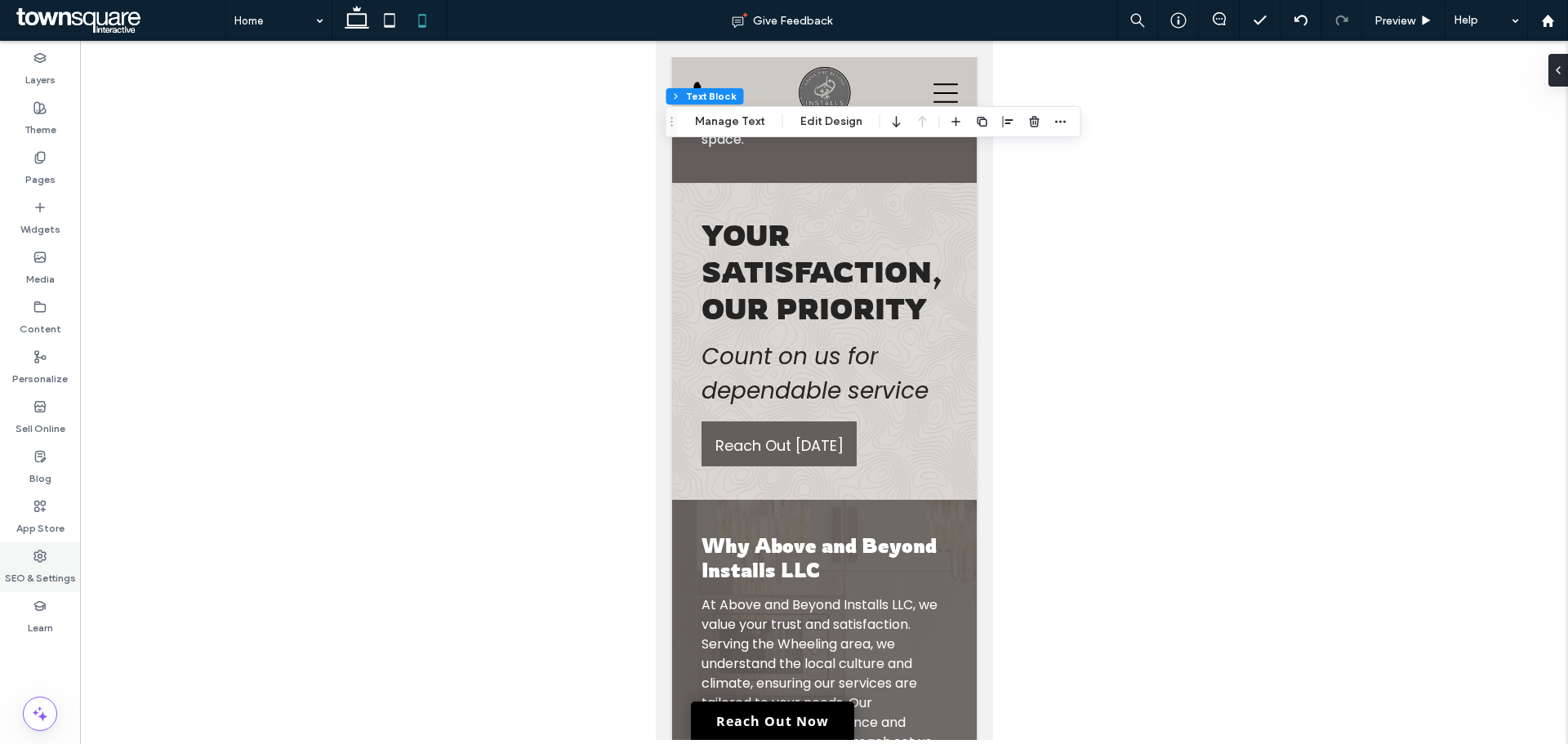
drag, startPoint x: 41, startPoint y: 575, endPoint x: 45, endPoint y: 559, distance: 16.5
click at [41, 575] on label "SEO & Settings" at bounding box center [40, 574] width 71 height 23
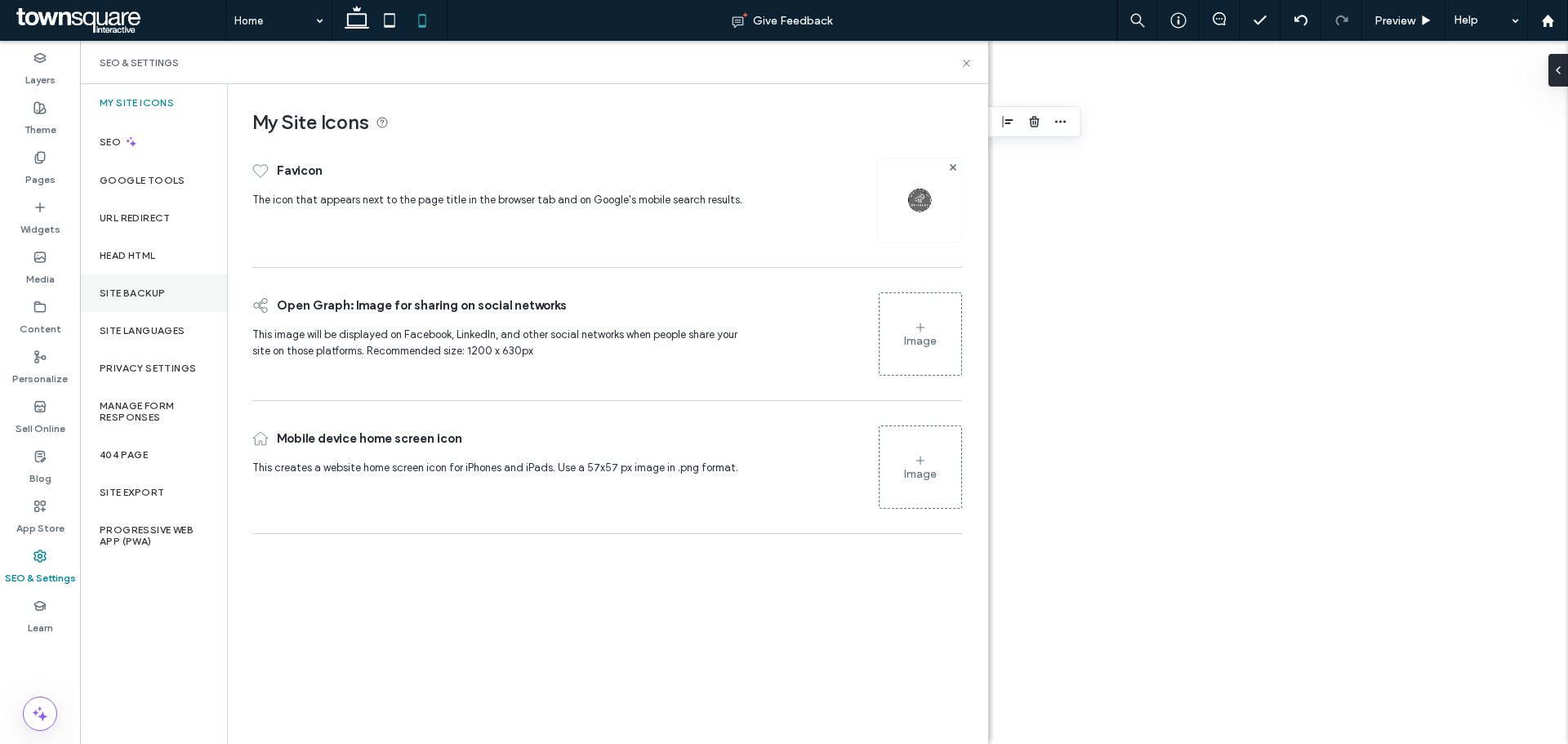
click at [155, 278] on div "Site Backup" at bounding box center [153, 294] width 147 height 37
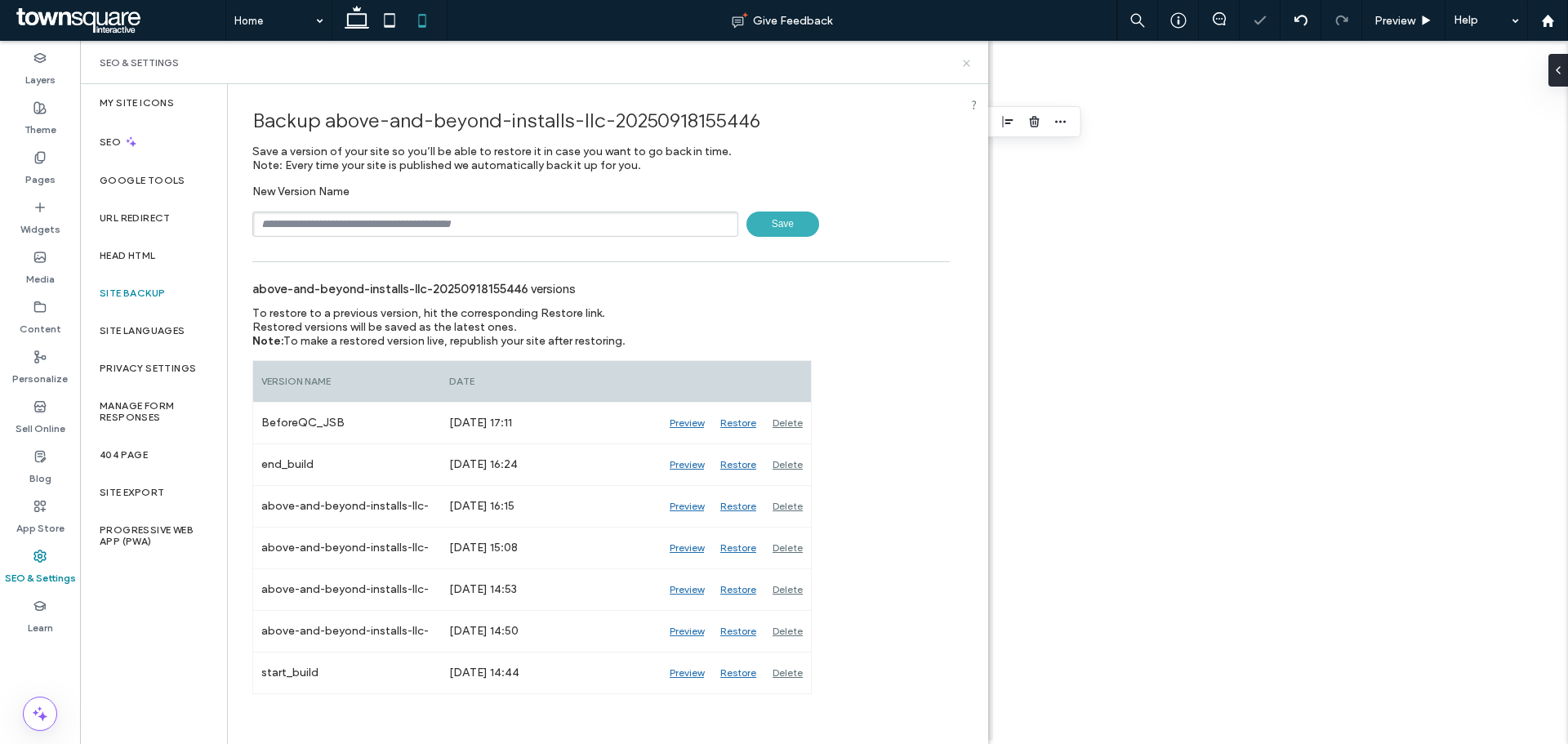
click at [961, 63] on icon at bounding box center [967, 63] width 12 height 12
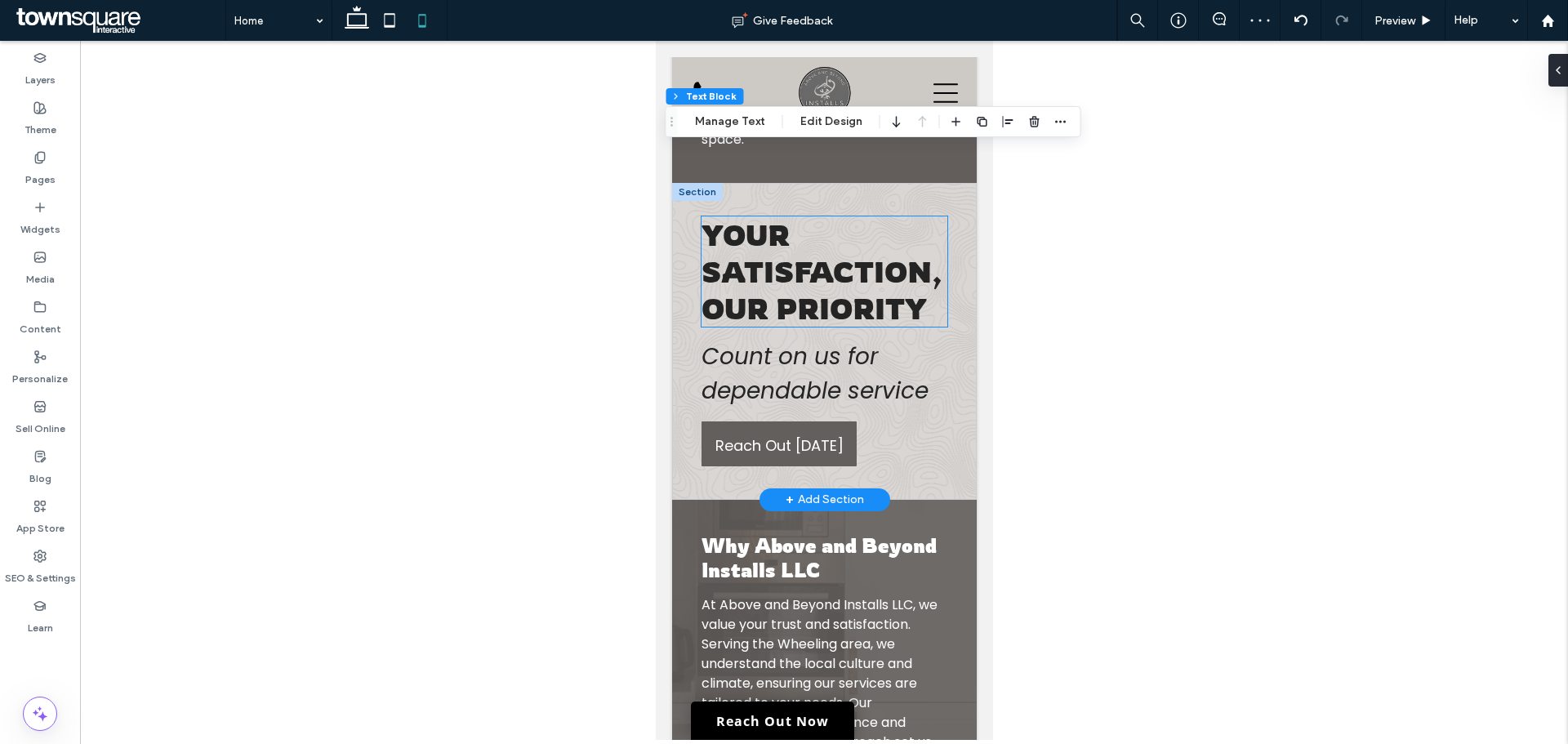
click at [759, 327] on span "Your Satisfaction, Our Priority" at bounding box center [821, 272] width 241 height 110
click at [759, 327] on div "Your Satisfaction, Our Priority" at bounding box center [823, 272] width 245 height 110
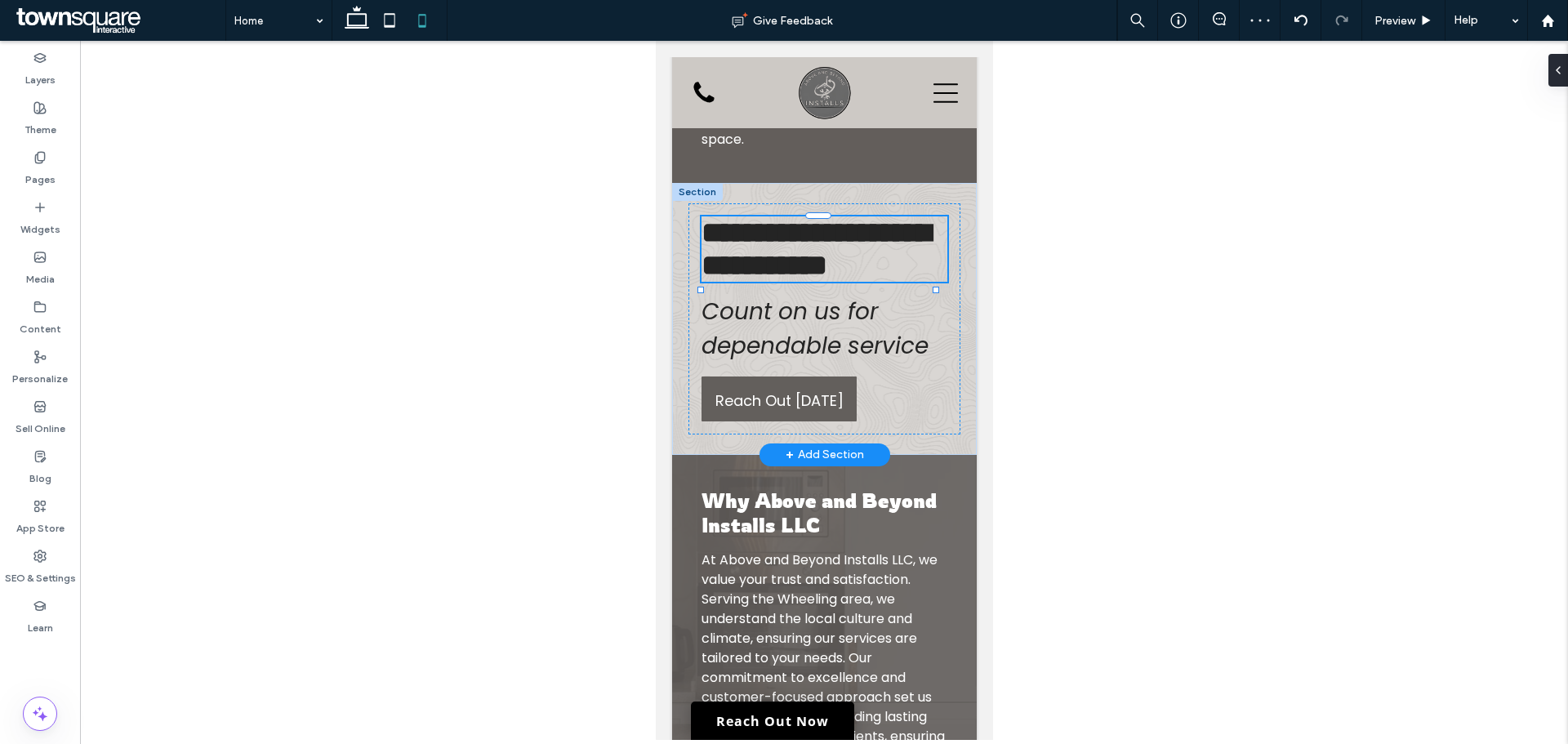
click at [759, 280] on span "**********" at bounding box center [815, 248] width 229 height 62
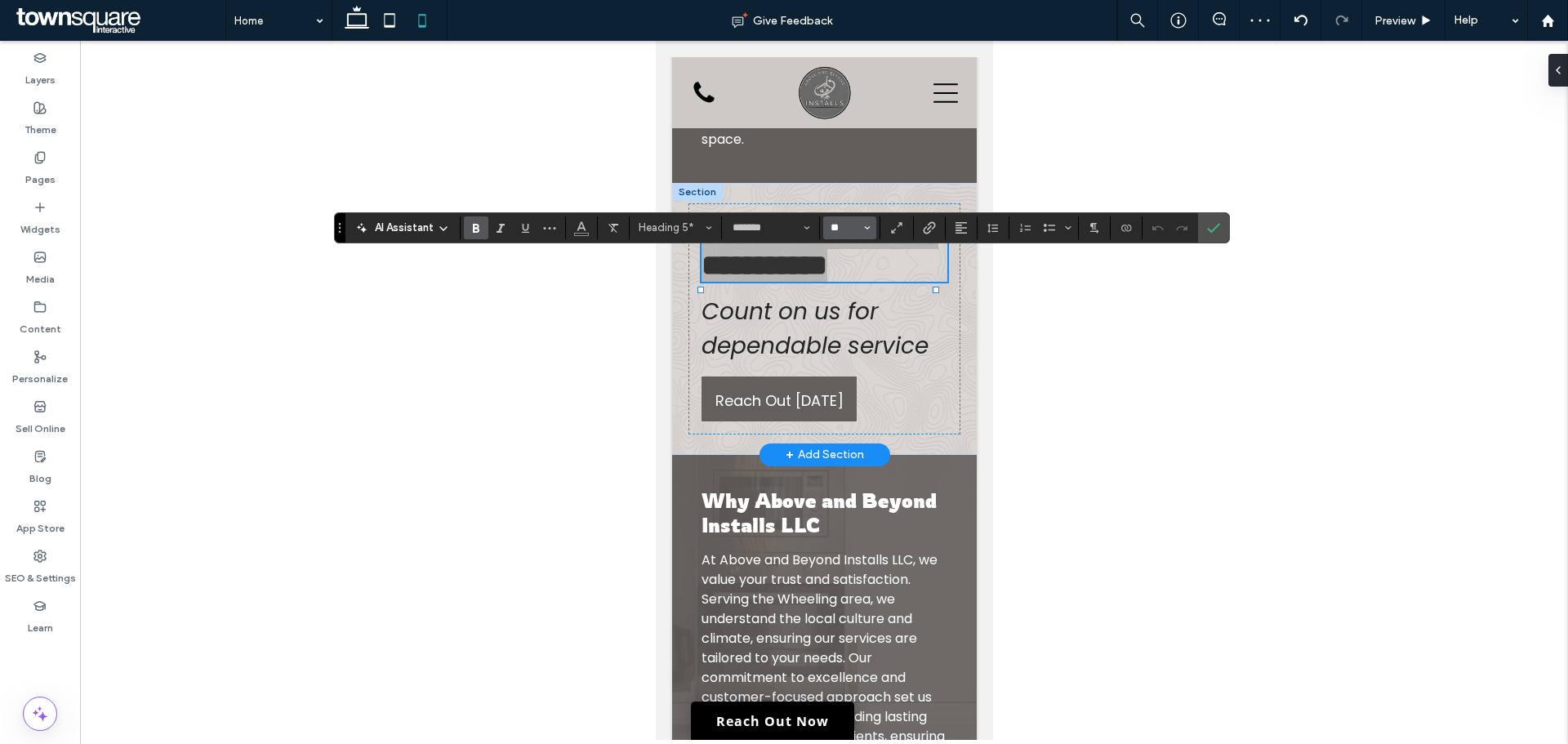
click at [855, 222] on input "**" at bounding box center [845, 228] width 32 height 13
type input "***"
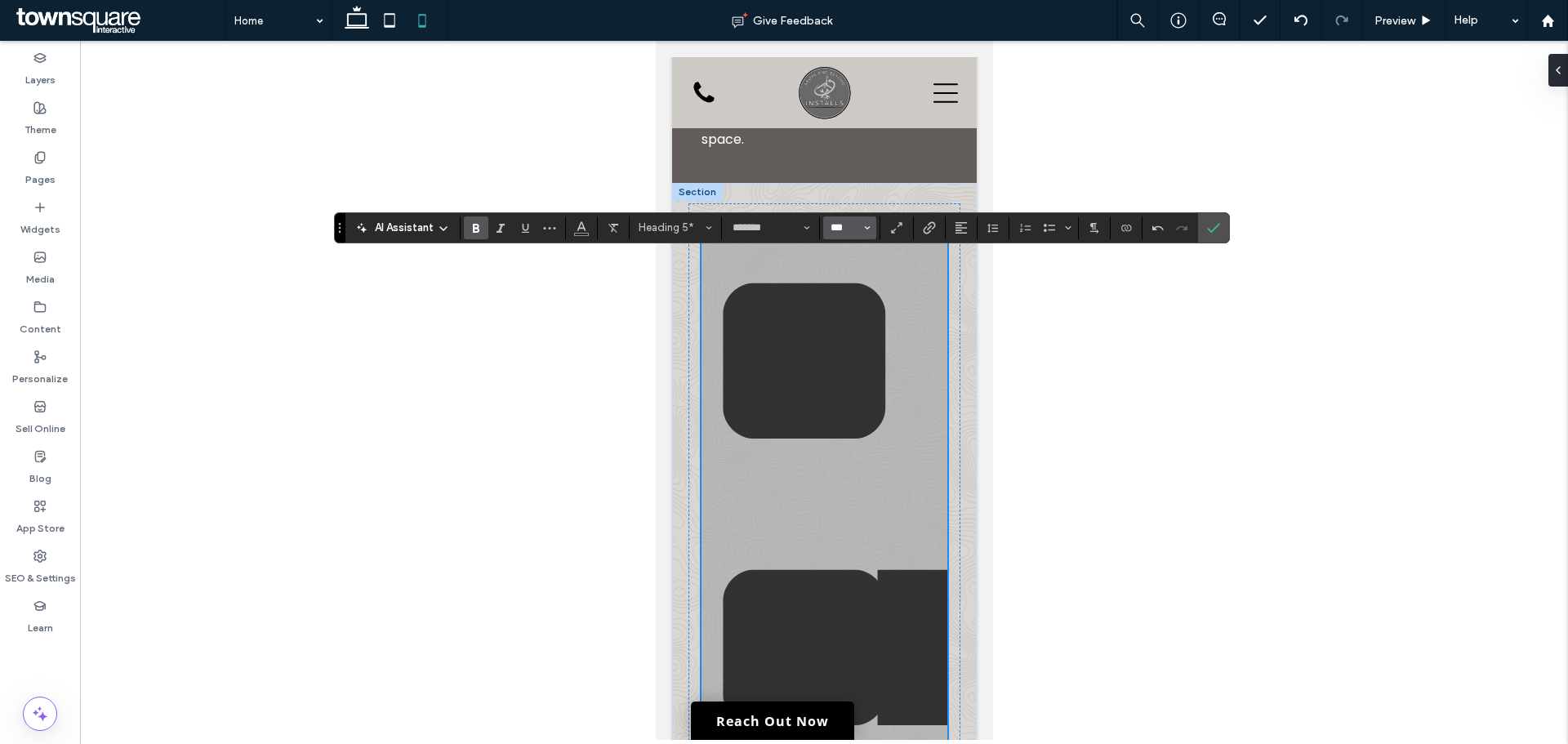
click at [855, 222] on input "***" at bounding box center [845, 228] width 32 height 13
click at [854, 222] on input "Size-input" at bounding box center [845, 228] width 32 height 13
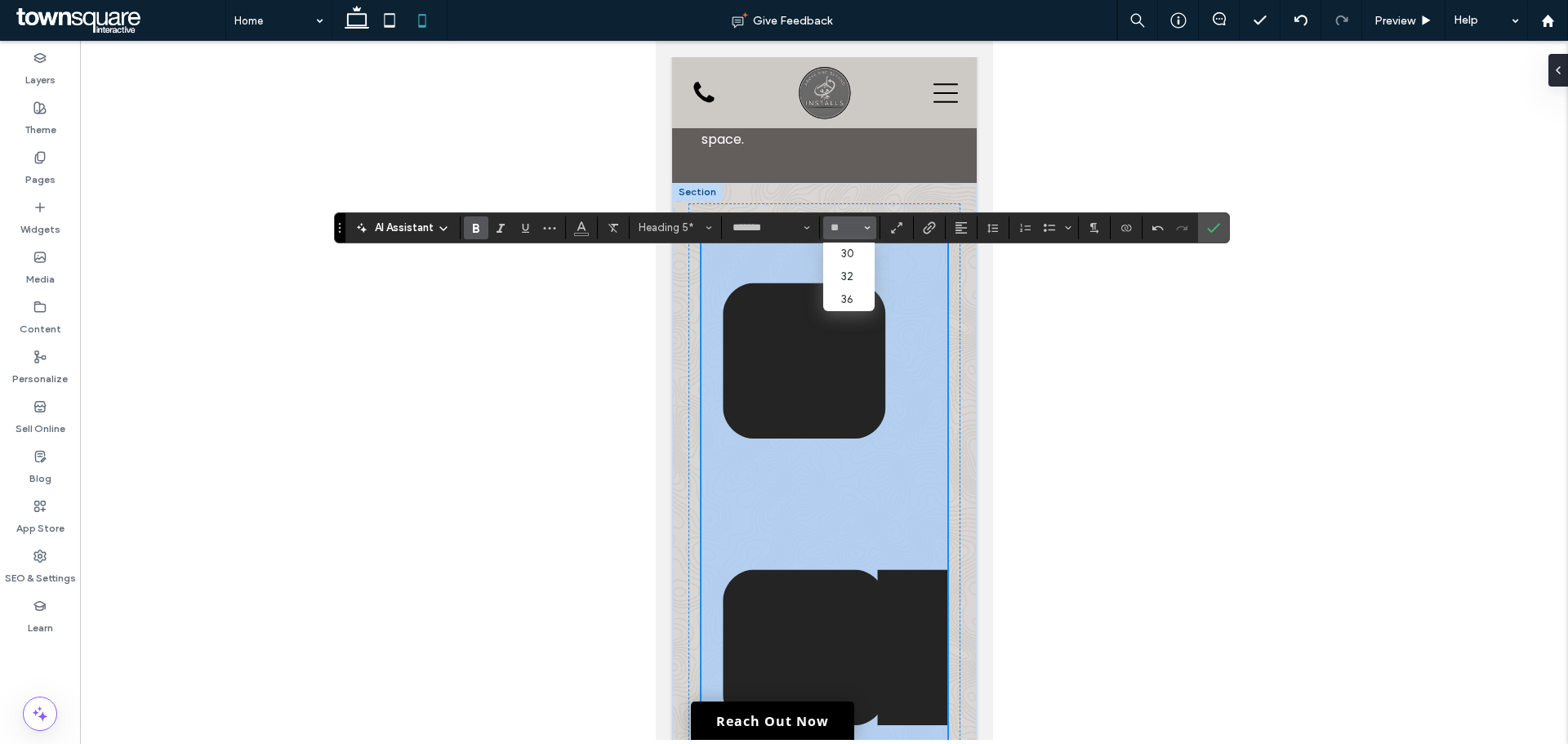
type input "**"
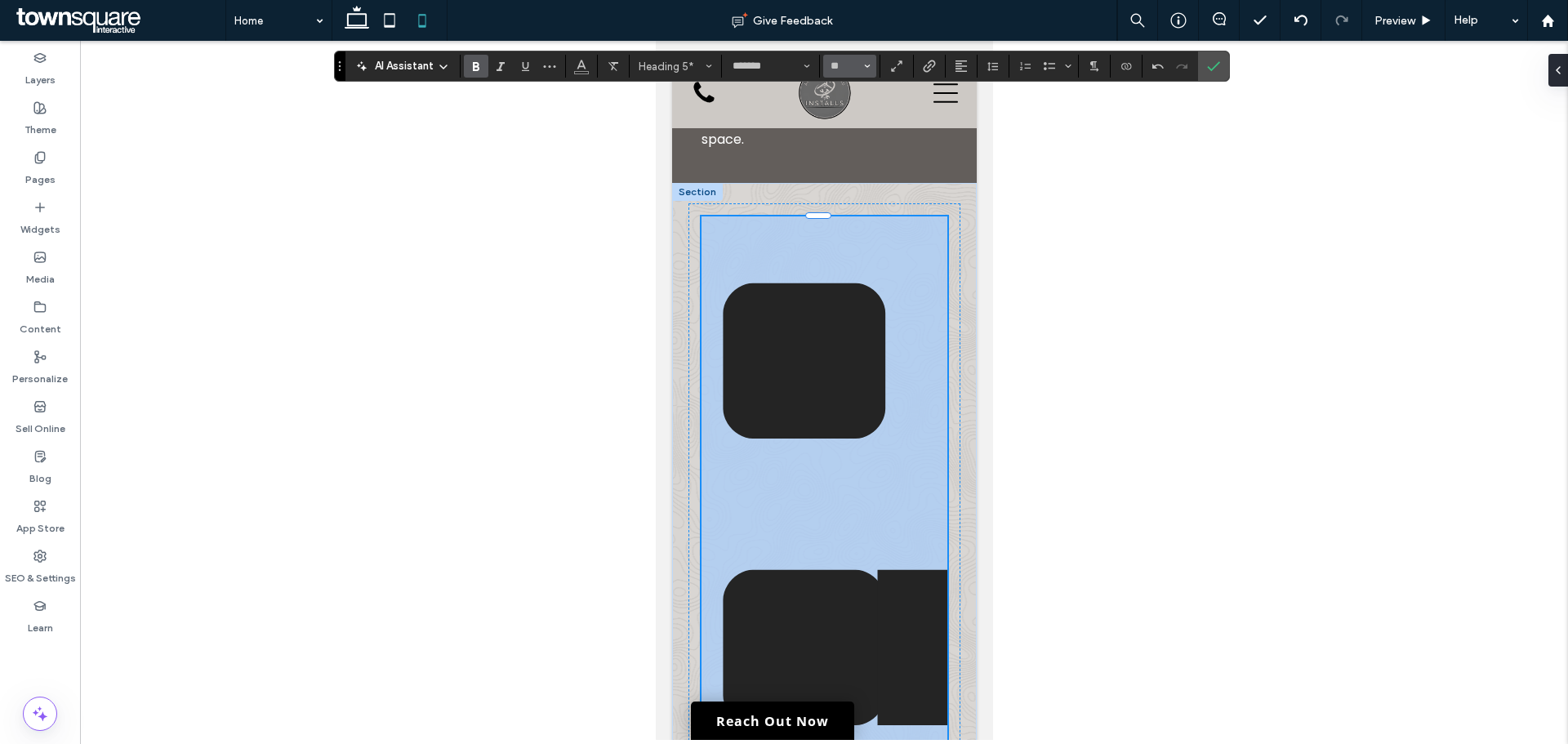
scroll to position [2747, 0]
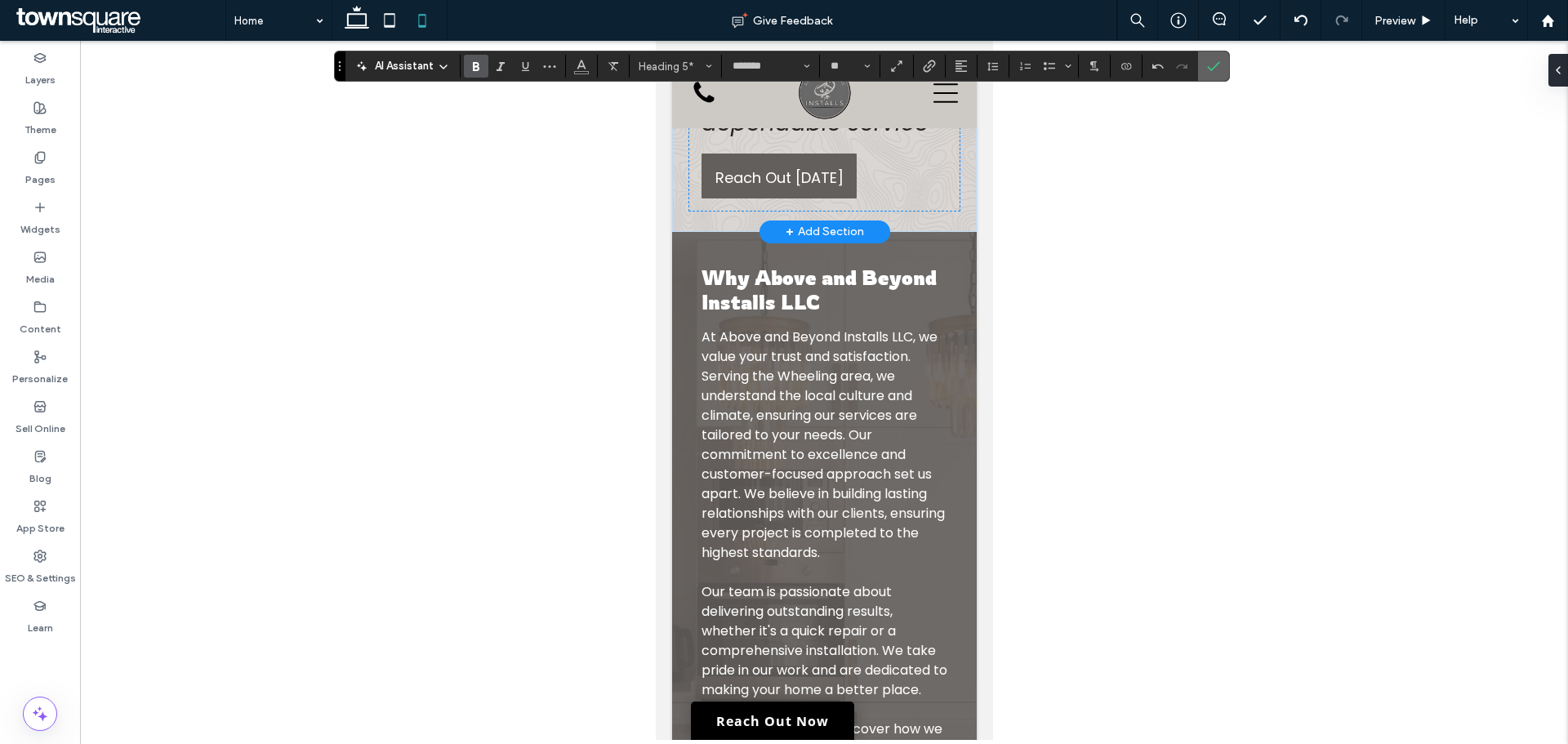
click at [1212, 74] on span "Confirm" at bounding box center [1210, 66] width 7 height 30
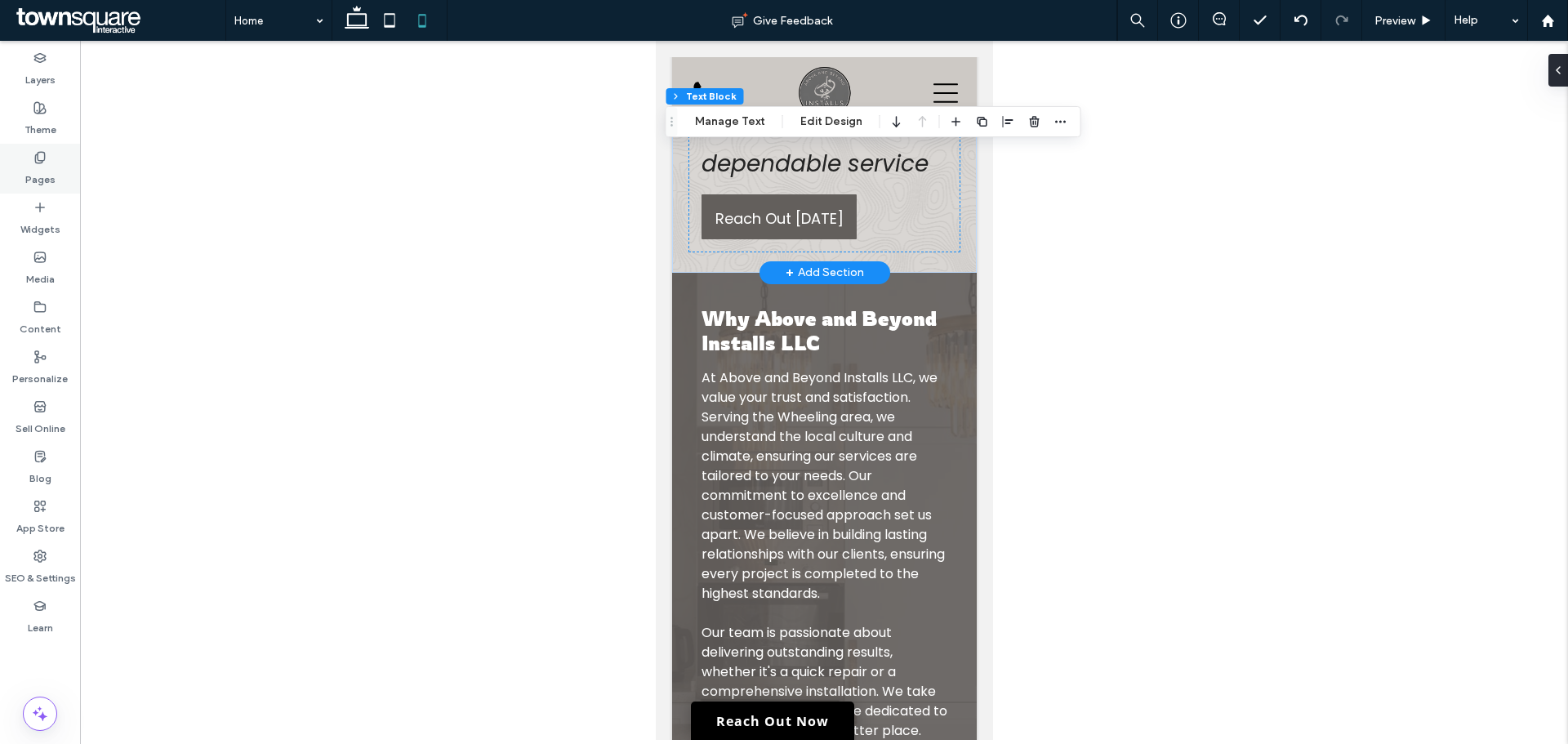
click at [42, 185] on label "Pages" at bounding box center [40, 175] width 31 height 23
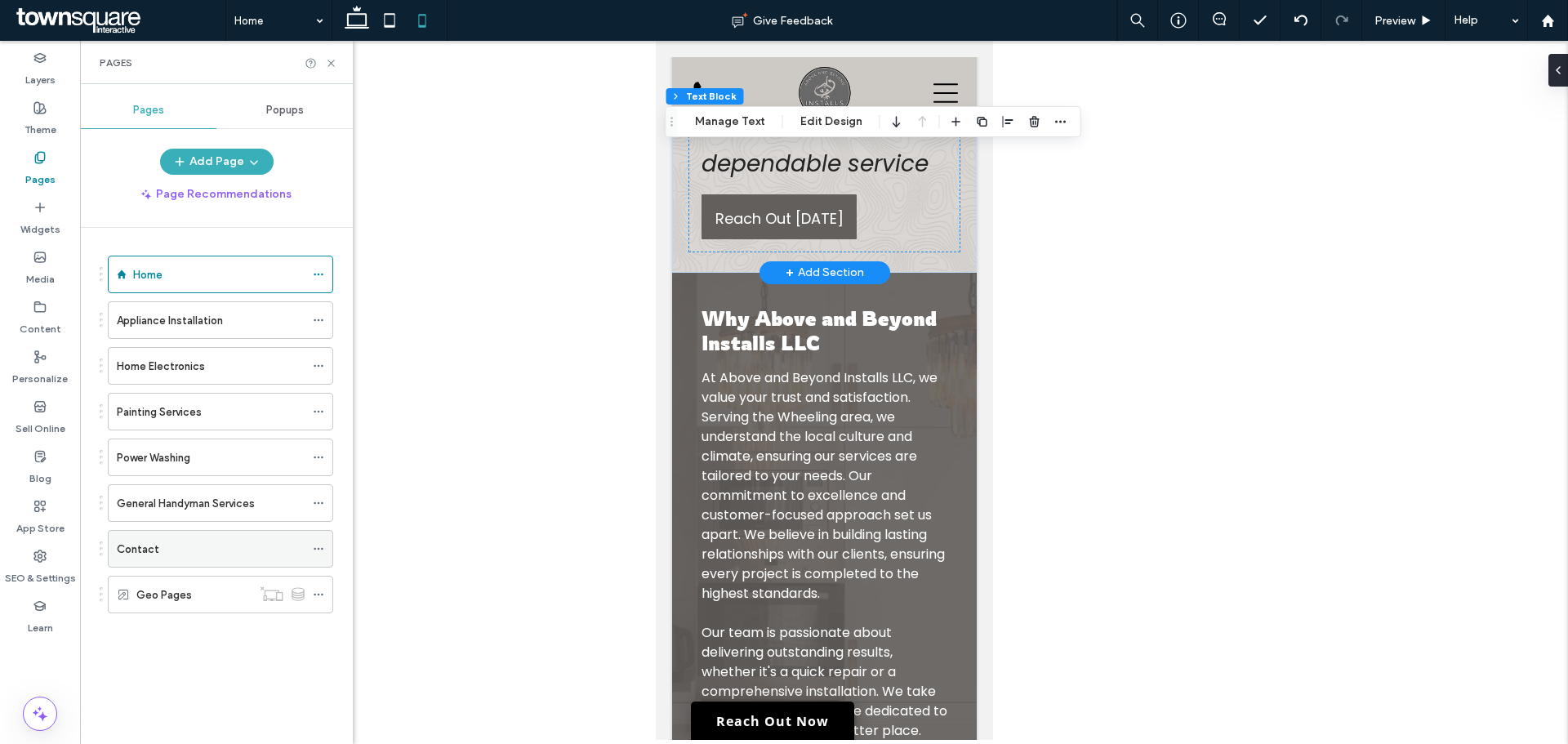
click at [136, 534] on div "Contact" at bounding box center [211, 549] width 188 height 35
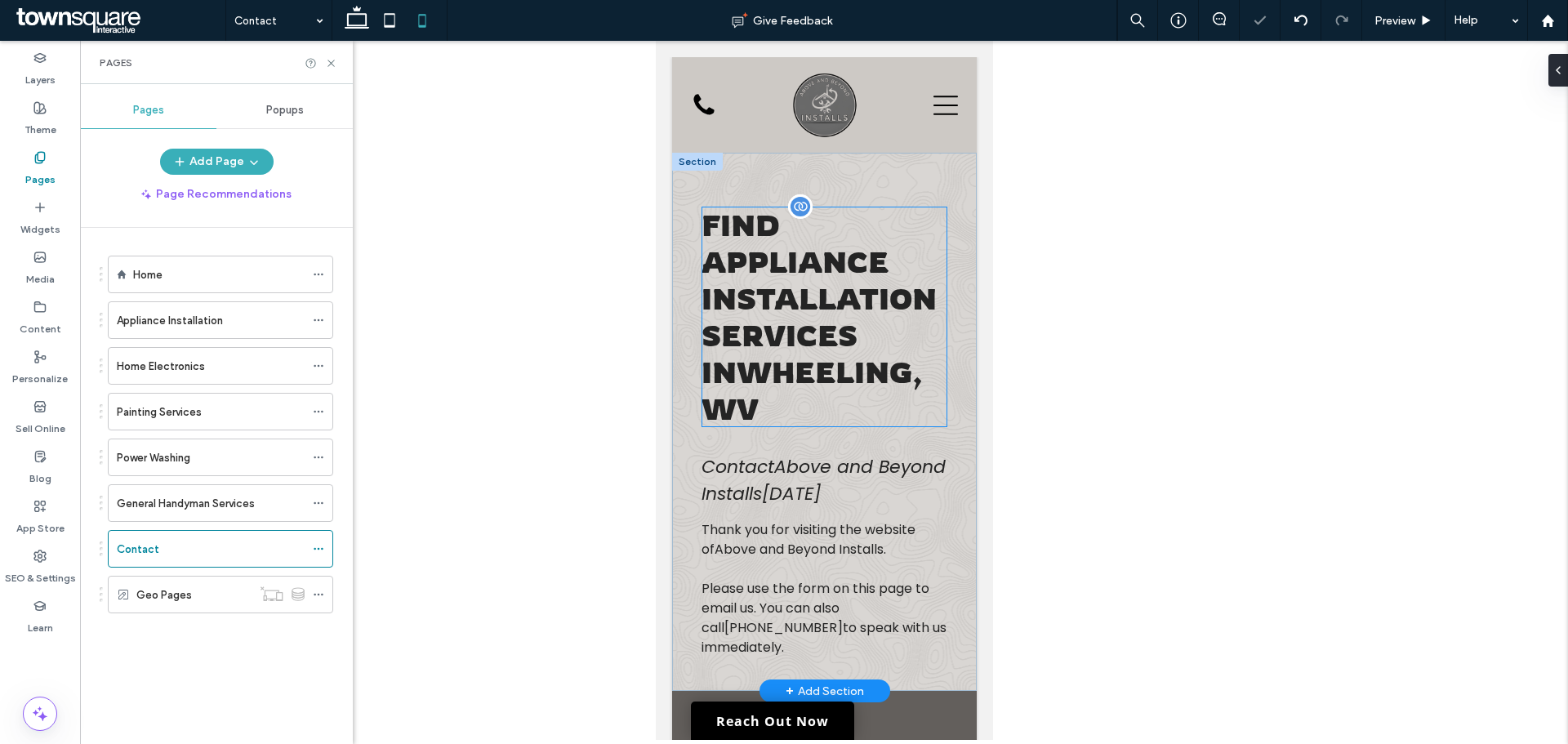
click at [800, 285] on span "Appliance Installation Services" at bounding box center [818, 299] width 236 height 110
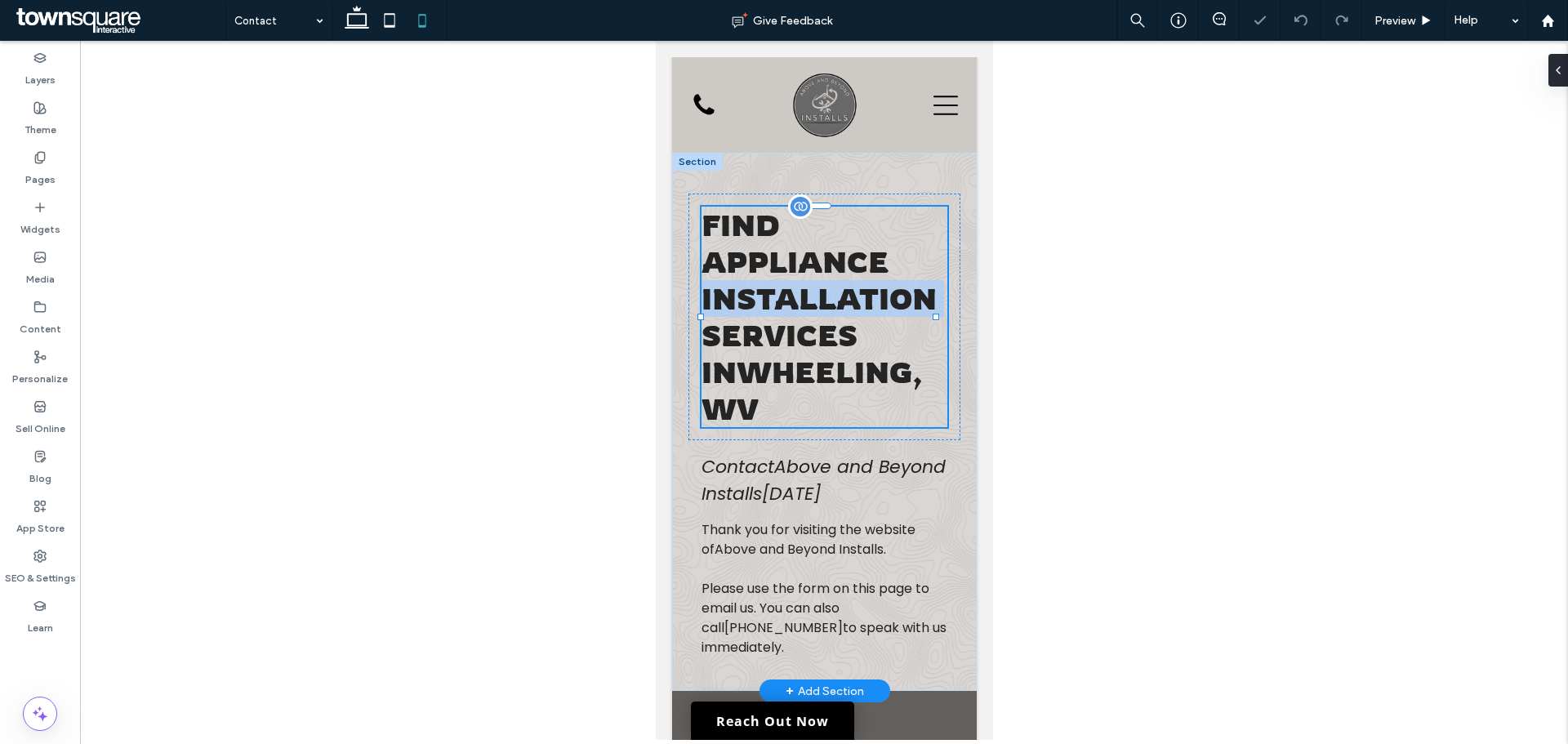
click at [800, 285] on div "Find Appliance Installation Services in Wheeling, WV" at bounding box center [823, 317] width 245 height 221
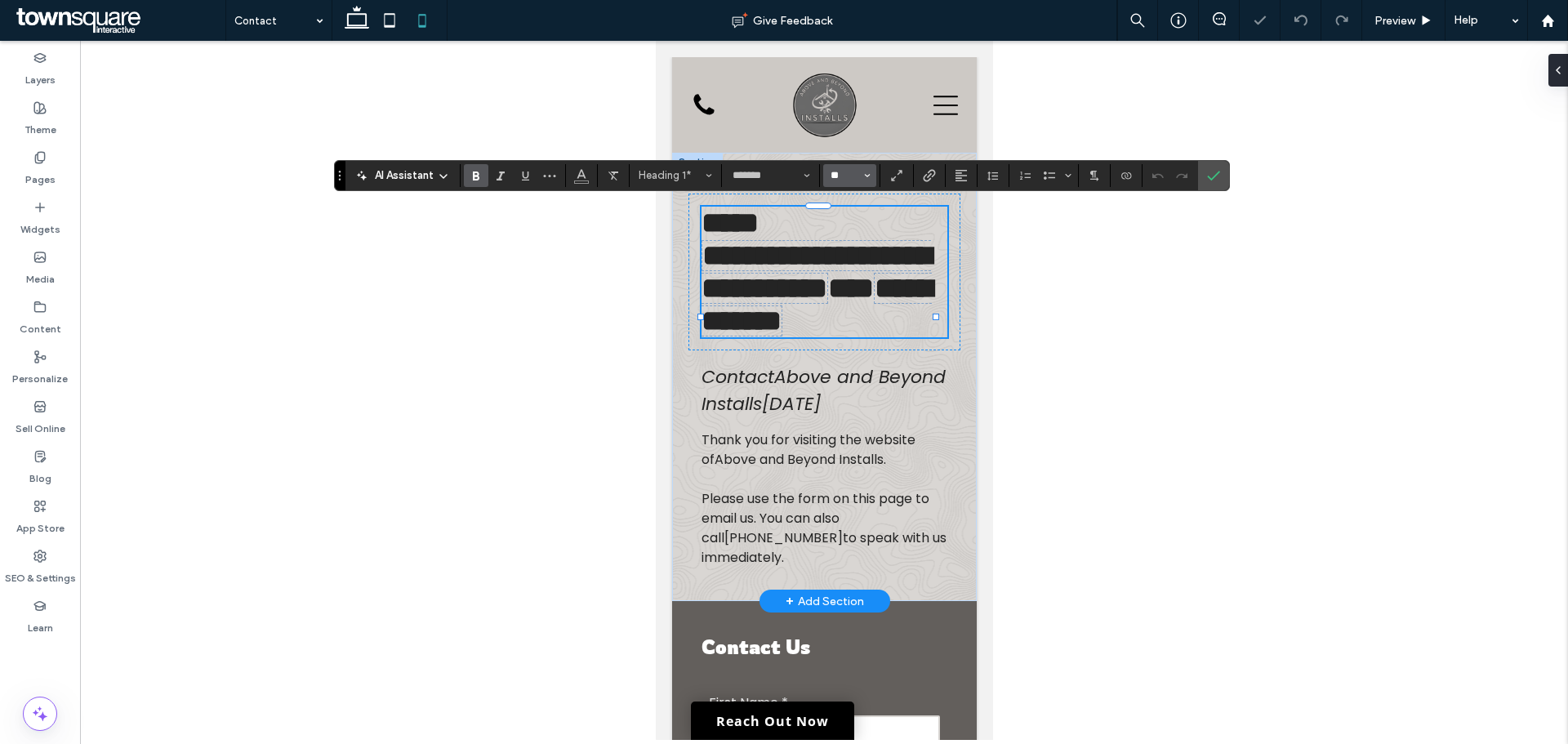
click at [854, 169] on input "**" at bounding box center [845, 175] width 32 height 13
type input "**"
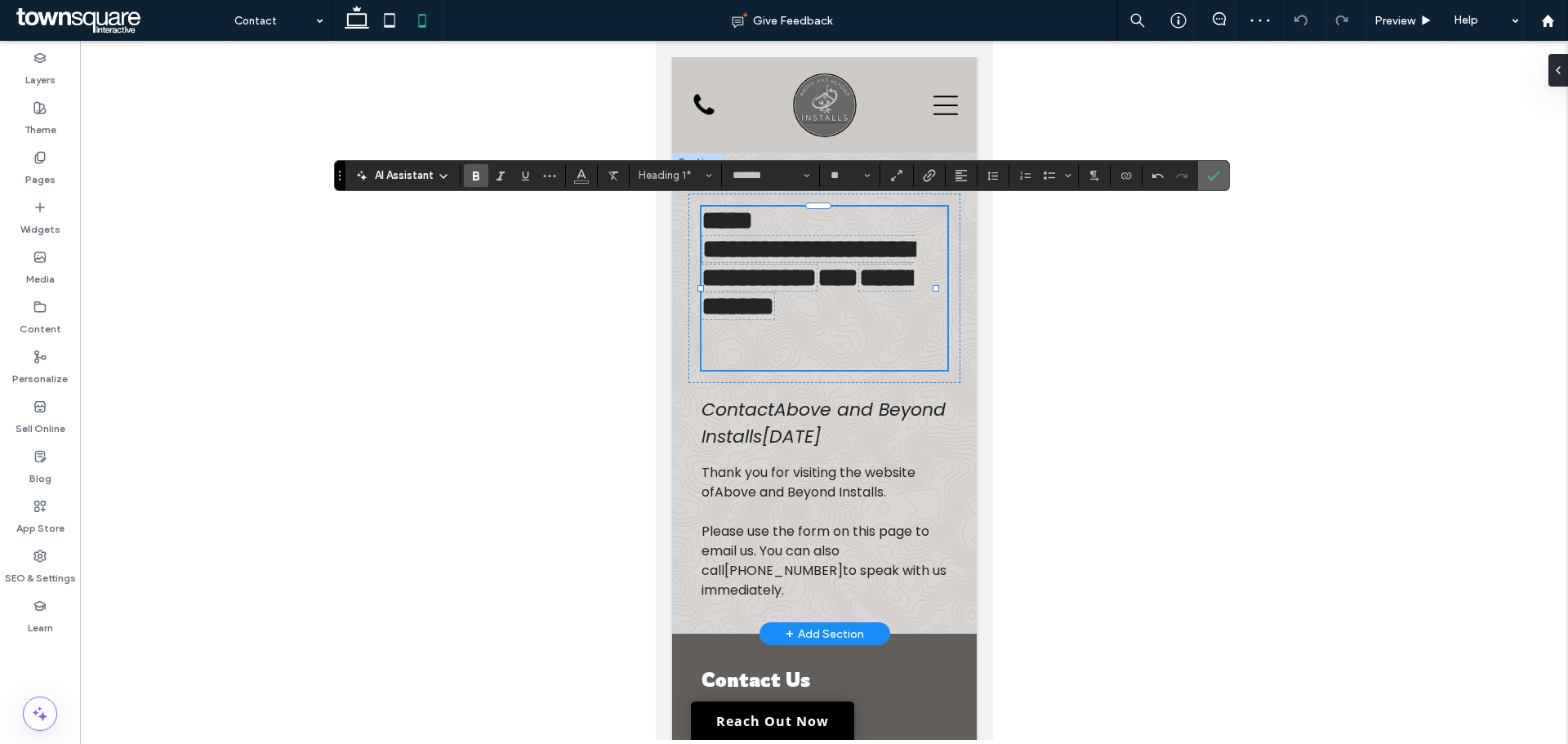
drag, startPoint x: 1220, startPoint y: 176, endPoint x: 170, endPoint y: 10, distance: 1063.0
click at [1220, 176] on icon "Confirm" at bounding box center [1213, 175] width 13 height 13
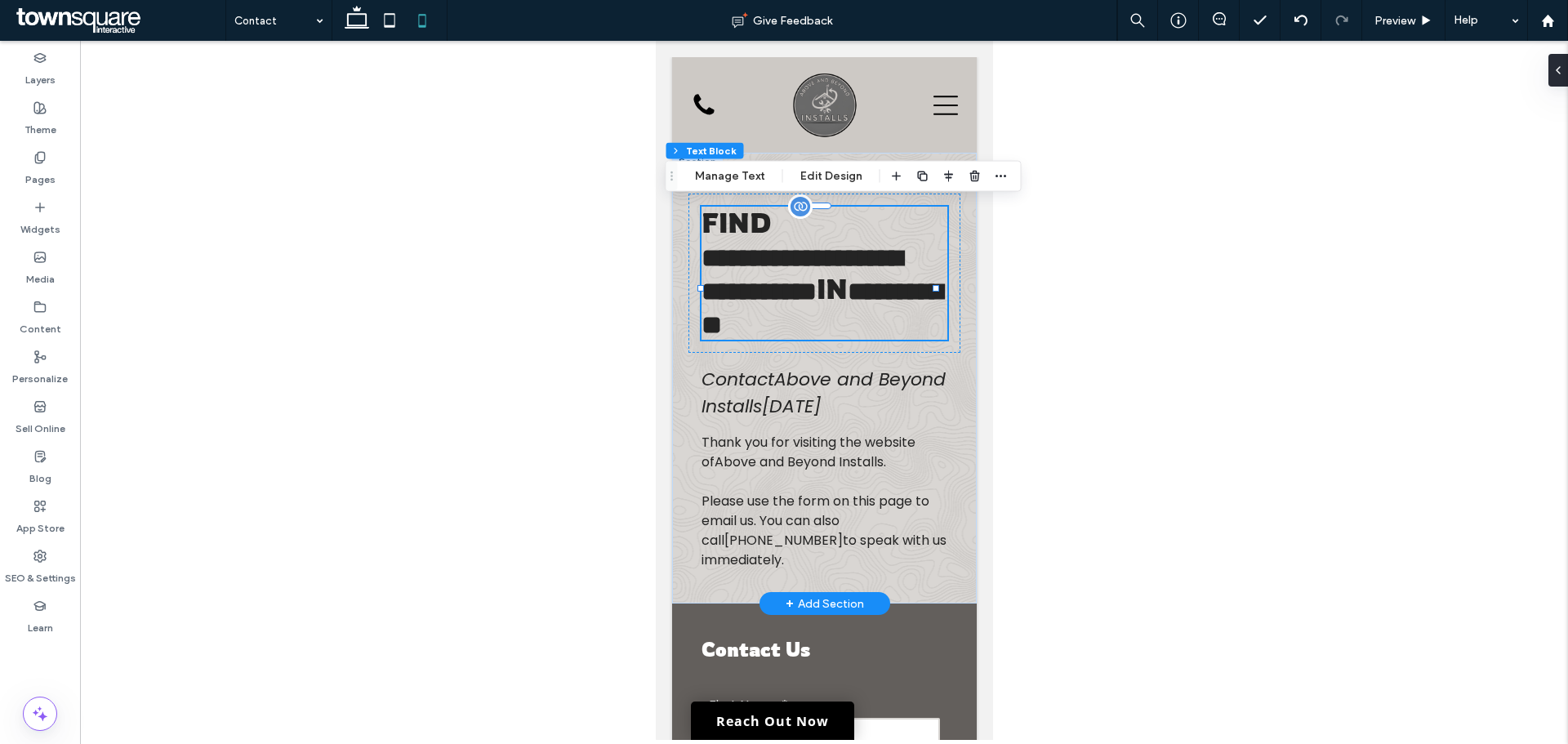
click at [403, 384] on div at bounding box center [824, 390] width 1488 height 700
click at [723, 338] on span "**********" at bounding box center [821, 308] width 241 height 60
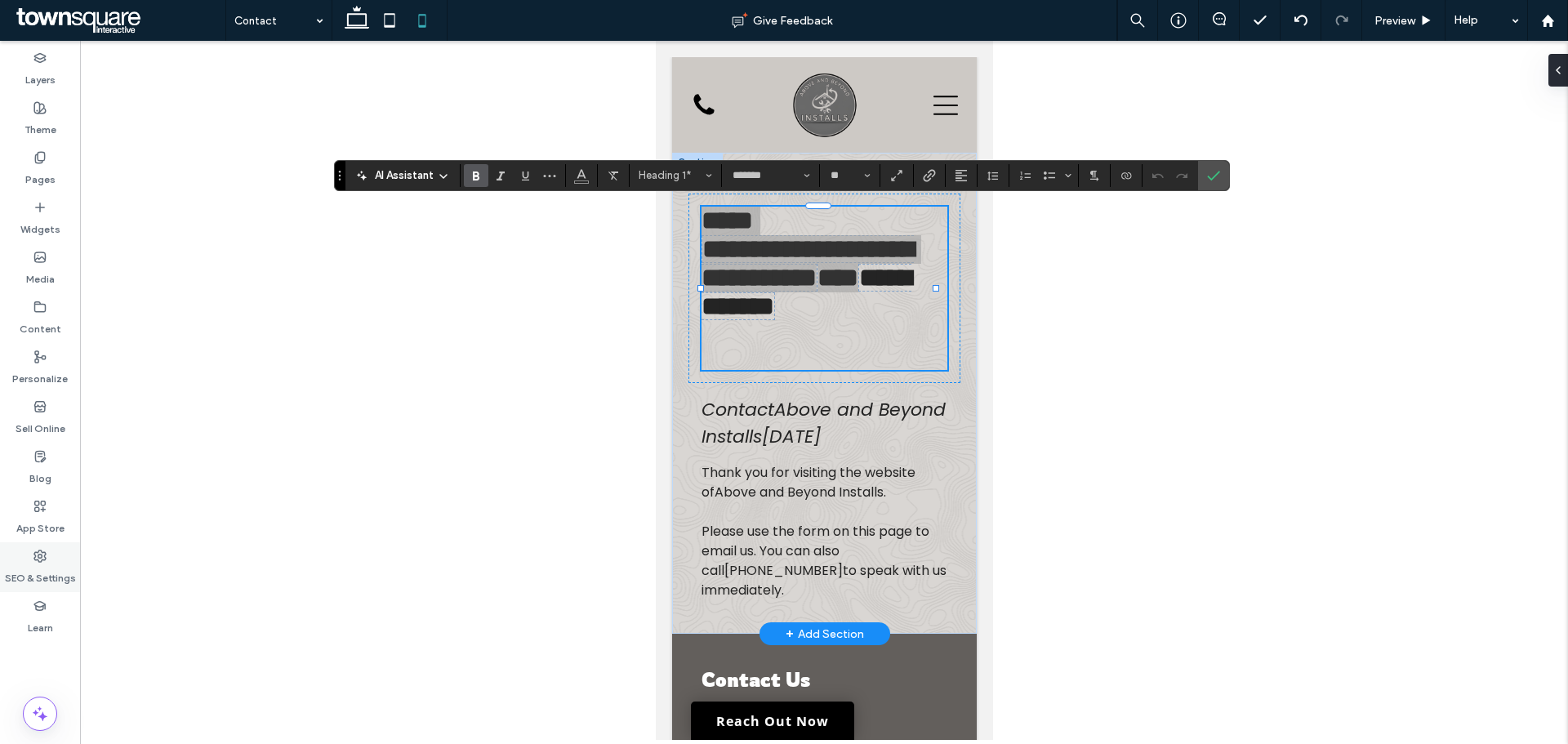
click at [42, 568] on label "SEO & Settings" at bounding box center [40, 574] width 71 height 23
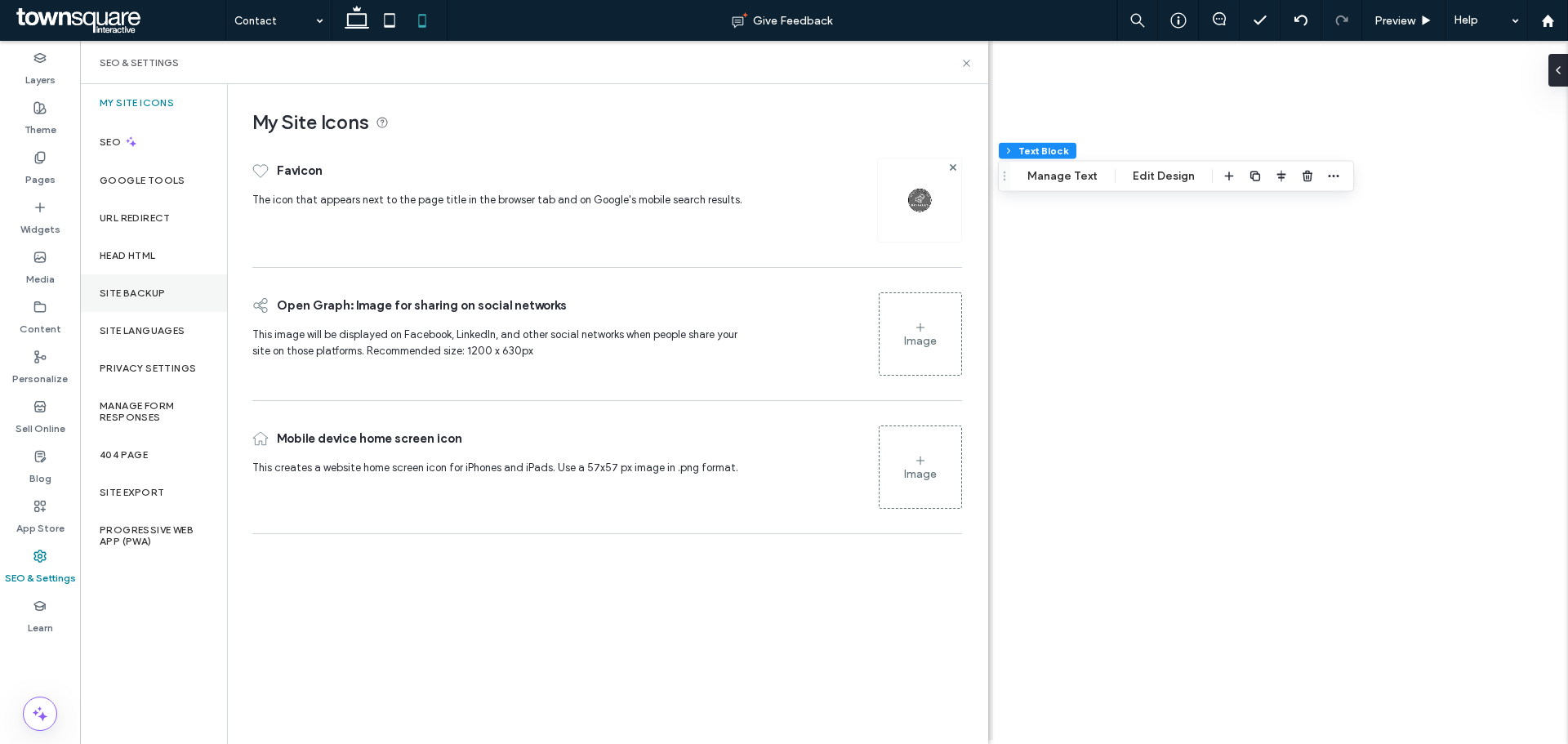
drag, startPoint x: 119, startPoint y: 287, endPoint x: 141, endPoint y: 284, distance: 22.2
click at [122, 288] on label "Site Backup" at bounding box center [132, 294] width 65 height 12
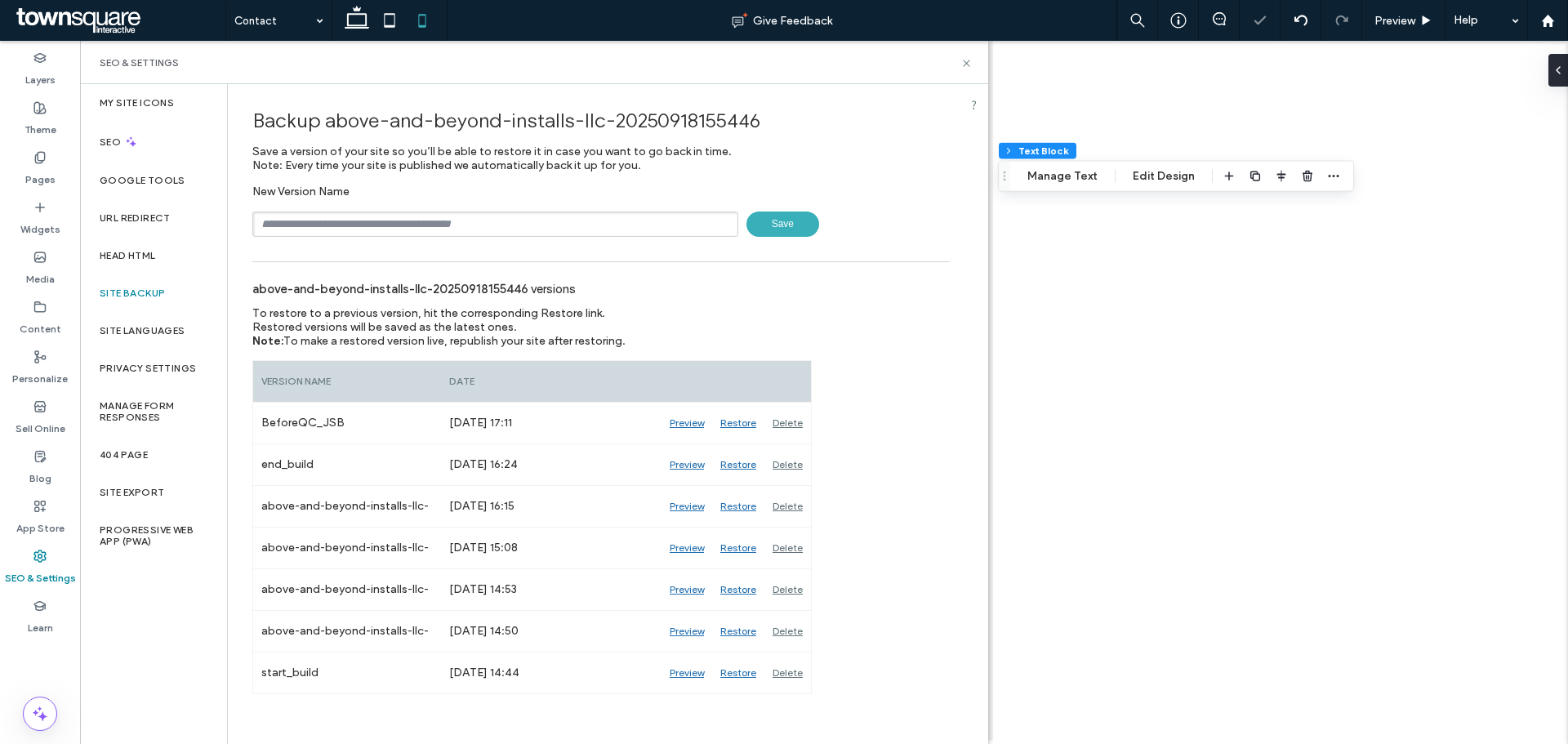
click at [392, 223] on input "text" at bounding box center [495, 225] width 486 height 26
type input "**********"
click at [766, 229] on span "Save" at bounding box center [784, 225] width 73 height 26
drag, startPoint x: 968, startPoint y: 62, endPoint x: 331, endPoint y: 15, distance: 638.7
click at [968, 62] on icon at bounding box center [967, 63] width 12 height 12
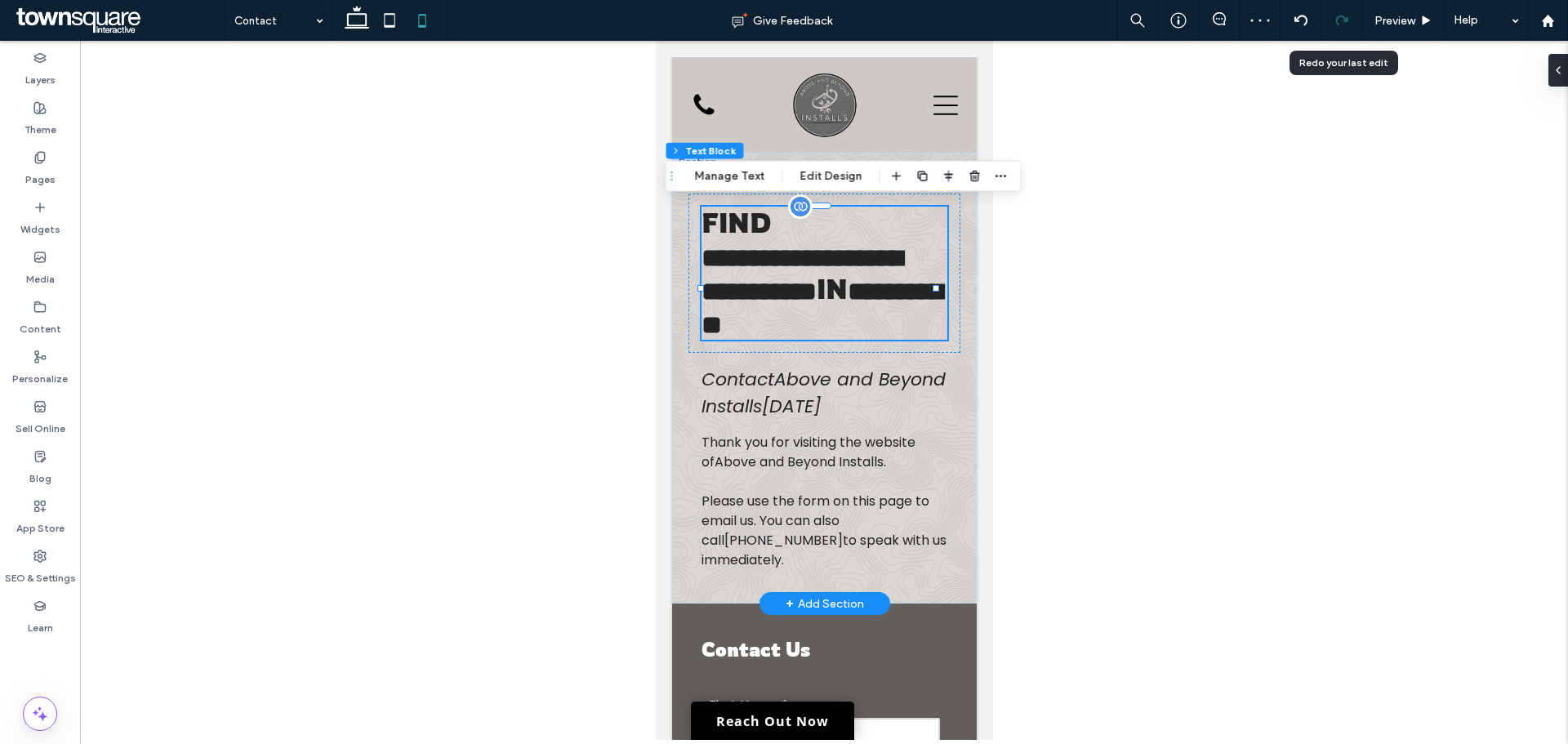
click at [1344, 16] on icon at bounding box center [1341, 20] width 13 height 13
click at [1379, 17] on span "Preview" at bounding box center [1395, 21] width 40 height 14
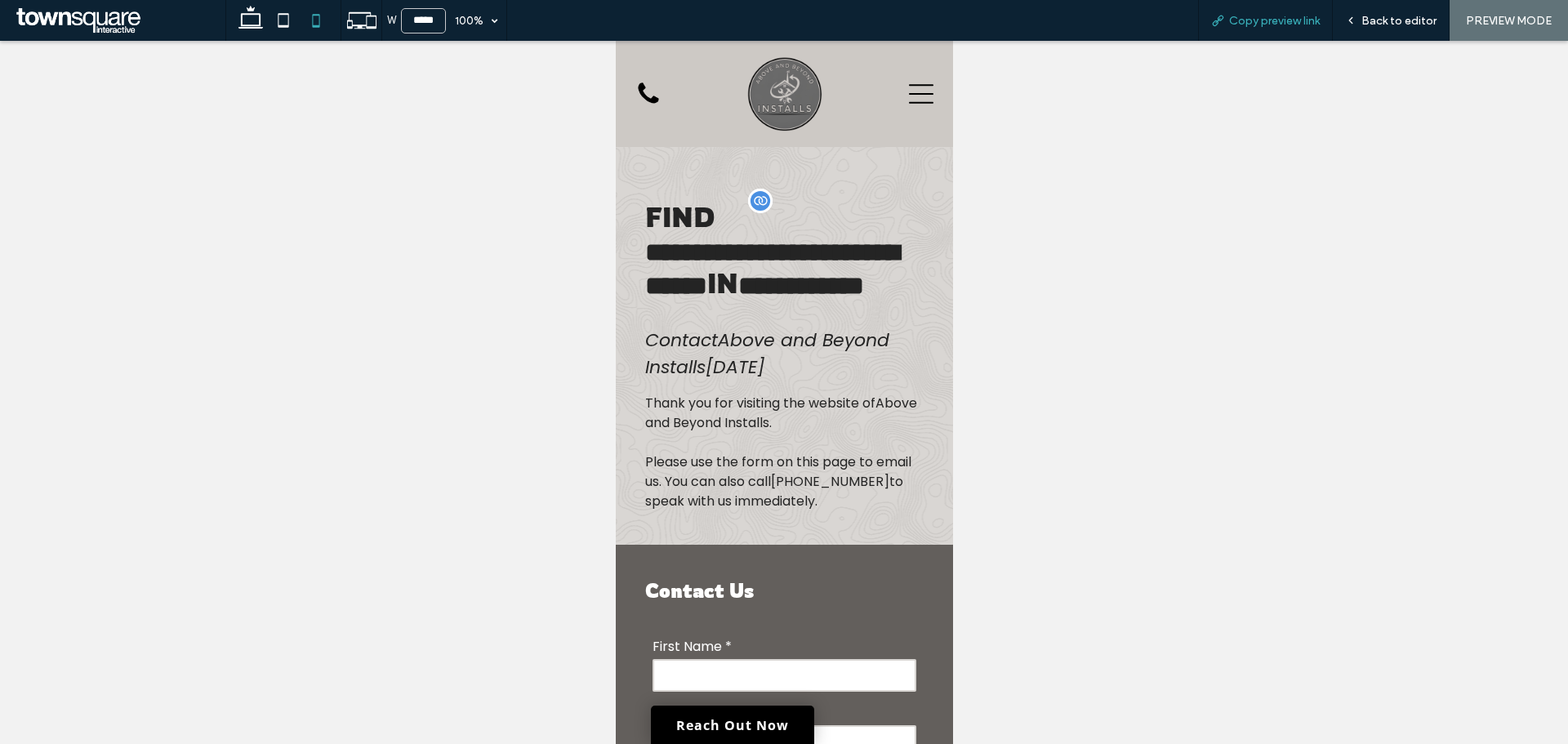
drag, startPoint x: 1265, startPoint y: 24, endPoint x: 1257, endPoint y: 24, distance: 8.0
click at [1264, 24] on span "Copy preview link" at bounding box center [1274, 21] width 91 height 14
drag, startPoint x: 1377, startPoint y: 20, endPoint x: 1058, endPoint y: 95, distance: 327.7
click at [1377, 20] on span "Back to editor" at bounding box center [1399, 21] width 75 height 14
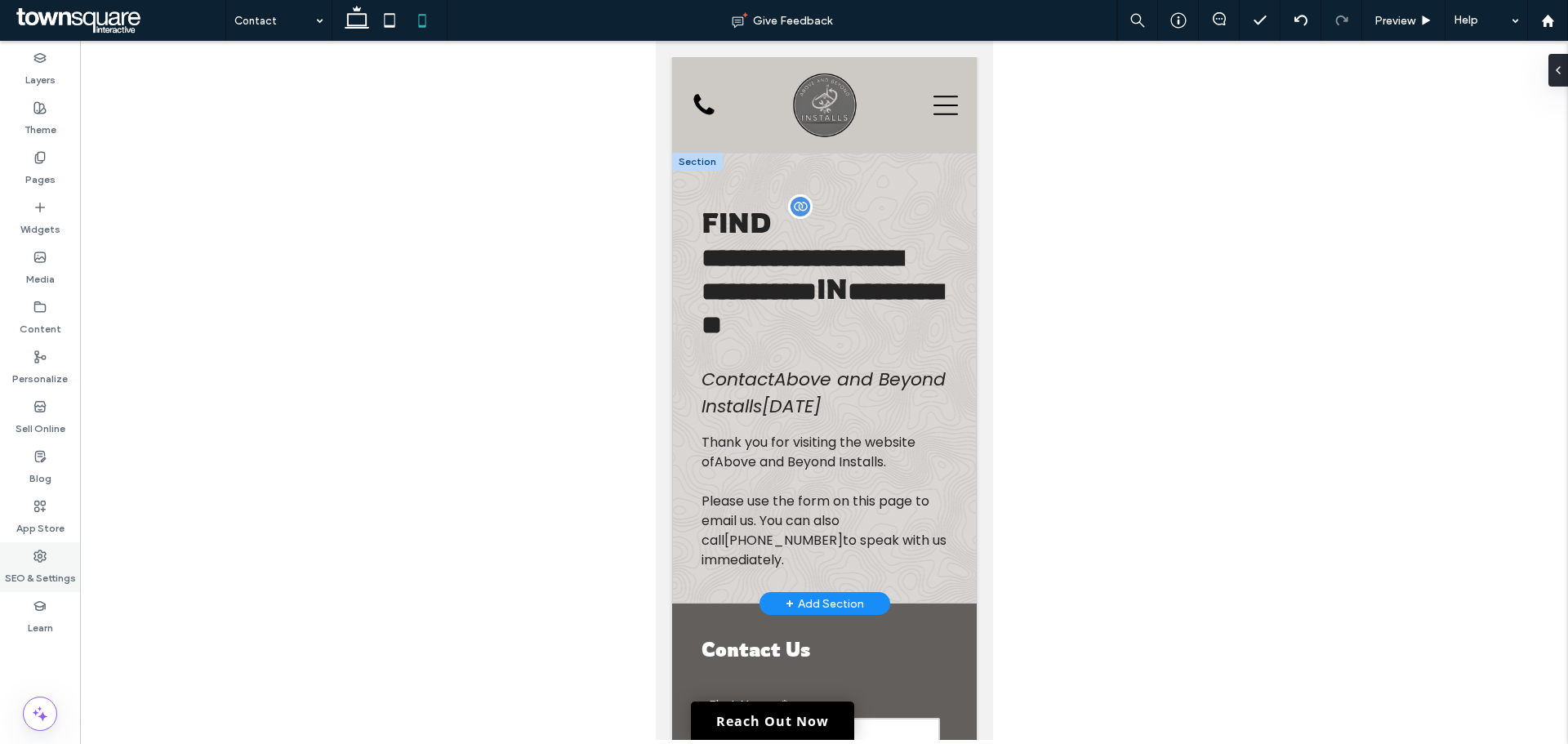
click at [40, 570] on label "SEO & Settings" at bounding box center [40, 574] width 71 height 23
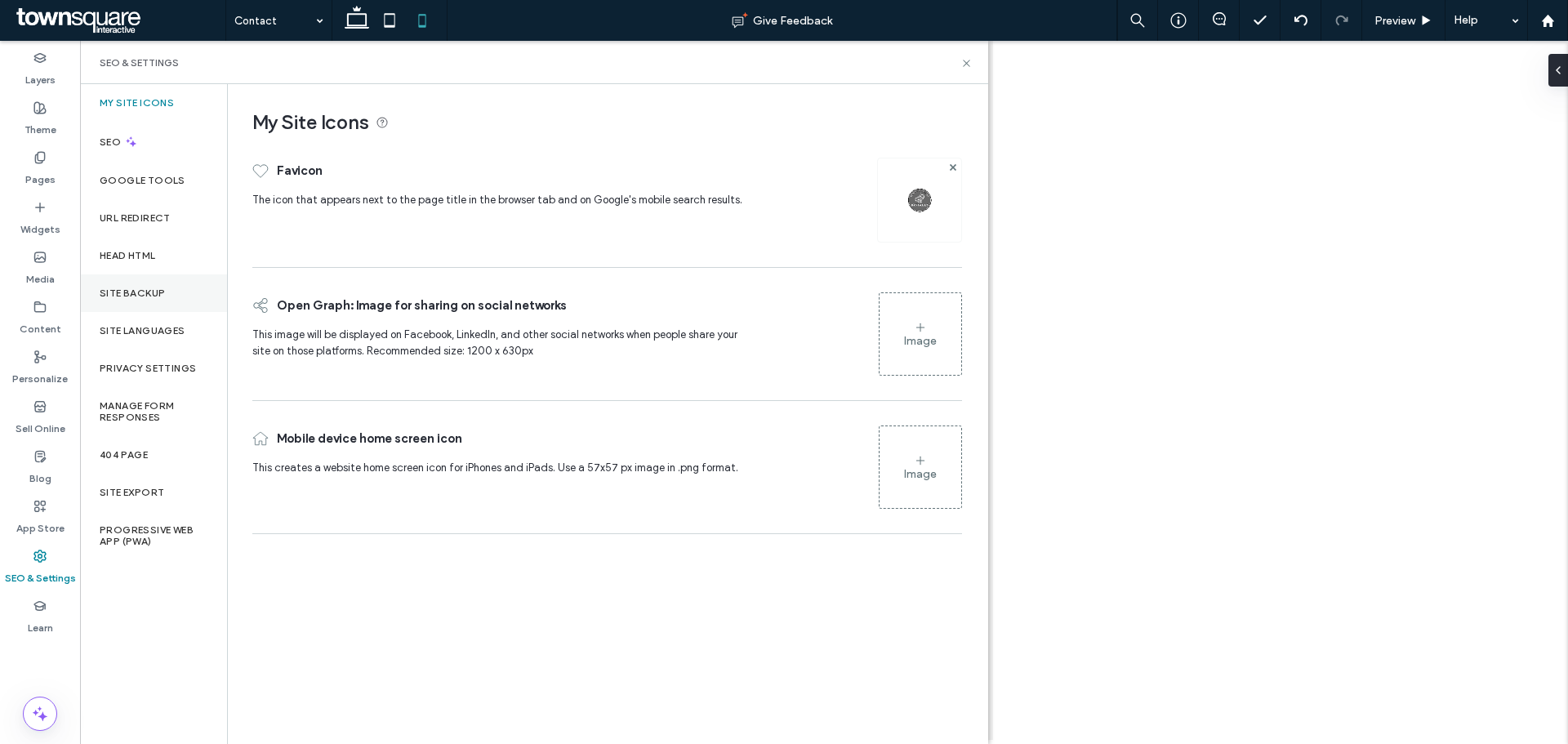
click at [111, 298] on label "Site Backup" at bounding box center [132, 294] width 65 height 12
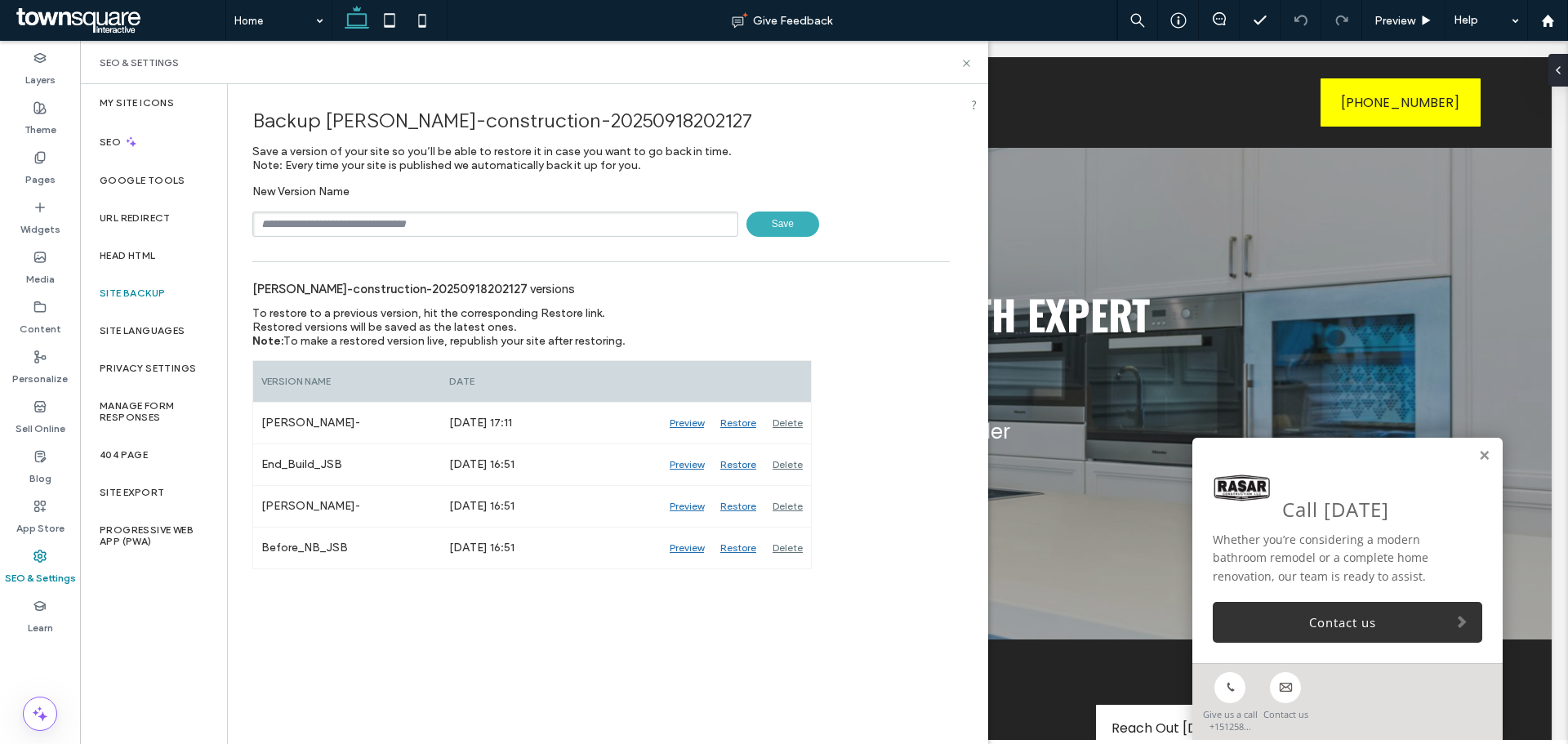
click at [356, 219] on input "text" at bounding box center [495, 225] width 486 height 26
type input "**********"
click at [762, 232] on span "Save" at bounding box center [784, 225] width 73 height 26
click at [969, 63] on icon at bounding box center [967, 63] width 12 height 12
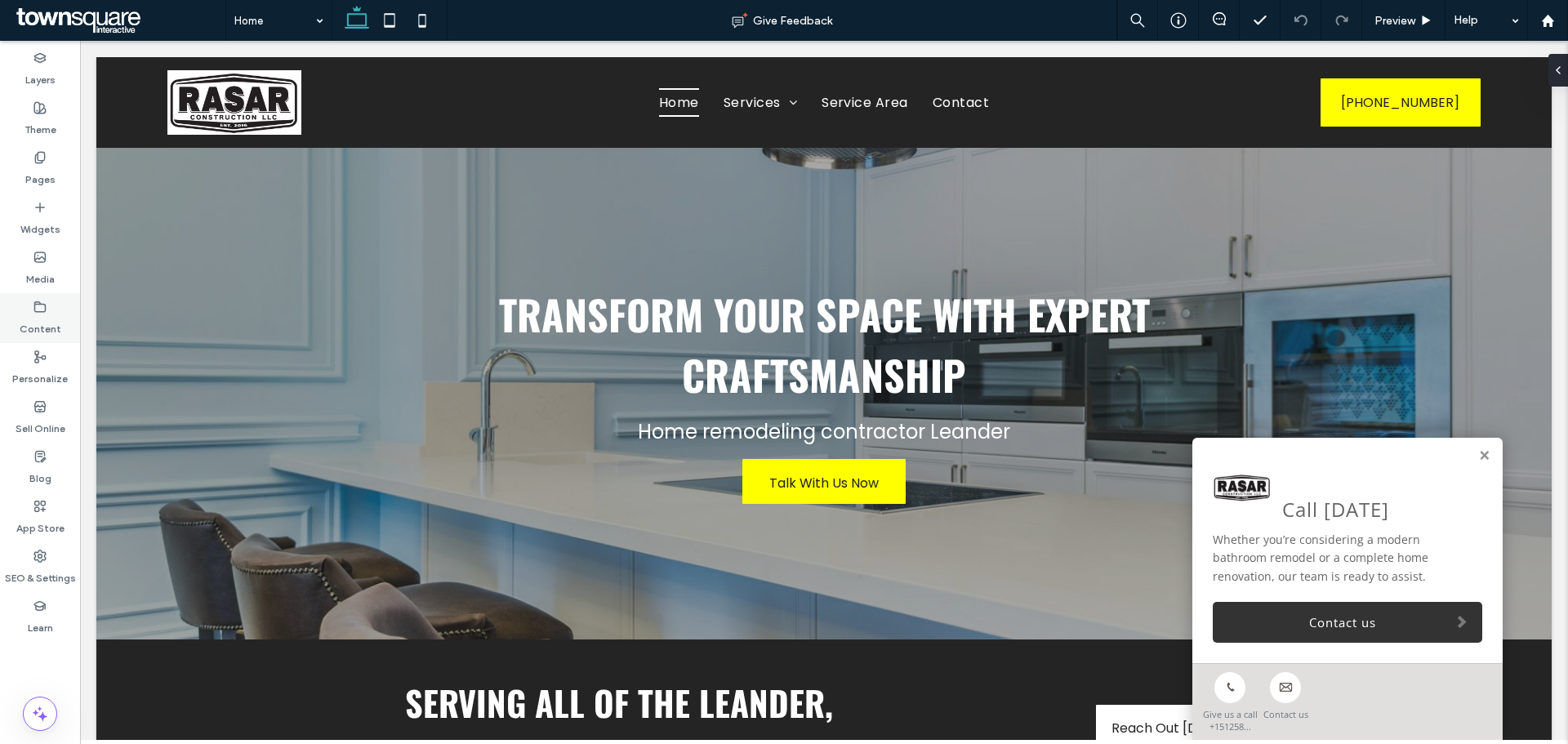
click at [34, 342] on div "Content" at bounding box center [39, 318] width 80 height 50
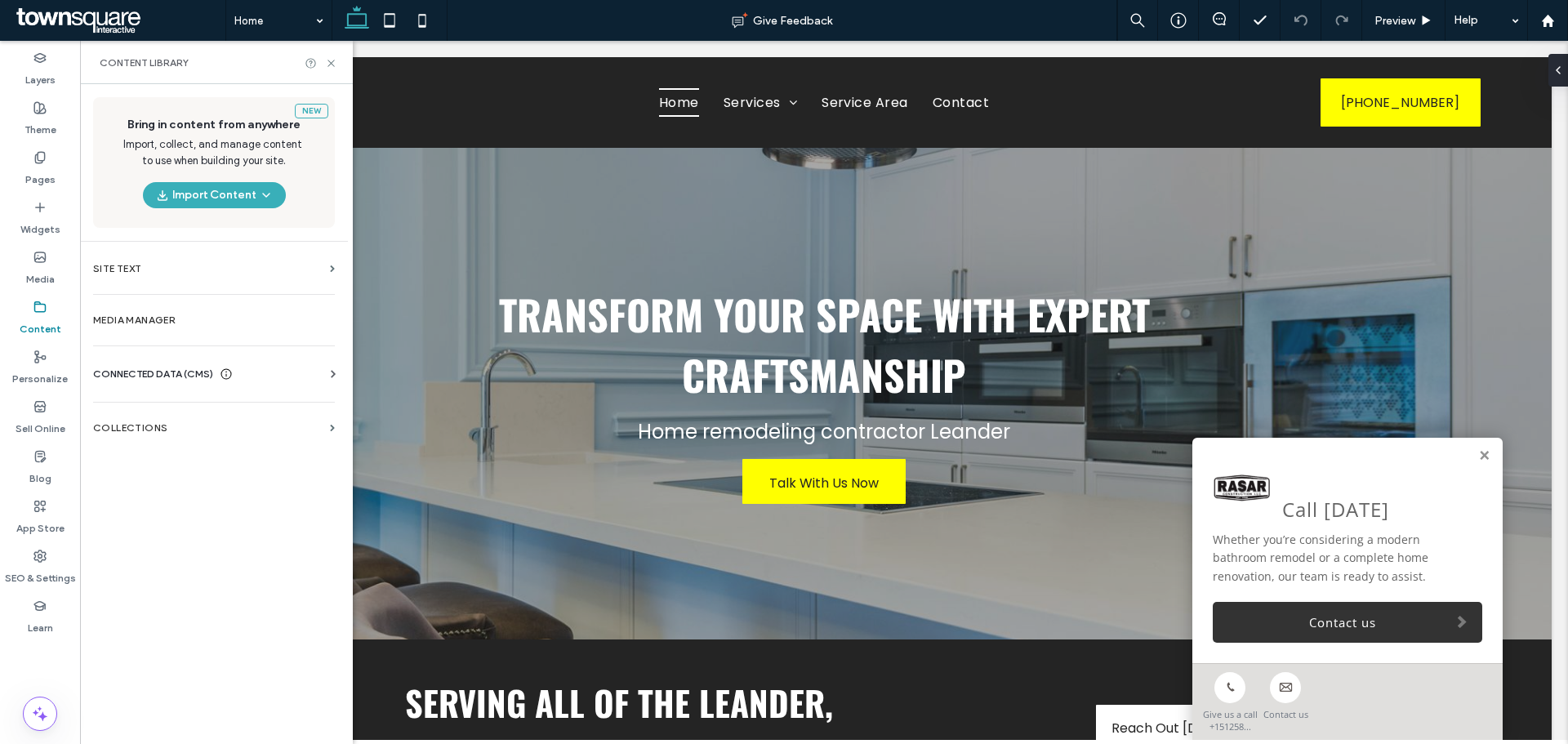
click at [33, 325] on label "Content" at bounding box center [40, 324] width 41 height 23
click at [166, 354] on div "New Bring in content from anywhere Import, collect, and manage content to use w…" at bounding box center [214, 412] width 268 height 656
click at [161, 372] on span "CONNECTED DATA (CMS)" at bounding box center [153, 373] width 120 height 17
click at [193, 435] on section "Business Text" at bounding box center [217, 451] width 248 height 37
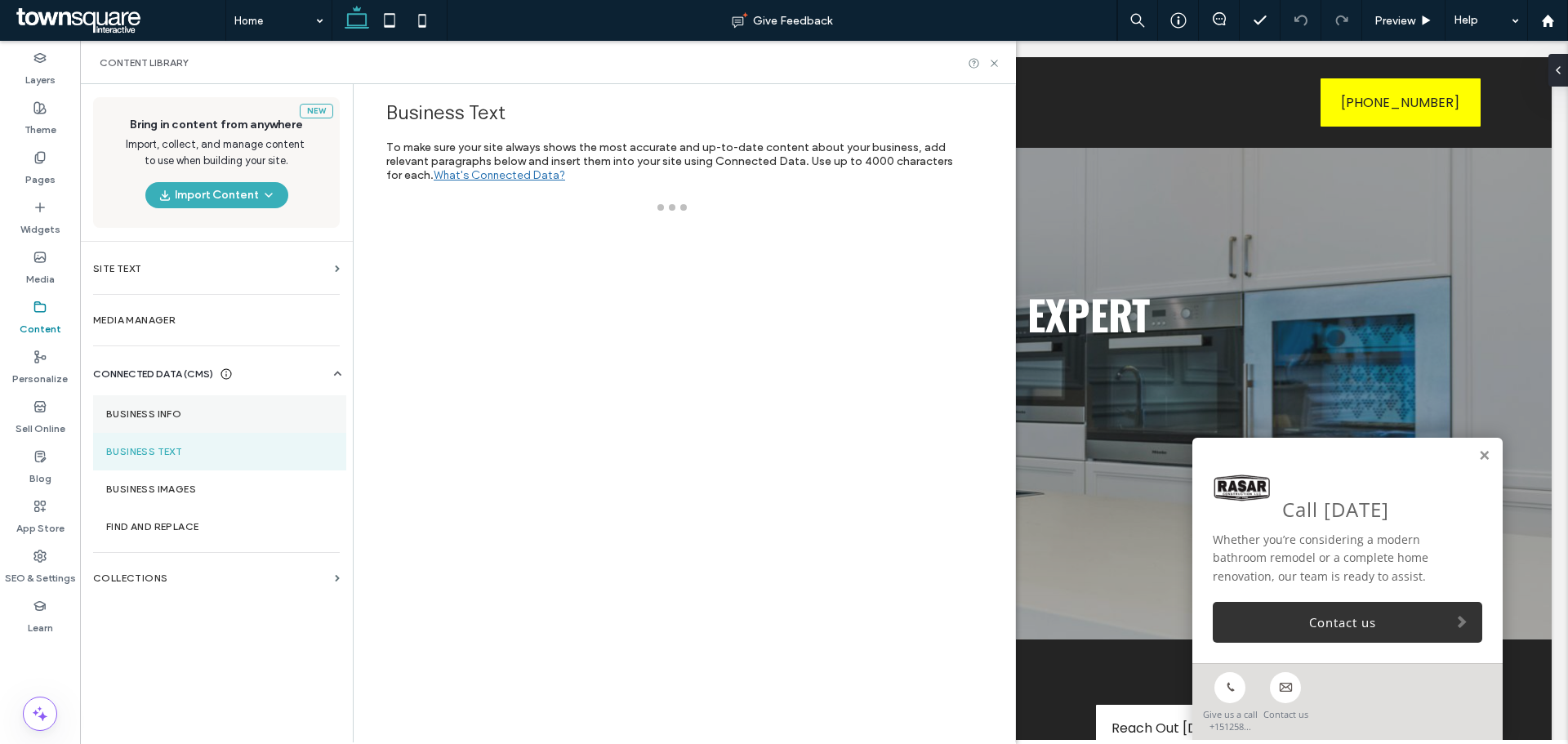
click at [192, 415] on label "Business Info" at bounding box center [220, 414] width 227 height 12
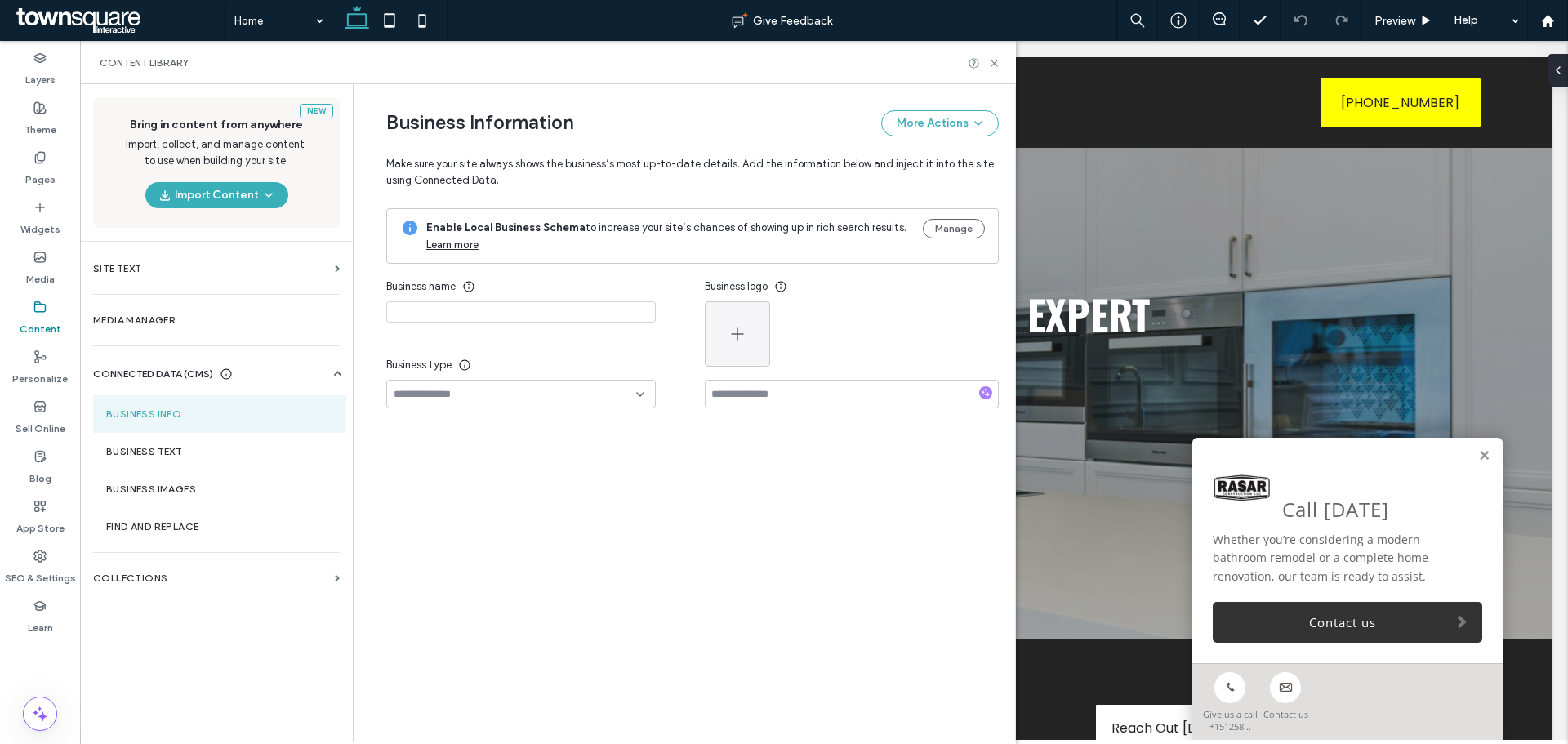
type input "**********"
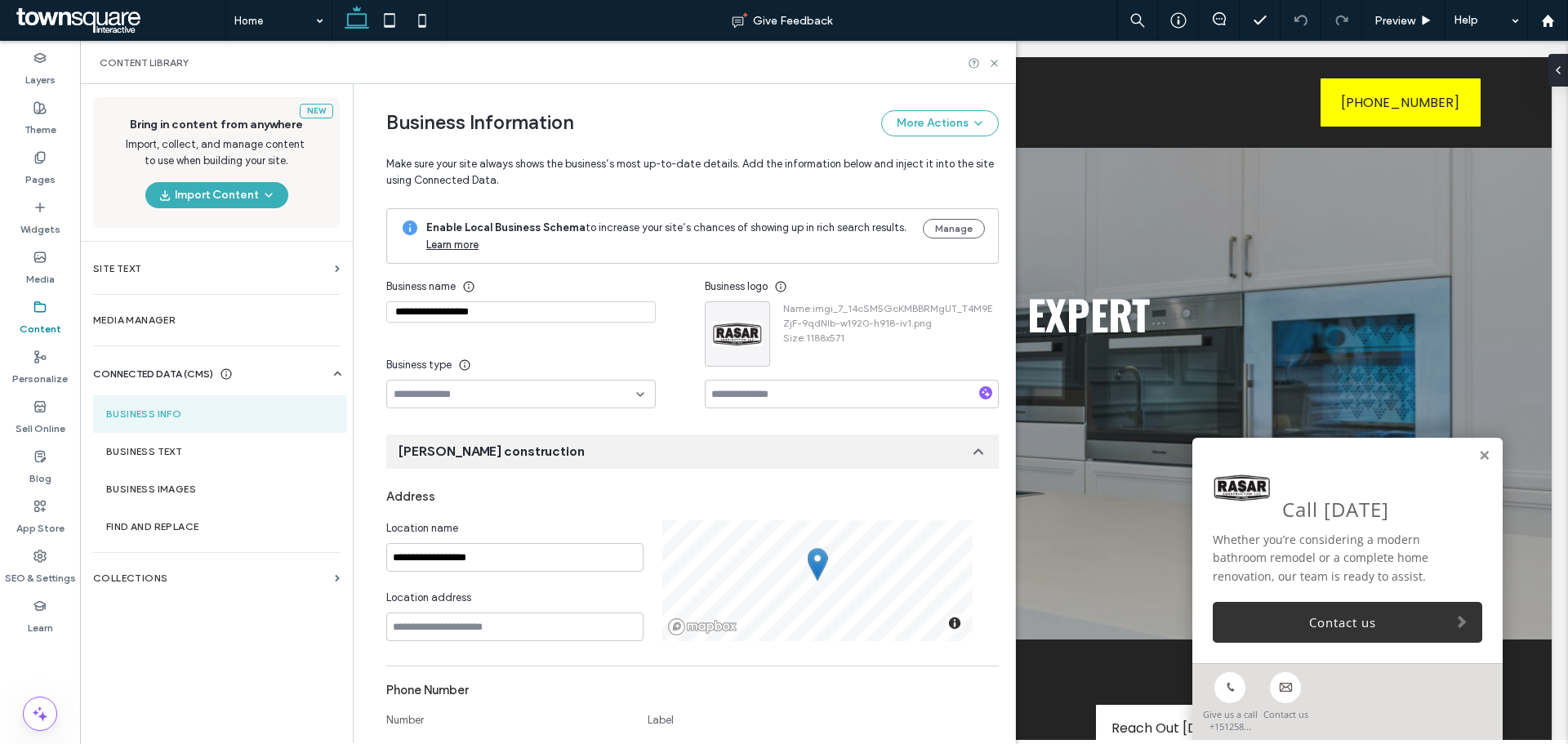
click at [186, 709] on div "New Bring in content from anywhere Import, collect, and manage content to use w…" at bounding box center [216, 412] width 273 height 656
click at [200, 687] on div "New Bring in content from anywhere Import, collect, and manage content to use w…" at bounding box center [216, 412] width 273 height 656
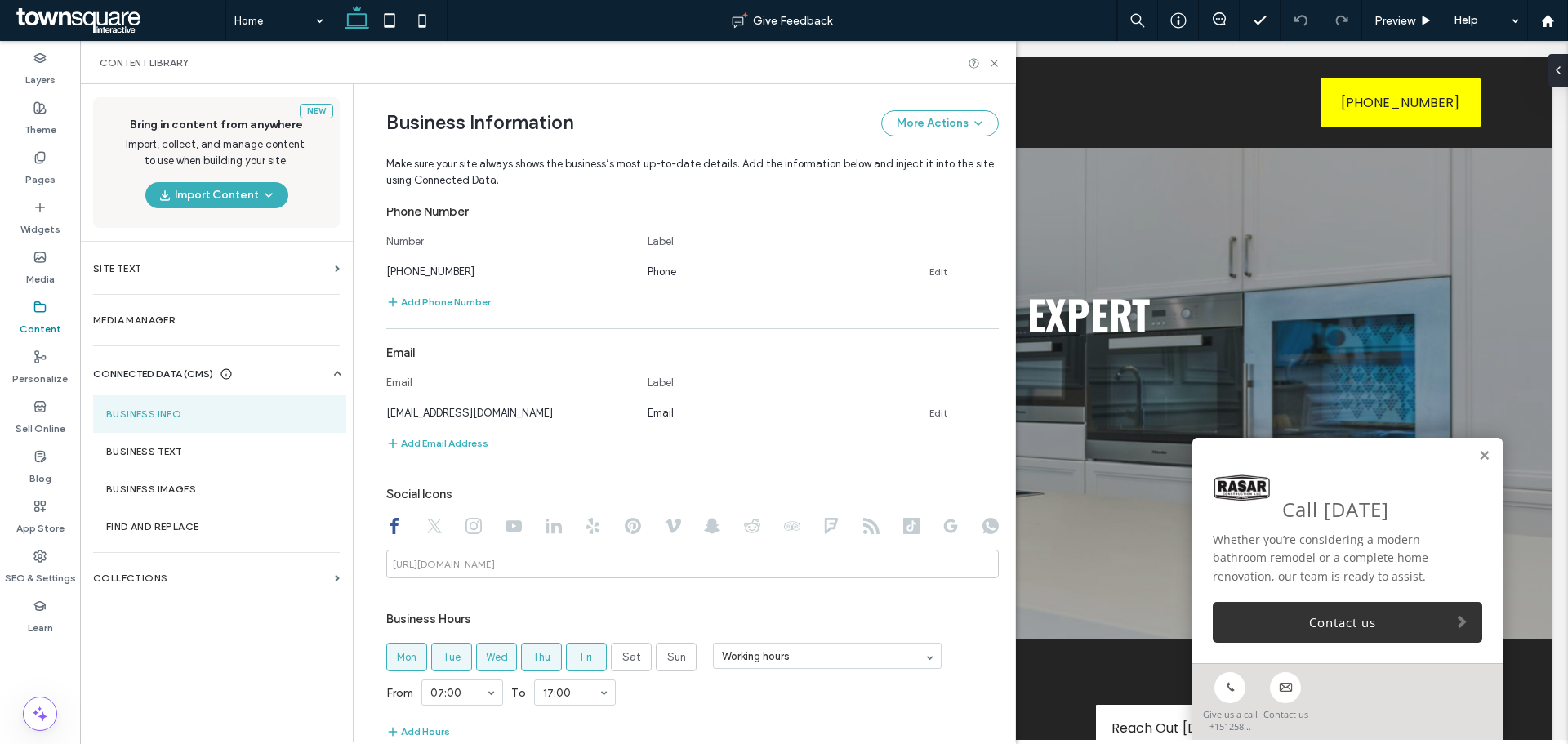
click at [264, 651] on div "New Bring in content from anywhere Import, collect, and manage content to use w…" at bounding box center [216, 412] width 273 height 656
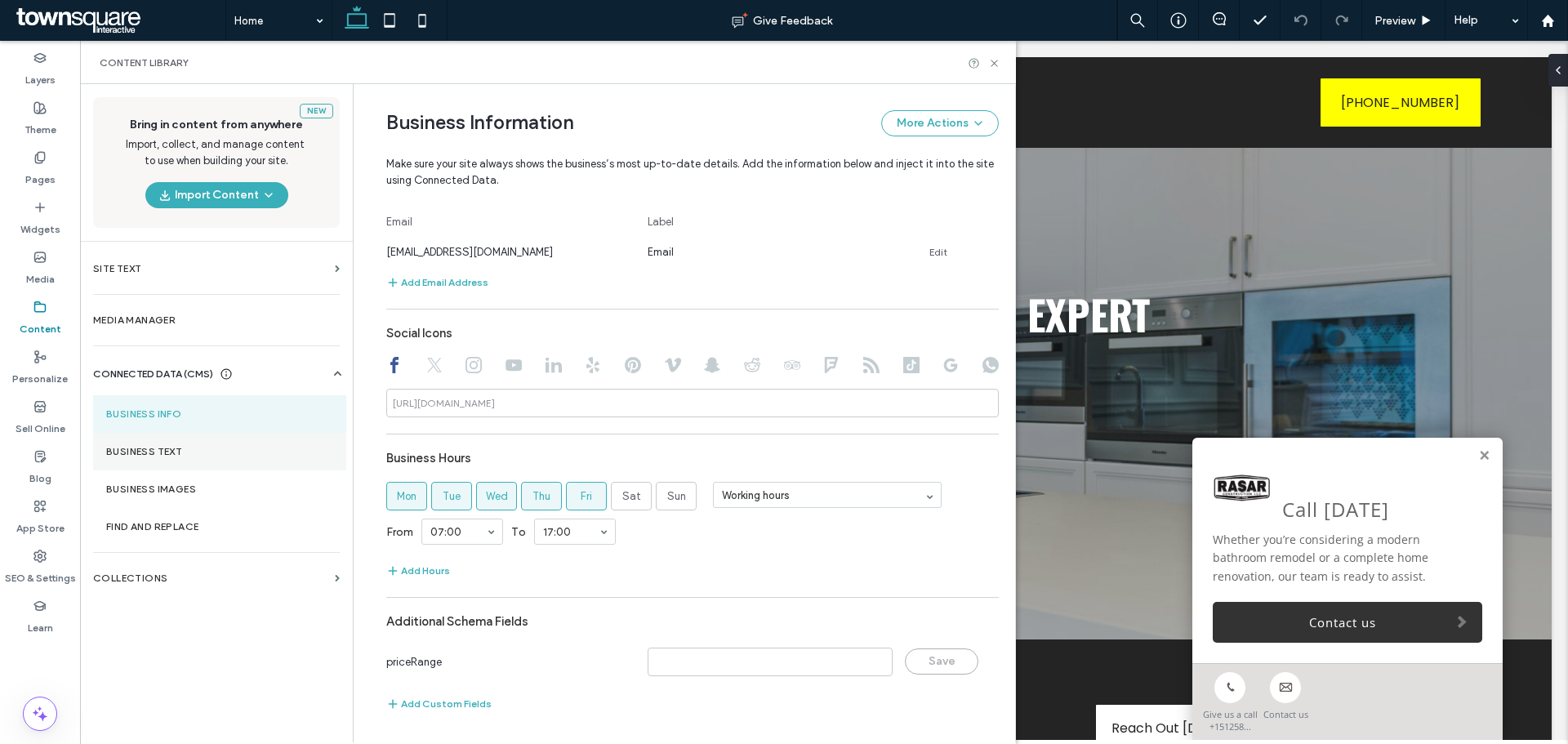
click at [150, 438] on section "Business Text" at bounding box center [219, 451] width 253 height 37
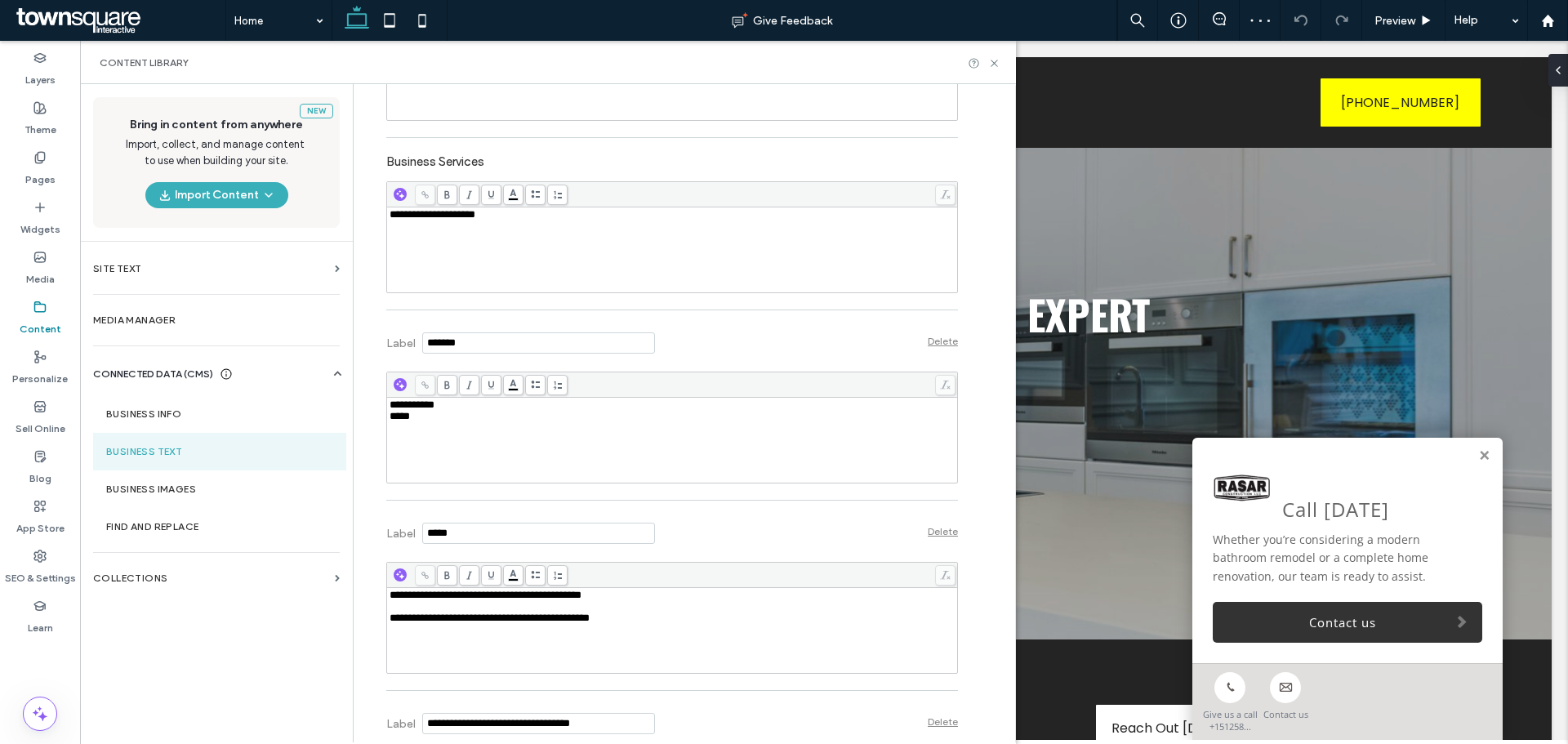
scroll to position [408, 0]
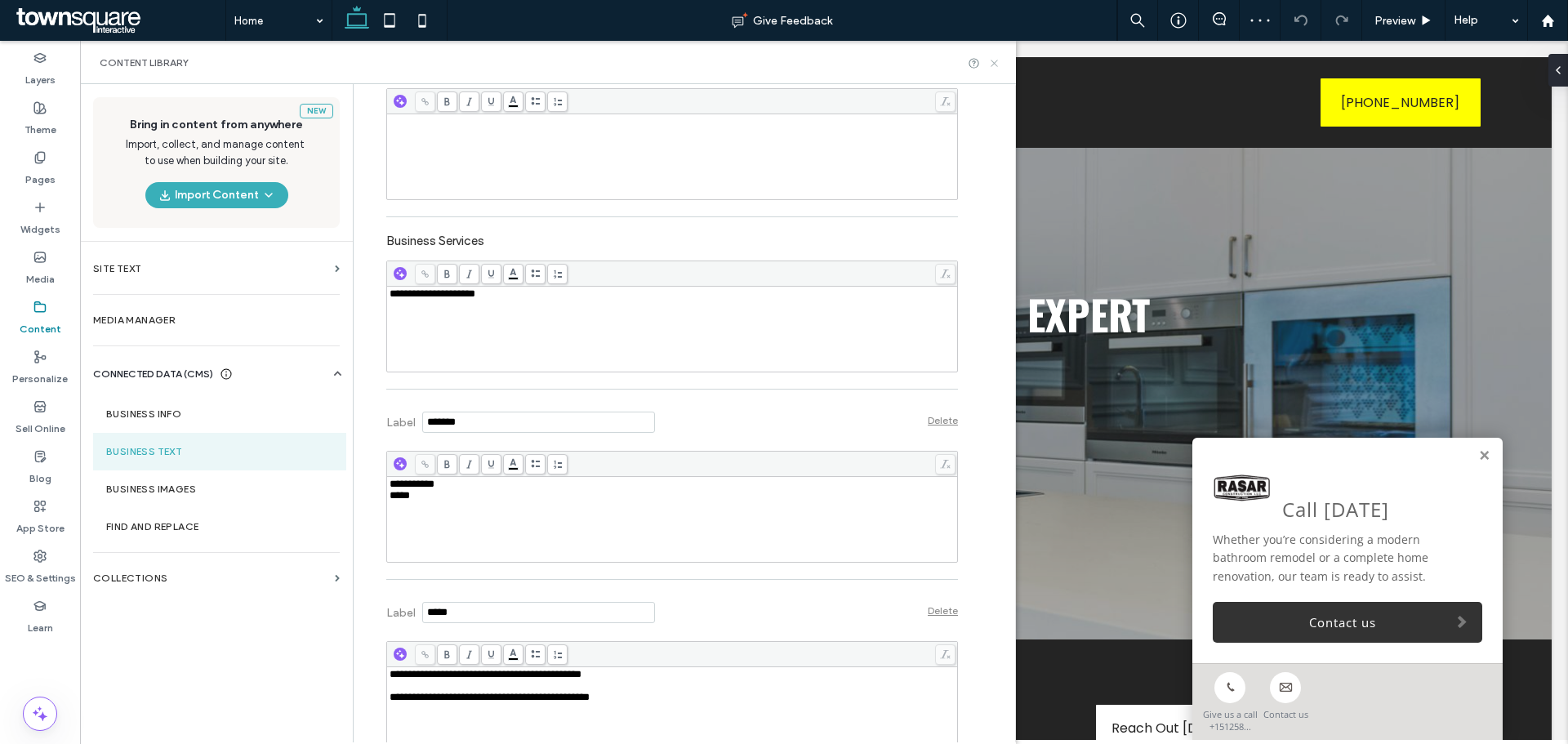
click at [990, 66] on icon at bounding box center [994, 63] width 12 height 12
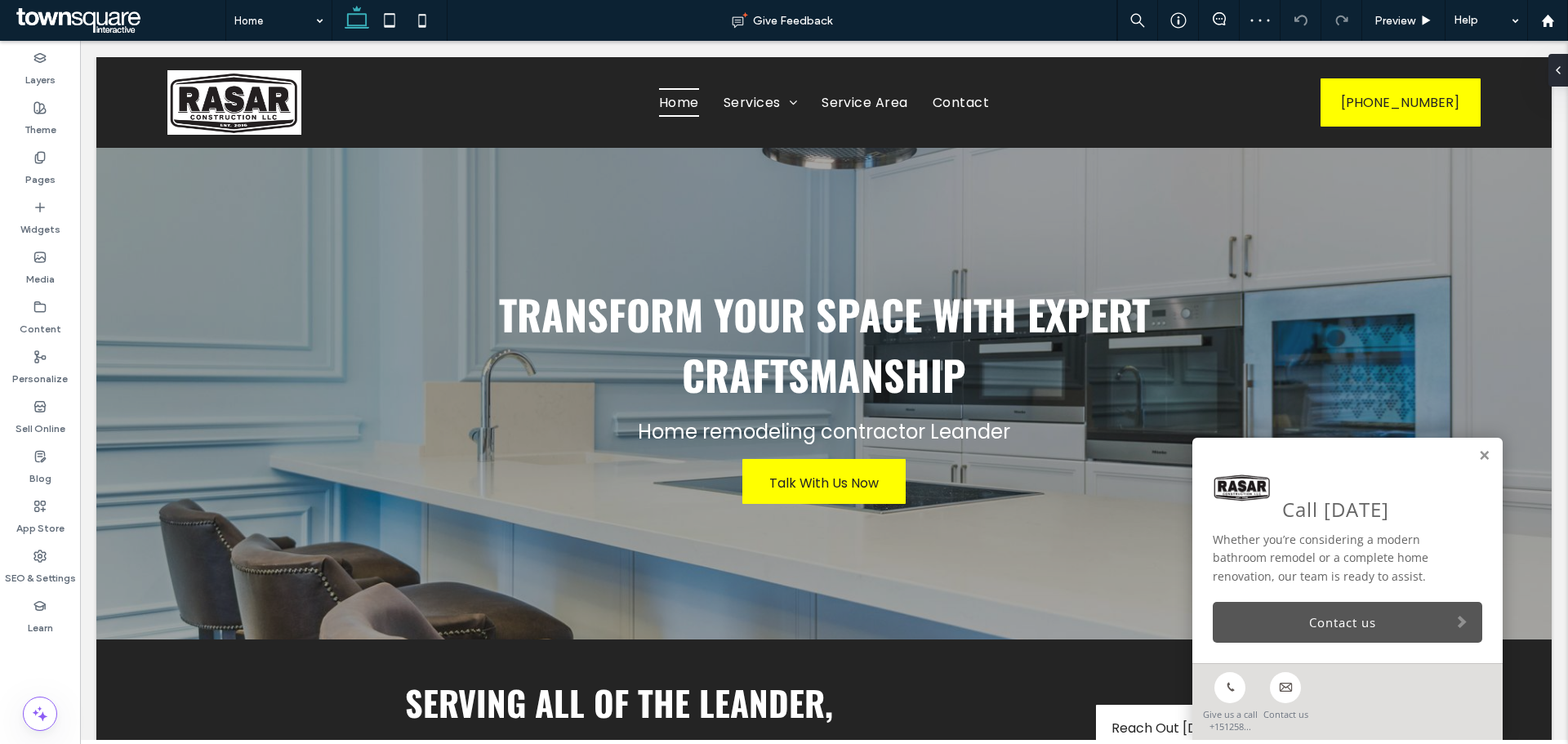
click at [1306, 633] on link "Contact us" at bounding box center [1348, 622] width 270 height 40
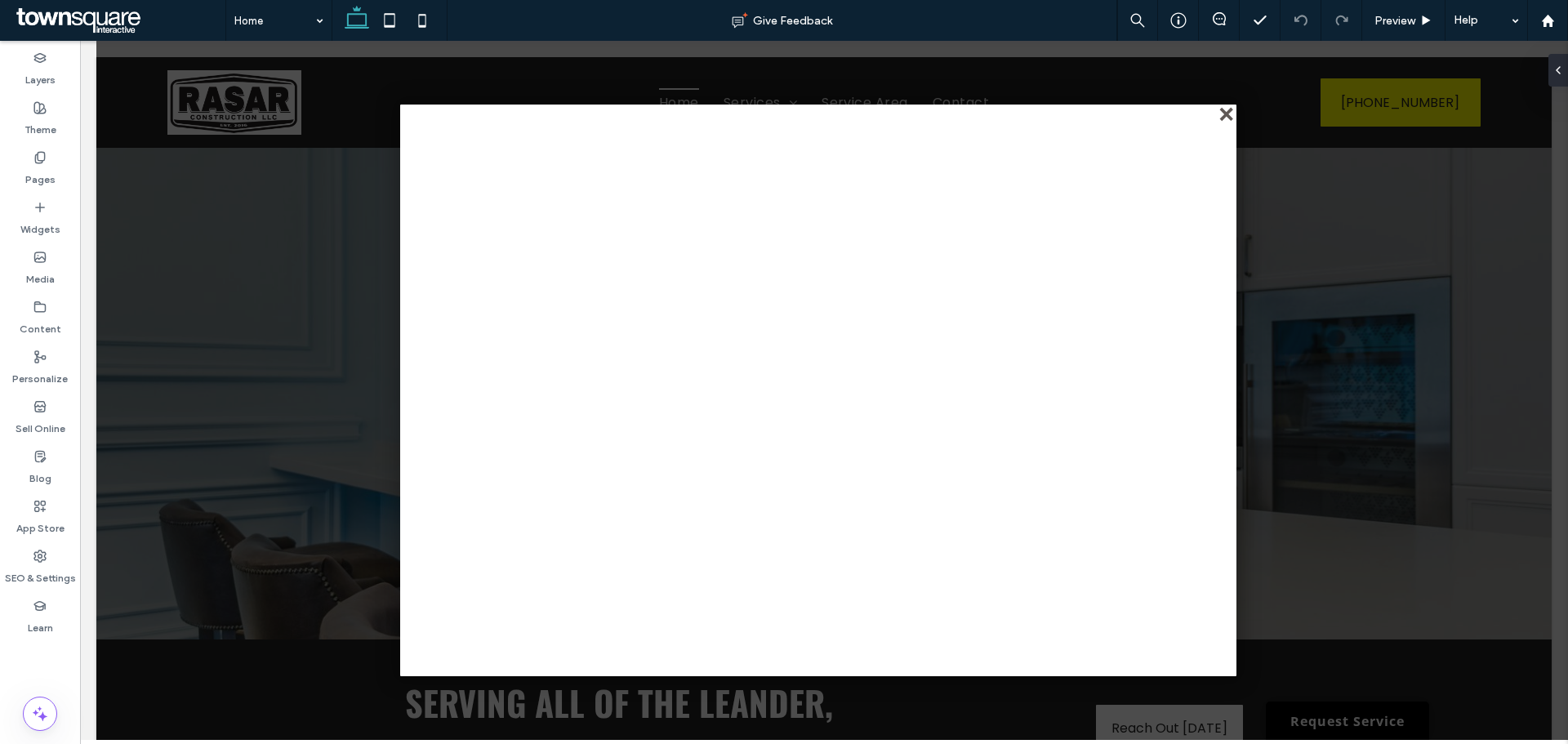
click at [1224, 112] on div "close" at bounding box center [1228, 115] width 12 height 12
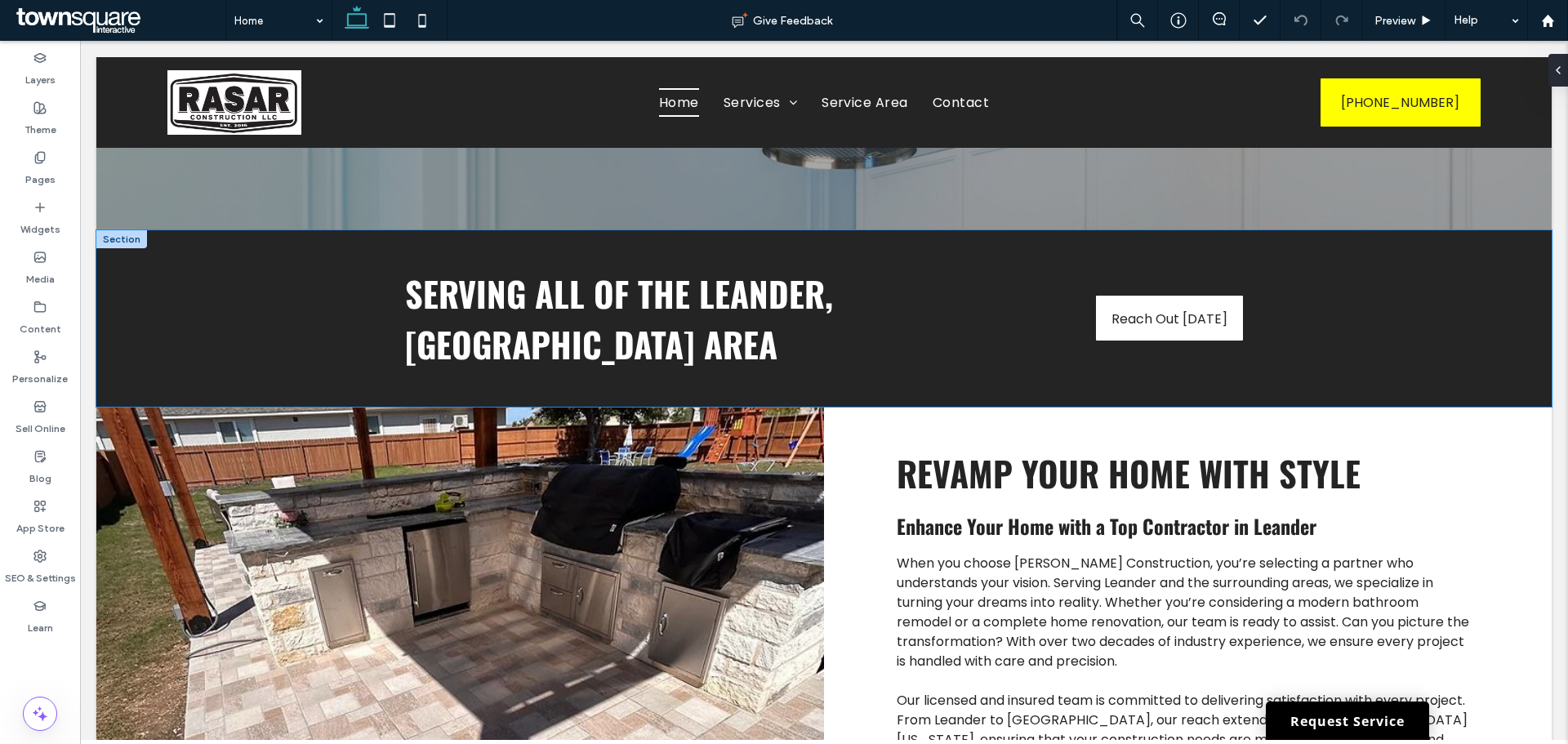
scroll to position [490, 0]
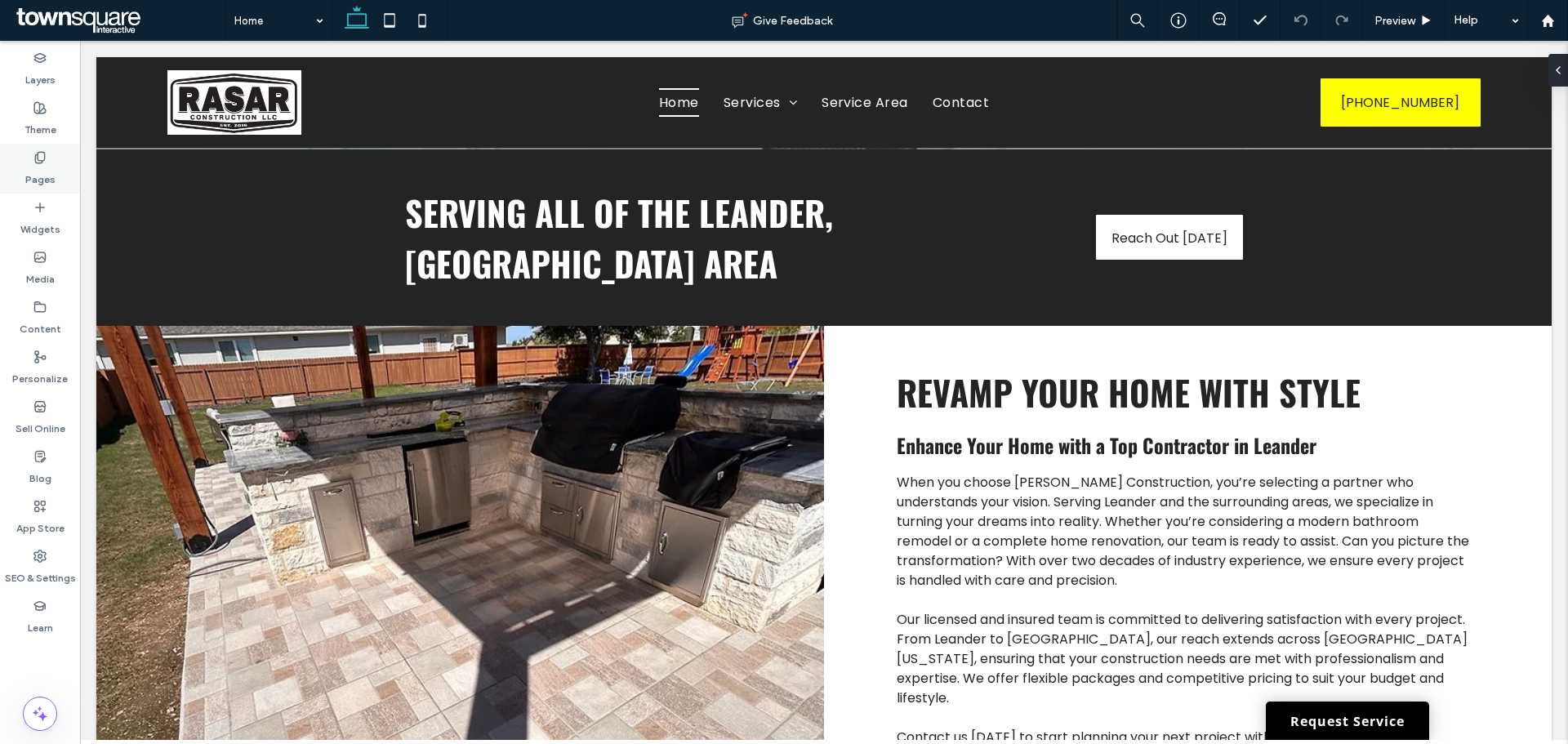
click at [40, 173] on label "Pages" at bounding box center [40, 175] width 31 height 23
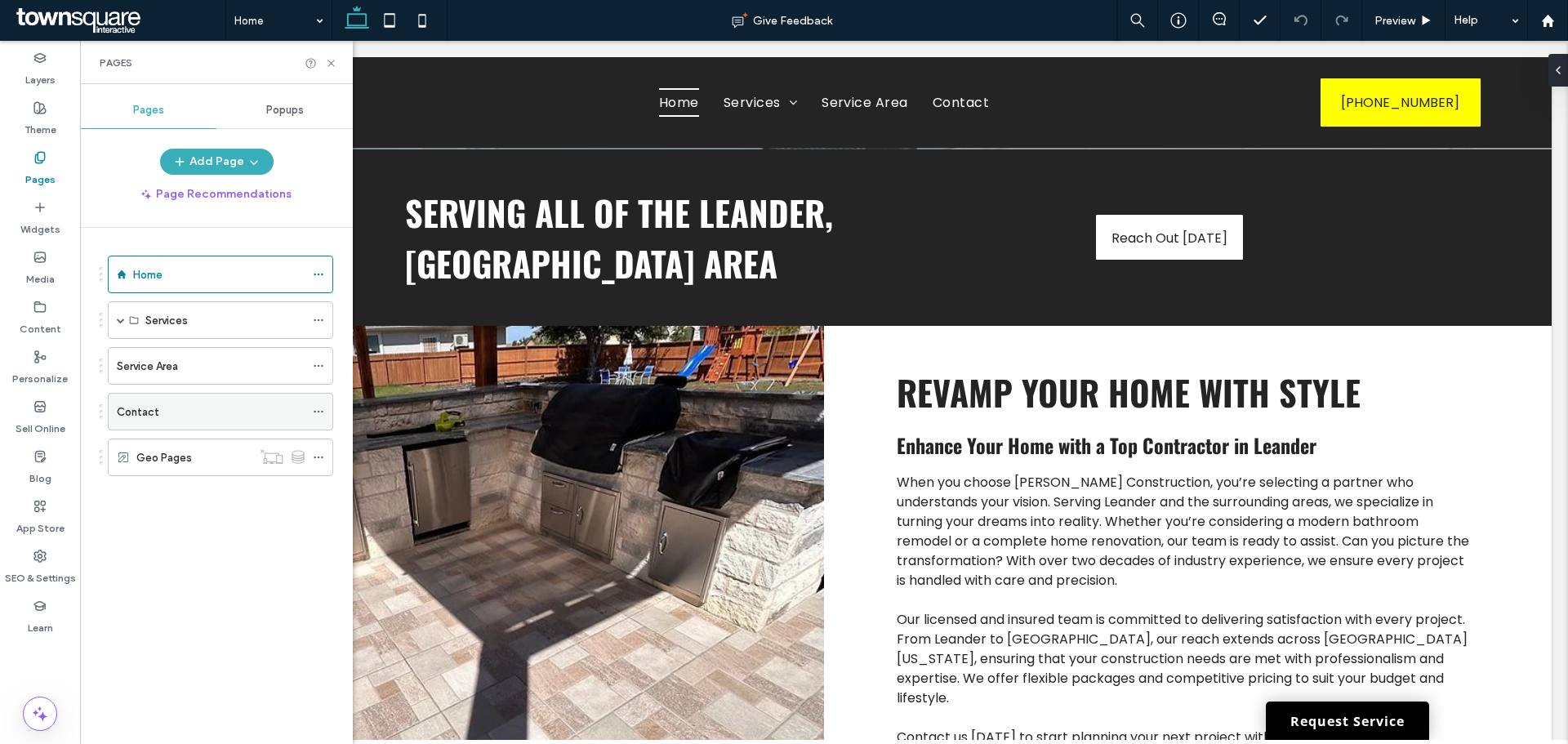
click at [147, 414] on label "Contact" at bounding box center [138, 412] width 42 height 29
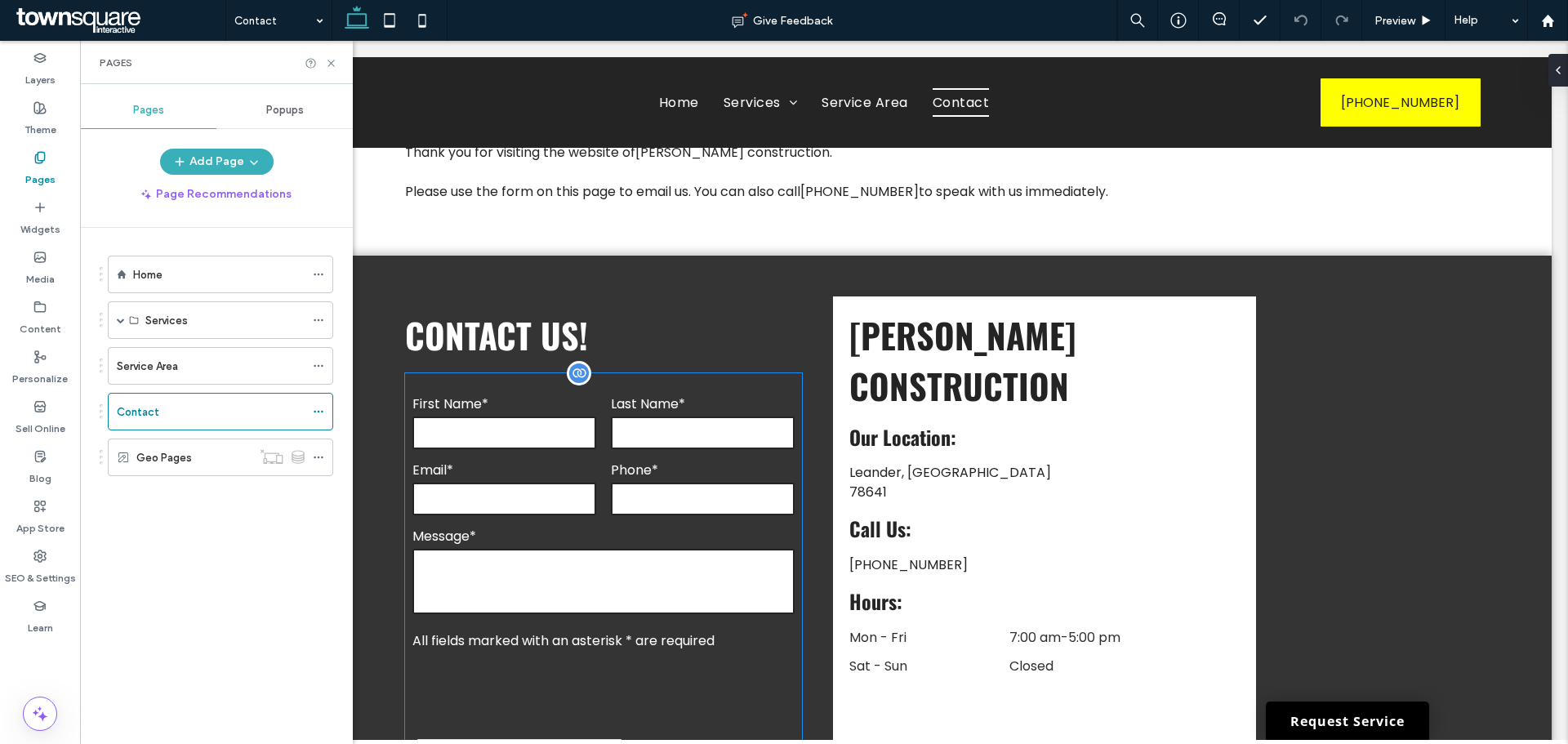
scroll to position [337, 0]
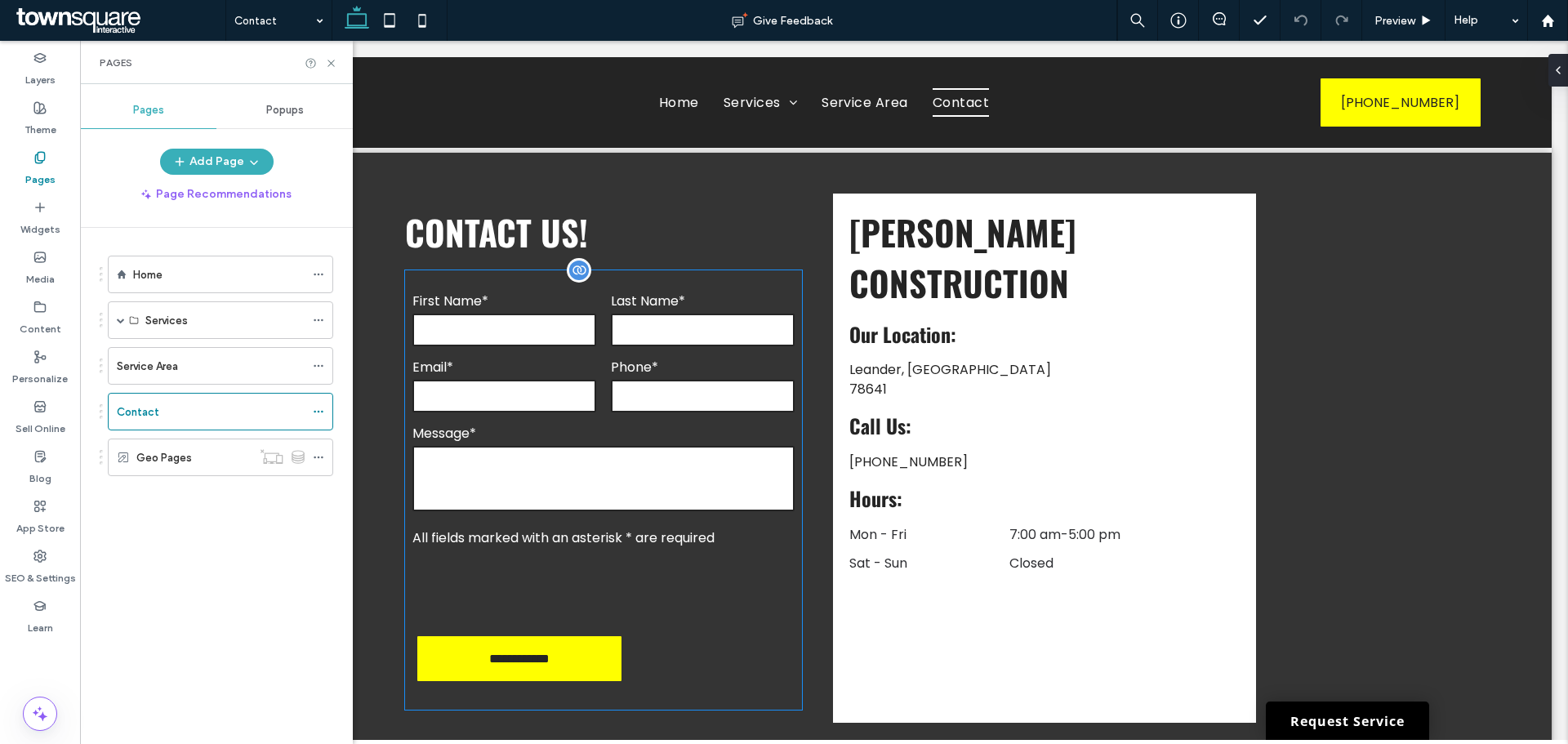
click at [587, 463] on form "**********" at bounding box center [603, 490] width 397 height 440
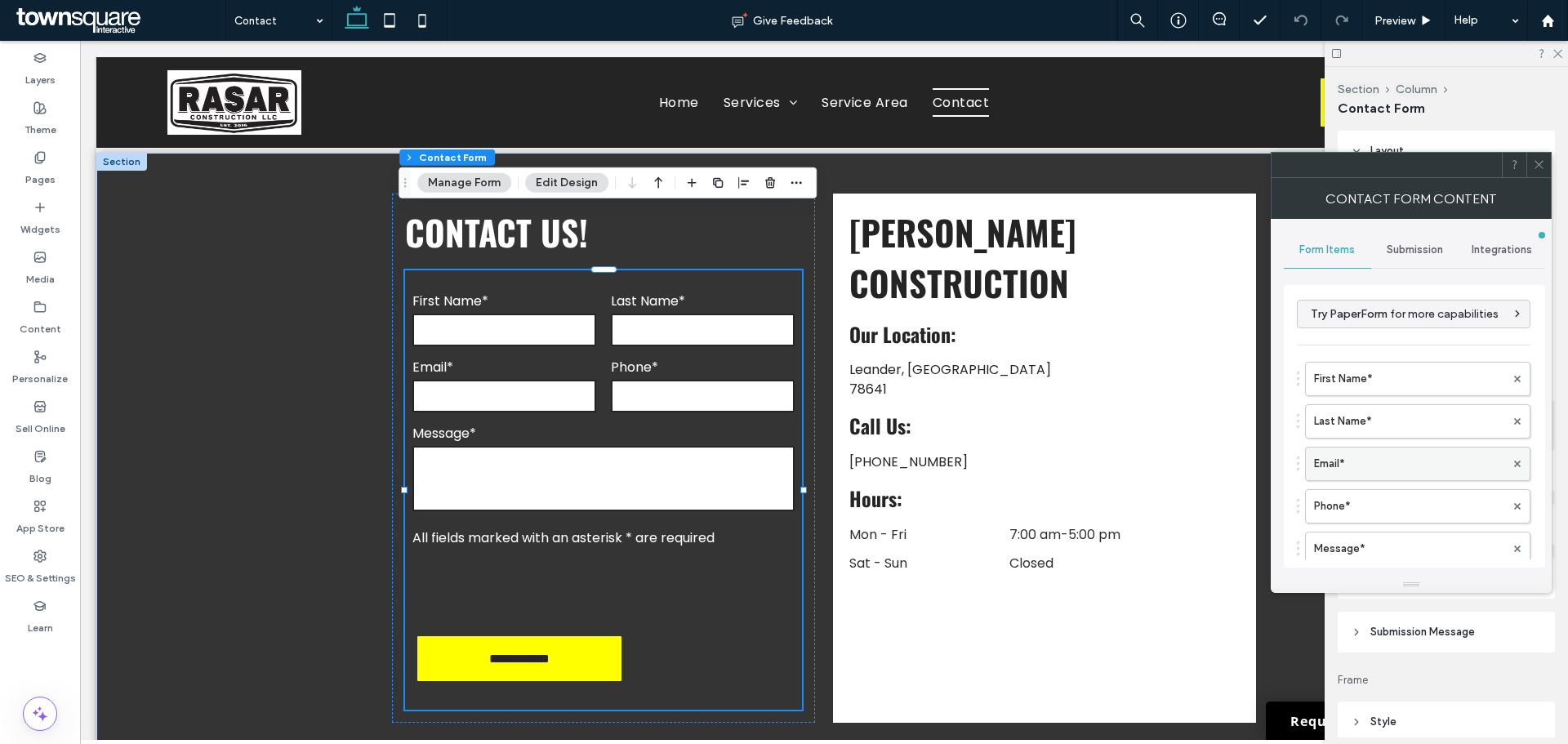
type input "*"
type input "***"
type input "*"
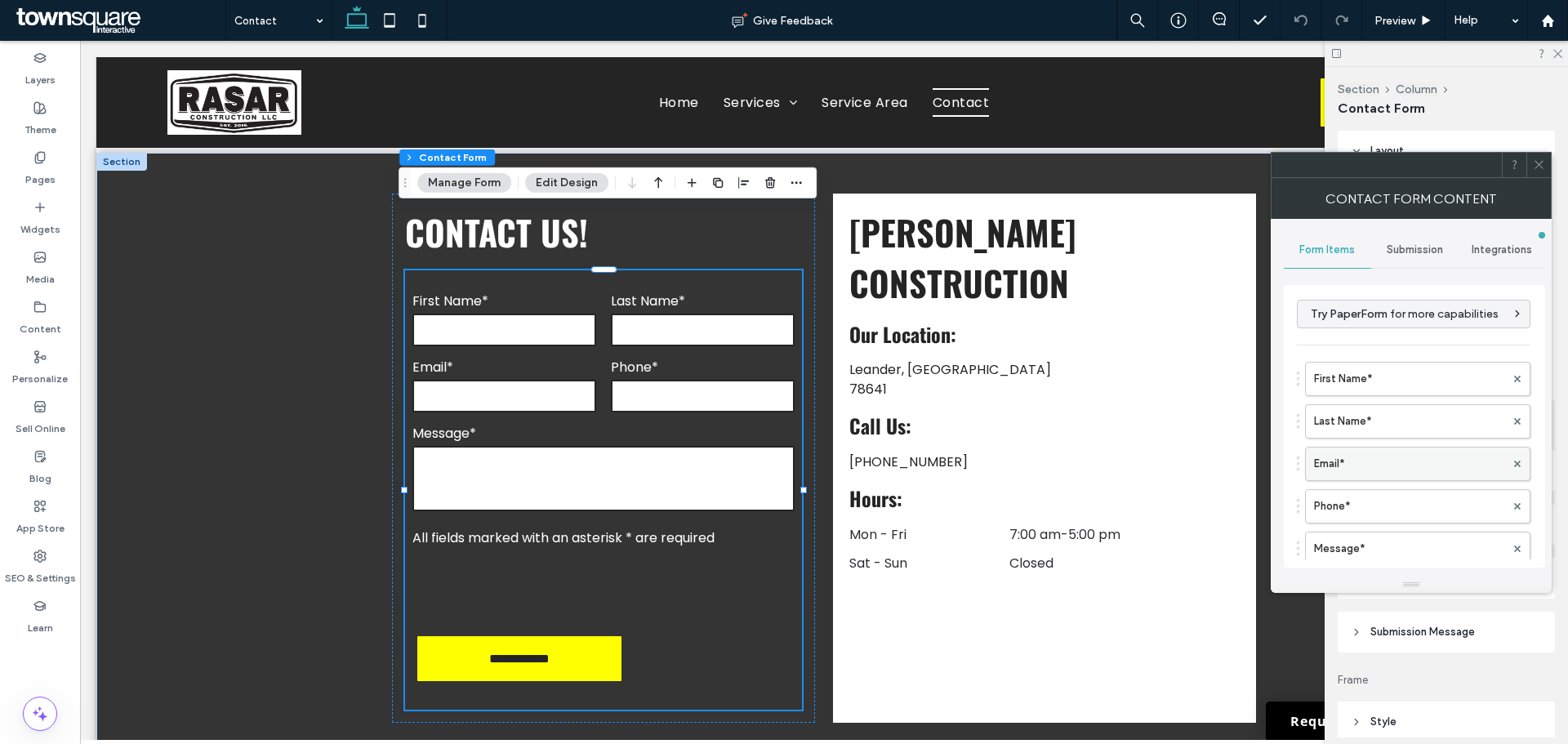
type input "***"
click at [1431, 625] on span "Submission Message" at bounding box center [1423, 632] width 104 height 17
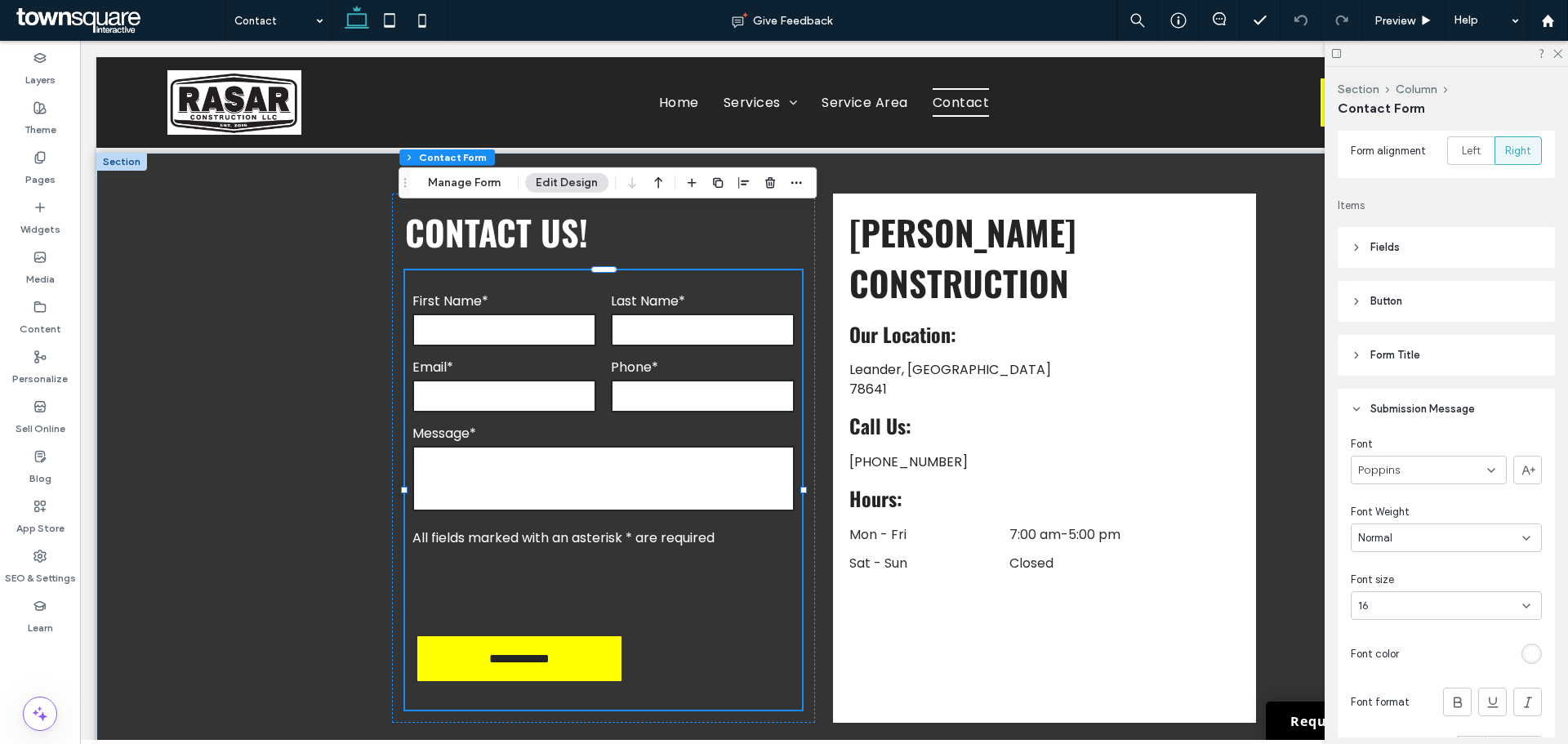
scroll to position [245, 0]
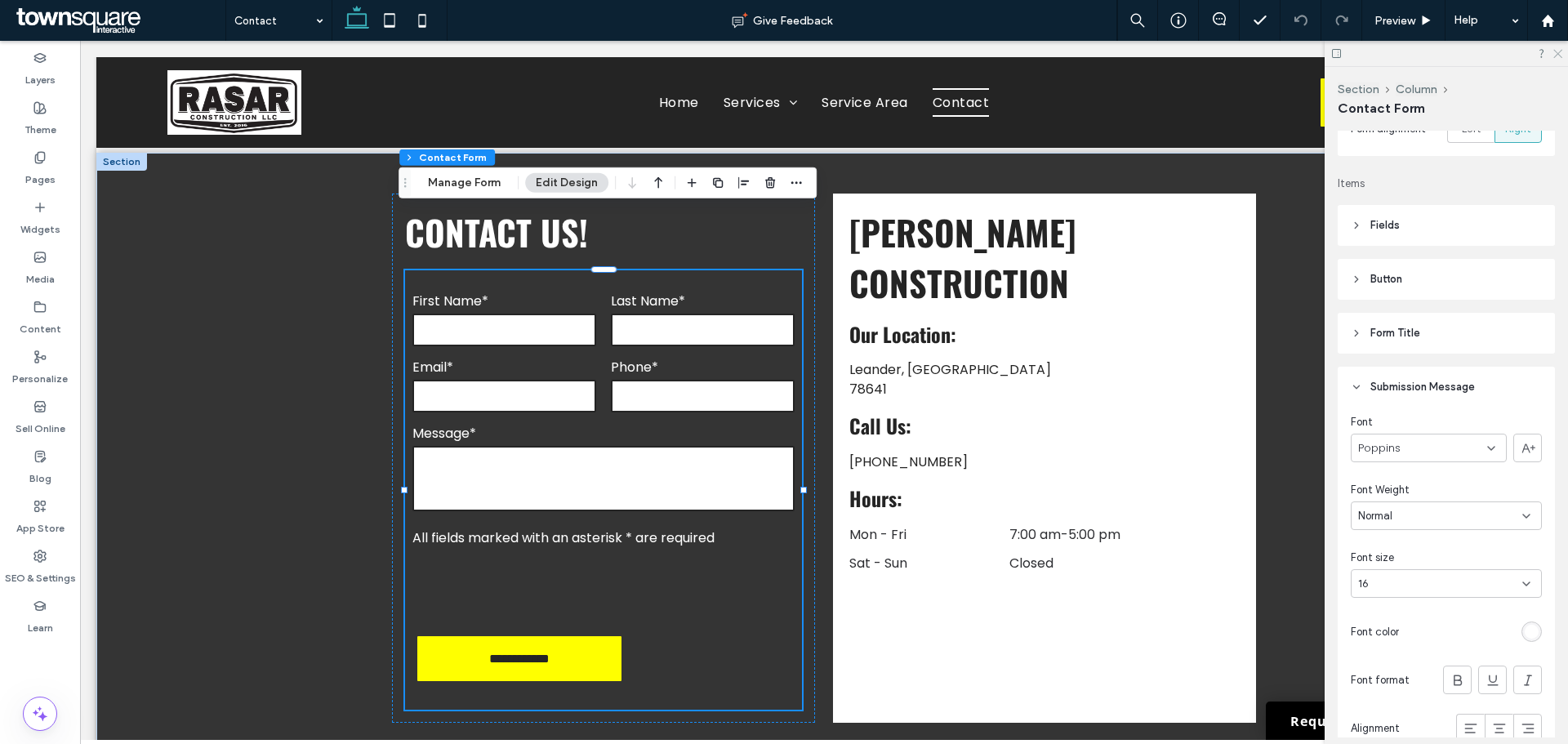
click at [1553, 57] on div at bounding box center [1446, 53] width 243 height 26
click at [1553, 57] on icon at bounding box center [1557, 52] width 11 height 11
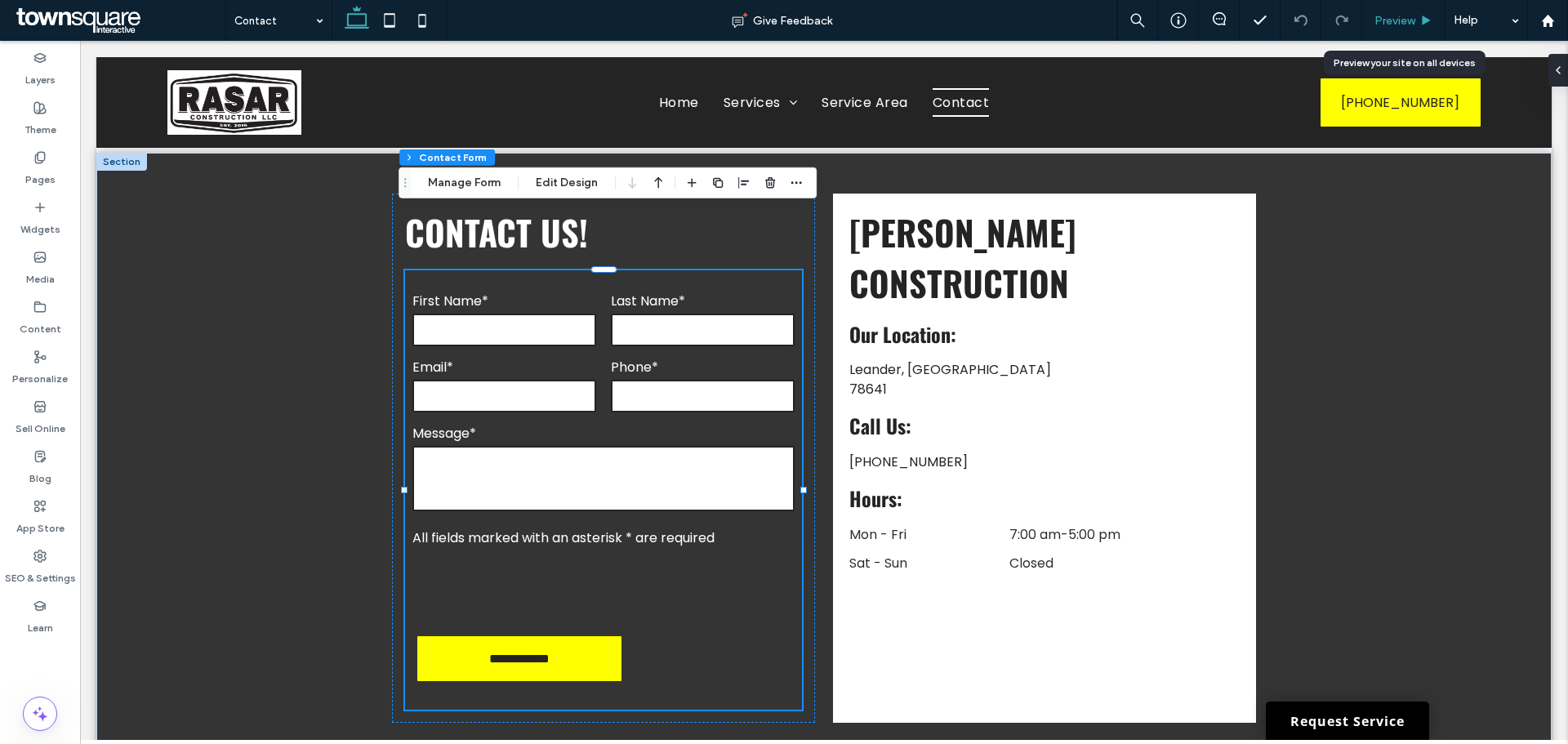
click at [1386, 22] on span "Preview" at bounding box center [1395, 21] width 40 height 14
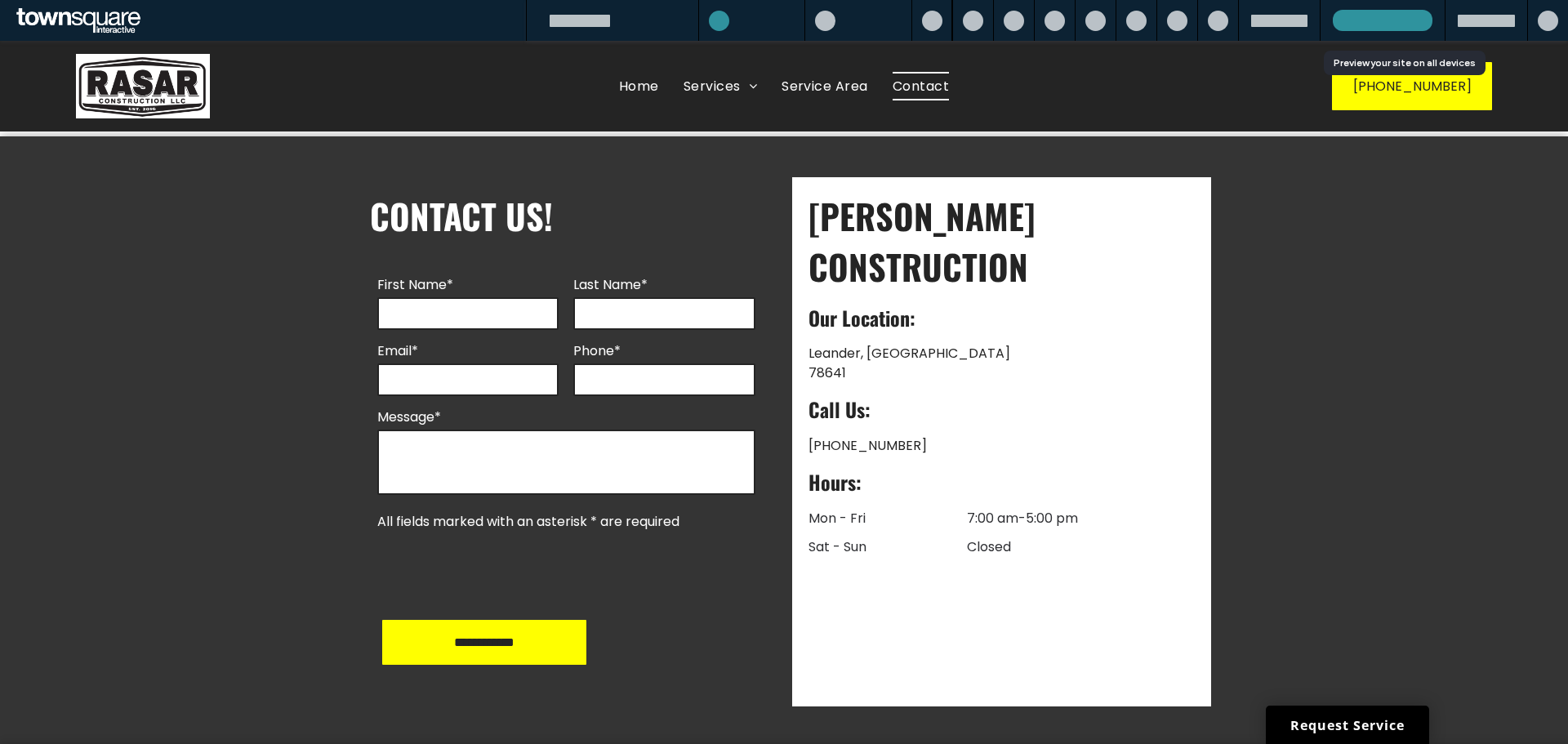
scroll to position [321, 0]
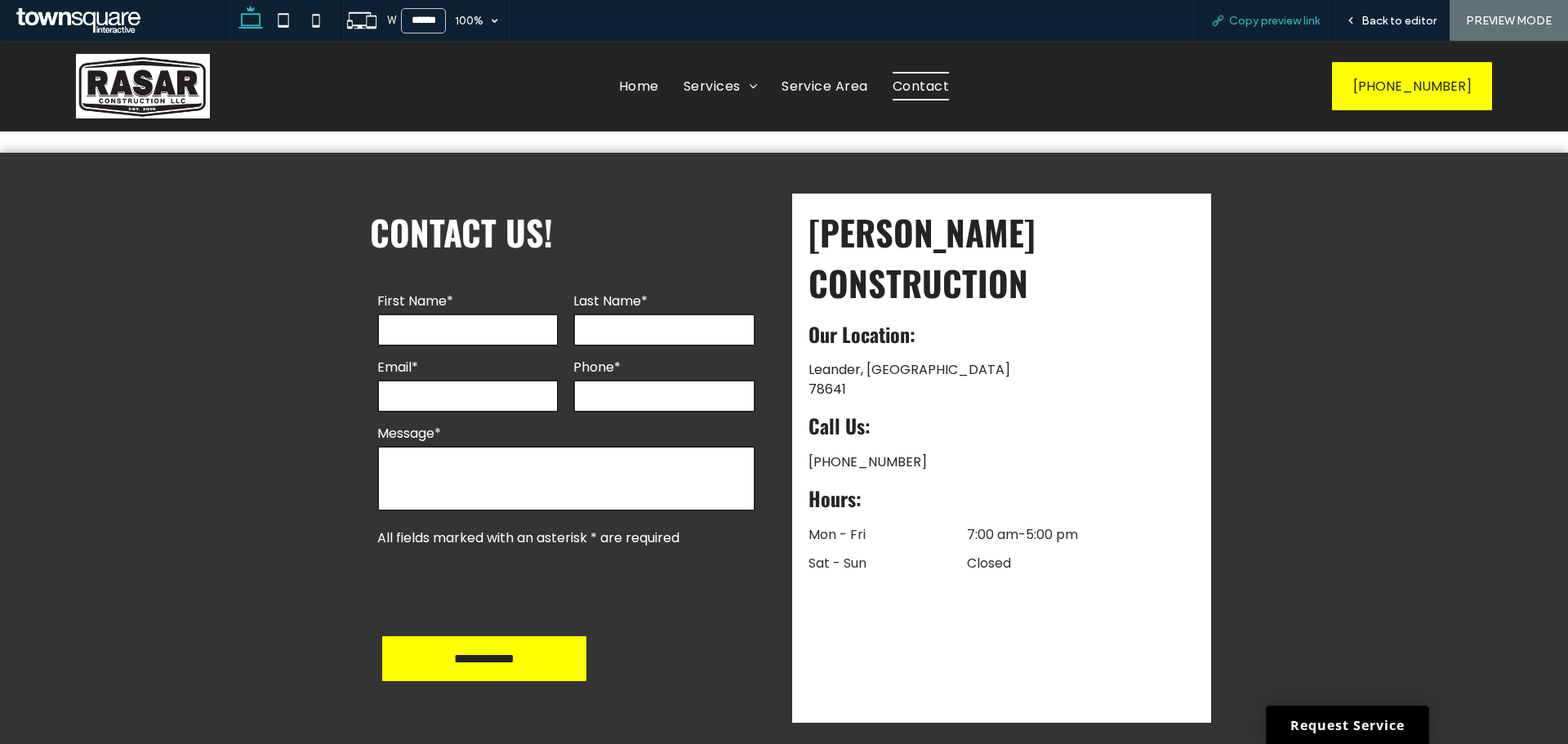
click at [1266, 22] on span "Copy preview link" at bounding box center [1274, 21] width 91 height 14
click at [1371, 33] on div "Back to editor" at bounding box center [1392, 20] width 117 height 40
click at [1371, 20] on span "Back to editor" at bounding box center [1399, 21] width 75 height 14
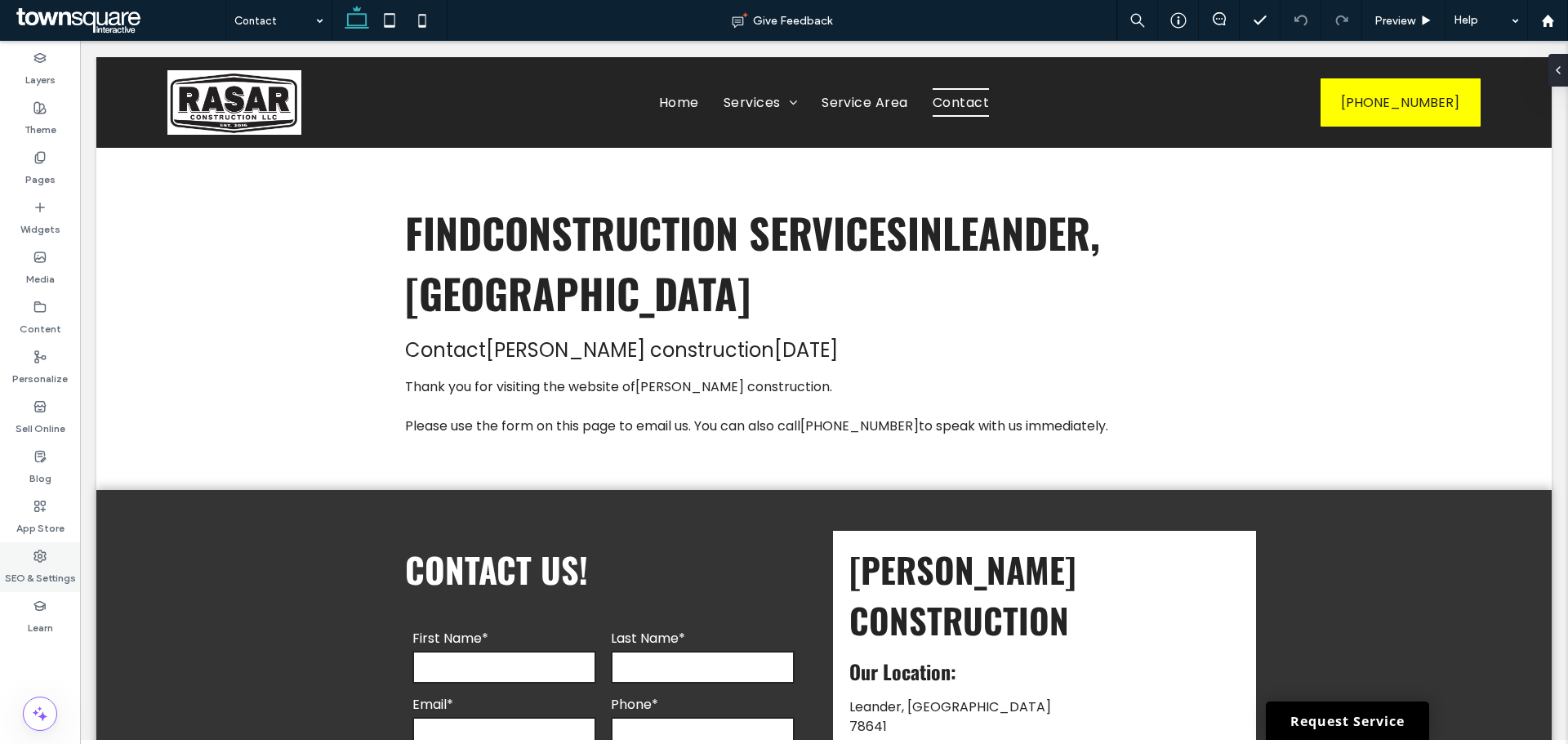
click at [42, 552] on icon at bounding box center [39, 556] width 13 height 13
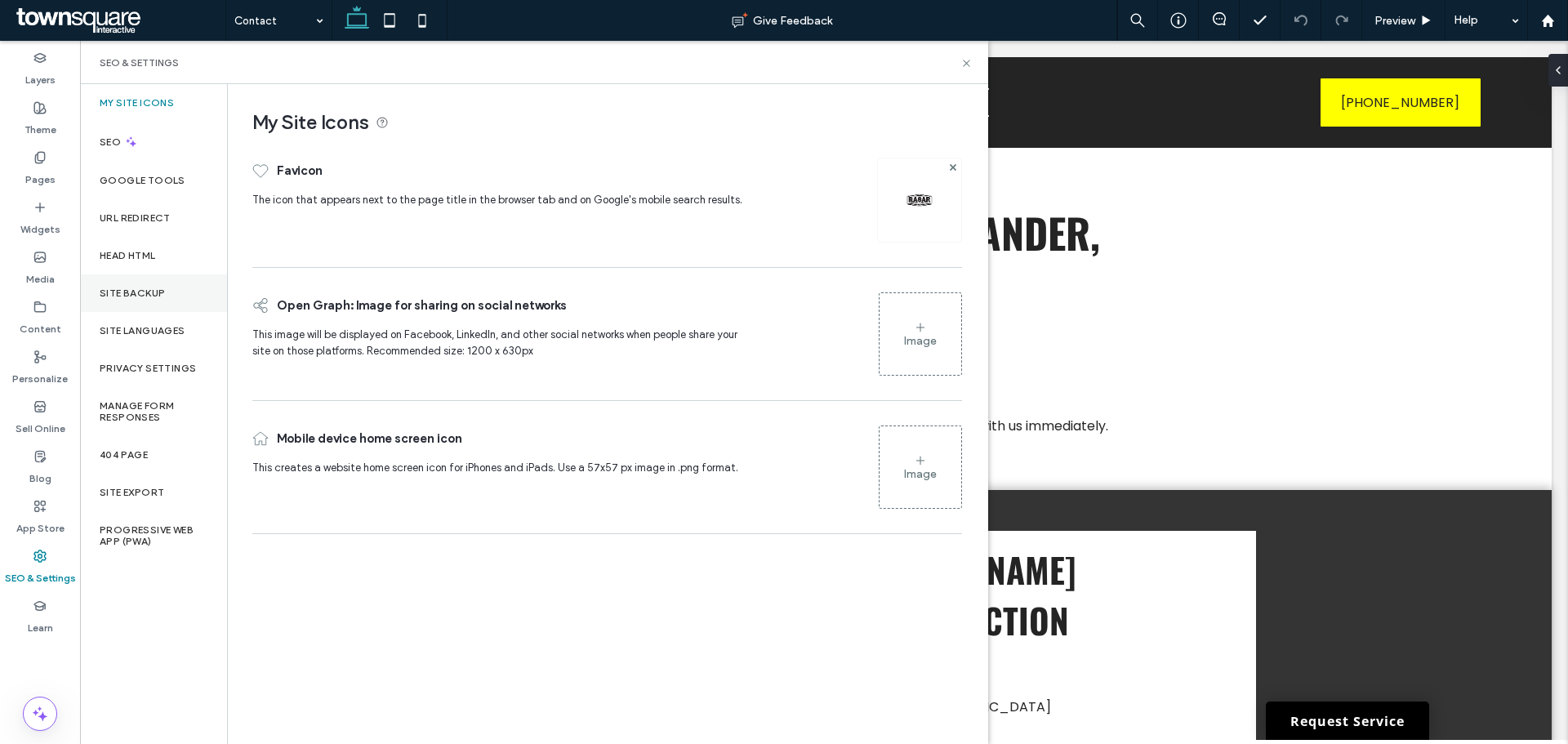
click at [142, 289] on label "Site Backup" at bounding box center [132, 294] width 65 height 12
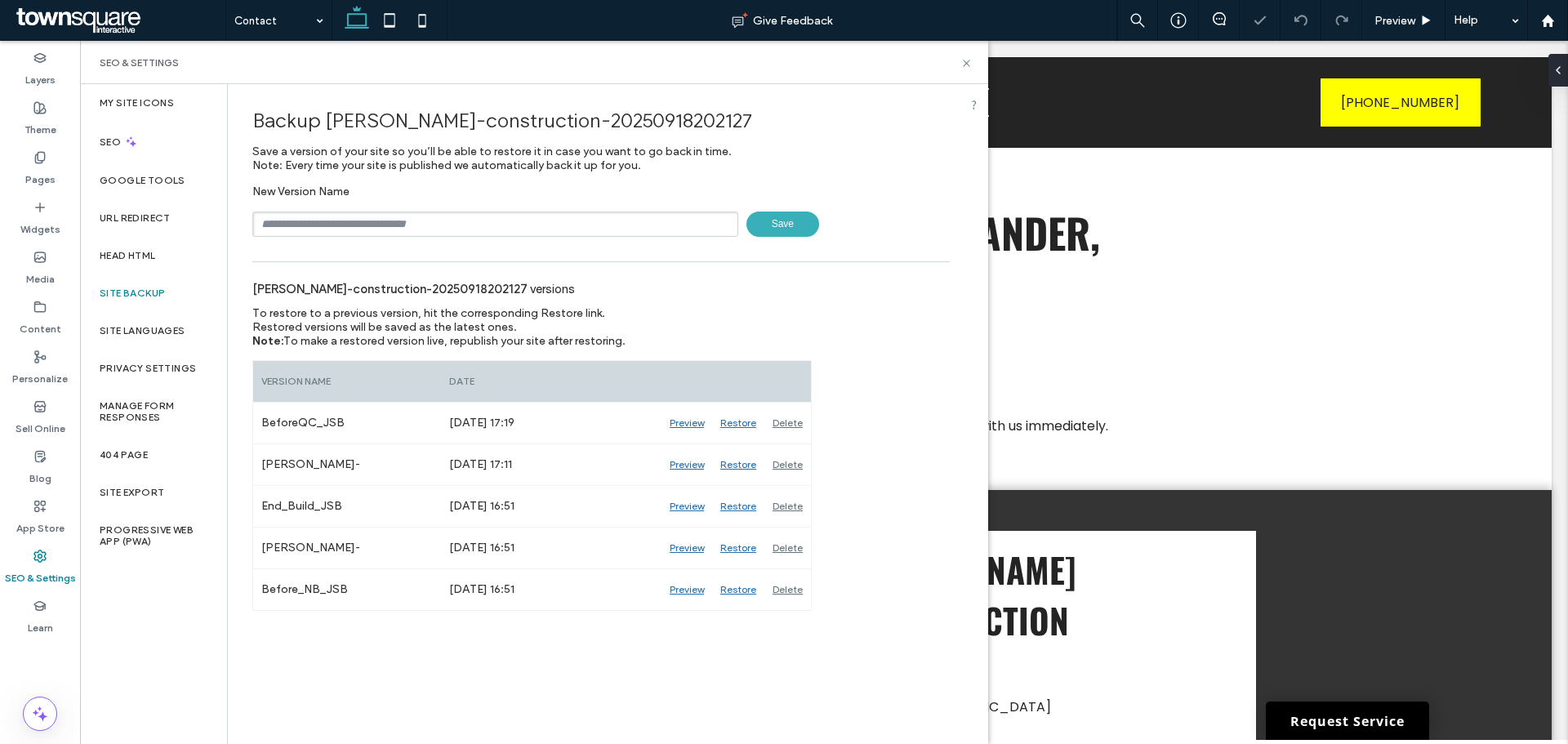
click at [367, 227] on input "text" at bounding box center [495, 225] width 486 height 26
type input "**********"
click at [761, 227] on span "Save" at bounding box center [784, 225] width 73 height 26
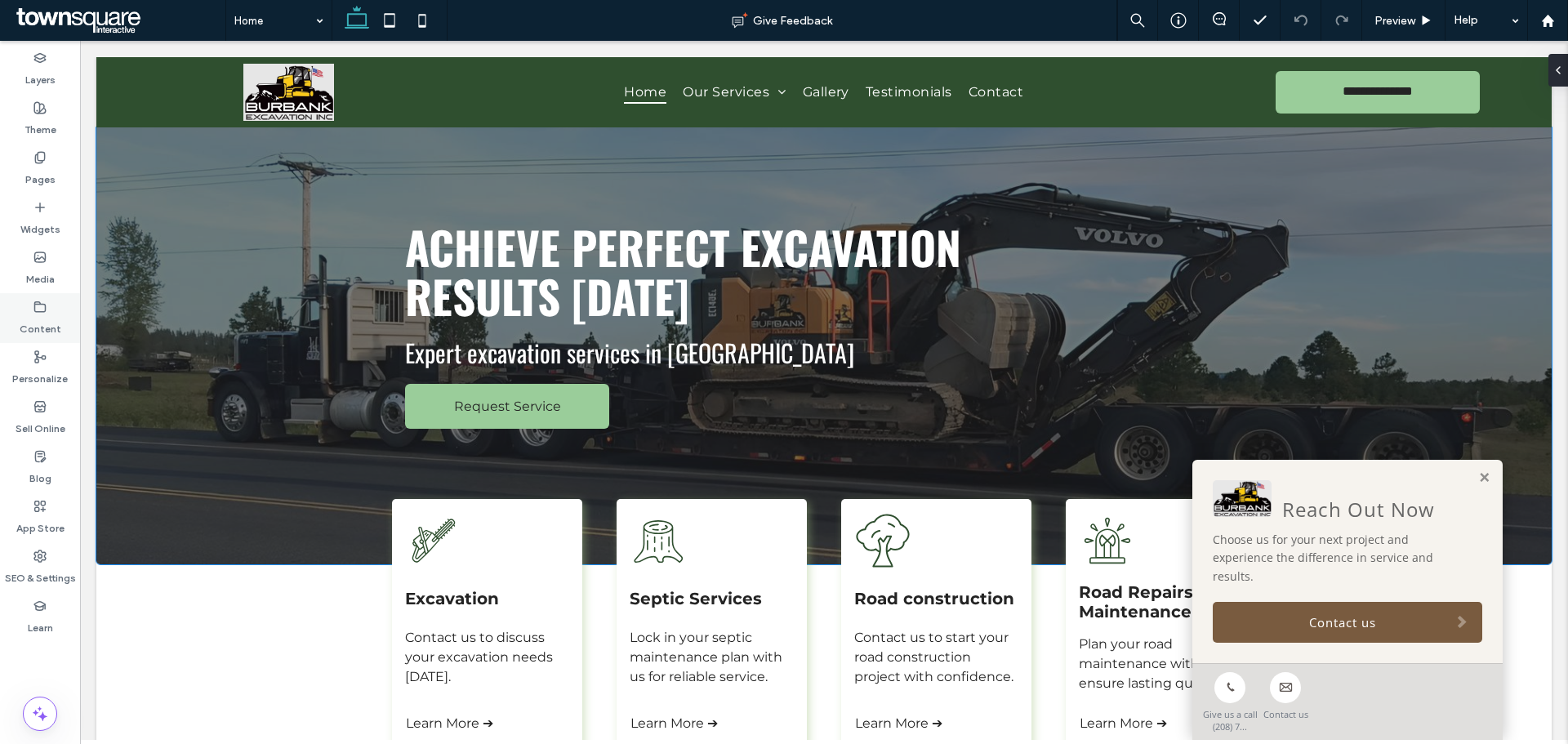
click at [47, 311] on div "Content" at bounding box center [39, 318] width 80 height 50
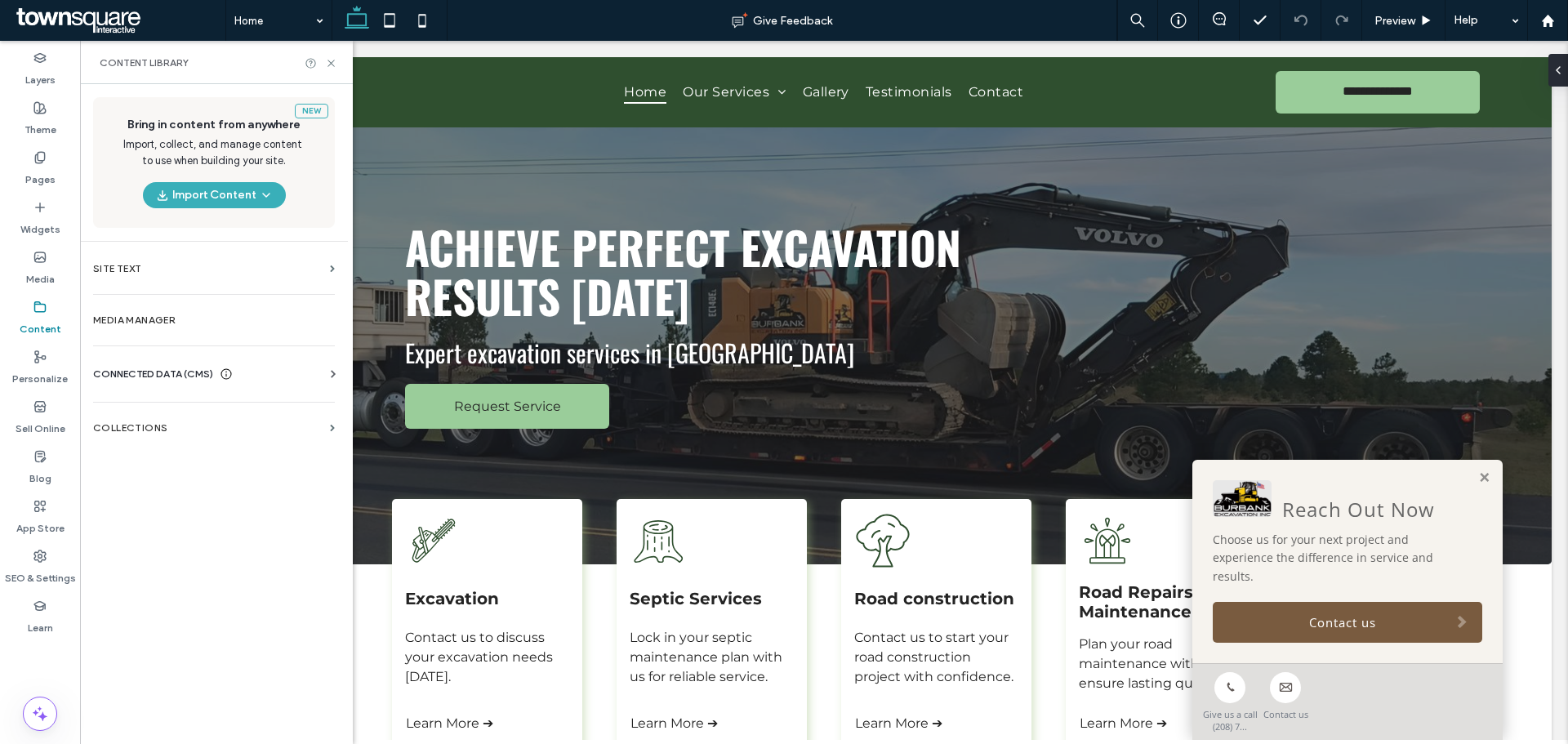
click at [158, 358] on div "CONNECTED DATA (CMS) Business Info Business Text Business Images Find and Repla…" at bounding box center [214, 373] width 268 height 42
click at [161, 370] on span "CONNECTED DATA (CMS)" at bounding box center [153, 373] width 120 height 17
click at [188, 424] on section "Business Info" at bounding box center [217, 414] width 248 height 37
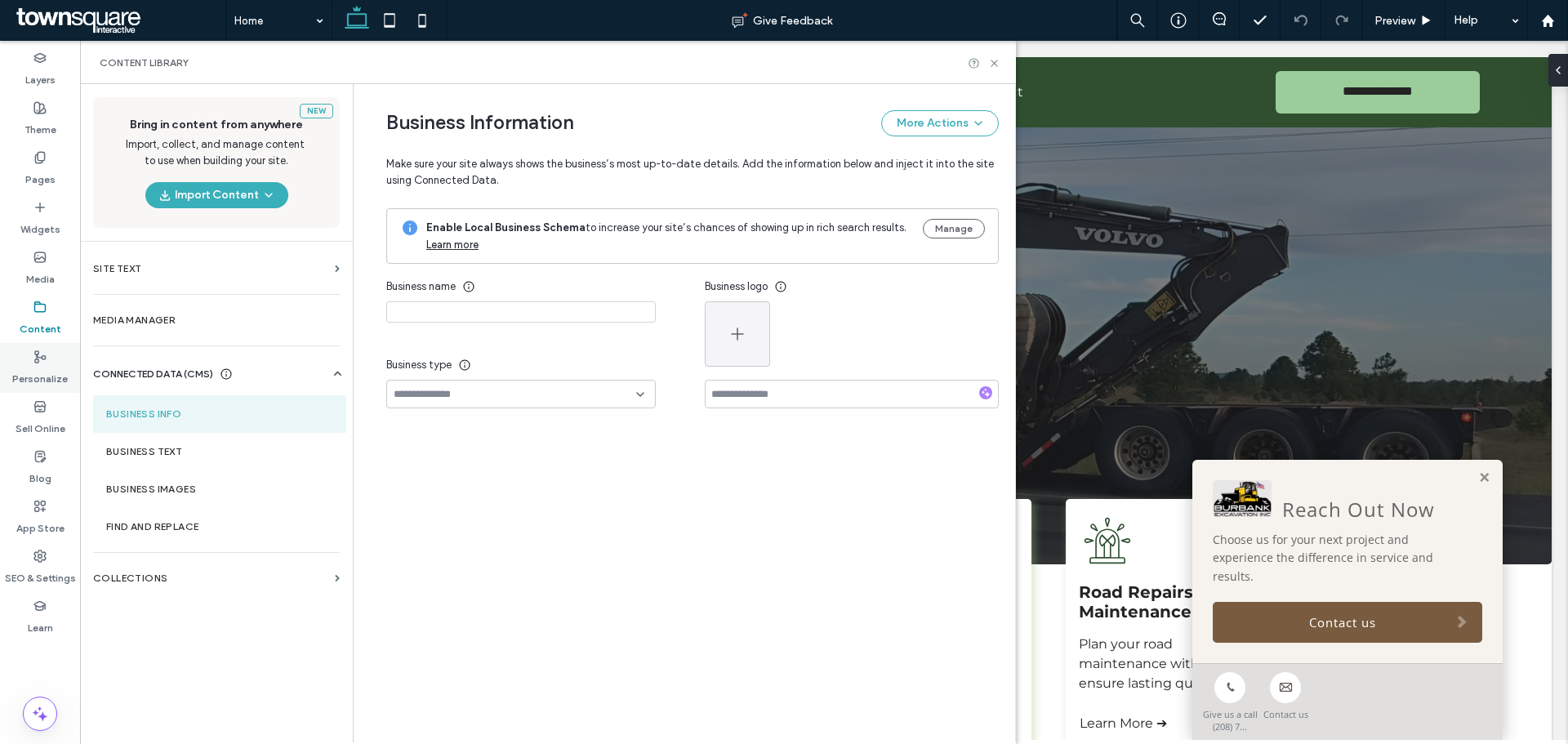
type input "**********"
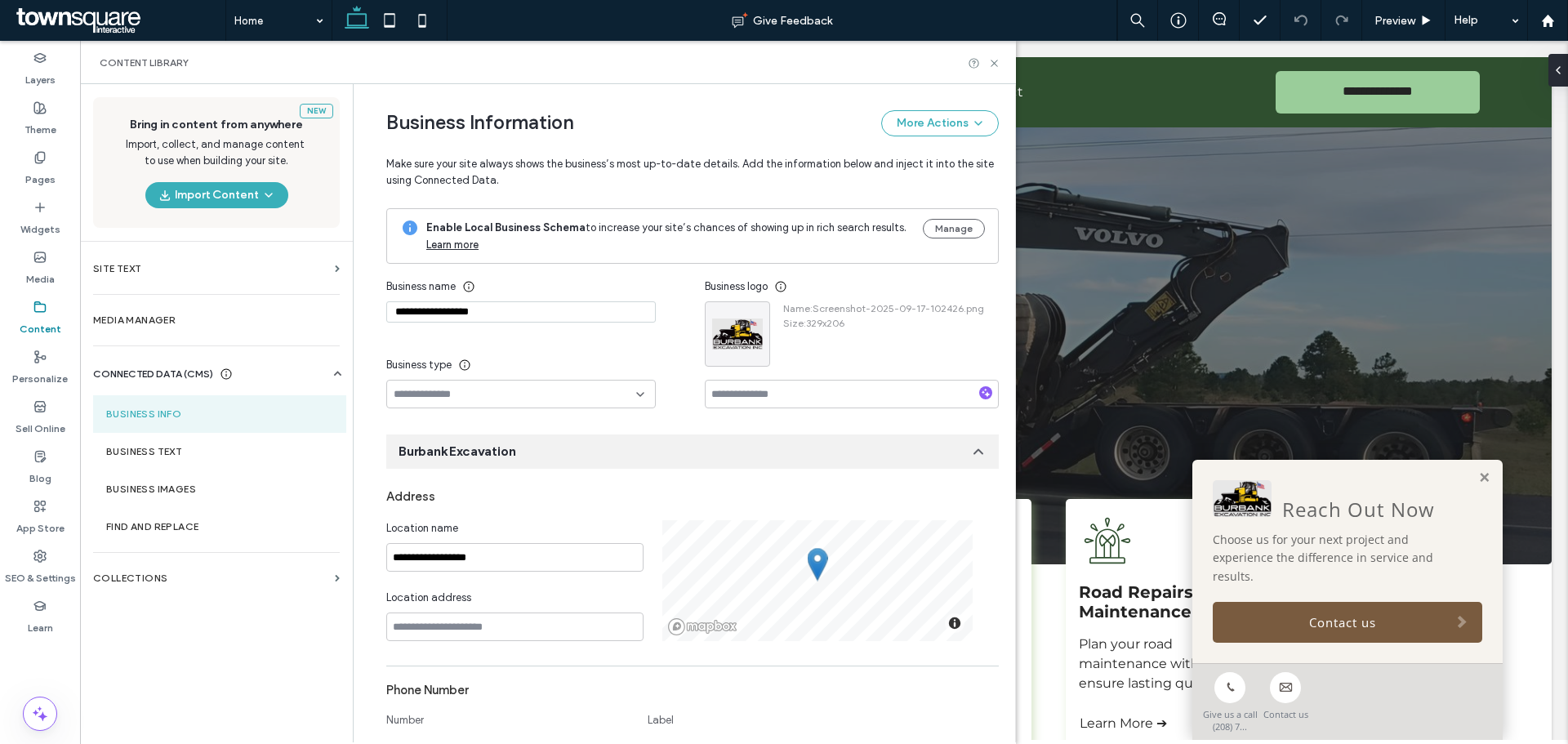
click at [165, 690] on div "New Bring in content from anywhere Import, collect, and manage content to use w…" at bounding box center [216, 412] width 273 height 656
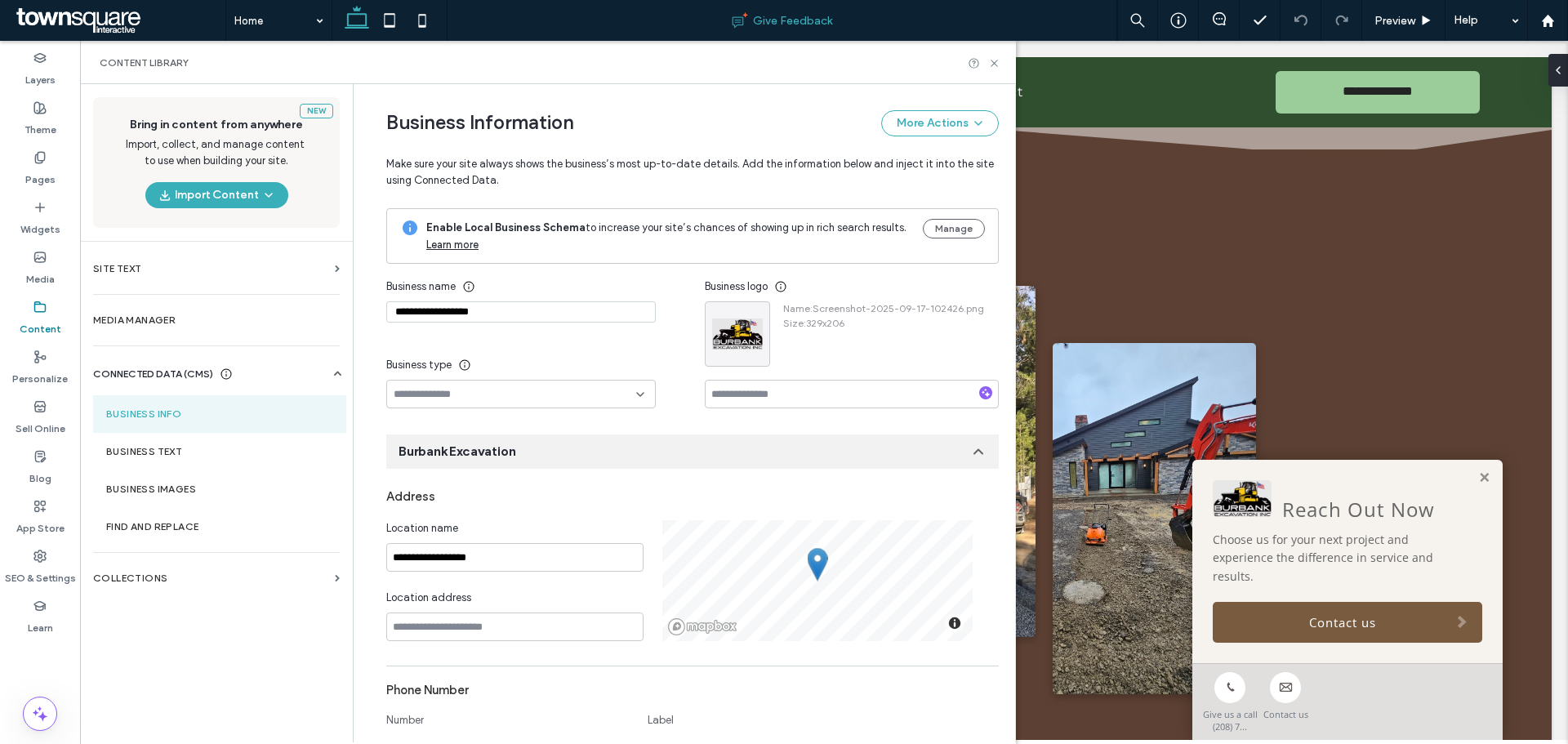
scroll to position [1701, 0]
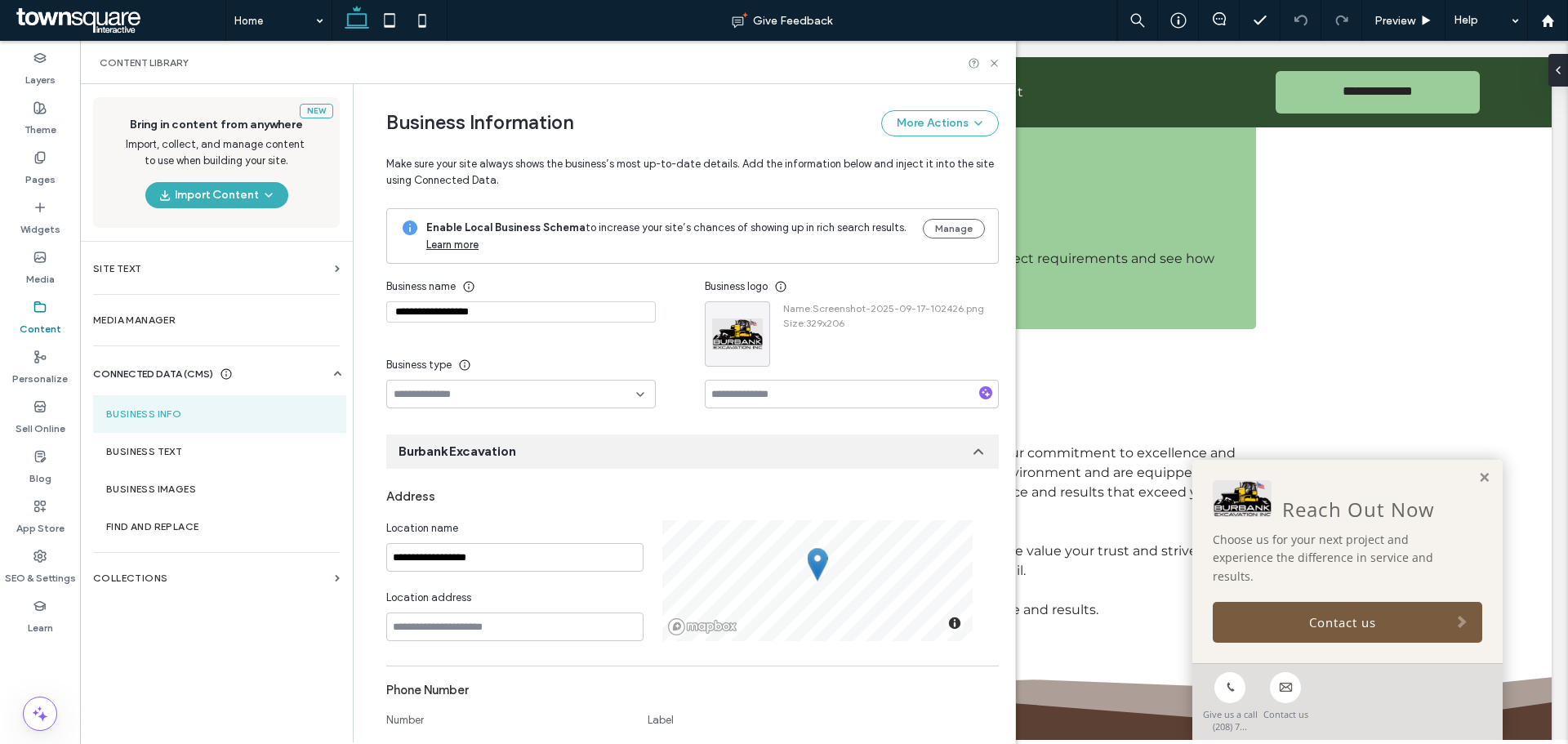
click at [217, 647] on div "New Bring in content from anywhere Import, collect, and manage content to use w…" at bounding box center [216, 412] width 273 height 656
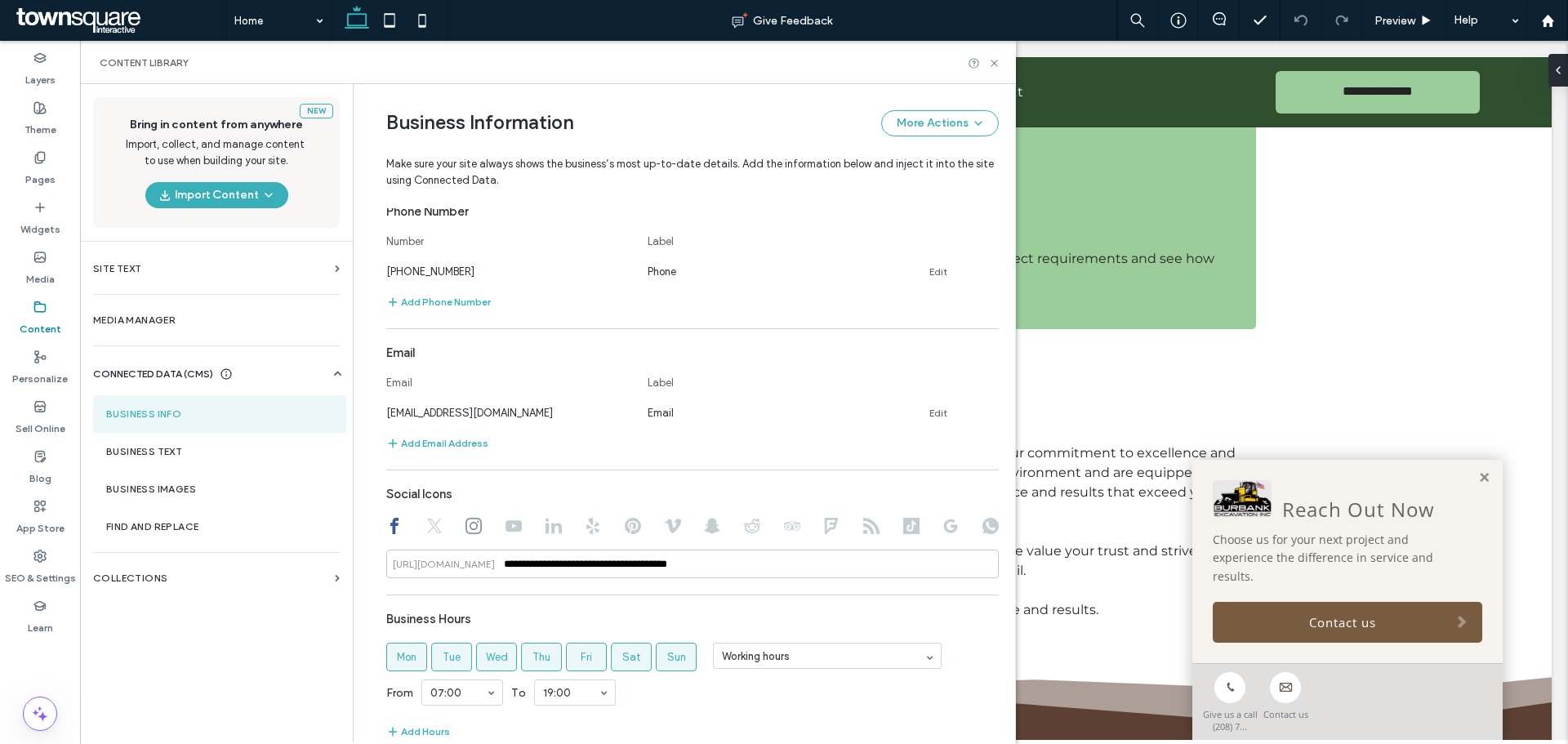
click at [241, 645] on div "New Bring in content from anywhere Import, collect, and manage content to use w…" at bounding box center [216, 412] width 273 height 656
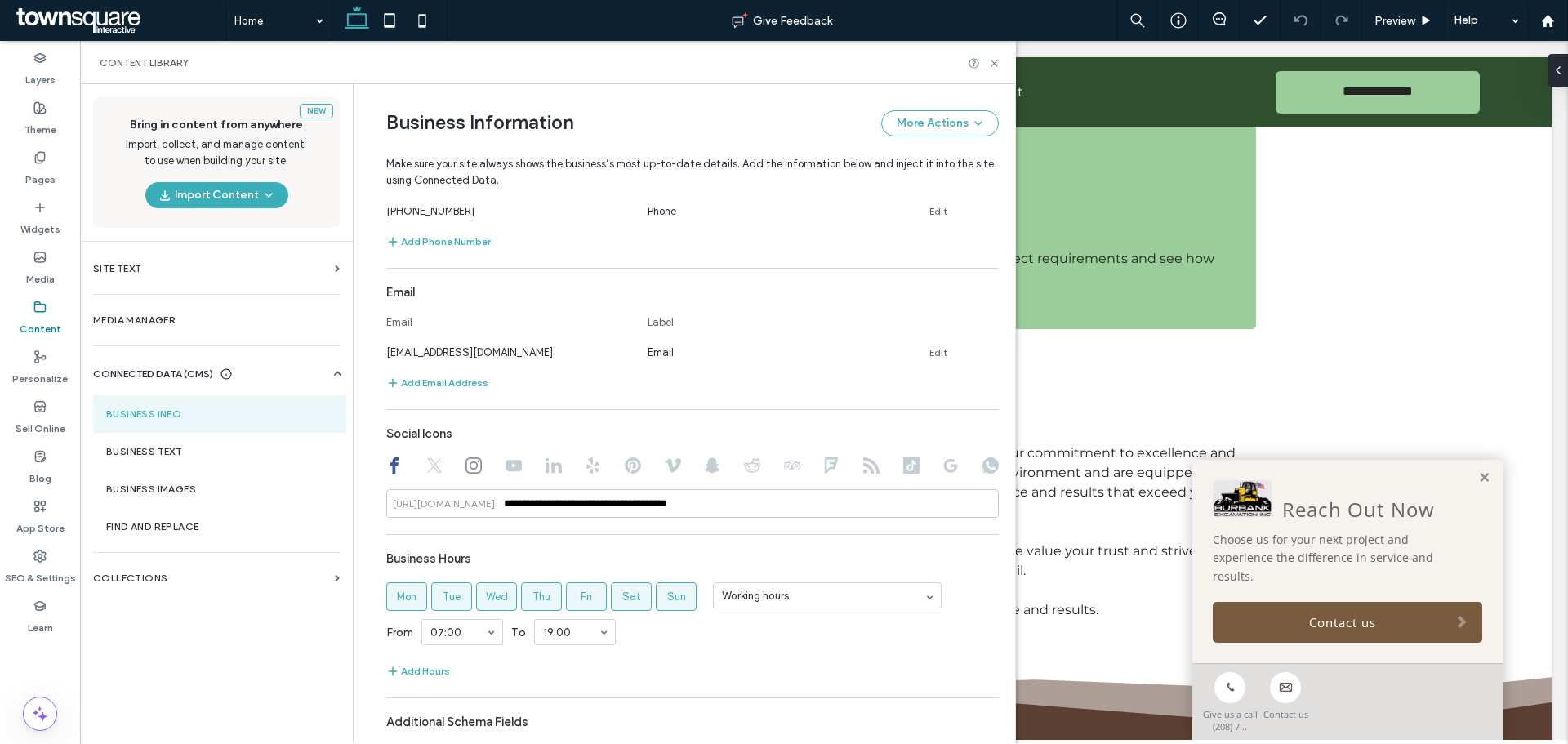
scroll to position [640, 0]
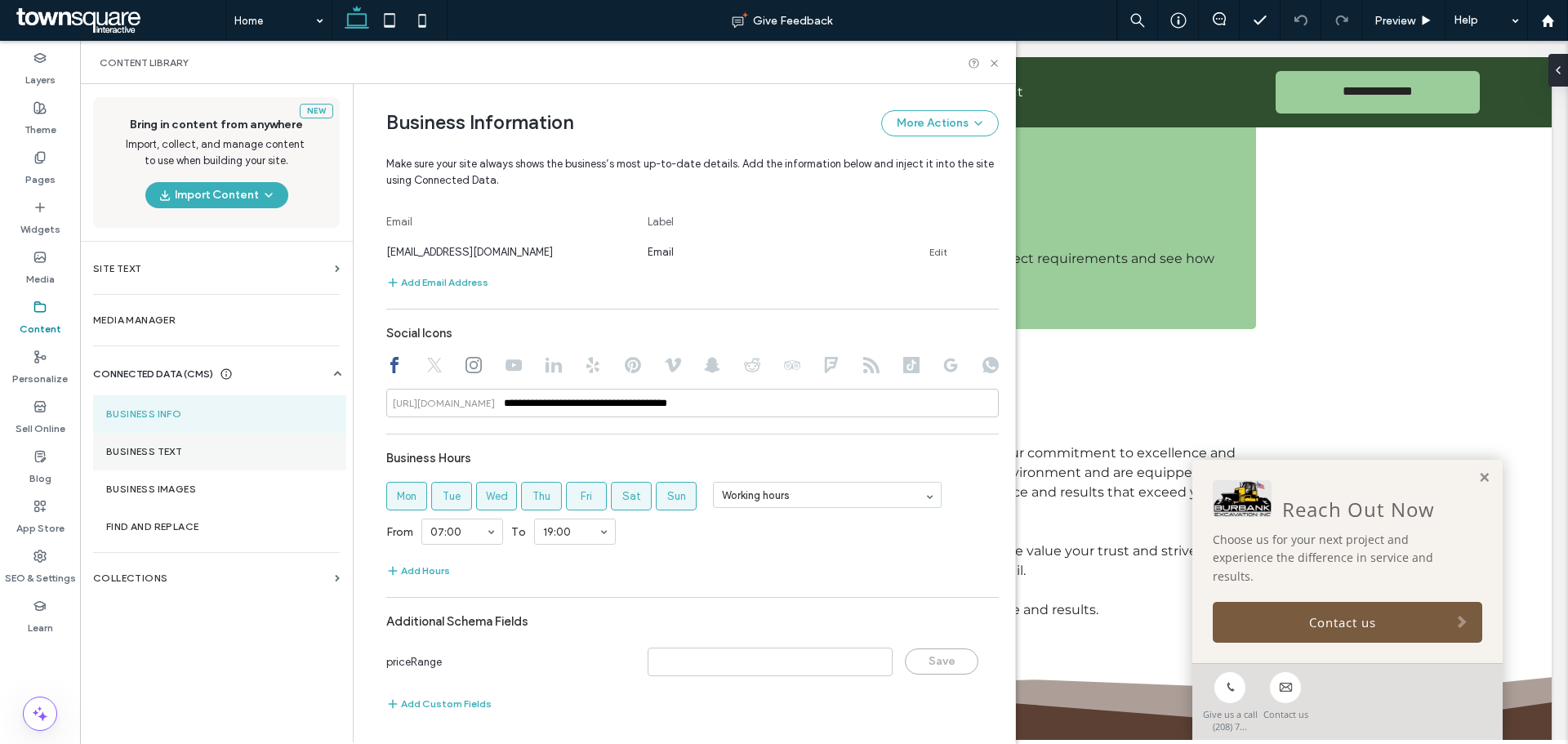
click at [155, 447] on label "Business Text" at bounding box center [220, 452] width 227 height 12
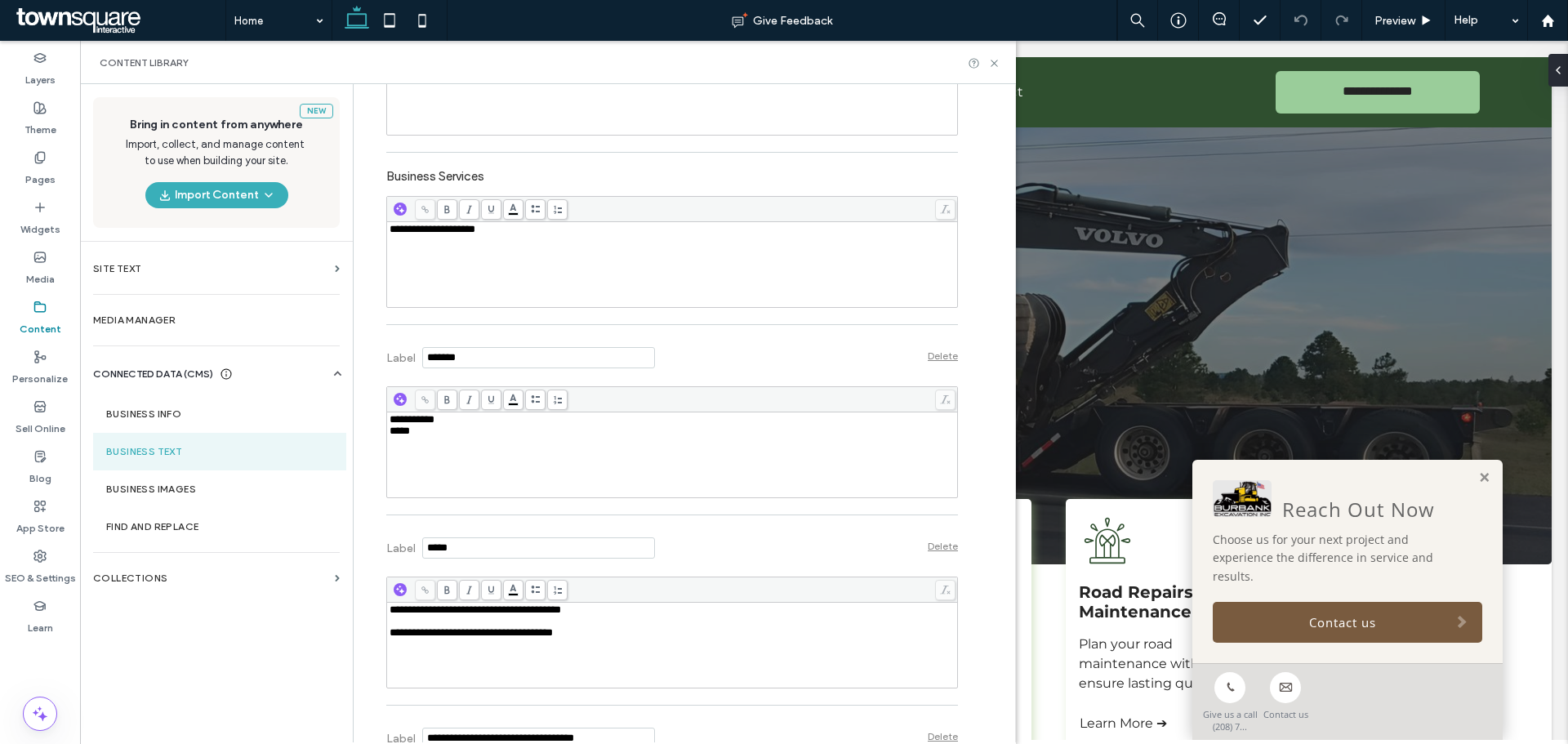
scroll to position [572, 0]
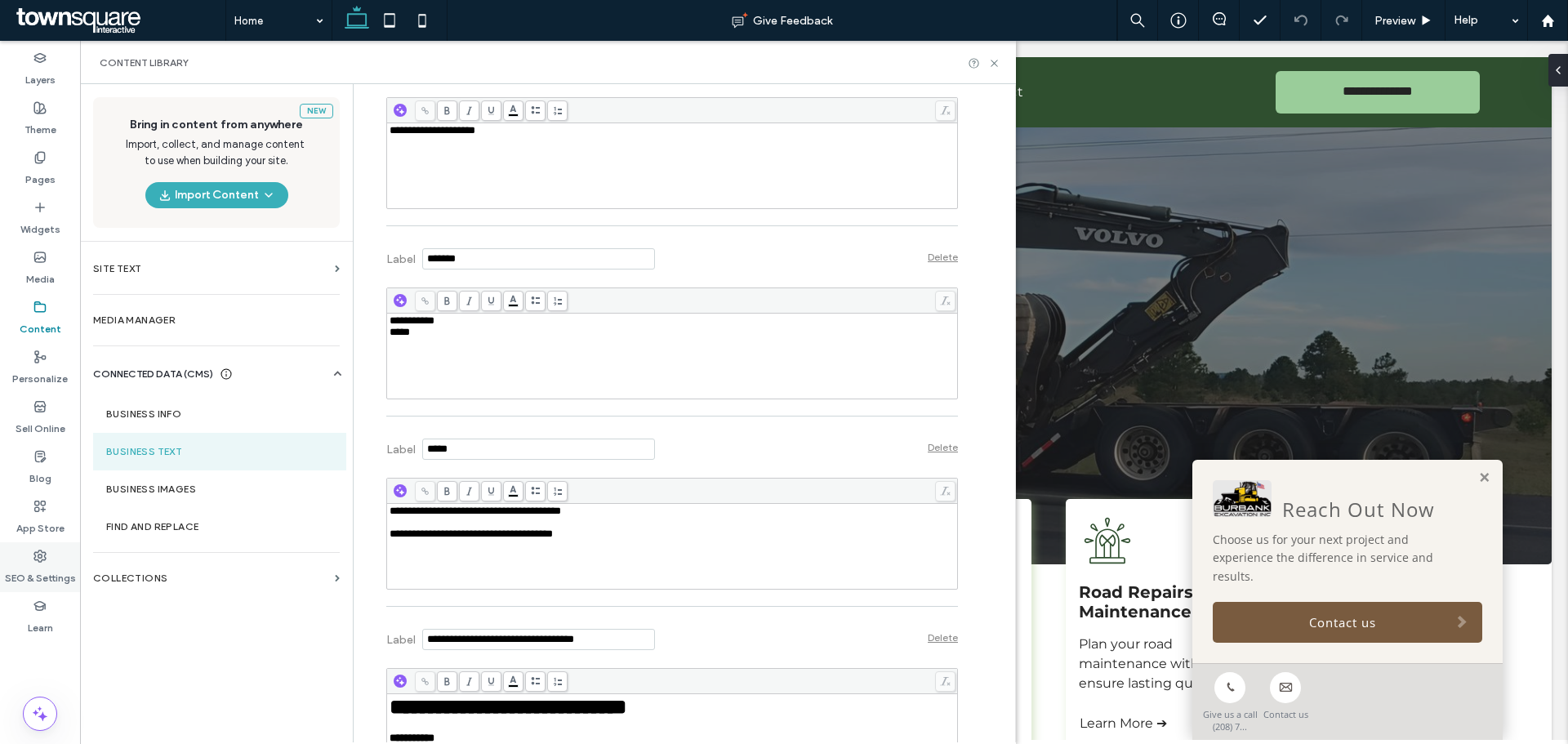
click at [31, 571] on label "SEO & Settings" at bounding box center [40, 574] width 71 height 23
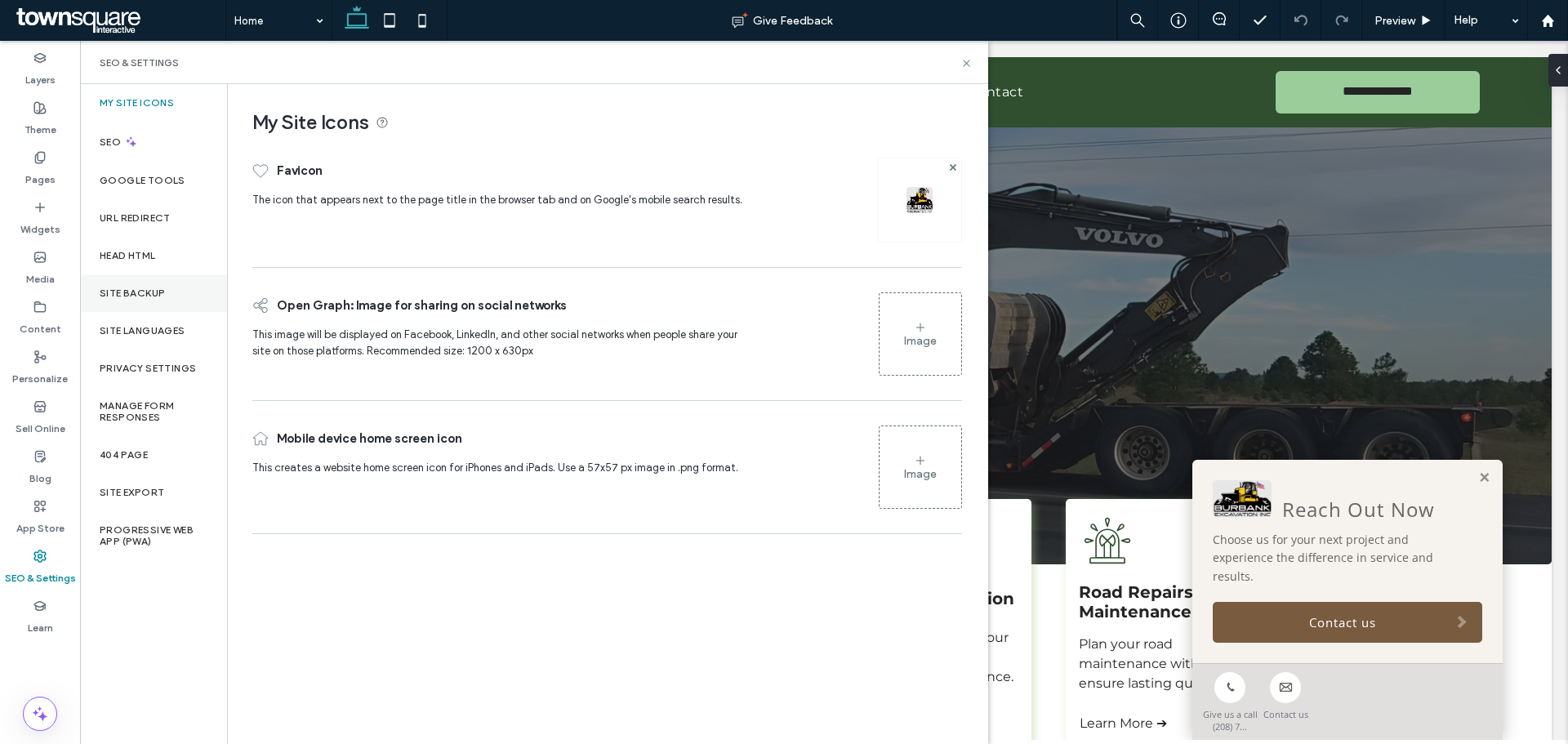
click at [126, 305] on div "Site Backup" at bounding box center [153, 294] width 147 height 37
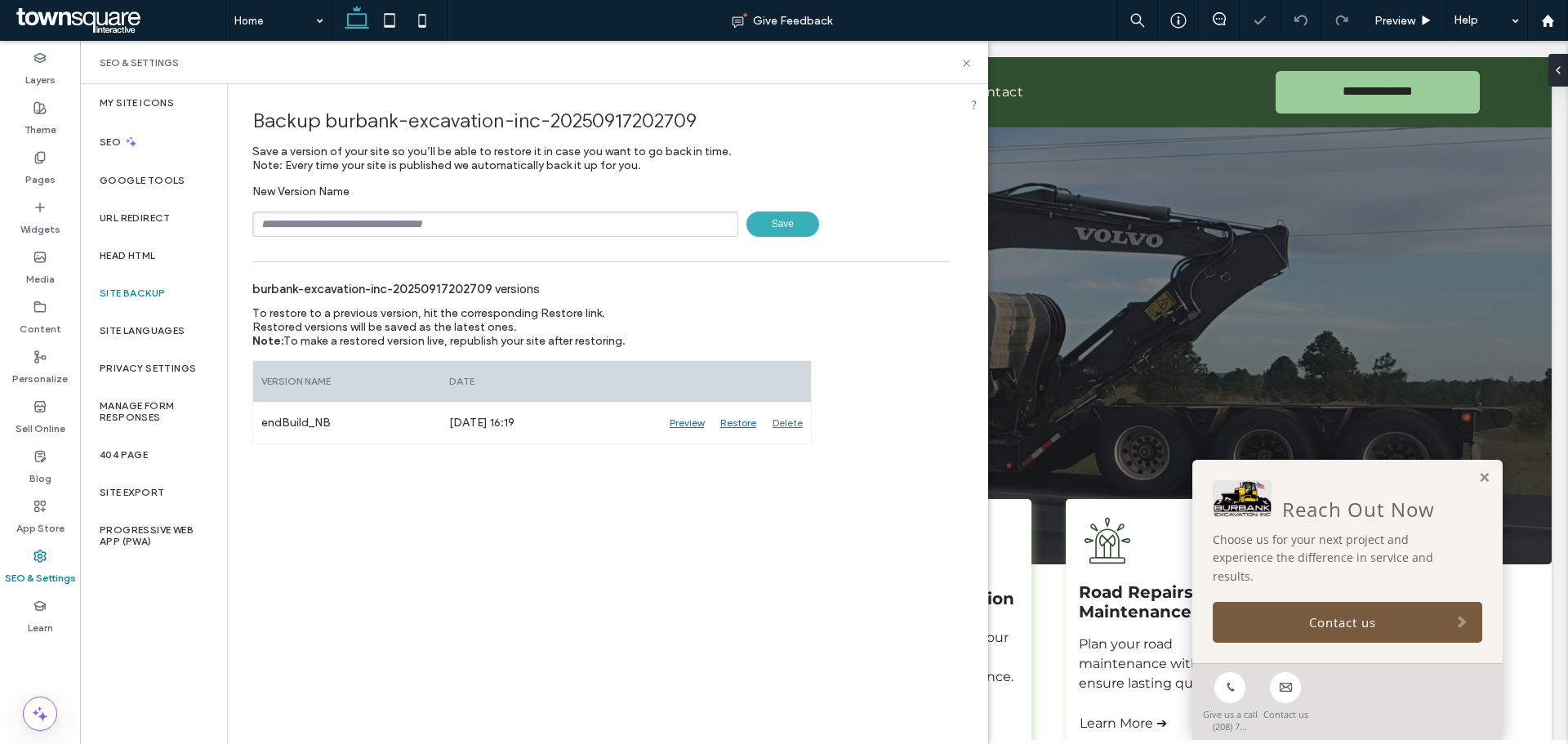
drag, startPoint x: 385, startPoint y: 253, endPoint x: 386, endPoint y: 231, distance: 22.0
click at [385, 251] on div "Backup burbank-excavation-inc-20250917202709 Save a version of your site so you…" at bounding box center [601, 264] width 747 height 361
click at [386, 231] on input "text" at bounding box center [495, 225] width 486 height 26
type input "**********"
click at [771, 237] on span "Save" at bounding box center [784, 225] width 73 height 26
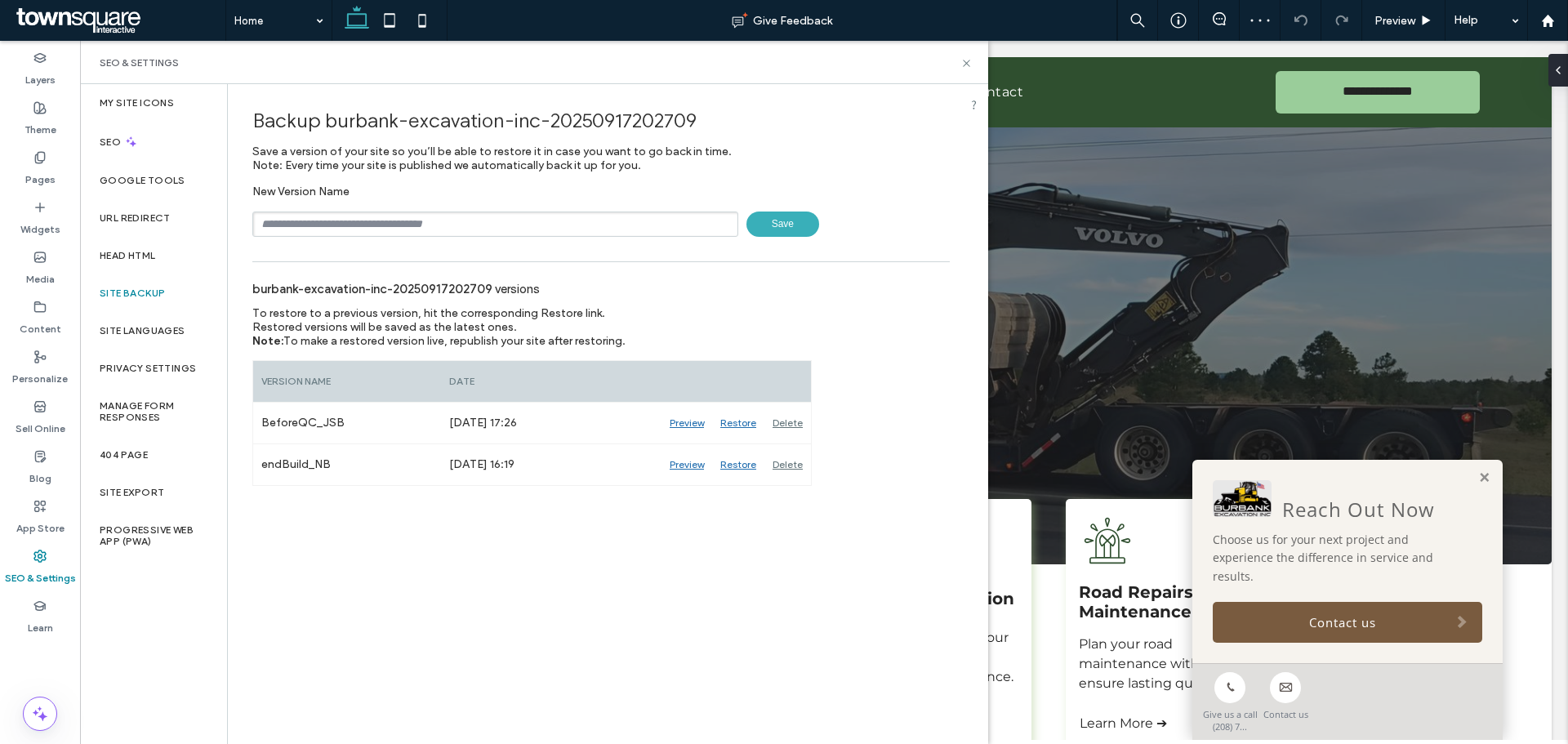
click at [980, 68] on div "SEO & Settings" at bounding box center [534, 62] width 909 height 43
click at [970, 63] on icon at bounding box center [967, 63] width 12 height 12
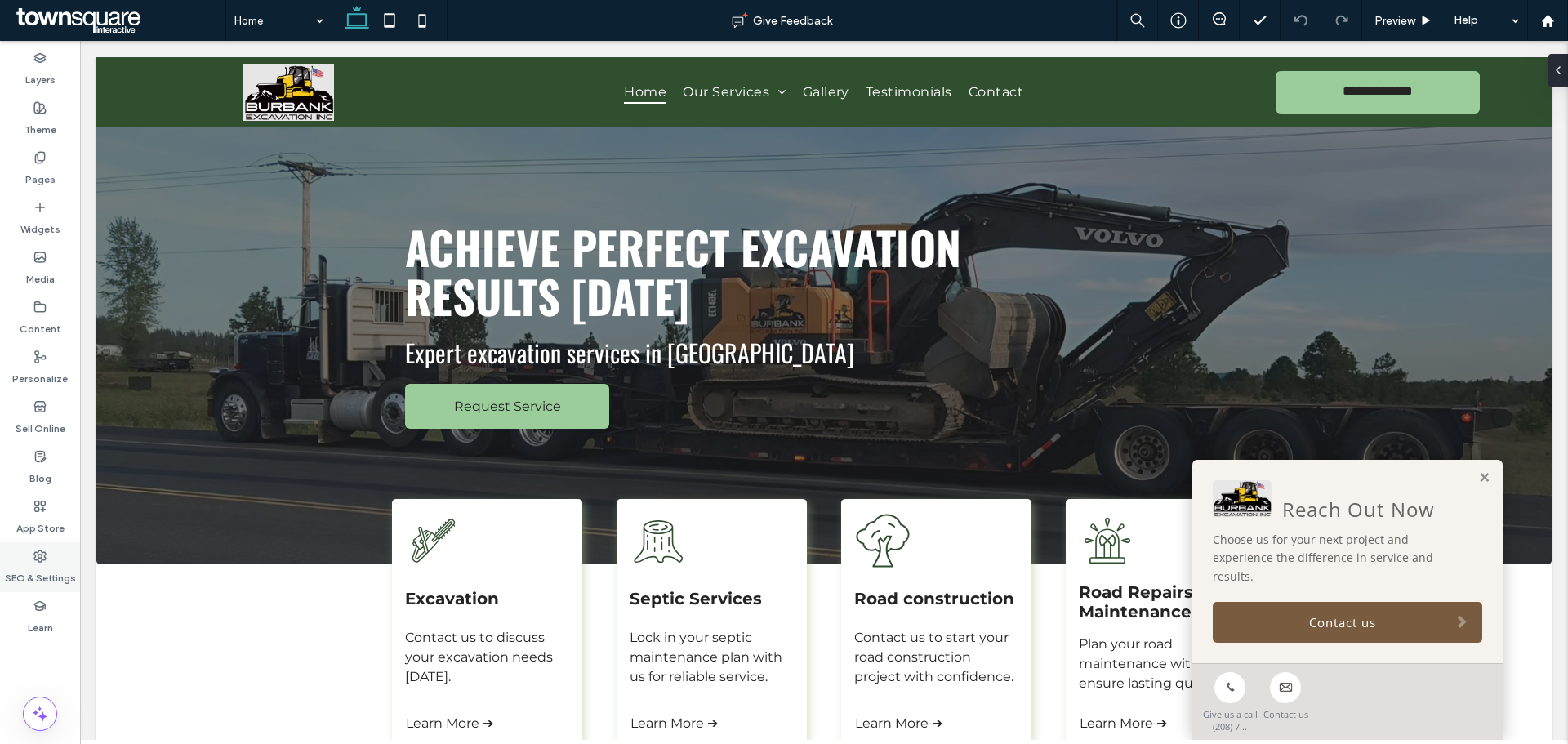
click at [59, 566] on label "SEO & Settings" at bounding box center [40, 574] width 71 height 23
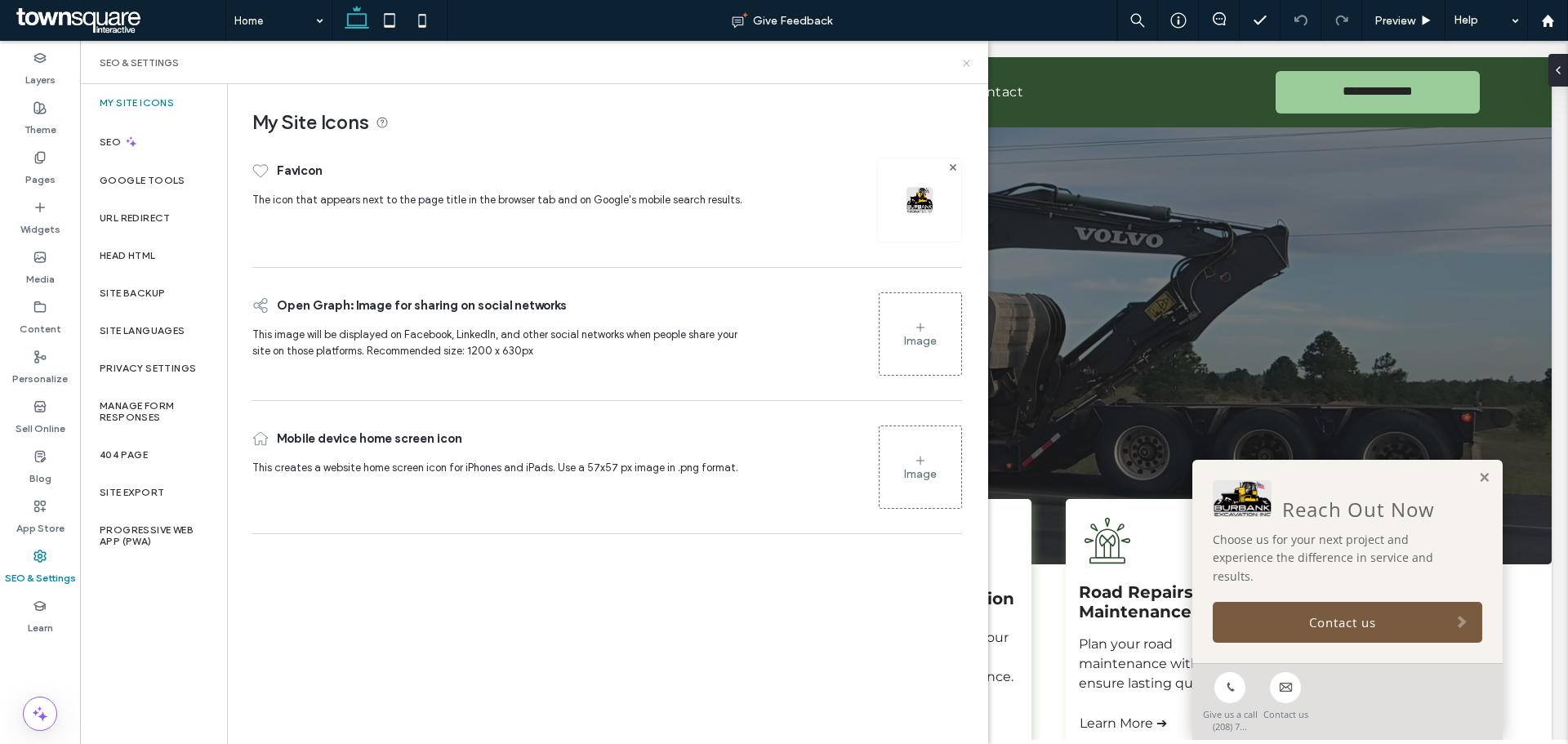
click at [972, 65] on icon at bounding box center [967, 63] width 12 height 12
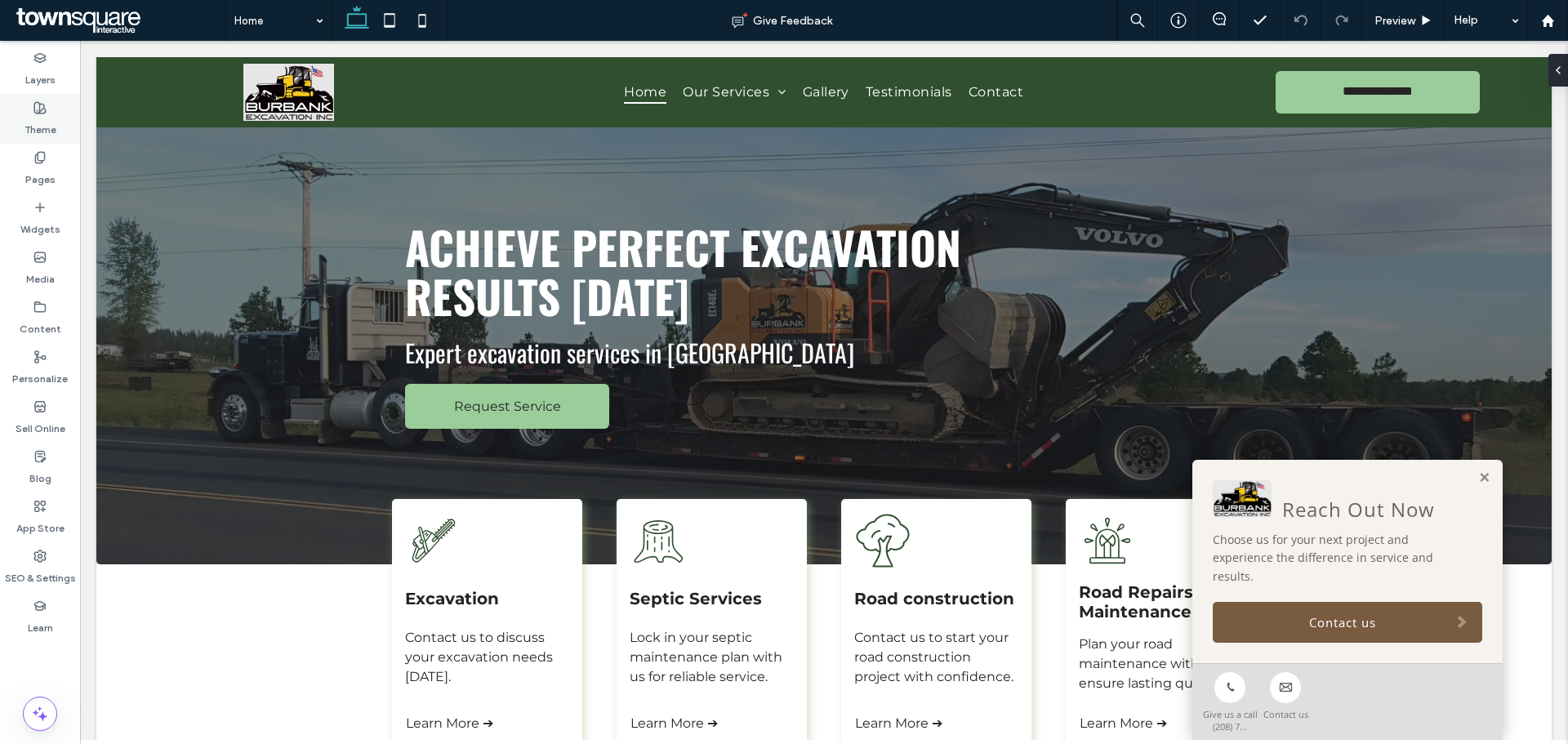
click at [45, 137] on div "Theme" at bounding box center [39, 118] width 80 height 50
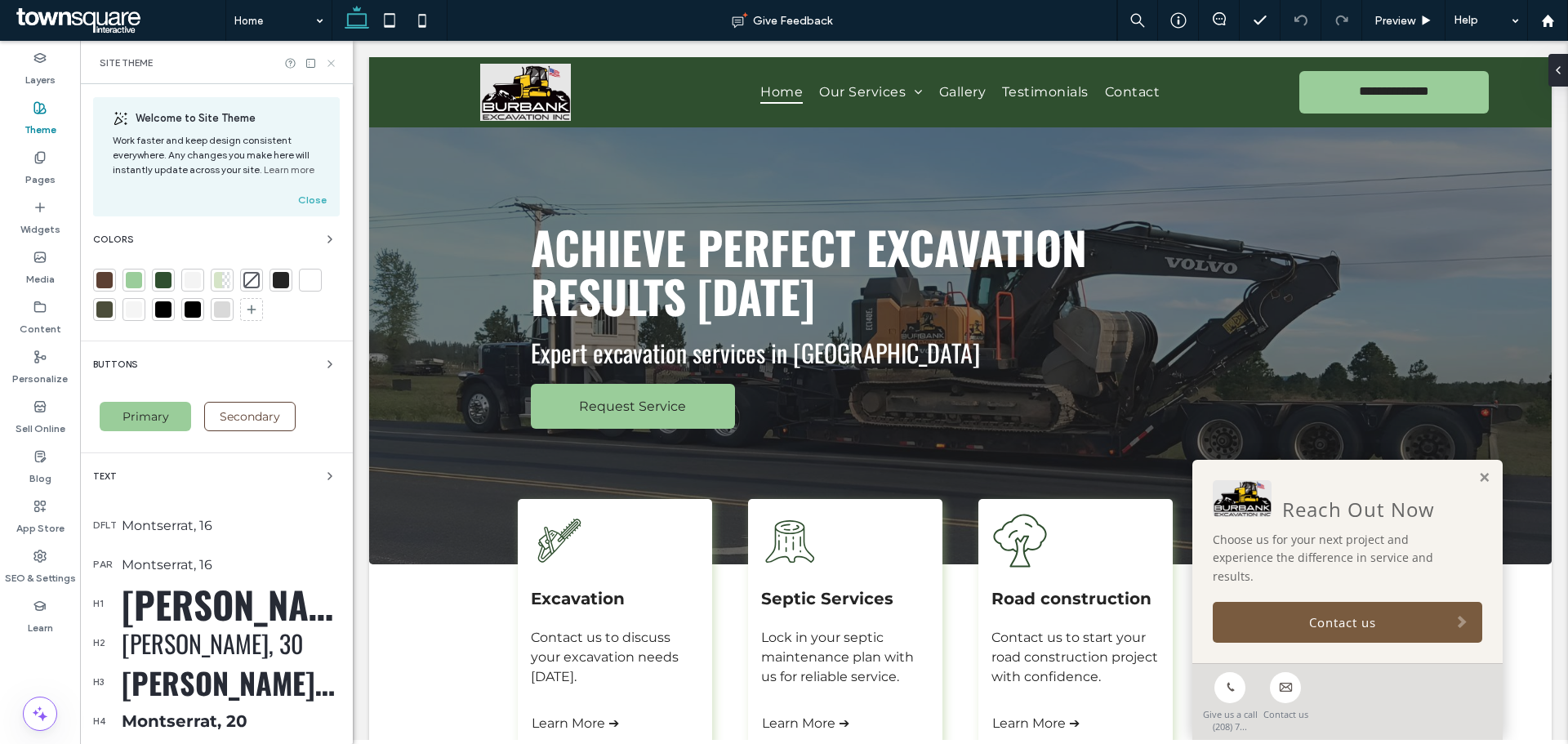
click at [330, 61] on use at bounding box center [330, 63] width 7 height 7
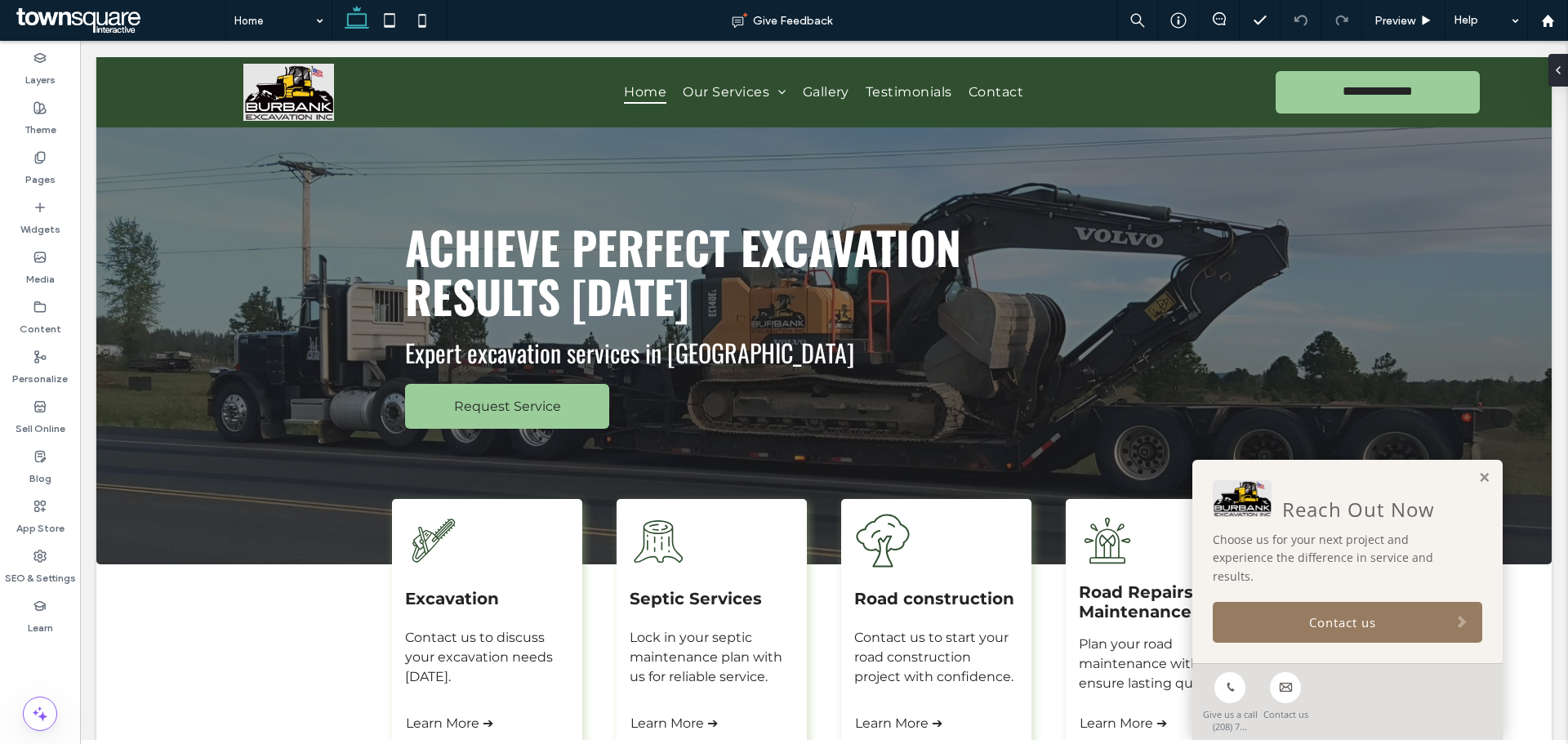
click at [1266, 626] on link "Contact us" at bounding box center [1348, 622] width 270 height 40
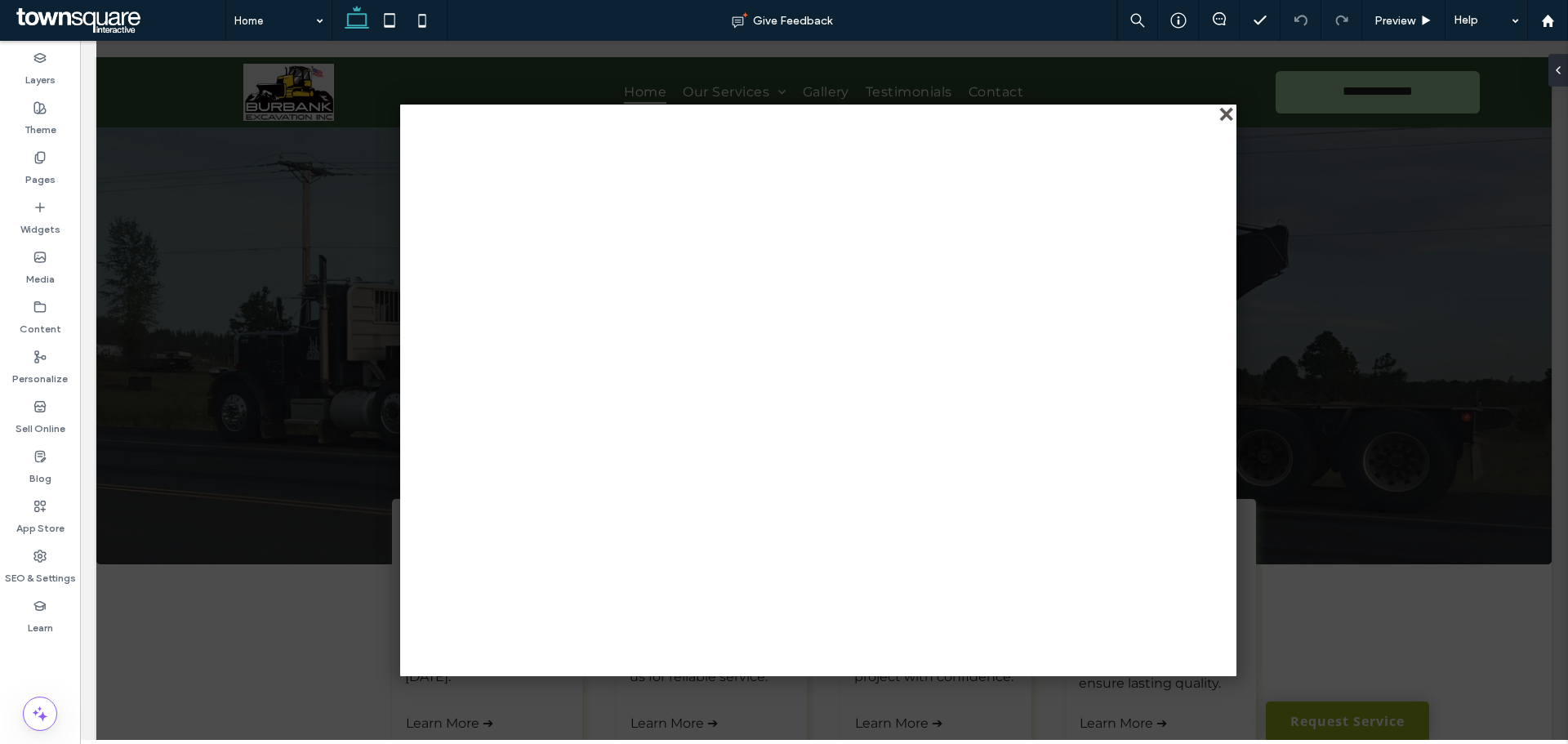
click at [1228, 109] on div "close" at bounding box center [1228, 115] width 12 height 12
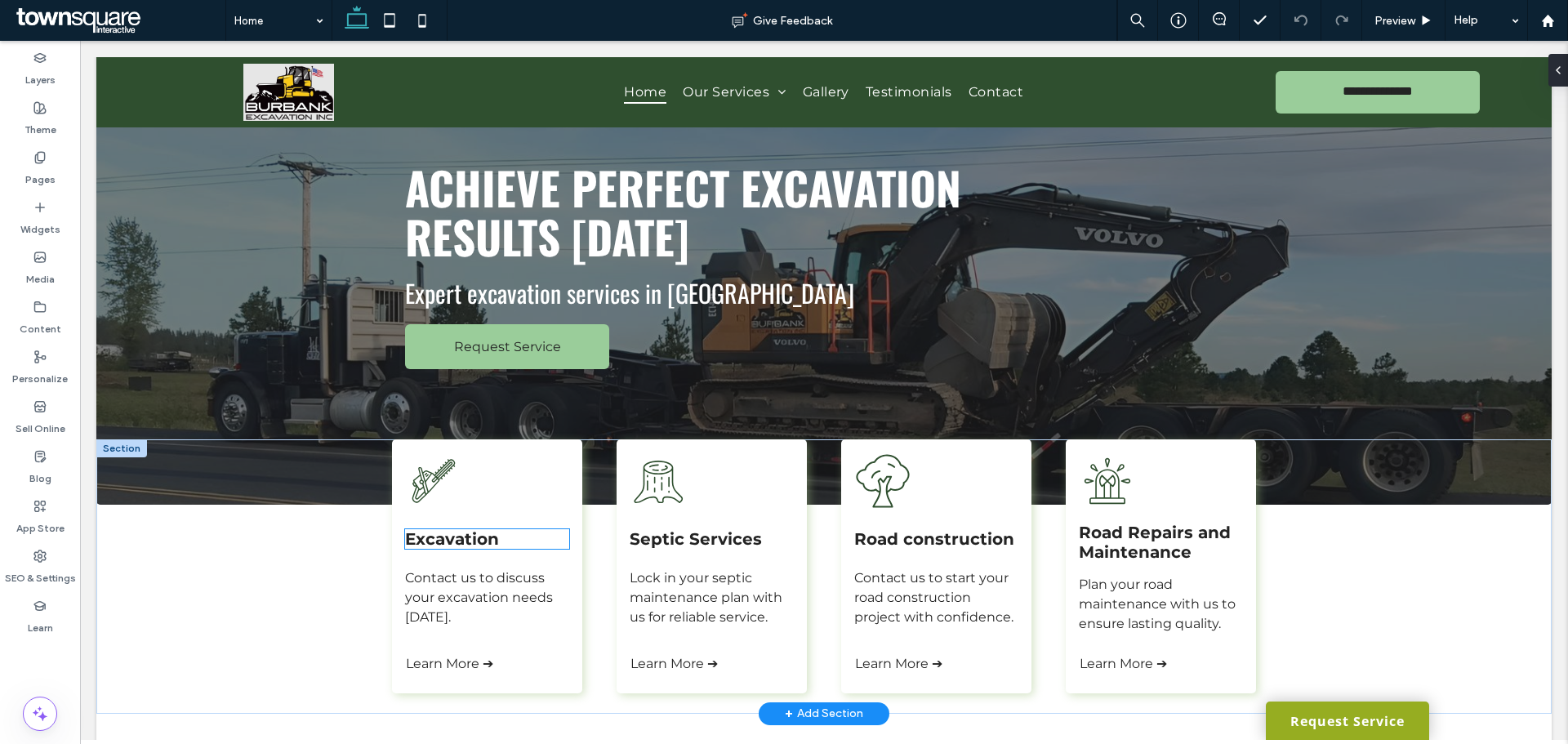
scroll to position [0, 0]
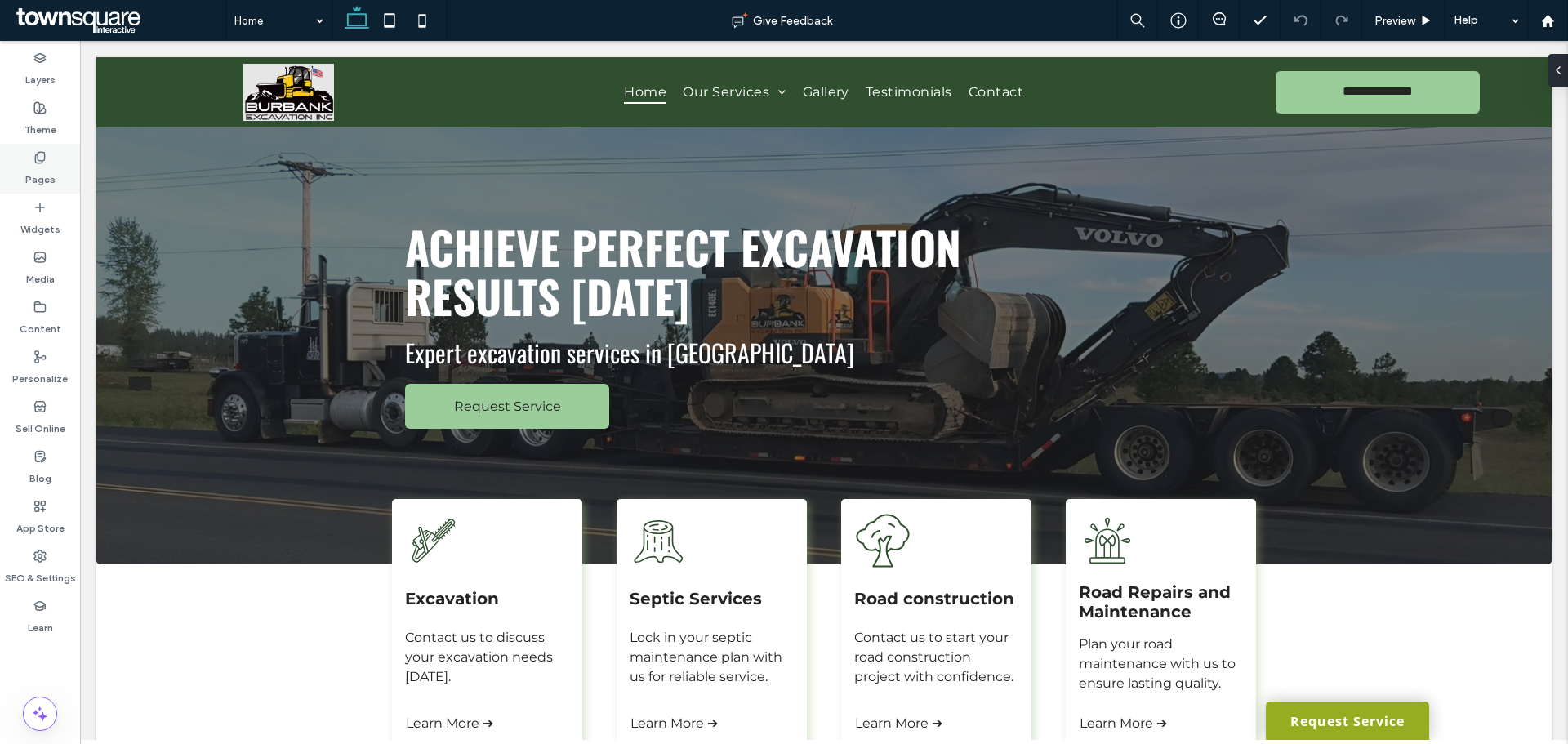
click at [24, 174] on div "Pages" at bounding box center [39, 169] width 80 height 50
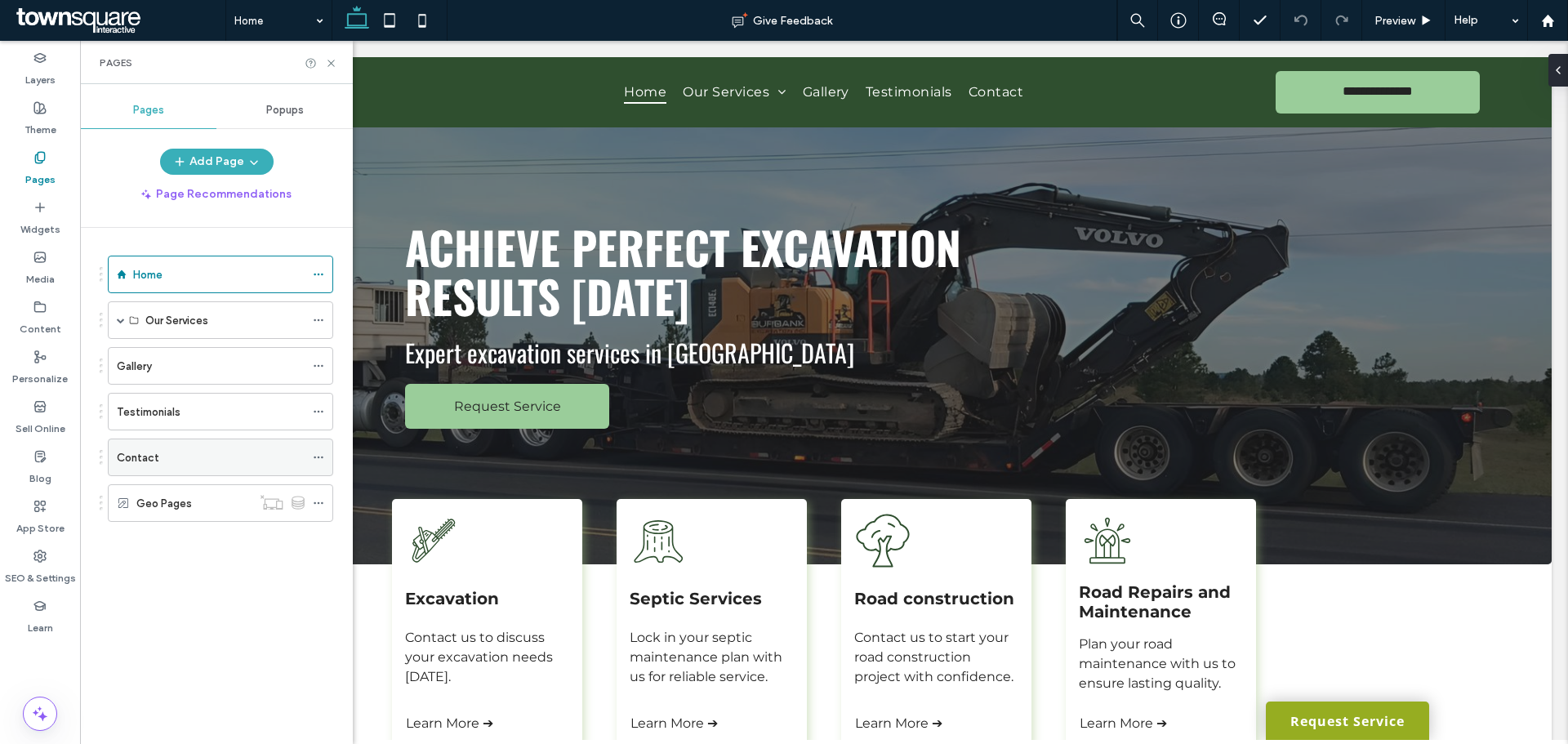
click at [137, 461] on label "Contact" at bounding box center [138, 457] width 42 height 29
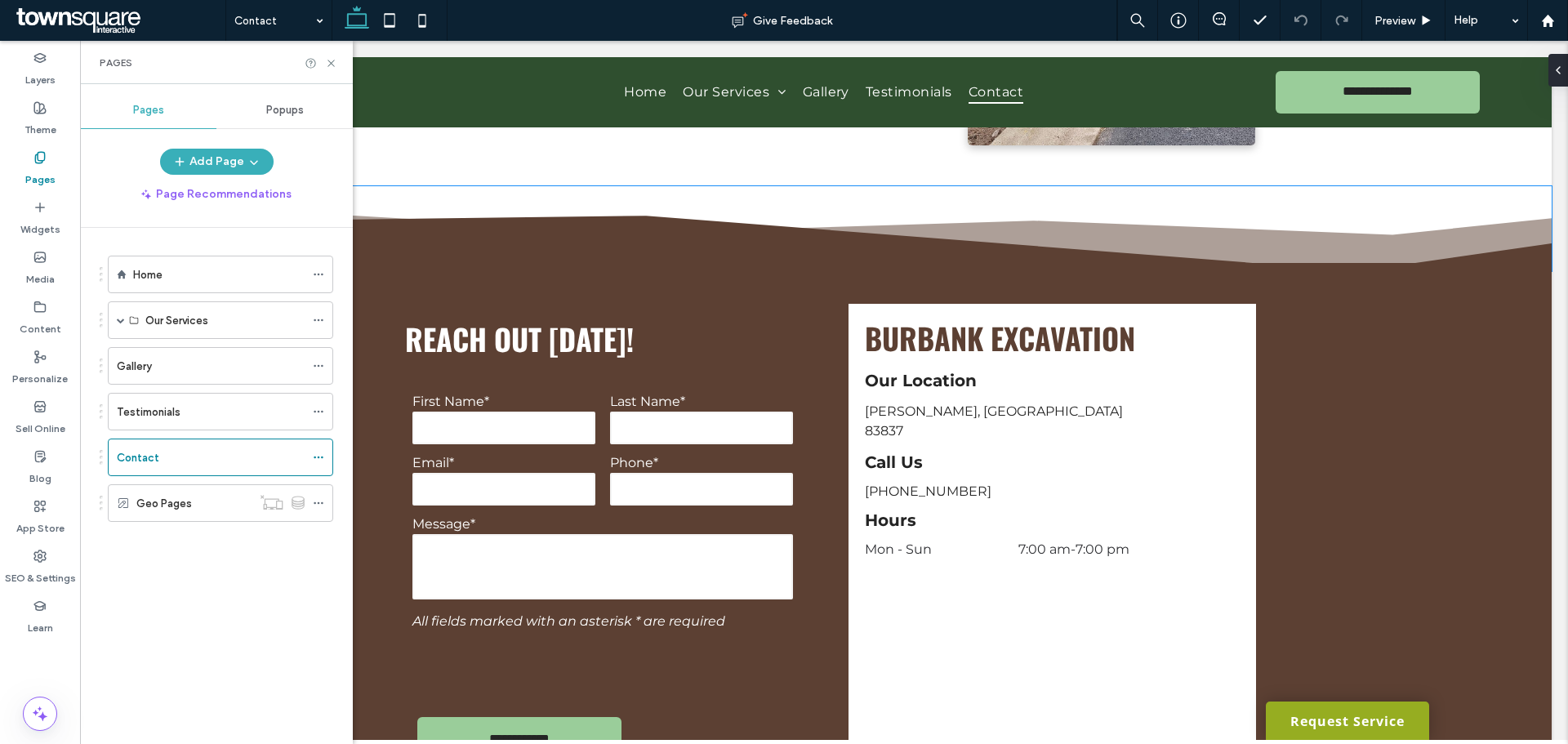
scroll to position [572, 0]
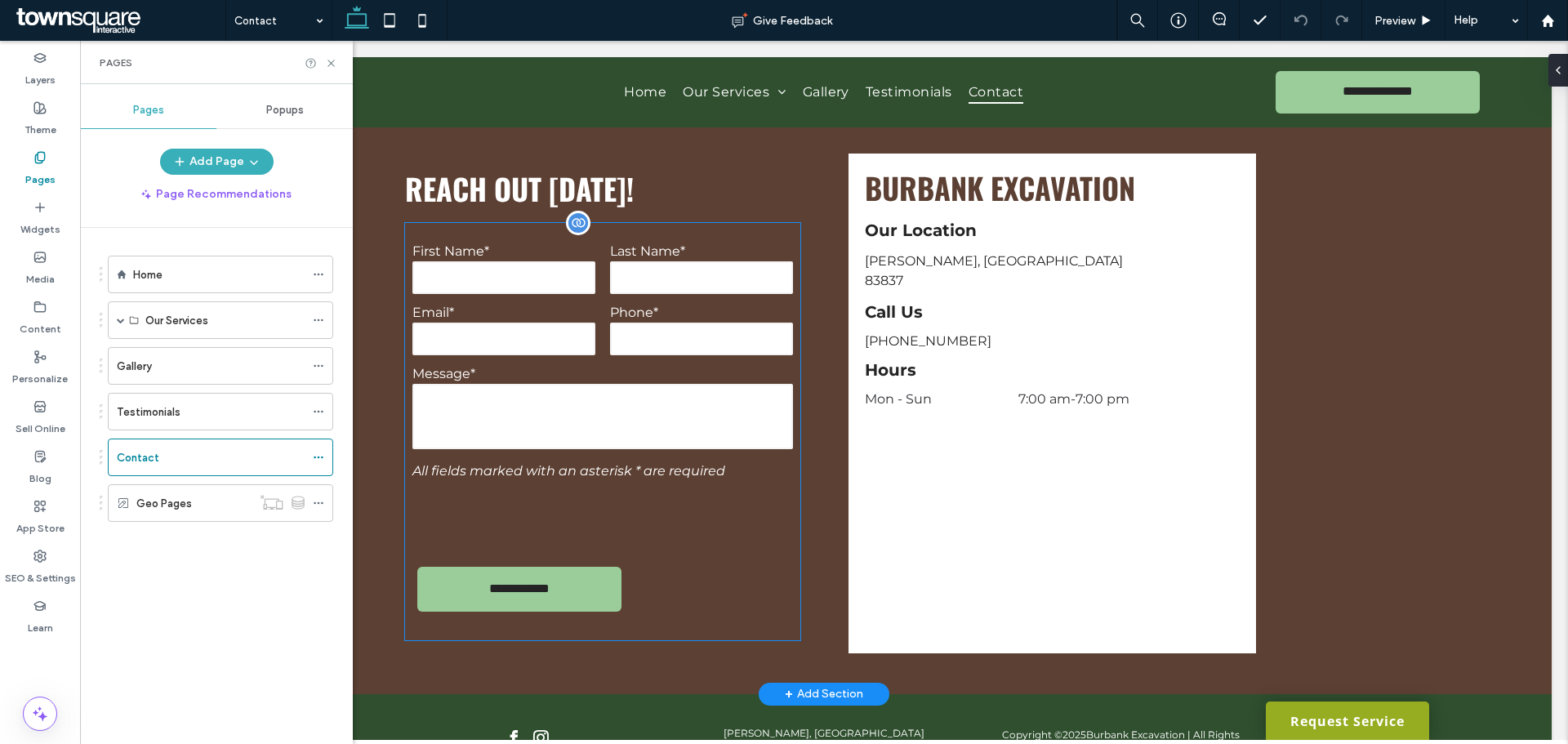
click at [556, 286] on input "text" at bounding box center [505, 277] width 183 height 33
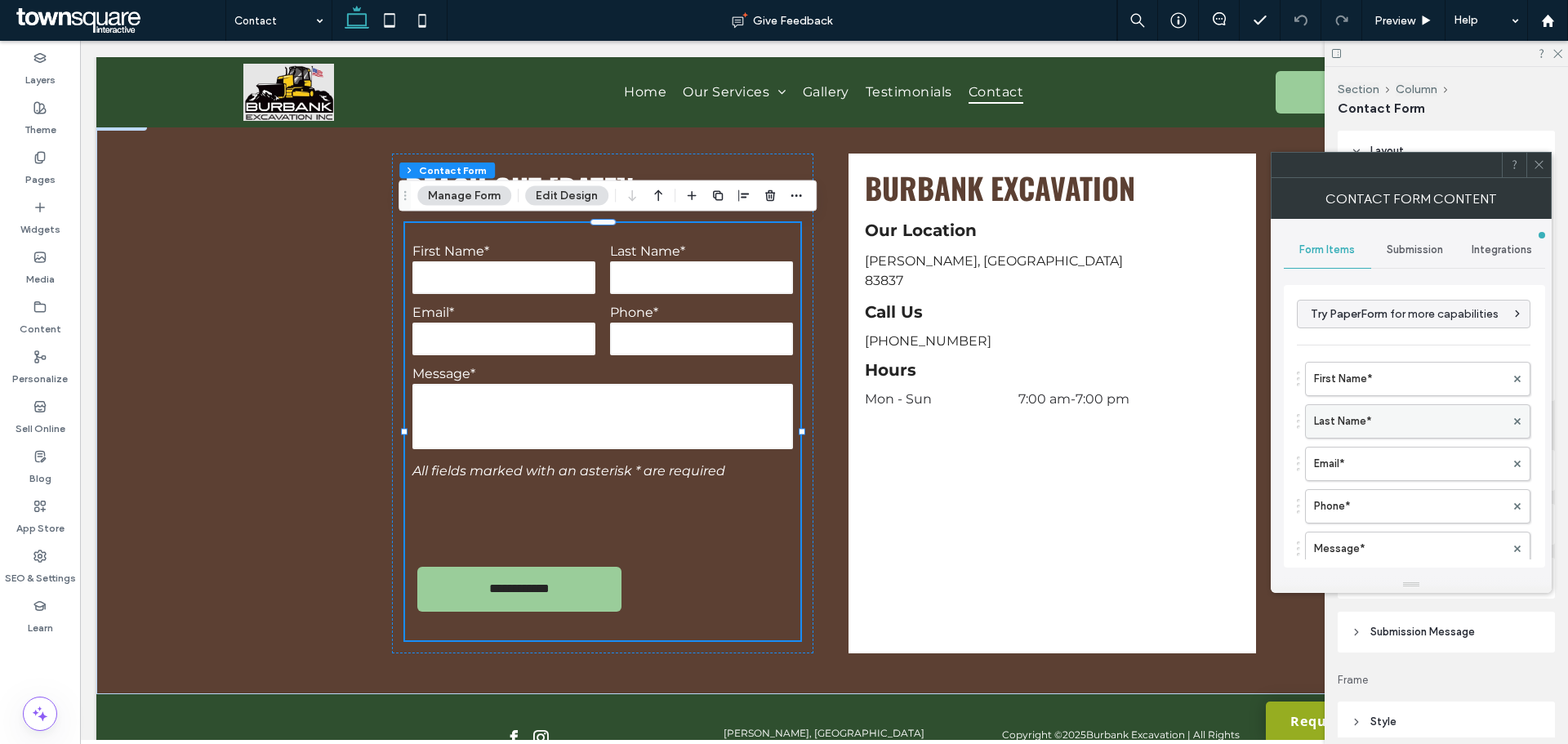
type input "**********"
type input "*"
type input "***"
type input "*"
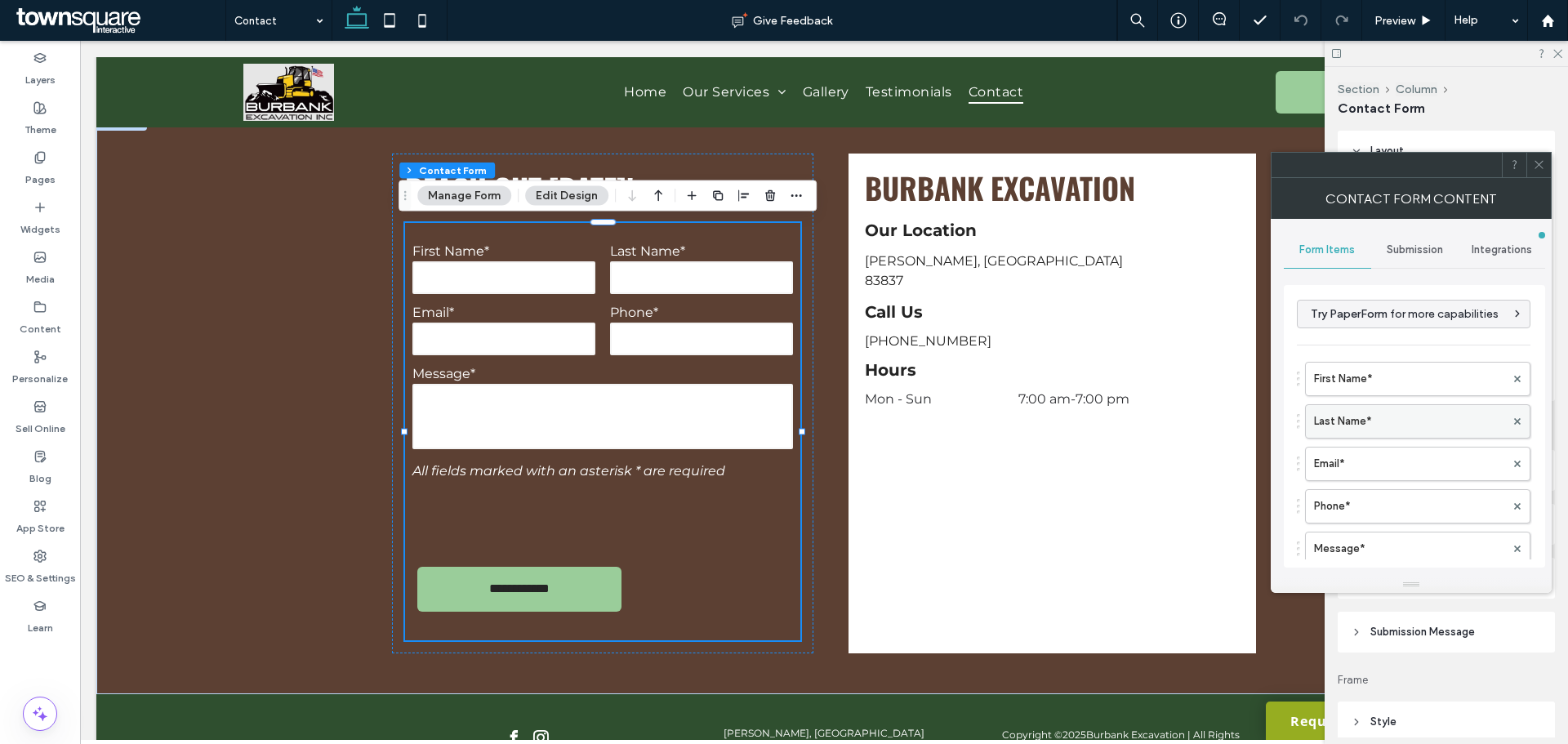
type input "*"
type input "***"
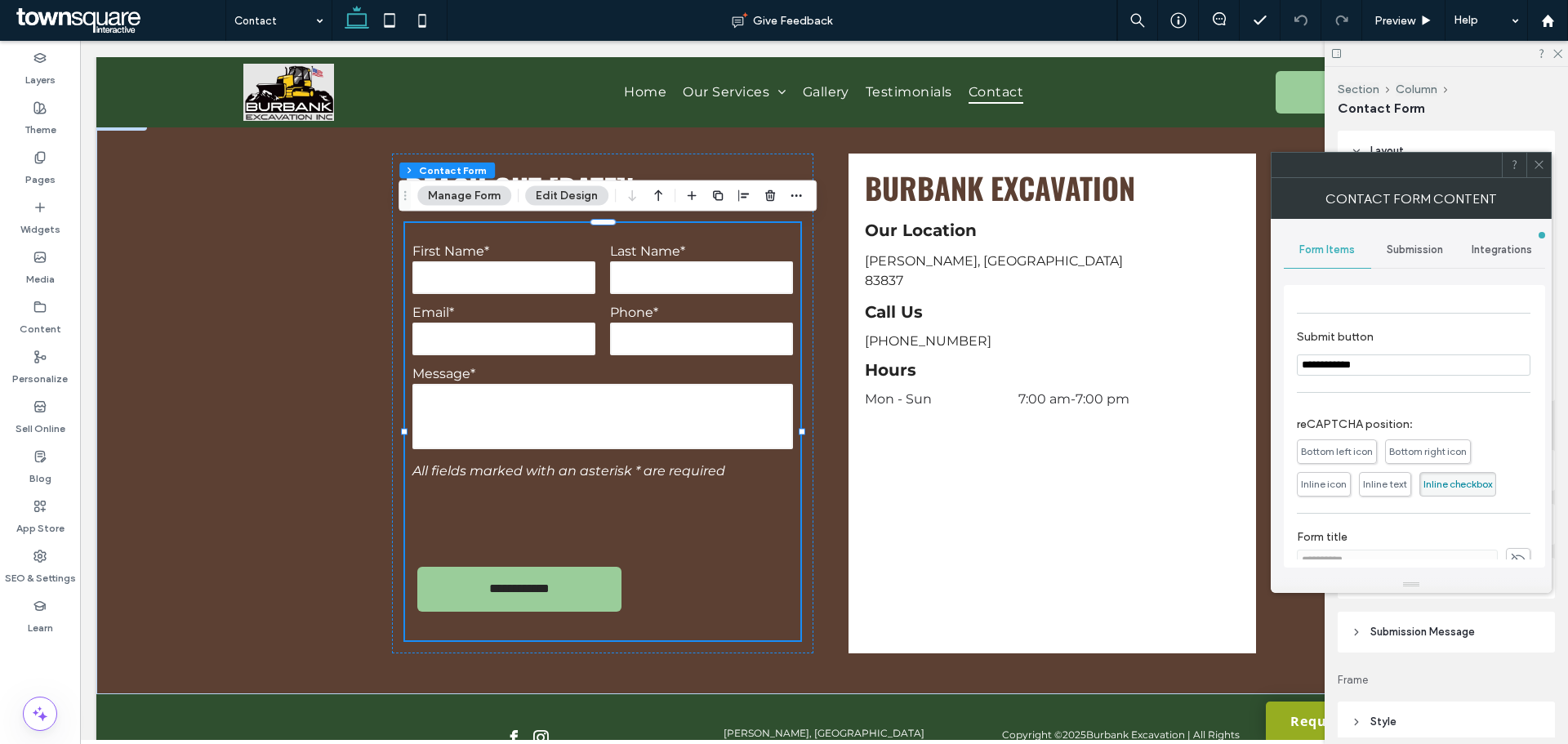
scroll to position [364, 0]
click at [1417, 651] on header "Submission Message" at bounding box center [1447, 632] width 217 height 40
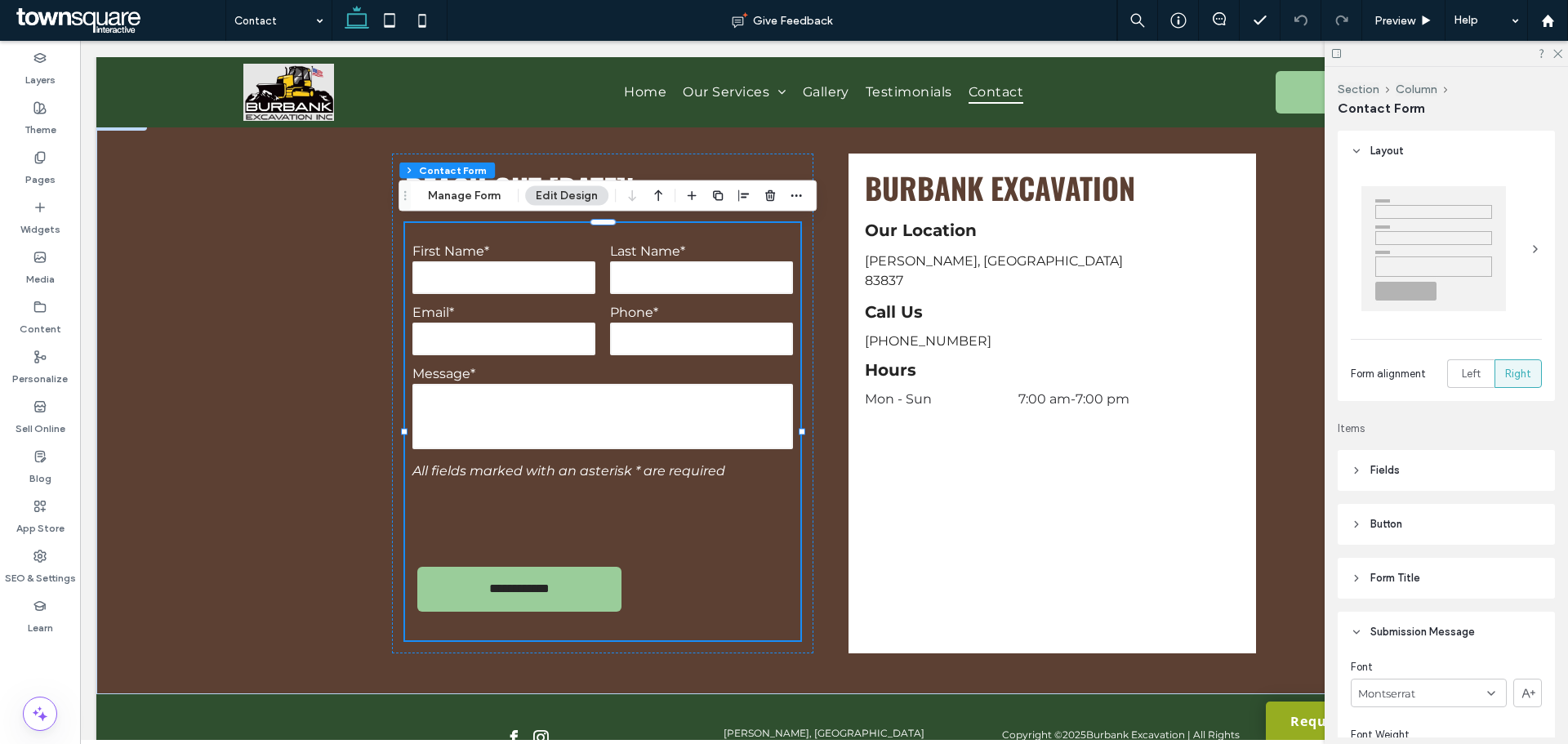
click at [1415, 640] on span "Submission Message" at bounding box center [1423, 632] width 104 height 17
click at [1414, 638] on span "Submission Message" at bounding box center [1423, 632] width 104 height 17
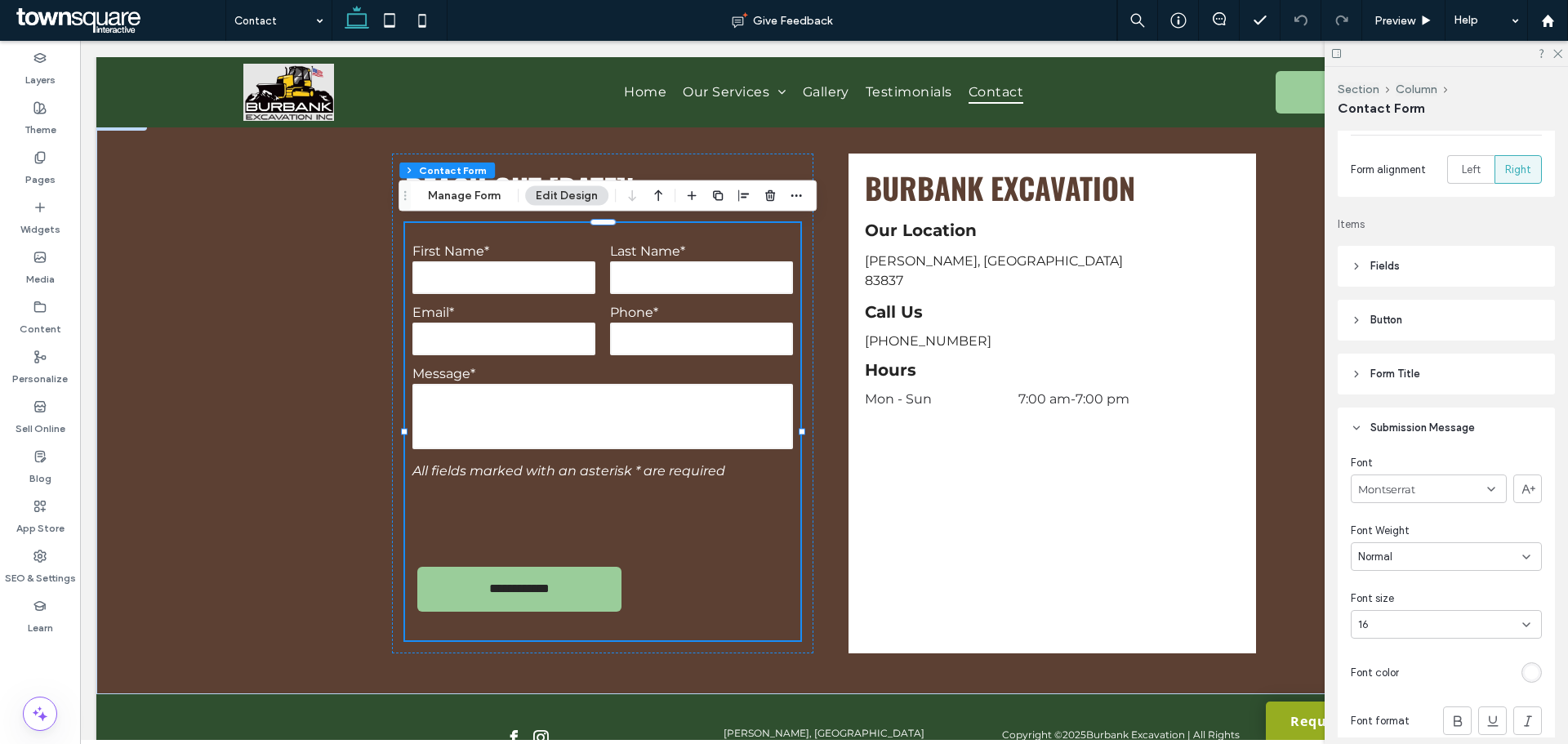
scroll to position [245, 0]
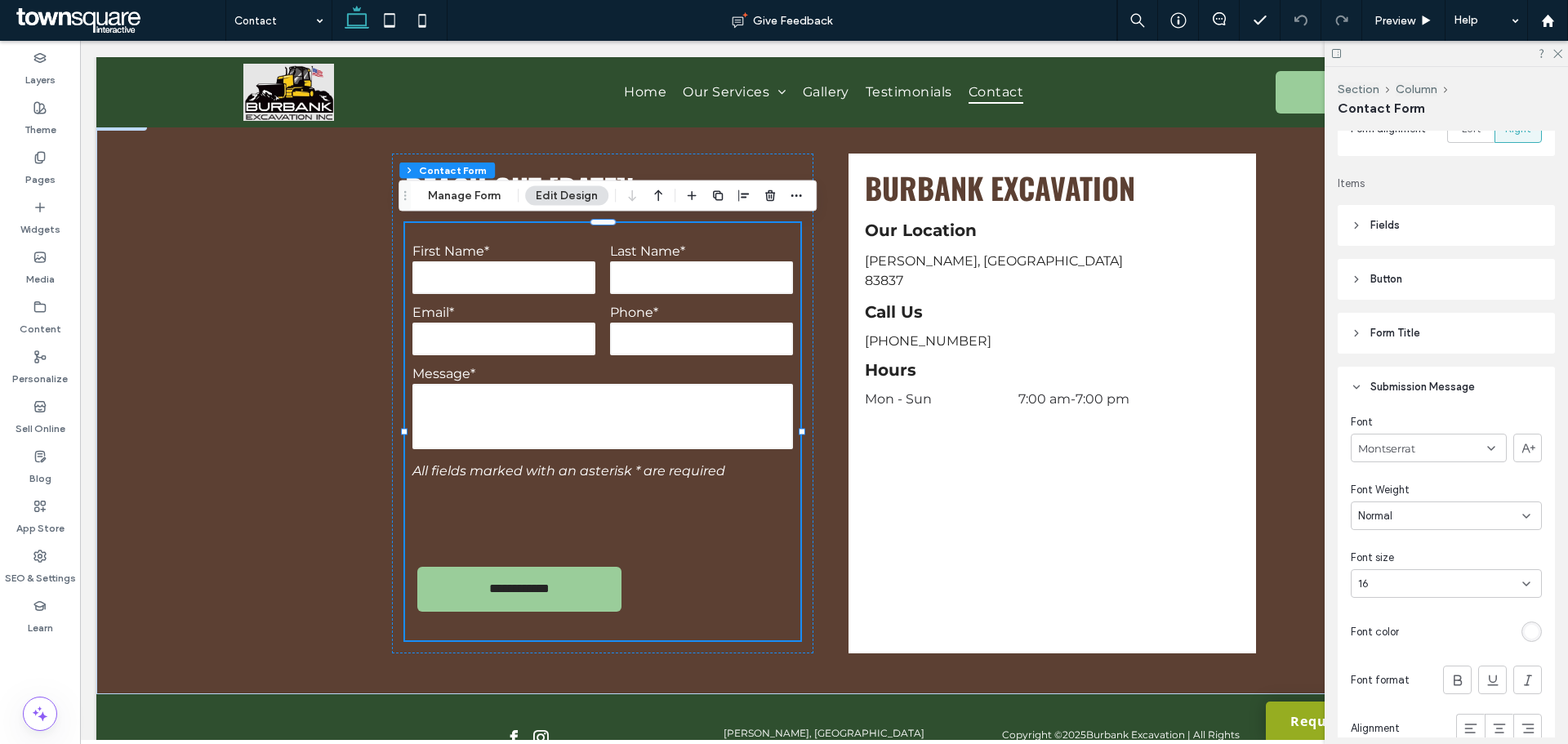
click at [1373, 393] on span "Submission Message" at bounding box center [1423, 387] width 104 height 17
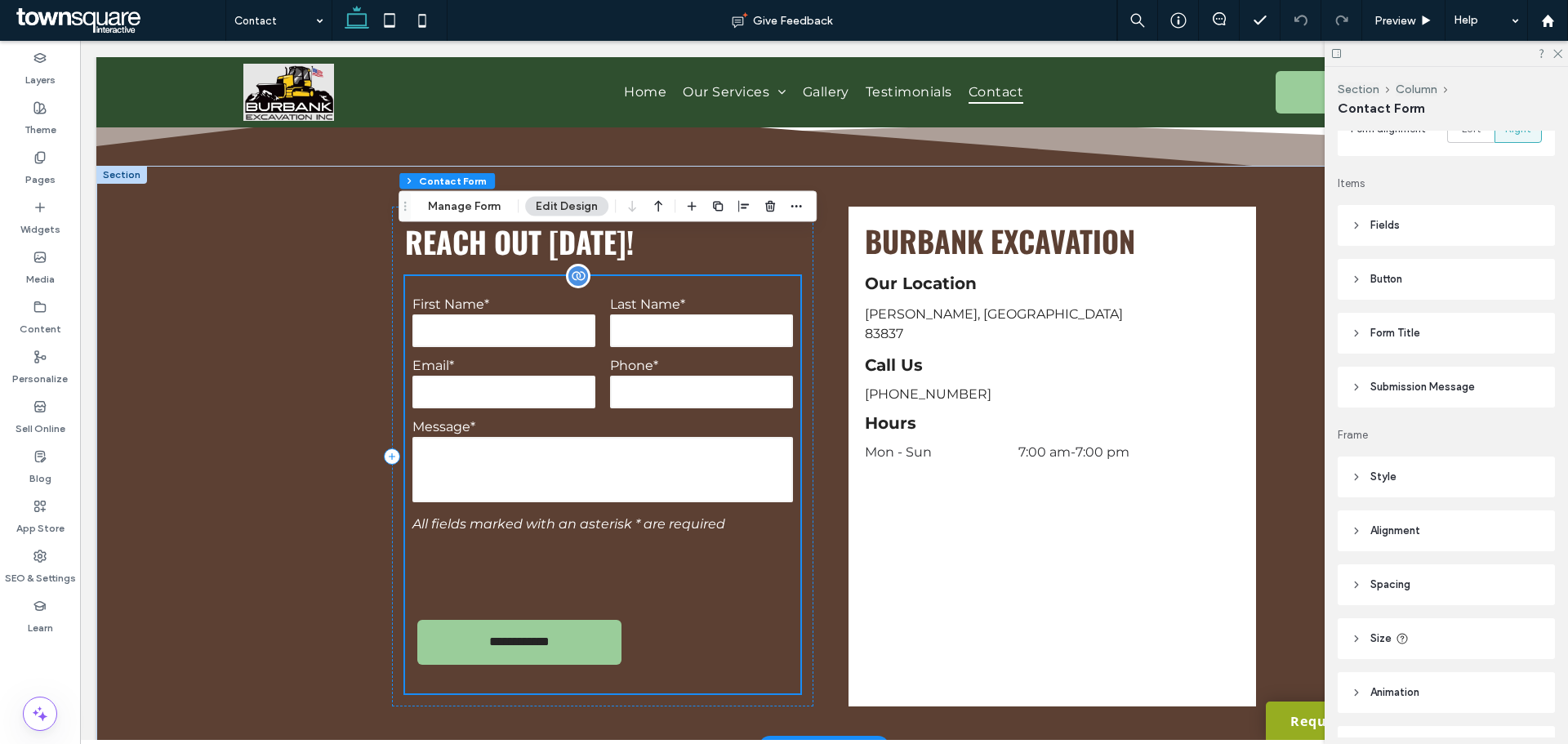
scroll to position [490, 0]
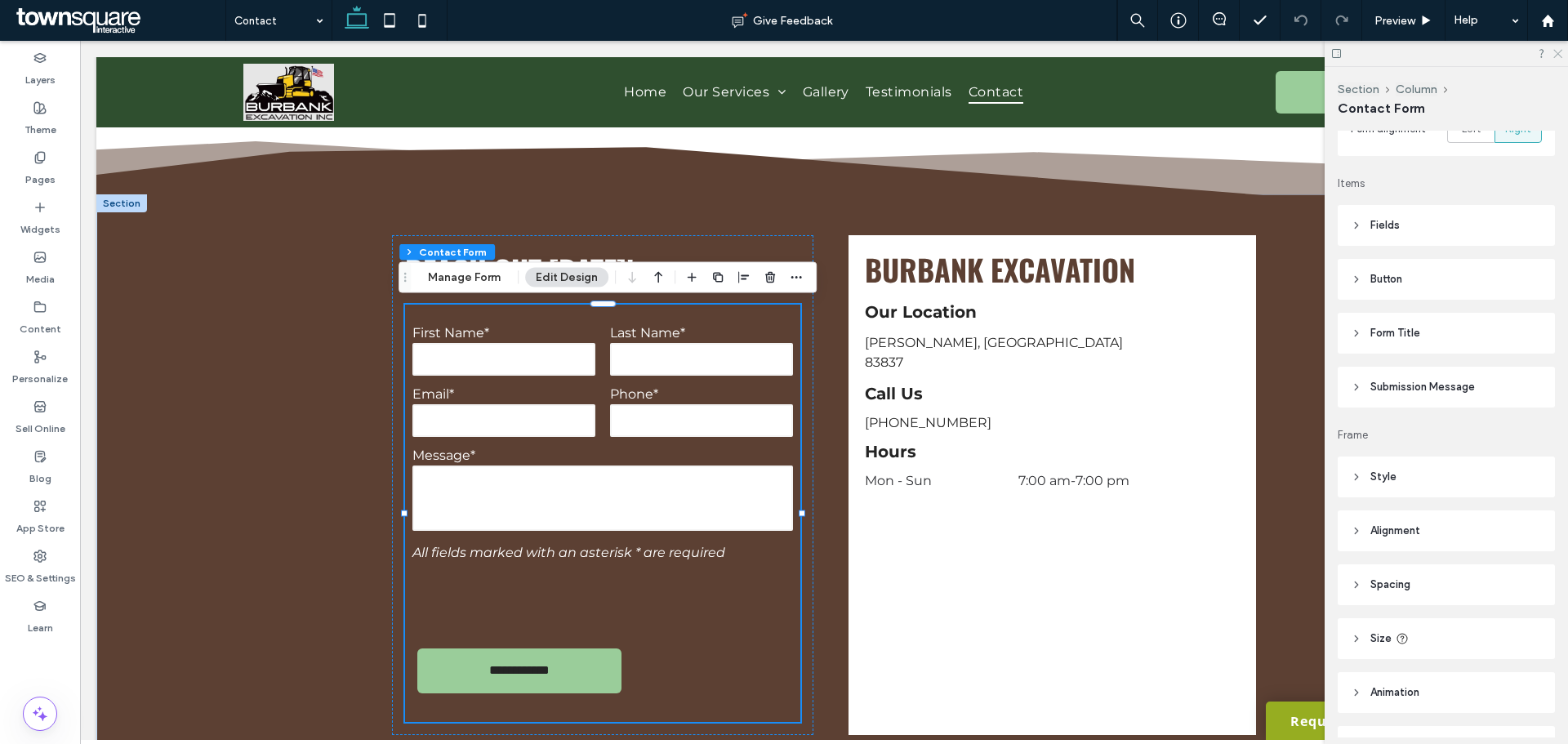
drag, startPoint x: 1557, startPoint y: 55, endPoint x: 1344, endPoint y: 22, distance: 215.5
click at [1557, 55] on use at bounding box center [1558, 54] width 9 height 9
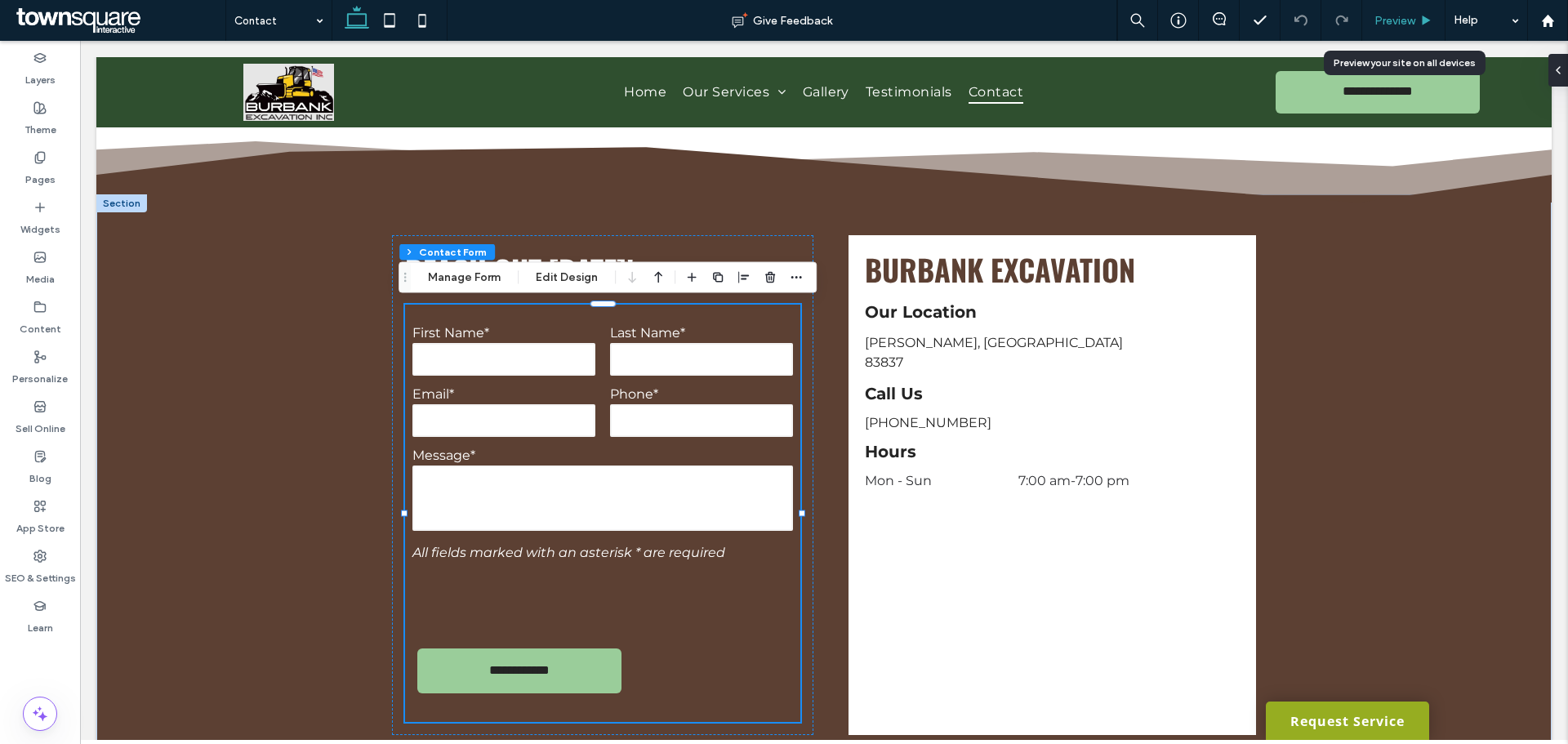
click at [1384, 16] on span "Preview" at bounding box center [1395, 21] width 40 height 14
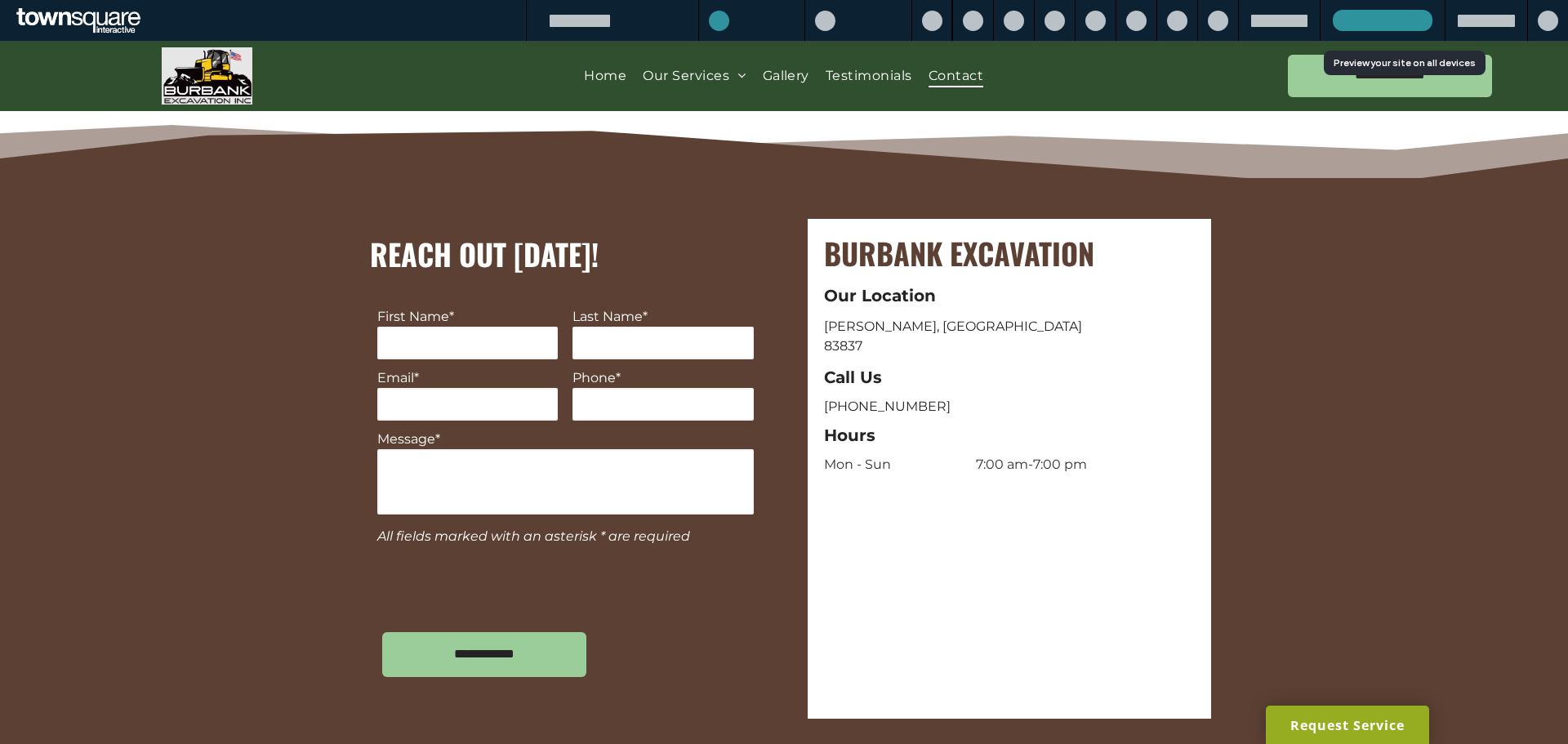
scroll to position [474, 0]
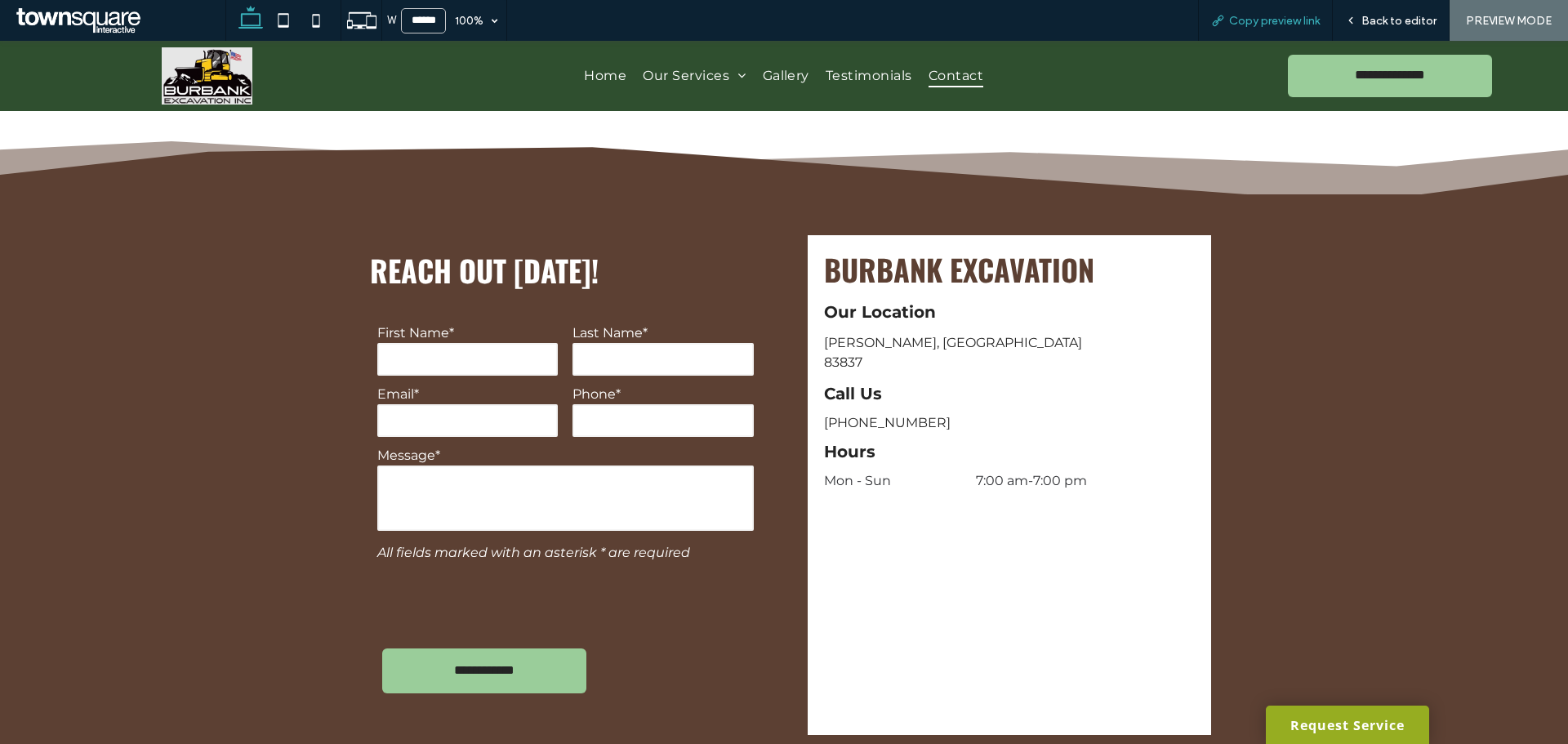
click at [1304, 21] on span "Copy preview link" at bounding box center [1274, 21] width 91 height 14
click at [324, 25] on icon at bounding box center [315, 20] width 33 height 33
type input "*****"
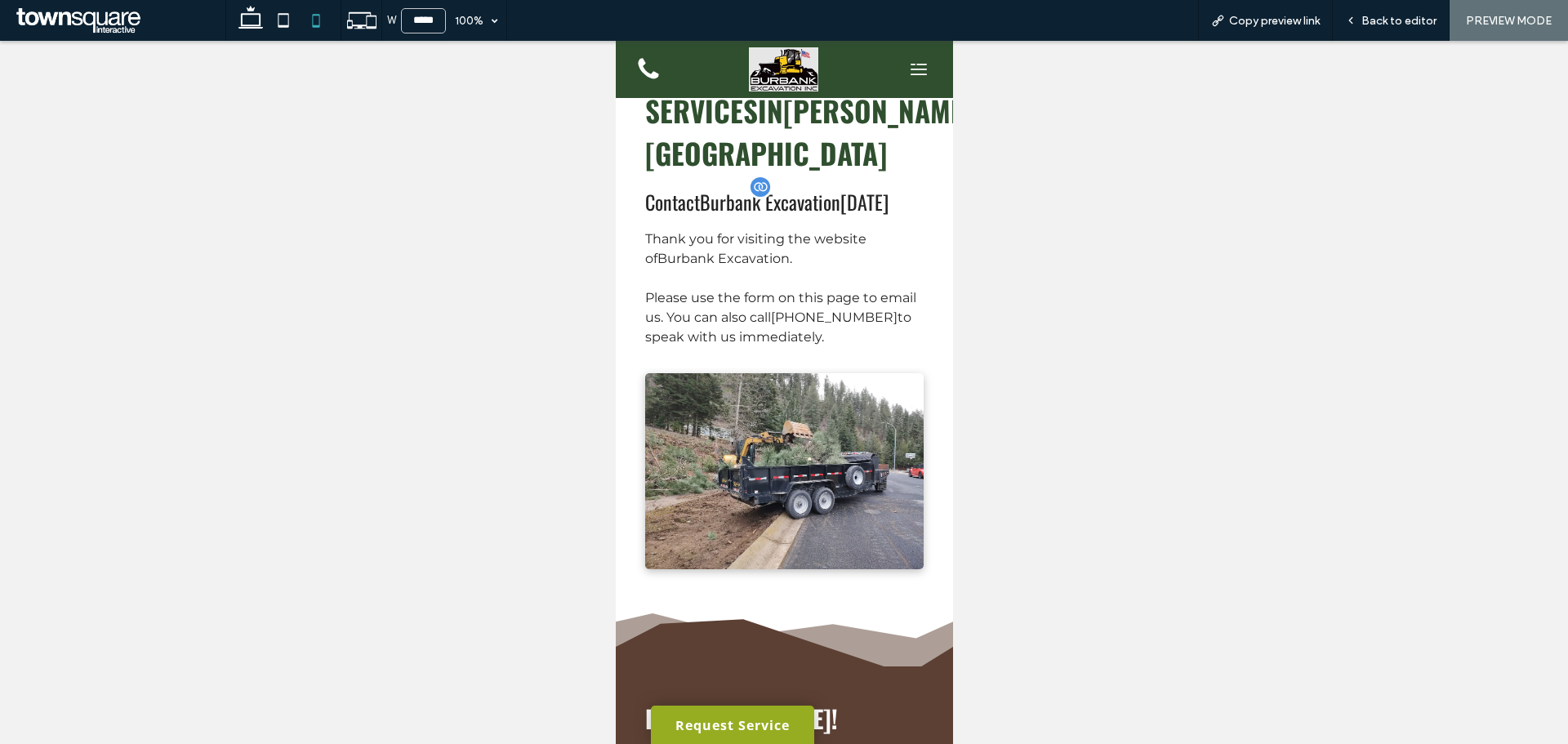
scroll to position [0, 0]
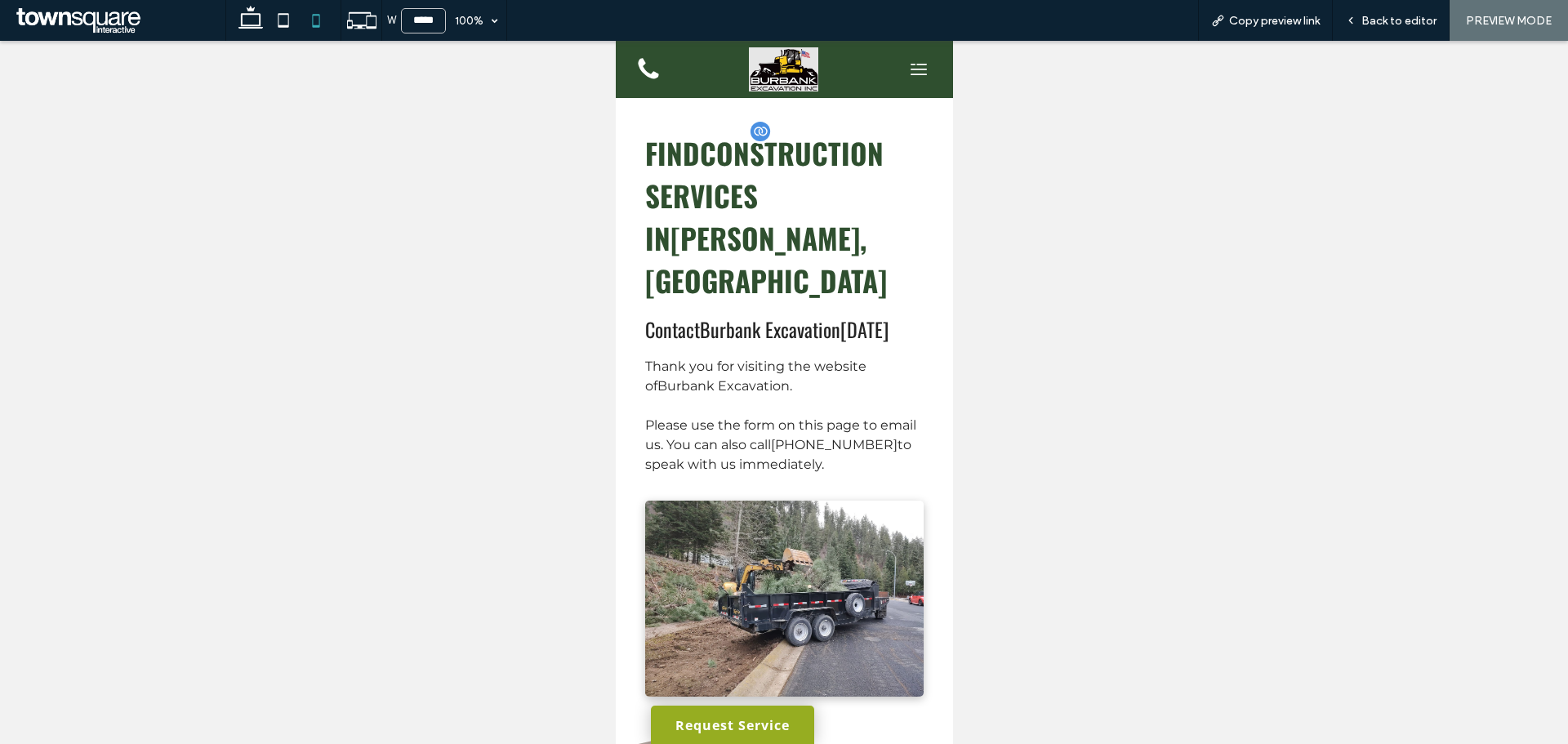
click at [751, 158] on span "Construction Services" at bounding box center [764, 173] width 239 height 85
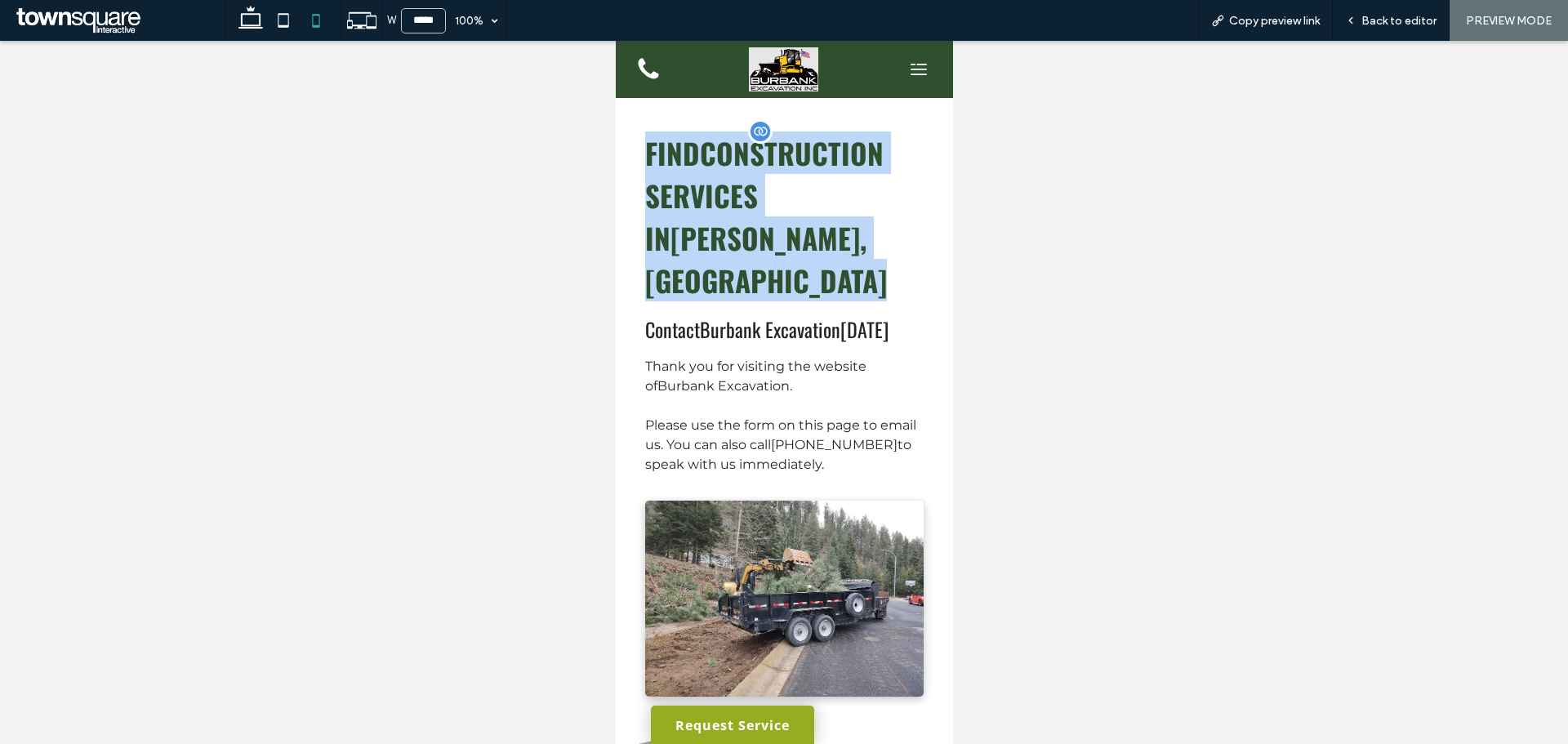
click at [751, 158] on span "Construction Services" at bounding box center [764, 173] width 239 height 85
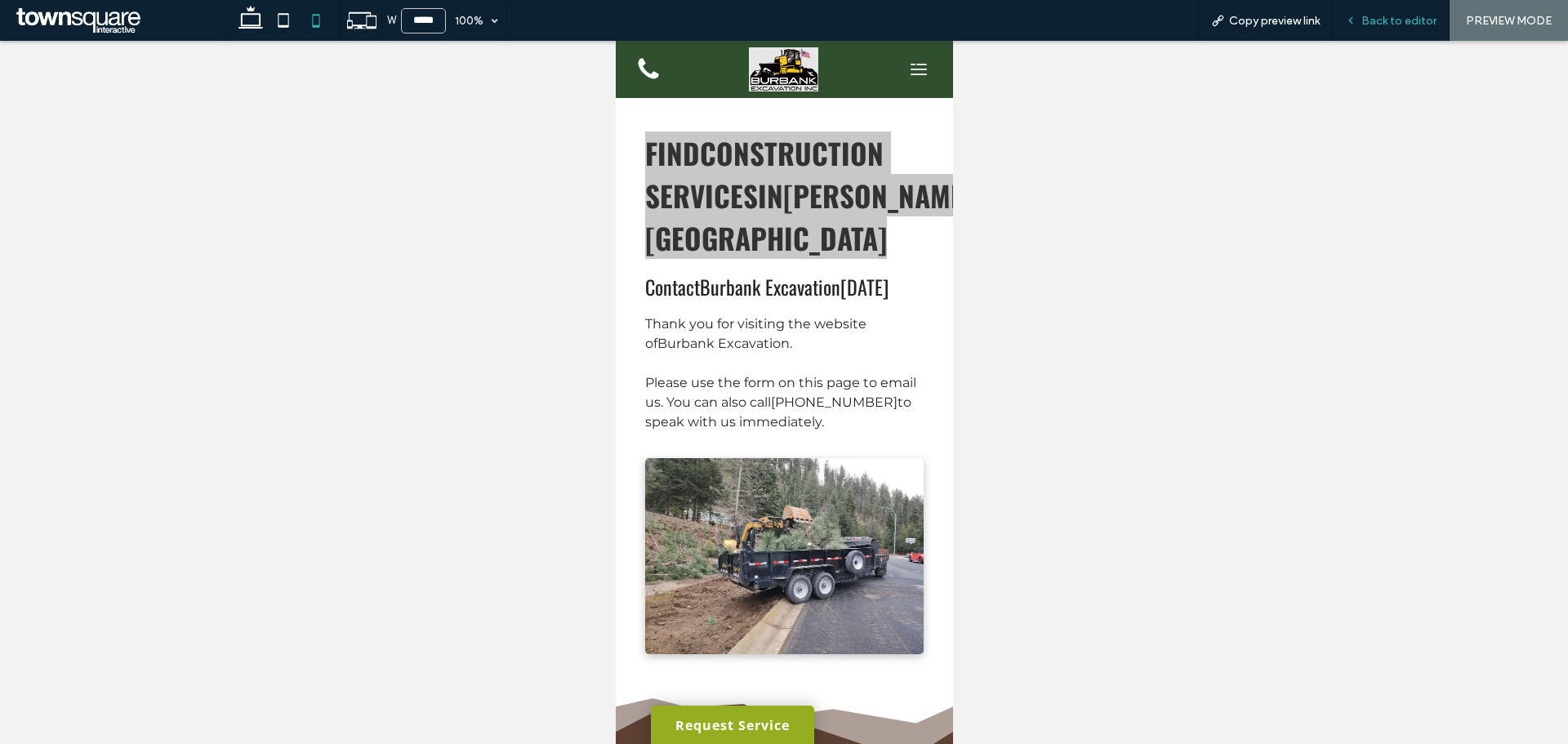
drag, startPoint x: 1409, startPoint y: 5, endPoint x: 1401, endPoint y: 7, distance: 8.2
click at [1407, 5] on div "Back to editor" at bounding box center [1392, 20] width 117 height 40
click at [1389, 19] on span "Back to editor" at bounding box center [1399, 21] width 75 height 14
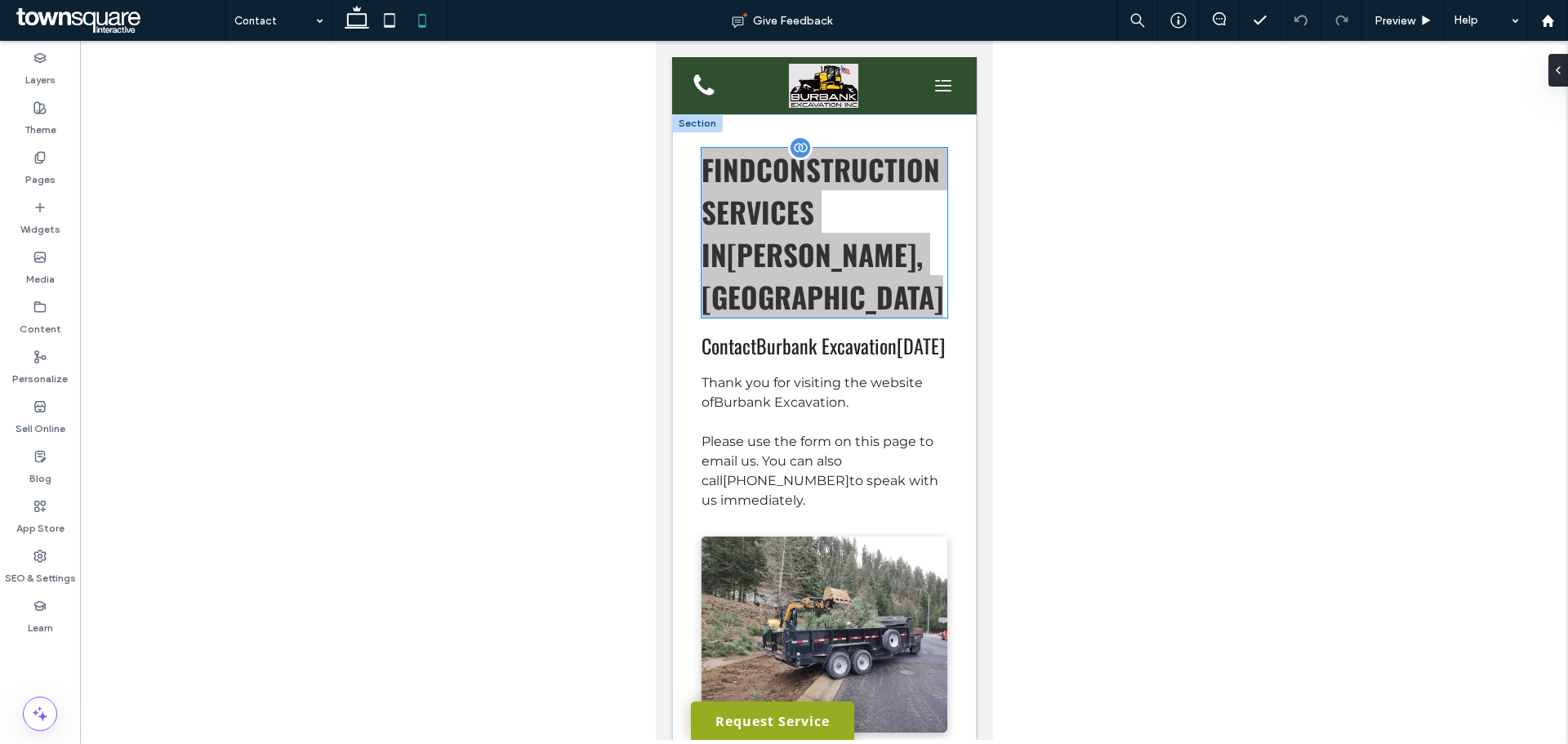
click at [733, 190] on span "Construction Services" at bounding box center [820, 190] width 239 height 85
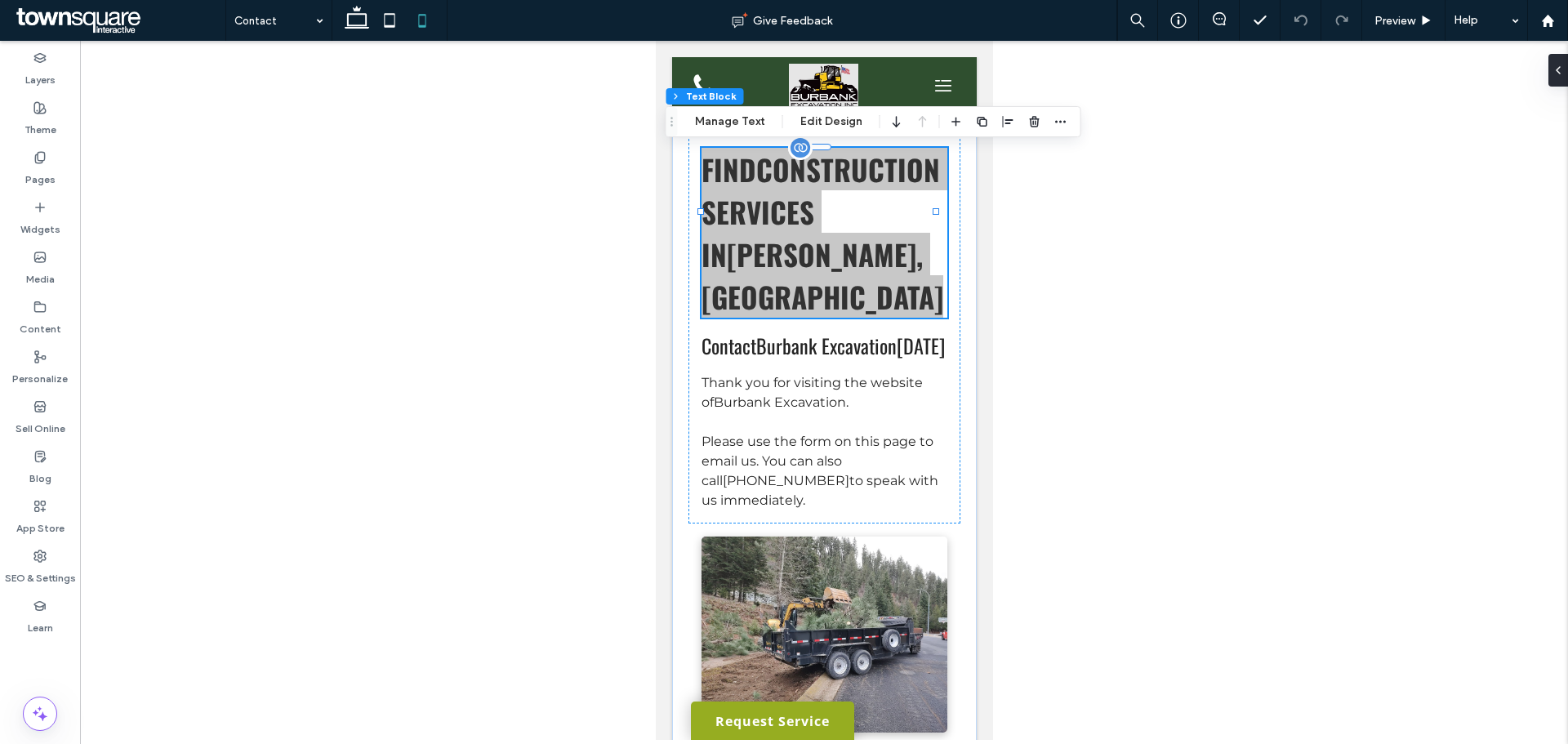
click at [733, 190] on span "Construction Services" at bounding box center [820, 190] width 239 height 85
click at [733, 190] on div "Find Construction Services in Kellogg, ID Contact Burbank Excavation today Than…" at bounding box center [823, 434] width 305 height 639
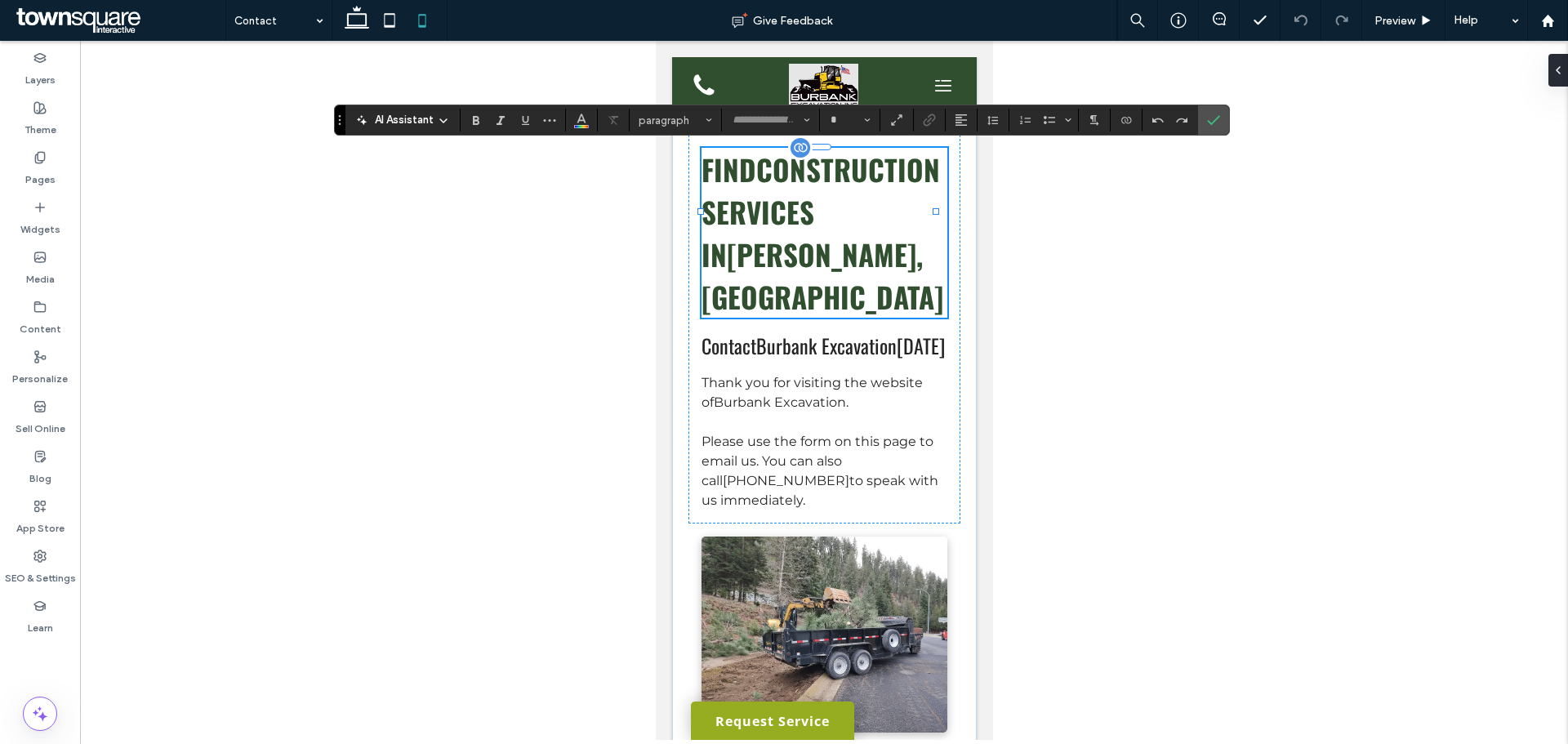
type input "******"
type input "**"
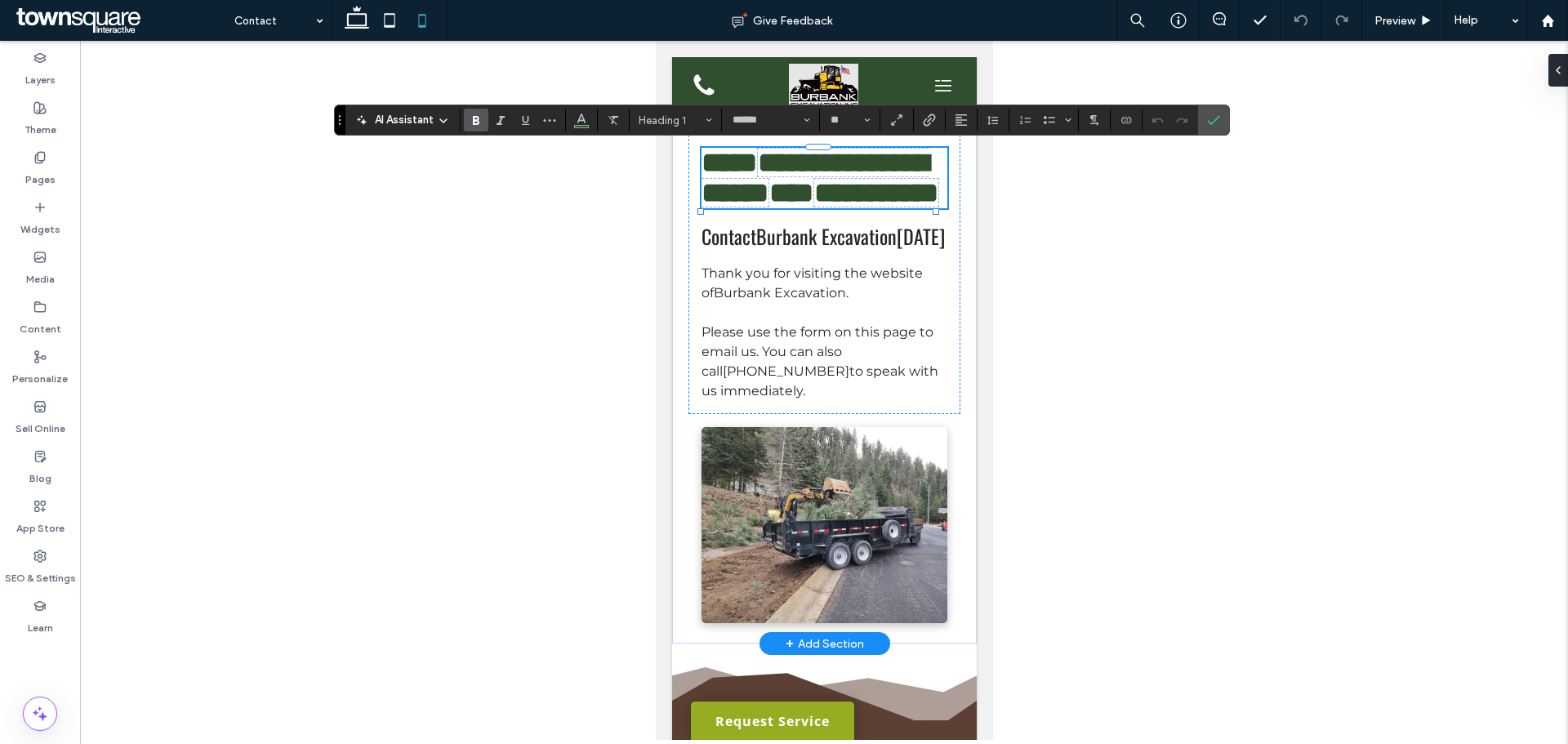
click at [753, 188] on span "**********" at bounding box center [819, 177] width 238 height 58
click at [828, 179] on span "**********" at bounding box center [814, 177] width 227 height 58
click at [843, 121] on input "**" at bounding box center [845, 119] width 32 height 13
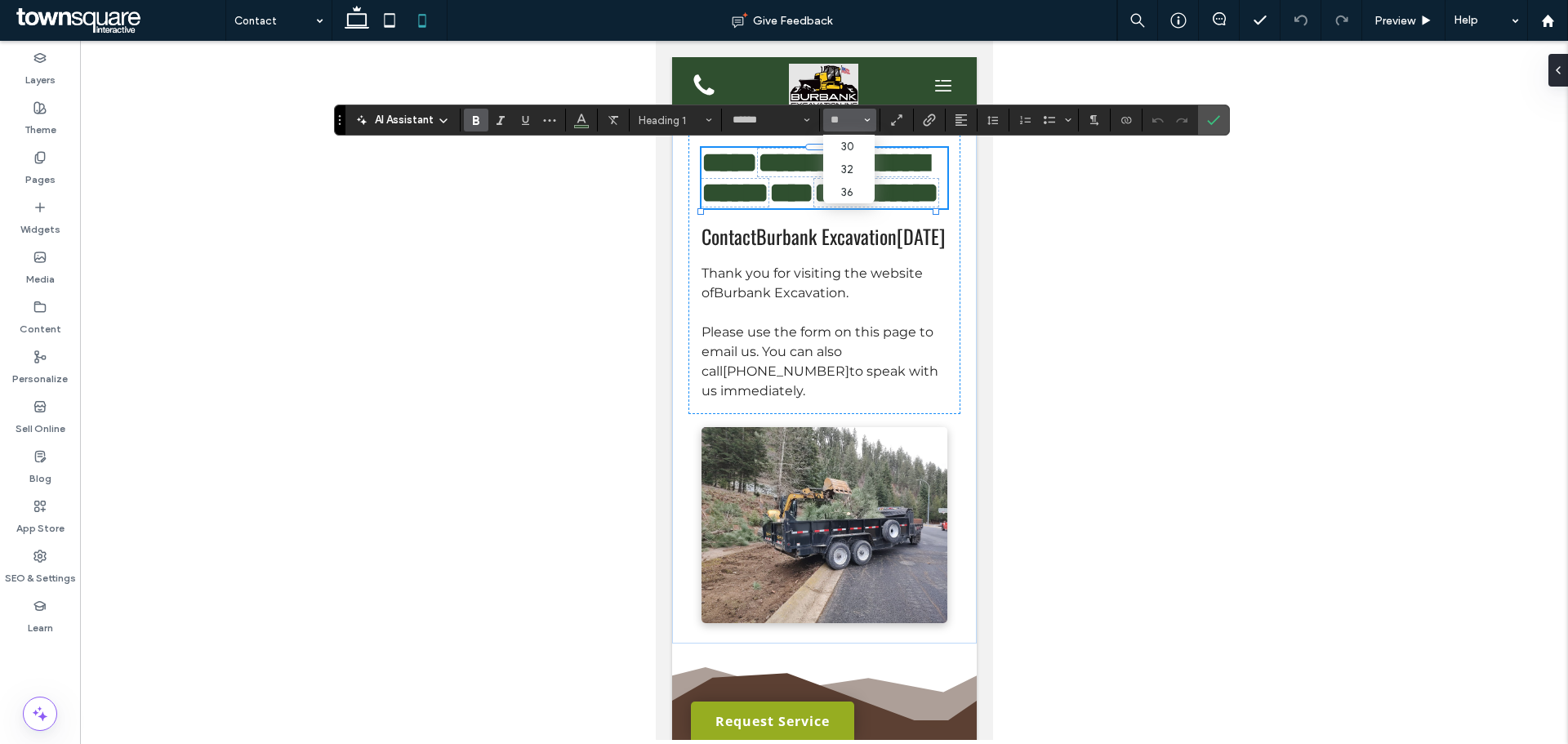
type input "**"
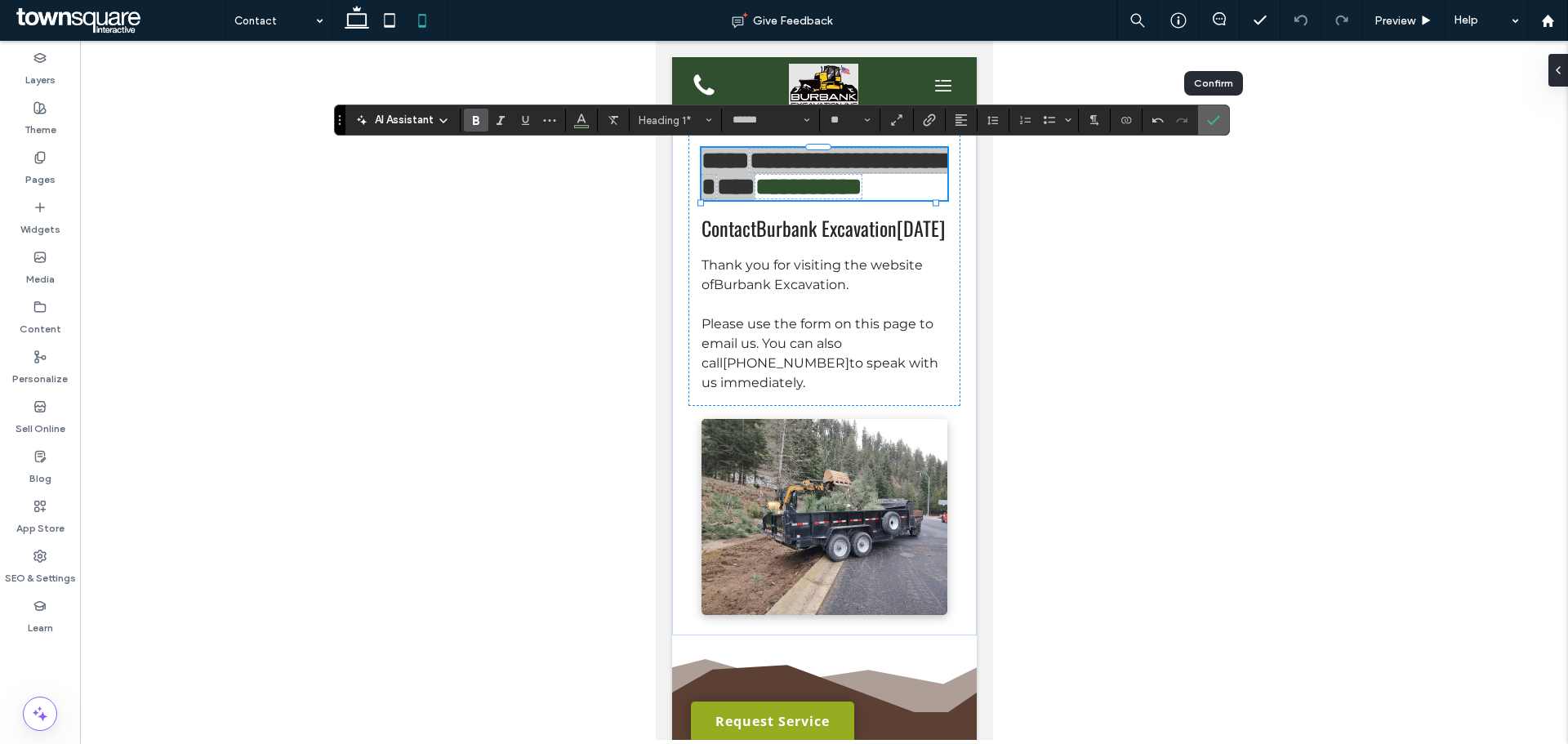
click at [1210, 125] on icon "Confirm" at bounding box center [1213, 119] width 13 height 13
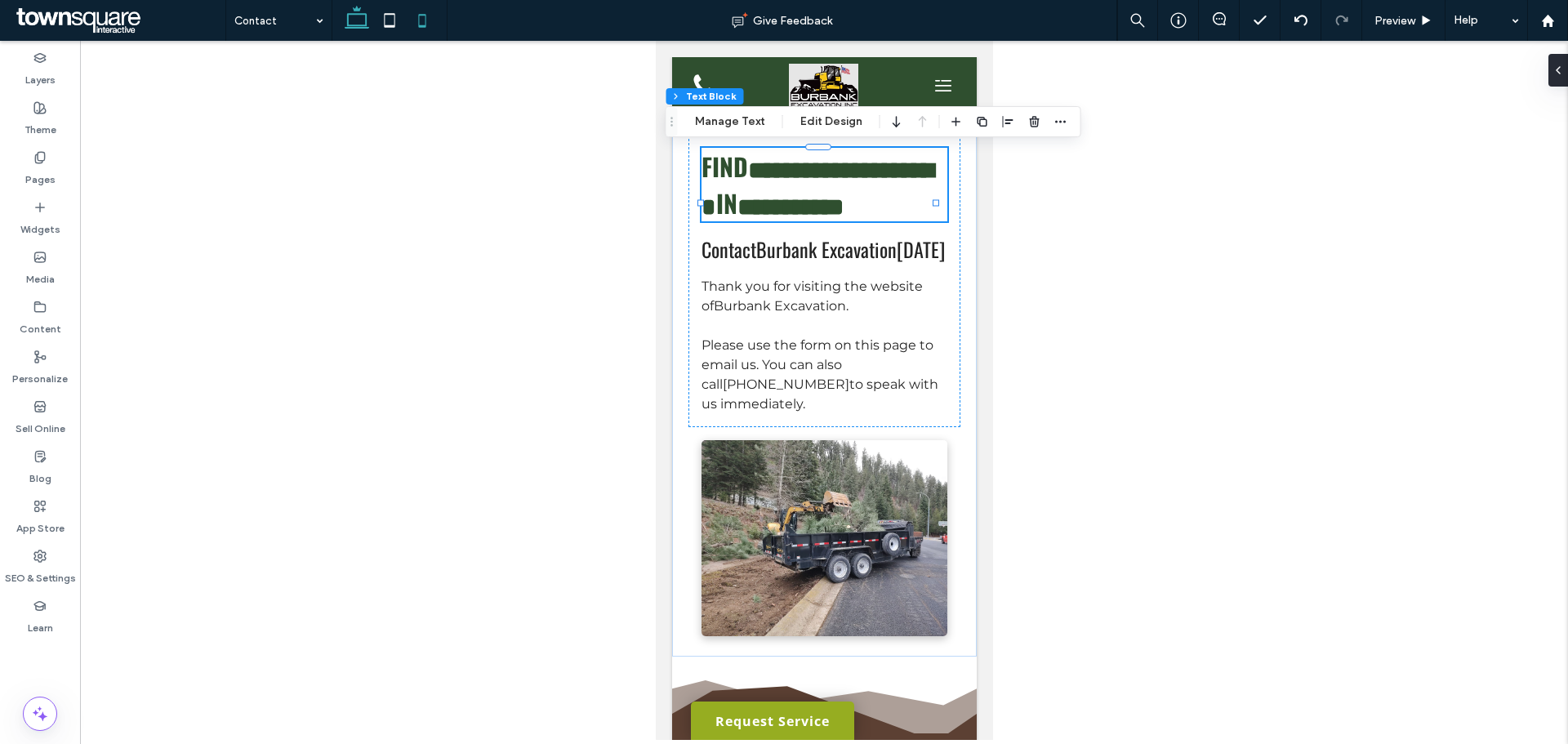
click at [346, 25] on icon at bounding box center [357, 20] width 33 height 33
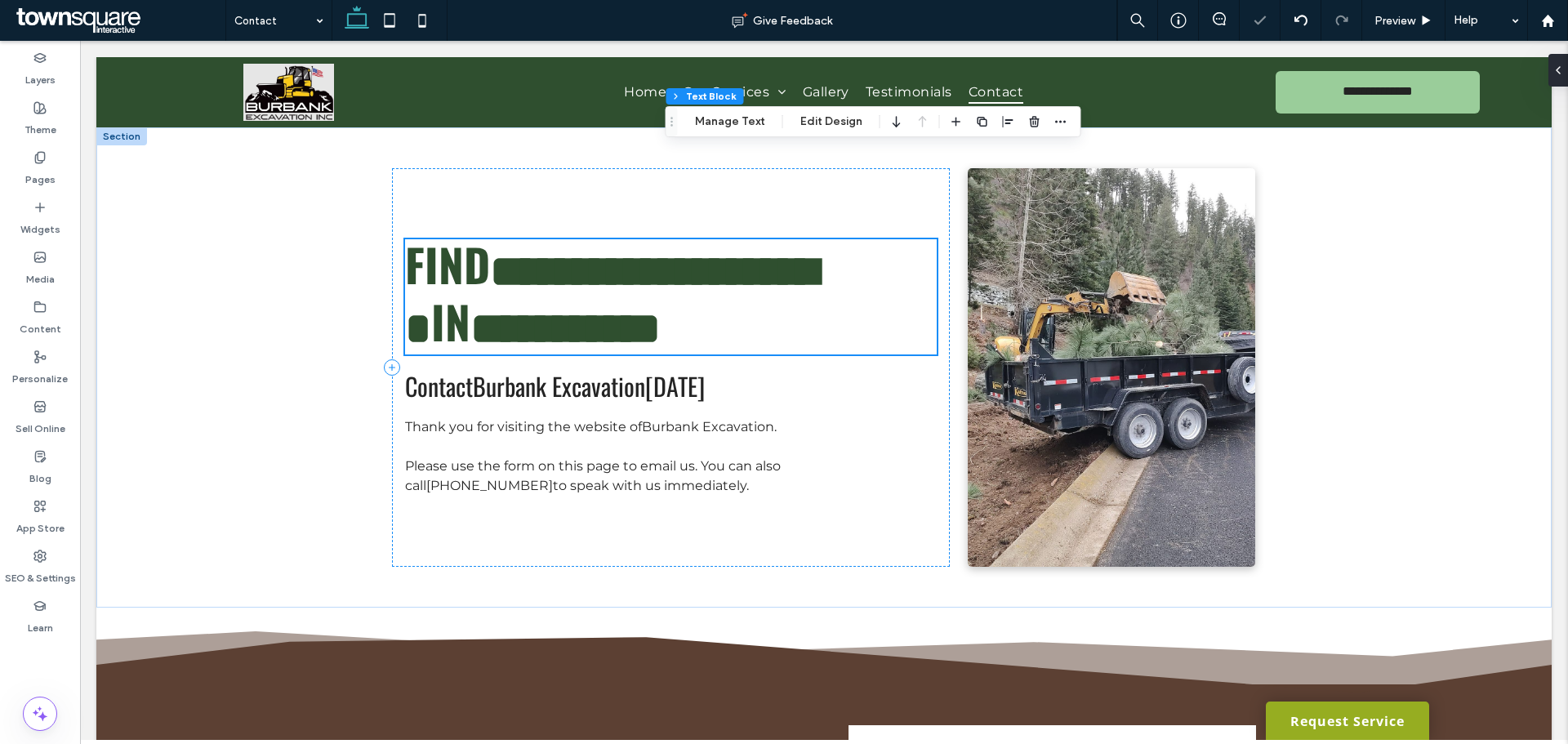
scroll to position [613, 0]
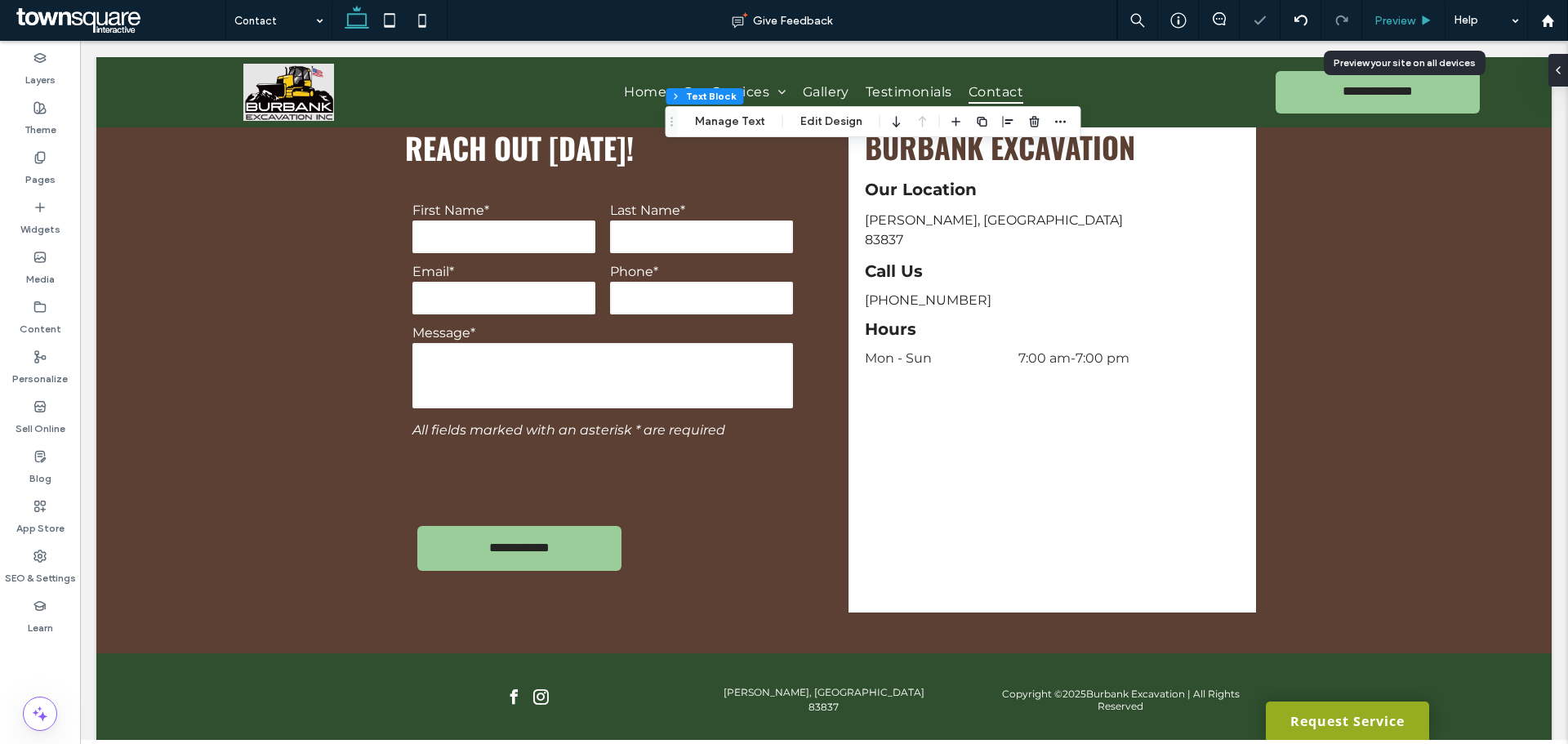
click at [1391, 16] on span "Preview" at bounding box center [1395, 21] width 40 height 14
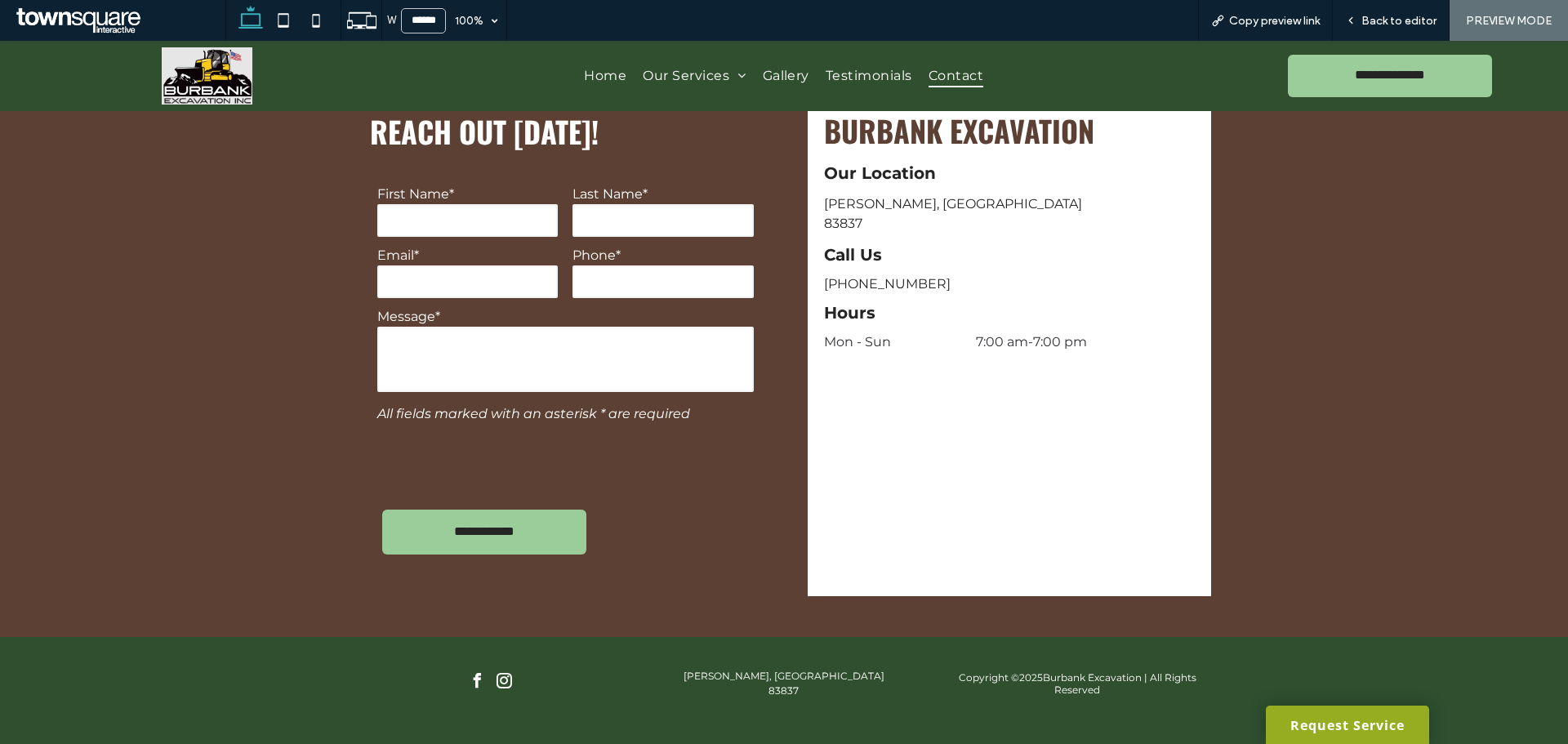
scroll to position [596, 0]
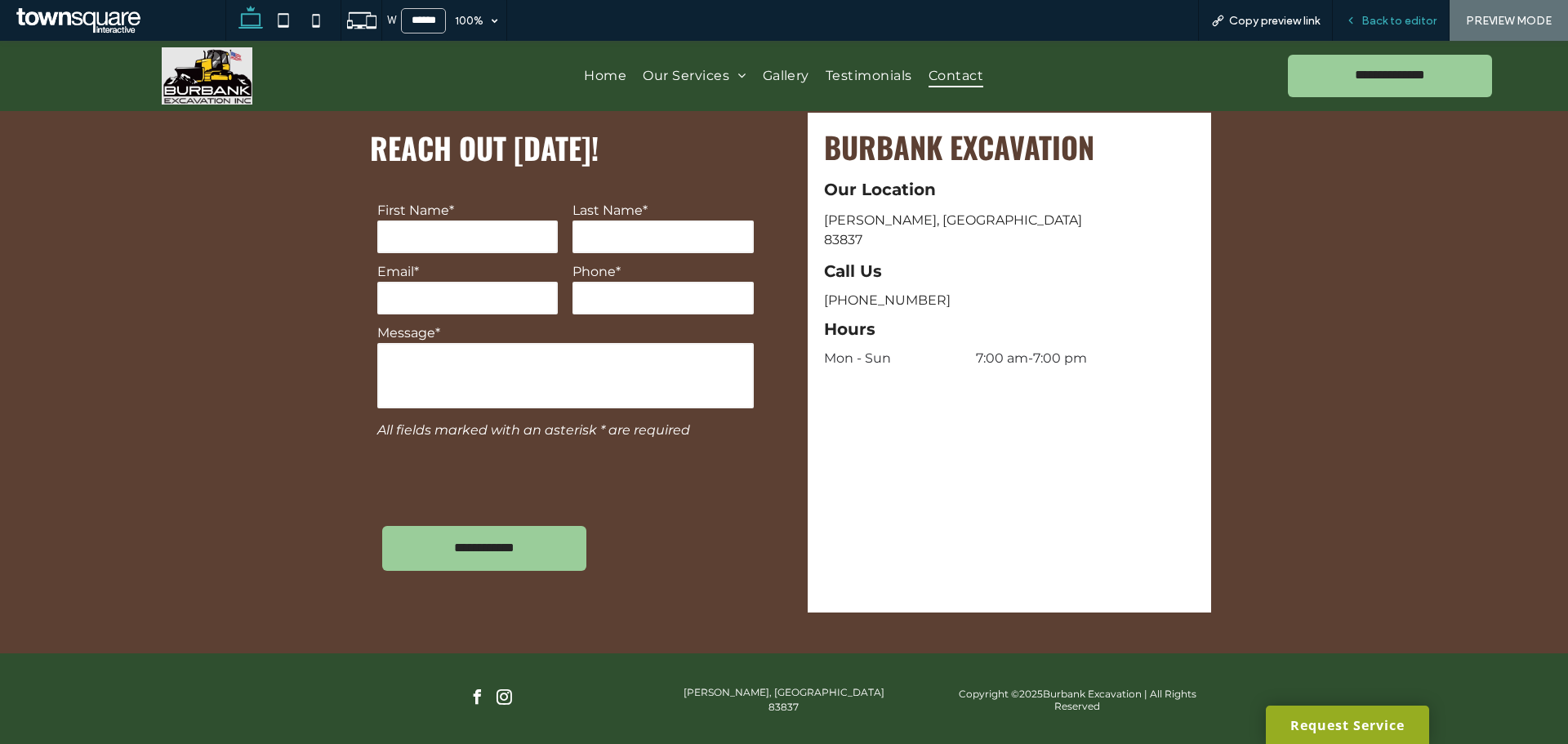
click at [1395, 26] on span "Back to editor" at bounding box center [1399, 21] width 75 height 14
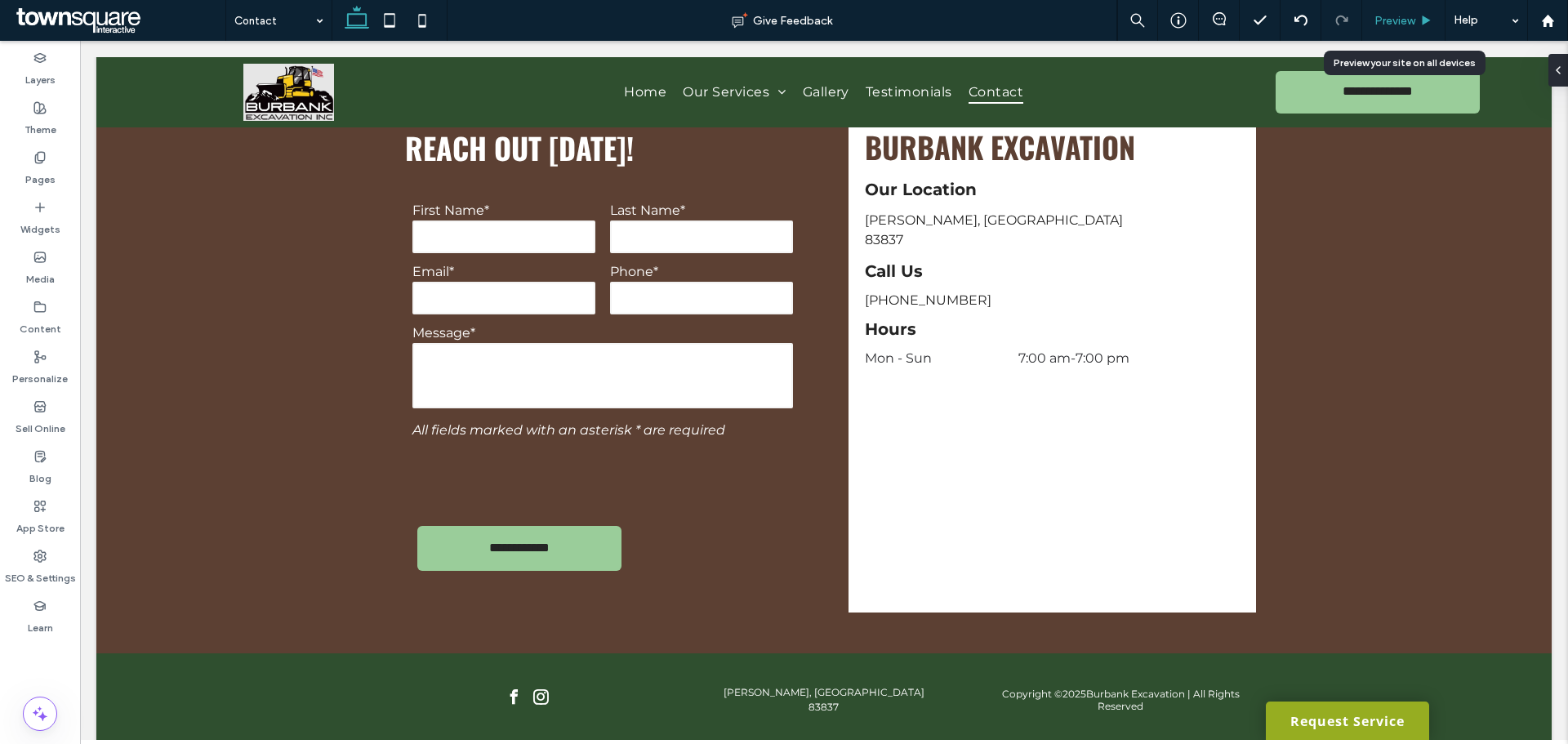
click at [1382, 19] on span "Preview" at bounding box center [1395, 21] width 40 height 14
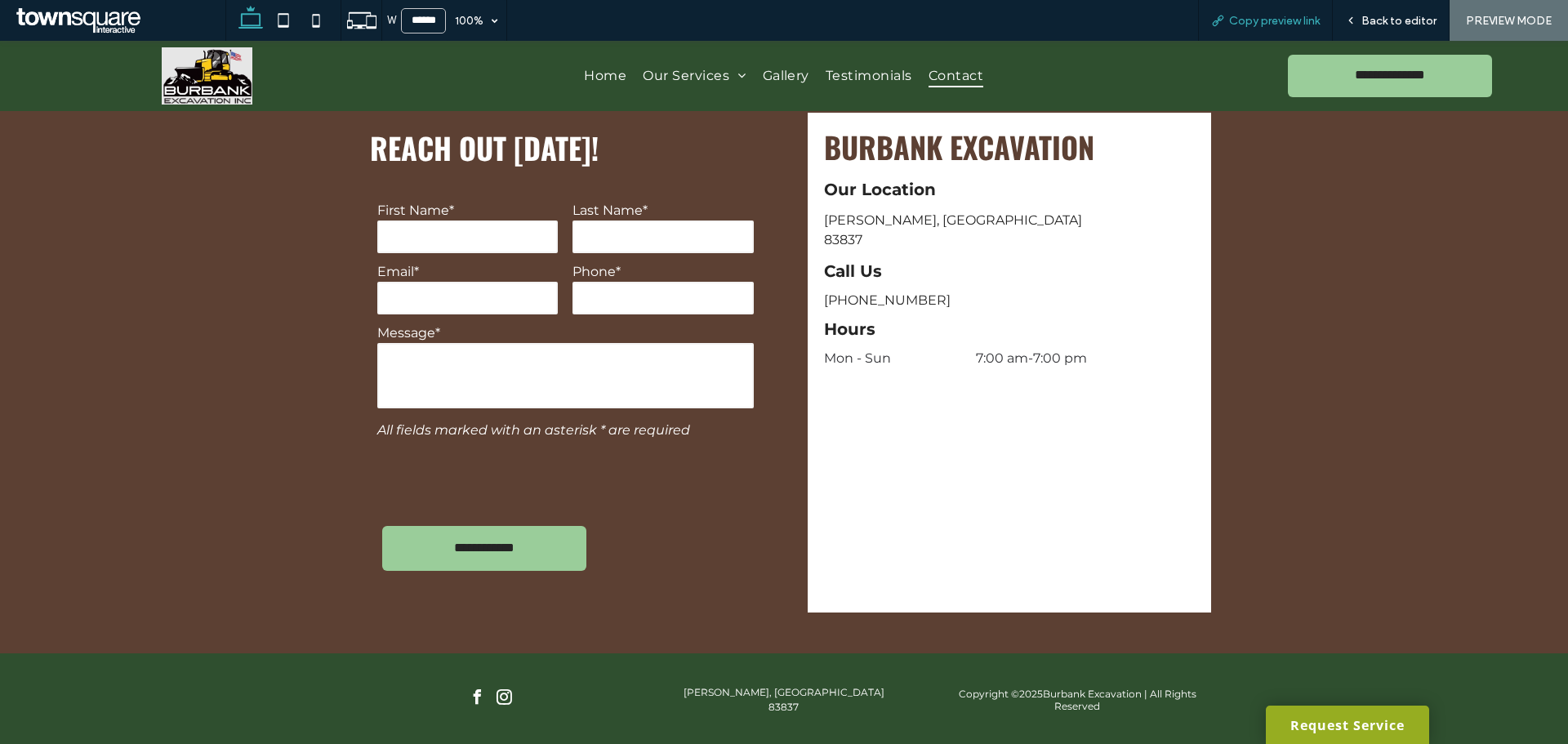
click at [1322, 28] on div "Copy preview link" at bounding box center [1265, 20] width 135 height 40
click at [1246, 21] on span "Copy preview link" at bounding box center [1274, 21] width 91 height 14
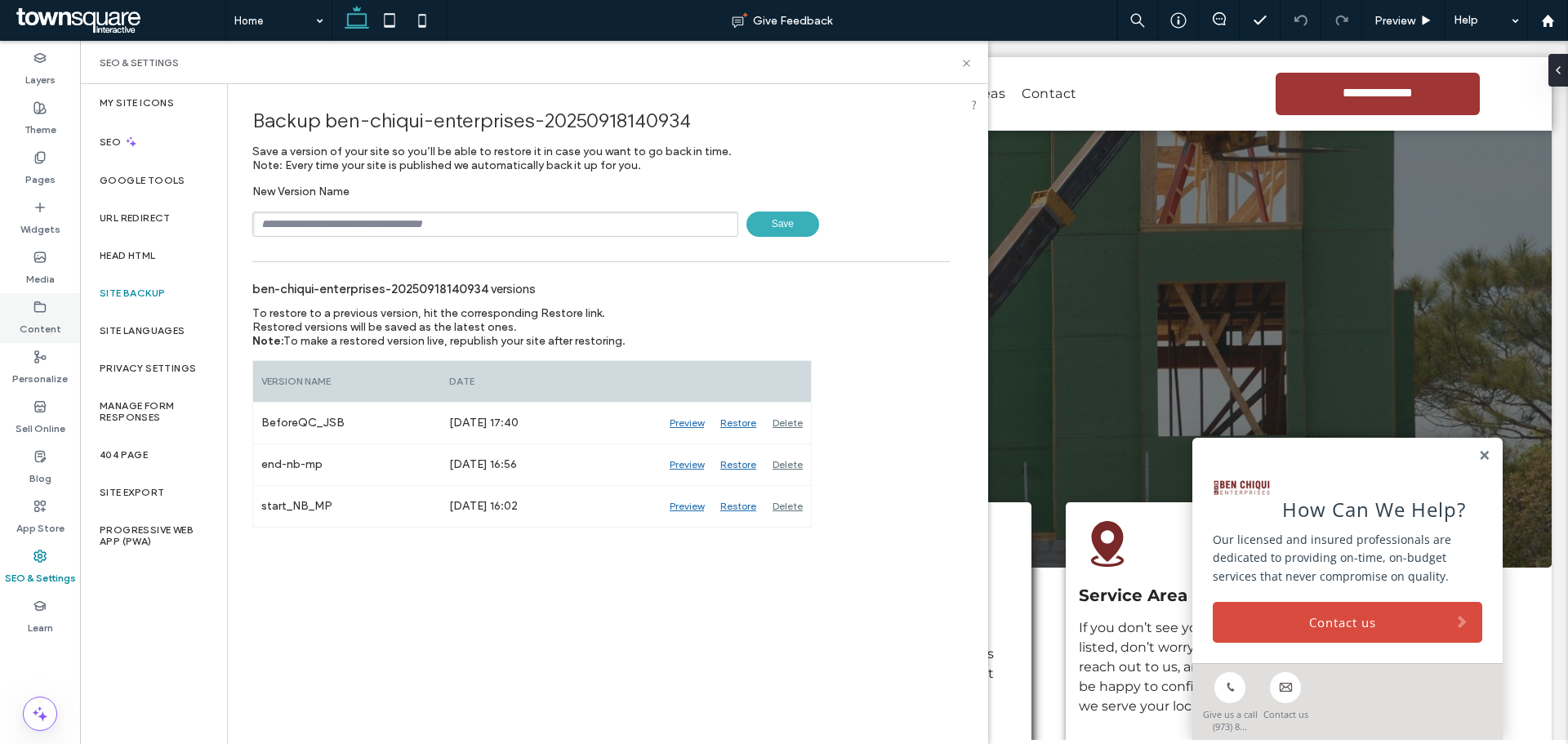
click at [35, 302] on use at bounding box center [40, 306] width 11 height 10
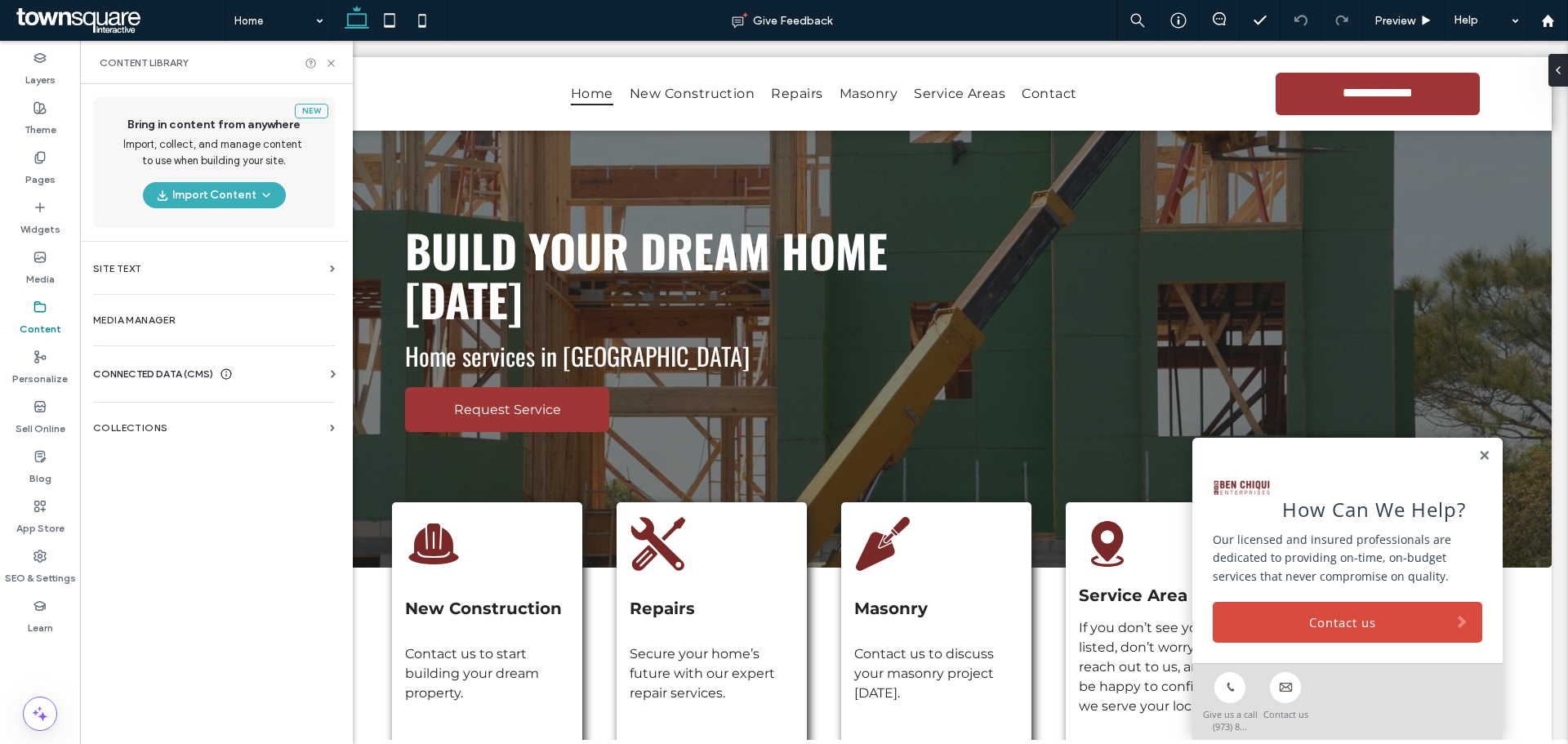
click at [143, 366] on label "Privacy Settings" at bounding box center [148, 369] width 97 height 12
click at [259, 384] on div "Business Info Business Text Business Images Find and Replace" at bounding box center [217, 388] width 248 height 13
click at [335, 374] on use at bounding box center [333, 372] width 5 height 7
click at [223, 413] on label "Business Info" at bounding box center [217, 414] width 222 height 12
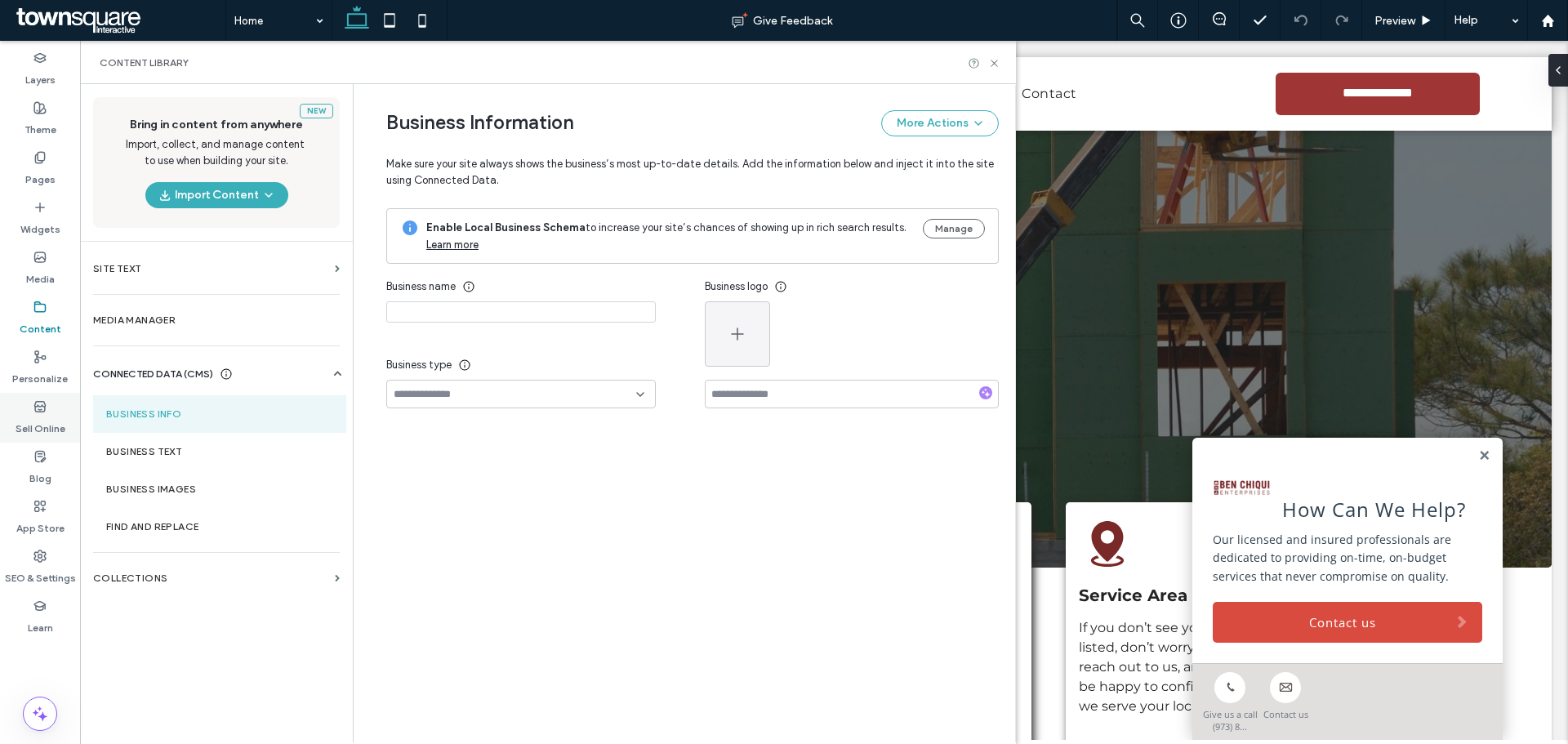
type input "**********"
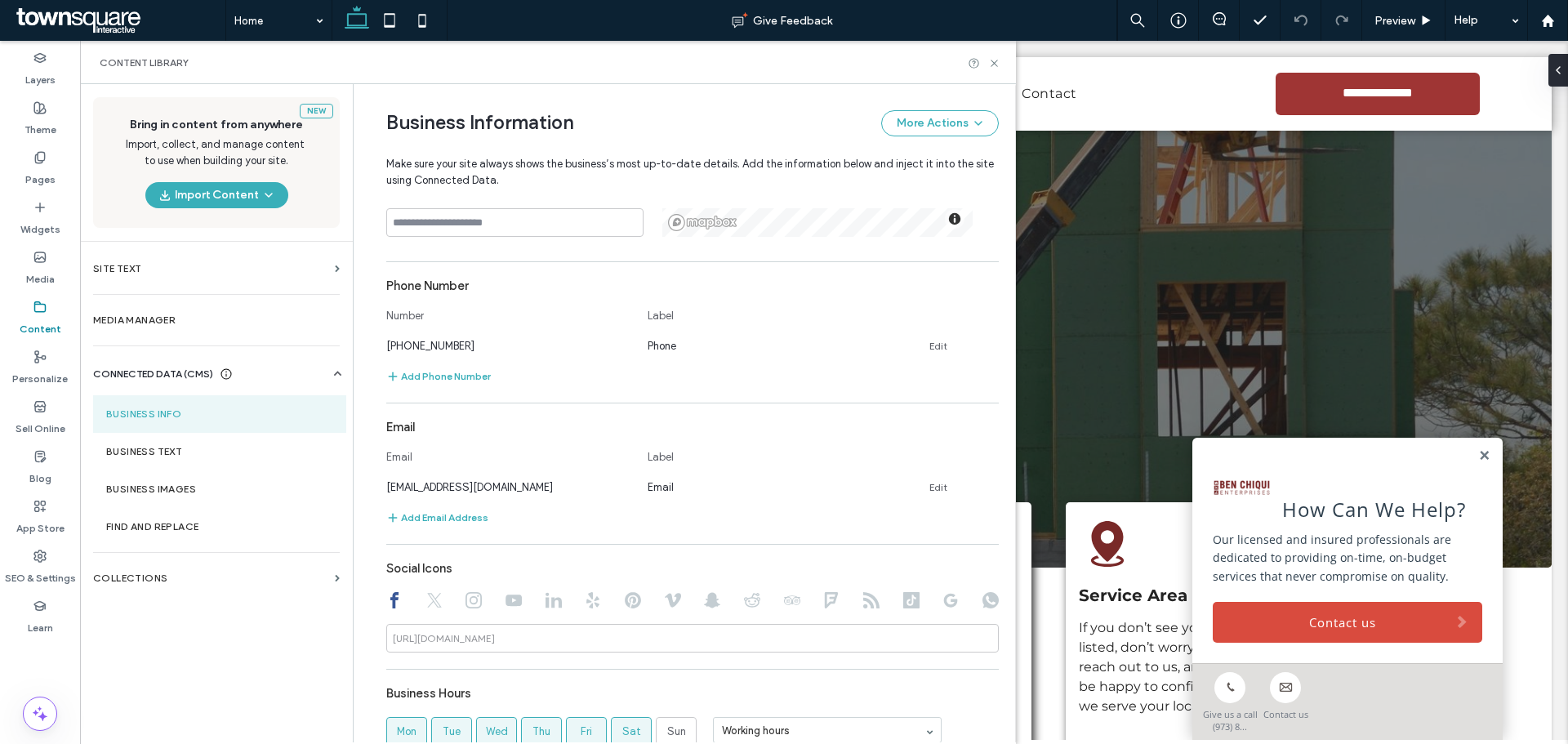
scroll to position [408, 0]
click at [217, 668] on div "New Bring in content from anywhere Import, collect, and manage content to use w…" at bounding box center [216, 412] width 273 height 656
click at [231, 646] on div "New Bring in content from anywhere Import, collect, and manage content to use w…" at bounding box center [216, 412] width 273 height 656
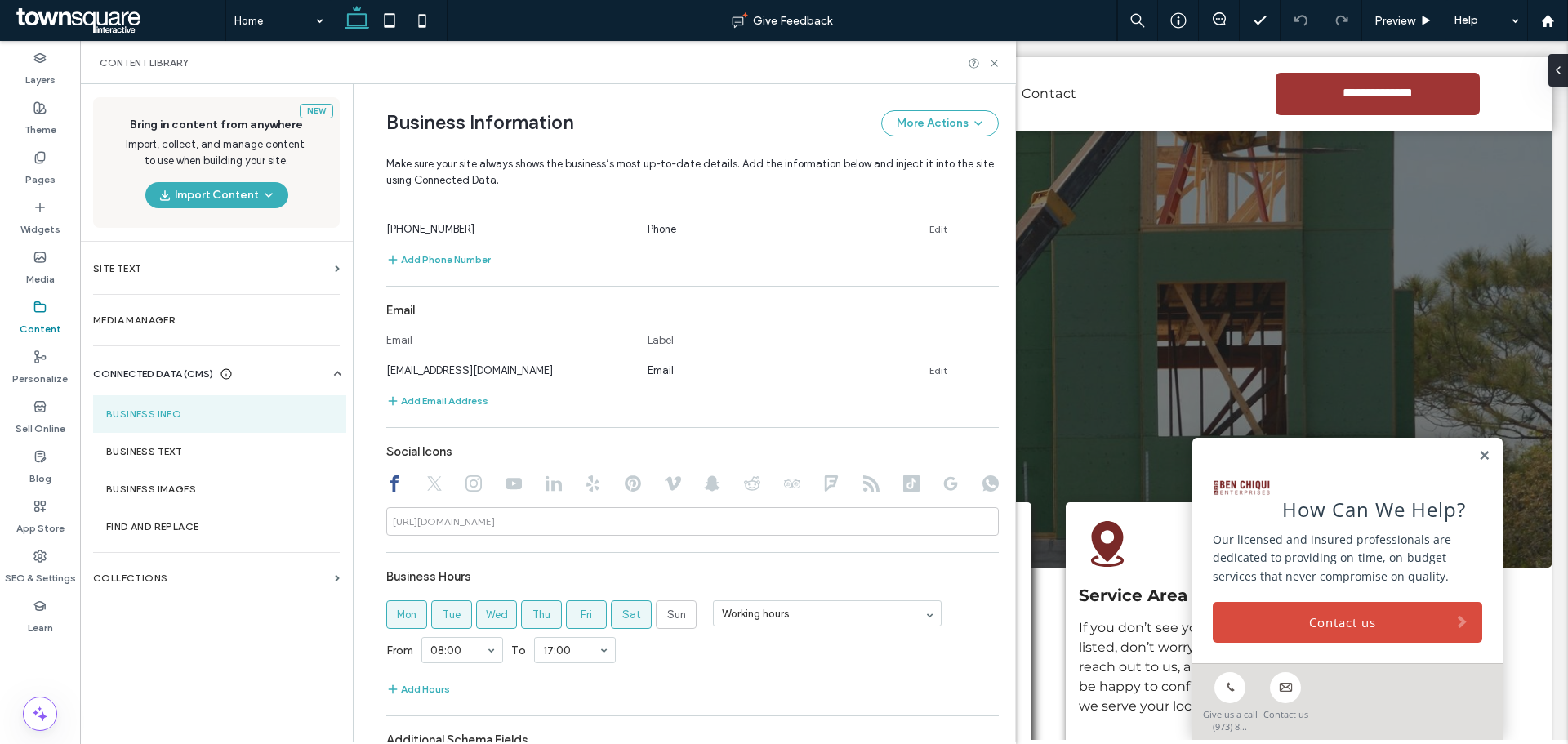
scroll to position [640, 0]
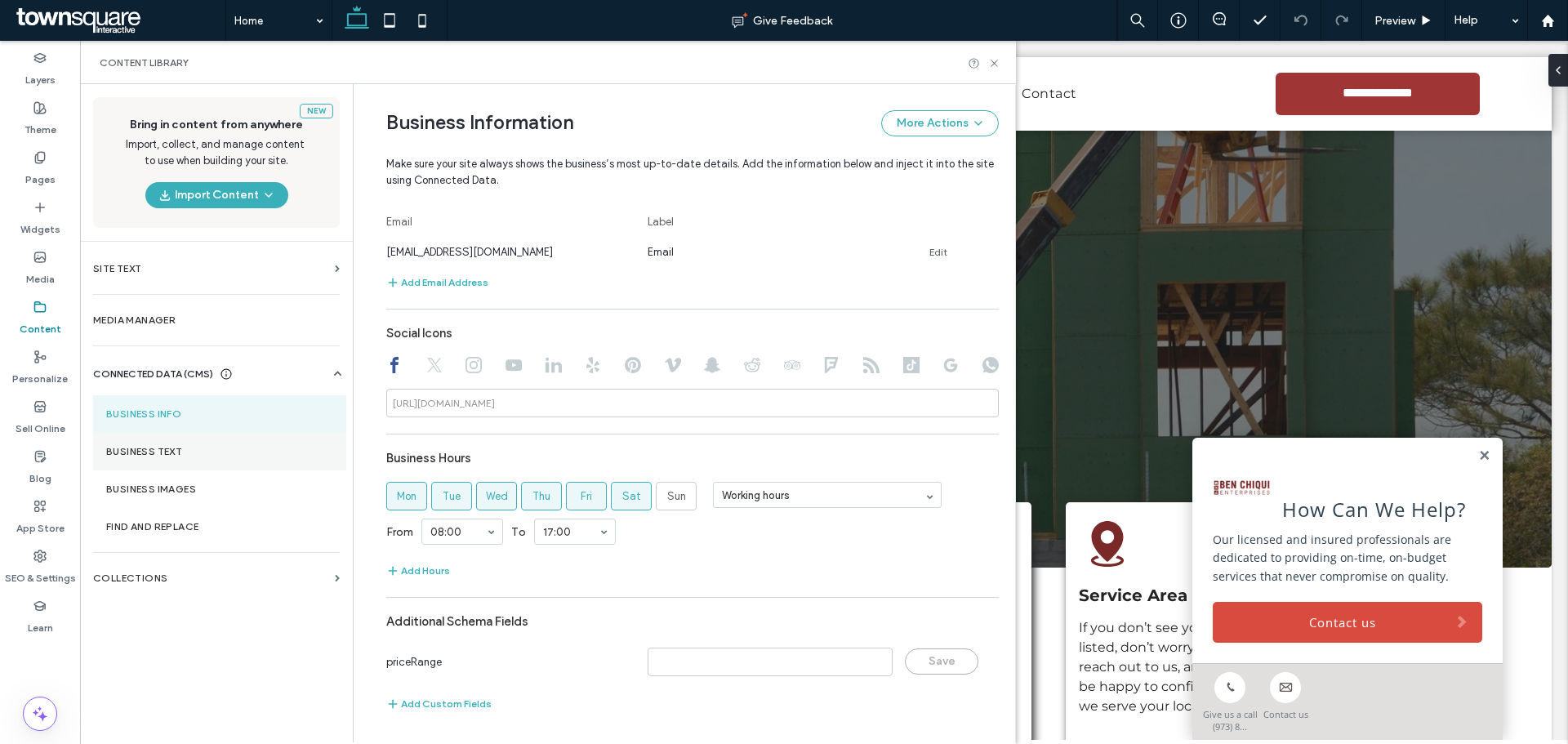
click at [152, 446] on label "Business Text" at bounding box center [220, 452] width 227 height 12
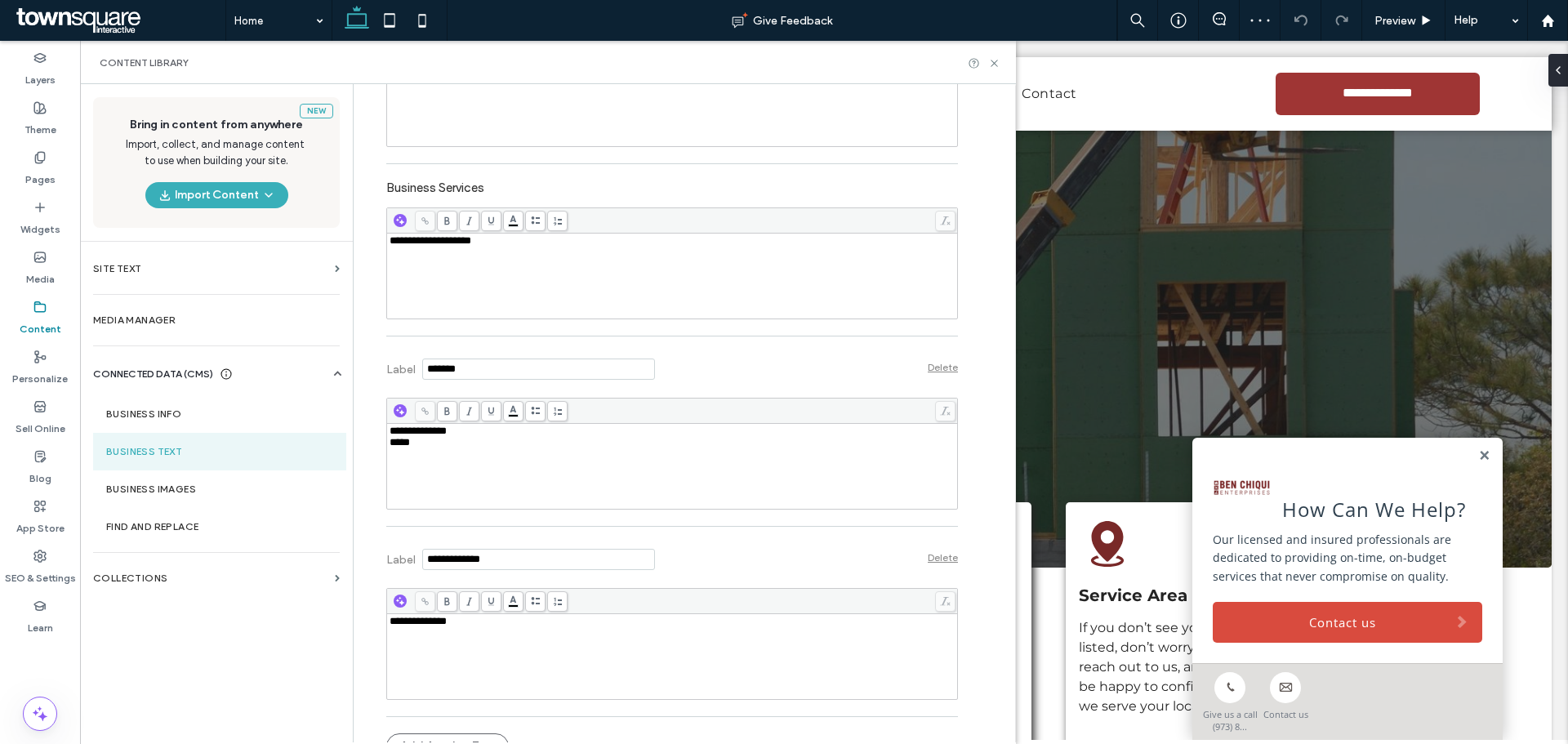
scroll to position [487, 0]
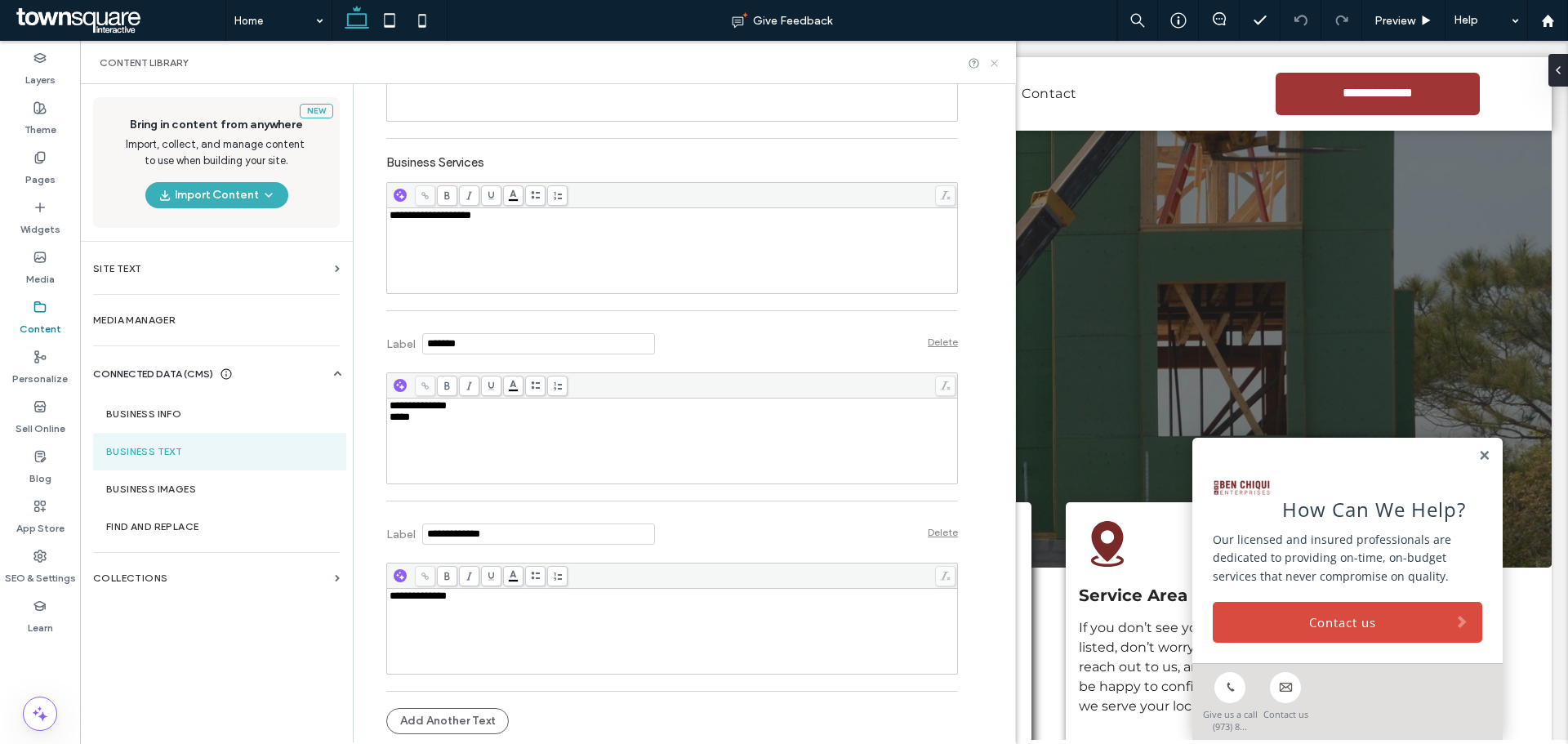
click at [998, 67] on icon at bounding box center [994, 63] width 12 height 12
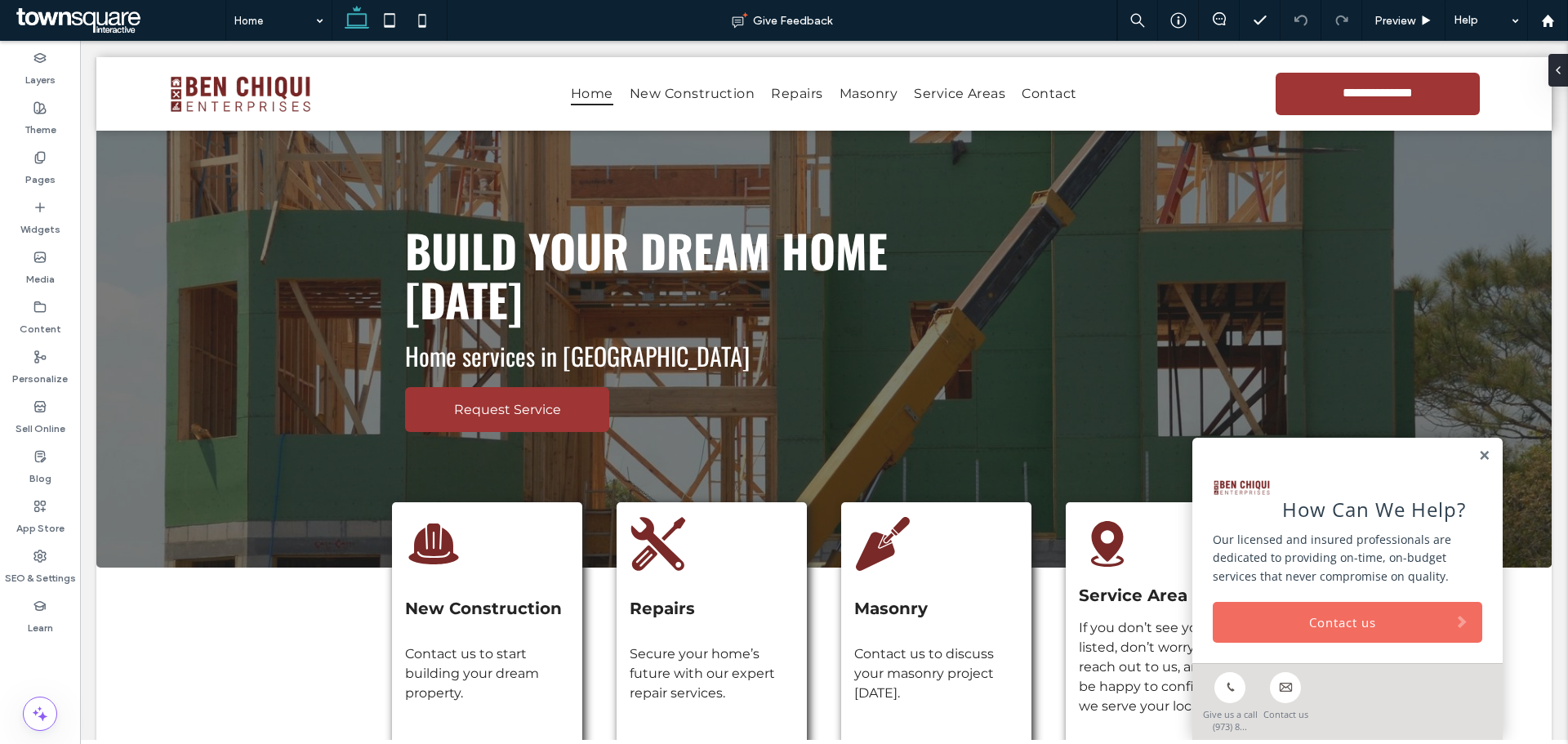
click at [1301, 610] on link "Contact us" at bounding box center [1348, 622] width 270 height 40
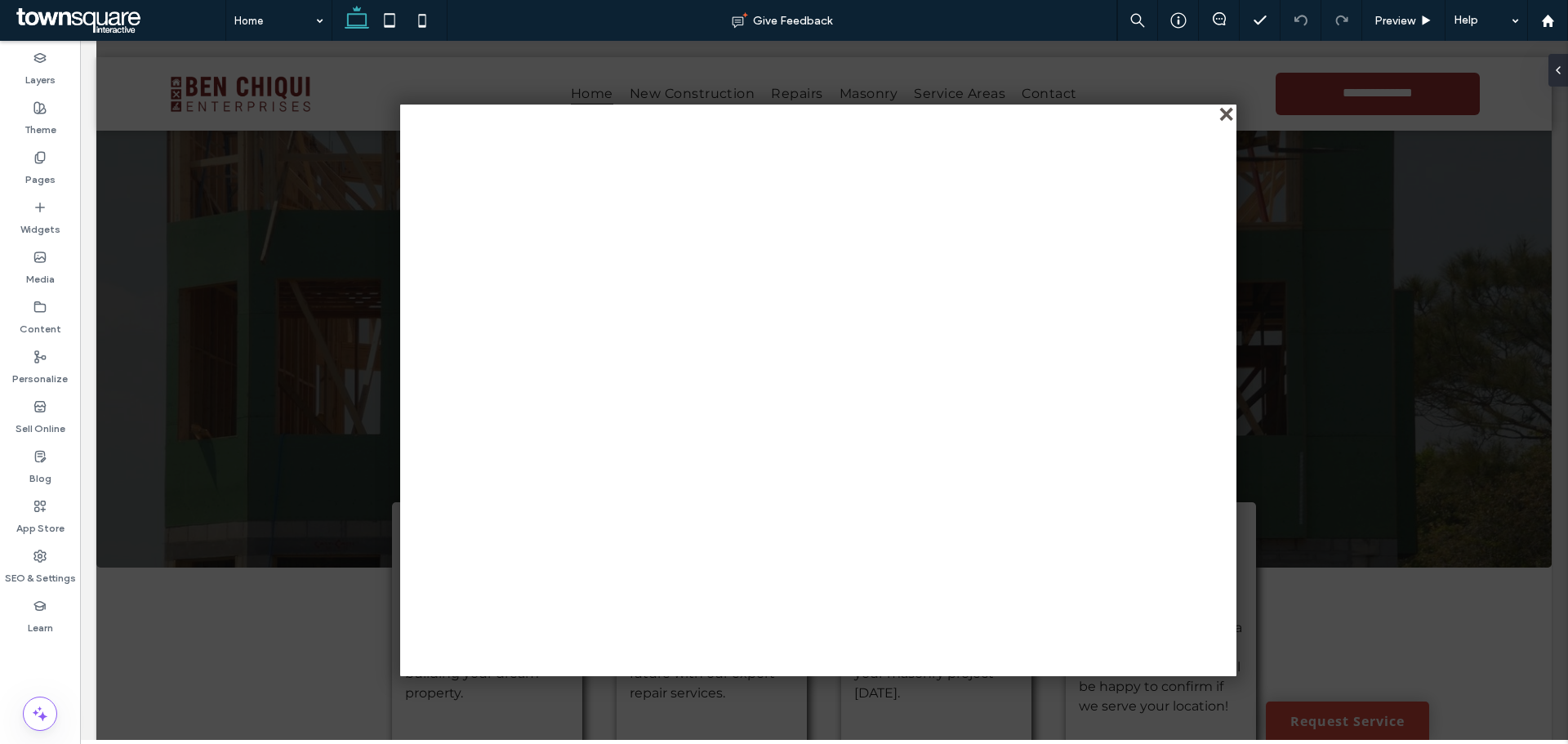
click at [1226, 112] on div "close" at bounding box center [1228, 115] width 12 height 12
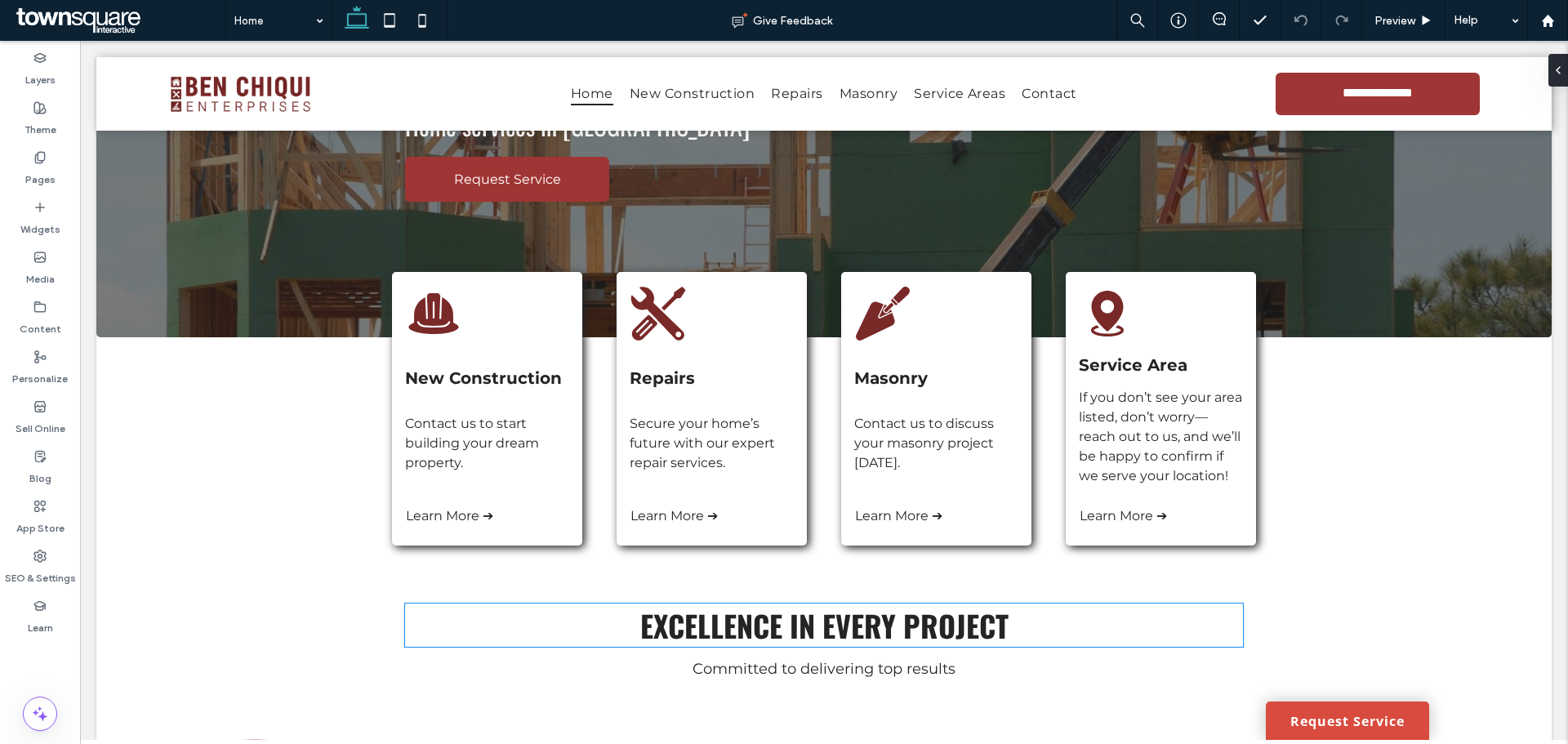
scroll to position [82, 0]
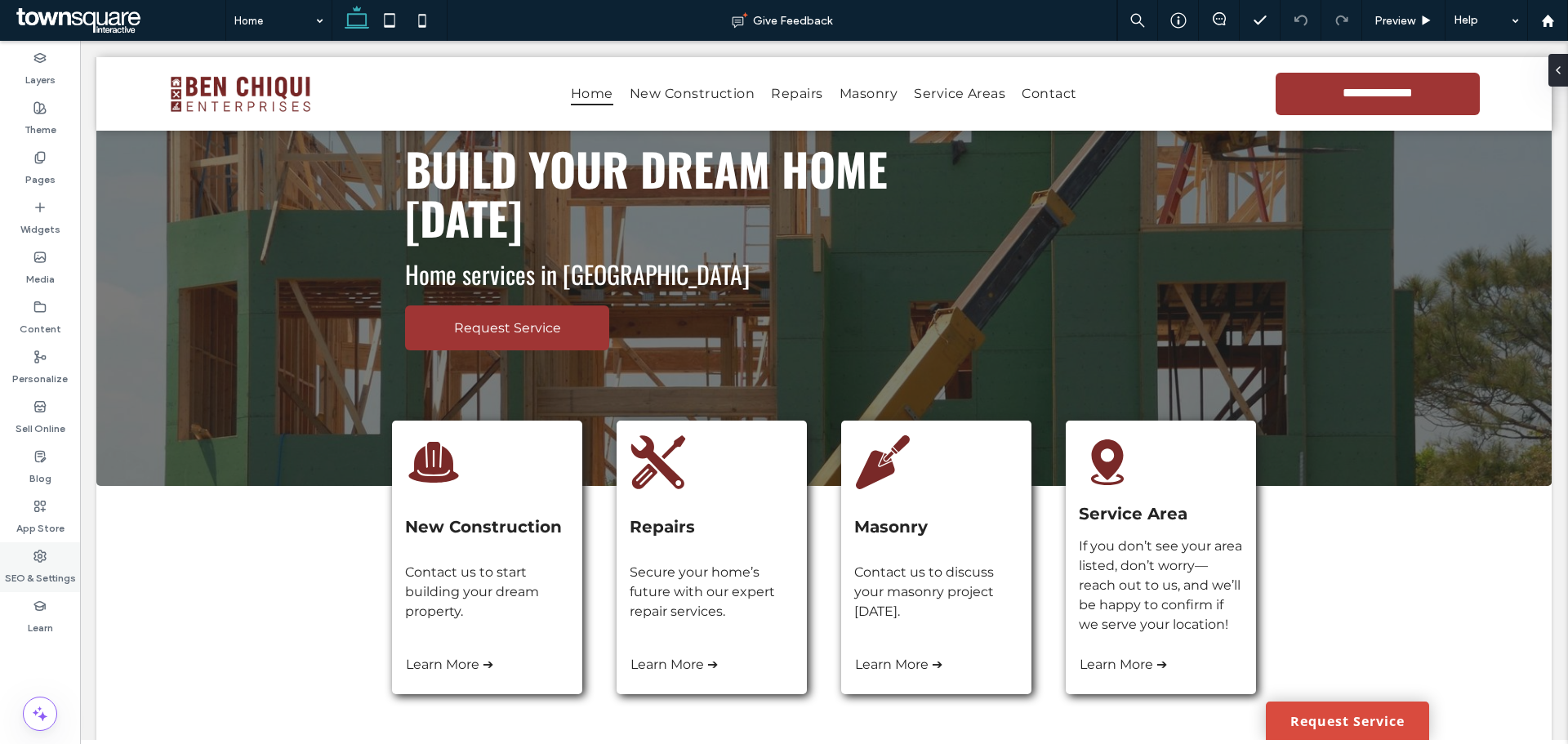
click at [40, 563] on label "SEO & Settings" at bounding box center [40, 574] width 71 height 23
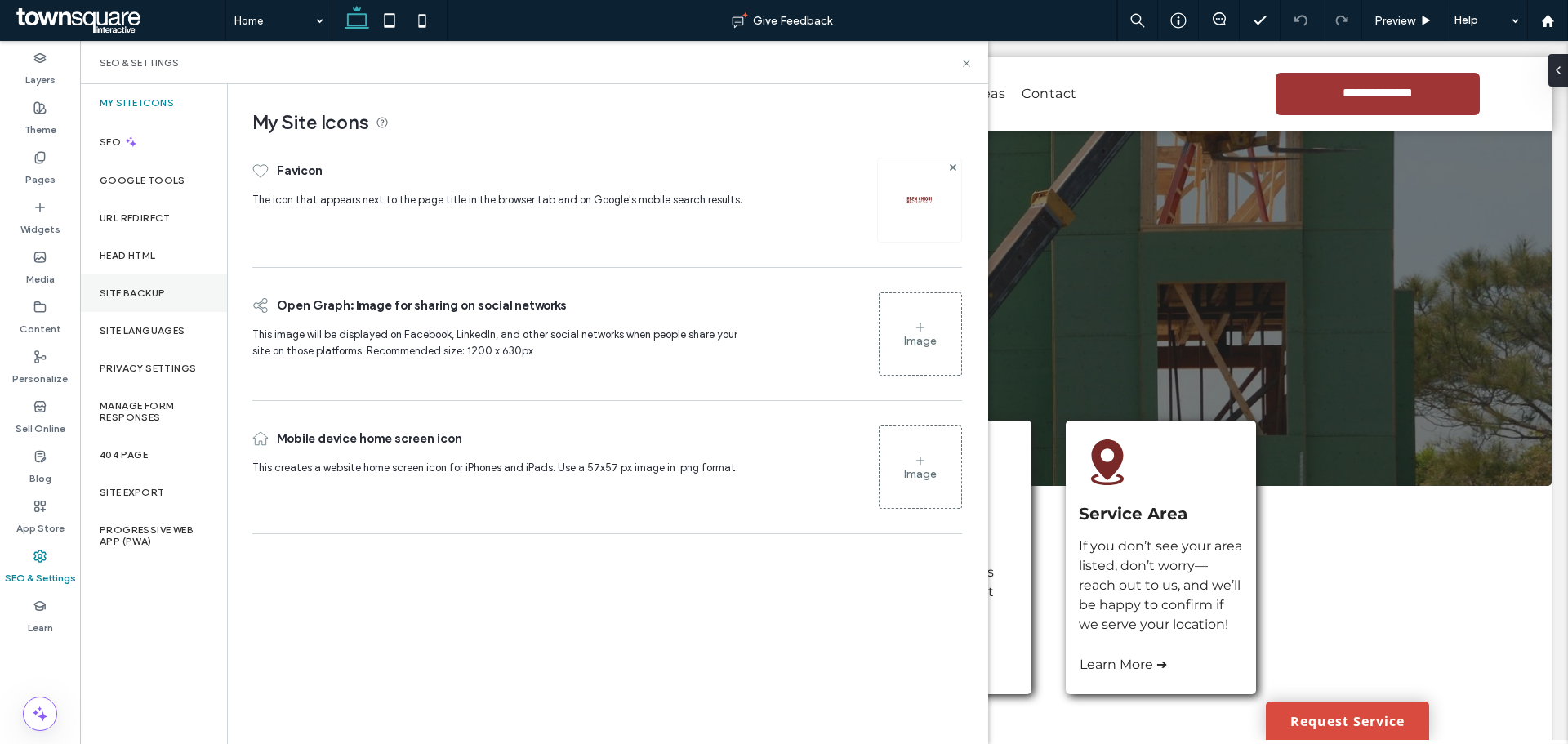
click at [147, 286] on div "Site Backup" at bounding box center [153, 294] width 147 height 37
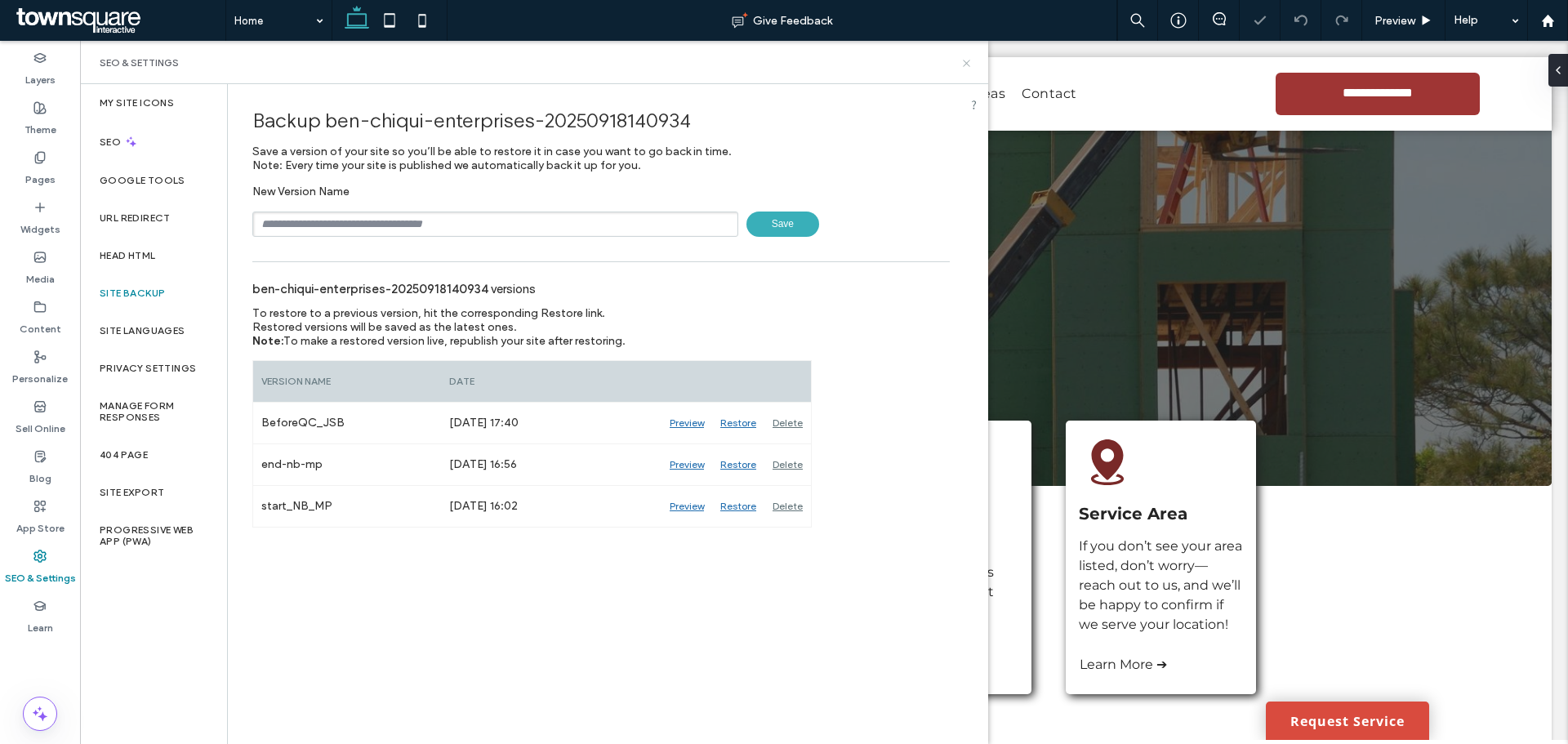
click at [969, 59] on icon at bounding box center [967, 63] width 12 height 12
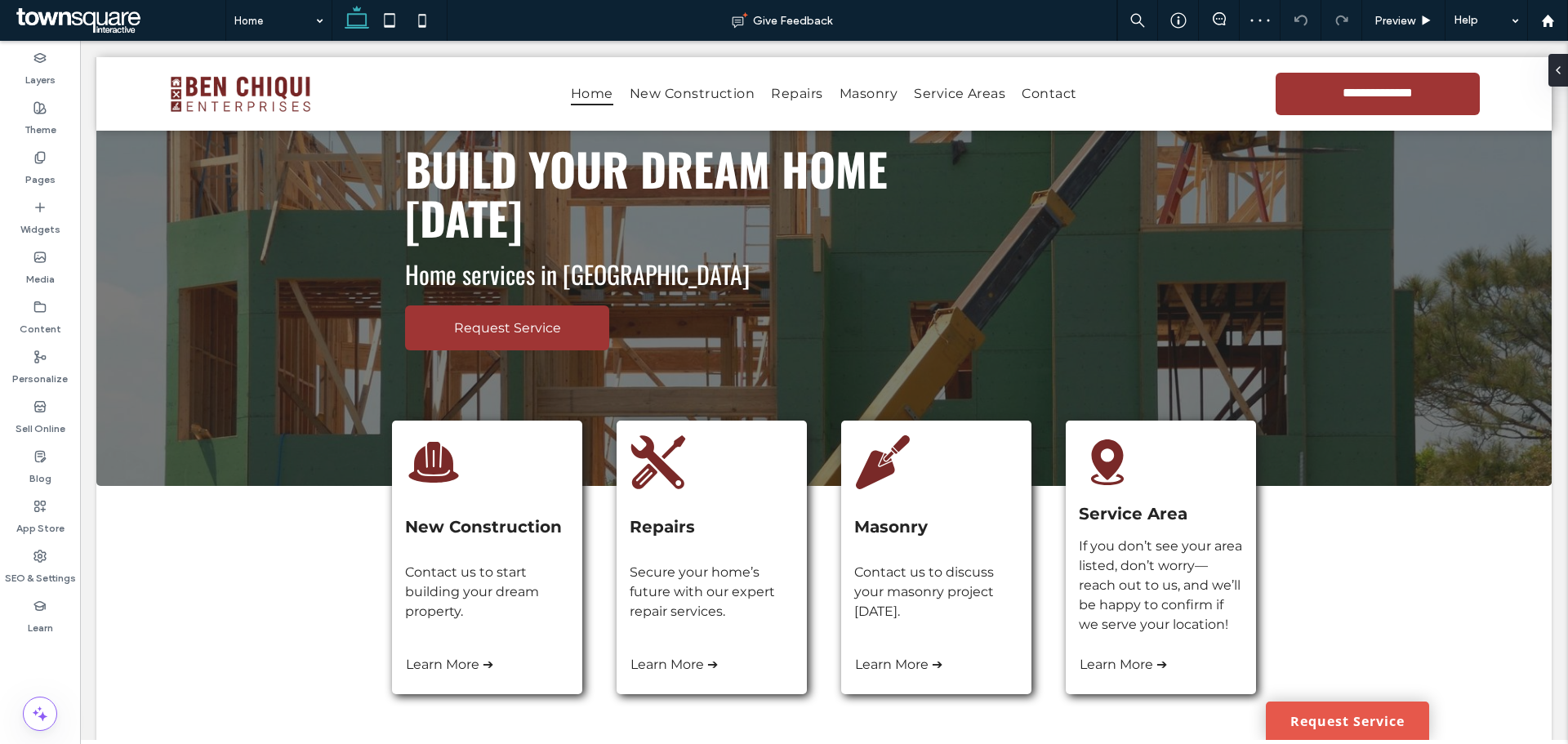
click at [1346, 709] on link "Request Service" at bounding box center [1348, 720] width 164 height 38
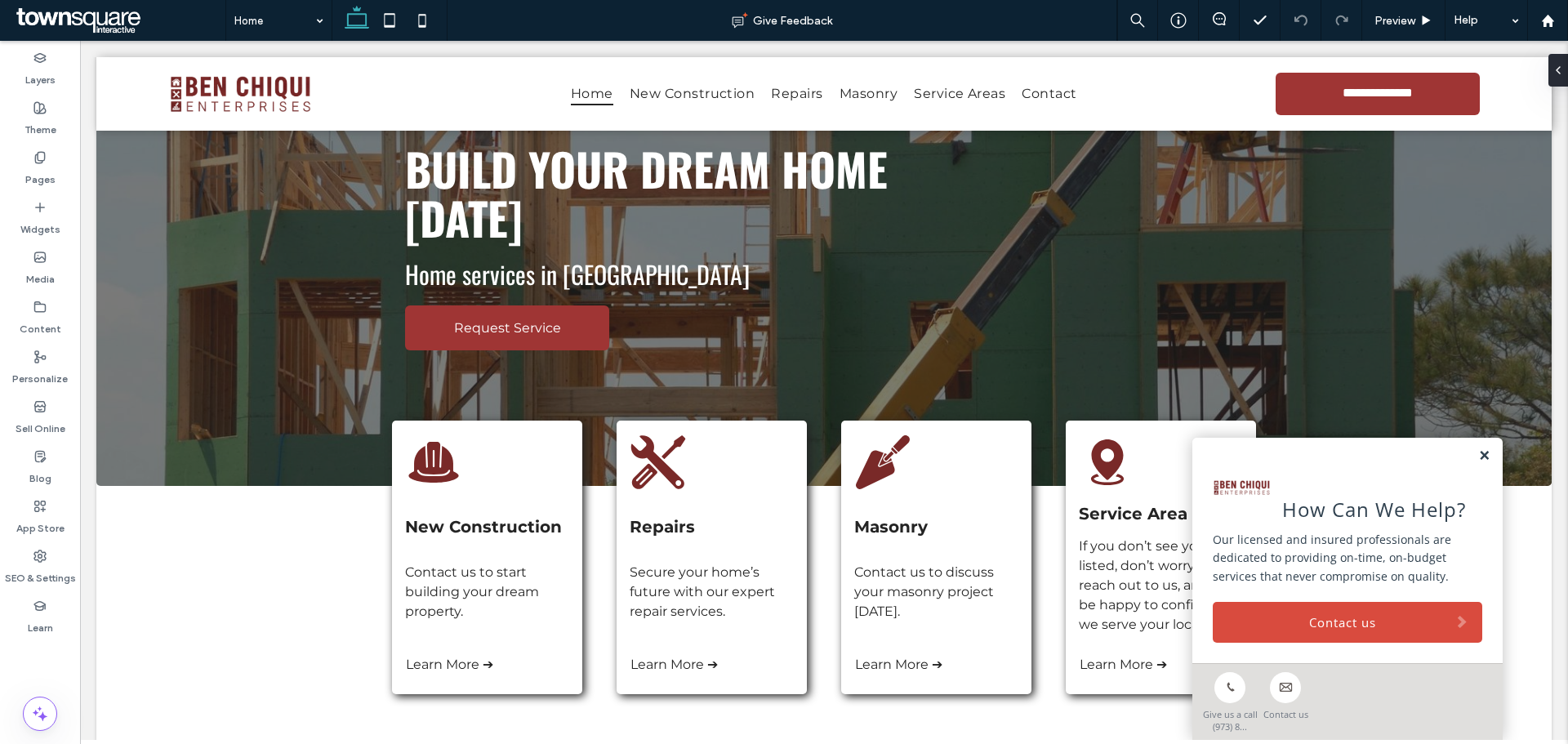
click at [1478, 451] on link at bounding box center [1484, 456] width 12 height 14
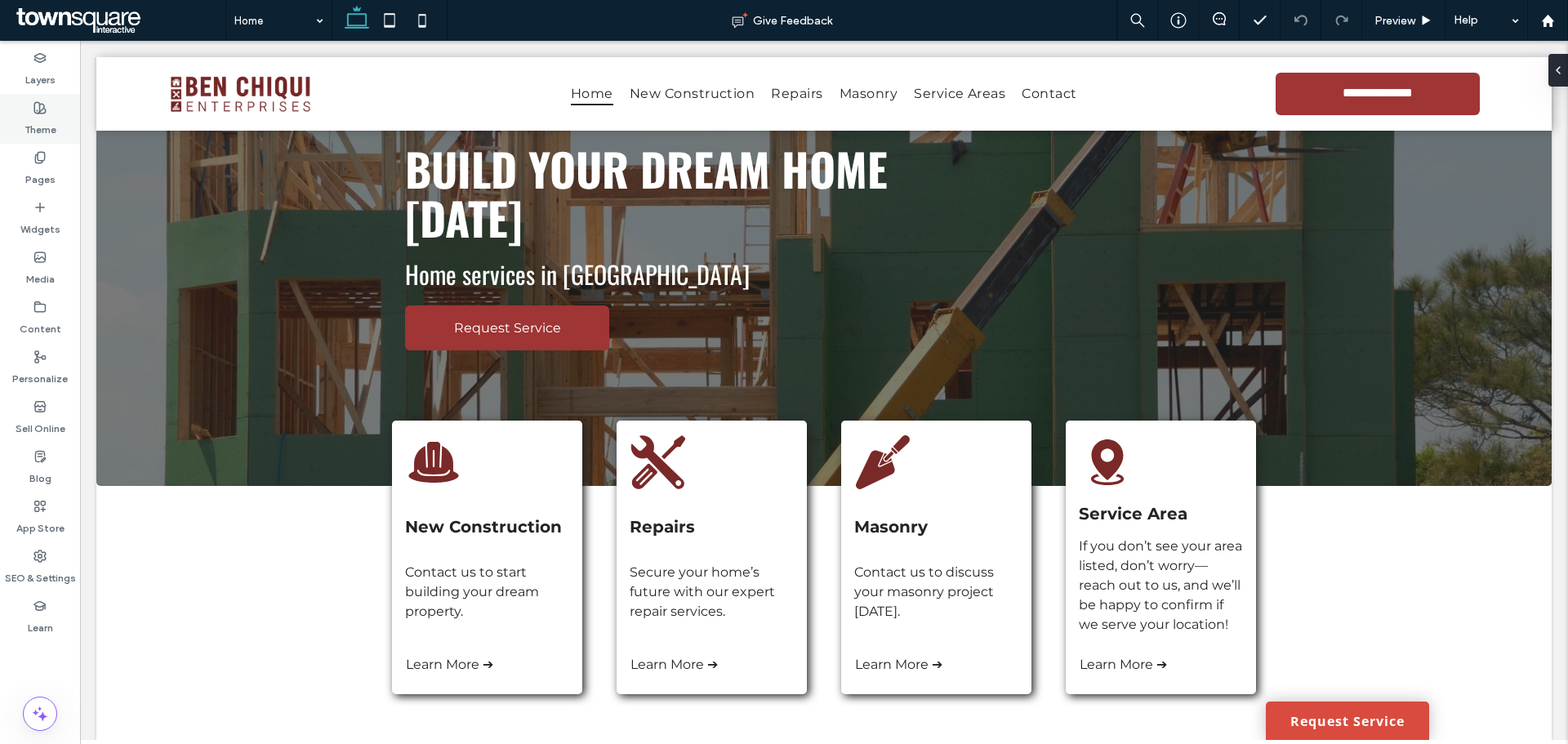
click at [40, 136] on label "Theme" at bounding box center [40, 125] width 32 height 23
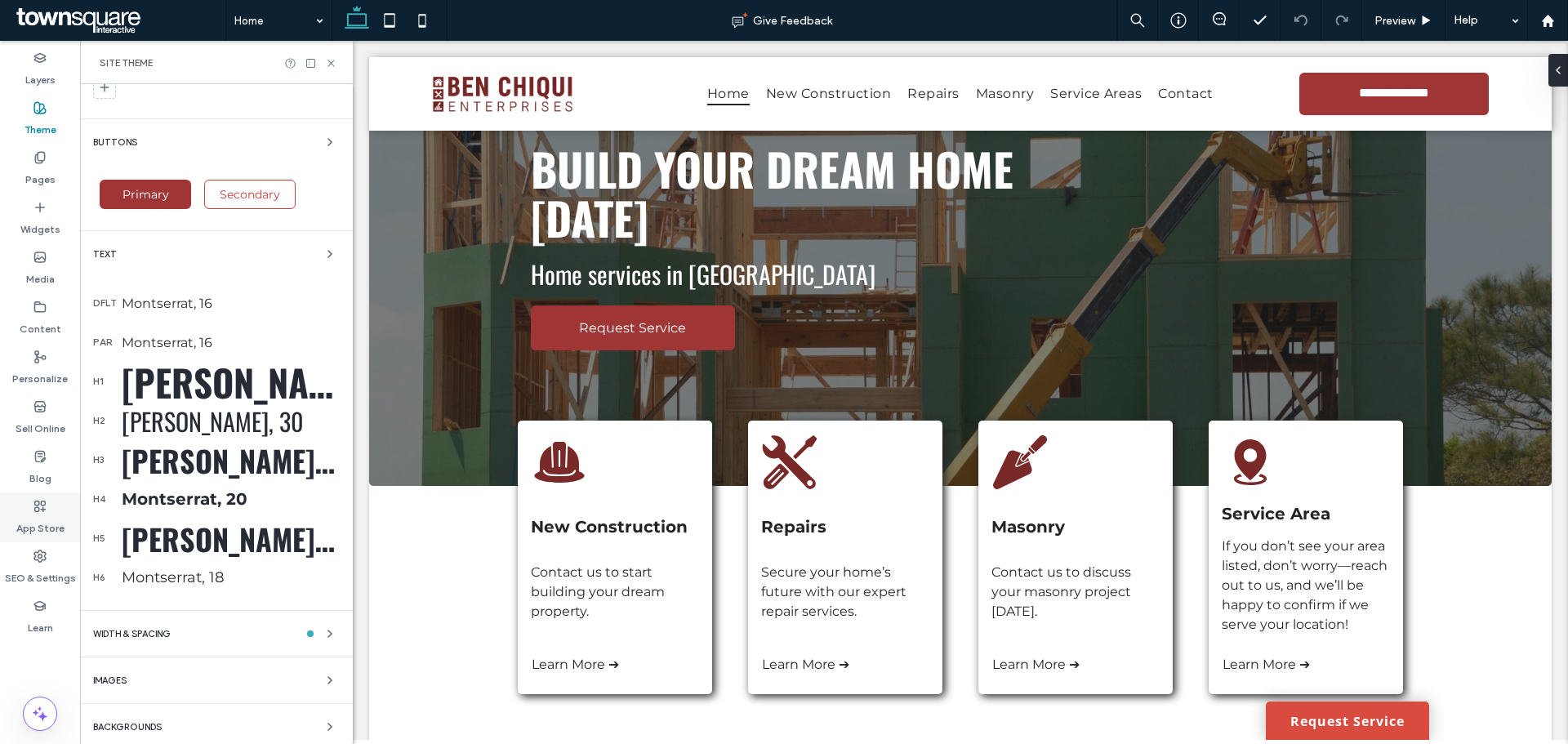
scroll to position [229, 0]
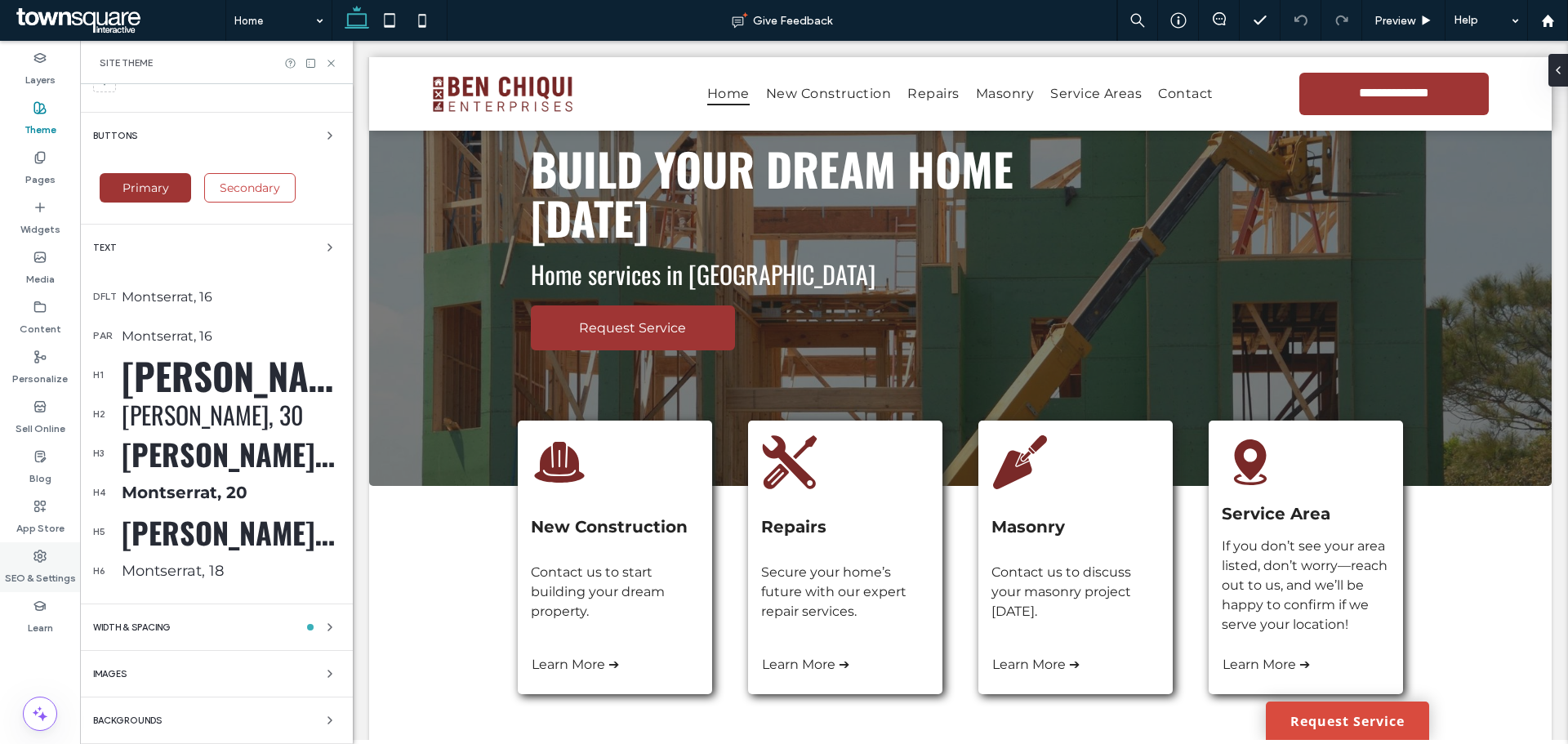
click at [58, 565] on label "SEO & Settings" at bounding box center [40, 574] width 71 height 23
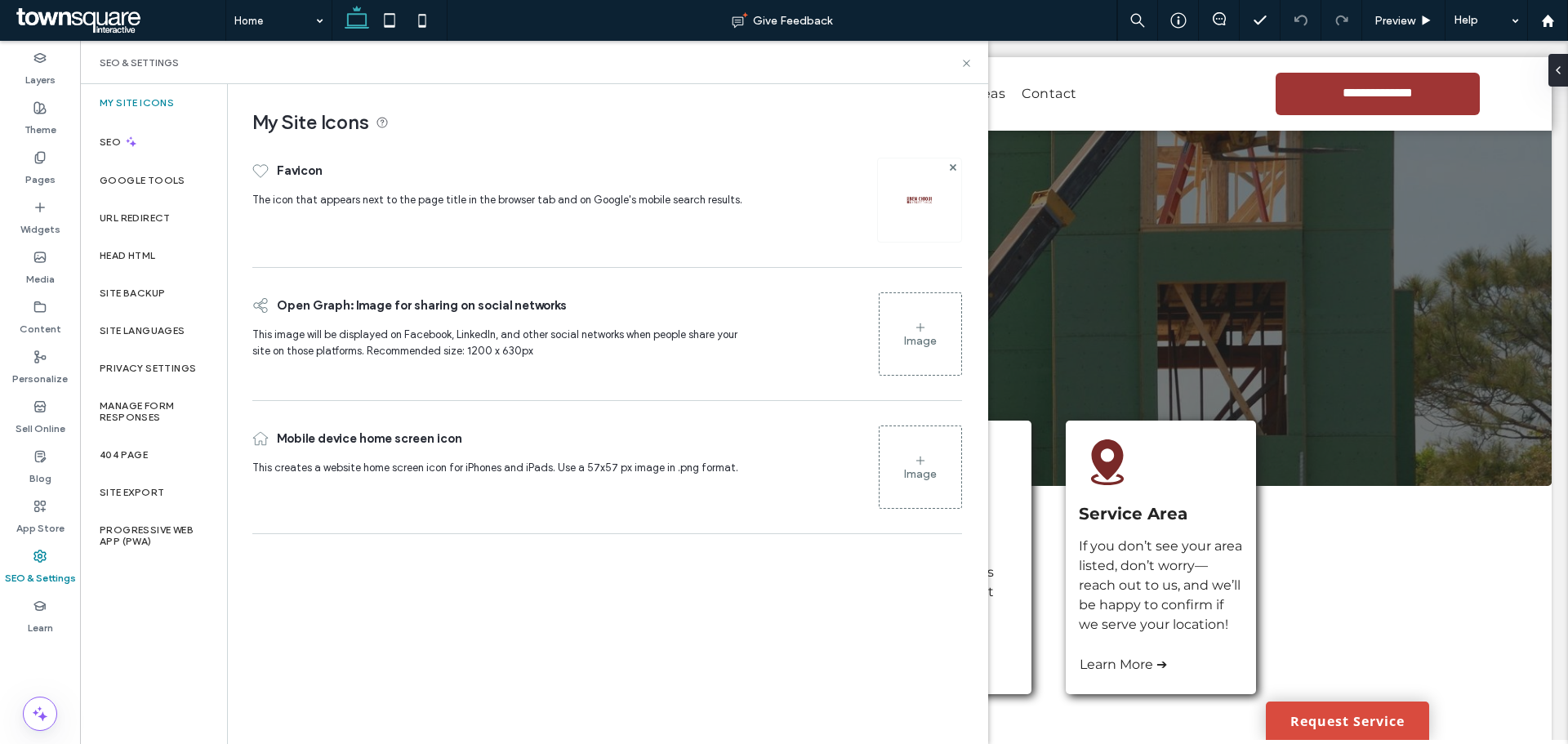
click at [965, 70] on div "SEO & Settings" at bounding box center [534, 62] width 909 height 43
click at [966, 68] on icon at bounding box center [967, 63] width 12 height 12
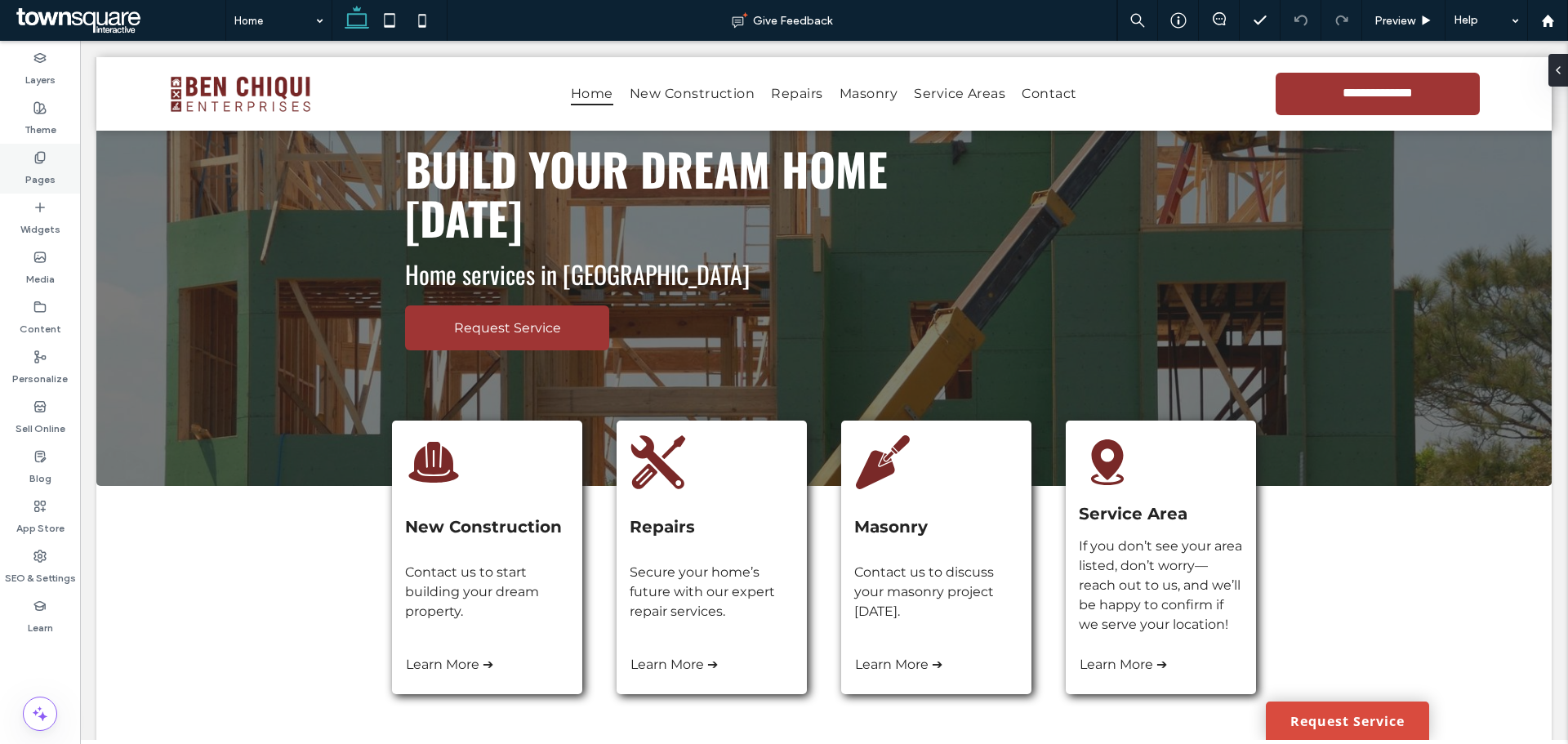
click at [26, 169] on label "Pages" at bounding box center [40, 175] width 31 height 23
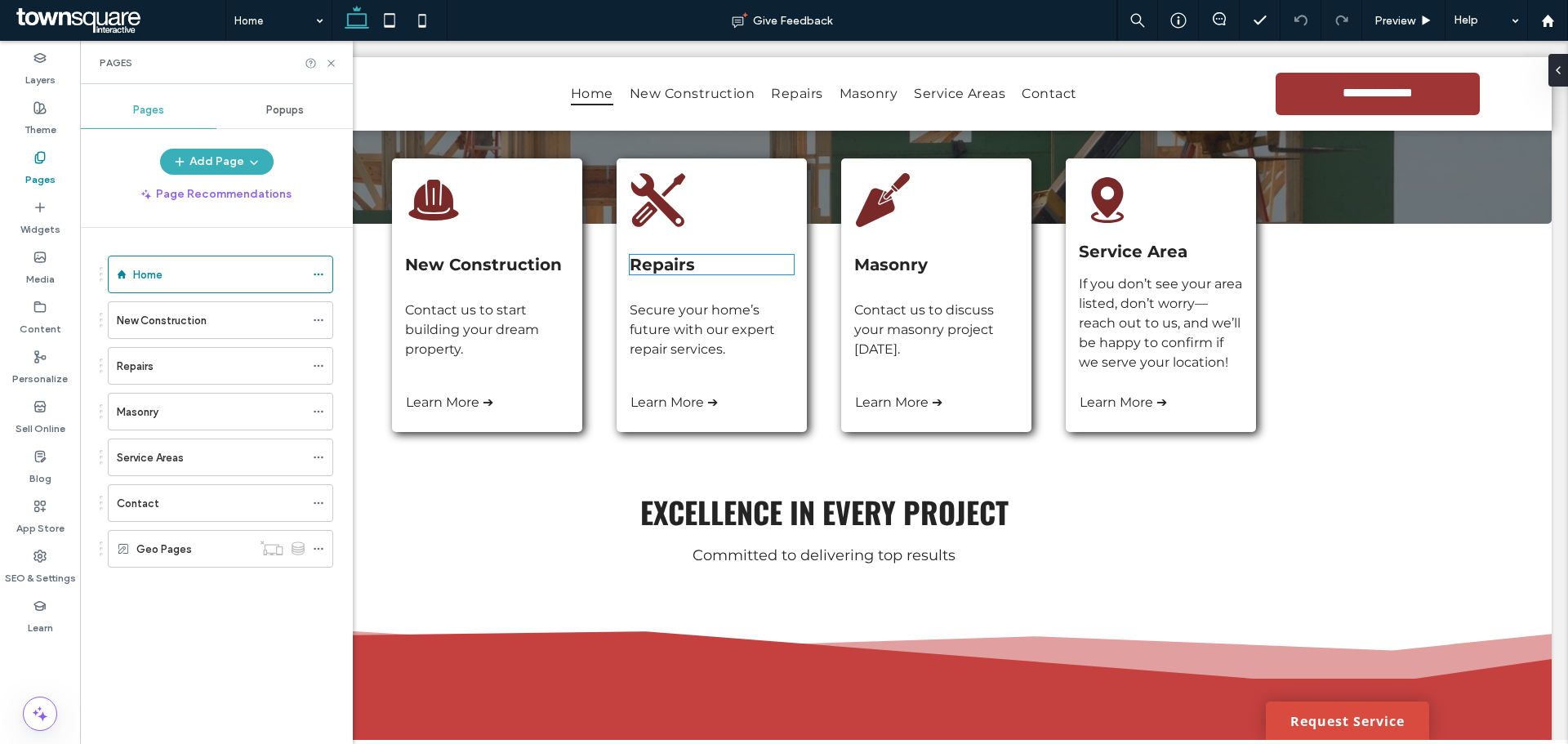
scroll to position [408, 0]
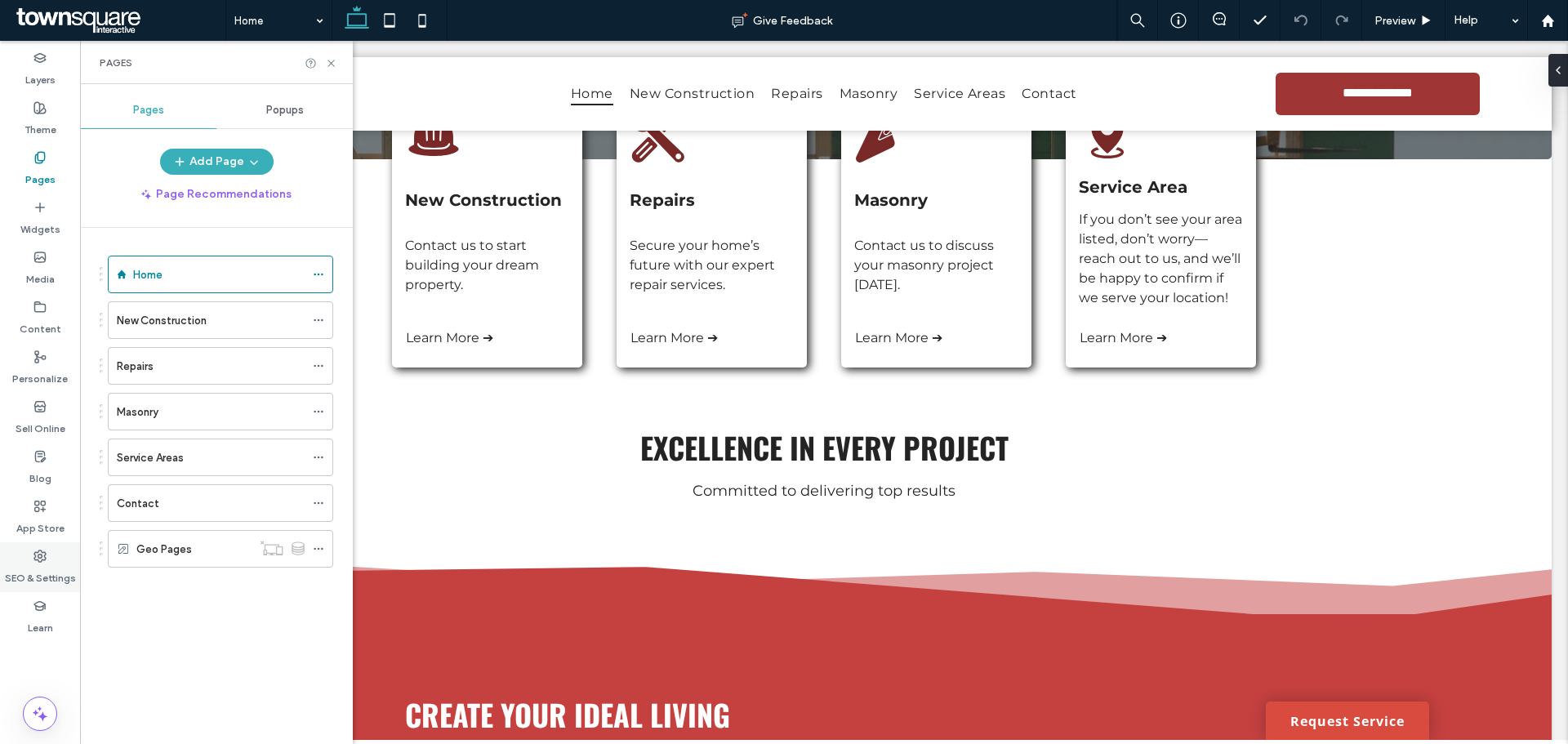
click at [24, 575] on label "SEO & Settings" at bounding box center [40, 574] width 71 height 23
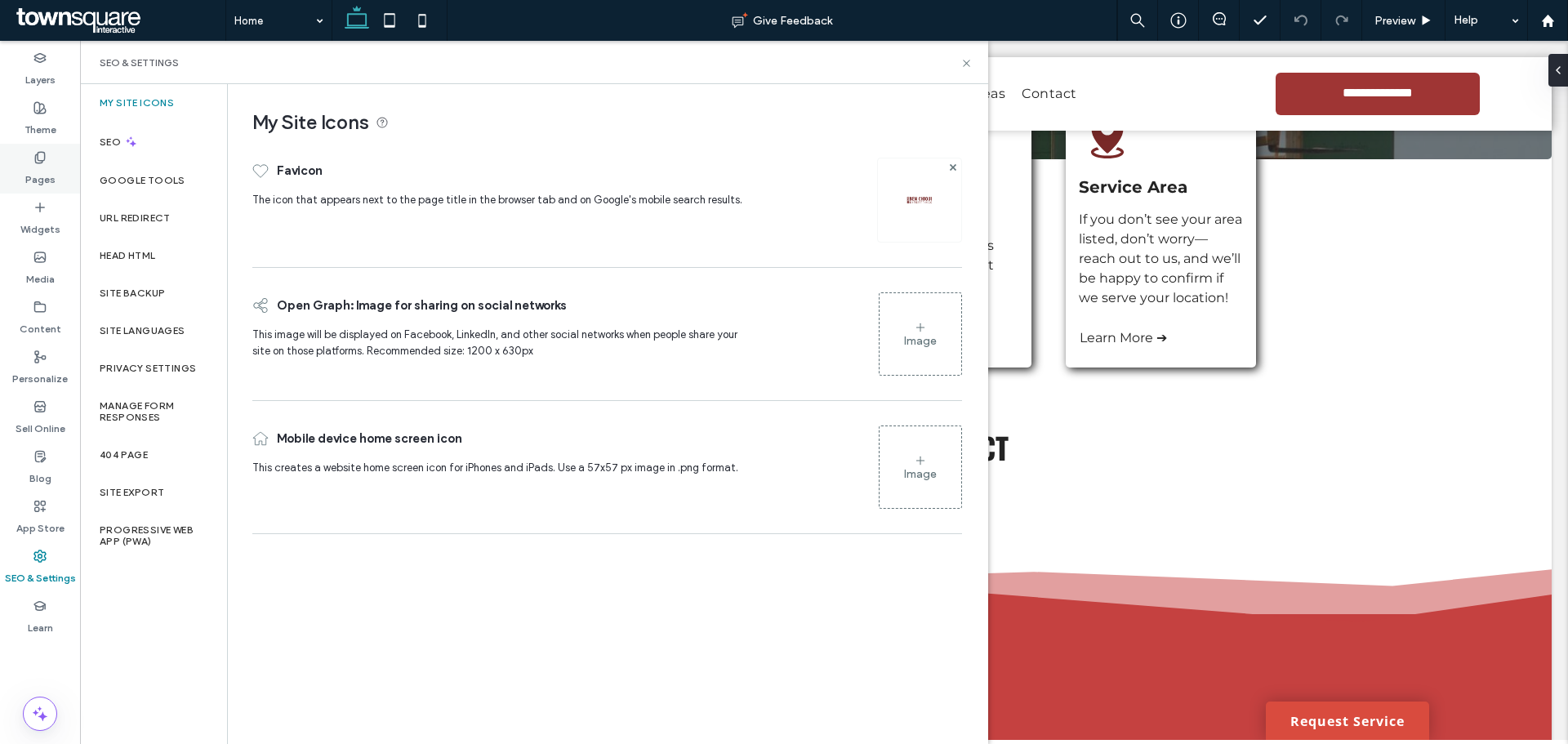
click at [47, 186] on label "Pages" at bounding box center [40, 175] width 31 height 23
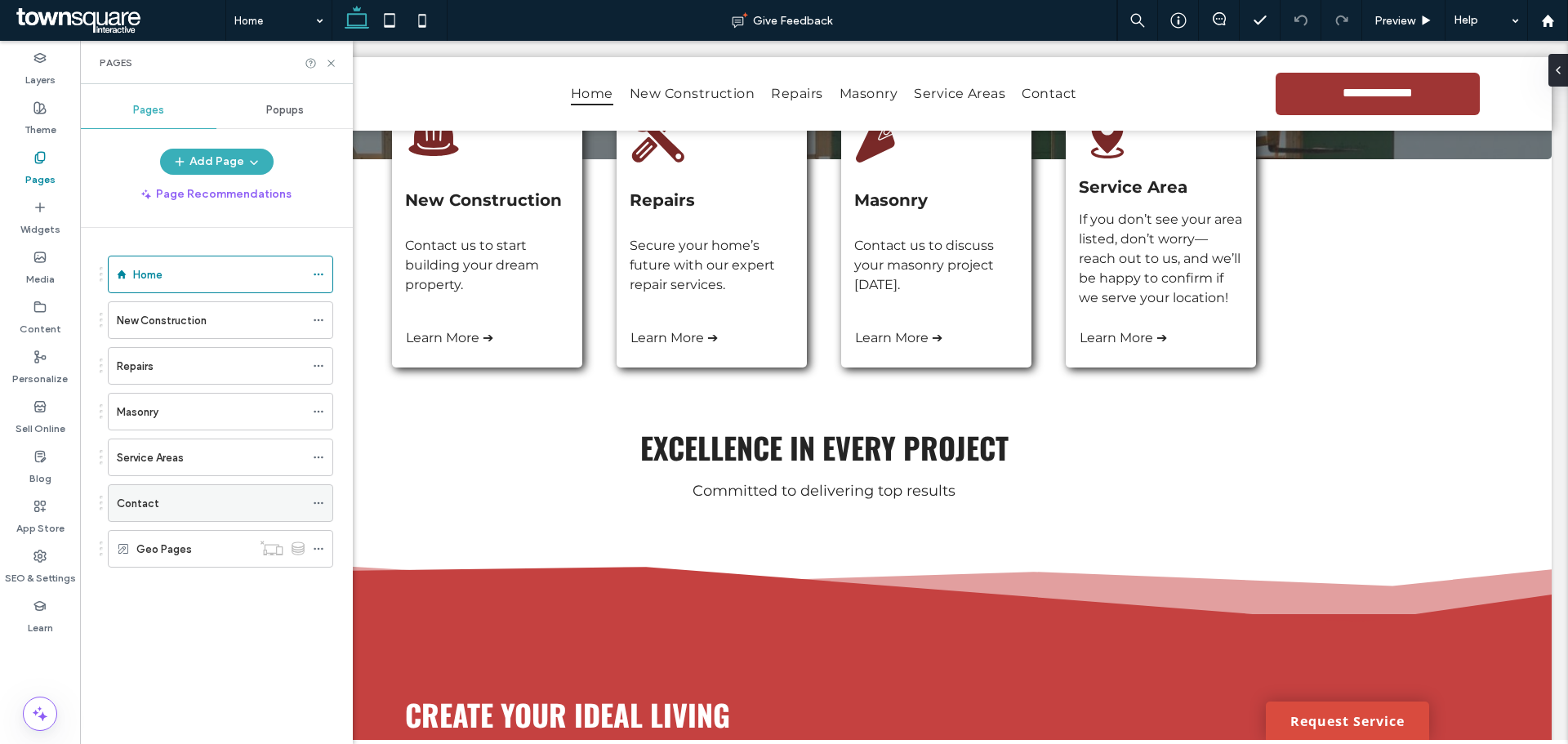
click at [171, 520] on div "Contact" at bounding box center [211, 503] width 188 height 35
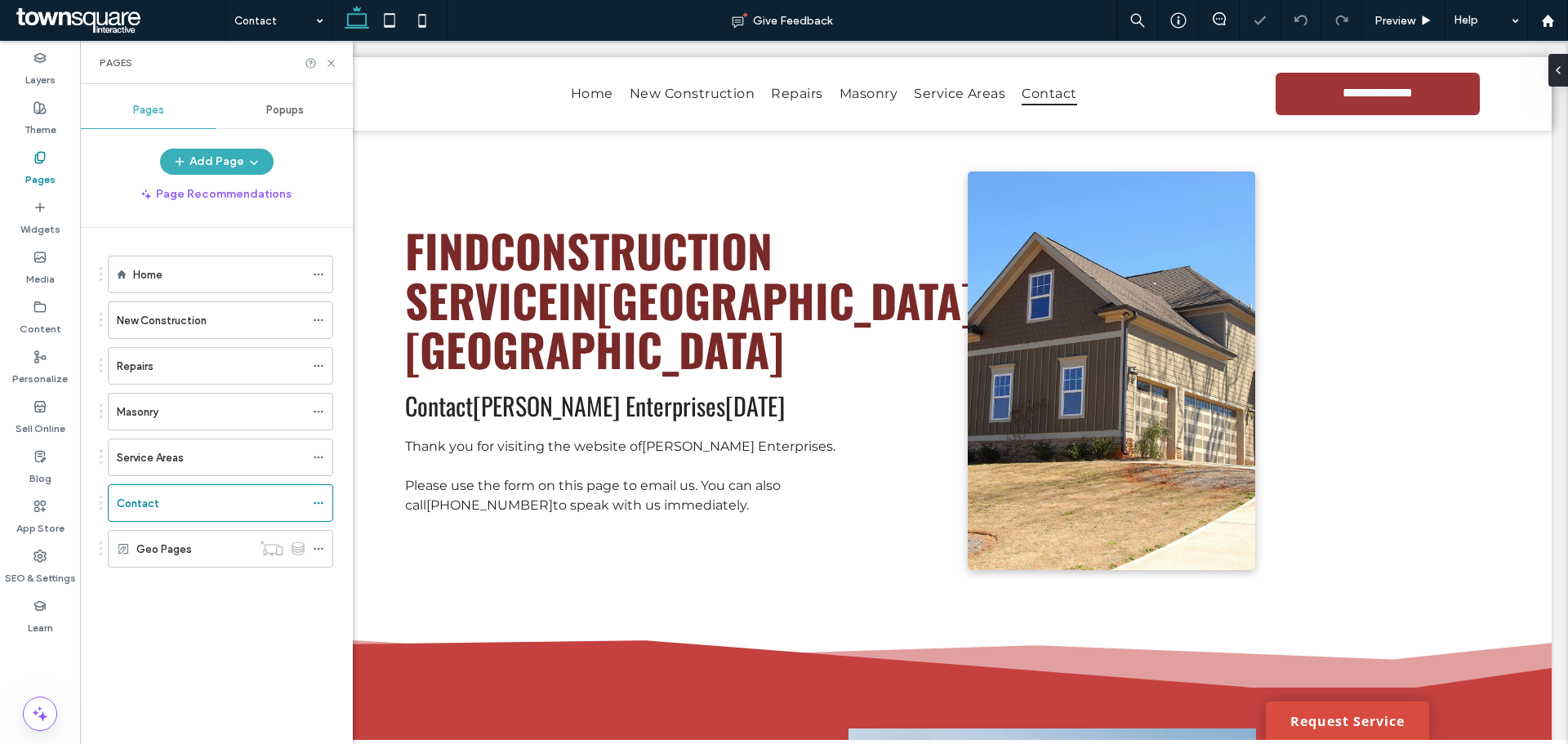
scroll to position [490, 0]
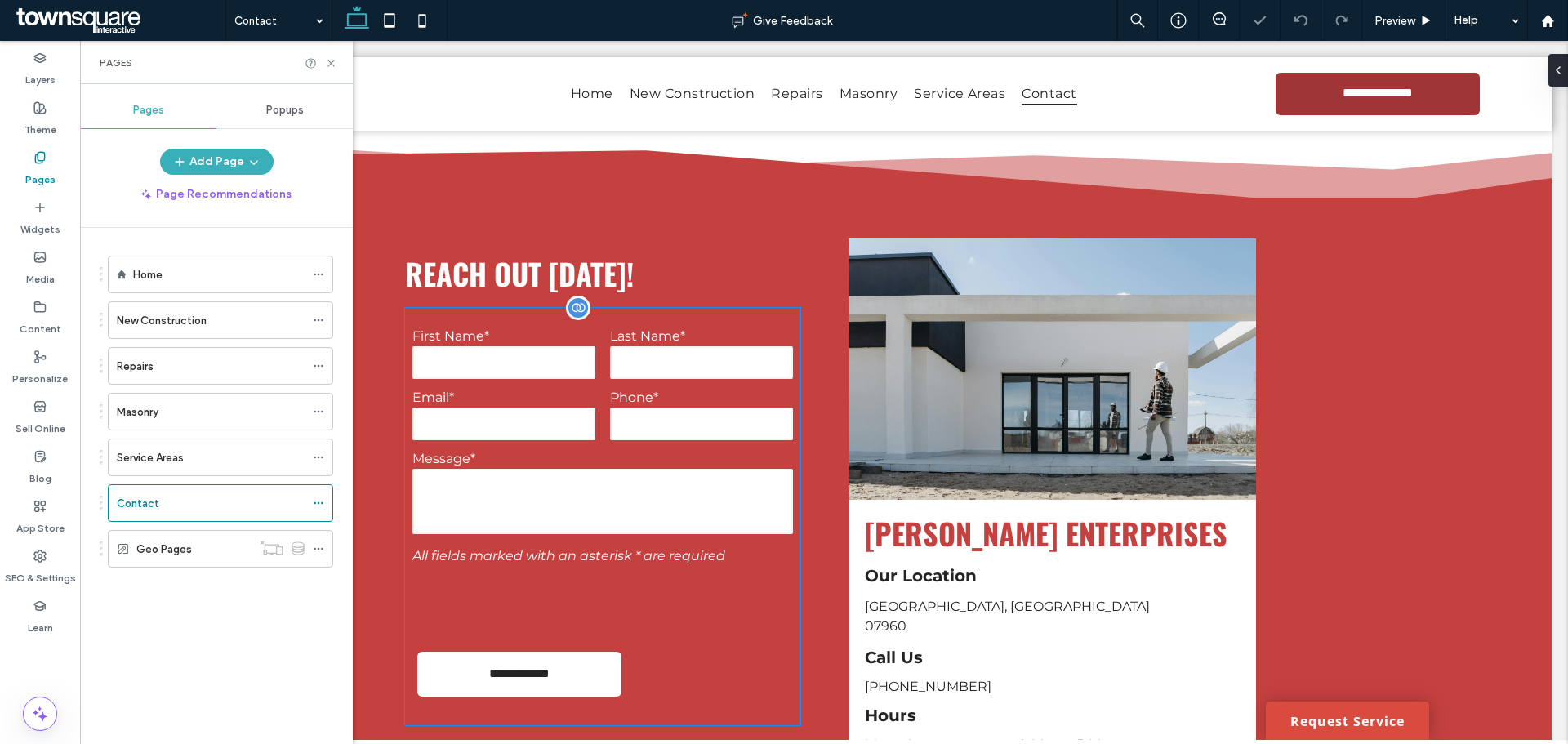
click at [661, 449] on form "**********" at bounding box center [602, 516] width 395 height 418
click at [661, 449] on div "**********" at bounding box center [602, 516] width 395 height 418
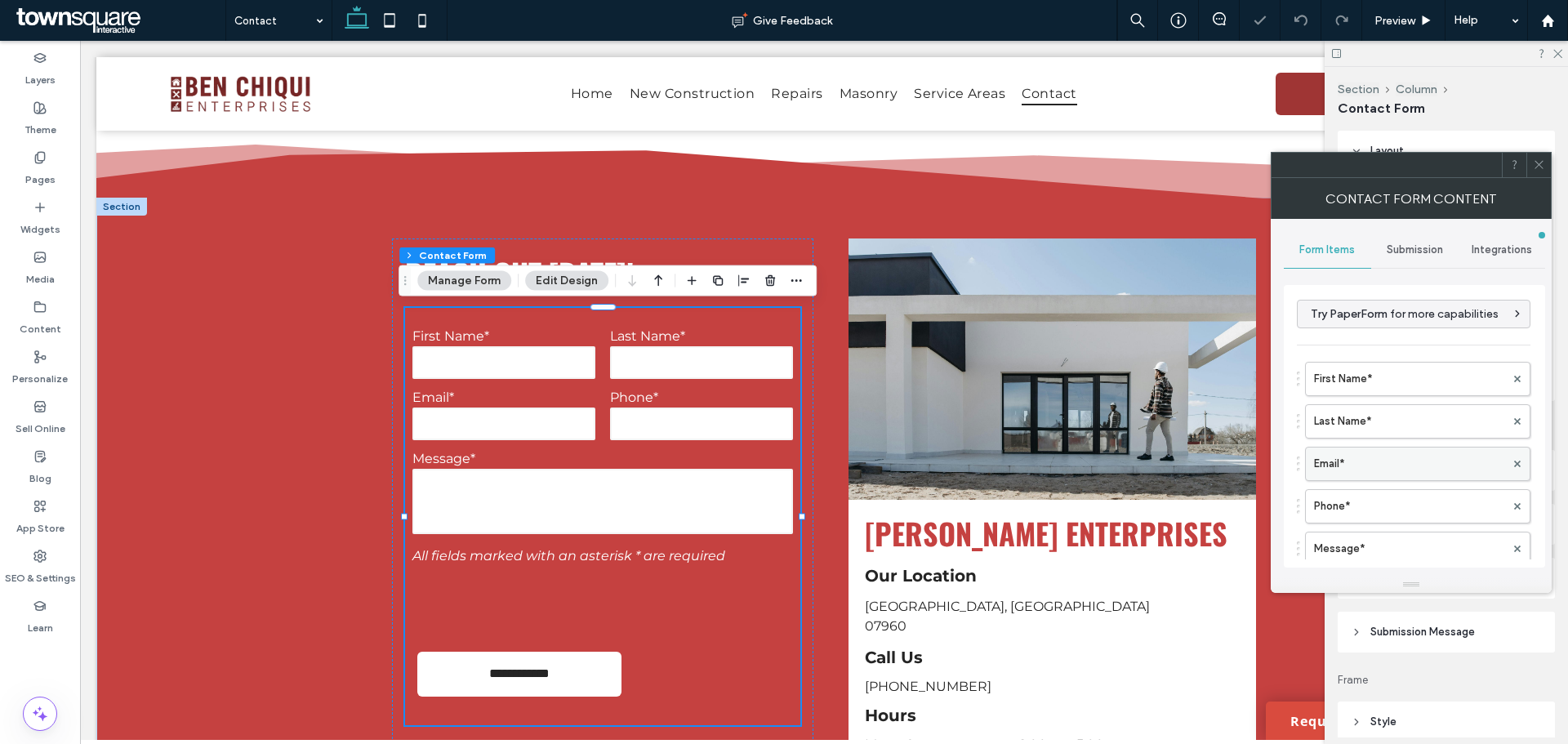
type input "*"
type input "***"
type input "*"
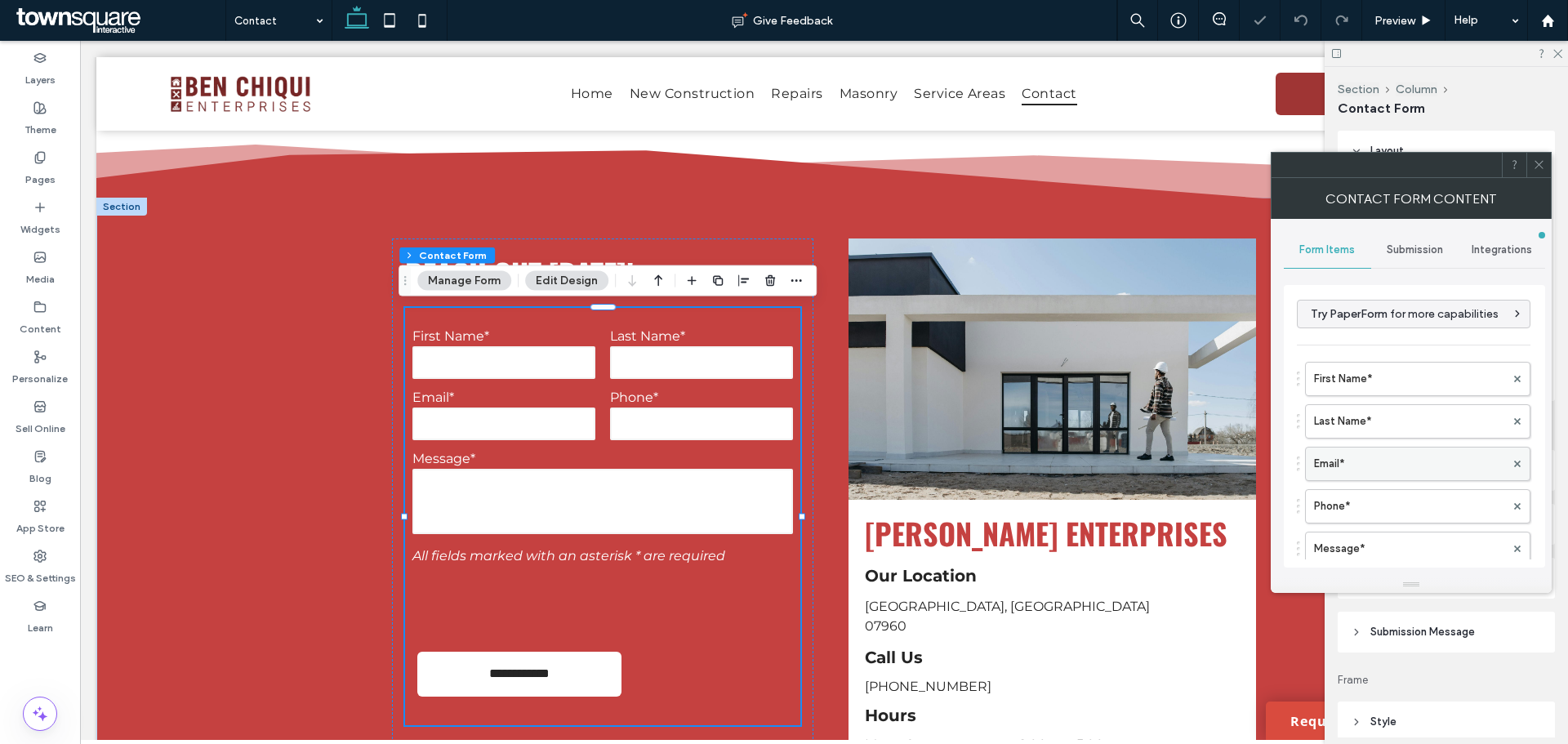
type input "***"
click at [1412, 623] on header "Submission Message" at bounding box center [1447, 632] width 217 height 40
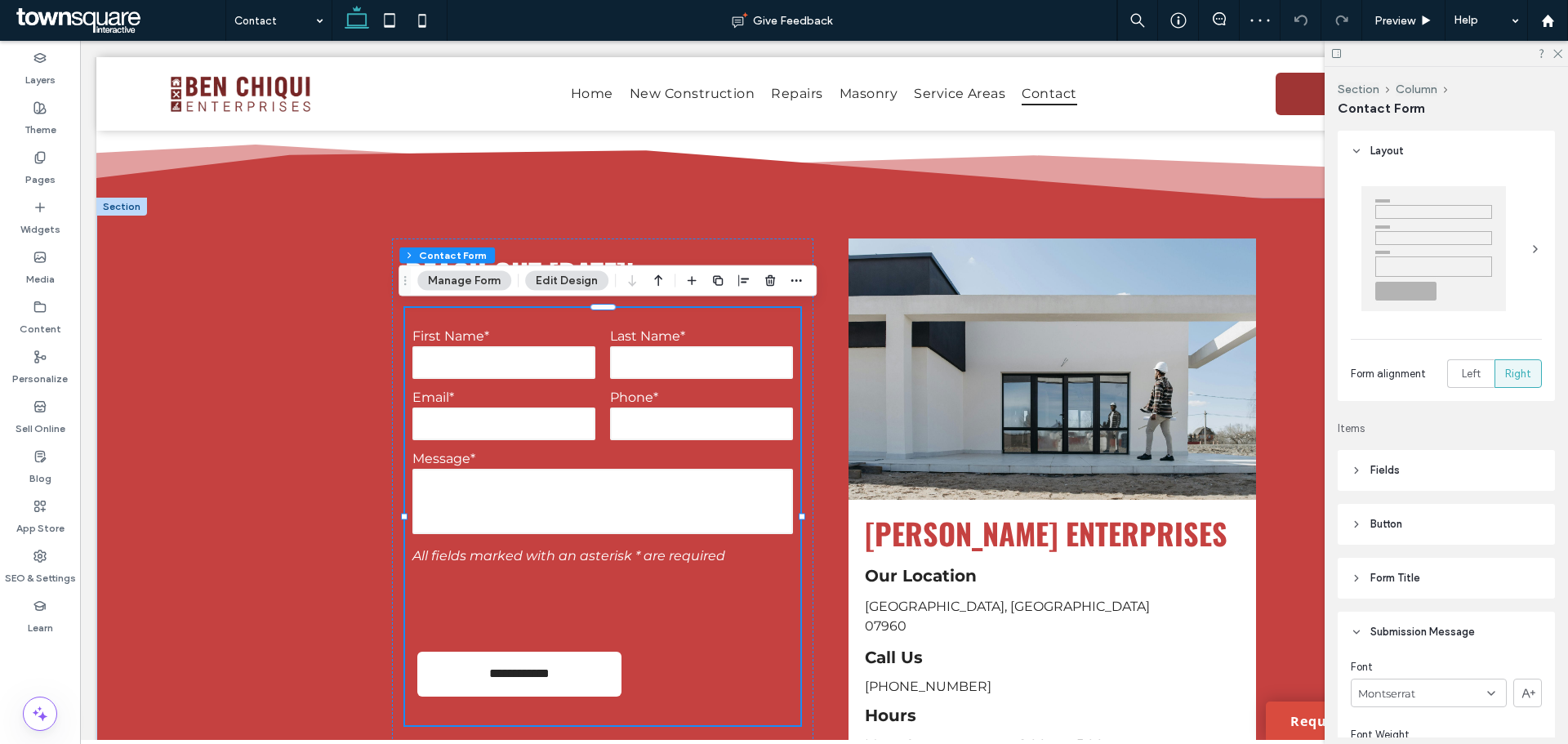
click at [1410, 627] on span "Submission Message" at bounding box center [1423, 632] width 104 height 17
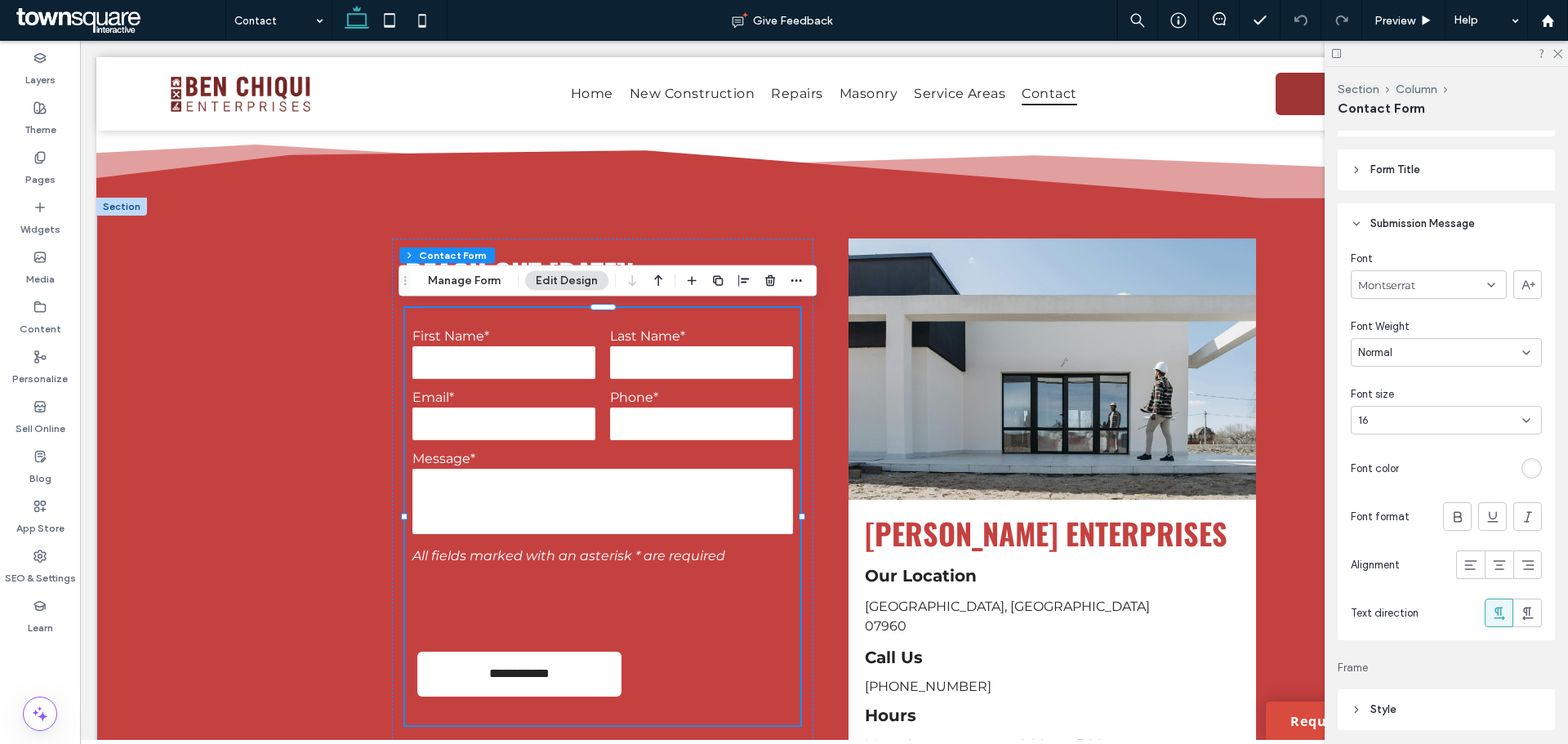
scroll to position [164, 0]
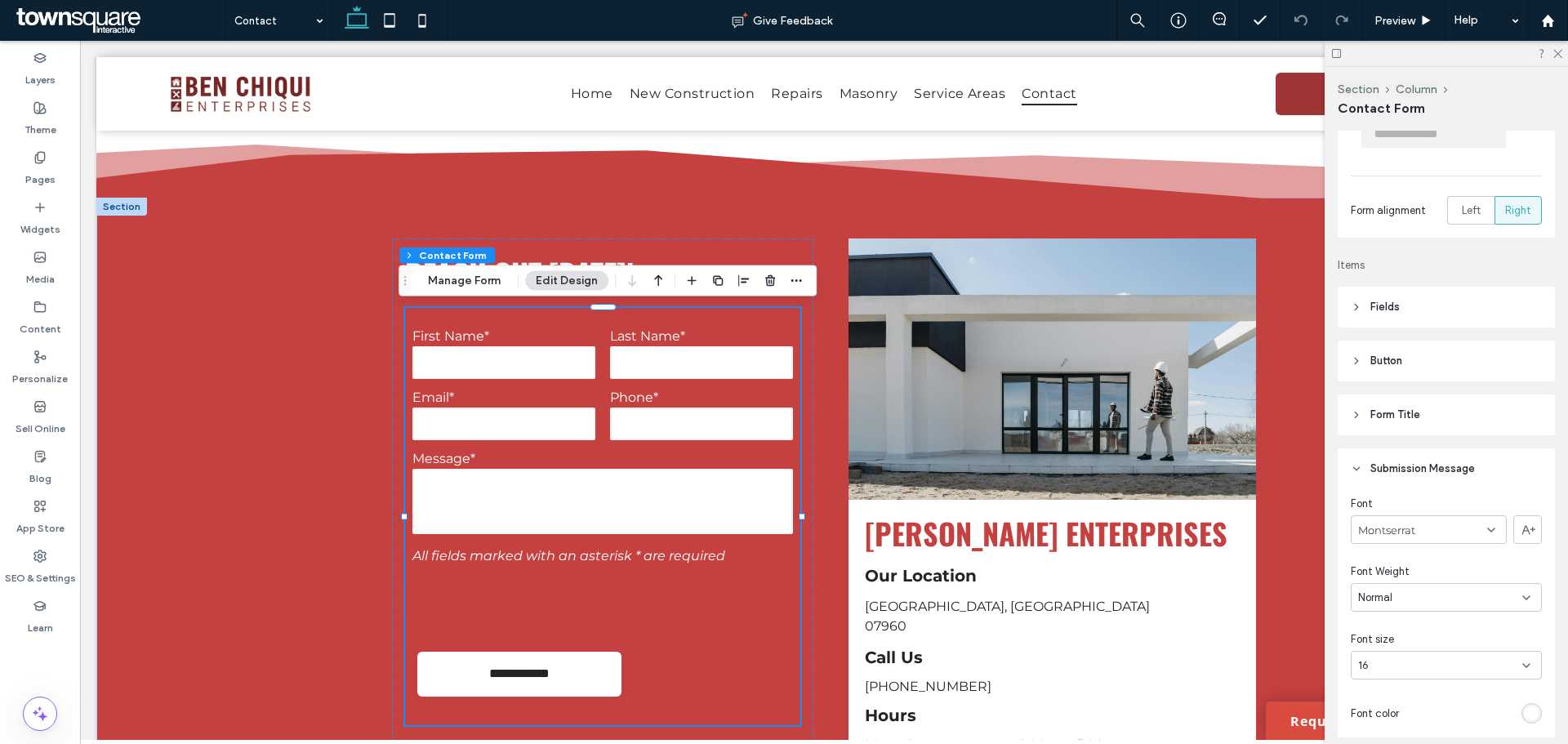
click at [1398, 459] on header "Submission Message" at bounding box center [1447, 468] width 217 height 40
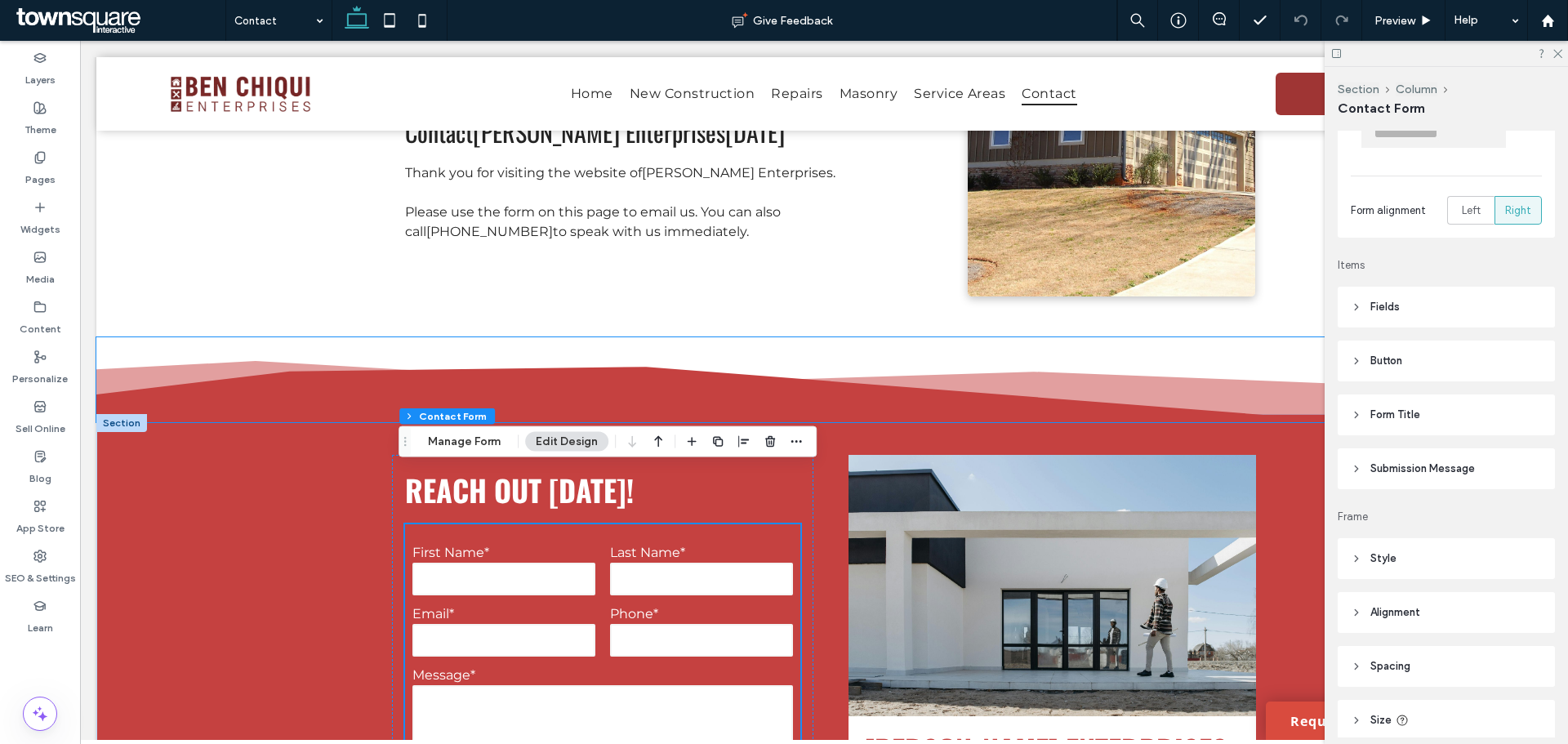
scroll to position [248, 0]
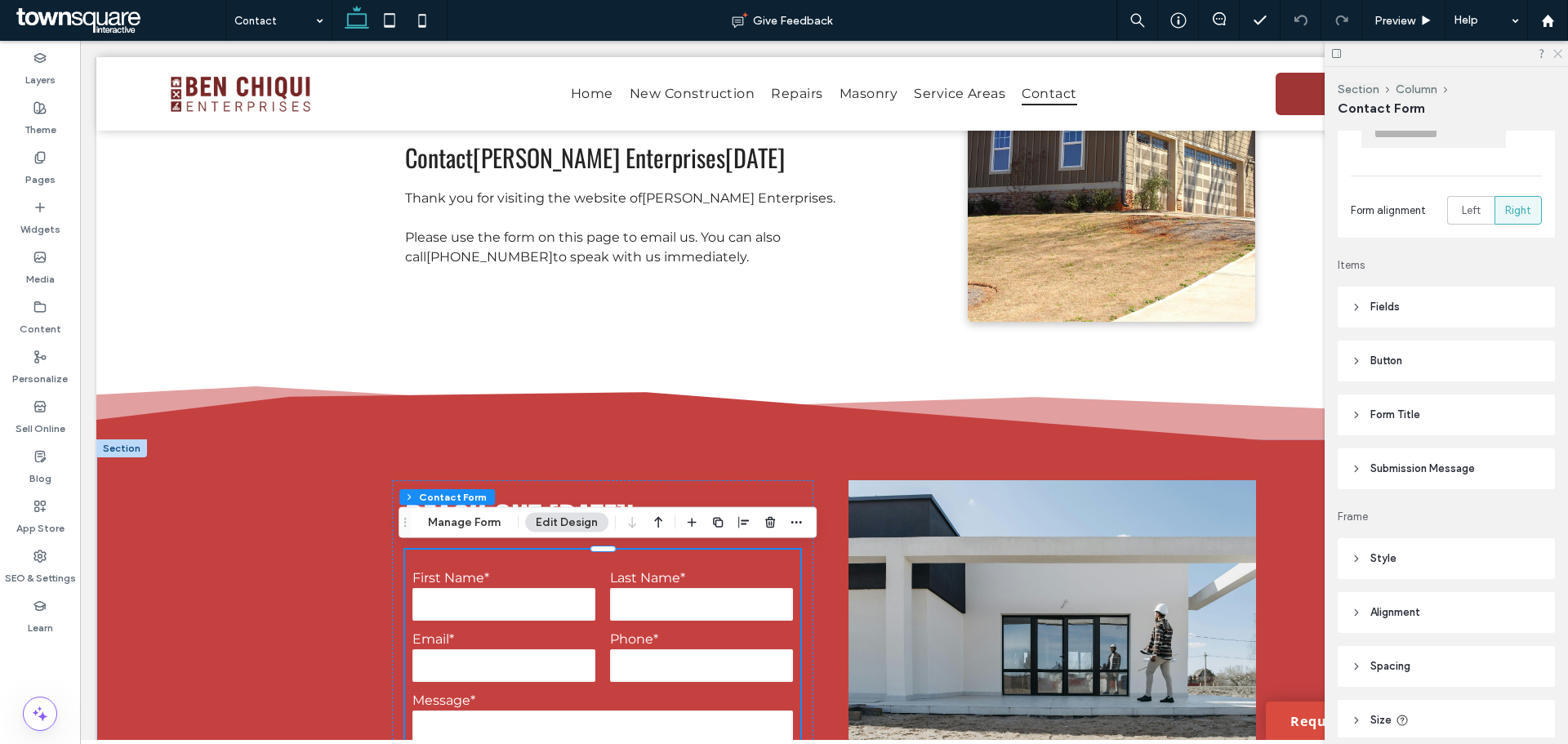
click at [1554, 53] on icon at bounding box center [1557, 52] width 11 height 11
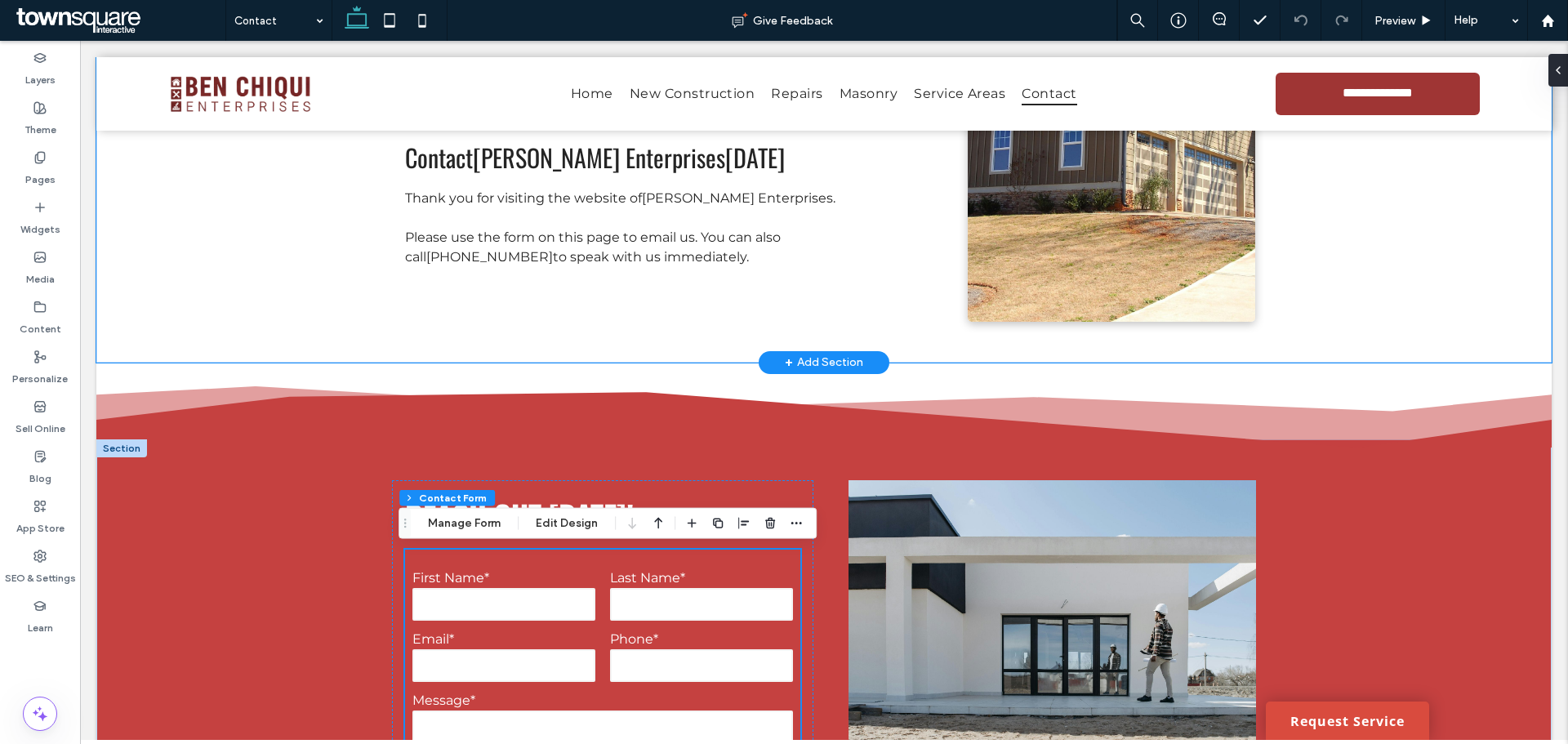
scroll to position [0, 0]
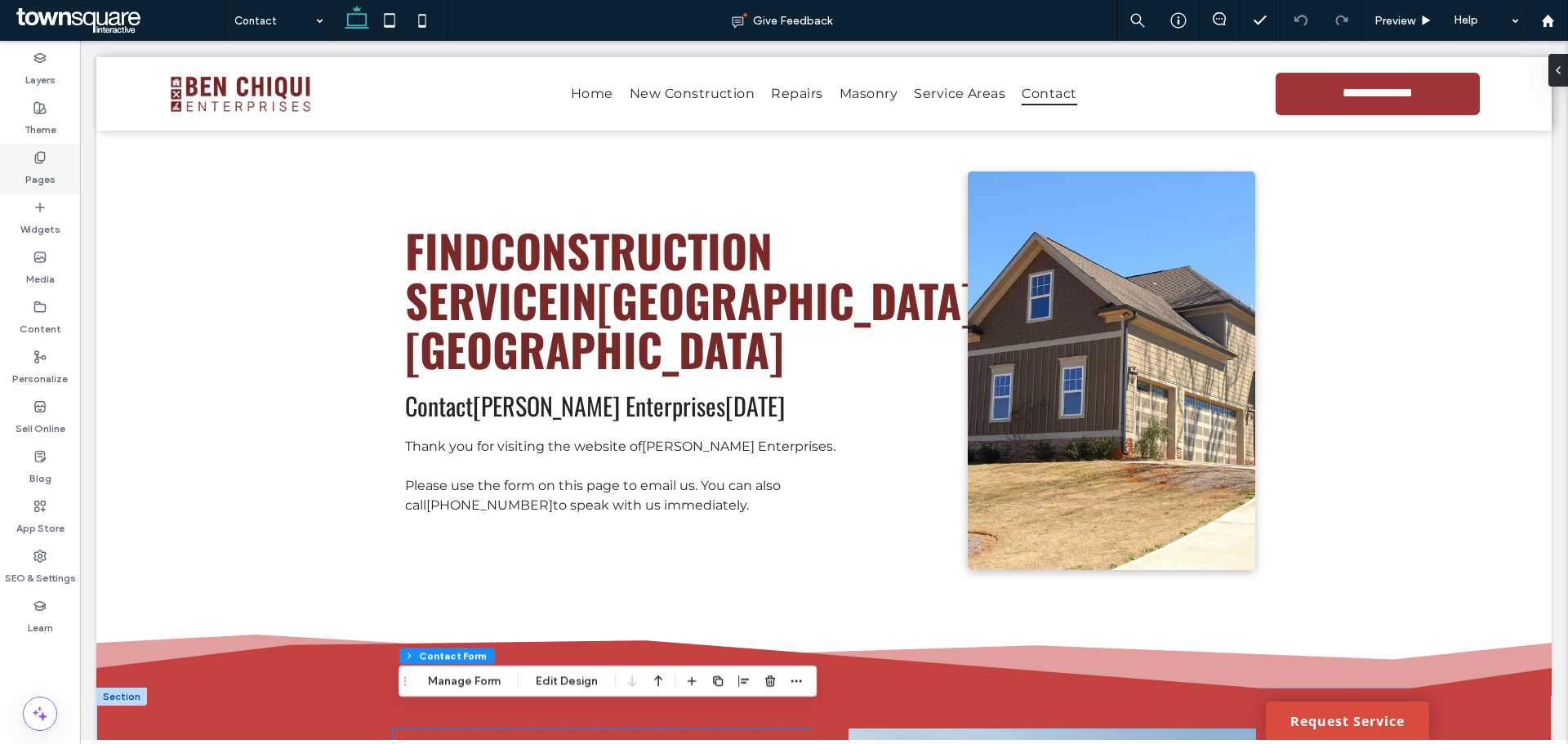
click at [37, 173] on label "Pages" at bounding box center [40, 175] width 31 height 23
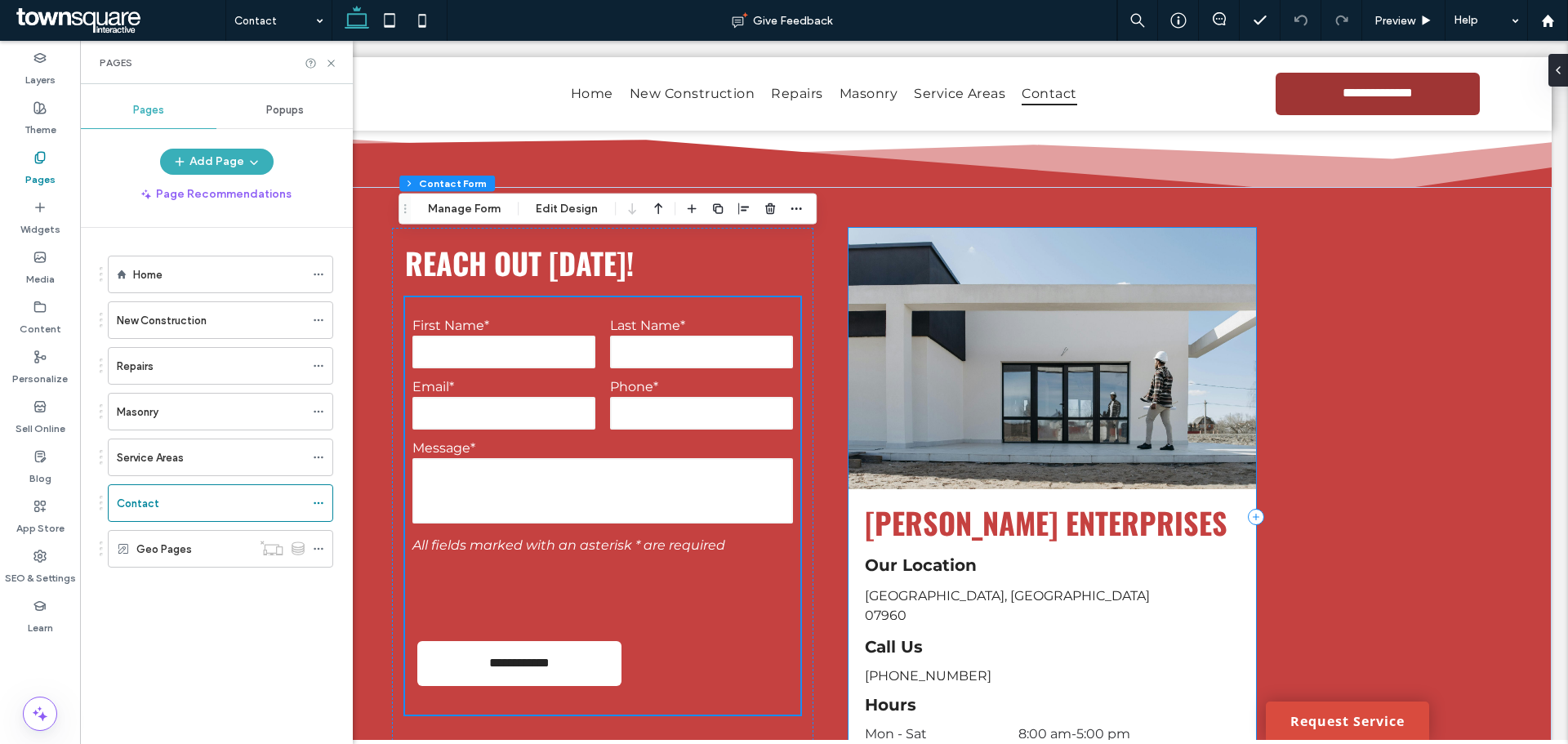
scroll to position [237, 0]
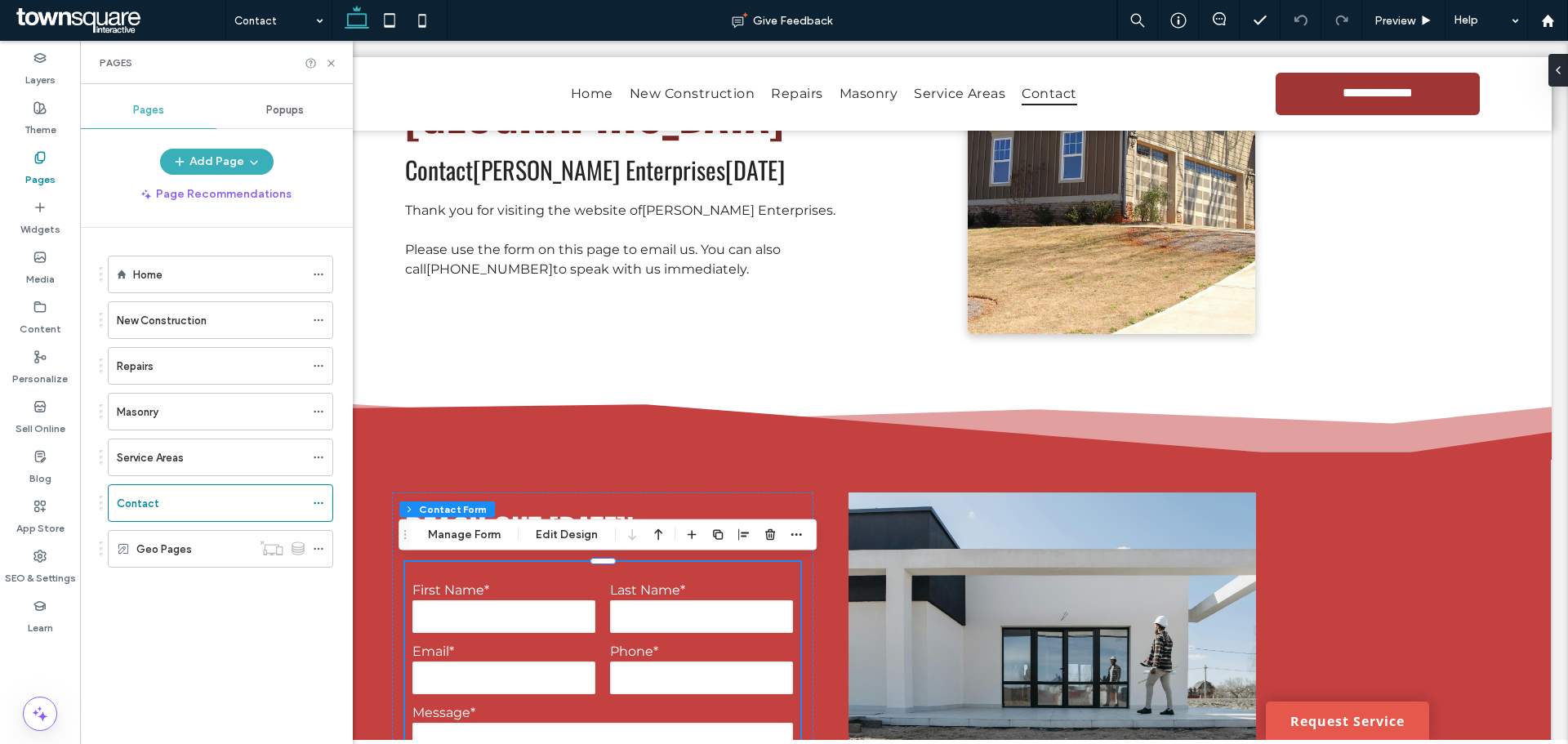
click at [1290, 723] on link "Request Service" at bounding box center [1348, 720] width 164 height 38
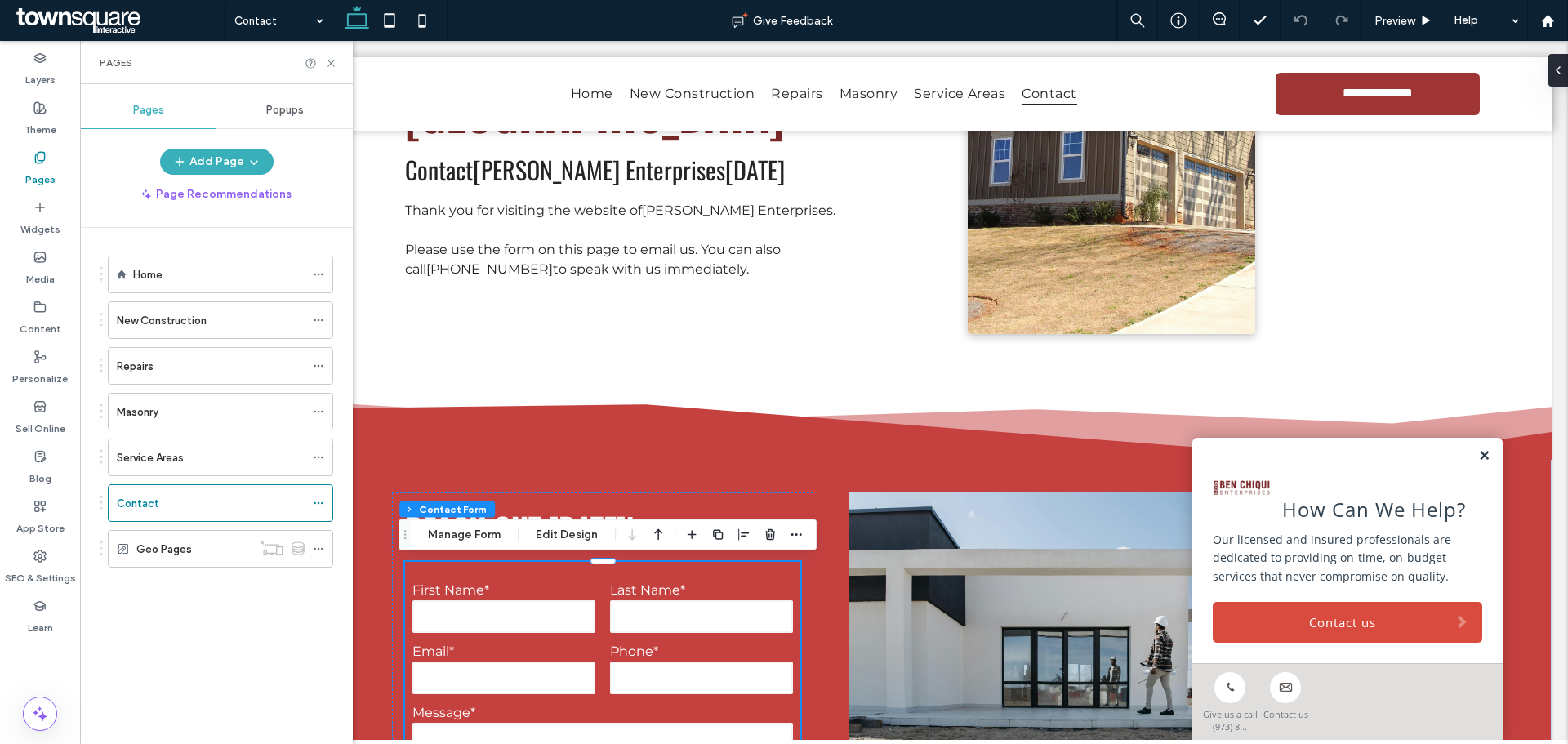
click at [1478, 453] on link at bounding box center [1484, 456] width 12 height 14
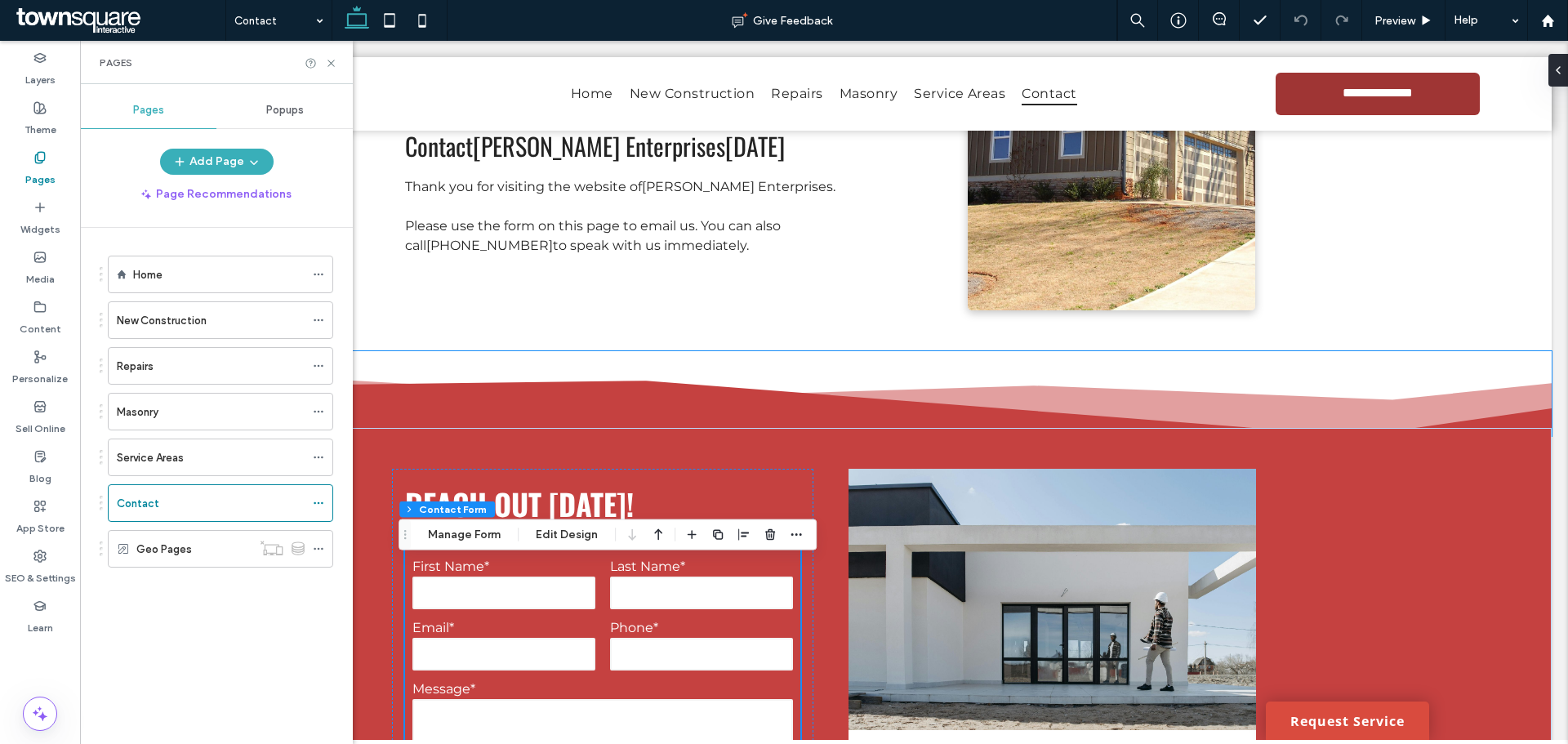
scroll to position [481, 0]
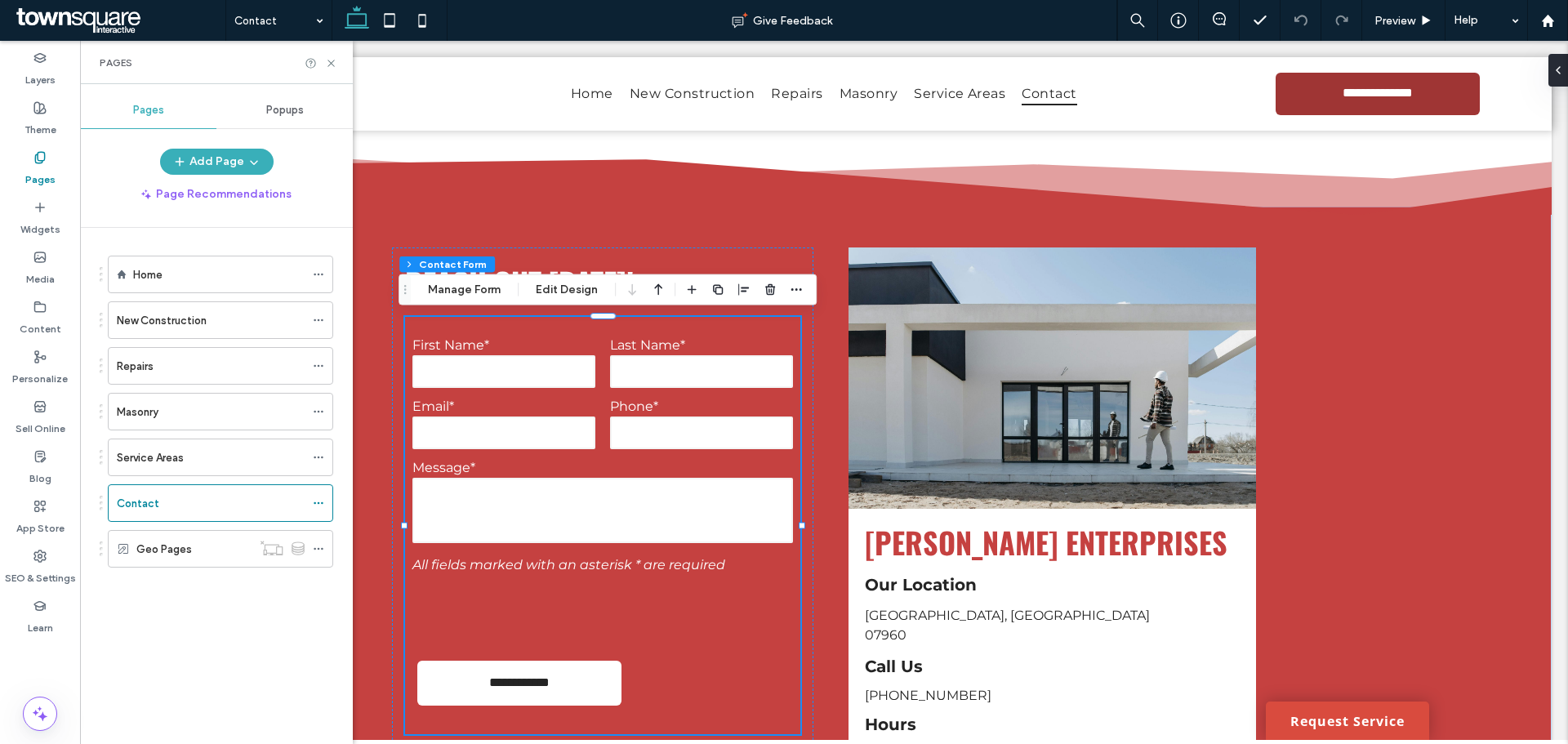
click at [328, 55] on div "Pages" at bounding box center [216, 62] width 273 height 43
click at [333, 61] on use at bounding box center [330, 63] width 7 height 7
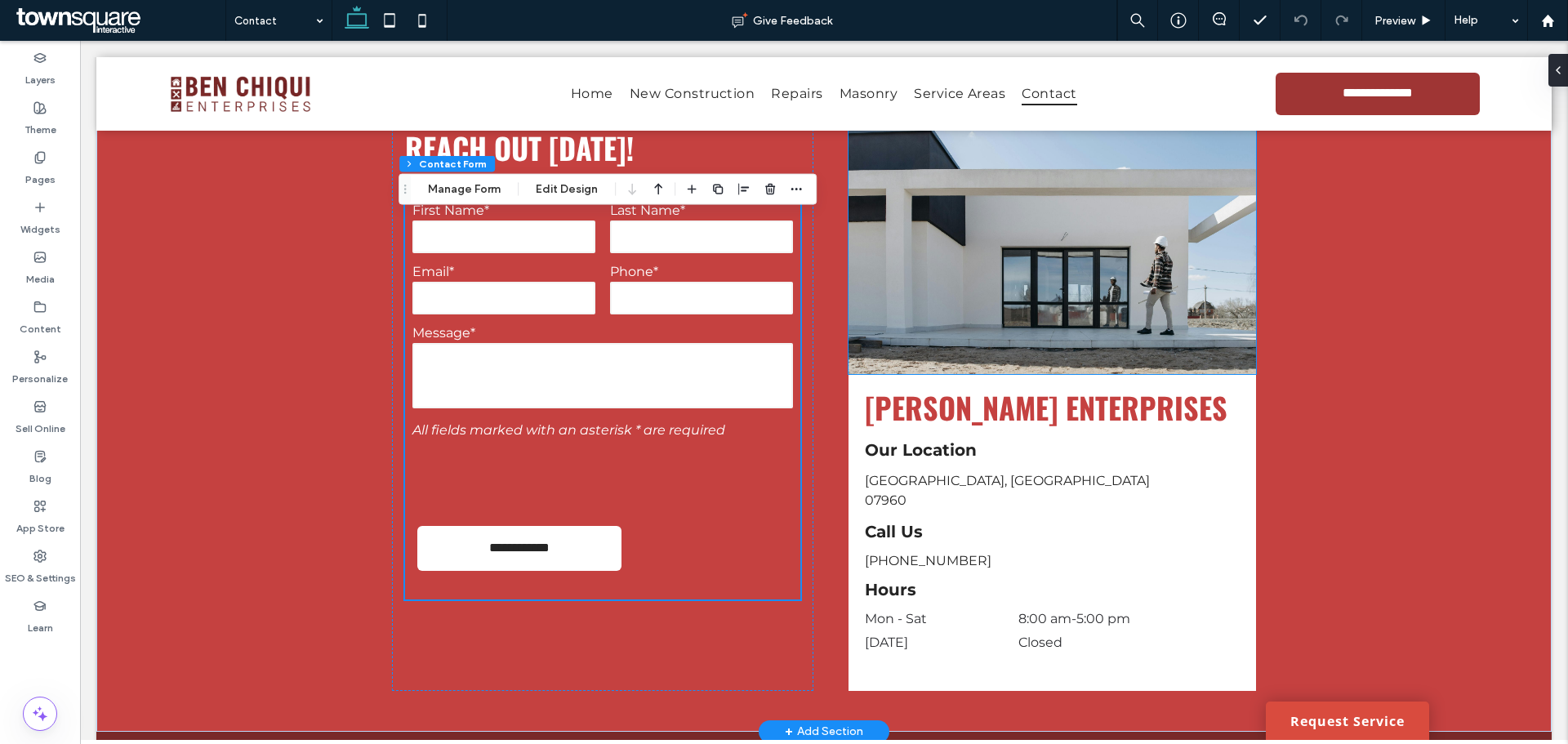
scroll to position [644, 0]
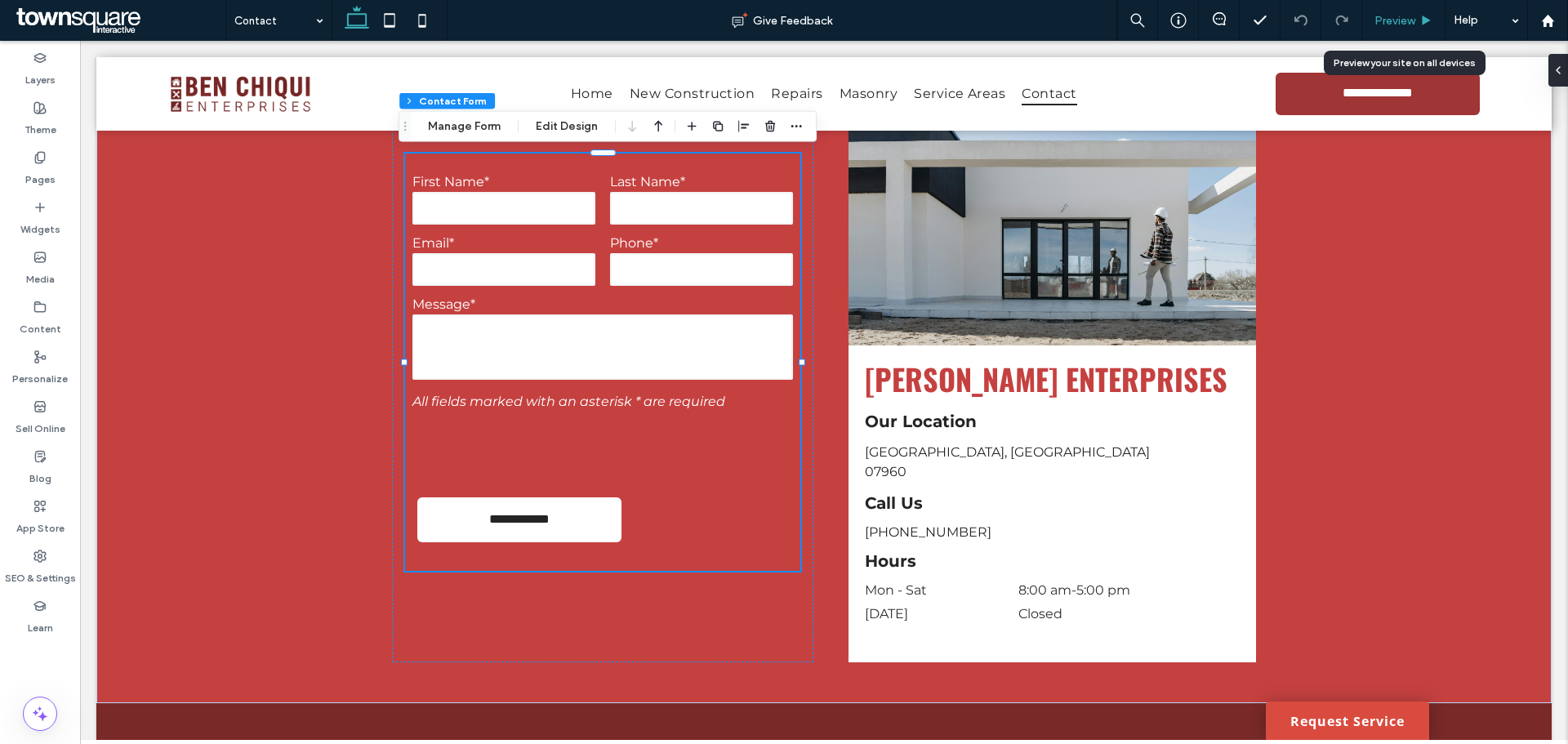
drag, startPoint x: 1411, startPoint y: 27, endPoint x: 1270, endPoint y: 5, distance: 142.7
click at [1411, 27] on span "Preview" at bounding box center [1395, 21] width 40 height 14
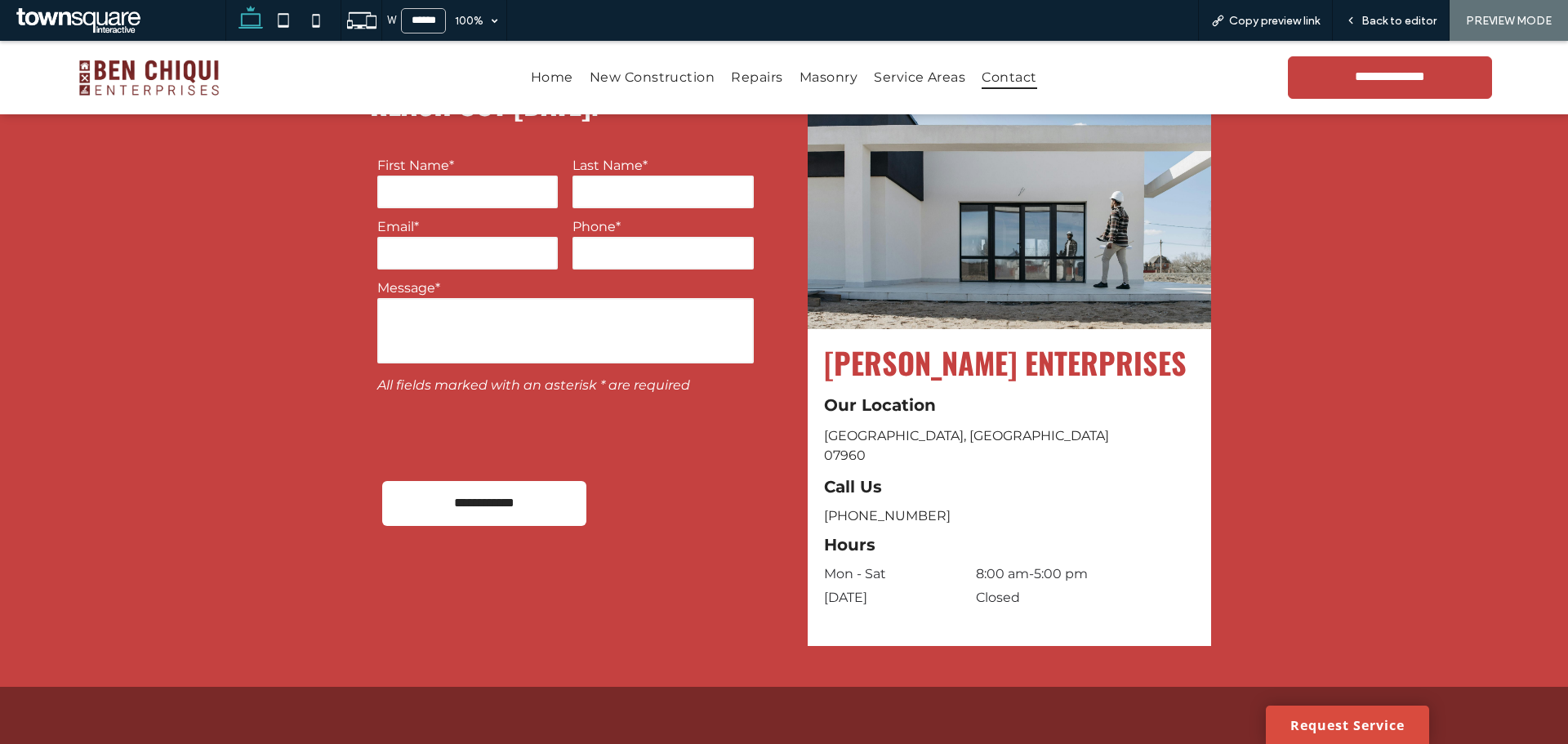
scroll to position [628, 0]
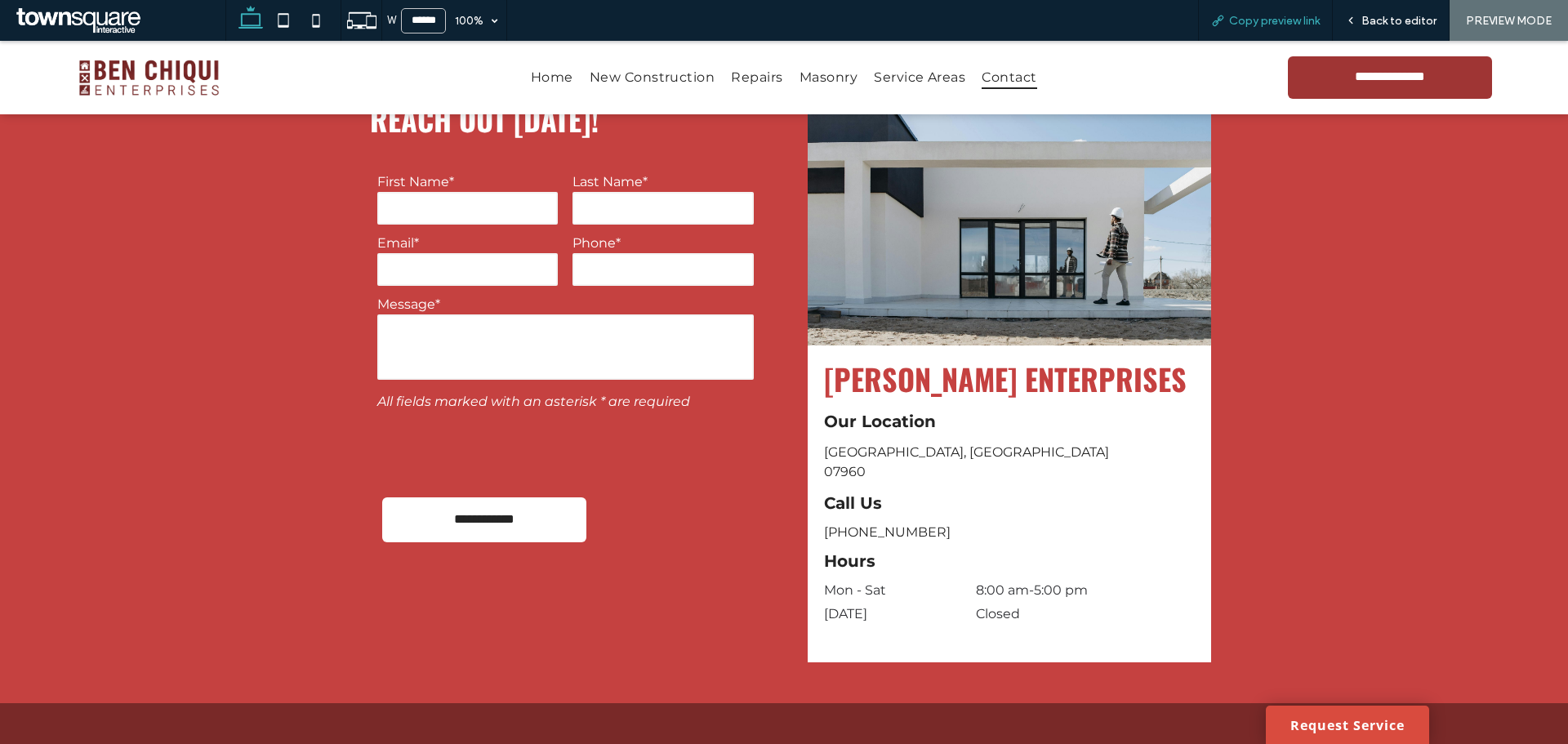
drag, startPoint x: 1258, startPoint y: 22, endPoint x: 1248, endPoint y: 22, distance: 10.0
click at [1258, 22] on span "Copy preview link" at bounding box center [1274, 21] width 91 height 14
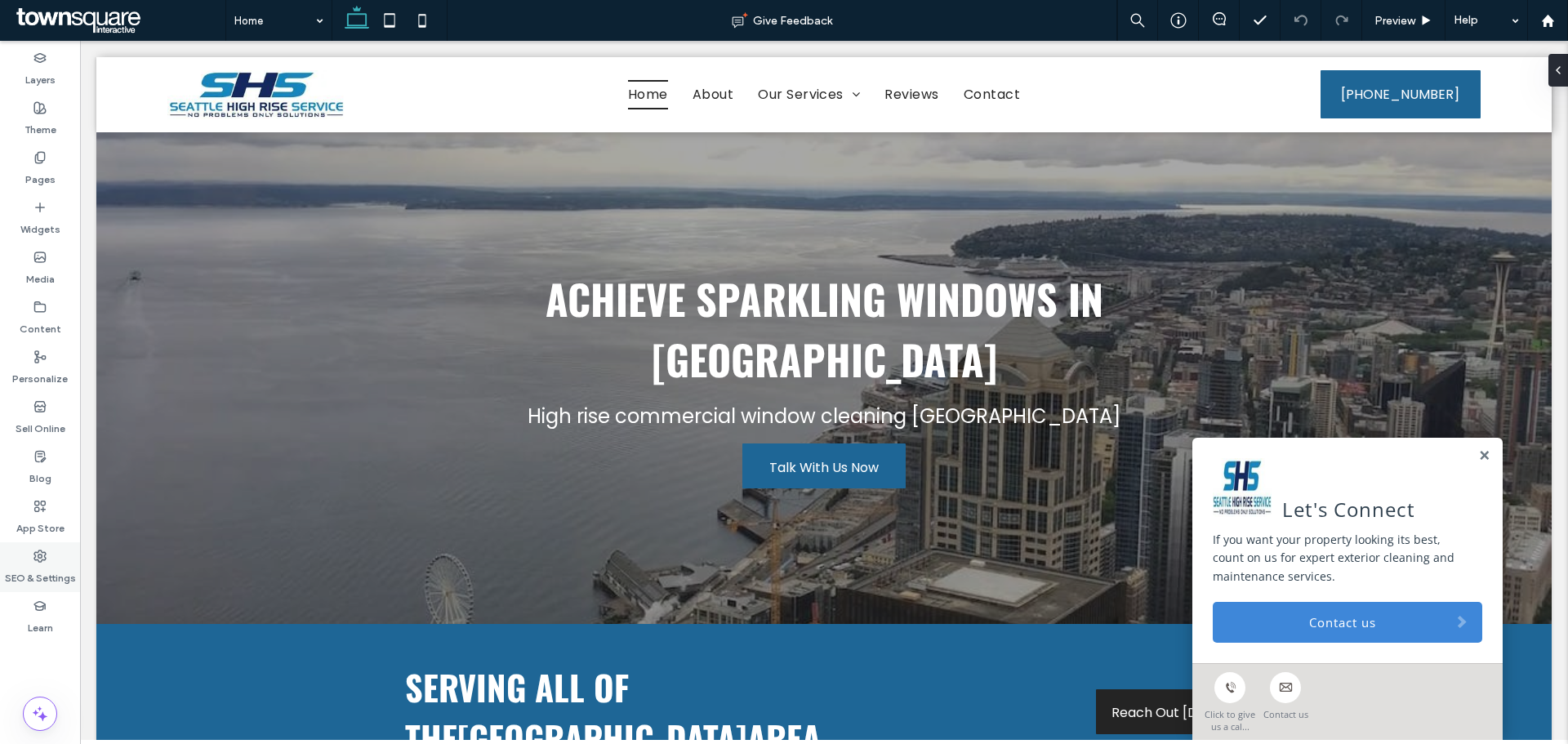
click at [45, 559] on use at bounding box center [40, 557] width 12 height 12
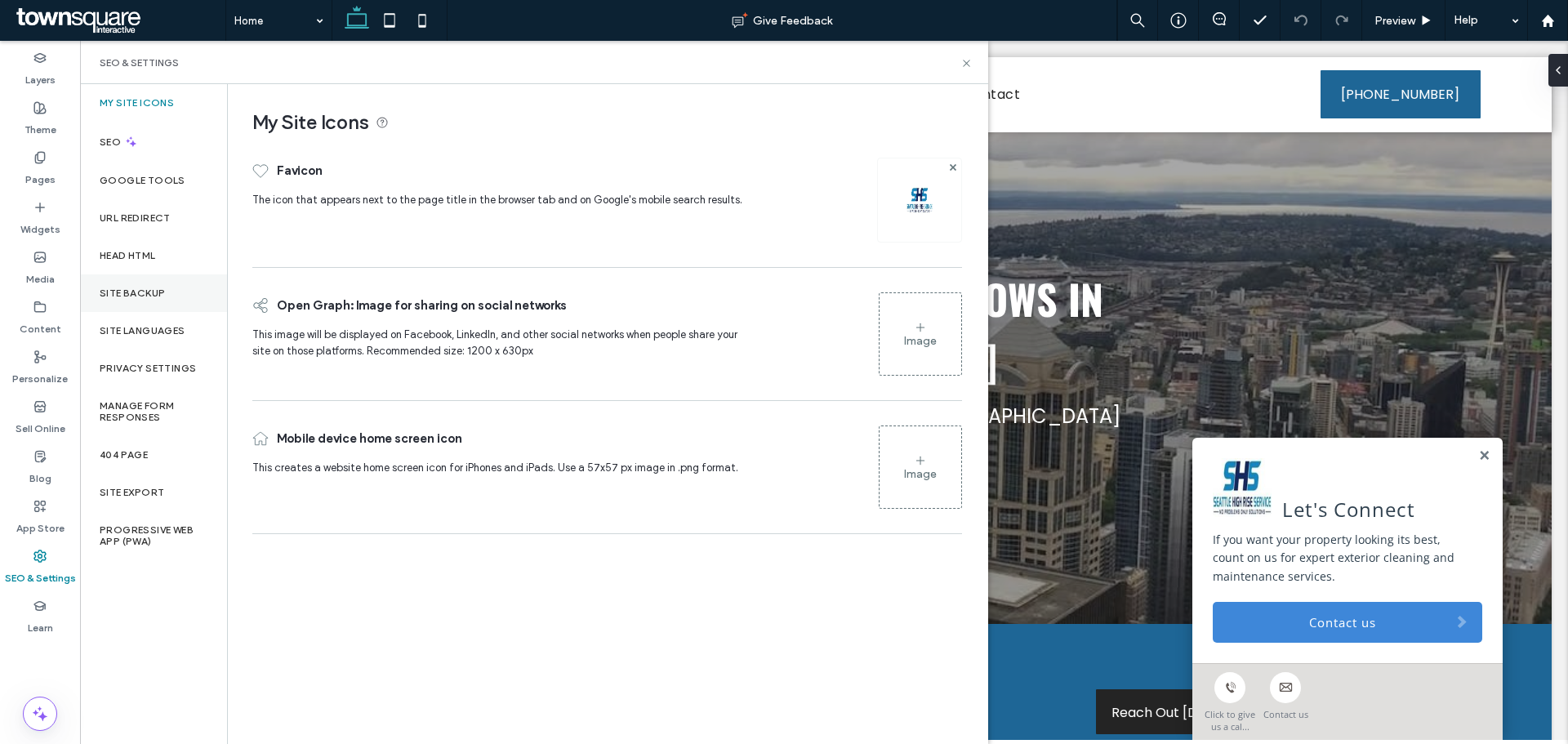
click at [179, 292] on div "Site Backup" at bounding box center [153, 294] width 147 height 37
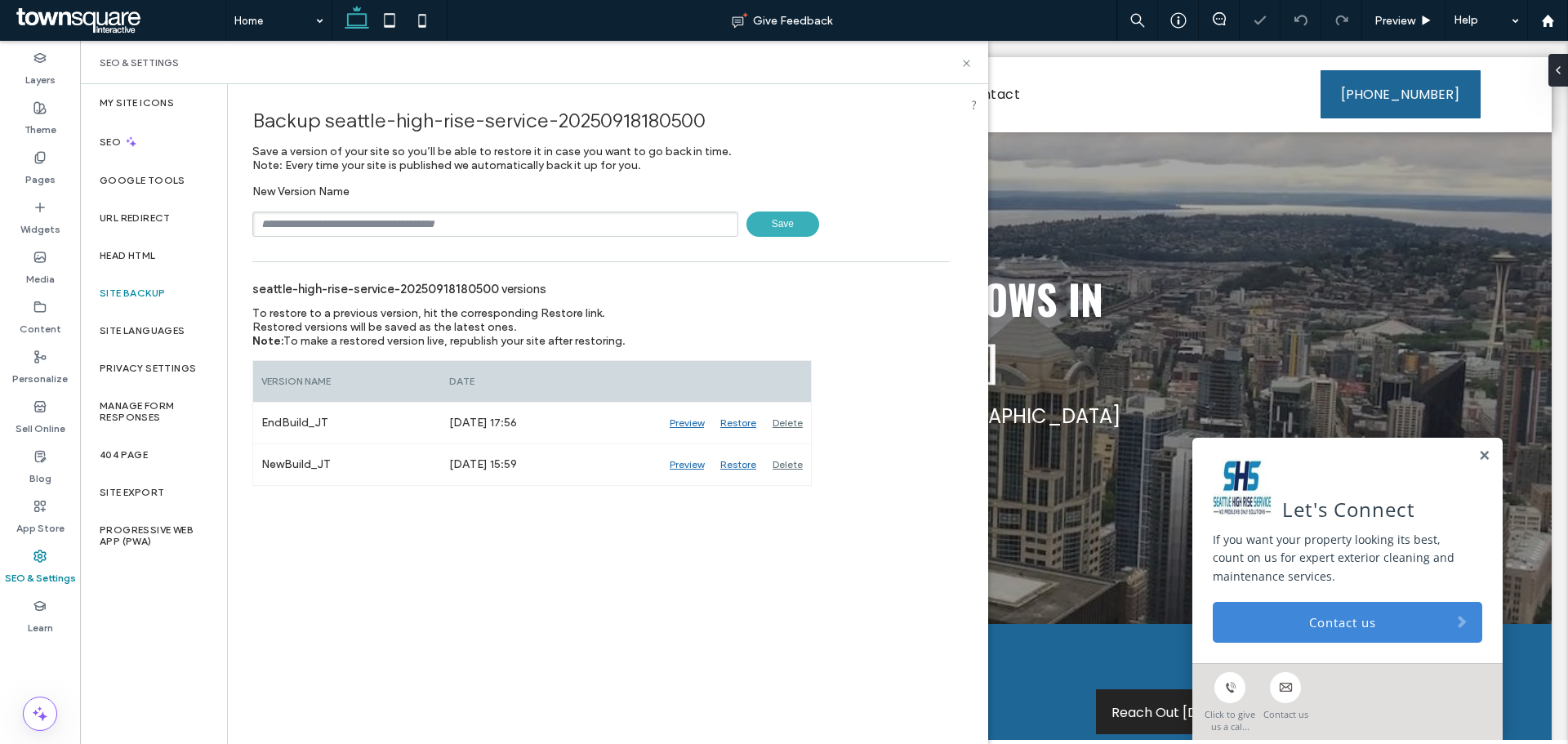
click at [409, 221] on input "text" at bounding box center [495, 225] width 486 height 26
type input "**********"
click at [756, 227] on span "Save" at bounding box center [784, 225] width 73 height 26
click at [966, 60] on icon at bounding box center [967, 63] width 12 height 12
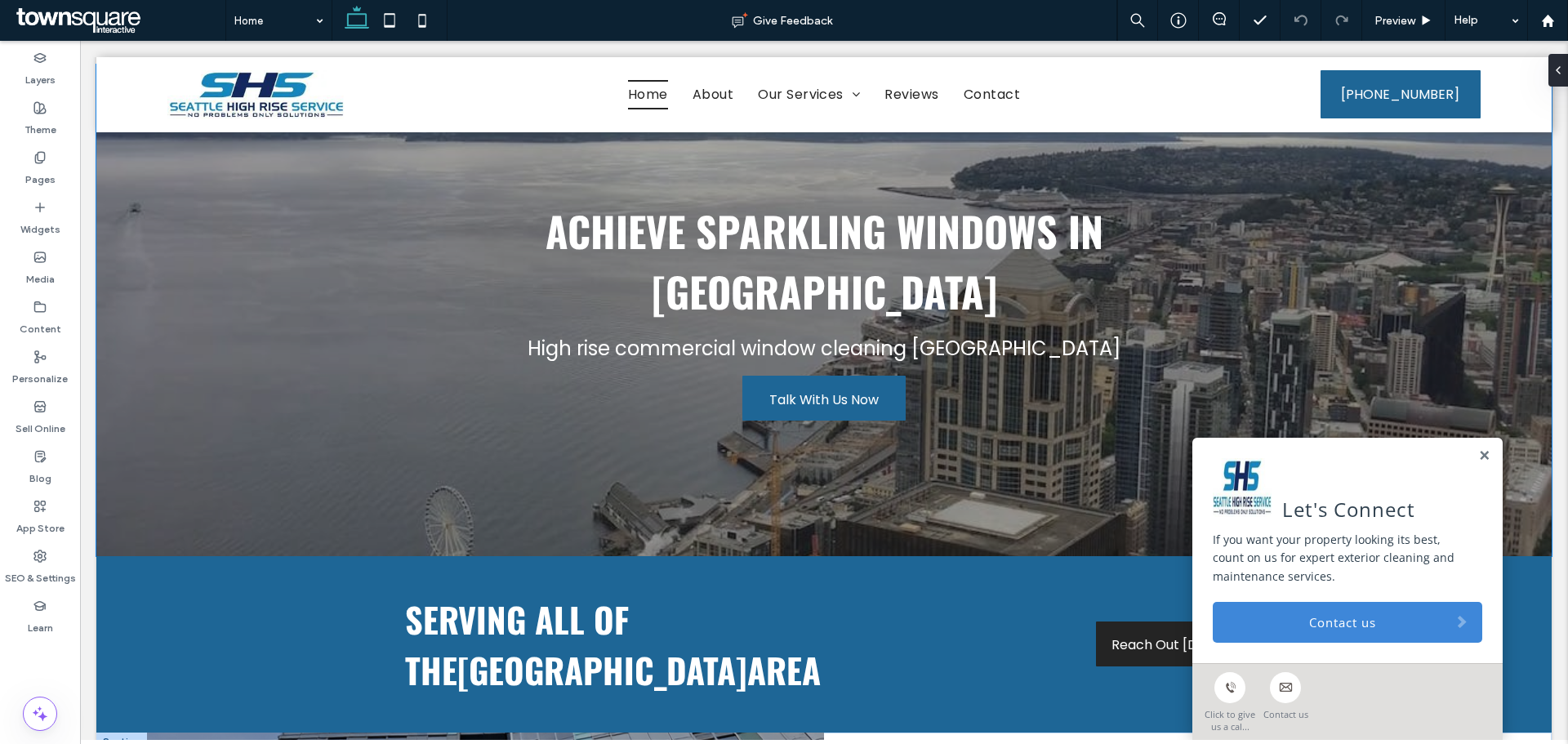
scroll to position [408, 0]
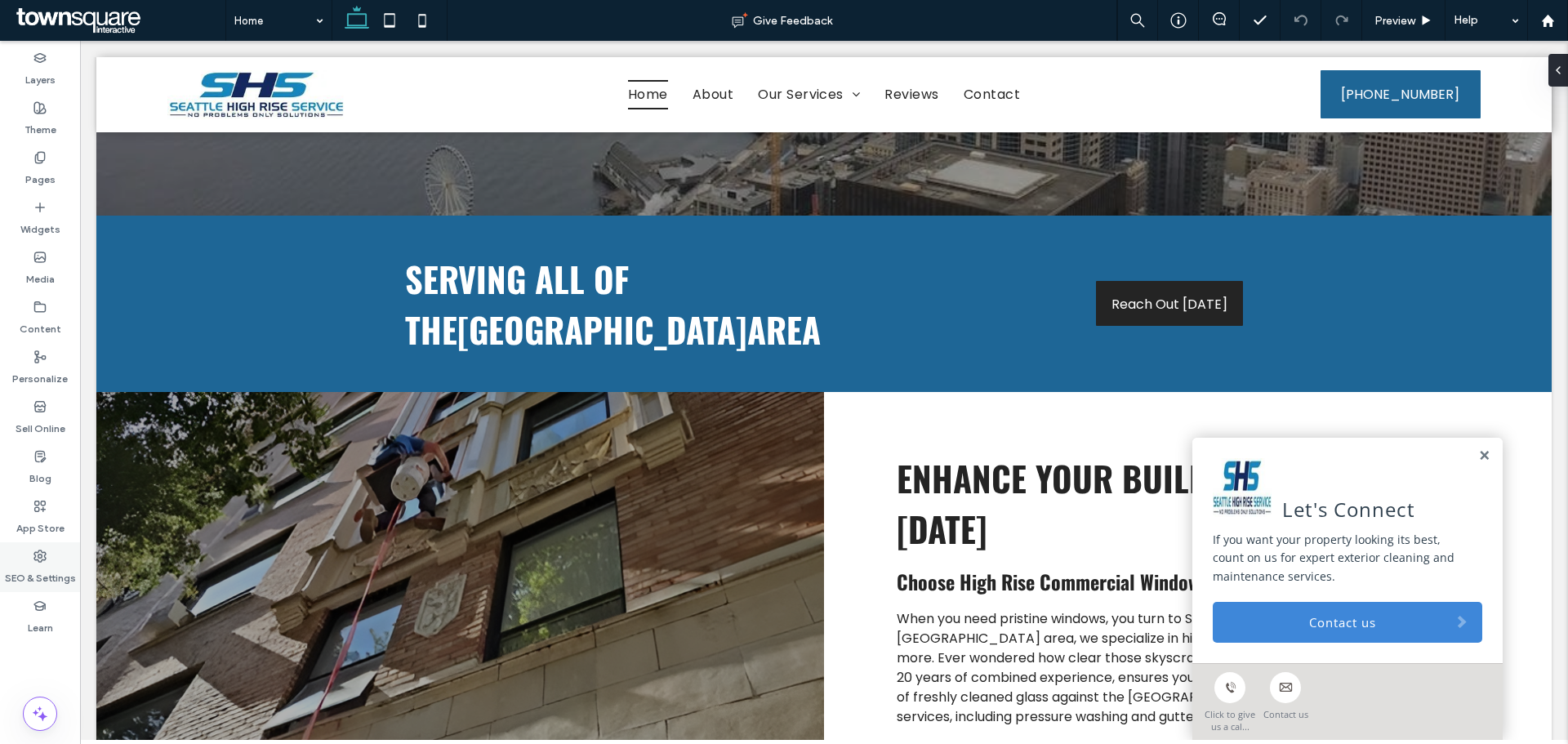
click at [47, 560] on div "SEO & Settings" at bounding box center [39, 567] width 80 height 50
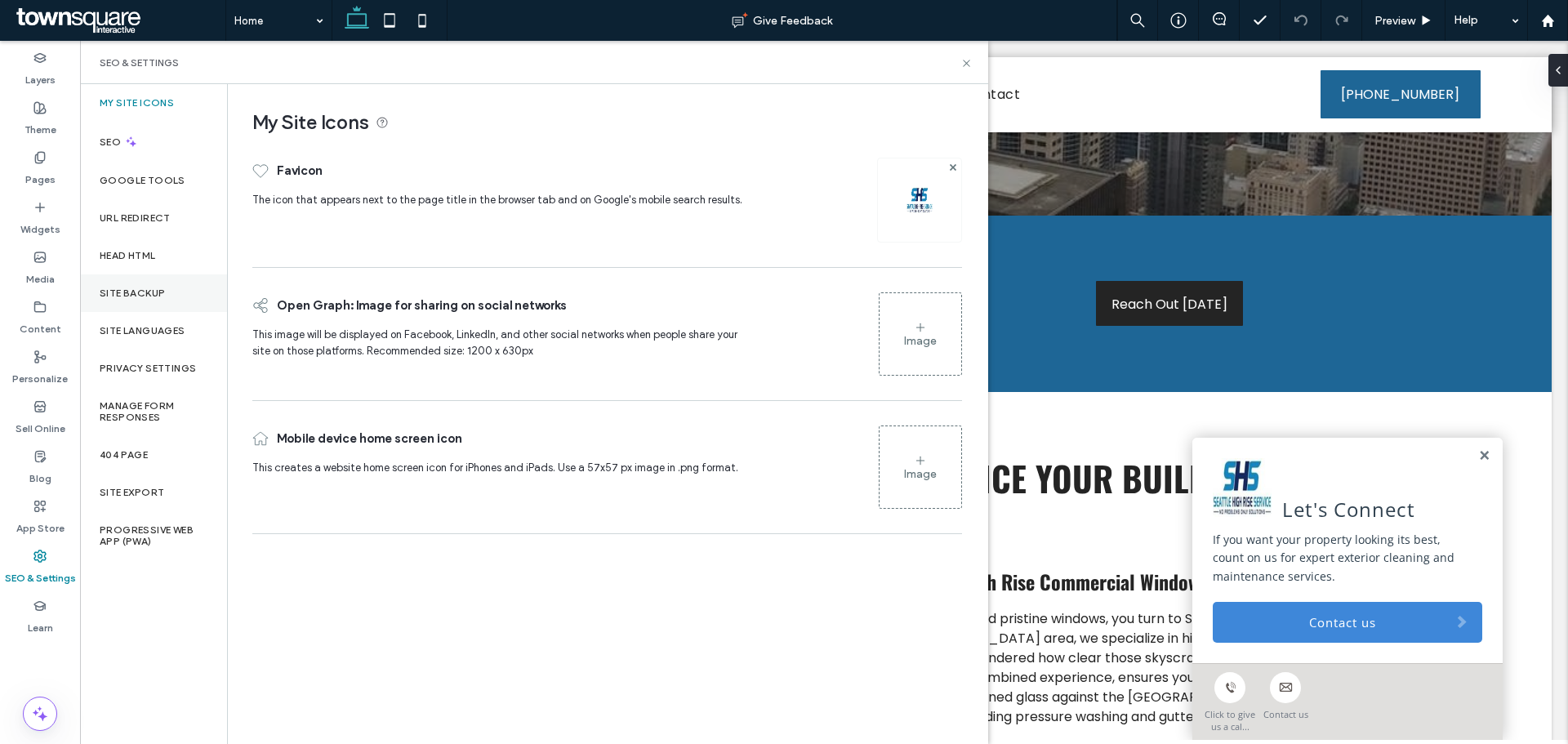
click at [153, 286] on div "Site Backup" at bounding box center [153, 294] width 147 height 37
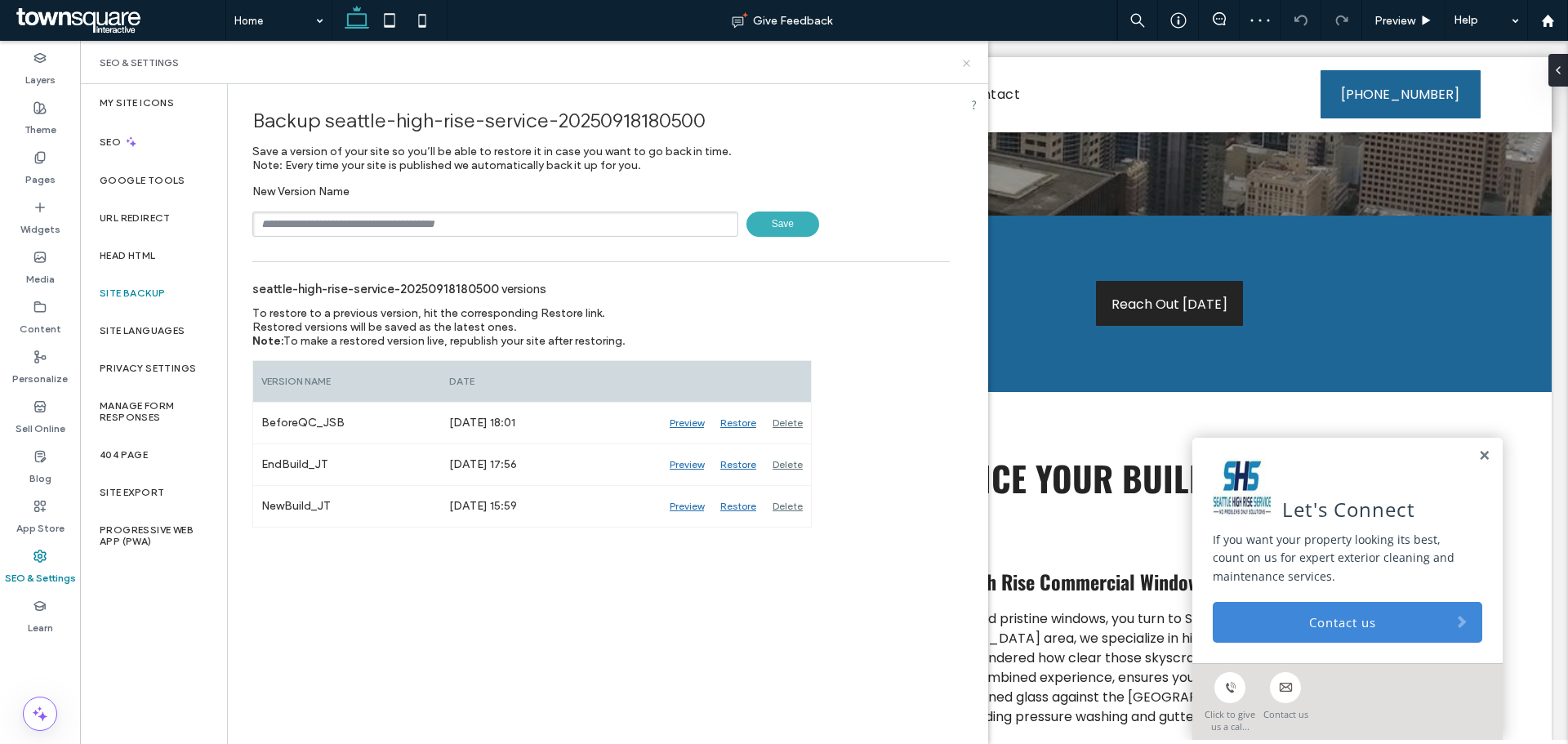
click at [972, 61] on icon at bounding box center [967, 63] width 12 height 12
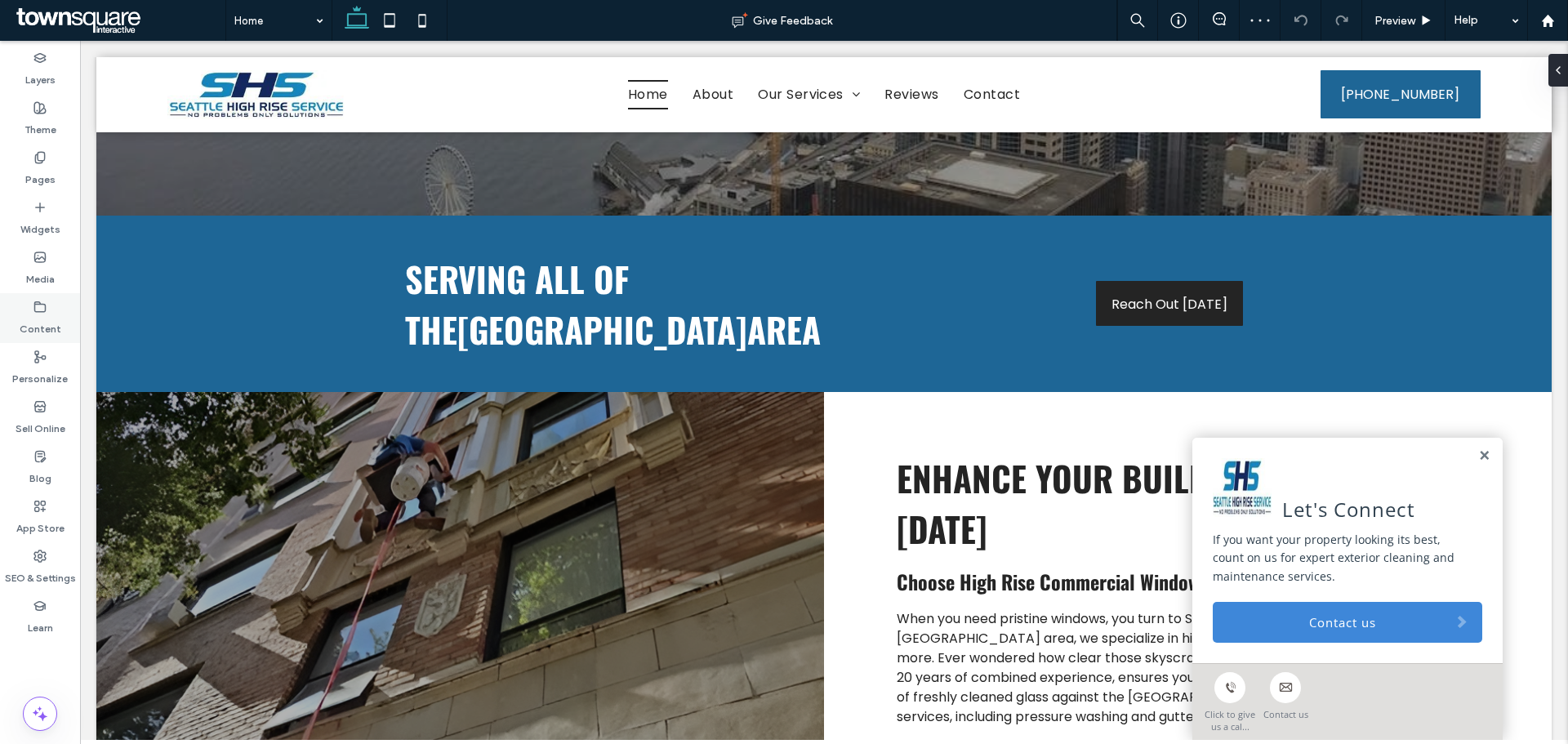
click at [38, 309] on icon at bounding box center [39, 306] width 13 height 13
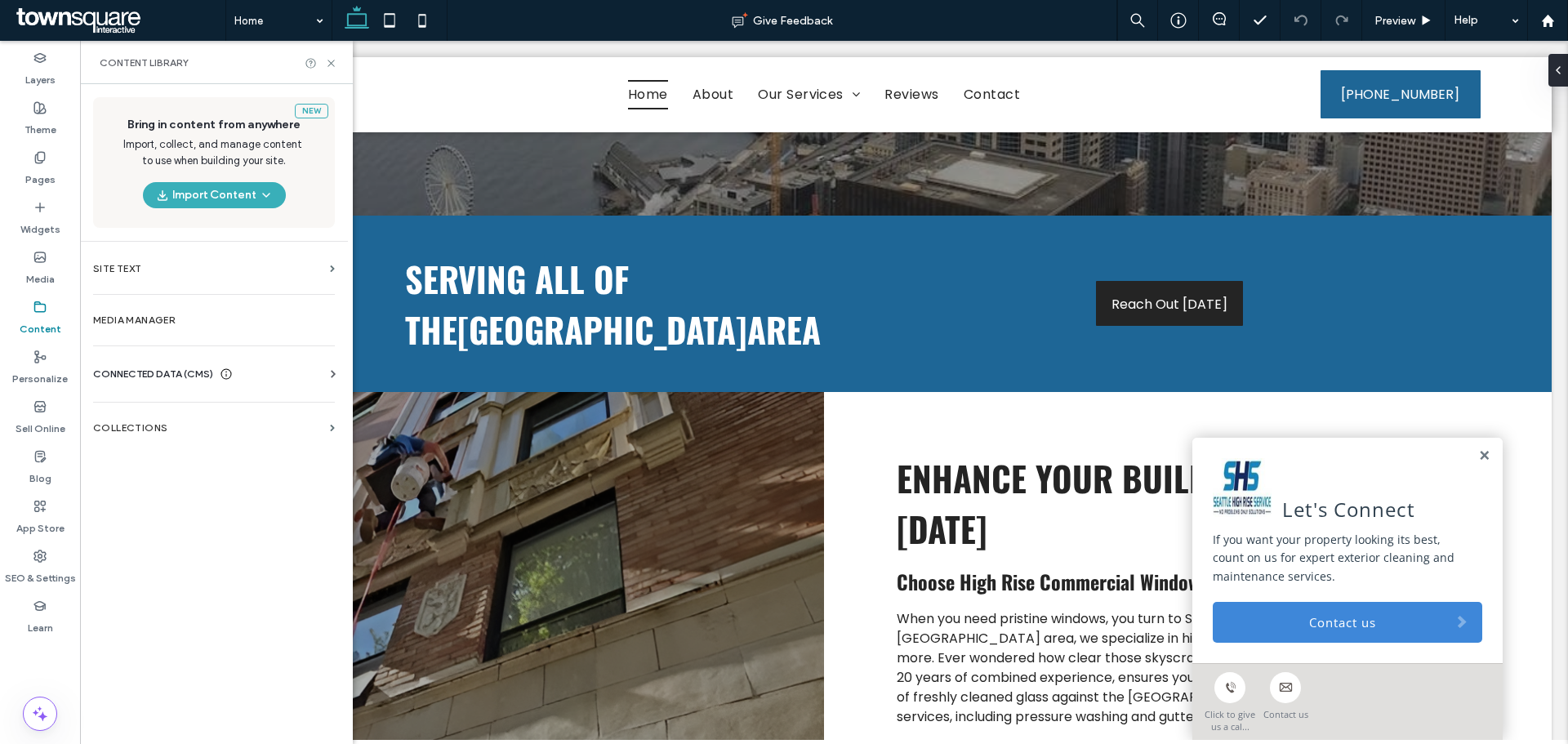
click at [167, 366] on div "CONNECTED DATA (CMS) Business Info Business Text Business Images Find and Repla…" at bounding box center [214, 373] width 268 height 42
click at [250, 368] on div "CONNECTED DATA (CMS)" at bounding box center [217, 373] width 248 height 17
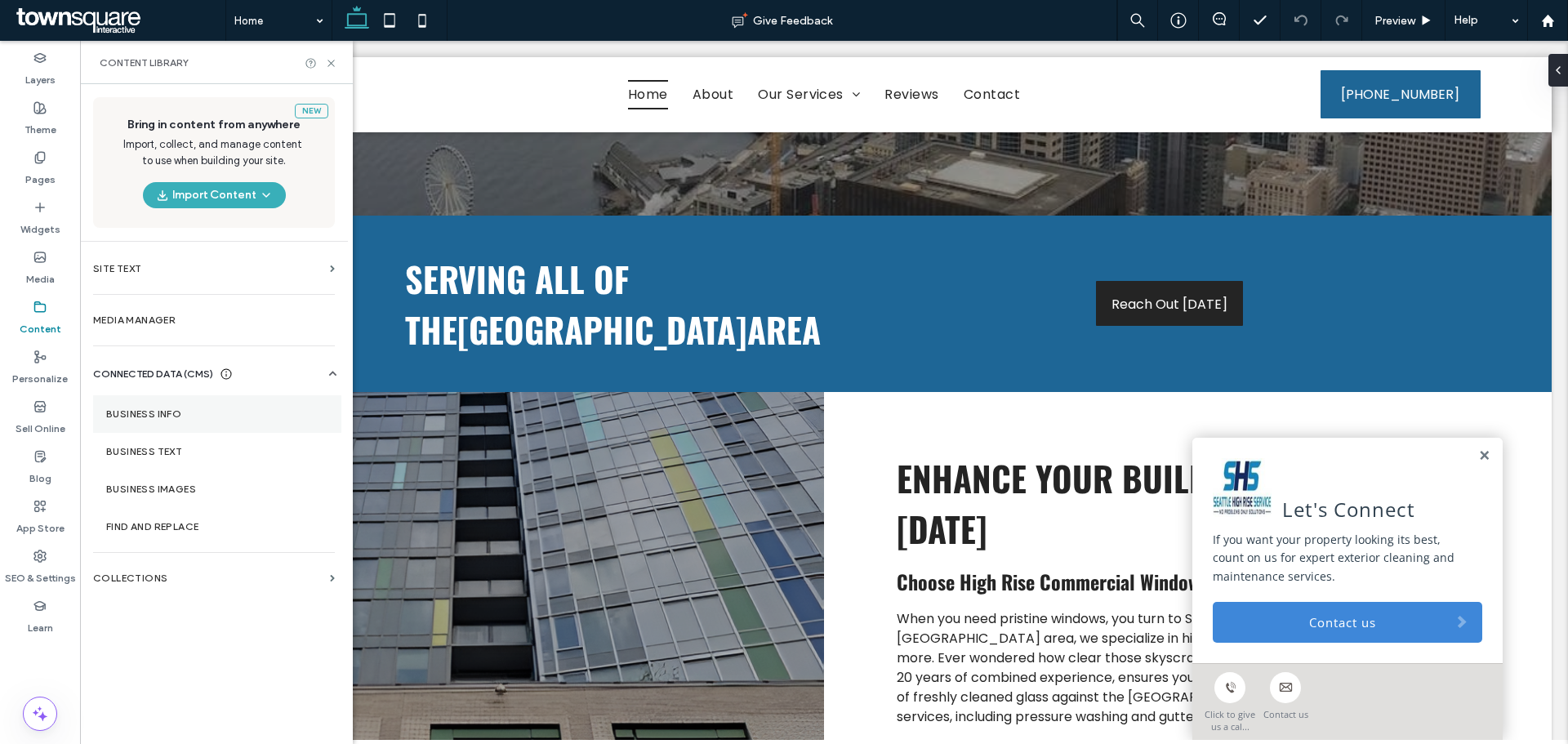
click at [186, 407] on section "Business Info" at bounding box center [217, 414] width 248 height 37
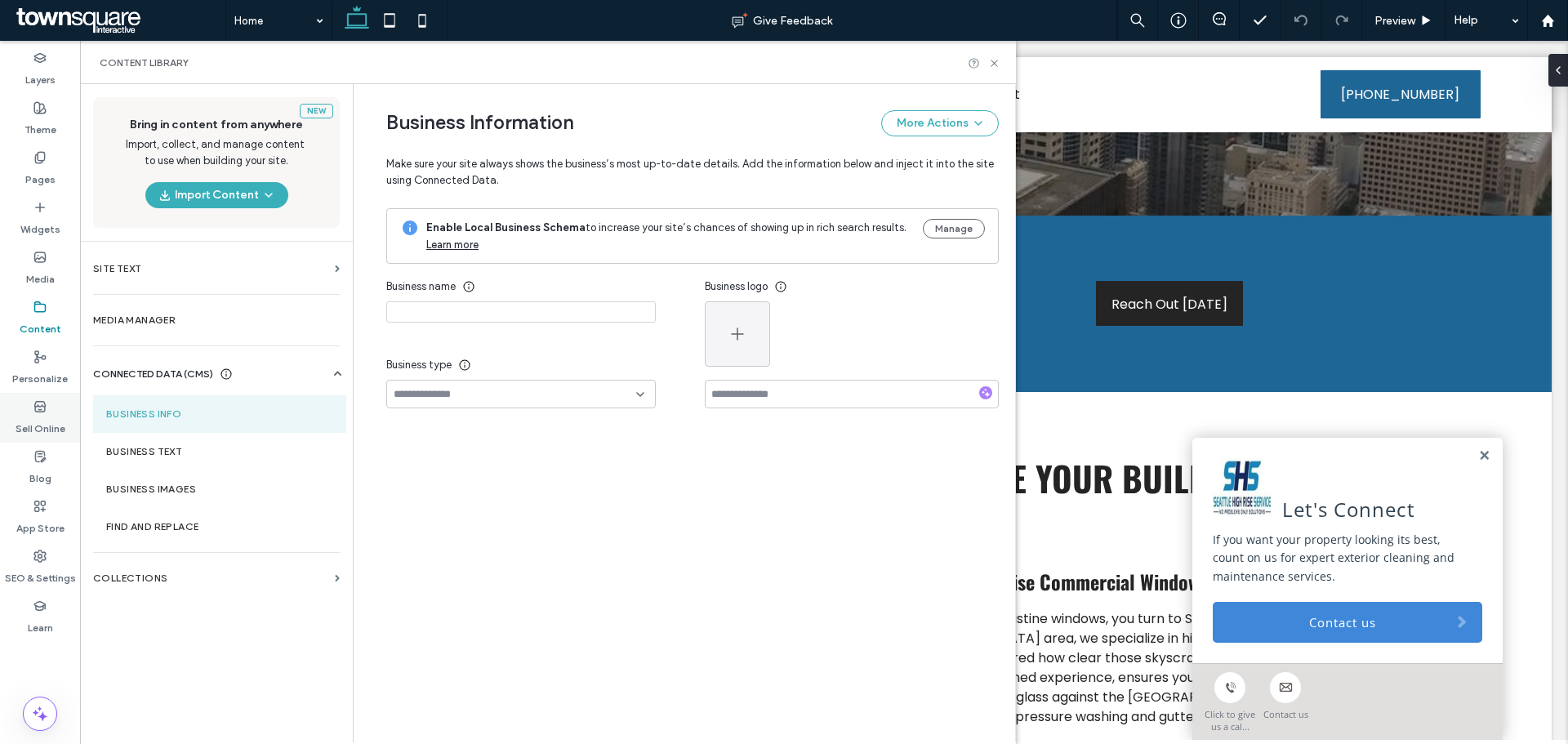
type input "**********"
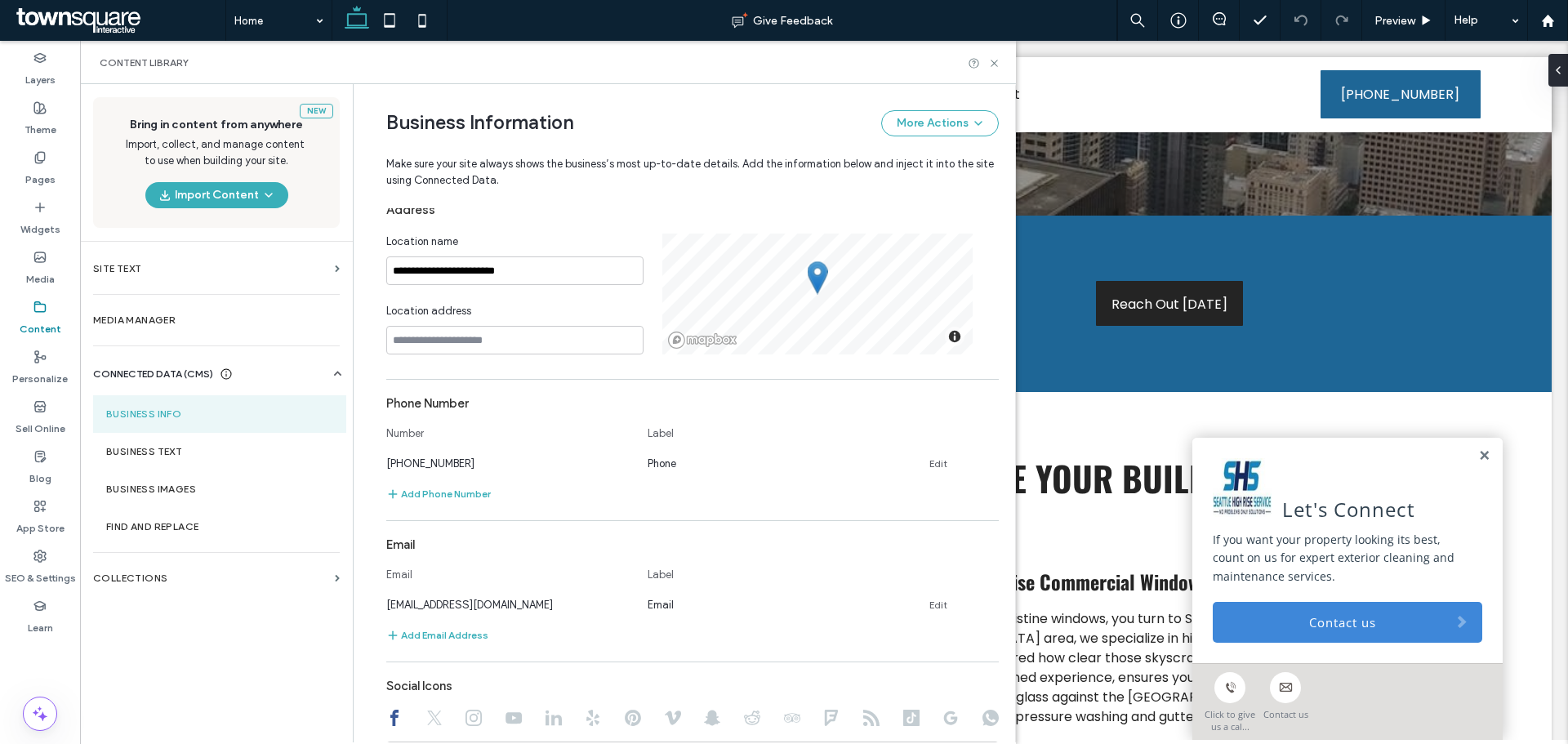
scroll to position [327, 0]
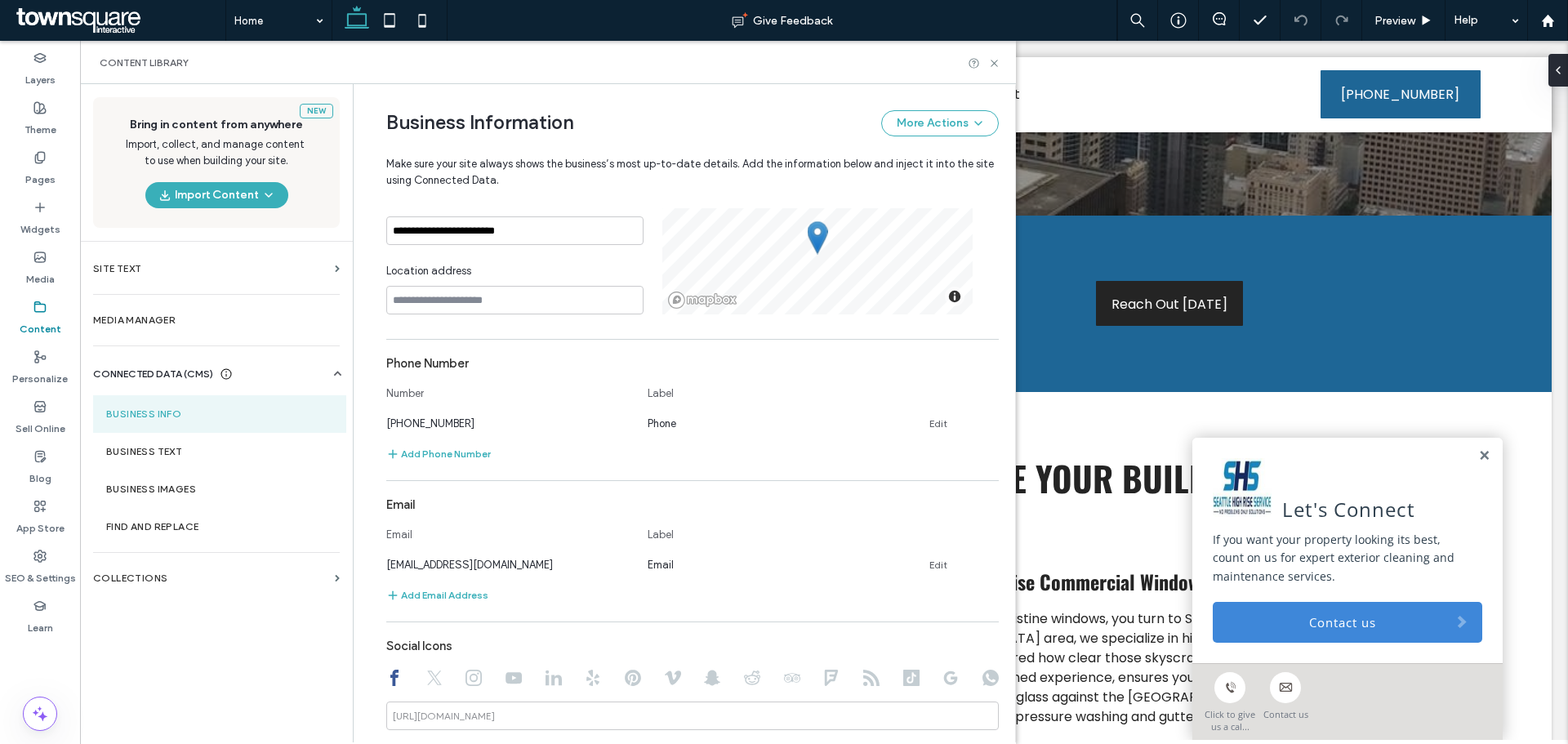
click at [170, 651] on div "New Bring in content from anywhere Import, collect, and manage content to use w…" at bounding box center [216, 412] width 273 height 656
click at [192, 680] on div "New Bring in content from anywhere Import, collect, and manage content to use w…" at bounding box center [216, 412] width 273 height 656
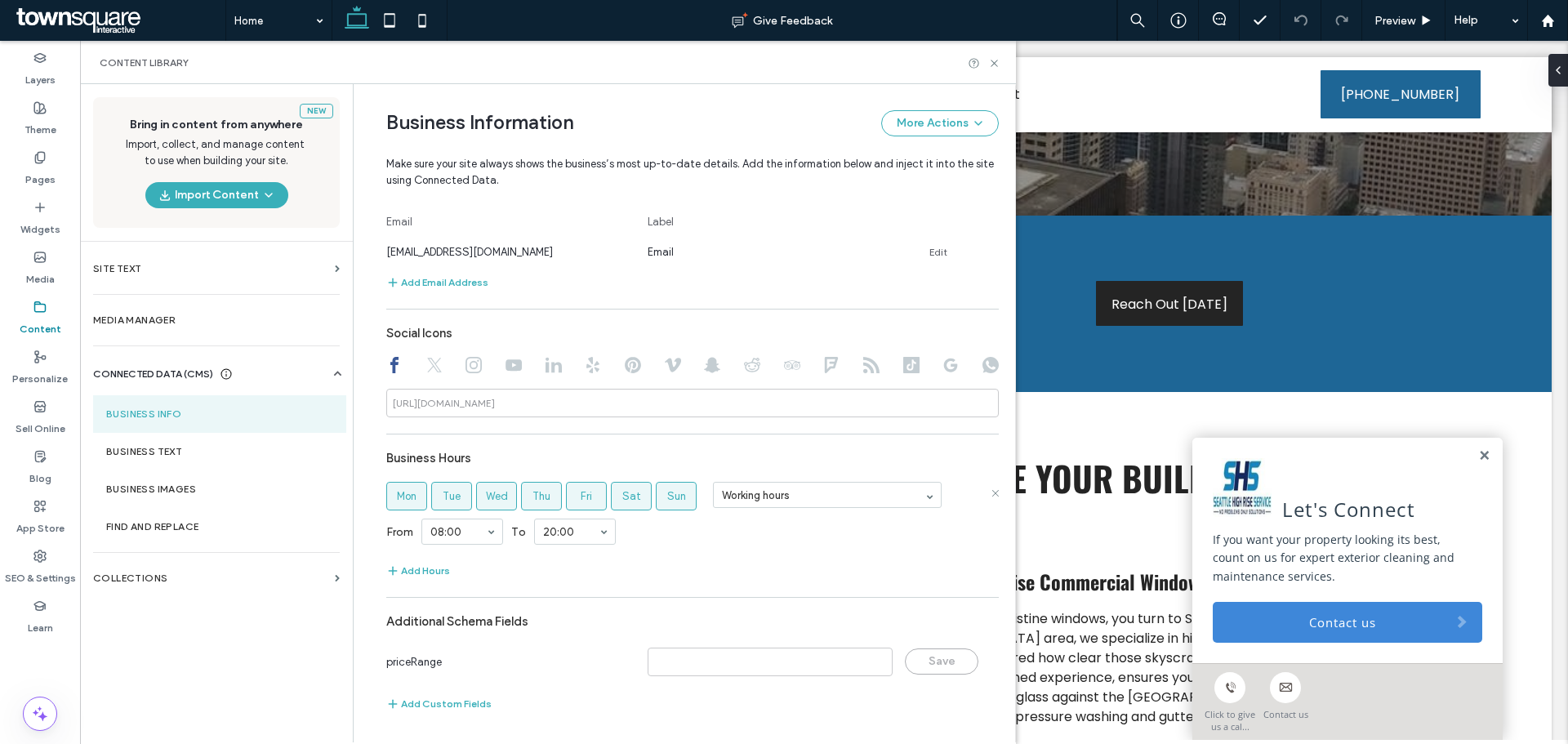
scroll to position [476, 0]
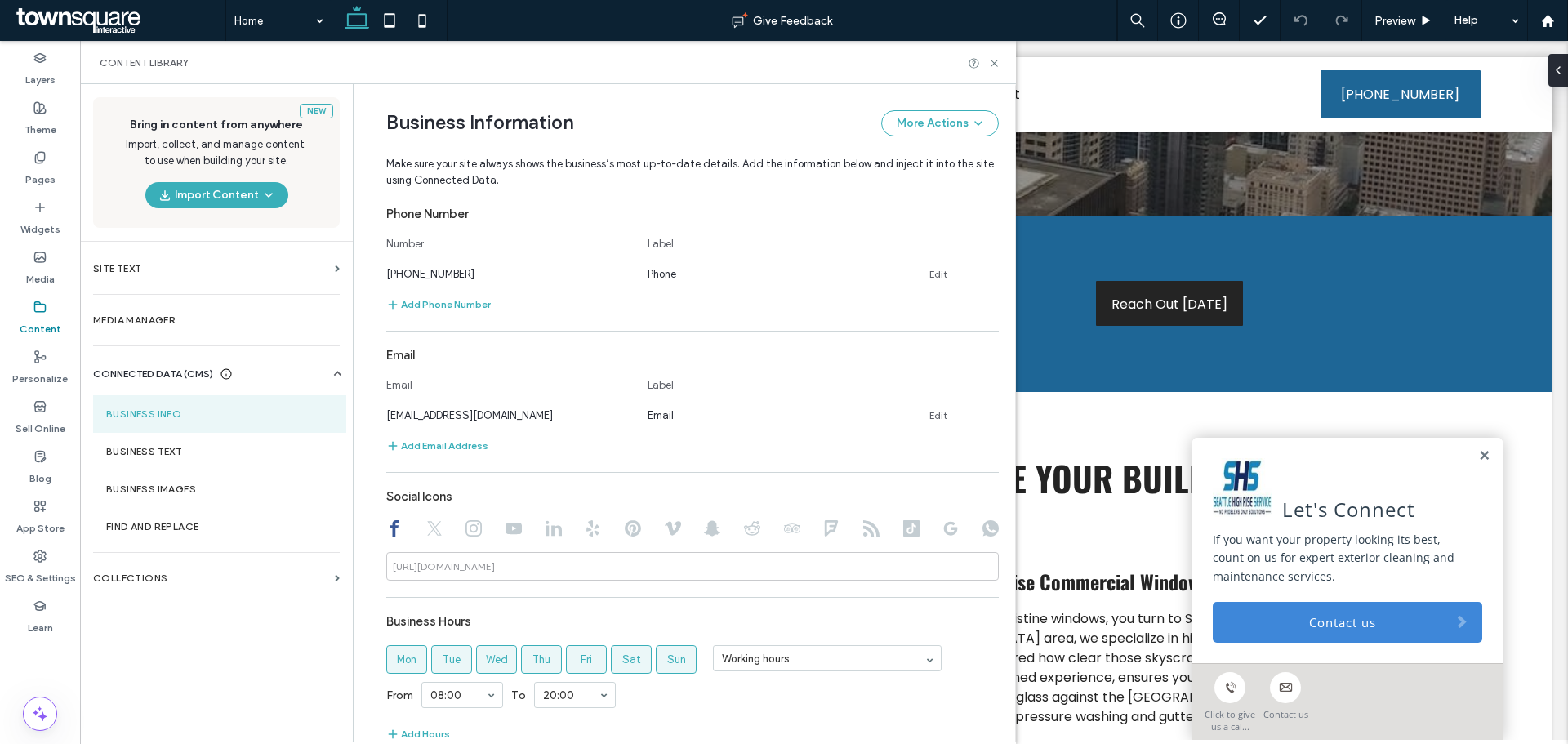
click at [181, 677] on div "New Bring in content from anywhere Import, collect, and manage content to use w…" at bounding box center [216, 412] width 273 height 656
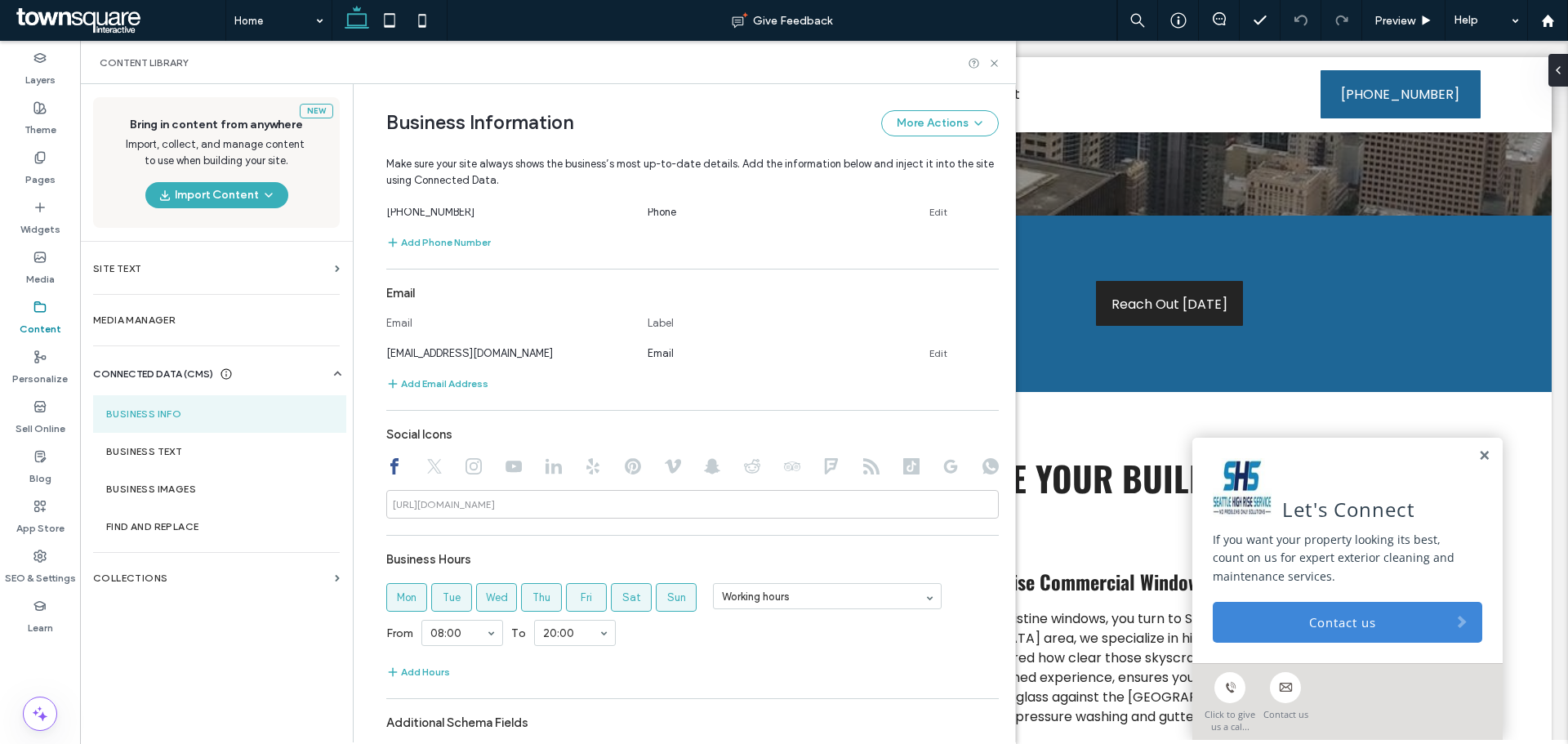
scroll to position [640, 0]
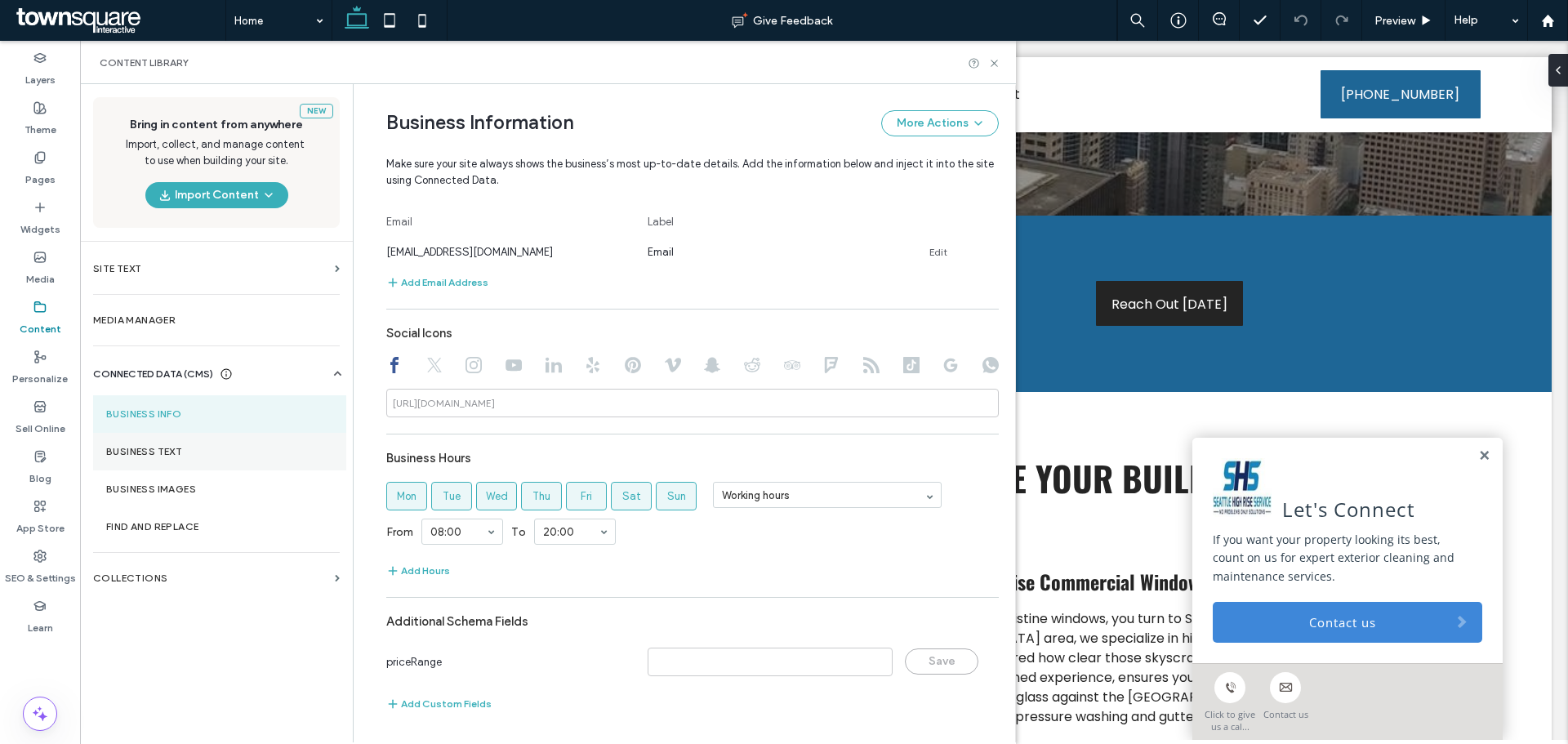
click at [169, 442] on section "Business Text" at bounding box center [219, 451] width 253 height 37
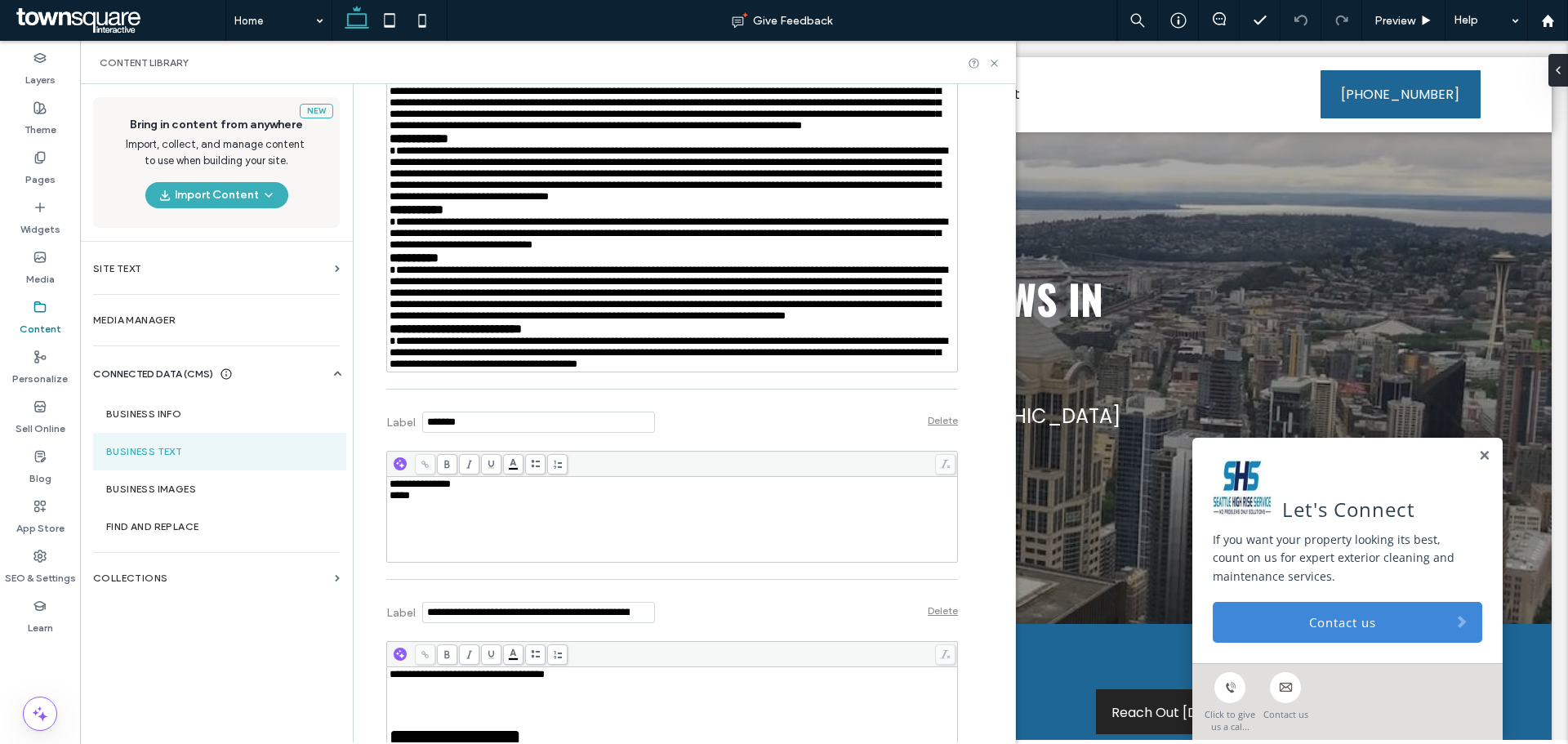
scroll to position [1225, 0]
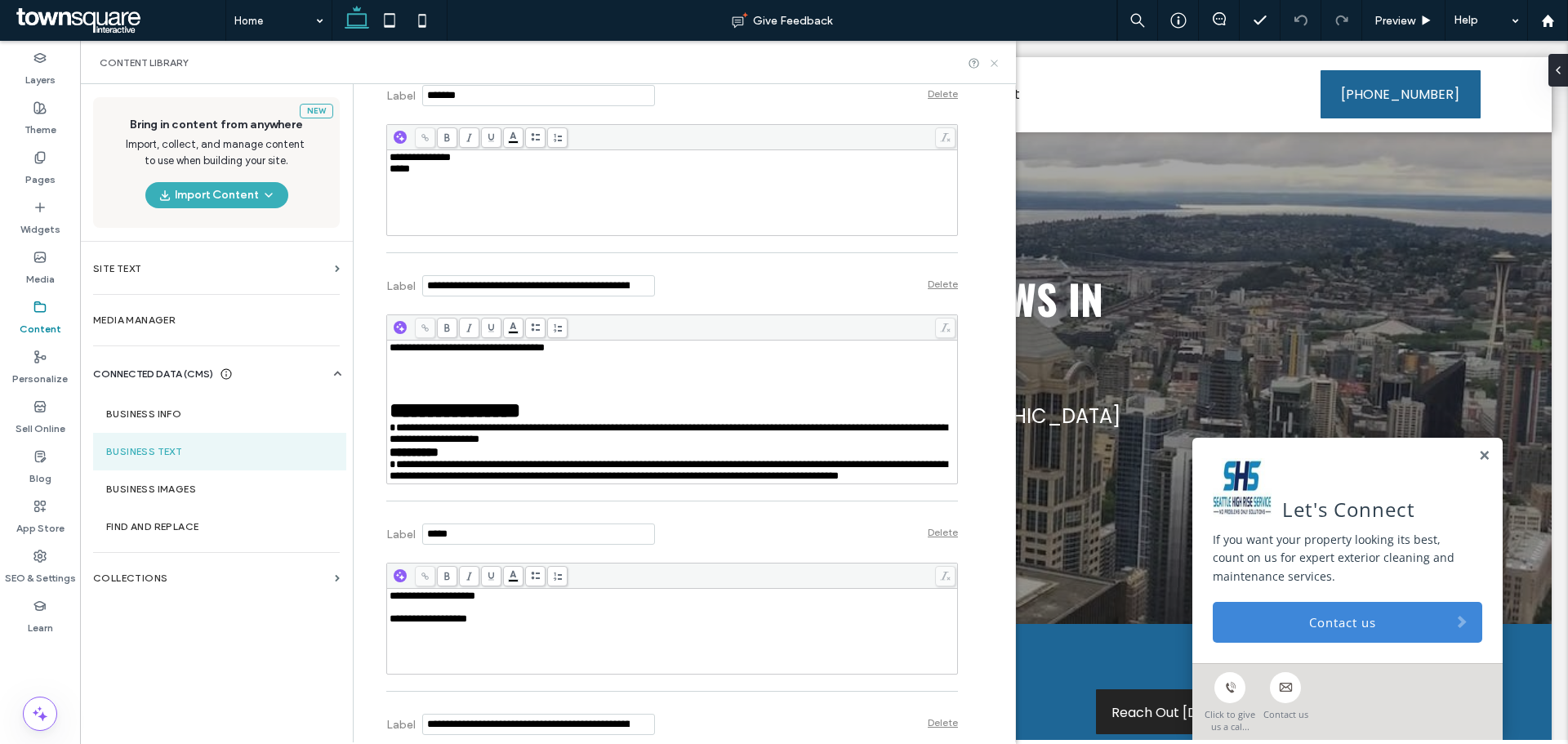
click at [993, 62] on use at bounding box center [993, 63] width 7 height 7
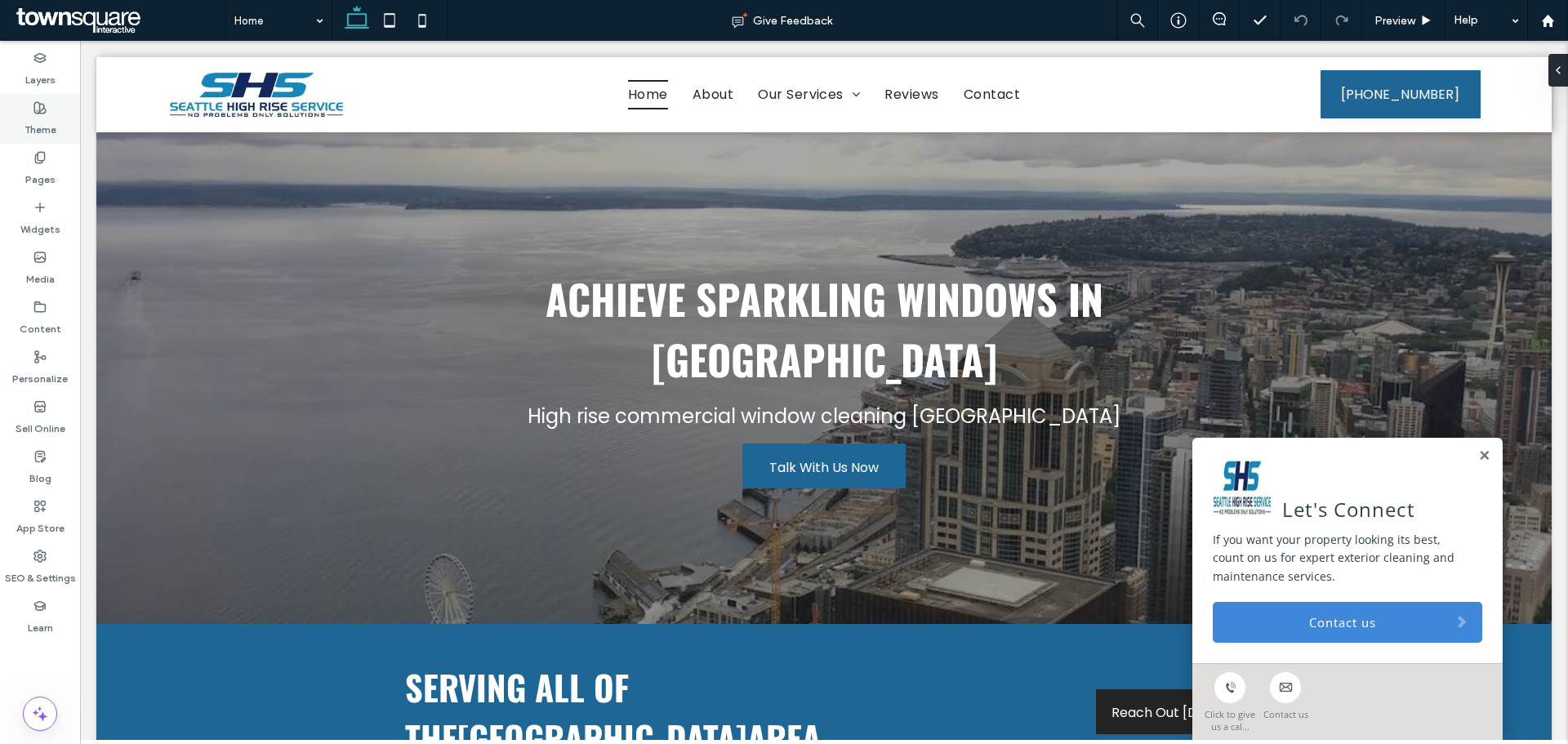
click at [38, 122] on label "Theme" at bounding box center [40, 125] width 32 height 23
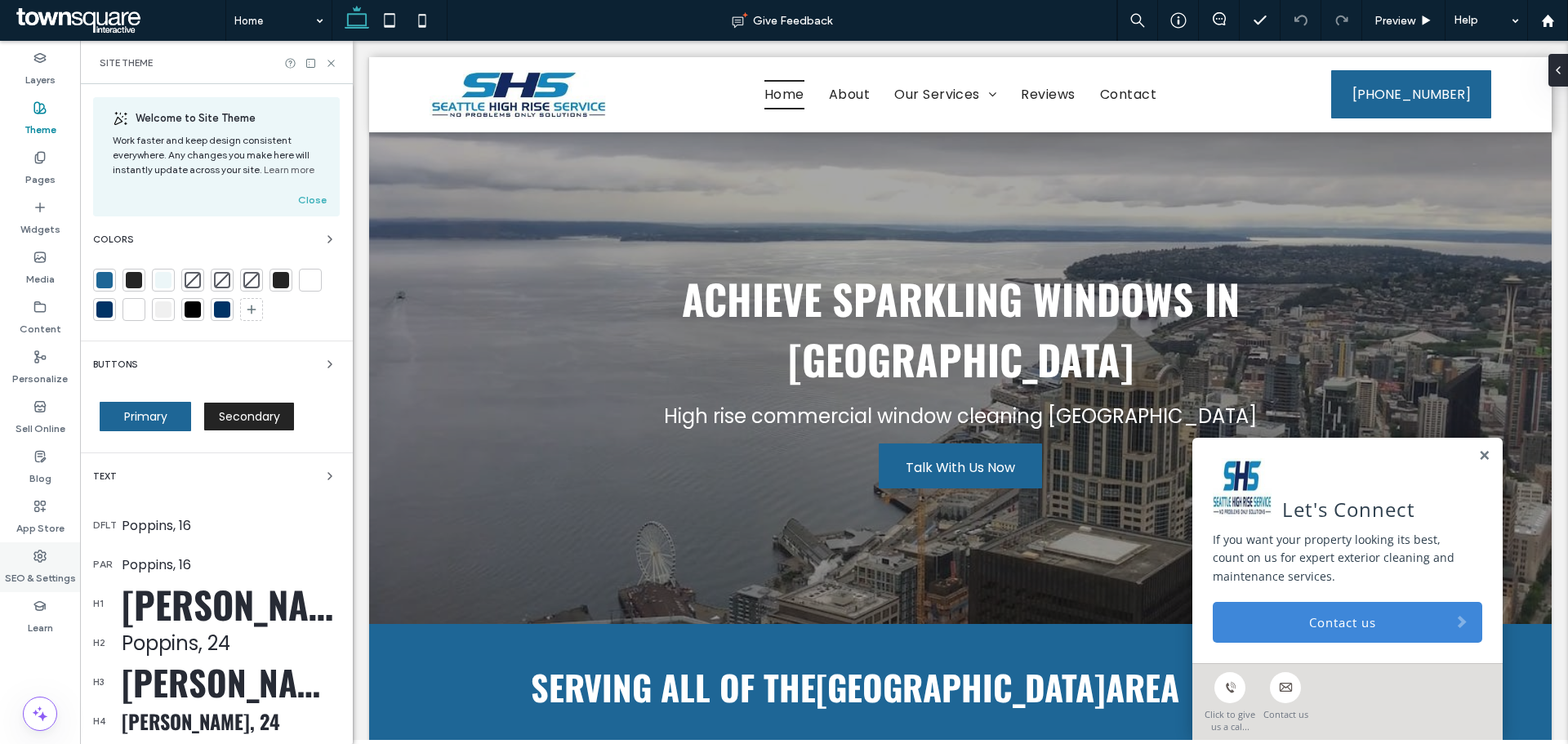
click at [48, 573] on label "SEO & Settings" at bounding box center [40, 574] width 71 height 23
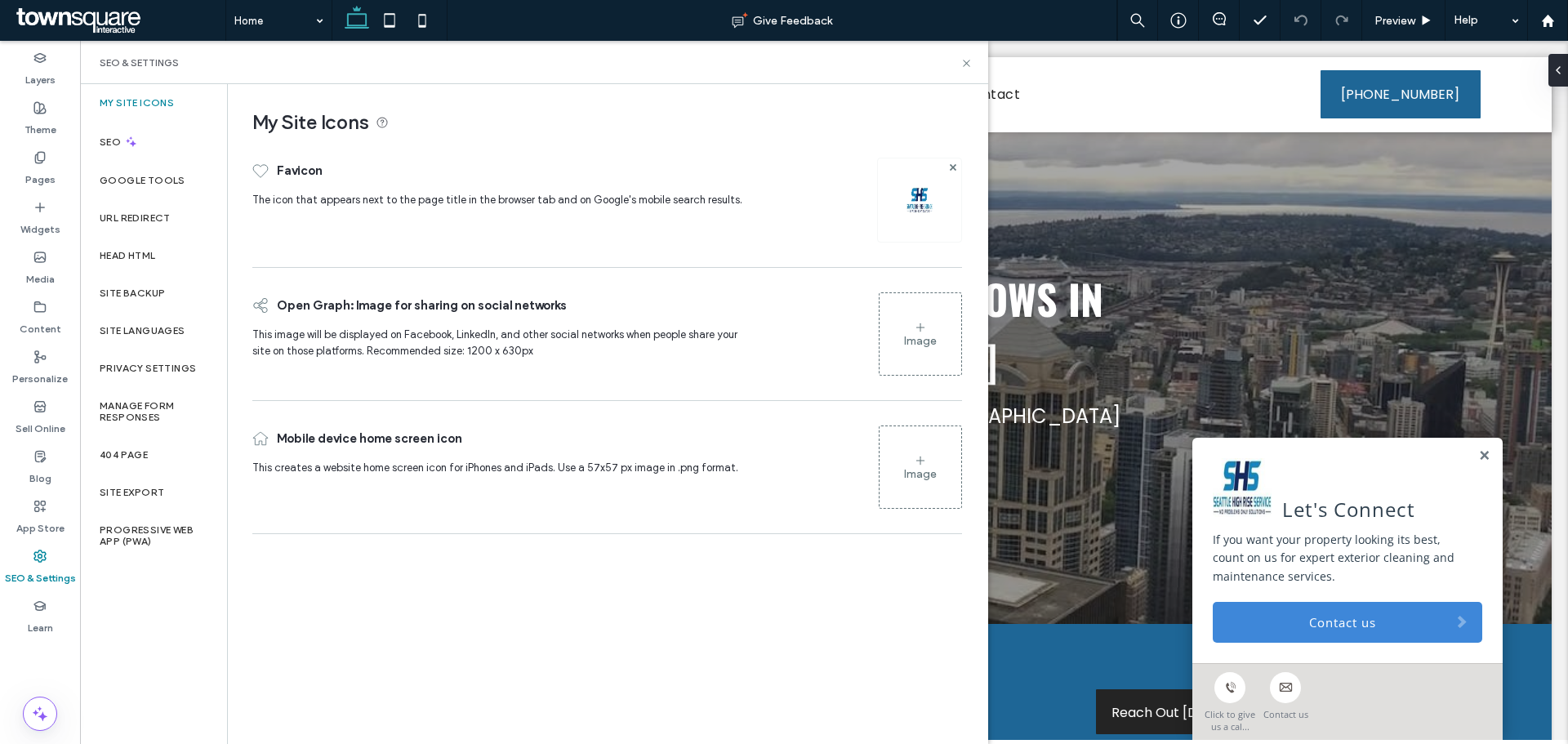
click at [967, 69] on div "SEO & Settings" at bounding box center [534, 62] width 909 height 43
click at [966, 65] on icon at bounding box center [967, 63] width 12 height 12
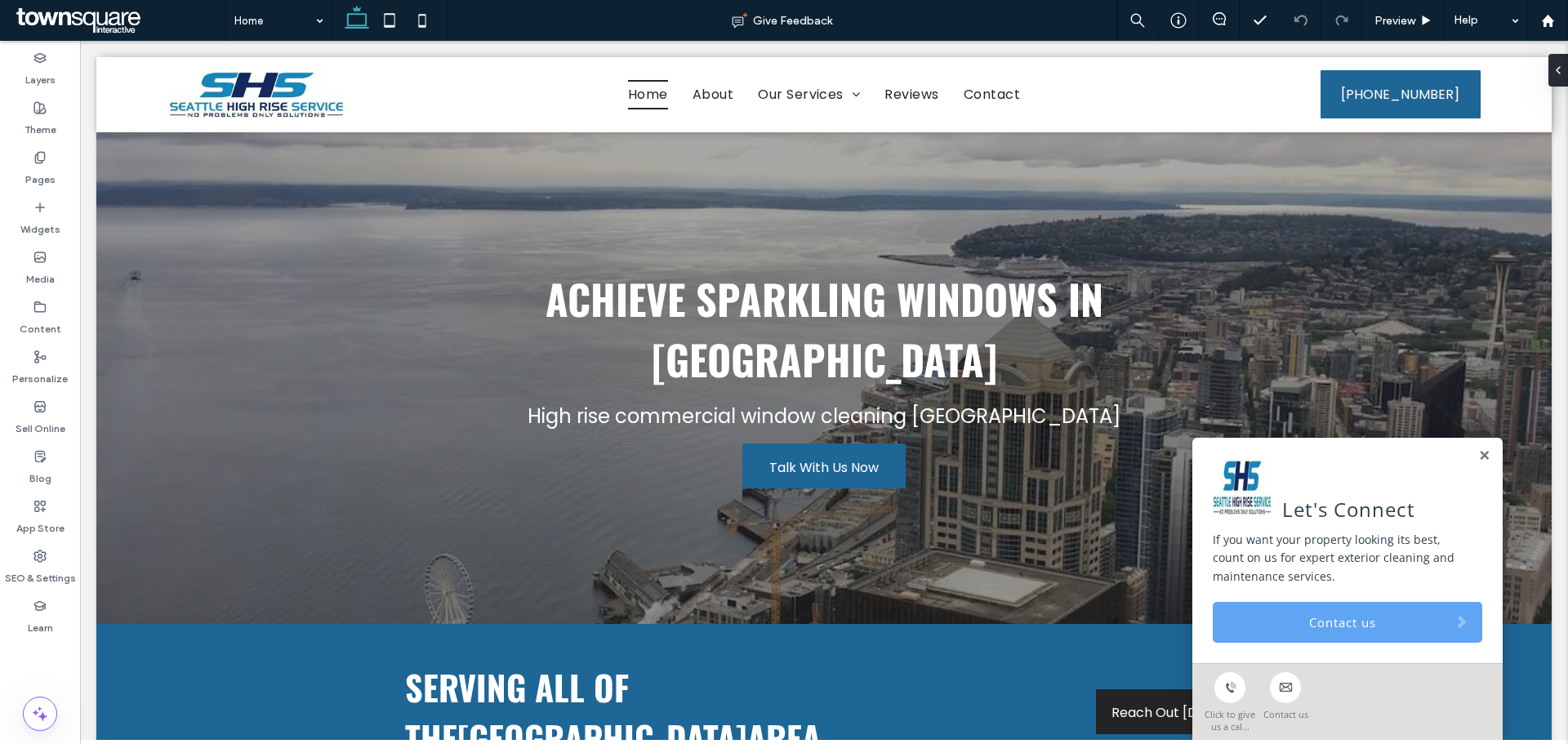
click at [1252, 614] on link "Contact us" at bounding box center [1348, 622] width 270 height 40
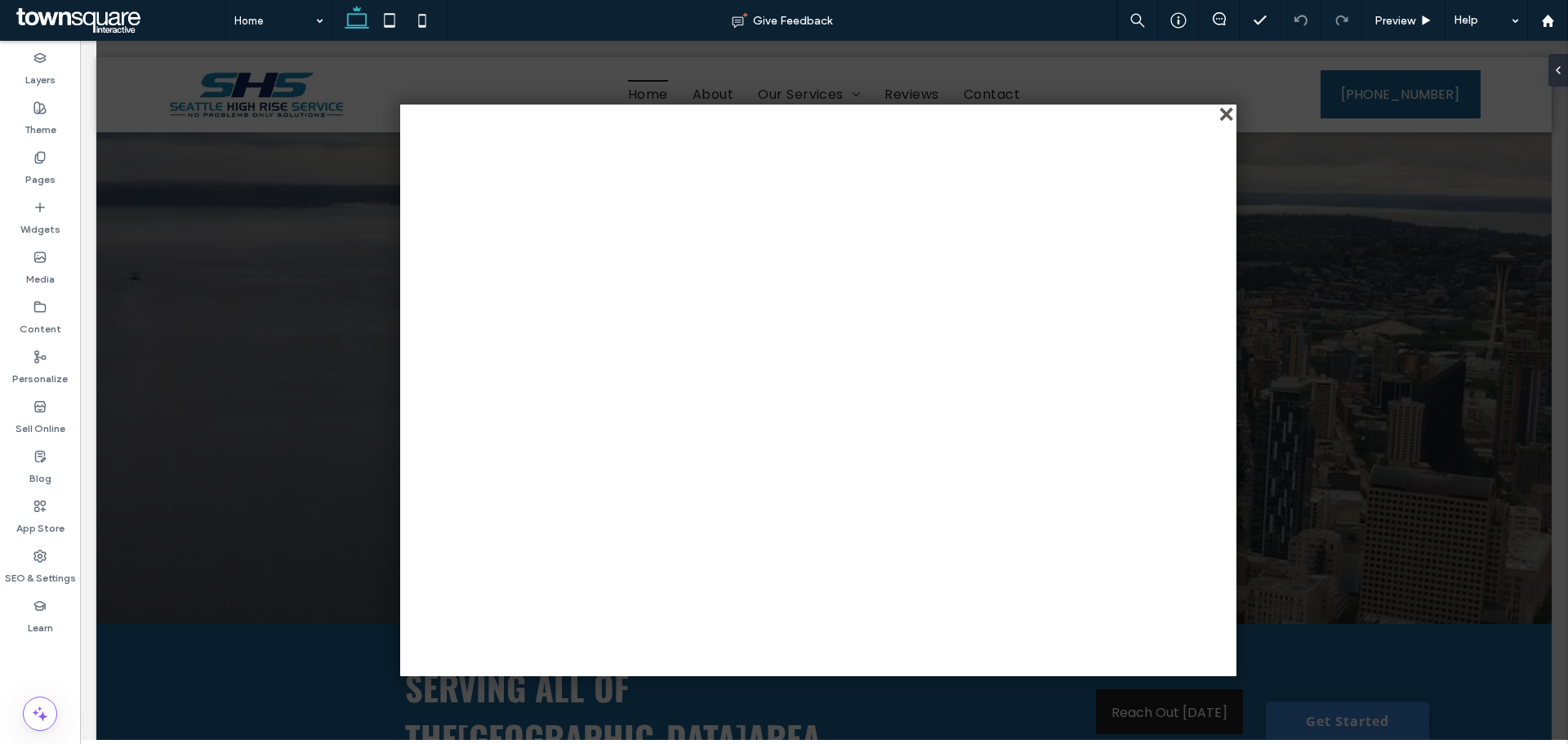
click at [1229, 118] on div "close" at bounding box center [1228, 115] width 12 height 12
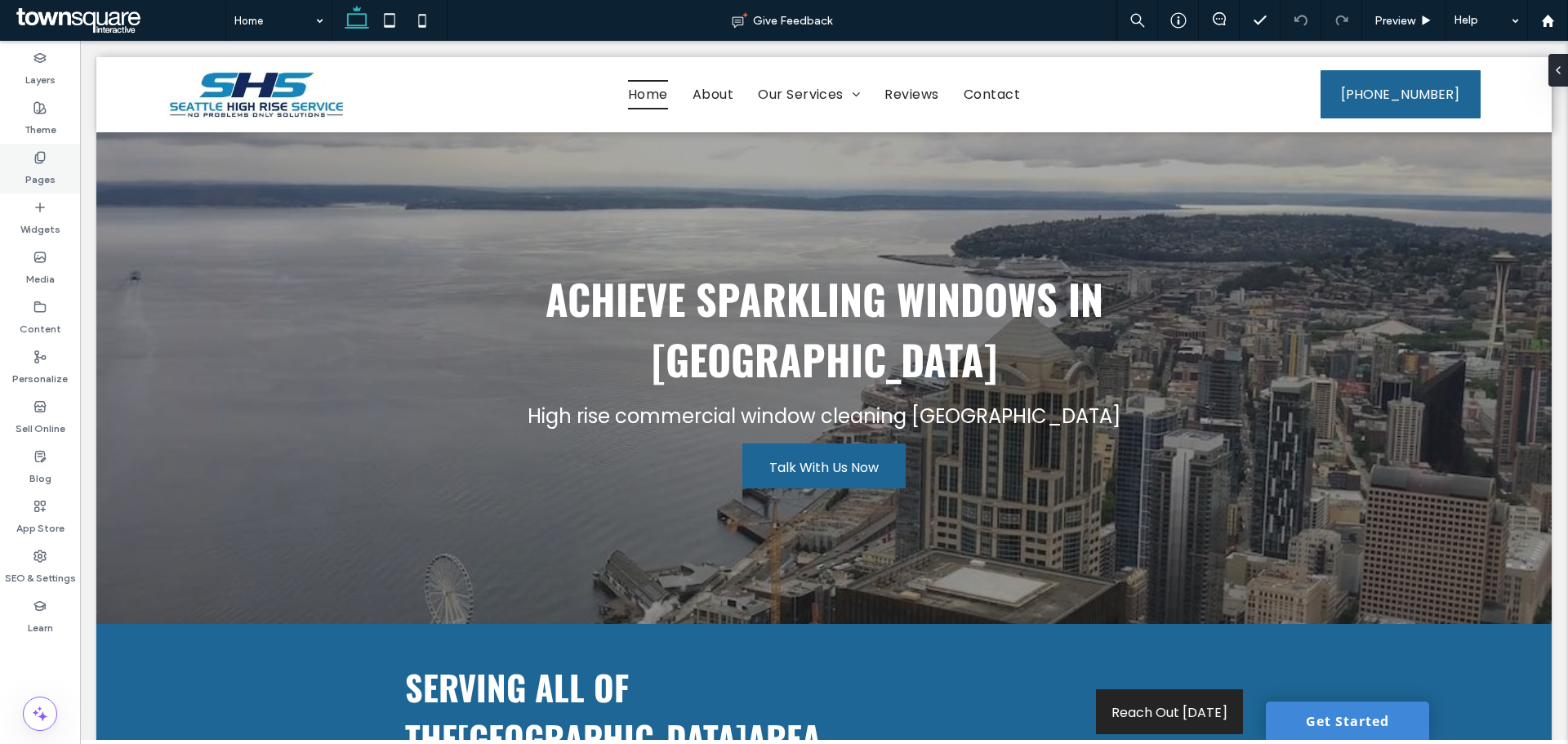
click at [27, 166] on label "Pages" at bounding box center [40, 175] width 31 height 23
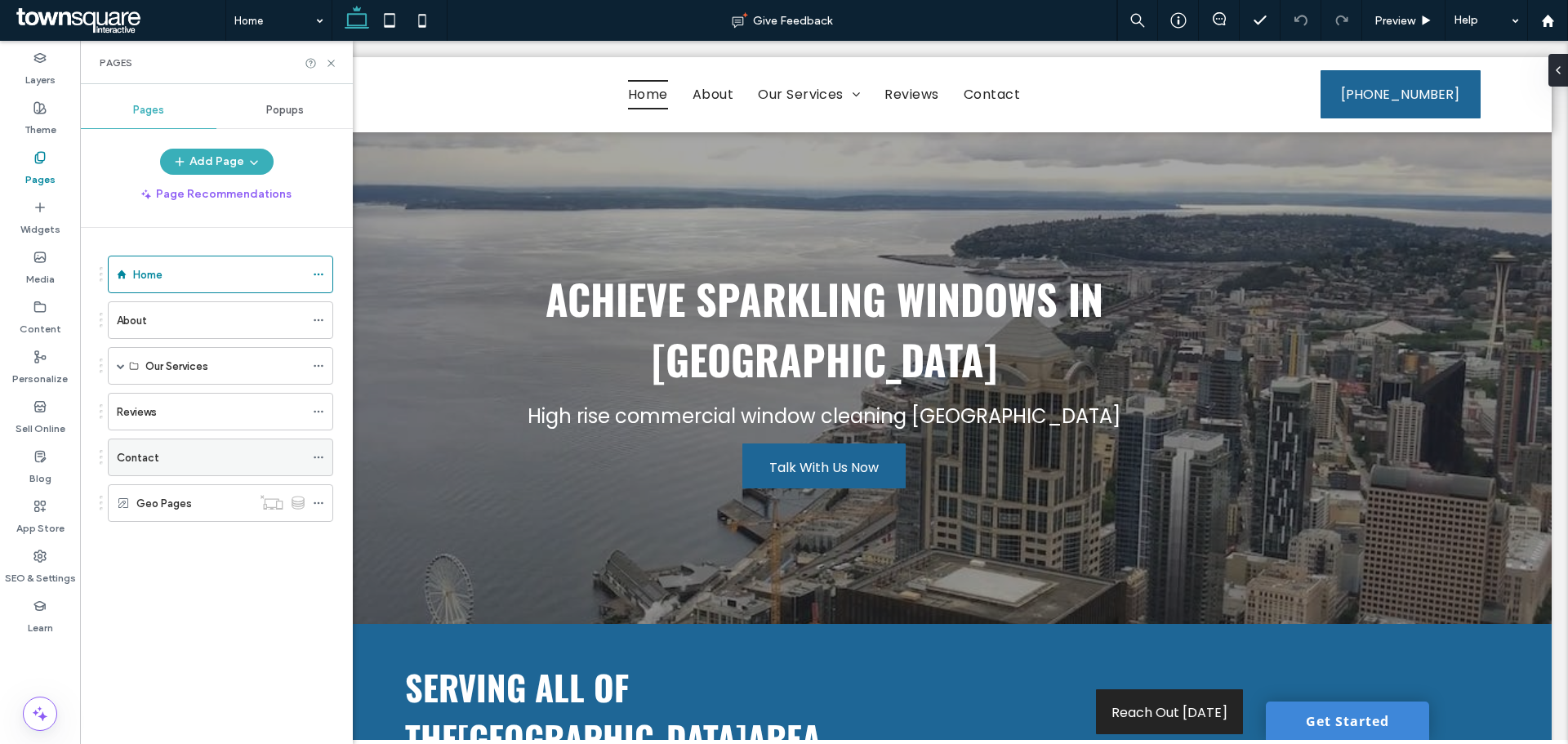
click at [170, 466] on div "Contact" at bounding box center [211, 457] width 188 height 35
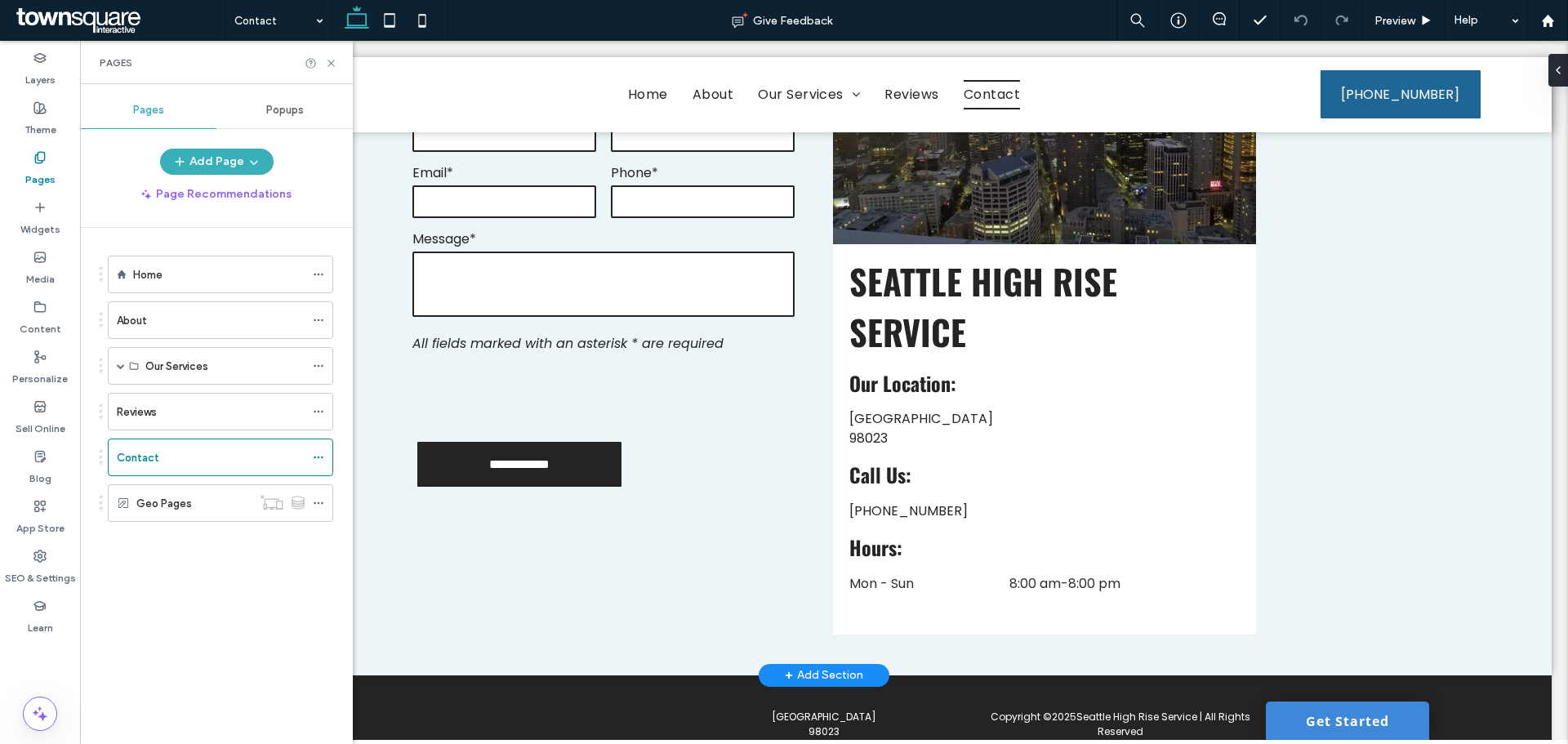
scroll to position [532, 0]
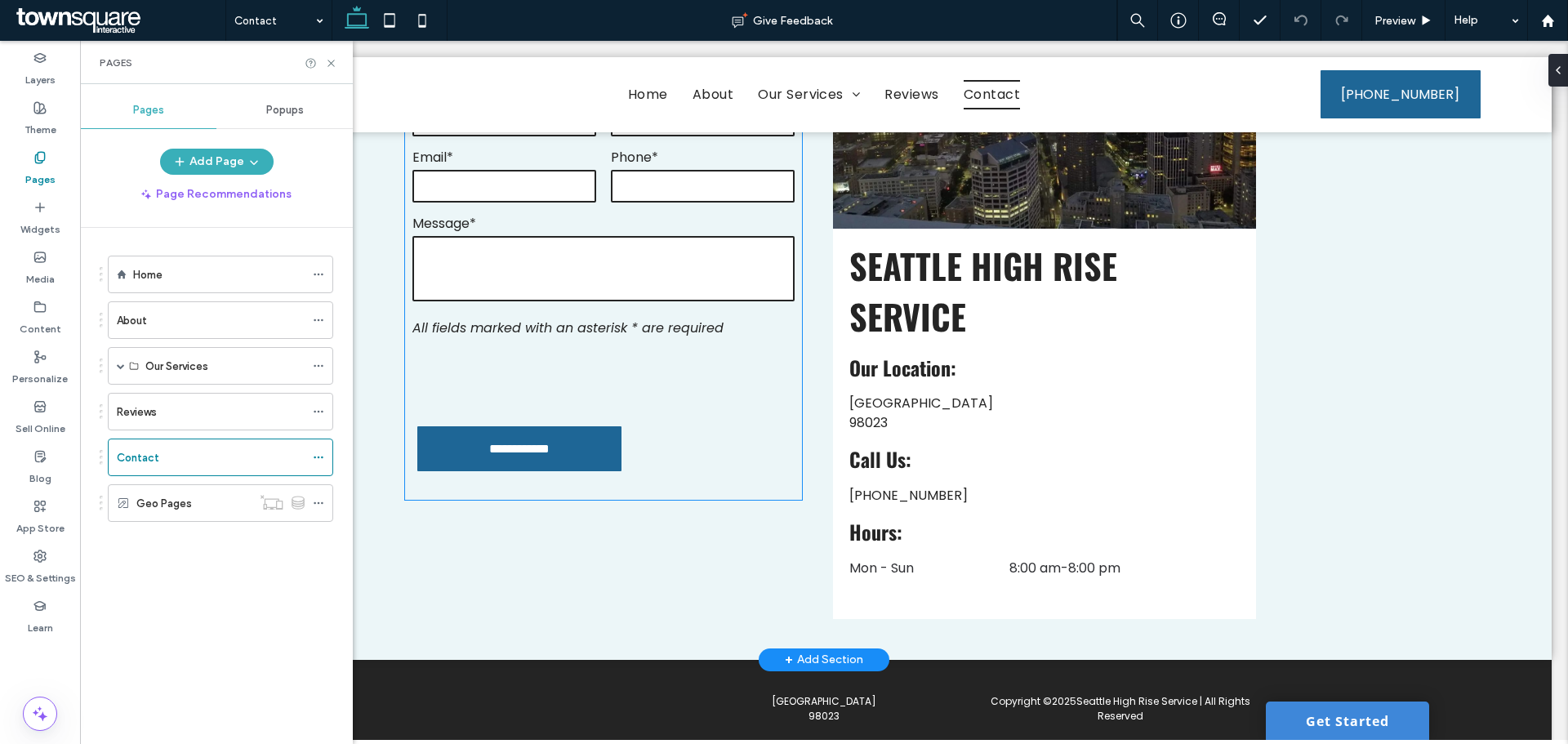
click at [622, 340] on form "**********" at bounding box center [603, 280] width 397 height 440
click at [622, 340] on div "**********" at bounding box center [603, 280] width 397 height 440
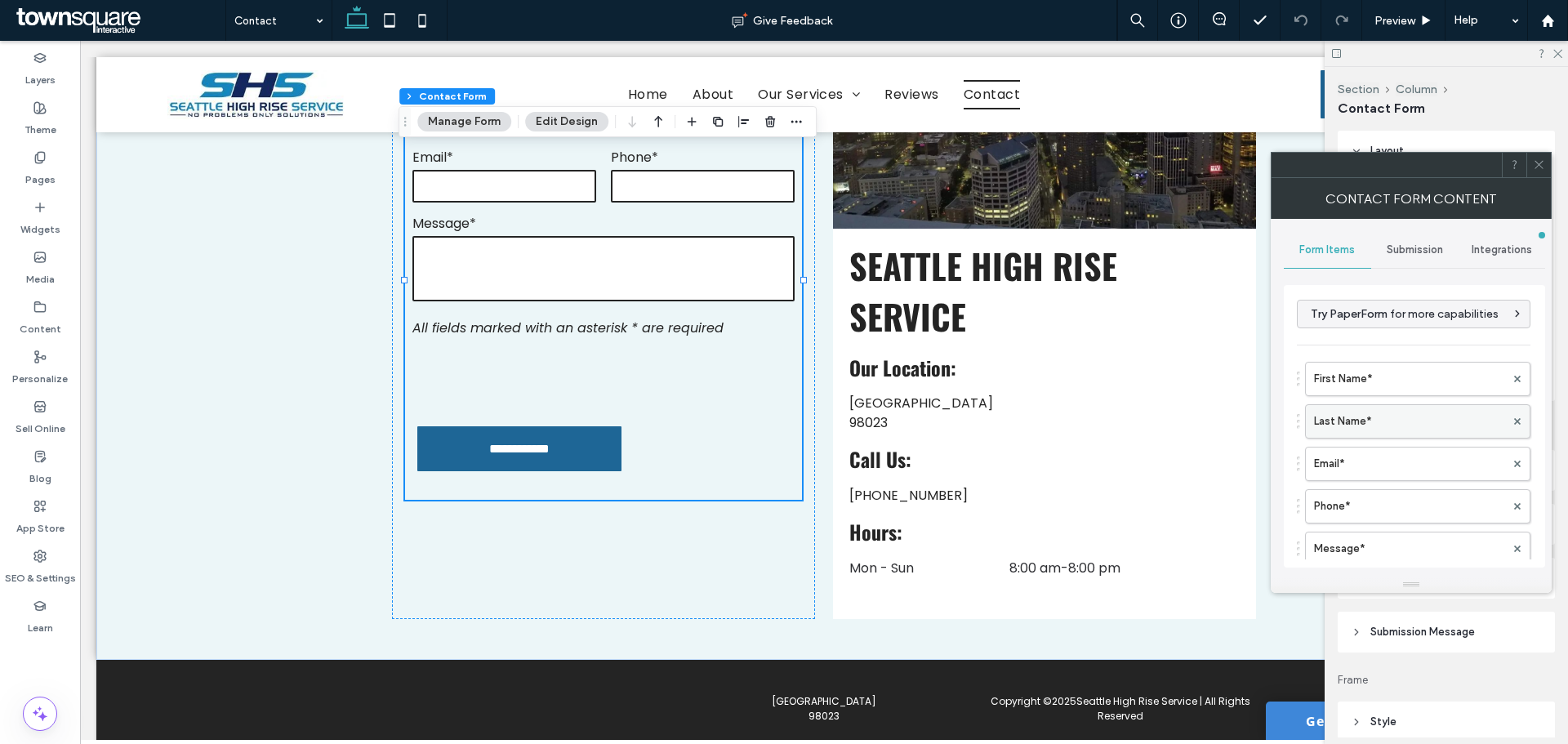
type input "**********"
type input "*"
type input "***"
type input "*"
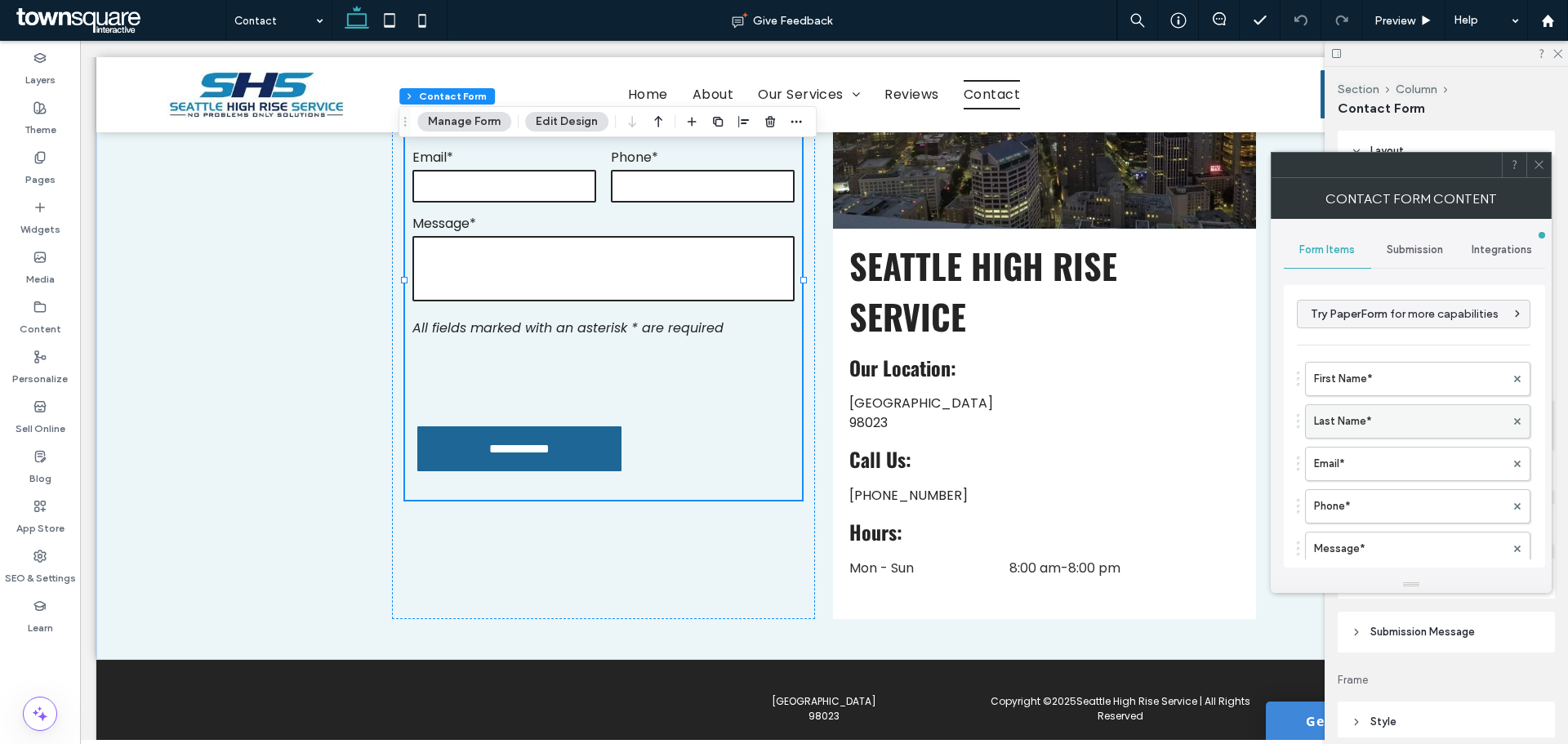
type input "*"
type input "***"
click at [1435, 642] on header "Submission Message" at bounding box center [1447, 632] width 217 height 40
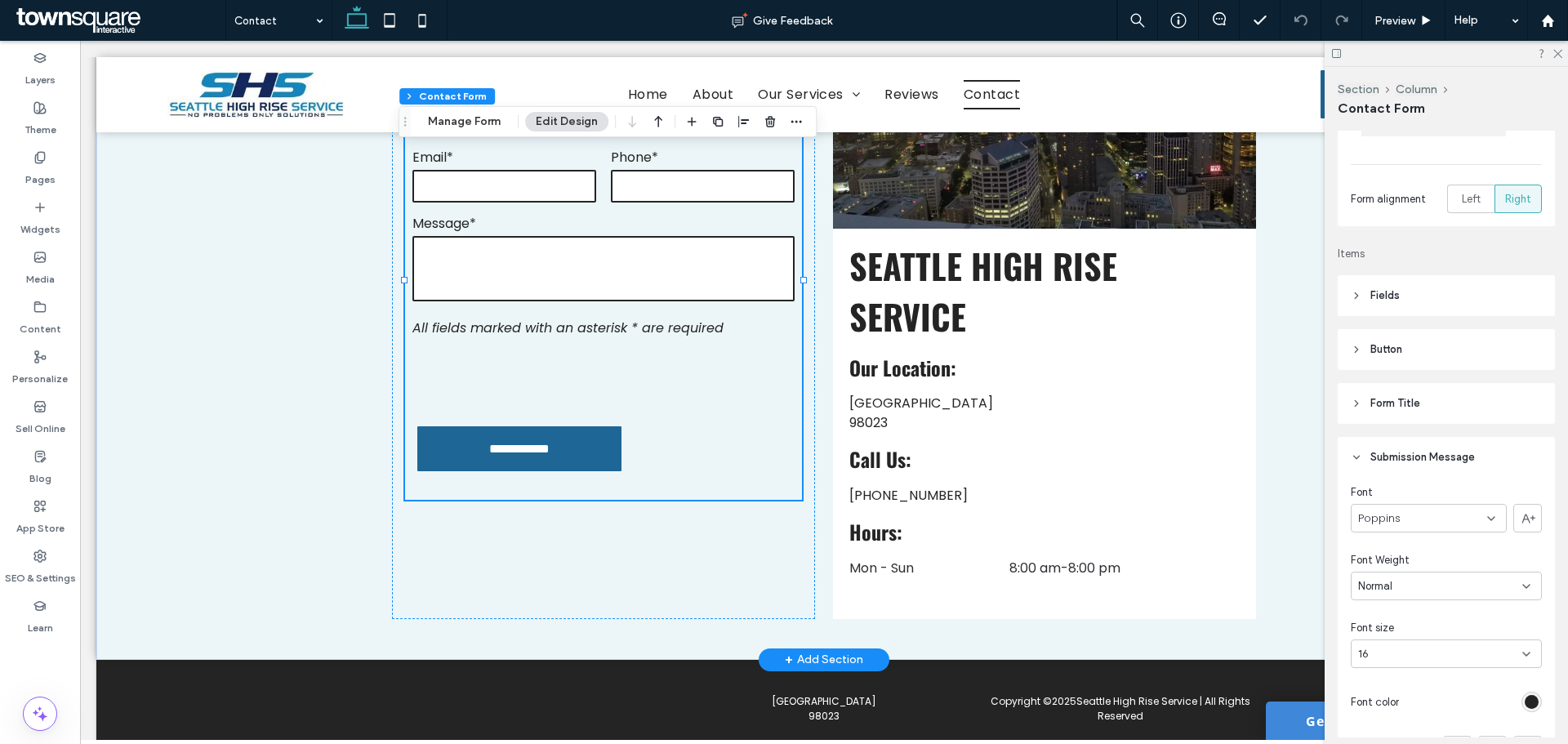
scroll to position [82, 0]
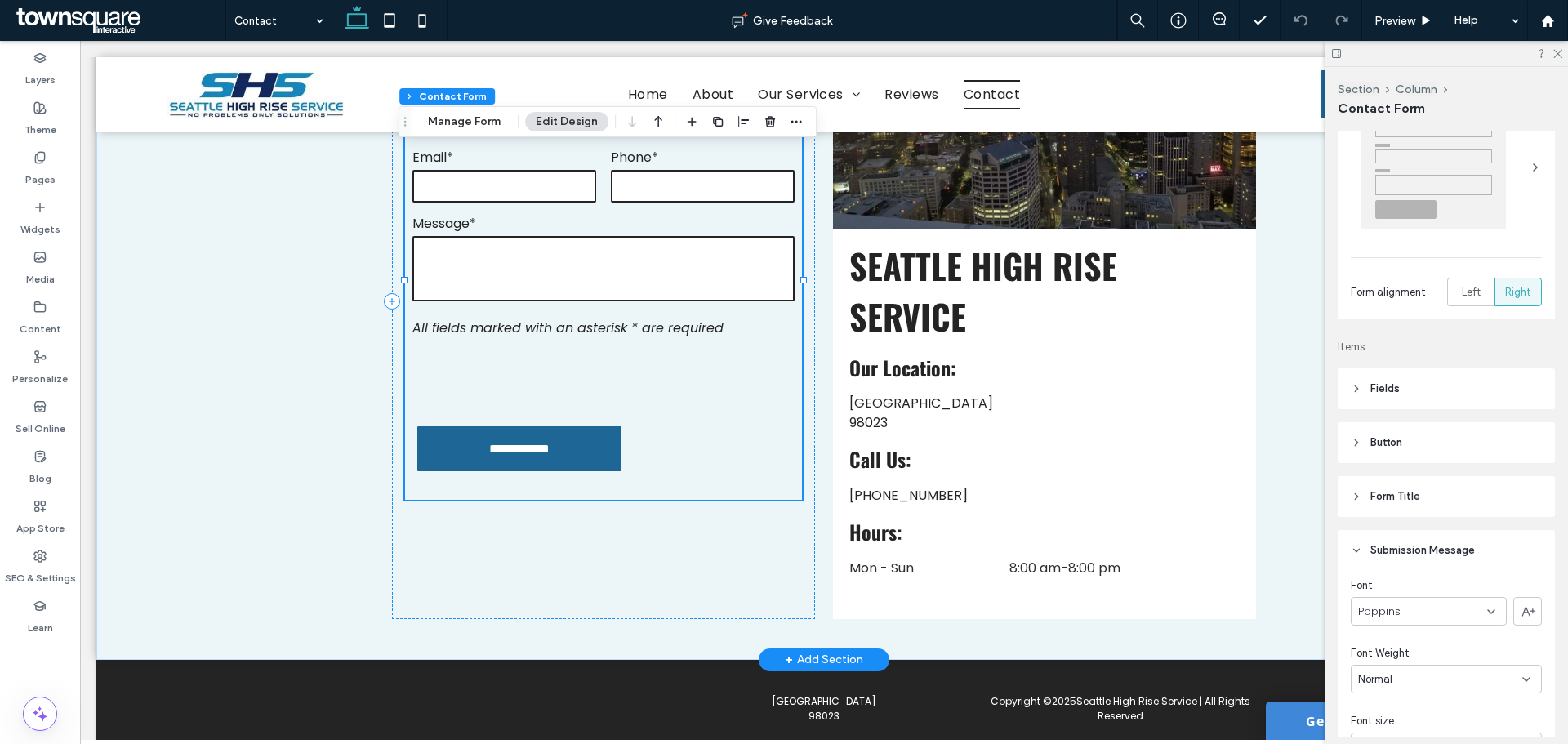
click at [671, 307] on div "Message*" at bounding box center [603, 261] width 397 height 97
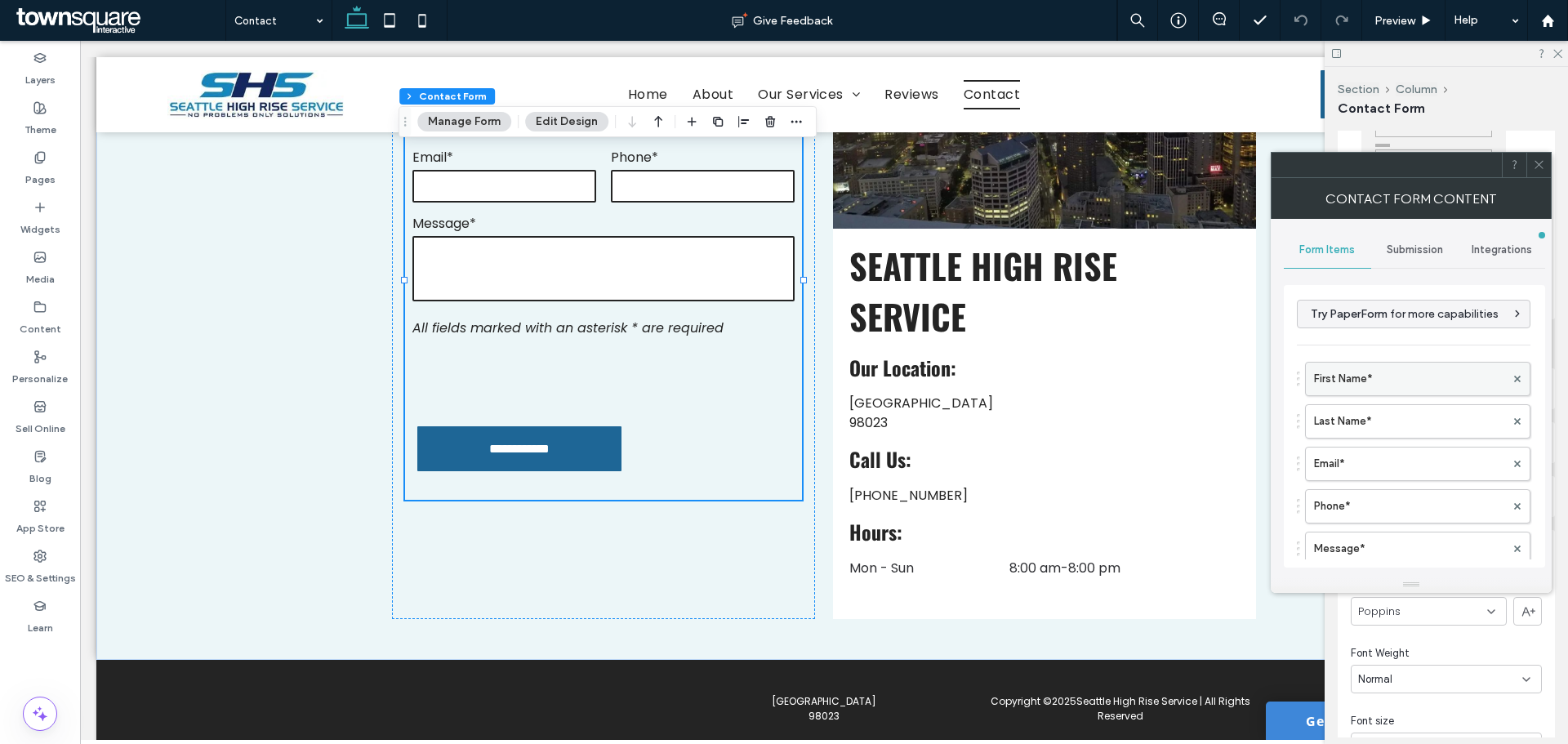
click at [1379, 372] on label "First Name*" at bounding box center [1410, 378] width 191 height 33
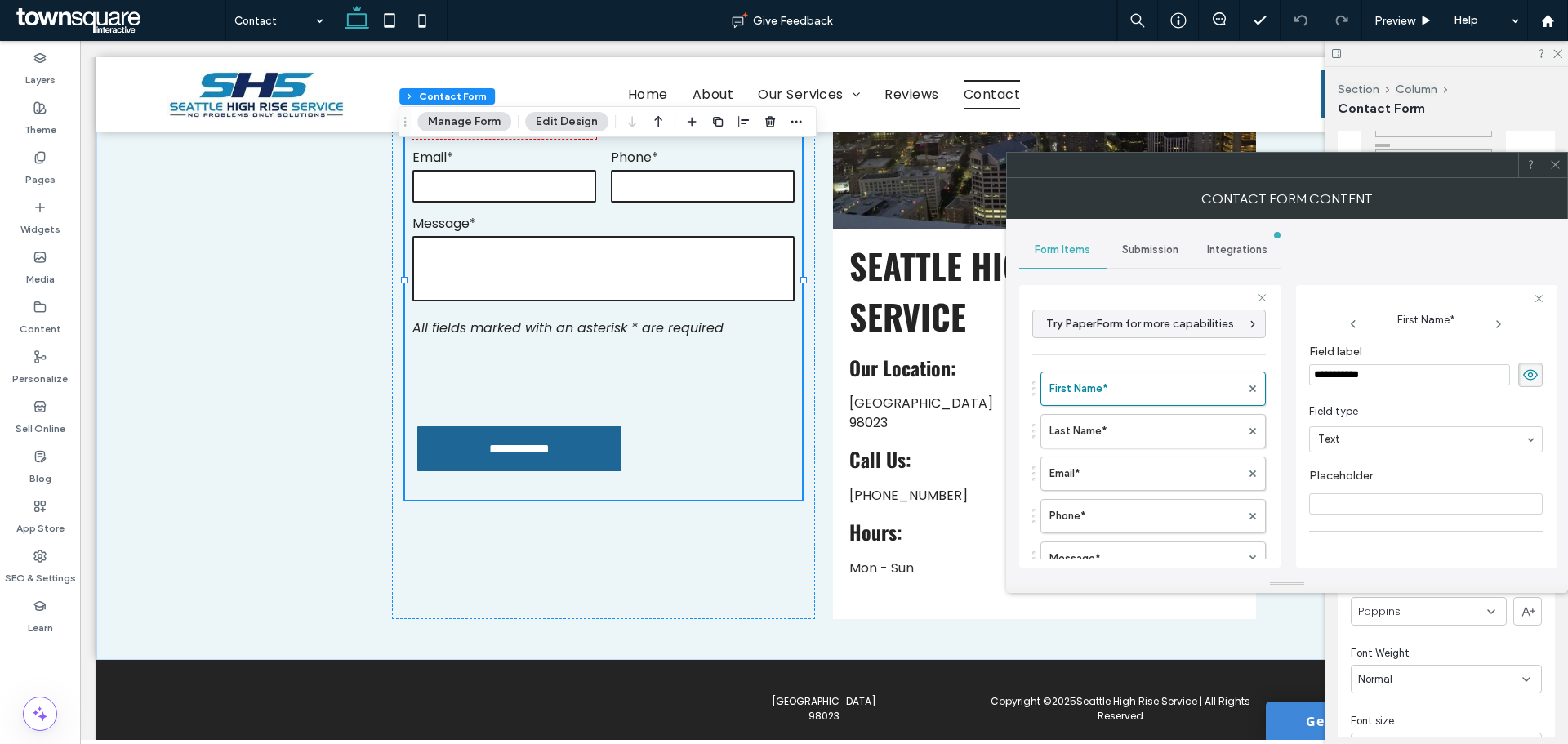
click at [1149, 255] on span "Submission" at bounding box center [1150, 249] width 56 height 13
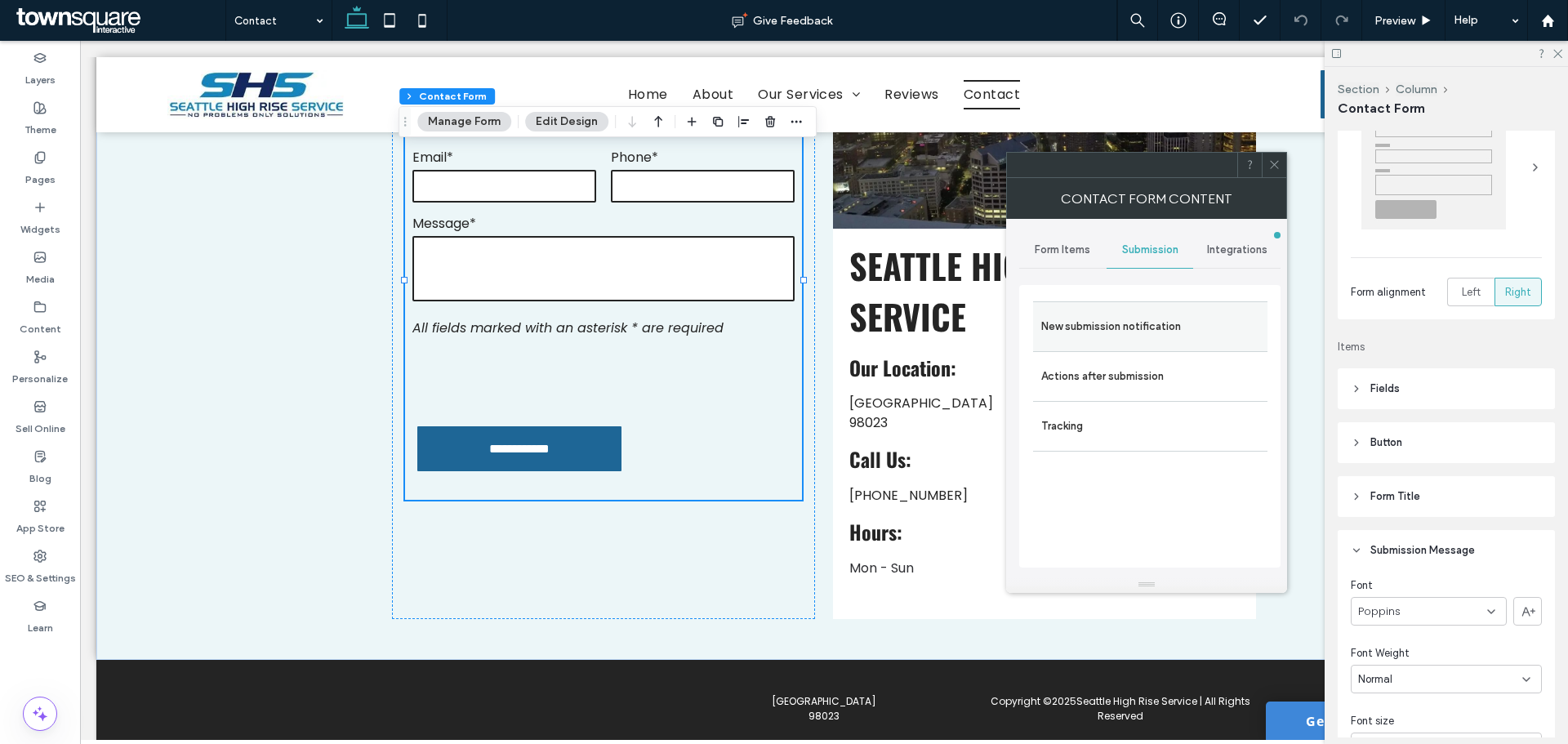
click at [1183, 339] on label "New submission notification" at bounding box center [1150, 326] width 218 height 33
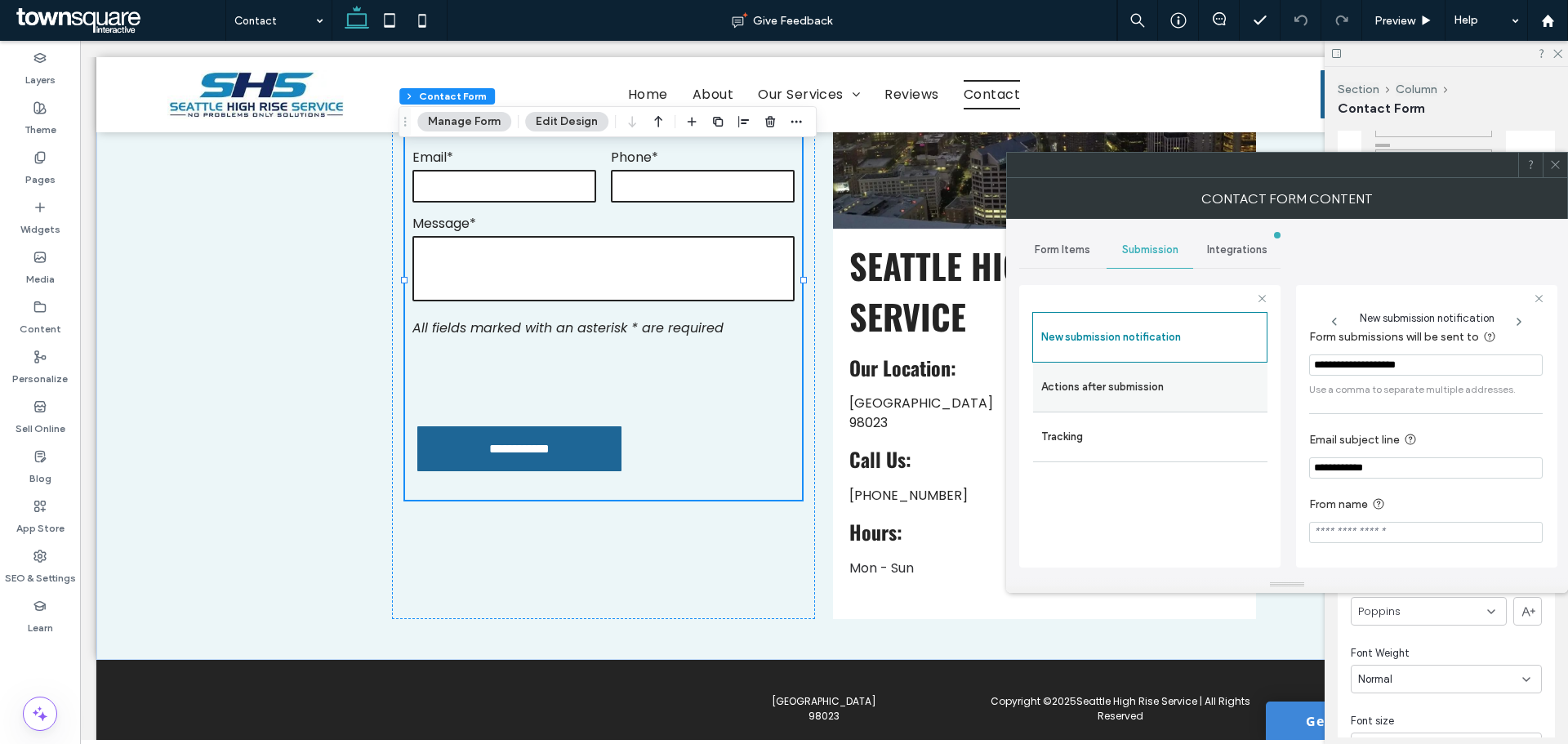
scroll to position [85, 0]
click at [1124, 374] on label "Actions after submission" at bounding box center [1150, 386] width 218 height 33
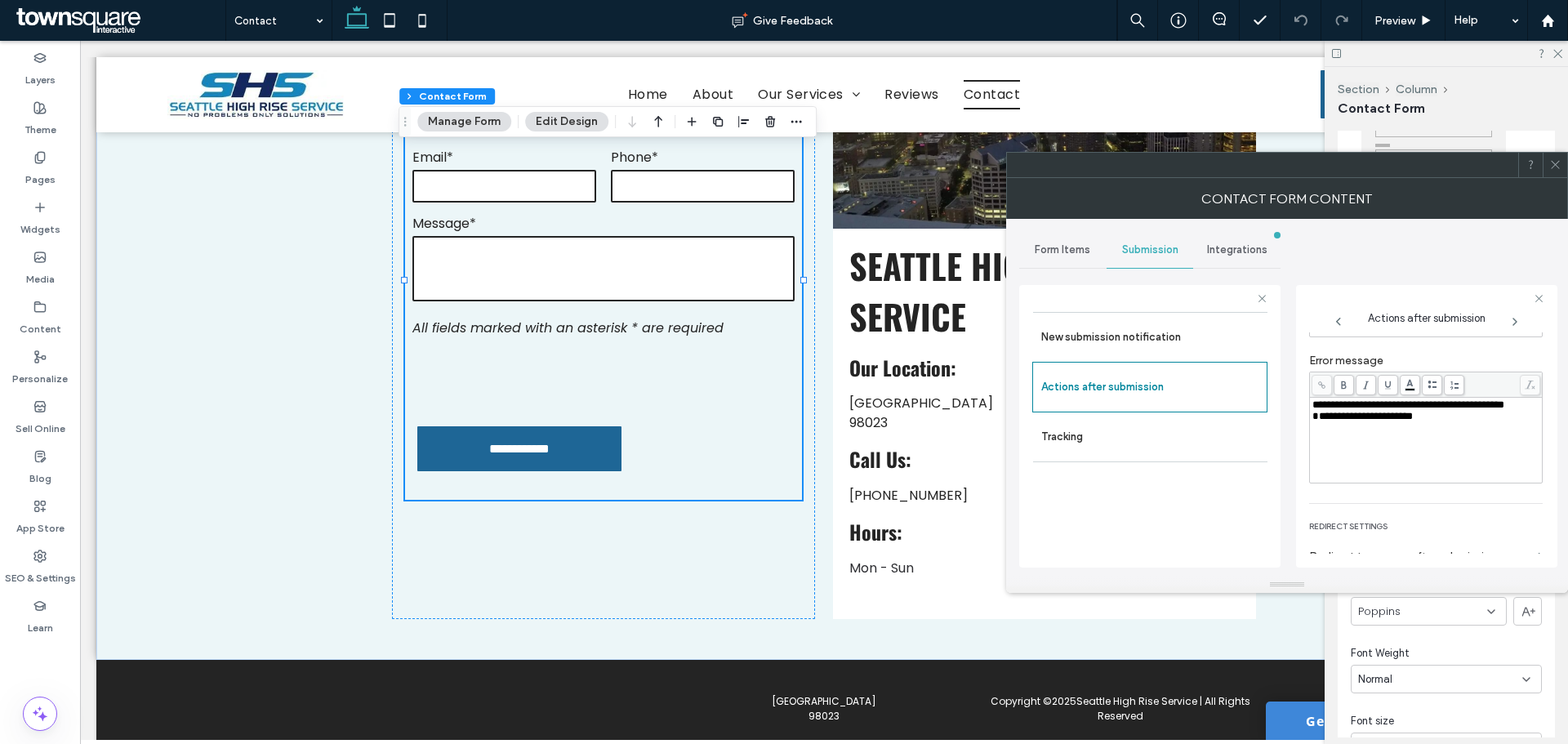
scroll to position [282, 0]
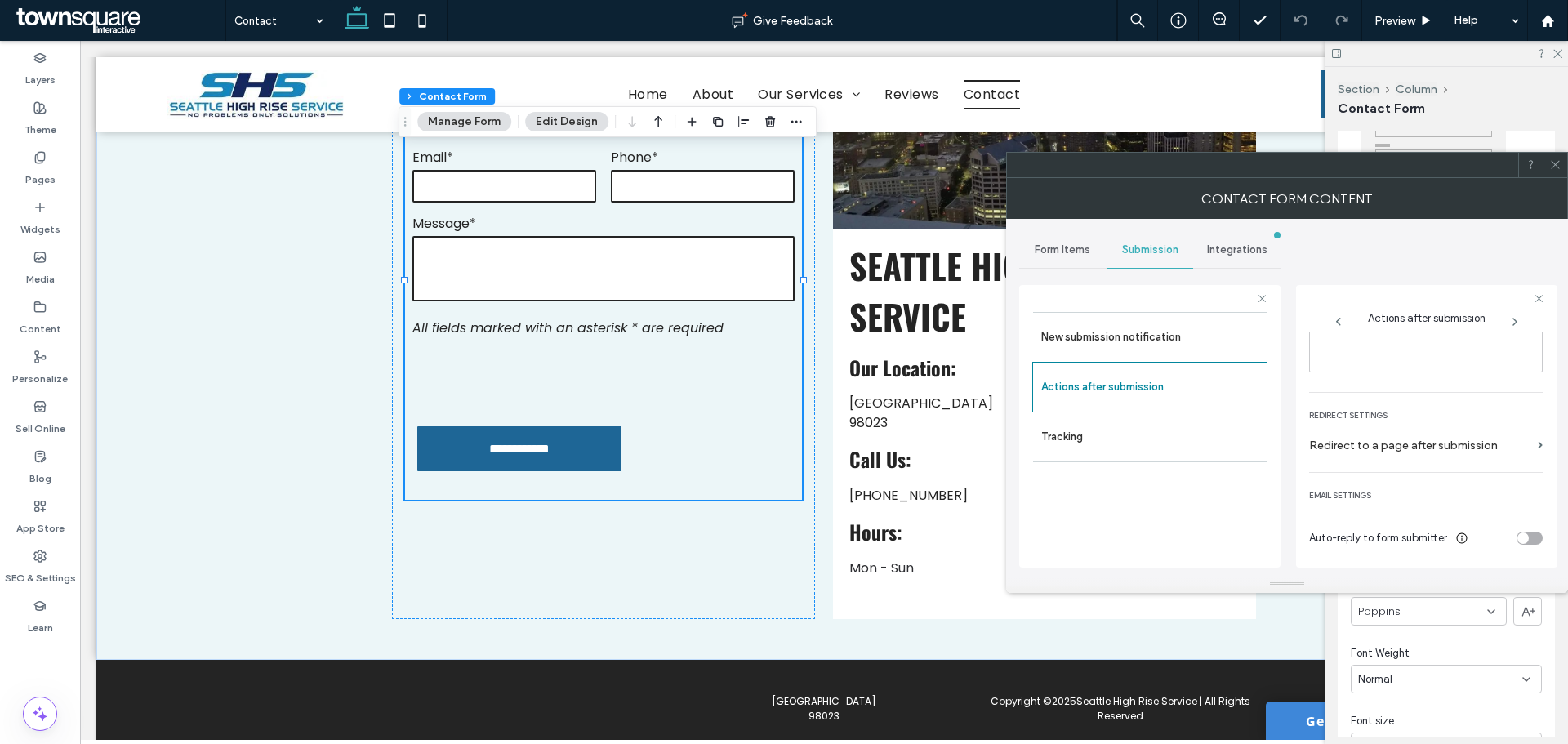
click at [1049, 238] on div "Form Items" at bounding box center [1062, 249] width 88 height 35
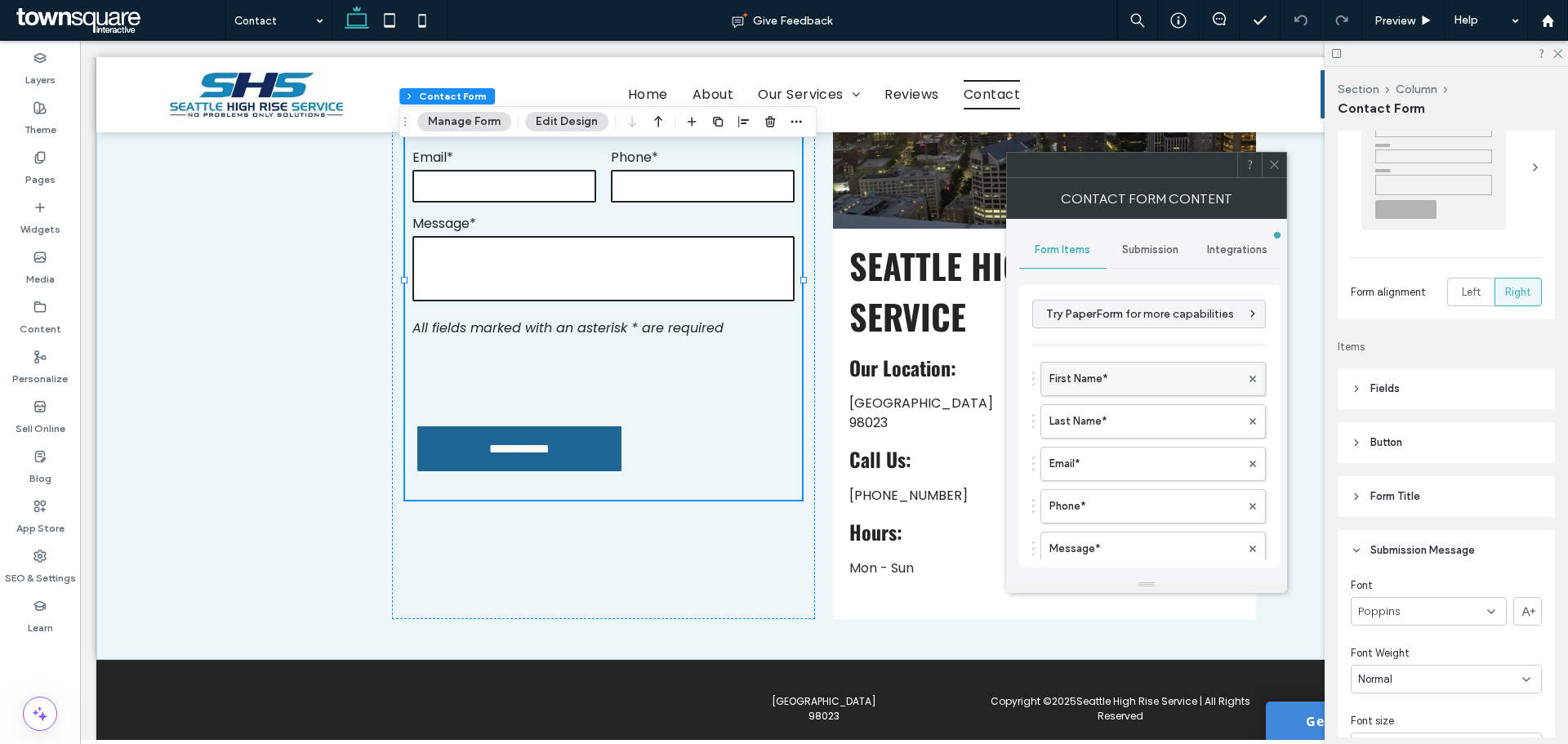
click at [1104, 393] on label "First Name*" at bounding box center [1145, 378] width 191 height 33
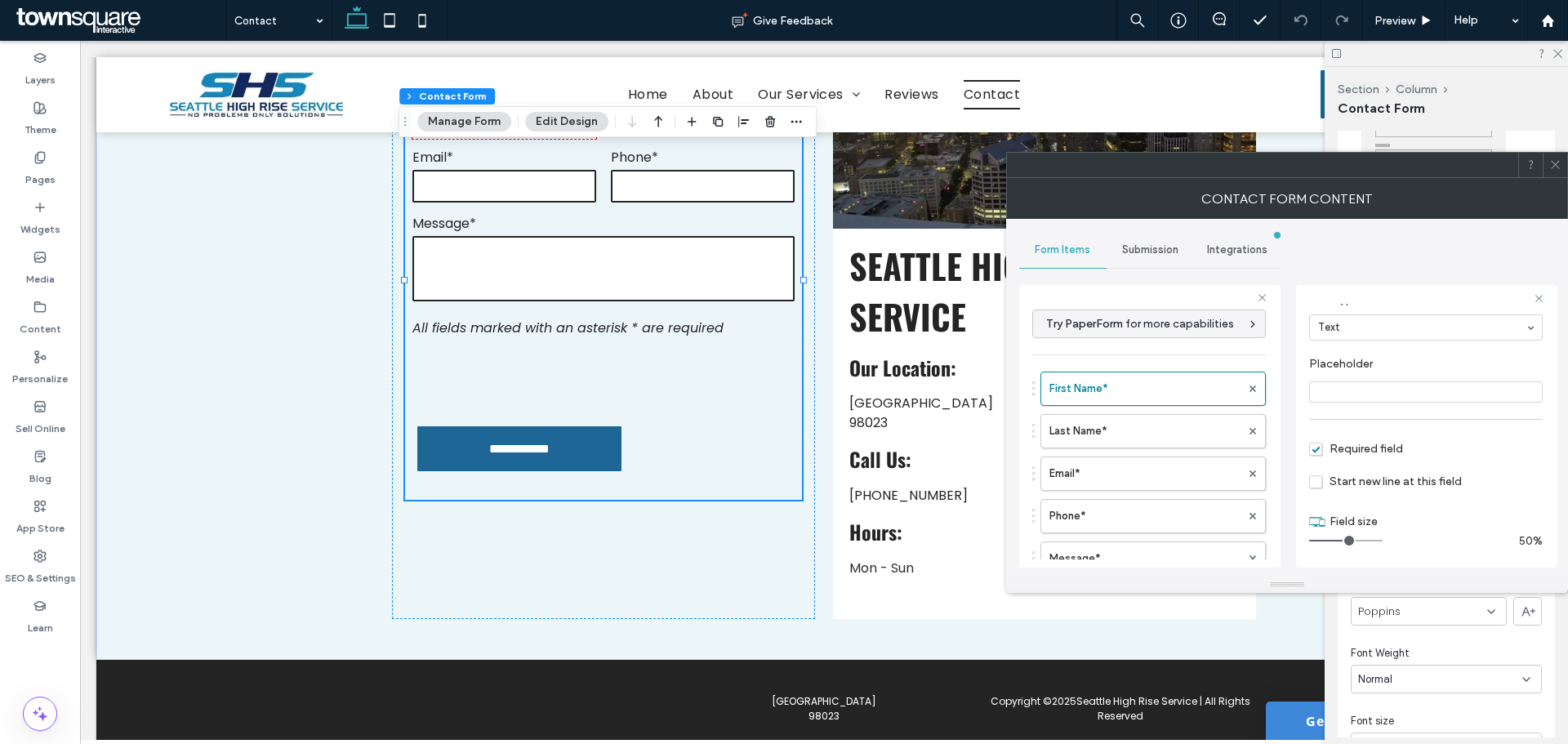
scroll to position [114, 0]
click at [1554, 155] on span at bounding box center [1555, 165] width 12 height 25
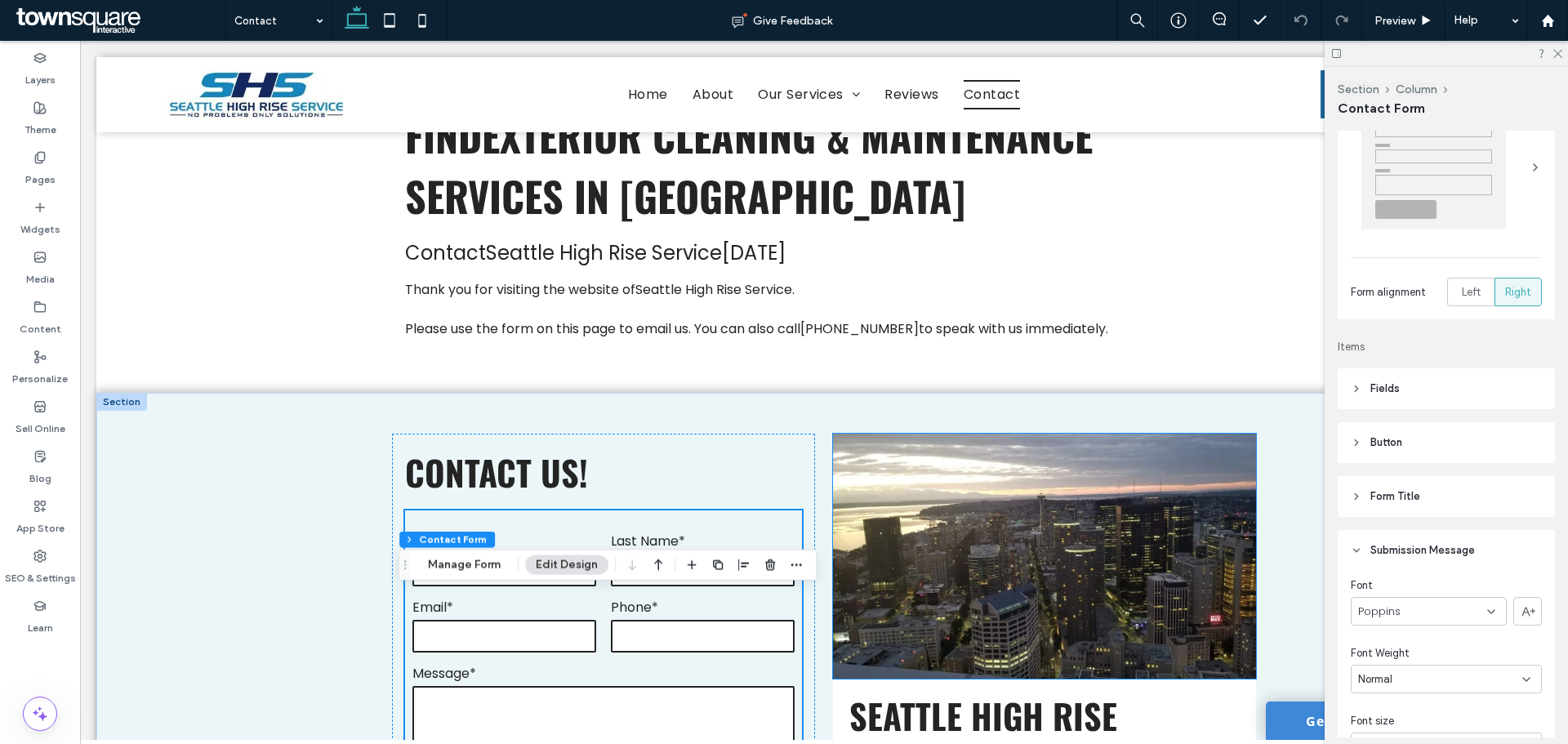
scroll to position [0, 0]
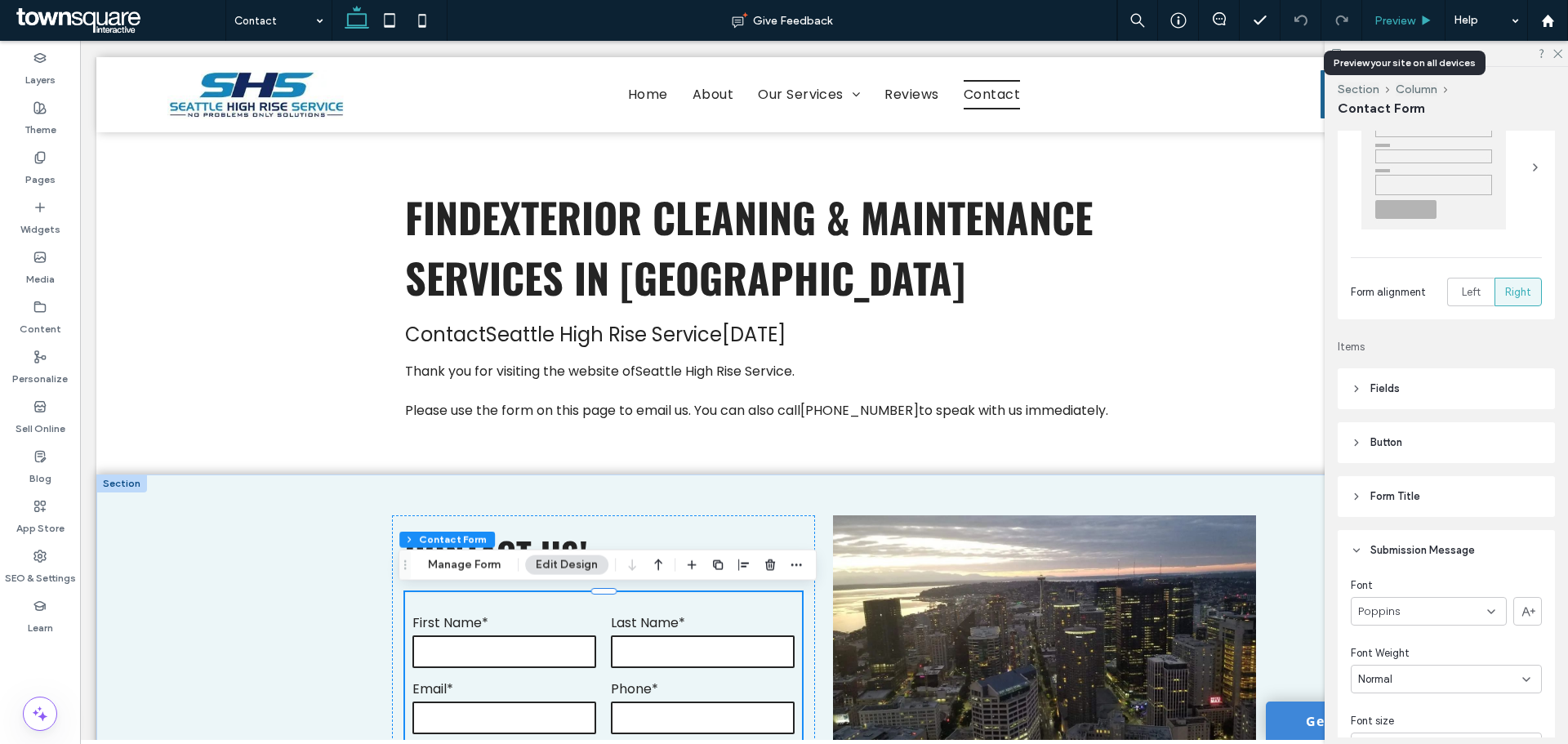
click at [1398, 14] on span "Preview" at bounding box center [1395, 21] width 40 height 14
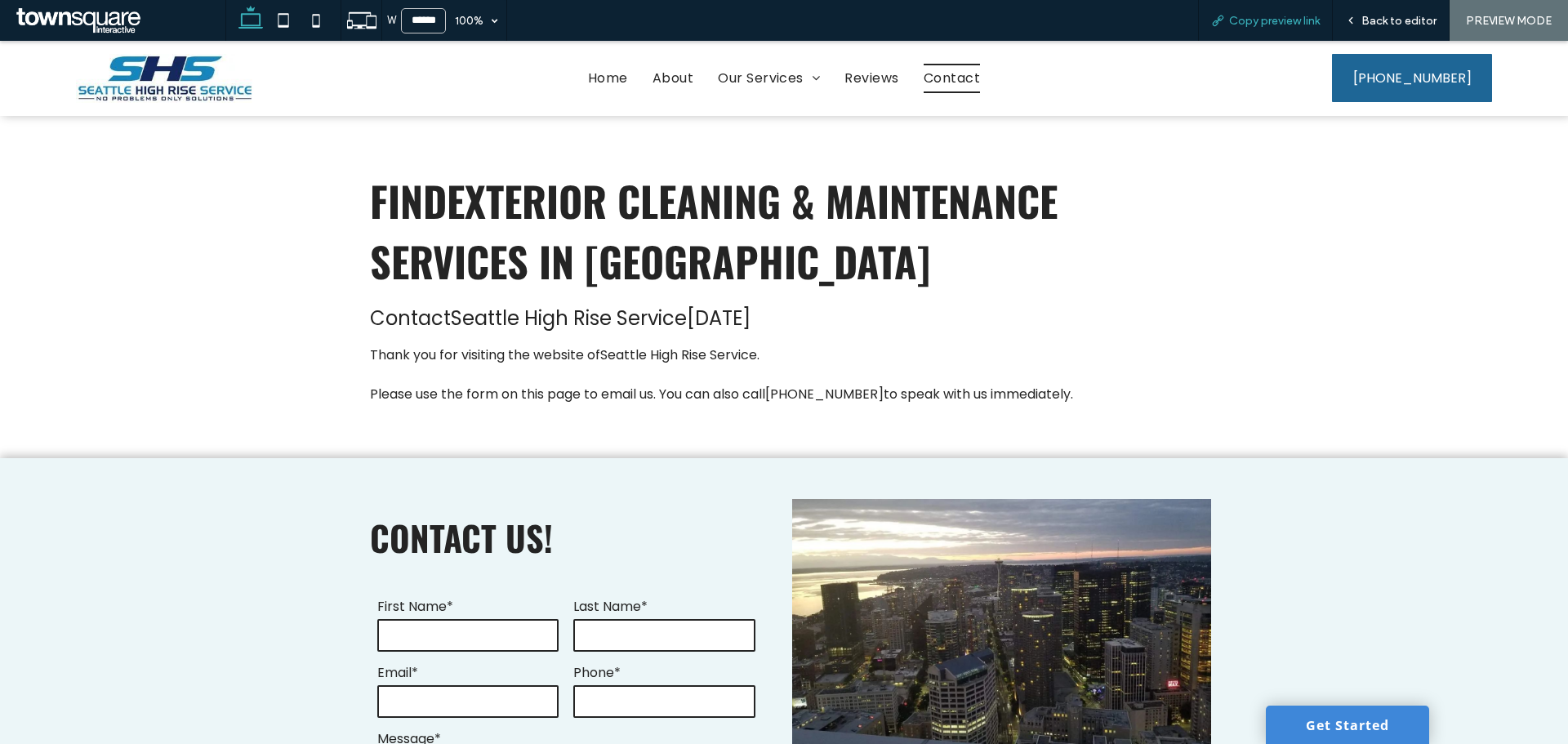
click at [1286, 28] on div "Copy preview link" at bounding box center [1265, 20] width 135 height 40
click at [1272, 27] on span "Copy preview link" at bounding box center [1274, 21] width 91 height 14
click at [1383, 11] on div "Back to editor" at bounding box center [1392, 20] width 117 height 40
click at [1381, 17] on span "Back to editor" at bounding box center [1399, 21] width 75 height 14
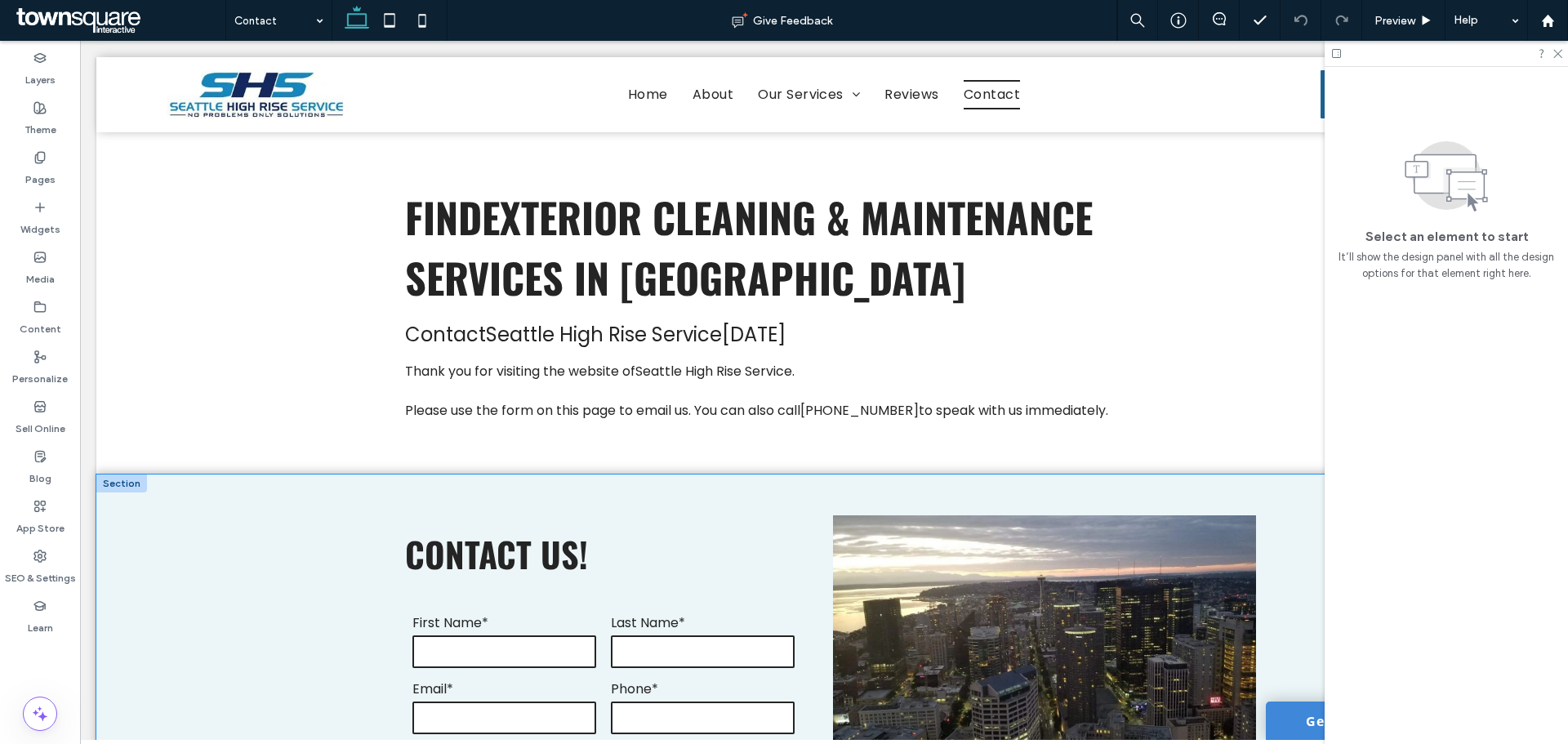
scroll to position [82, 0]
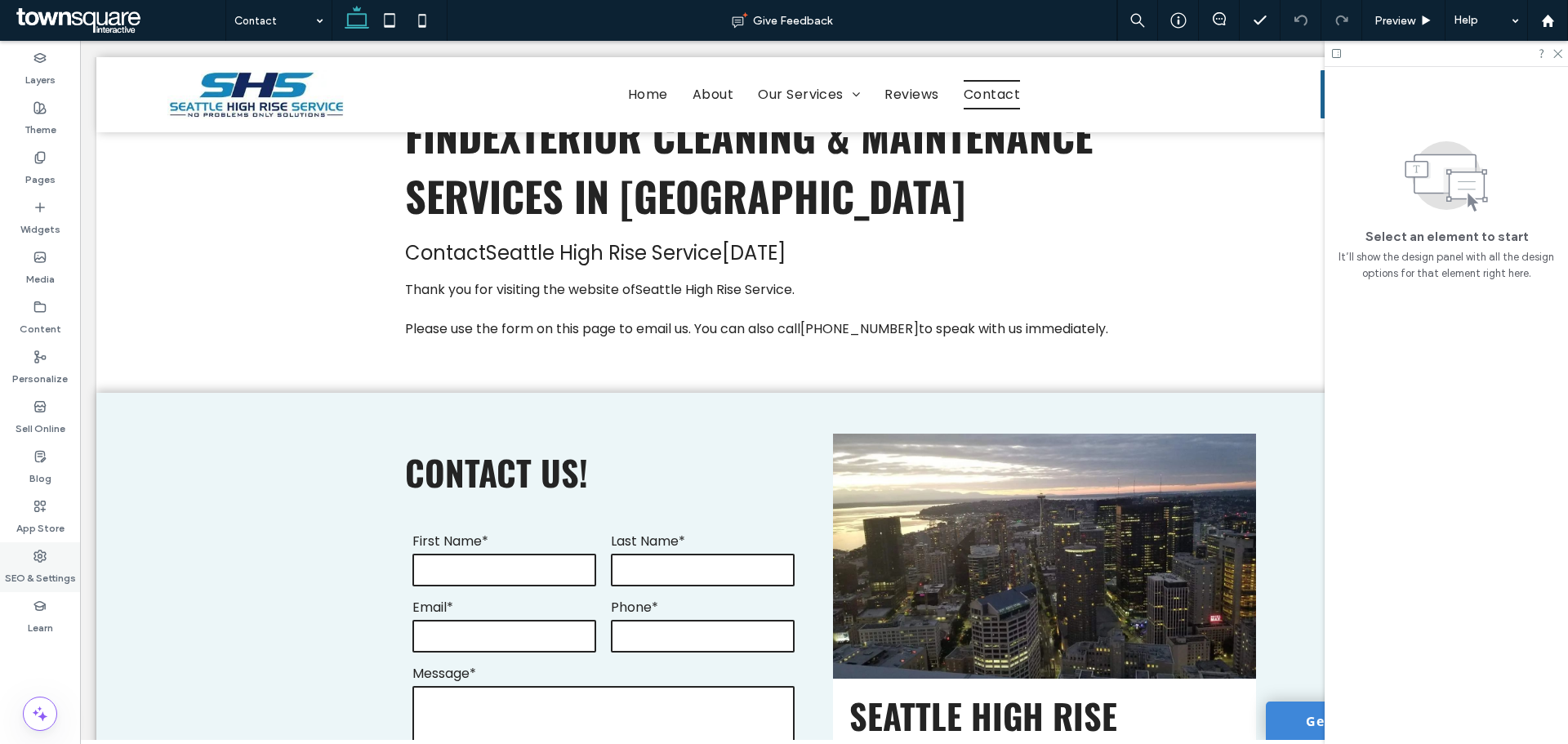
click at [60, 553] on div "SEO & Settings" at bounding box center [39, 567] width 80 height 50
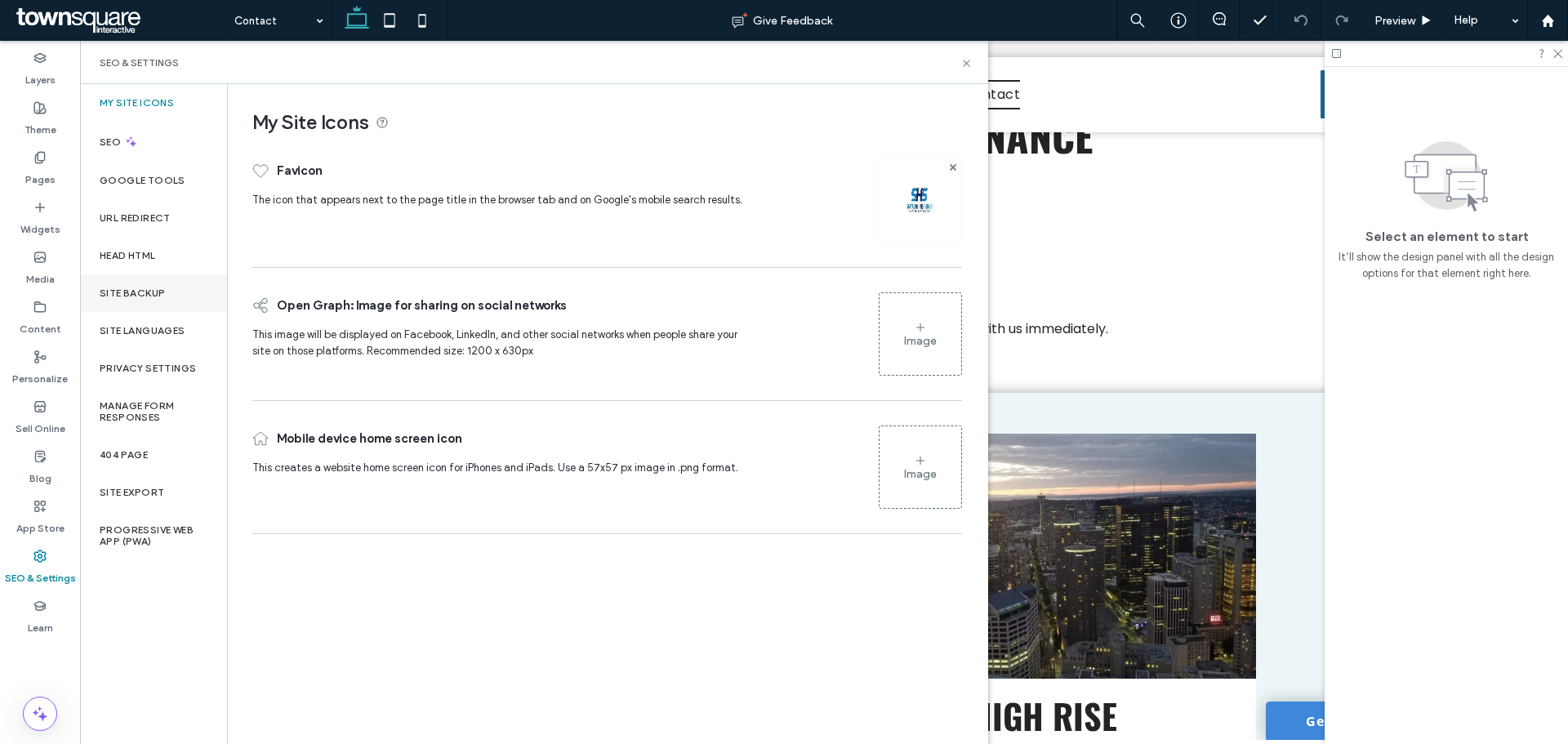
click at [187, 280] on div "Site Backup" at bounding box center [153, 294] width 147 height 37
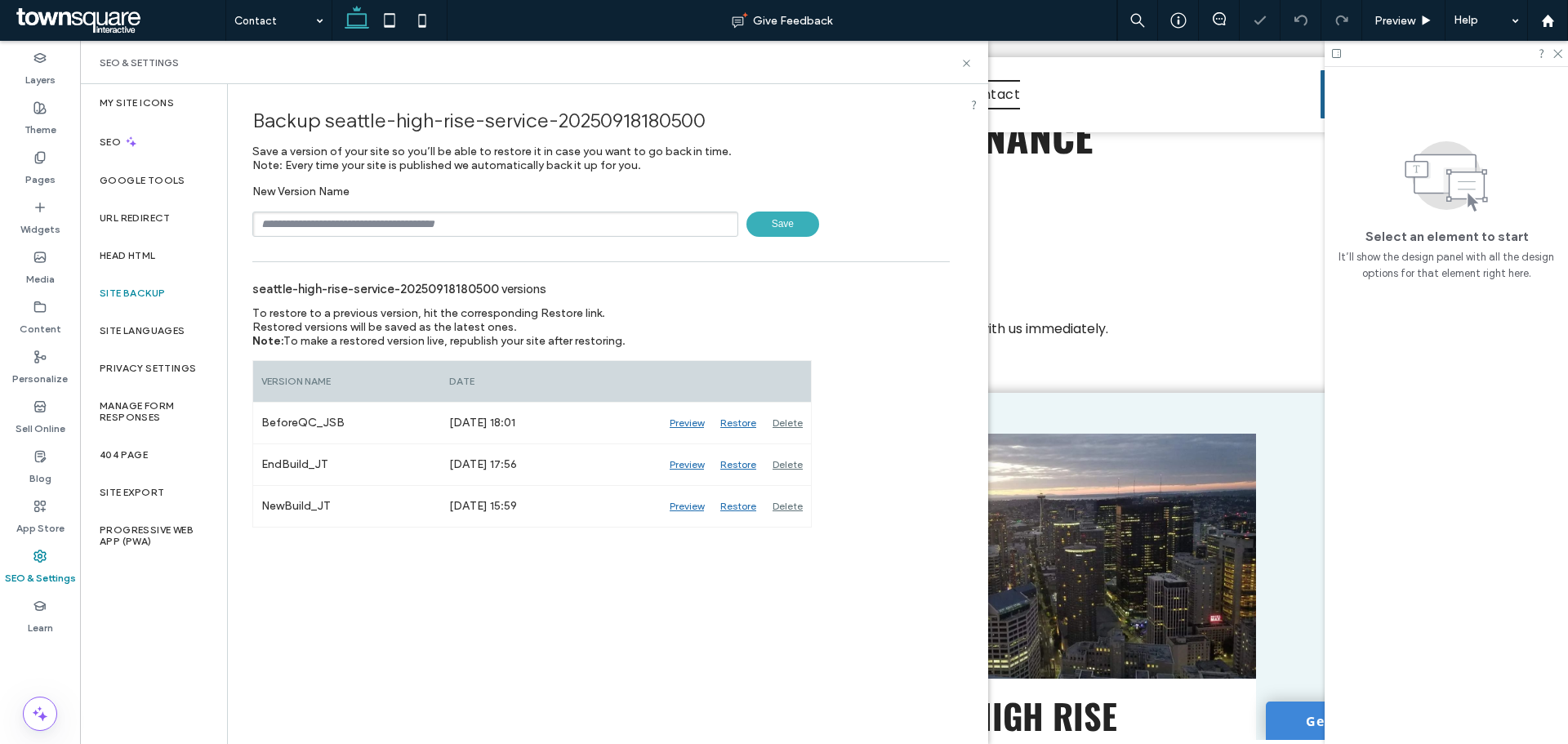
click at [351, 229] on input "text" at bounding box center [495, 225] width 486 height 26
type input "**********"
click at [780, 229] on span "Save" at bounding box center [784, 225] width 73 height 26
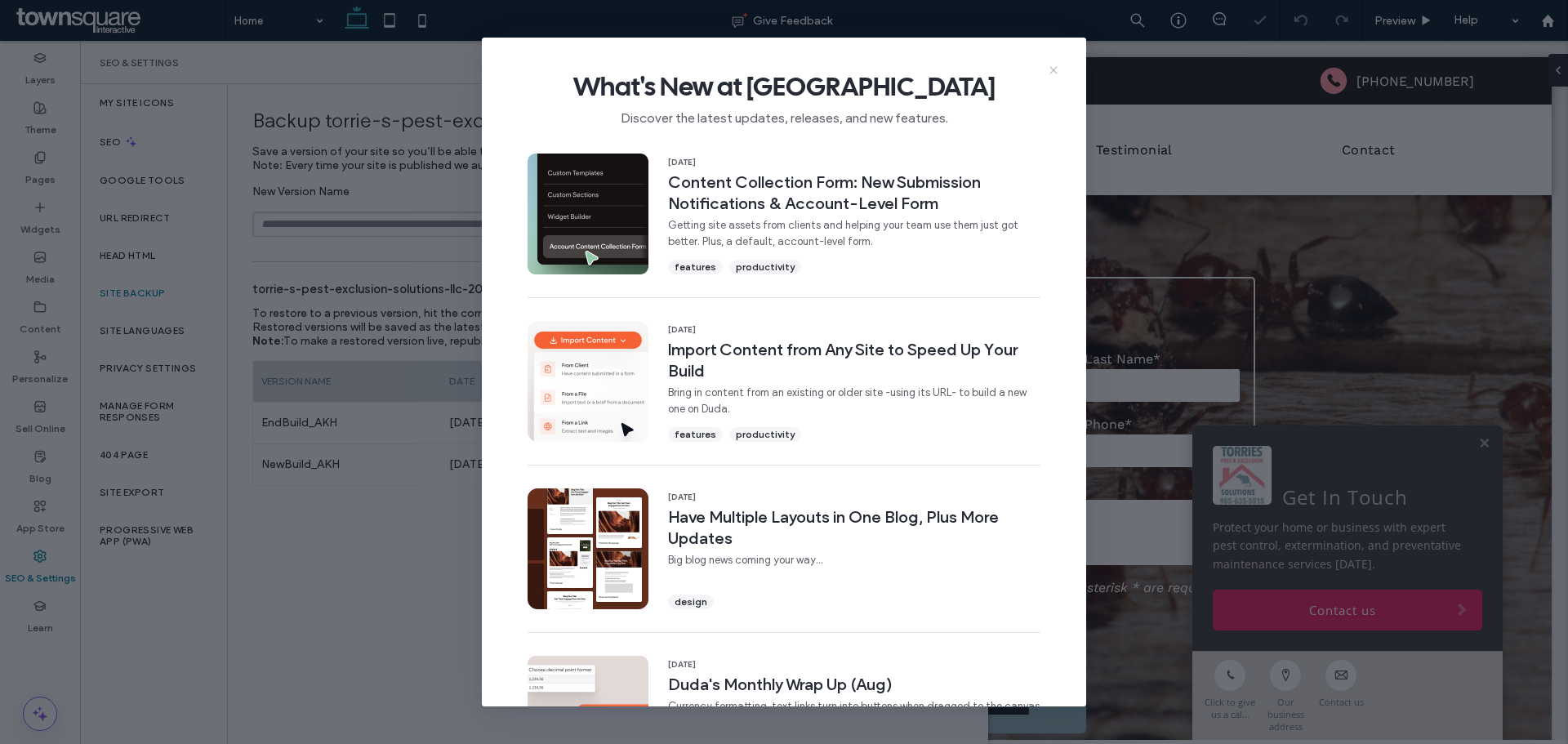
click at [1057, 71] on icon at bounding box center [1054, 70] width 13 height 13
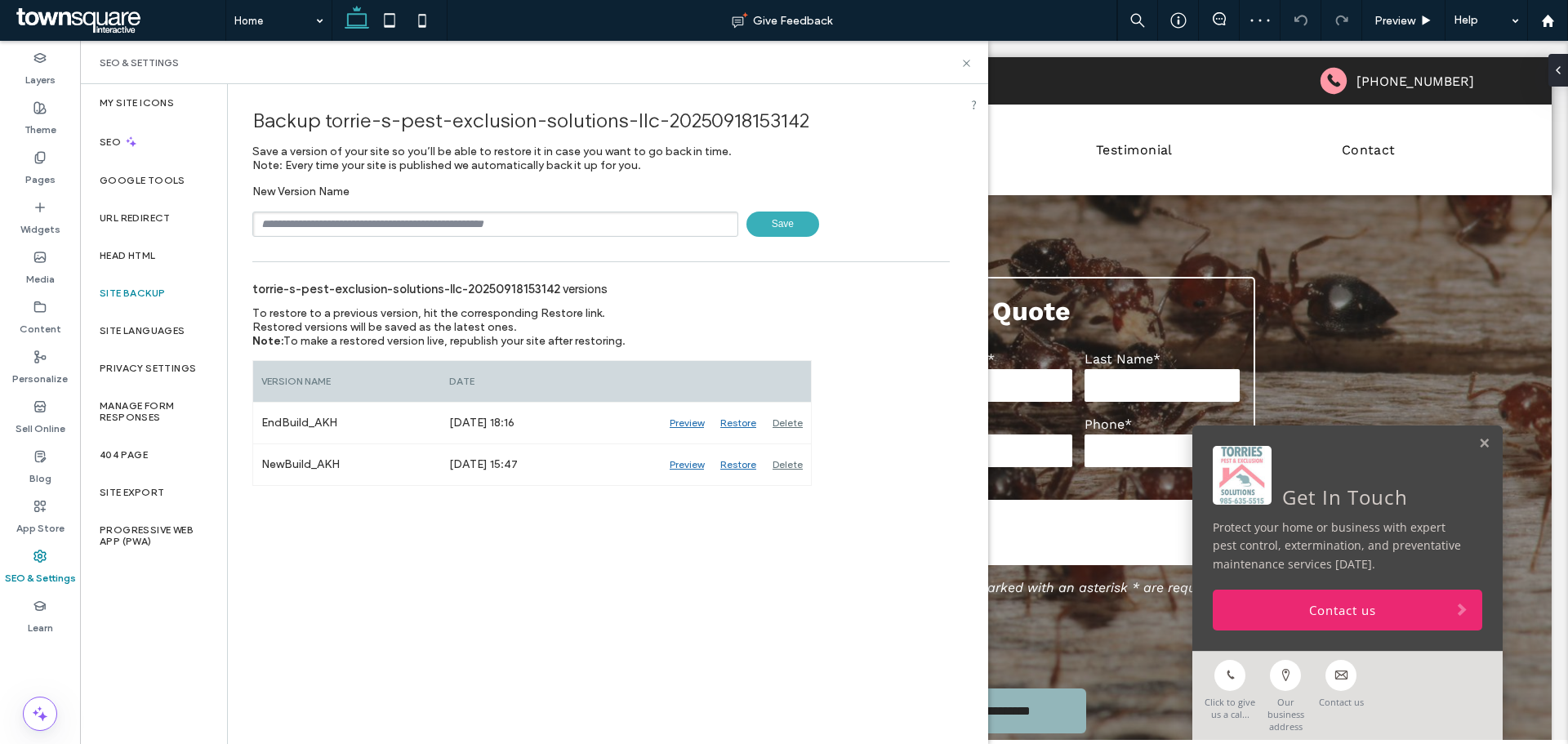
click at [373, 225] on input "text" at bounding box center [495, 225] width 486 height 26
type input "**********"
click at [775, 237] on div "**********" at bounding box center [601, 285] width 747 height 402
click at [776, 232] on span "Save" at bounding box center [784, 225] width 73 height 26
click at [971, 61] on icon at bounding box center [967, 63] width 12 height 12
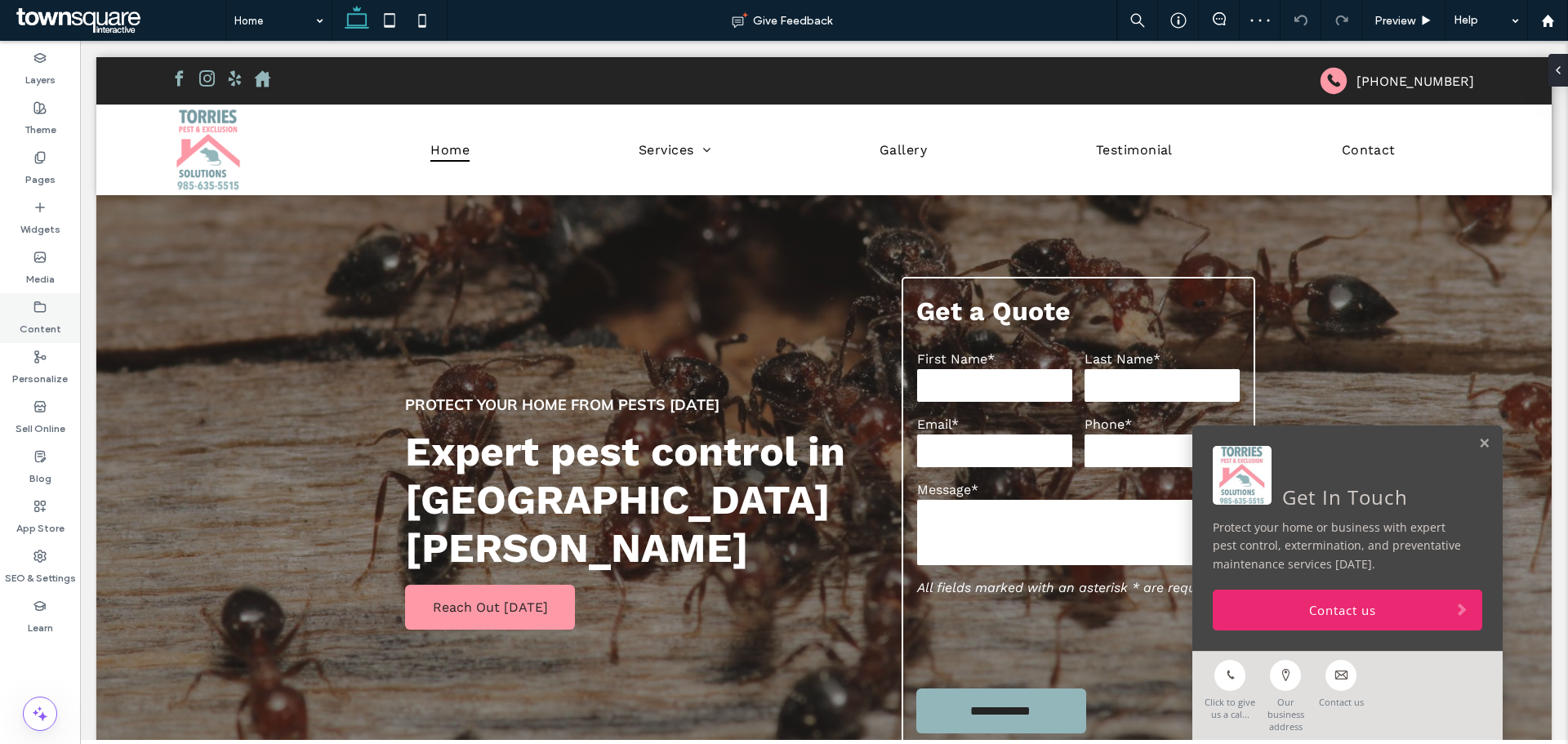
click at [47, 331] on label "Content" at bounding box center [40, 324] width 41 height 23
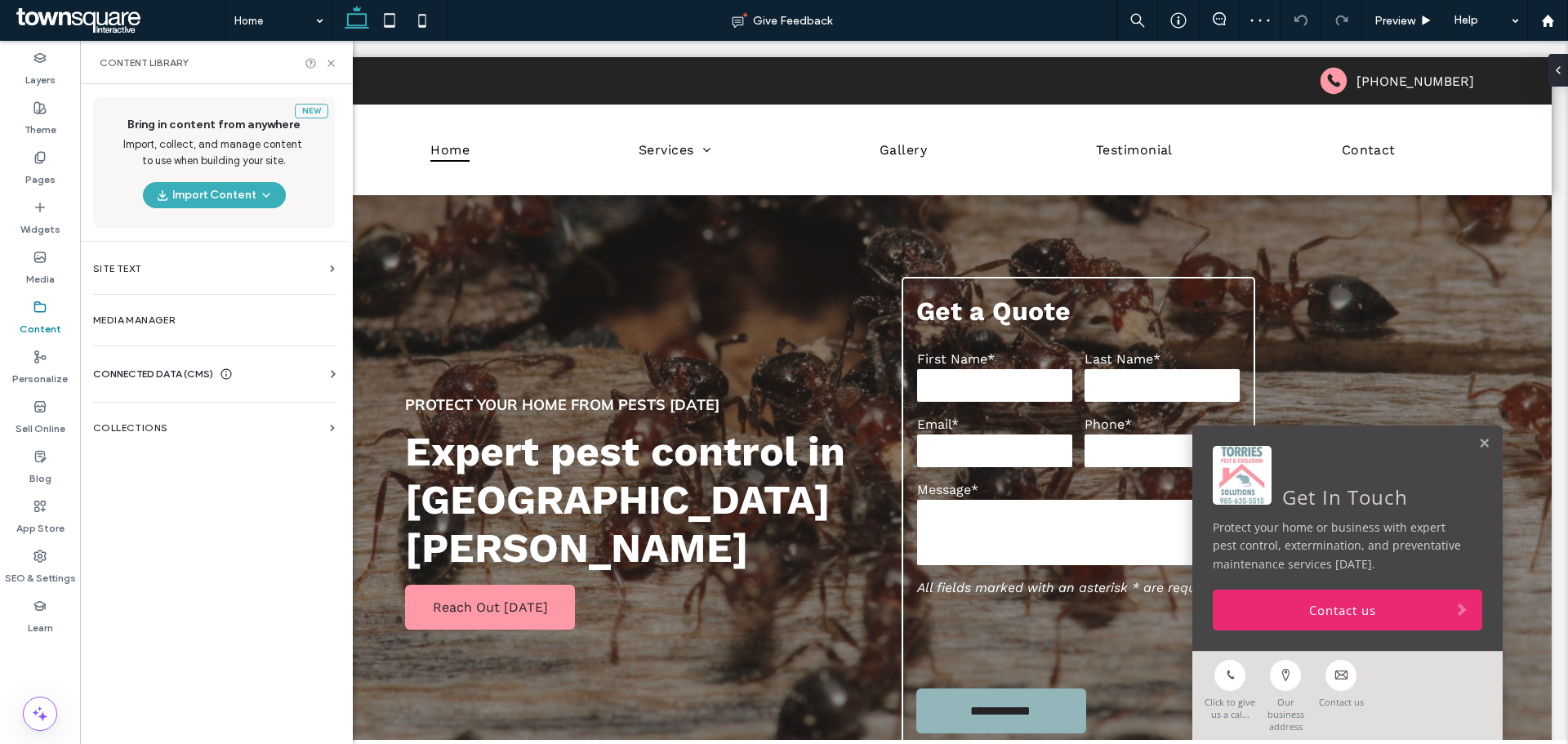
click at [116, 374] on span "CONNECTED DATA (CMS)" at bounding box center [153, 373] width 120 height 17
click at [132, 420] on section "Business Info" at bounding box center [217, 414] width 248 height 37
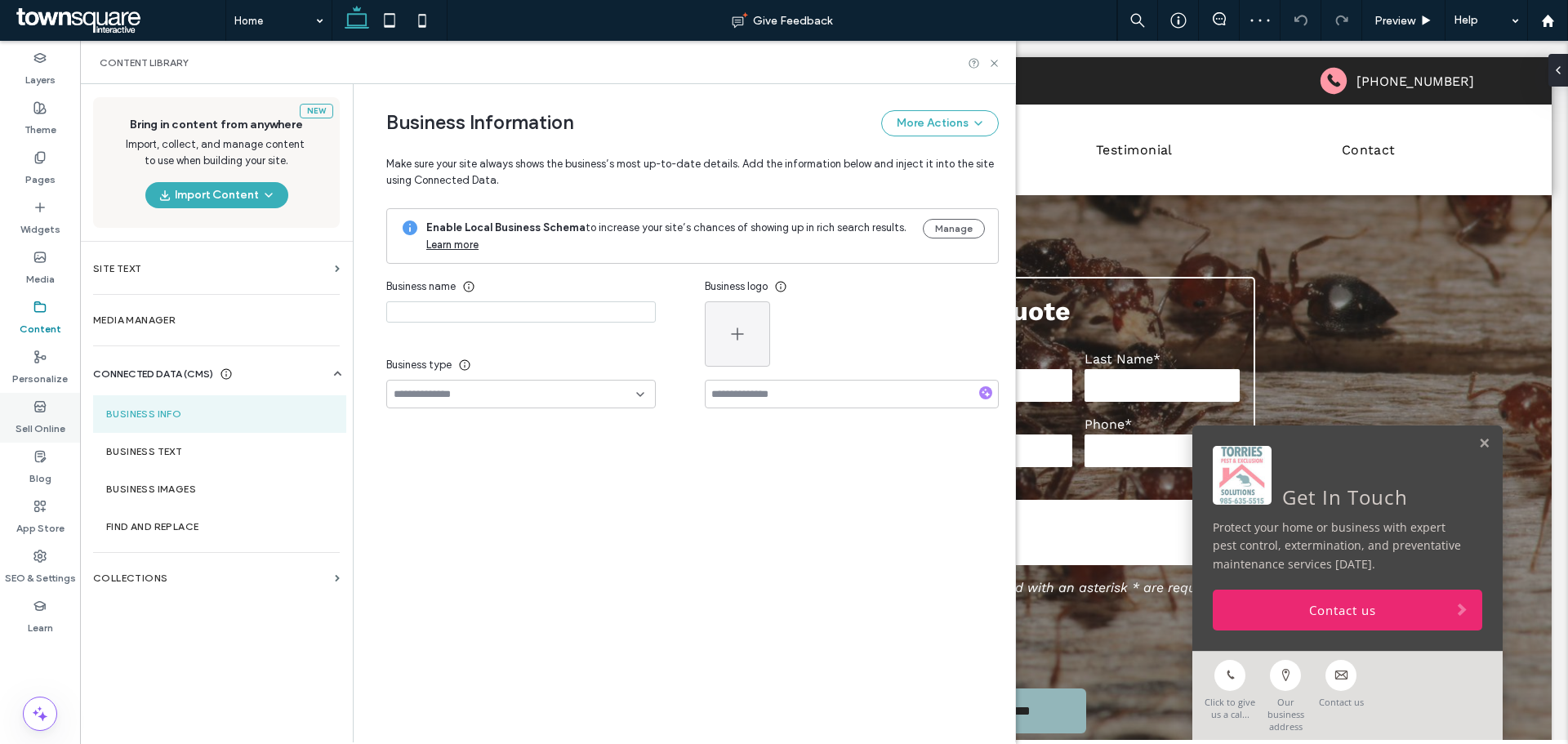
type input "**********"
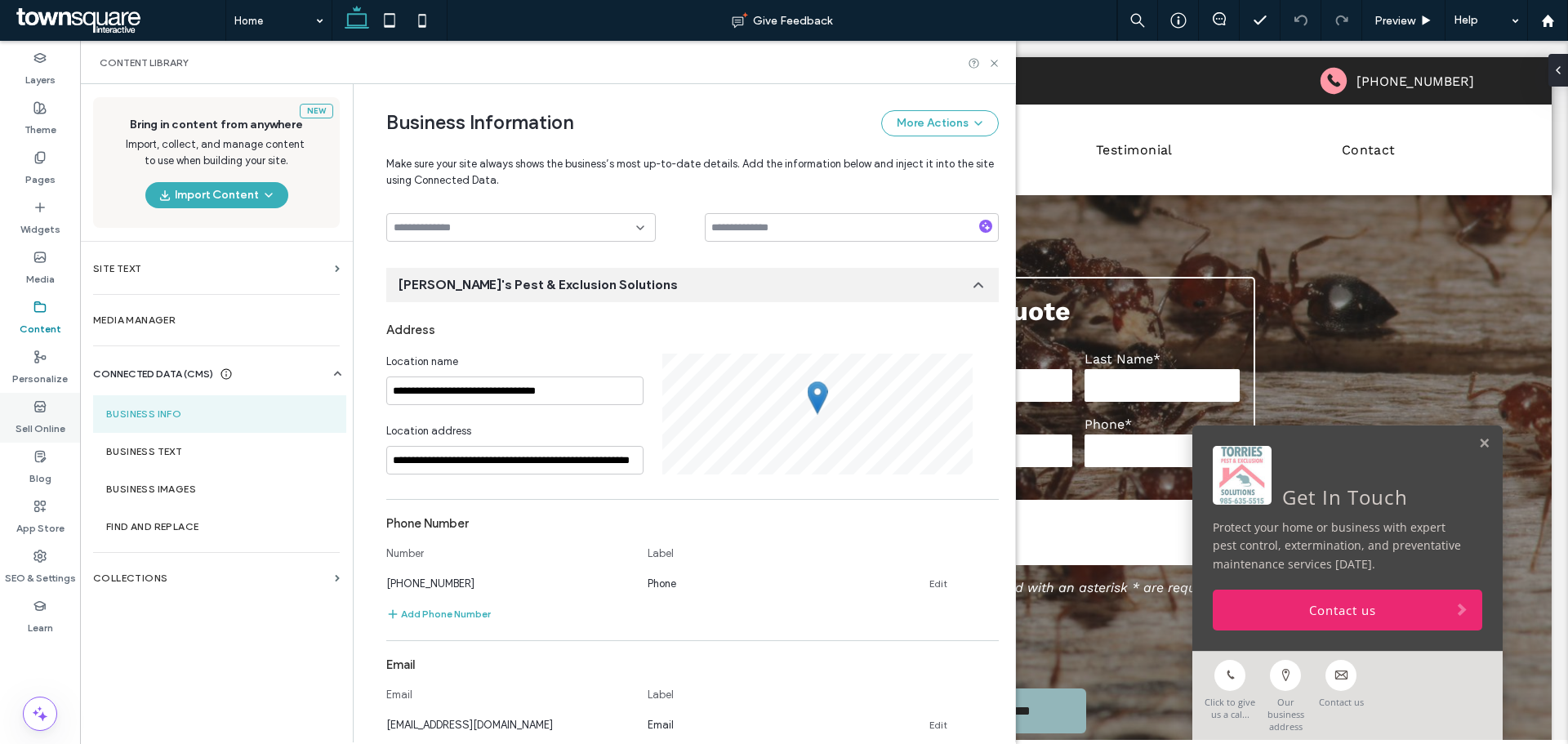
scroll to position [170, 0]
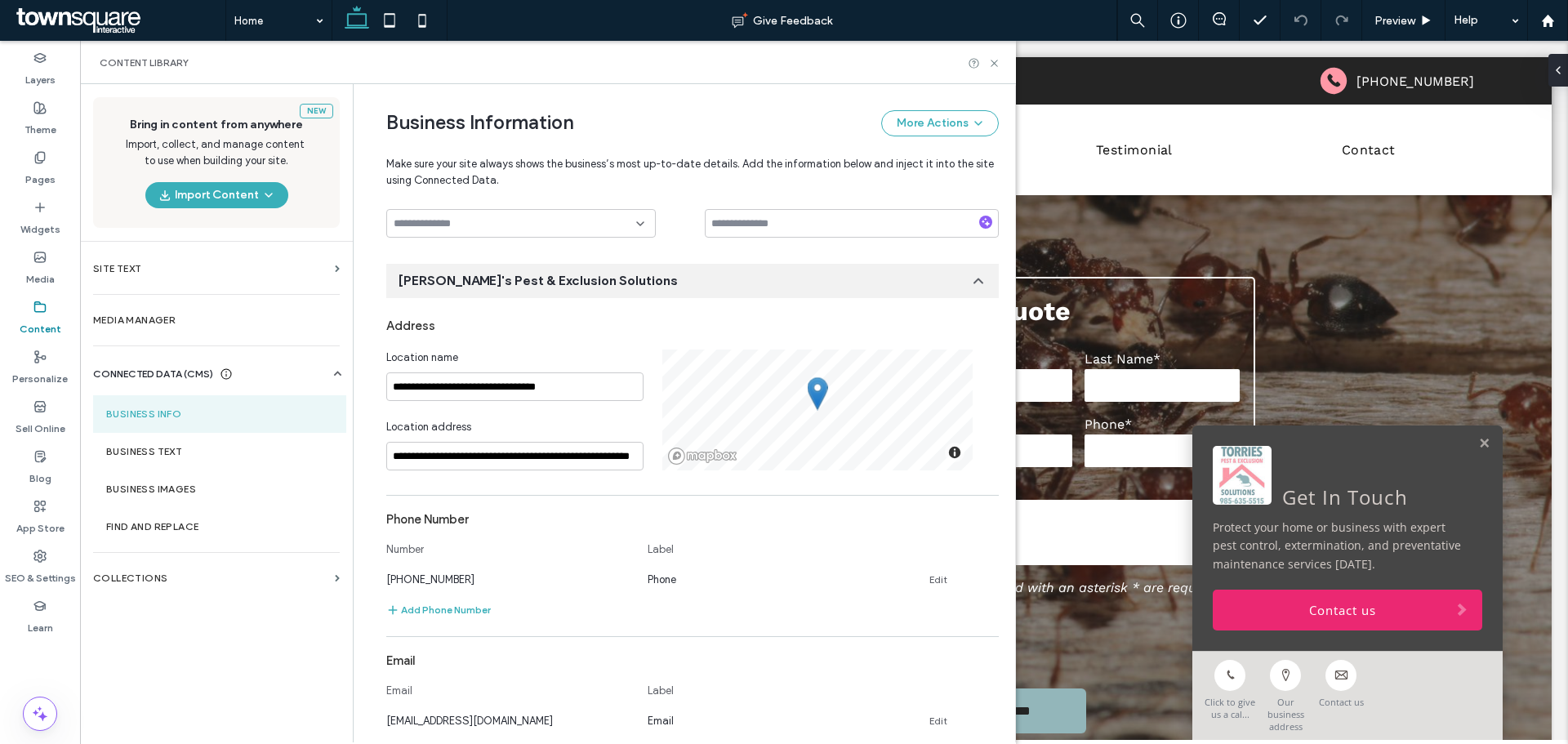
click at [241, 650] on div "New Bring in content from anywhere Import, collect, and manage content to use w…" at bounding box center [216, 412] width 273 height 656
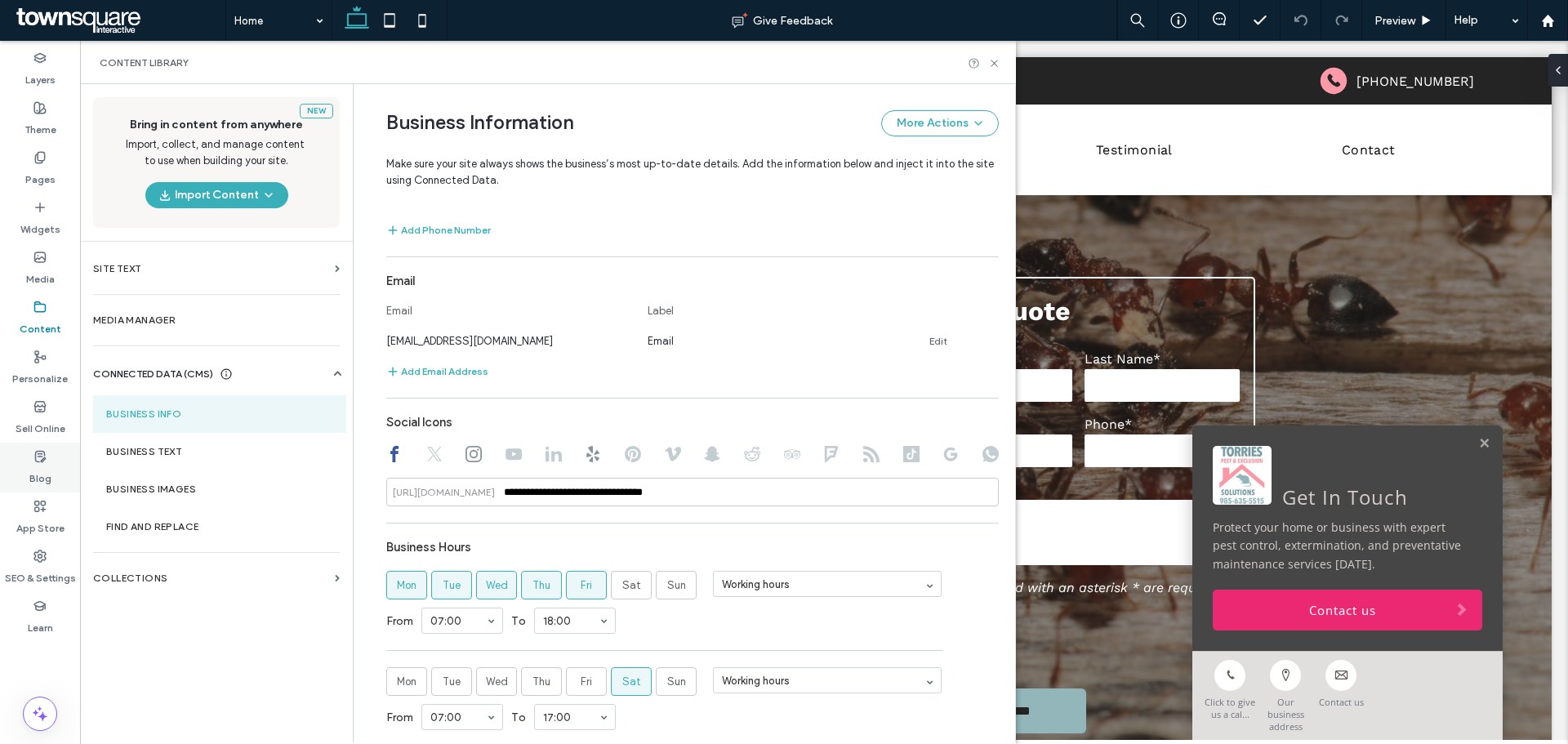
scroll to position [579, 0]
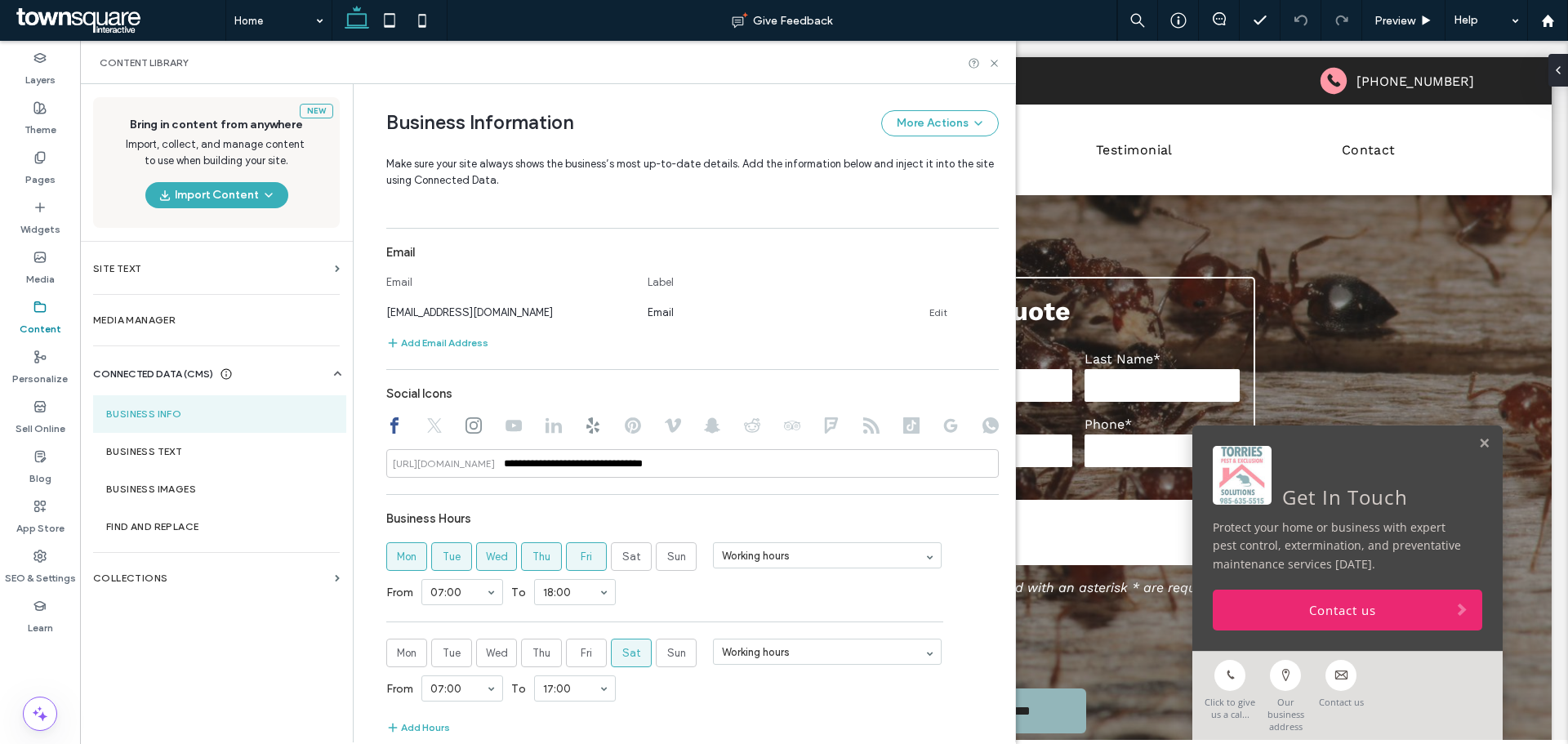
click at [216, 684] on div "New Bring in content from anywhere Import, collect, and manage content to use w…" at bounding box center [216, 412] width 273 height 656
click at [266, 636] on div "New Bring in content from anywhere Import, collect, and manage content to use w…" at bounding box center [216, 412] width 273 height 656
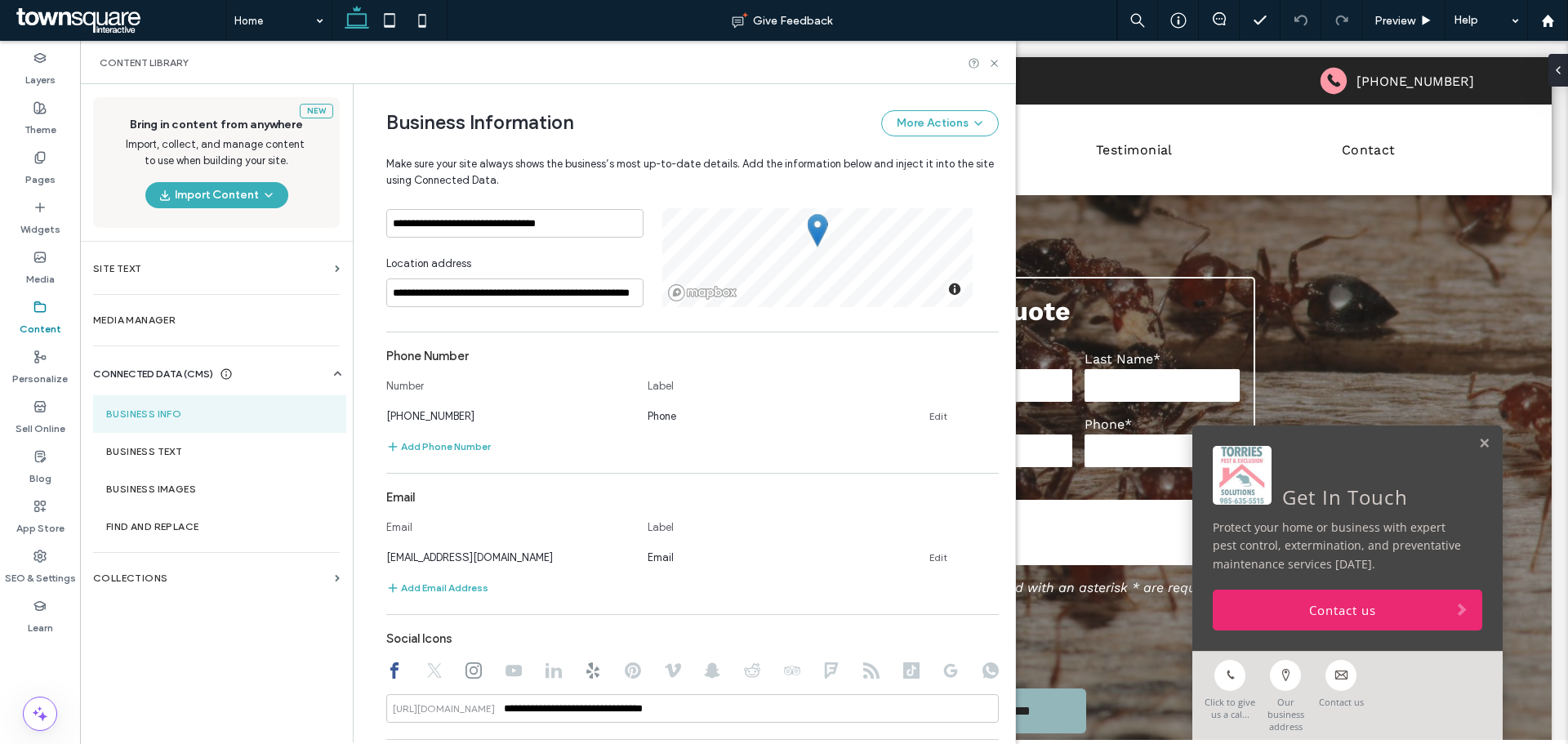
scroll to position [736, 0]
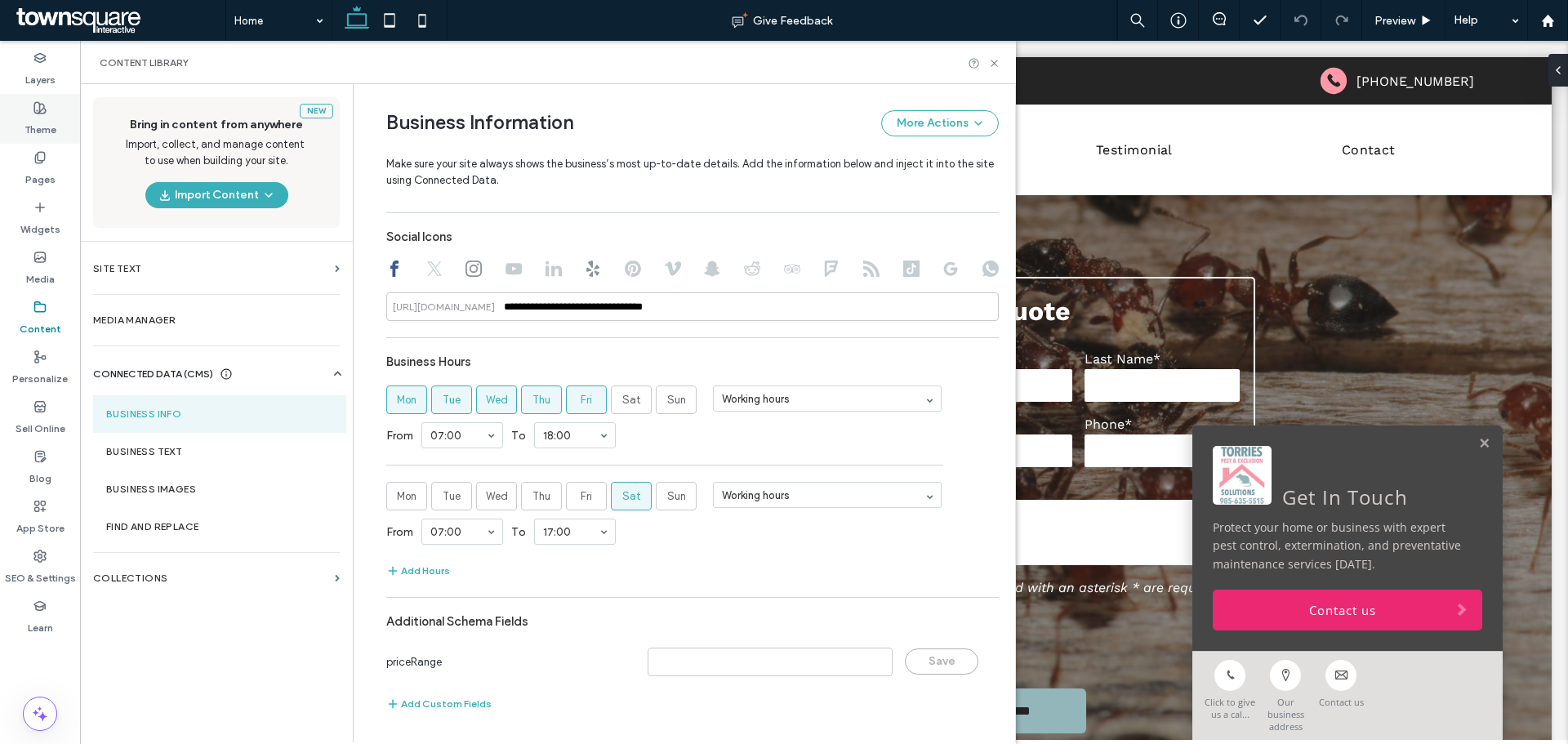
click at [31, 126] on label "Theme" at bounding box center [40, 125] width 32 height 23
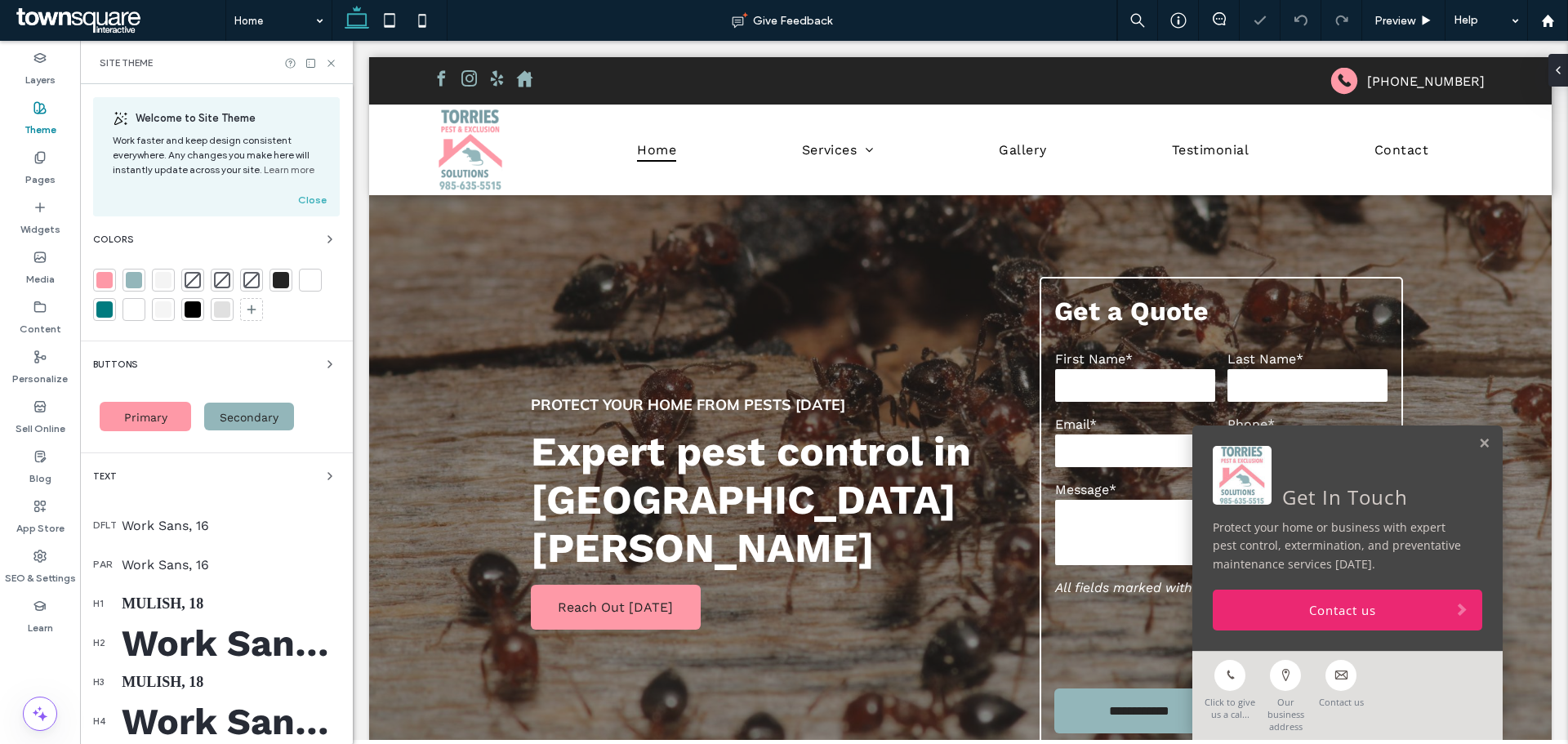
click at [112, 277] on div at bounding box center [103, 280] width 23 height 23
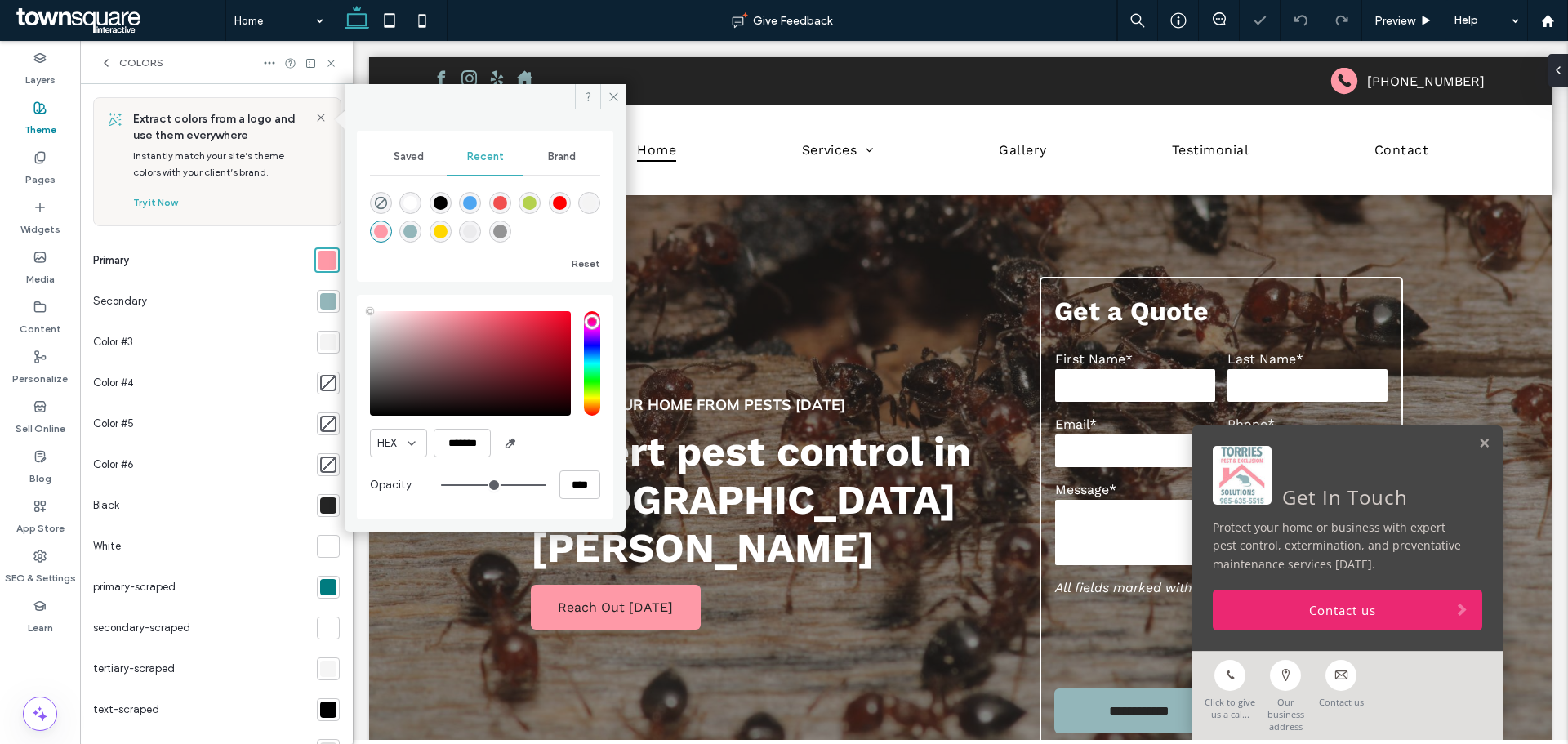
scroll to position [0, 0]
click at [327, 295] on div at bounding box center [328, 302] width 17 height 17
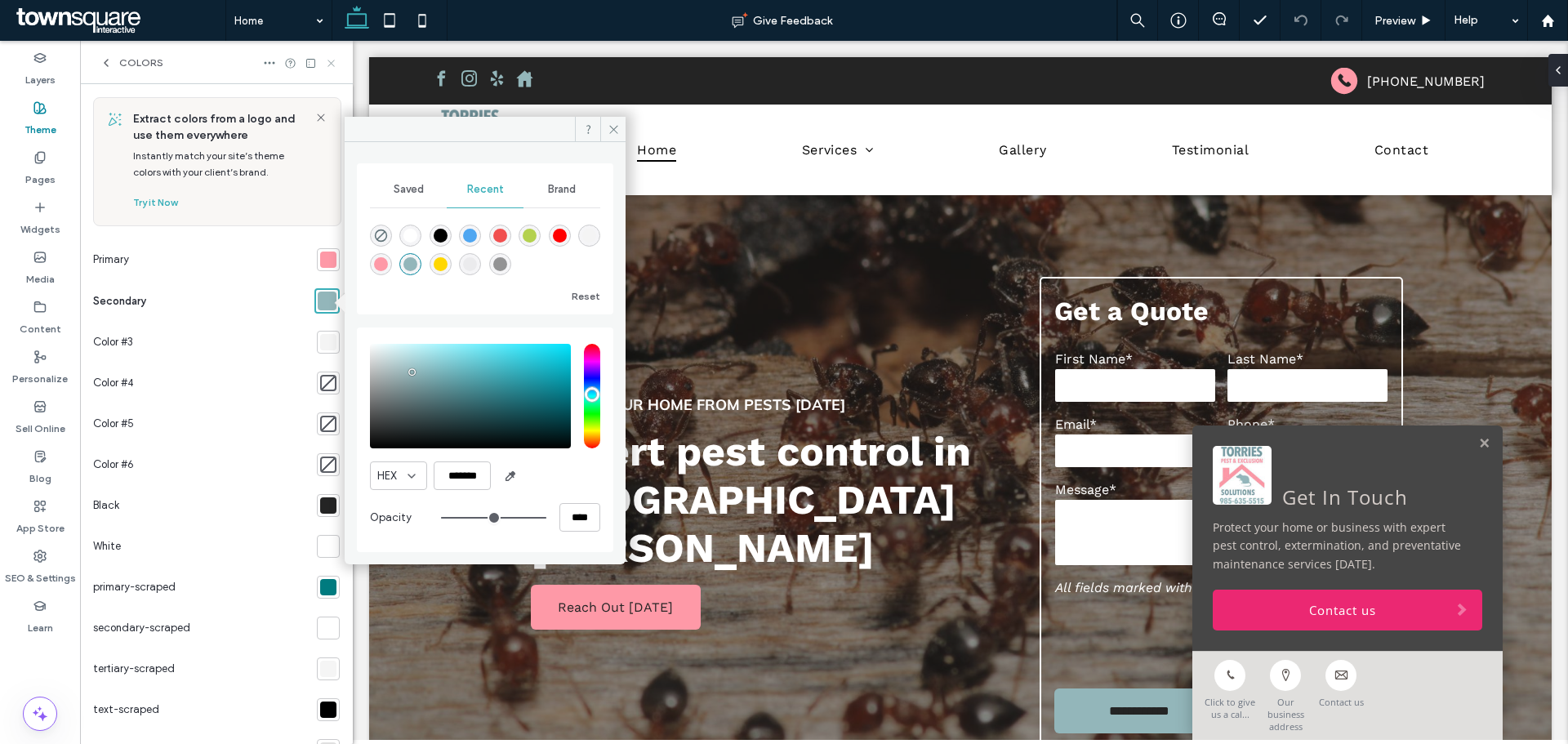
click at [335, 66] on icon at bounding box center [331, 63] width 12 height 12
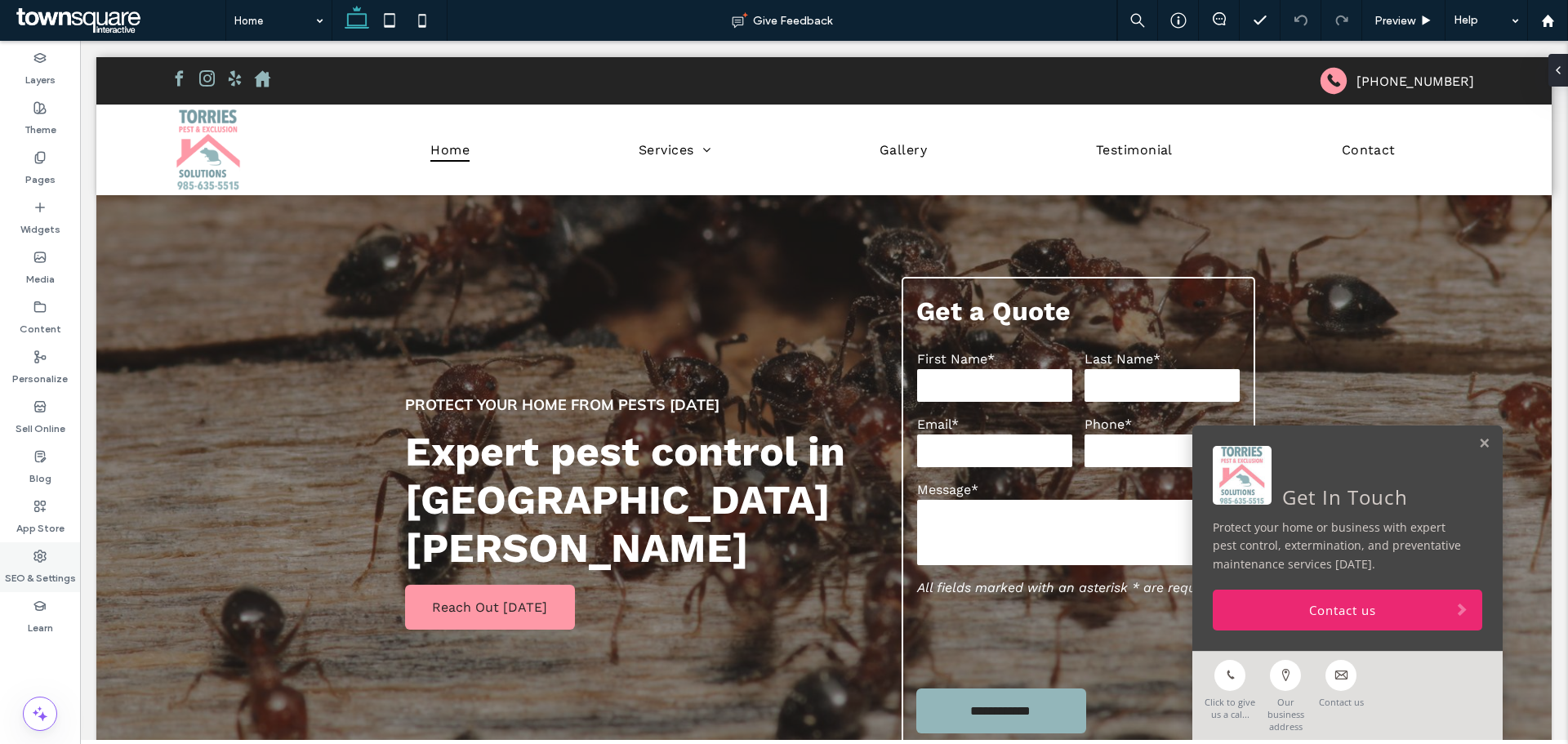
click at [22, 561] on div "SEO & Settings" at bounding box center [39, 567] width 80 height 50
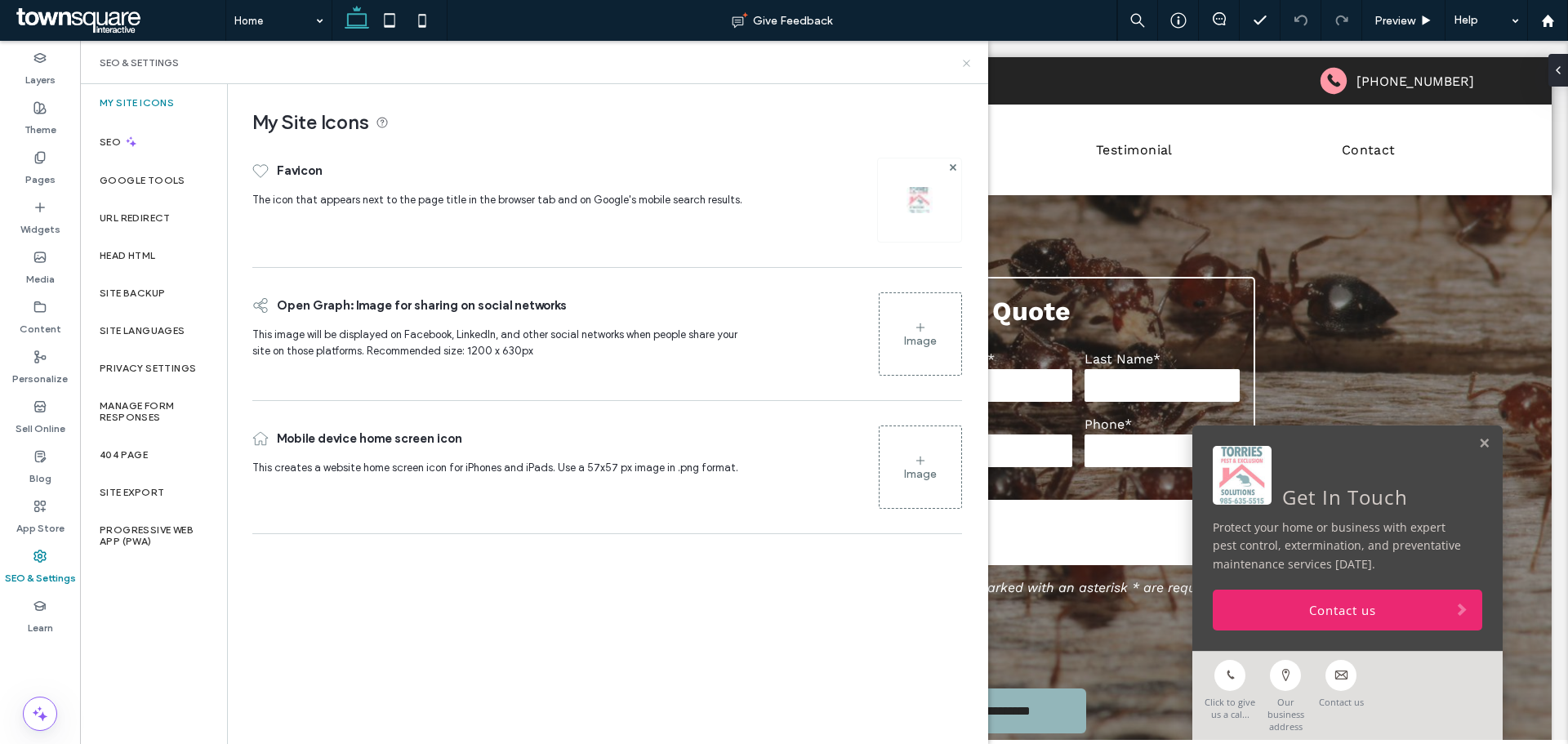
click at [964, 61] on icon at bounding box center [967, 63] width 12 height 12
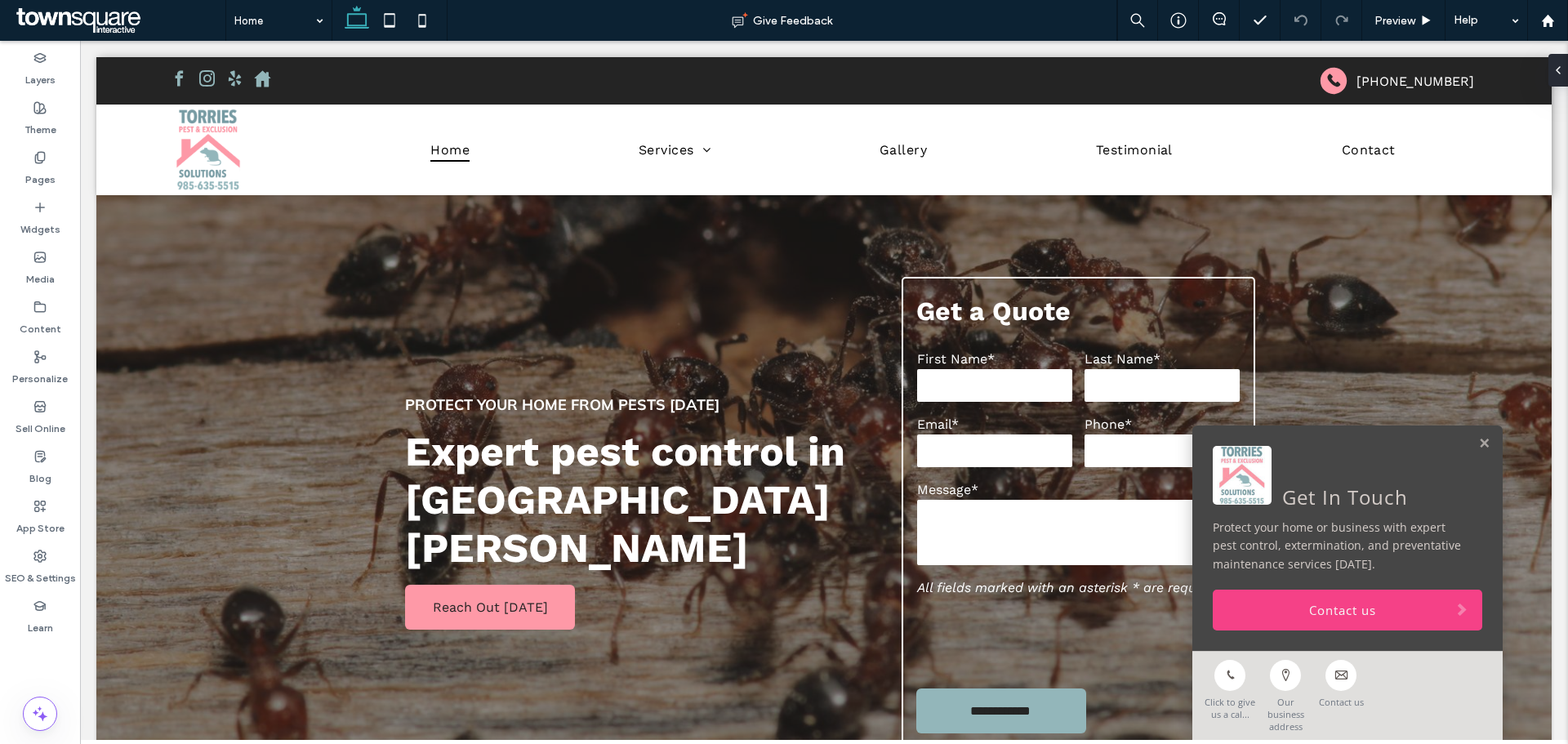
click at [1336, 623] on link "Contact us" at bounding box center [1348, 609] width 270 height 40
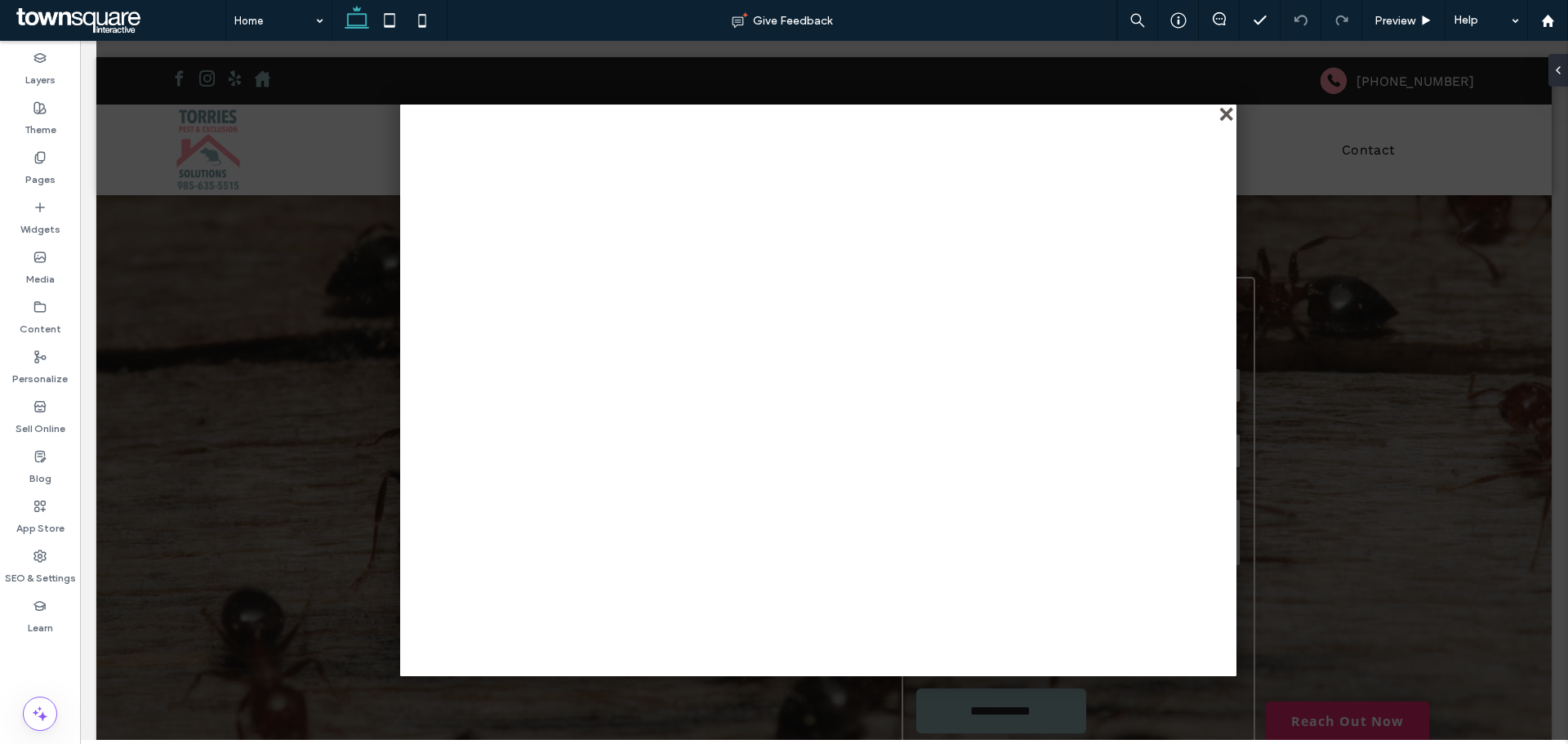
click at [1224, 109] on div "close" at bounding box center [1228, 115] width 12 height 12
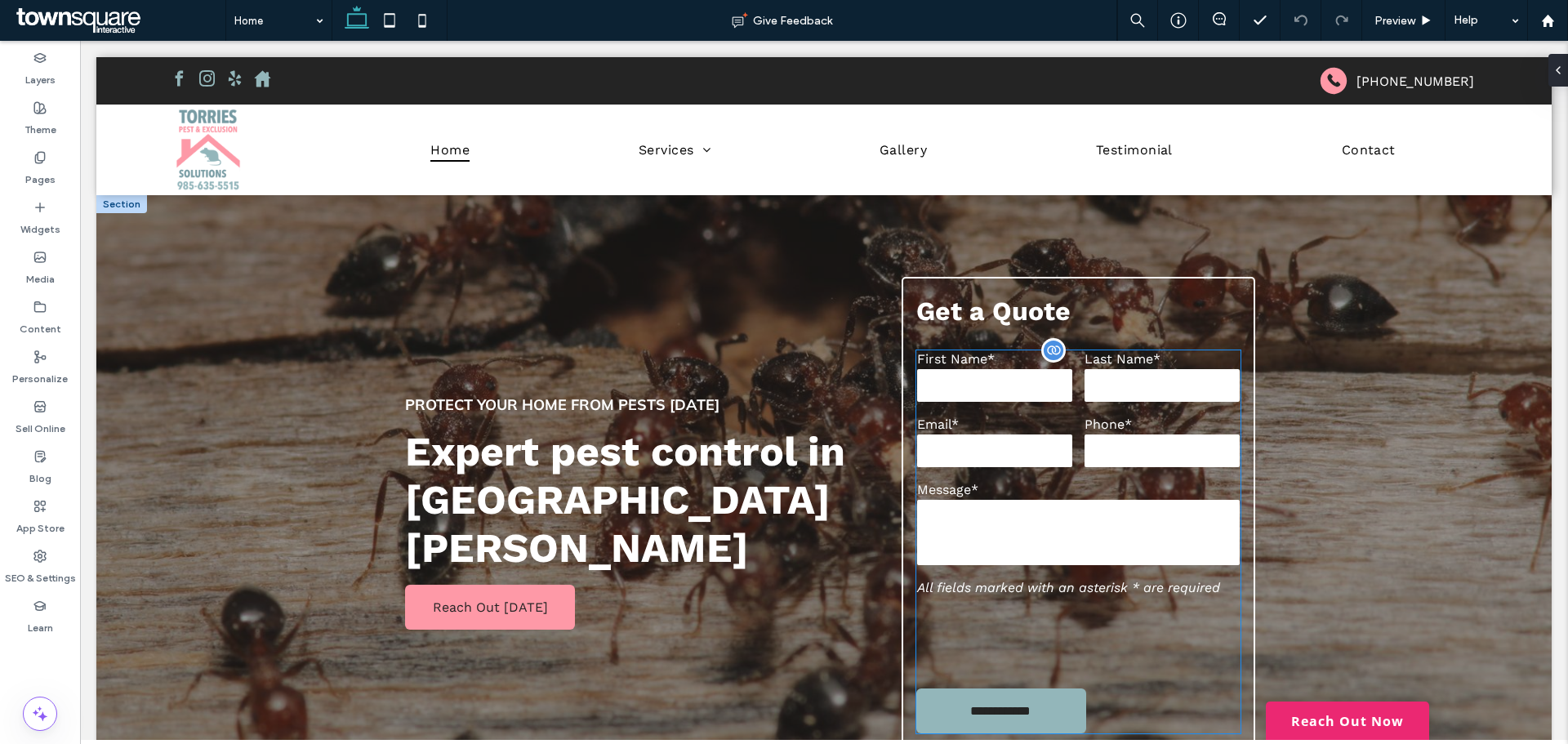
click at [1062, 572] on div "Message*" at bounding box center [1078, 524] width 336 height 98
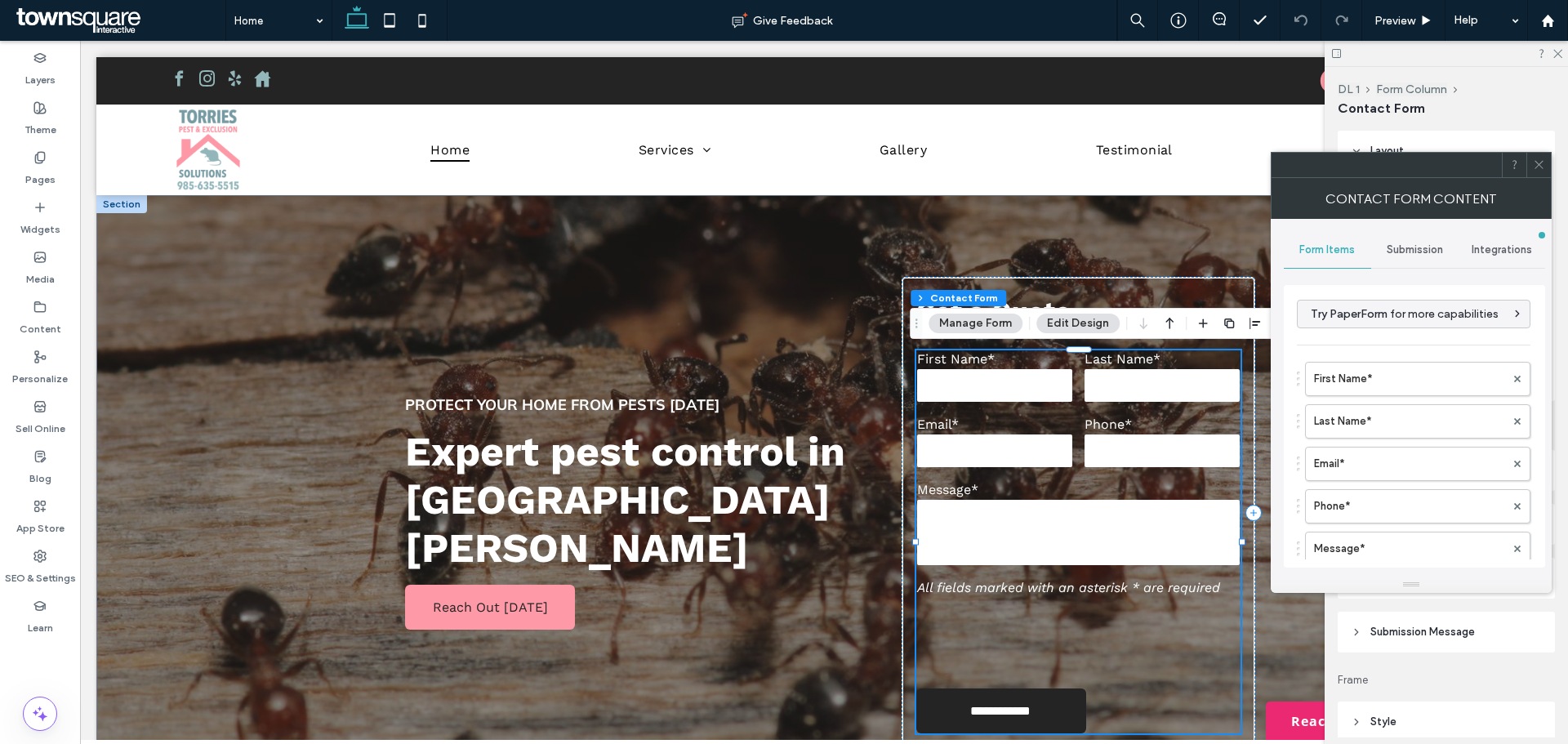
type input "*"
click at [1396, 632] on span "Submission Message" at bounding box center [1423, 632] width 104 height 17
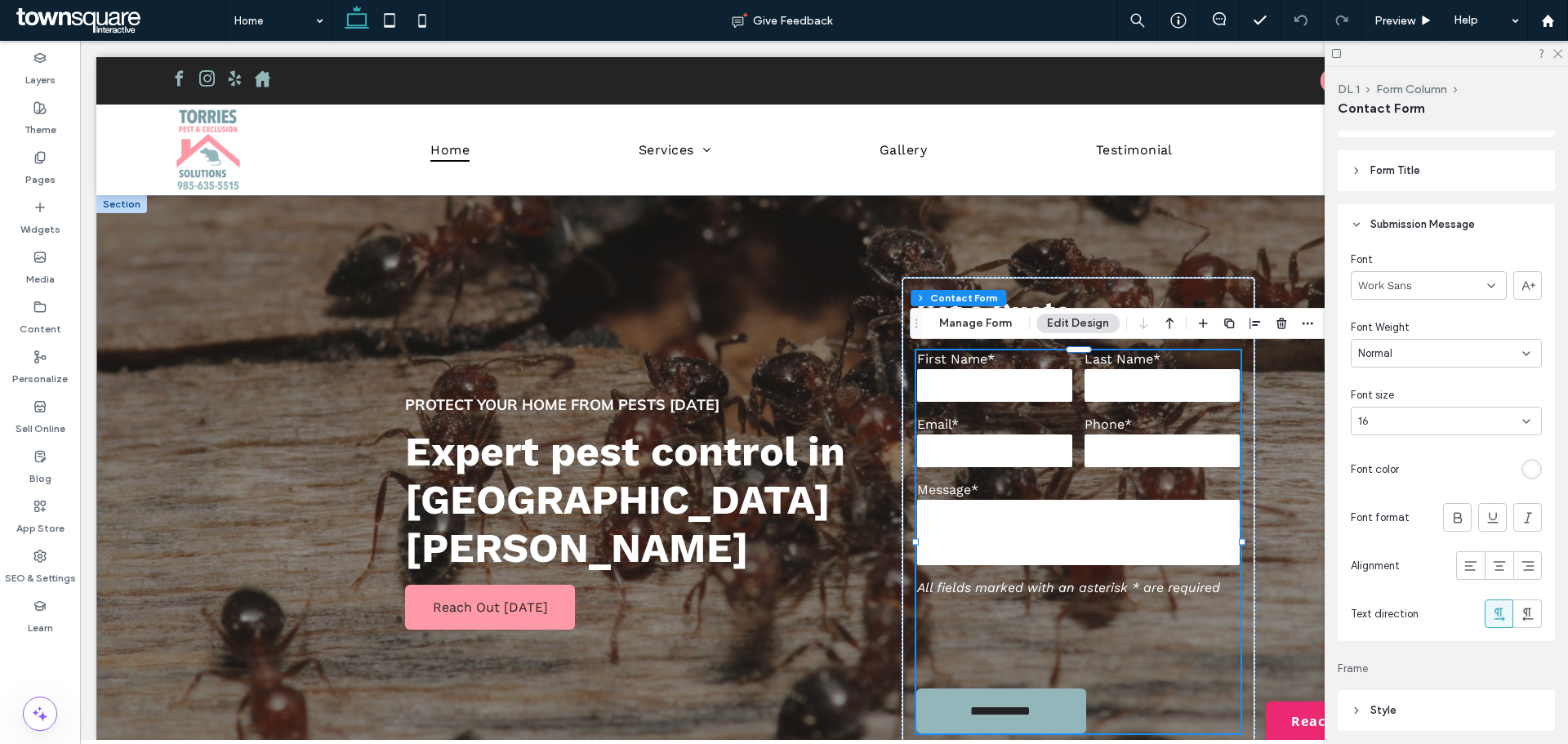
scroll to position [408, 0]
click at [1320, 703] on link "Reach Out Now" at bounding box center [1348, 720] width 164 height 38
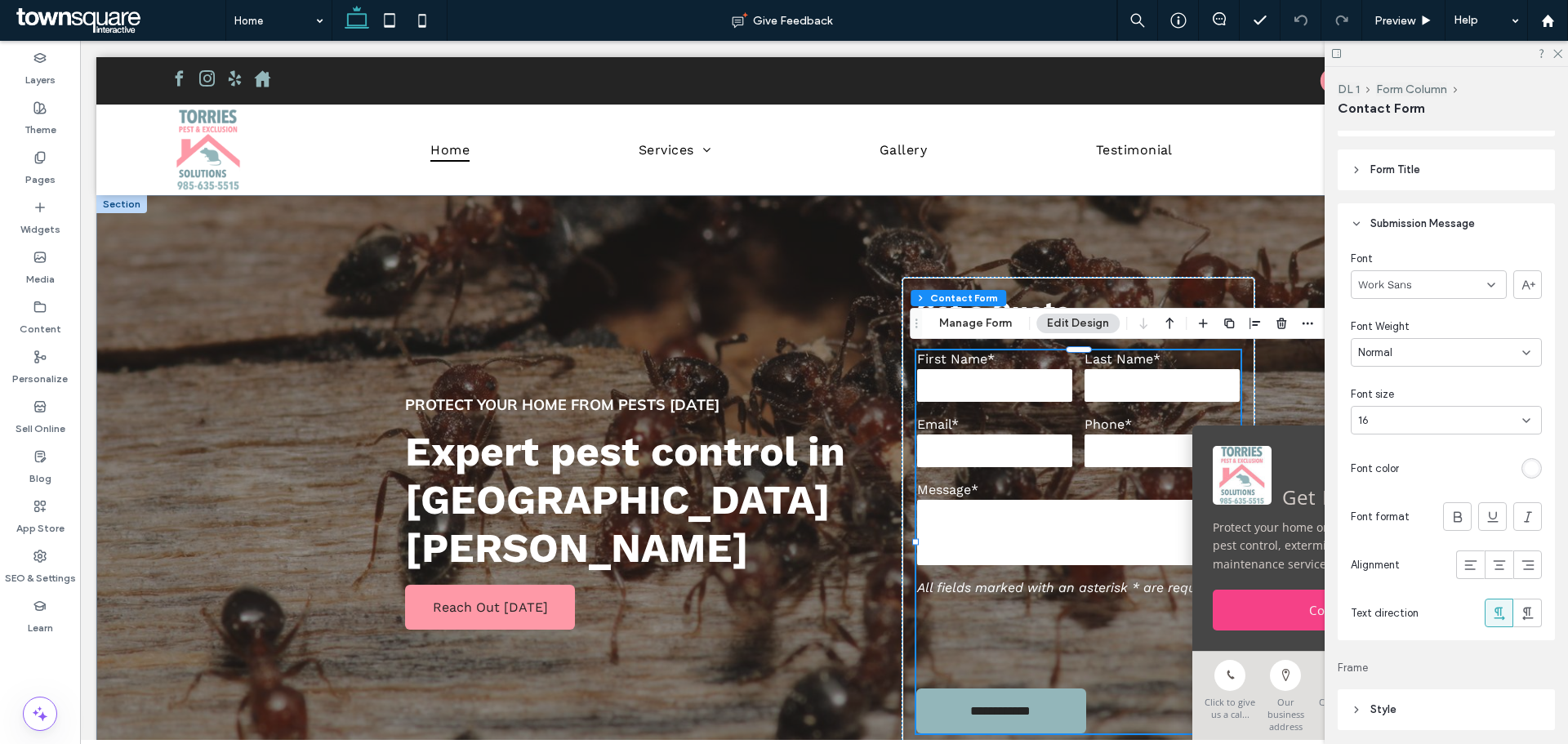
click at [1246, 622] on link "Contact us" at bounding box center [1348, 609] width 270 height 40
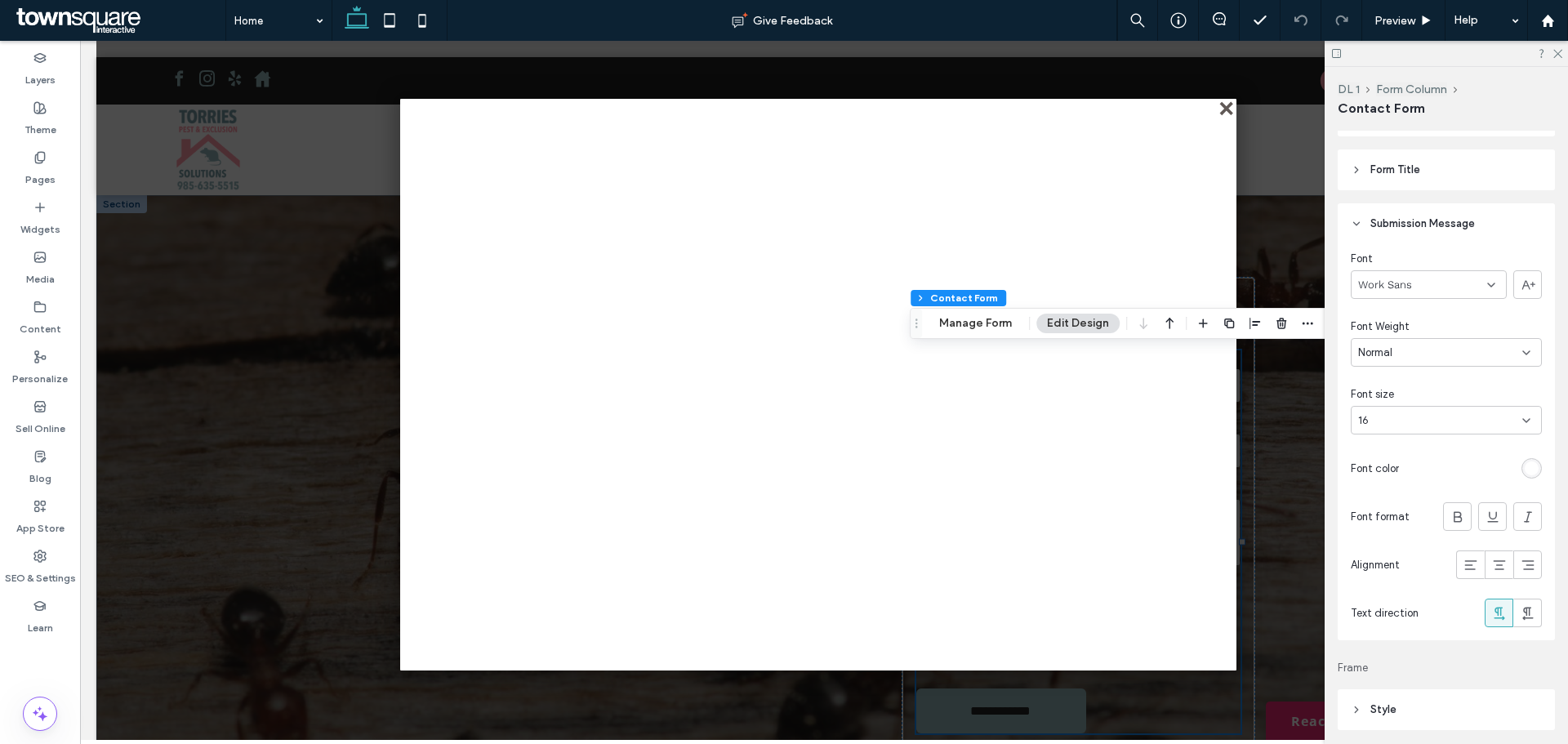
click at [1225, 103] on div "close" at bounding box center [1228, 109] width 12 height 12
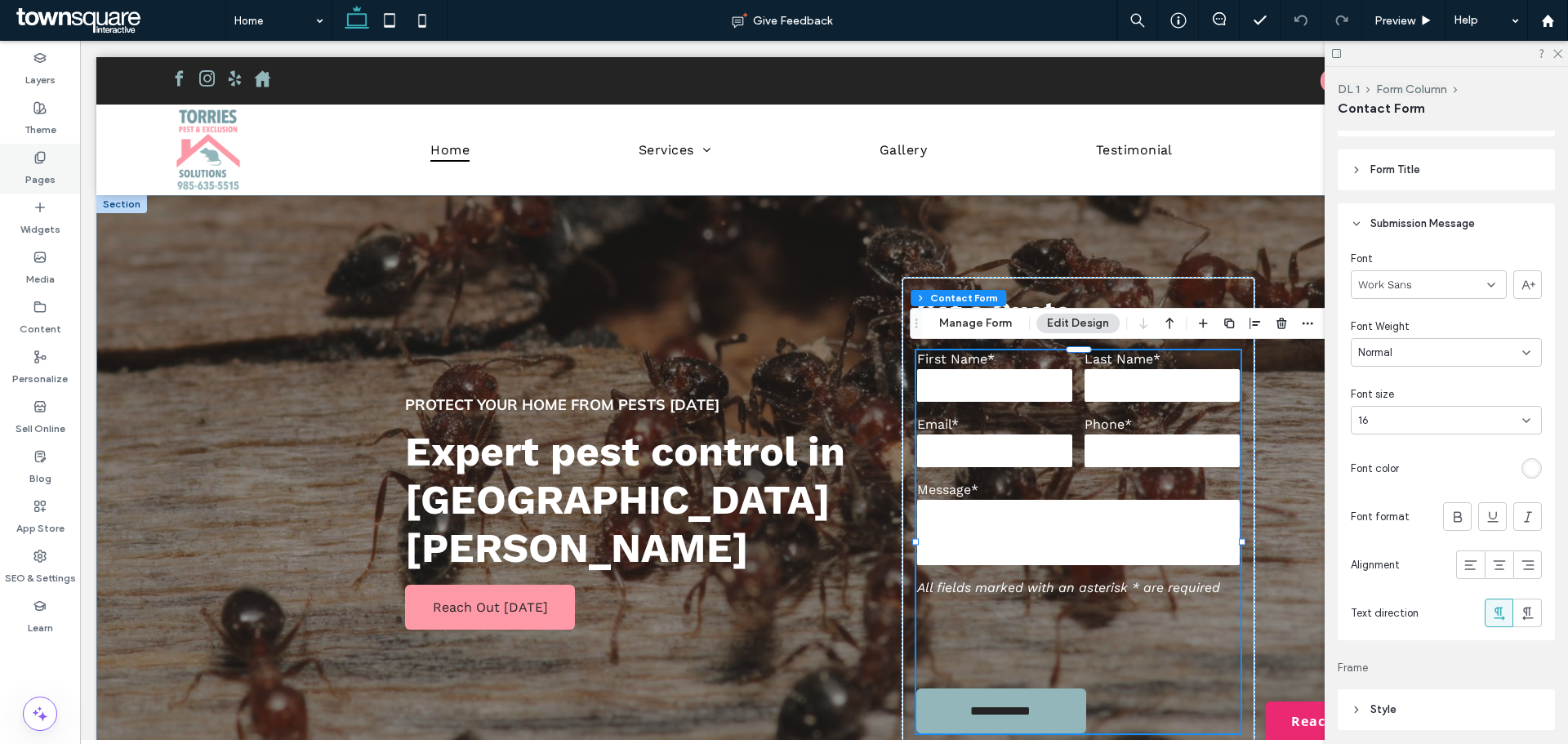
drag, startPoint x: 44, startPoint y: 164, endPoint x: 45, endPoint y: 175, distance: 11.0
click at [44, 163] on icon at bounding box center [39, 157] width 13 height 13
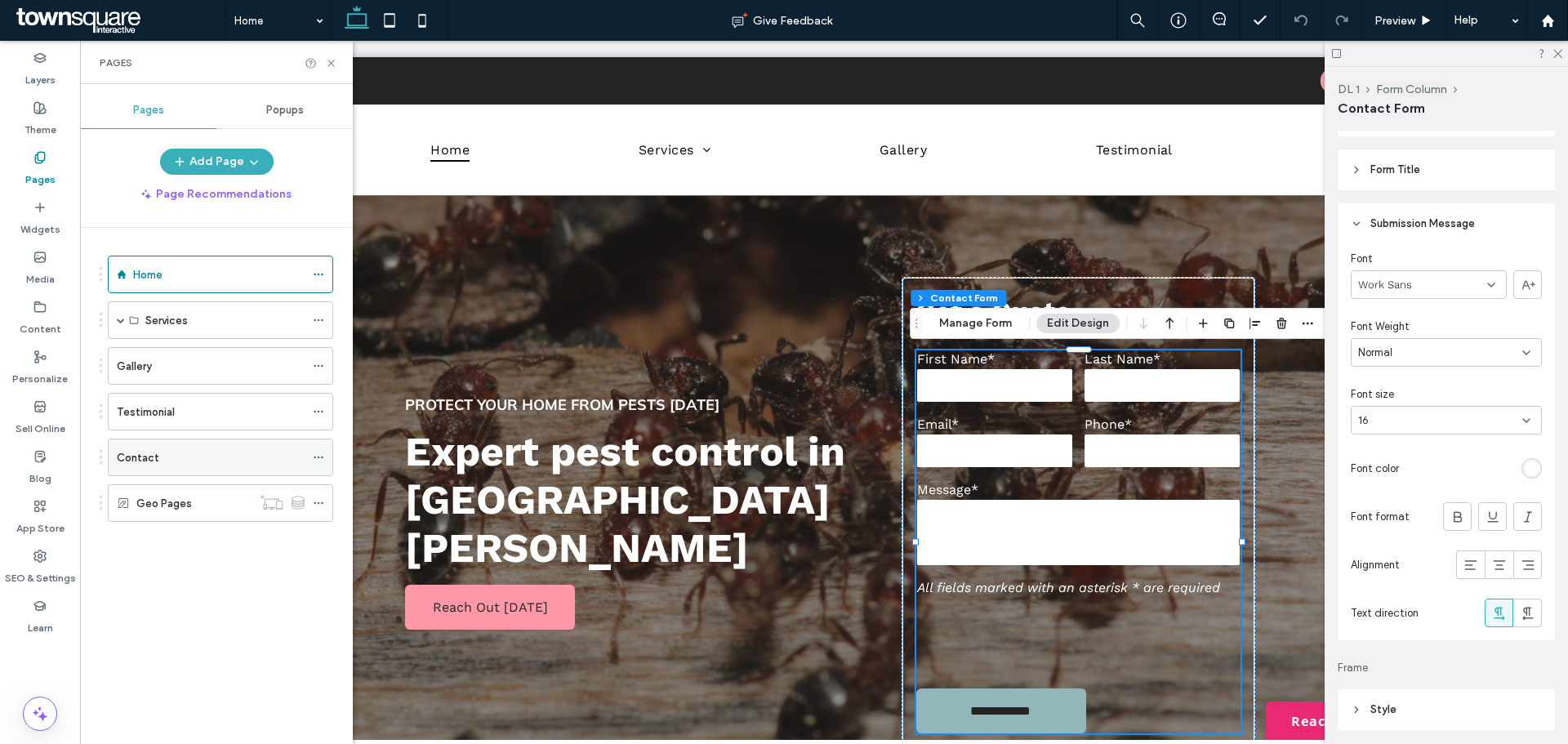
click at [147, 470] on div "Contact" at bounding box center [211, 457] width 188 height 35
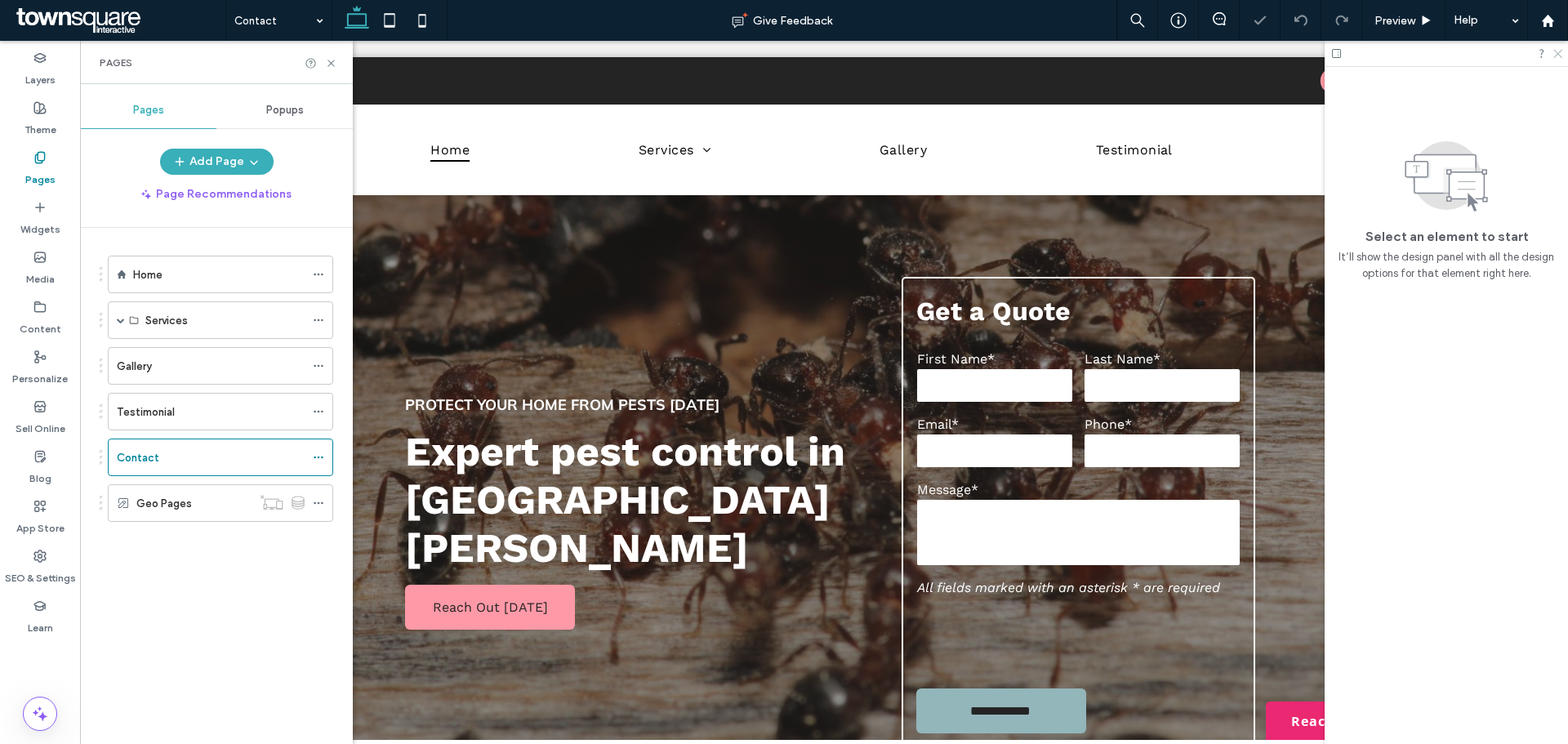
click at [1555, 52] on icon at bounding box center [1557, 52] width 11 height 11
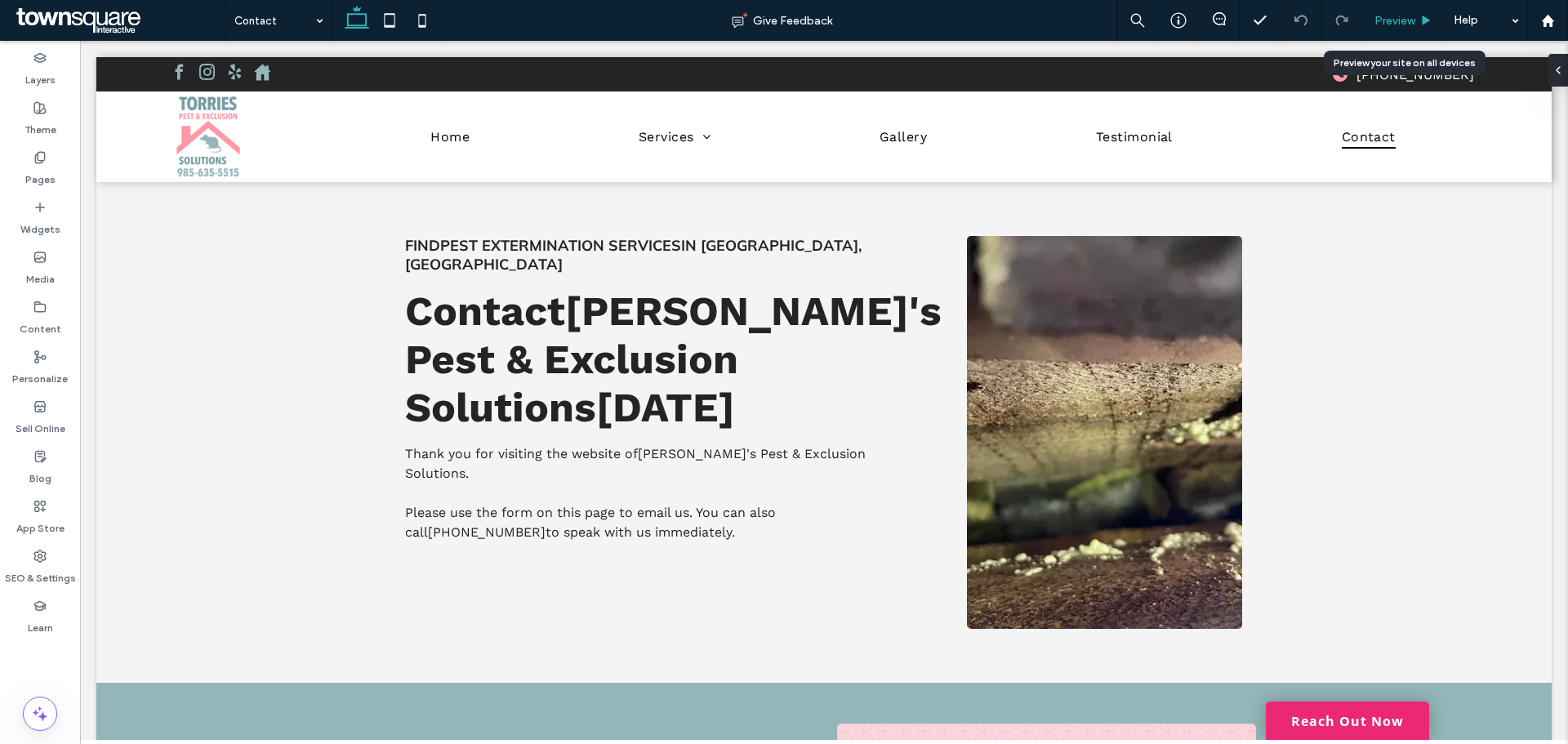
click at [1400, 24] on span "Preview" at bounding box center [1395, 21] width 40 height 14
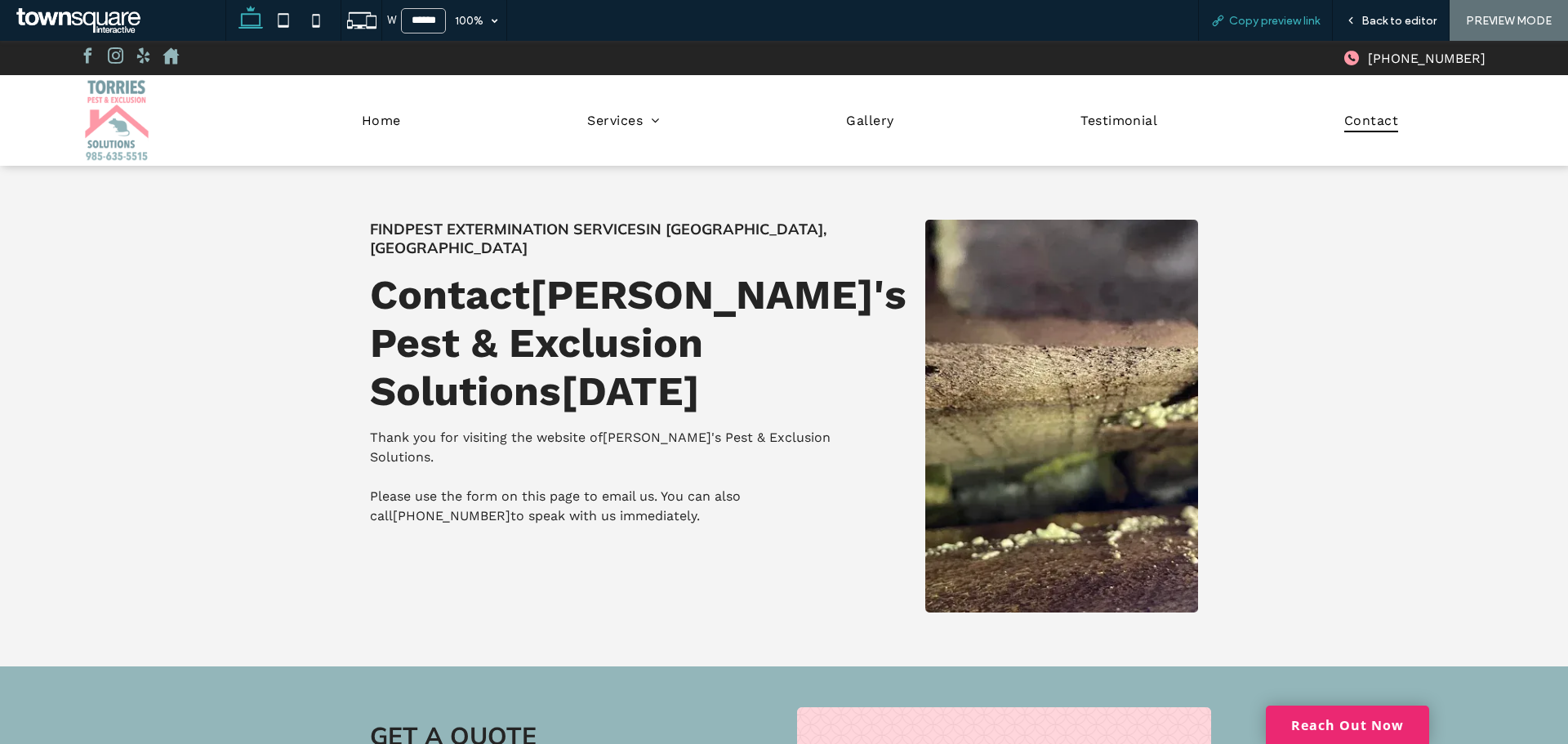
click at [1307, 21] on span "Copy preview link" at bounding box center [1274, 21] width 91 height 14
click at [1382, 1] on div "Back to editor" at bounding box center [1392, 20] width 117 height 40
click at [1384, 16] on span "Back to editor" at bounding box center [1399, 21] width 75 height 14
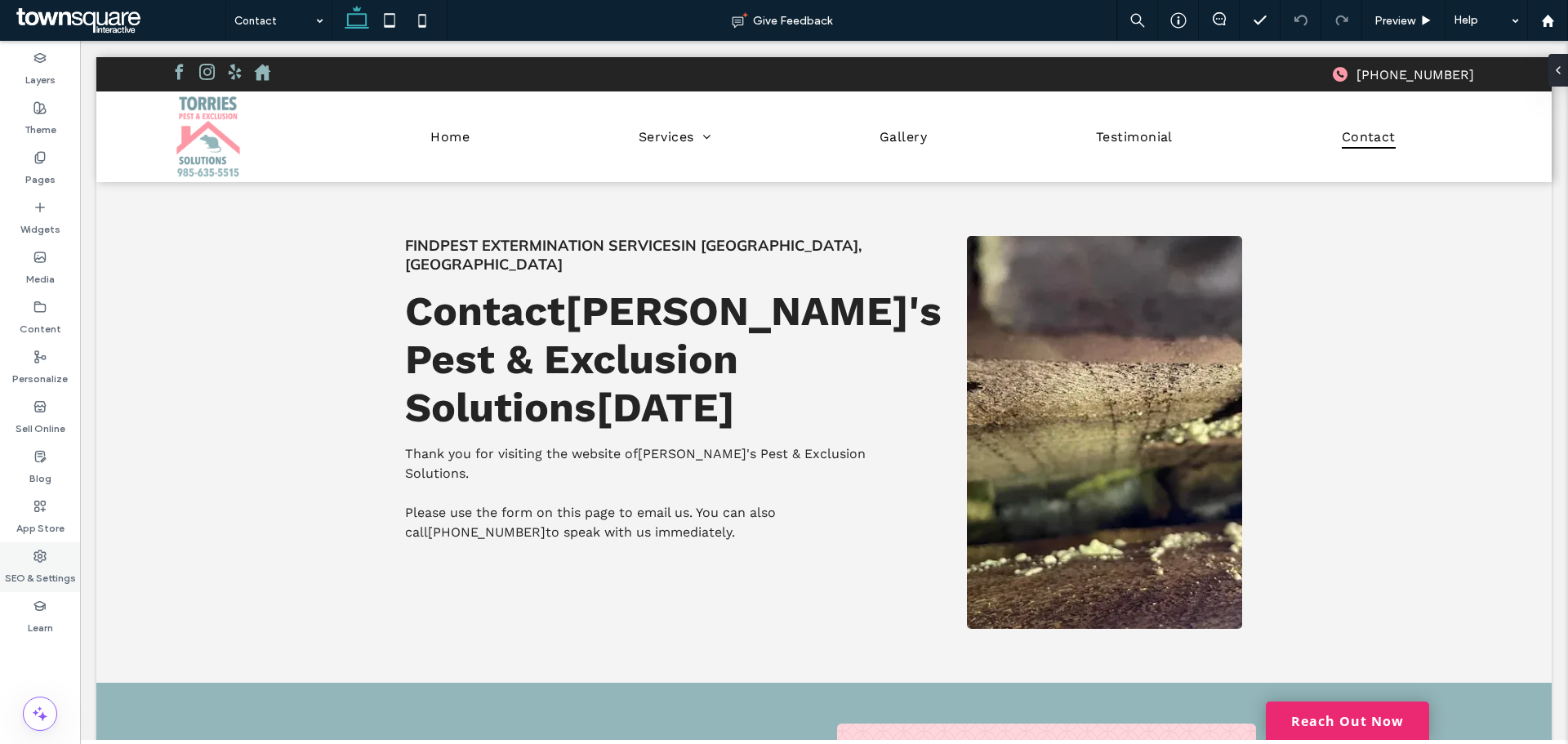
click at [37, 554] on icon at bounding box center [39, 556] width 13 height 13
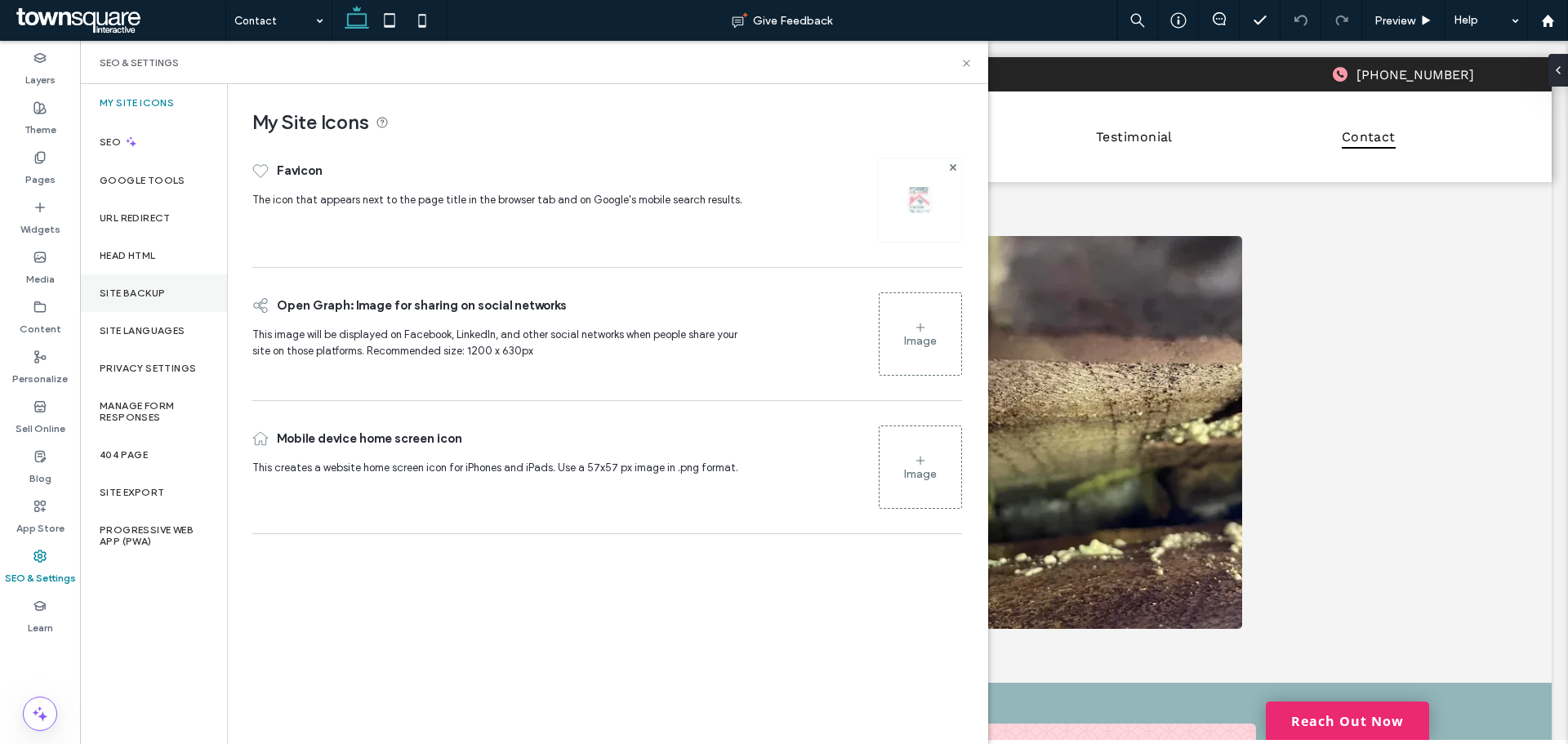
click at [148, 288] on label "Site Backup" at bounding box center [132, 294] width 65 height 12
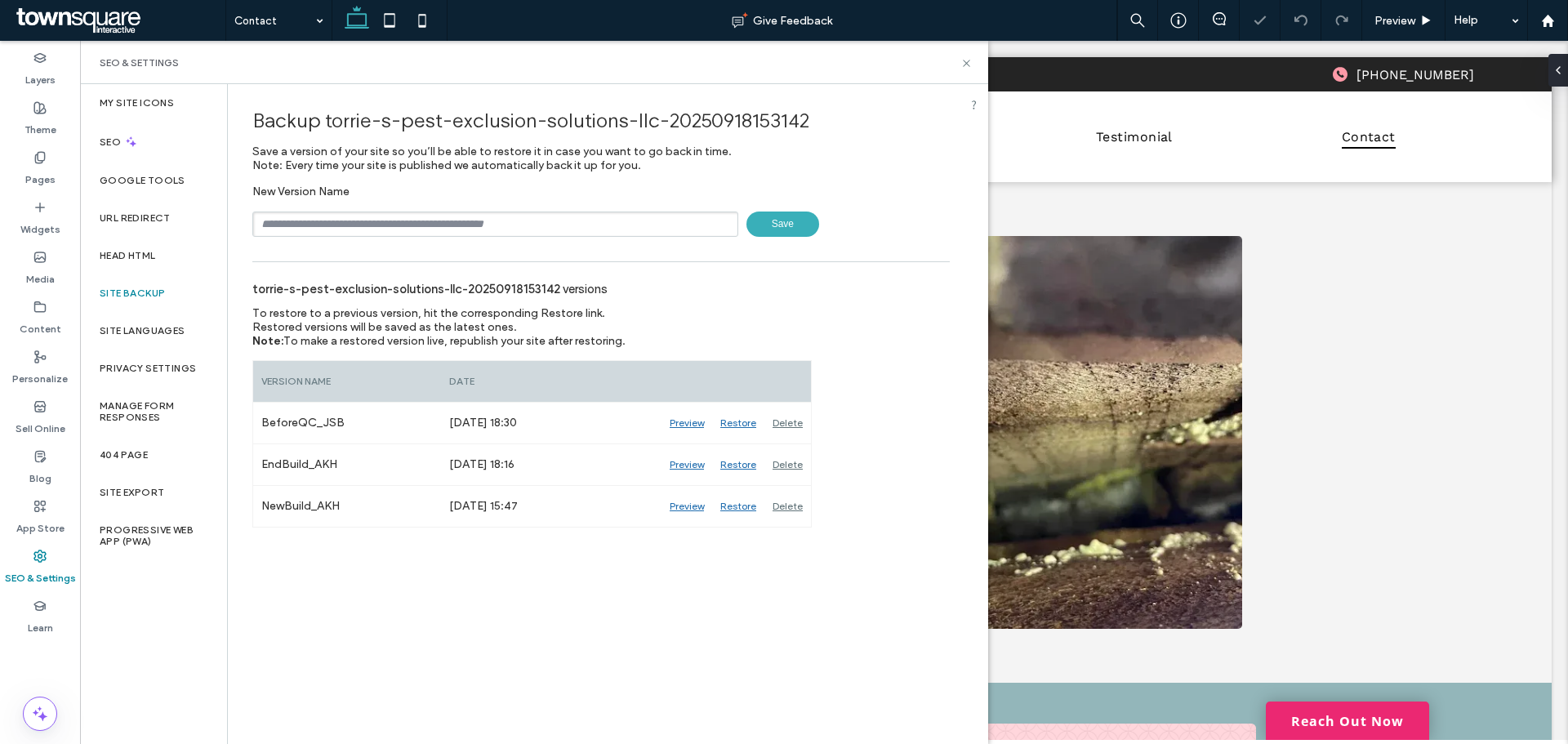
drag, startPoint x: 445, startPoint y: 200, endPoint x: 434, endPoint y: 237, distance: 38.6
click at [443, 204] on div "New Version Name Save" at bounding box center [601, 210] width 698 height 52
click at [433, 238] on div "Backup torrie-s-pest-exclusion-solutions-llc-20250918153142 Save a version of y…" at bounding box center [601, 305] width 747 height 443
click at [435, 227] on input "text" at bounding box center [495, 225] width 486 height 26
type input "**********"
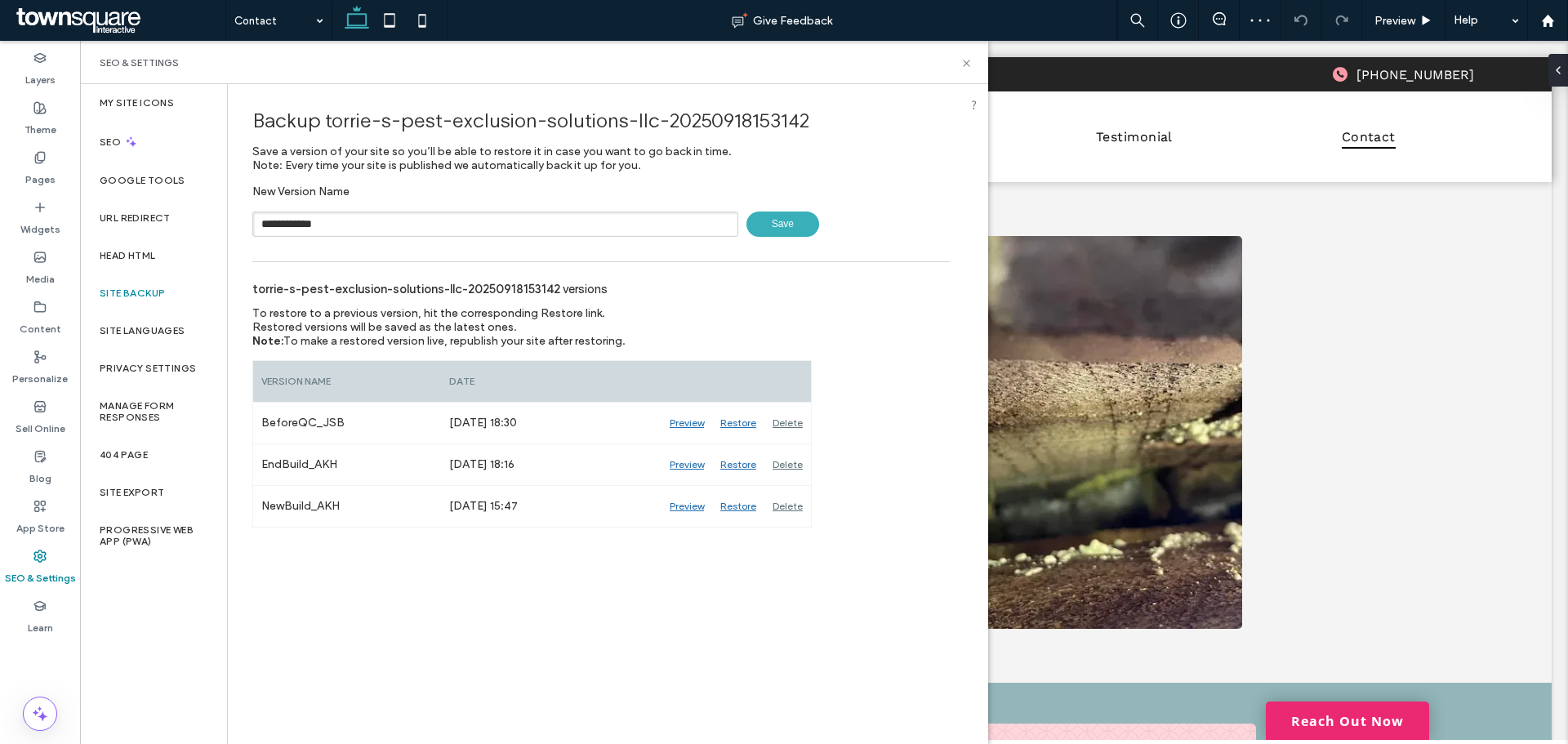
click at [768, 222] on span "Save" at bounding box center [784, 225] width 73 height 26
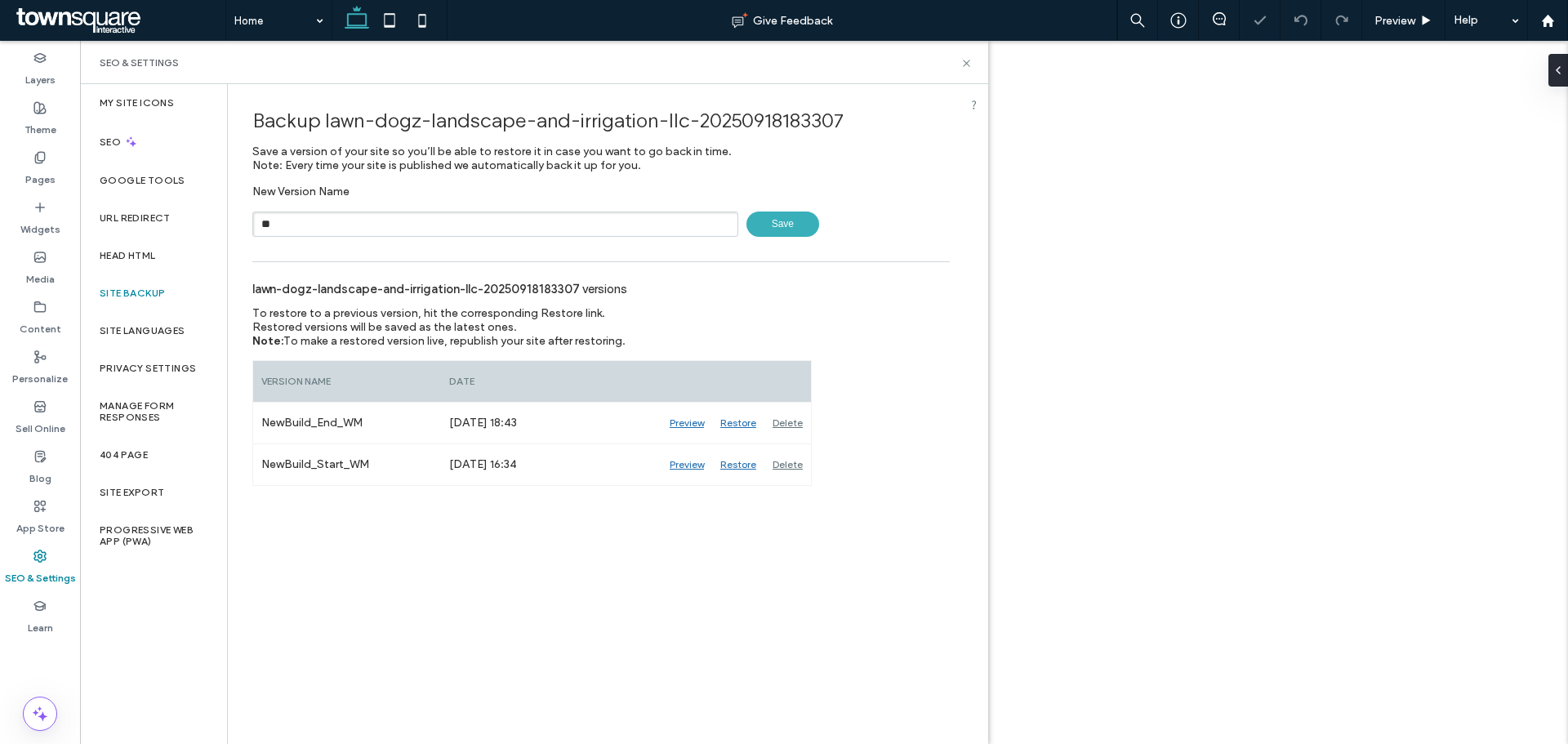
type input "**********"
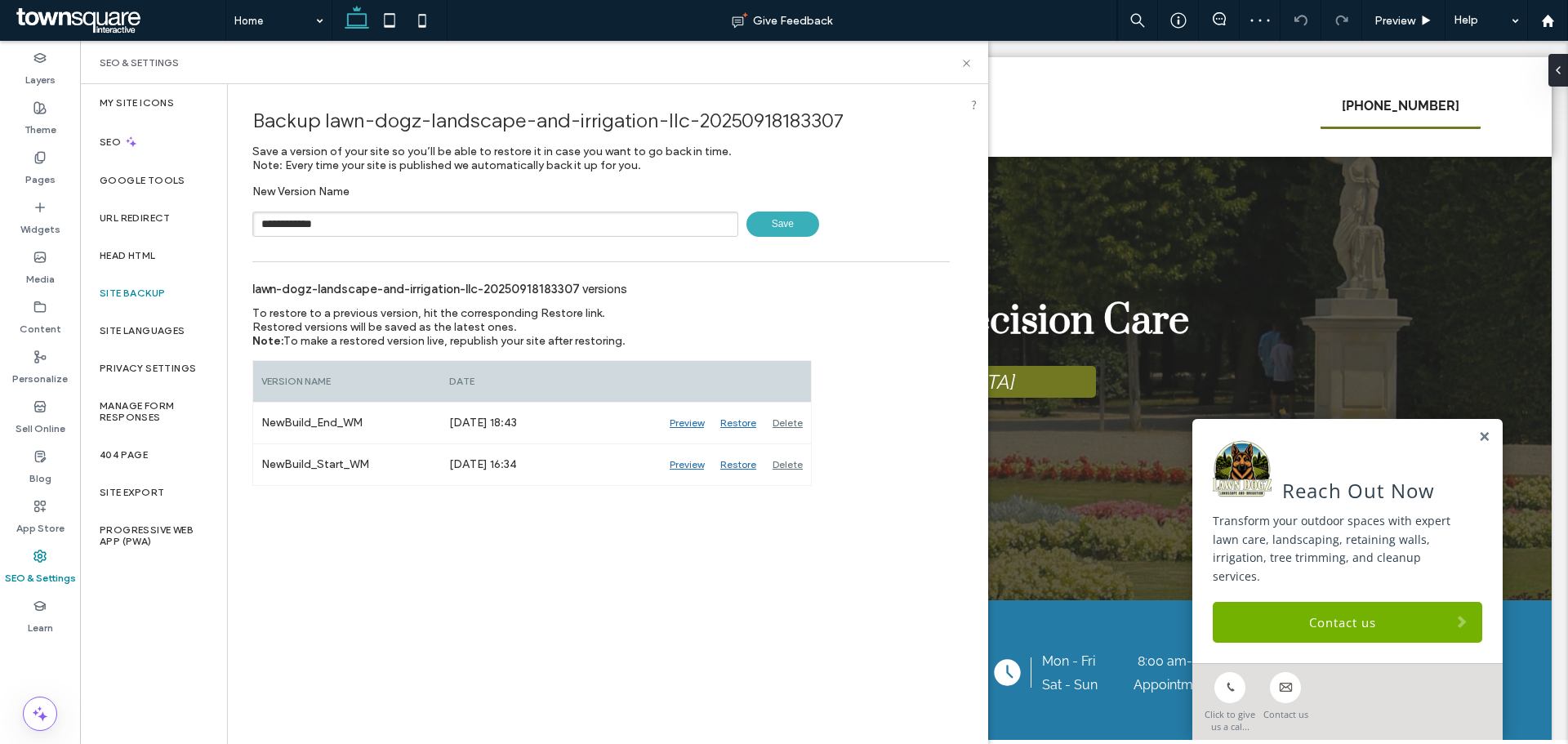
click at [766, 214] on span "Save" at bounding box center [784, 225] width 73 height 26
click at [39, 314] on label "Content" at bounding box center [40, 324] width 41 height 23
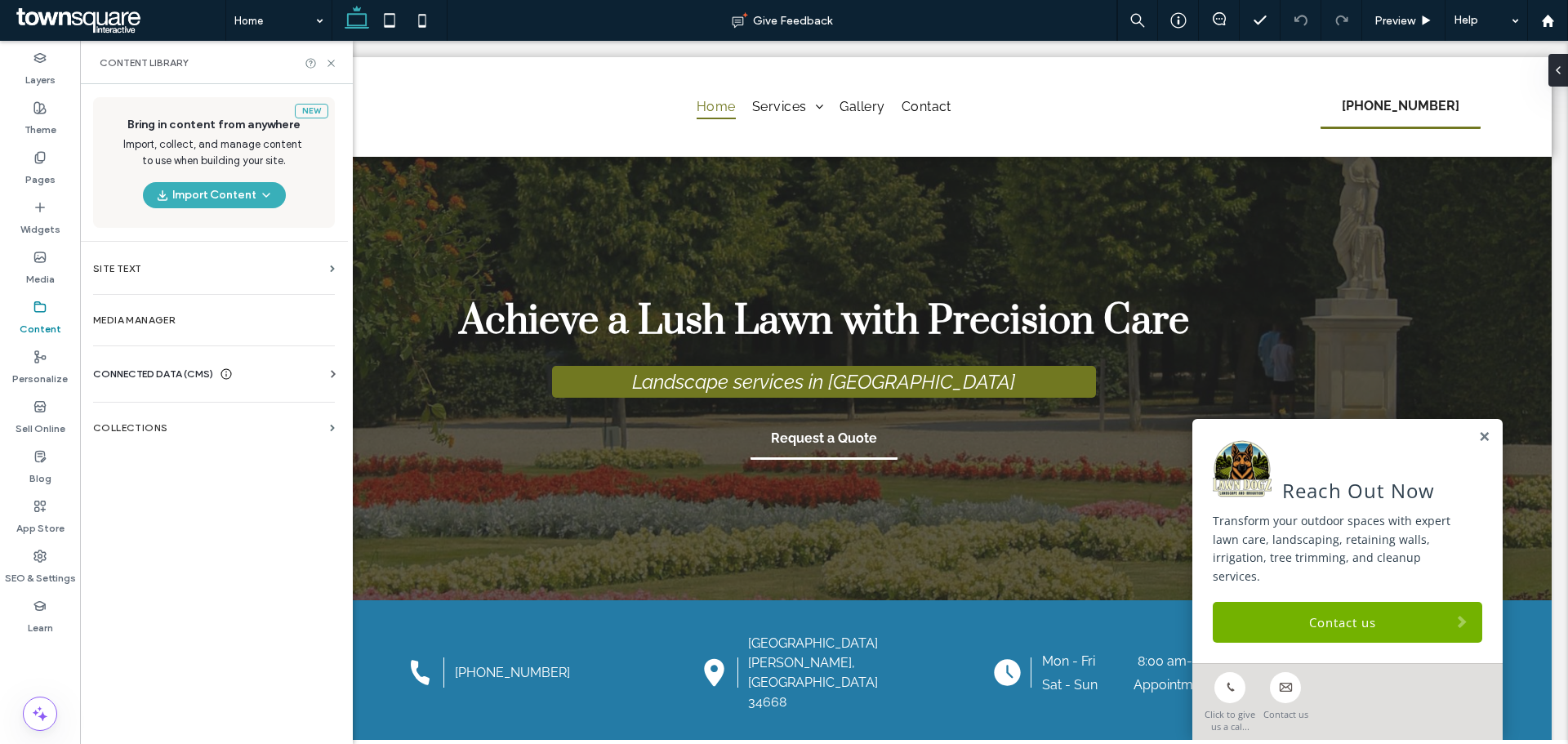
click at [244, 378] on div "CONNECTED DATA (CMS)" at bounding box center [217, 373] width 248 height 17
click at [229, 414] on label "Business Info" at bounding box center [217, 414] width 222 height 12
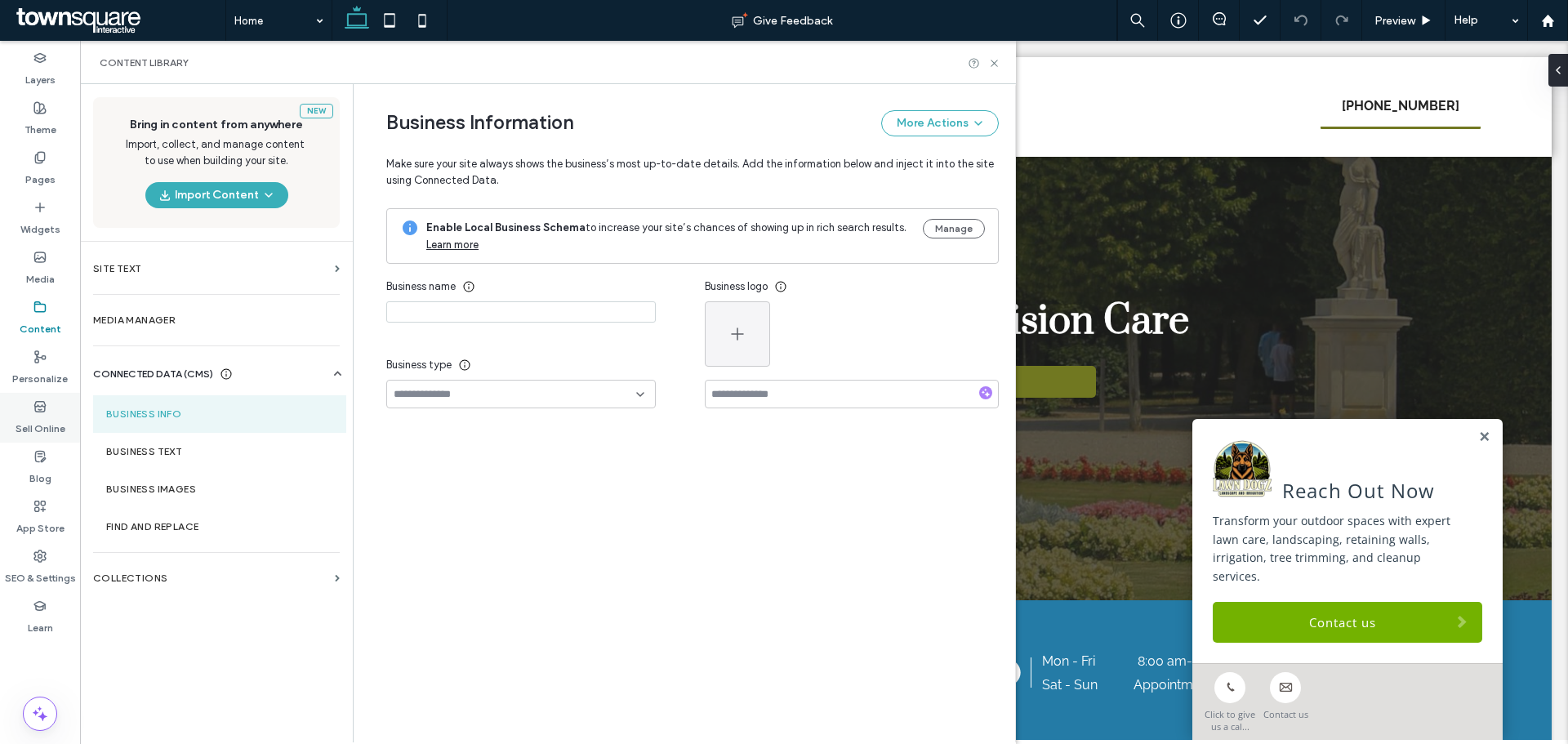
type input "**********"
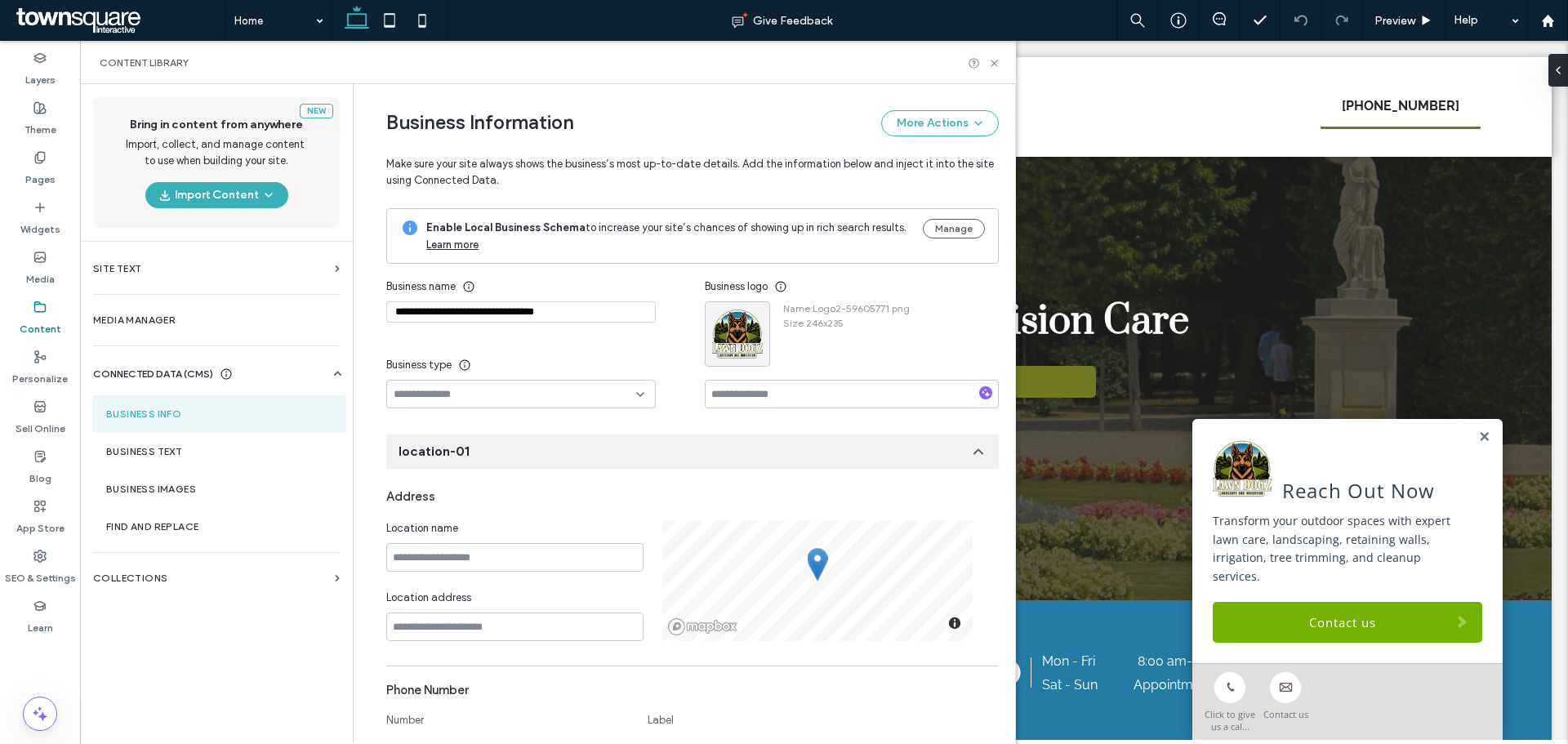
click at [191, 691] on div "New Bring in content from anywhere Import, collect, and manage content to use w…" at bounding box center [216, 412] width 273 height 656
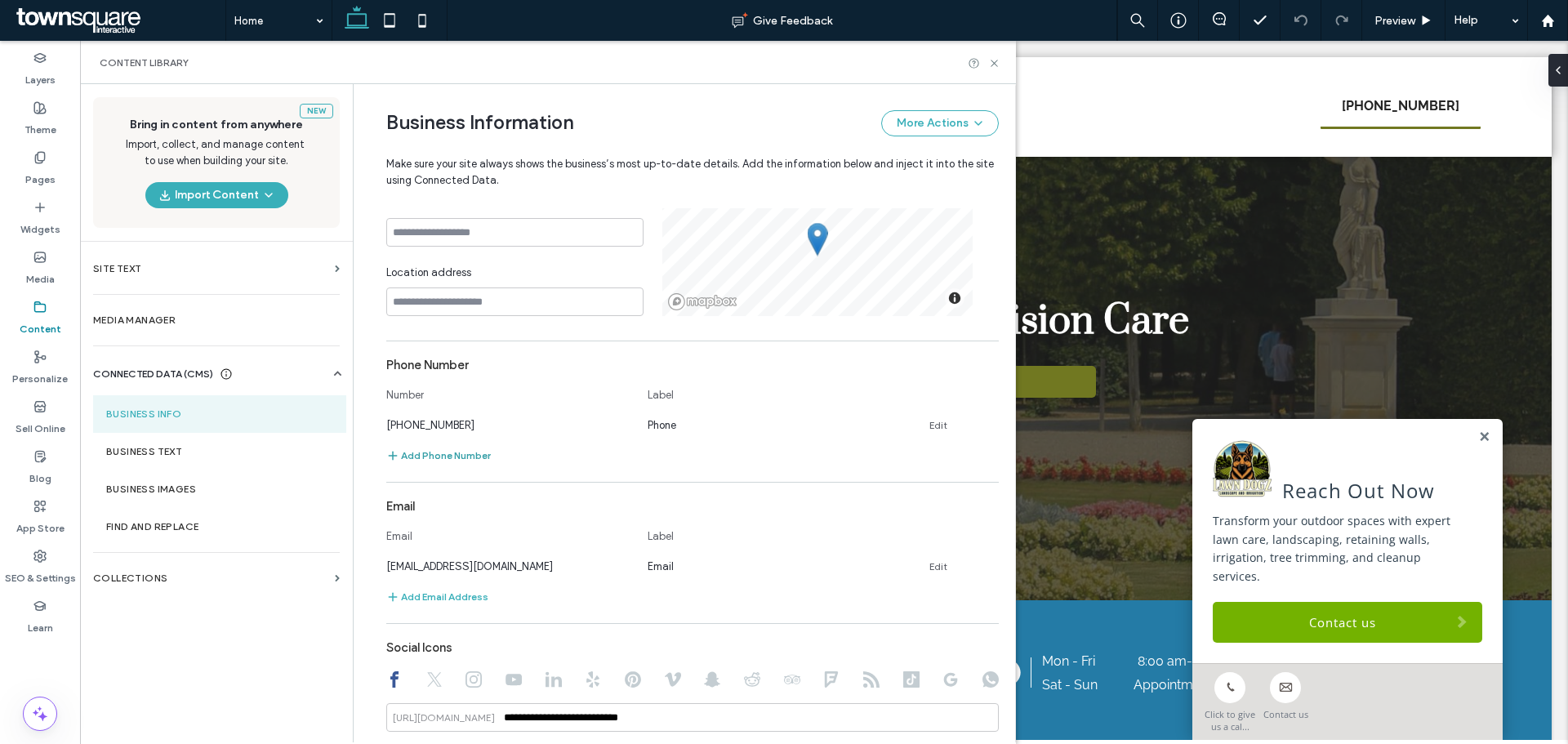
scroll to position [327, 0]
click at [237, 646] on div "New Bring in content from anywhere Import, collect, and manage content to use w…" at bounding box center [216, 412] width 273 height 656
click at [197, 657] on div "New Bring in content from anywhere Import, collect, and manage content to use w…" at bounding box center [216, 412] width 273 height 656
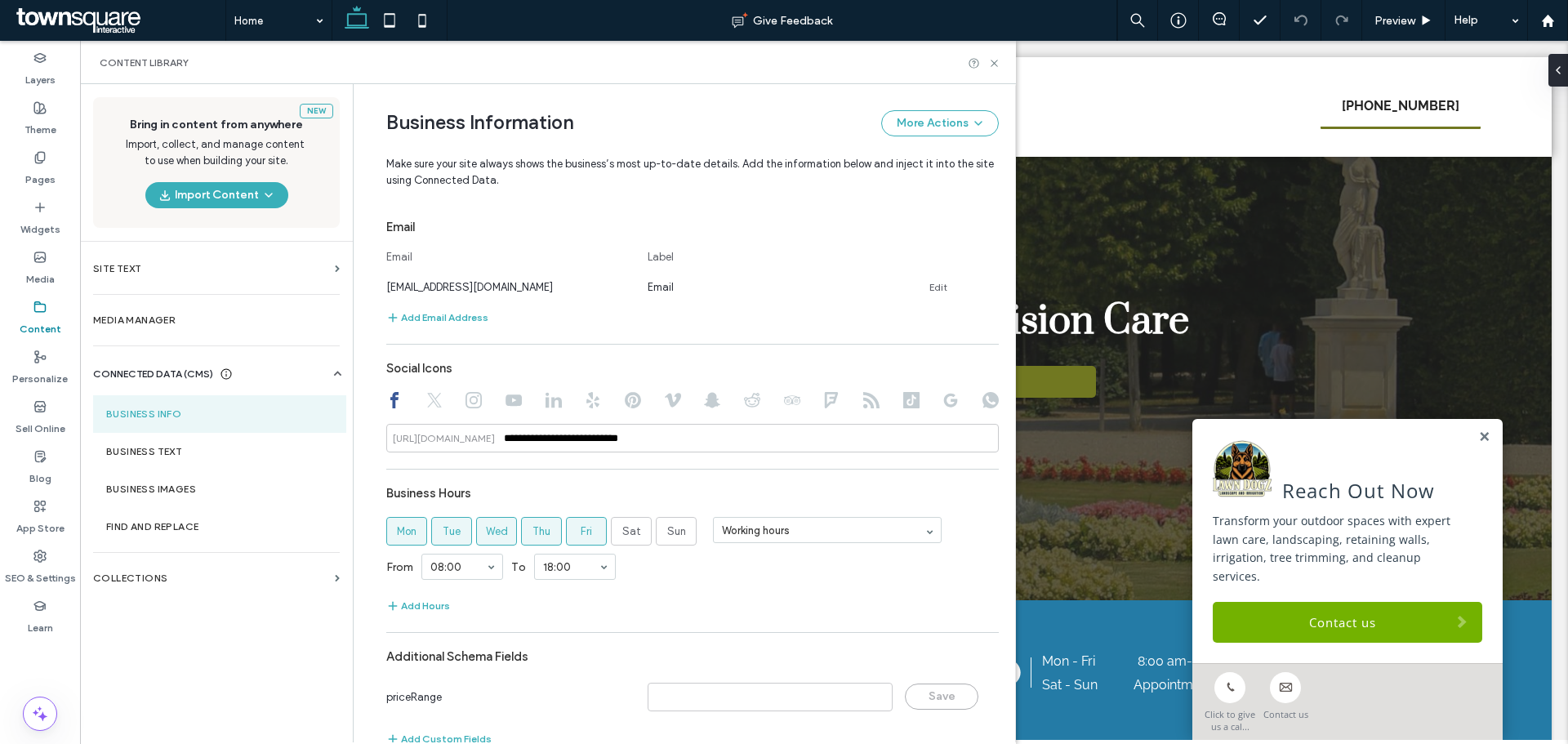
scroll to position [640, 0]
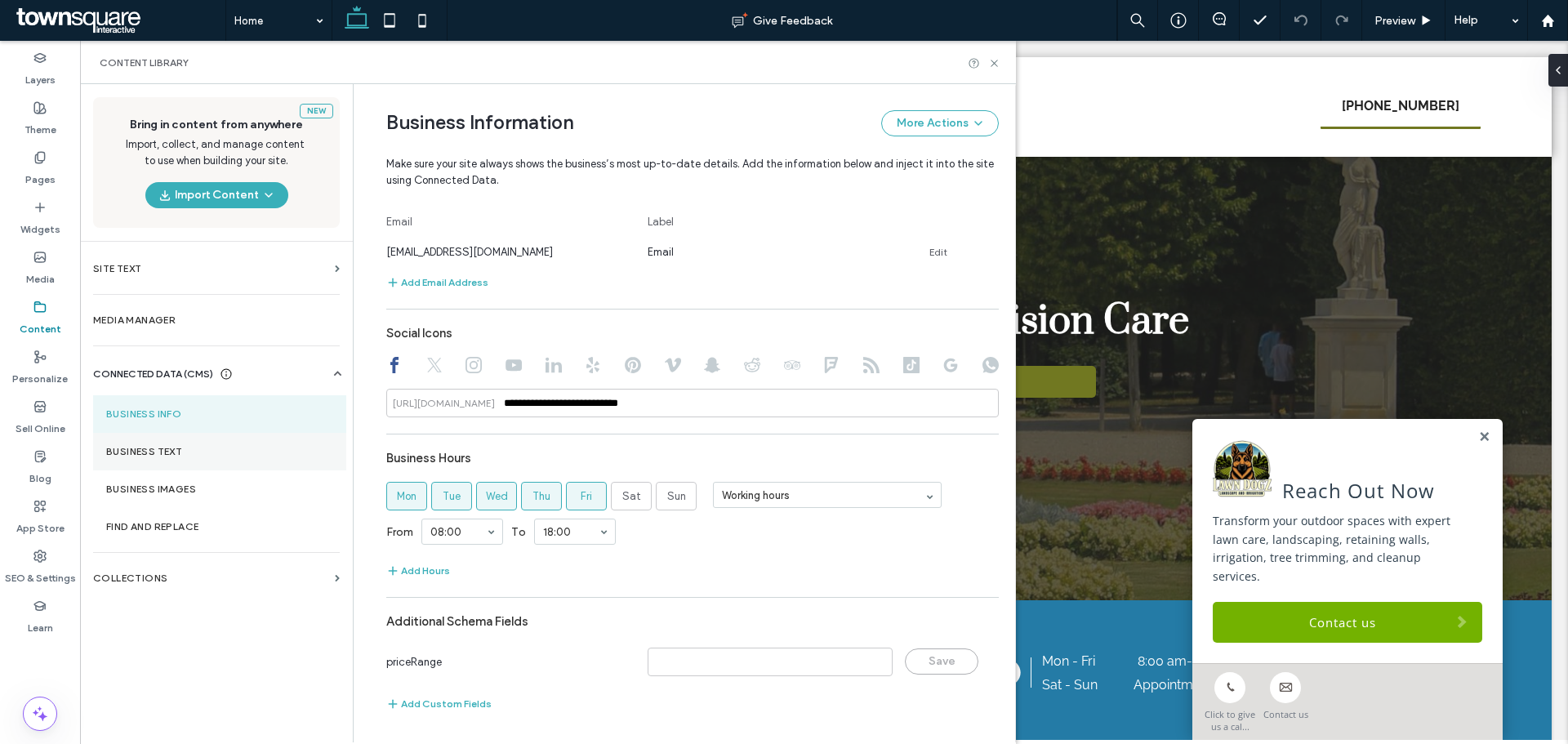
click at [204, 442] on section "Business Text" at bounding box center [219, 451] width 253 height 37
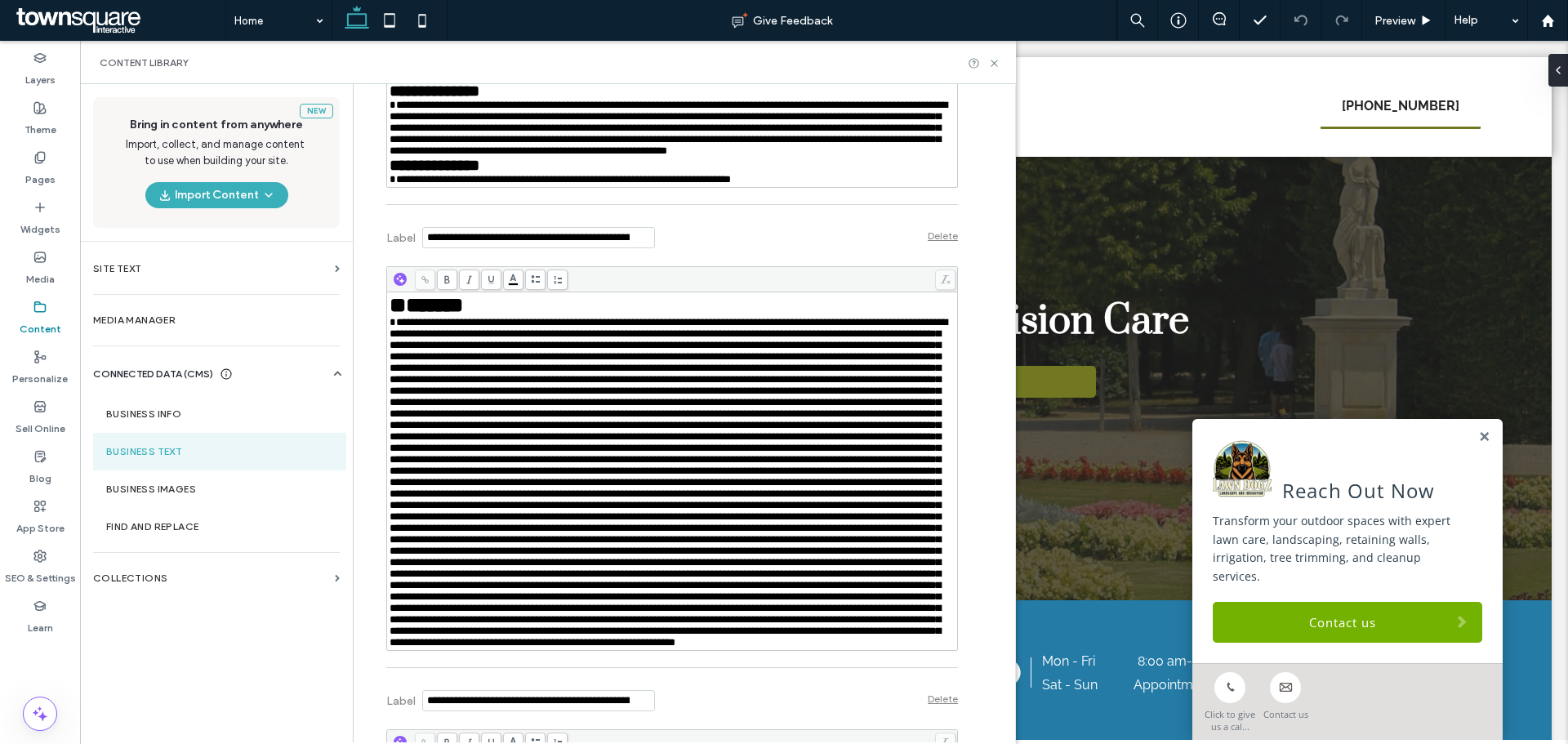
scroll to position [1552, 0]
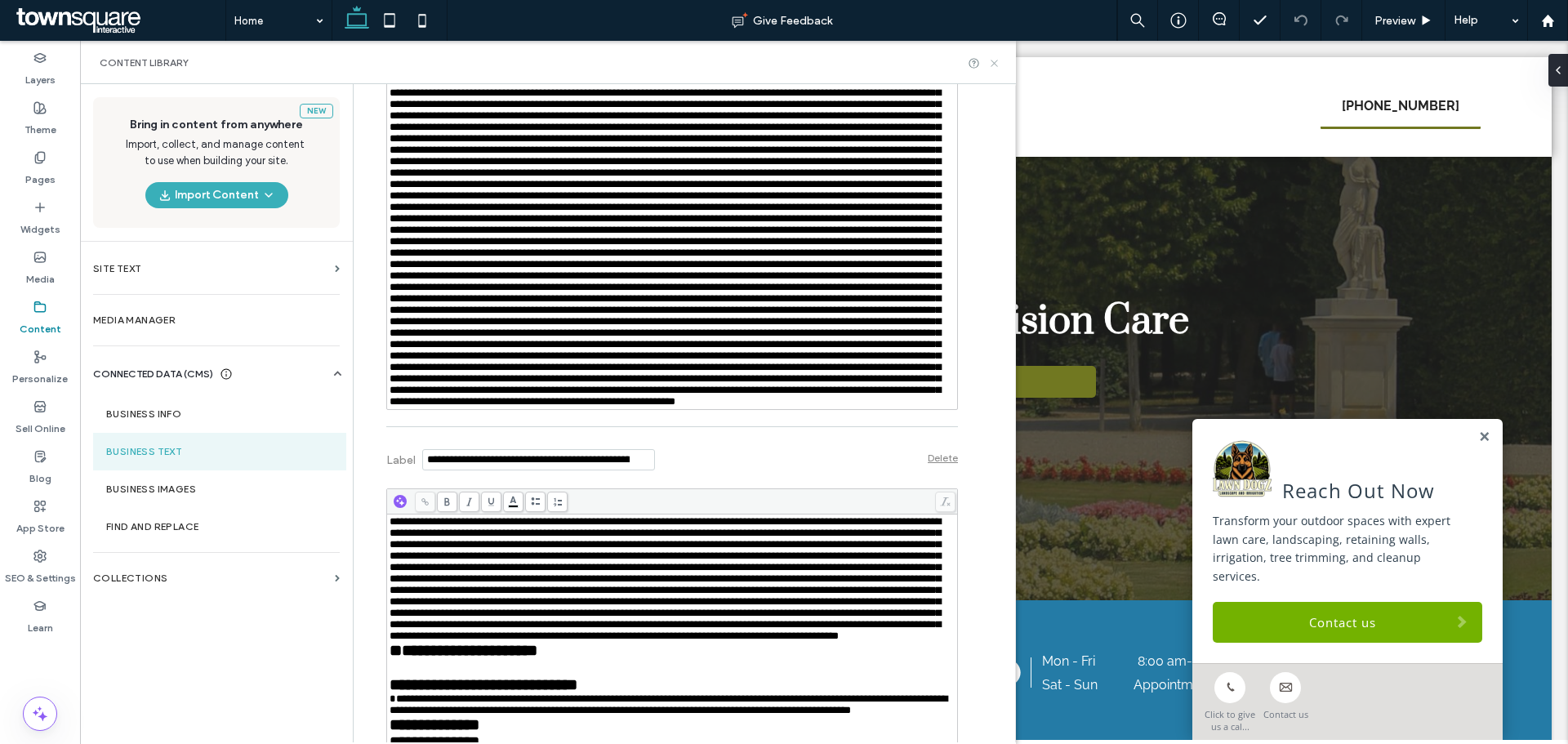
click at [994, 64] on icon at bounding box center [994, 63] width 12 height 12
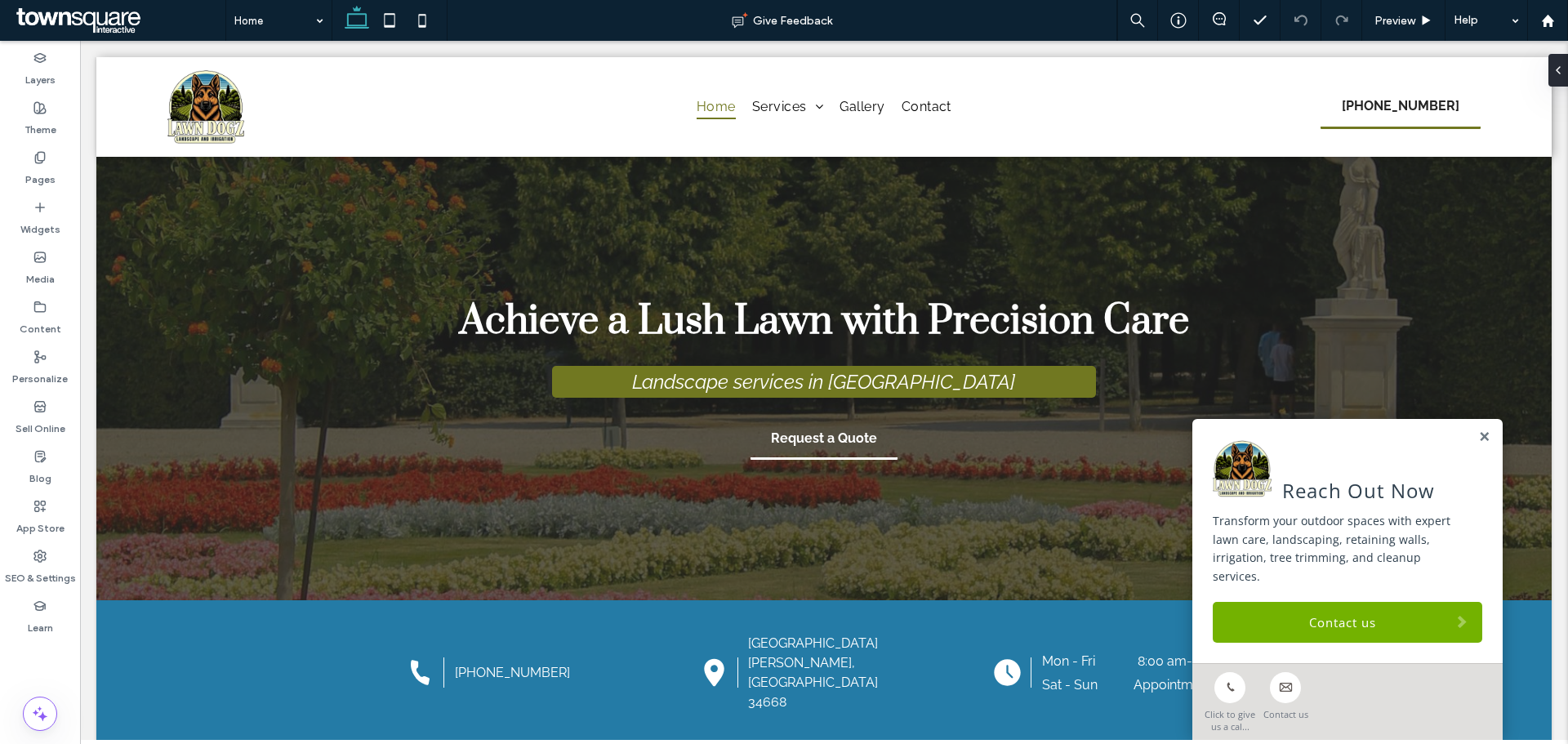
click at [1251, 643] on div "Reach Out Now Transform your outdoor spaces with expert lawn care, landscaping,…" at bounding box center [1347, 541] width 310 height 244
click at [1253, 641] on link "Contact us" at bounding box center [1348, 622] width 270 height 40
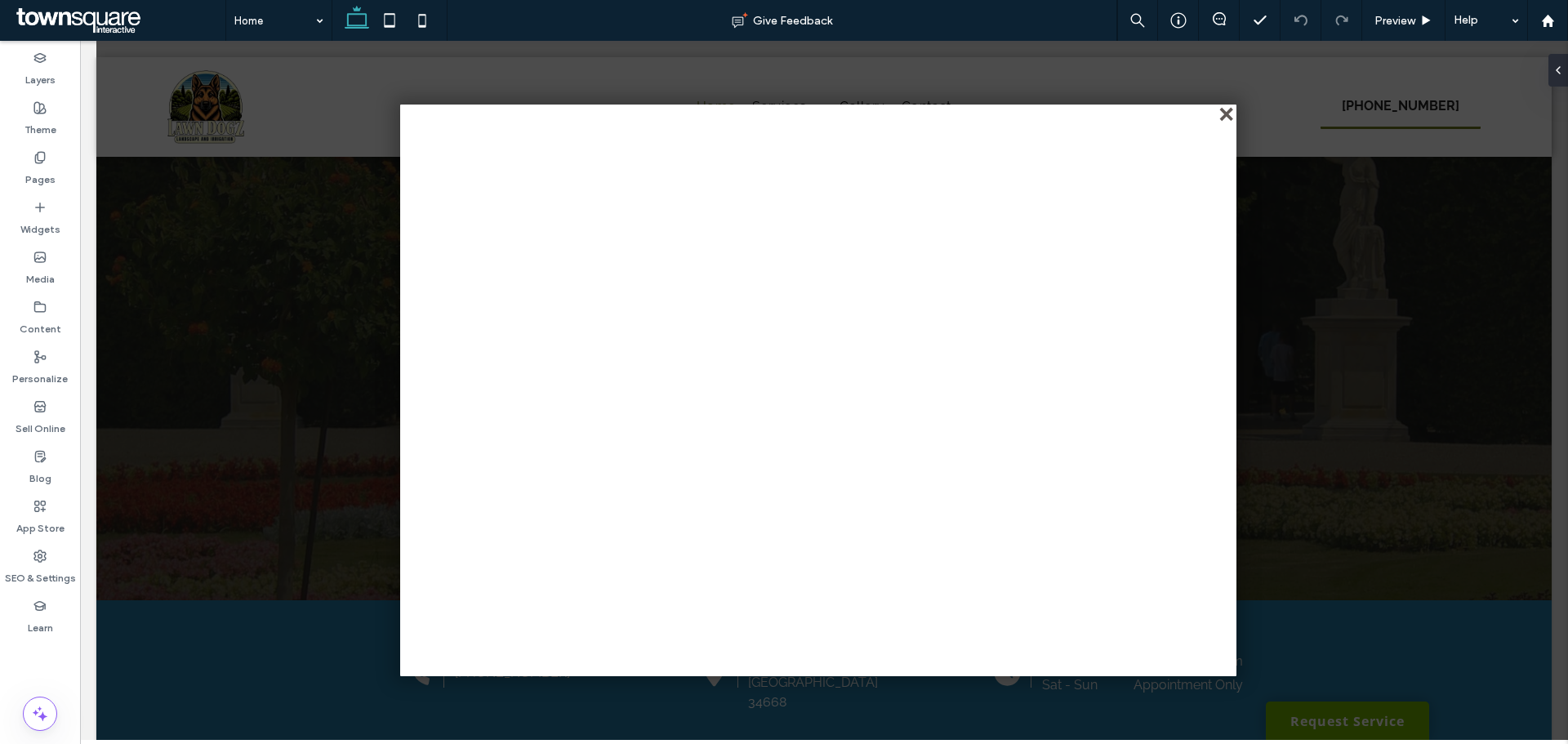
click at [1227, 114] on div "close" at bounding box center [1228, 115] width 12 height 12
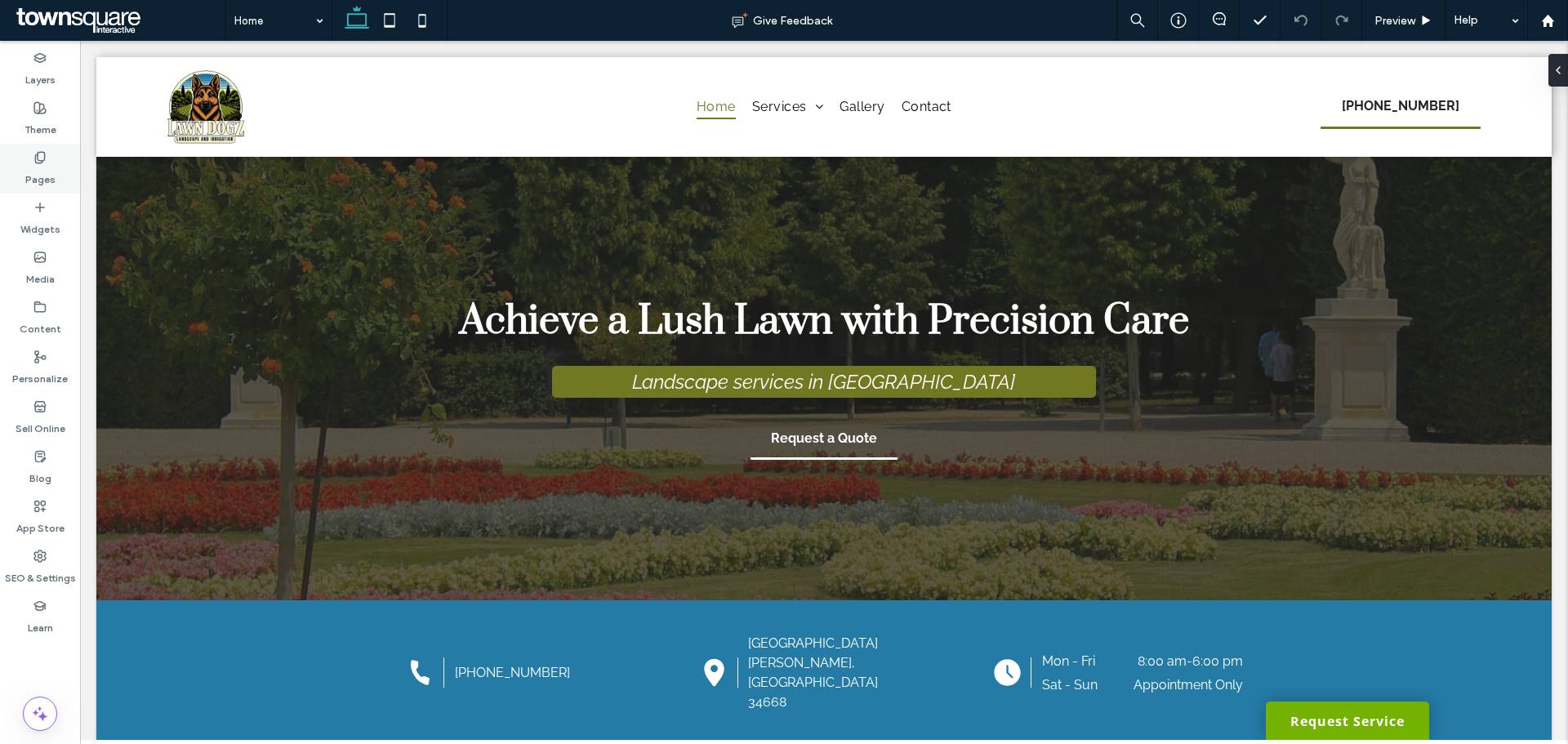
click at [37, 161] on icon at bounding box center [39, 157] width 13 height 13
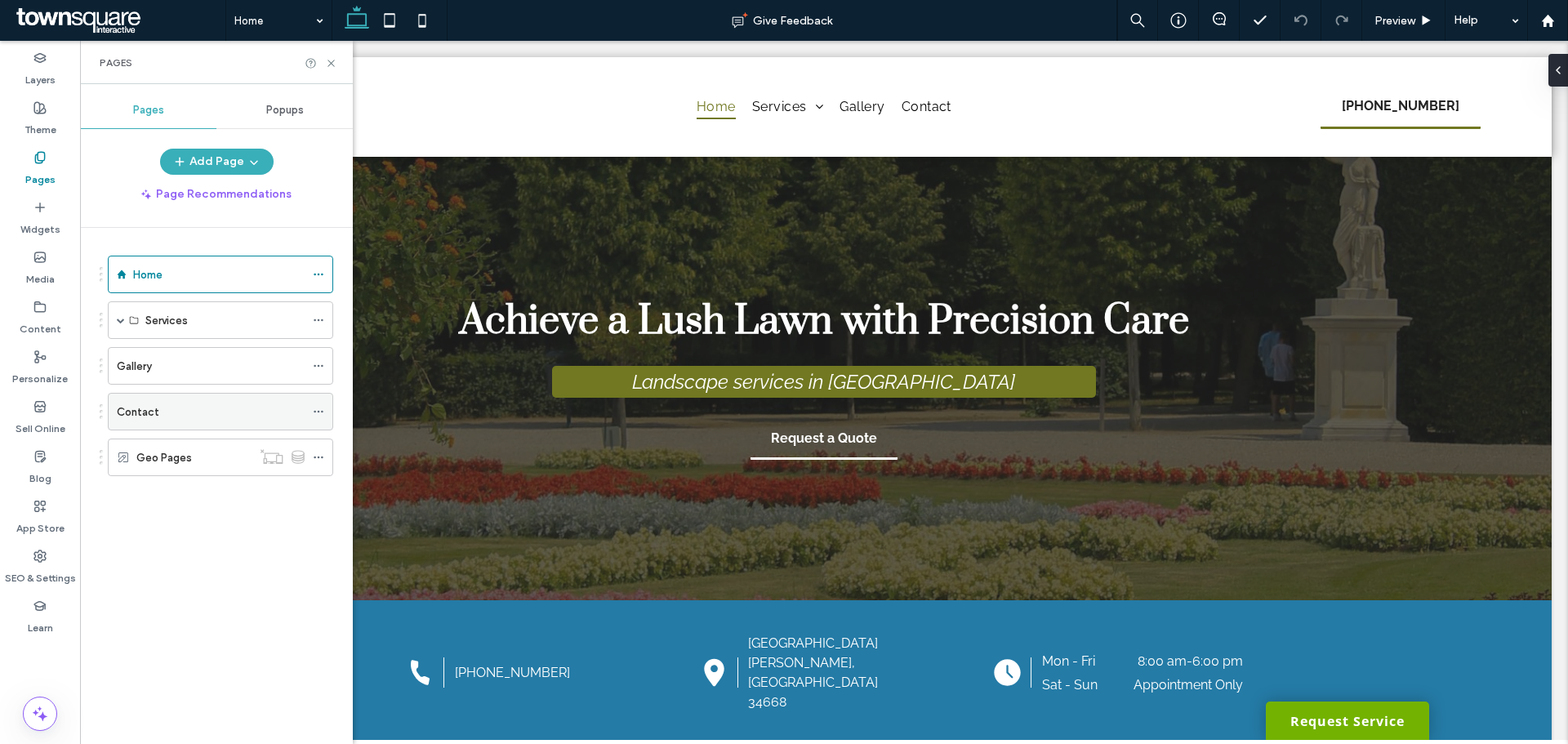
click at [128, 420] on label "Contact" at bounding box center [138, 412] width 42 height 29
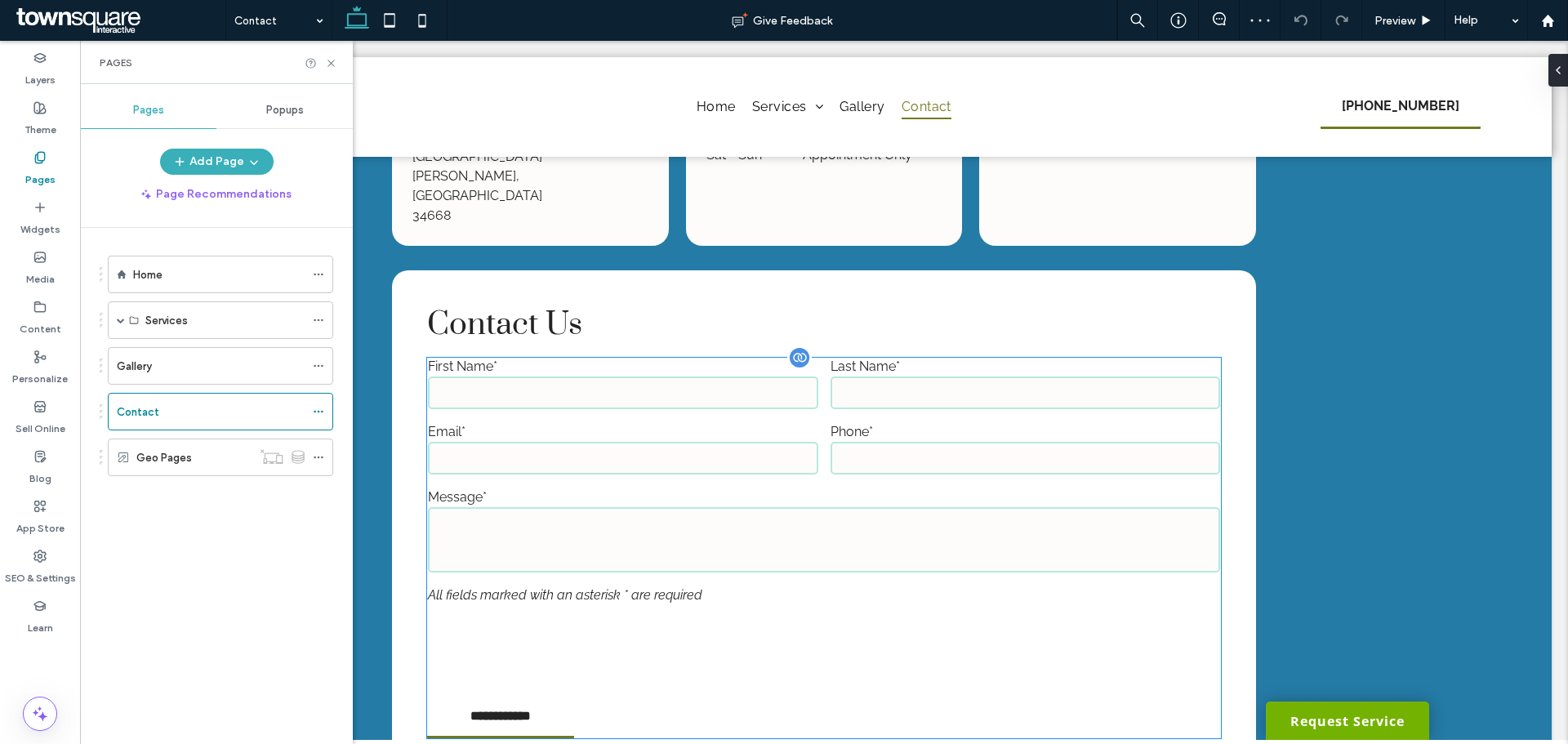
scroll to position [653, 0]
click at [960, 425] on label "Phone*" at bounding box center [1026, 433] width 390 height 16
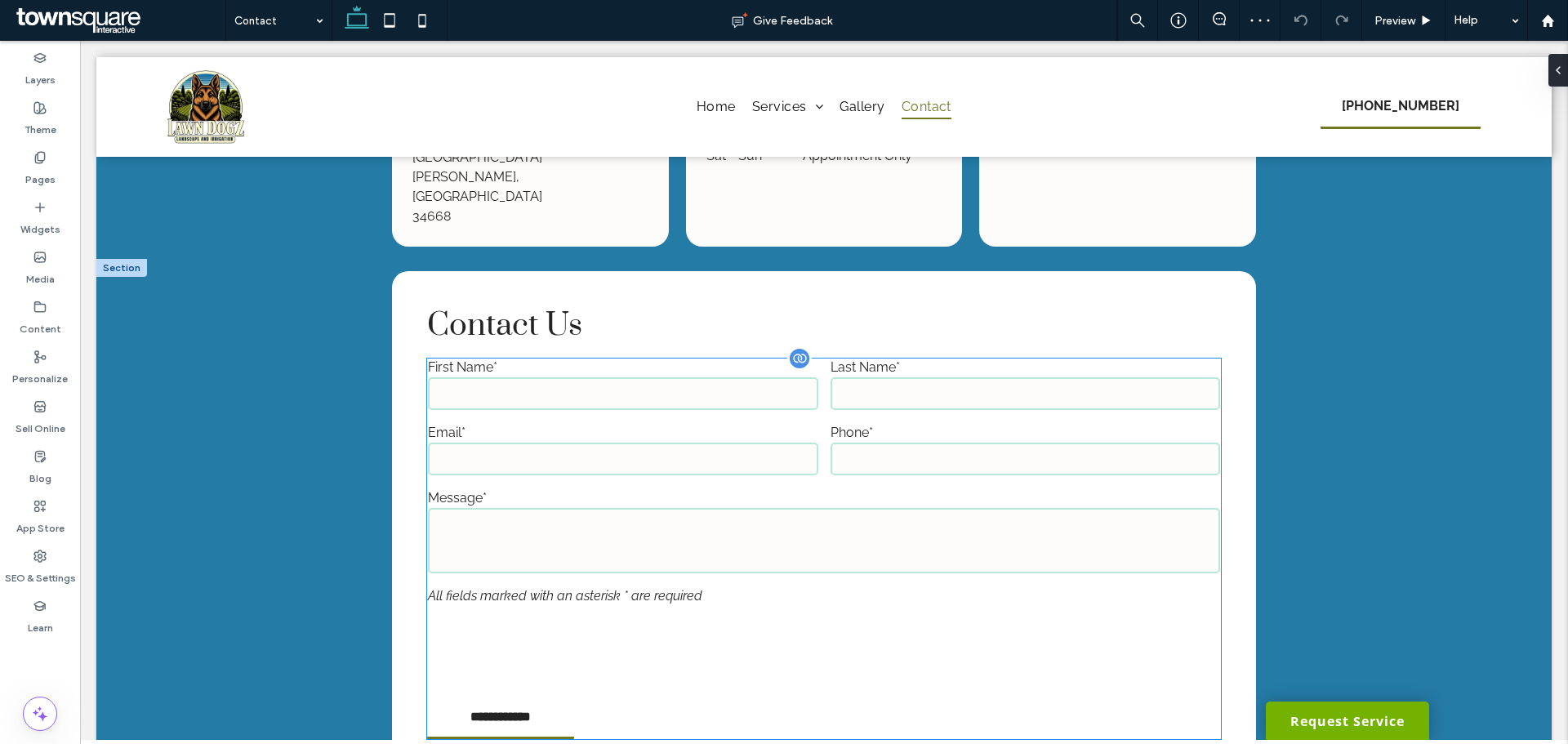
click at [960, 425] on label "Phone*" at bounding box center [1026, 433] width 390 height 16
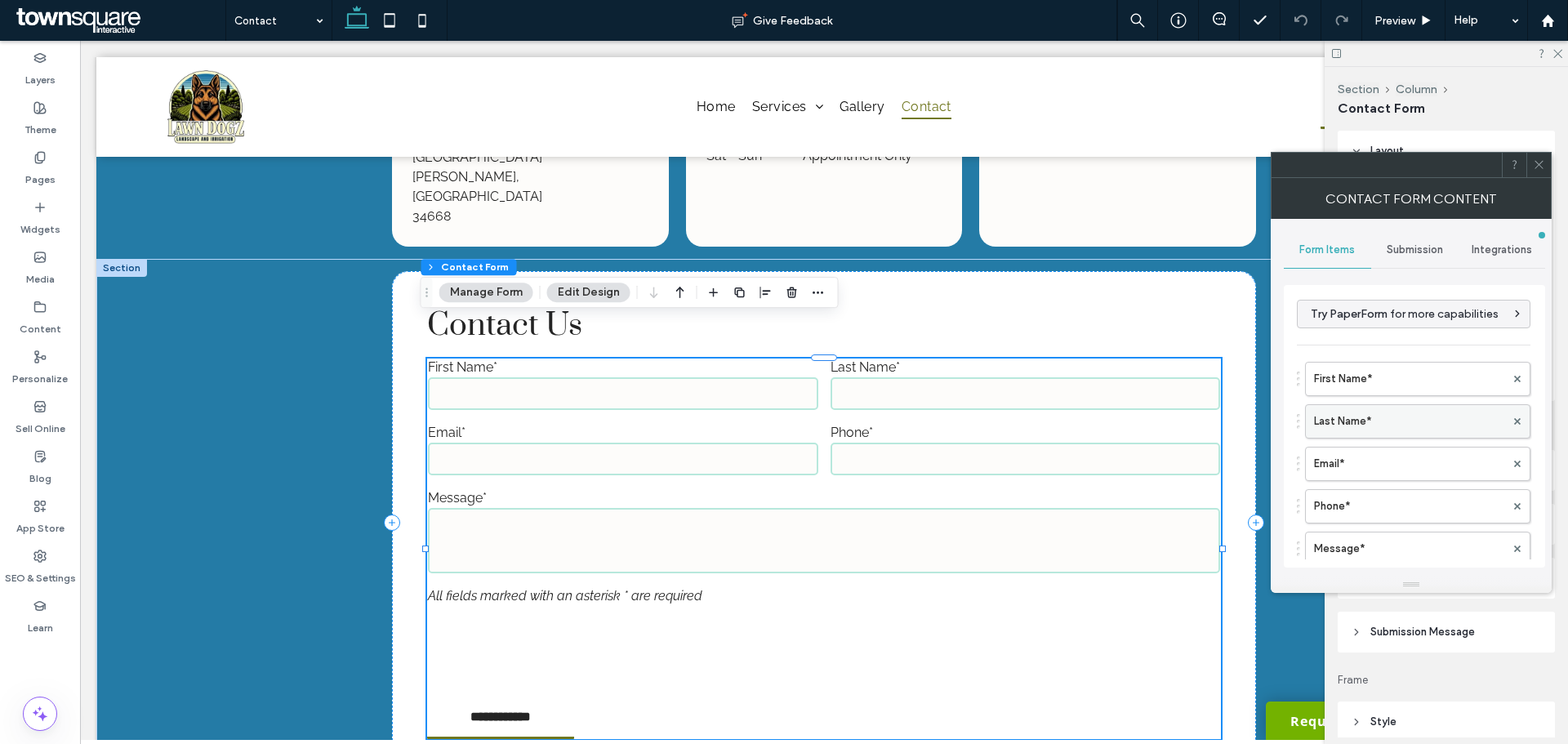
type input "*"
type input "***"
type input "*"
click at [1410, 642] on header "Submission Message" at bounding box center [1447, 632] width 217 height 40
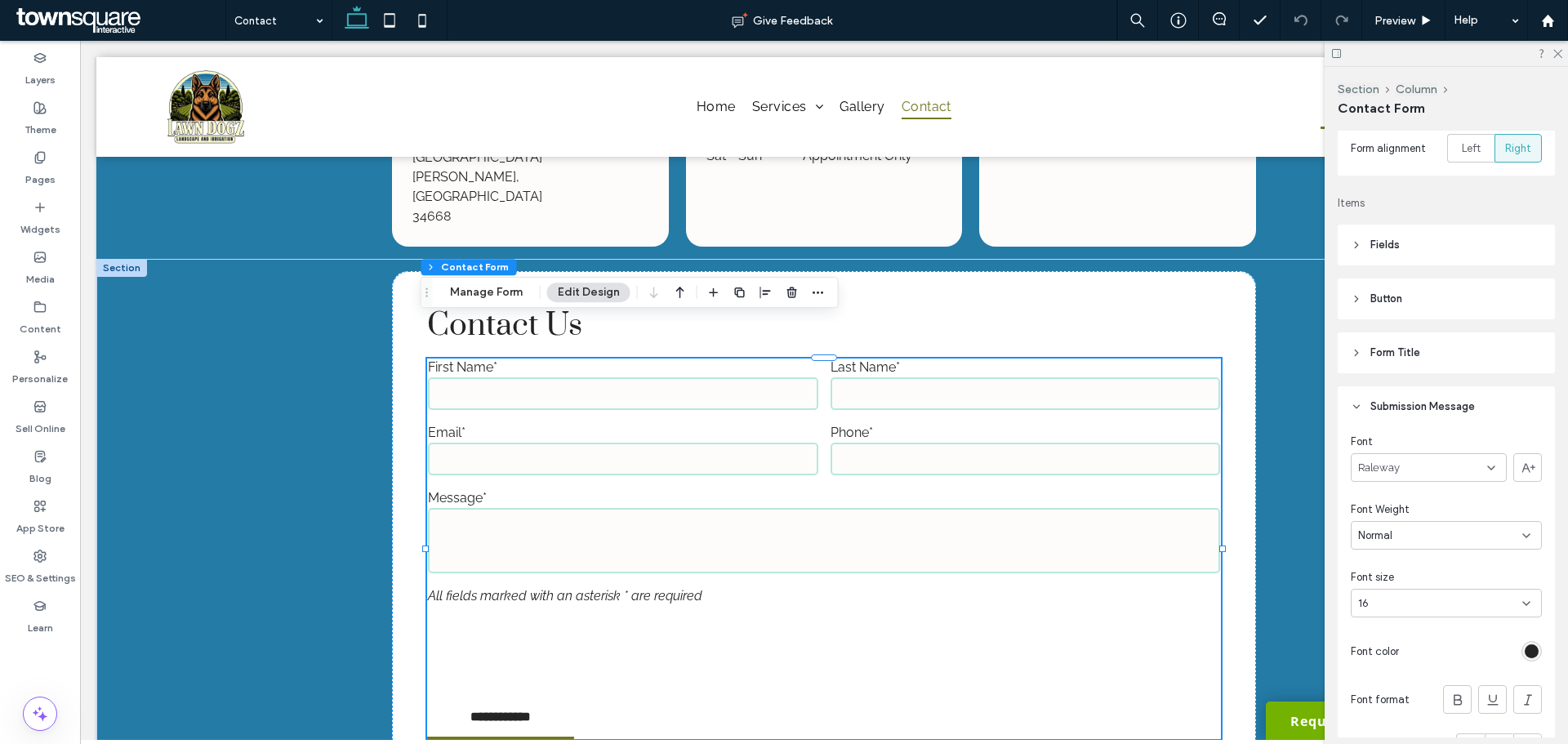
scroll to position [408, 0]
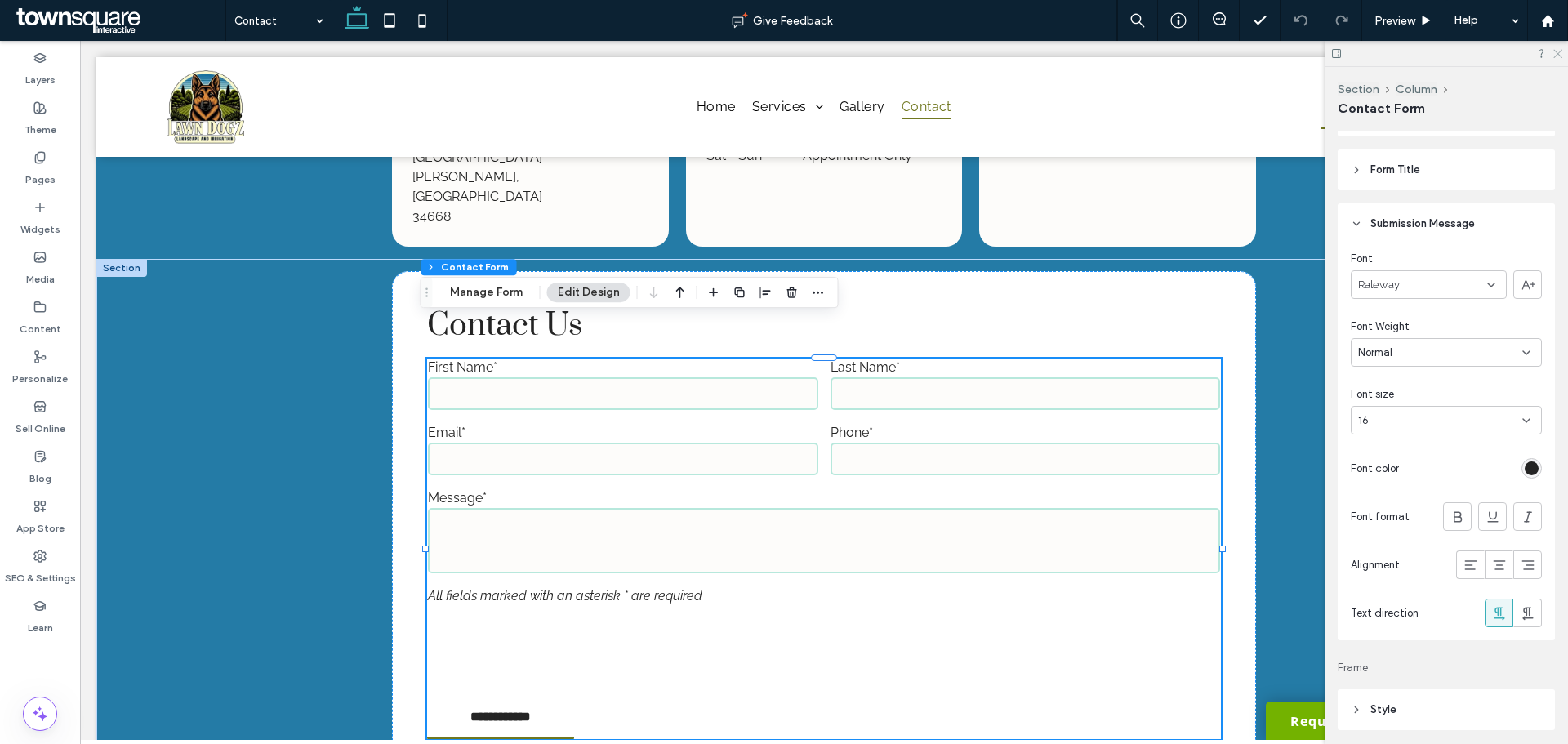
drag, startPoint x: 1558, startPoint y: 50, endPoint x: 1420, endPoint y: 22, distance: 140.8
click at [1558, 50] on icon at bounding box center [1557, 52] width 11 height 11
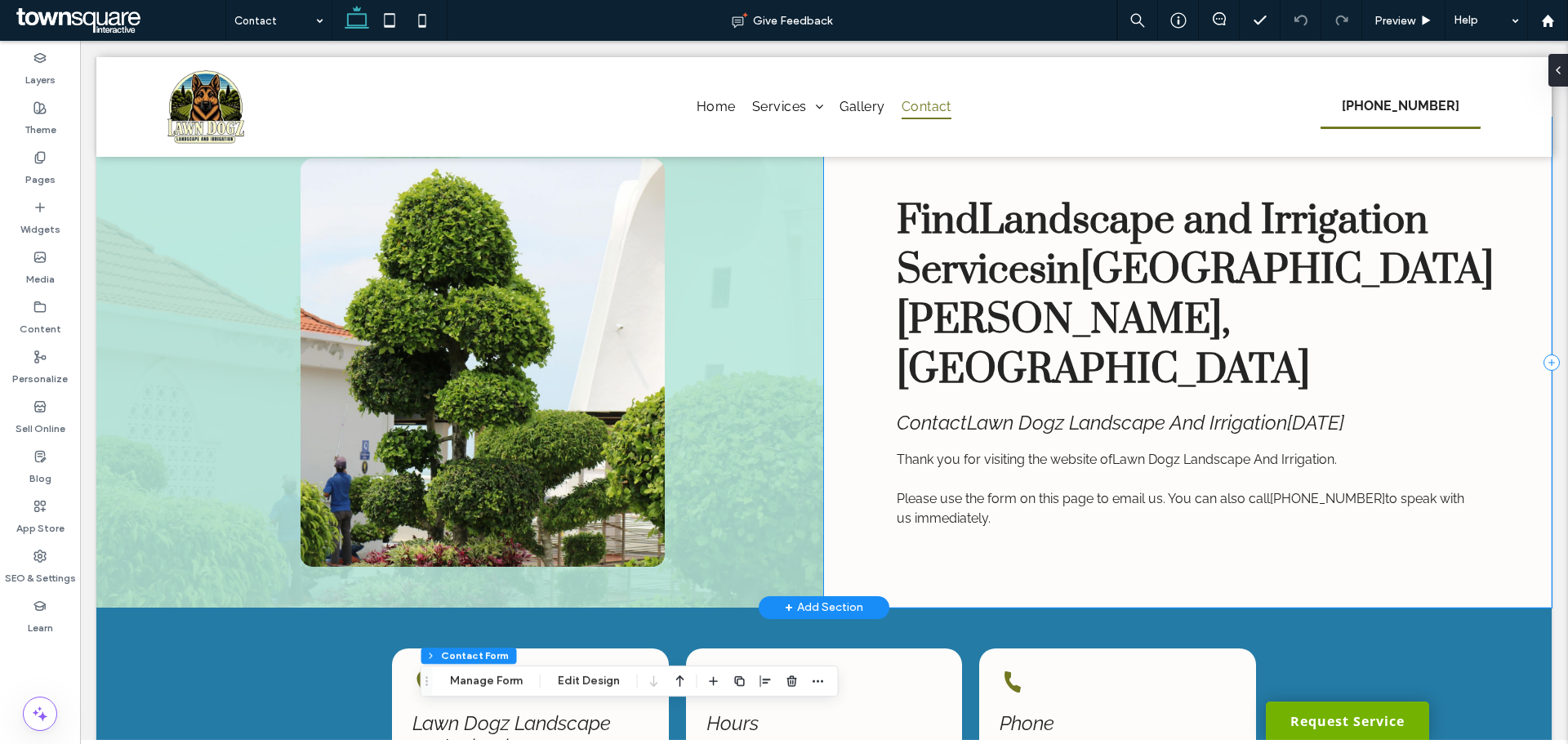
scroll to position [0, 0]
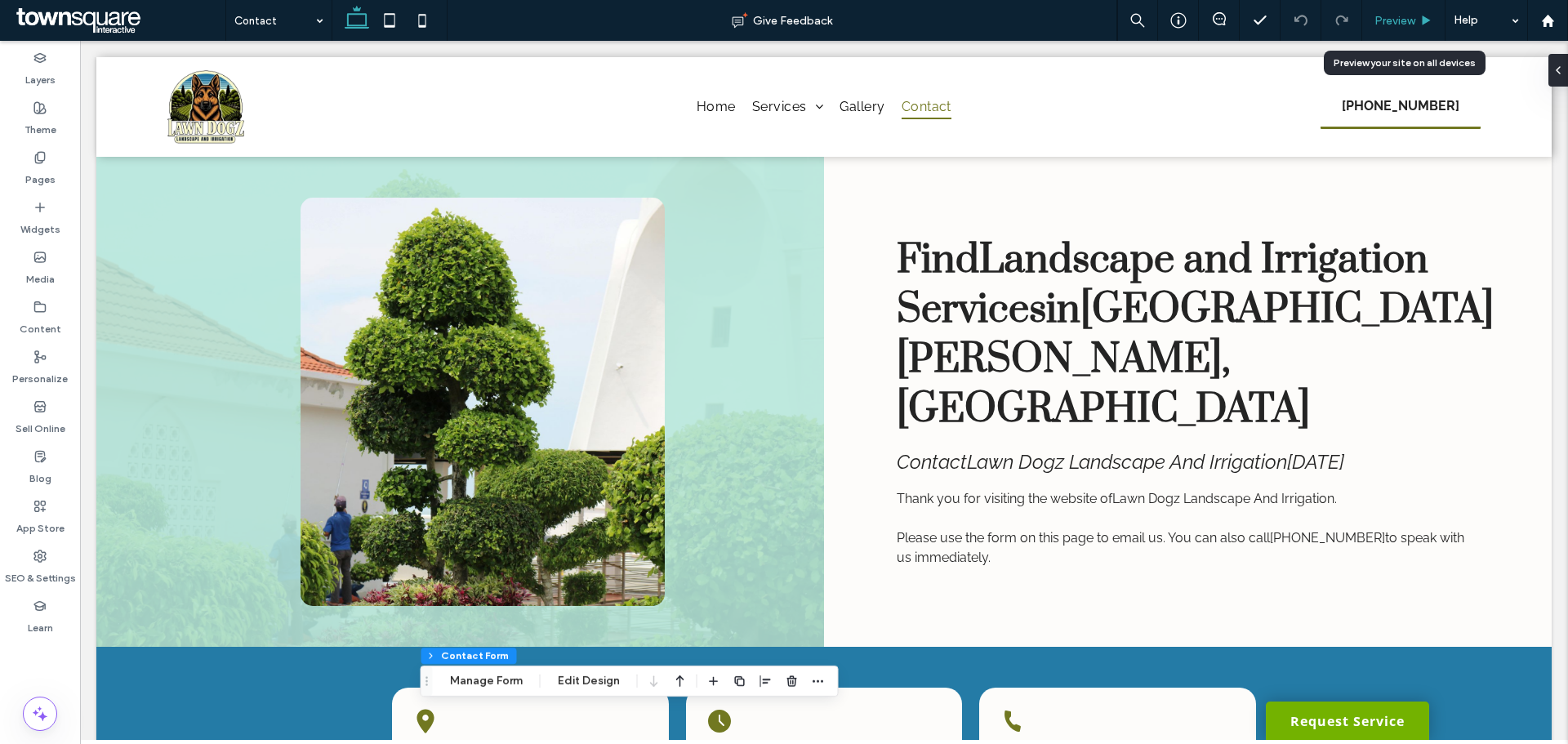
click at [1385, 27] on span "Preview" at bounding box center [1395, 21] width 40 height 14
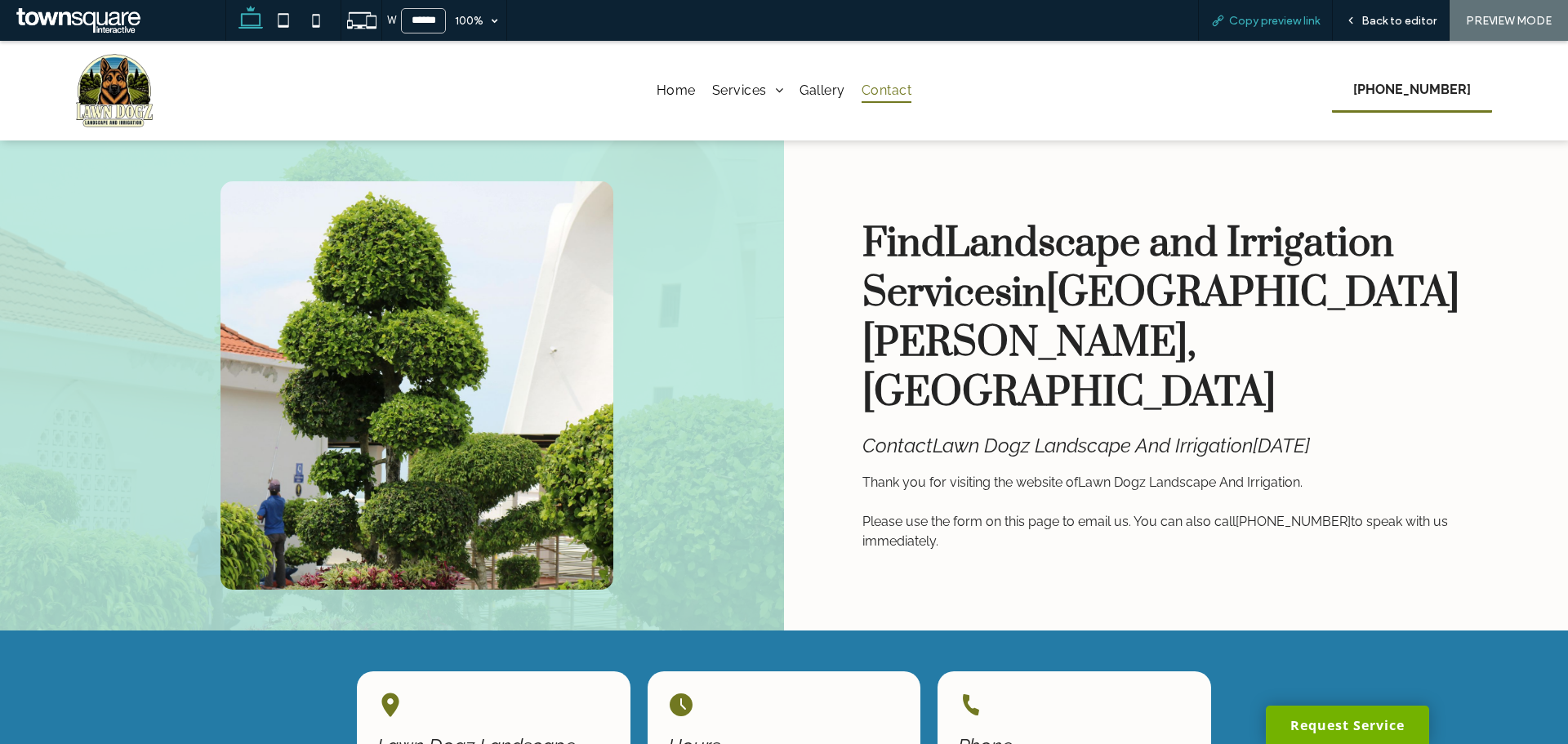
click at [1253, 26] on span "Copy preview link" at bounding box center [1274, 21] width 91 height 14
click at [1377, 24] on span "Back to editor" at bounding box center [1399, 21] width 75 height 14
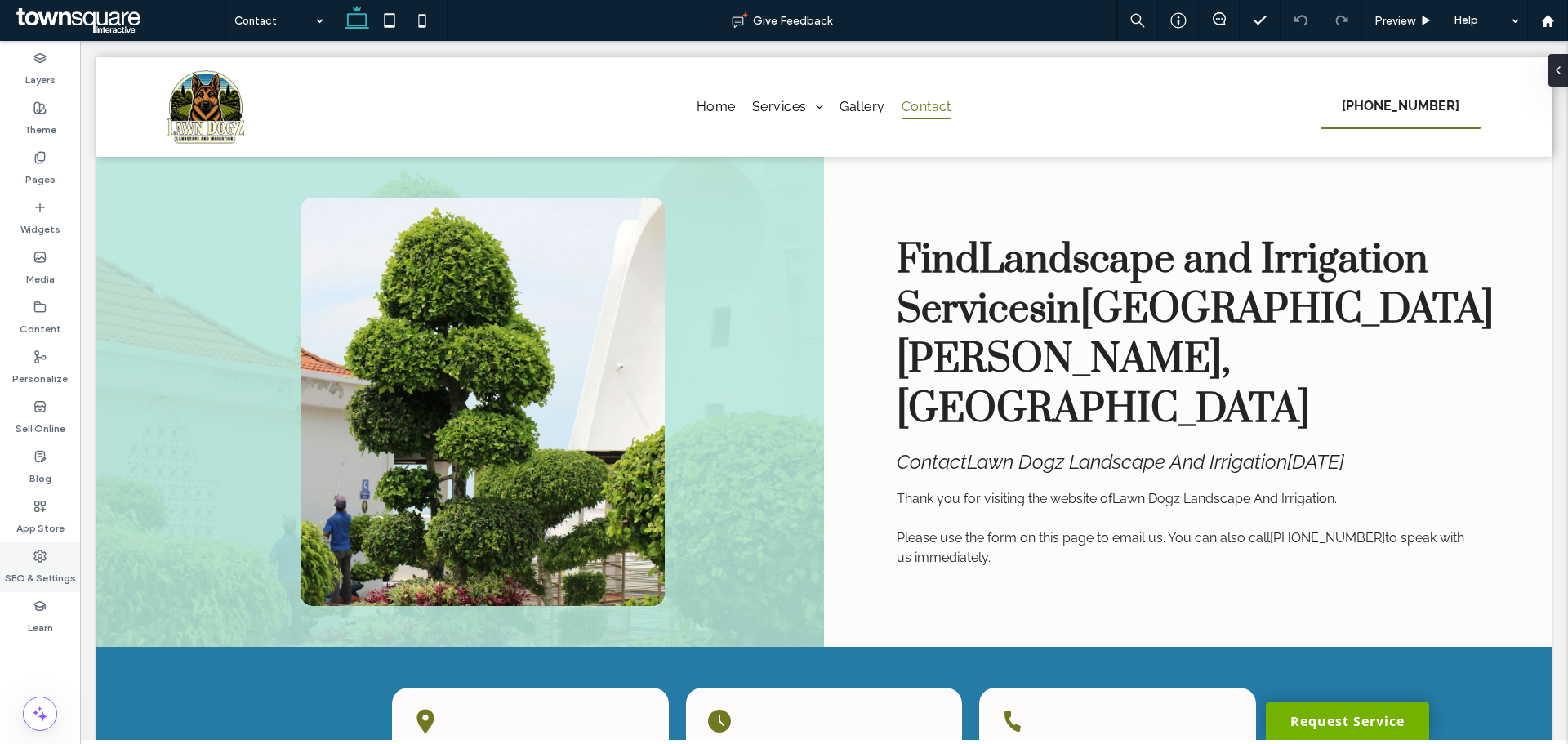
click at [57, 580] on label "SEO & Settings" at bounding box center [40, 574] width 71 height 23
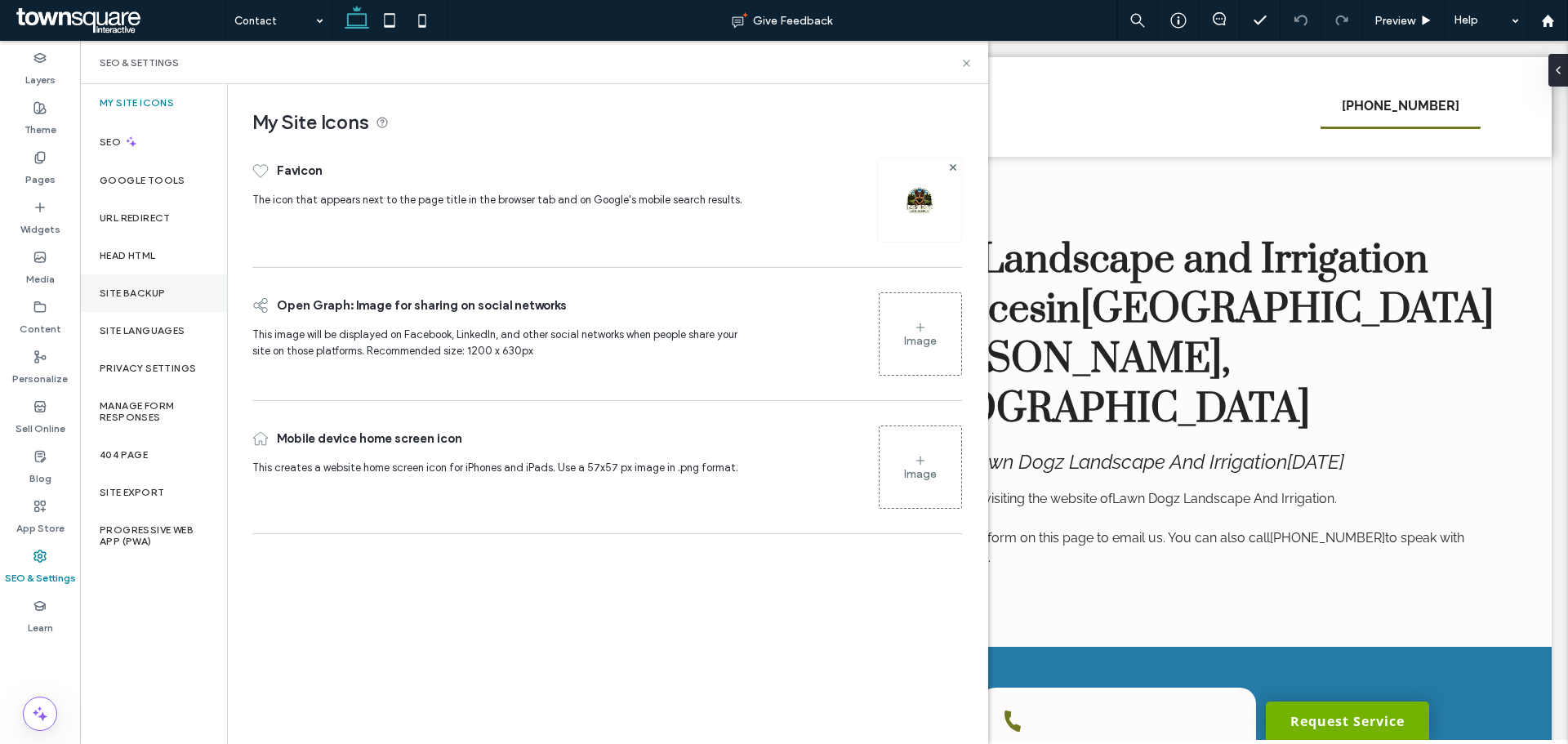
click at [146, 286] on div "Site Backup" at bounding box center [153, 294] width 147 height 37
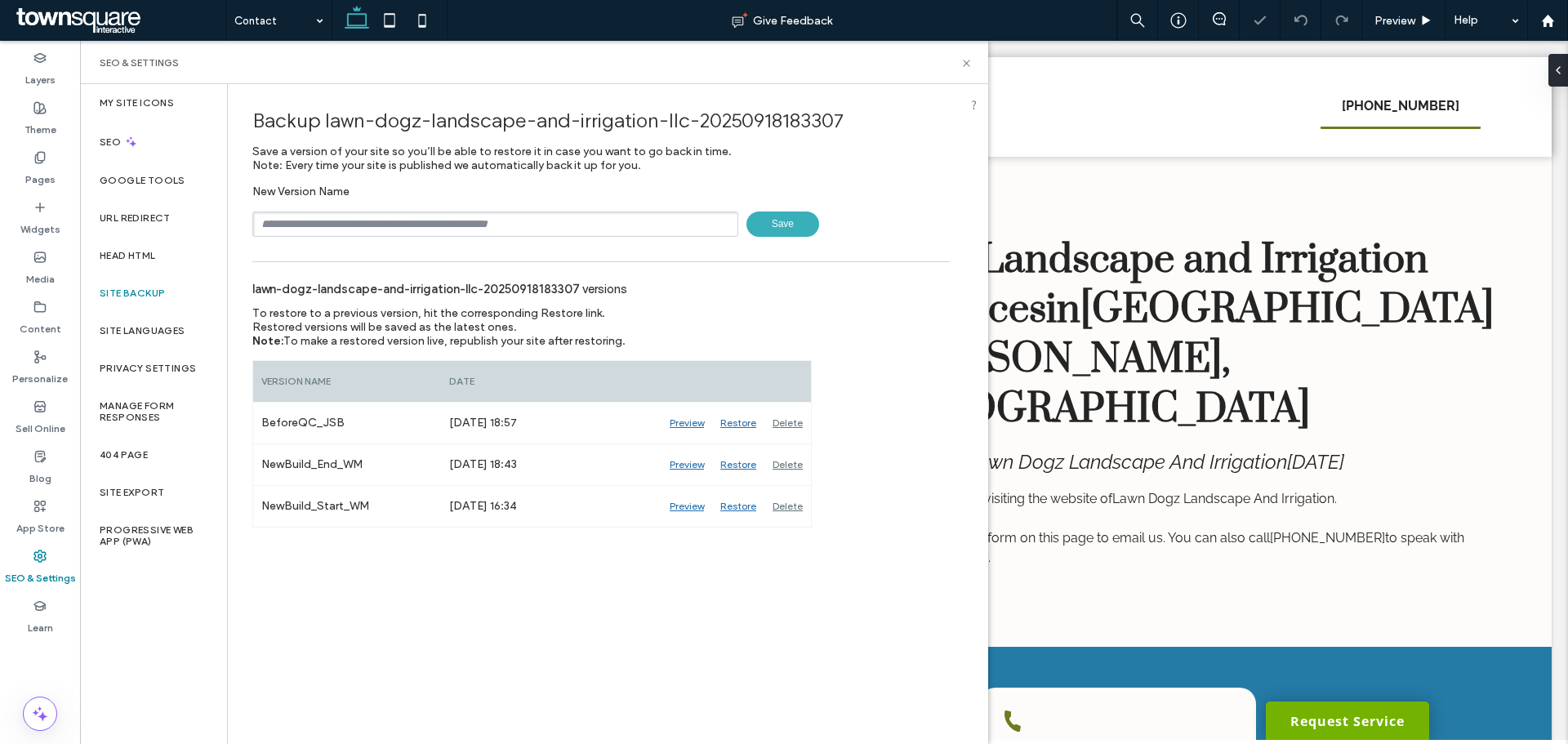
click at [471, 222] on input "text" at bounding box center [495, 225] width 486 height 26
type input "**********"
click at [781, 228] on span "Save" at bounding box center [784, 225] width 73 height 26
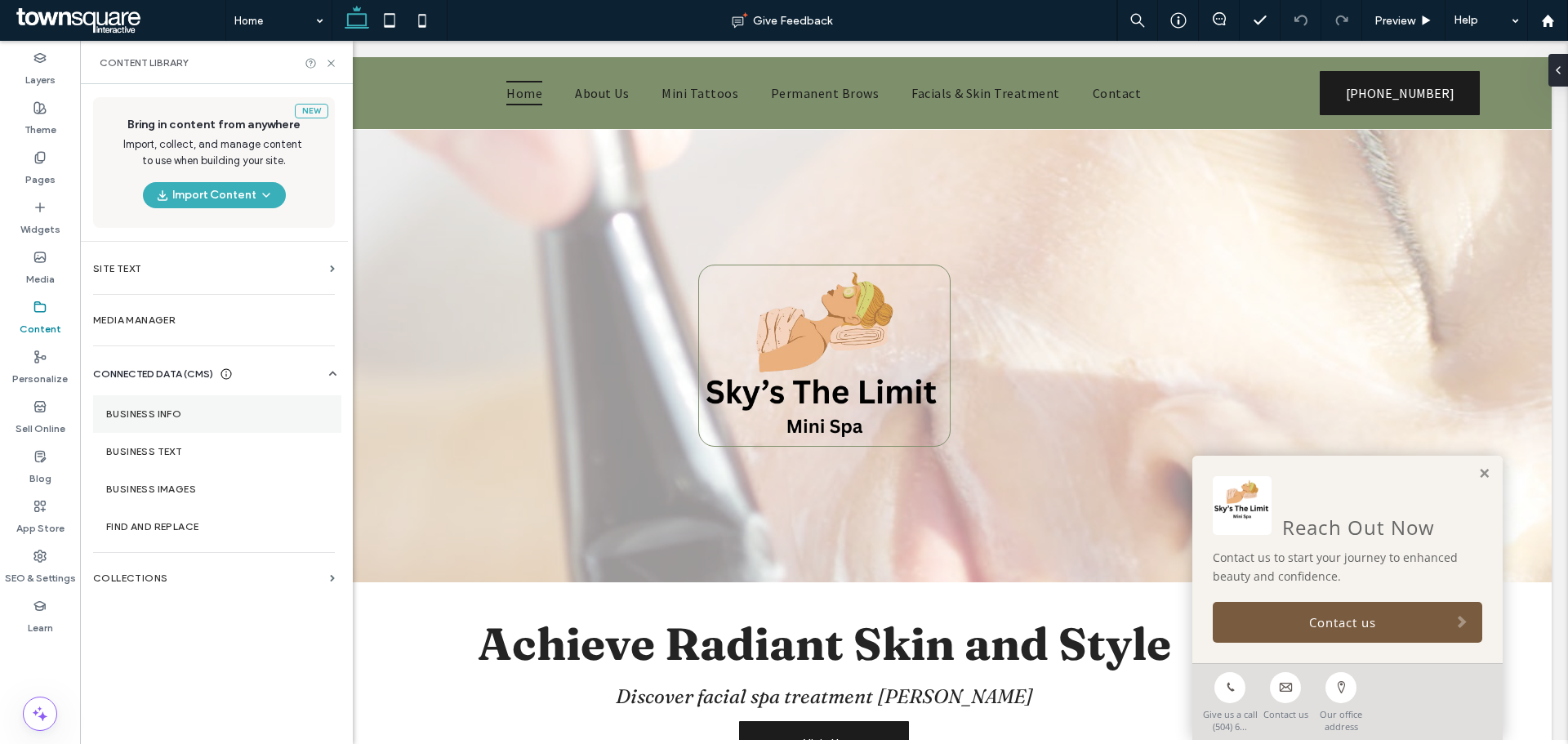
click at [165, 405] on section "Business Info" at bounding box center [217, 414] width 248 height 37
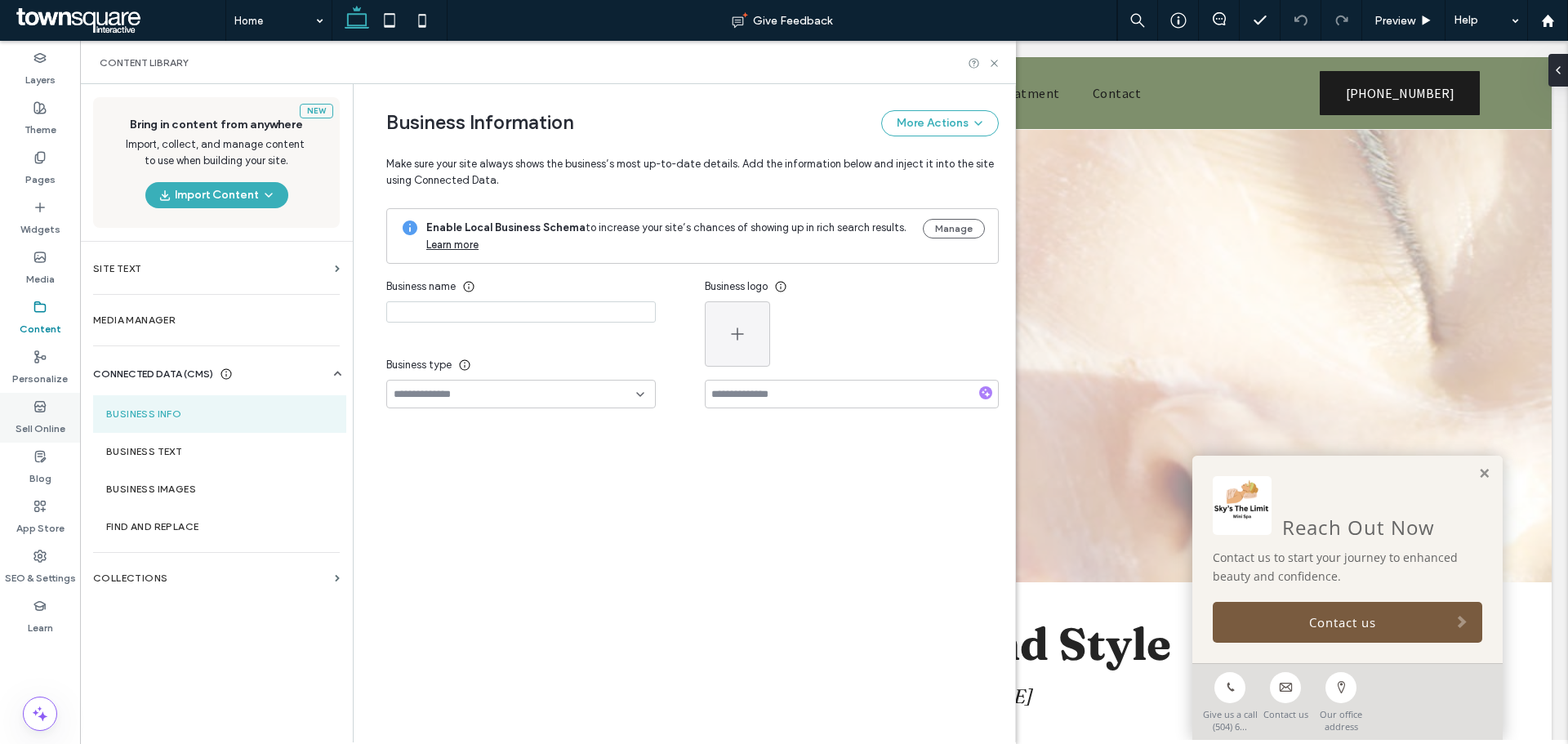
type input "**********"
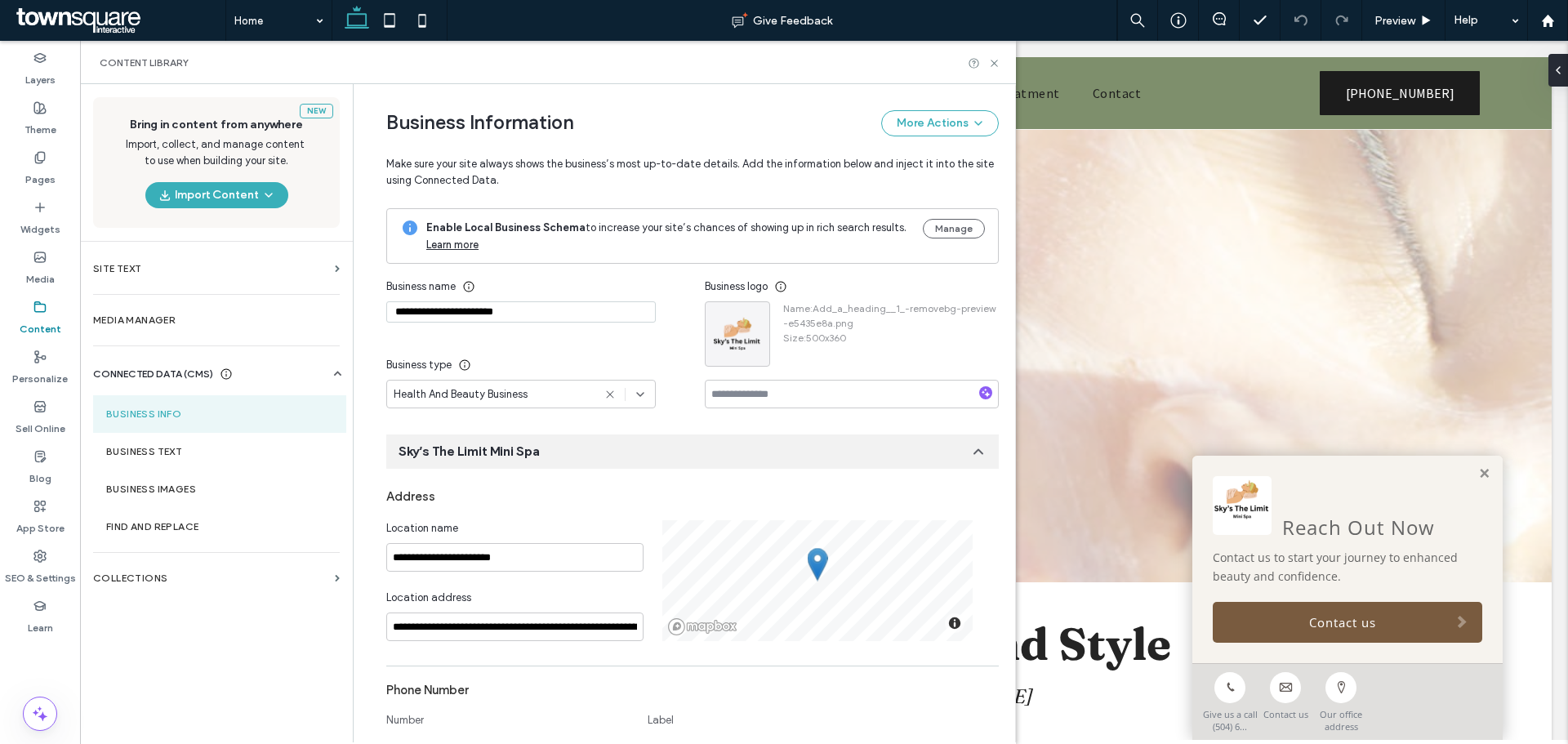
click at [237, 685] on div "New Bring in content from anywhere Import, collect, and manage content to use w…" at bounding box center [216, 412] width 273 height 656
click at [218, 675] on div "New Bring in content from anywhere Import, collect, and manage content to use w…" at bounding box center [216, 412] width 273 height 656
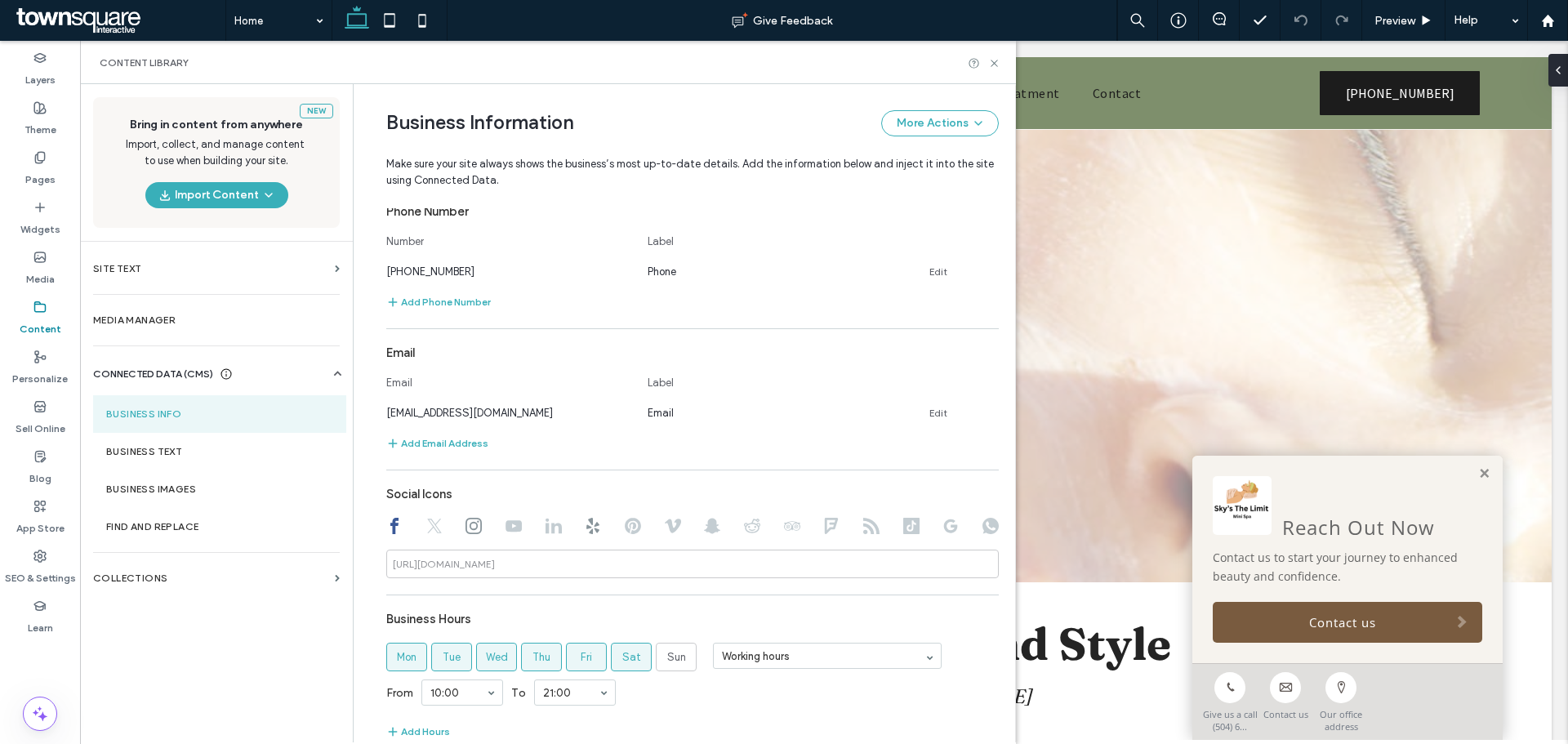
click at [207, 670] on div "New Bring in content from anywhere Import, collect, and manage content to use w…" at bounding box center [216, 412] width 273 height 656
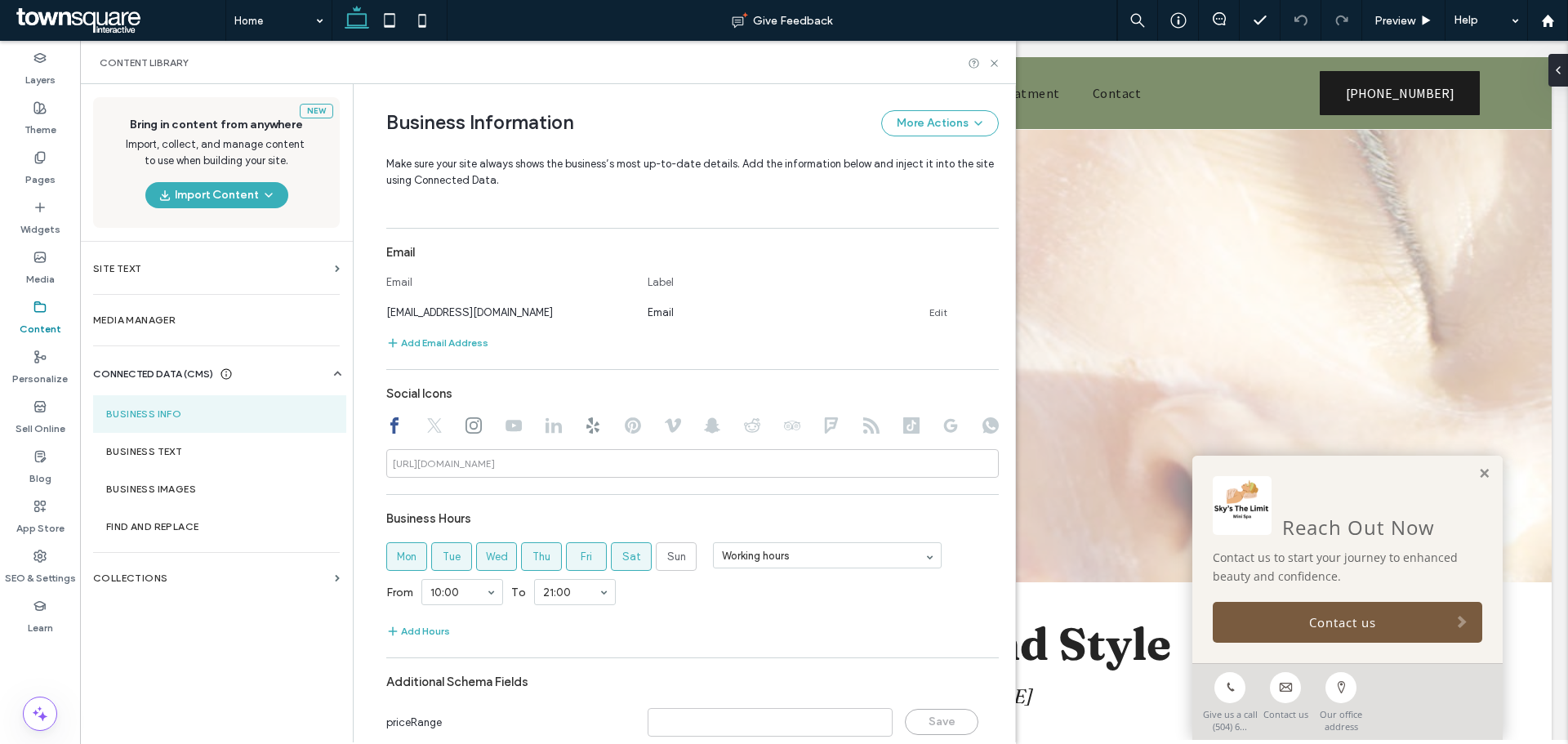
scroll to position [640, 0]
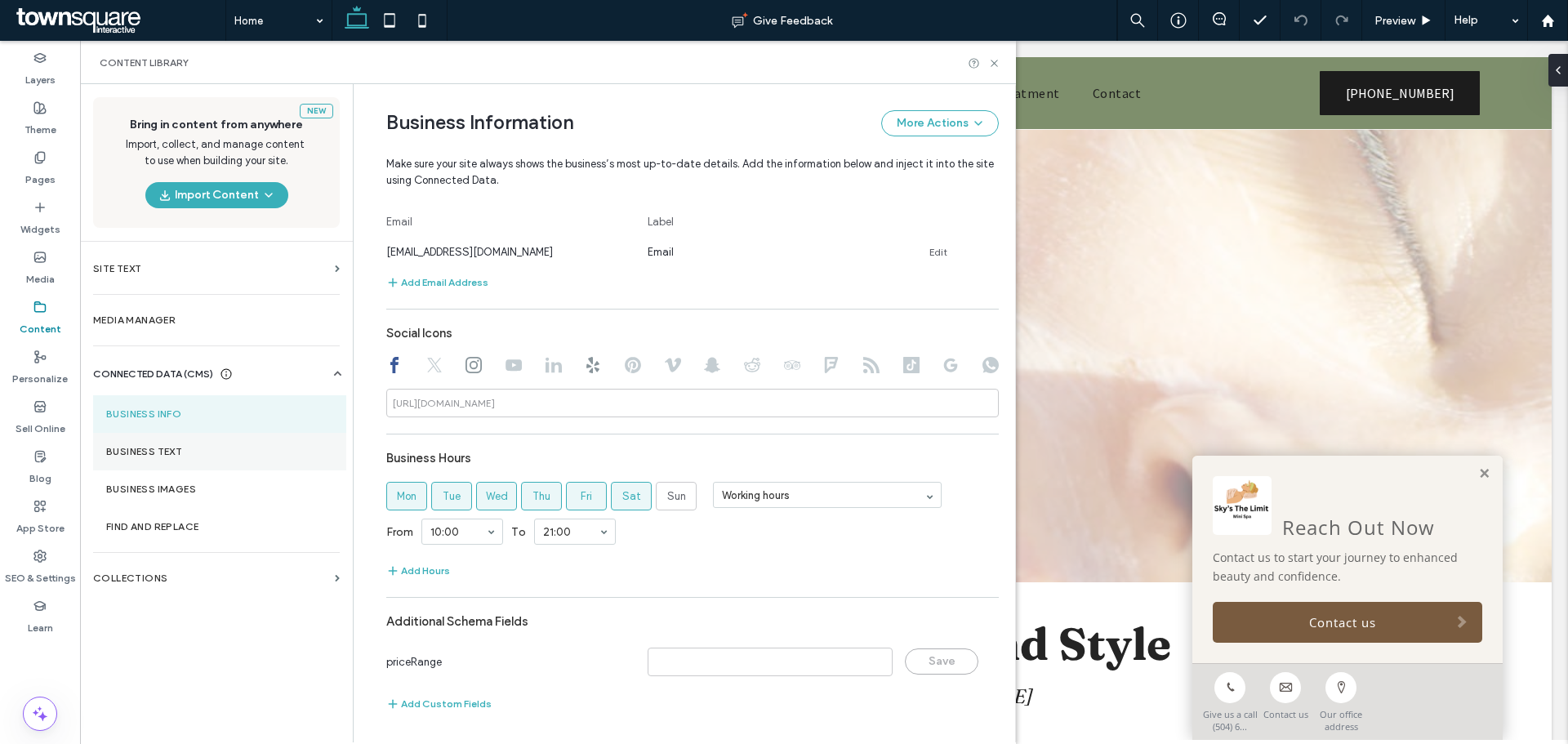
click at [147, 458] on section "Business Text" at bounding box center [219, 451] width 253 height 37
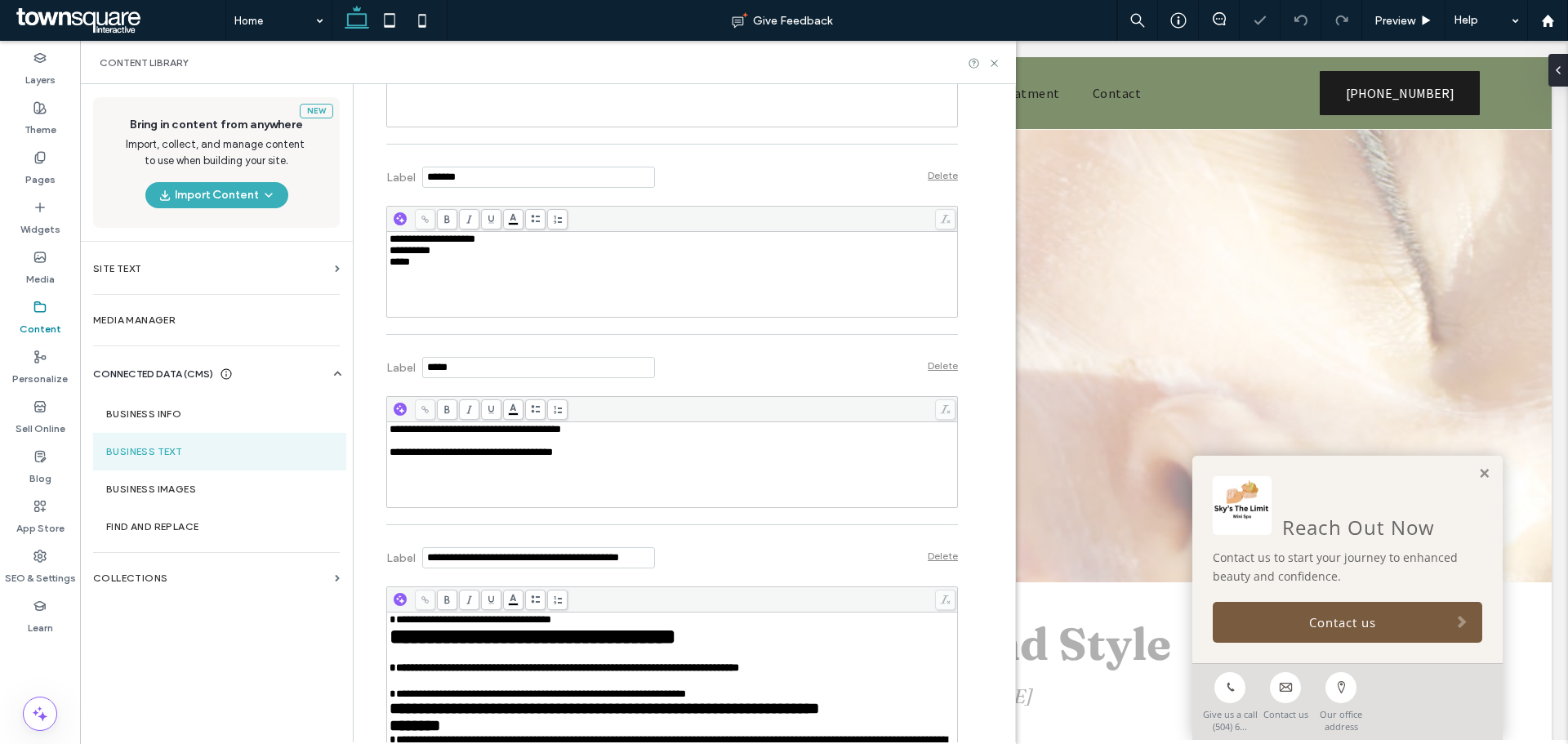
scroll to position [0, 0]
click at [990, 64] on icon at bounding box center [994, 63] width 12 height 12
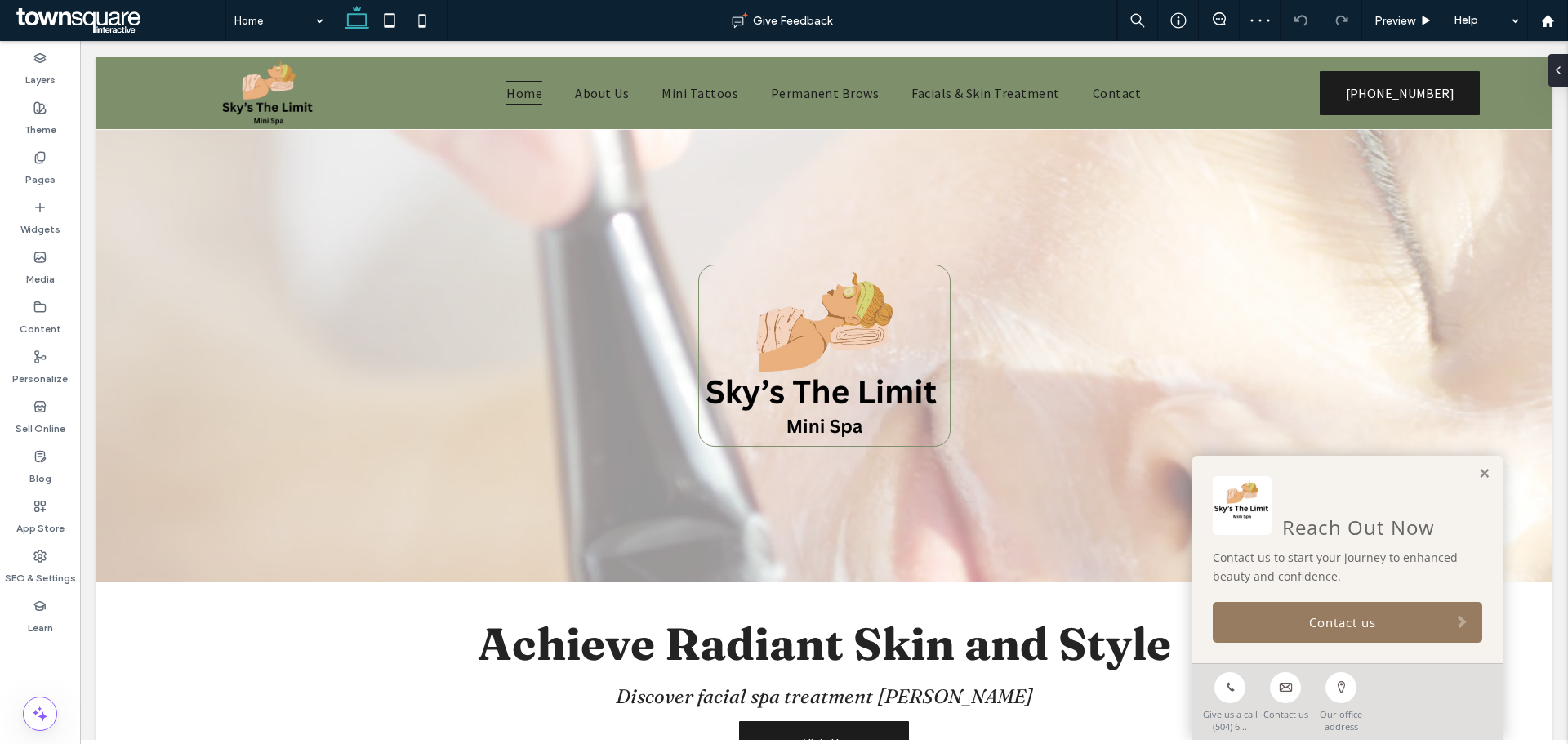
click at [1277, 616] on link "Contact us" at bounding box center [1348, 622] width 270 height 40
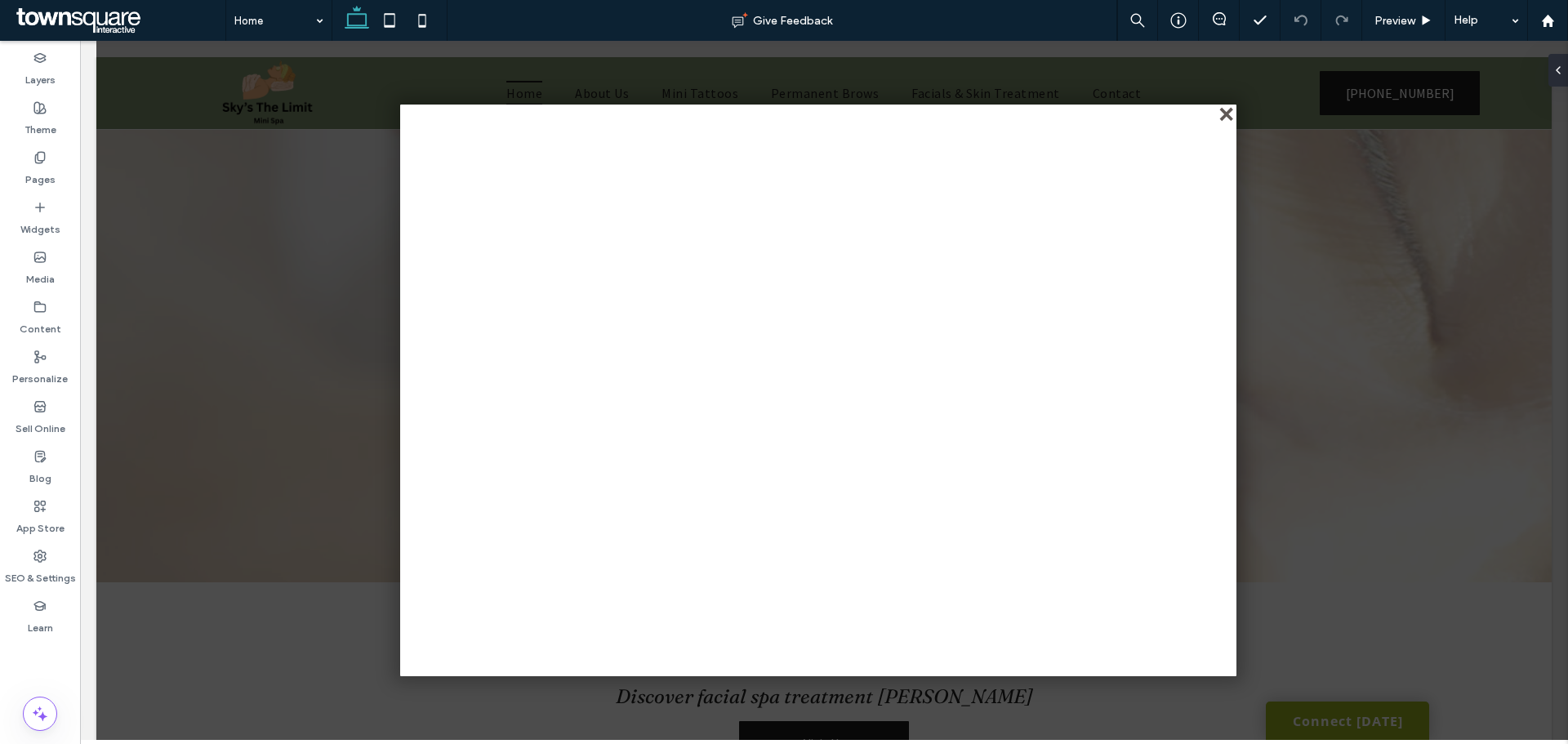
click at [1228, 121] on div "close" at bounding box center [1228, 115] width 12 height 12
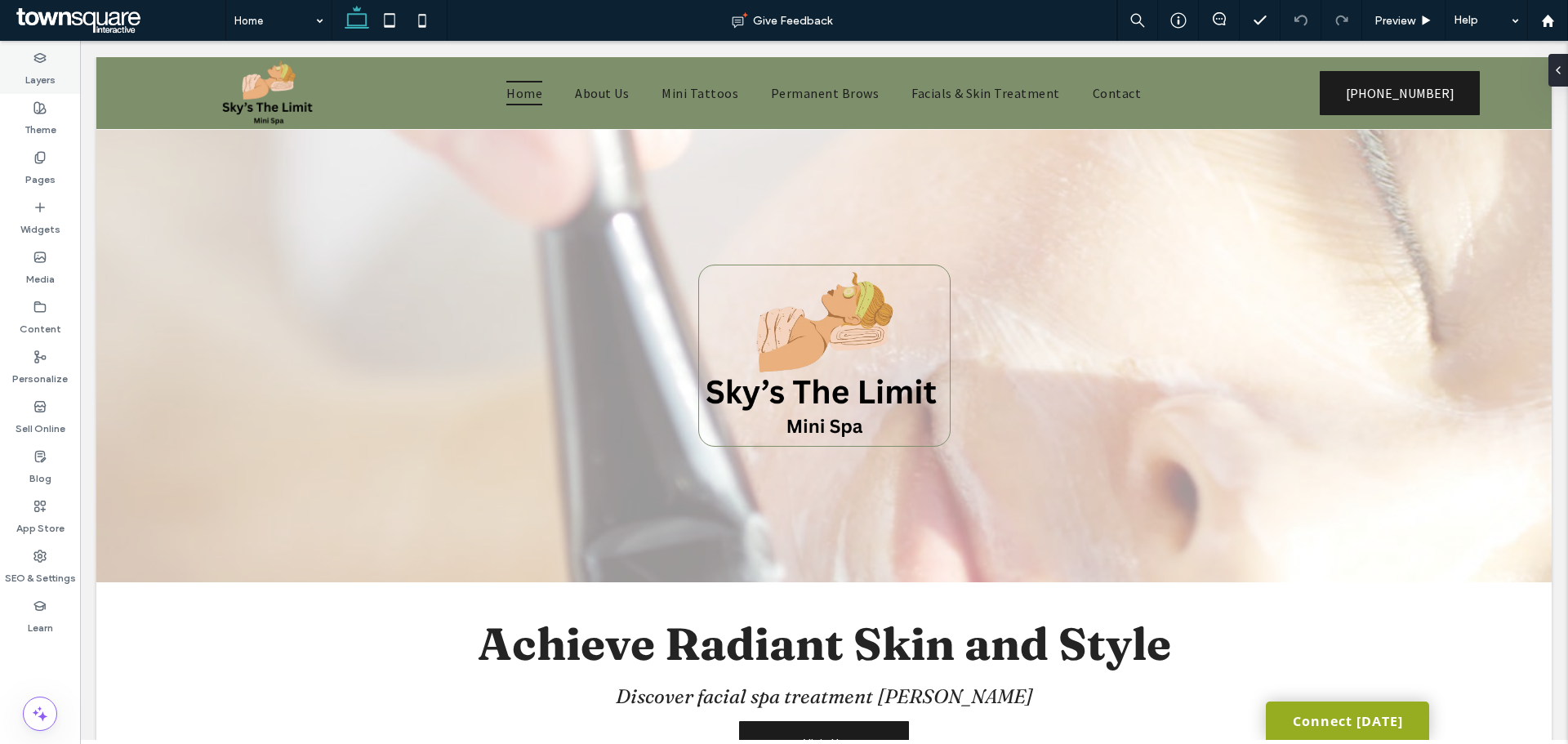
click at [35, 92] on div "Layers" at bounding box center [39, 69] width 80 height 50
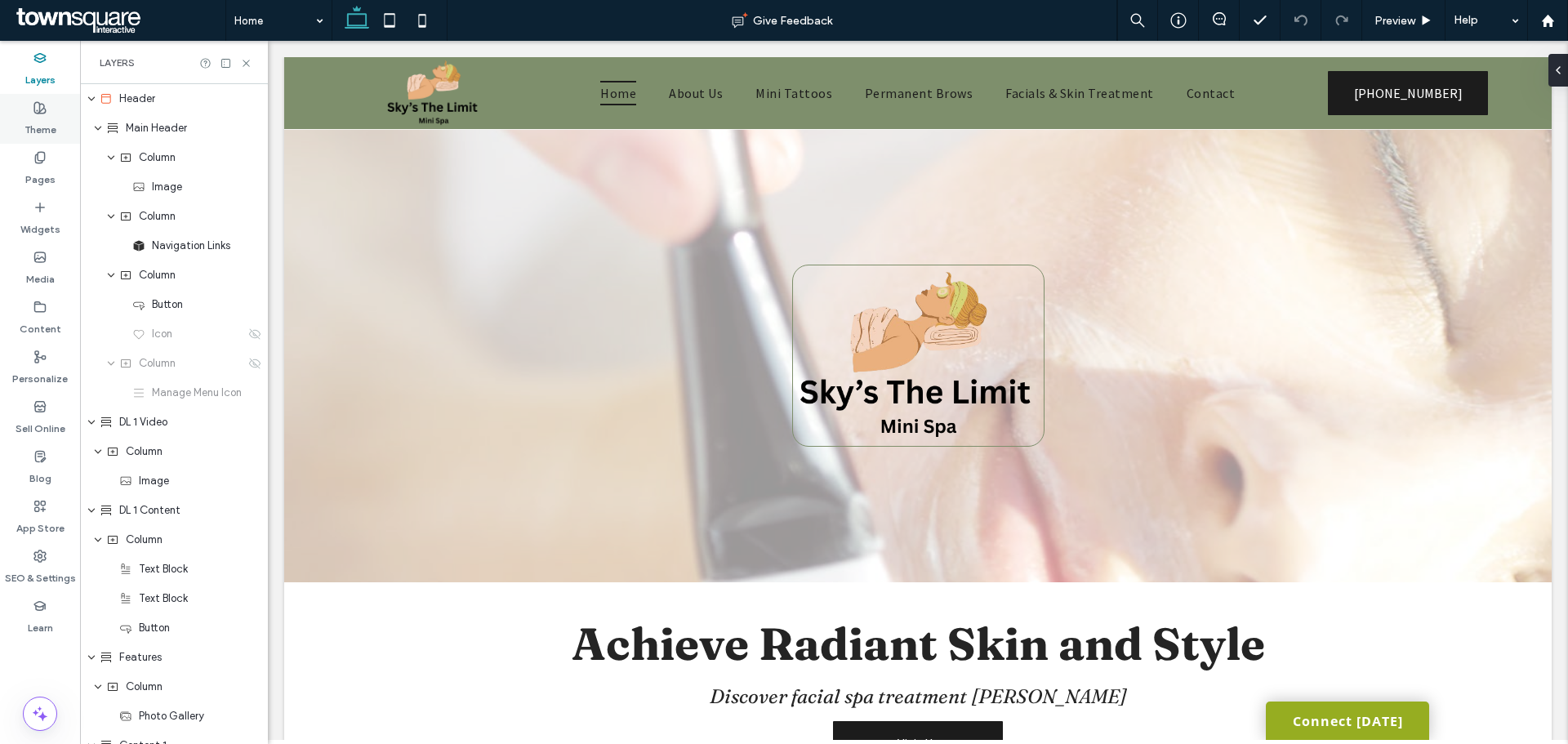
click at [17, 130] on div "Theme" at bounding box center [39, 118] width 80 height 50
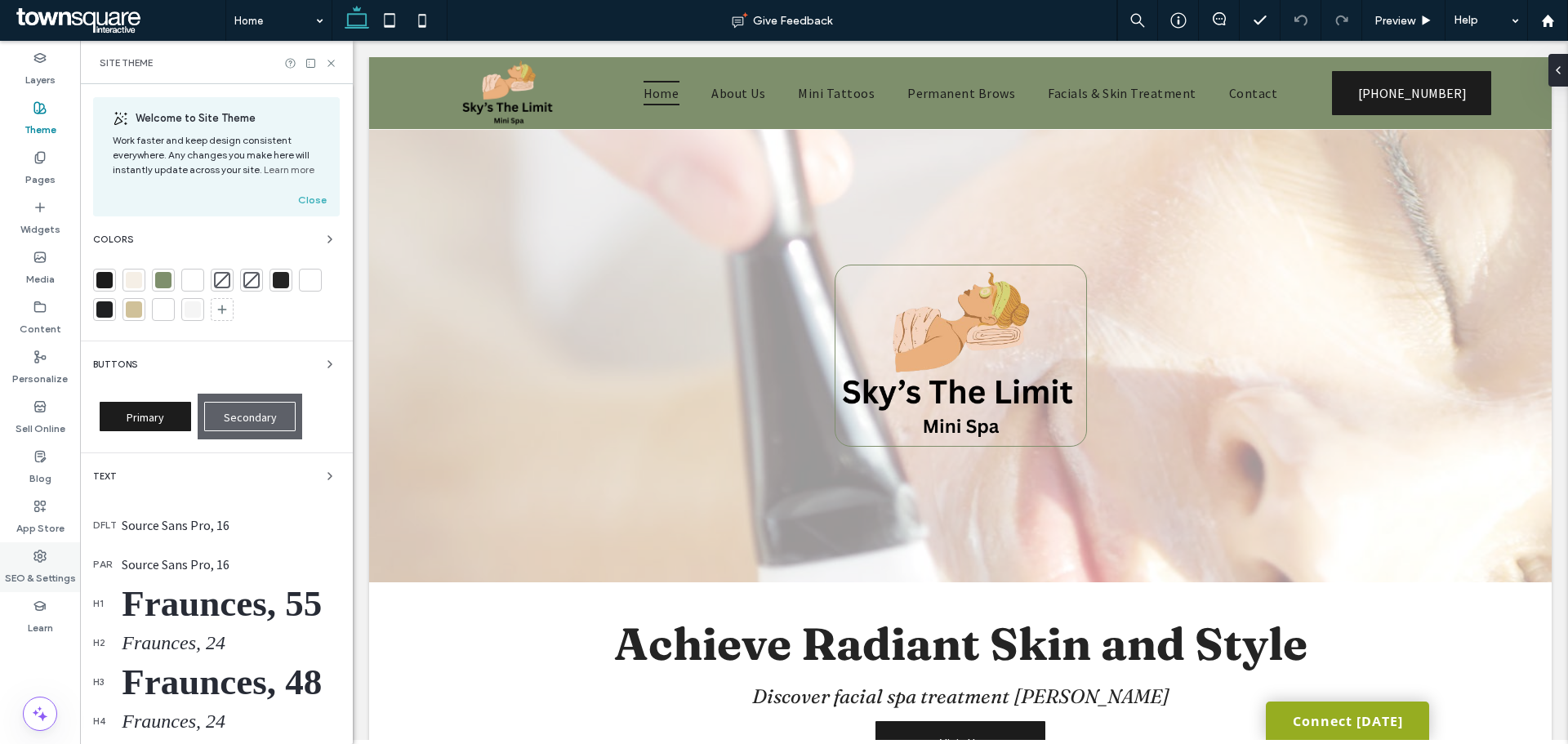
click at [24, 580] on label "SEO & Settings" at bounding box center [40, 574] width 71 height 23
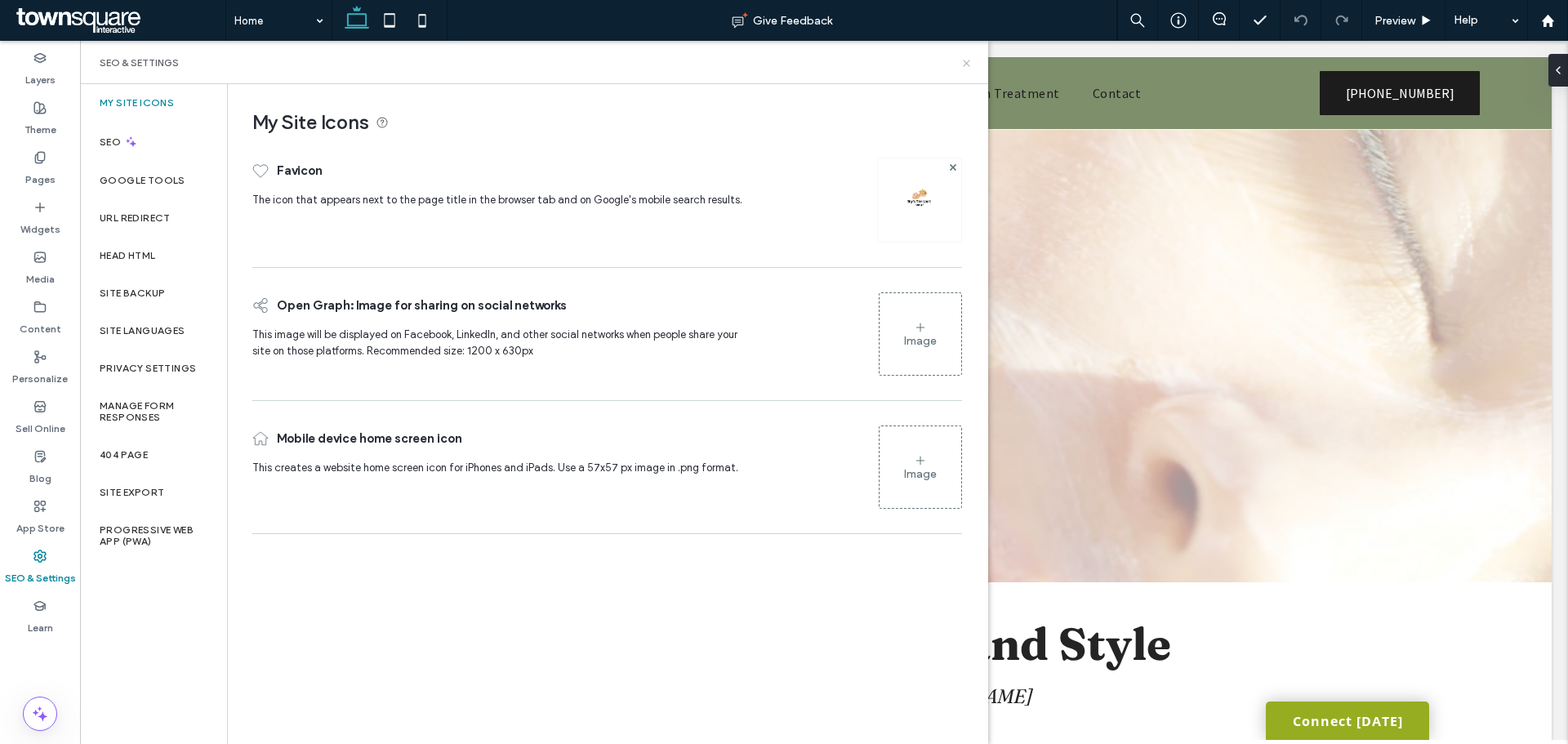
click at [972, 64] on icon at bounding box center [967, 63] width 12 height 12
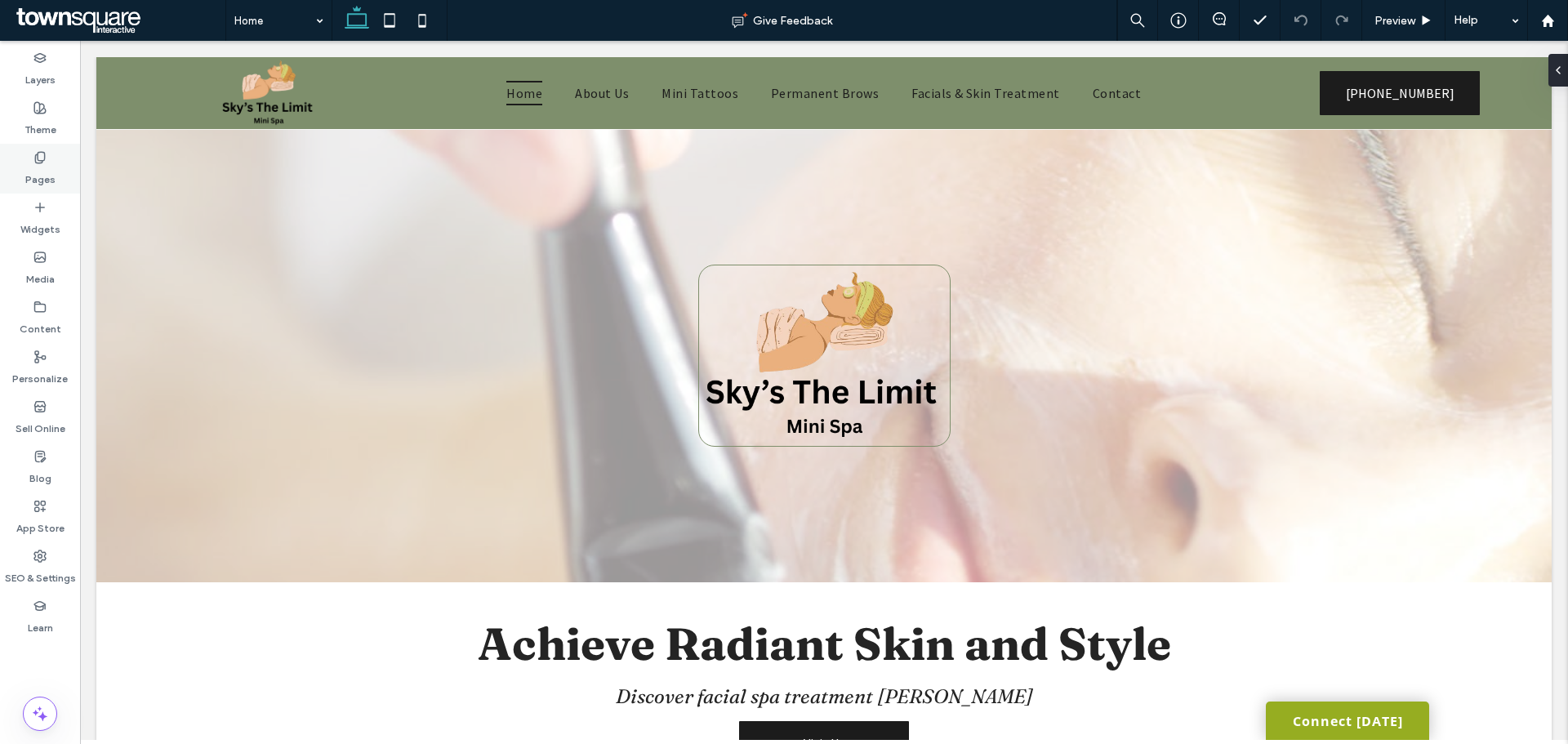
click at [44, 165] on label "Pages" at bounding box center [40, 175] width 31 height 23
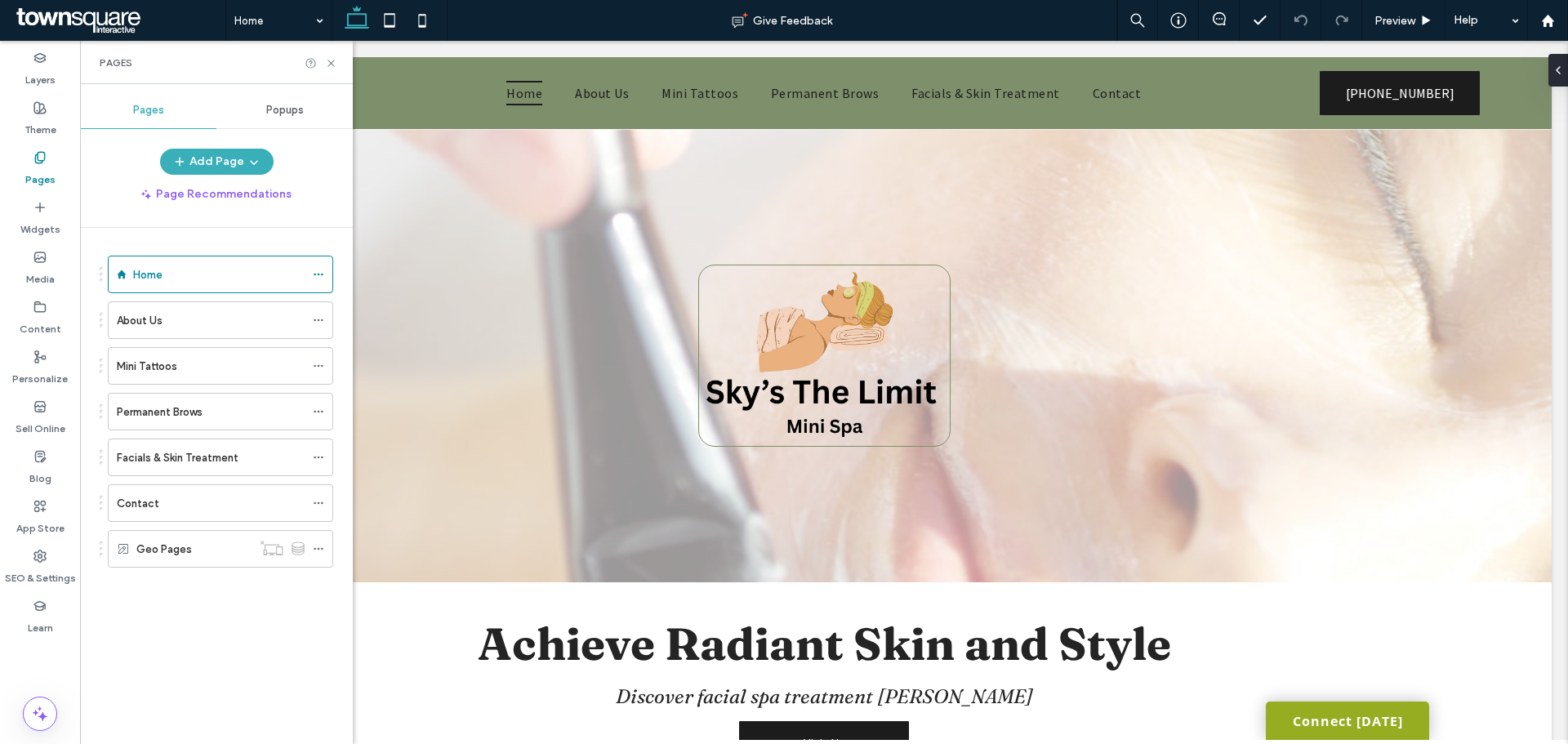
click at [181, 485] on div "Contact" at bounding box center [211, 503] width 188 height 35
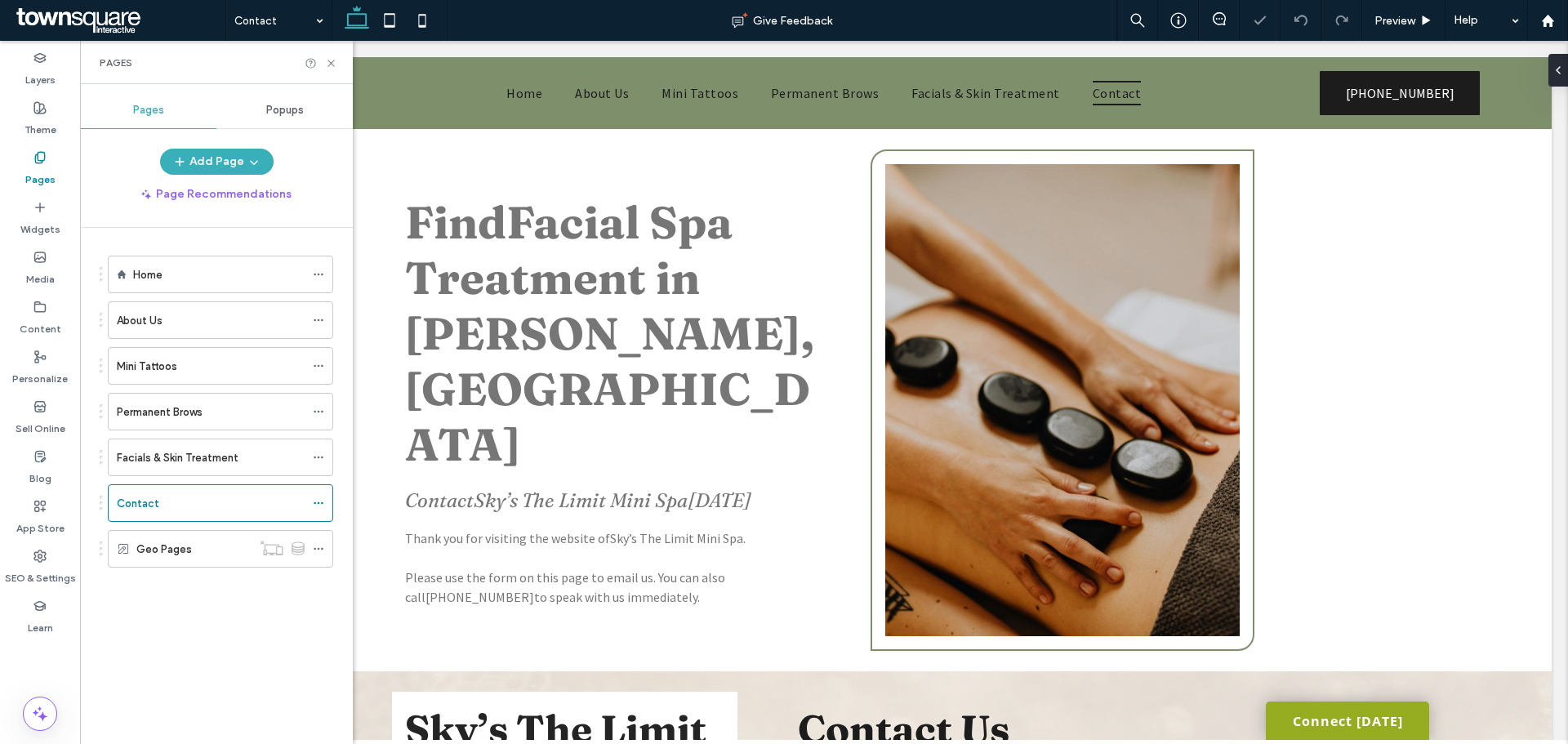
scroll to position [653, 0]
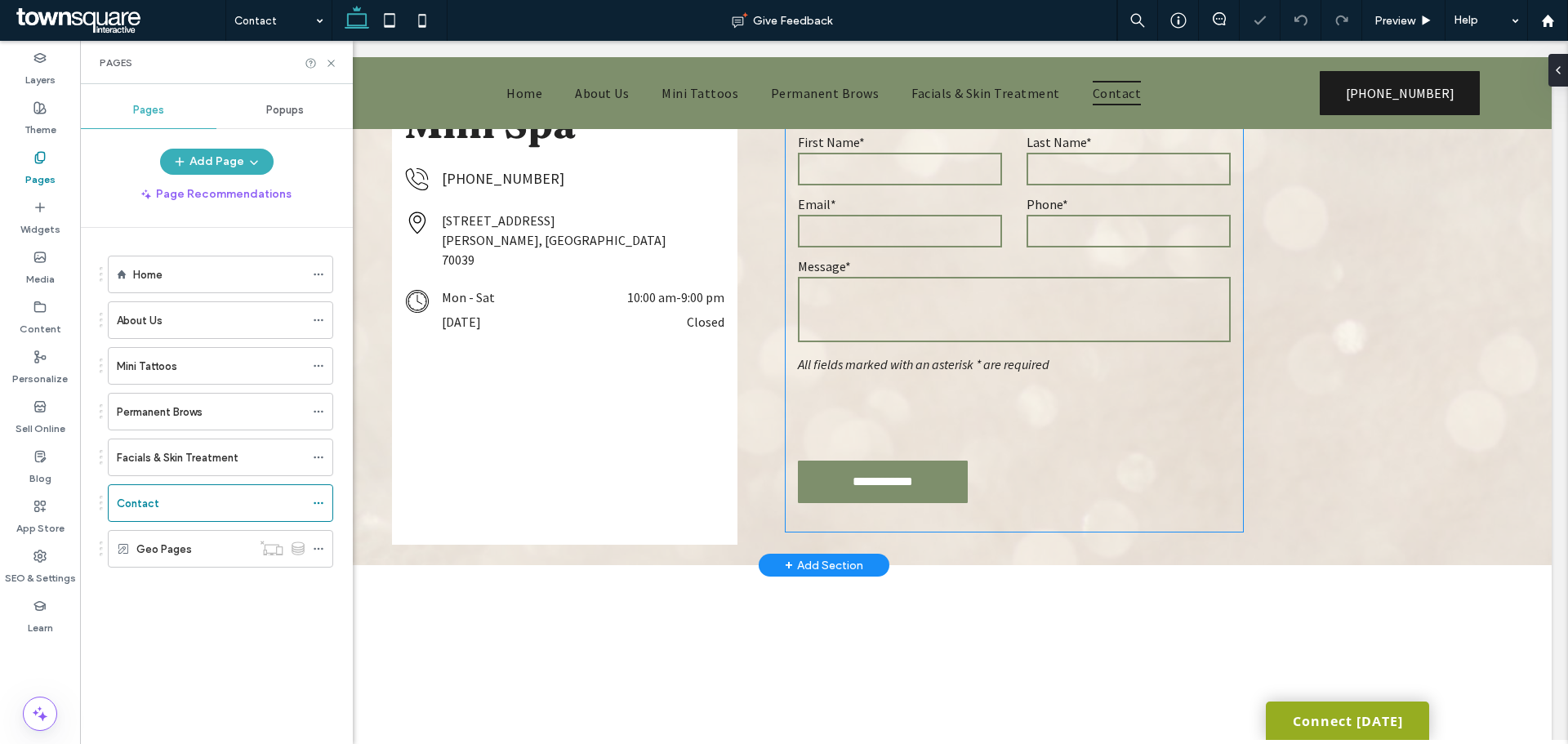
click at [989, 327] on textarea at bounding box center [1014, 309] width 433 height 65
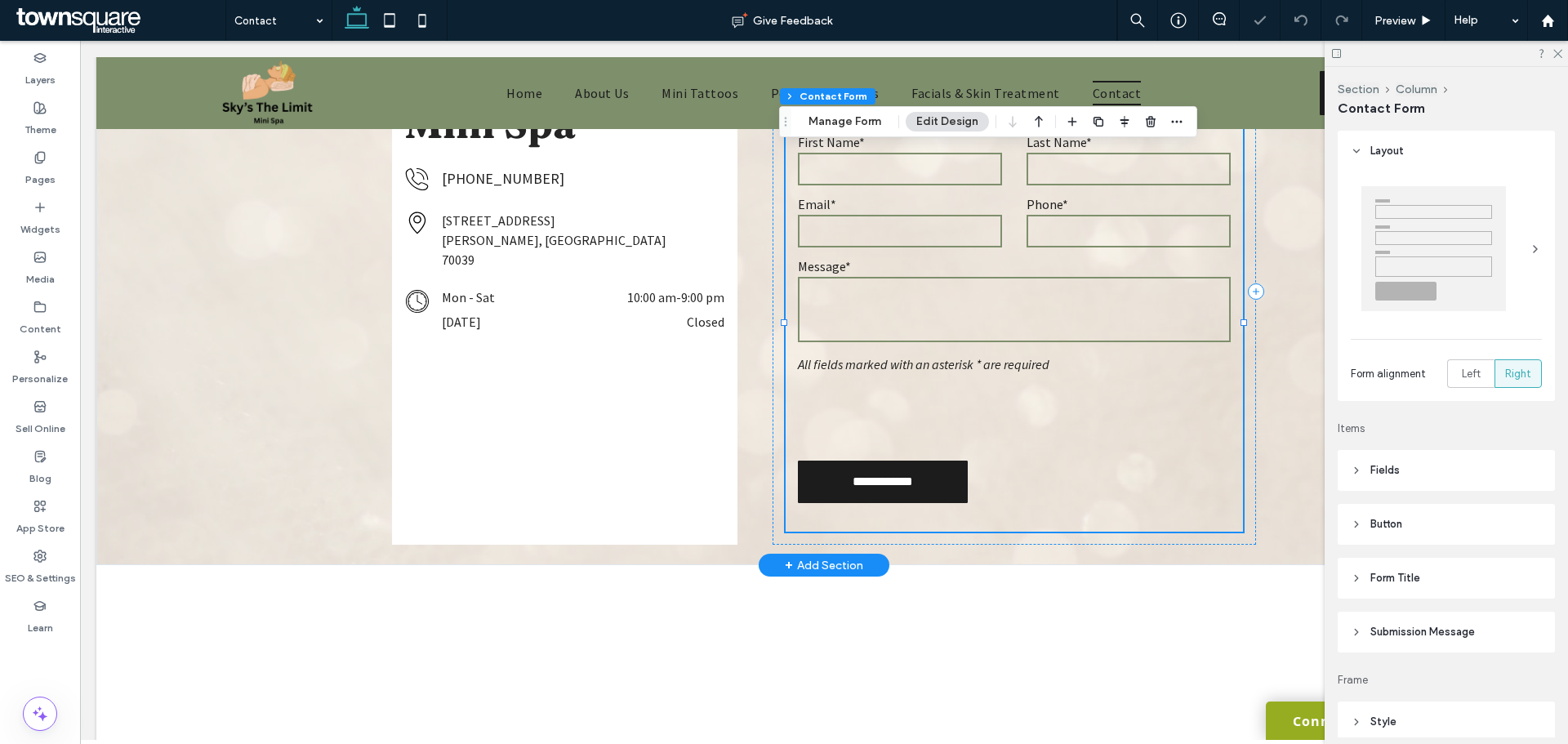
type input "*"
type input "***"
type input "*"
type input "***"
click at [989, 327] on textarea at bounding box center [1014, 309] width 433 height 65
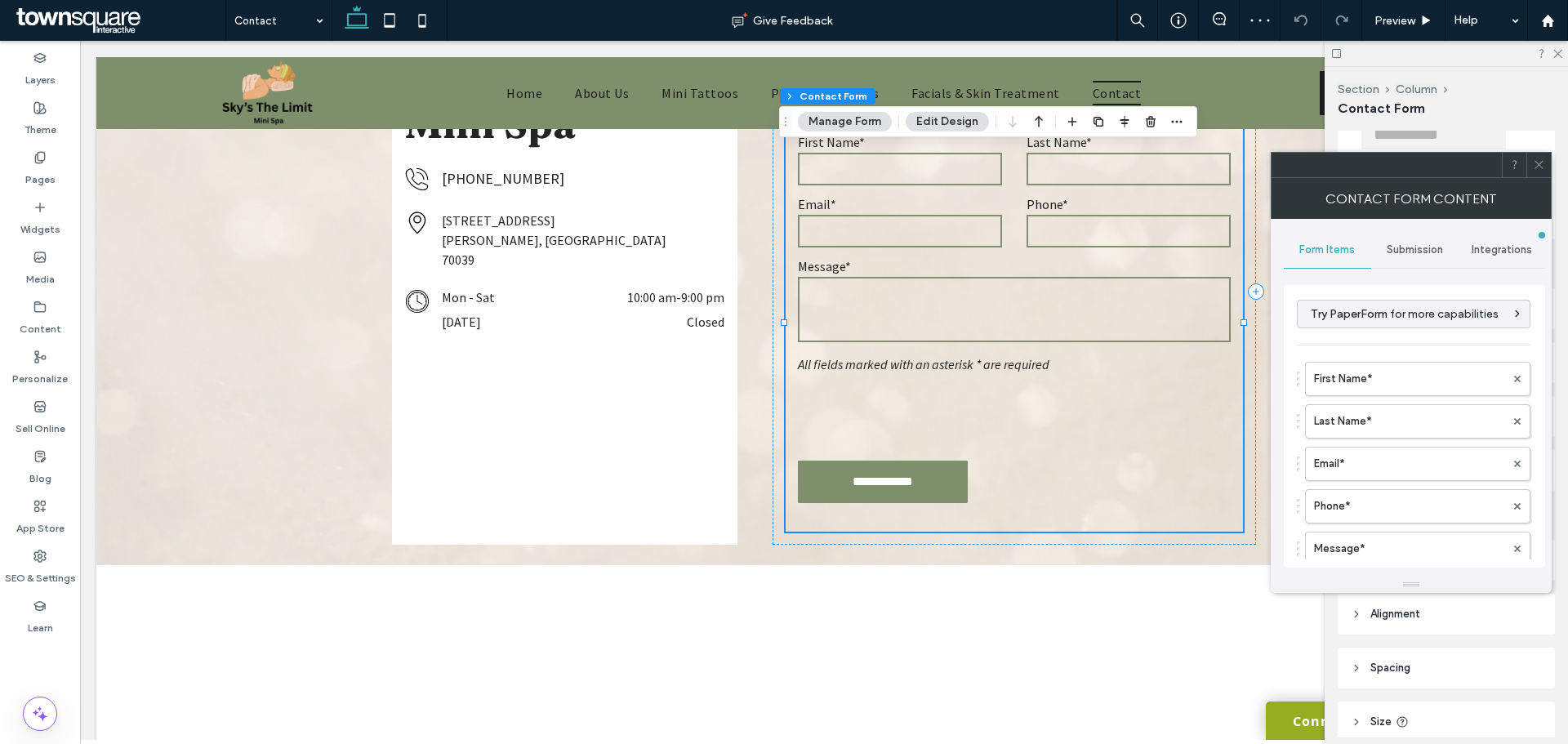
scroll to position [164, 0]
click at [1540, 156] on span at bounding box center [1539, 165] width 12 height 25
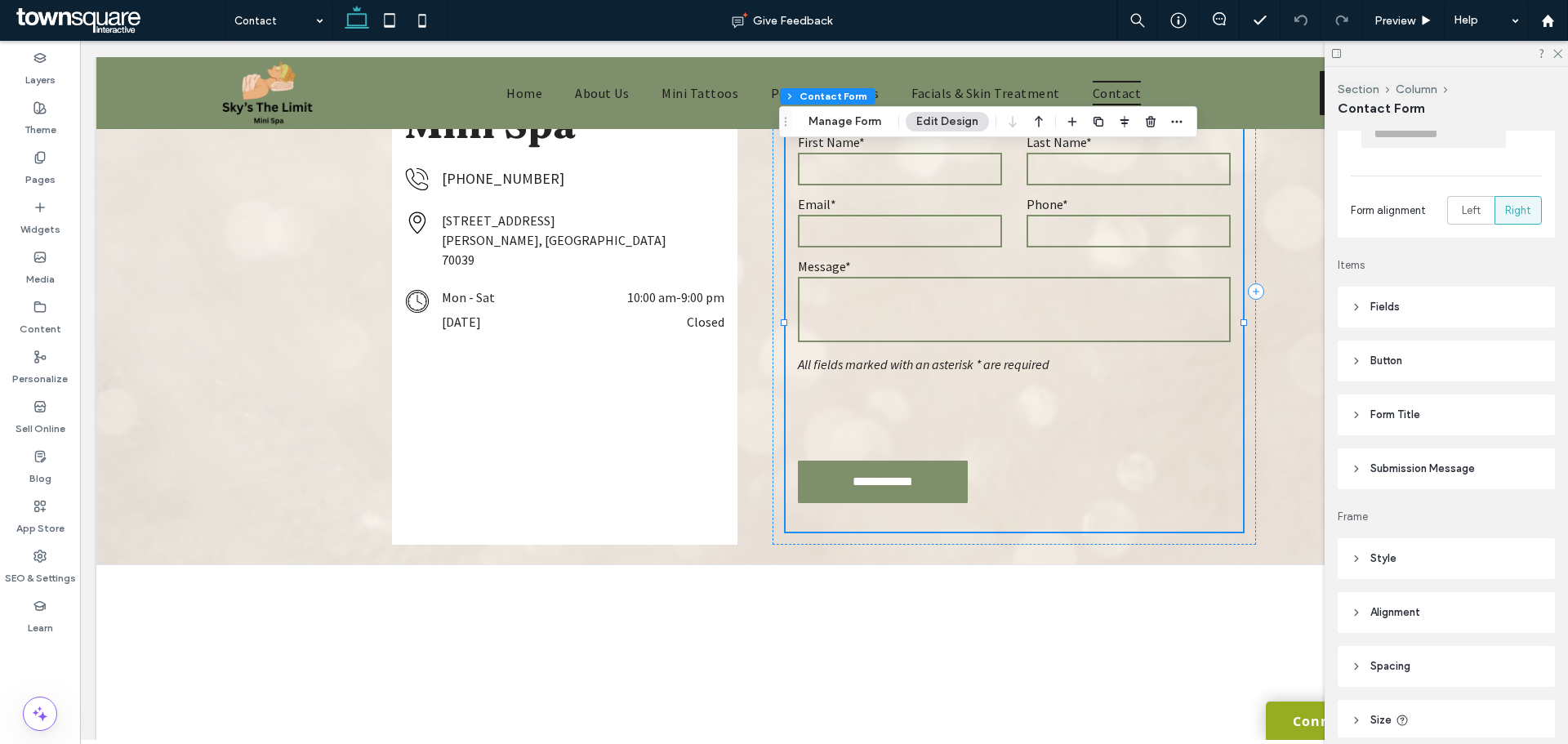
click at [1410, 561] on header "Style" at bounding box center [1447, 558] width 217 height 40
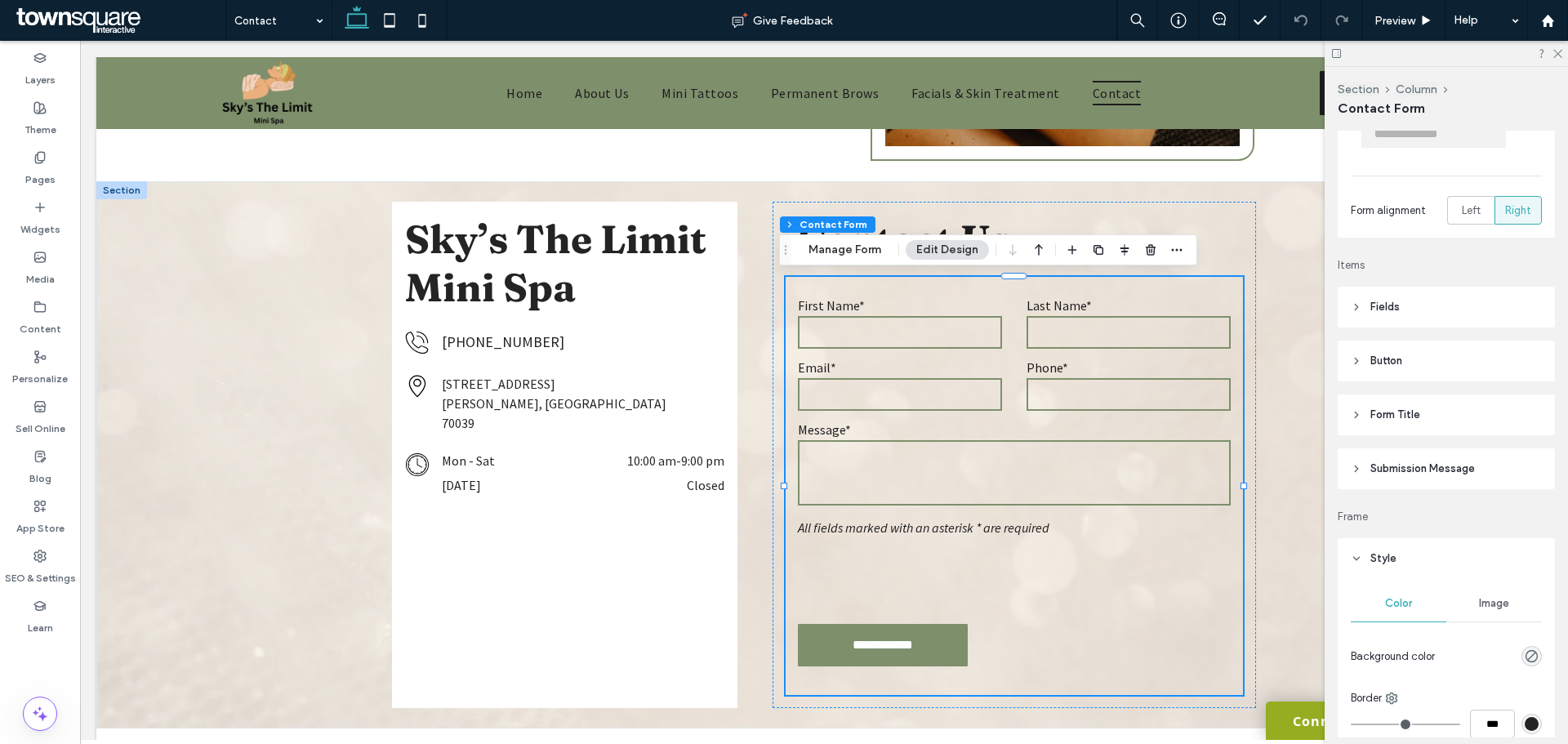
click at [1389, 465] on span "Submission Message" at bounding box center [1423, 468] width 104 height 17
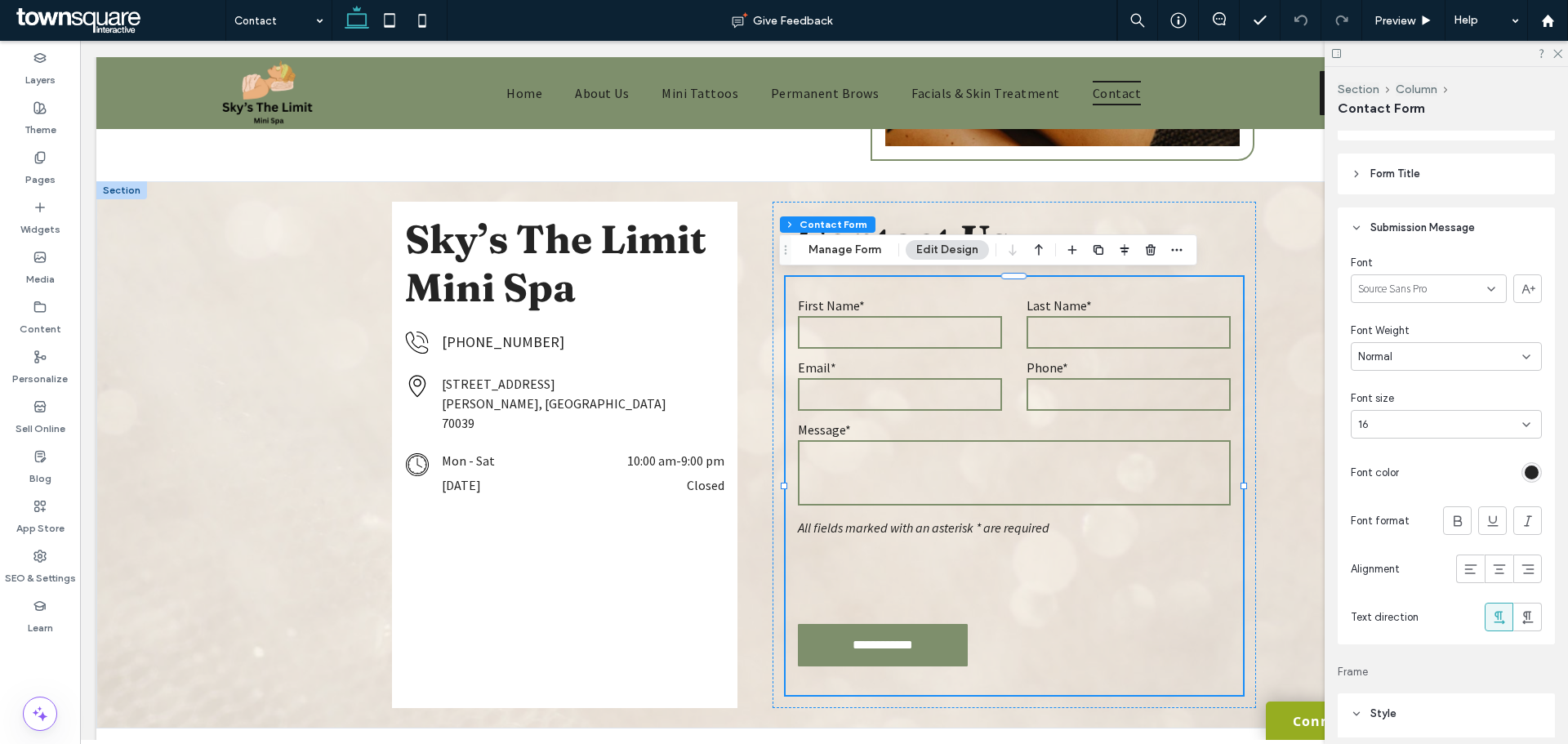
scroll to position [408, 0]
click at [1552, 51] on icon at bounding box center [1557, 52] width 11 height 11
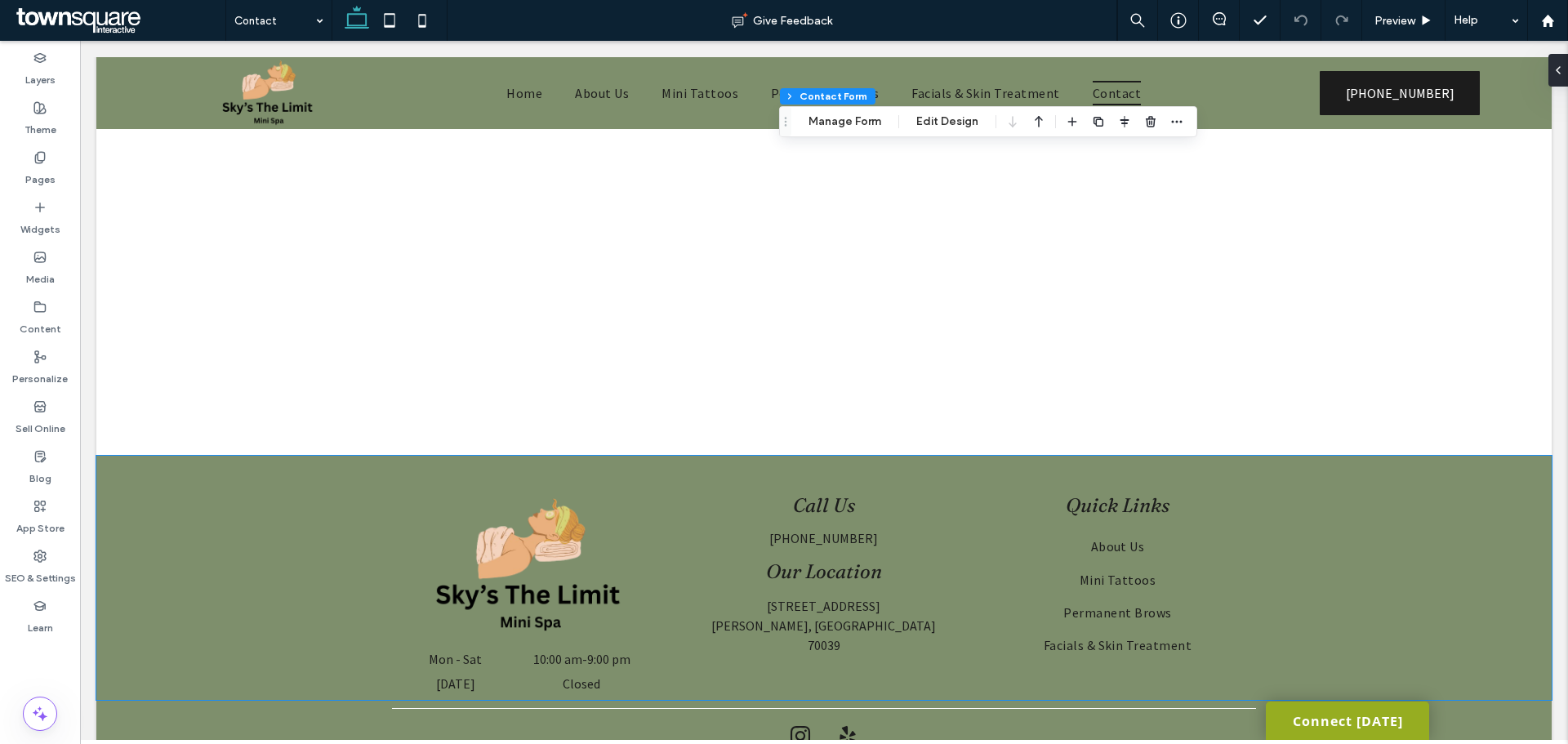
scroll to position [899, 0]
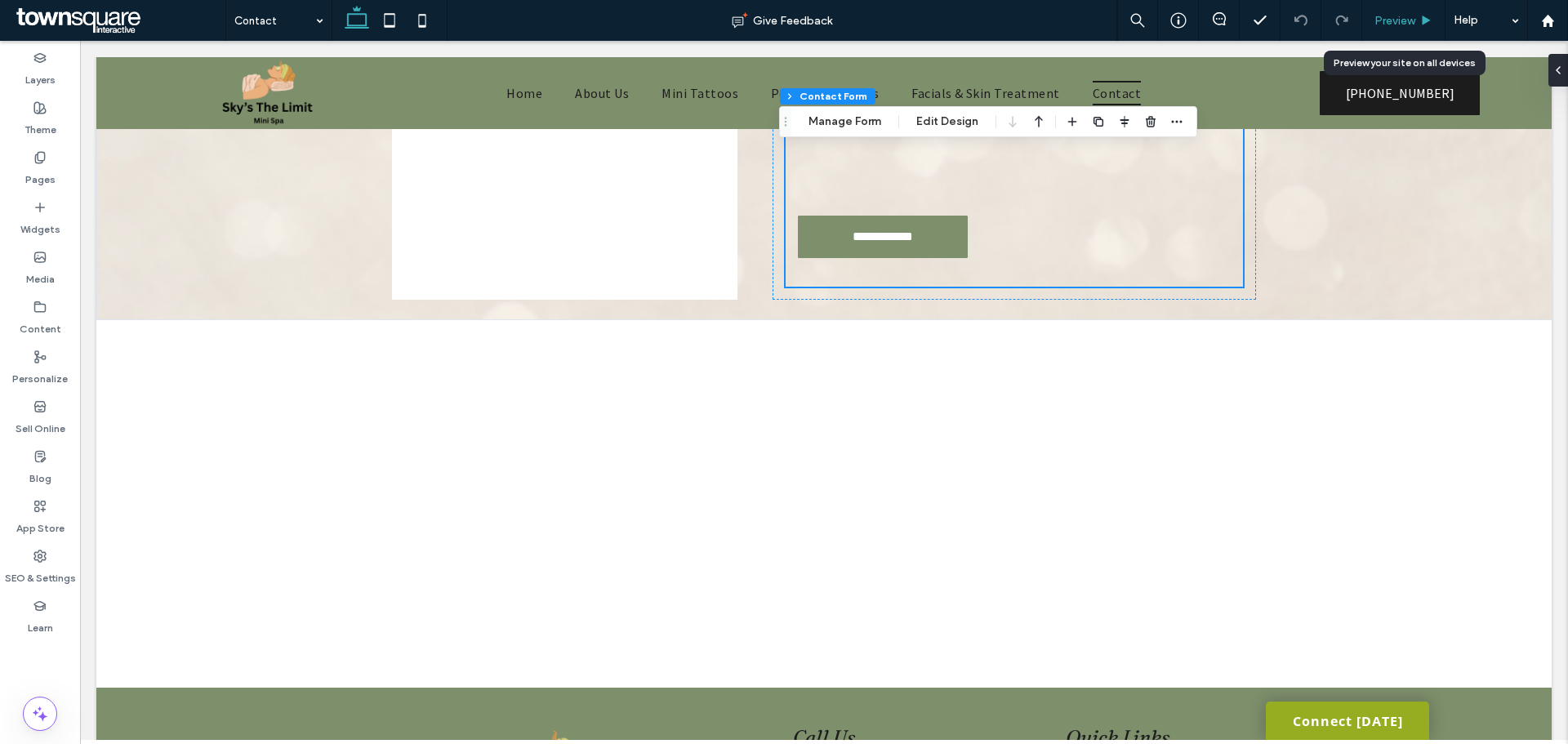
click at [1393, 20] on span "Preview" at bounding box center [1395, 21] width 40 height 14
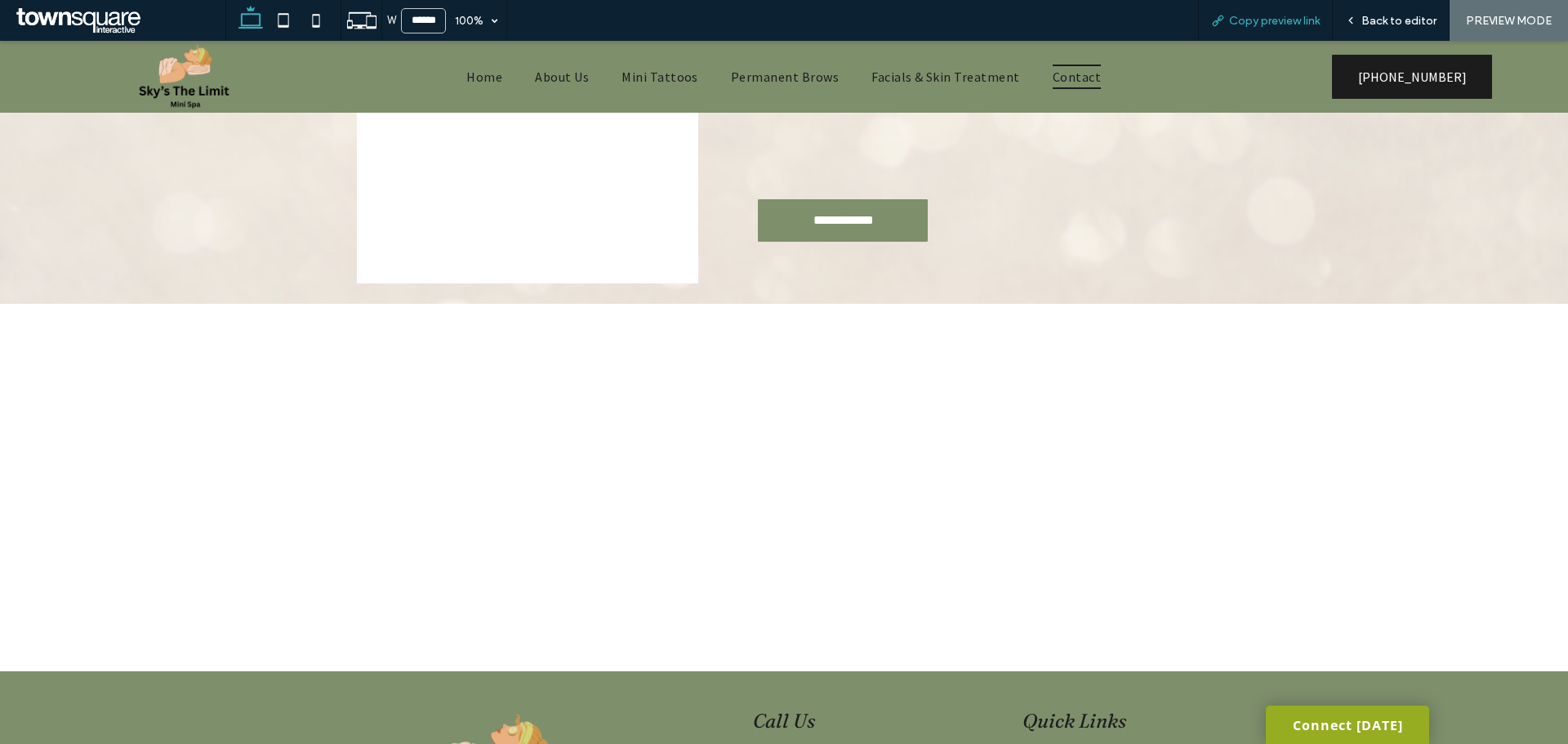
scroll to position [882, 0]
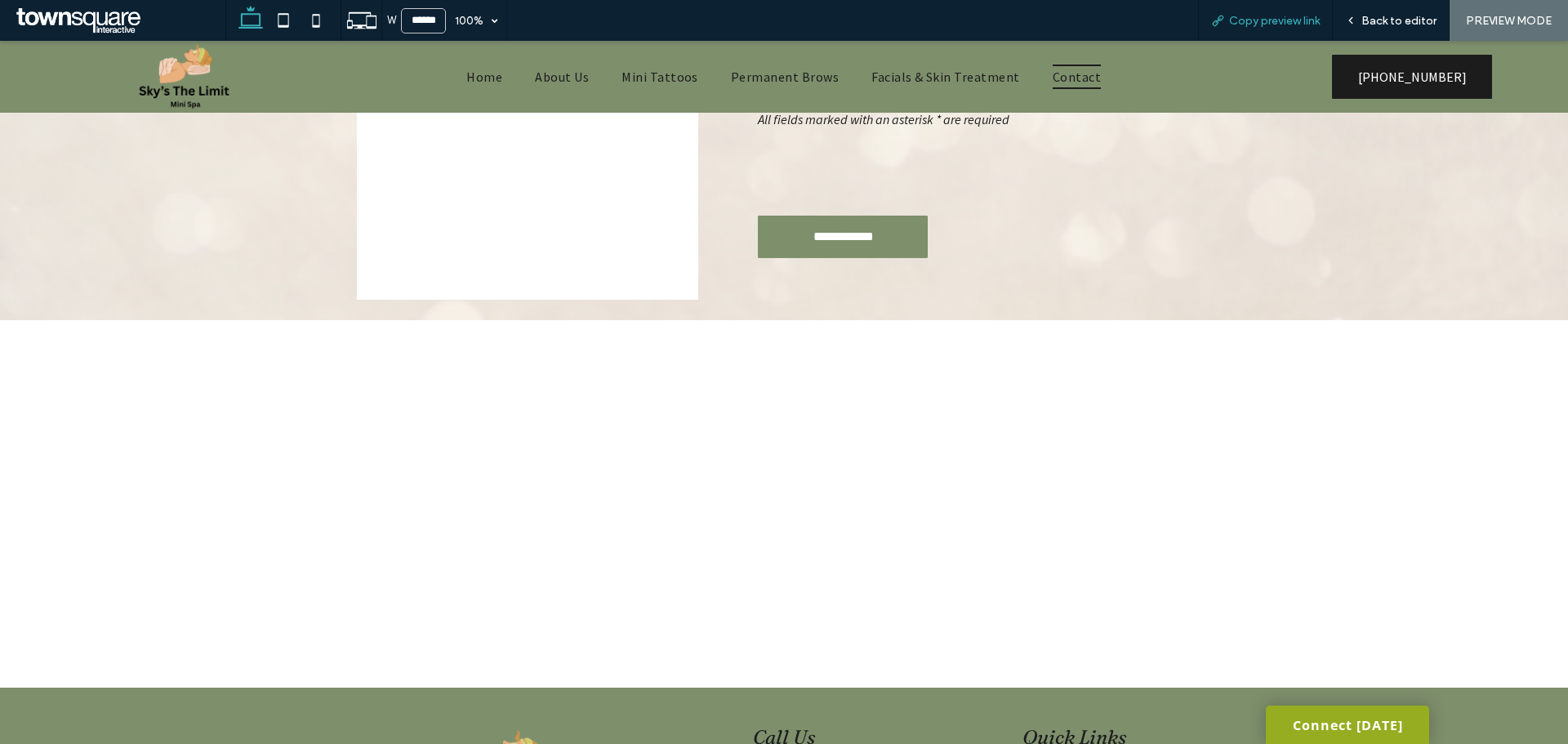
click at [1253, 29] on div "Copy preview link" at bounding box center [1265, 20] width 135 height 40
click at [1234, 21] on span "Copy preview link" at bounding box center [1274, 21] width 91 height 14
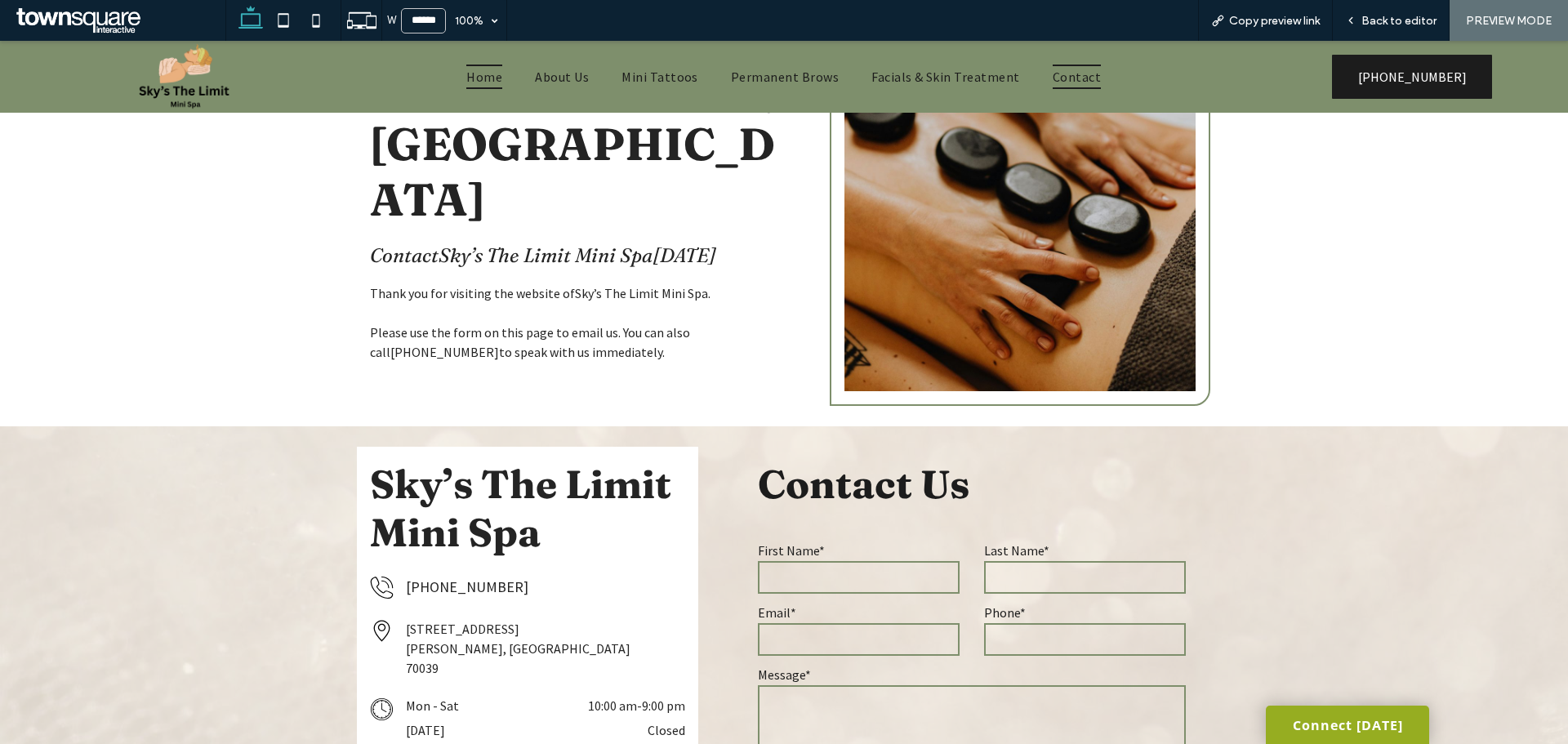
click at [480, 79] on span "Home" at bounding box center [484, 76] width 35 height 25
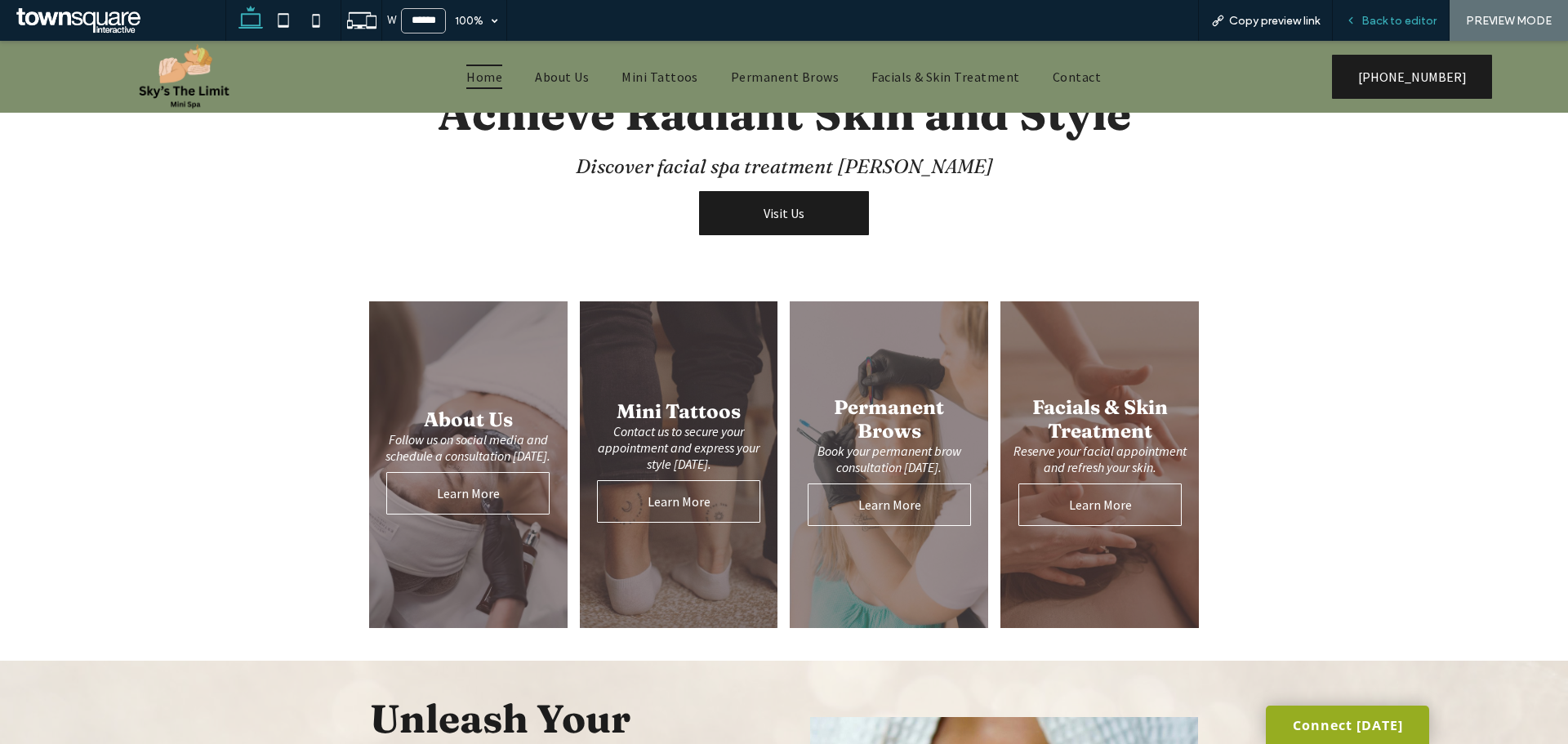
drag, startPoint x: 1374, startPoint y: 19, endPoint x: 1314, endPoint y: 7, distance: 61.2
click at [1374, 19] on span "Back to editor" at bounding box center [1399, 21] width 75 height 14
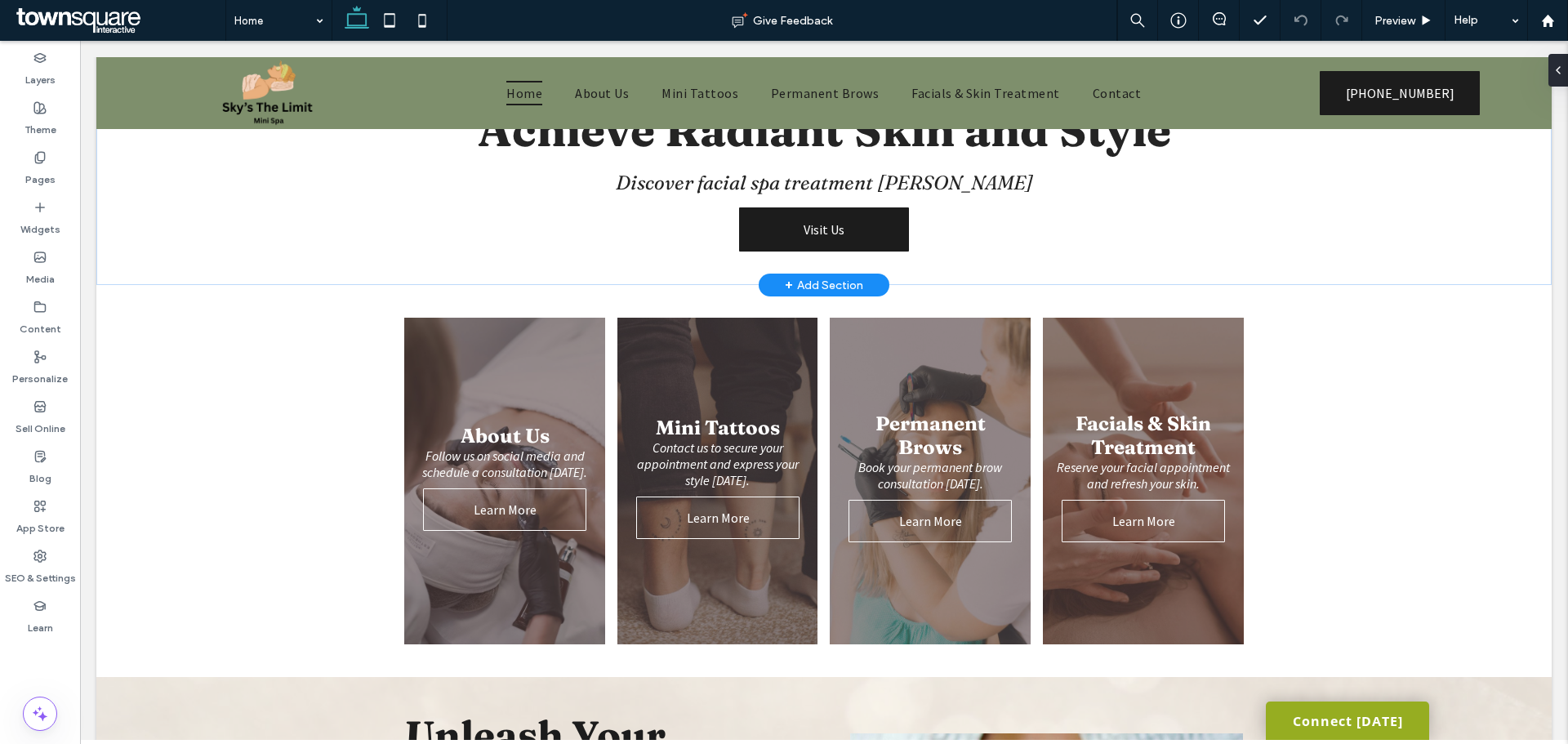
scroll to position [530, 0]
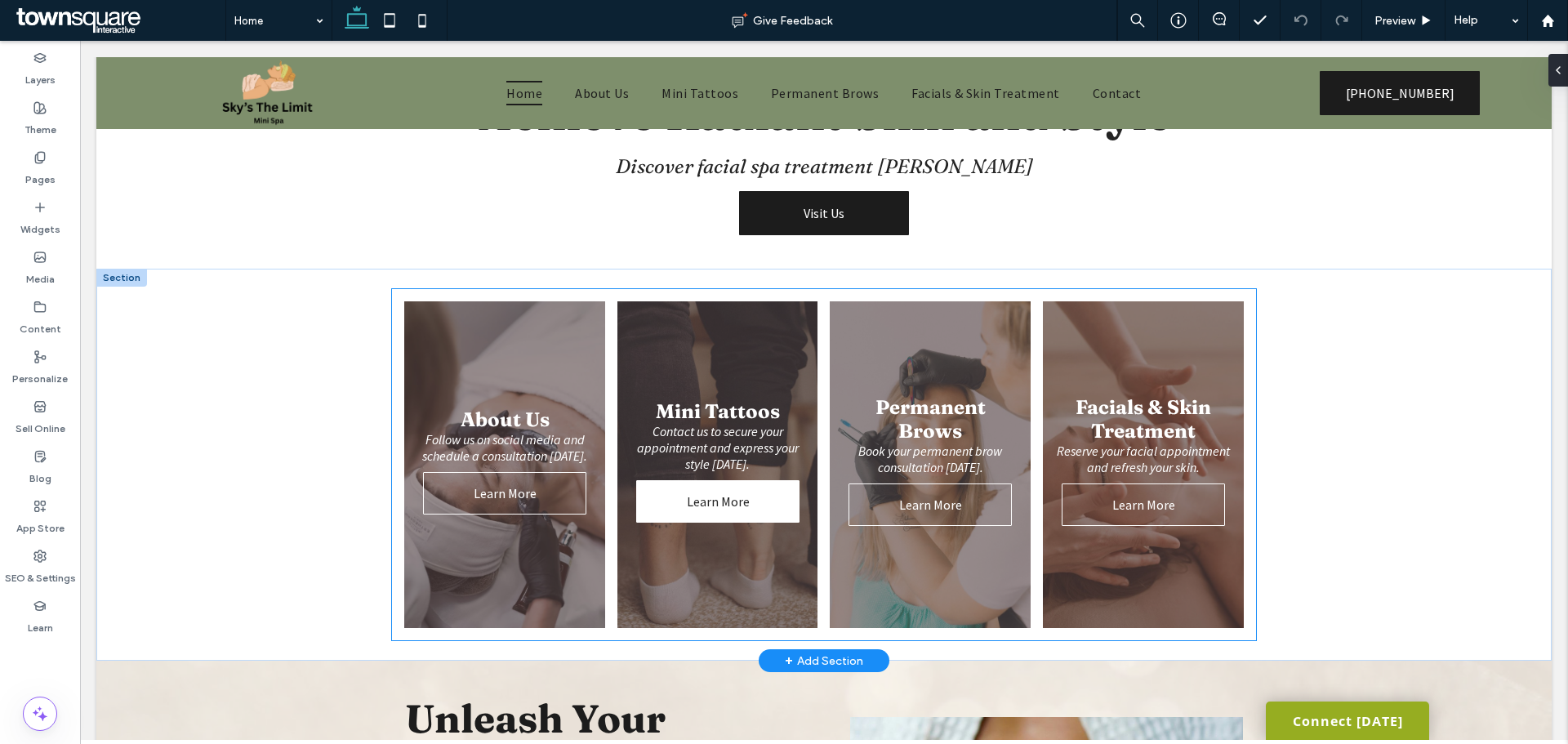
click at [737, 491] on span "Learn More" at bounding box center [718, 501] width 96 height 33
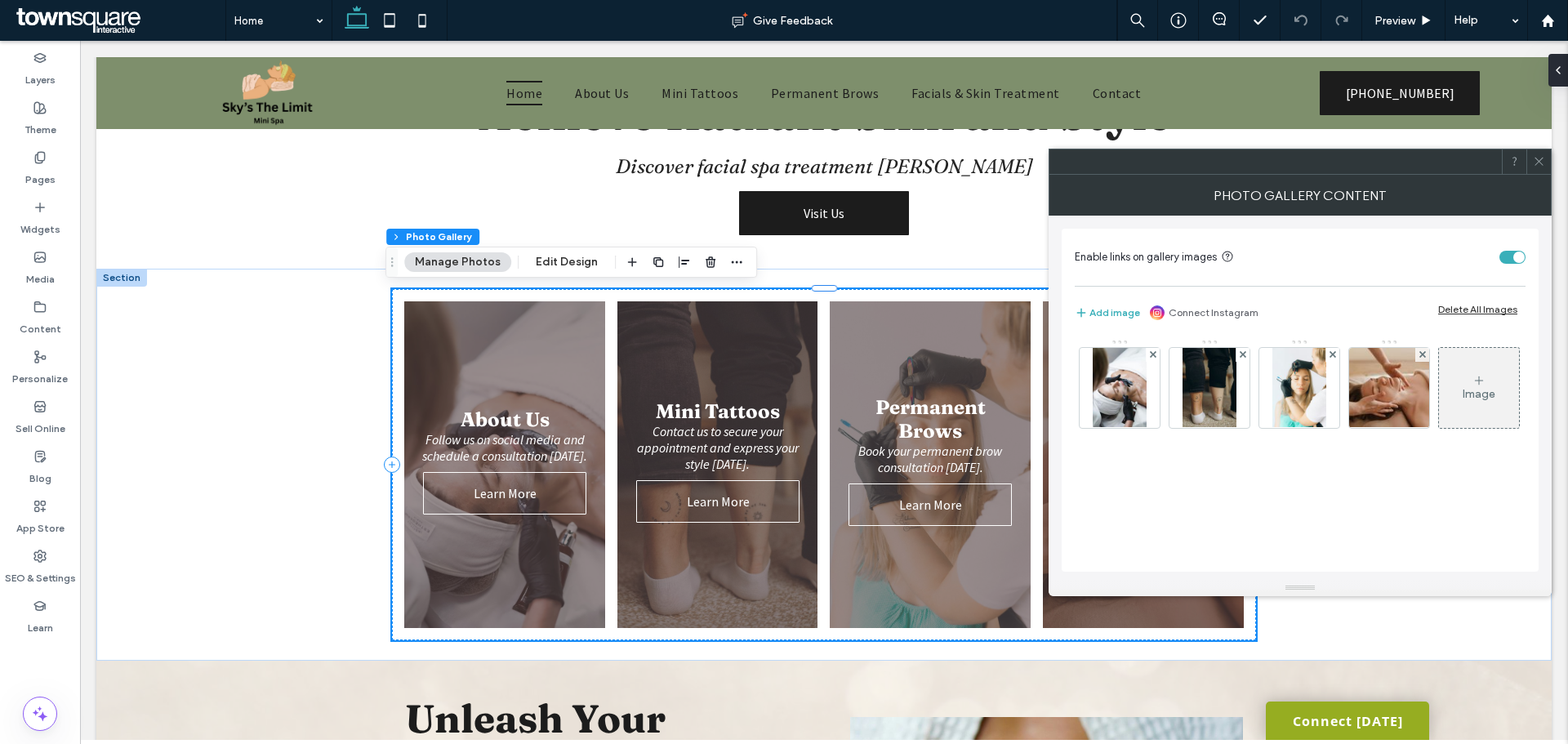
click at [1193, 396] on img at bounding box center [1209, 387] width 53 height 80
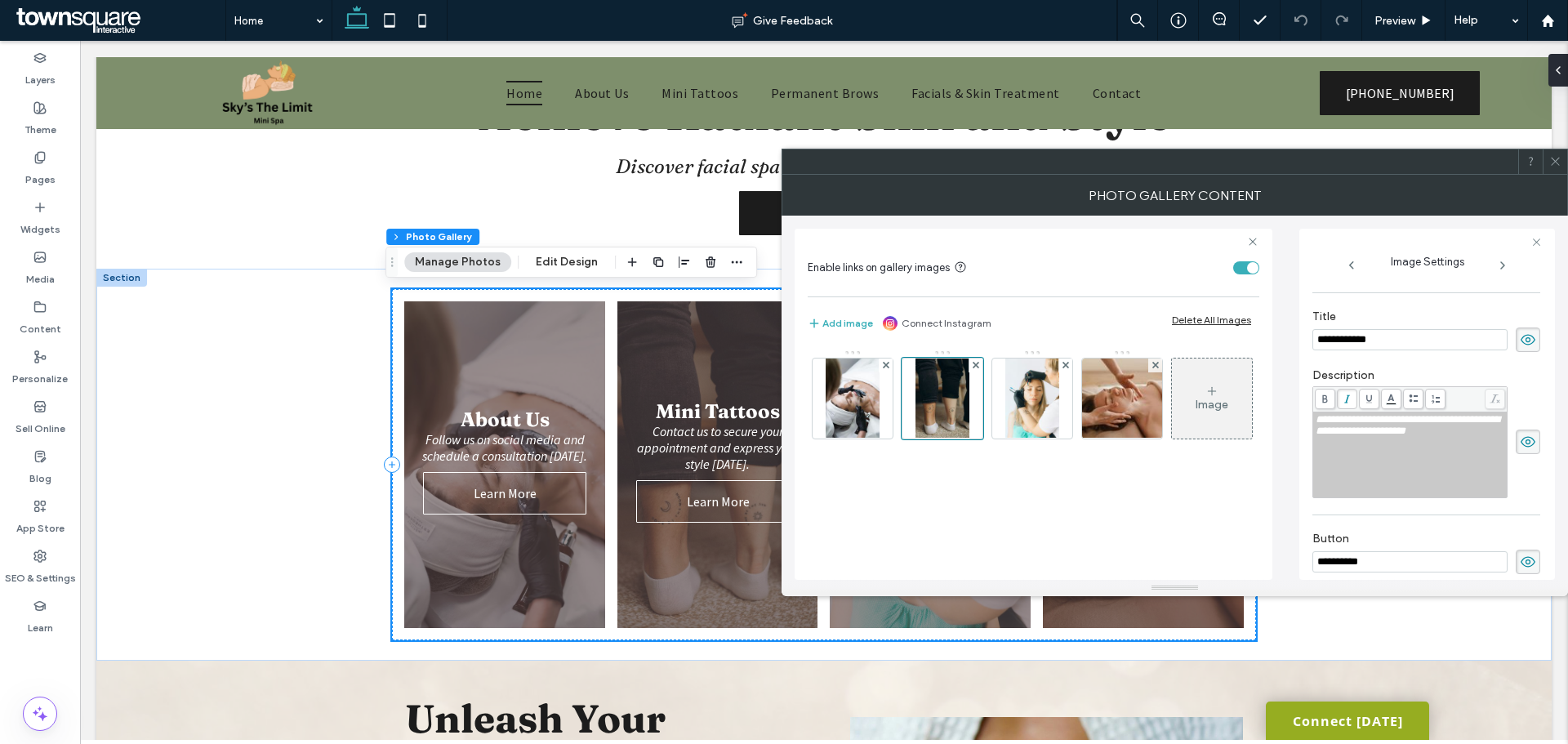
scroll to position [237, 0]
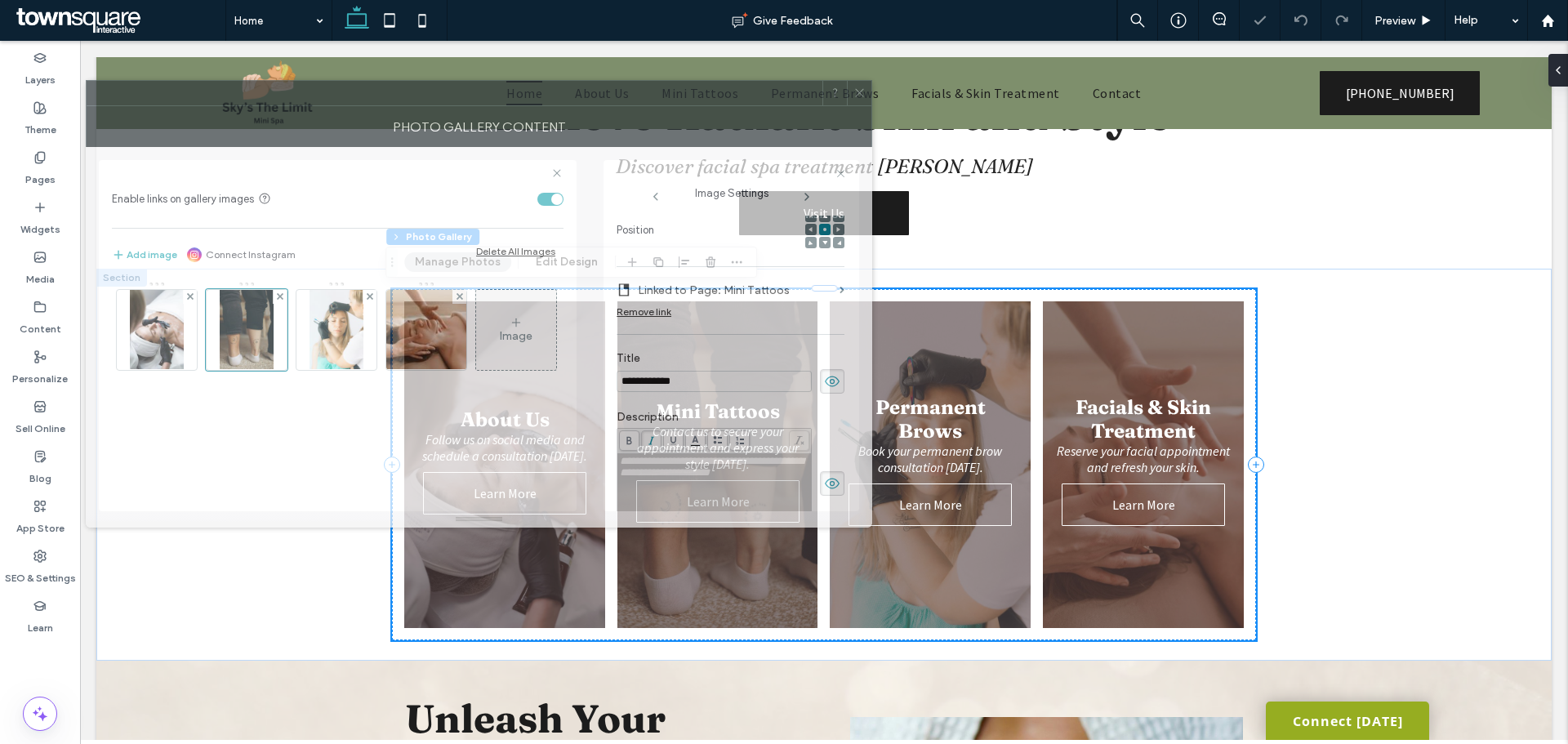
drag, startPoint x: 1133, startPoint y: 167, endPoint x: 476, endPoint y: 101, distance: 660.3
click at [442, 98] on div at bounding box center [454, 93] width 736 height 25
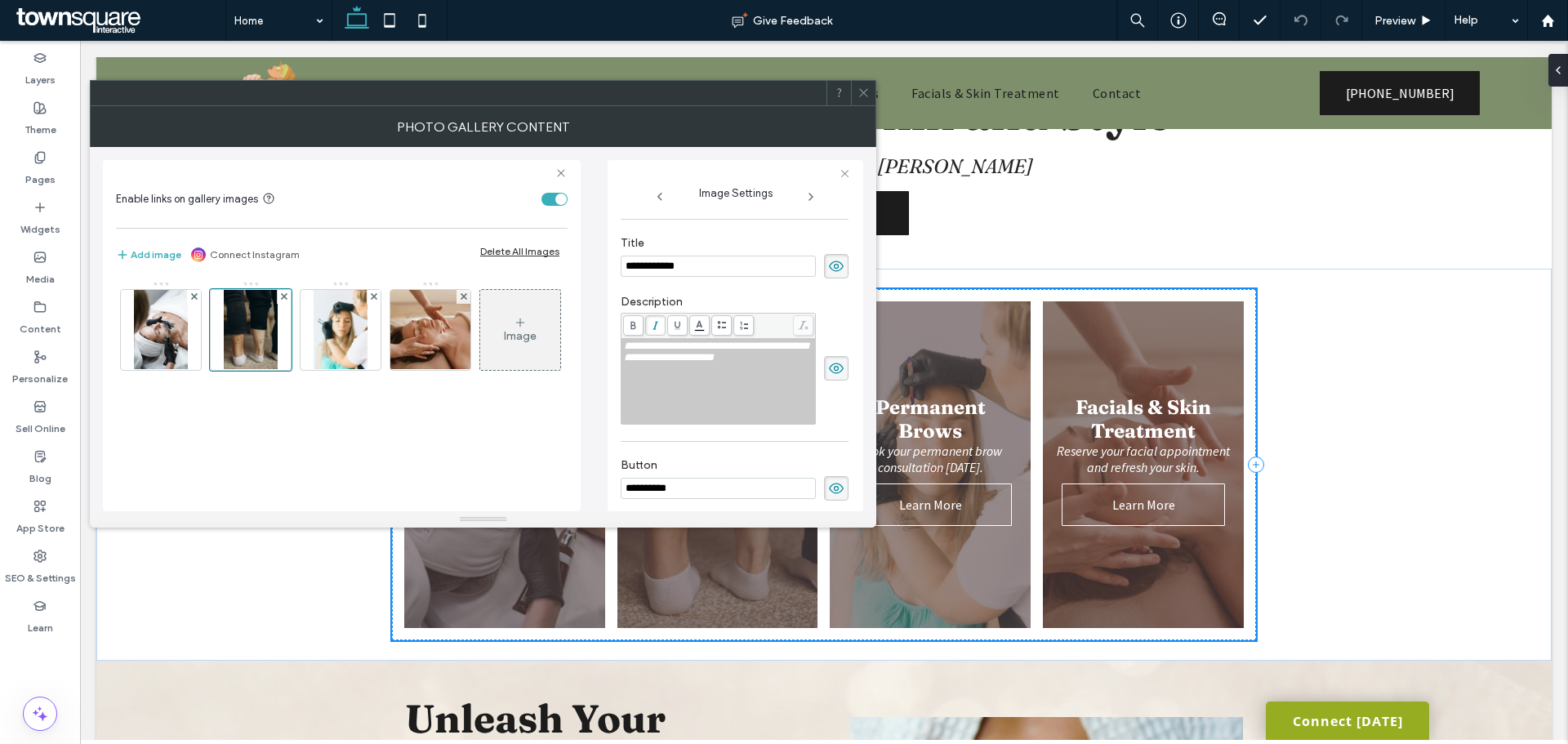
scroll to position [522, 0]
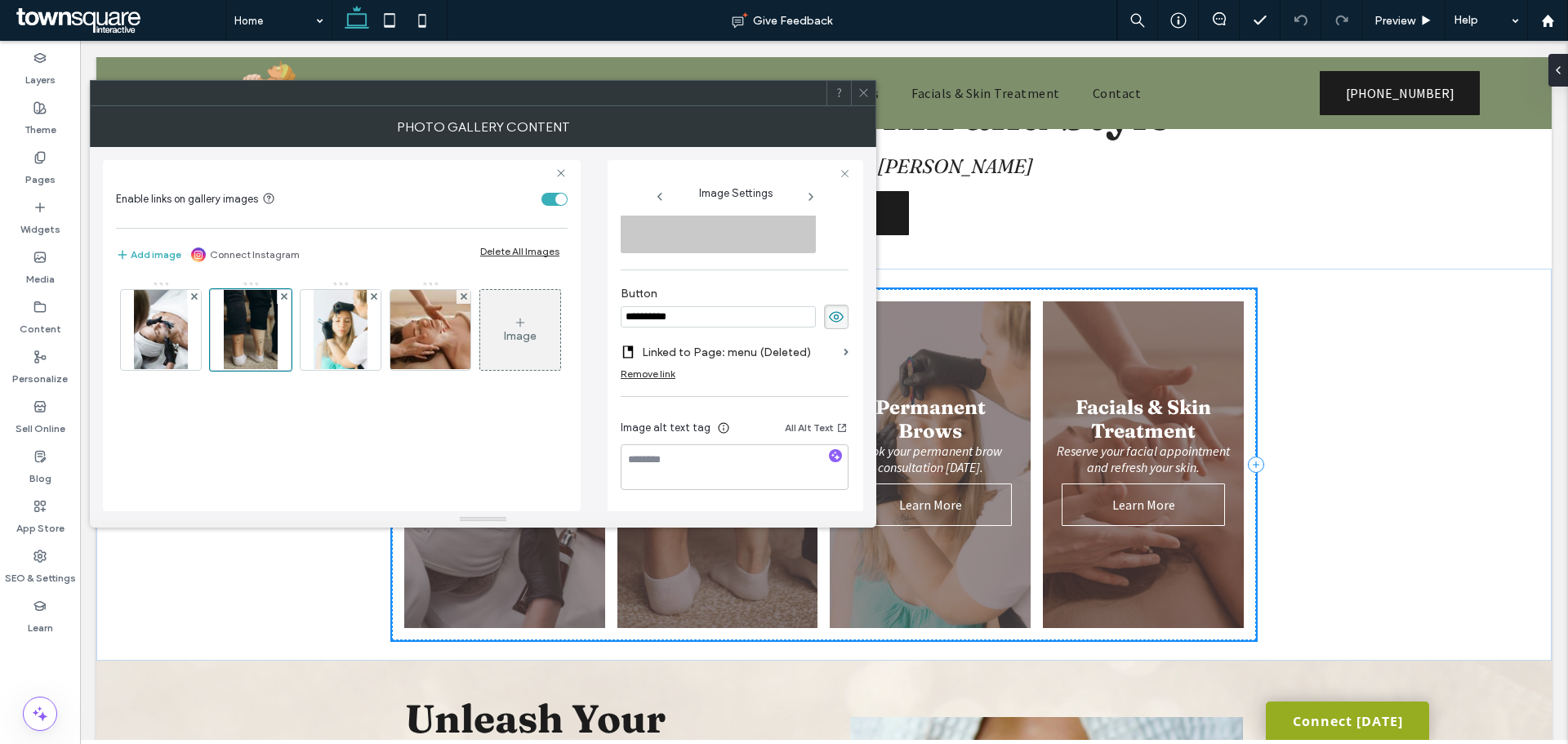
click at [800, 361] on label "Linked to Page: menu (Deleted)" at bounding box center [739, 352] width 195 height 31
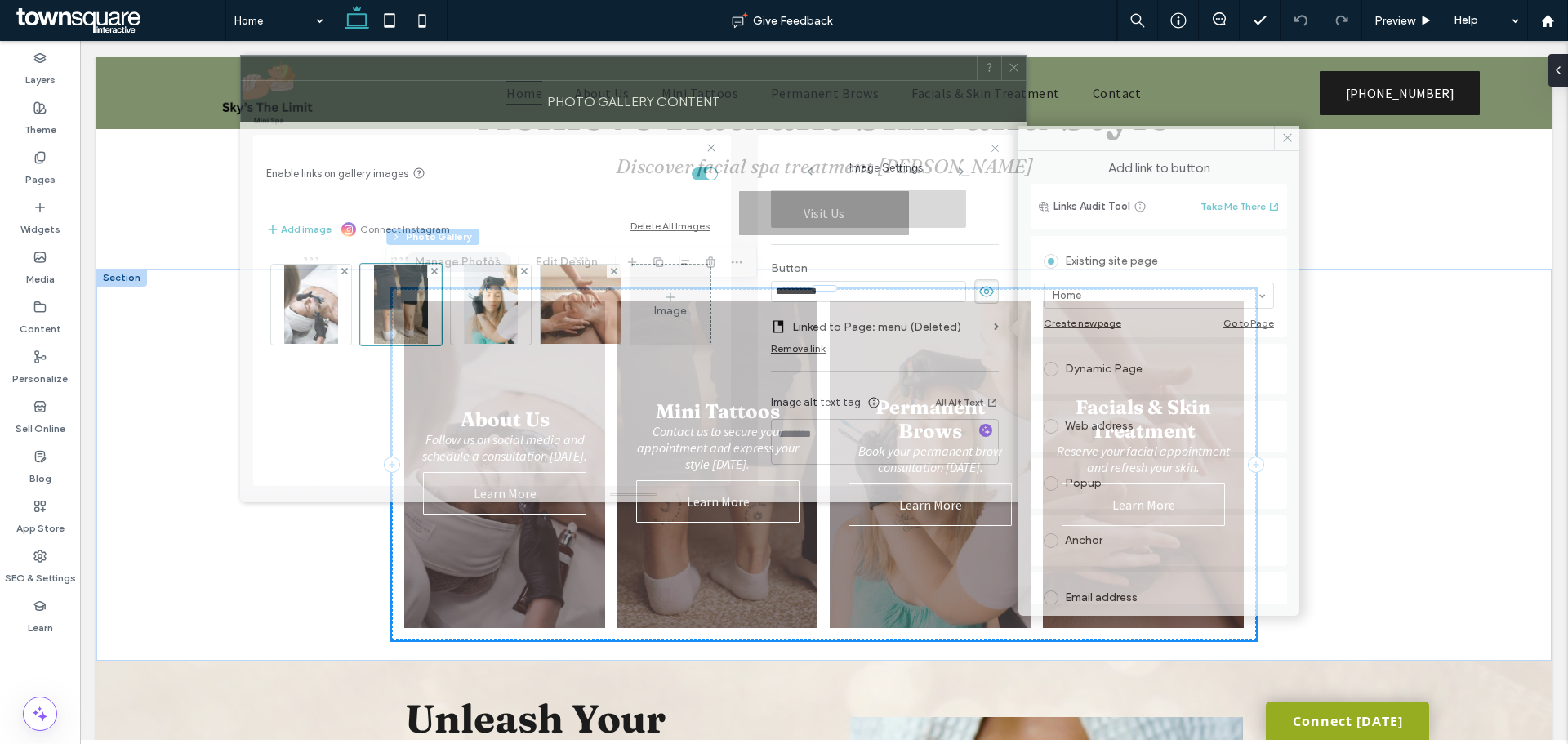
drag, startPoint x: 510, startPoint y: 84, endPoint x: 613, endPoint y: 96, distance: 103.7
click at [613, 80] on div at bounding box center [609, 67] width 736 height 25
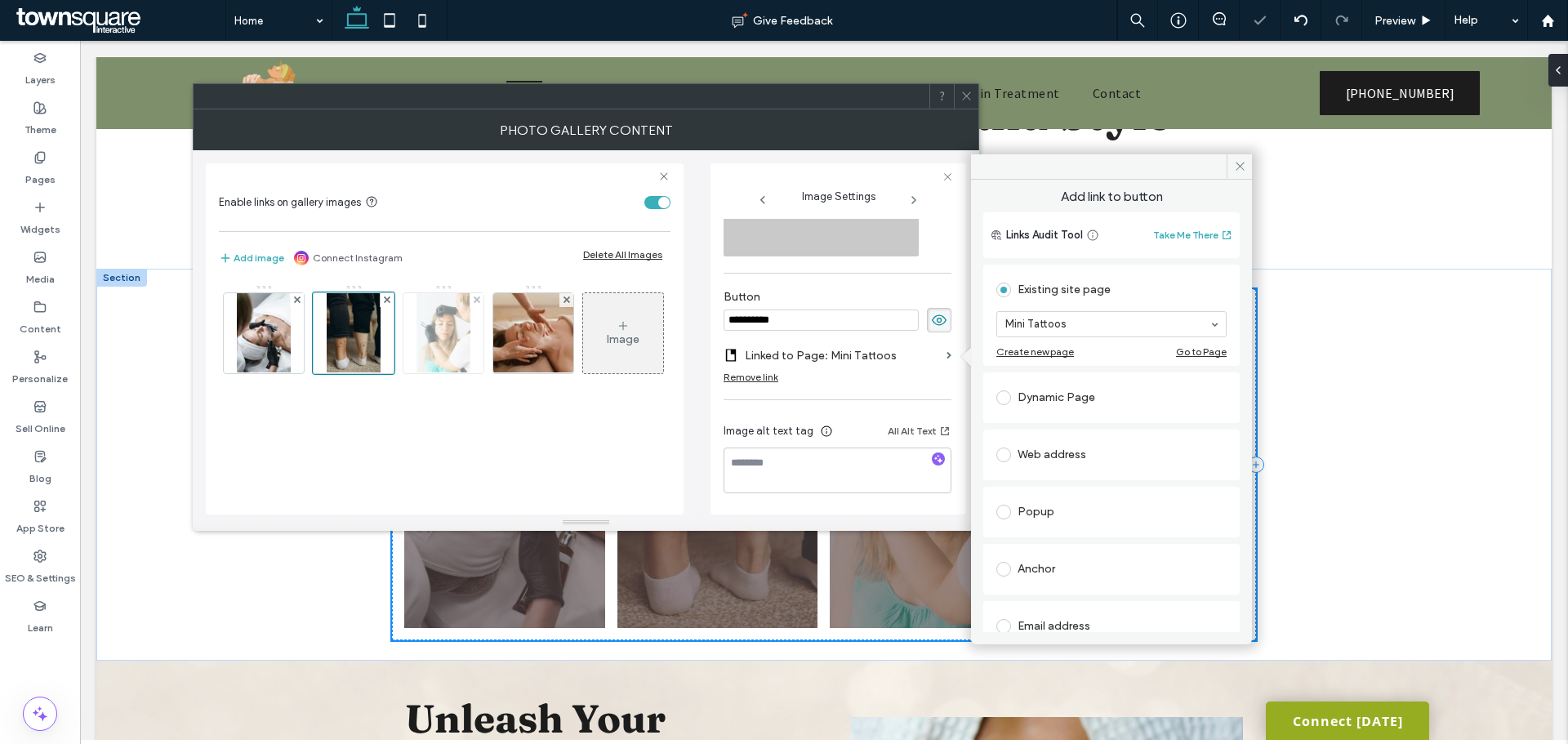
click at [443, 348] on img at bounding box center [443, 333] width 53 height 80
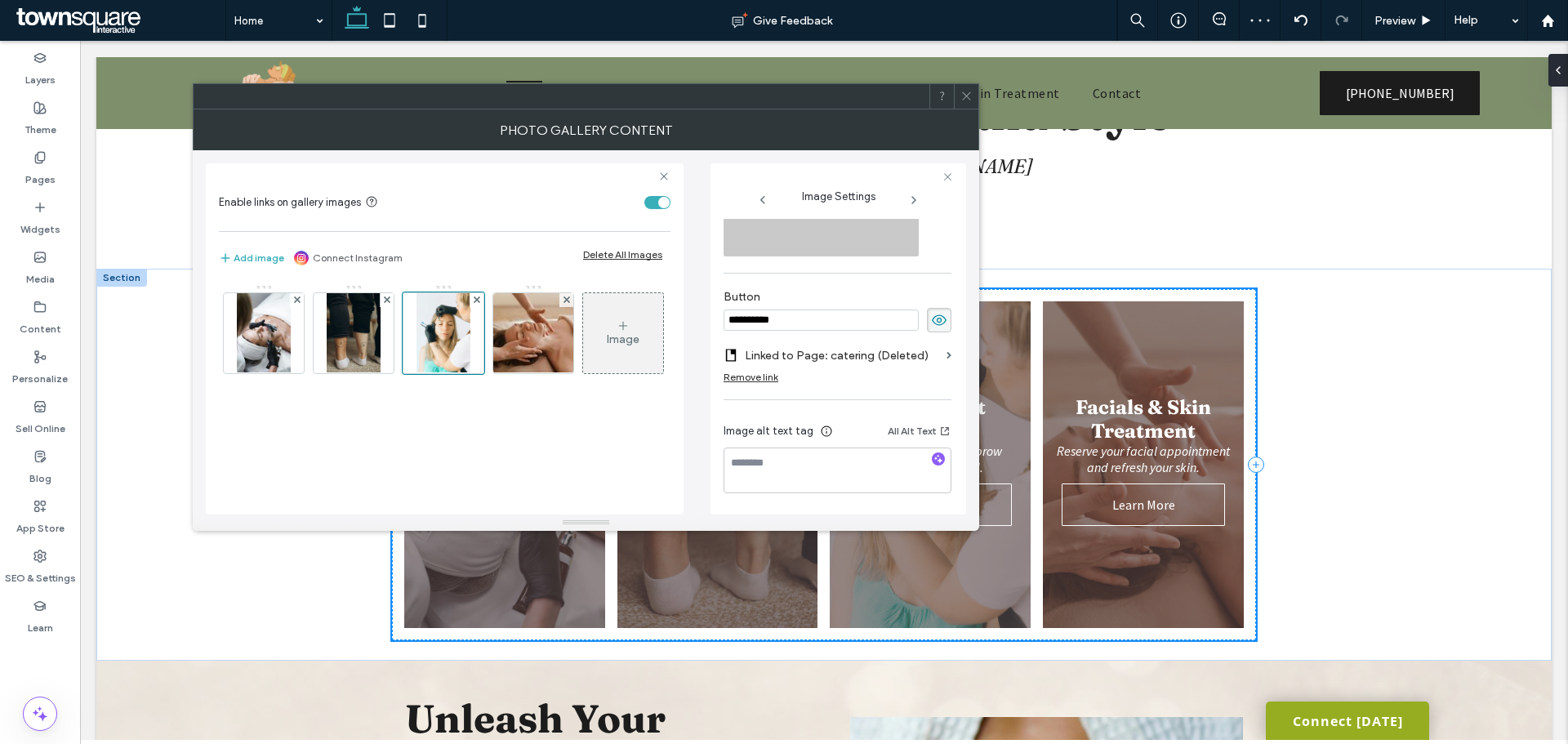
click at [836, 355] on label "Linked to Page: catering (Deleted)" at bounding box center [843, 356] width 195 height 31
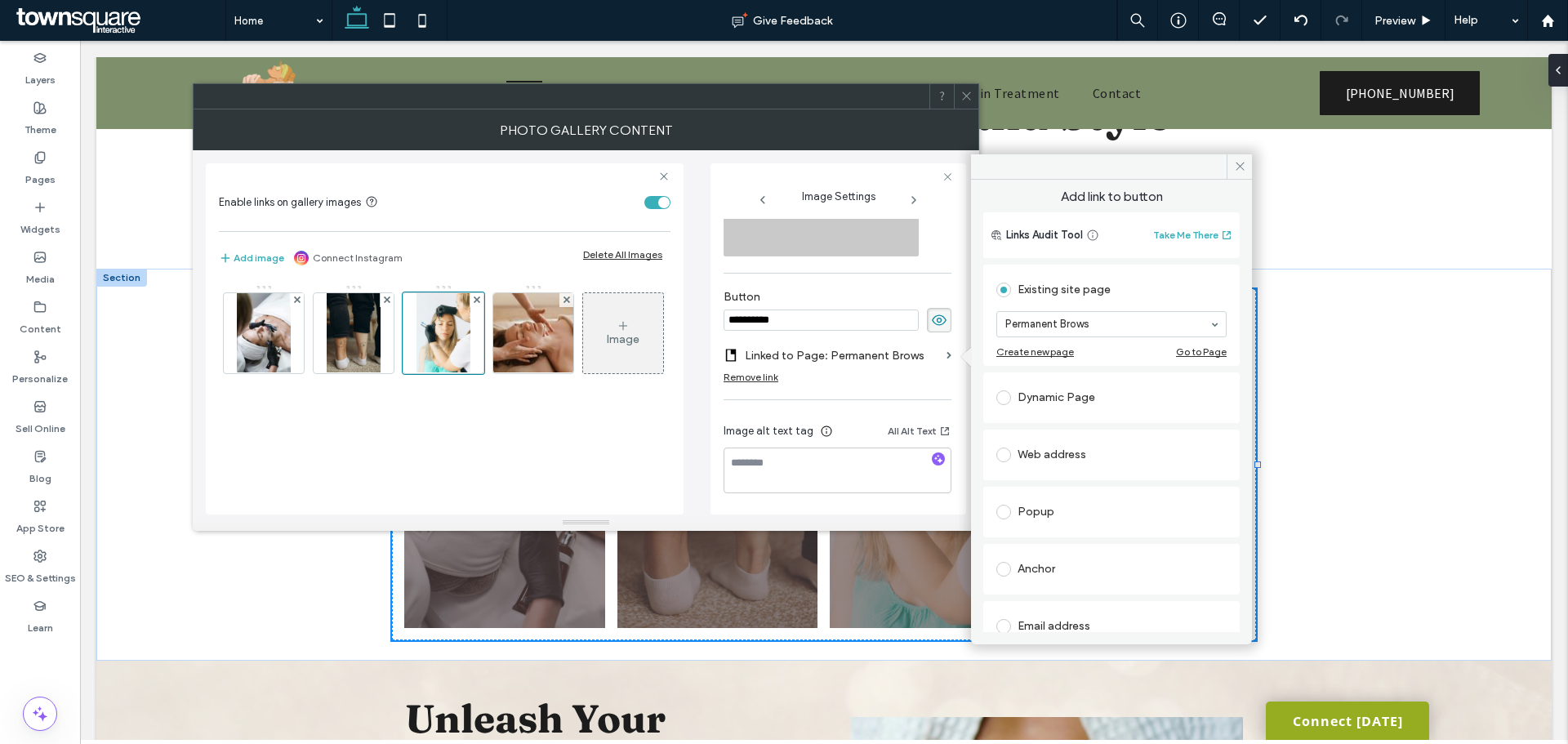
click at [967, 101] on icon at bounding box center [967, 96] width 12 height 12
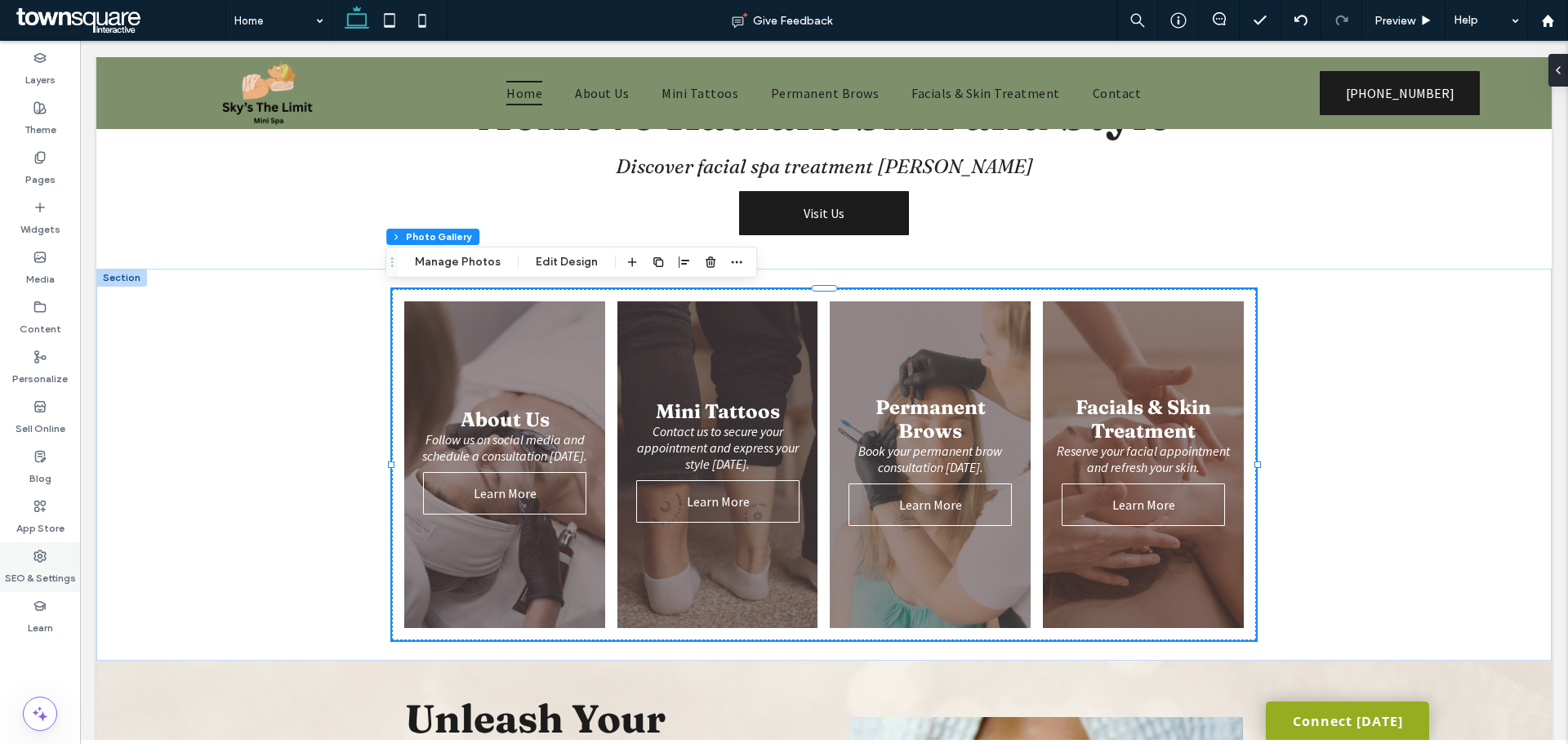
click at [44, 559] on icon at bounding box center [39, 556] width 13 height 13
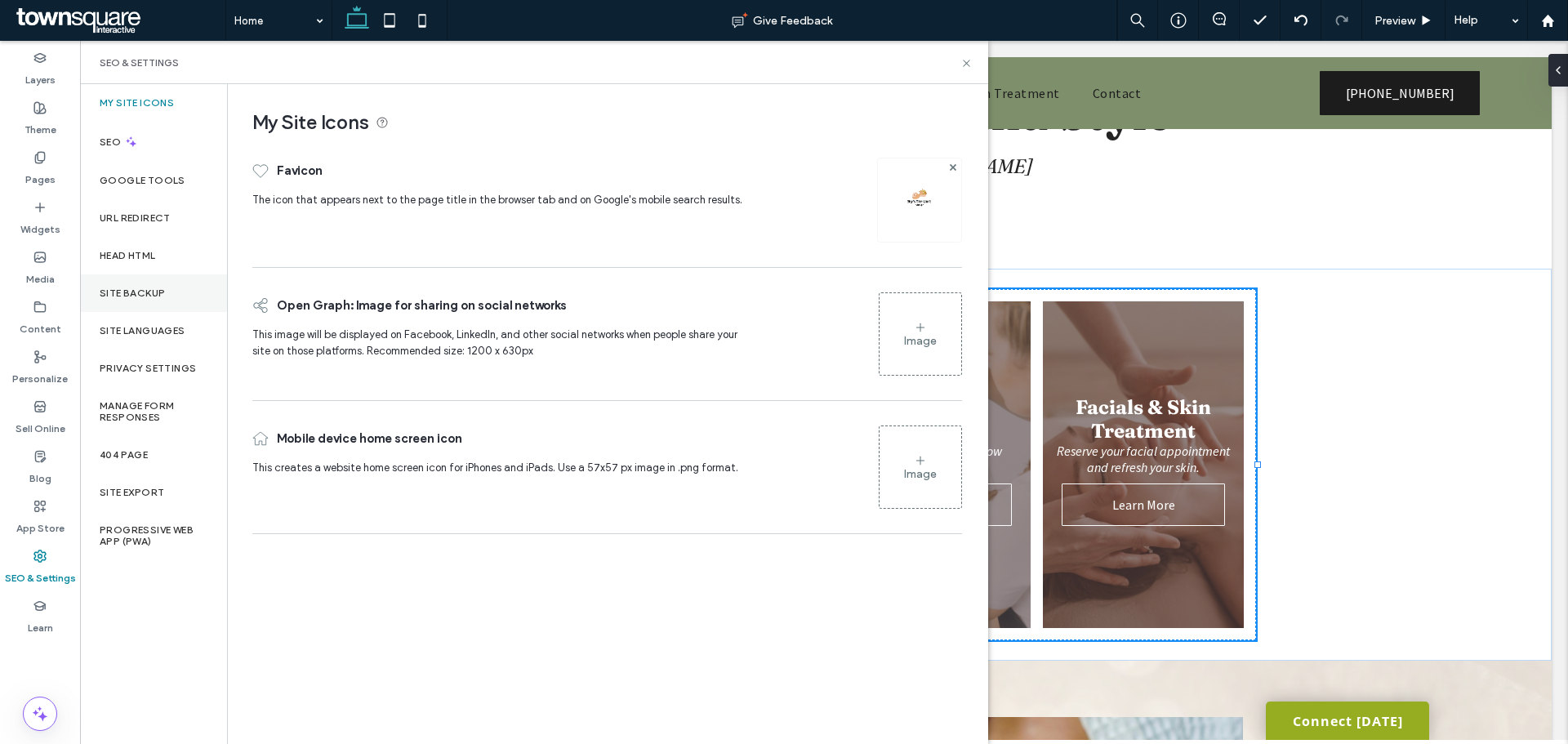
click at [146, 305] on div "Site Backup" at bounding box center [153, 294] width 147 height 37
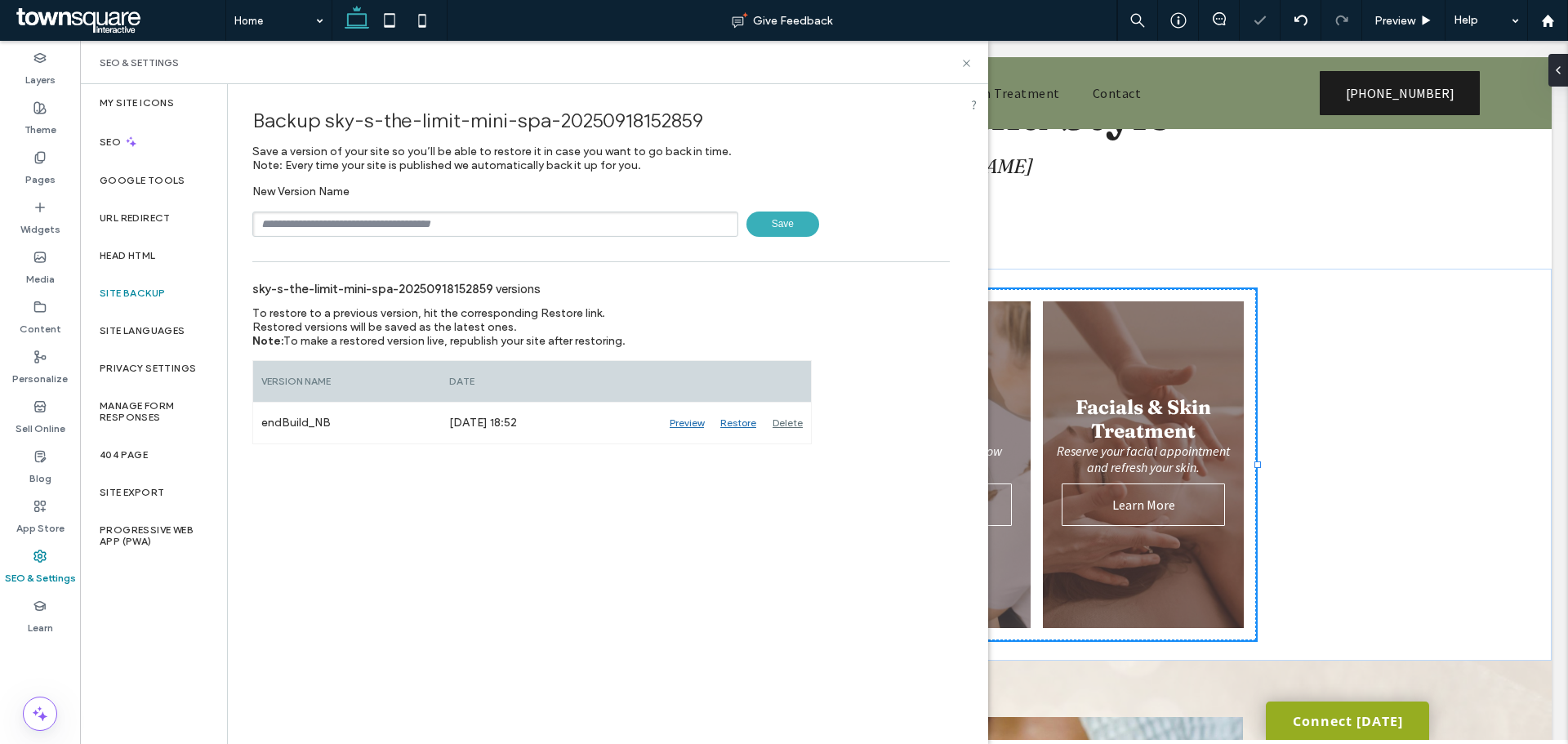
click at [292, 233] on input "text" at bounding box center [495, 225] width 486 height 26
type input "**********"
drag, startPoint x: 763, startPoint y: 221, endPoint x: 752, endPoint y: 226, distance: 12.1
click at [763, 220] on span "Save" at bounding box center [784, 225] width 73 height 26
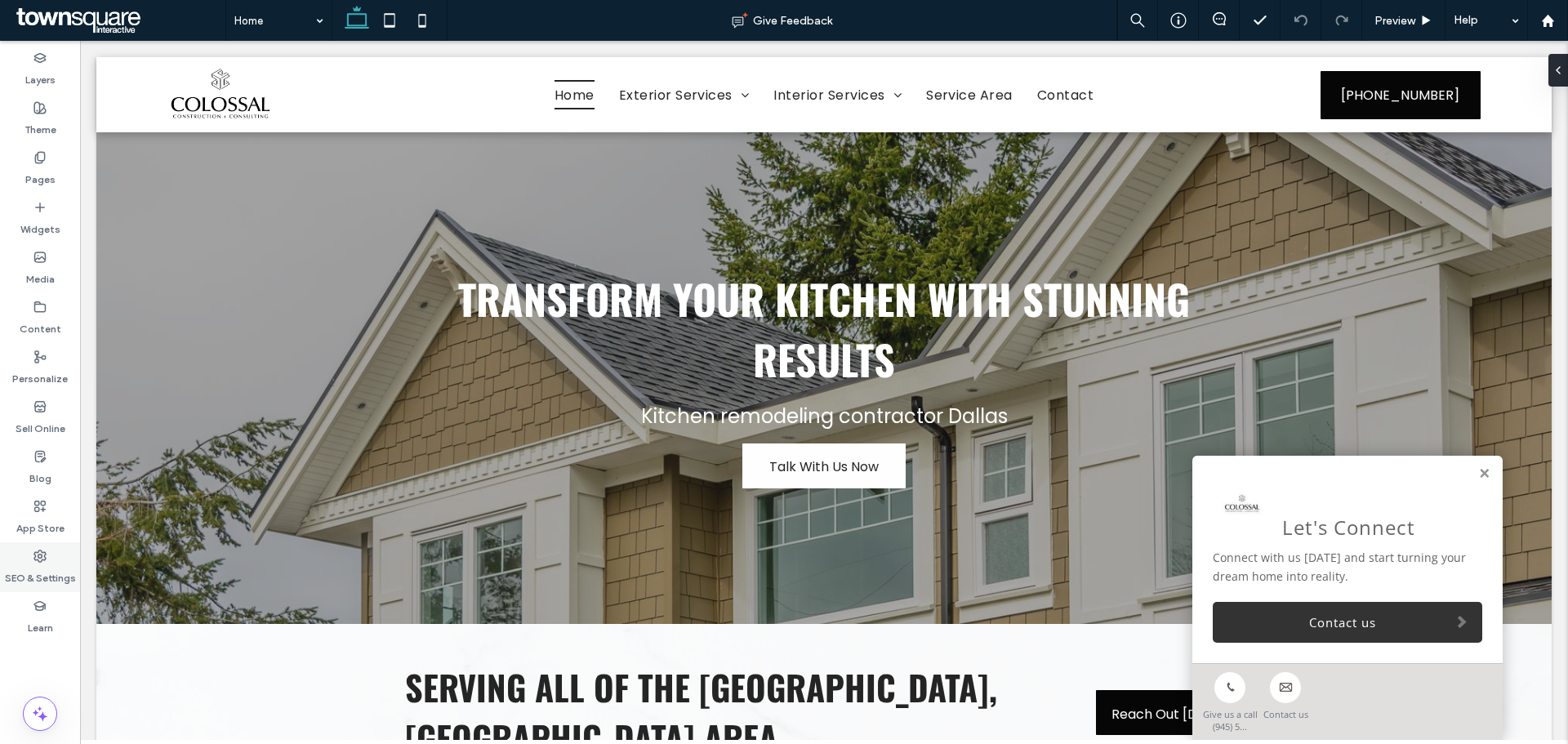
click at [59, 575] on label "SEO & Settings" at bounding box center [40, 574] width 71 height 23
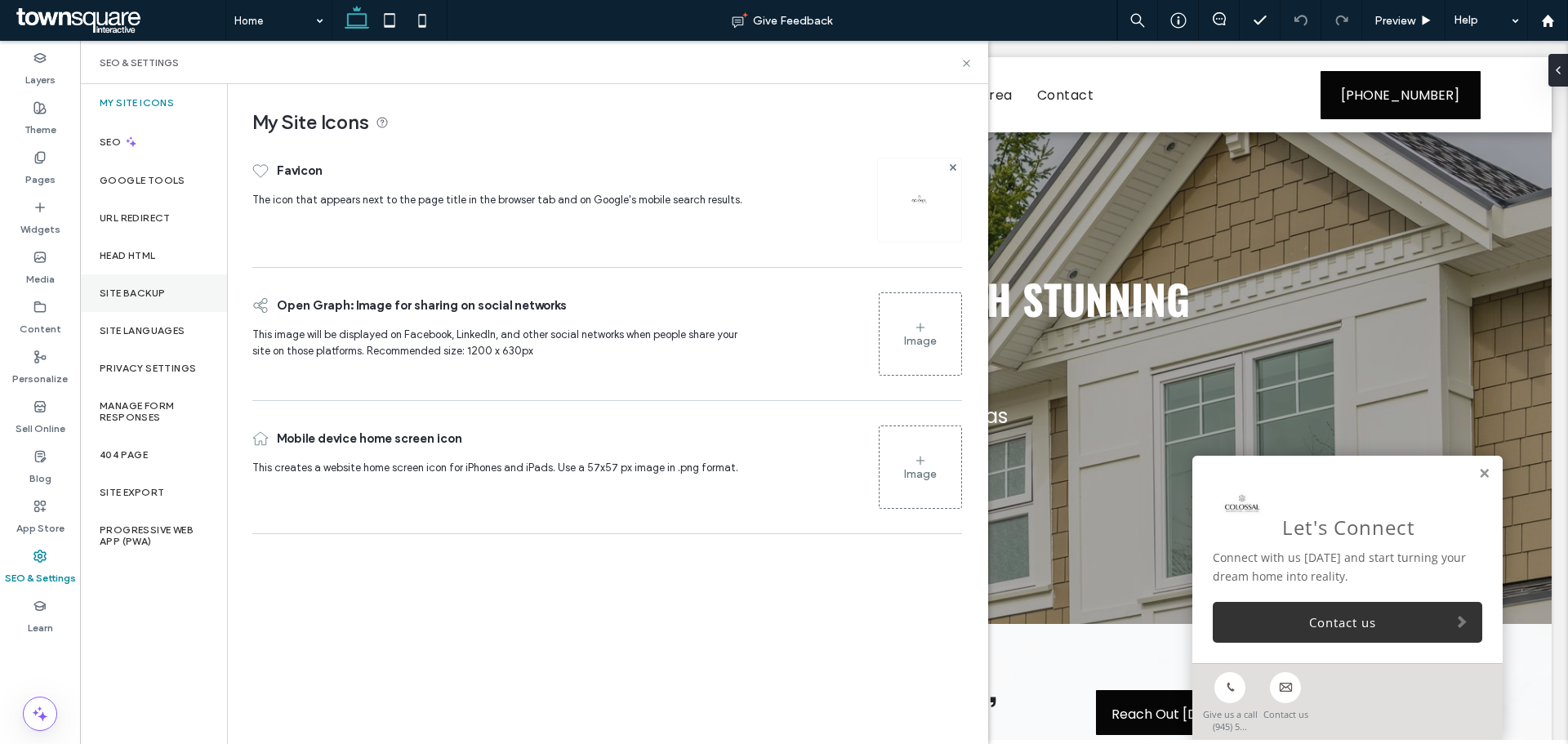
click at [165, 299] on div "Site Backup" at bounding box center [153, 294] width 147 height 37
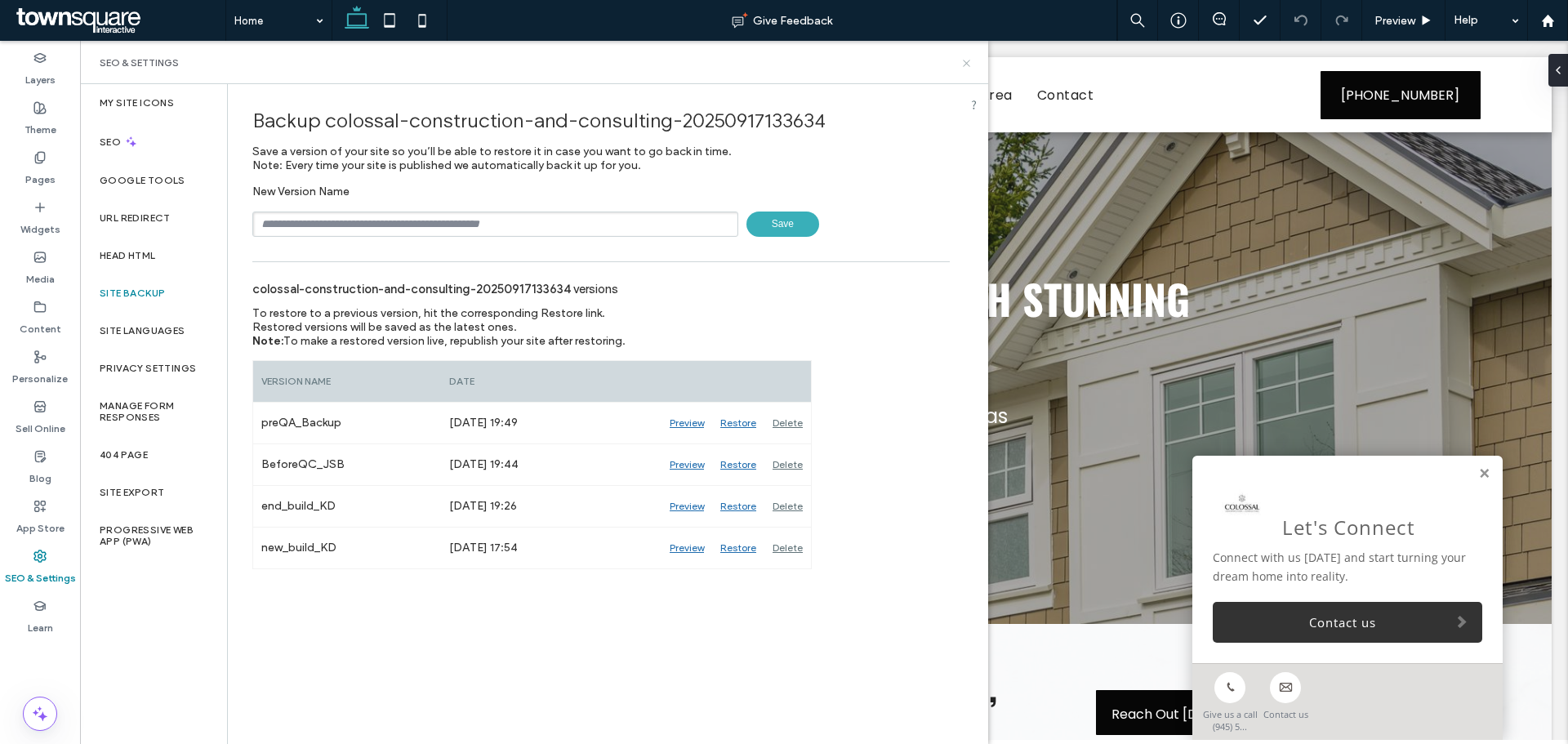
drag, startPoint x: 969, startPoint y: 66, endPoint x: 888, endPoint y: 26, distance: 90.3
click at [969, 66] on icon at bounding box center [967, 63] width 12 height 12
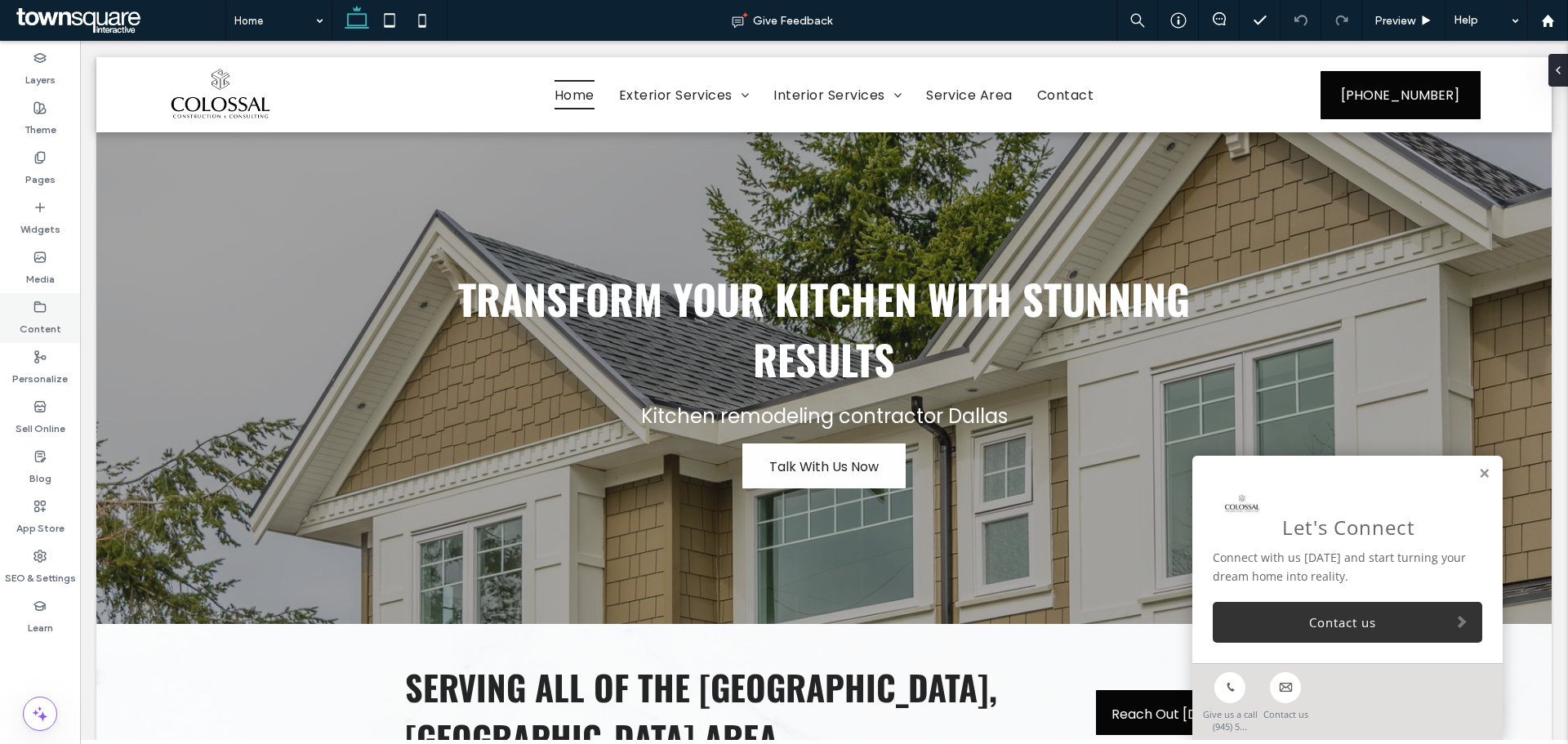
click at [16, 327] on div "Content" at bounding box center [39, 318] width 80 height 50
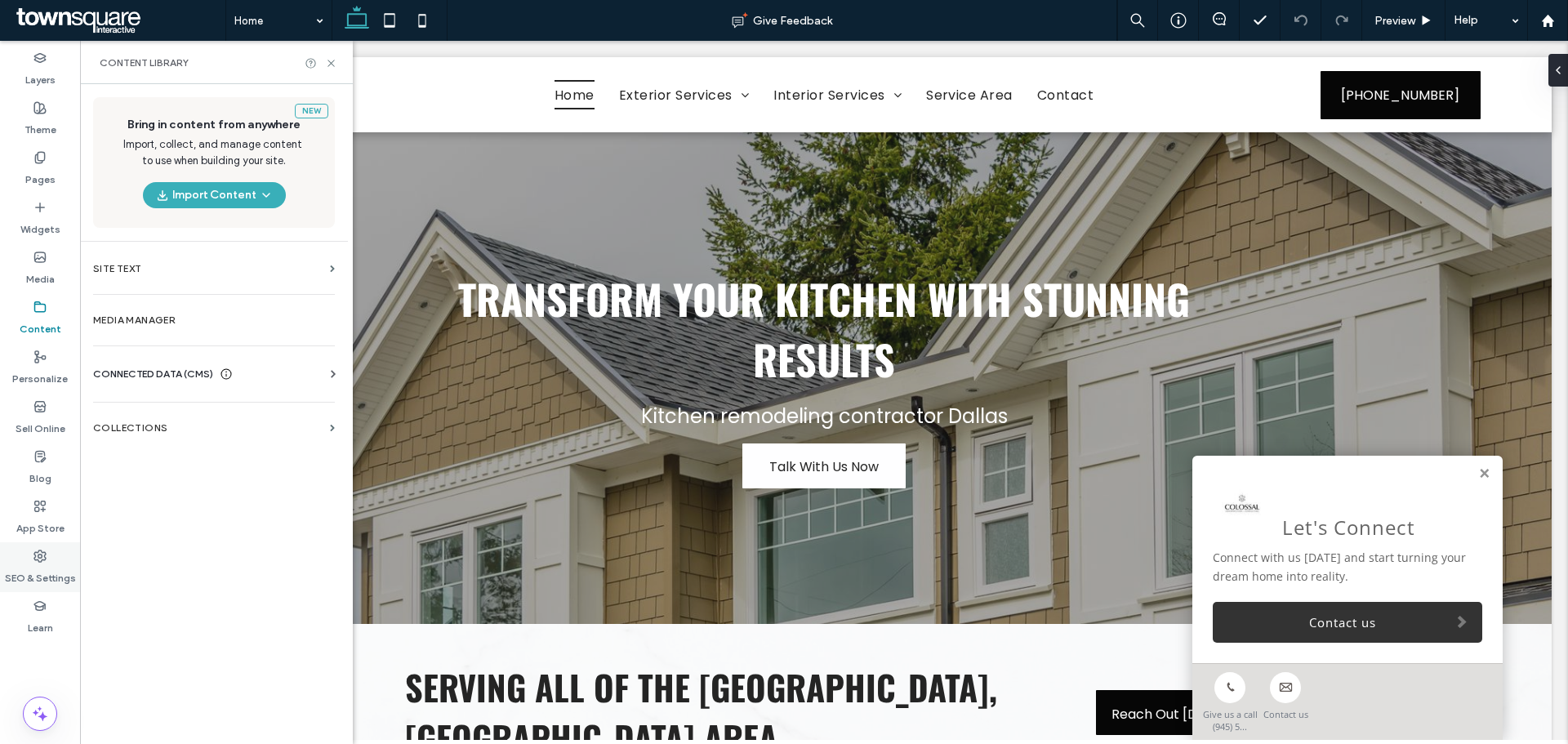
click at [45, 552] on icon at bounding box center [39, 556] width 13 height 13
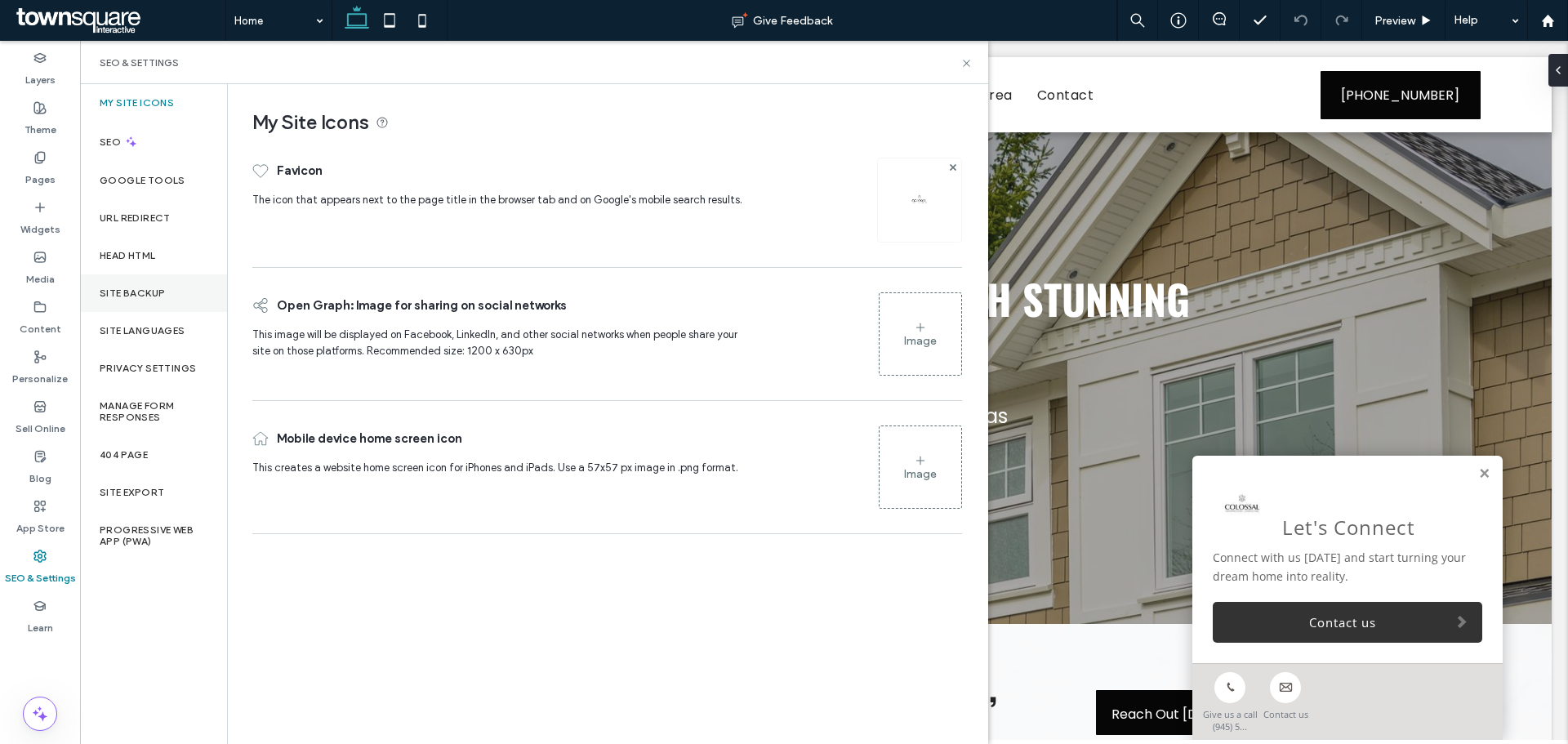
click at [131, 295] on label "Site Backup" at bounding box center [132, 294] width 65 height 12
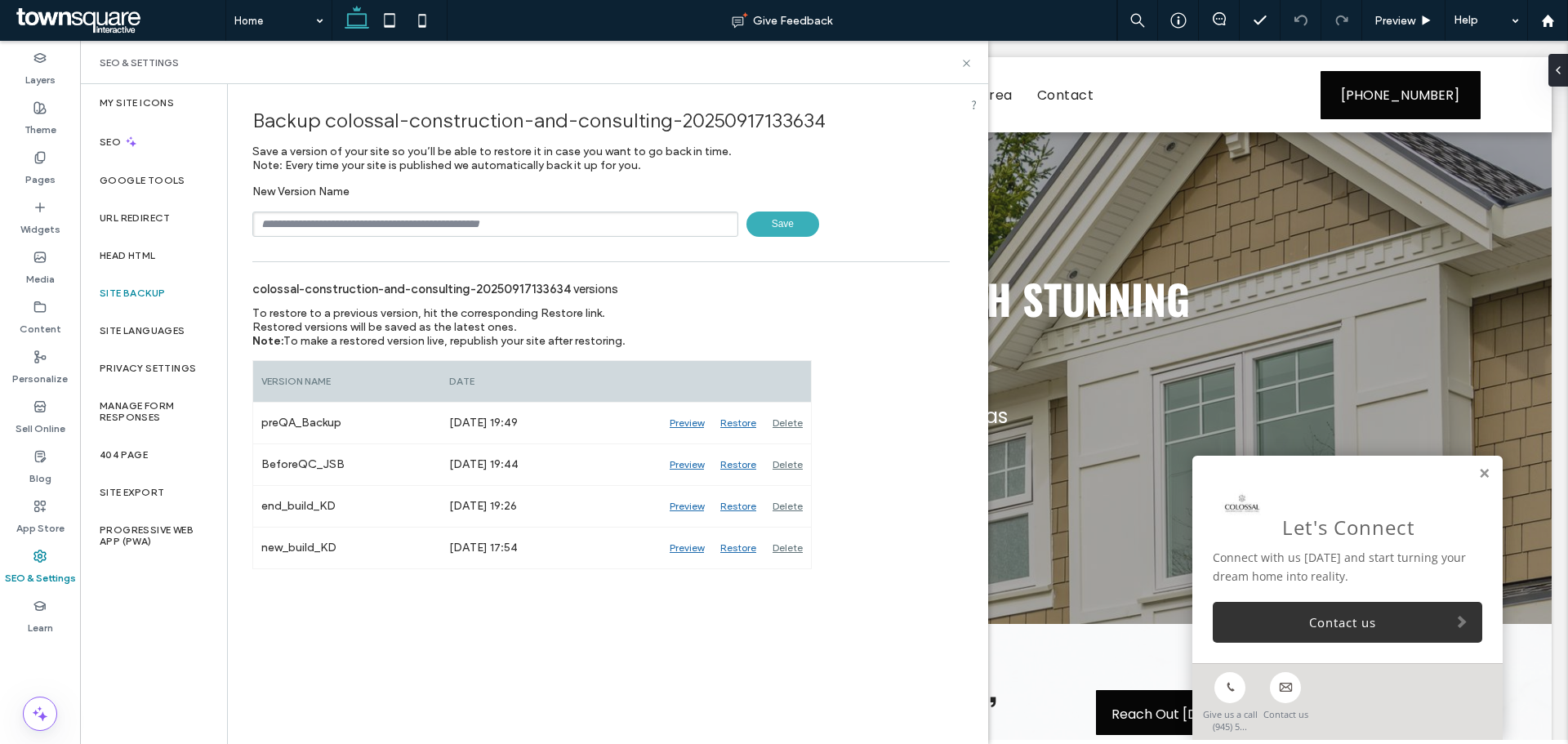
click at [781, 222] on span "Save" at bounding box center [784, 225] width 73 height 26
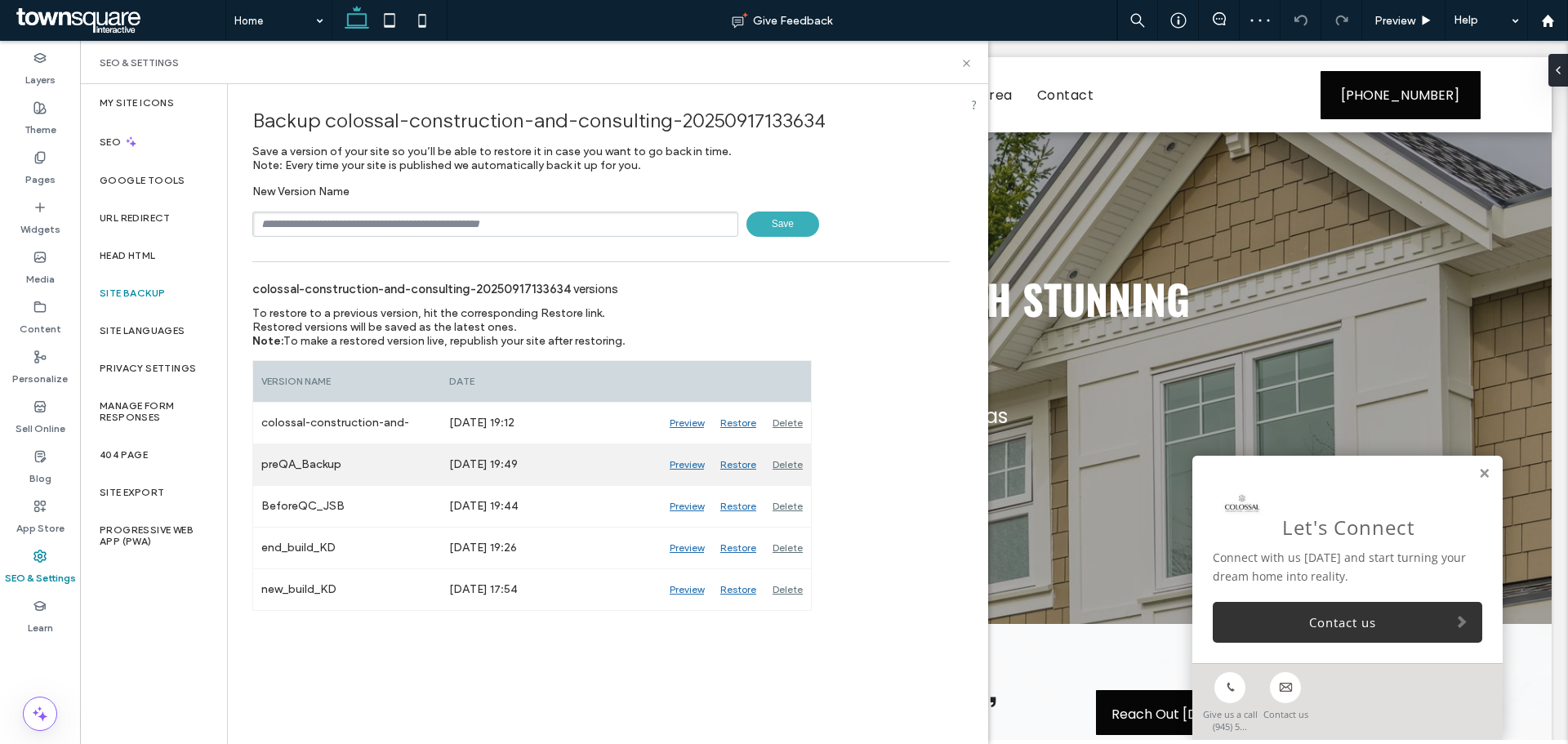
click at [784, 464] on div "Delete" at bounding box center [787, 464] width 46 height 40
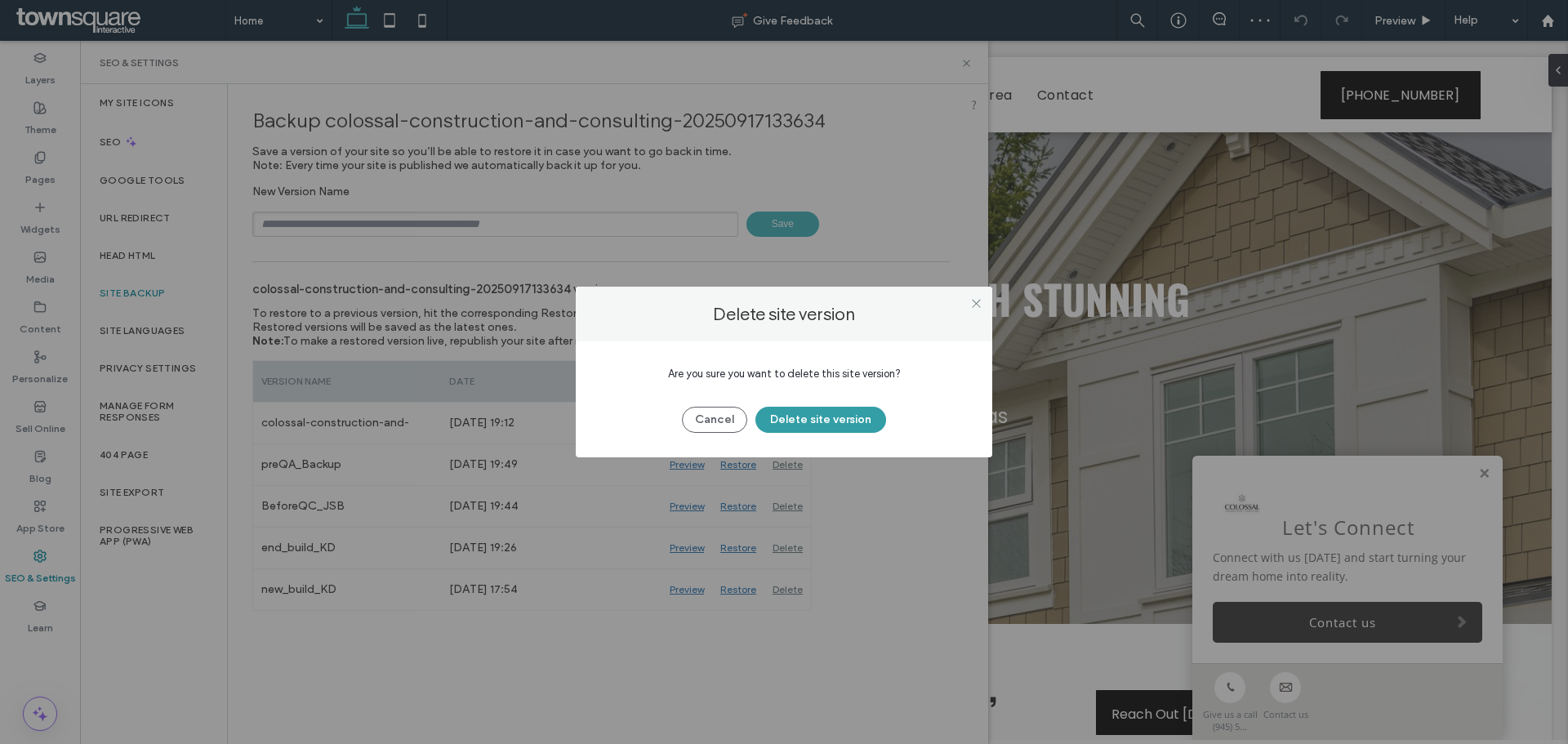
click at [814, 421] on button "Delete site version" at bounding box center [821, 420] width 131 height 27
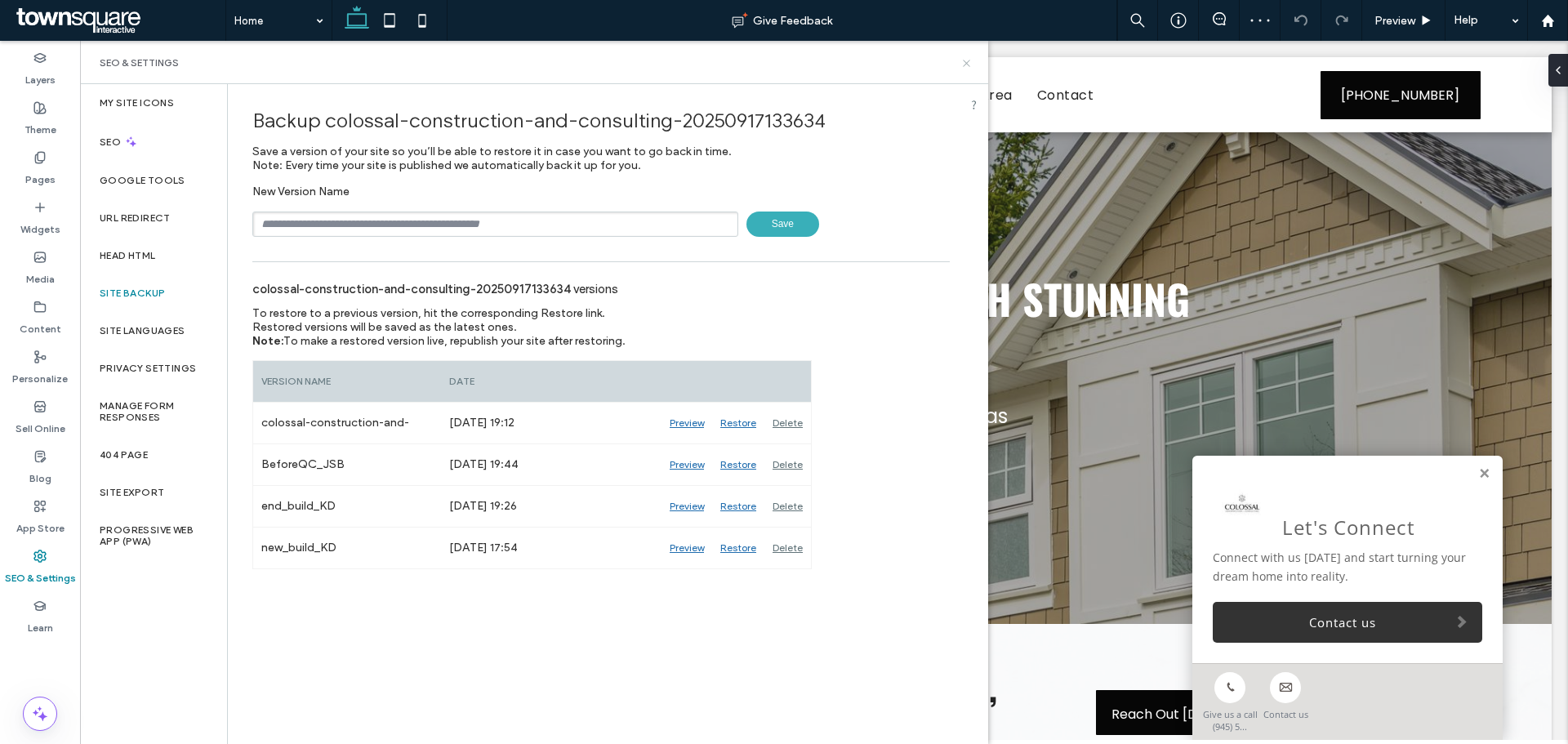
click at [962, 64] on icon at bounding box center [967, 63] width 12 height 12
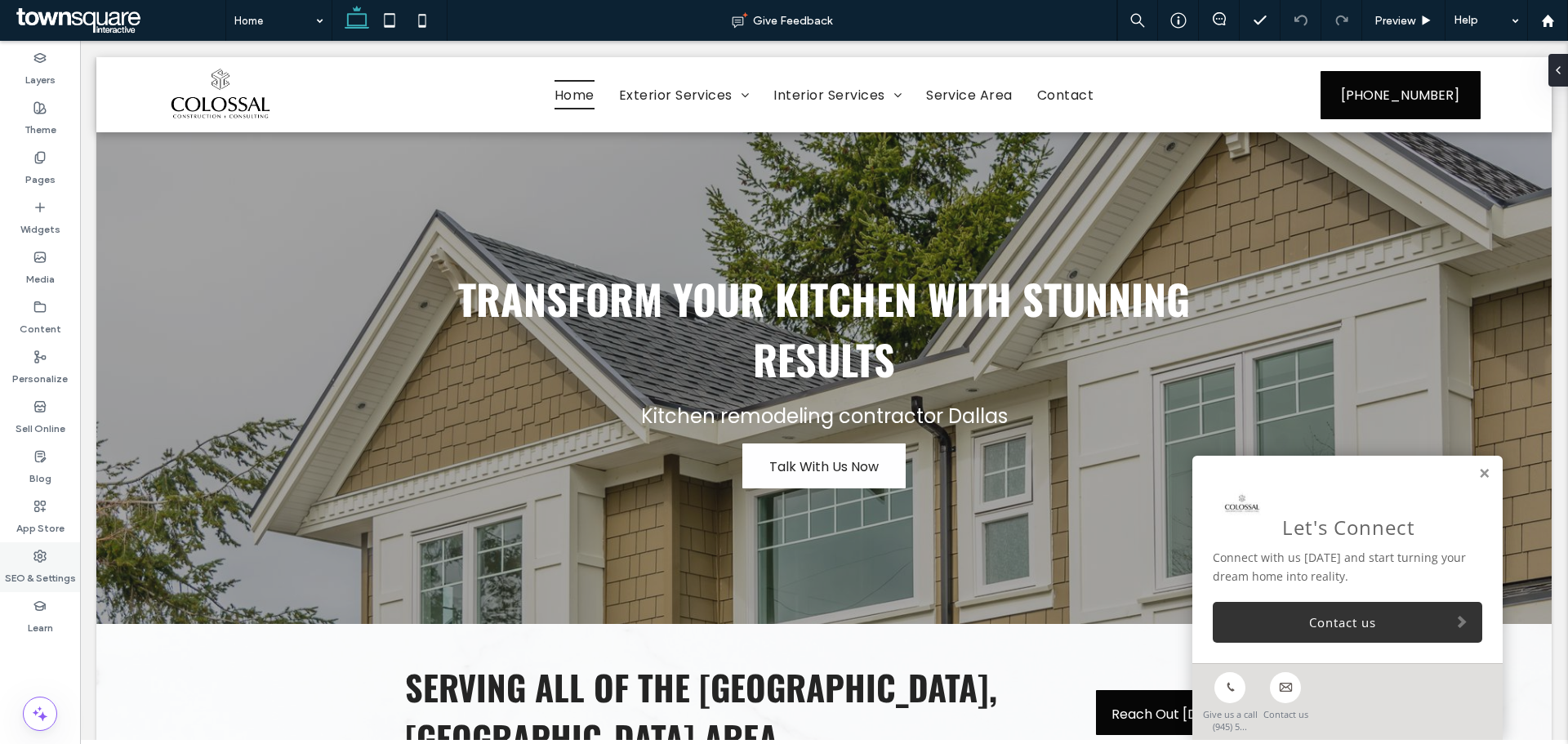
click at [60, 556] on div "SEO & Settings" at bounding box center [39, 567] width 80 height 50
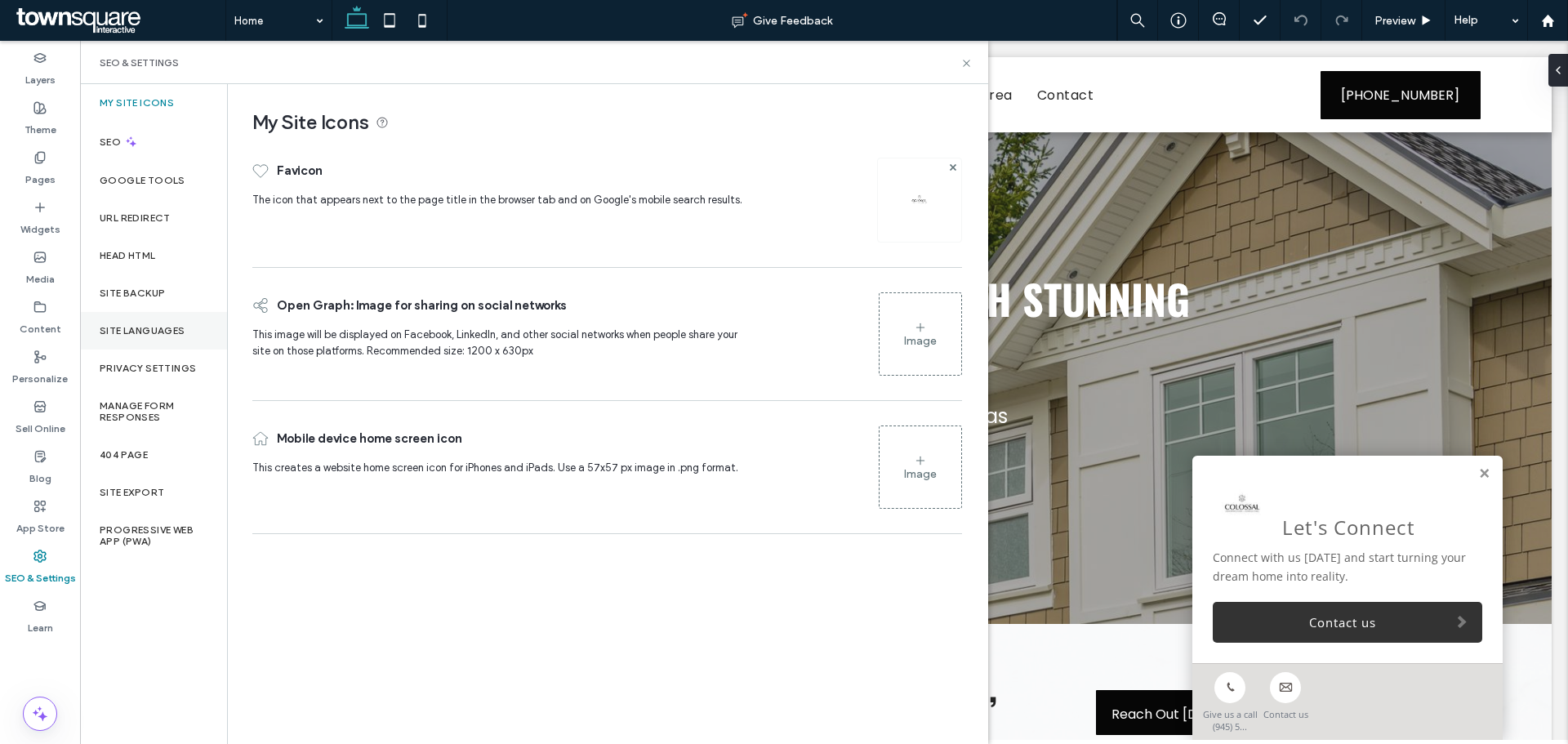
click at [140, 330] on label "Site Languages" at bounding box center [142, 331] width 86 height 12
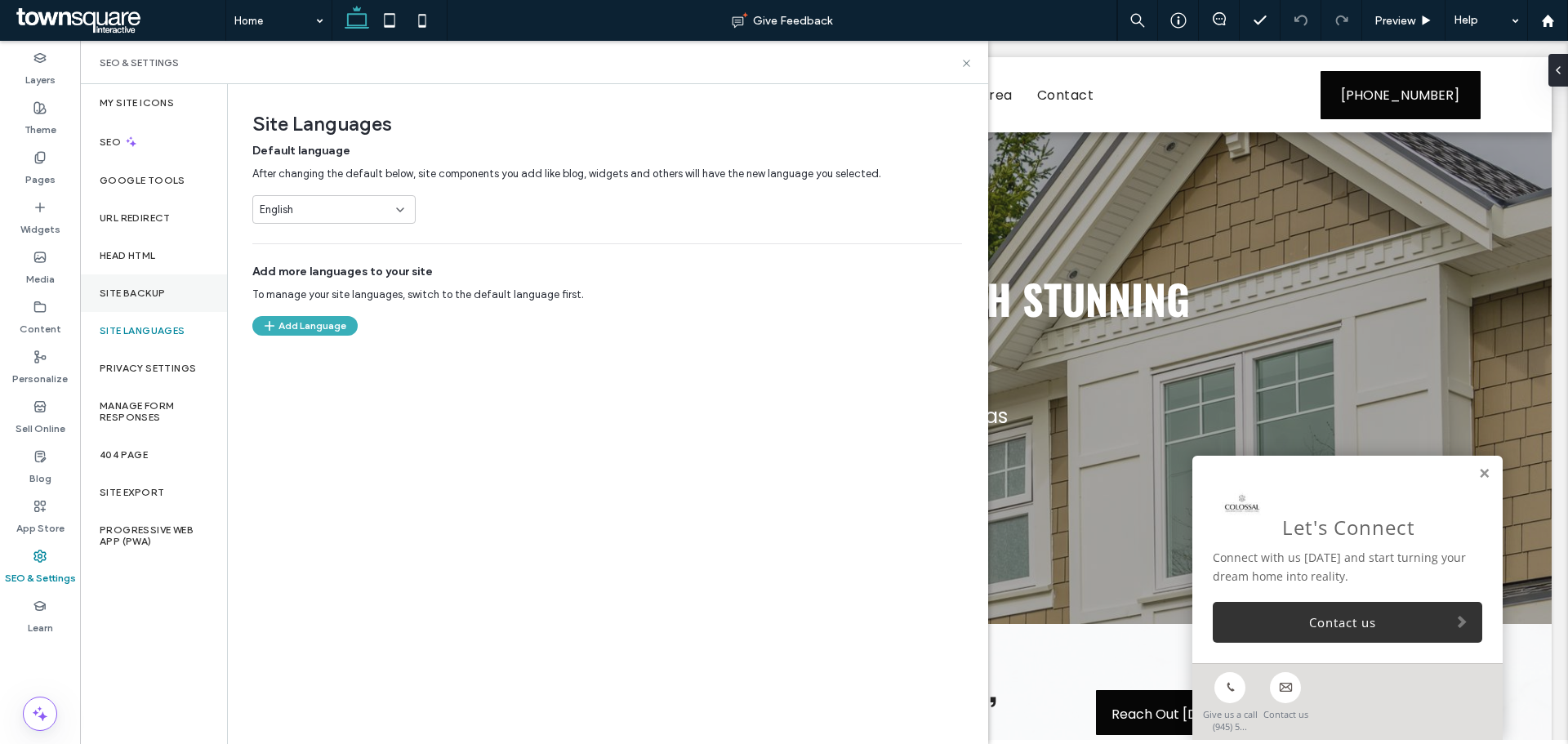
click at [151, 294] on label "Site Backup" at bounding box center [132, 294] width 65 height 12
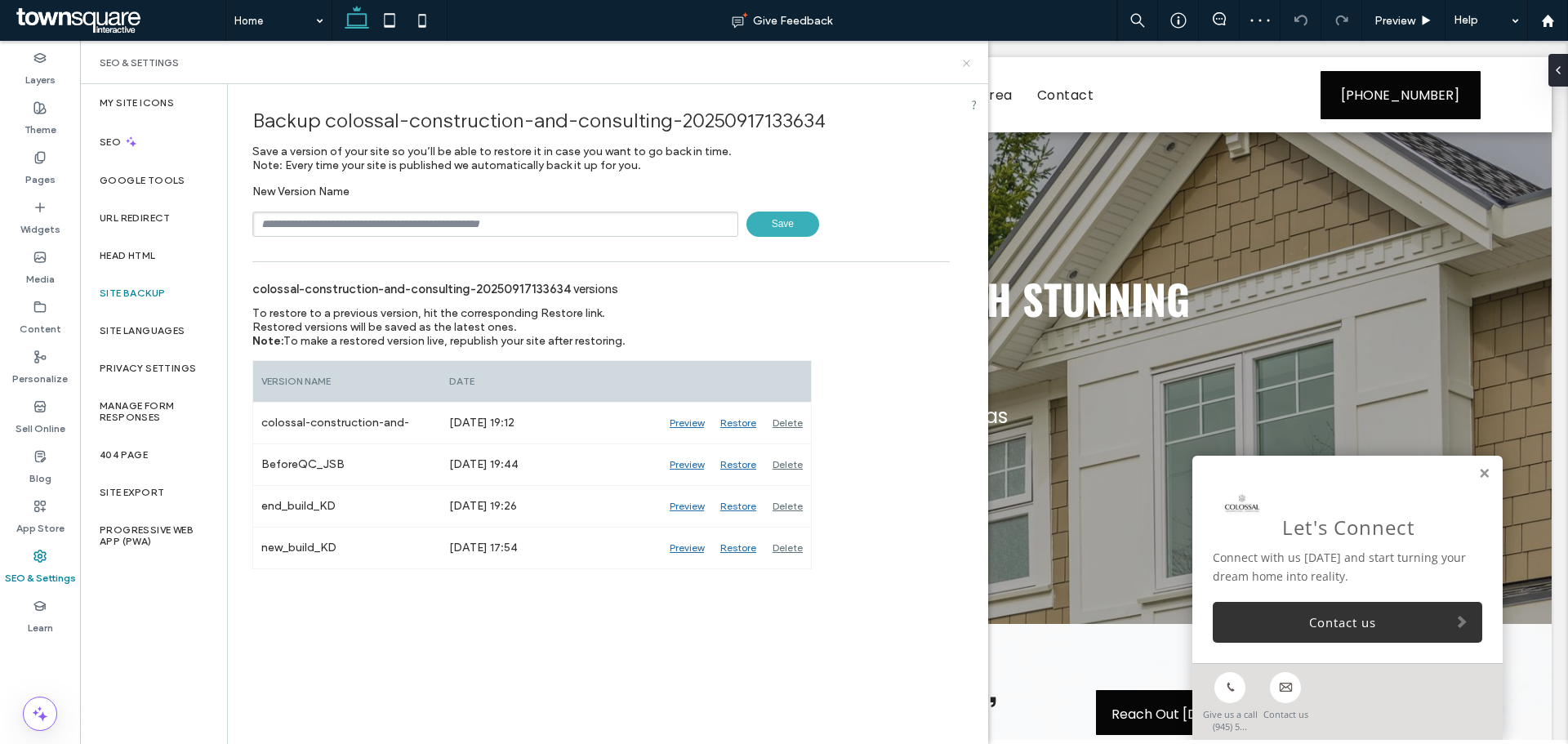
drag, startPoint x: 967, startPoint y: 60, endPoint x: 828, endPoint y: 10, distance: 147.7
click at [967, 60] on icon at bounding box center [967, 63] width 12 height 12
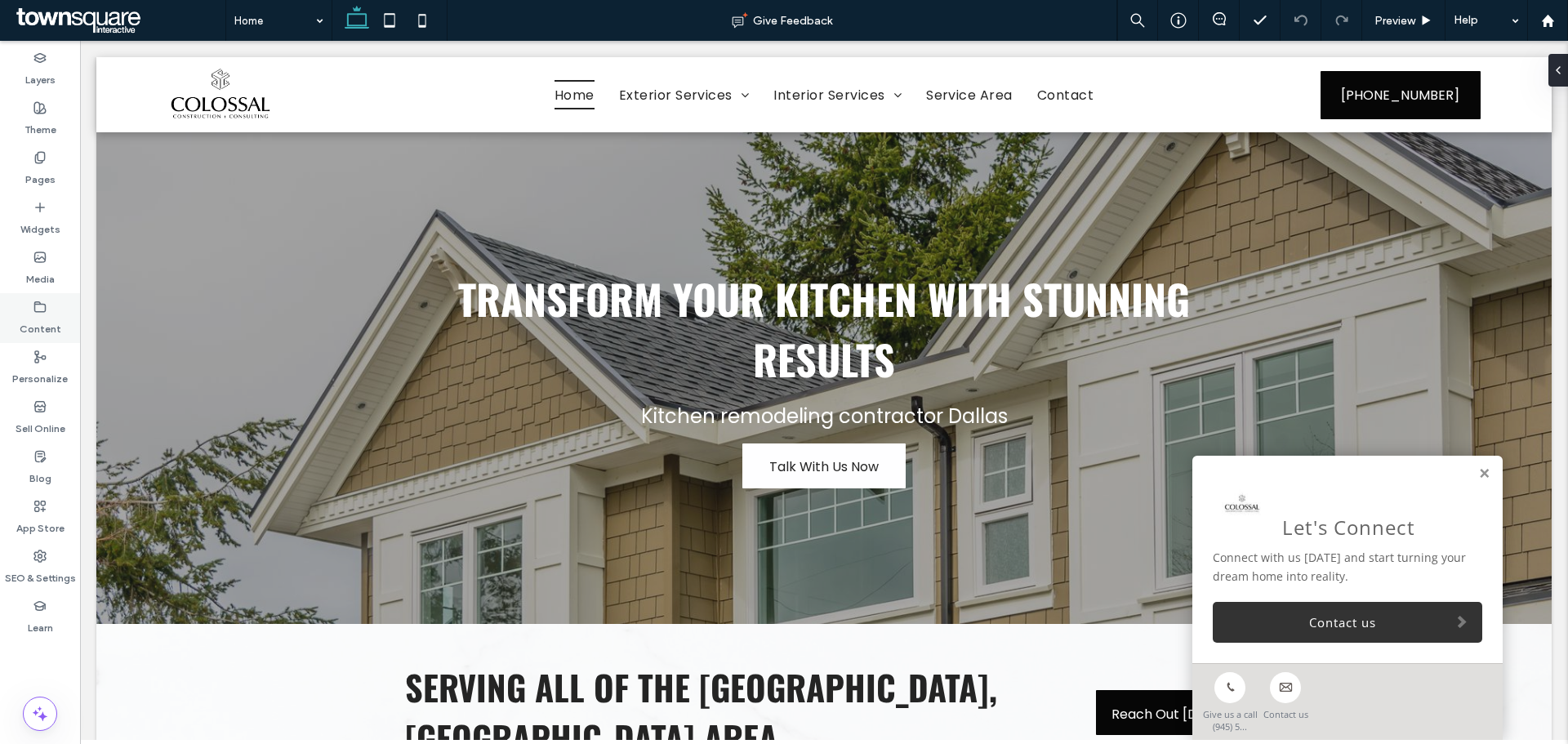
click at [43, 317] on label "Content" at bounding box center [40, 324] width 41 height 23
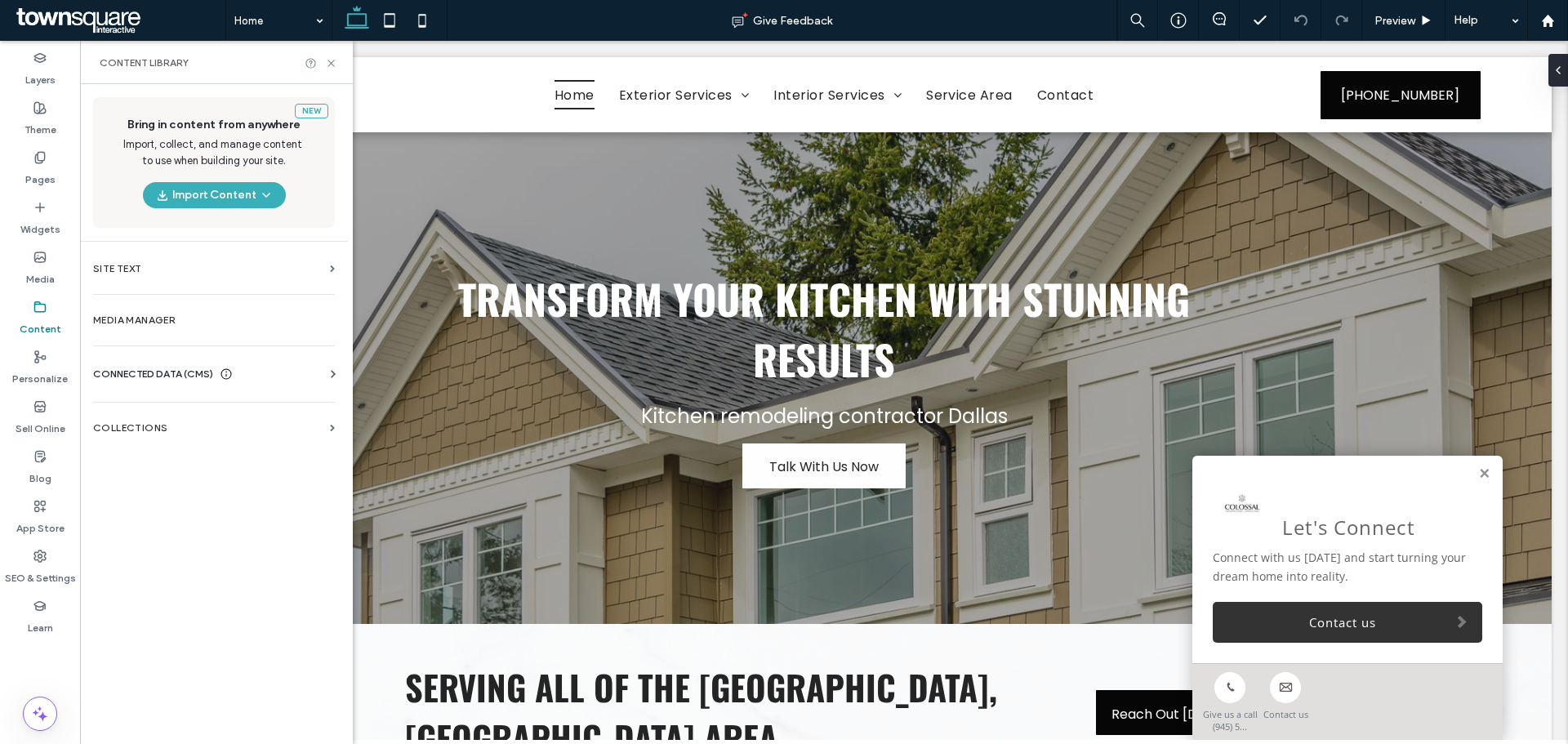
click at [271, 379] on div "CONNECTED DATA (CMS)" at bounding box center [217, 373] width 248 height 17
click at [179, 413] on label "Business Info" at bounding box center [217, 414] width 222 height 12
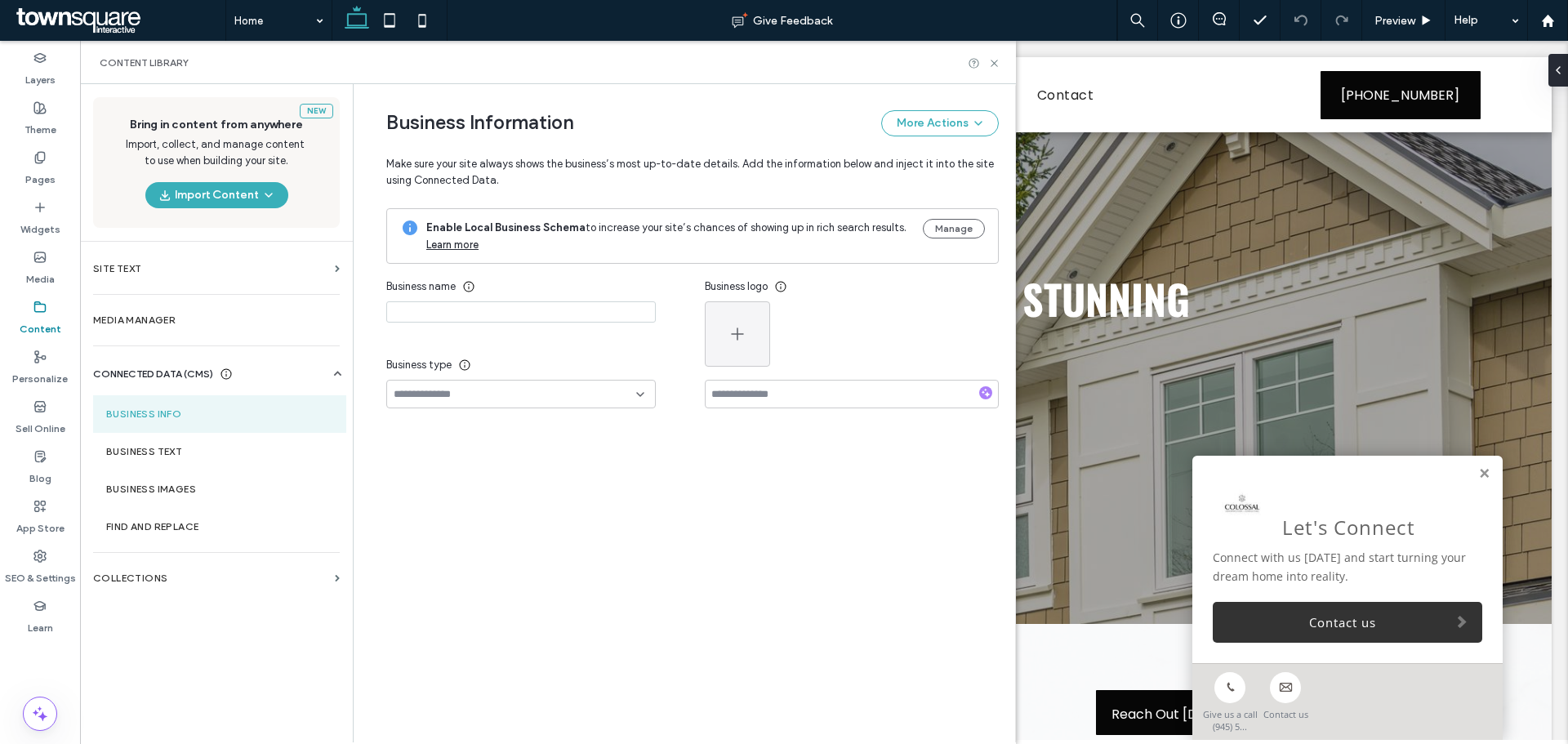
type input "**********"
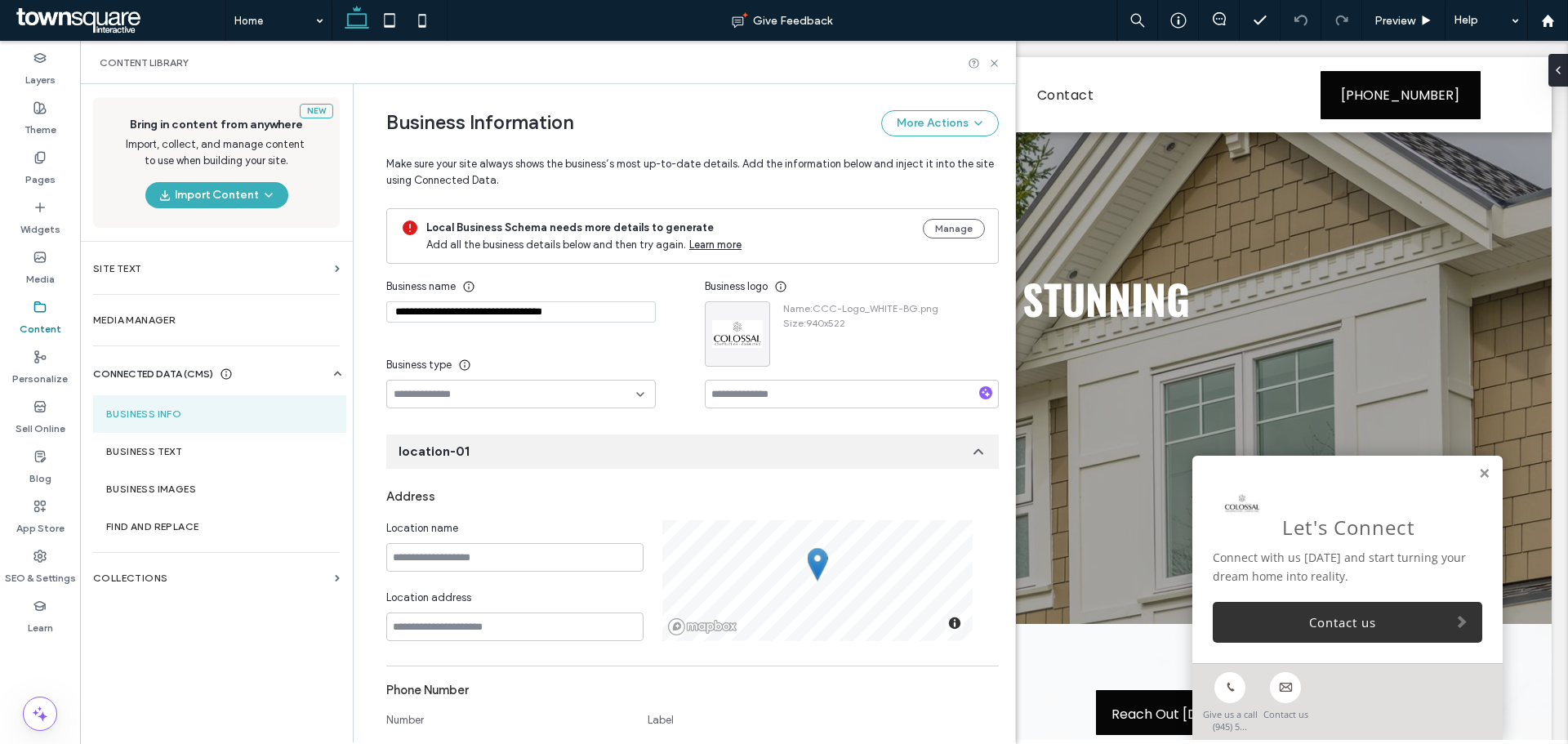
click at [247, 637] on div "New Bring in content from anywhere Import, collect, and manage content to use w…" at bounding box center [216, 412] width 273 height 656
click at [255, 695] on div "New Bring in content from anywhere Import, collect, and manage content to use w…" at bounding box center [216, 412] width 273 height 656
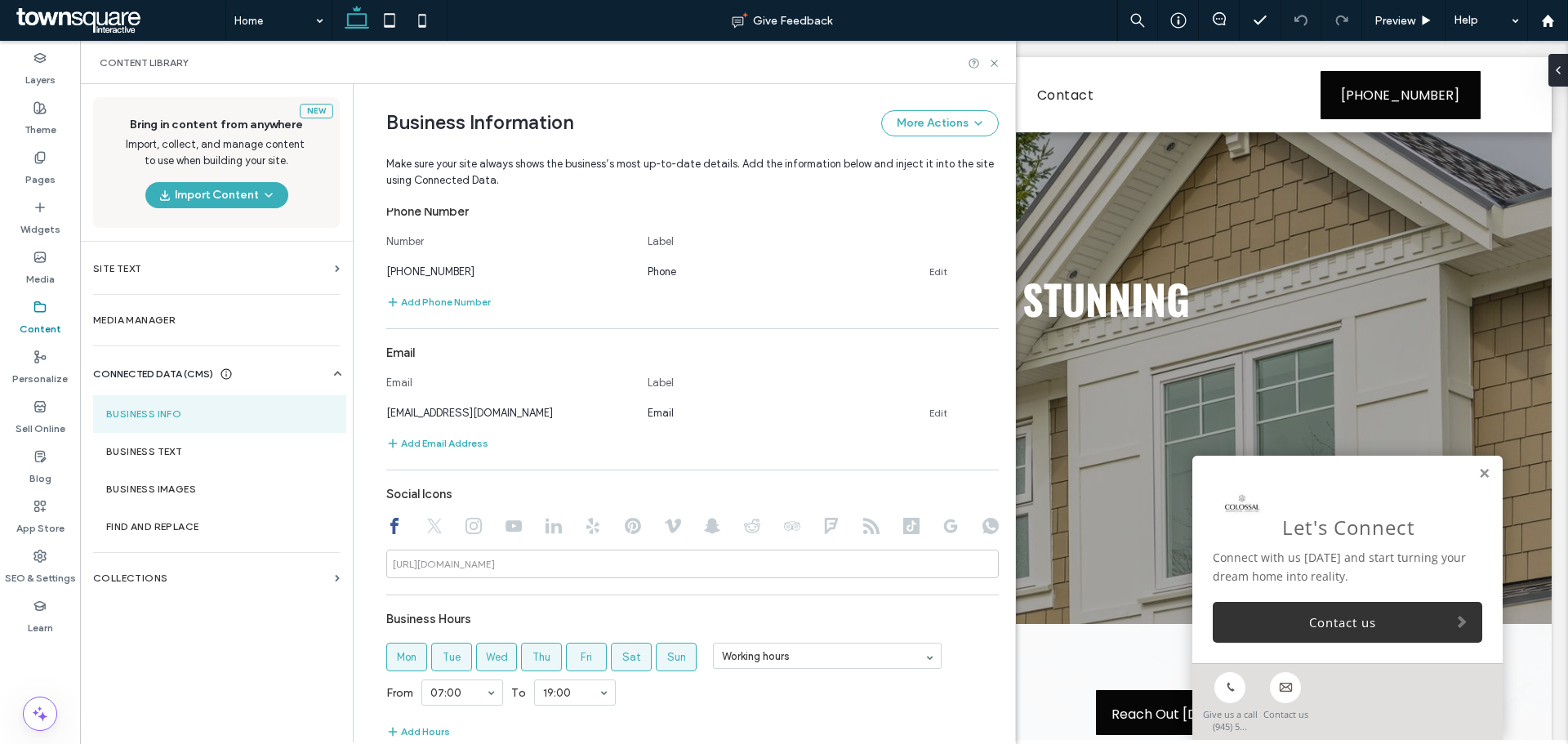
click at [234, 640] on div "New Bring in content from anywhere Import, collect, and manage content to use w…" at bounding box center [216, 412] width 273 height 656
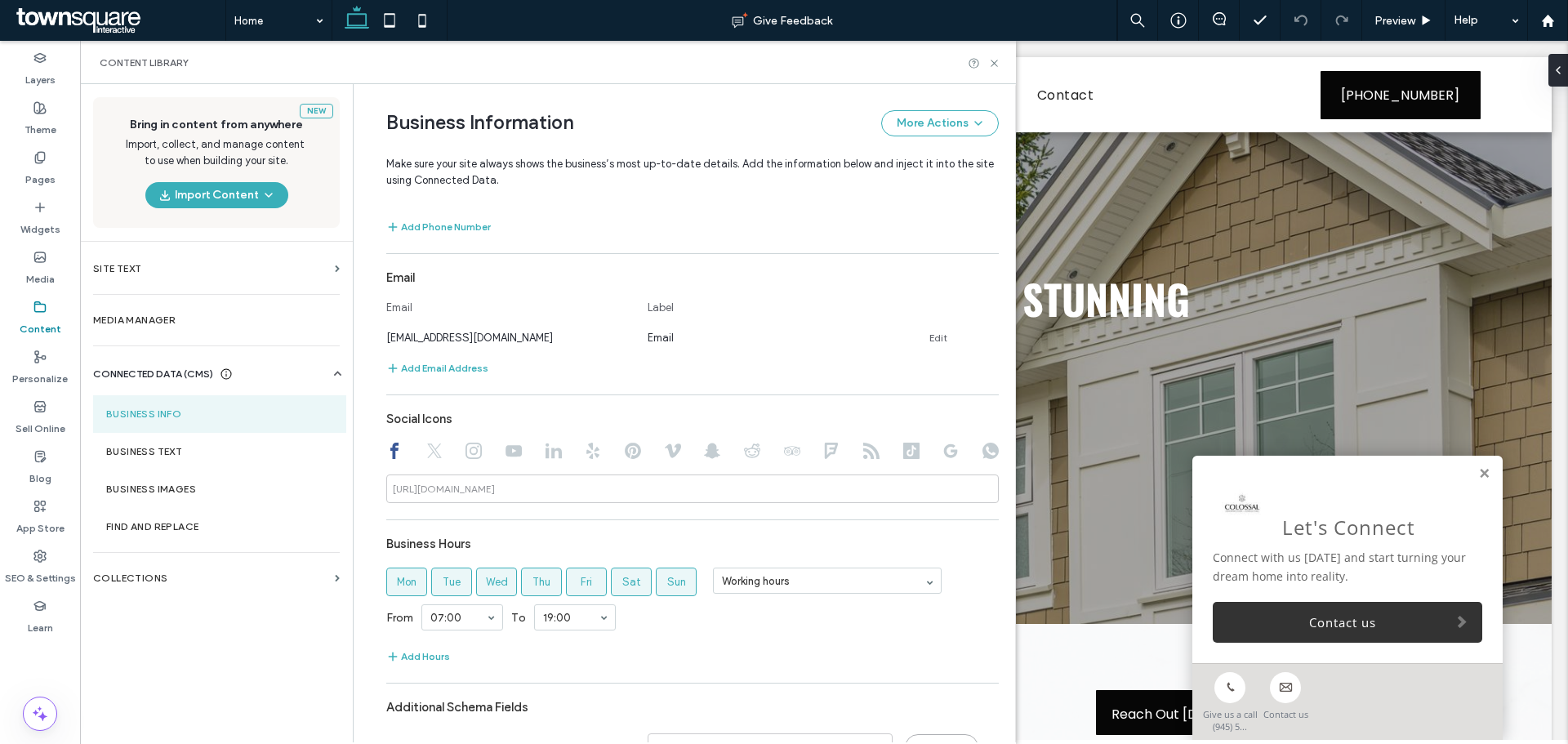
scroll to position [640, 0]
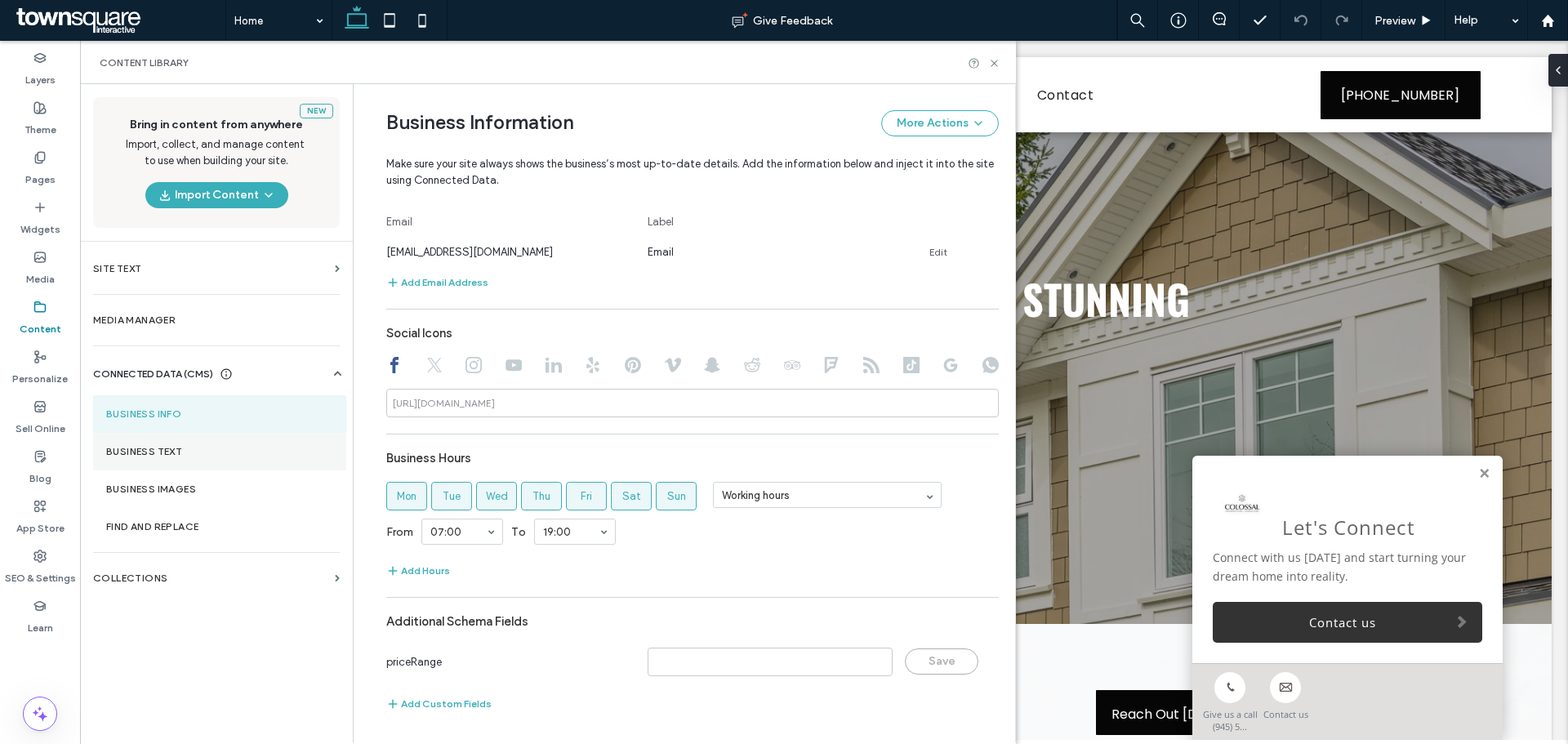
click at [208, 448] on label "Business Text" at bounding box center [220, 452] width 227 height 12
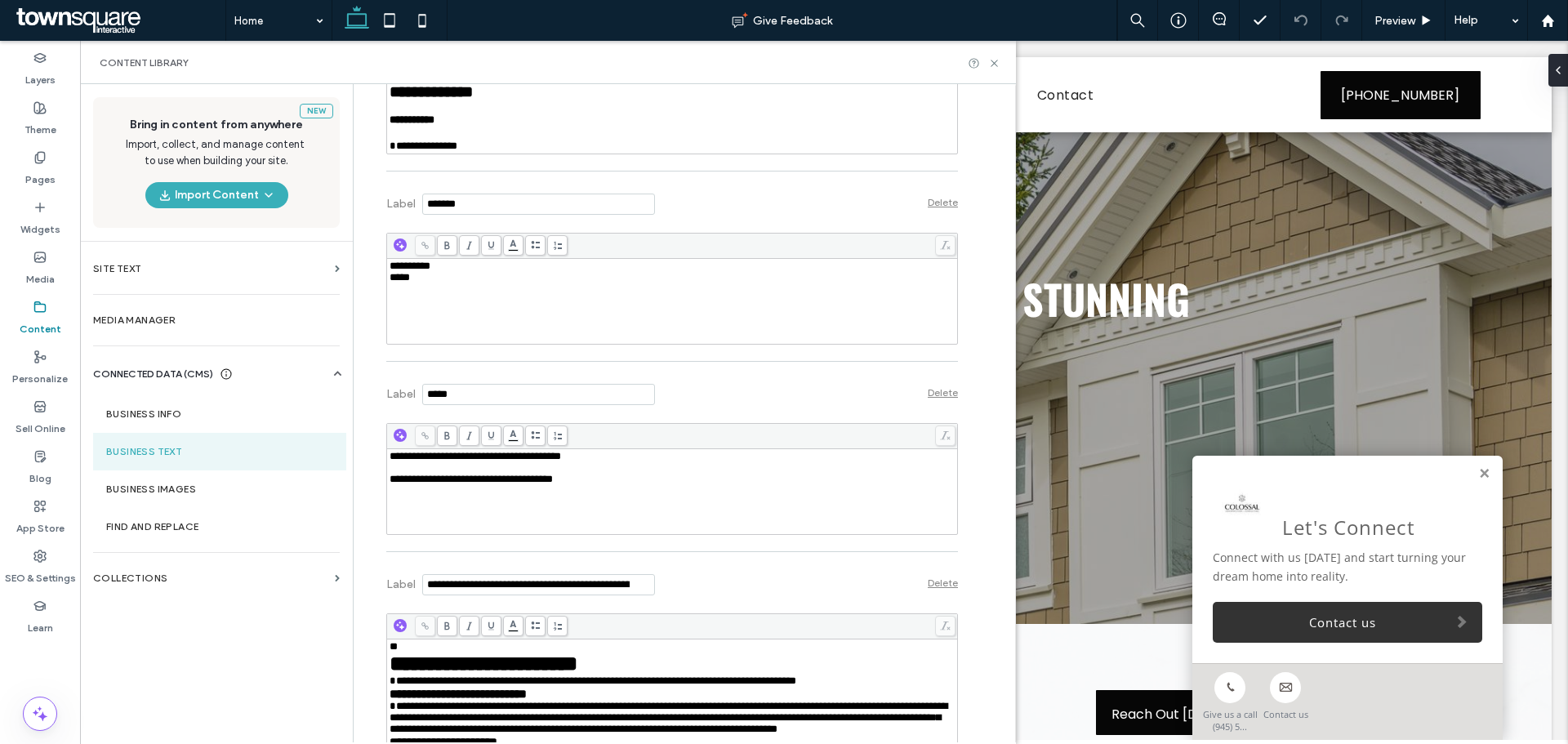
scroll to position [981, 0]
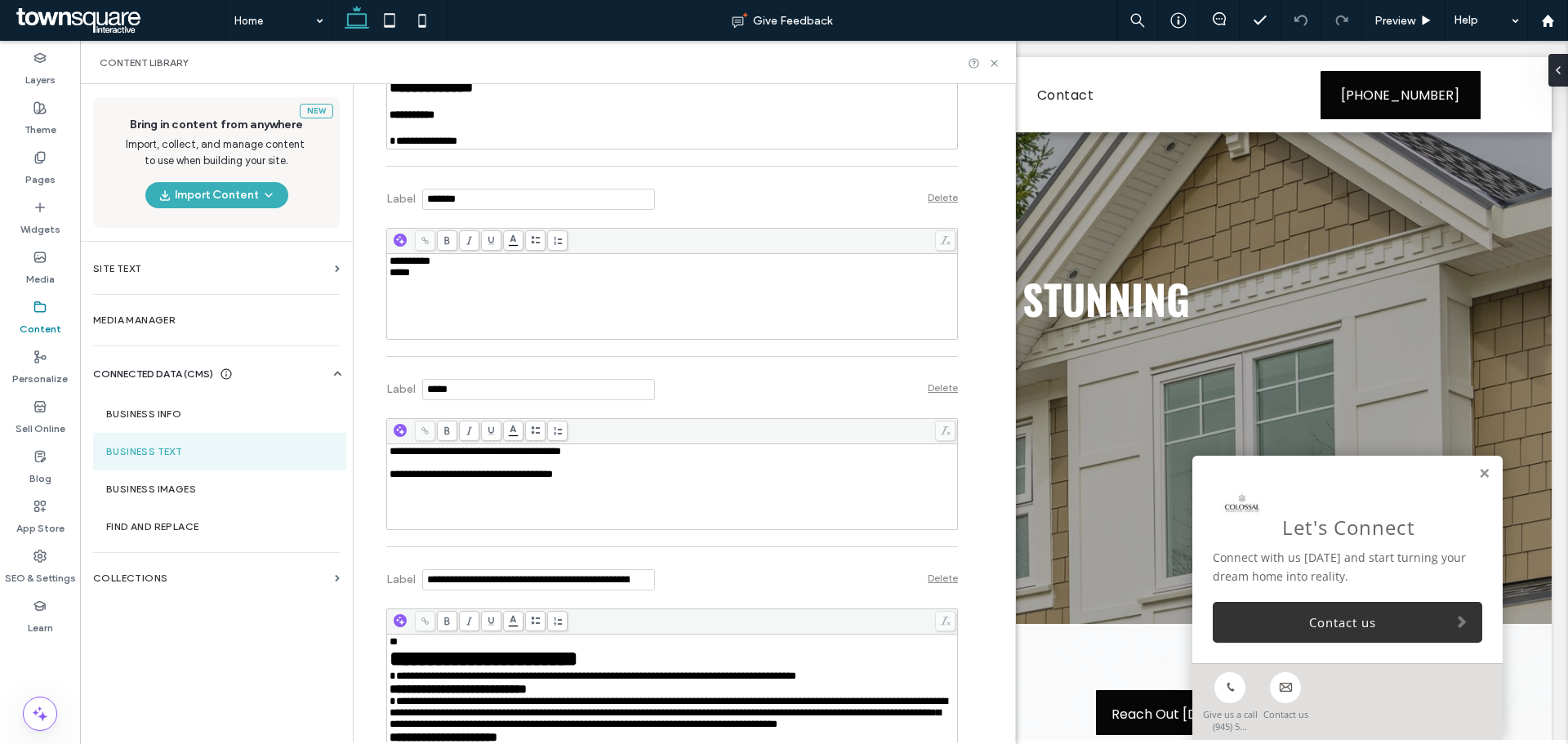
drag, startPoint x: 380, startPoint y: 304, endPoint x: 409, endPoint y: 317, distance: 31.8
click at [409, 317] on div "**********" at bounding box center [672, 296] width 567 height 82
drag, startPoint x: 992, startPoint y: 64, endPoint x: 938, endPoint y: 8, distance: 77.8
click at [992, 64] on icon at bounding box center [994, 63] width 12 height 12
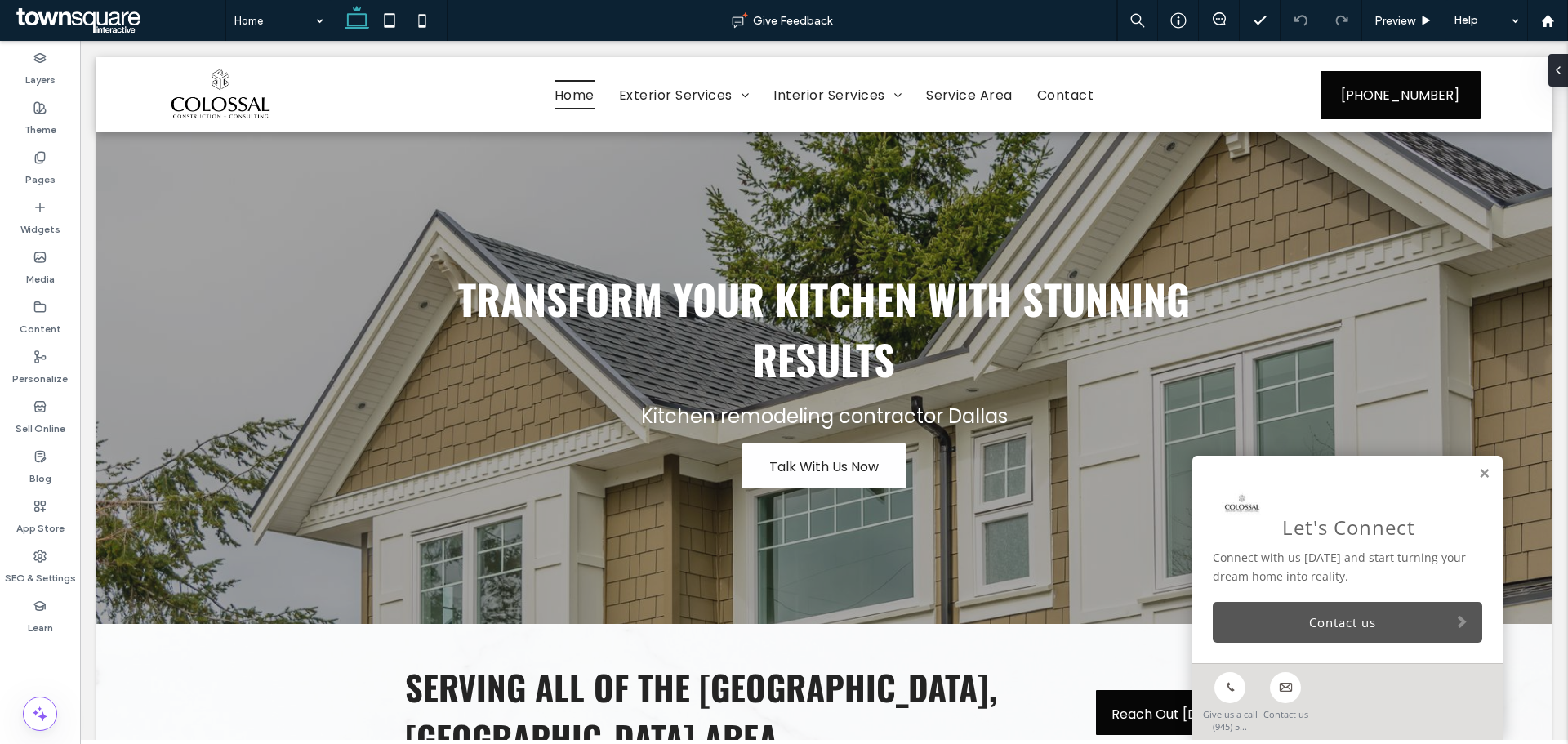
click at [1288, 628] on link "Contact us" at bounding box center [1348, 622] width 270 height 40
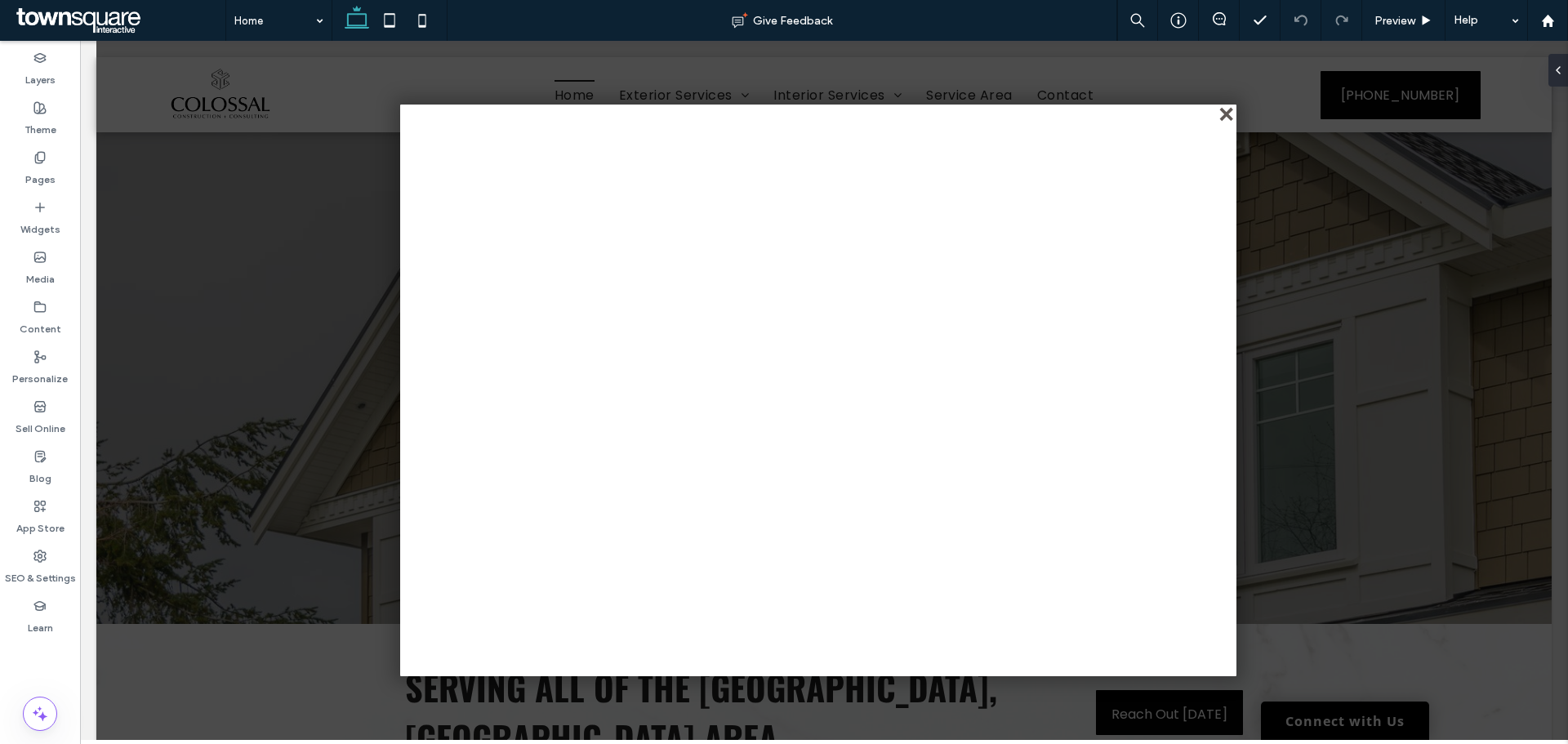
click at [1229, 115] on div "close" at bounding box center [1228, 115] width 12 height 12
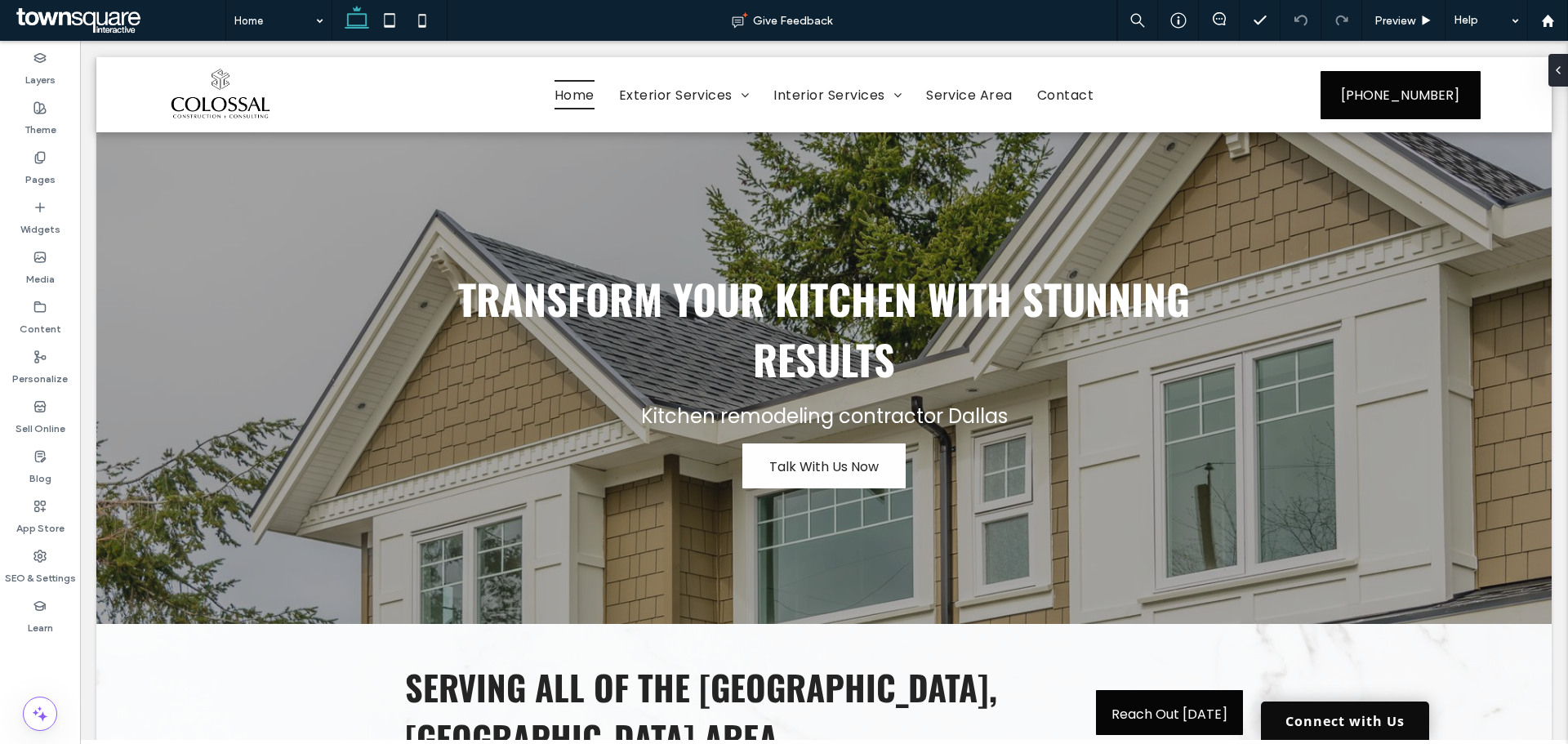
click at [1320, 716] on link "Connect with Us" at bounding box center [1345, 720] width 169 height 38
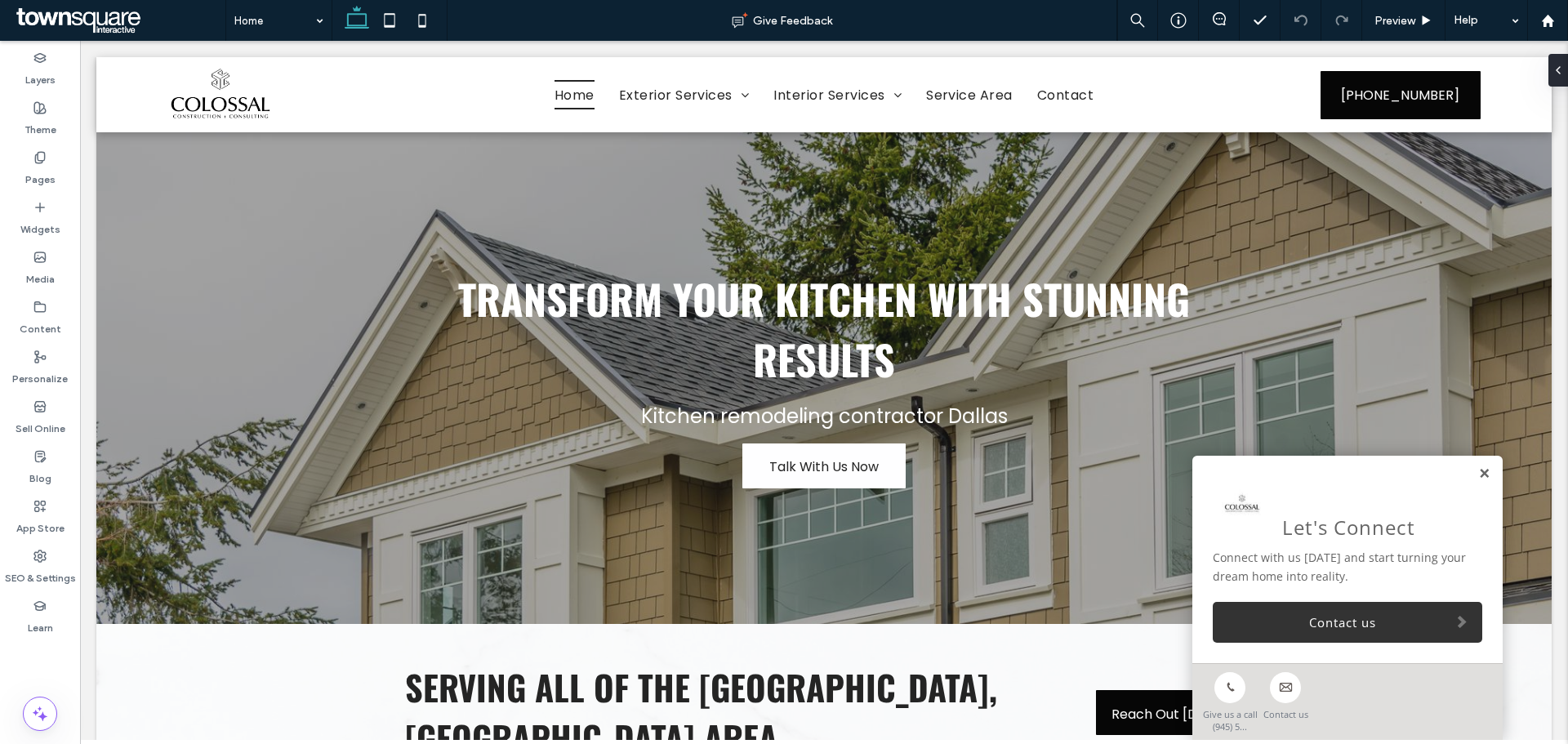
click at [1478, 475] on link at bounding box center [1484, 474] width 12 height 14
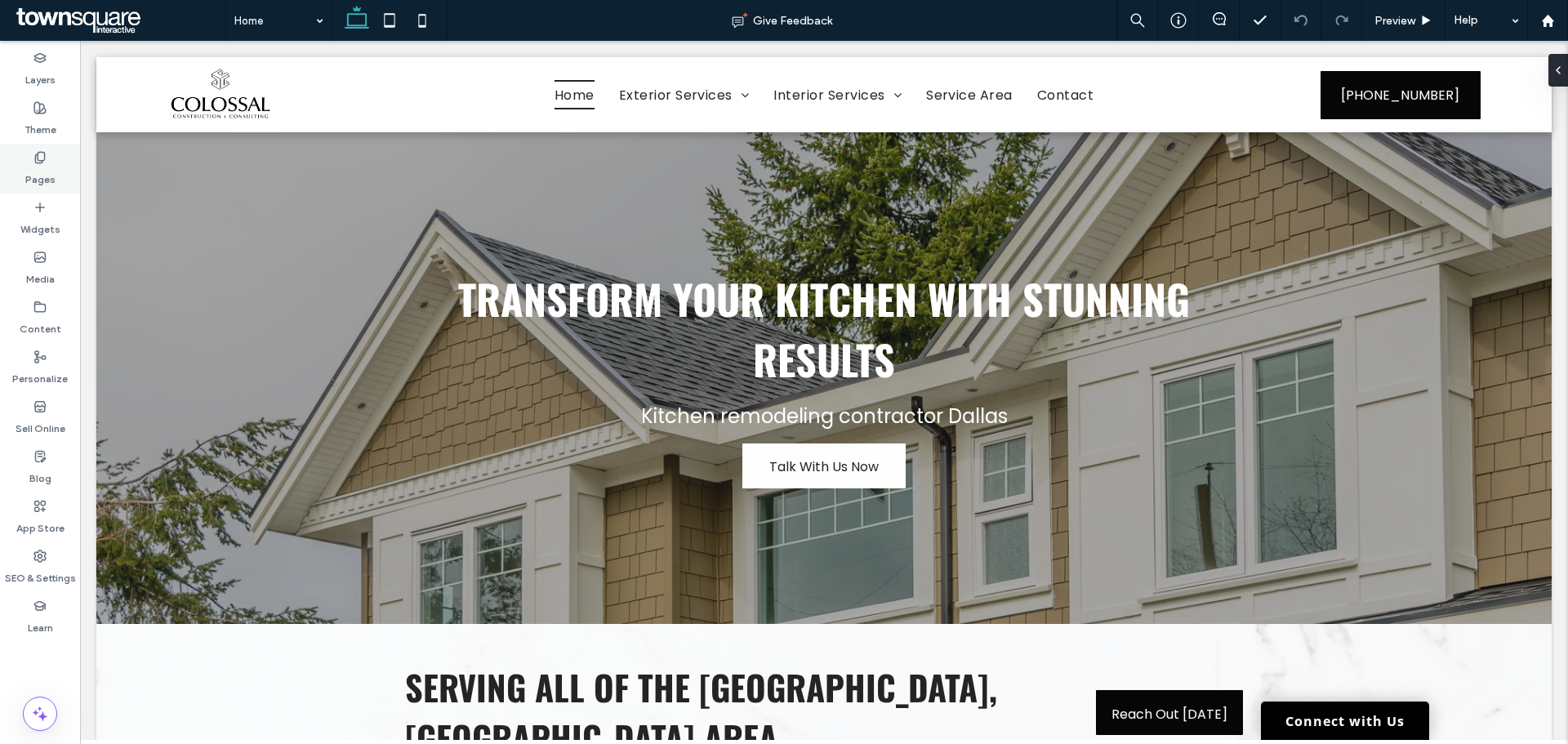
click at [30, 169] on label "Pages" at bounding box center [40, 175] width 31 height 23
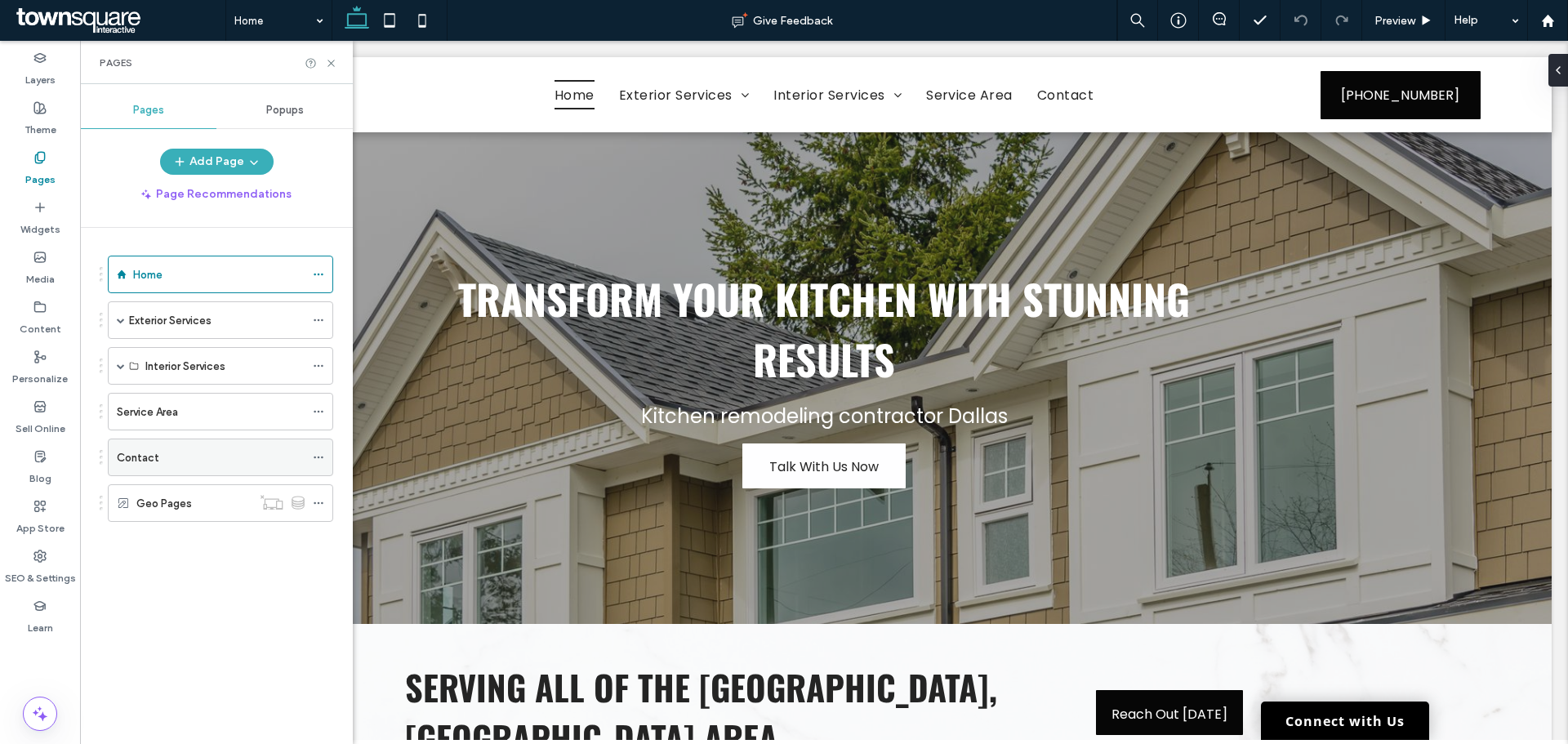
click at [149, 464] on label "Contact" at bounding box center [138, 457] width 42 height 29
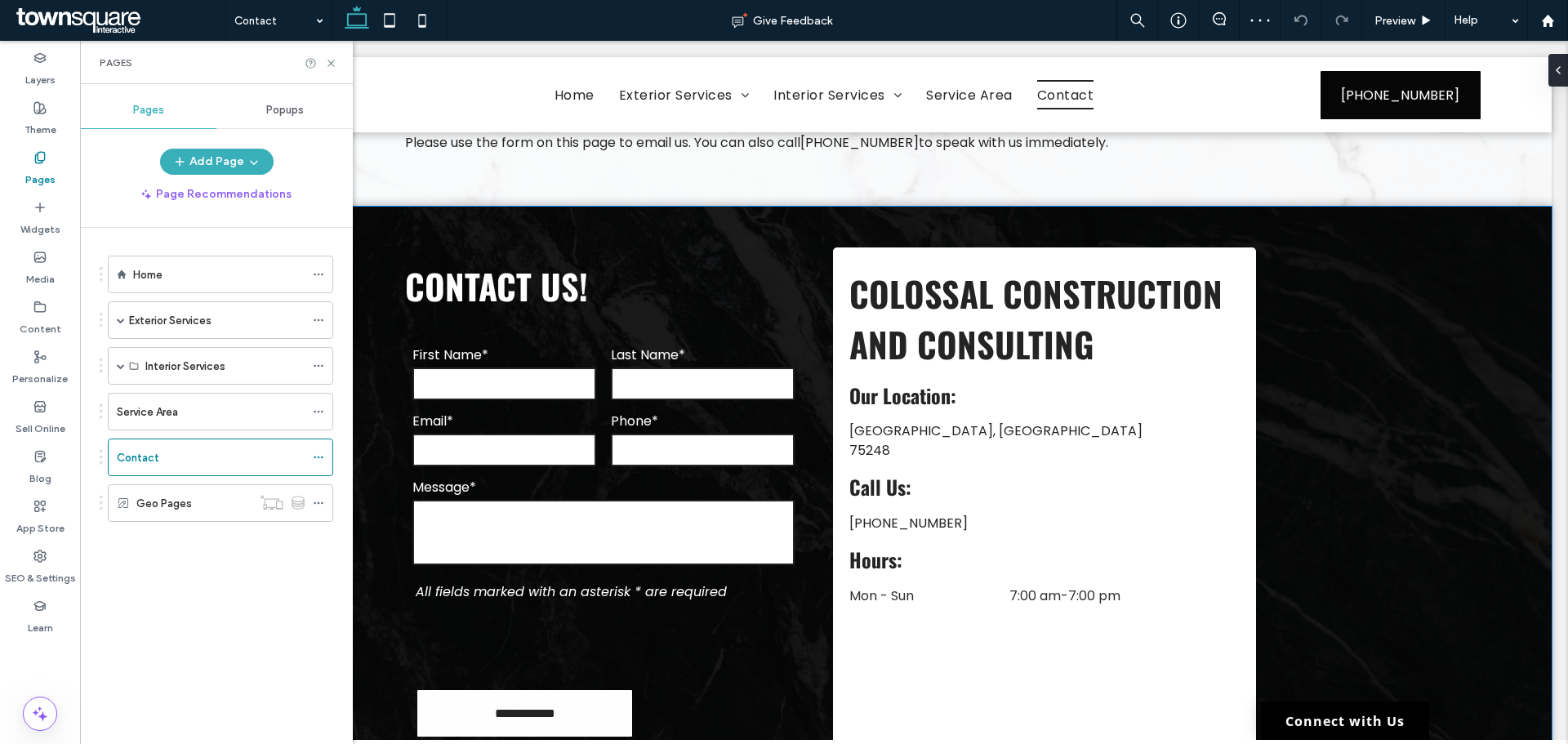
scroll to position [327, 0]
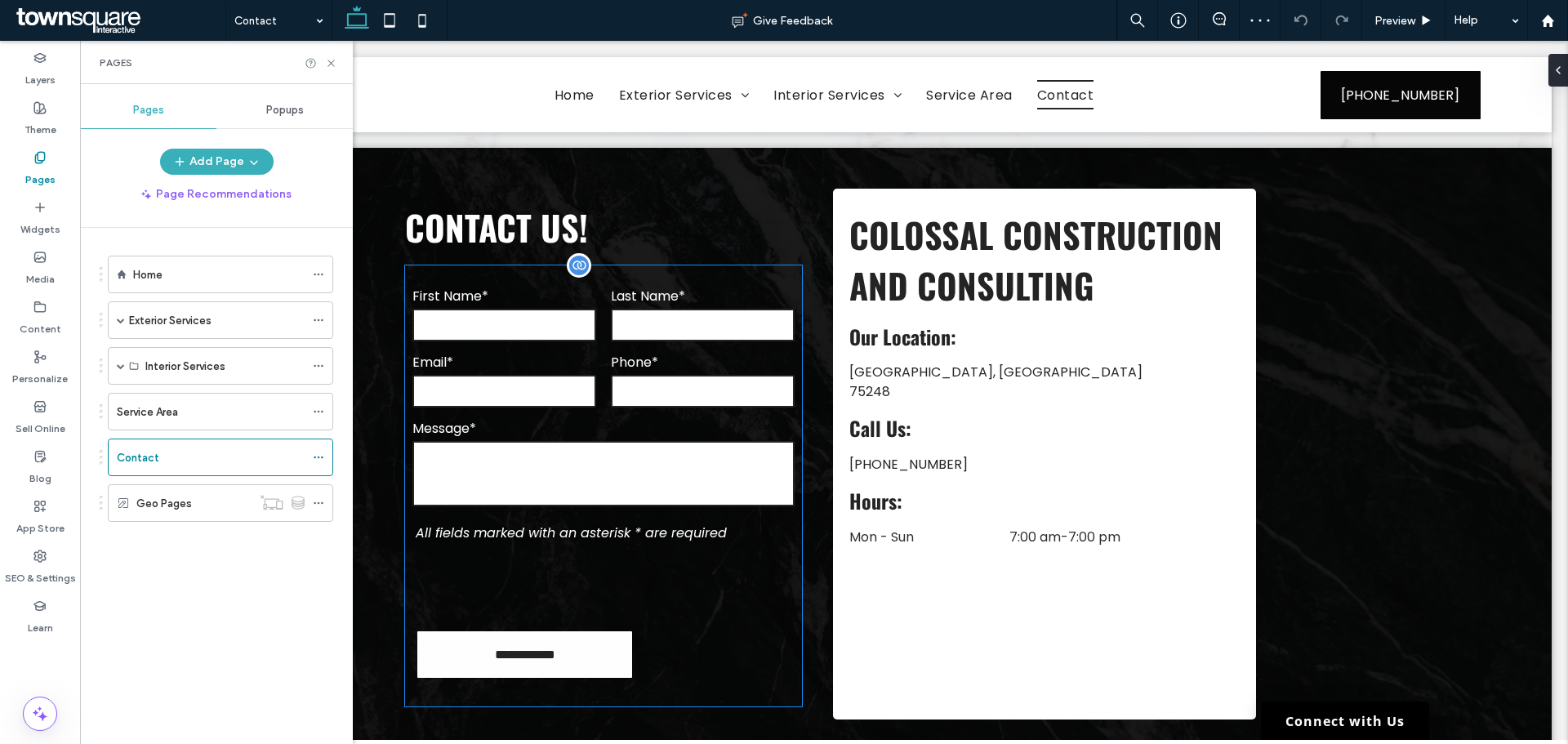
click at [653, 441] on textarea at bounding box center [604, 474] width 382 height 65
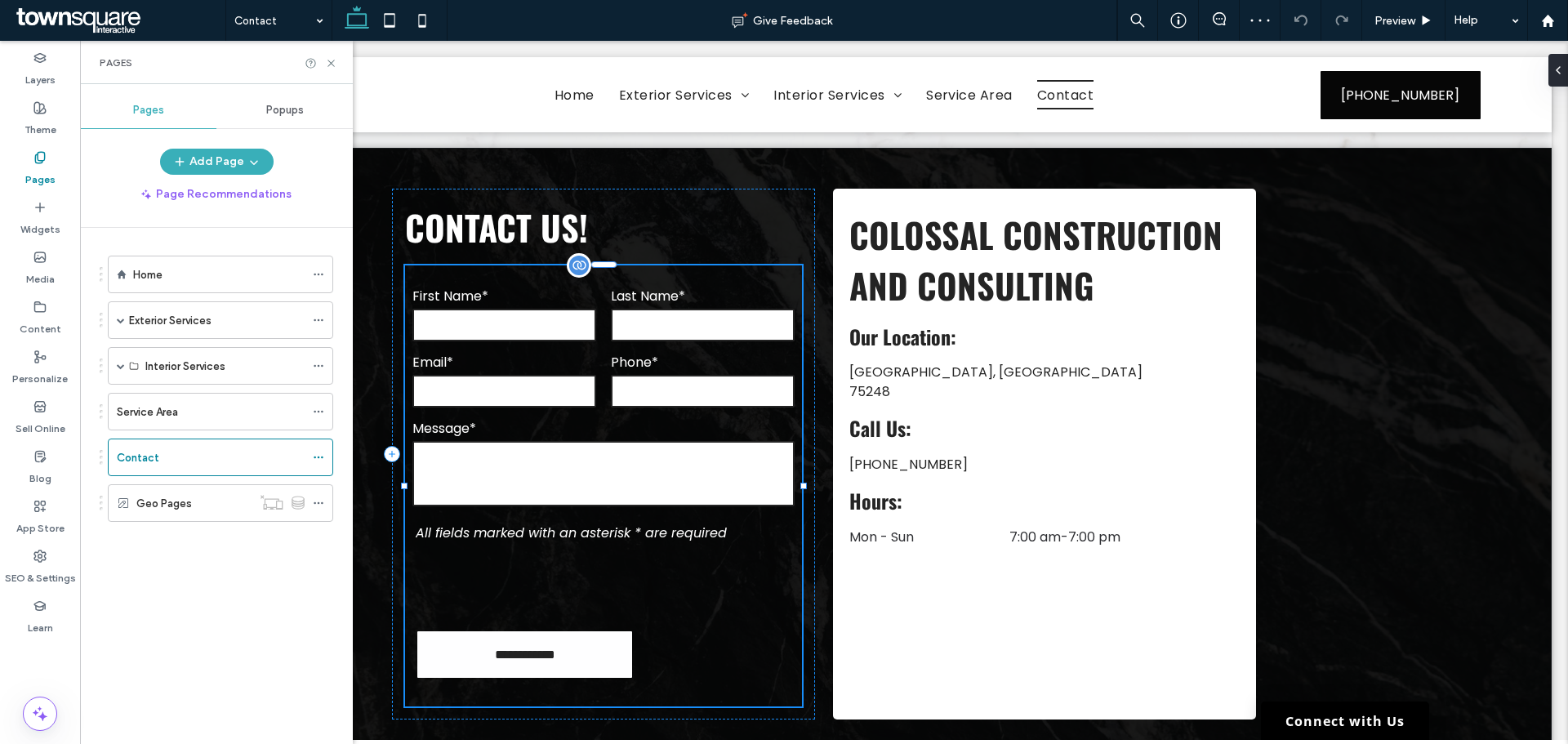
click at [653, 441] on textarea at bounding box center [604, 474] width 382 height 65
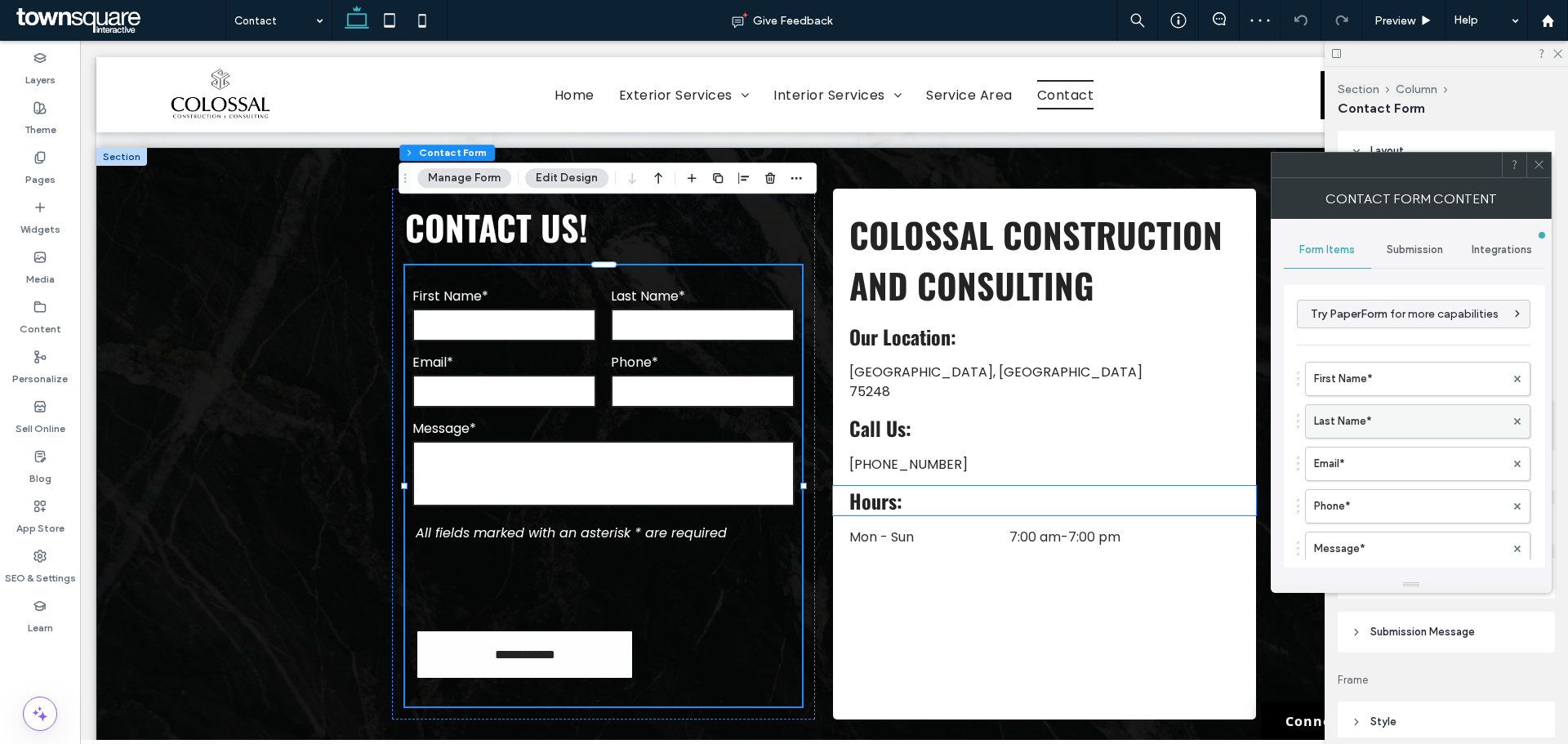
type input "*"
type input "***"
type input "*"
click at [1361, 381] on label "First Name*" at bounding box center [1410, 378] width 191 height 33
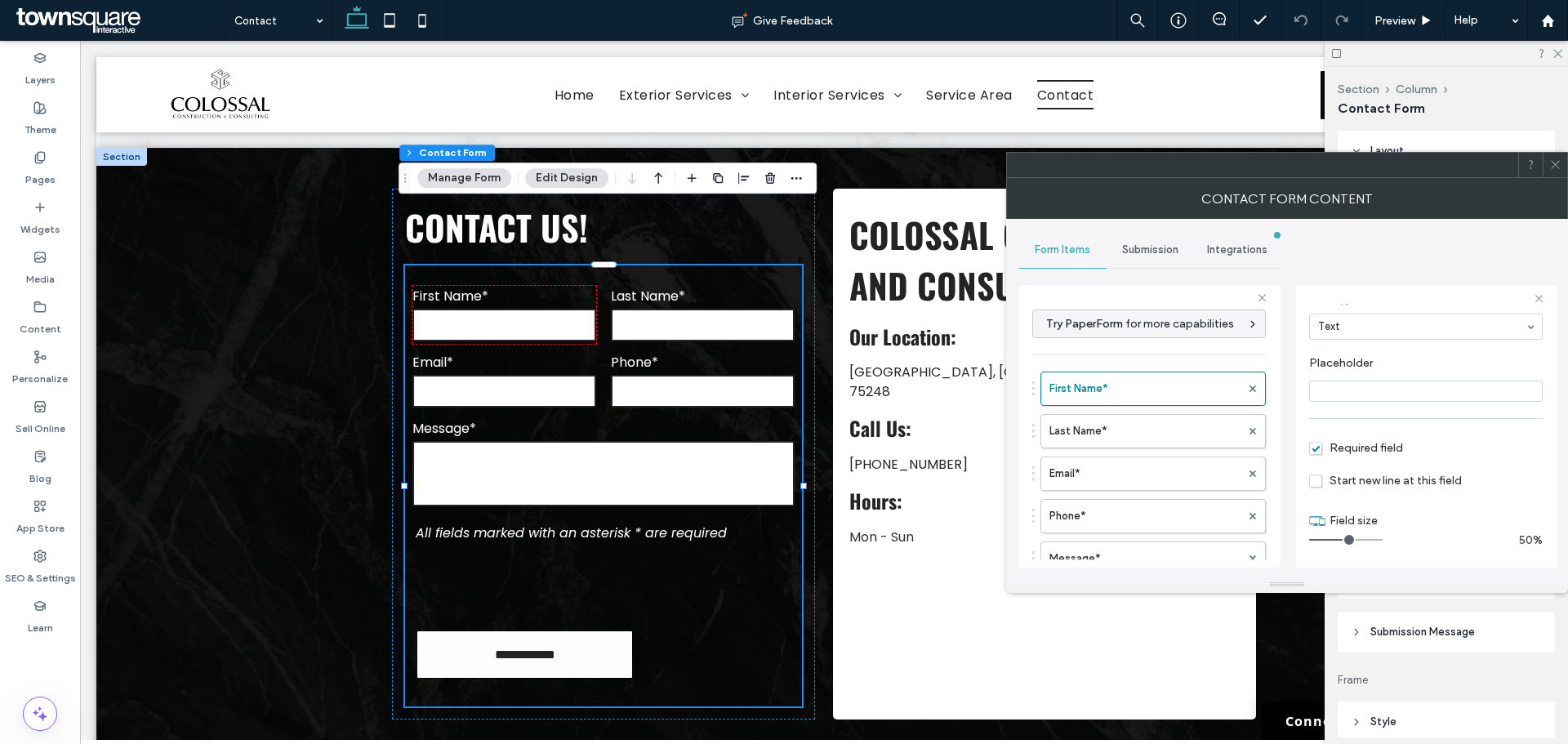
scroll to position [114, 0]
click at [1143, 426] on label "Last Name*" at bounding box center [1145, 431] width 191 height 33
click at [1126, 466] on label "Email*" at bounding box center [1145, 473] width 191 height 33
click at [1112, 505] on label "Phone*" at bounding box center [1145, 515] width 191 height 33
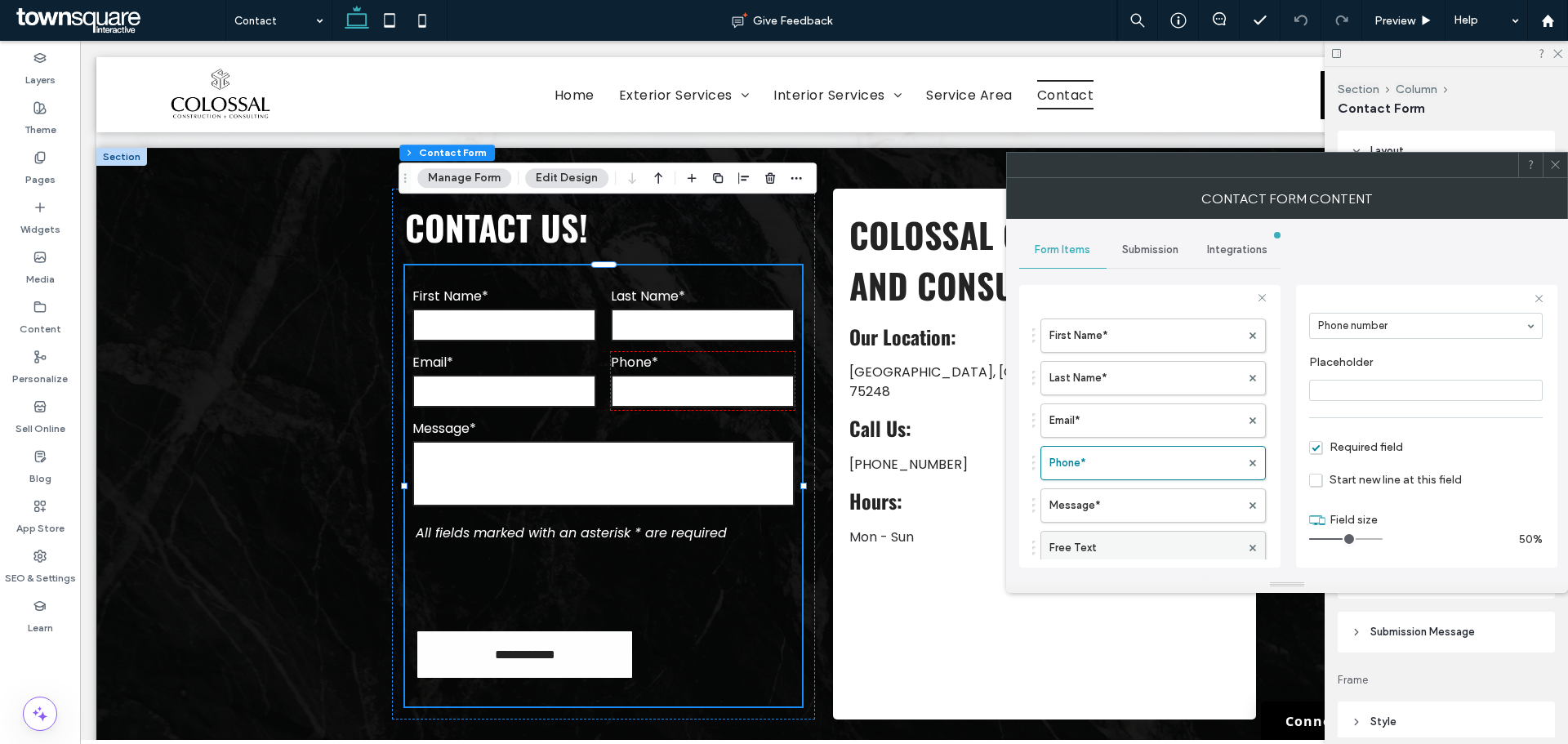
scroll to position [82, 0]
click at [1084, 480] on label "Message*" at bounding box center [1145, 476] width 191 height 33
type input "**"
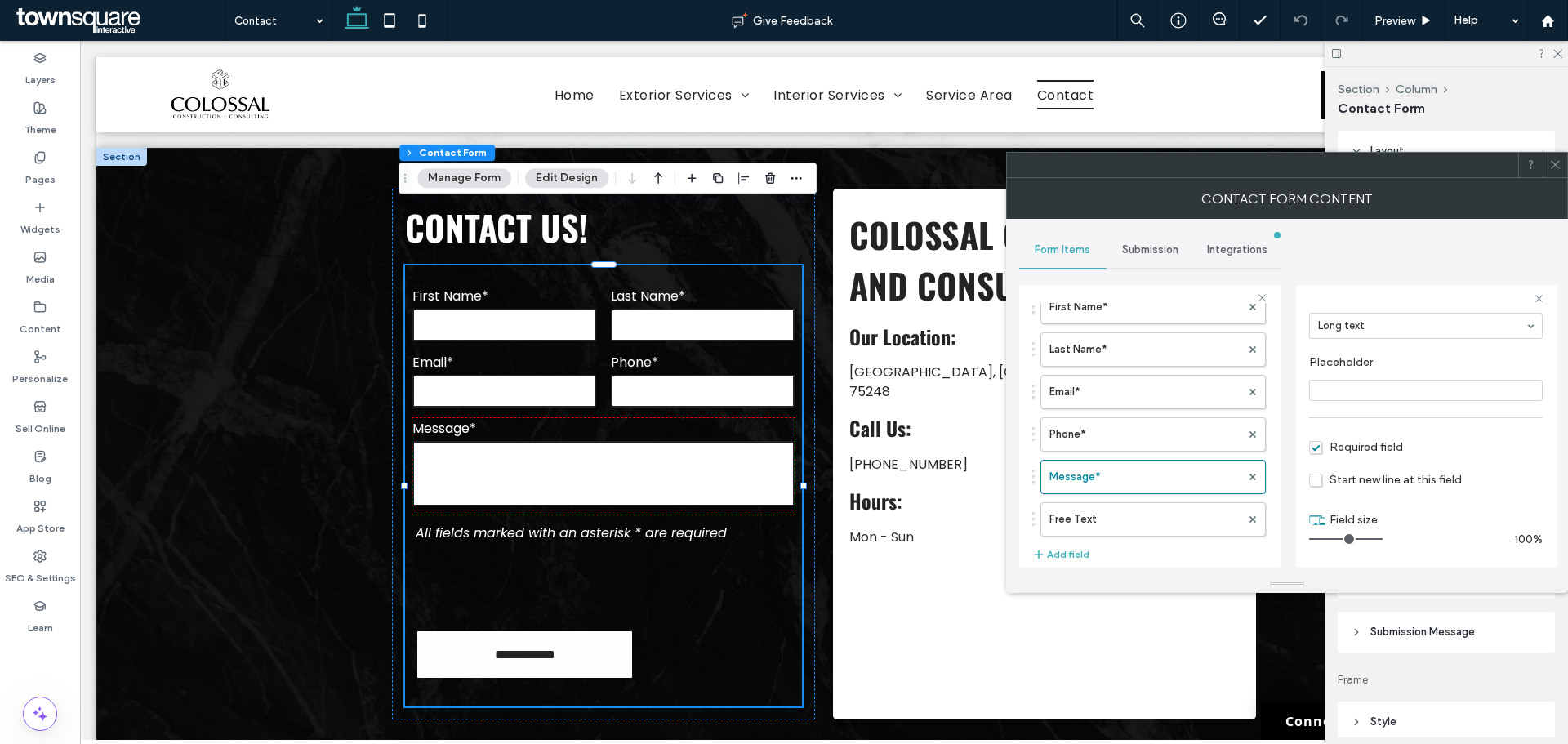
click at [1143, 250] on span "Submission" at bounding box center [1150, 249] width 56 height 13
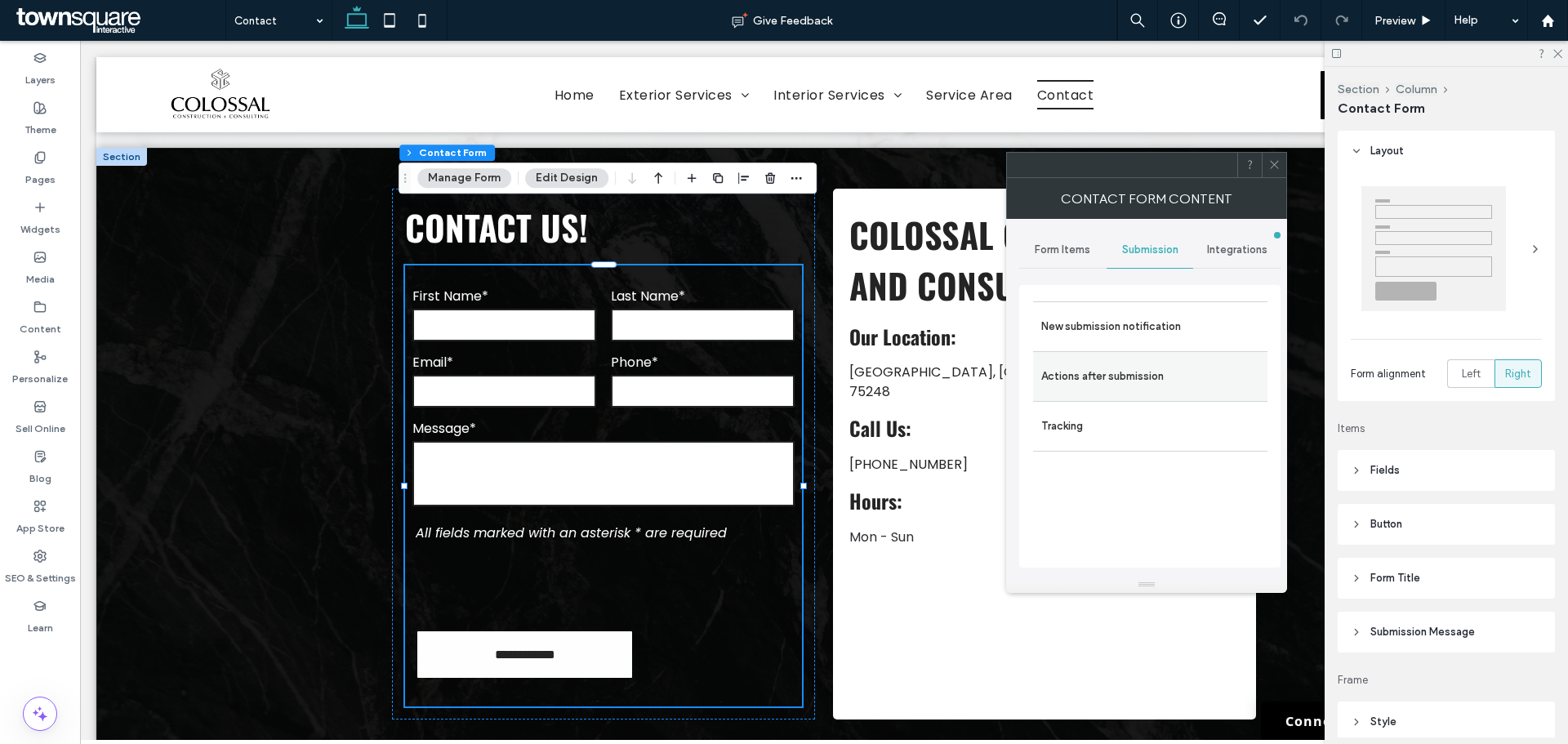
click at [1132, 362] on label "Actions after submission" at bounding box center [1150, 376] width 218 height 33
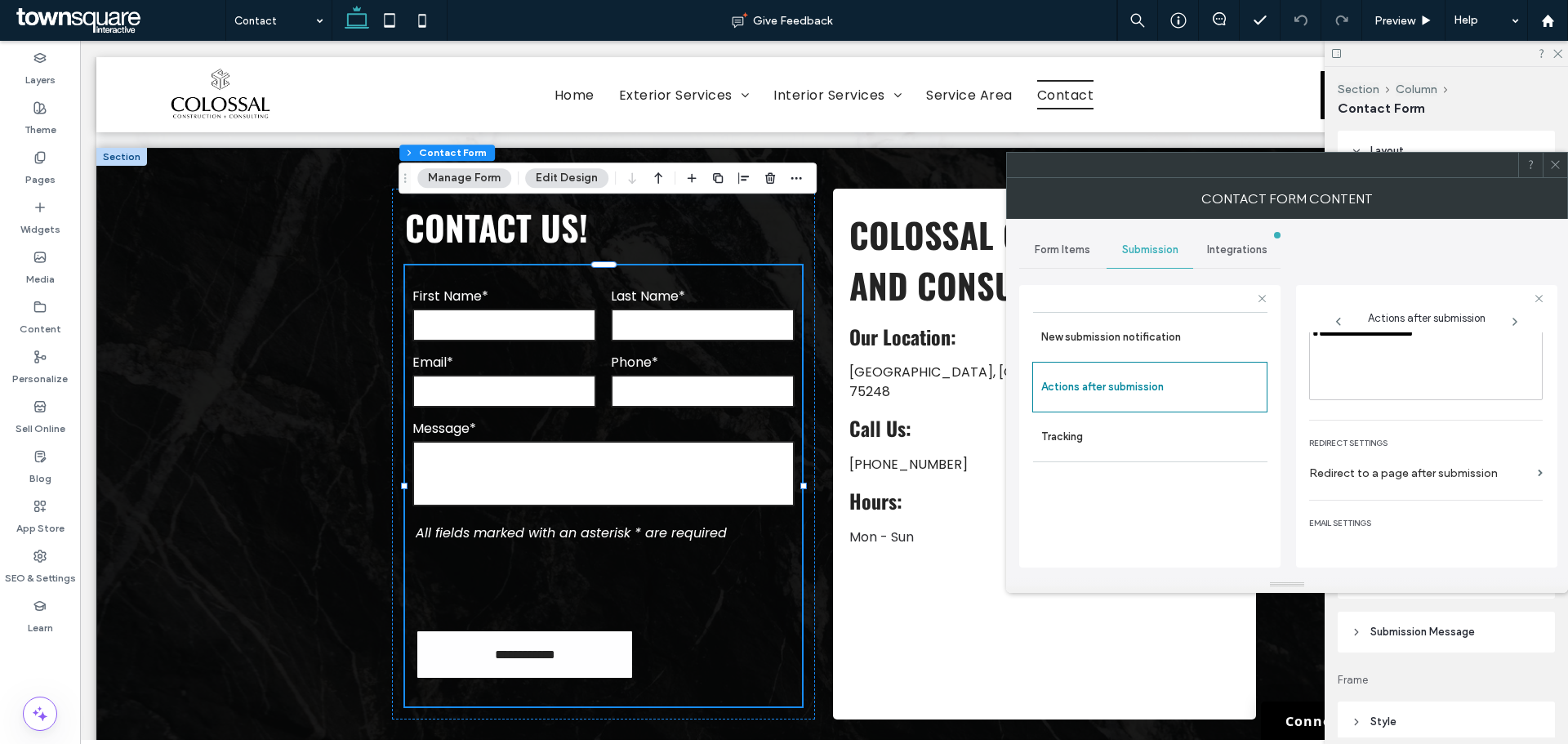
scroll to position [282, 0]
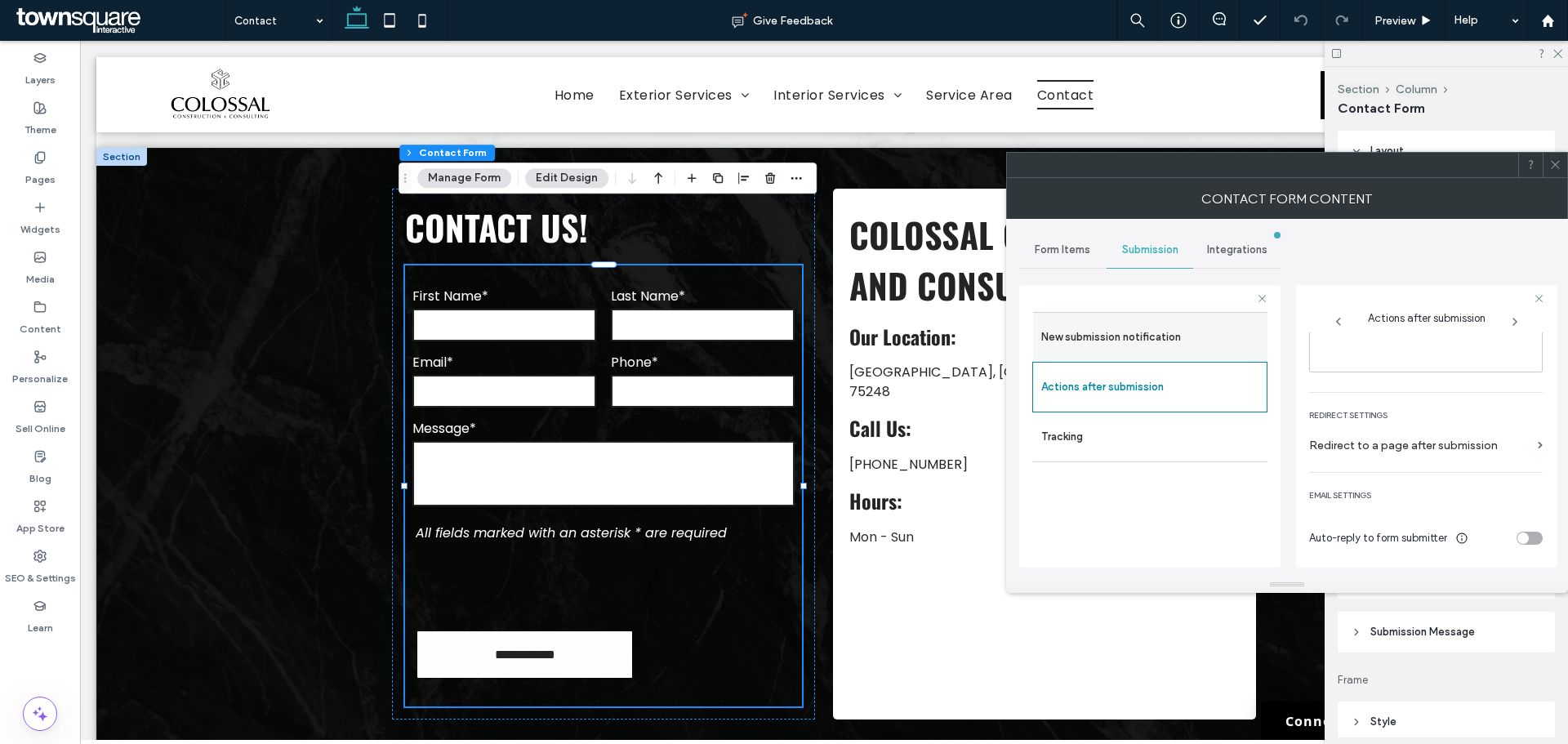
click at [1257, 356] on div "New submission notification" at bounding box center [1151, 337] width 235 height 50
click at [1222, 350] on label "New submission notification" at bounding box center [1150, 337] width 218 height 33
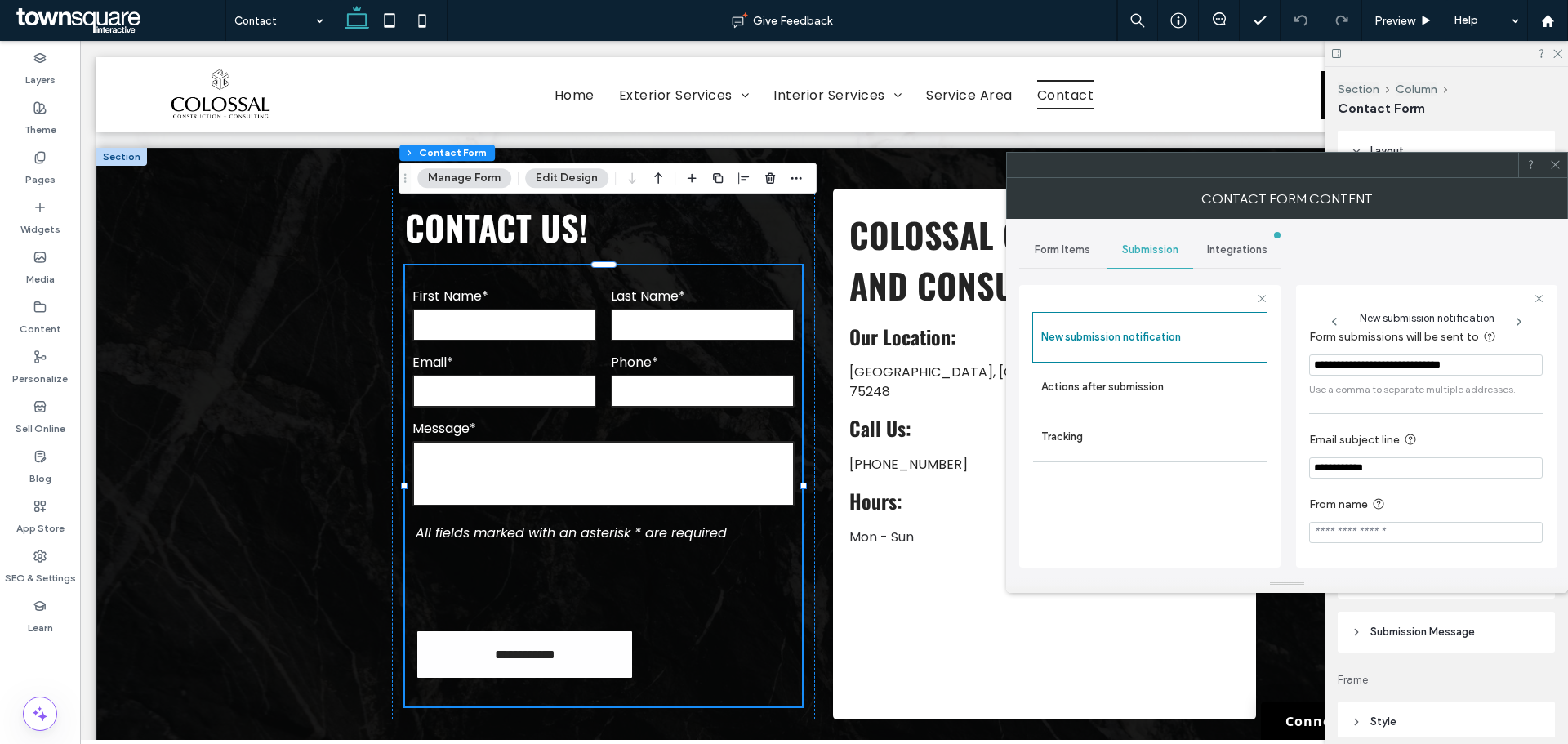
scroll to position [85, 0]
click at [1551, 160] on icon at bounding box center [1555, 165] width 12 height 12
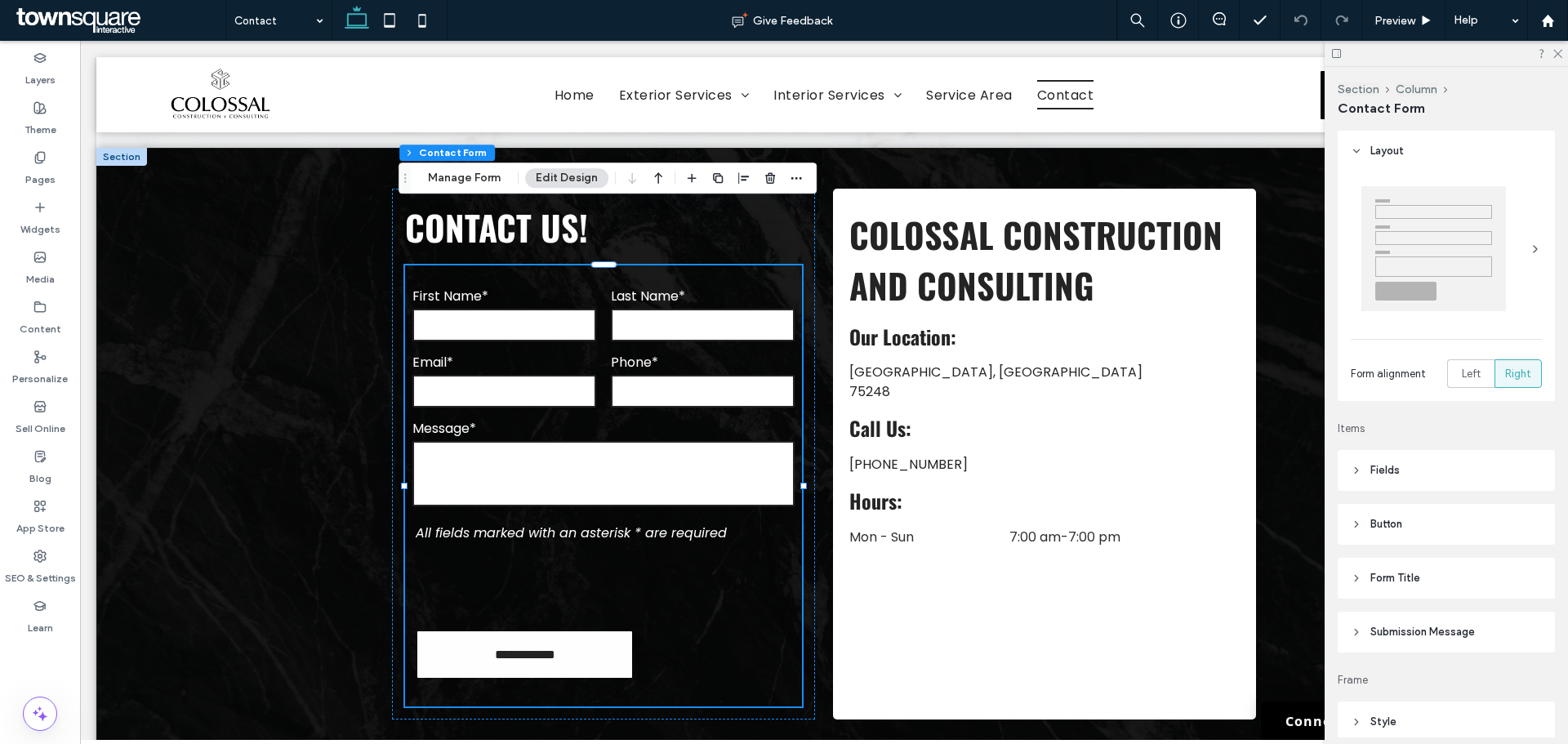
click at [1362, 639] on header "Submission Message" at bounding box center [1447, 632] width 217 height 40
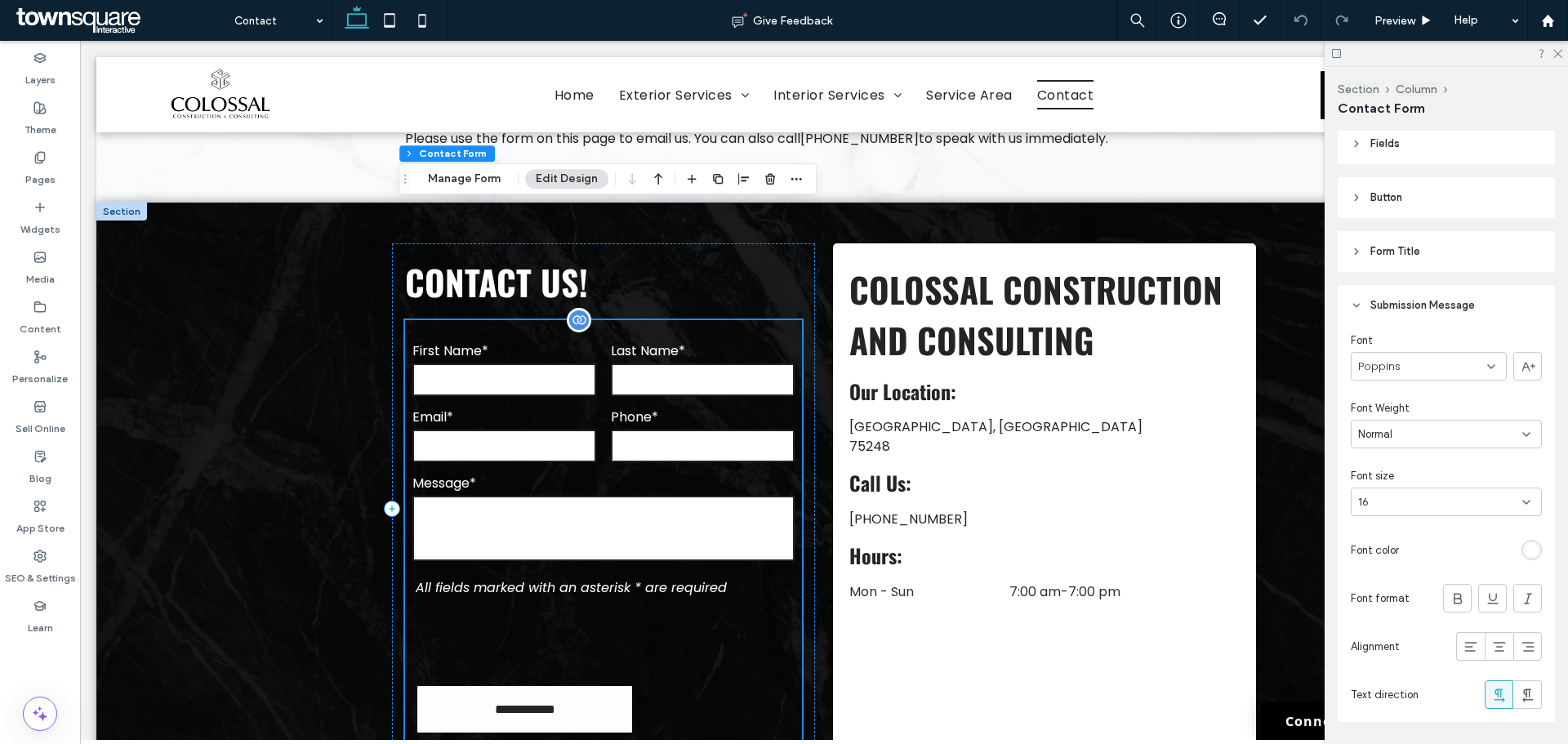
scroll to position [245, 0]
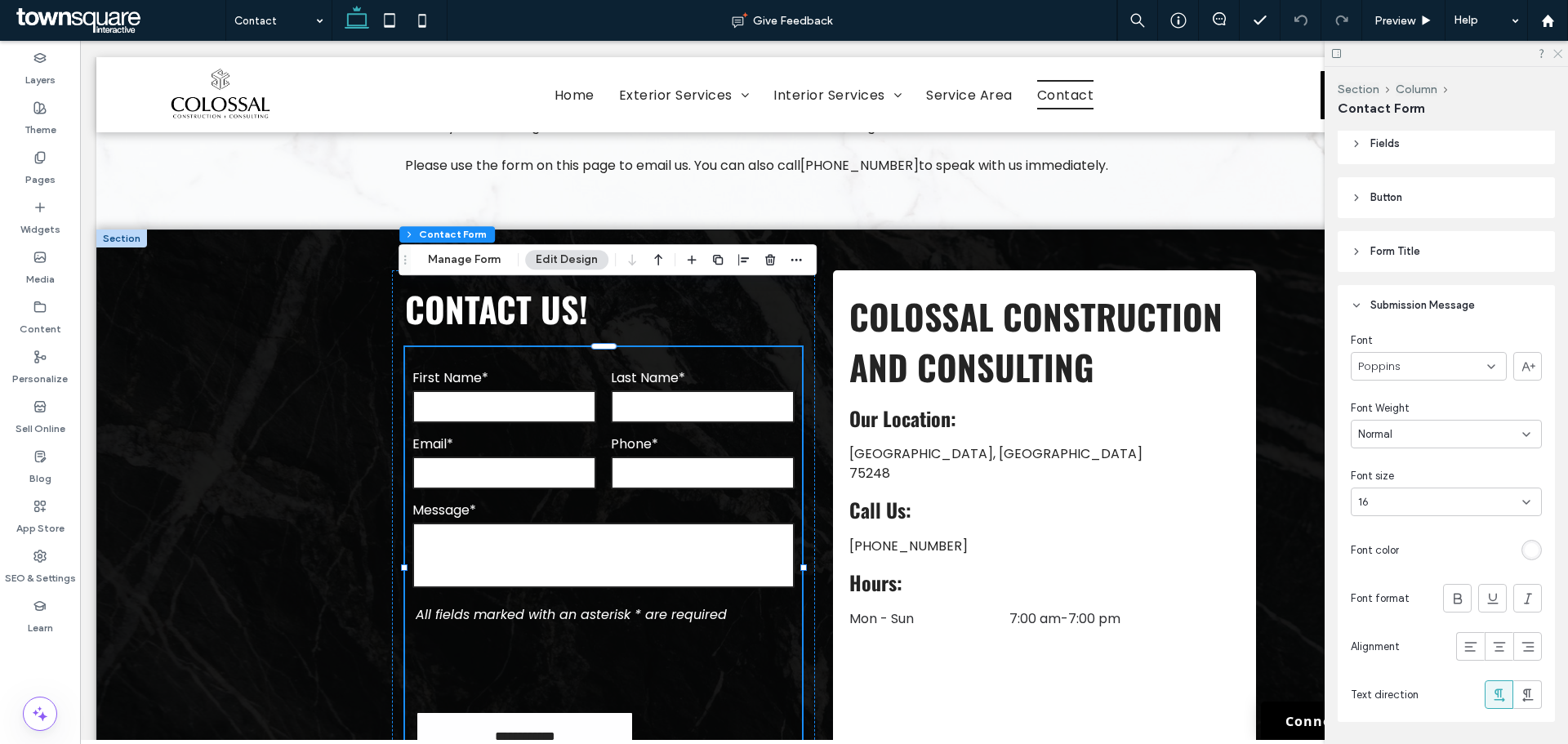
click at [1557, 50] on icon at bounding box center [1557, 52] width 11 height 11
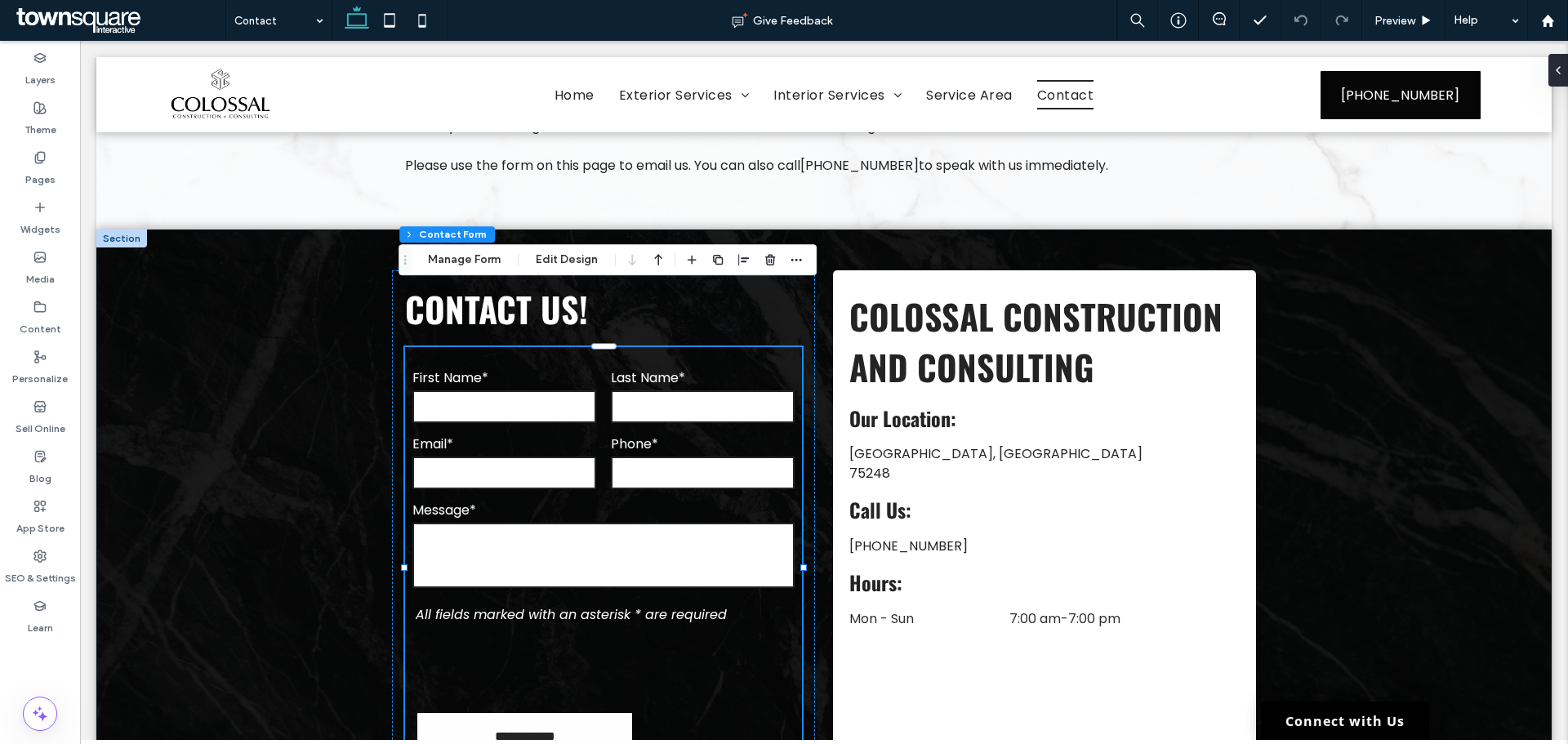
click at [307, 264] on div "**********" at bounding box center [824, 536] width 1456 height 613
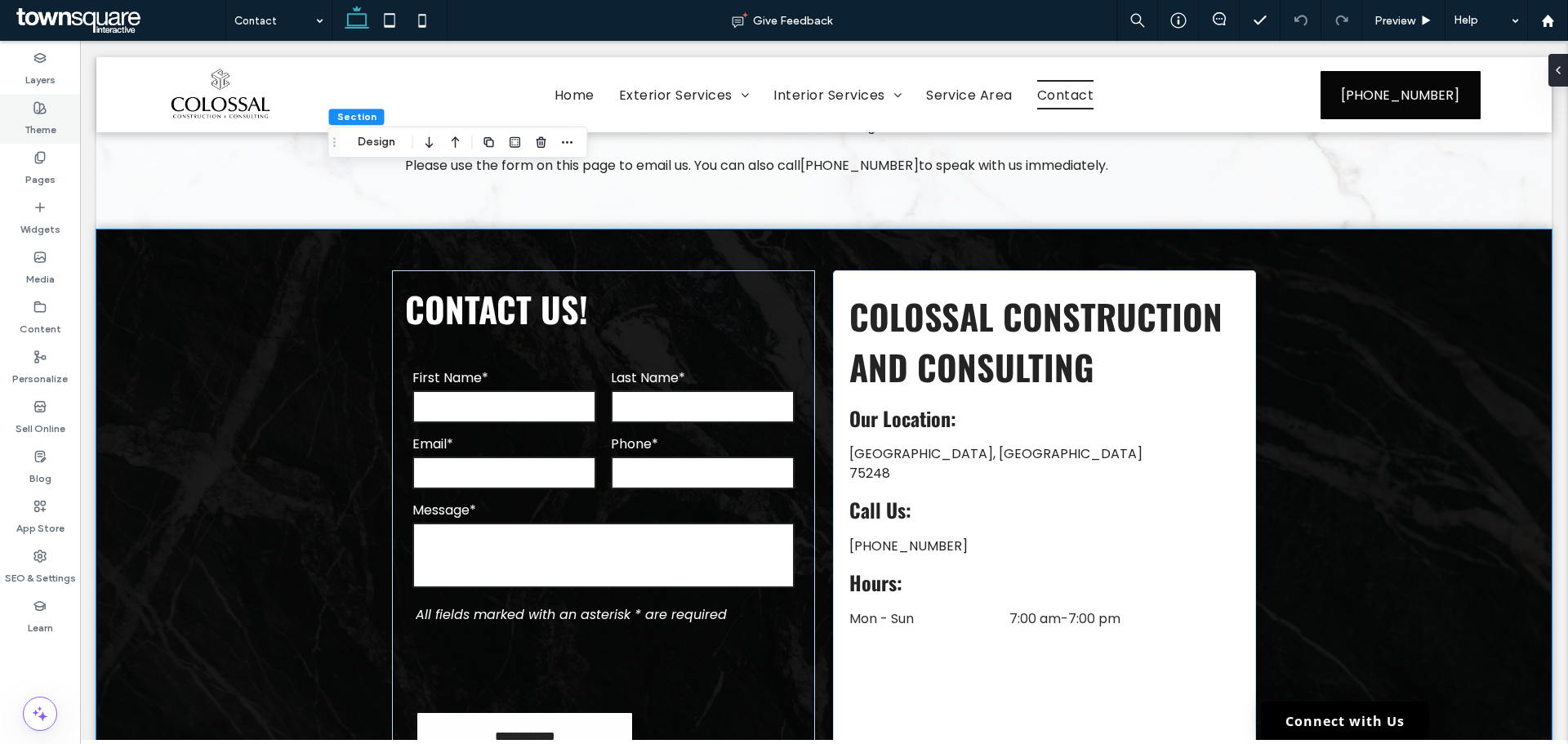
click at [46, 132] on label "Theme" at bounding box center [40, 125] width 32 height 23
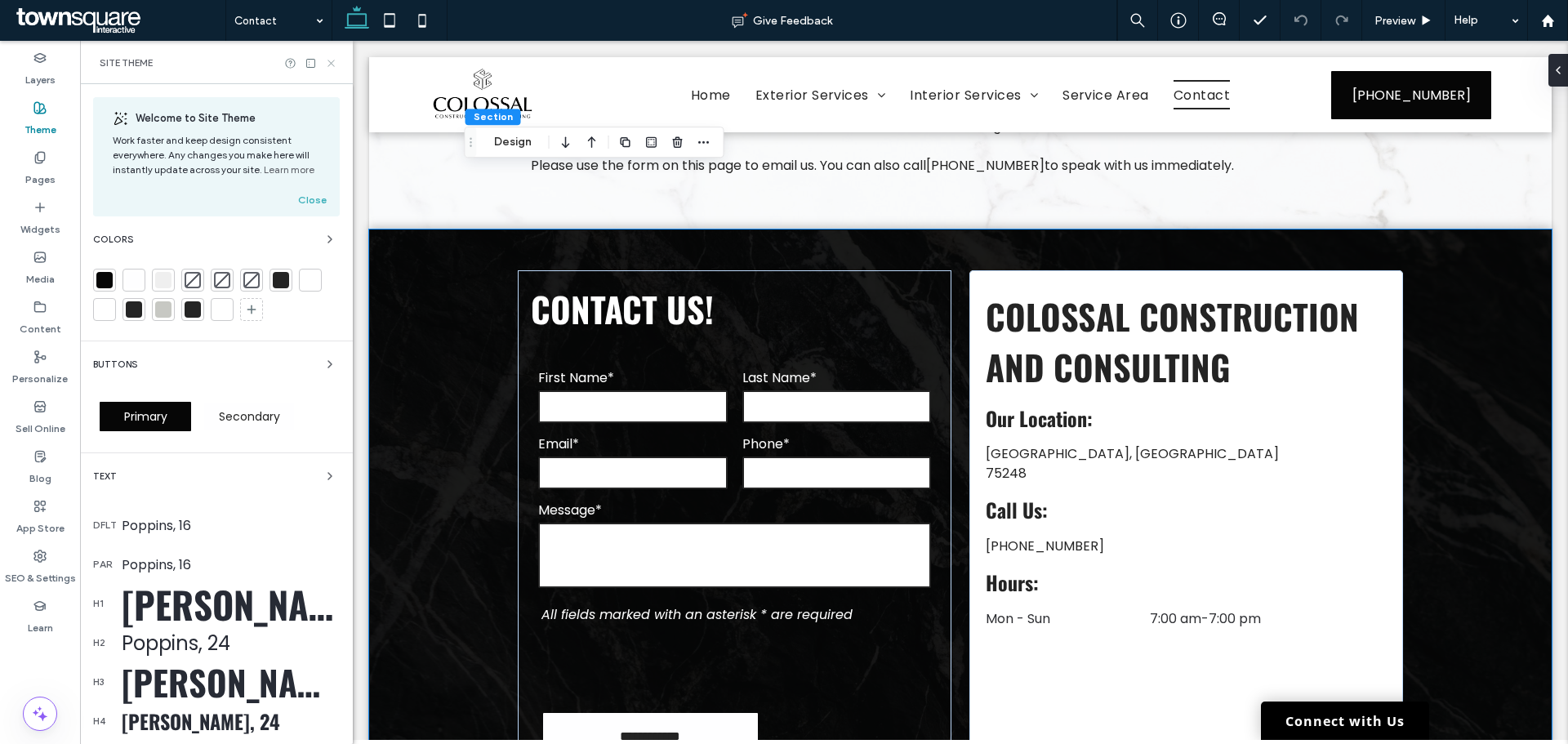
drag, startPoint x: 328, startPoint y: 66, endPoint x: 17, endPoint y: 114, distance: 314.7
click at [328, 66] on icon at bounding box center [331, 63] width 12 height 12
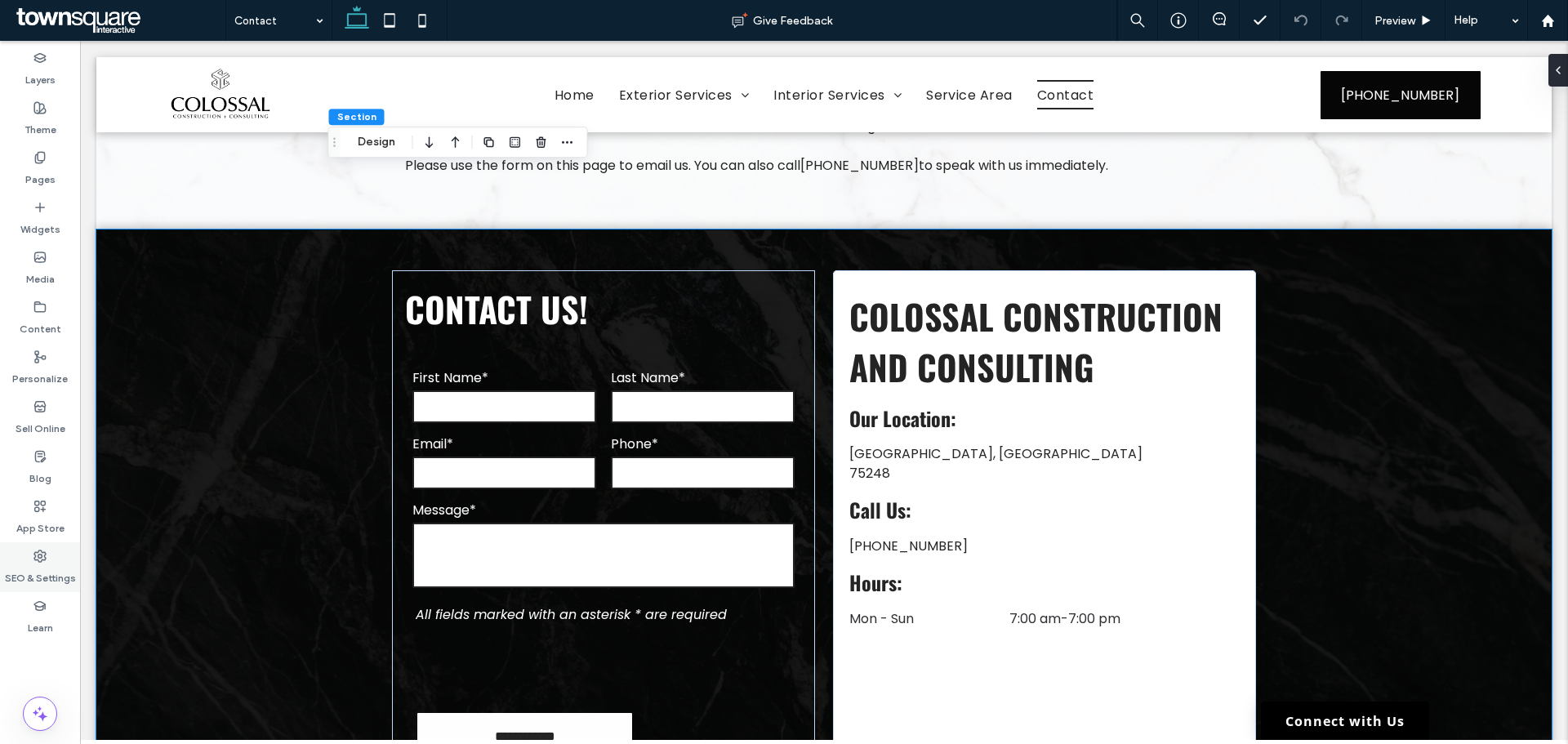
click at [72, 561] on div "SEO & Settings" at bounding box center [39, 567] width 80 height 50
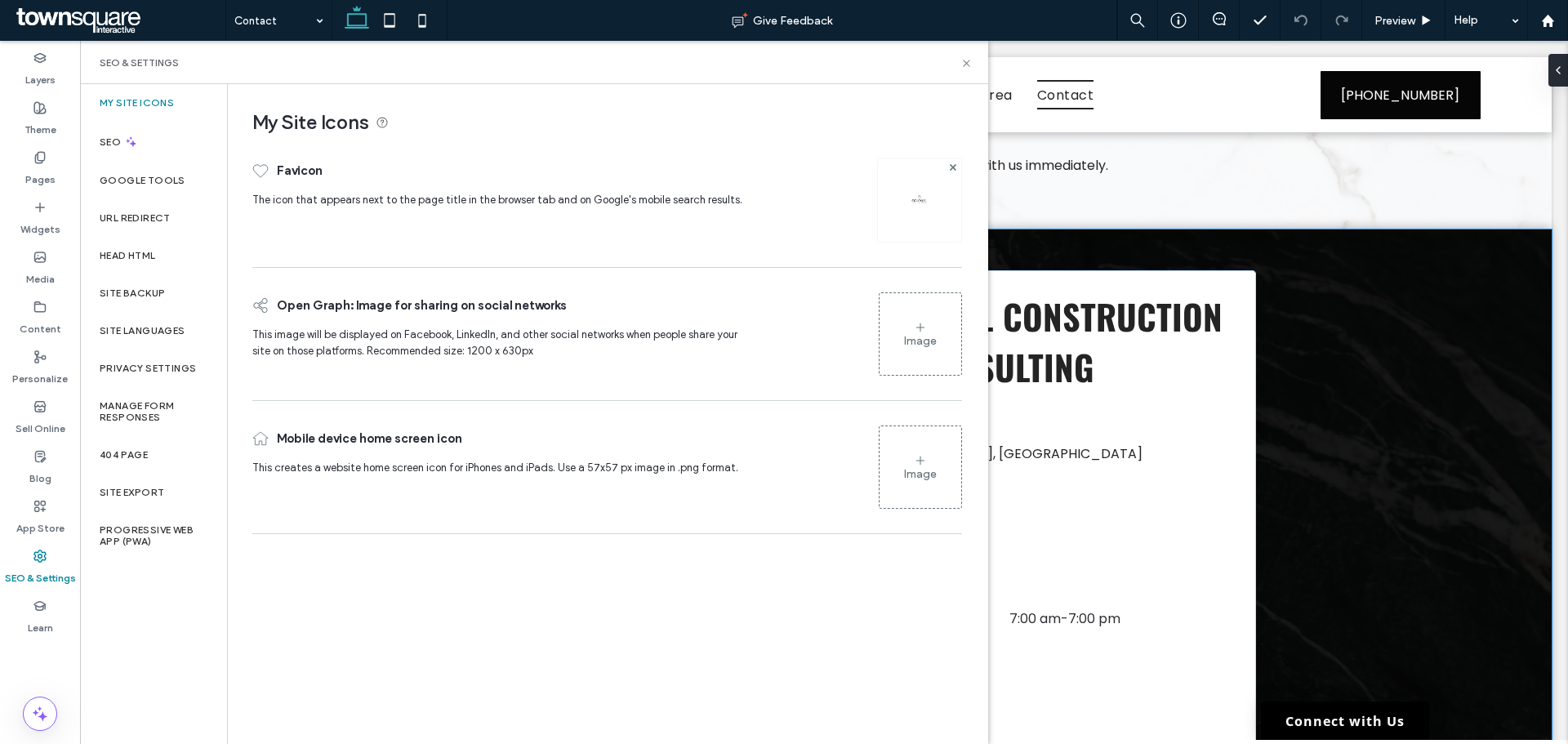
click at [962, 70] on div "SEO & Settings" at bounding box center [534, 62] width 909 height 43
click at [966, 64] on use at bounding box center [966, 63] width 7 height 7
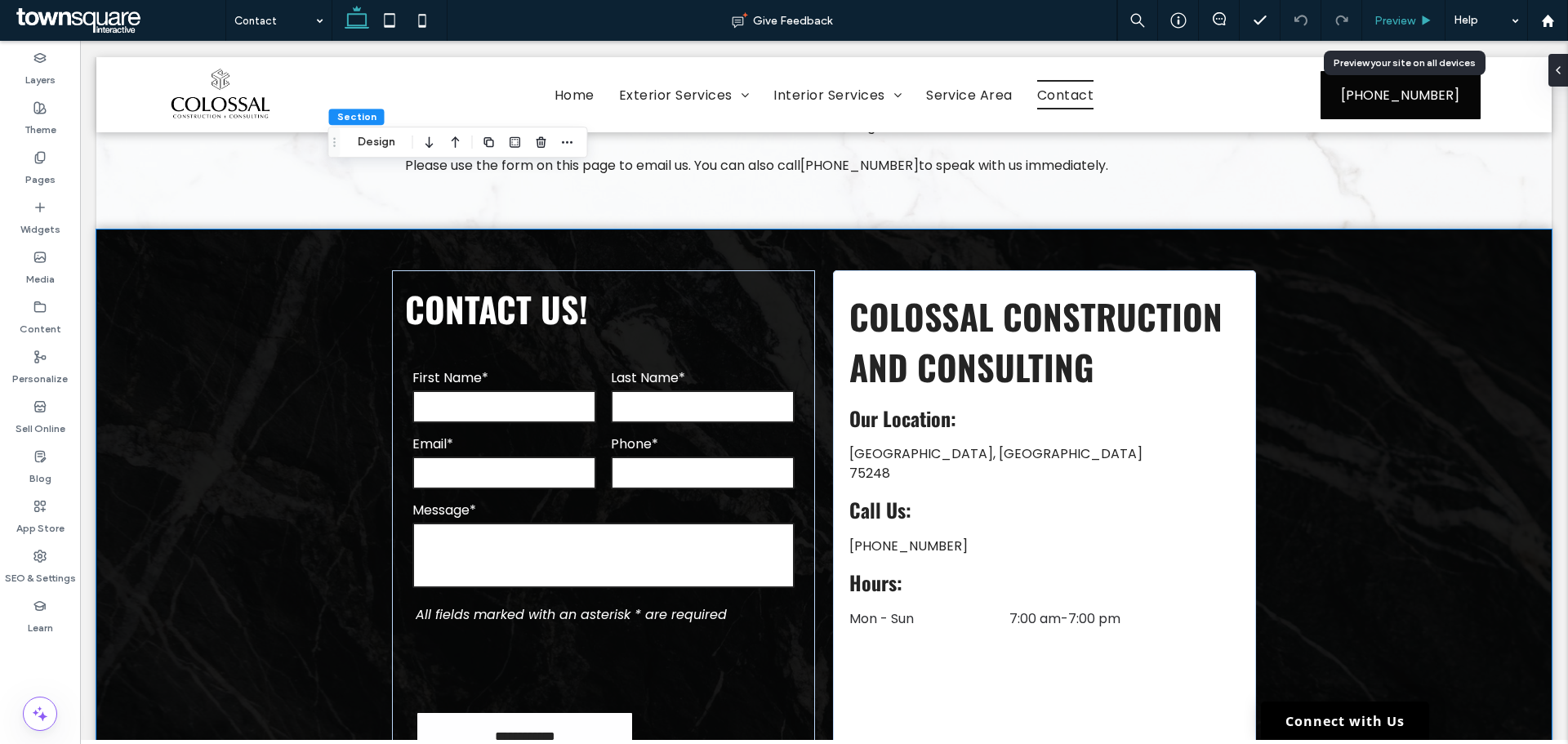
click at [1415, 26] on div "Preview" at bounding box center [1404, 21] width 83 height 14
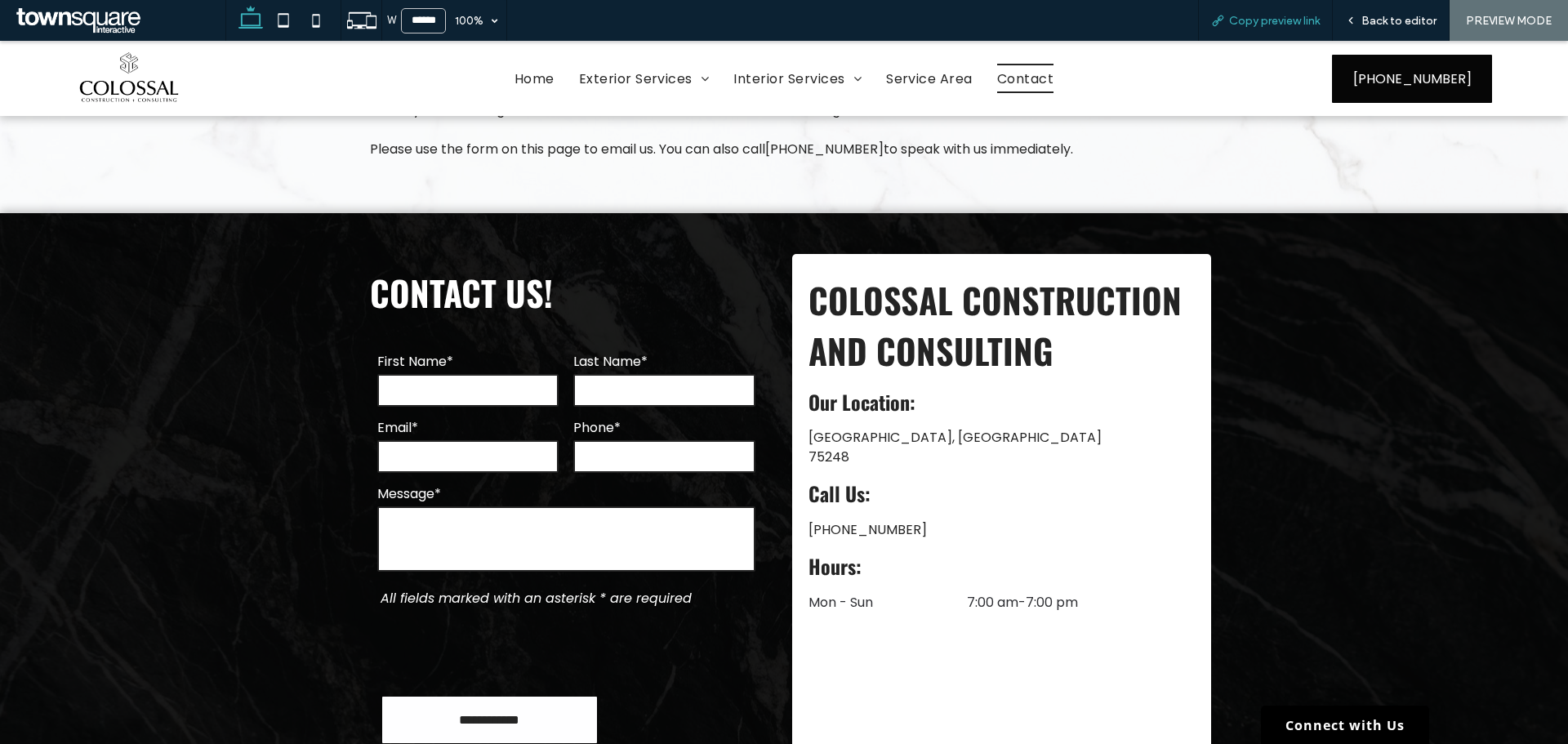
scroll to position [229, 0]
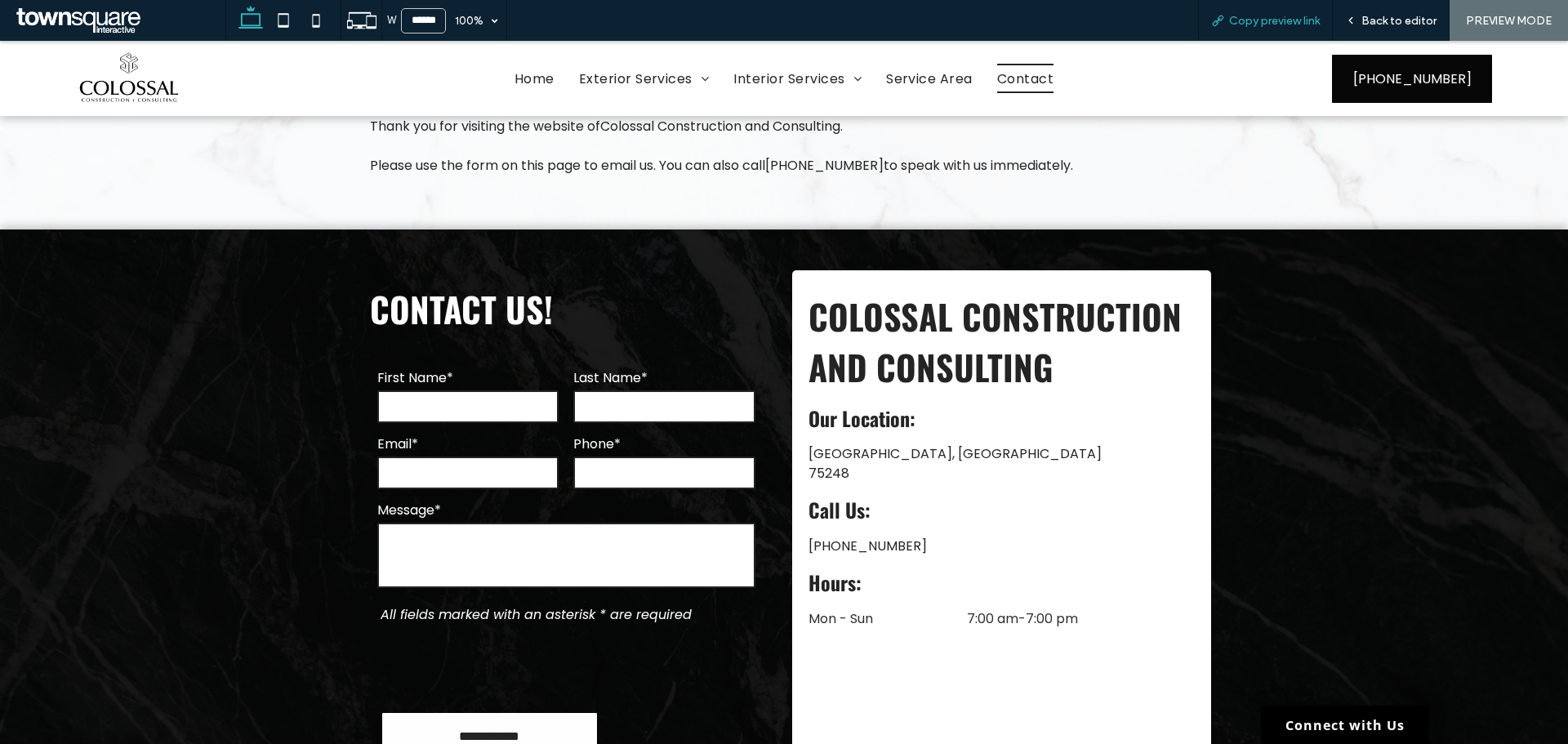
click at [1258, 28] on div "Copy preview link" at bounding box center [1265, 20] width 135 height 40
click at [1259, 25] on span "Copy preview link" at bounding box center [1274, 21] width 91 height 14
click at [524, 81] on span "Home" at bounding box center [534, 78] width 40 height 29
click at [1369, 11] on div "Back to editor" at bounding box center [1392, 20] width 117 height 40
click at [1368, 15] on span "Back to editor" at bounding box center [1399, 21] width 75 height 14
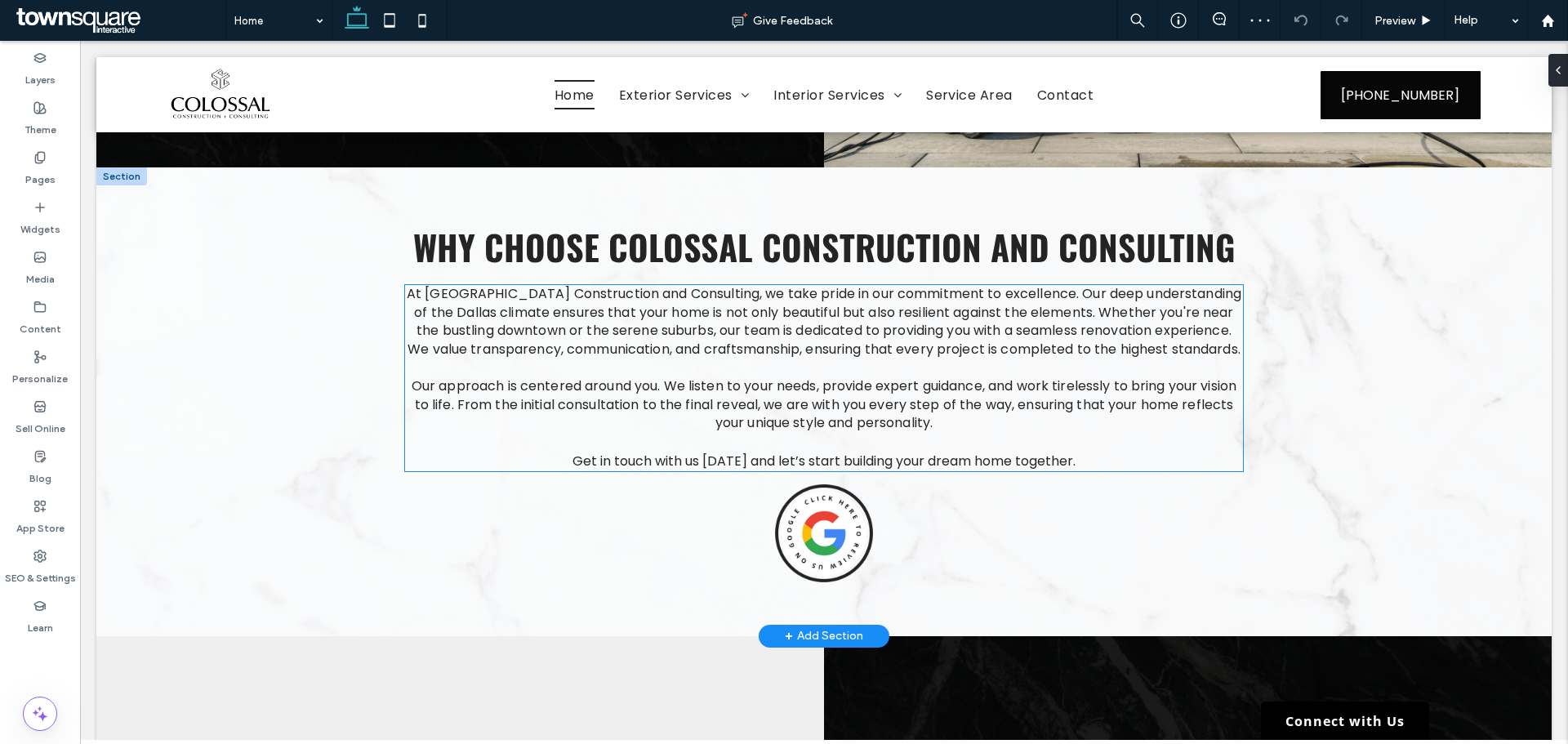
scroll to position [2205, 0]
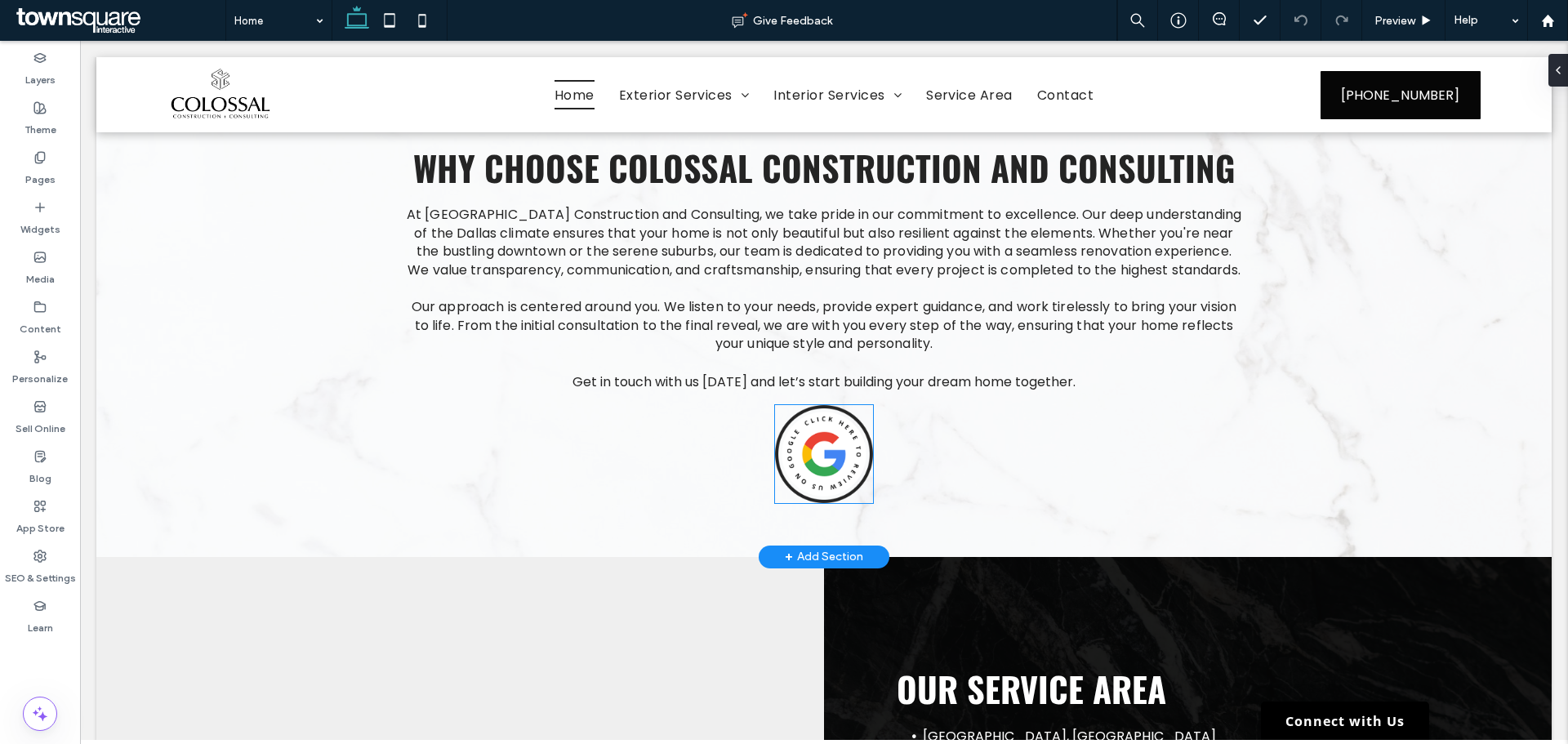
click at [809, 405] on img at bounding box center [824, 453] width 98 height 98
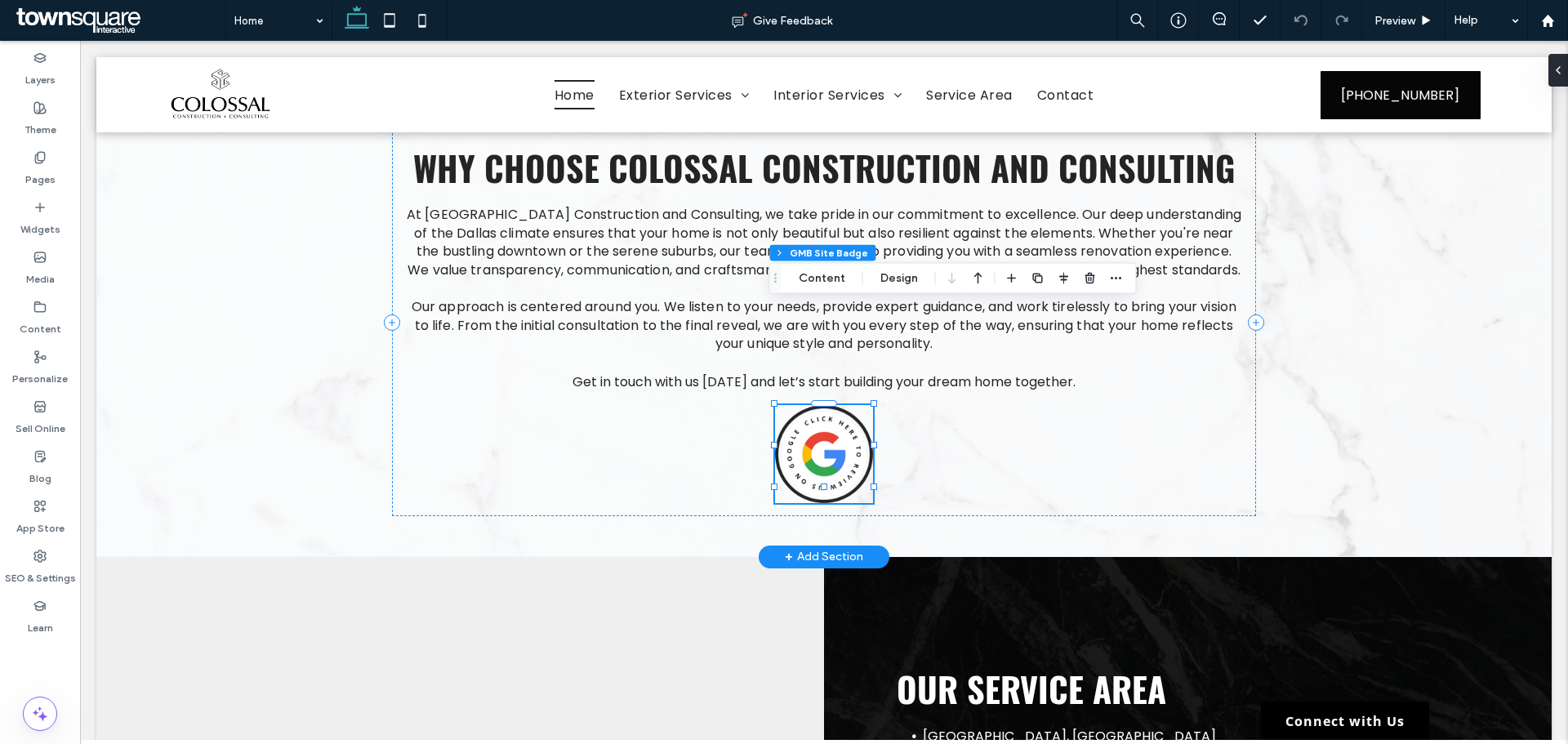
click at [809, 405] on img at bounding box center [824, 453] width 98 height 98
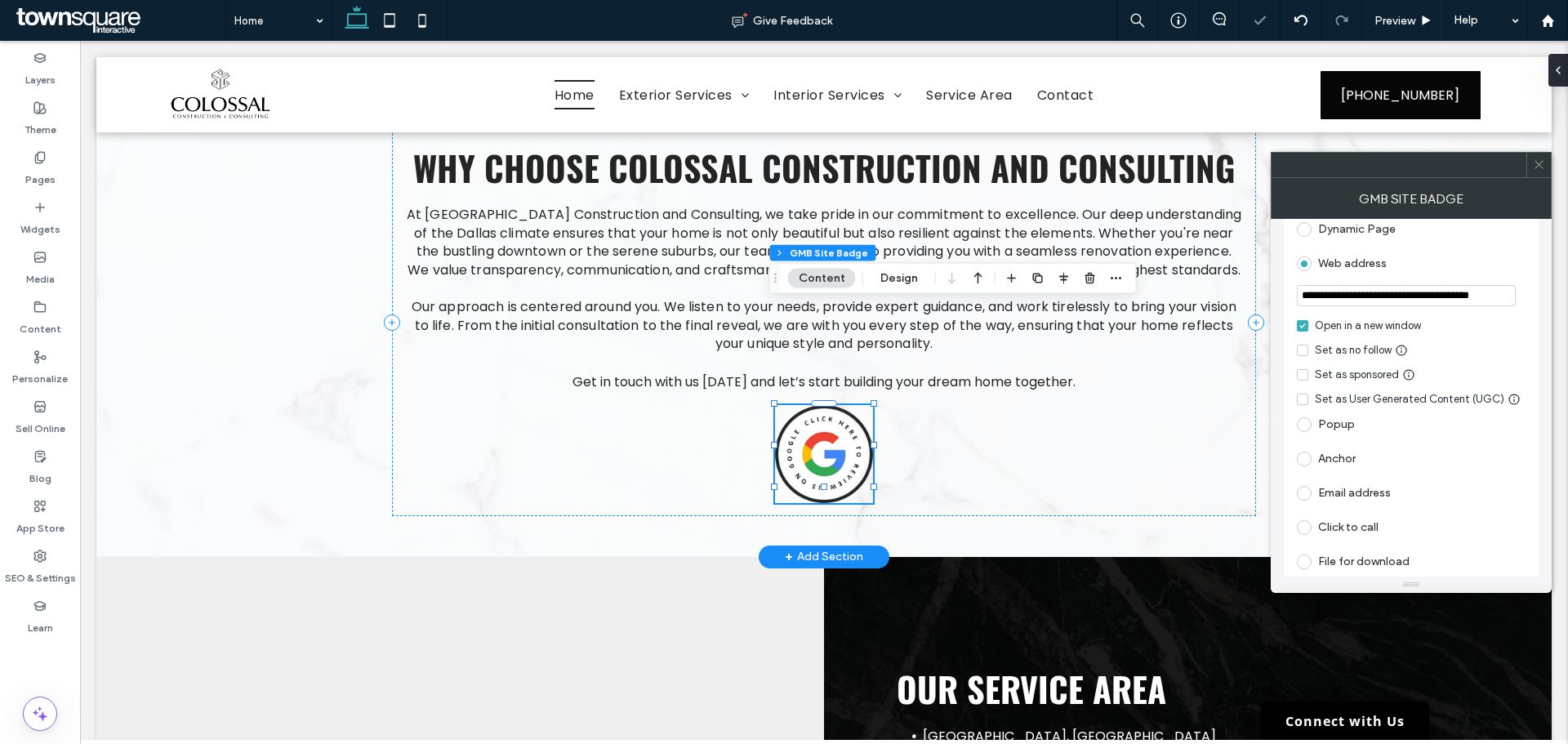
scroll to position [186, 0]
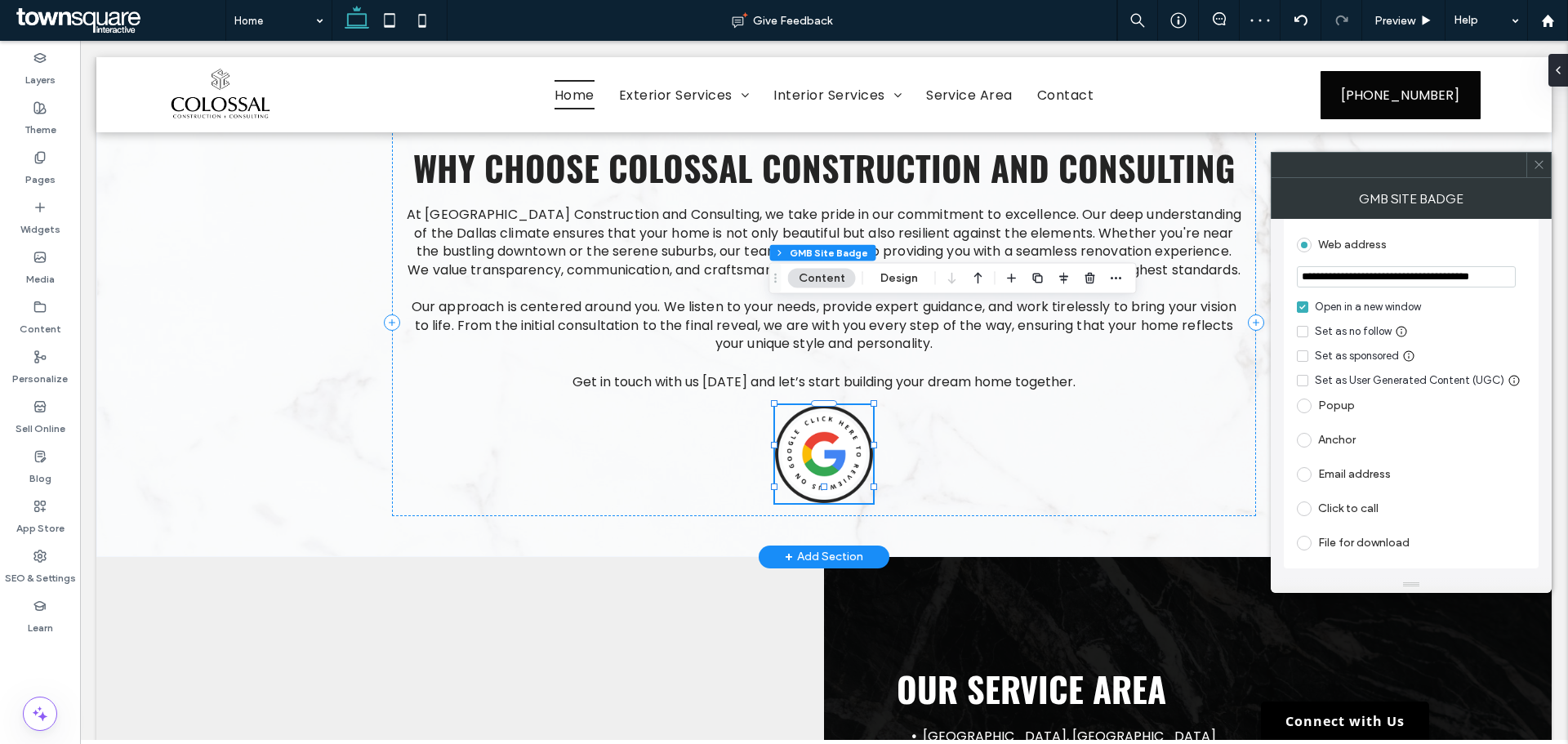
click at [1538, 169] on icon at bounding box center [1539, 165] width 12 height 12
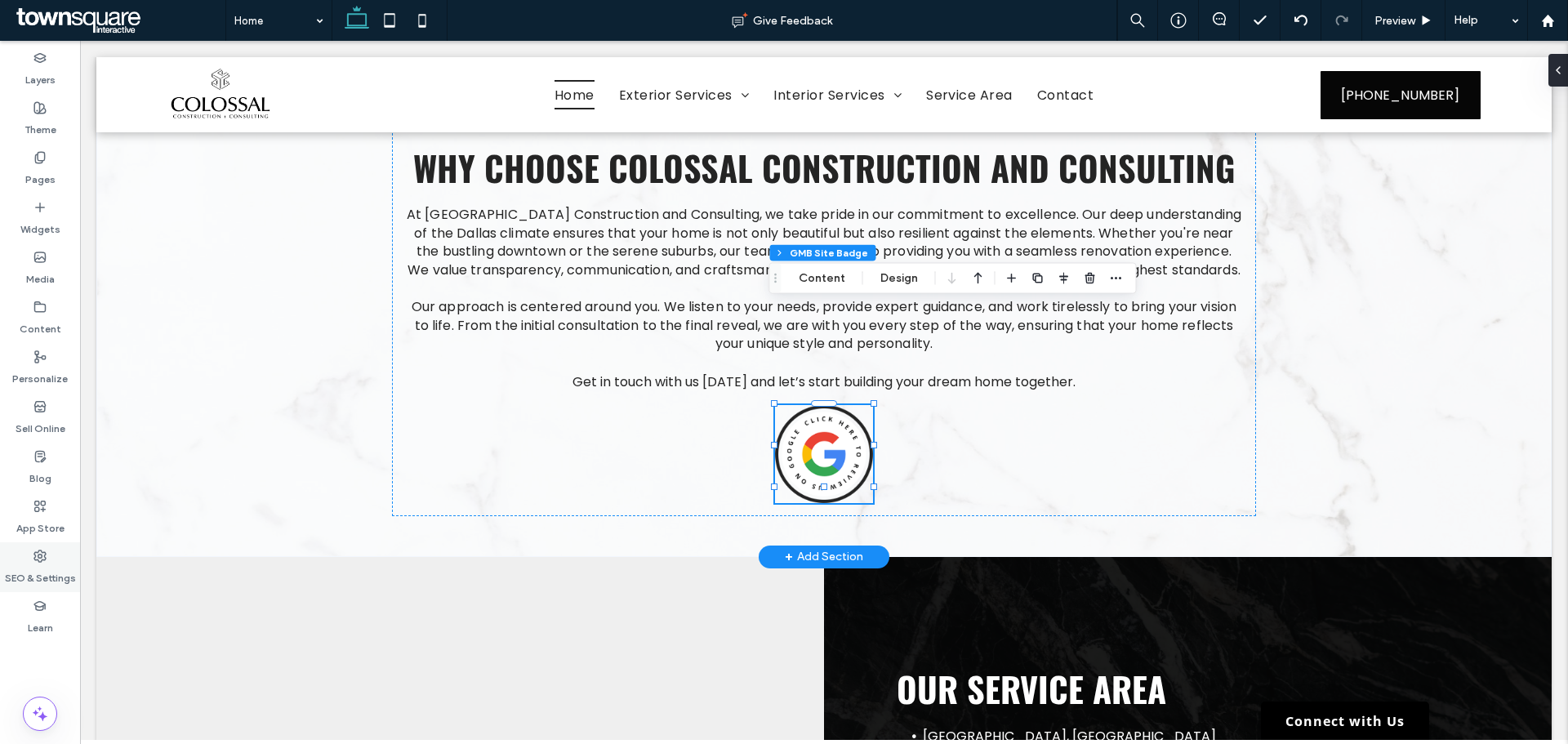
click at [34, 561] on icon at bounding box center [39, 556] width 13 height 13
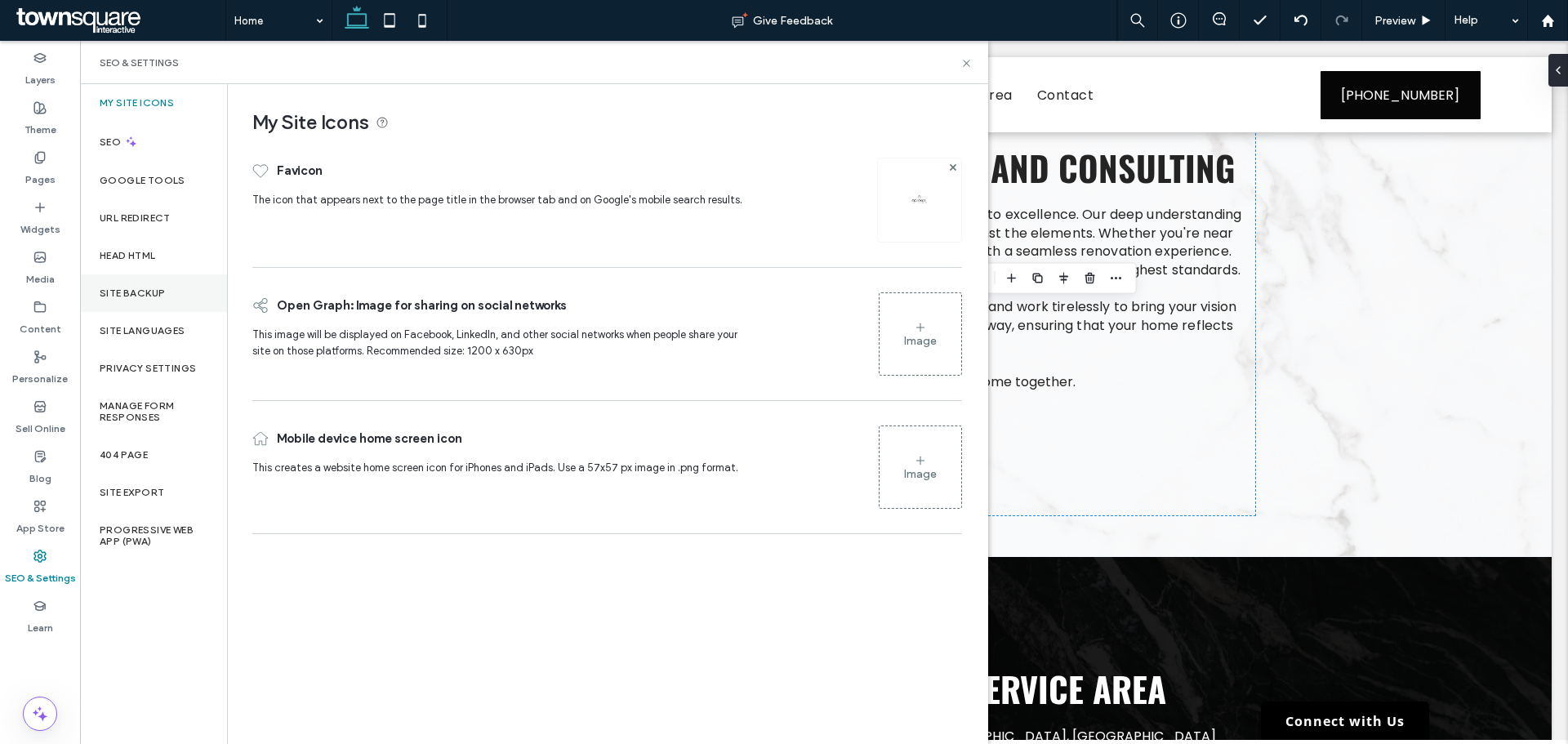
click at [122, 285] on div "Site Backup" at bounding box center [153, 294] width 147 height 37
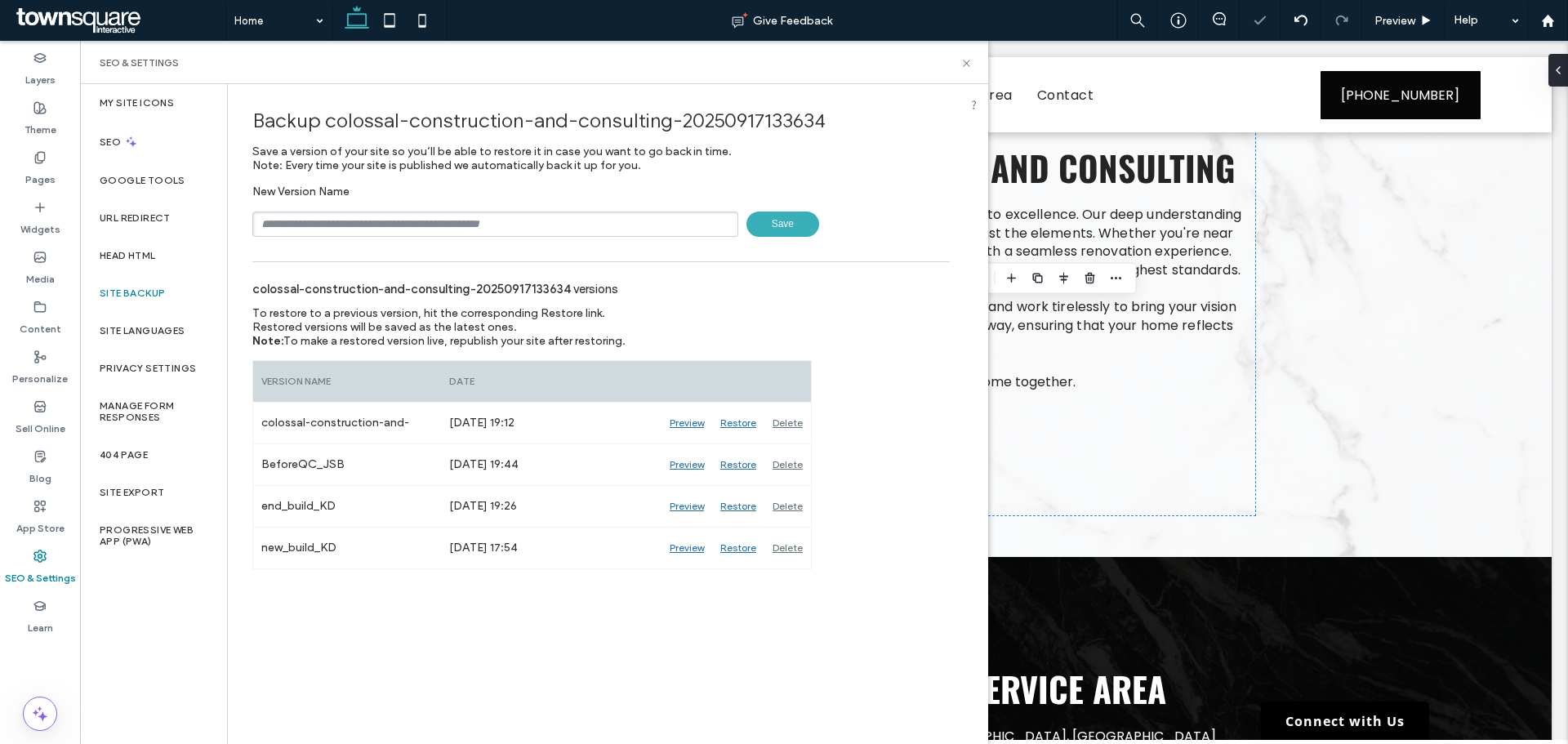
click at [464, 221] on input "text" at bounding box center [495, 225] width 486 height 26
type input "**********"
click at [771, 222] on span "Save" at bounding box center [784, 225] width 73 height 26
